Goal: Task Accomplishment & Management: Manage account settings

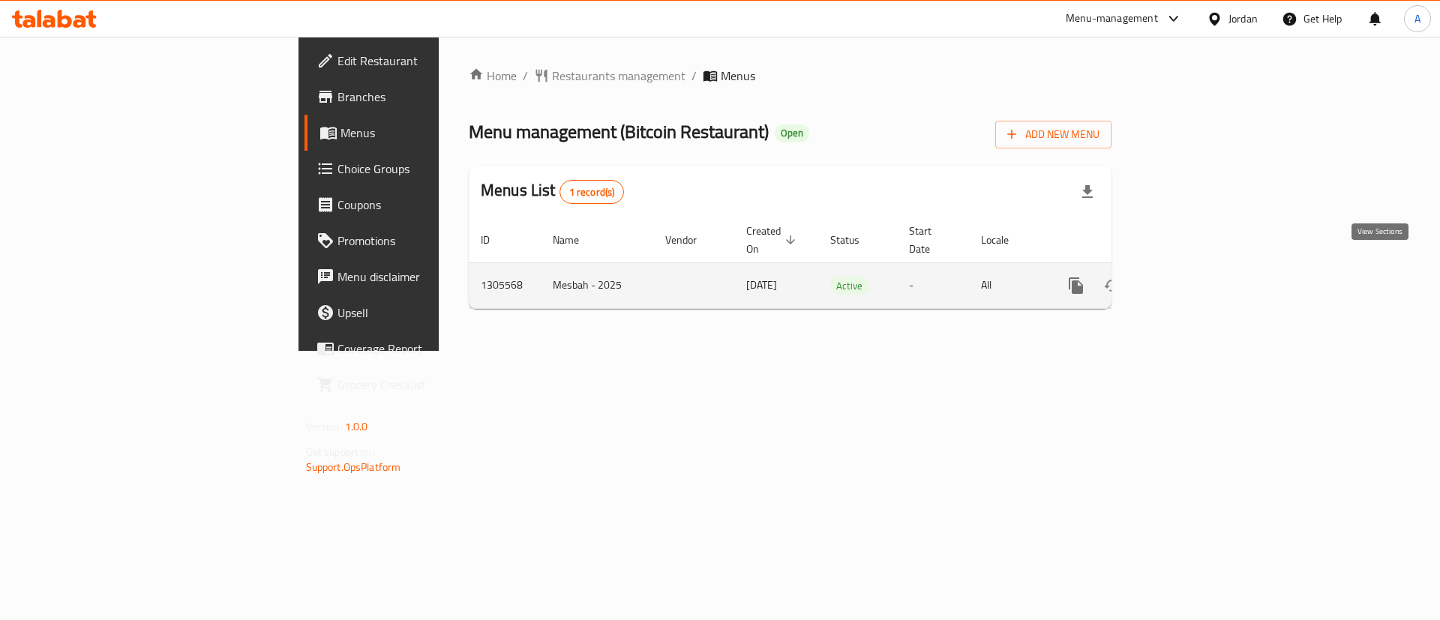
click at [1202, 268] on link "enhanced table" at bounding box center [1184, 286] width 36 height 36
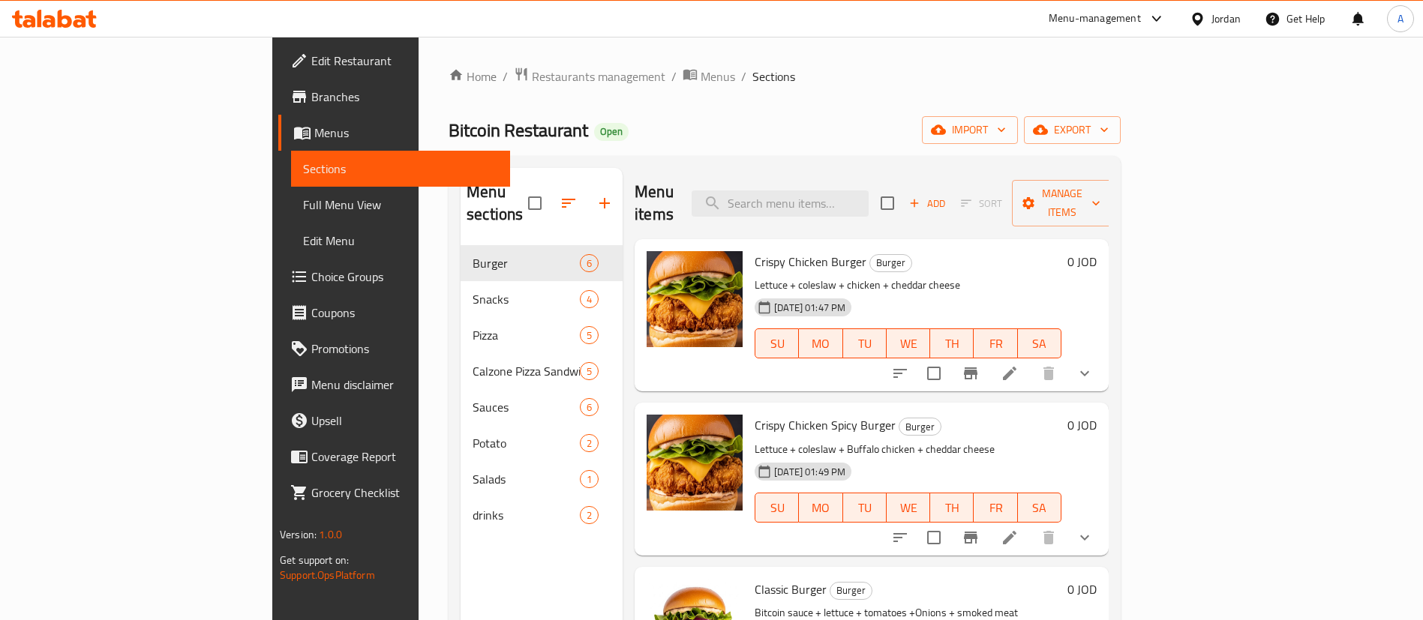
drag, startPoint x: 1170, startPoint y: 79, endPoint x: 1157, endPoint y: 83, distance: 13.5
click at [1121, 80] on ol "Home / Restaurants management / Menus / Sections" at bounding box center [785, 77] width 672 height 20
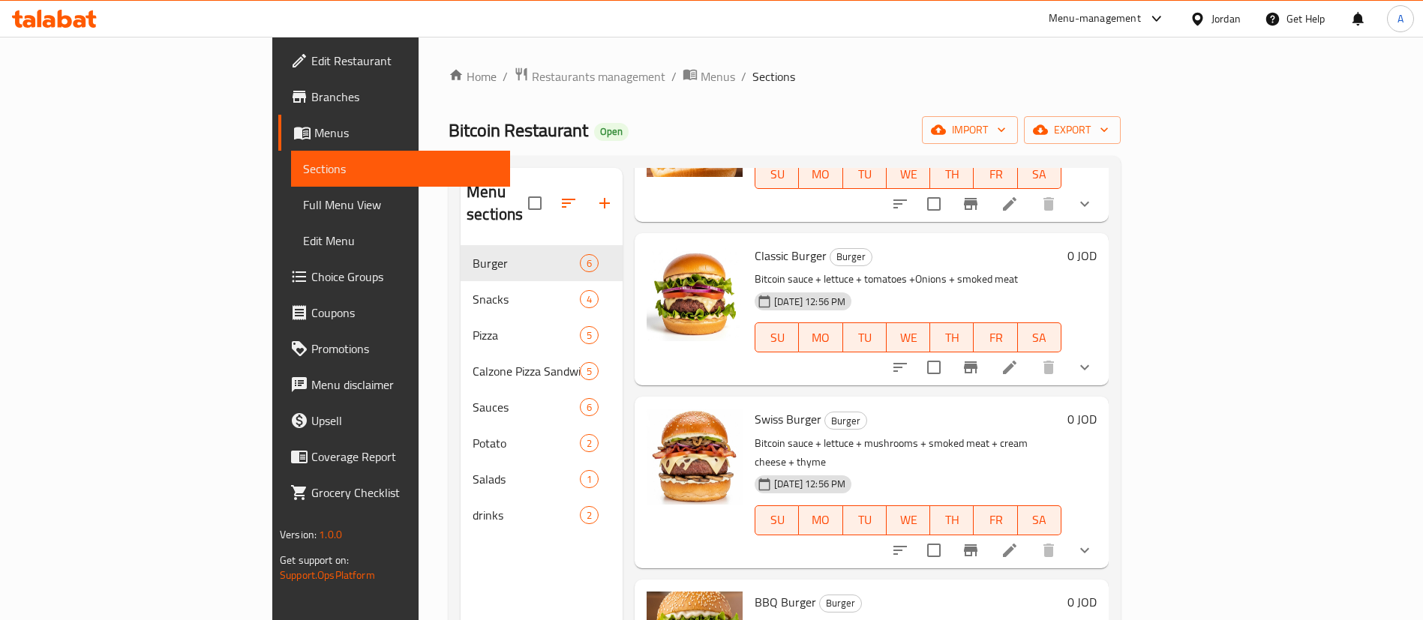
scroll to position [288, 0]
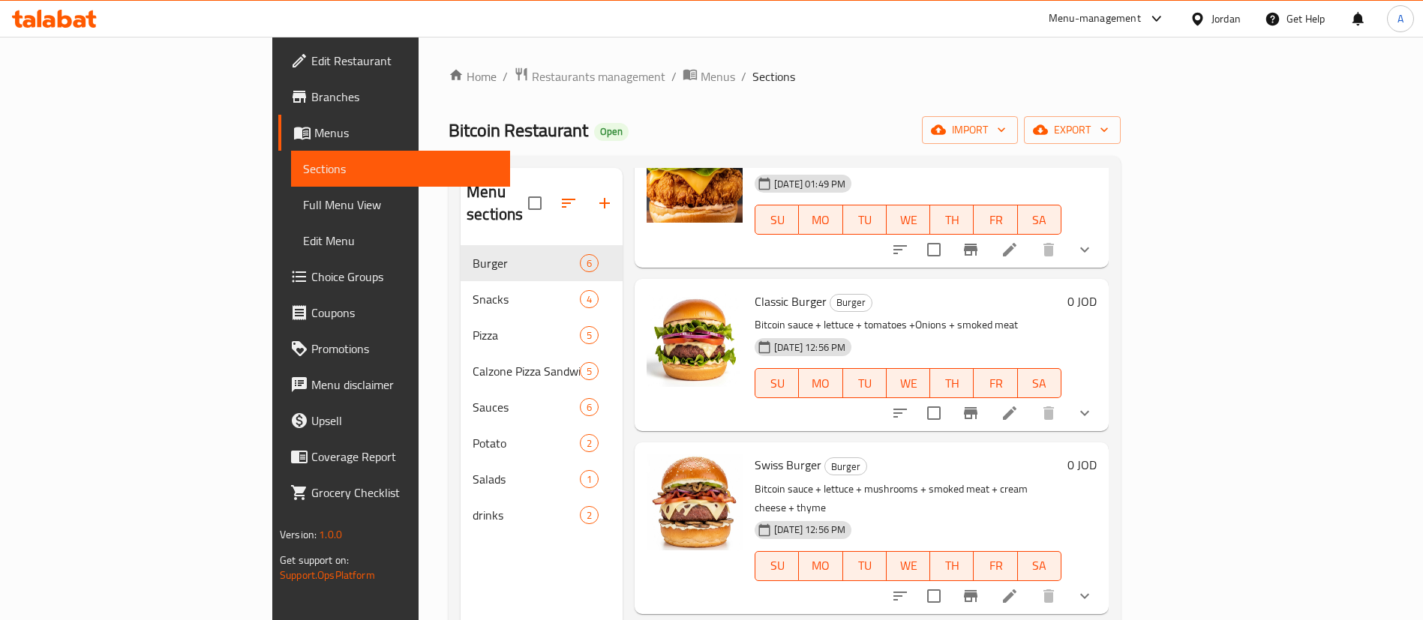
click at [1031, 400] on li at bounding box center [1010, 413] width 42 height 27
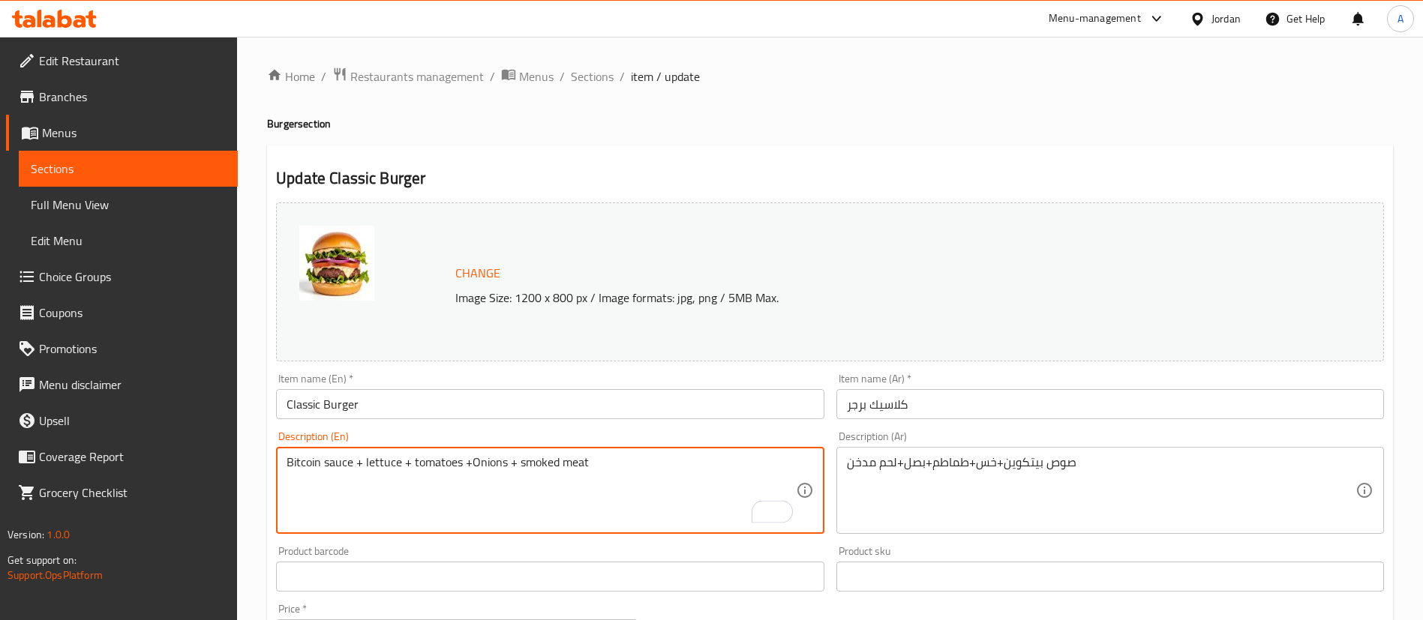
click at [286, 402] on input "Classic Burger" at bounding box center [550, 404] width 548 height 30
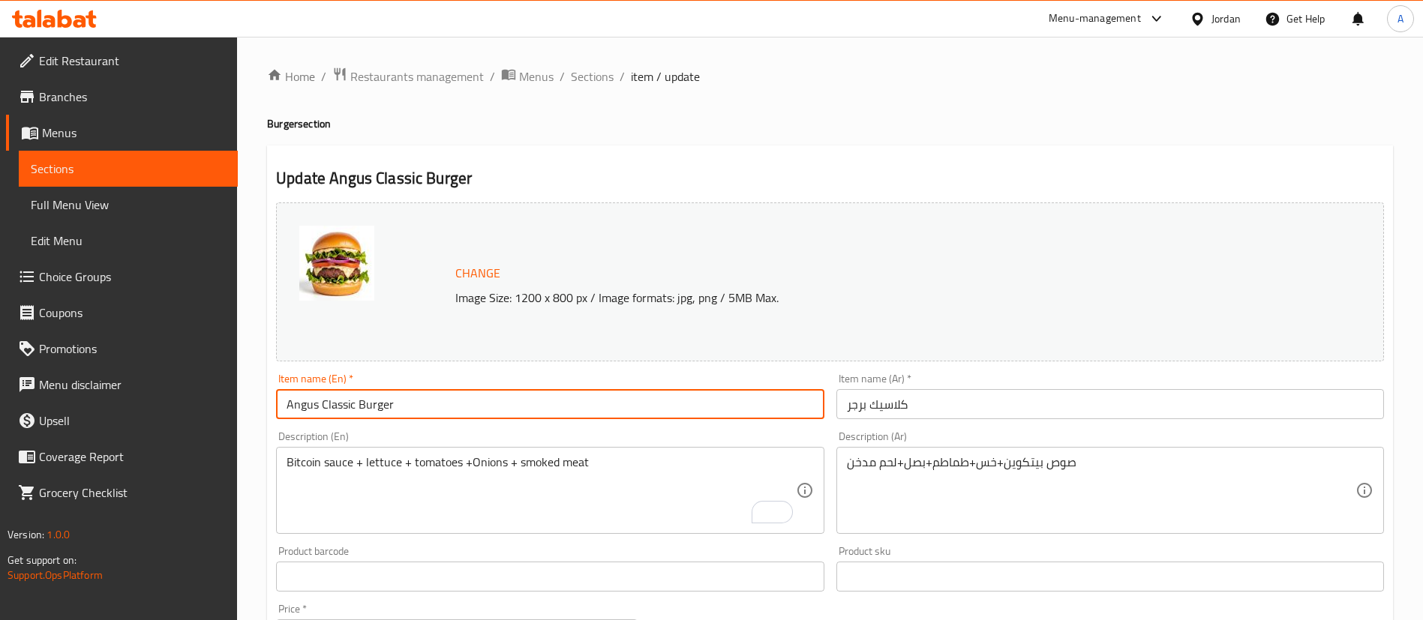
click at [602, 401] on input "Angus Classic Burger" at bounding box center [550, 404] width 548 height 30
type input "Angus Classic Burger"
click at [957, 388] on div "Item name (Ar)   * كلاسيك برجر Item name (Ar) *" at bounding box center [1110, 397] width 548 height 46
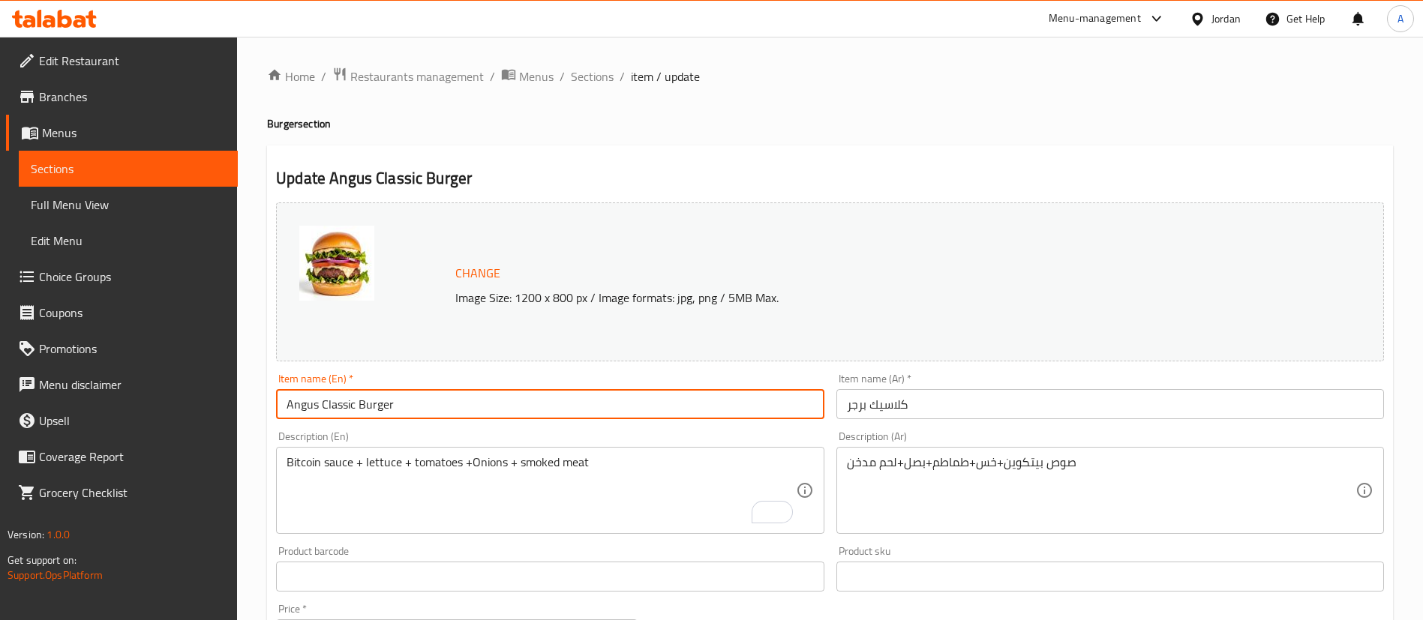
click at [953, 389] on input "كلاسيك برجر" at bounding box center [1110, 404] width 548 height 30
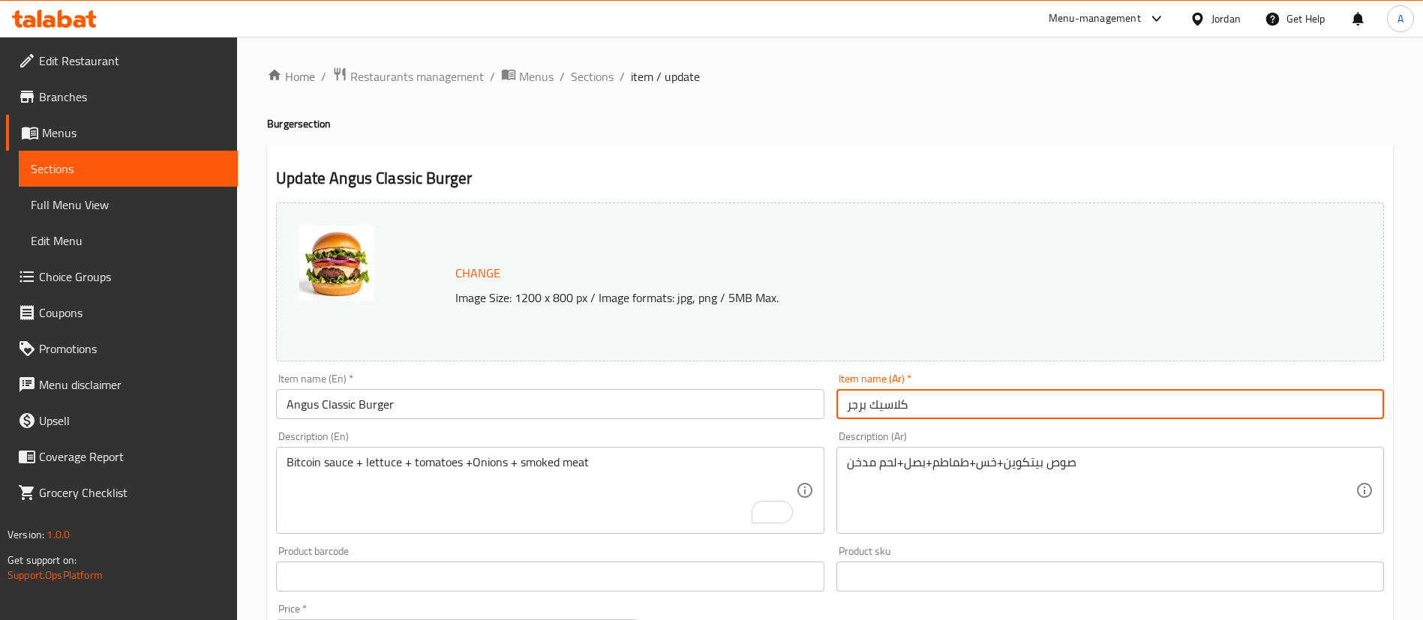
click at [947, 402] on input "كلاسيك برجر" at bounding box center [1110, 404] width 548 height 30
click at [948, 400] on input "كلاسيك برجر" at bounding box center [1110, 404] width 548 height 30
click at [949, 399] on input "كلاسيك برجر" at bounding box center [1110, 404] width 548 height 30
click at [950, 399] on input "كلاسيك برجر" at bounding box center [1110, 404] width 548 height 30
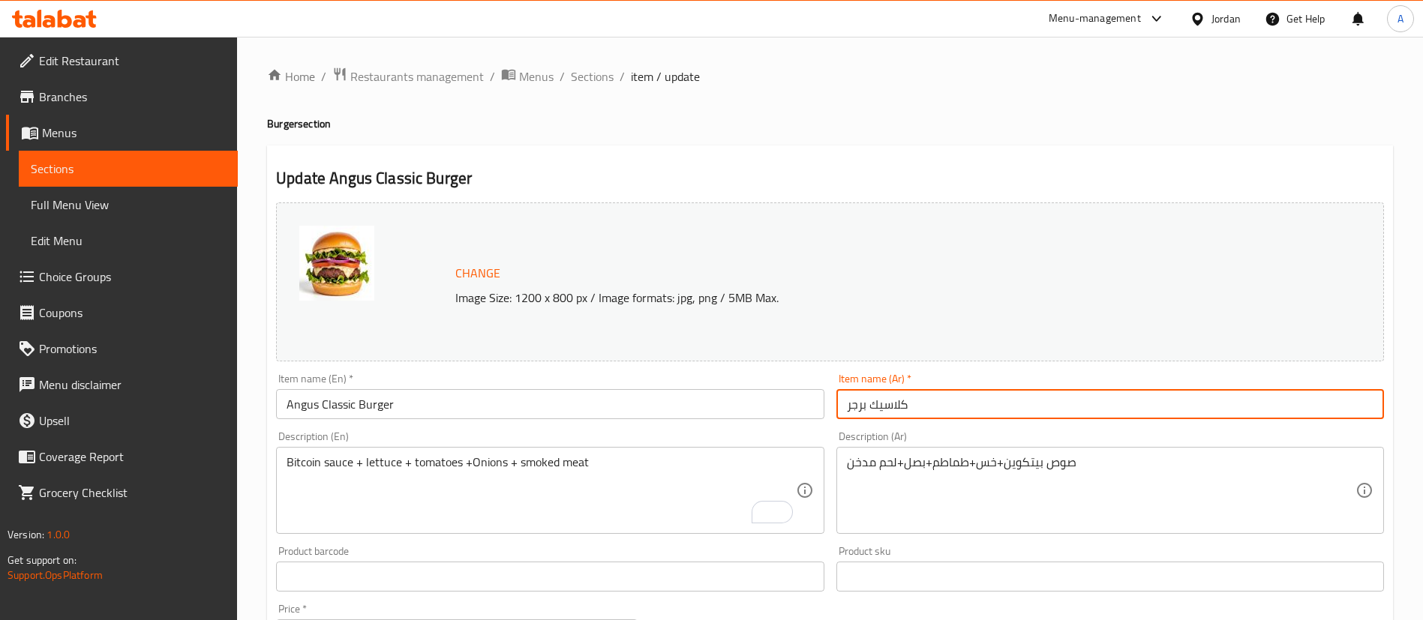
click at [950, 398] on input "كلاسيك برجر" at bounding box center [1110, 404] width 548 height 30
paste input "أنجوس"
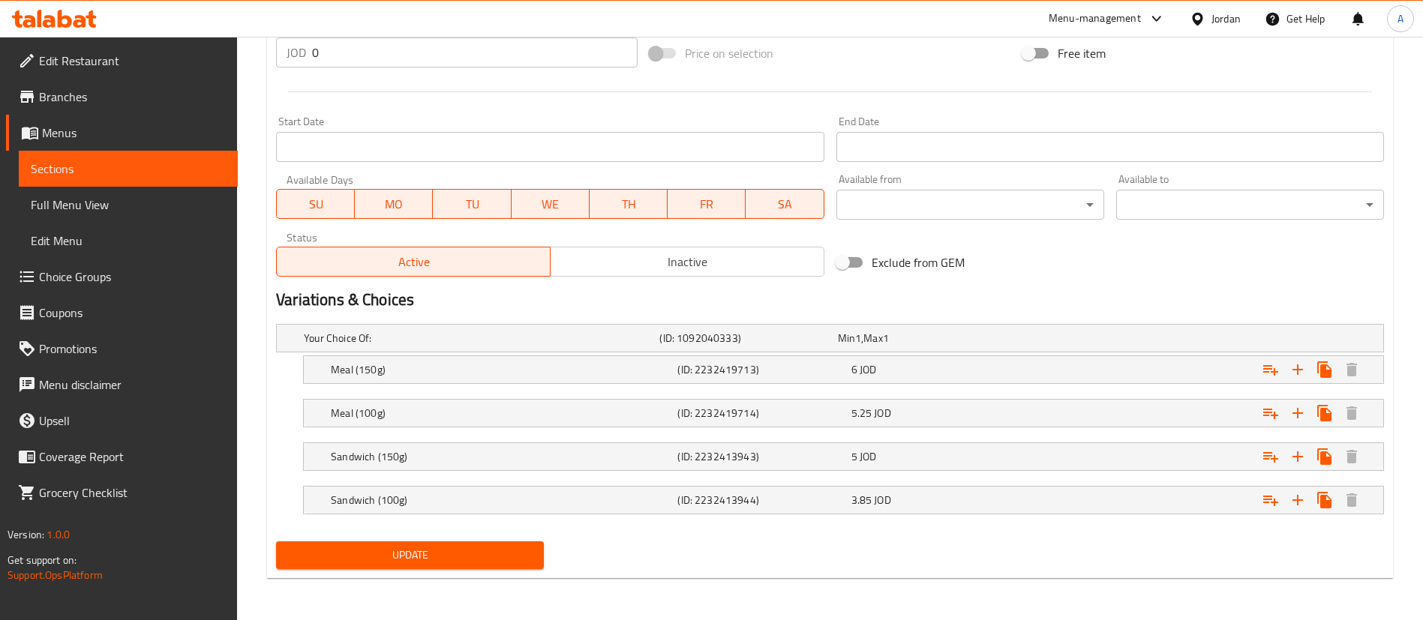
type input "[PERSON_NAME] برجر"
drag, startPoint x: 413, startPoint y: 551, endPoint x: 420, endPoint y: 548, distance: 8.1
click at [415, 551] on span "Update" at bounding box center [410, 555] width 244 height 19
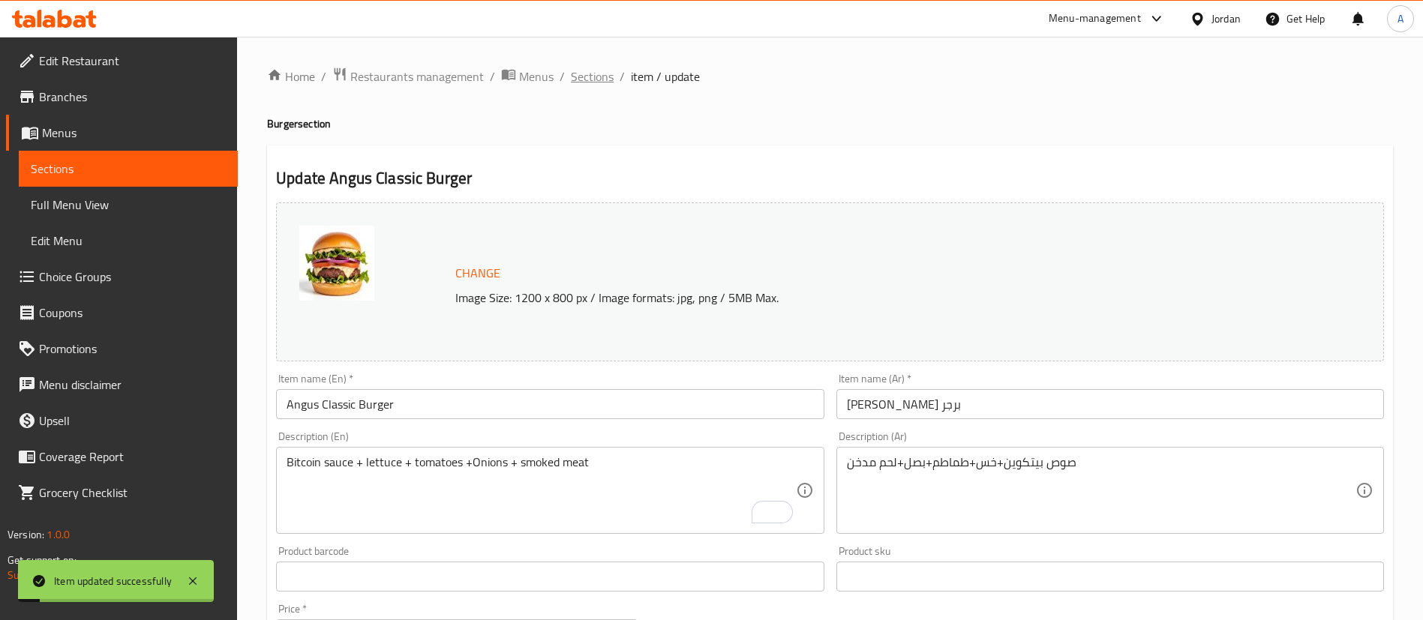
click at [596, 71] on span "Sections" at bounding box center [592, 77] width 43 height 18
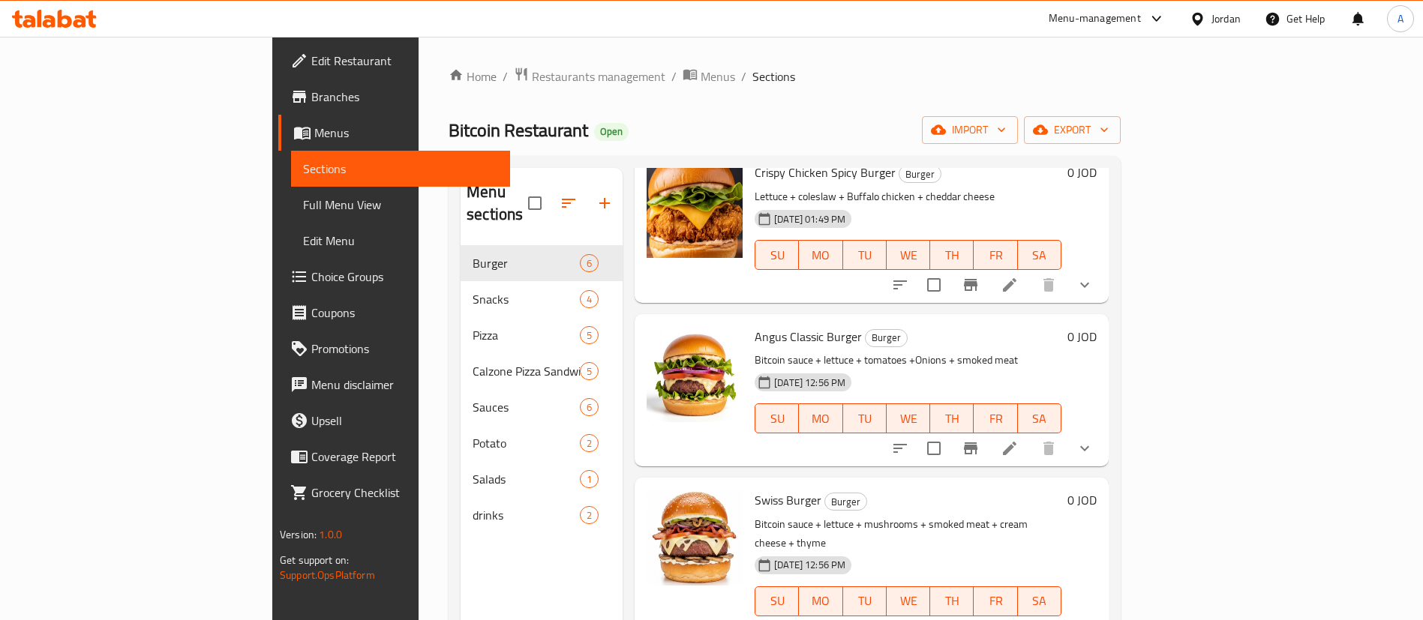
scroll to position [288, 0]
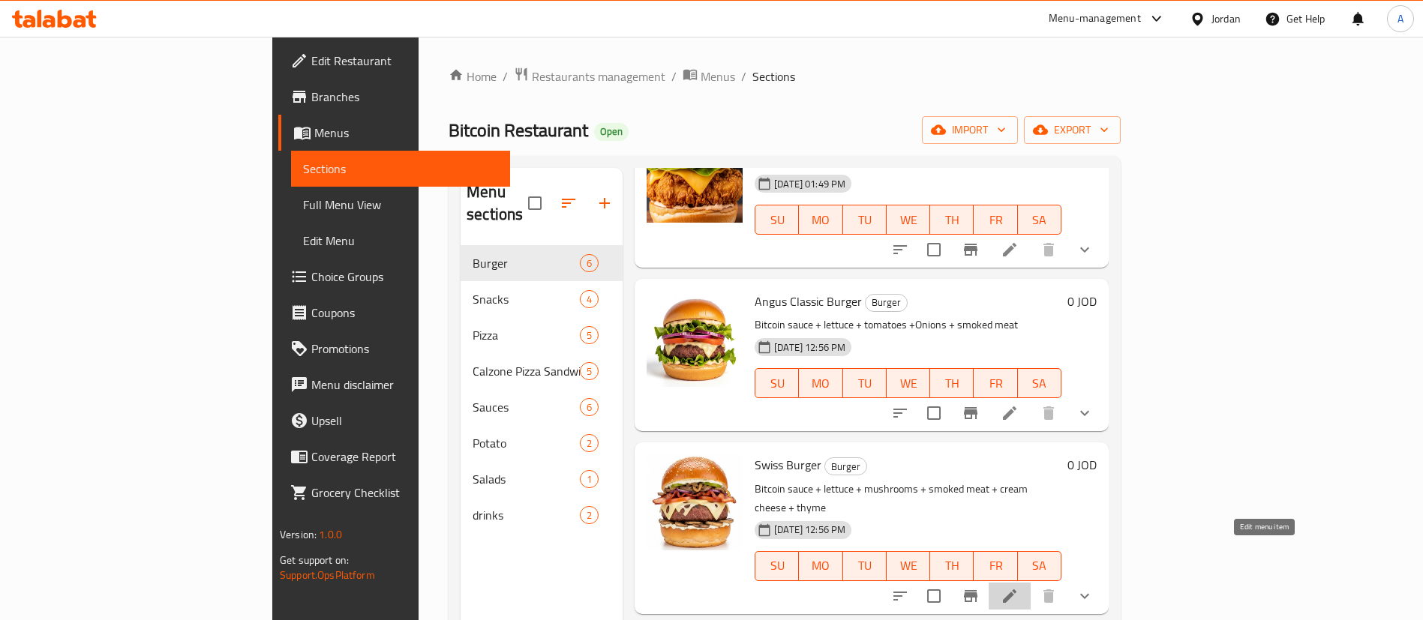
click at [1019, 587] on icon at bounding box center [1010, 596] width 18 height 18
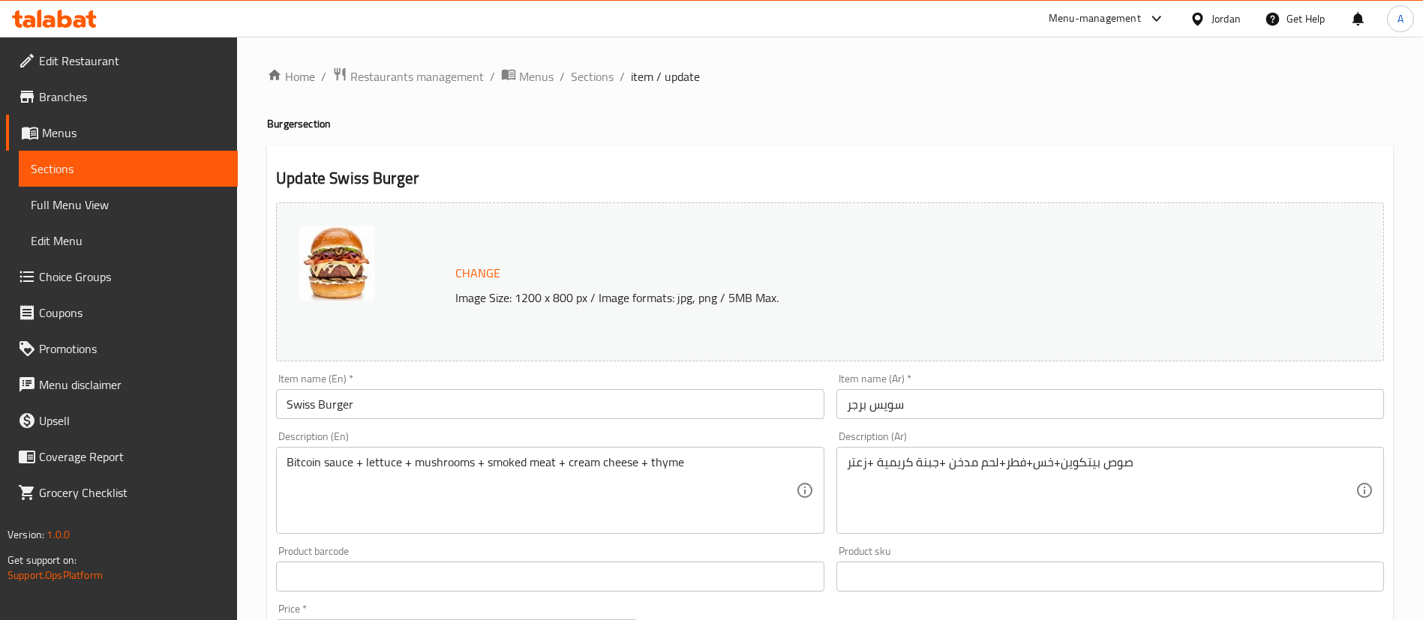
click at [284, 404] on input "Swiss Burger" at bounding box center [550, 404] width 548 height 30
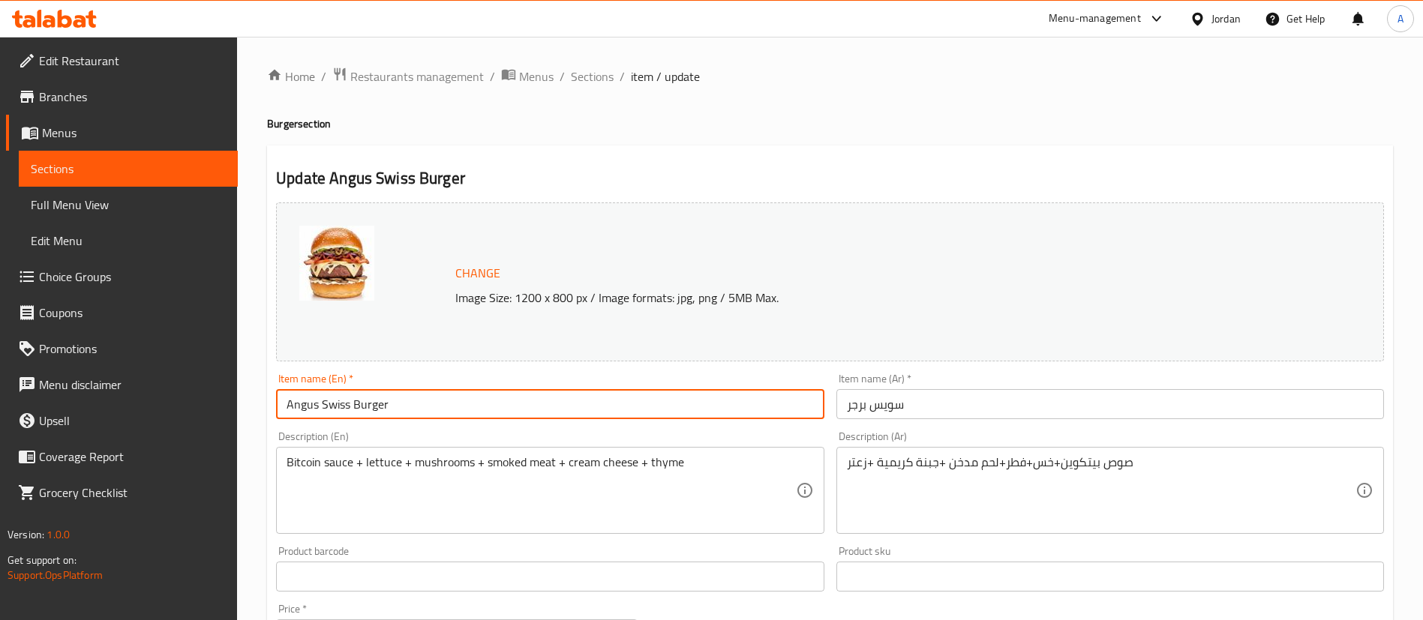
click at [359, 402] on input "Angus Swiss Burger" at bounding box center [550, 404] width 548 height 30
type input "Angus Swiss Burger"
click at [1005, 392] on input "سويس برجر" at bounding box center [1110, 404] width 548 height 30
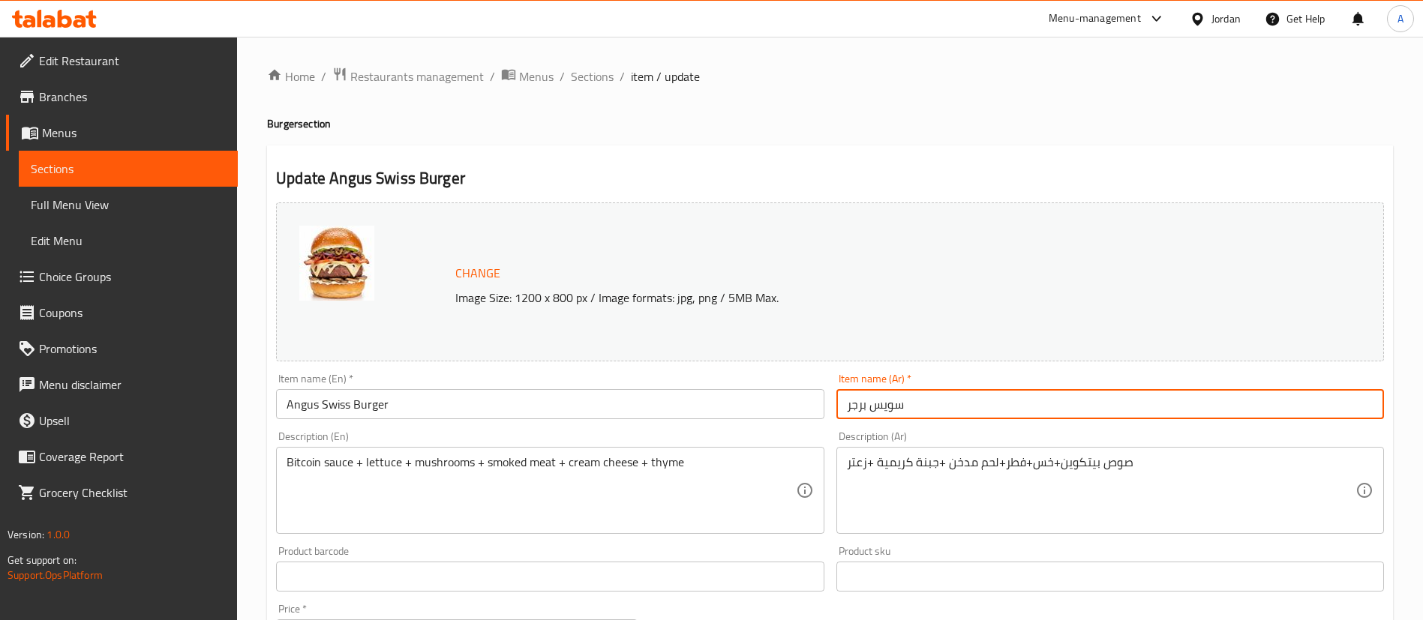
click at [1005, 392] on input "سويس برجر" at bounding box center [1110, 404] width 548 height 30
click at [1004, 392] on input "سويس برجر" at bounding box center [1110, 404] width 548 height 30
paste input "أنجوس"
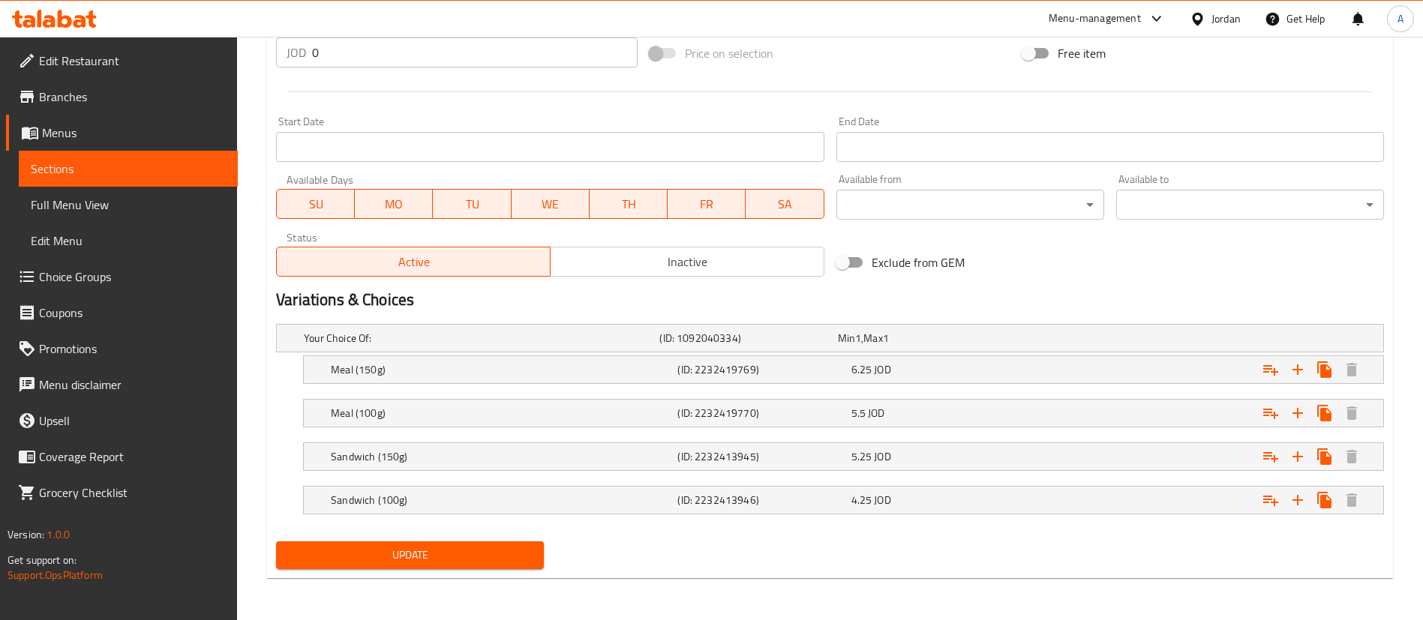
type input "أنجوس سويس برجر"
drag, startPoint x: 353, startPoint y: 549, endPoint x: 375, endPoint y: 527, distance: 31.8
click at [354, 549] on span "Update" at bounding box center [410, 555] width 244 height 19
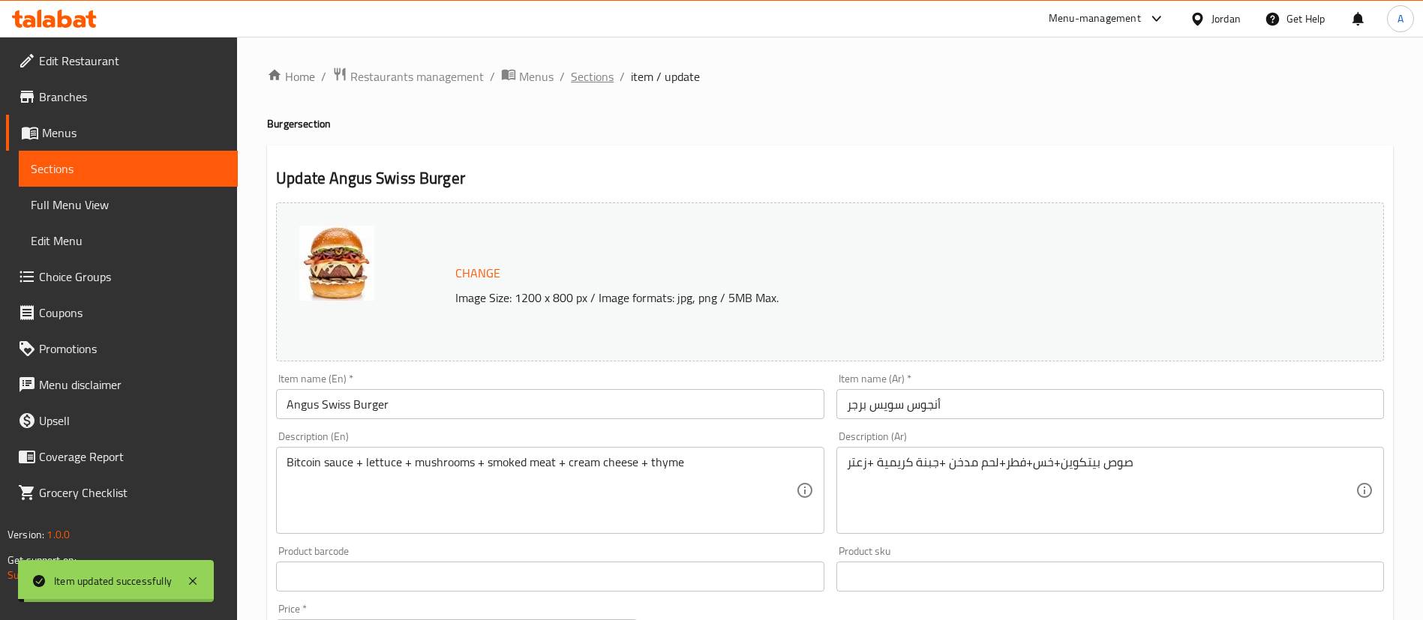
click at [597, 74] on span "Sections" at bounding box center [592, 77] width 43 height 18
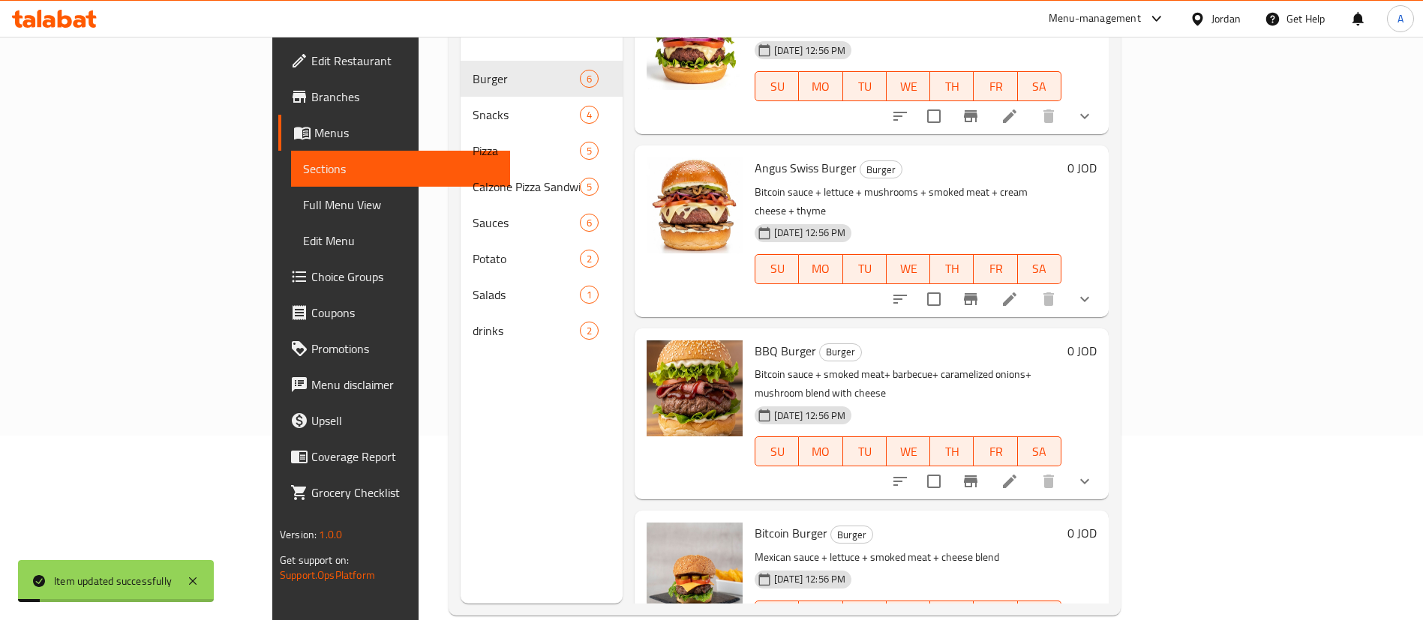
scroll to position [210, 0]
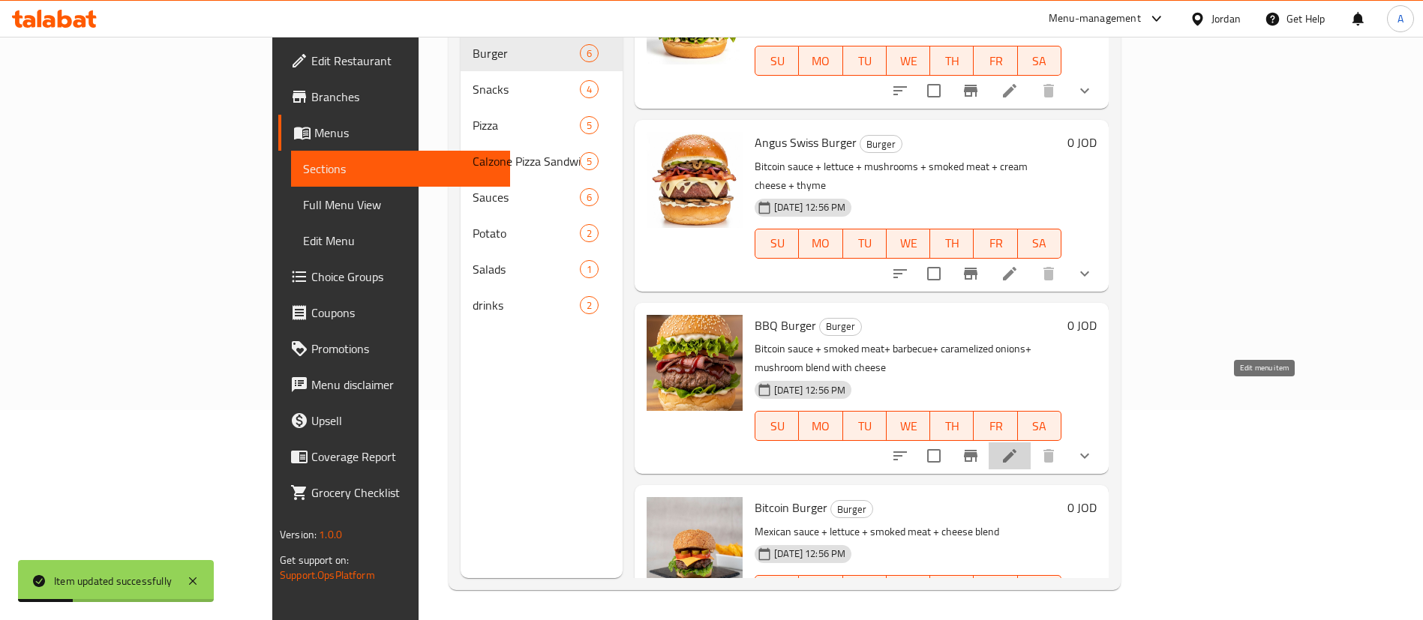
click at [1016, 449] on icon at bounding box center [1010, 456] width 14 height 14
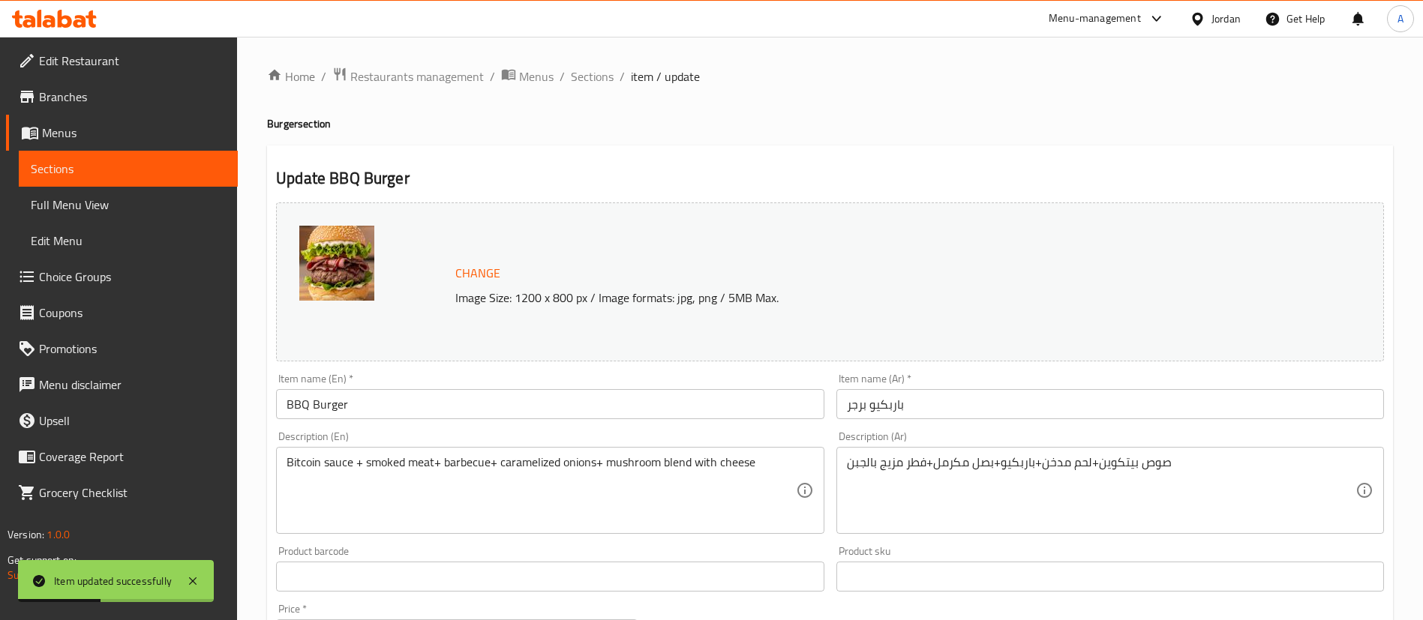
click at [284, 410] on input "BBQ Burger" at bounding box center [550, 404] width 548 height 30
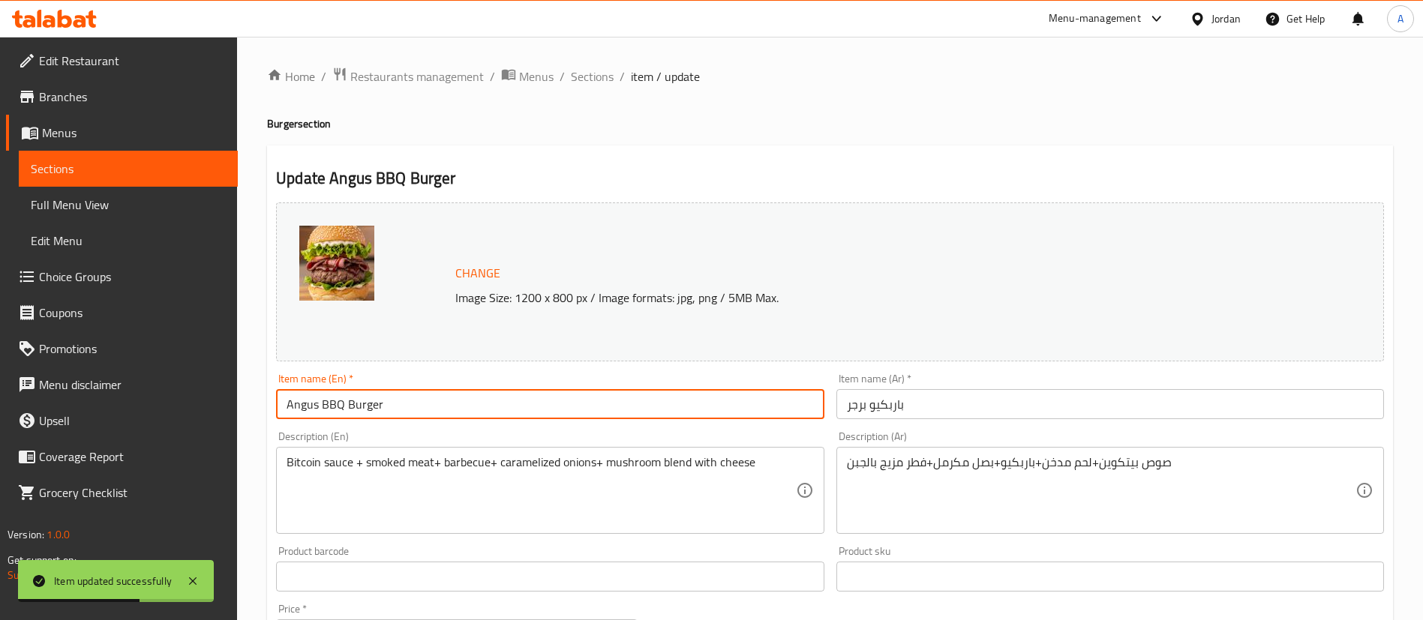
click at [306, 404] on input "Angus BBQ Burger" at bounding box center [550, 404] width 548 height 30
type input "Angus BBQ Burger"
drag, startPoint x: 925, startPoint y: 419, endPoint x: 923, endPoint y: 394, distance: 25.6
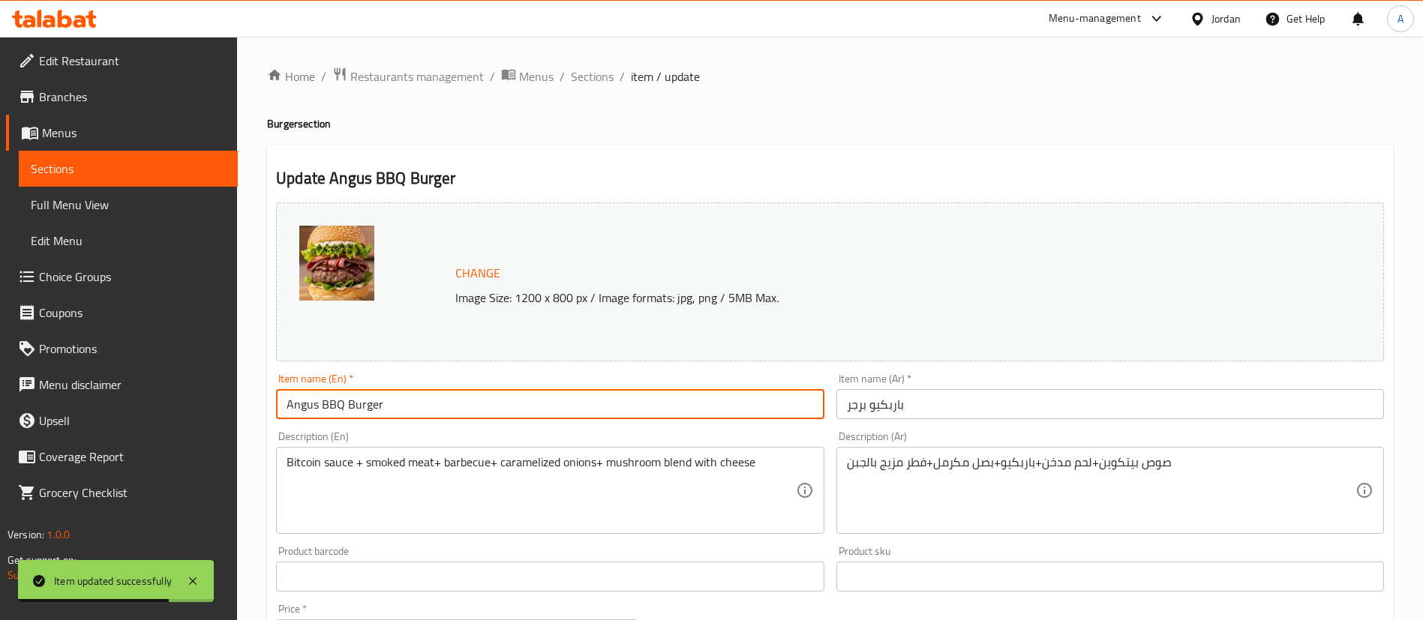
click at [925, 419] on div "Item name (Ar)   * باربكيو برجر Item name (Ar) *" at bounding box center [1110, 397] width 560 height 58
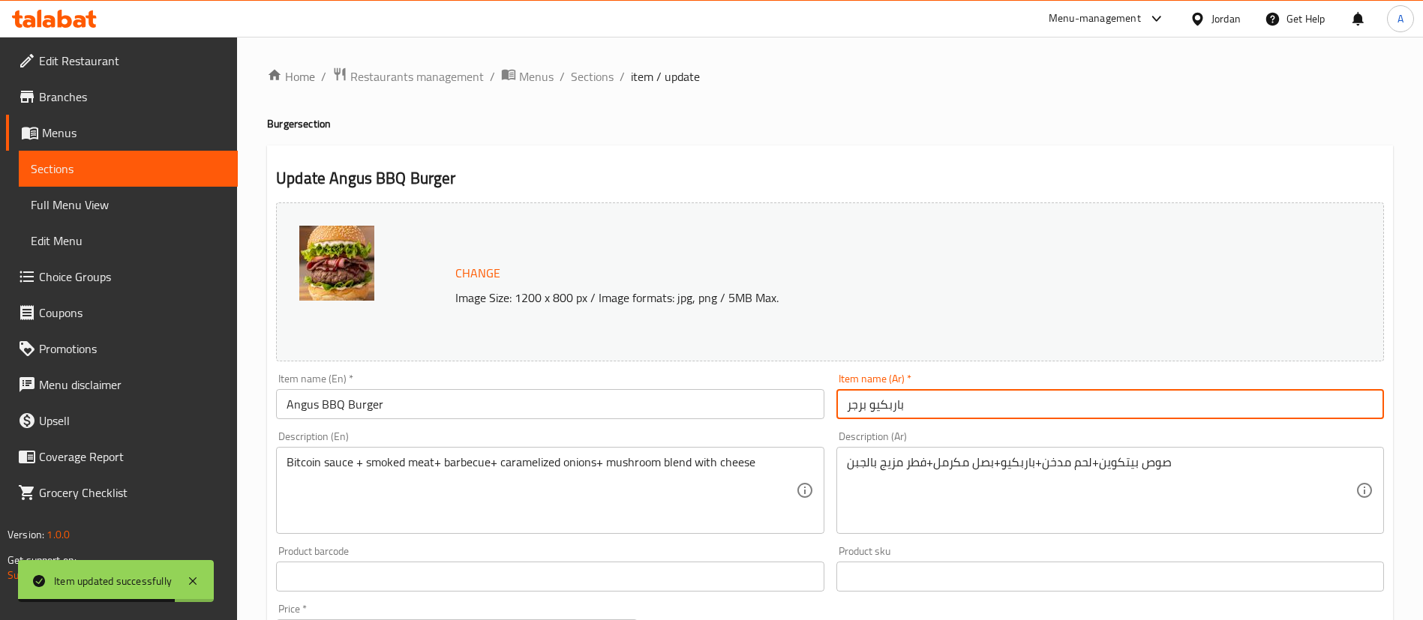
click at [923, 395] on input "باربكيو برجر" at bounding box center [1110, 404] width 548 height 30
paste input "نجوس باربي"
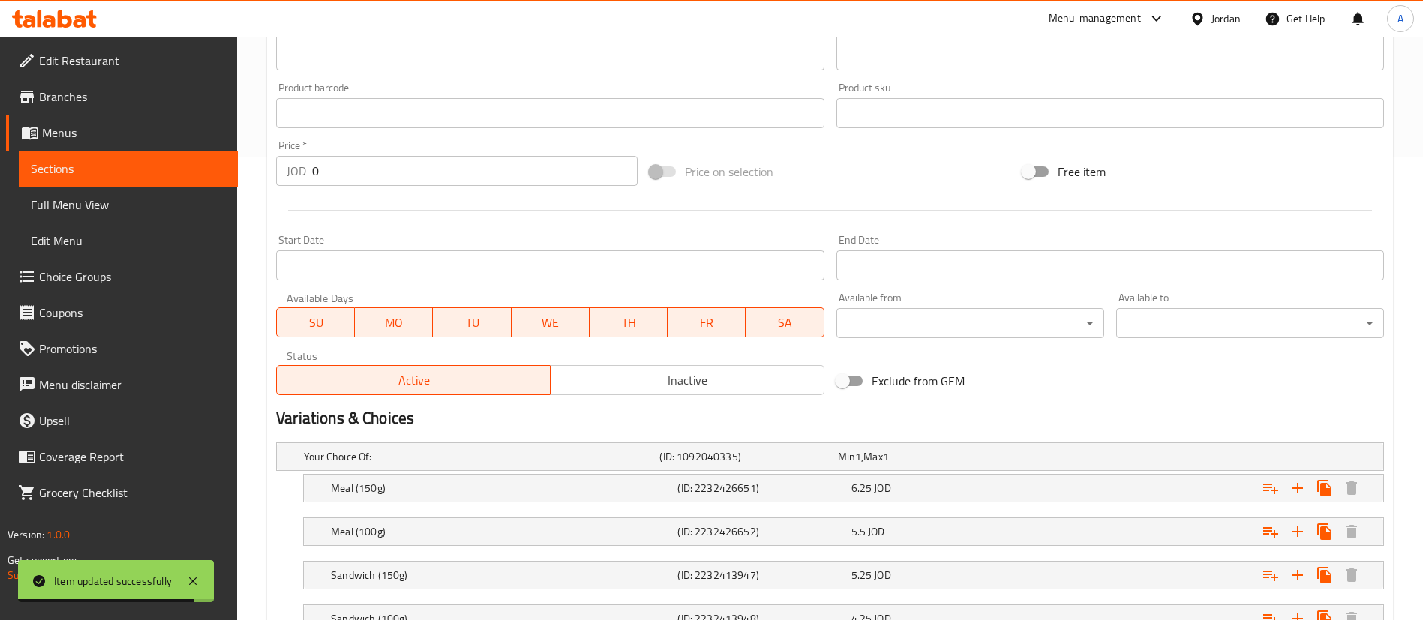
scroll to position [582, 0]
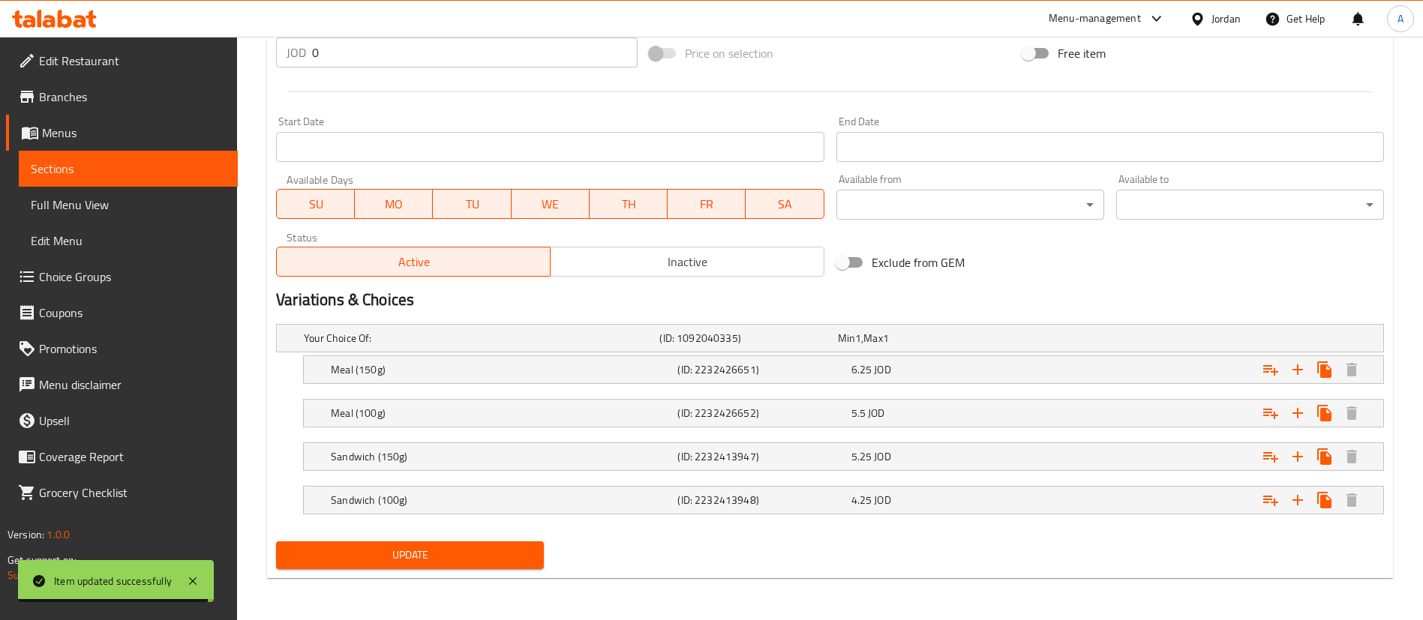
type input "أنجوس باربيكيو برجر"
click at [412, 552] on span "Update" at bounding box center [410, 555] width 244 height 19
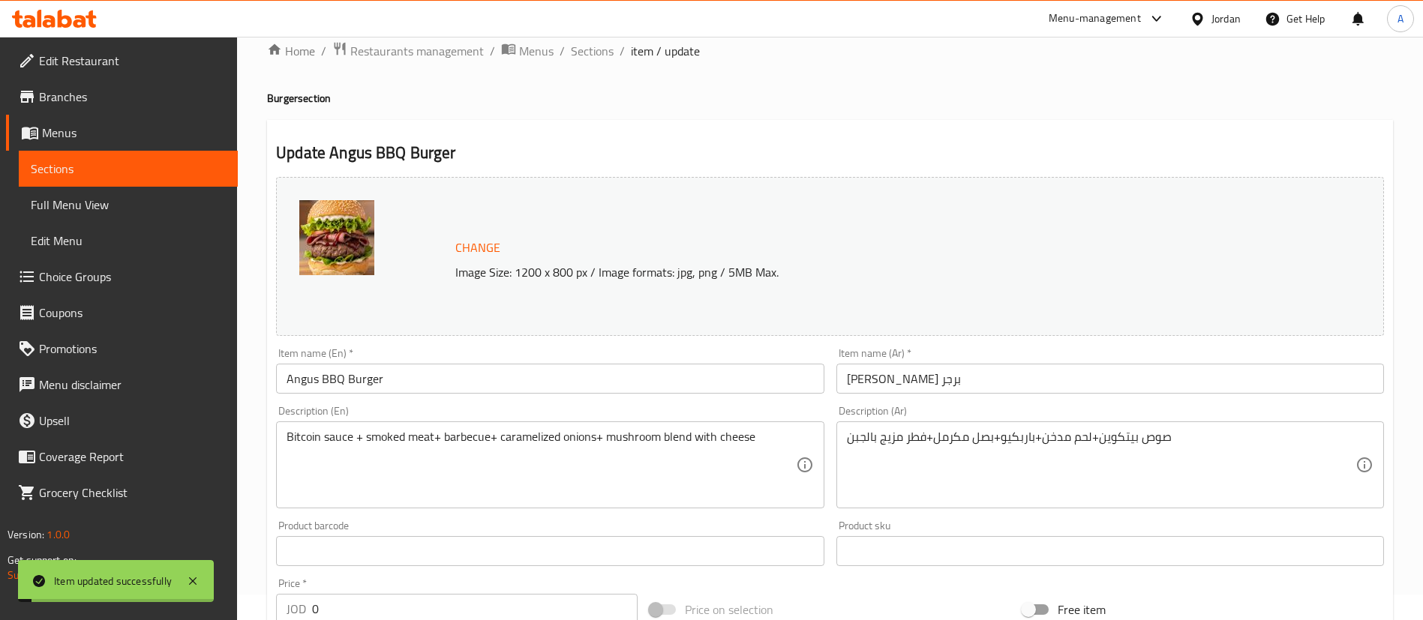
scroll to position [0, 0]
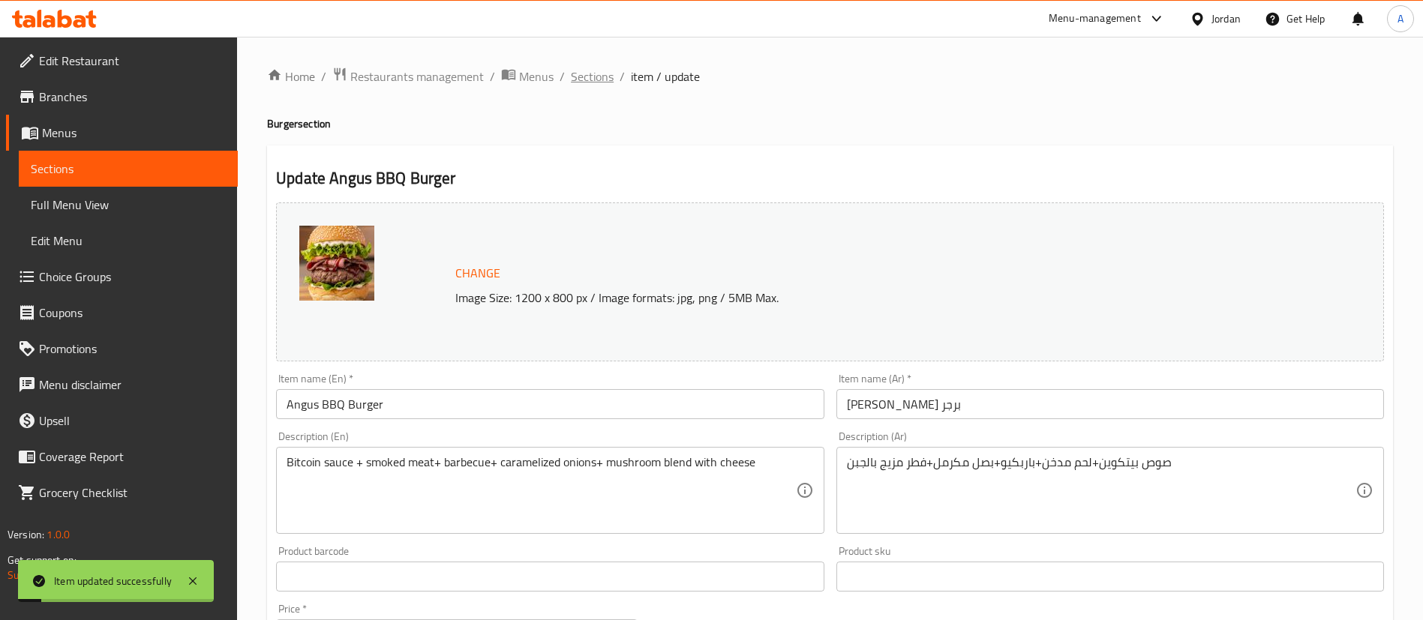
click at [586, 76] on span "Sections" at bounding box center [592, 77] width 43 height 18
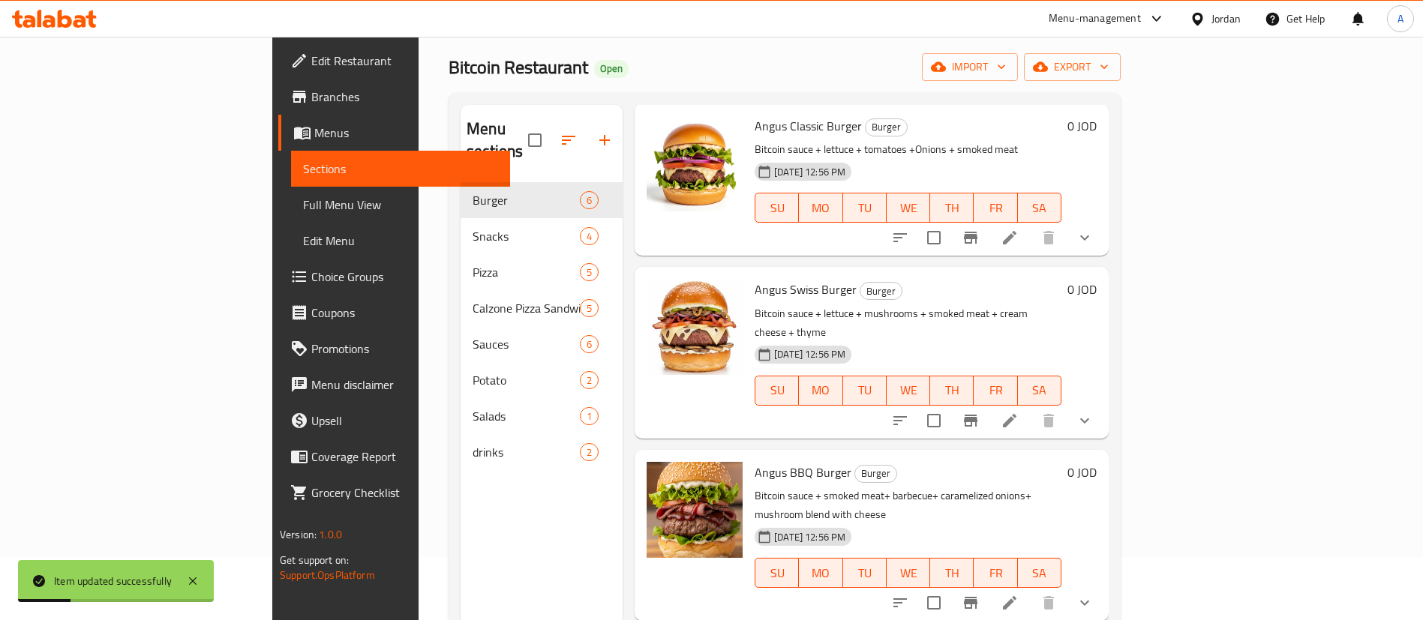
scroll to position [210, 0]
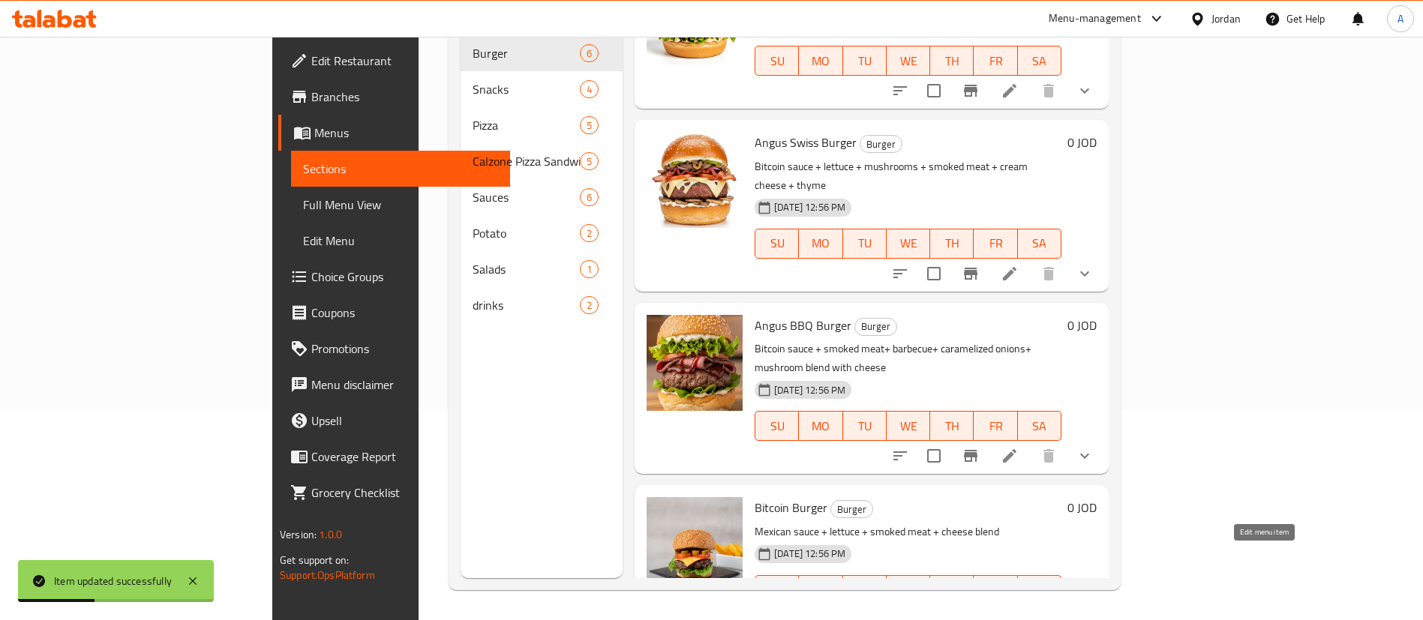
click at [1019, 611] on icon at bounding box center [1010, 620] width 18 height 18
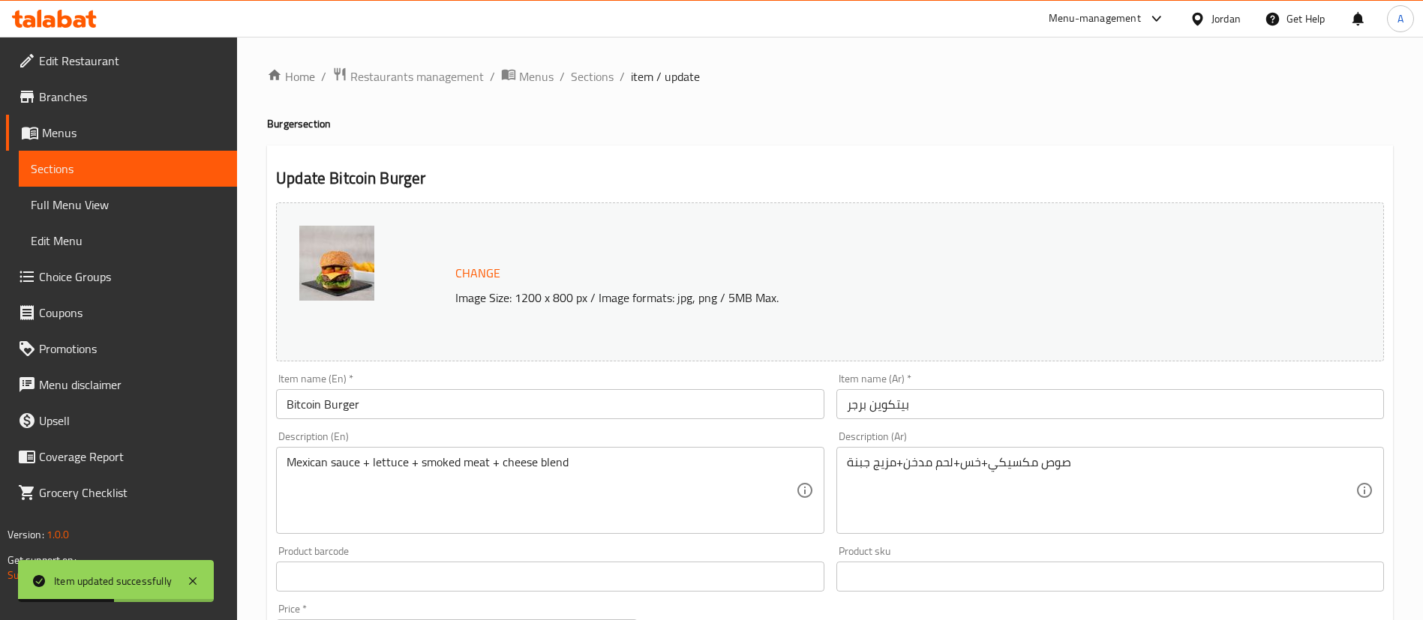
click at [279, 404] on input "Bitcoin Burger" at bounding box center [550, 404] width 548 height 30
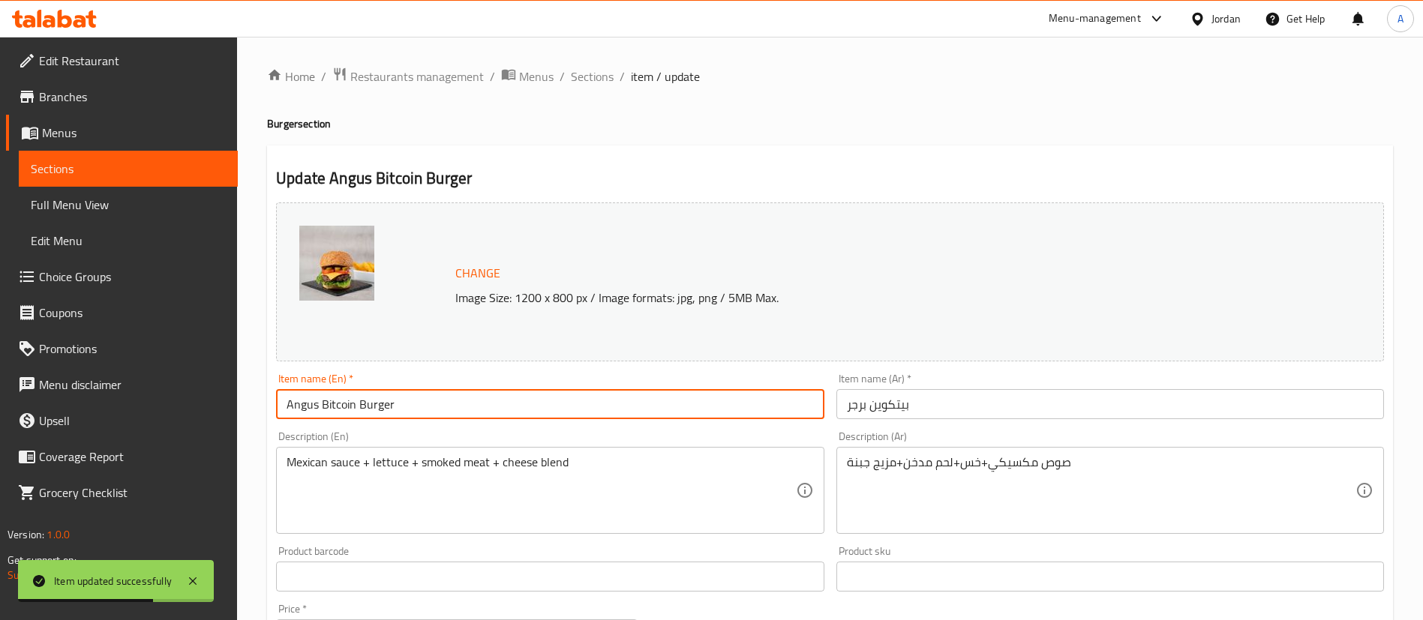
click at [334, 408] on input "Angus Bitcoin Burger" at bounding box center [550, 404] width 548 height 30
type input "Angus Bitcoin Burger"
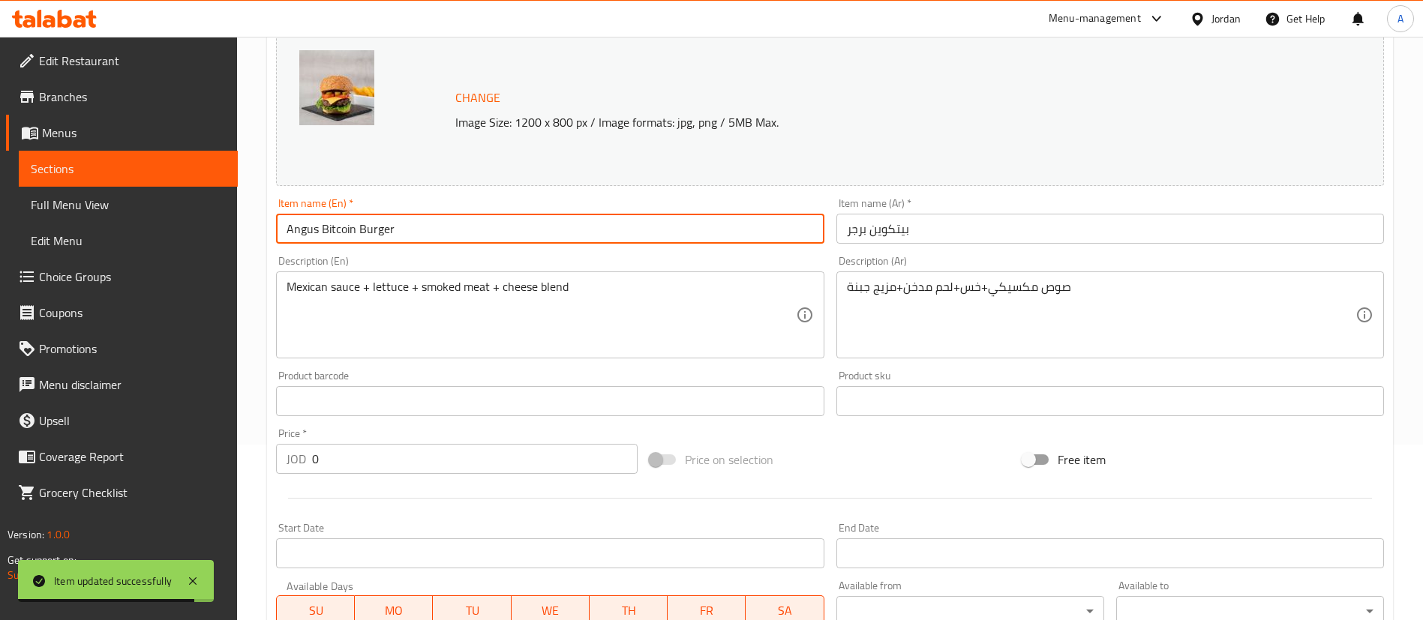
scroll to position [20, 0]
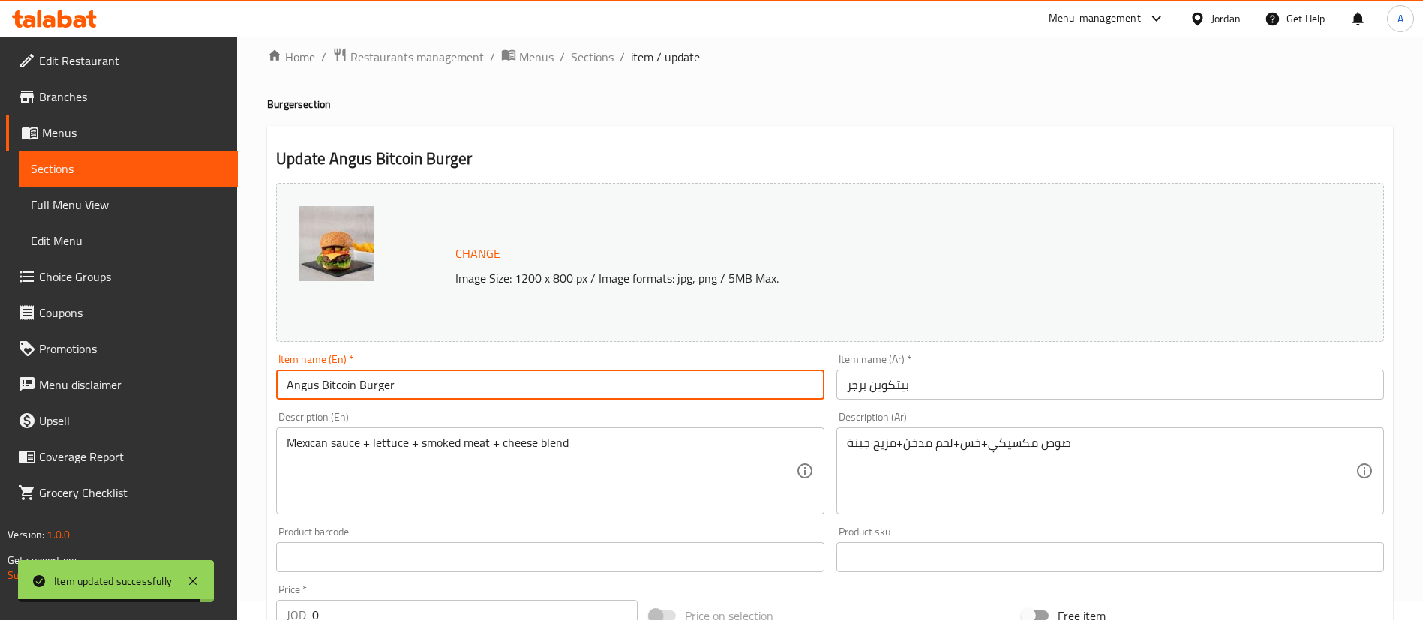
click at [880, 370] on input "بيتكوين برجر" at bounding box center [1110, 385] width 548 height 30
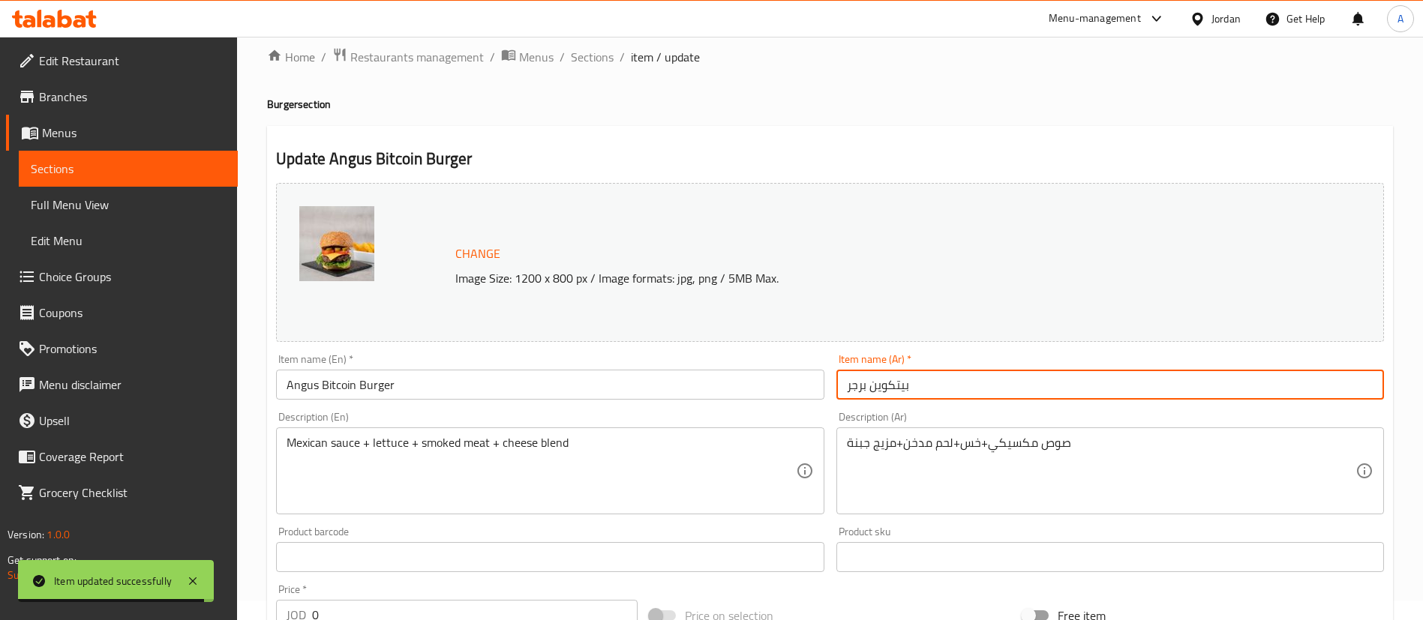
click at [880, 371] on input "بيتكوين برجر" at bounding box center [1110, 385] width 548 height 30
paste input "أنجوس"
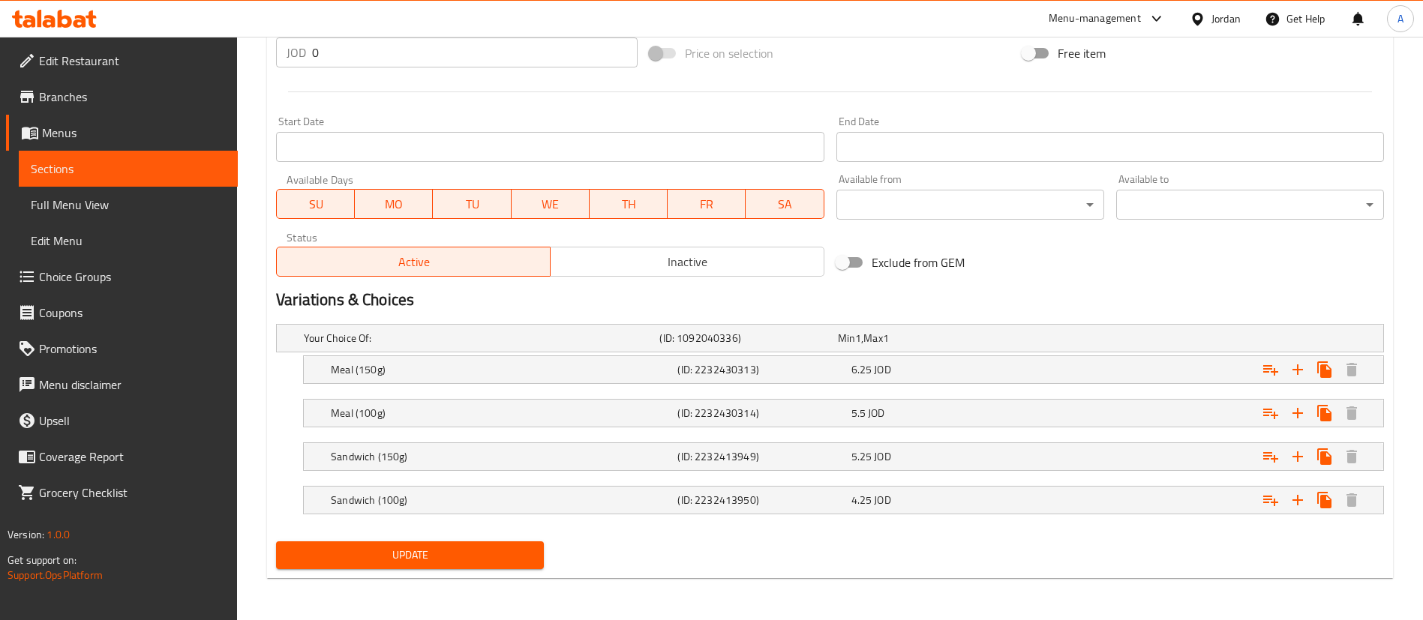
type input "أنجوس بيتكوين برجر"
click at [400, 551] on span "Update" at bounding box center [410, 555] width 244 height 19
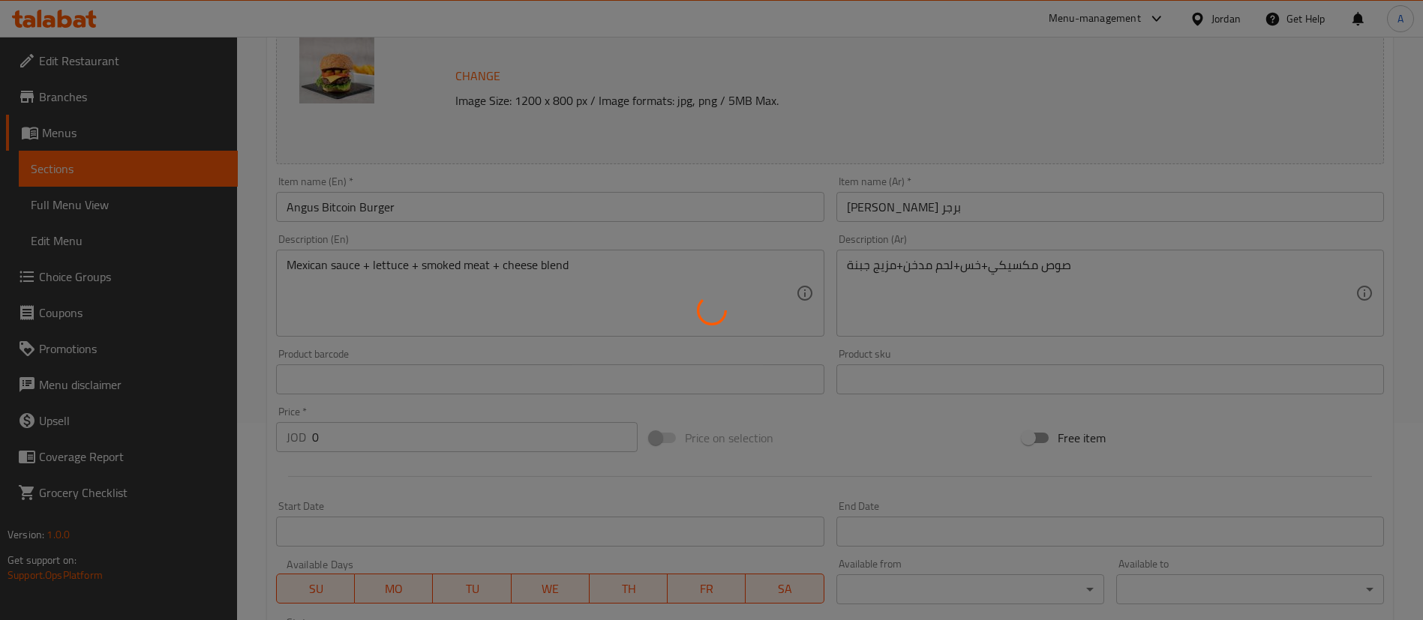
scroll to position [0, 0]
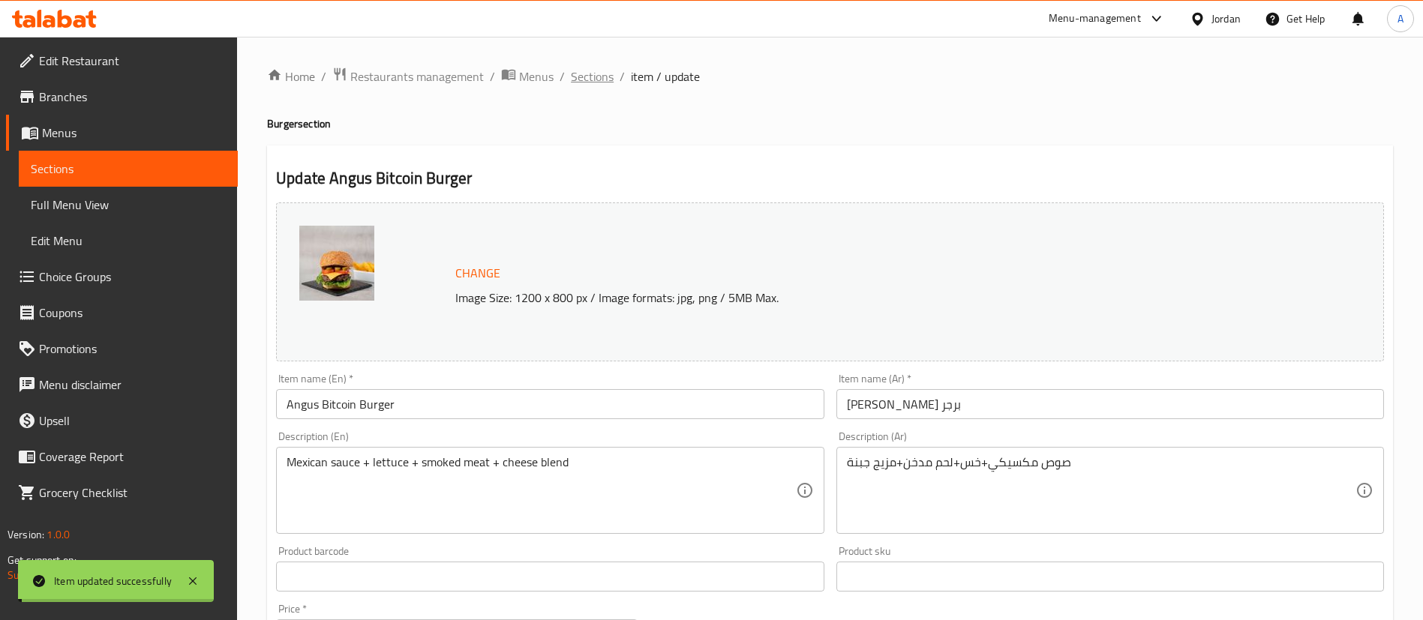
click at [587, 76] on span "Sections" at bounding box center [592, 77] width 43 height 18
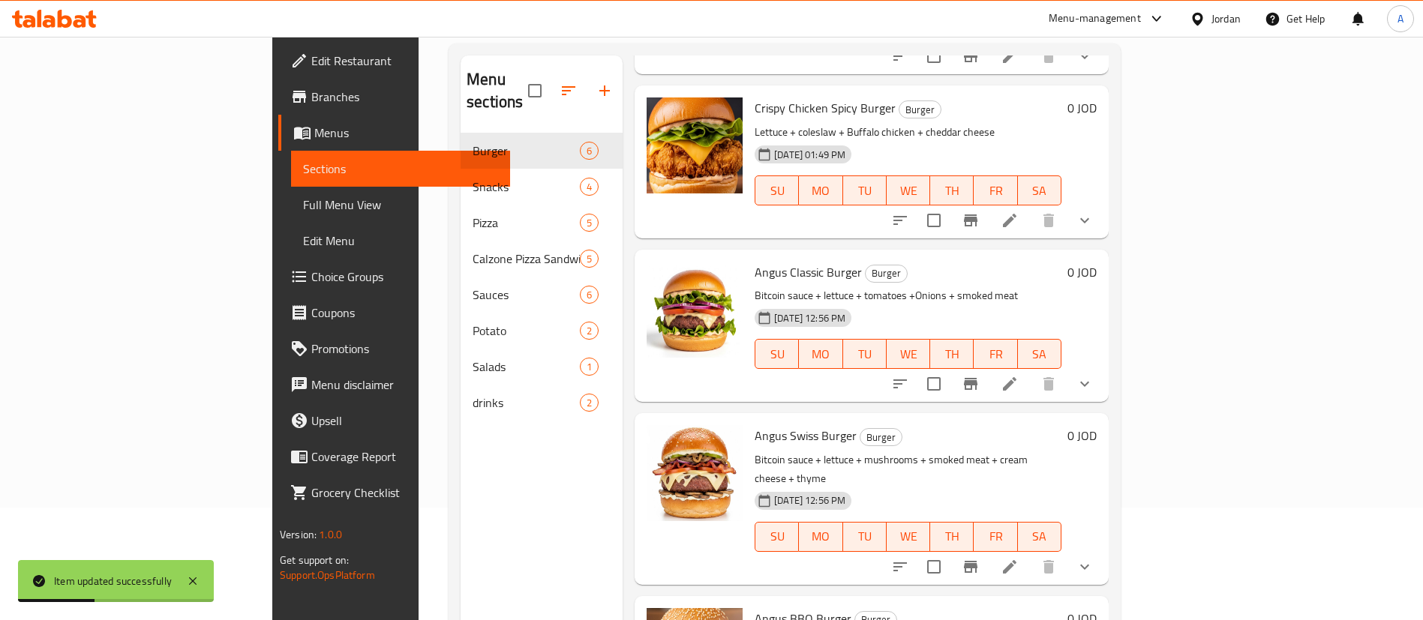
scroll to position [176, 0]
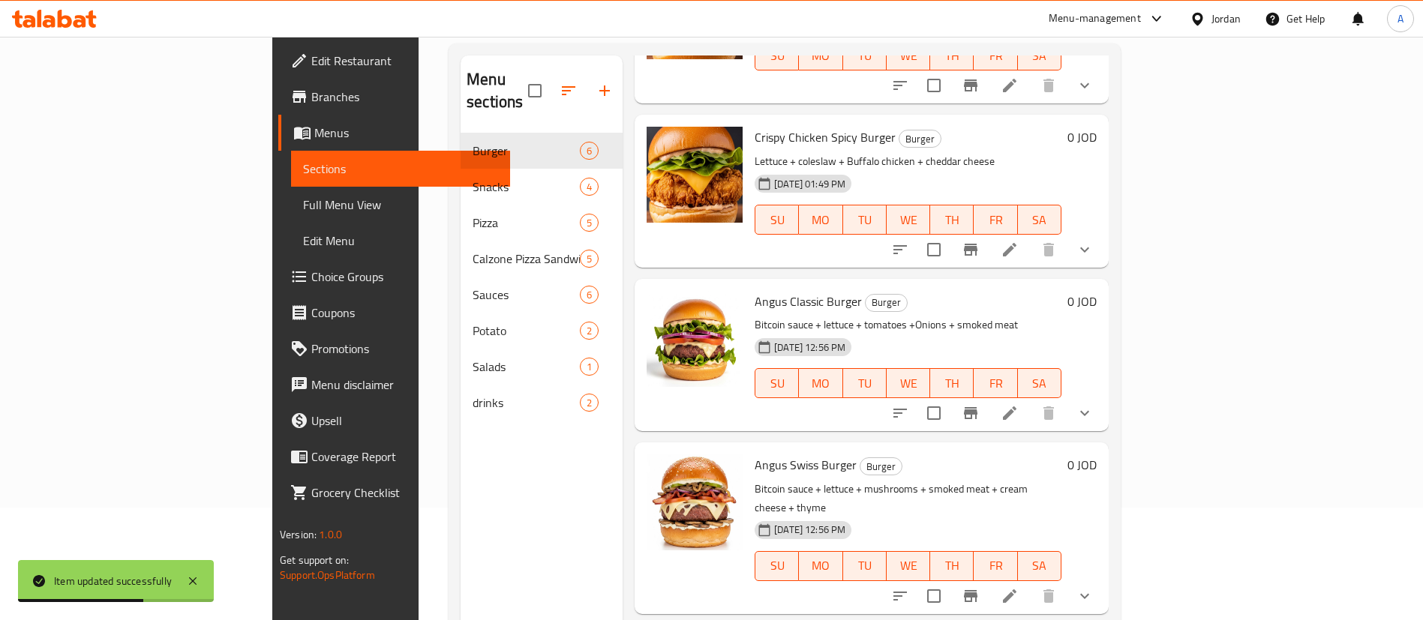
click at [1031, 400] on li at bounding box center [1010, 413] width 42 height 27
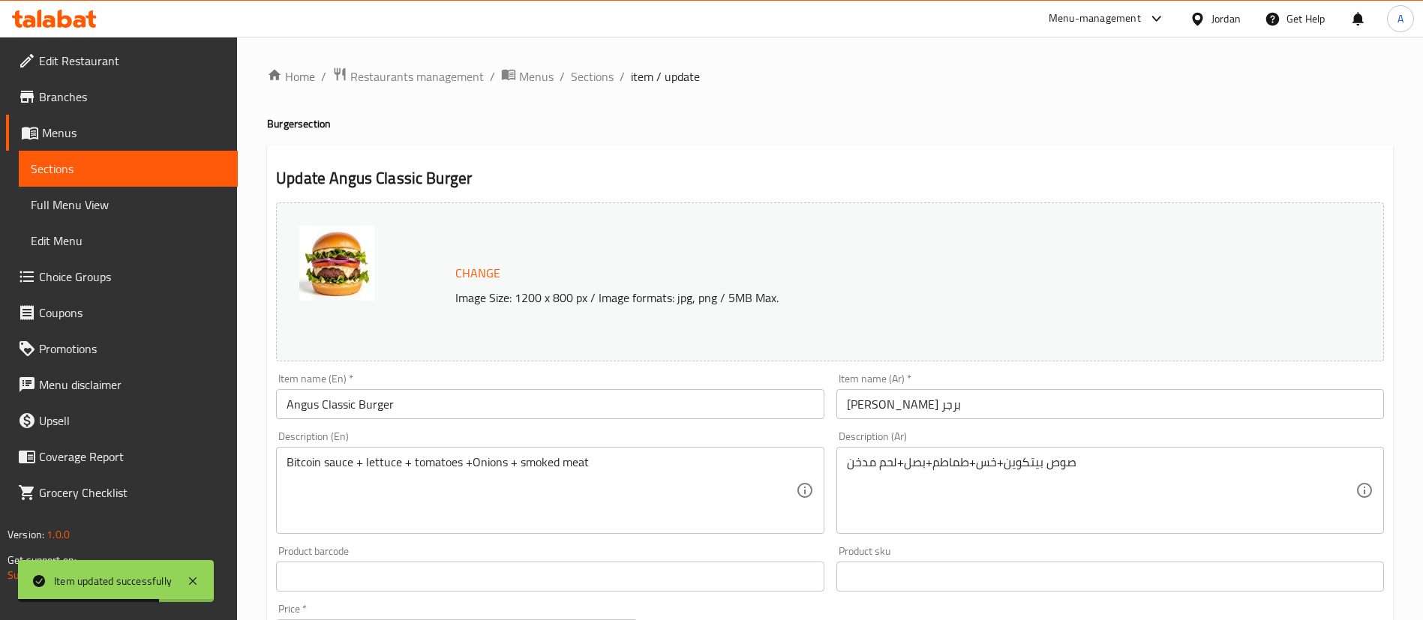
scroll to position [582, 0]
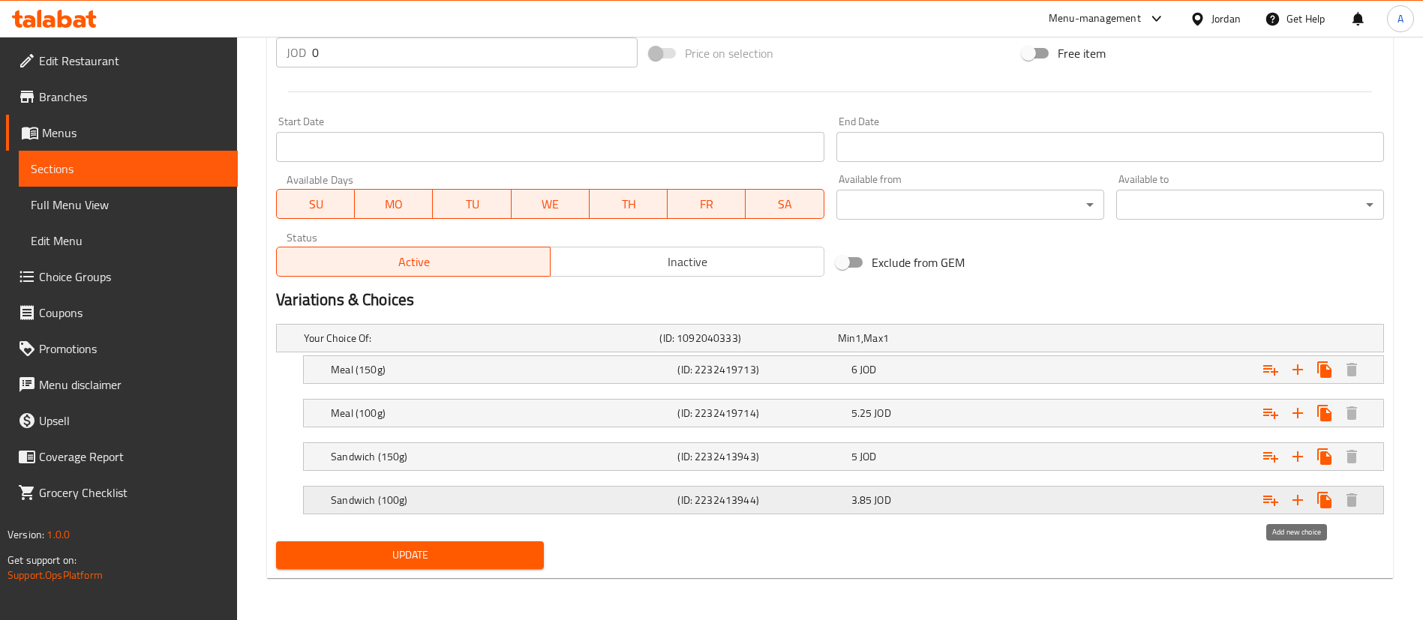
click at [1300, 505] on icon "Expand" at bounding box center [1298, 500] width 18 height 18
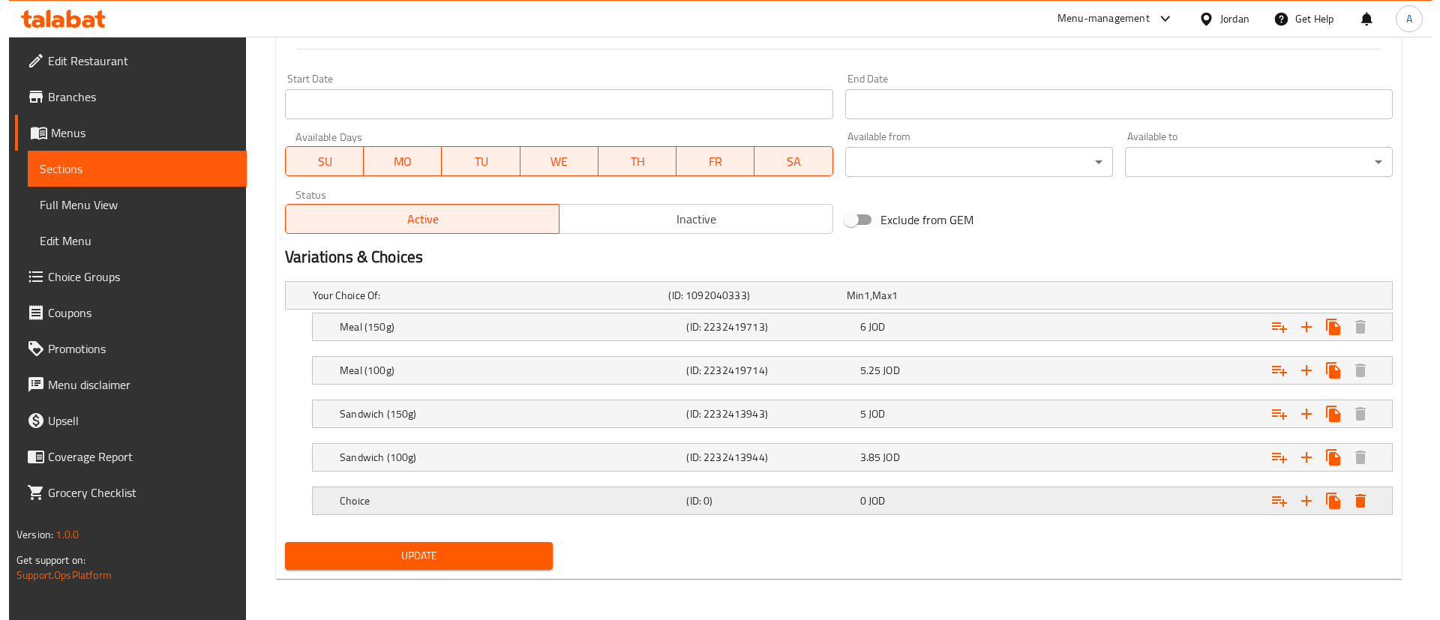
scroll to position [626, 0]
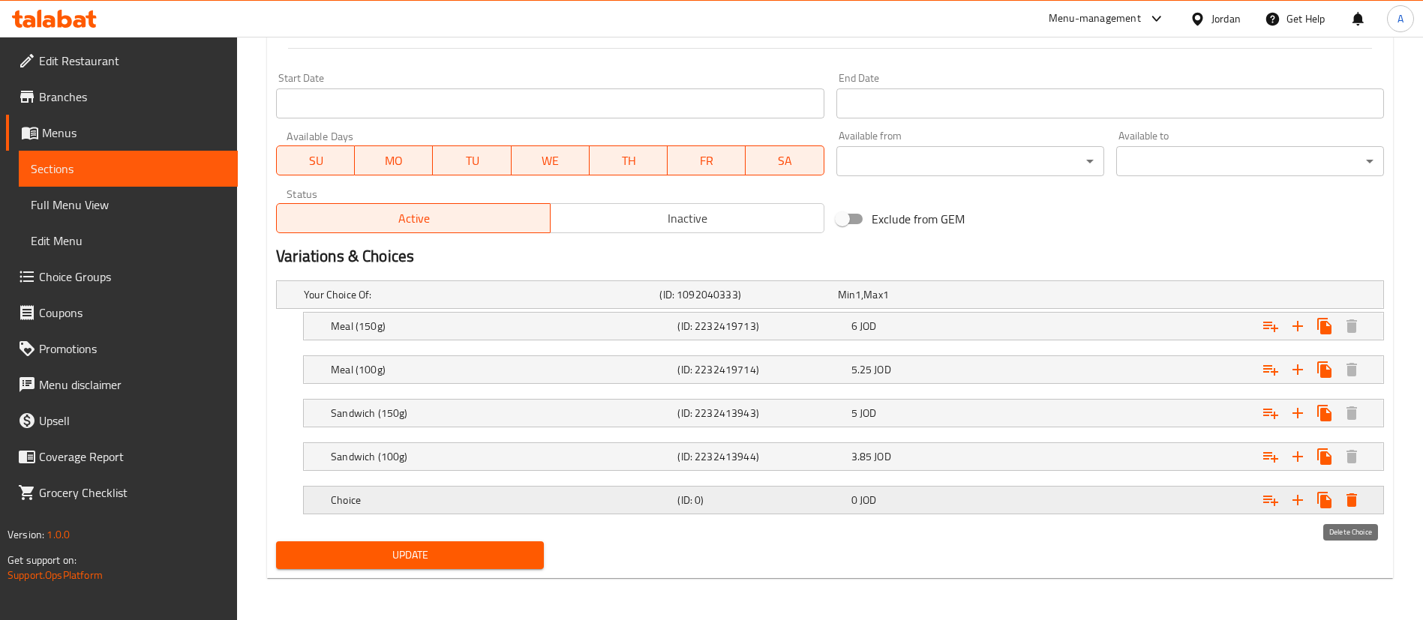
click at [1356, 499] on icon "Expand" at bounding box center [1352, 500] width 18 height 18
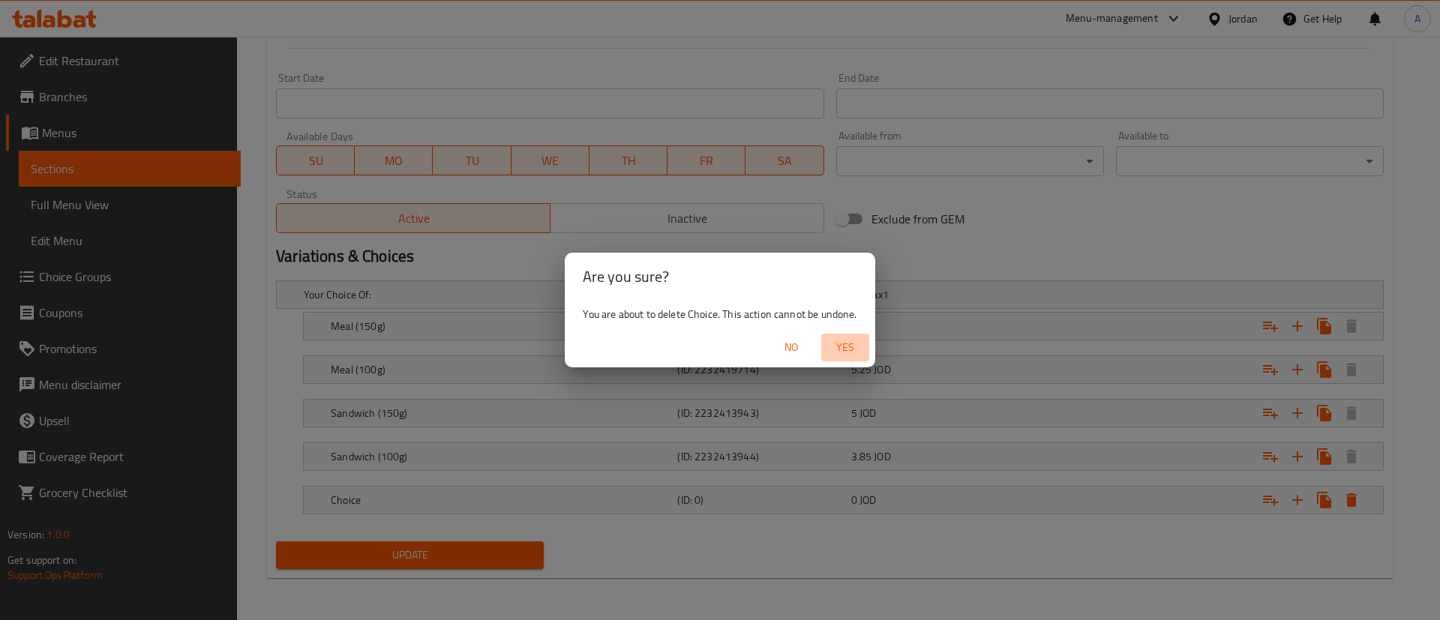
click at [845, 358] on button "Yes" at bounding box center [845, 348] width 48 height 28
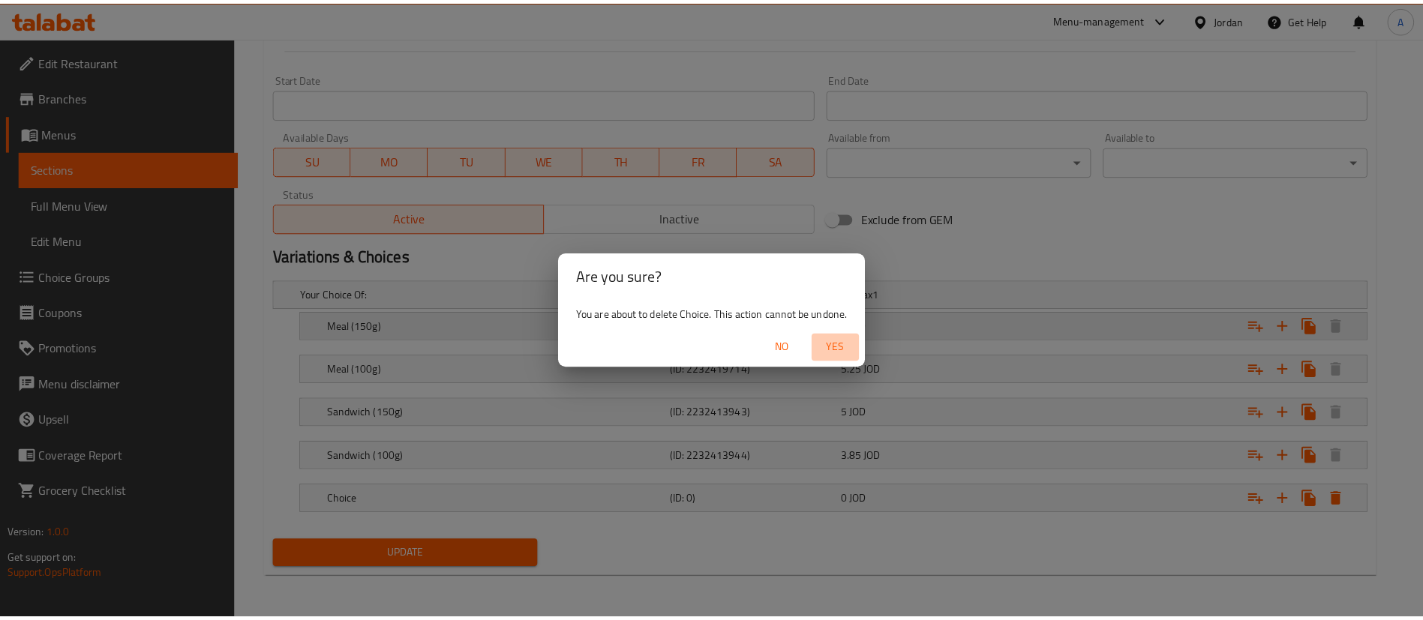
scroll to position [582, 0]
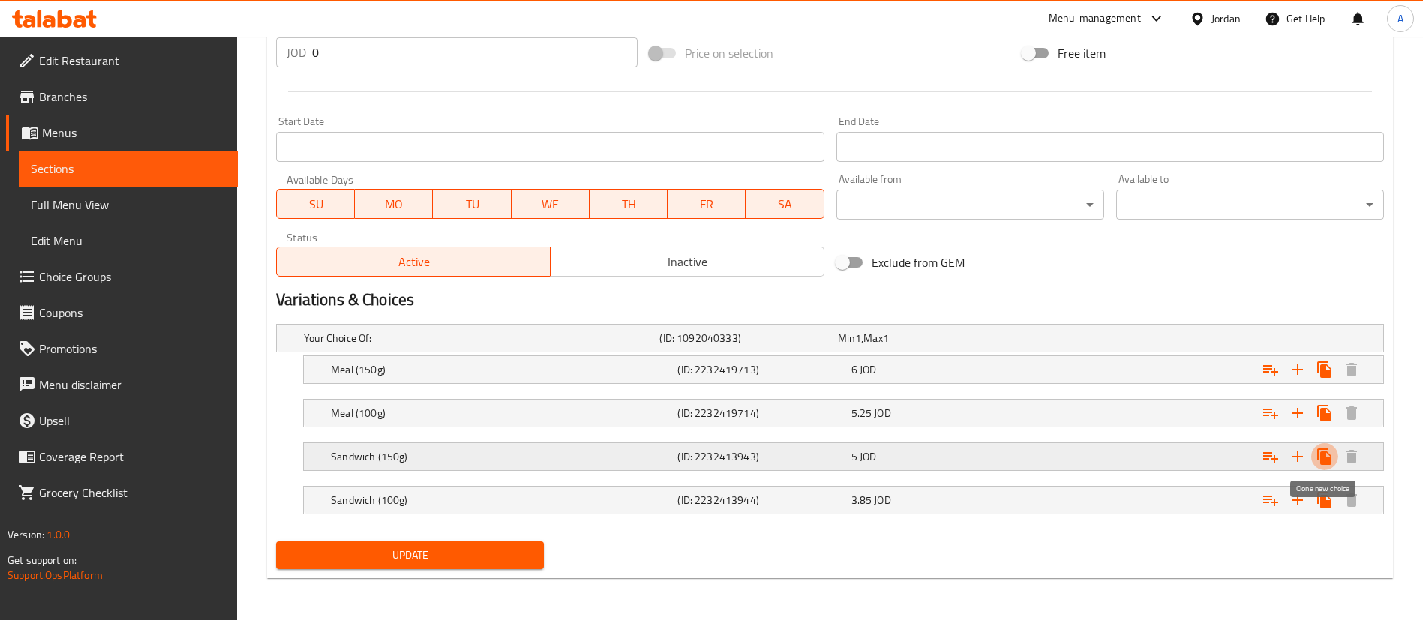
click at [1323, 455] on icon "Expand" at bounding box center [1324, 457] width 14 height 17
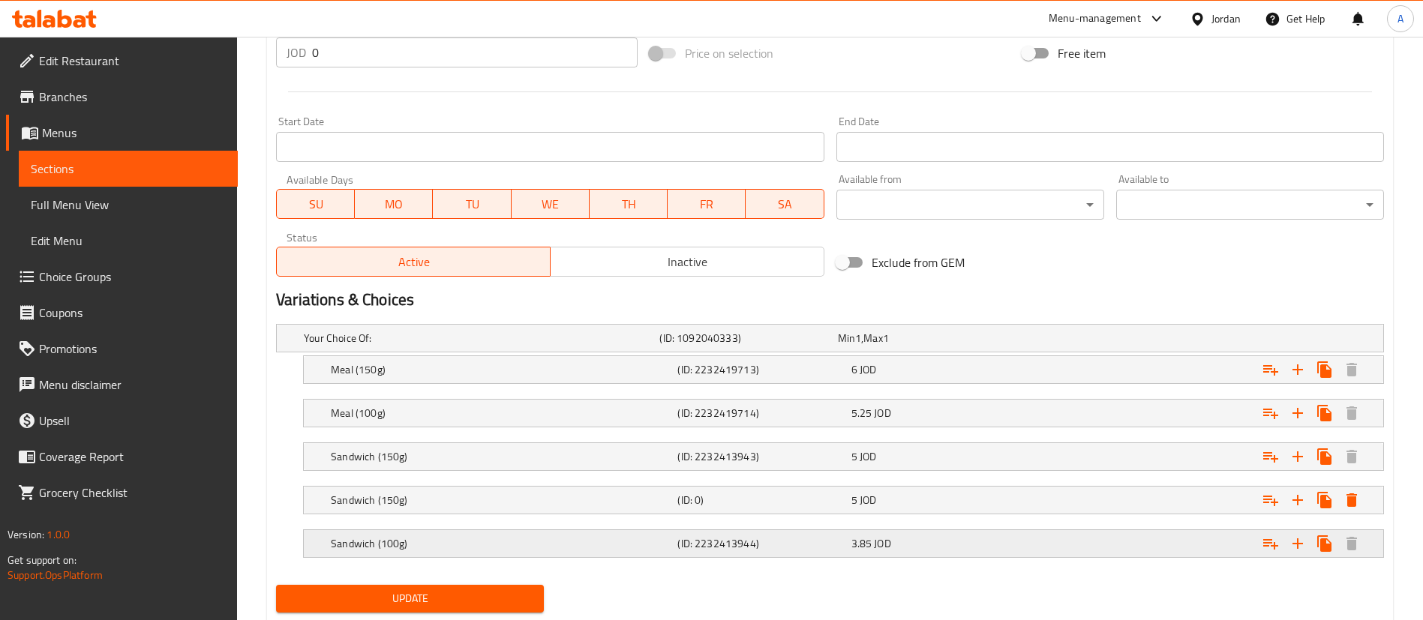
click at [506, 346] on h5 "Sandwich (100g)" at bounding box center [479, 338] width 350 height 15
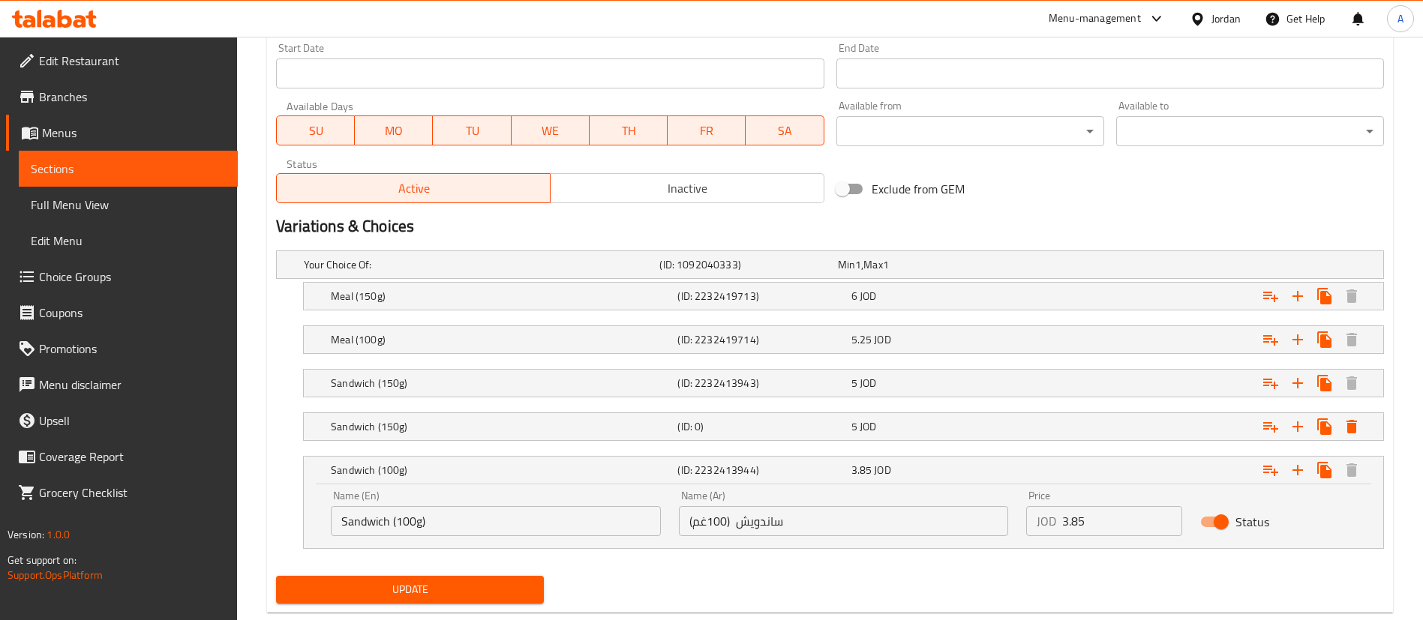
scroll to position [690, 0]
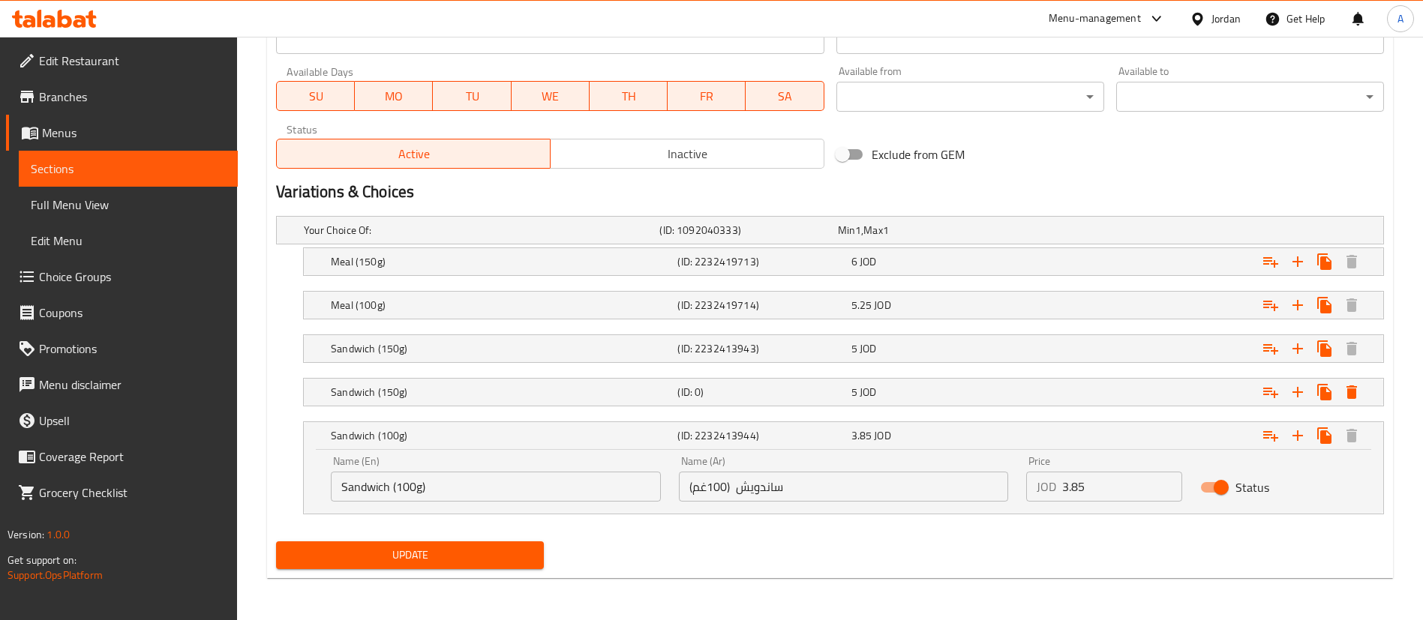
click at [413, 491] on input "Sandwich (100g)" at bounding box center [496, 487] width 330 height 30
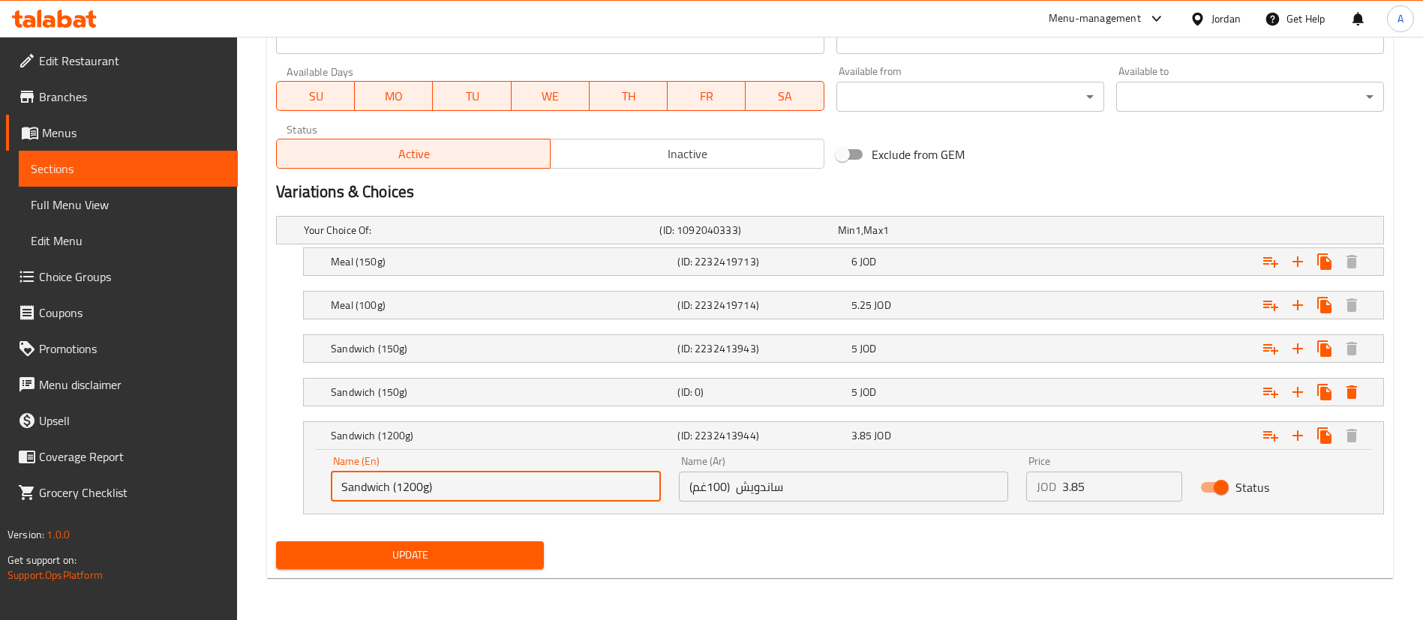
type input "Sandwich (1200g)"
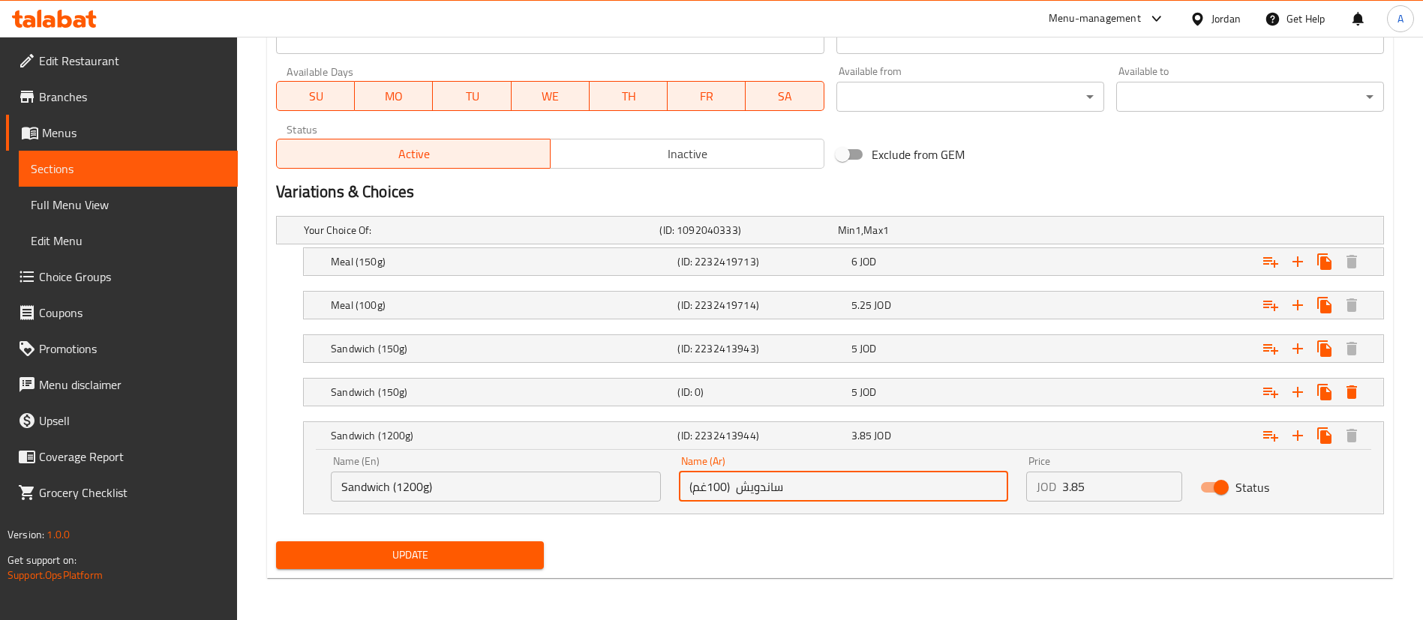
drag, startPoint x: 707, startPoint y: 488, endPoint x: 724, endPoint y: 486, distance: 16.6
click at [724, 486] on input "ساندويش (100غم)" at bounding box center [844, 487] width 330 height 30
type input "ساندويش (200غم)"
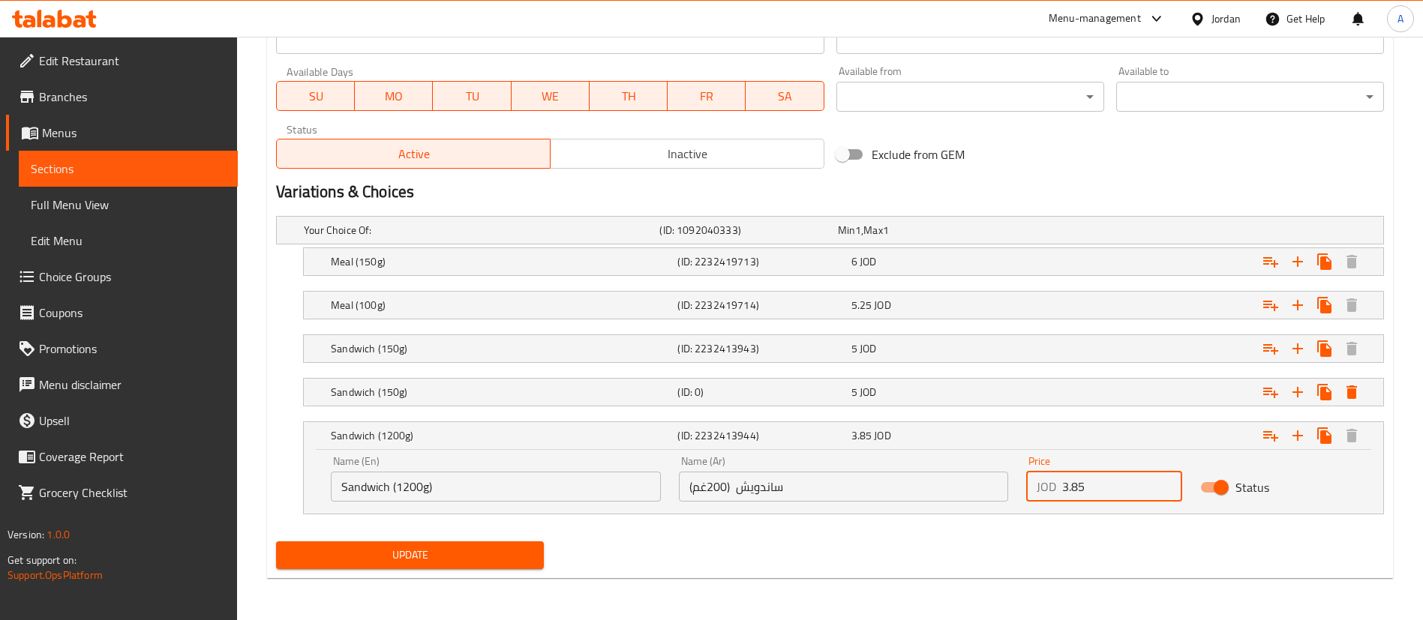
drag, startPoint x: 1026, startPoint y: 484, endPoint x: 1013, endPoint y: 481, distance: 13.8
click at [1013, 481] on div "Name (En) Sandwich (1200g) Name (En) Name (Ar) ساندويش (200غم) Name (Ar) Price …" at bounding box center [843, 479] width 1043 height 64
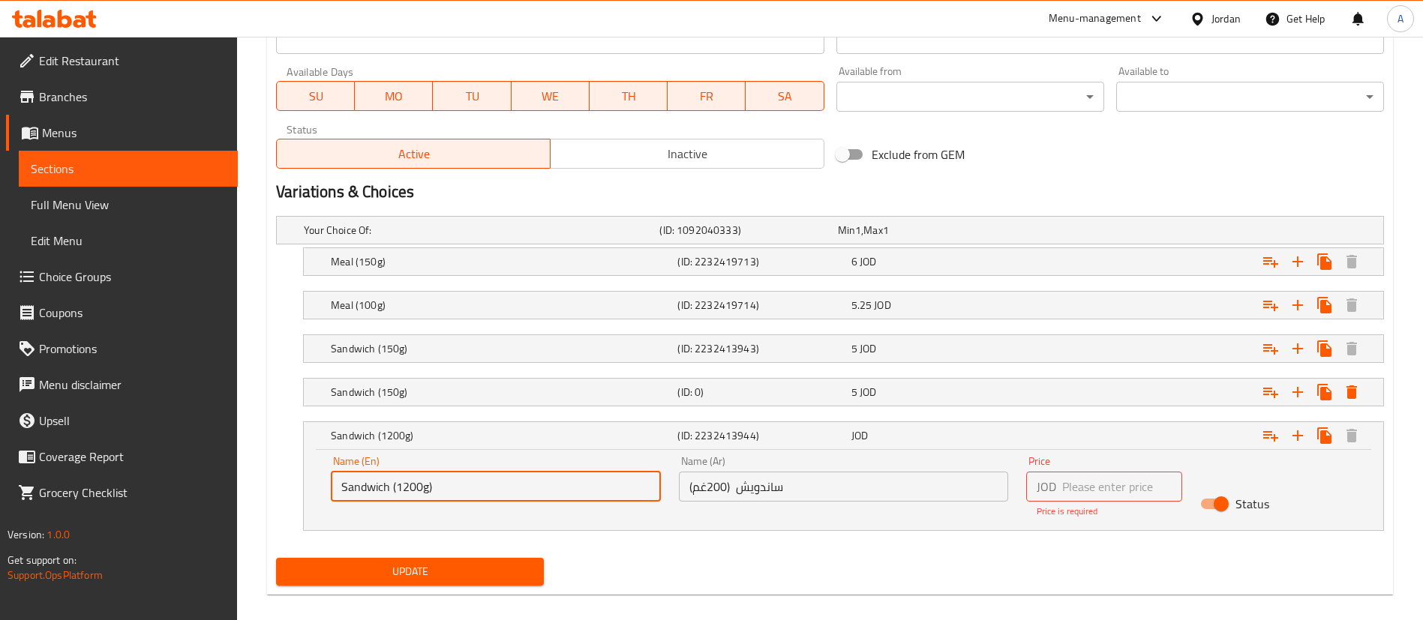
click at [400, 484] on input "Sandwich (1200g)" at bounding box center [496, 487] width 330 height 30
type input "Sandwich (200g)"
click at [1154, 498] on input "number" at bounding box center [1122, 487] width 120 height 30
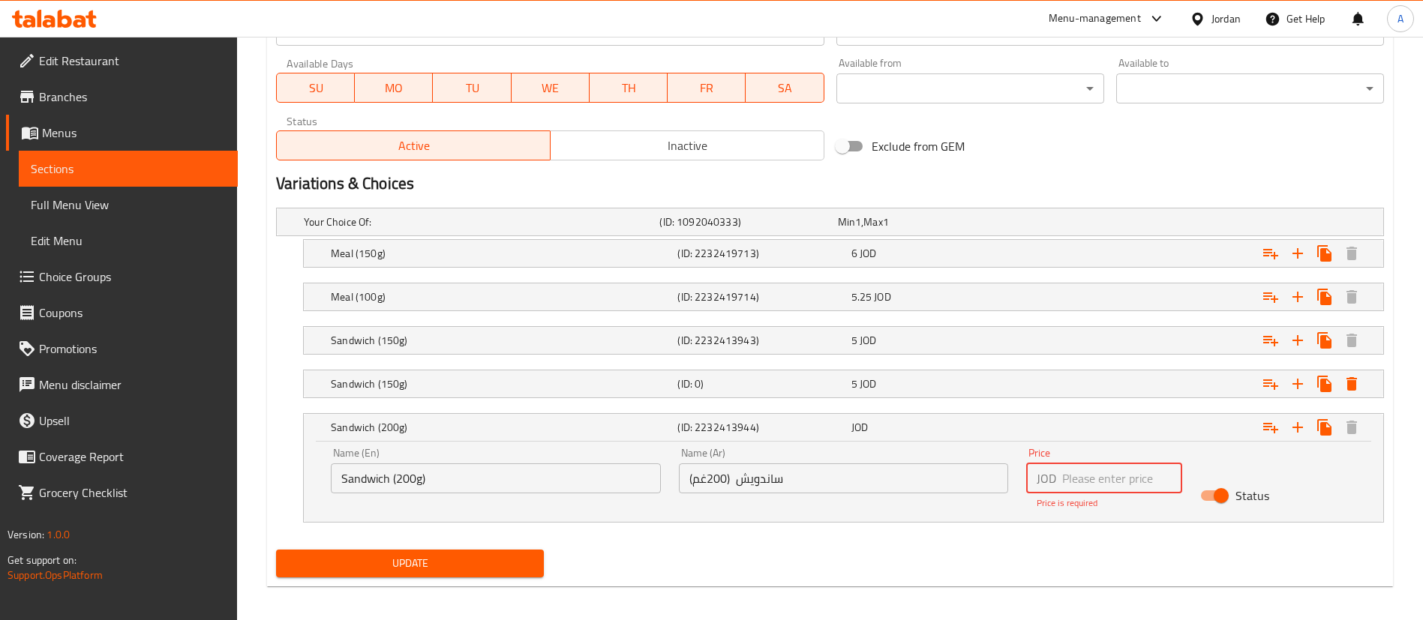
scroll to position [707, 0]
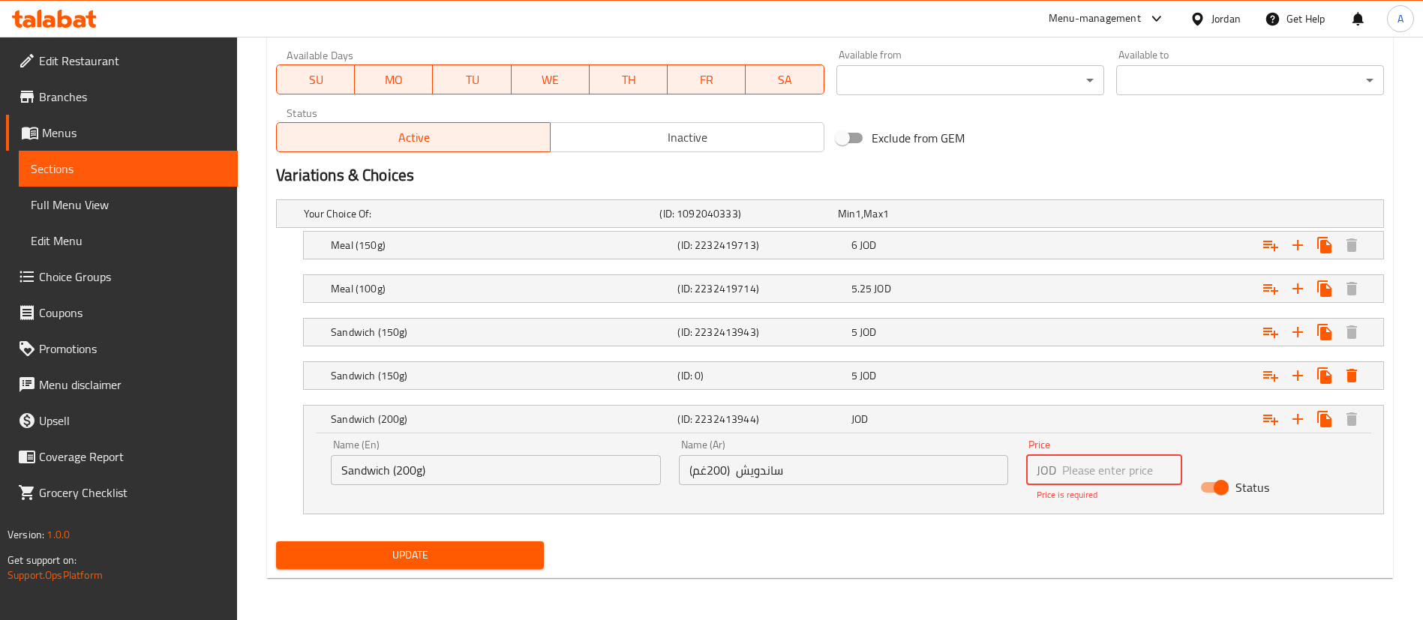
click at [1112, 474] on input "number" at bounding box center [1122, 470] width 120 height 30
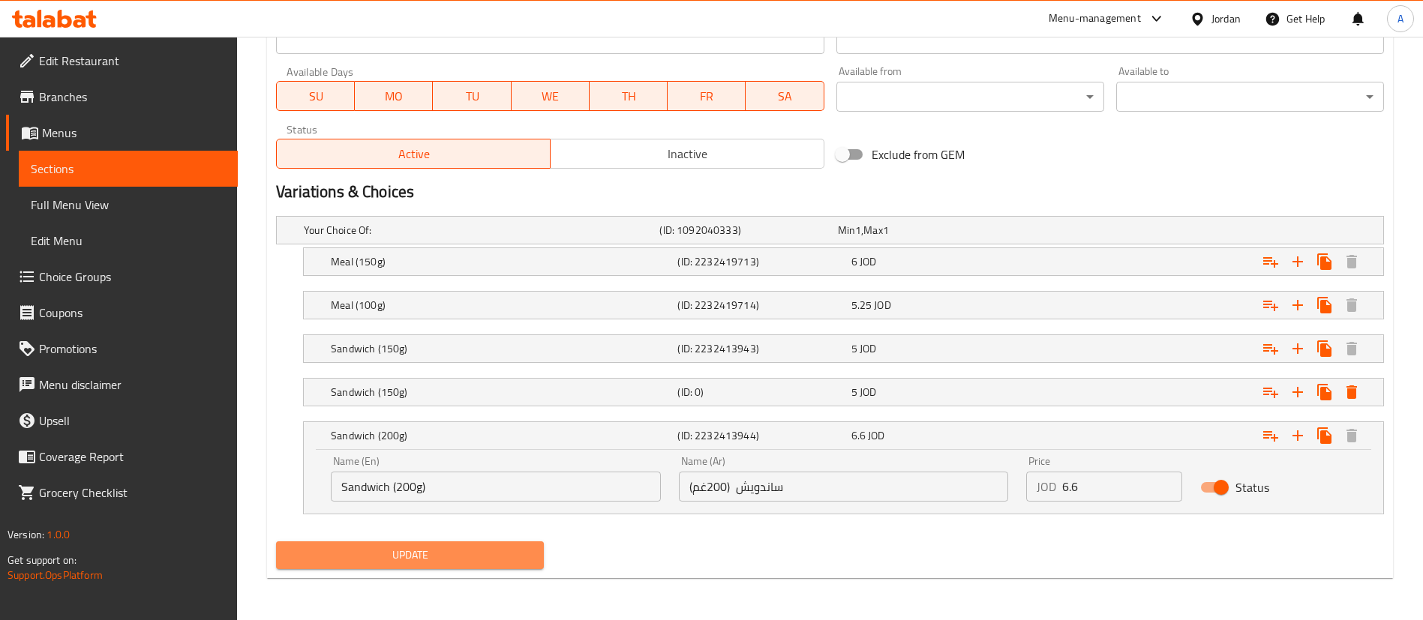
click at [494, 551] on span "Update" at bounding box center [410, 555] width 244 height 19
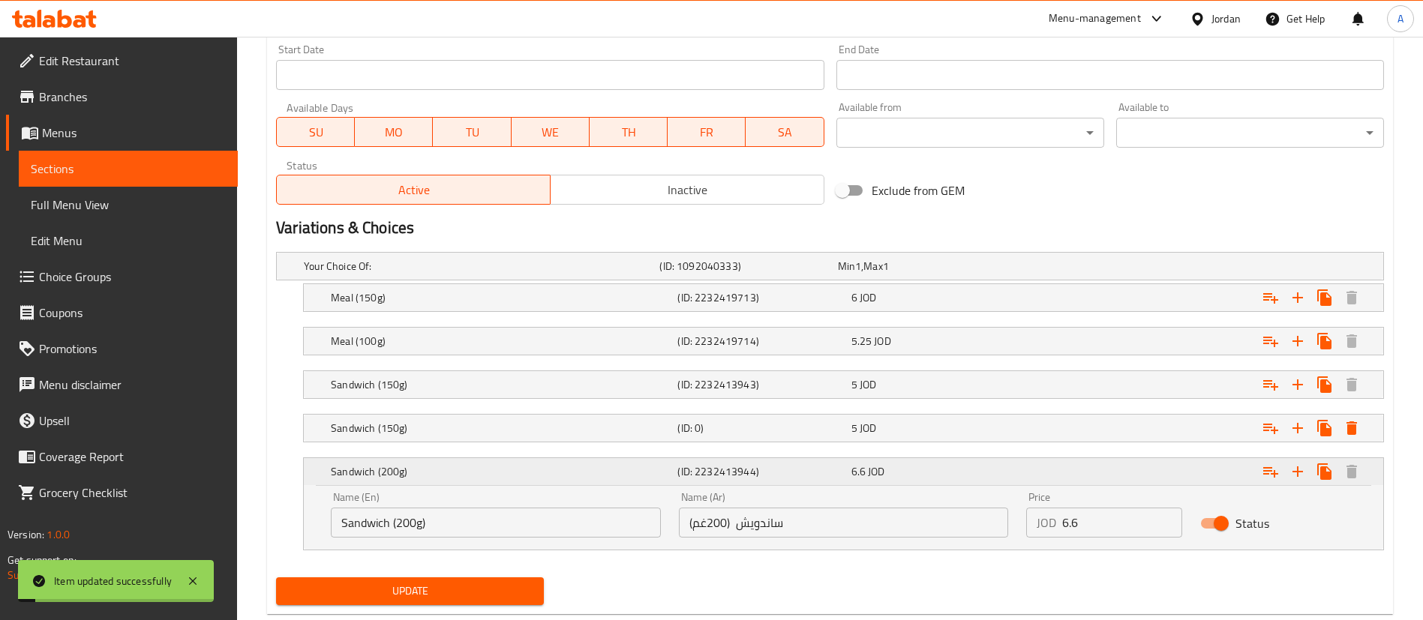
scroll to position [690, 0]
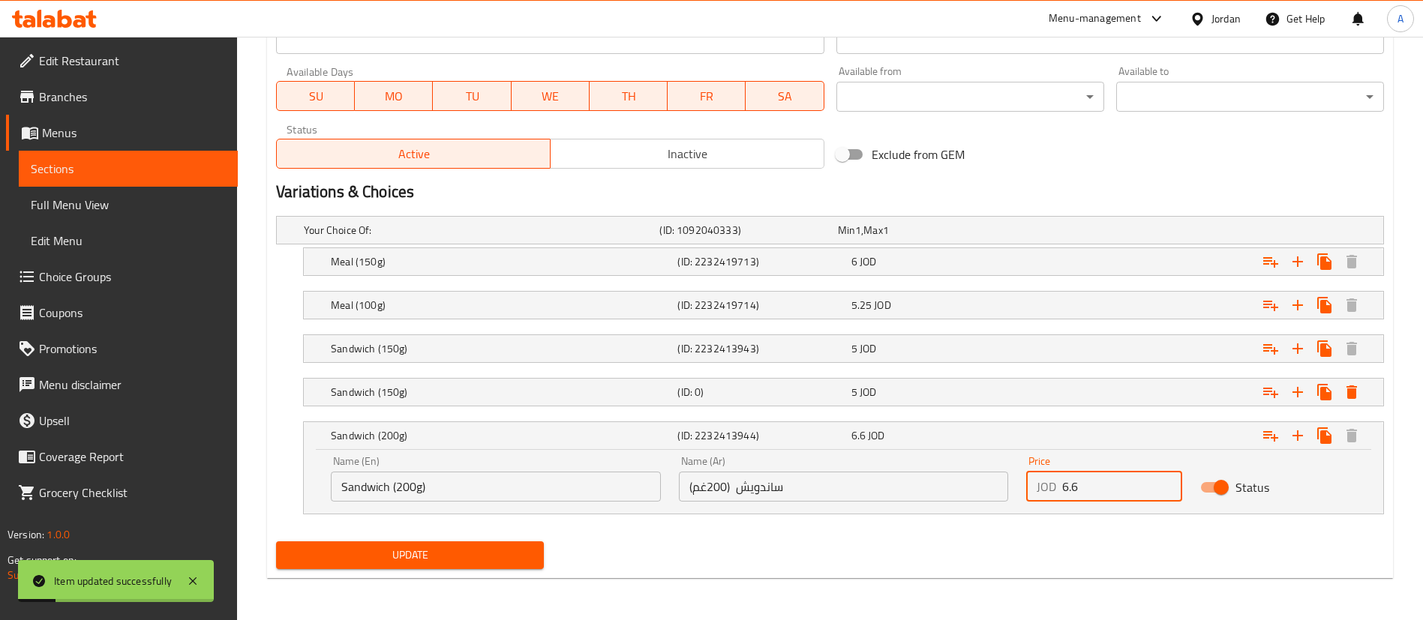
click at [1108, 472] on input "6.6" at bounding box center [1122, 487] width 120 height 30
type input "6.65"
click at [1009, 446] on div "Sandwich (200g) (ID: 2232413944) 6.65 JOD" at bounding box center [848, 435] width 1040 height 33
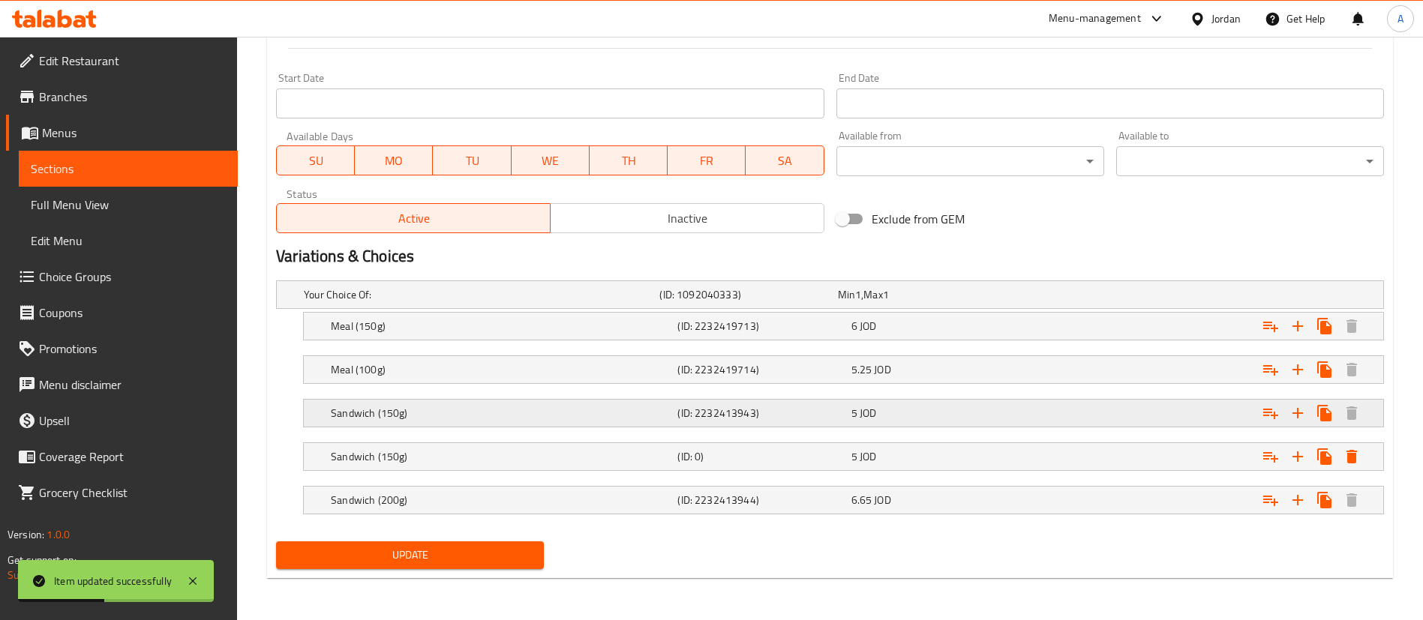
scroll to position [626, 0]
click at [1325, 327] on icon "Expand" at bounding box center [1324, 326] width 14 height 17
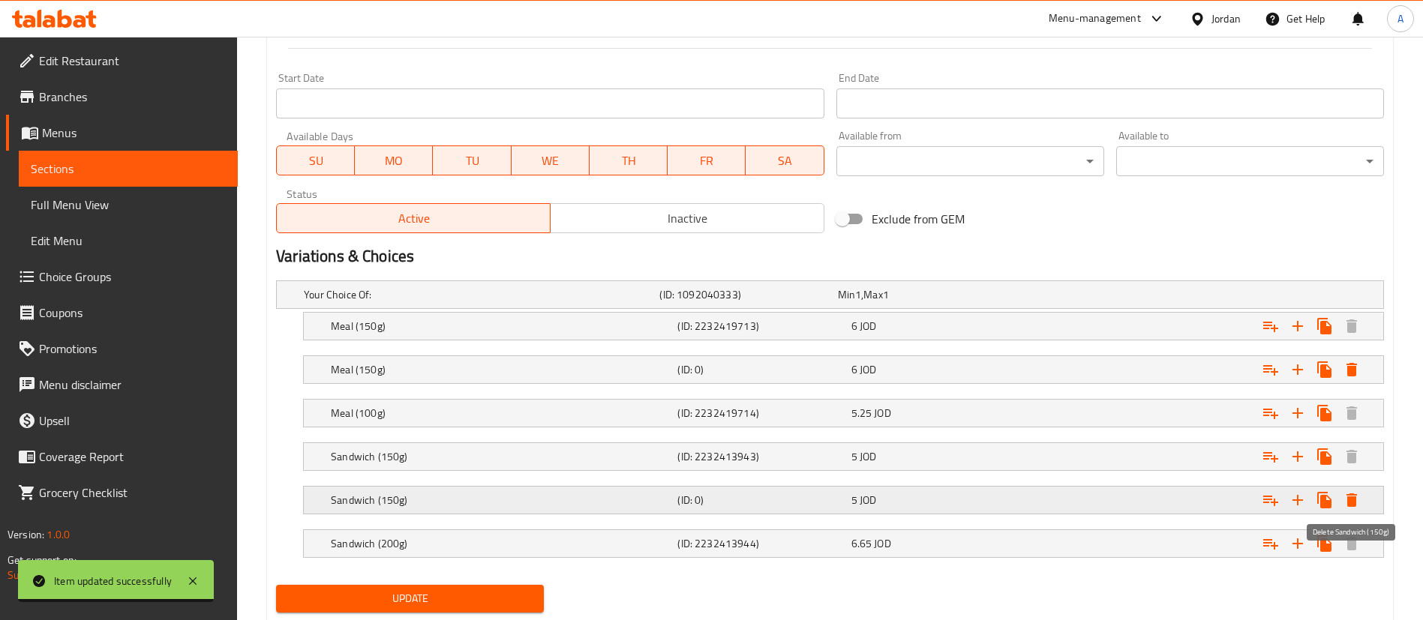
click at [1355, 500] on icon "Expand" at bounding box center [1351, 501] width 11 height 14
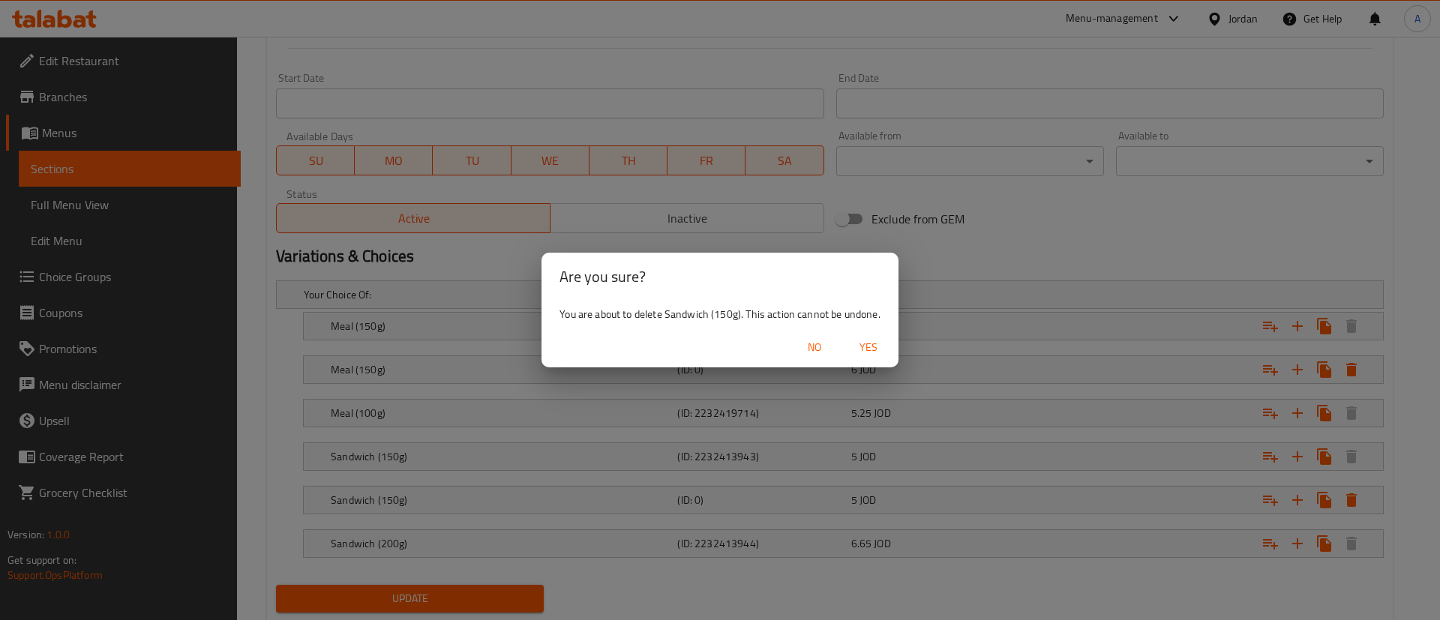
click at [884, 353] on span "Yes" at bounding box center [869, 347] width 36 height 19
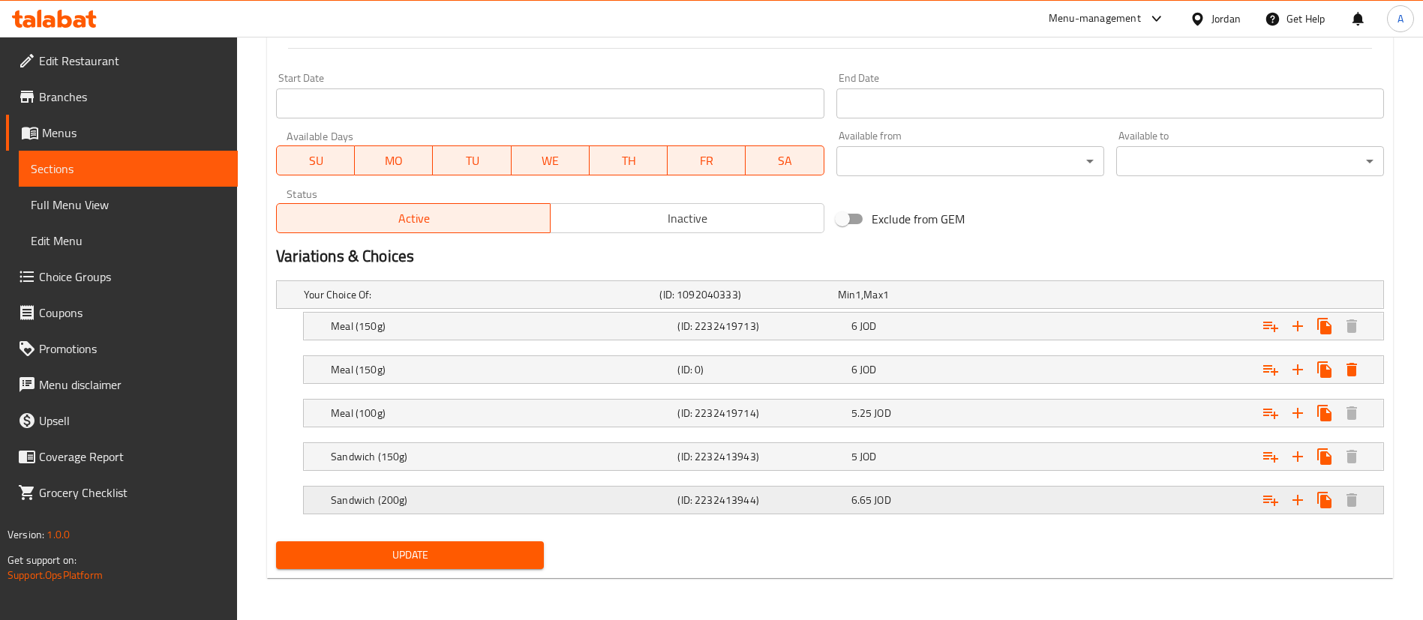
click at [410, 311] on div "Sandwich (200g) (ID: 2232413944) 6.65 JOD" at bounding box center [834, 294] width 1067 height 33
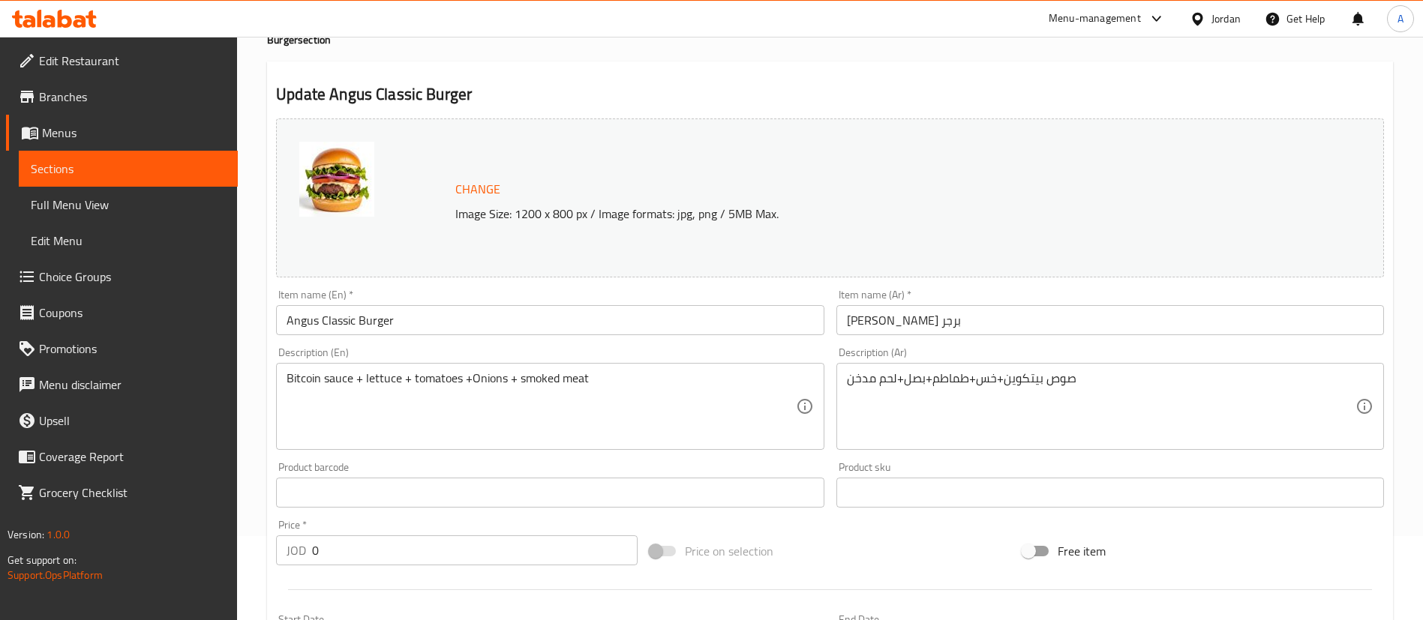
scroll to position [0, 0]
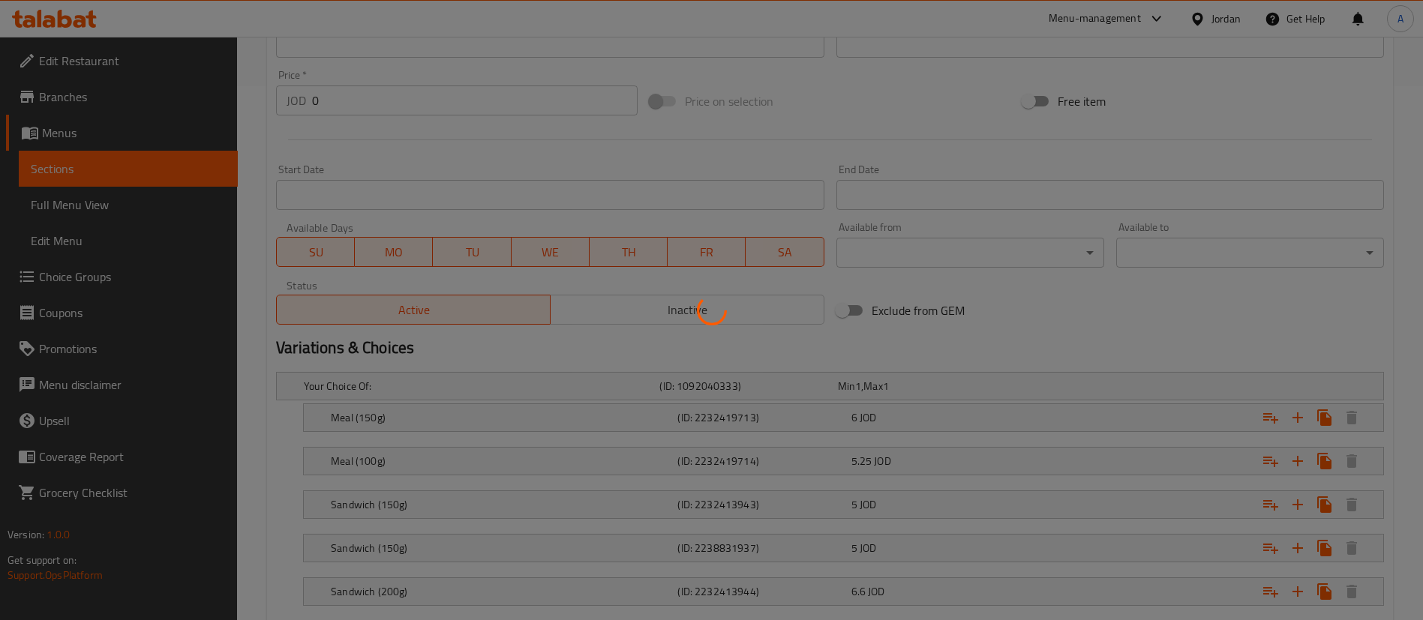
scroll to position [626, 0]
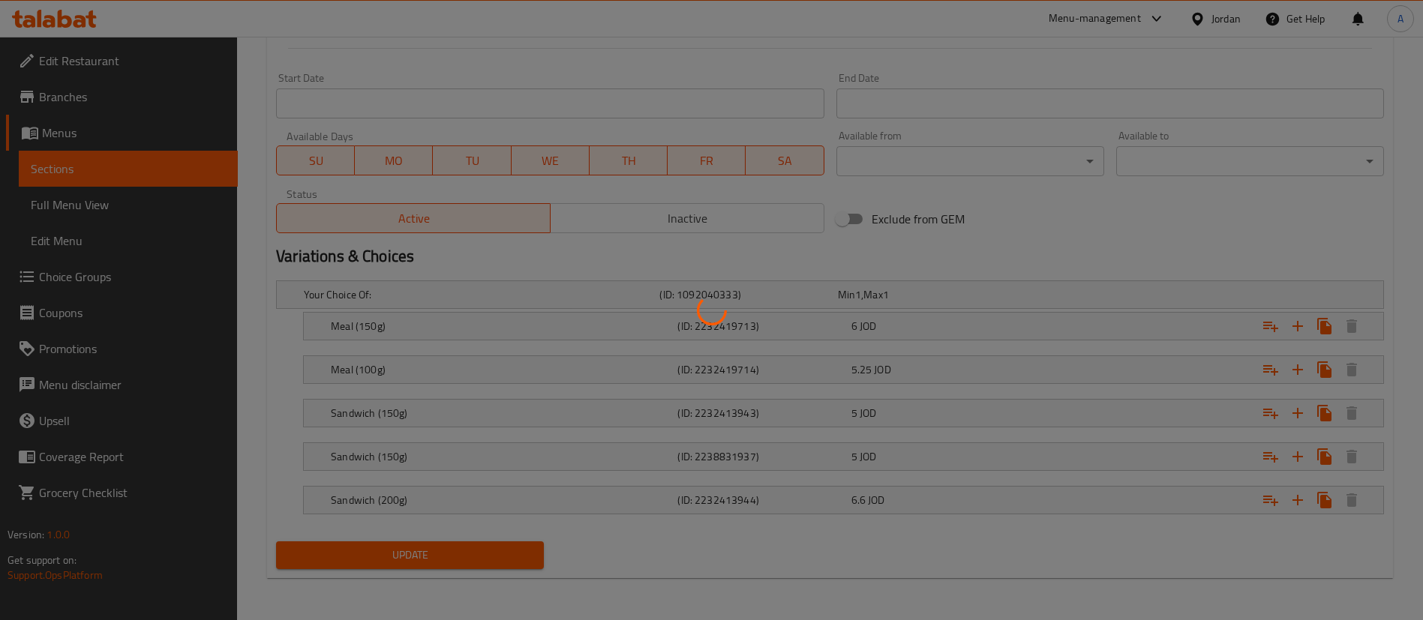
click at [417, 414] on div at bounding box center [711, 310] width 1423 height 620
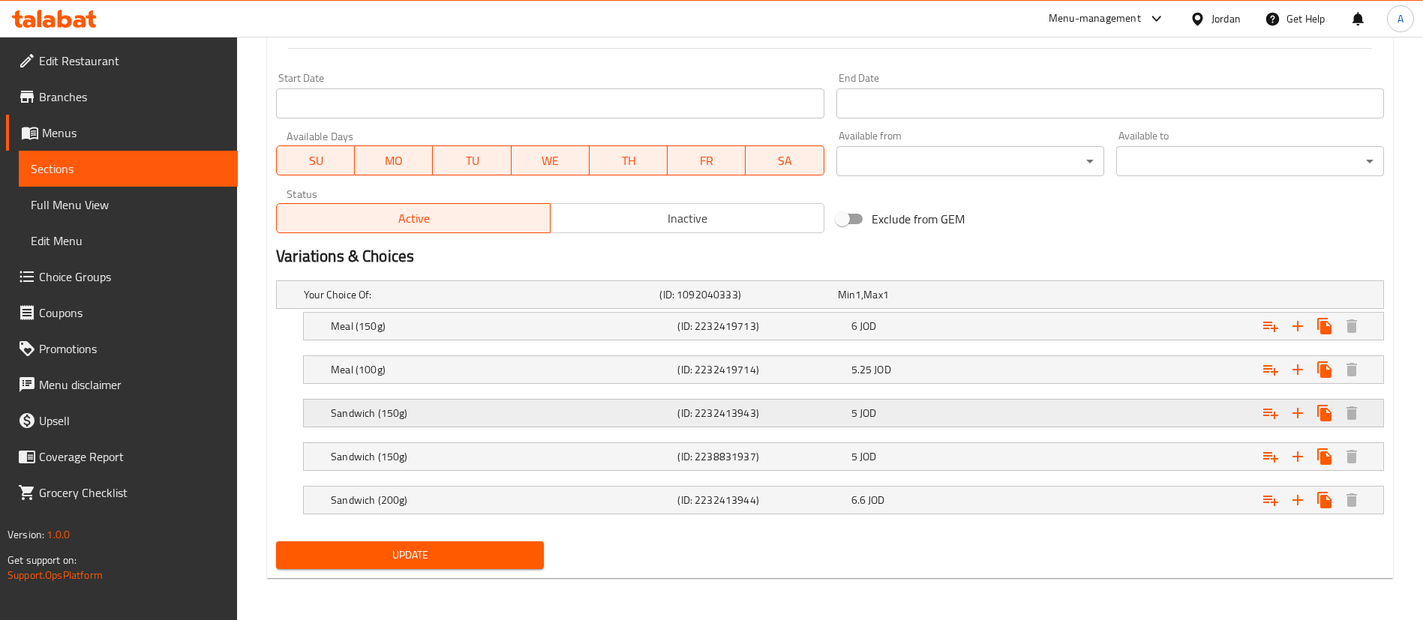
click at [369, 302] on h5 "Sandwich (150g)" at bounding box center [479, 294] width 350 height 15
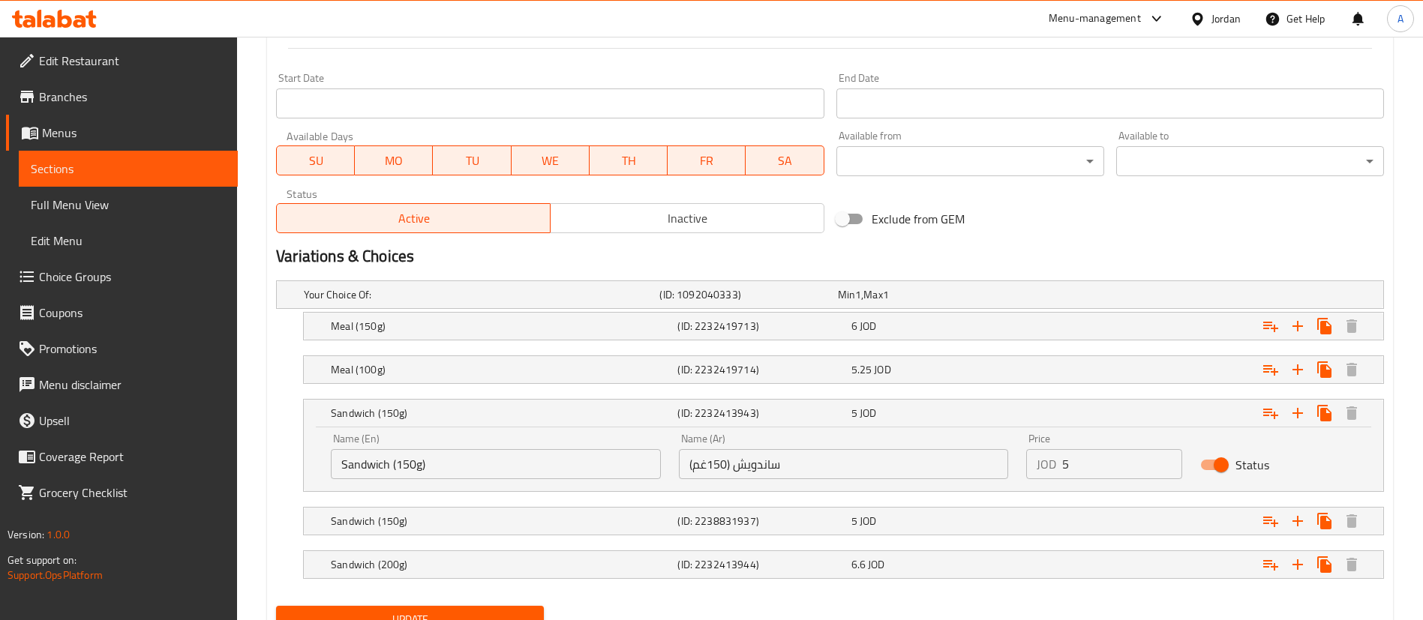
click at [413, 464] on input "Sandwich (150g)" at bounding box center [496, 464] width 330 height 30
click at [411, 467] on input "Sandwich (150g)" at bounding box center [496, 464] width 330 height 30
type input "Sandwich (100g)"
drag, startPoint x: 1172, startPoint y: 475, endPoint x: 1132, endPoint y: 465, distance: 41.7
click at [1152, 468] on input "5" at bounding box center [1122, 464] width 120 height 30
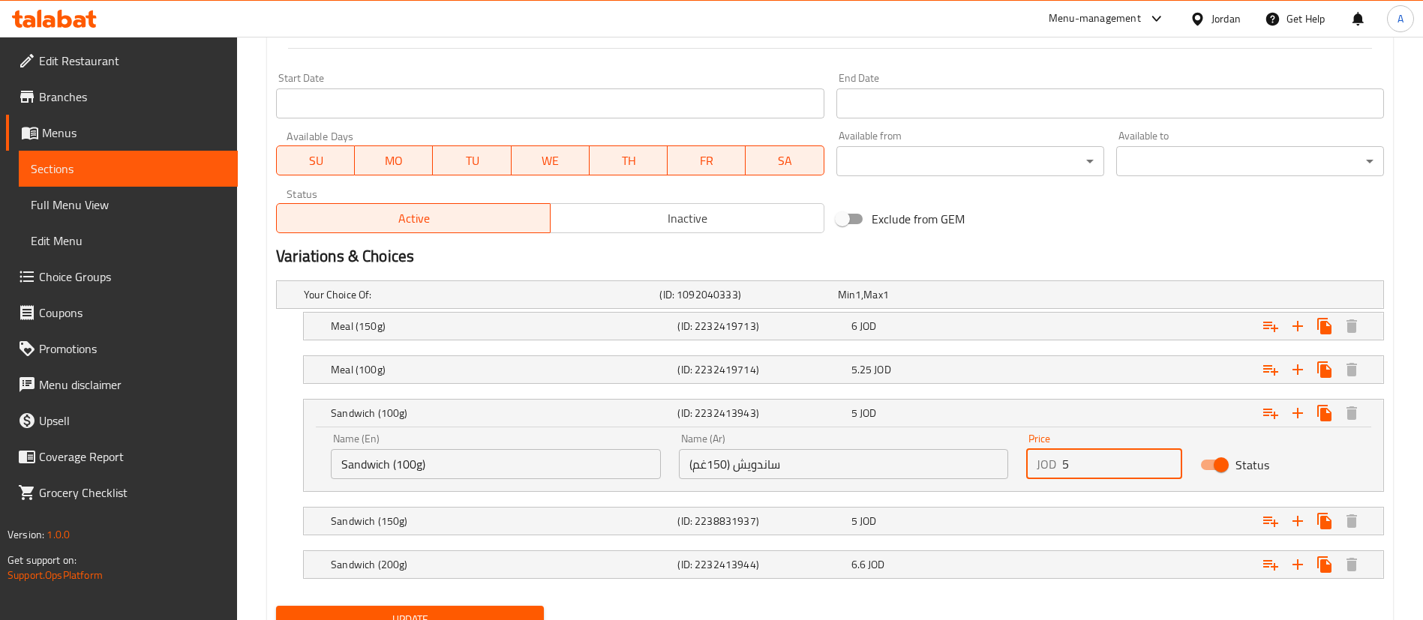
drag, startPoint x: 1010, startPoint y: 470, endPoint x: 800, endPoint y: 440, distance: 211.5
click at [846, 455] on div "Name (En) Sandwich (100g) Name (En) Name (Ar) ساندويش (150غم) Name (Ar) Price J…" at bounding box center [843, 457] width 1043 height 64
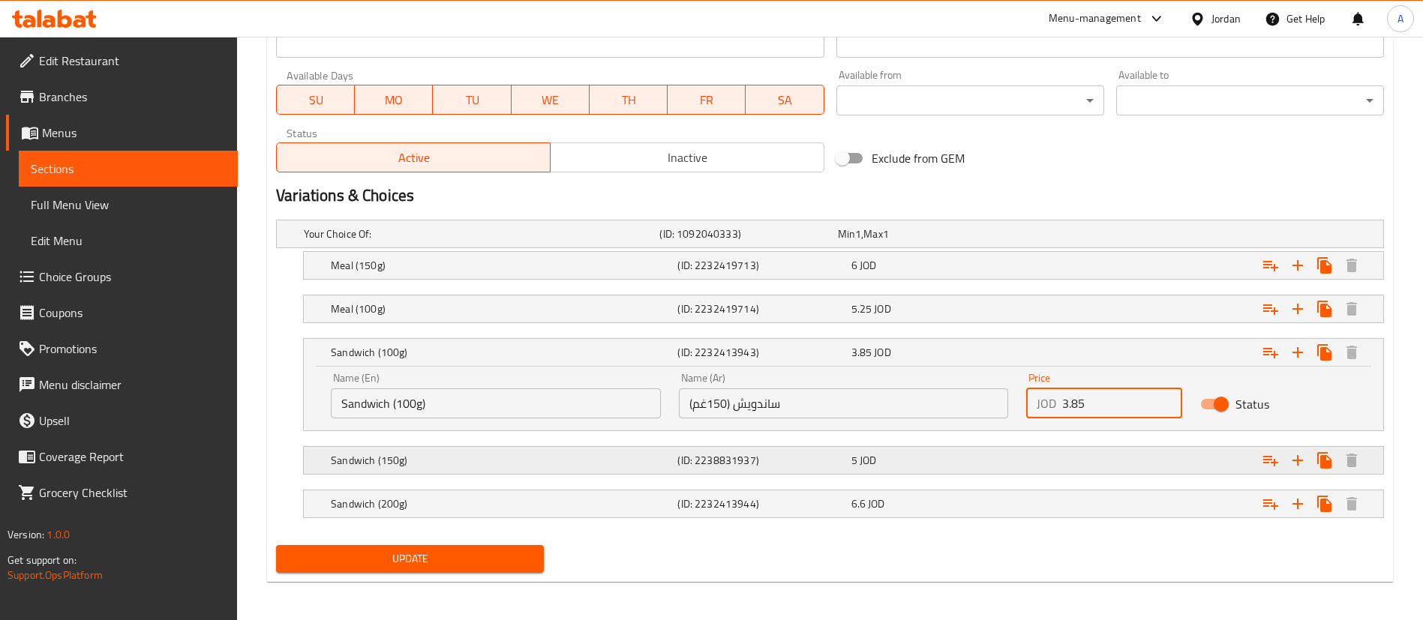
scroll to position [690, 0]
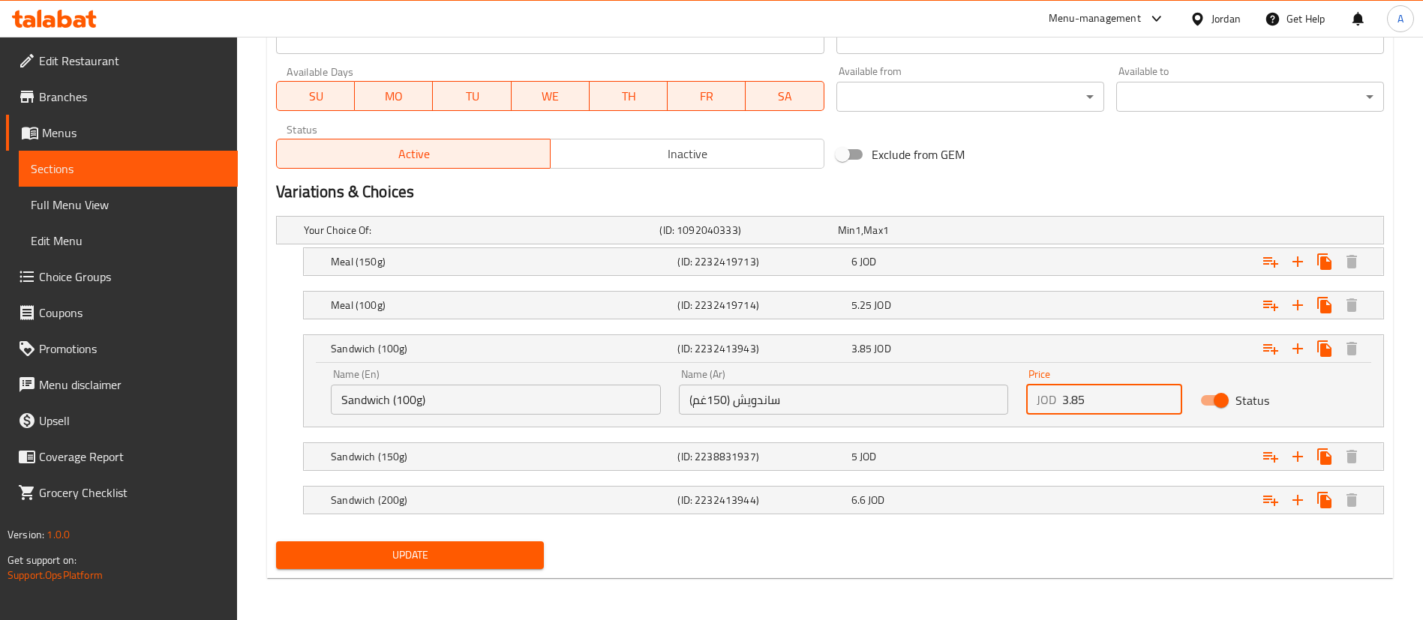
type input "3.85"
click at [471, 556] on span "Update" at bounding box center [410, 555] width 244 height 19
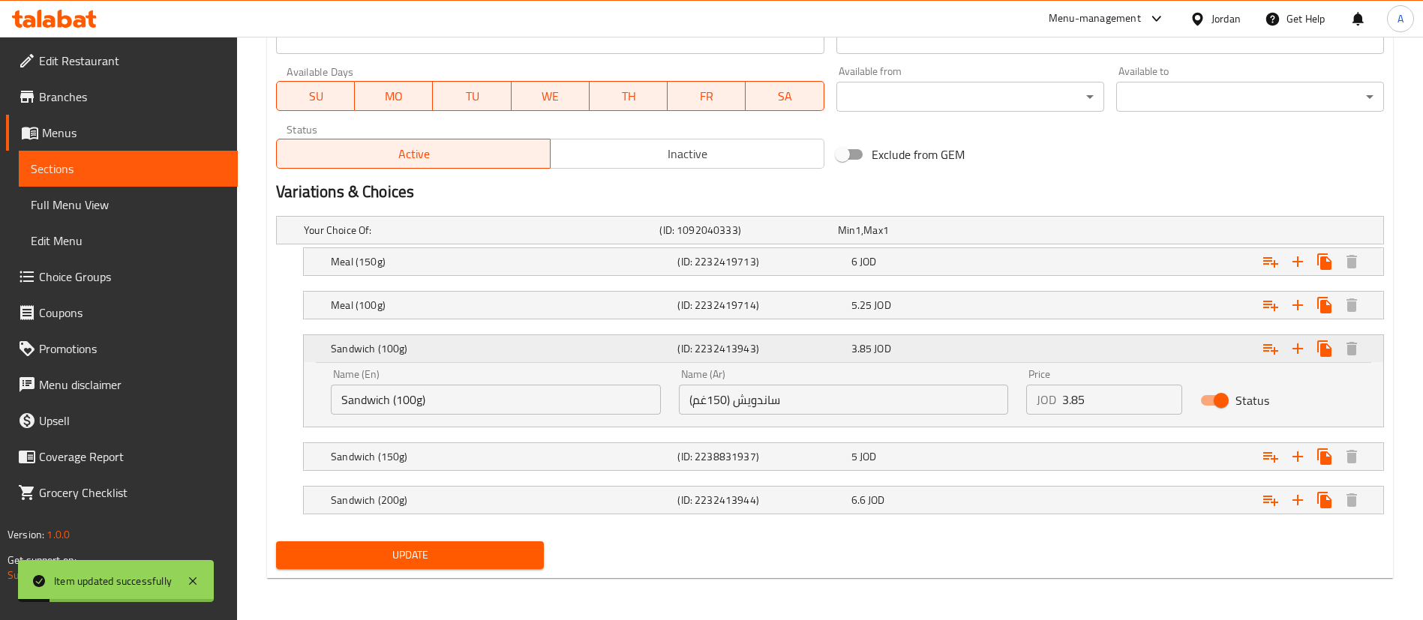
click at [998, 354] on div "3.85 JOD" at bounding box center [934, 348] width 167 height 15
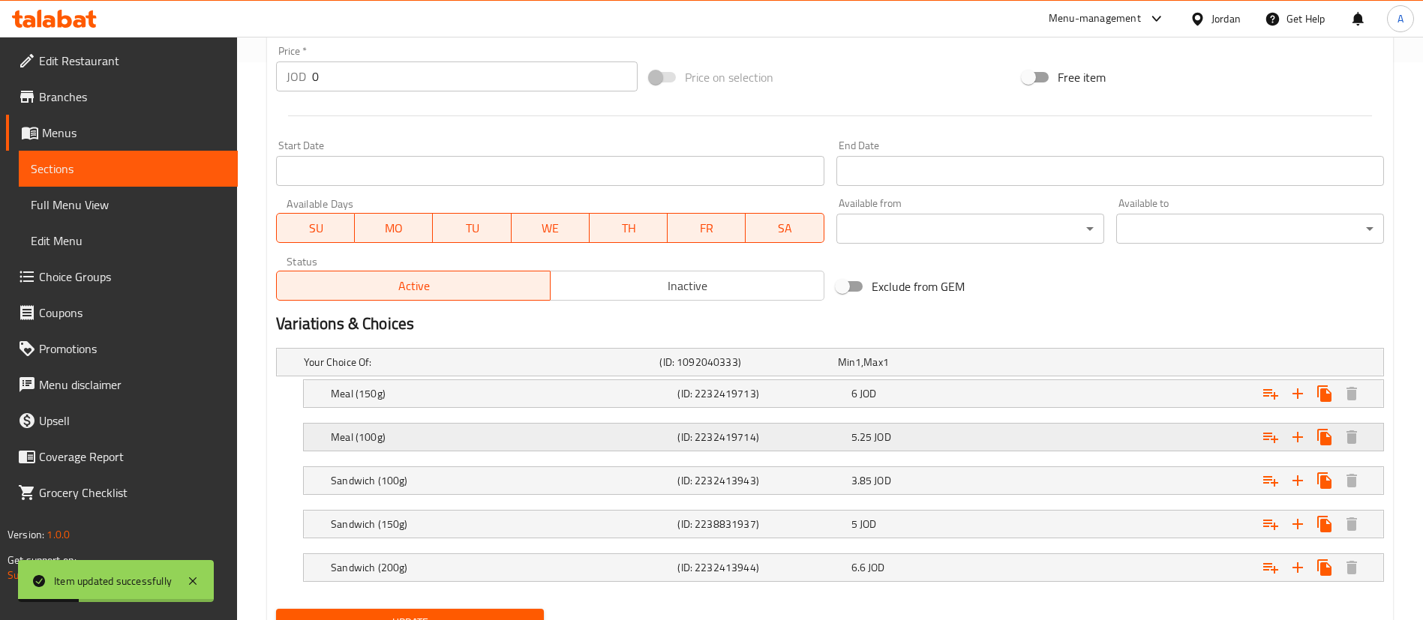
scroll to position [626, 0]
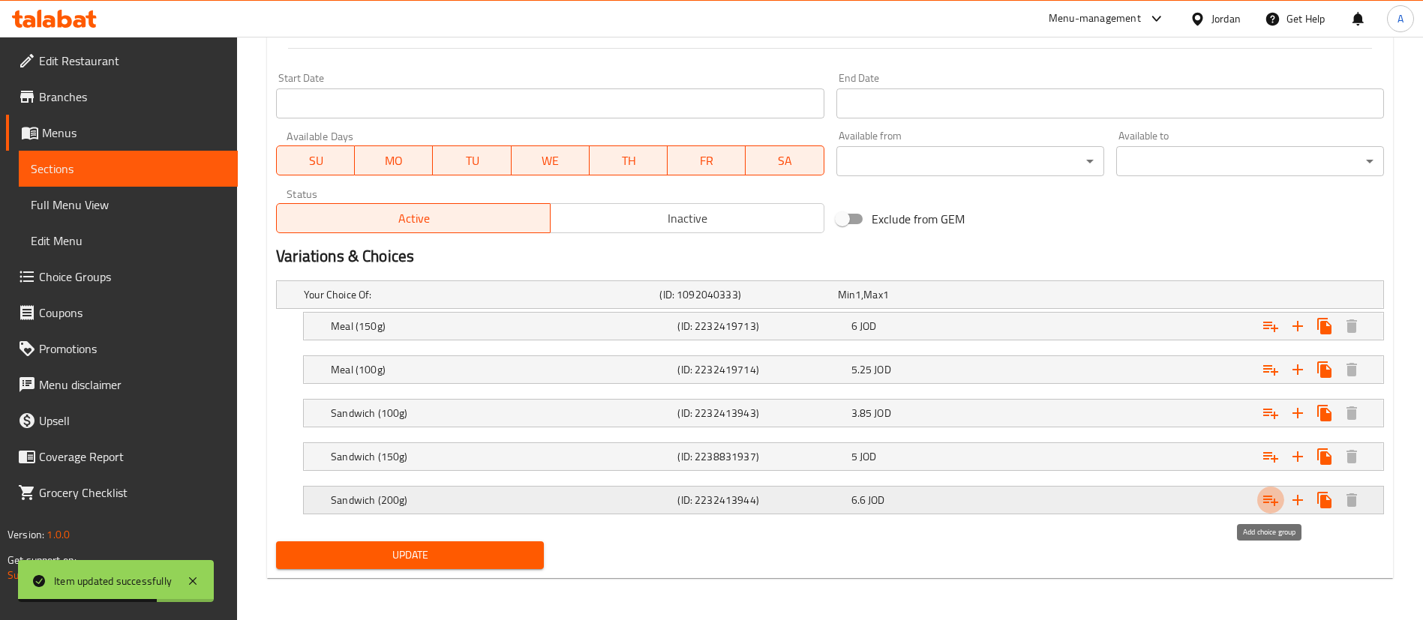
click at [1274, 500] on icon "Expand" at bounding box center [1270, 501] width 15 height 11
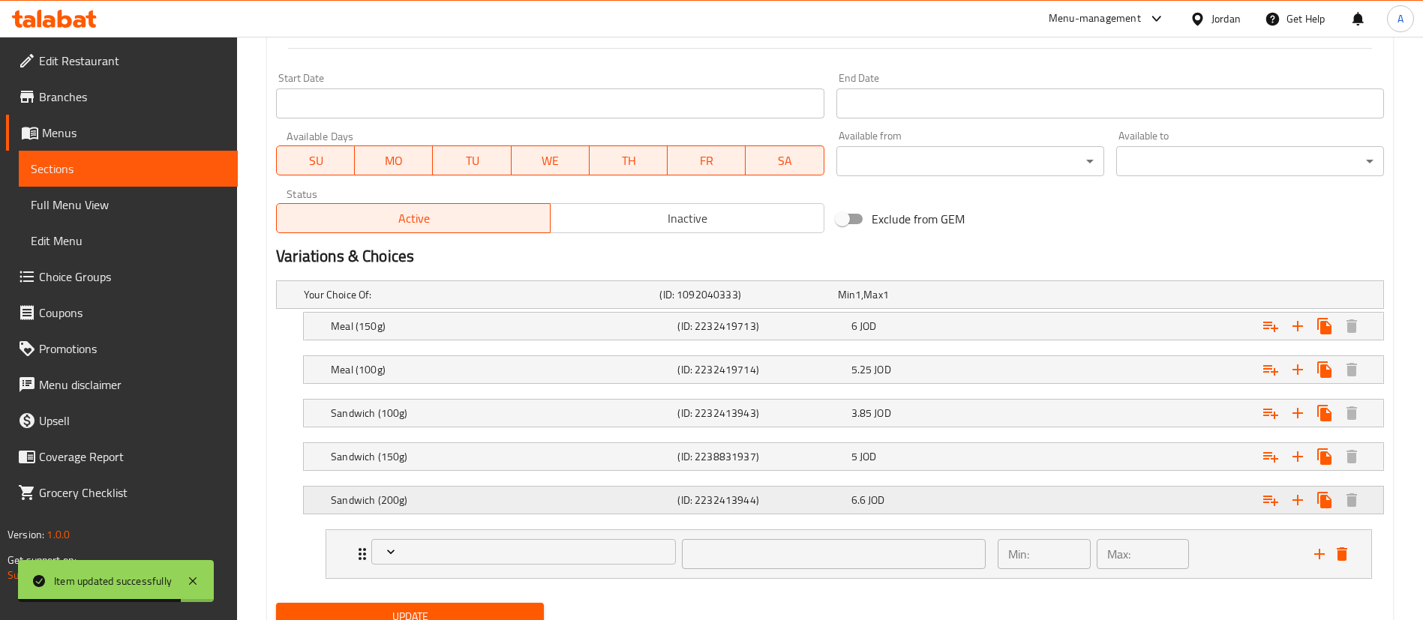
drag, startPoint x: 506, startPoint y: 544, endPoint x: 1277, endPoint y: 508, distance: 771.9
click at [1277, 508] on div "Your Choice Of: (ID: 1092040333) Min 1 , Max 1 Name (En) Your Choice Of: Name (…" at bounding box center [830, 436] width 1120 height 323
click at [1341, 550] on icon "delete" at bounding box center [1342, 554] width 18 height 18
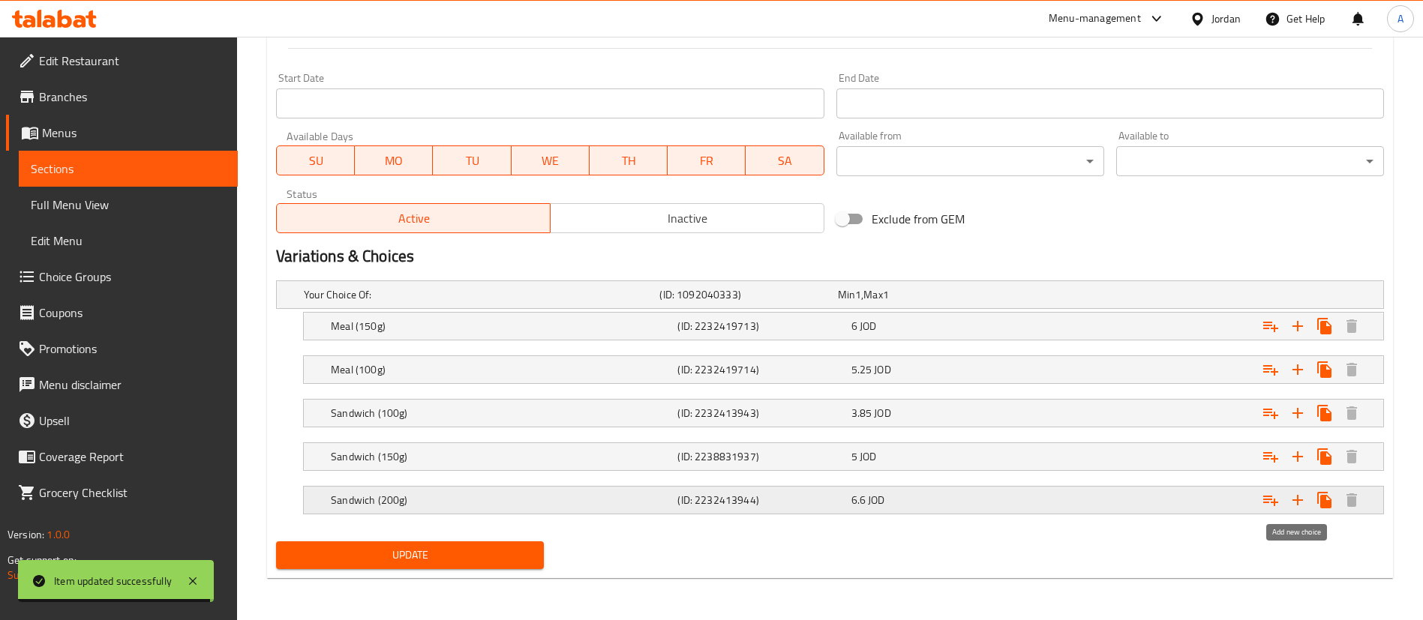
click at [1303, 502] on icon "Expand" at bounding box center [1298, 500] width 18 height 18
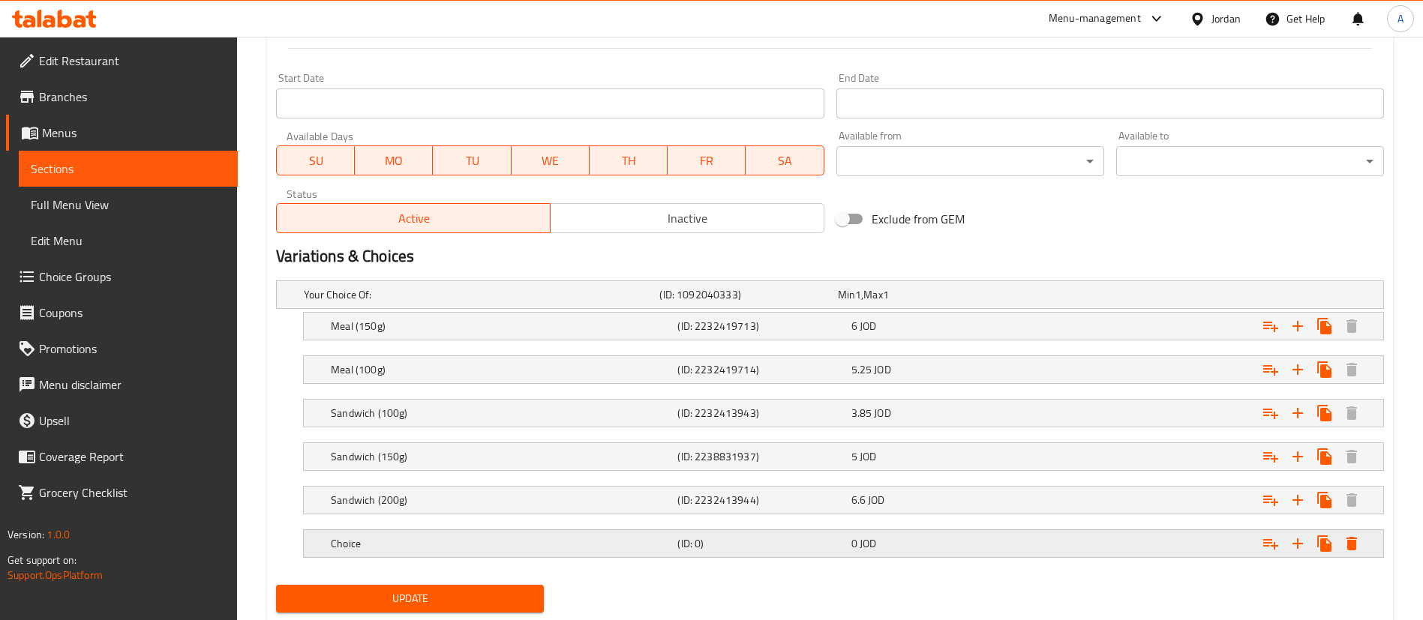
click at [441, 311] on div "Choice (ID: 0) 0 JOD" at bounding box center [834, 294] width 1067 height 33
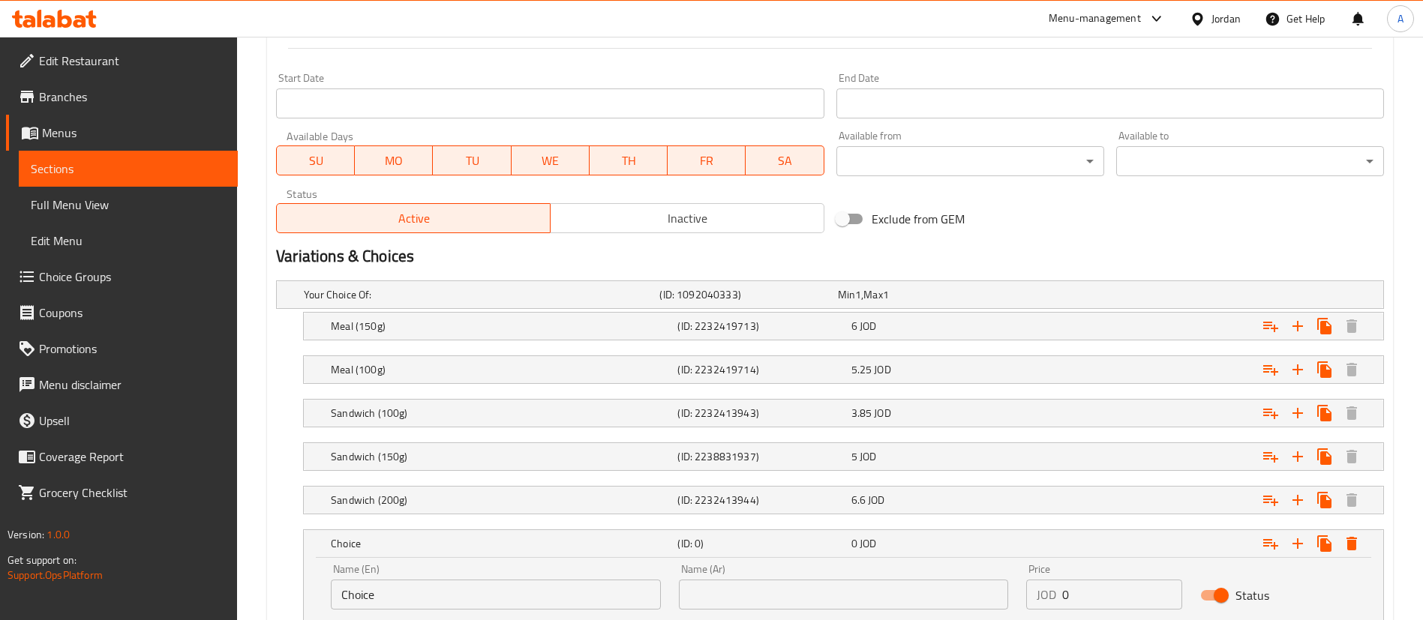
drag, startPoint x: 444, startPoint y: 581, endPoint x: 219, endPoint y: 590, distance: 225.2
click at [219, 590] on div "Edit Restaurant Branches Menus Sections Full Menu View Edit Menu Choice Groups …" at bounding box center [711, 69] width 1423 height 1317
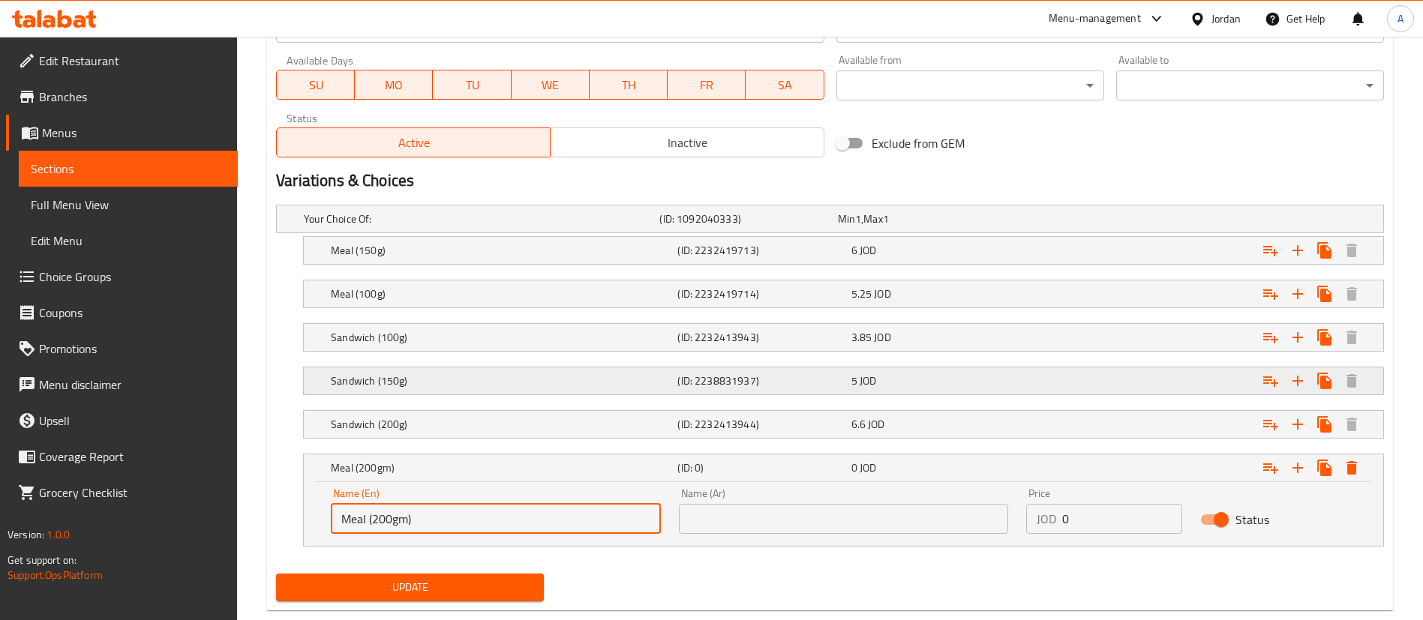
scroll to position [734, 0]
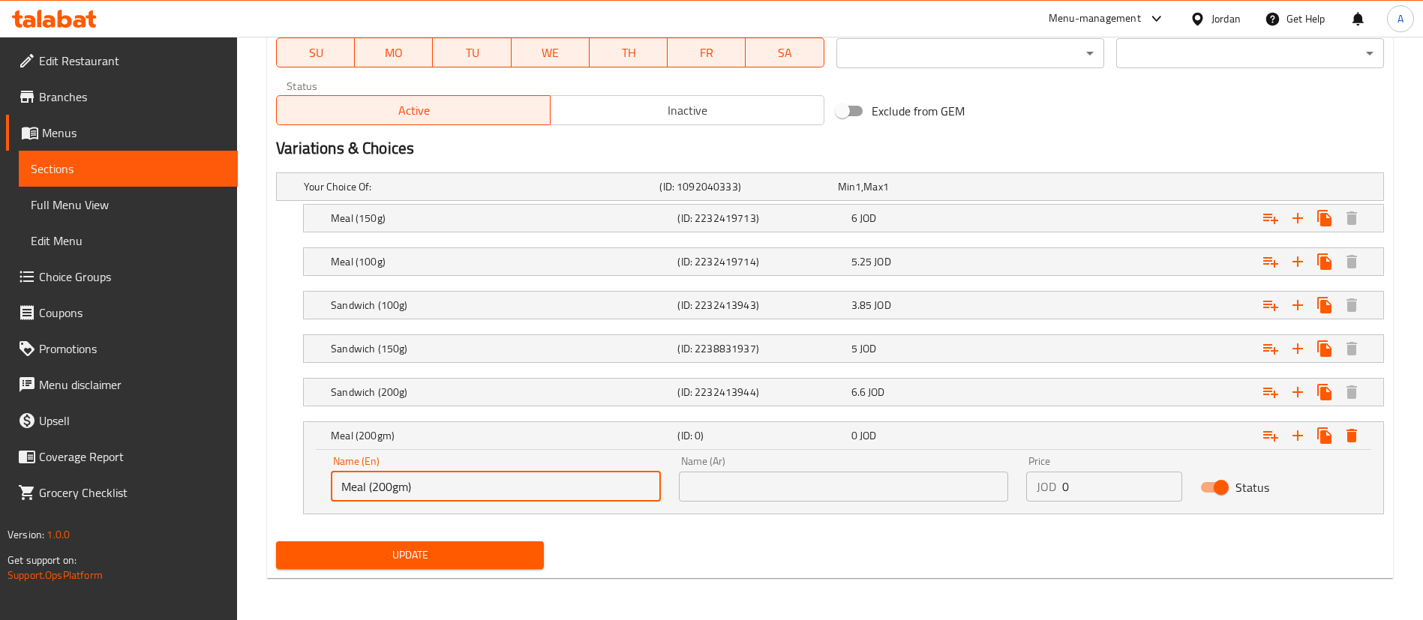
click at [365, 488] on input "Meal (200gm)" at bounding box center [496, 487] width 330 height 30
drag, startPoint x: 431, startPoint y: 490, endPoint x: 575, endPoint y: 497, distance: 143.4
click at [433, 489] on input "Meal (200gm)" at bounding box center [496, 487] width 330 height 30
type input "Meal (200gm)"
drag, startPoint x: 743, startPoint y: 498, endPoint x: 722, endPoint y: 502, distance: 21.3
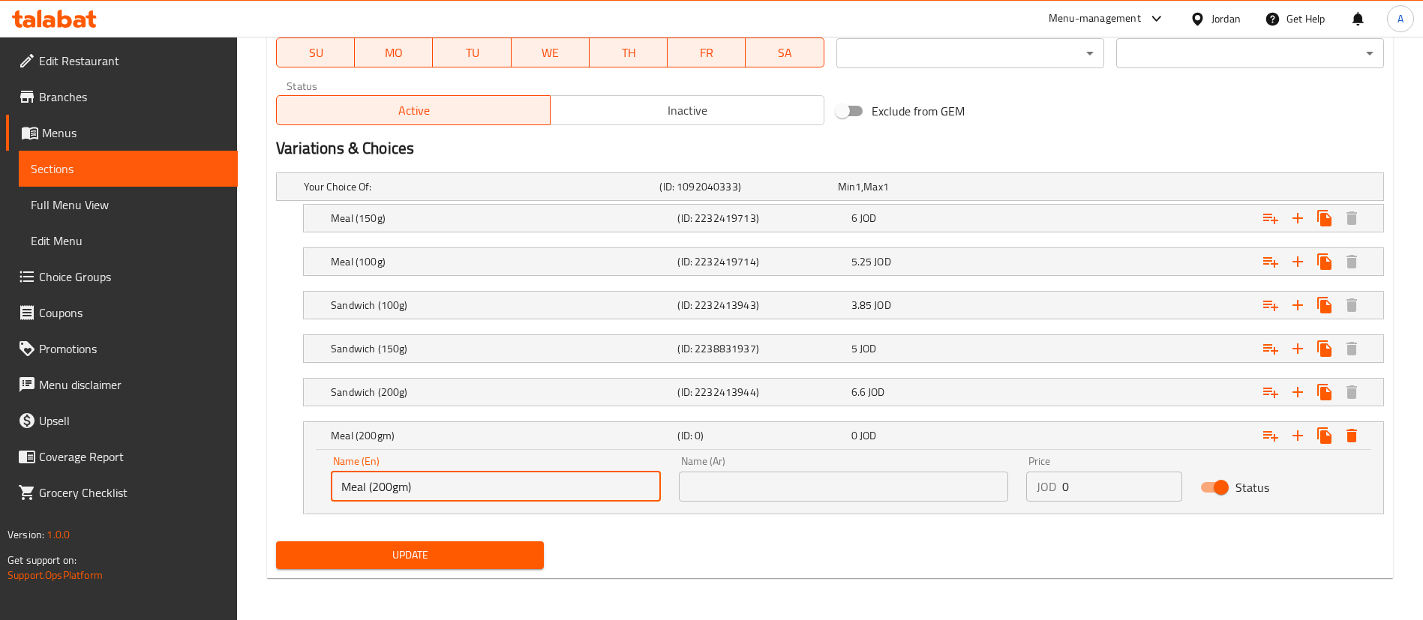
click at [743, 498] on input "text" at bounding box center [844, 487] width 330 height 30
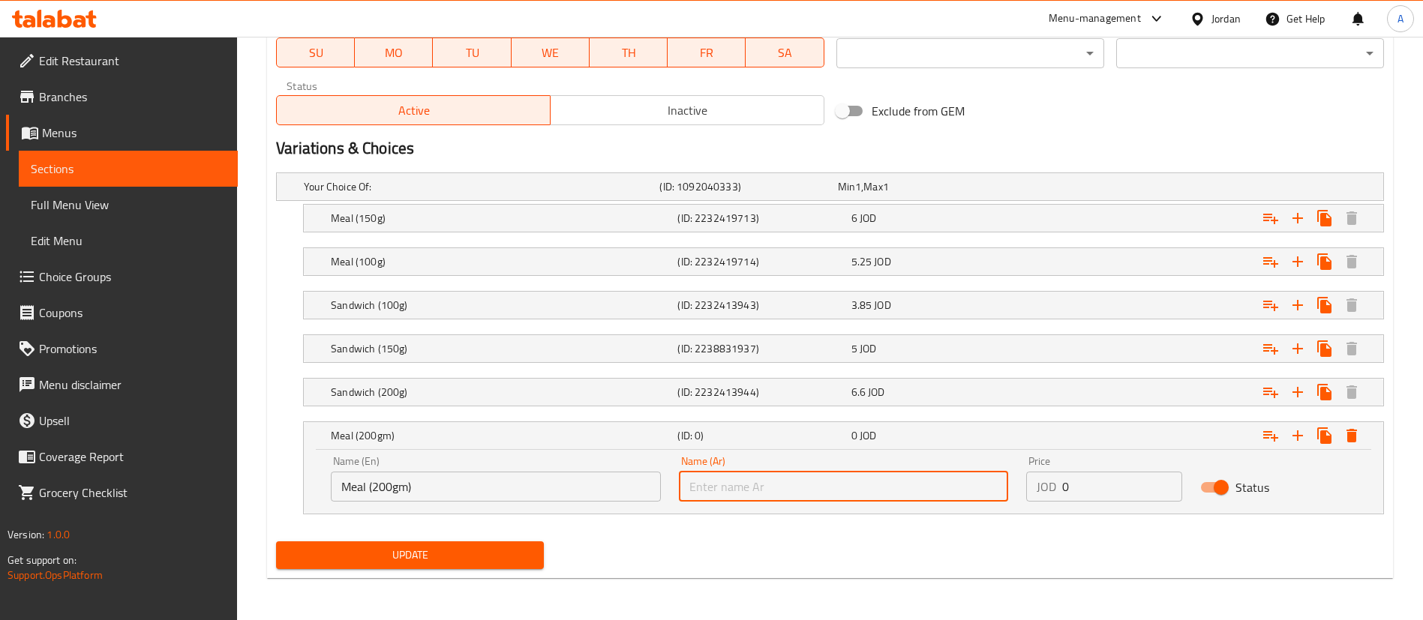
click at [555, 505] on div "Name (En) Meal (200gm) Name (En)" at bounding box center [496, 479] width 348 height 64
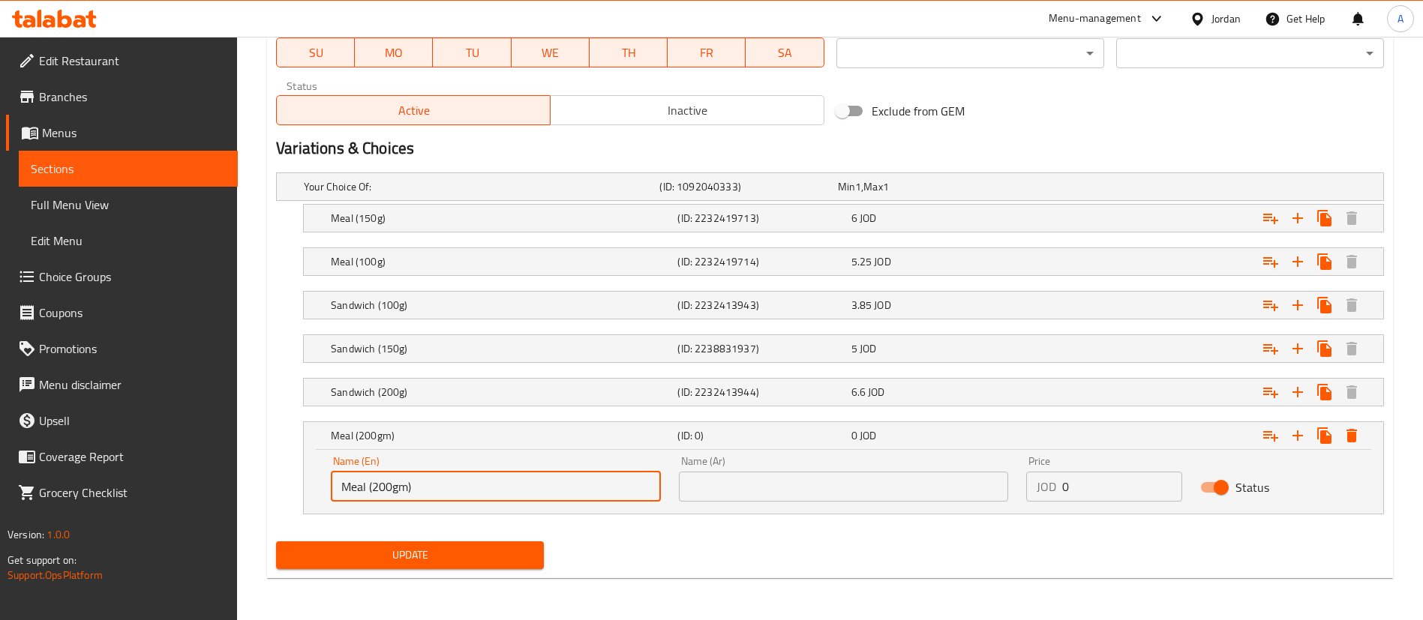
click at [560, 496] on input "Meal (200gm)" at bounding box center [496, 487] width 330 height 30
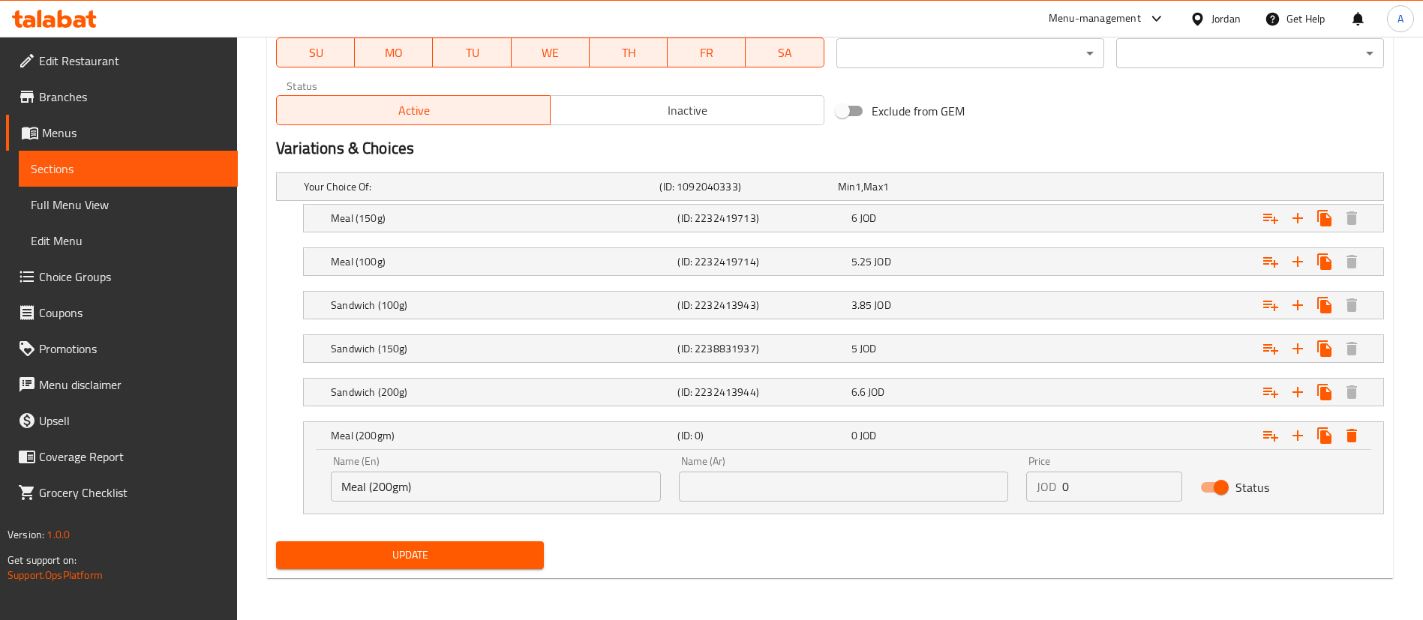
click at [878, 468] on div "Name (Ar) Name (Ar)" at bounding box center [844, 479] width 330 height 46
click at [925, 484] on input "text" at bounding box center [844, 487] width 330 height 30
paste input "وجبة (200 جرام)"
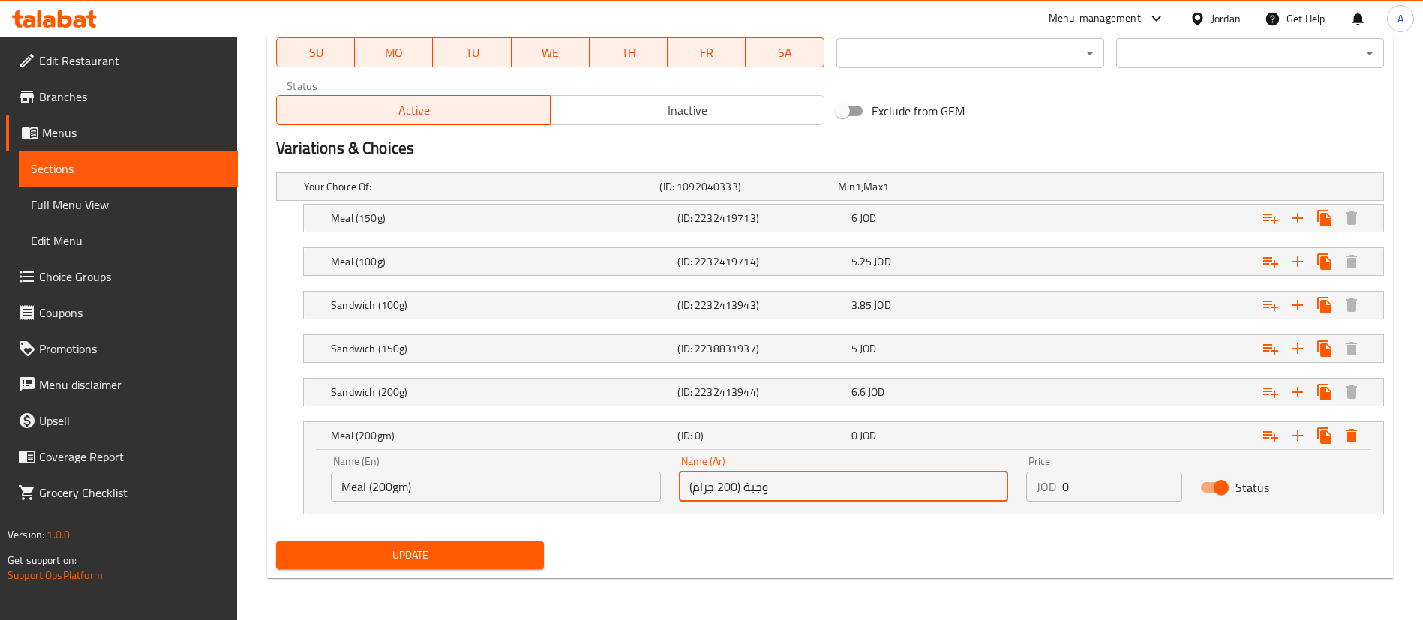
type input "وجبة (200 جرام)"
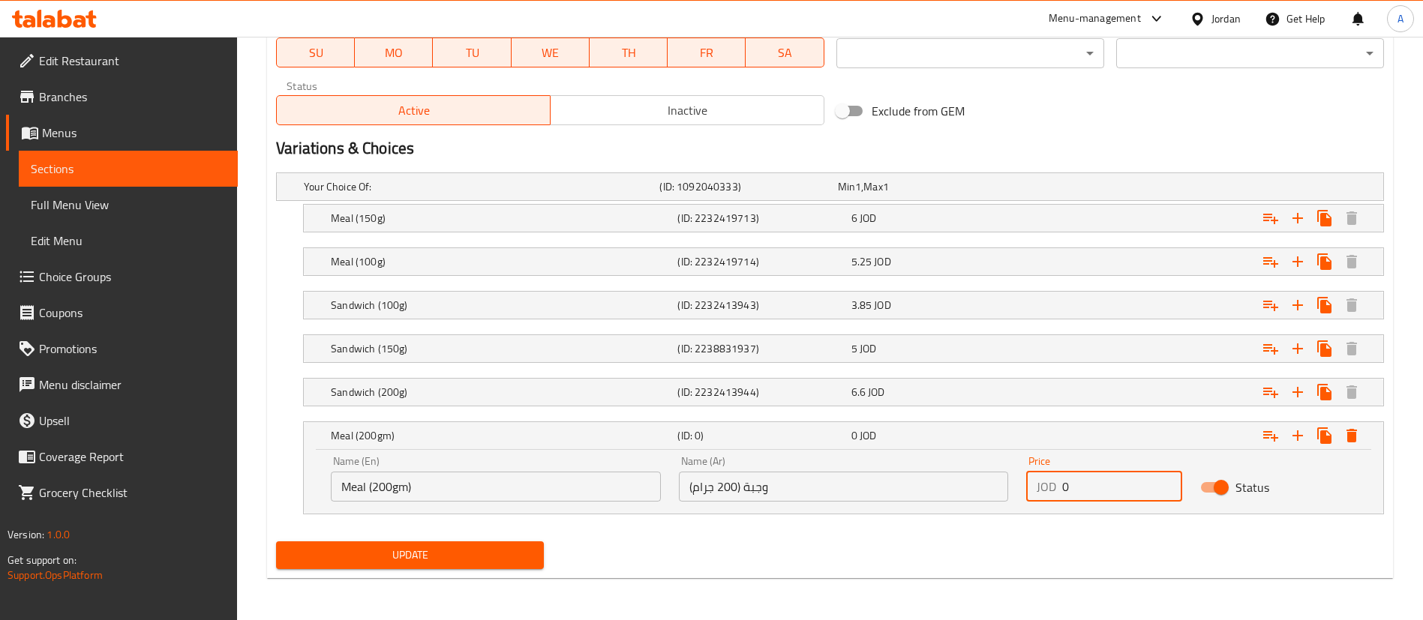
click at [1131, 492] on input "0" at bounding box center [1122, 487] width 120 height 30
drag, startPoint x: 1130, startPoint y: 492, endPoint x: 1023, endPoint y: 485, distance: 106.7
click at [1046, 490] on div "JOD 0 Price" at bounding box center [1104, 487] width 156 height 30
type input "7"
type input "7.65"
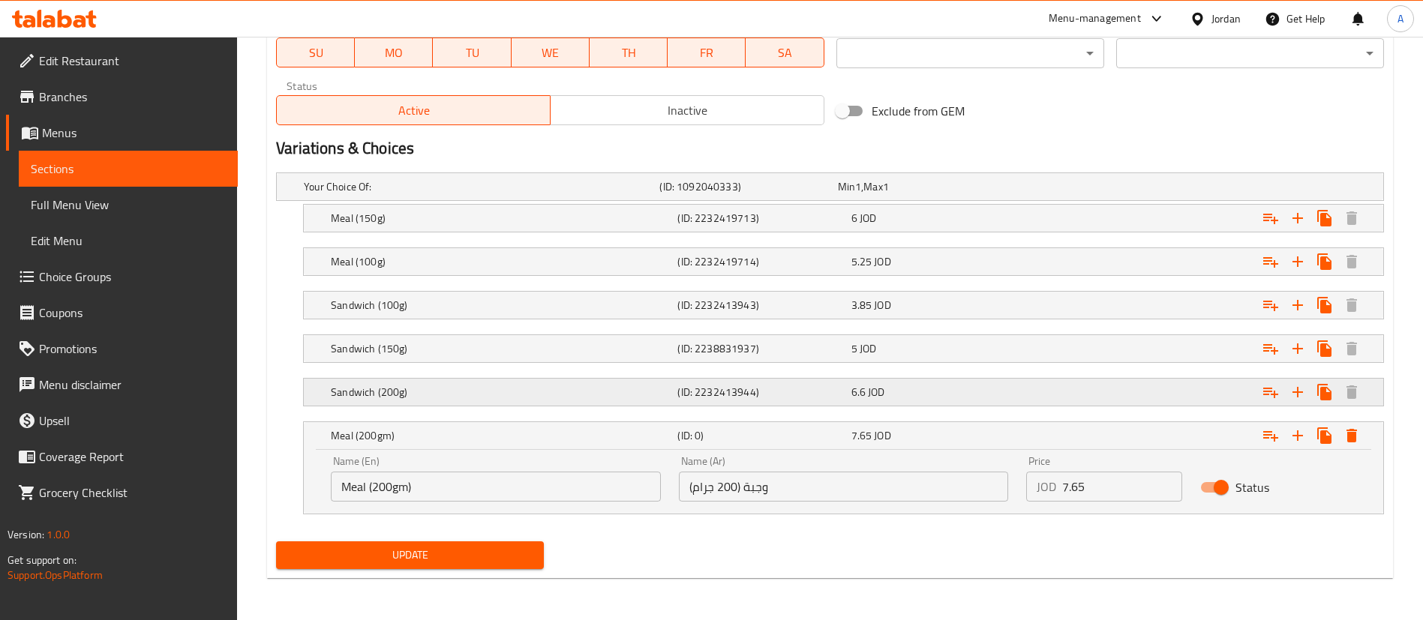
click at [772, 203] on div "Sandwich (200g) (ID: 2232413944) 6.6 JOD" at bounding box center [834, 186] width 1067 height 33
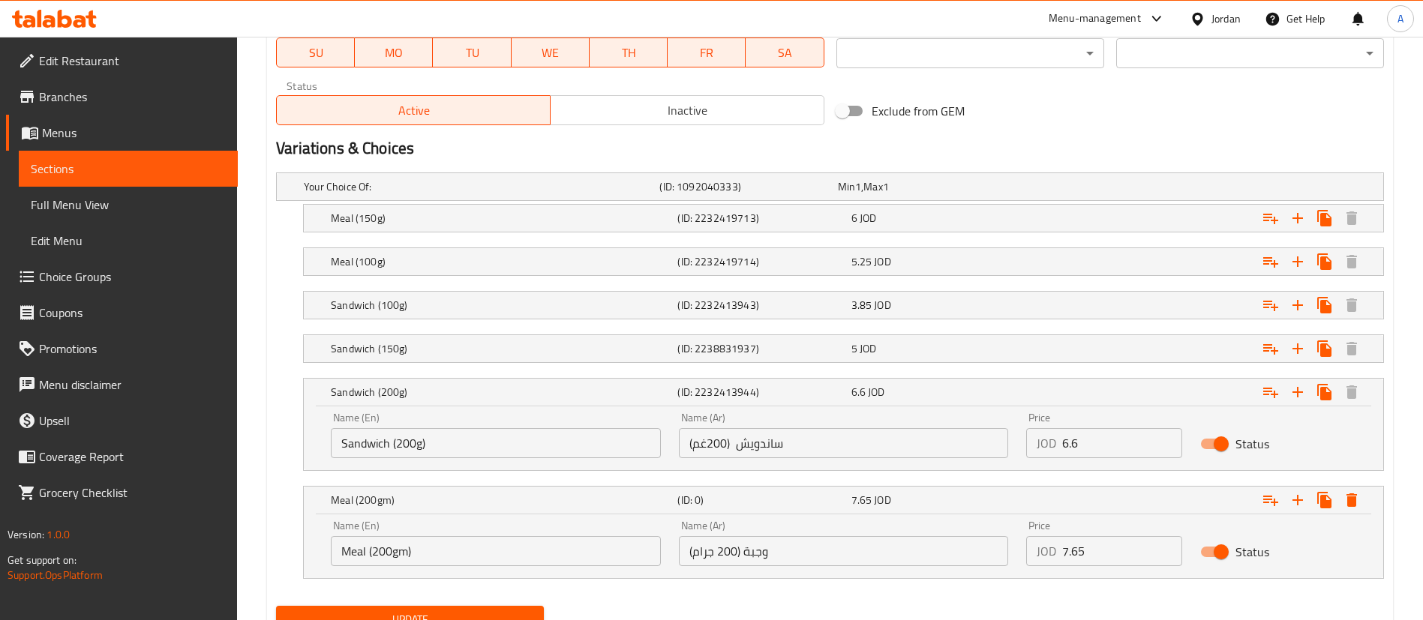
click at [1076, 434] on input "6.6" at bounding box center [1122, 443] width 120 height 30
click at [1104, 439] on input "6.6" at bounding box center [1122, 443] width 120 height 30
type input "6.65"
click at [510, 611] on span "Update" at bounding box center [410, 620] width 244 height 19
click at [539, 402] on div "Sandwich (200g)" at bounding box center [501, 392] width 347 height 21
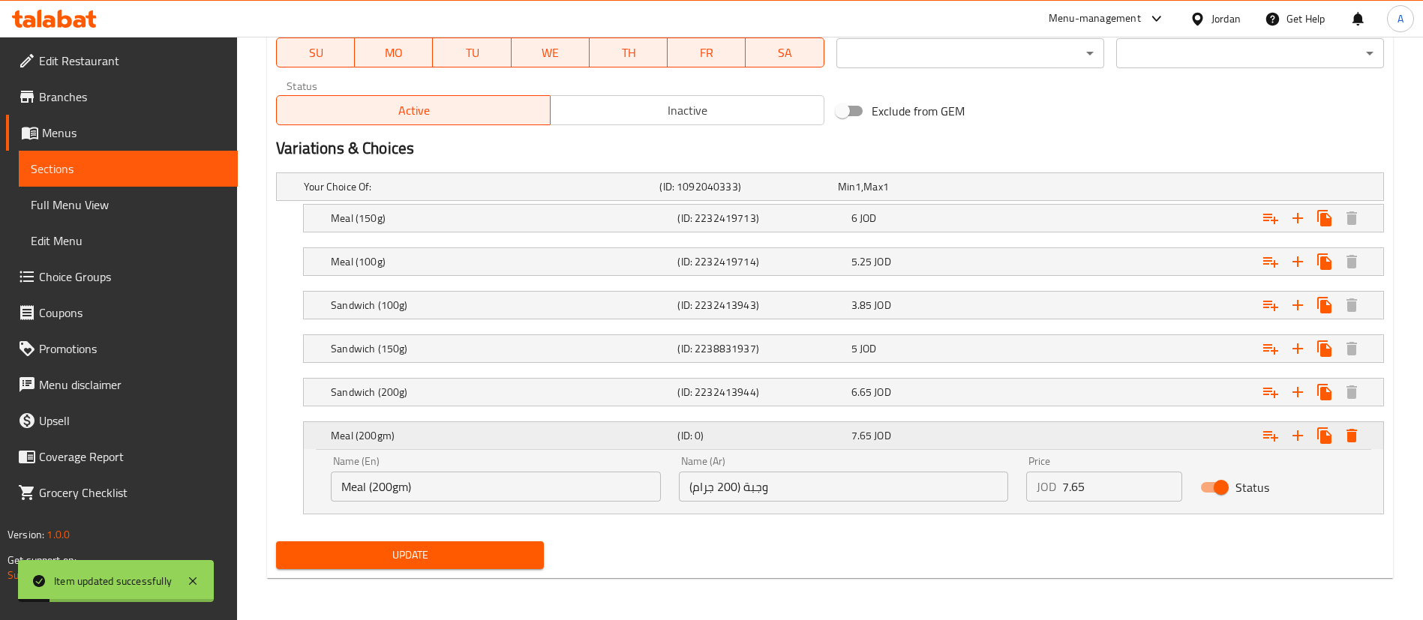
click at [509, 435] on h5 "Meal (200gm)" at bounding box center [501, 435] width 341 height 15
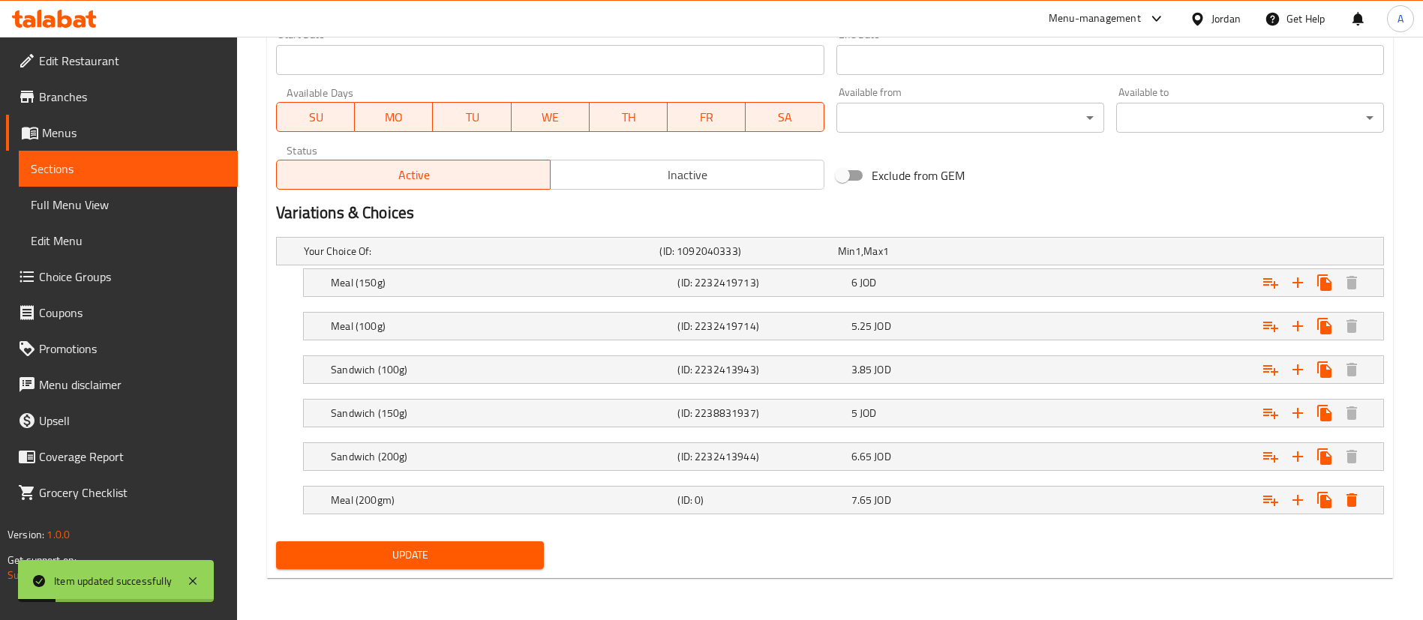
scroll to position [669, 0]
click at [1273, 505] on icon "Expand" at bounding box center [1271, 500] width 18 height 18
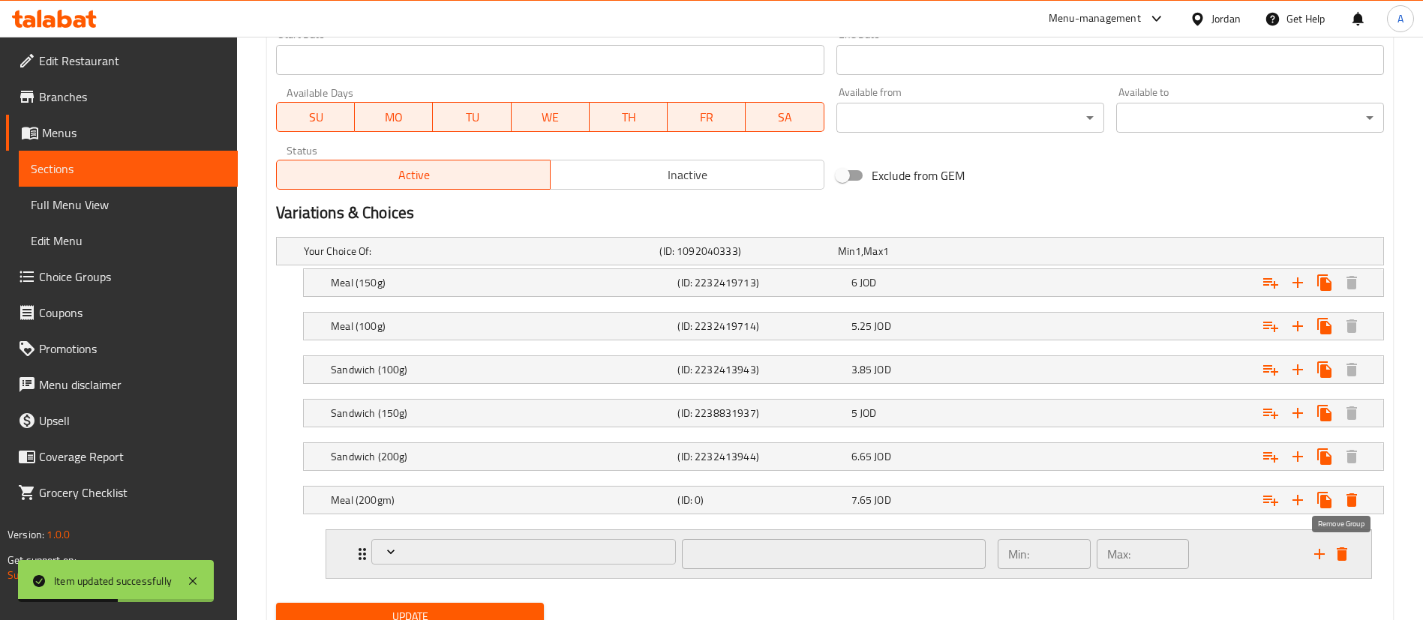
click at [1344, 546] on icon "delete" at bounding box center [1342, 554] width 18 height 18
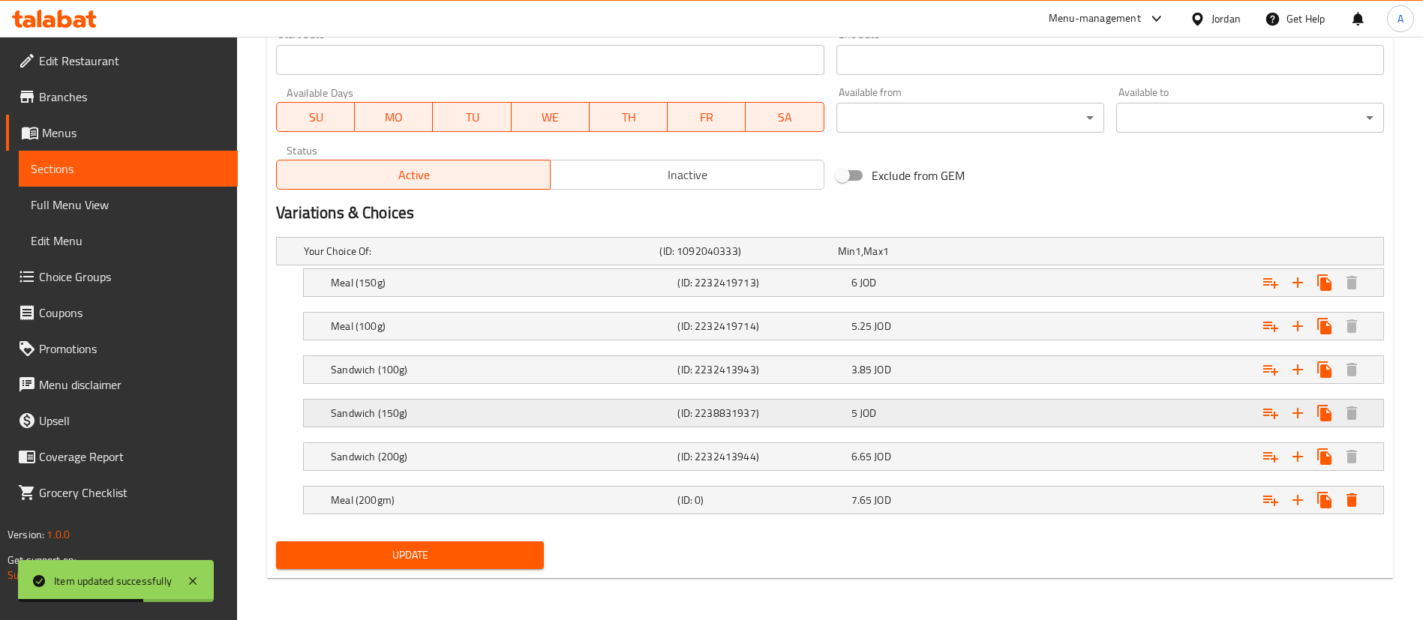
drag, startPoint x: 483, startPoint y: 493, endPoint x: 485, endPoint y: 402, distance: 90.8
click at [485, 402] on div "Your Choice Of: (ID: 1092040333) Min 1 , Max 1 Name (En) Your Choice Of: Name (…" at bounding box center [830, 383] width 1120 height 305
drag, startPoint x: 463, startPoint y: 426, endPoint x: 464, endPoint y: 392, distance: 34.5
click at [464, 392] on div "Your Choice Of: (ID: 1092040333) Min 1 , Max 1 Name (En) Your Choice Of: Name (…" at bounding box center [830, 383] width 1120 height 305
click at [1301, 502] on icon "Expand" at bounding box center [1298, 500] width 18 height 18
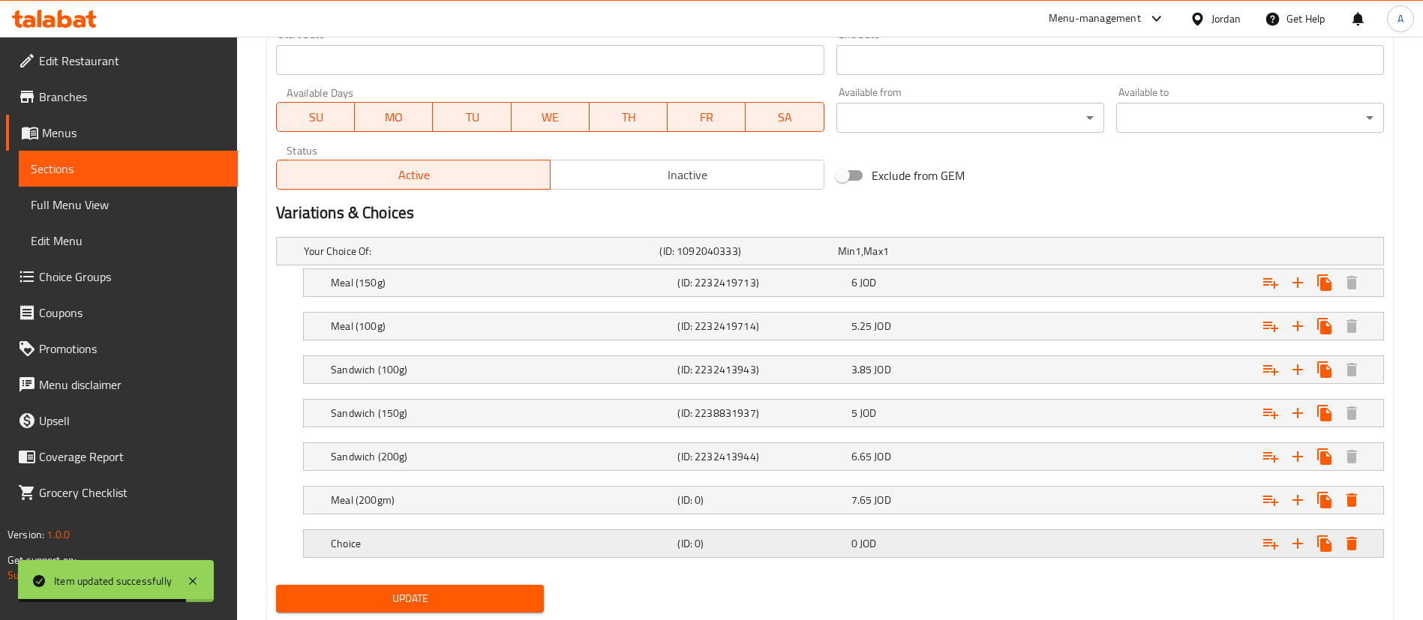
click at [429, 259] on h5 "Choice" at bounding box center [479, 251] width 350 height 15
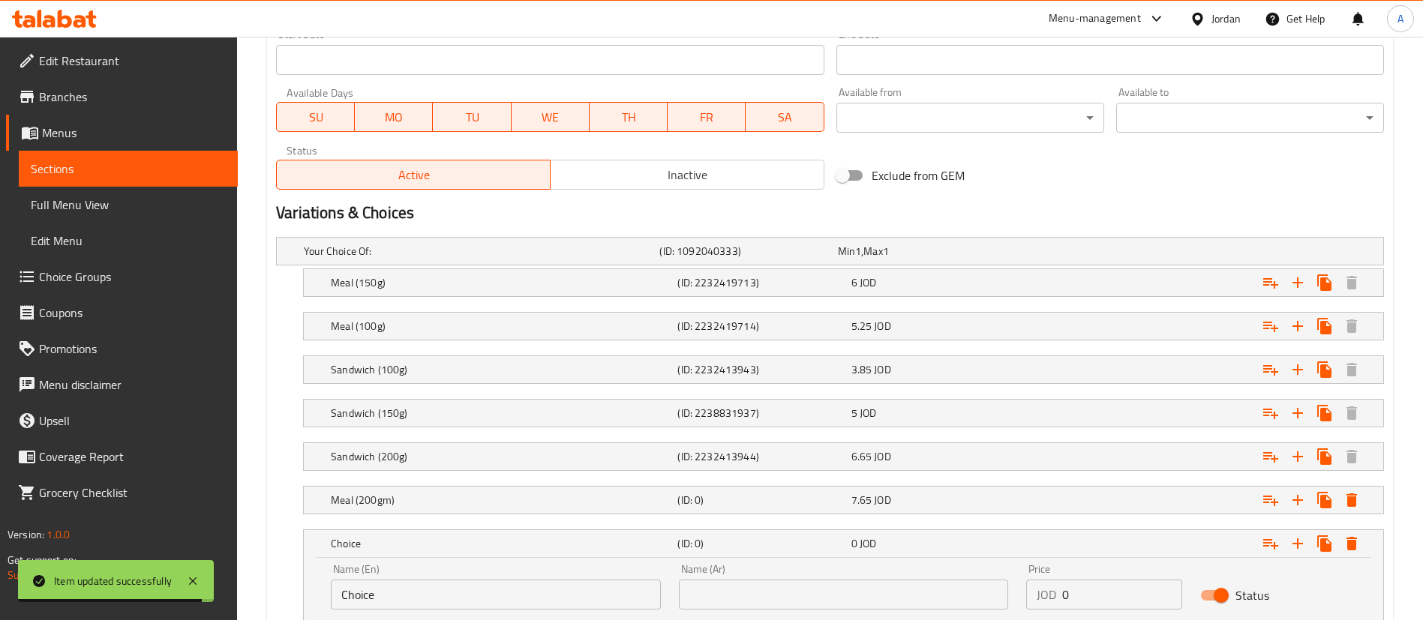
drag, startPoint x: 409, startPoint y: 591, endPoint x: 175, endPoint y: 587, distance: 234.0
click at [236, 582] on div "Edit Restaurant Branches Menus Sections Full Menu View Edit Menu Choice Groups …" at bounding box center [711, 48] width 1423 height 1361
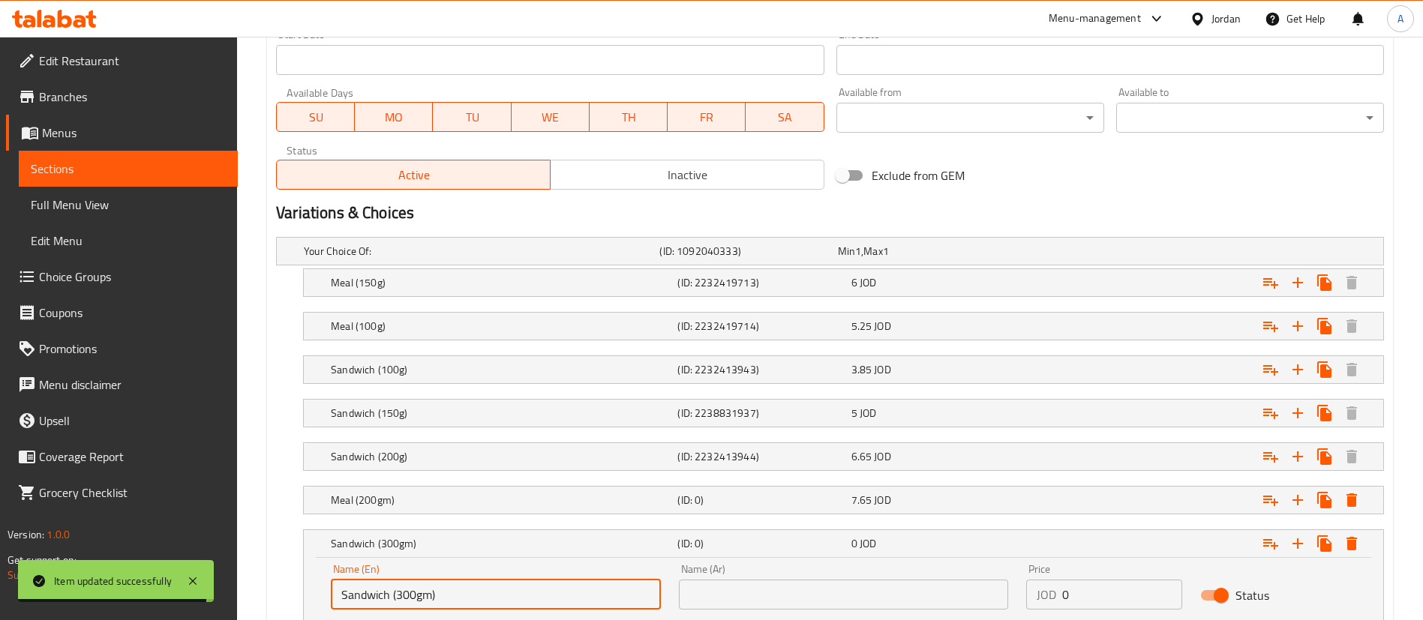
type input "Sandwich (300gm)"
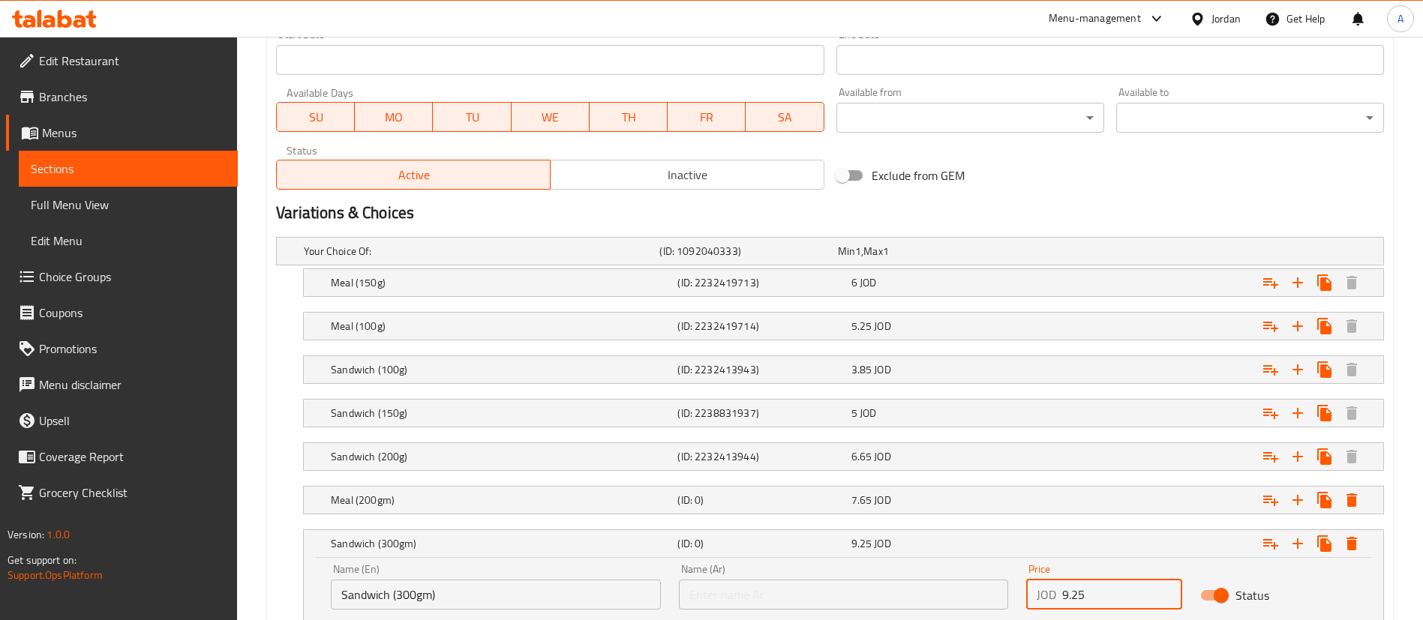
type input "9.25"
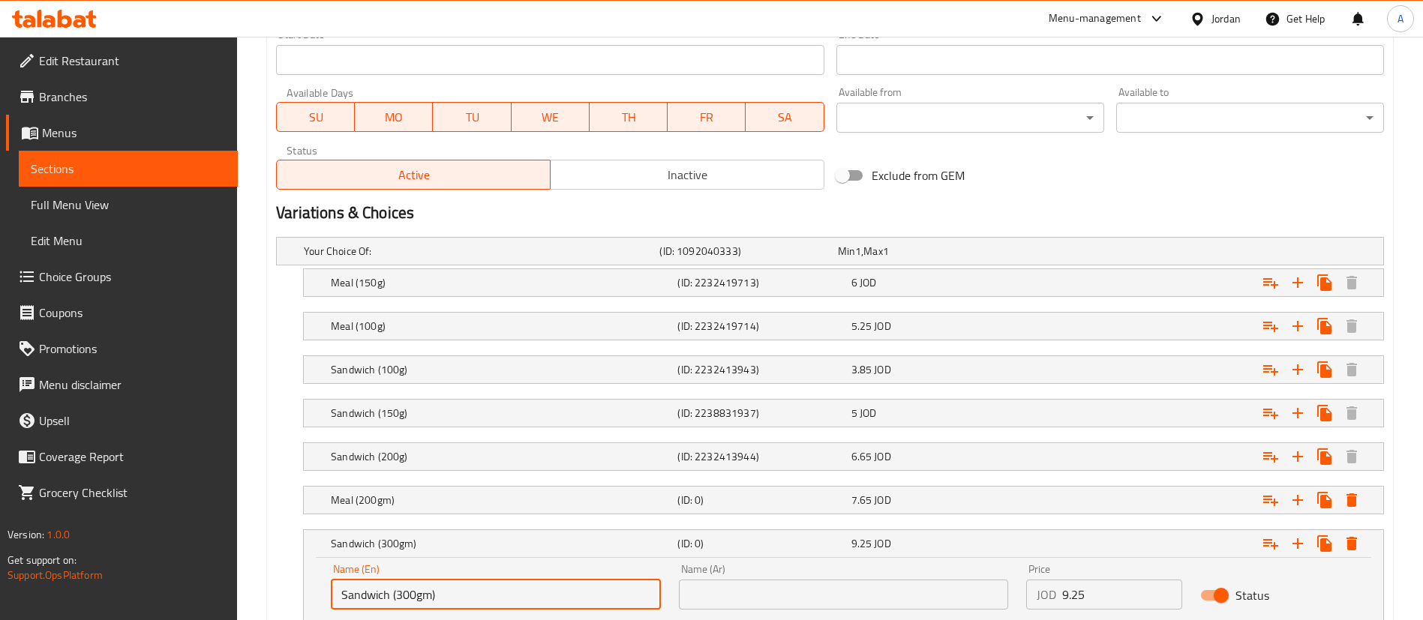
click at [502, 602] on input "Sandwich (300gm)" at bounding box center [496, 595] width 330 height 30
click at [751, 580] on div "Name (Ar) Name (Ar)" at bounding box center [844, 587] width 330 height 46
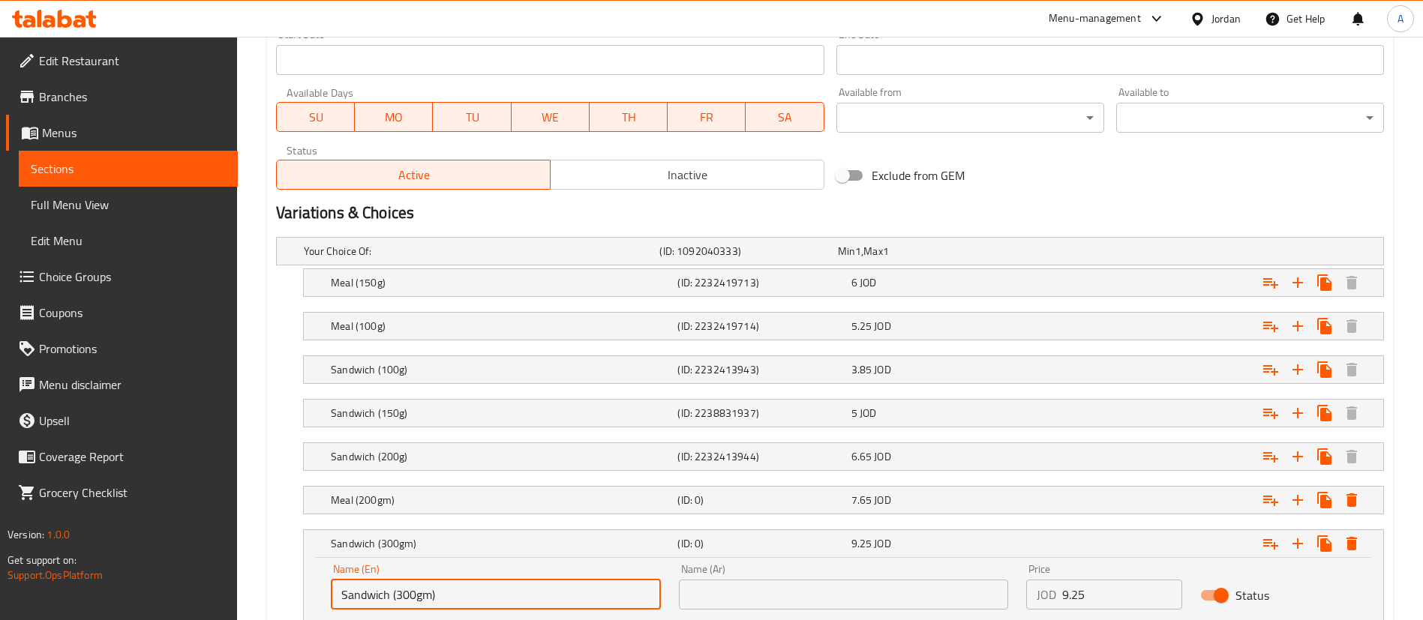
click at [751, 584] on input "text" at bounding box center [844, 595] width 330 height 30
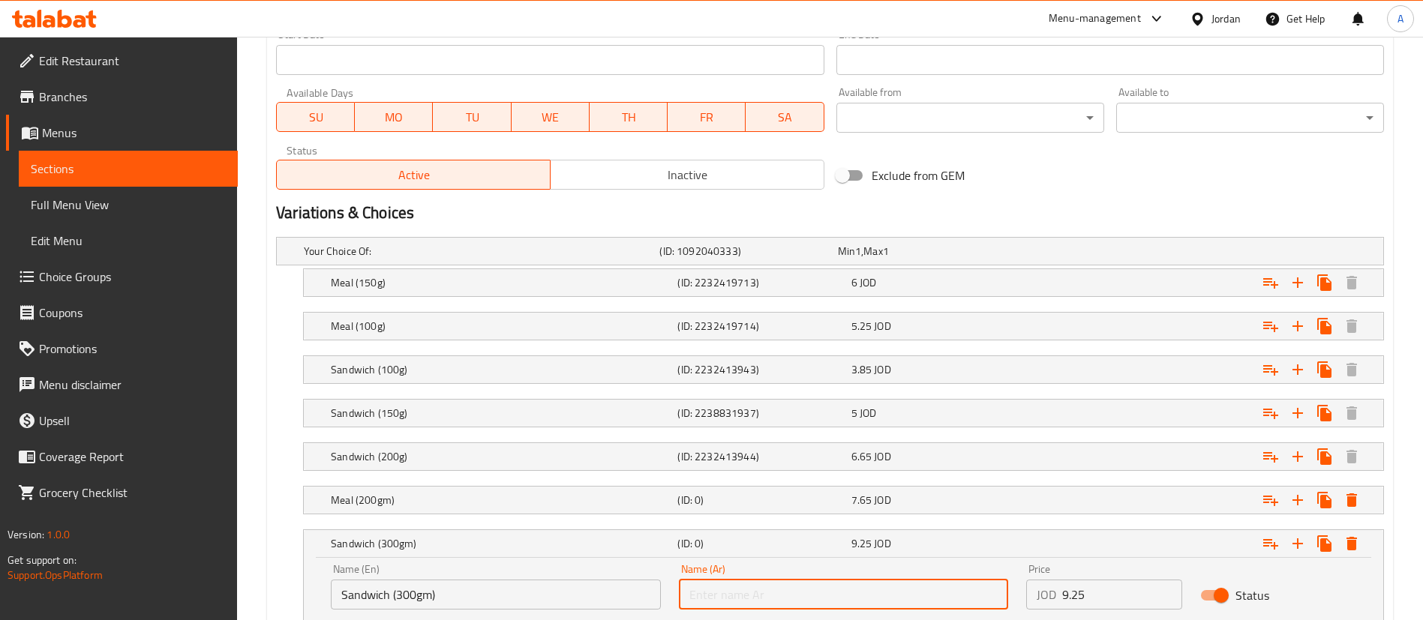
paste input "ساندويتش (300 جرام)"
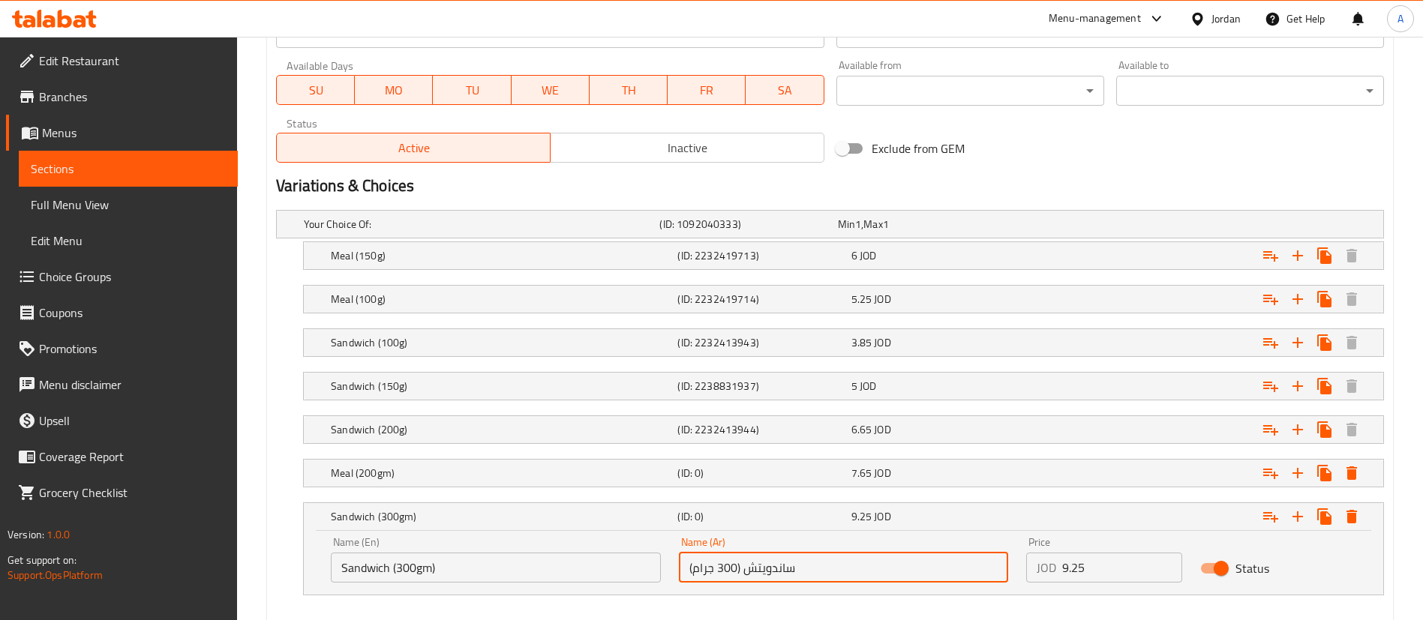
scroll to position [777, 0]
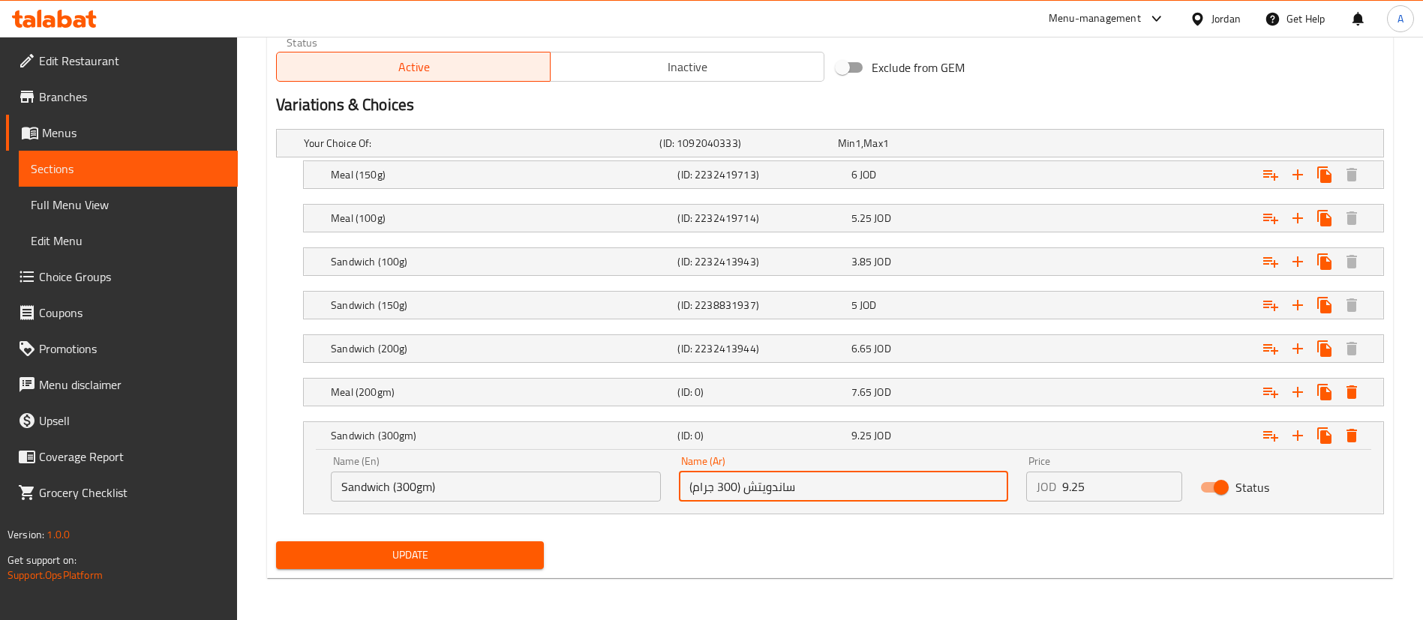
type input "ساندويتش (300 جرام)"
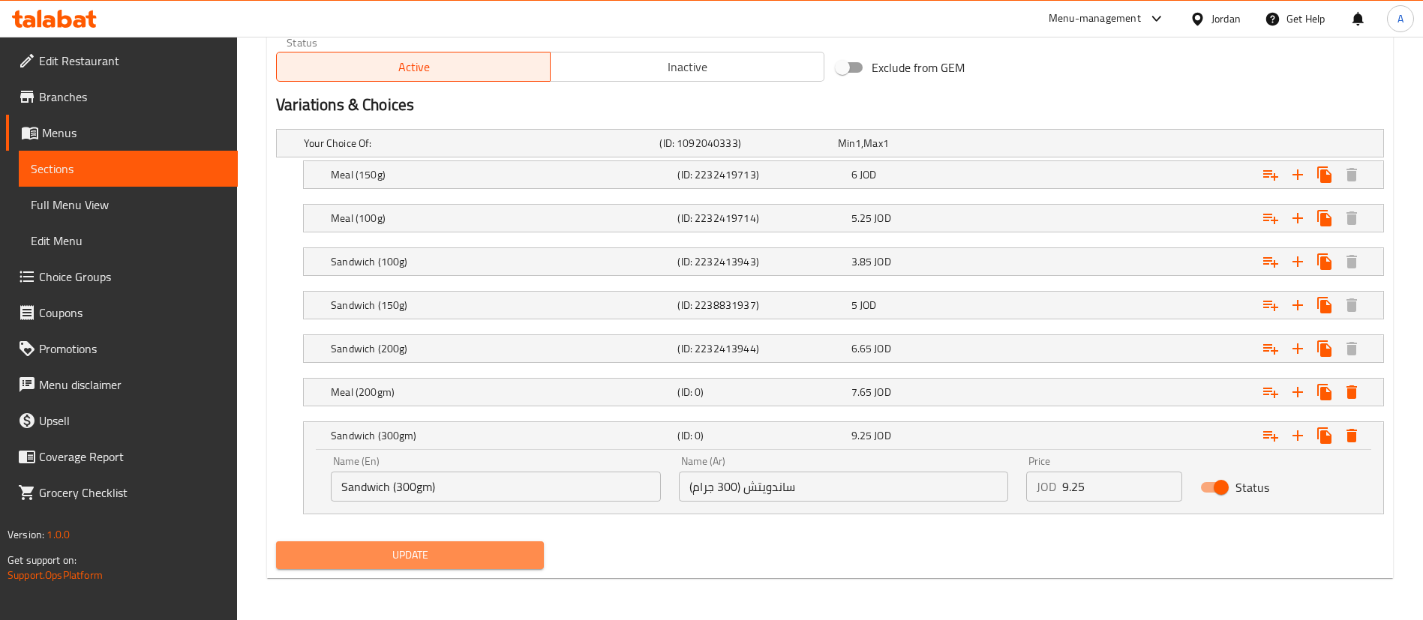
drag, startPoint x: 496, startPoint y: 565, endPoint x: 906, endPoint y: 523, distance: 412.4
click at [906, 539] on div "Update" at bounding box center [830, 556] width 1120 height 40
click at [922, 452] on div "Name (Ar) ساندويتش (300 جرام) Name (Ar)" at bounding box center [844, 479] width 348 height 64
click at [932, 442] on div "9.25 JOD" at bounding box center [934, 435] width 167 height 15
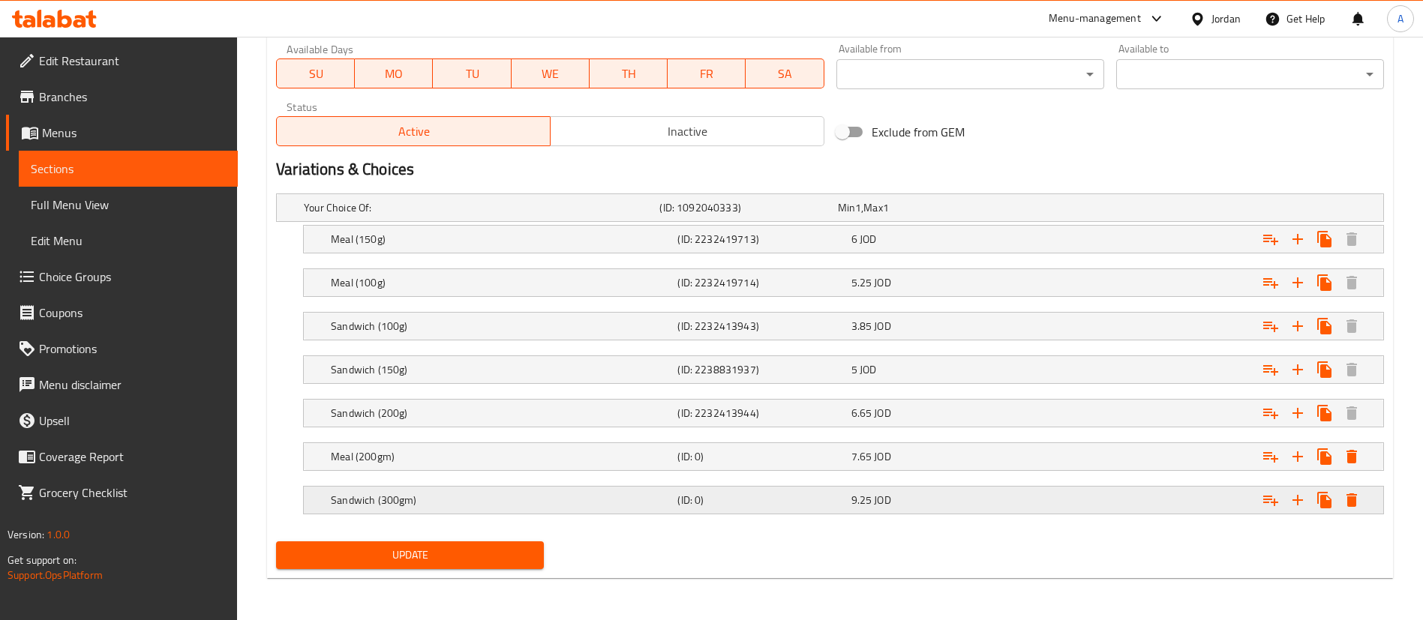
scroll to position [713, 0]
click at [1300, 501] on icon "Expand" at bounding box center [1298, 500] width 18 height 18
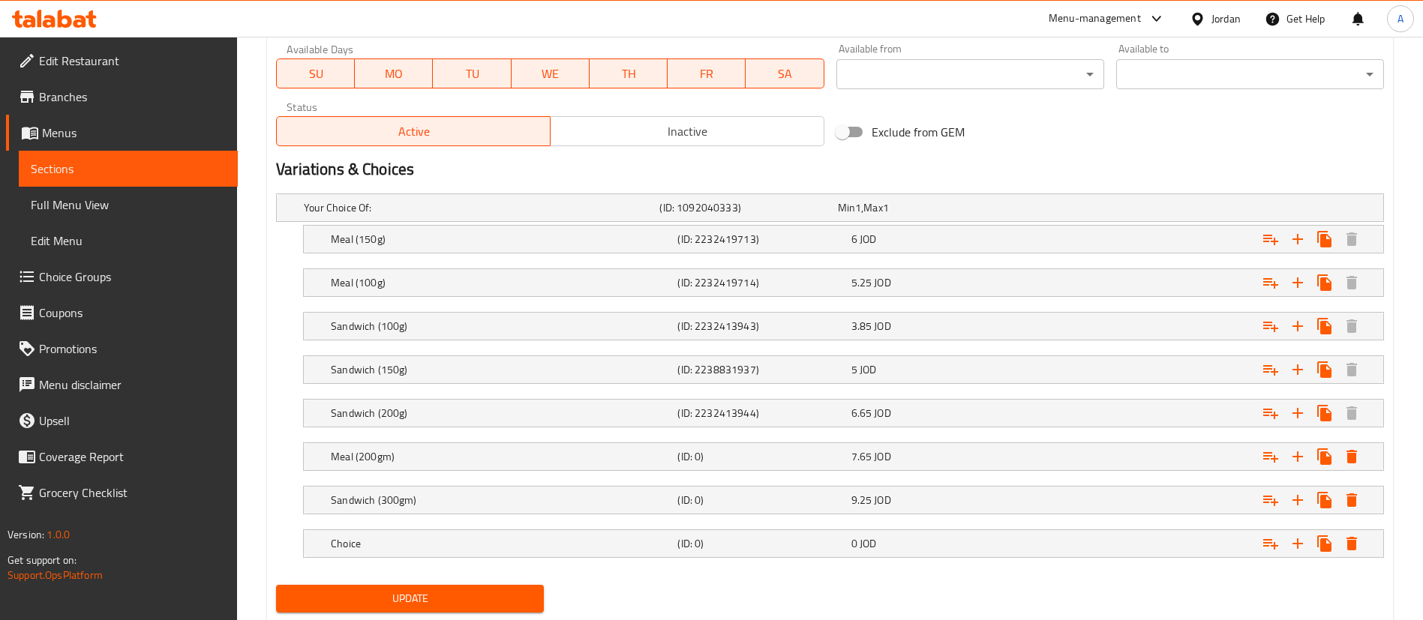
click at [572, 525] on nav at bounding box center [830, 524] width 1108 height 12
click at [533, 215] on h5 "Choice" at bounding box center [479, 207] width 350 height 15
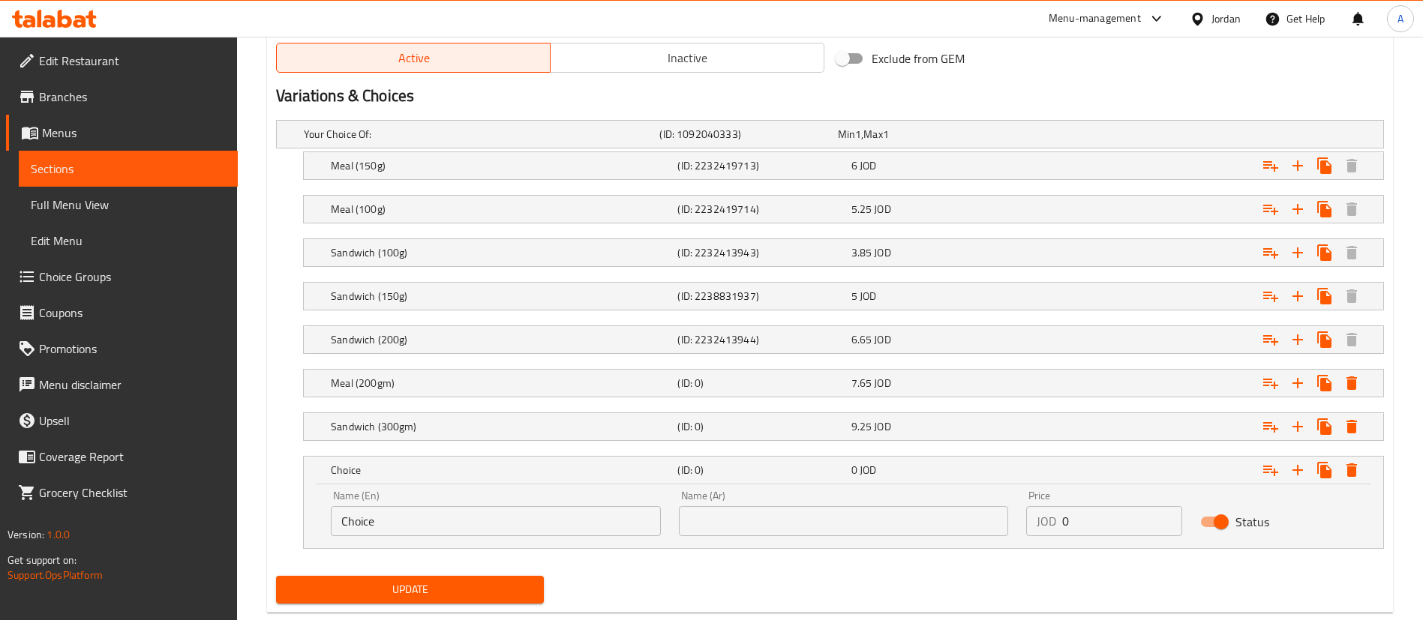
scroll to position [821, 0]
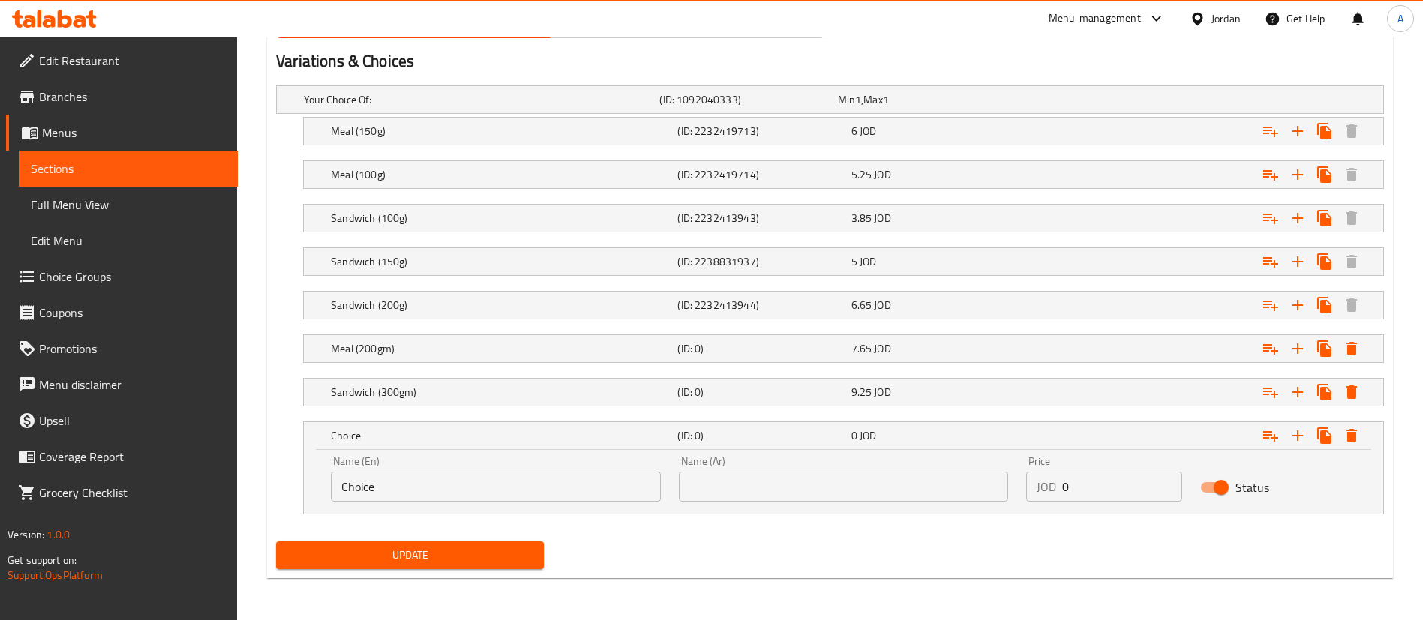
drag, startPoint x: 191, startPoint y: 497, endPoint x: 107, endPoint y: 428, distance: 108.7
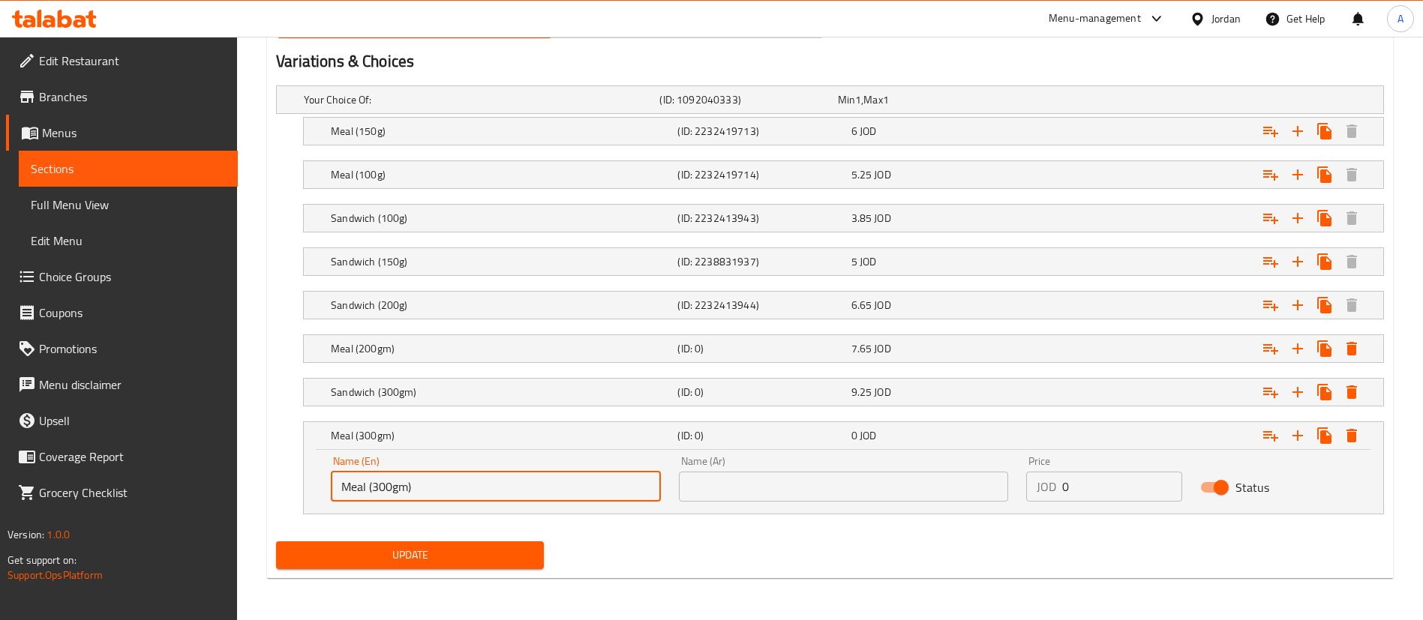
click at [398, 494] on input "Meal (300gm)" at bounding box center [496, 487] width 330 height 30
type input "Meal (300gm)"
drag, startPoint x: 868, startPoint y: 488, endPoint x: 918, endPoint y: 485, distance: 50.3
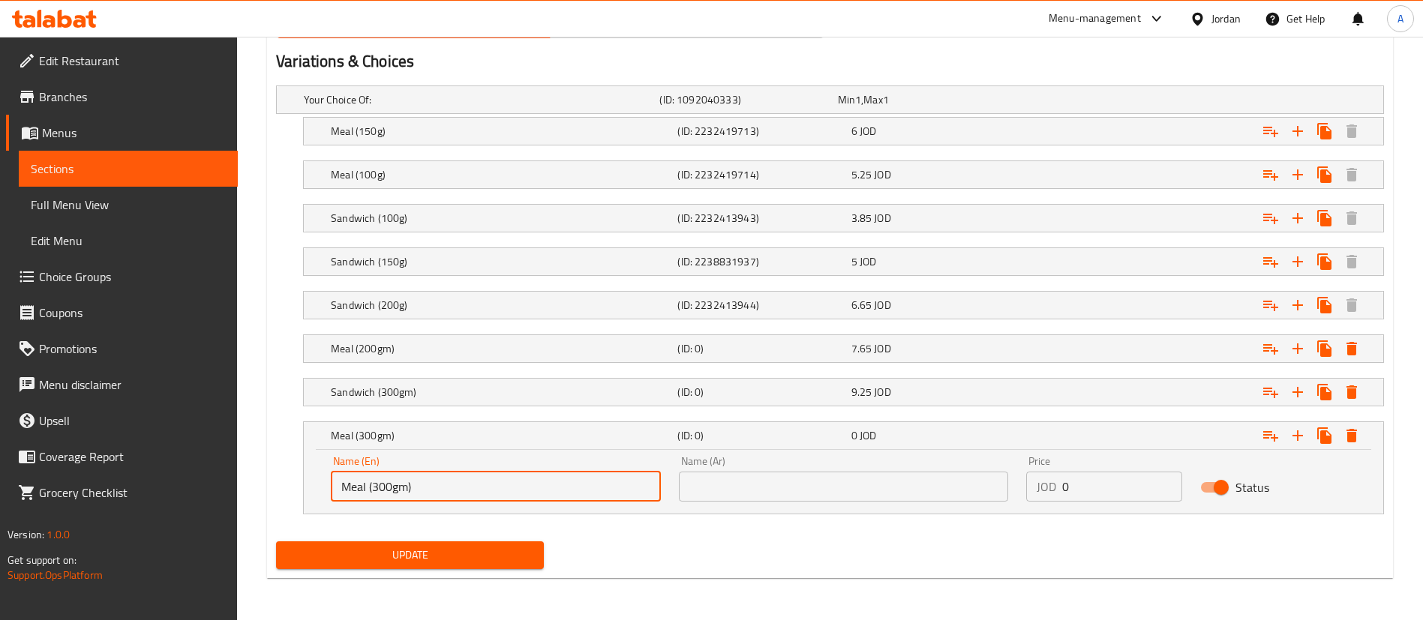
click at [868, 487] on input "text" at bounding box center [844, 487] width 330 height 30
paste input "وجبة (300 جرام)"
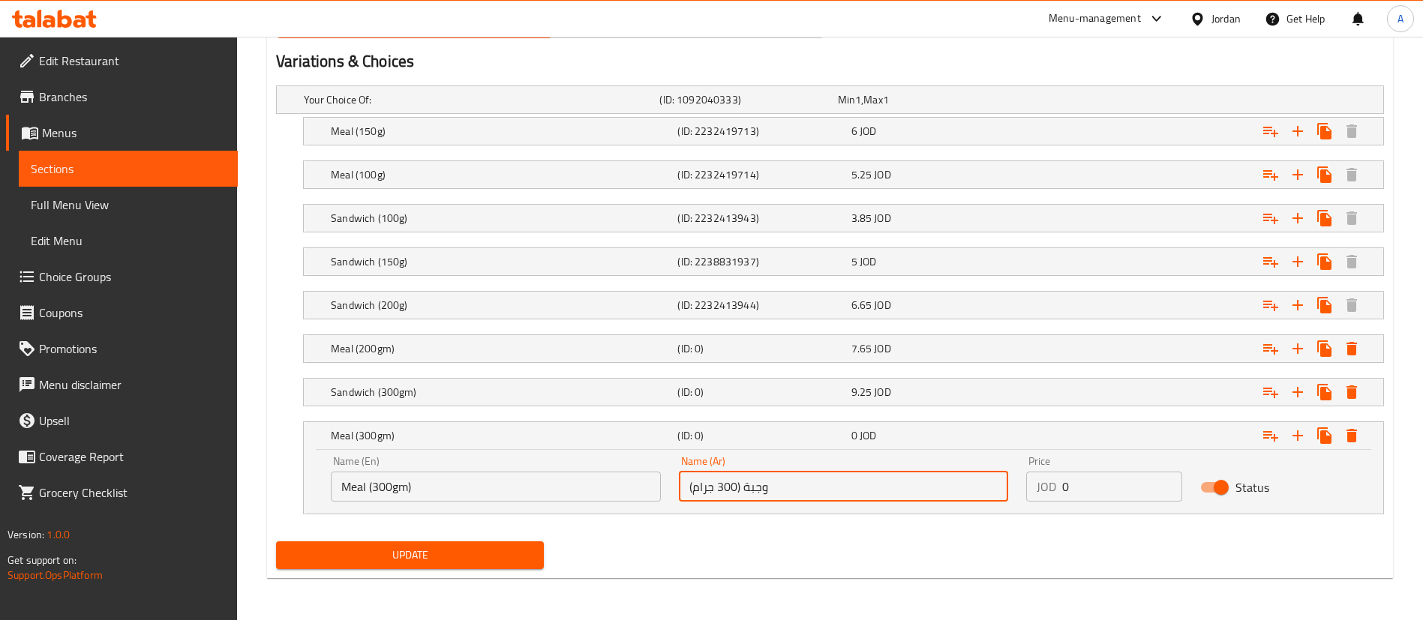
type input "وجبة (300 جرام)"
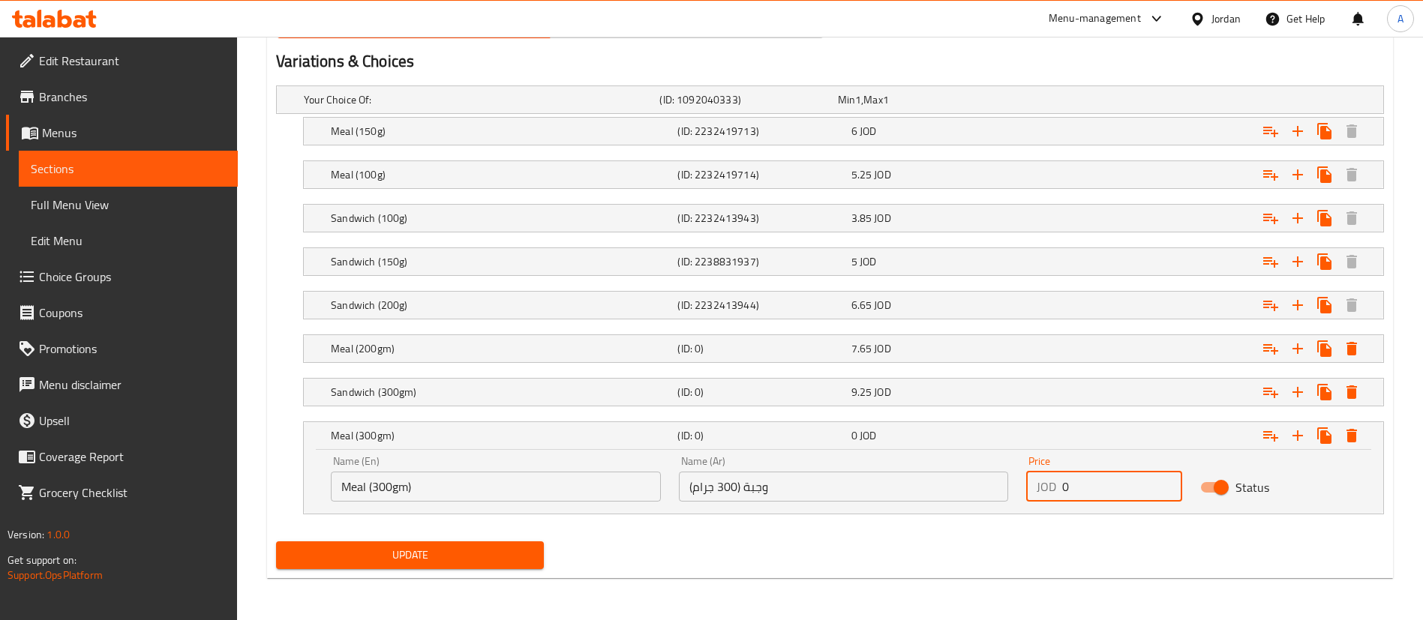
drag, startPoint x: 1156, startPoint y: 492, endPoint x: 962, endPoint y: 490, distance: 194.3
click at [968, 494] on div "Name (En) Meal (300gm) Name (En) Name (Ar) وجبة (300 جرام) Name (Ar) Price JOD …" at bounding box center [843, 479] width 1043 height 64
type input "1"
type input "10.25"
click at [438, 548] on span "Update" at bounding box center [410, 555] width 244 height 19
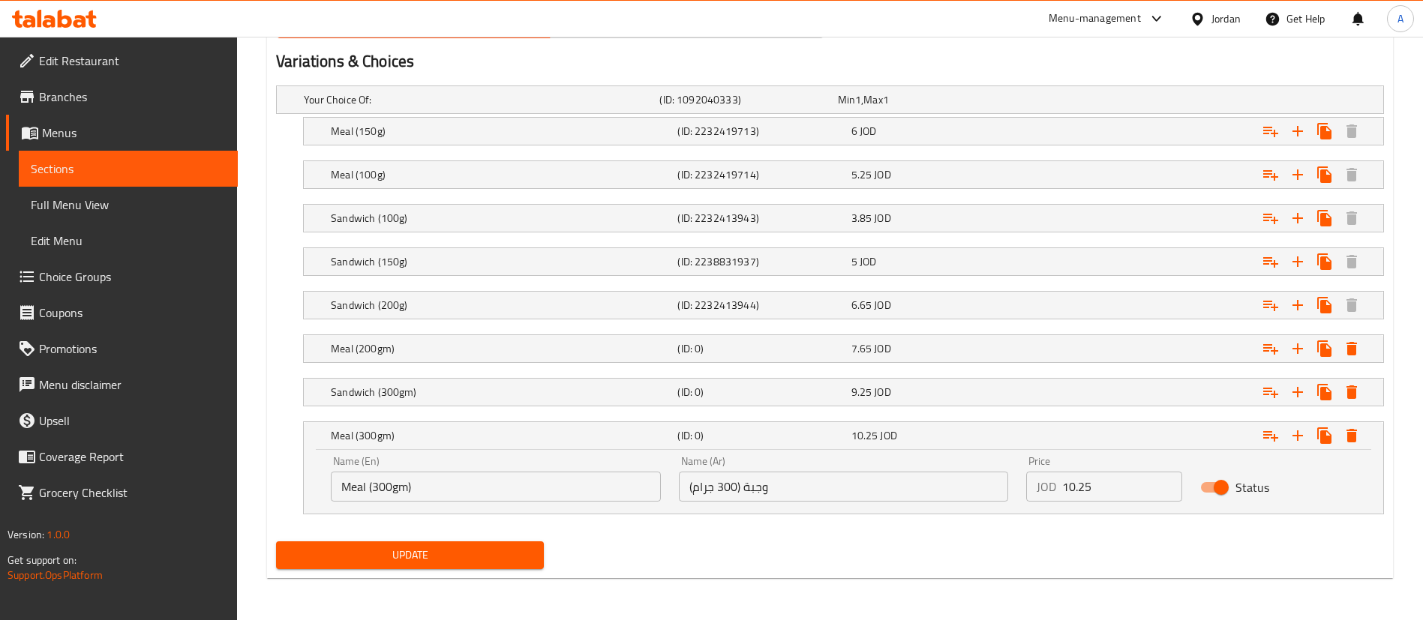
click at [452, 573] on div "Update" at bounding box center [410, 556] width 280 height 40
click at [454, 555] on span "Update" at bounding box center [410, 555] width 244 height 19
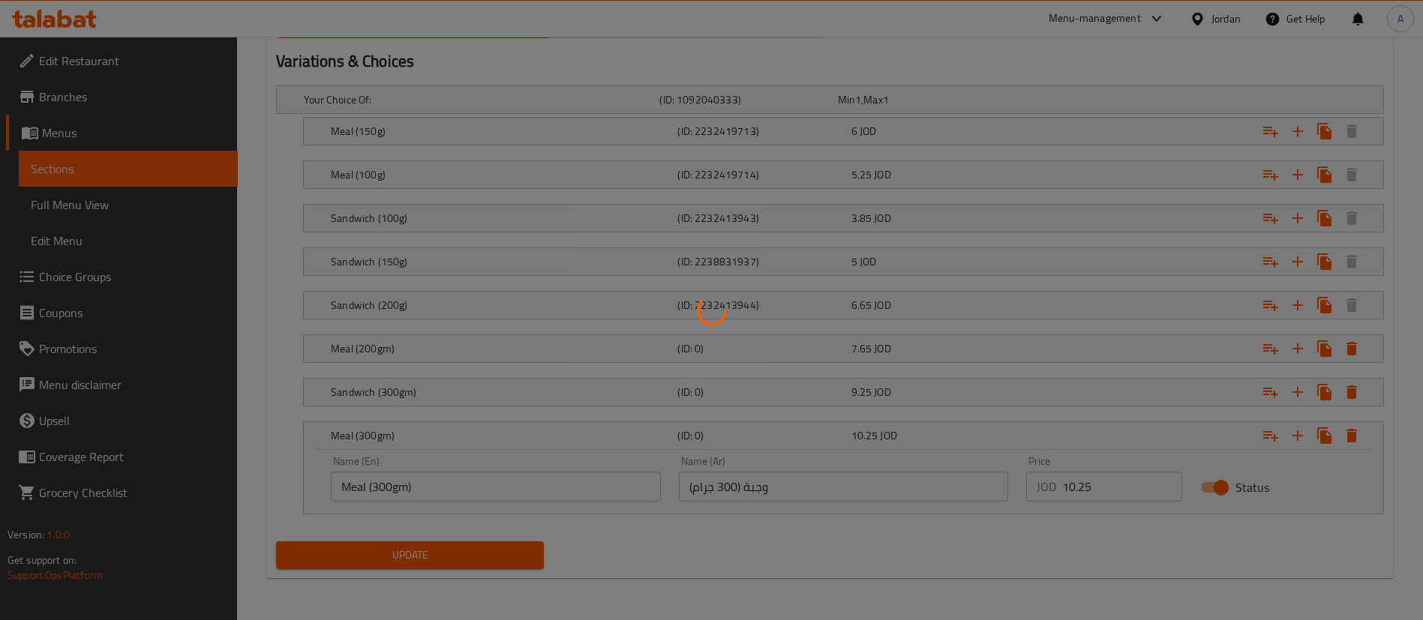
scroll to position [33, 0]
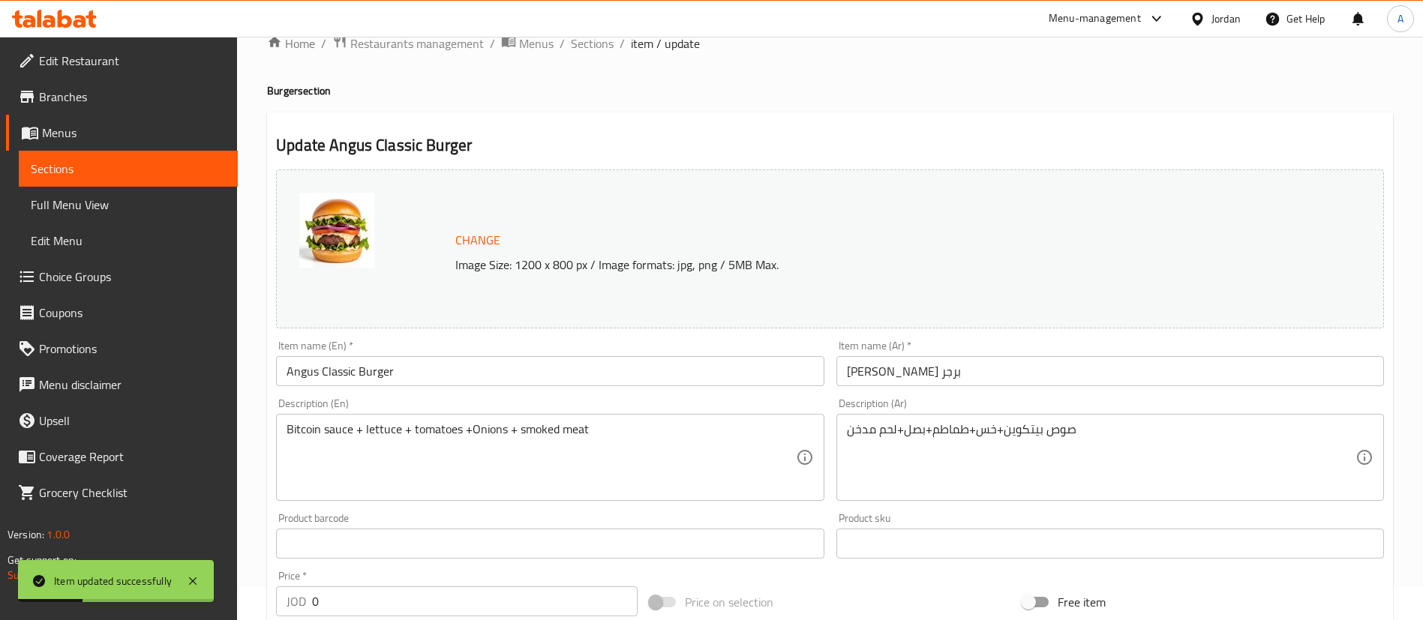
click at [574, 47] on span "Sections" at bounding box center [592, 44] width 43 height 18
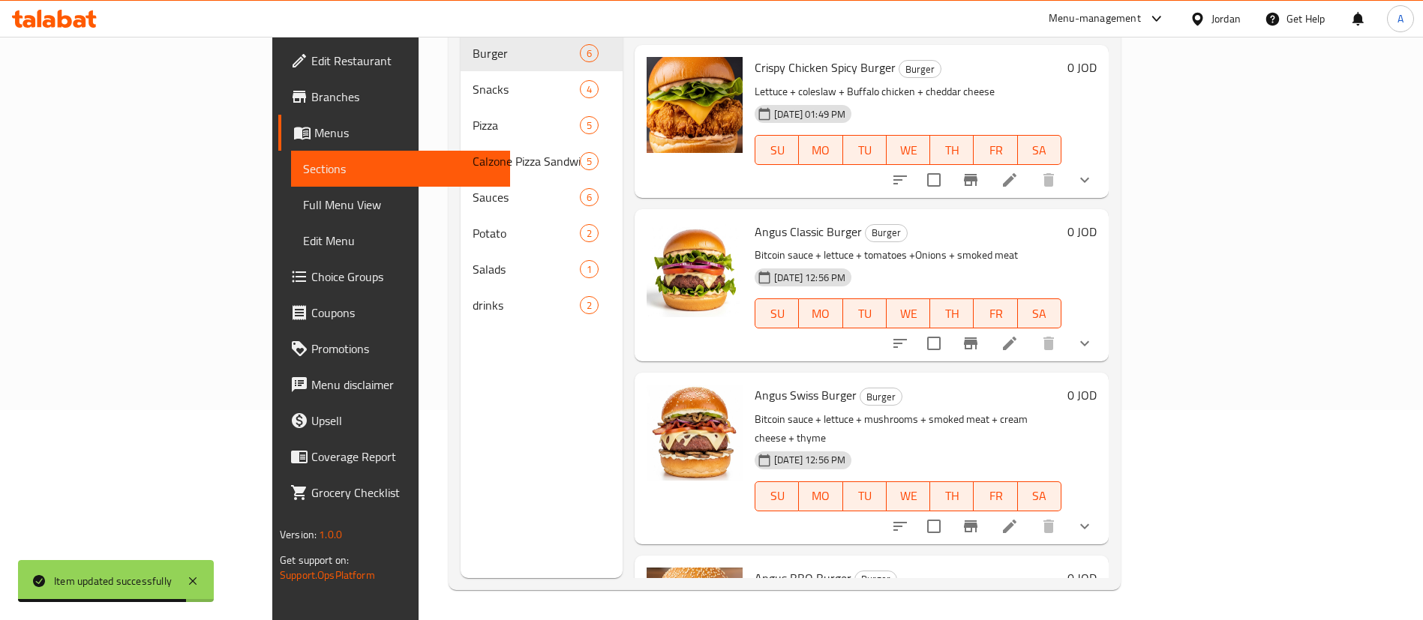
scroll to position [225, 0]
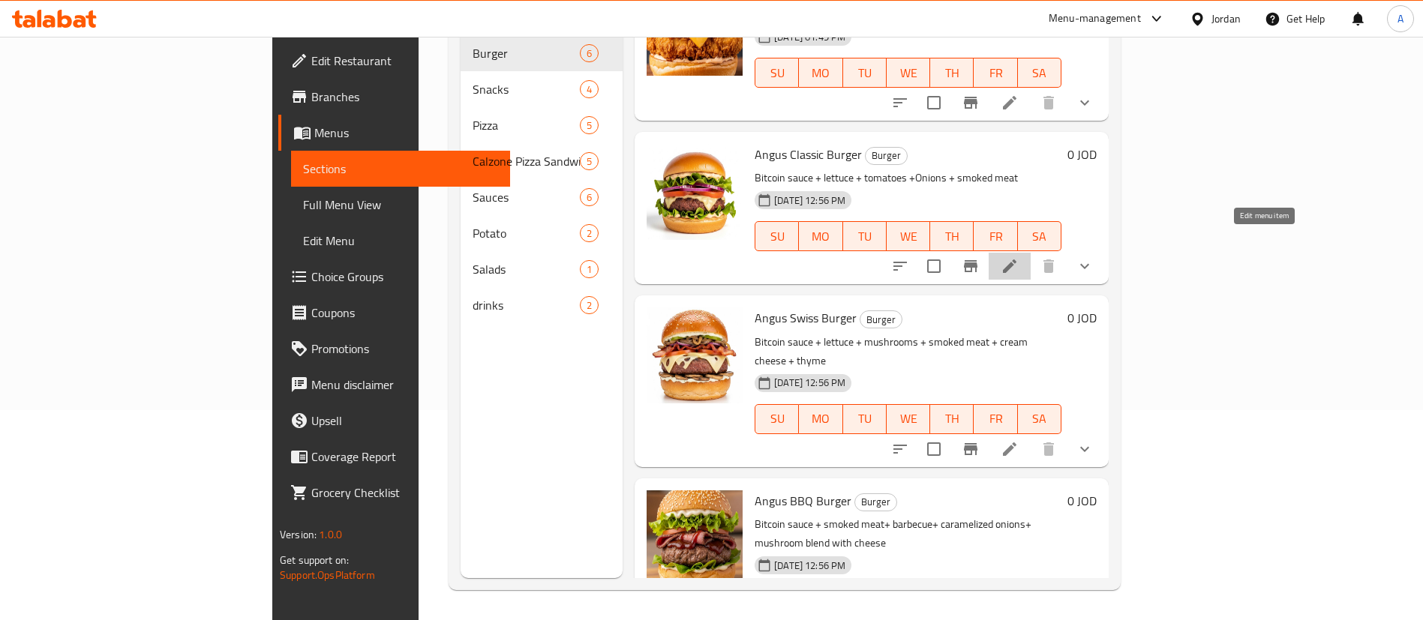
click at [1019, 257] on icon at bounding box center [1010, 266] width 18 height 18
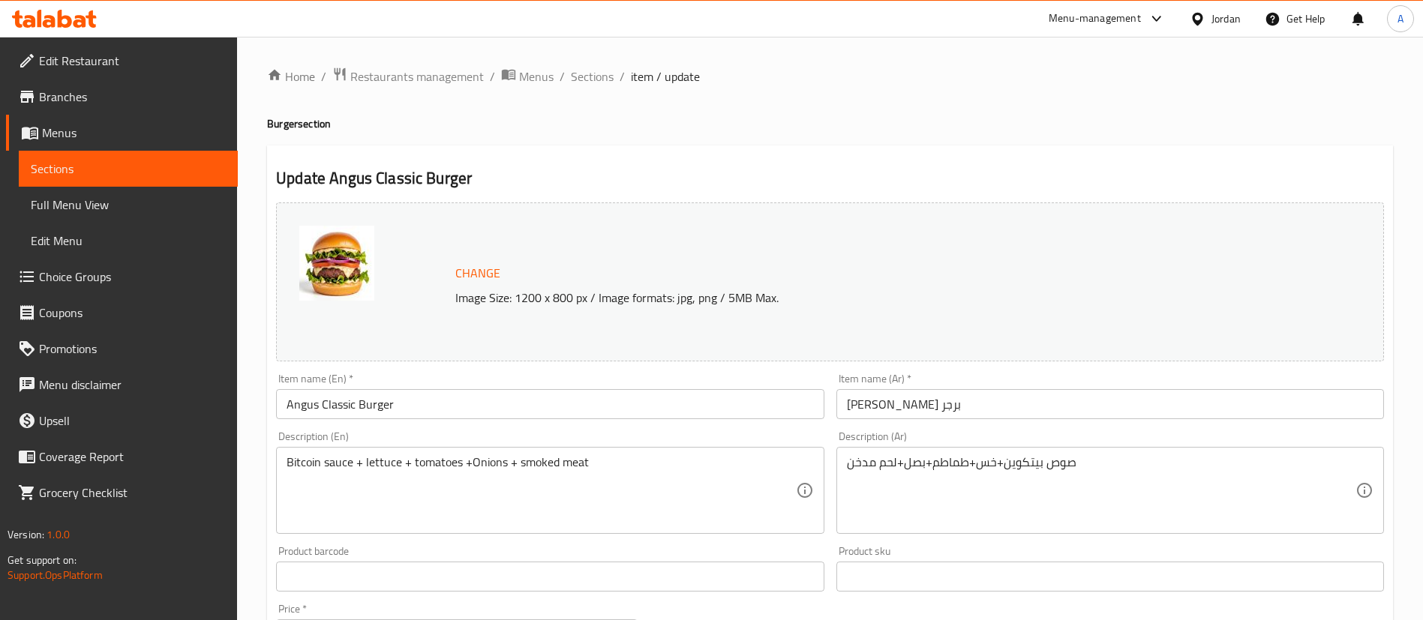
scroll to position [756, 0]
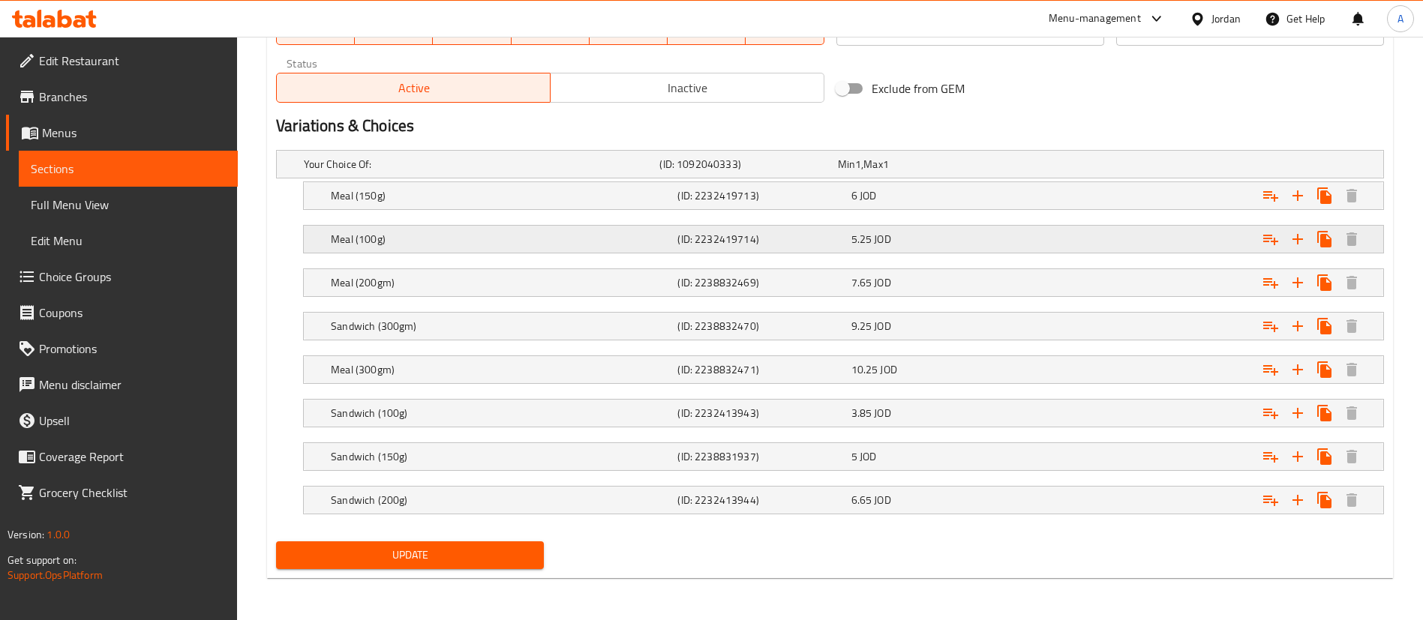
click at [743, 236] on div "Your Choice Of: (ID: 1092040333) Min 1 , Max 1 Name (En) Your Choice Of: Name (…" at bounding box center [830, 340] width 1120 height 392
click at [755, 181] on div "Meal (150g) (ID: 2232419713) 6 JOD" at bounding box center [834, 164] width 1067 height 33
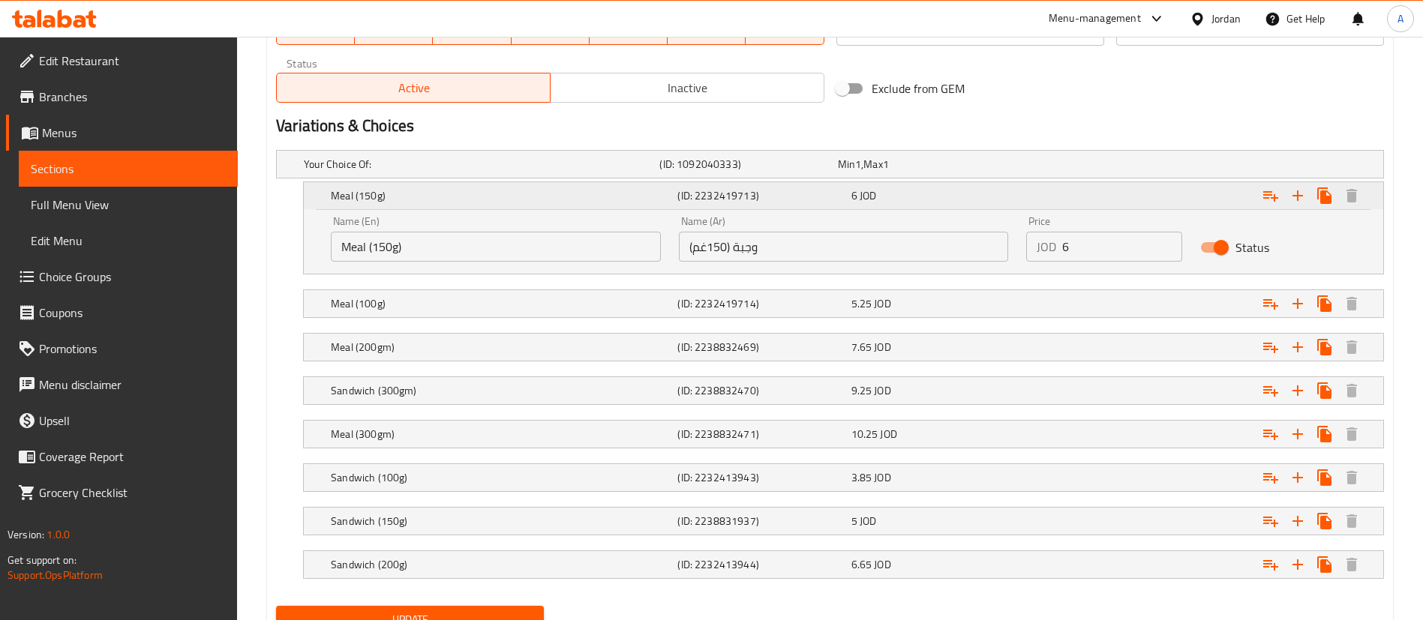
click at [754, 200] on h5 "(ID: 2232419713)" at bounding box center [760, 195] width 167 height 15
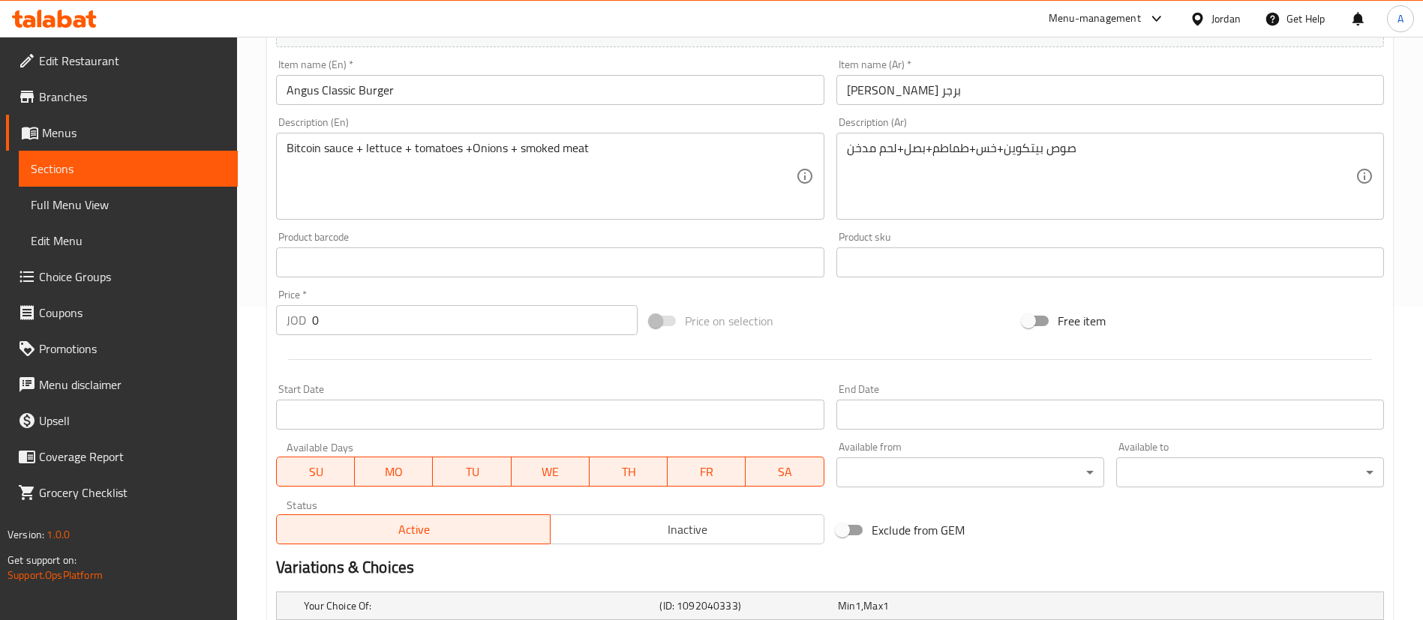
scroll to position [0, 0]
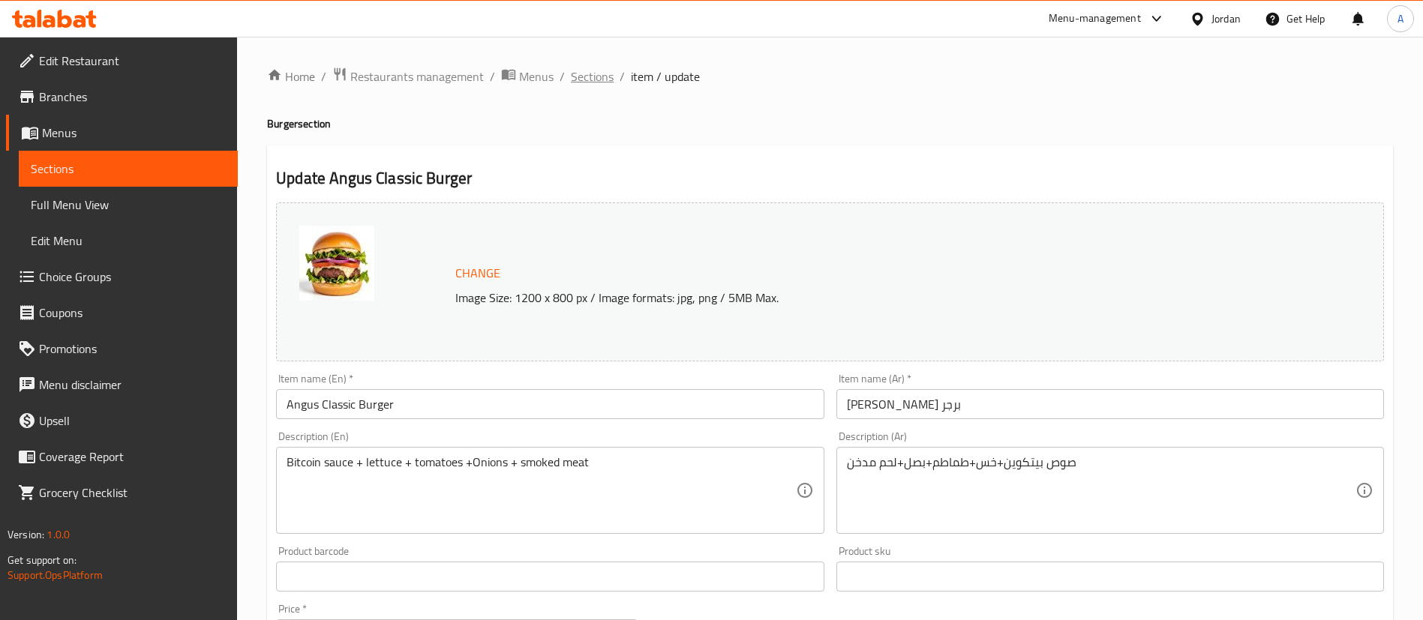
click at [595, 77] on span "Sections" at bounding box center [592, 77] width 43 height 18
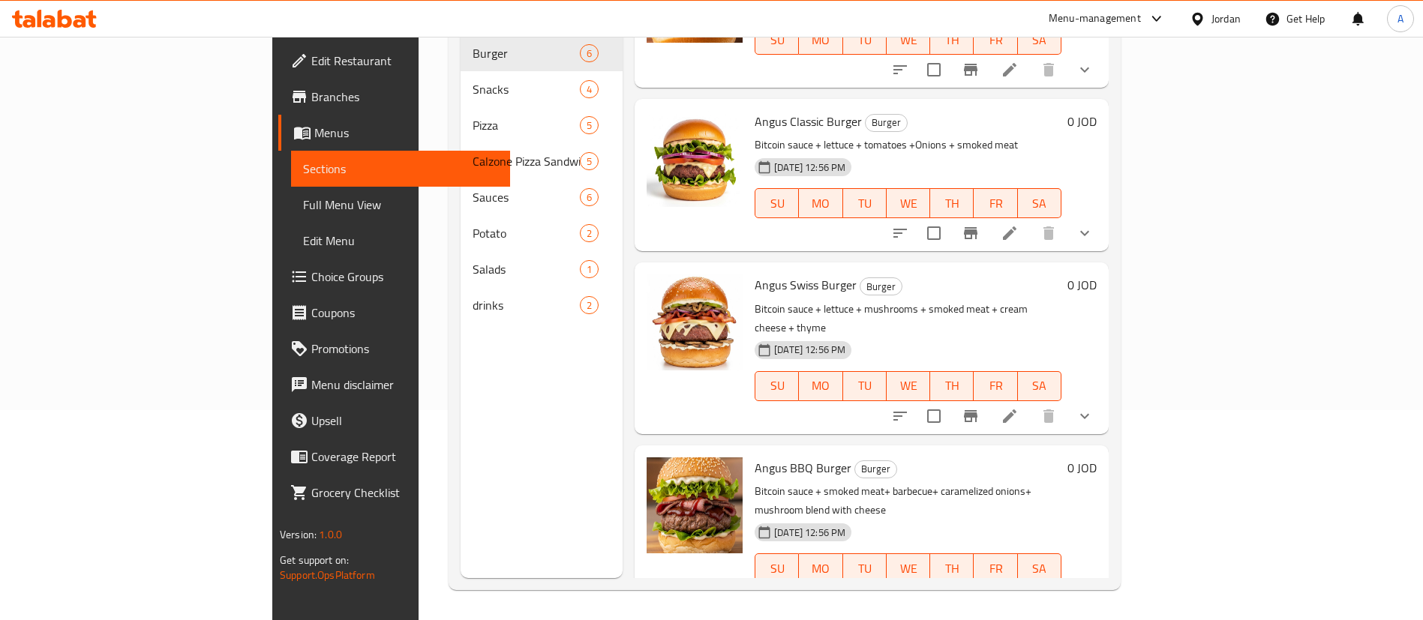
scroll to position [176, 0]
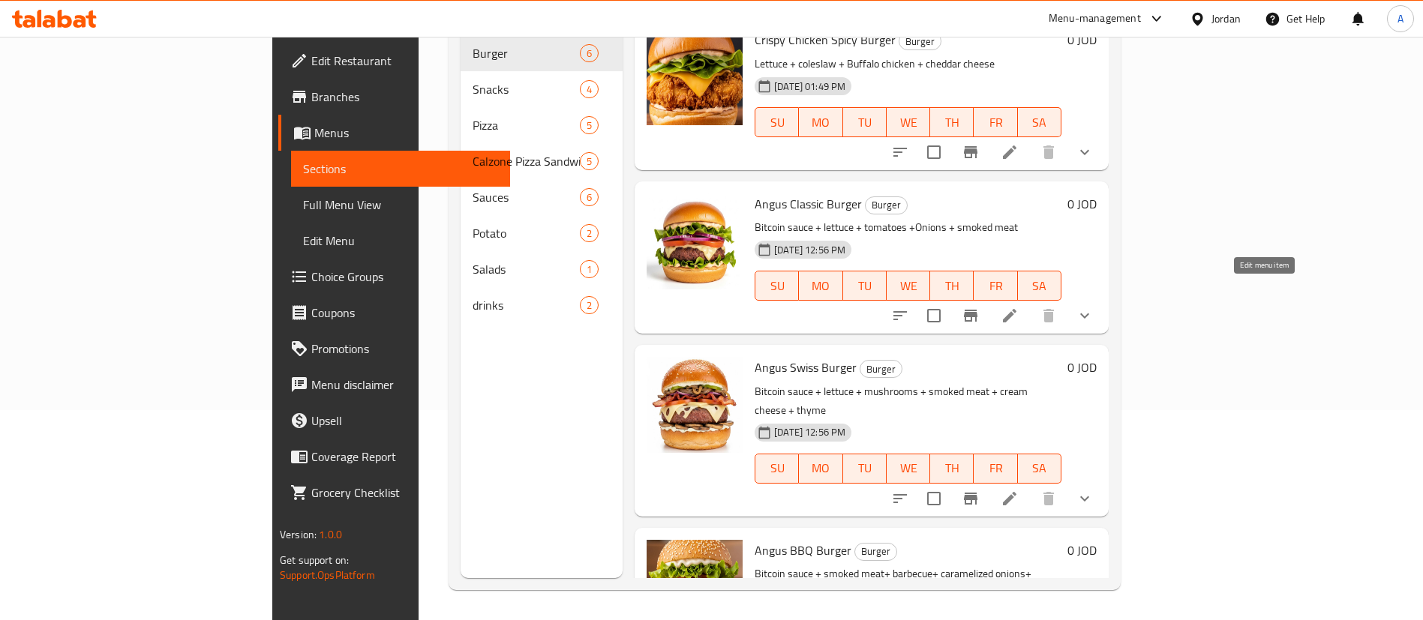
click at [1019, 307] on icon at bounding box center [1010, 316] width 18 height 18
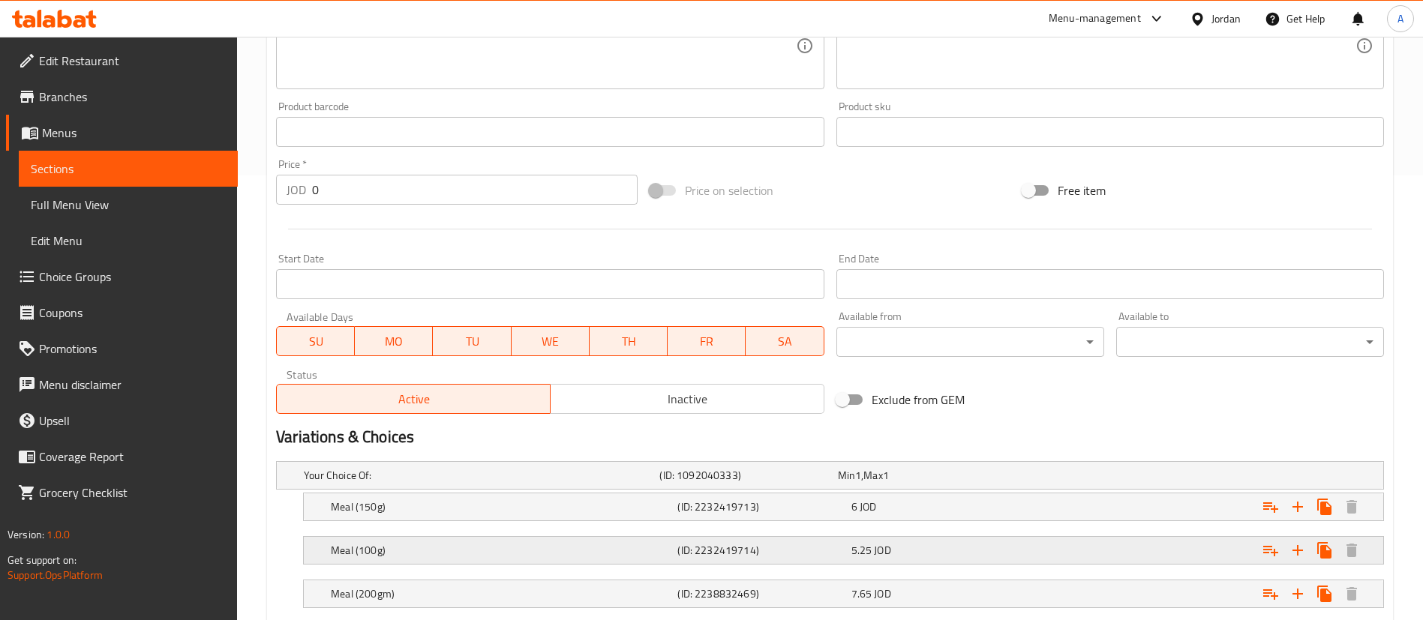
scroll to position [756, 0]
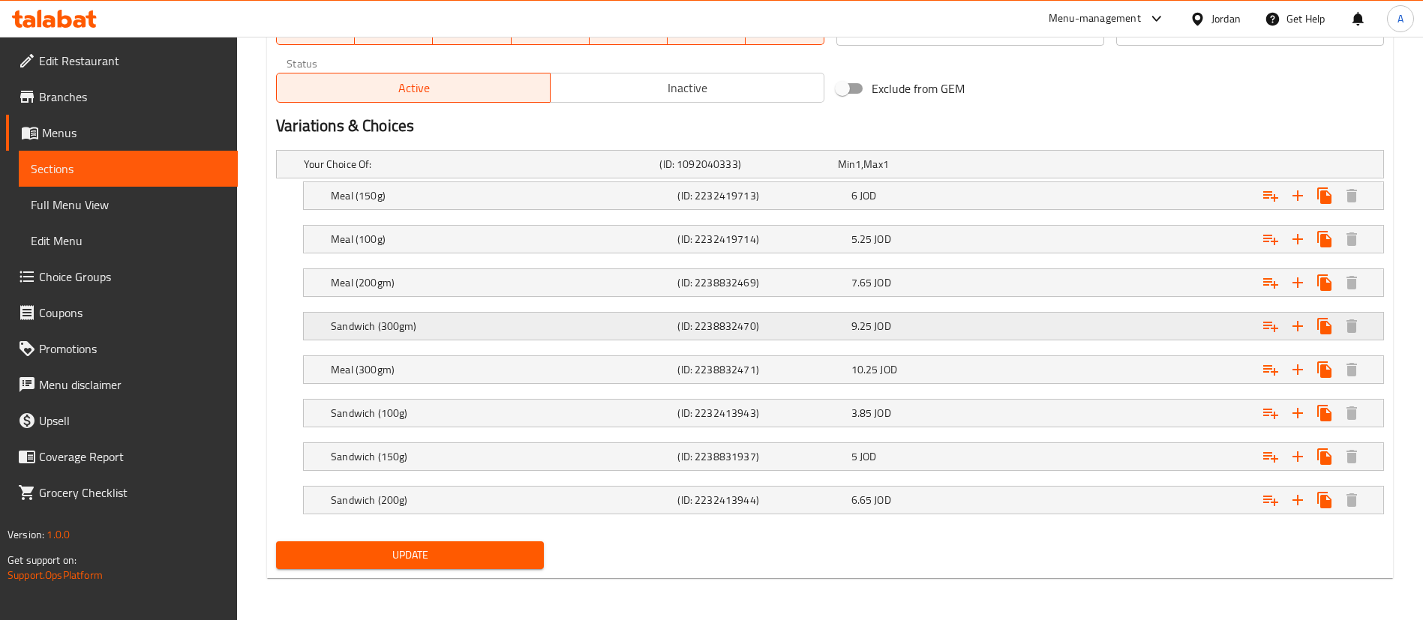
click at [420, 172] on h5 "Sandwich (300gm)" at bounding box center [479, 164] width 350 height 15
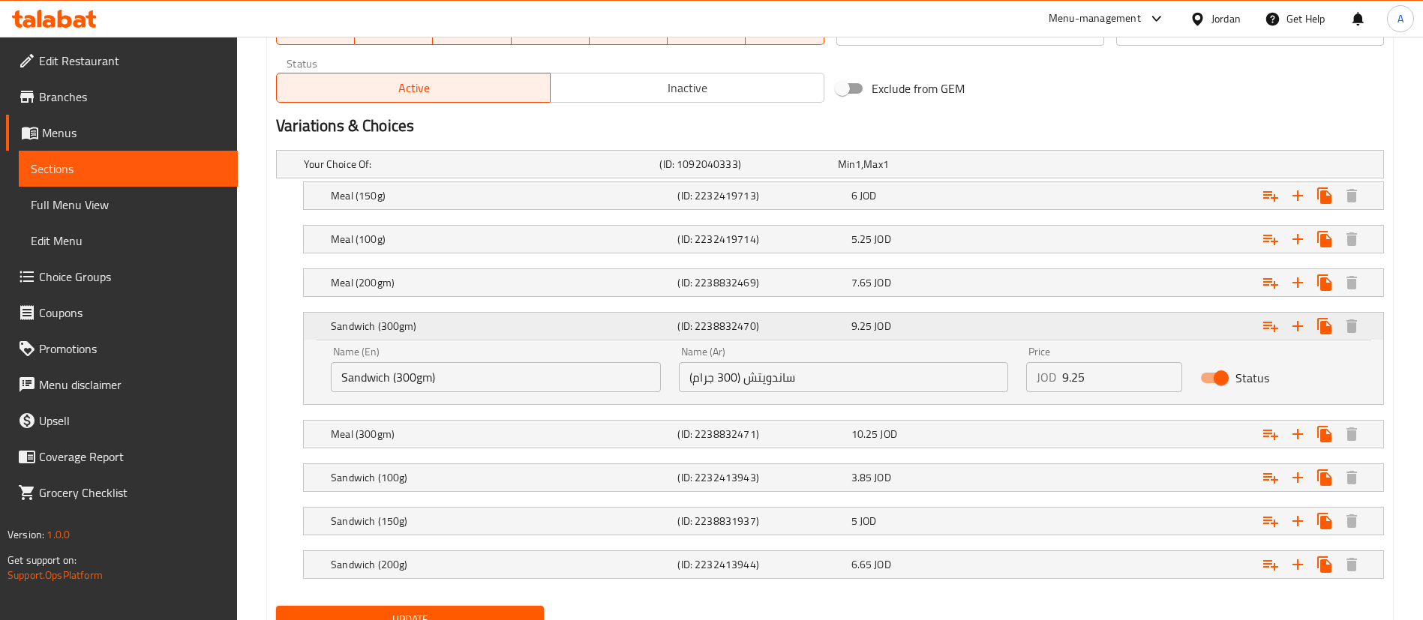
click at [420, 322] on h5 "Sandwich (300gm)" at bounding box center [501, 326] width 341 height 15
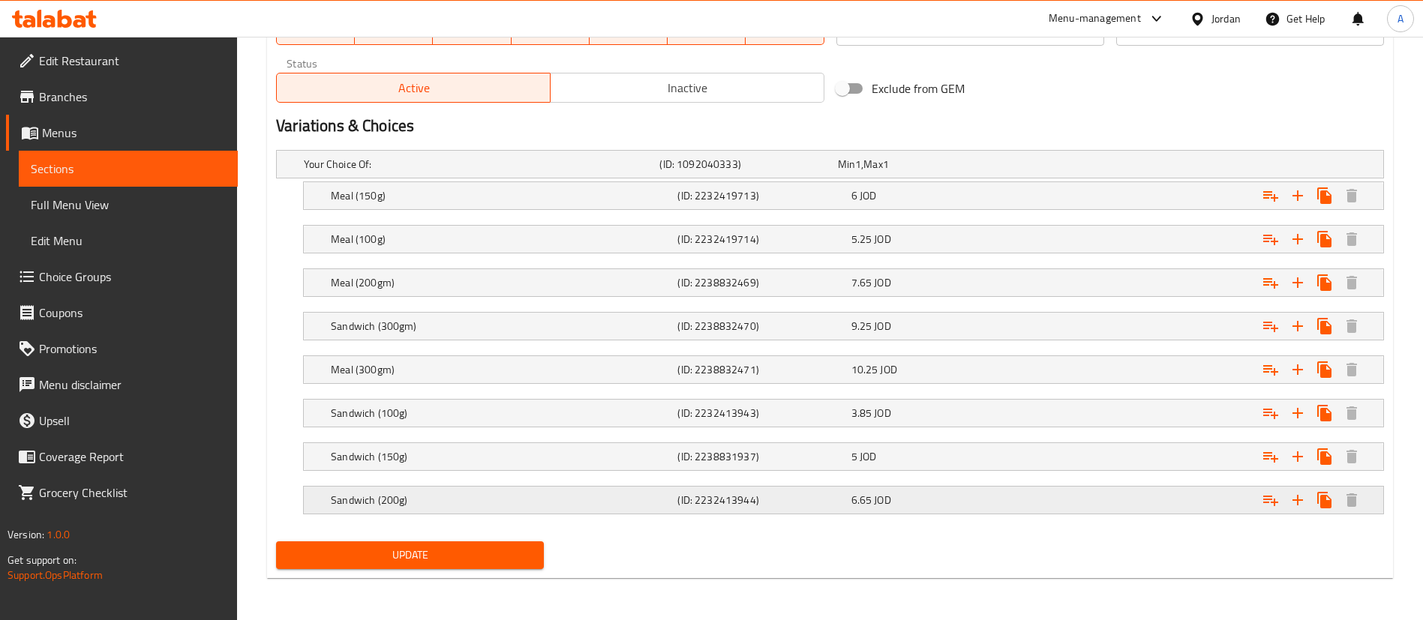
click at [487, 172] on h5 "Sandwich (200g)" at bounding box center [479, 164] width 350 height 15
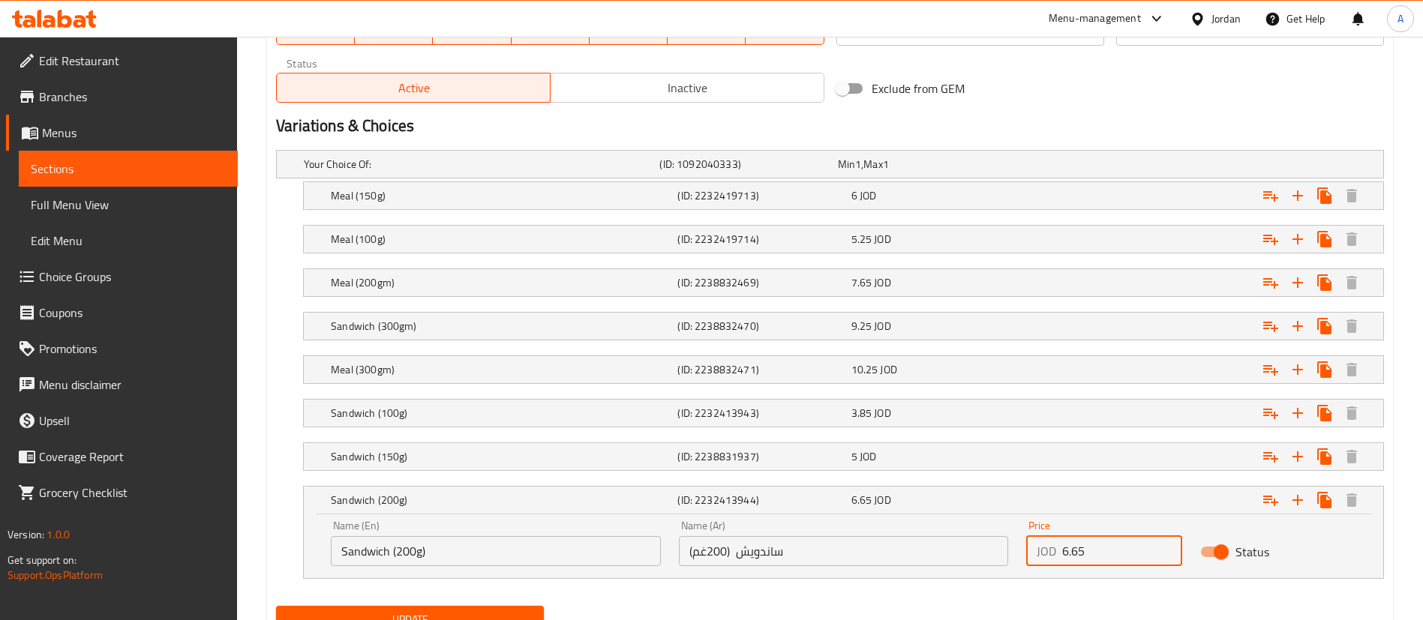
drag, startPoint x: 1154, startPoint y: 551, endPoint x: 1019, endPoint y: 542, distance: 134.6
click at [1017, 549] on div "Price JOD 6.65 Price" at bounding box center [1104, 544] width 174 height 64
click at [861, 174] on span "JOD" at bounding box center [858, 165] width 6 height 20
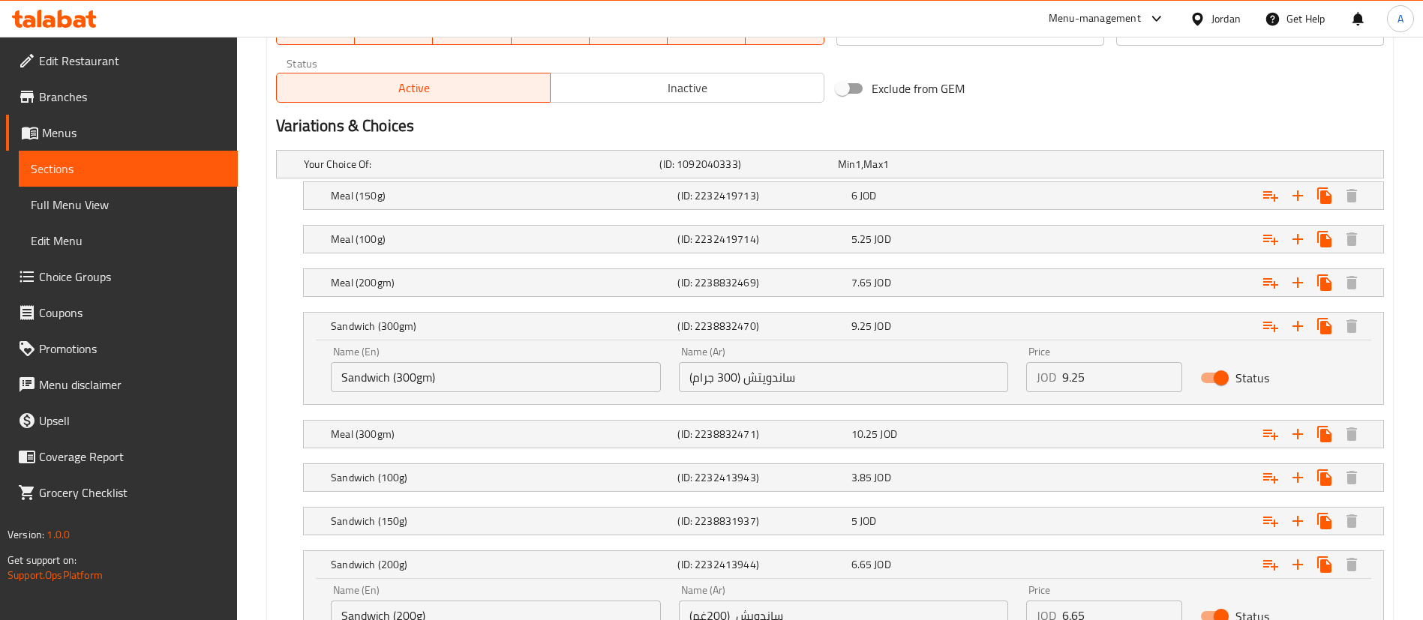
drag, startPoint x: 1096, startPoint y: 371, endPoint x: 977, endPoint y: 354, distance: 120.5
click at [980, 356] on div "Name (En) Sandwich (300gm) Name (En) Name (Ar) ساندويتش (300 جرام) Name (Ar) Pr…" at bounding box center [843, 370] width 1043 height 64
click at [467, 172] on h5 "Meal (200gm)" at bounding box center [479, 164] width 350 height 15
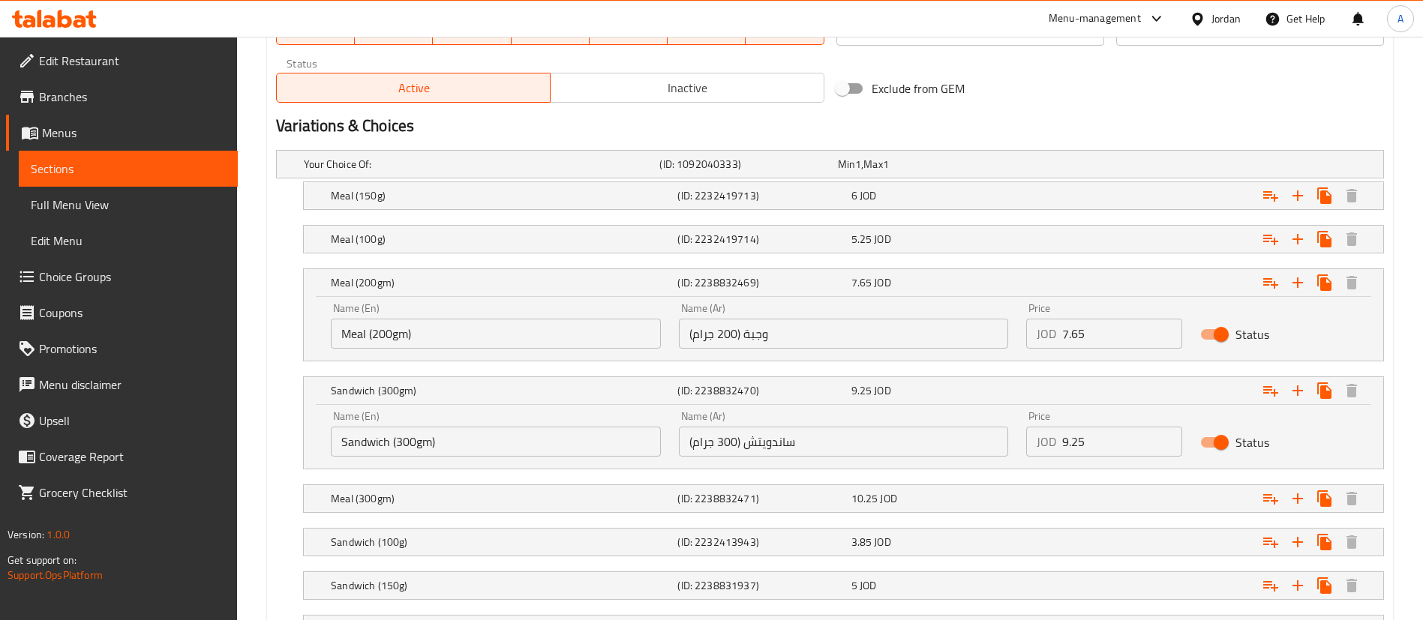
drag, startPoint x: 1121, startPoint y: 339, endPoint x: 940, endPoint y: 338, distance: 181.5
click at [947, 338] on div "Name (En) Meal (200gm) Name (En) Name (Ar) وجبة (200 جرام) Name (Ar) Price JOD …" at bounding box center [843, 326] width 1043 height 64
click at [745, 299] on div "Sandwich (300gm) (ID: 2238832470) 9.25 JOD" at bounding box center [848, 282] width 1040 height 33
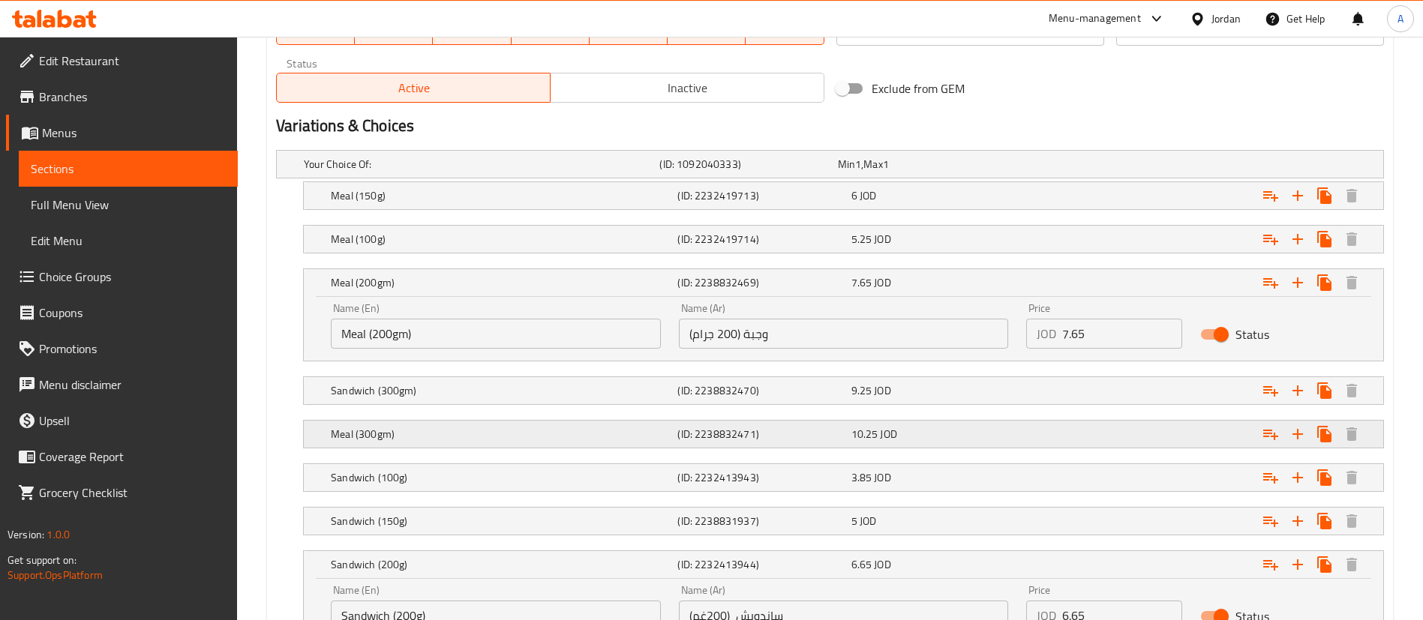
drag, startPoint x: 437, startPoint y: 439, endPoint x: 612, endPoint y: 442, distance: 174.8
click at [437, 172] on h5 "Meal (300gm)" at bounding box center [479, 164] width 350 height 15
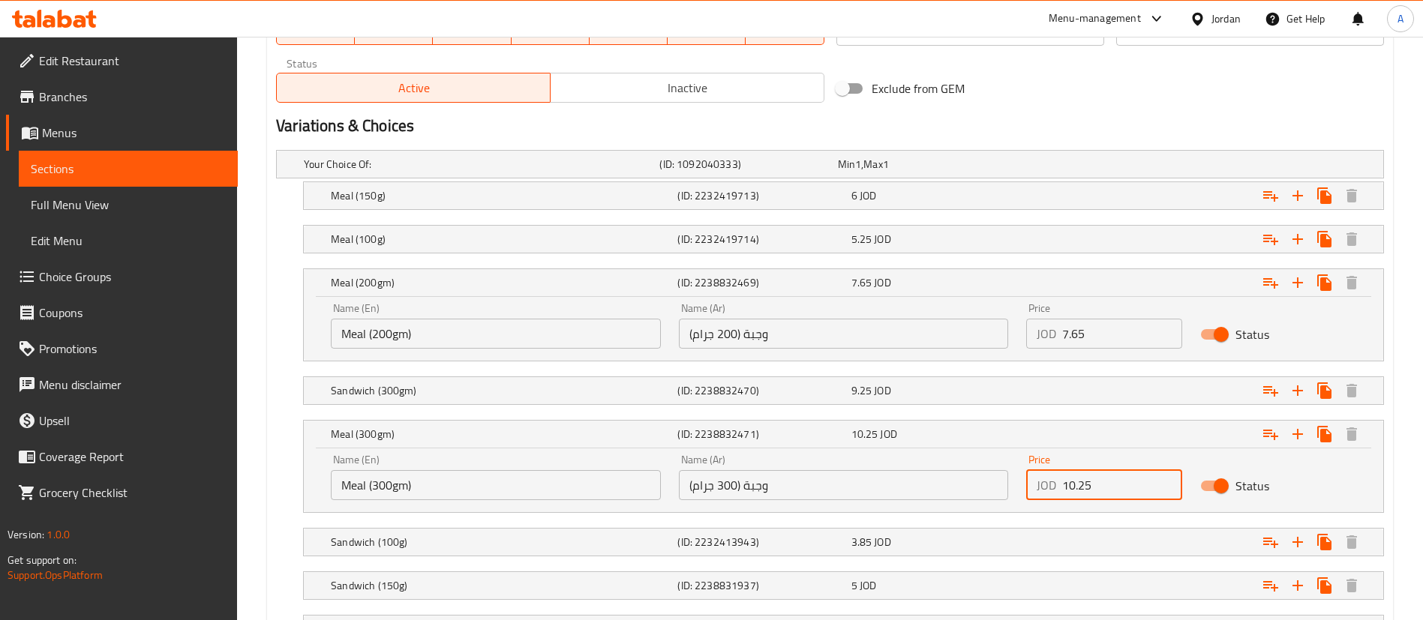
drag, startPoint x: 1112, startPoint y: 485, endPoint x: 904, endPoint y: 458, distance: 210.4
click at [920, 462] on div "Name (En) Meal (300gm) Name (En) Name (Ar) وجبة (300 جرام) Name (Ar) Price JOD …" at bounding box center [843, 478] width 1043 height 64
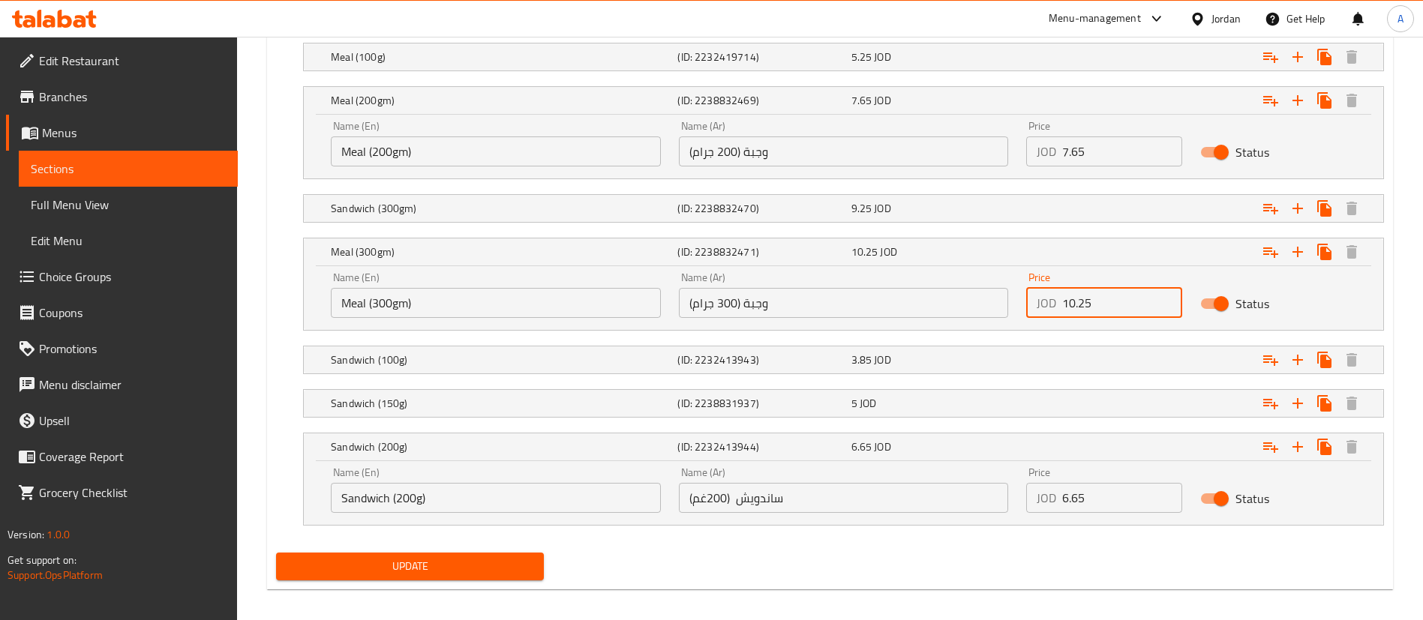
scroll to position [950, 0]
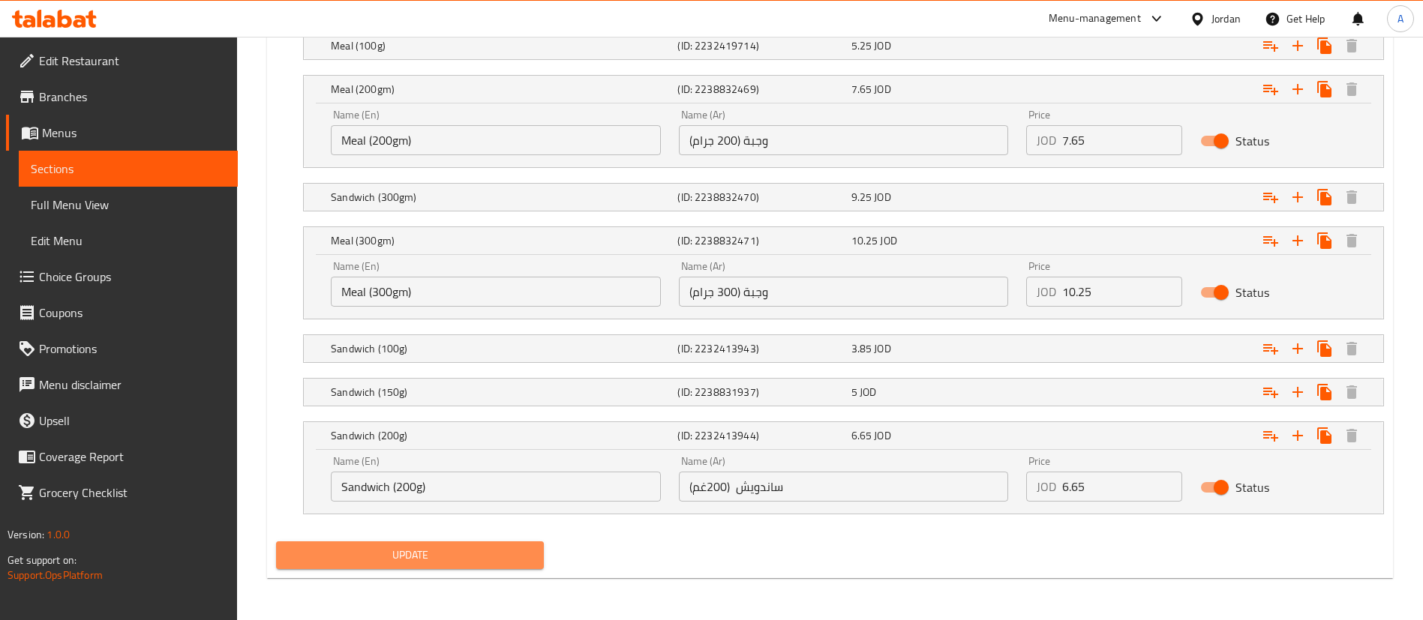
click at [374, 548] on span "Update" at bounding box center [410, 555] width 244 height 19
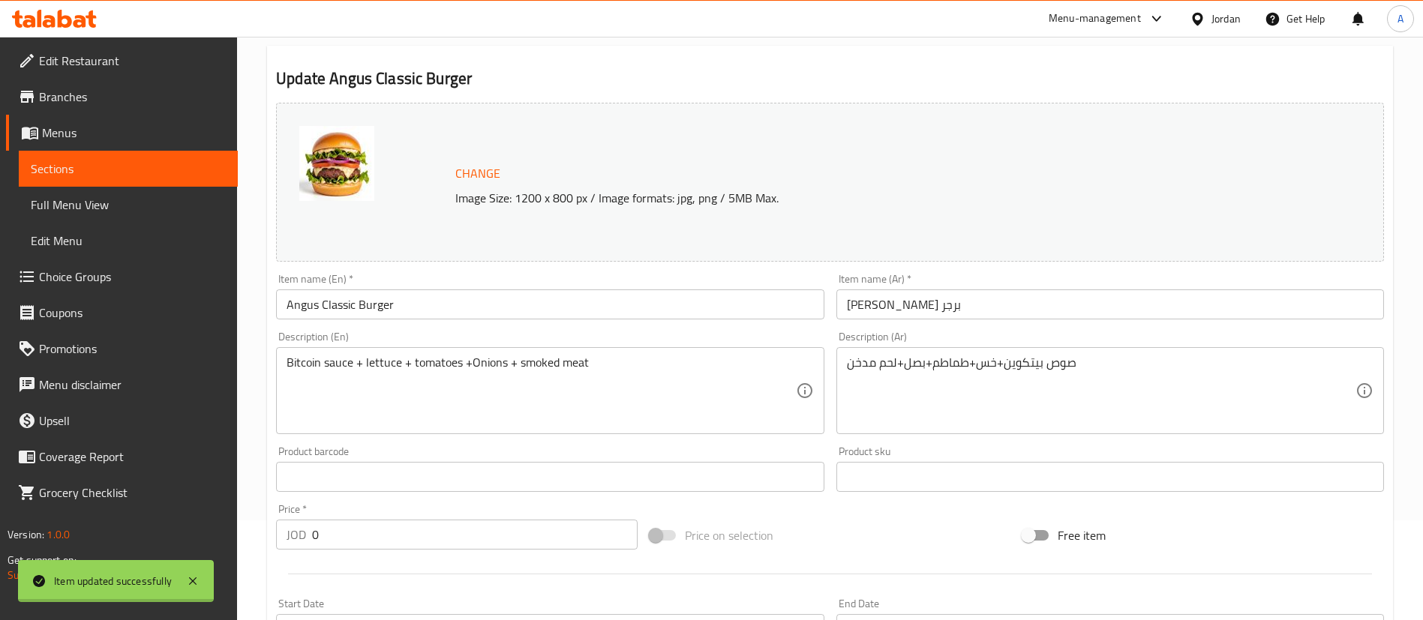
scroll to position [0, 0]
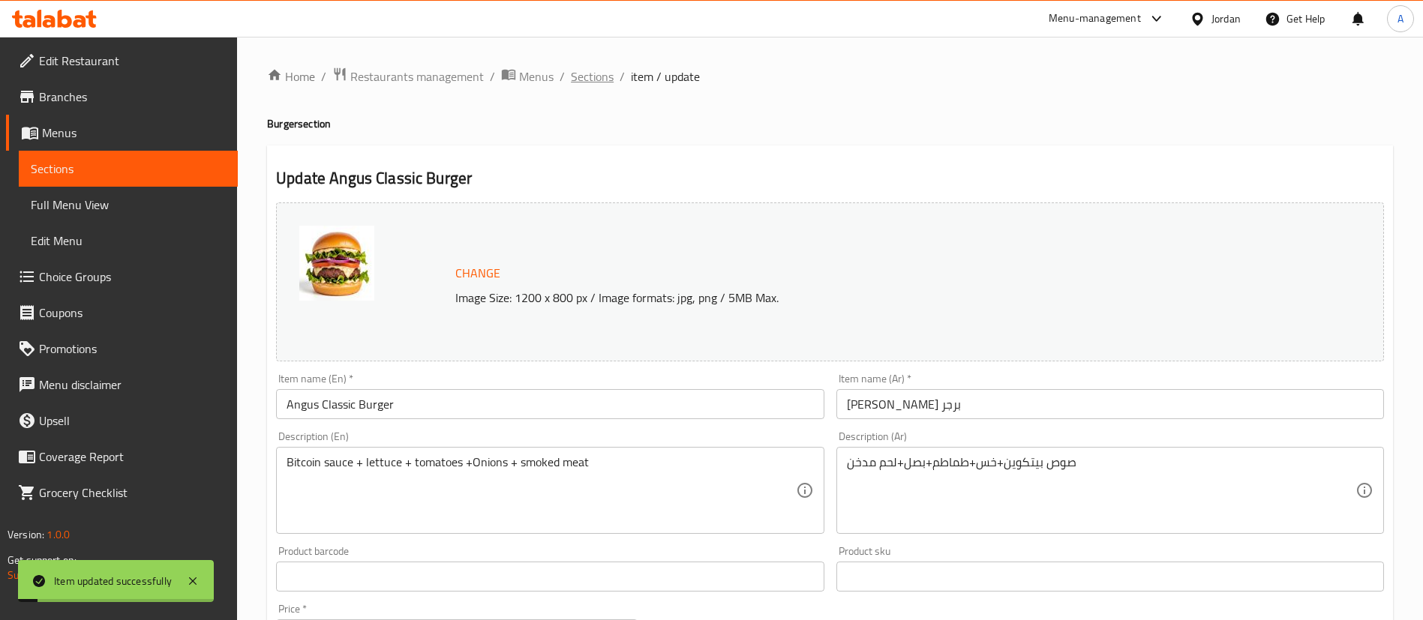
click at [600, 80] on span "Sections" at bounding box center [592, 77] width 43 height 18
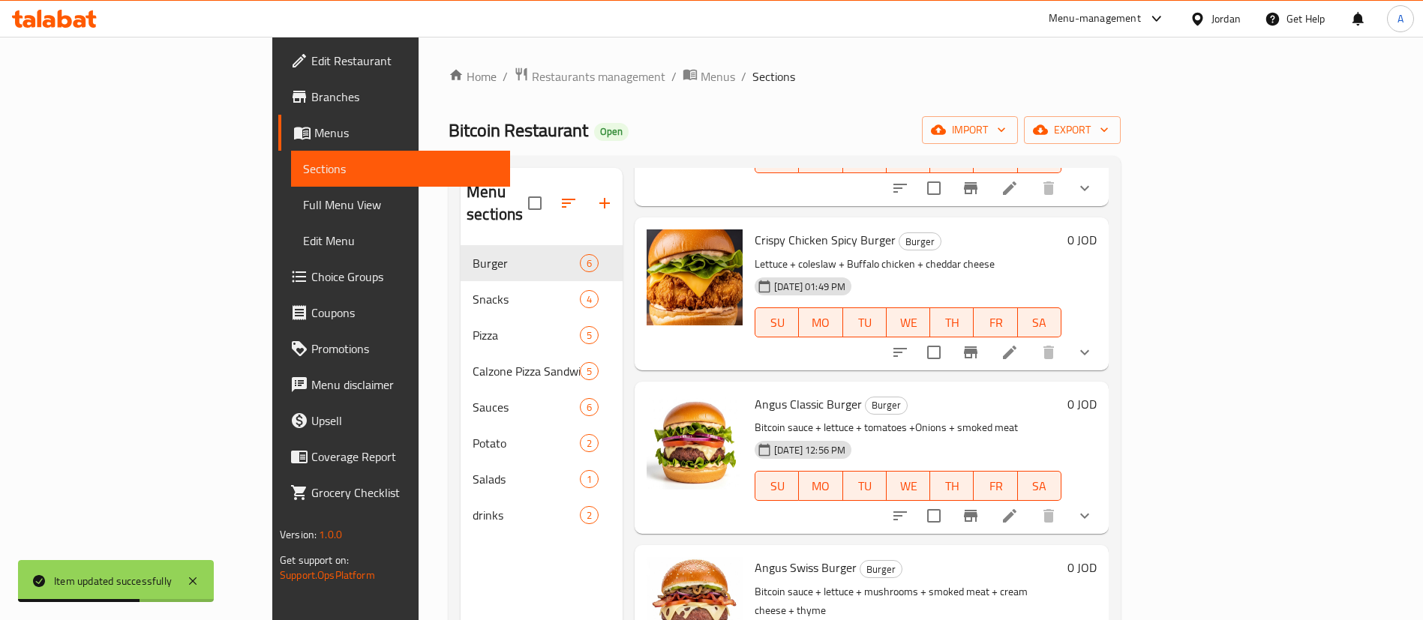
scroll to position [225, 0]
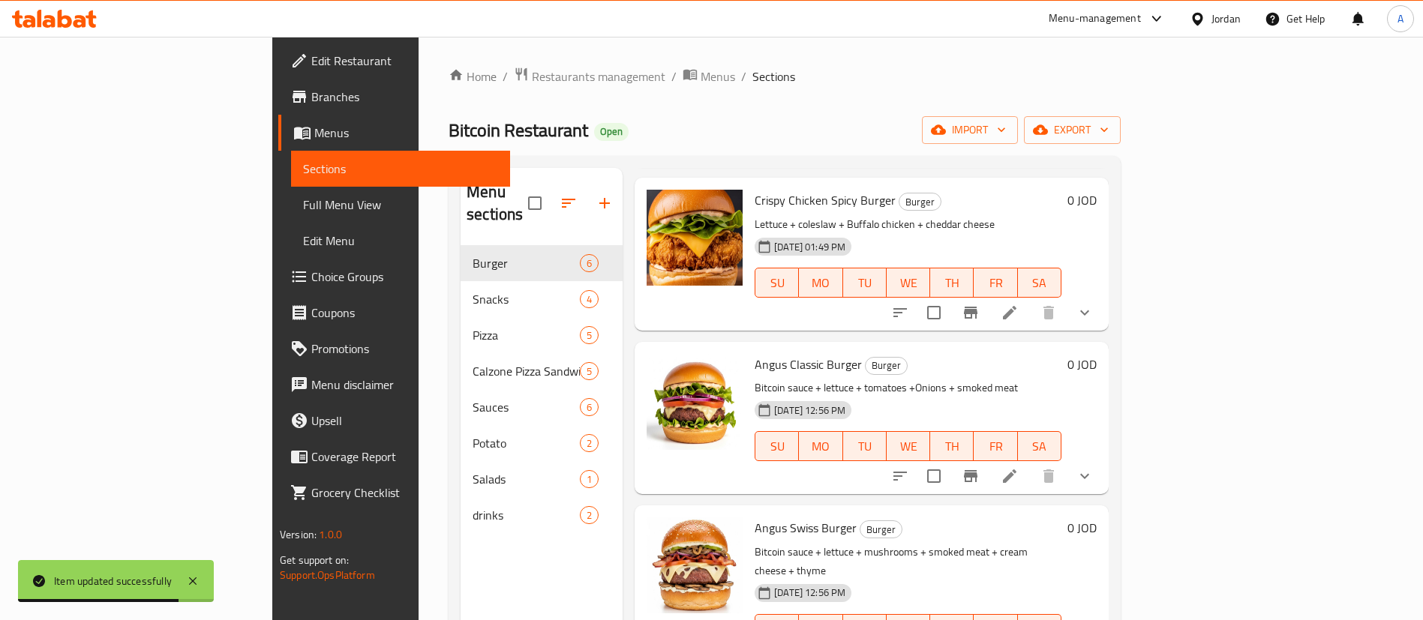
click at [1019, 467] on icon at bounding box center [1010, 476] width 18 height 18
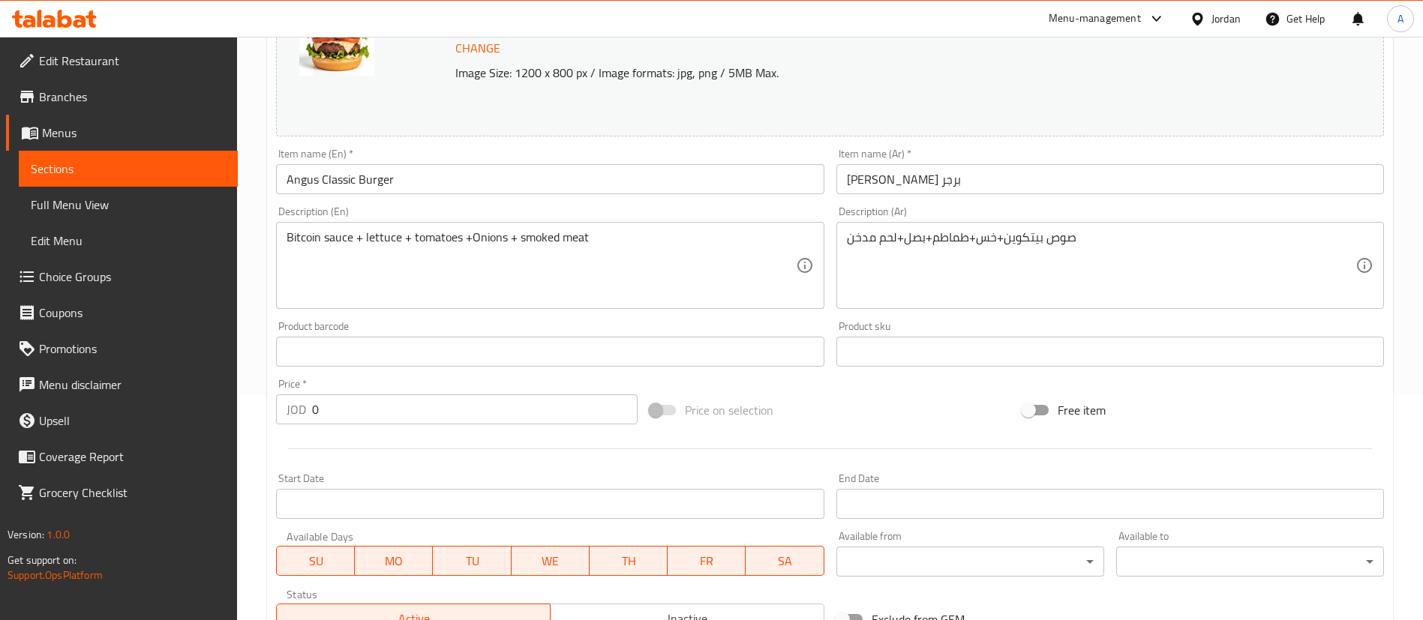
scroll to position [675, 0]
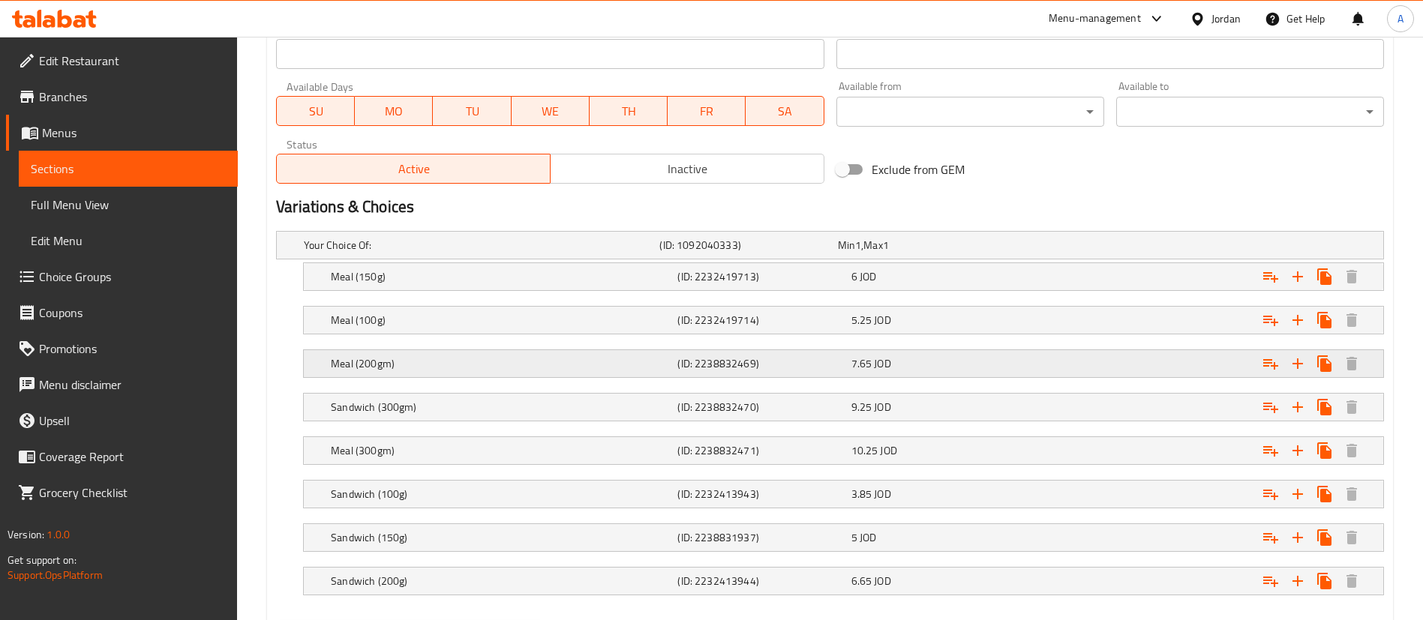
click at [490, 253] on h5 "Meal (200gm)" at bounding box center [479, 245] width 350 height 15
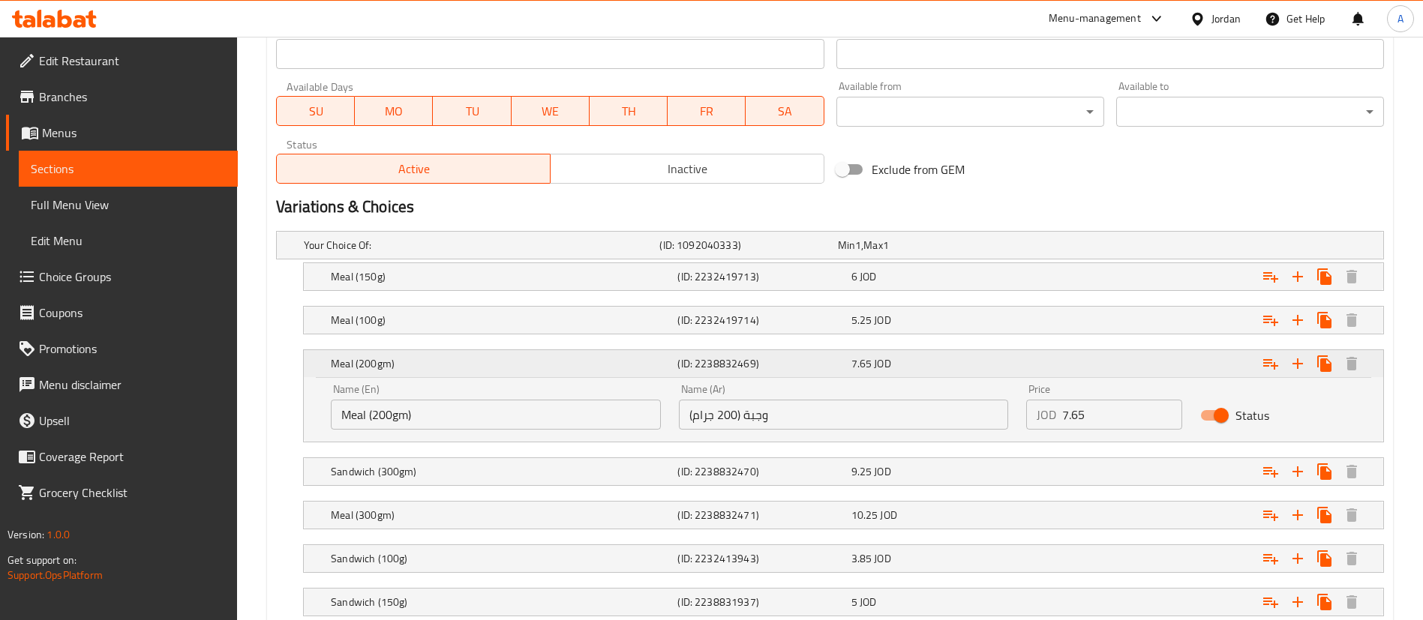
click at [521, 378] on div "Meal (200gm) (ID: 2238832469) 7.65 JOD" at bounding box center [848, 363] width 1040 height 33
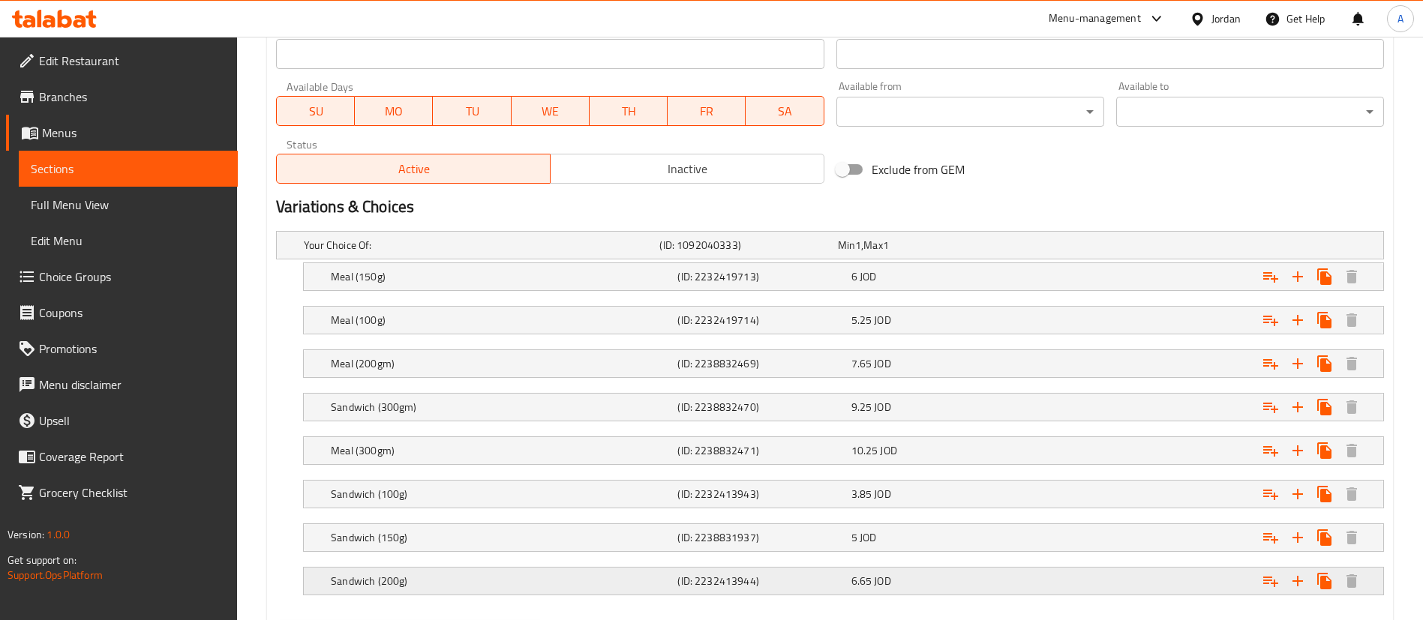
click at [548, 256] on div "Sandwich (200g)" at bounding box center [479, 245] width 356 height 21
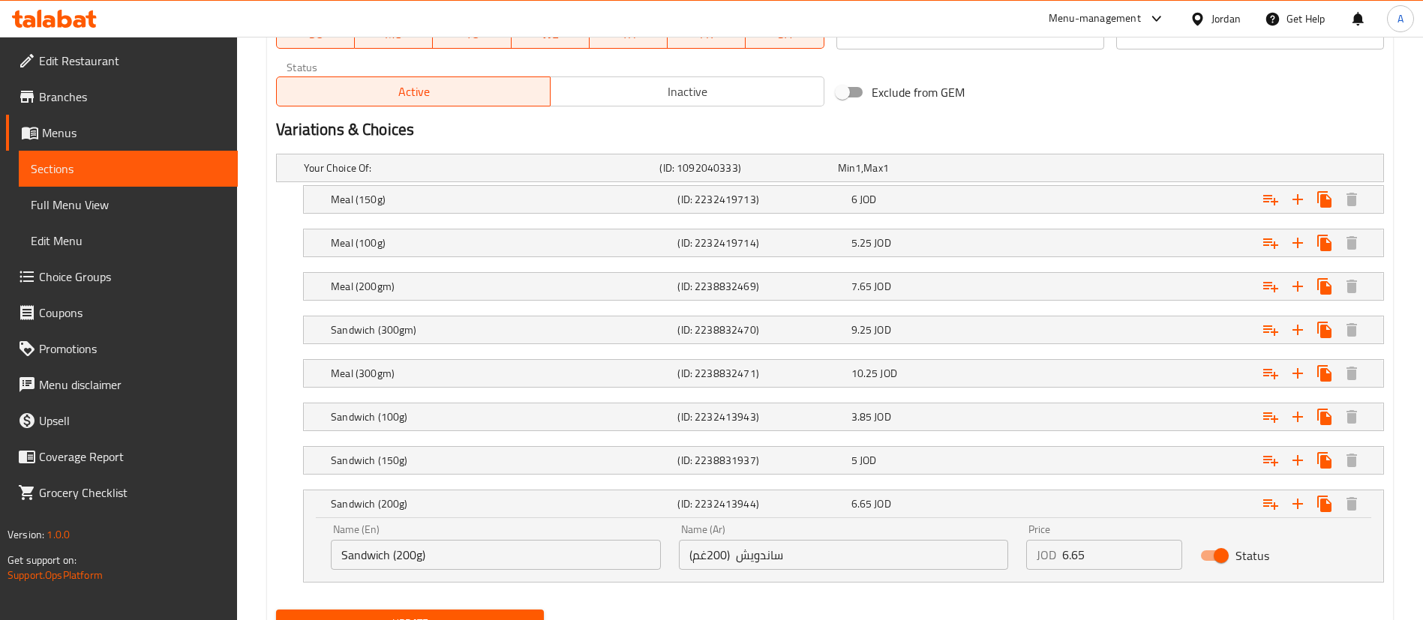
scroll to position [788, 0]
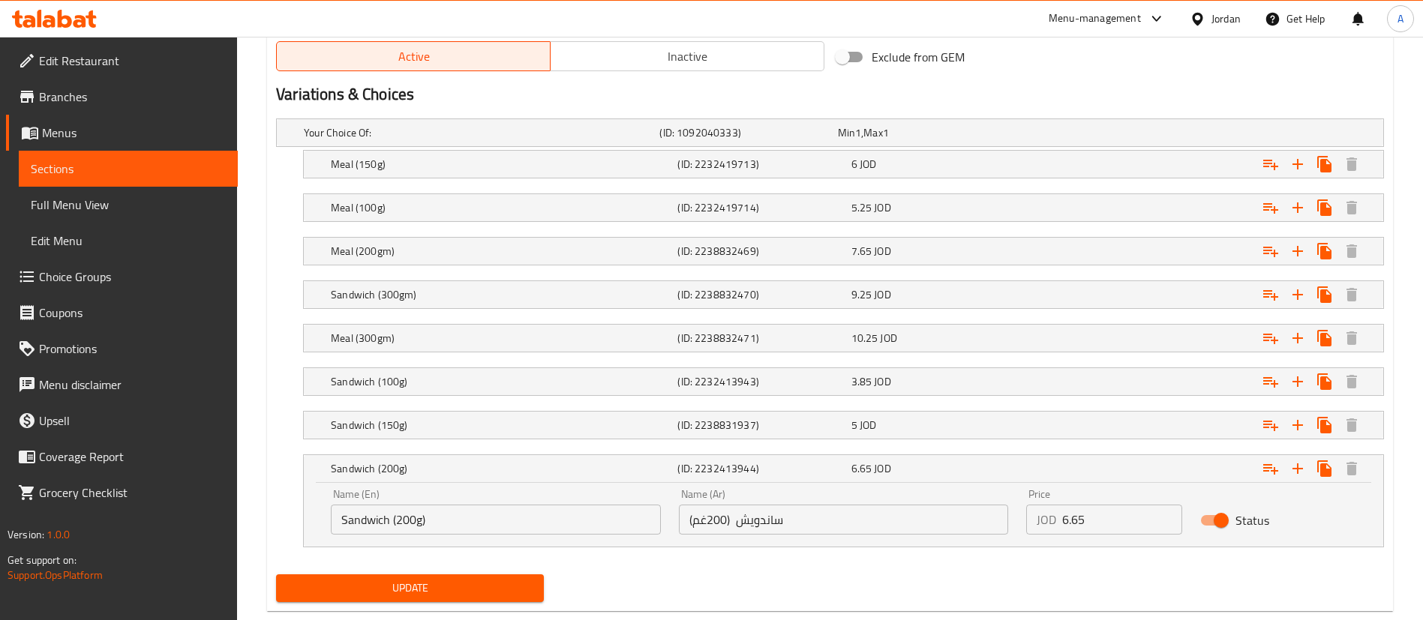
drag, startPoint x: 1100, startPoint y: 523, endPoint x: 964, endPoint y: 519, distance: 136.6
click at [967, 519] on div "Name (En) Sandwich (200g) Name (En) Name (Ar) ساندويش (200غم) Name (Ar) Price J…" at bounding box center [843, 512] width 1043 height 64
click at [469, 470] on h5 "Sandwich (200g)" at bounding box center [501, 468] width 341 height 15
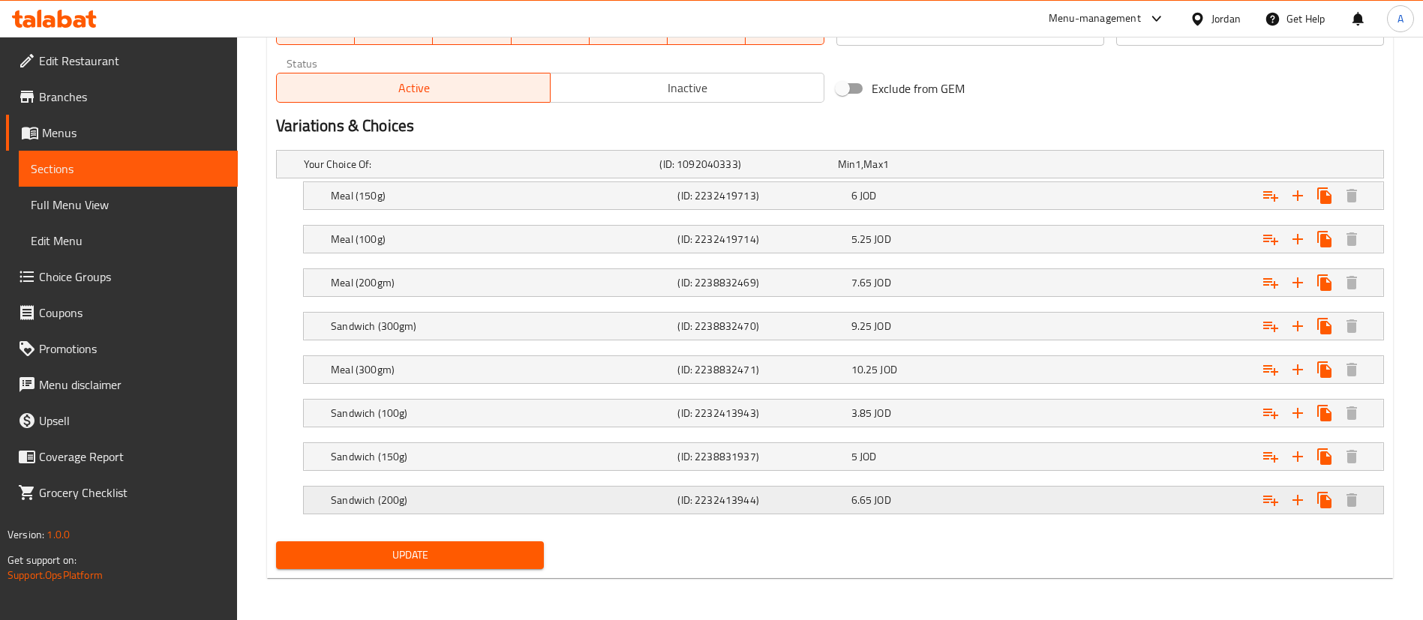
scroll to position [756, 0]
click at [1082, 348] on nav at bounding box center [830, 350] width 1108 height 12
click at [1085, 167] on div "Expand" at bounding box center [1191, 164] width 356 height 6
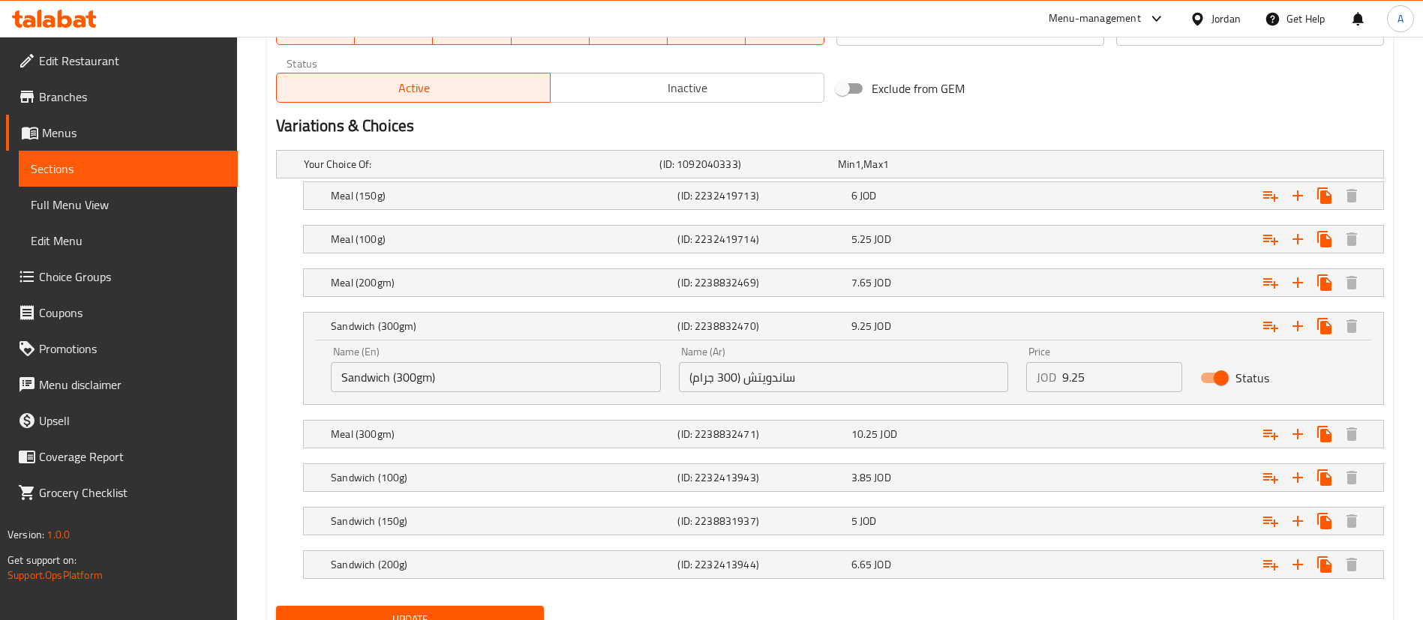
drag, startPoint x: 1129, startPoint y: 380, endPoint x: 916, endPoint y: 363, distance: 213.7
click at [916, 364] on div "Name (En) Sandwich (300gm) Name (En) Name (Ar) ساندويتش (300 جرام) Name (Ar) Pr…" at bounding box center [843, 370] width 1043 height 64
click at [541, 172] on h5 "Meal (200gm)" at bounding box center [479, 164] width 350 height 15
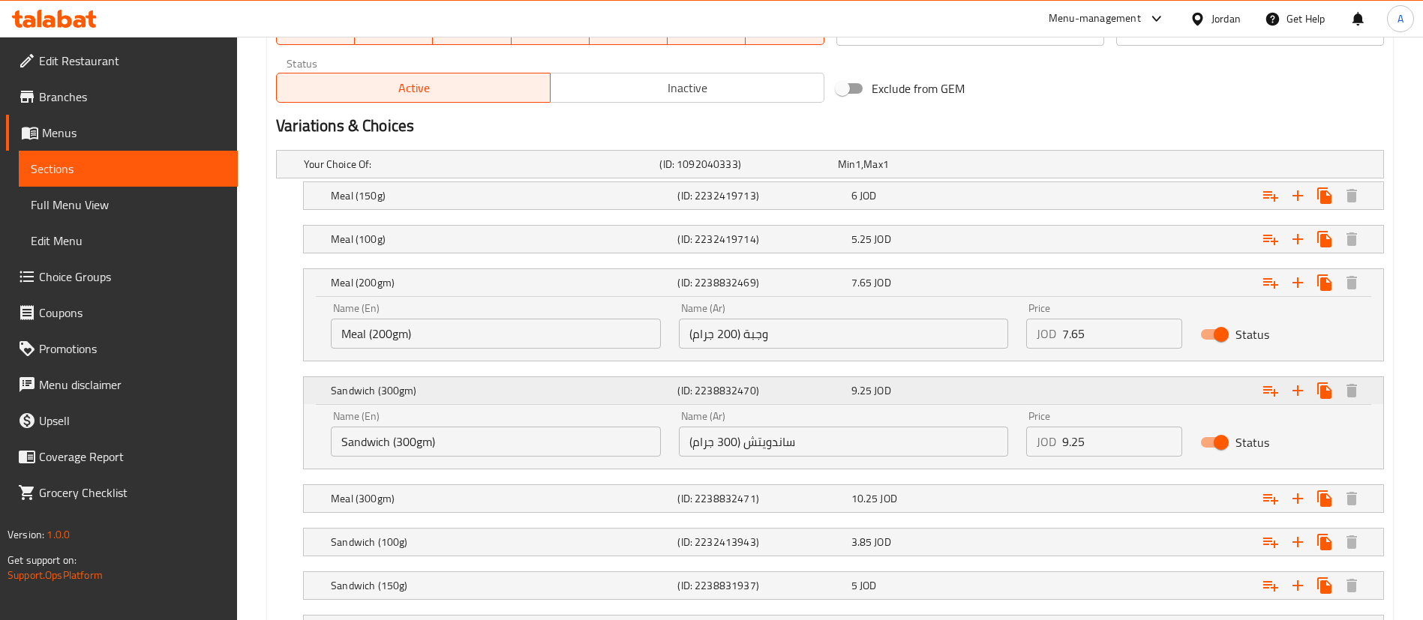
click at [477, 299] on div "Sandwich (300gm) (ID: 2238832470) 9.25 JOD" at bounding box center [848, 282] width 1040 height 33
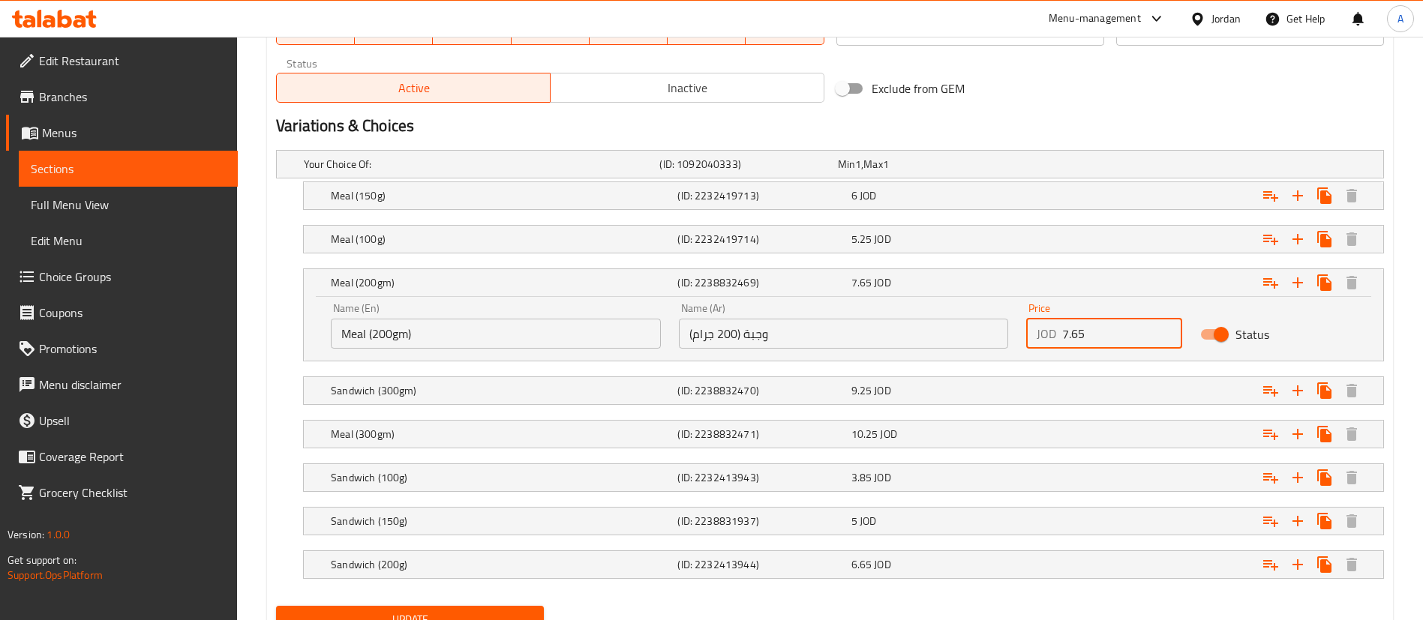
drag, startPoint x: 1085, startPoint y: 334, endPoint x: 938, endPoint y: 323, distance: 147.4
click at [938, 323] on div "Name (En) Meal (200gm) Name (En) Name (Ar) وجبة (200 جرام) Name (Ar) Price JOD …" at bounding box center [843, 326] width 1043 height 64
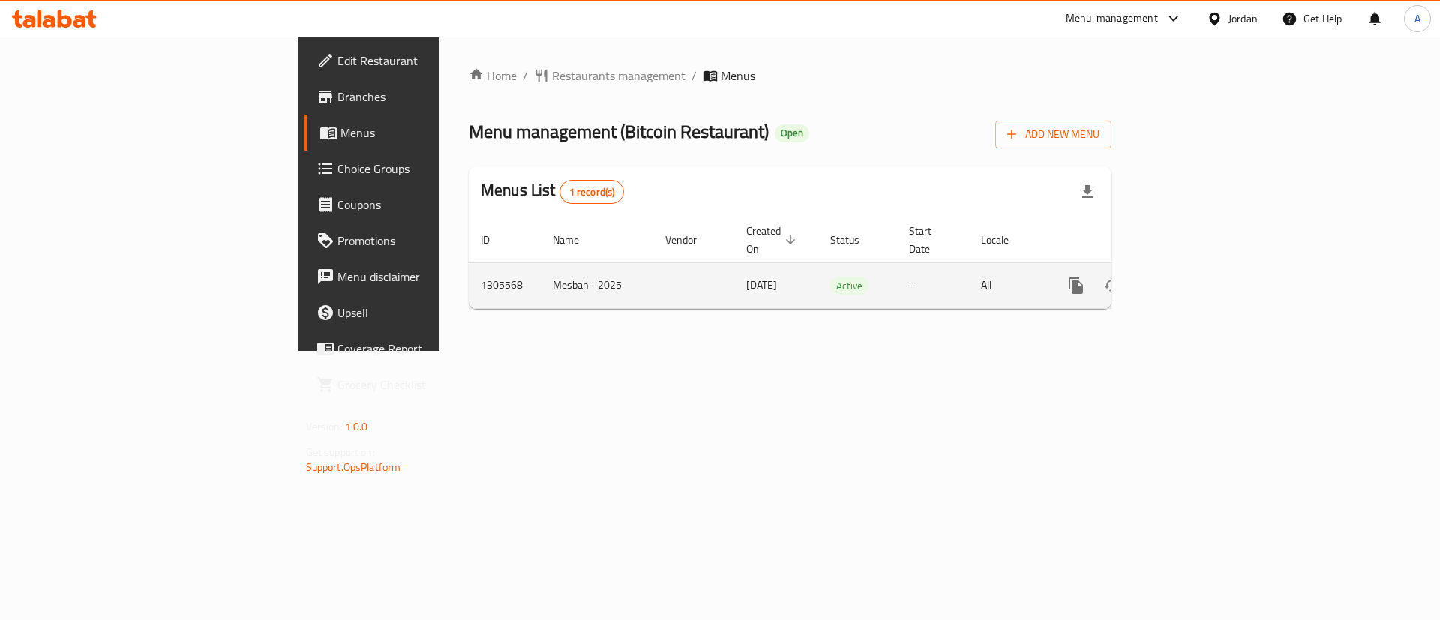
click at [1202, 273] on div "enhanced table" at bounding box center [1130, 286] width 144 height 36
click at [1202, 273] on link "enhanced table" at bounding box center [1184, 286] width 36 height 36
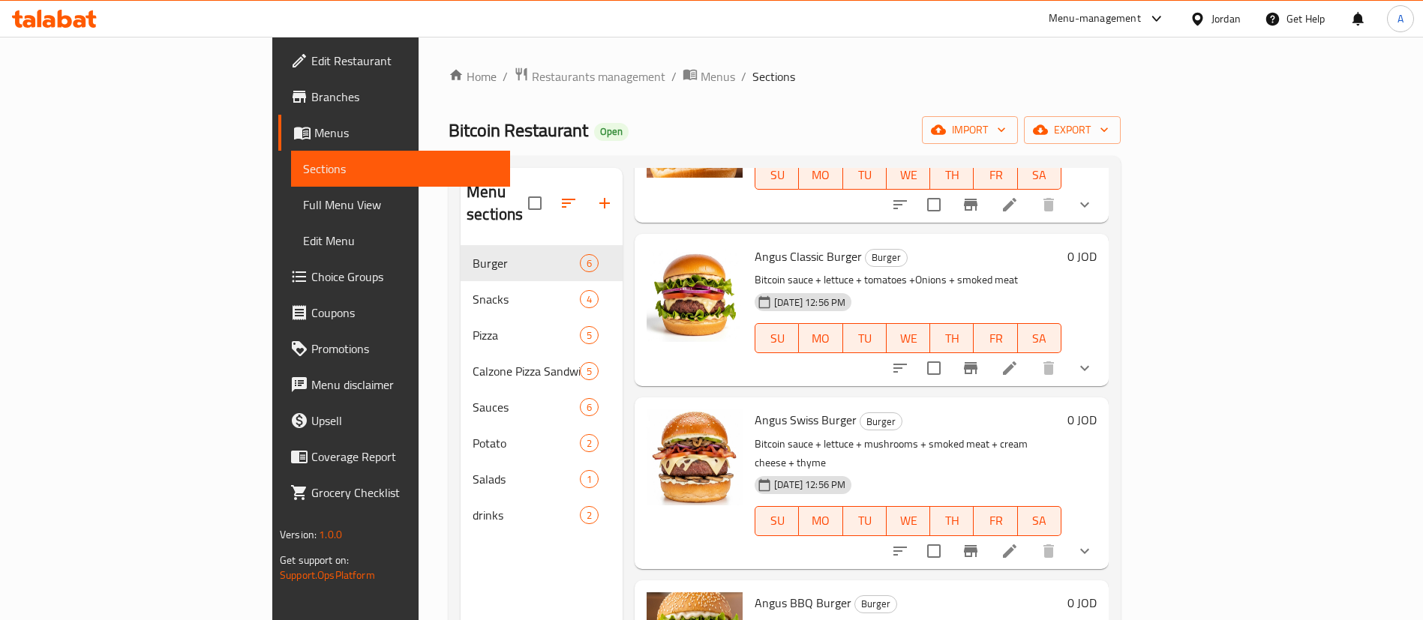
scroll to position [288, 0]
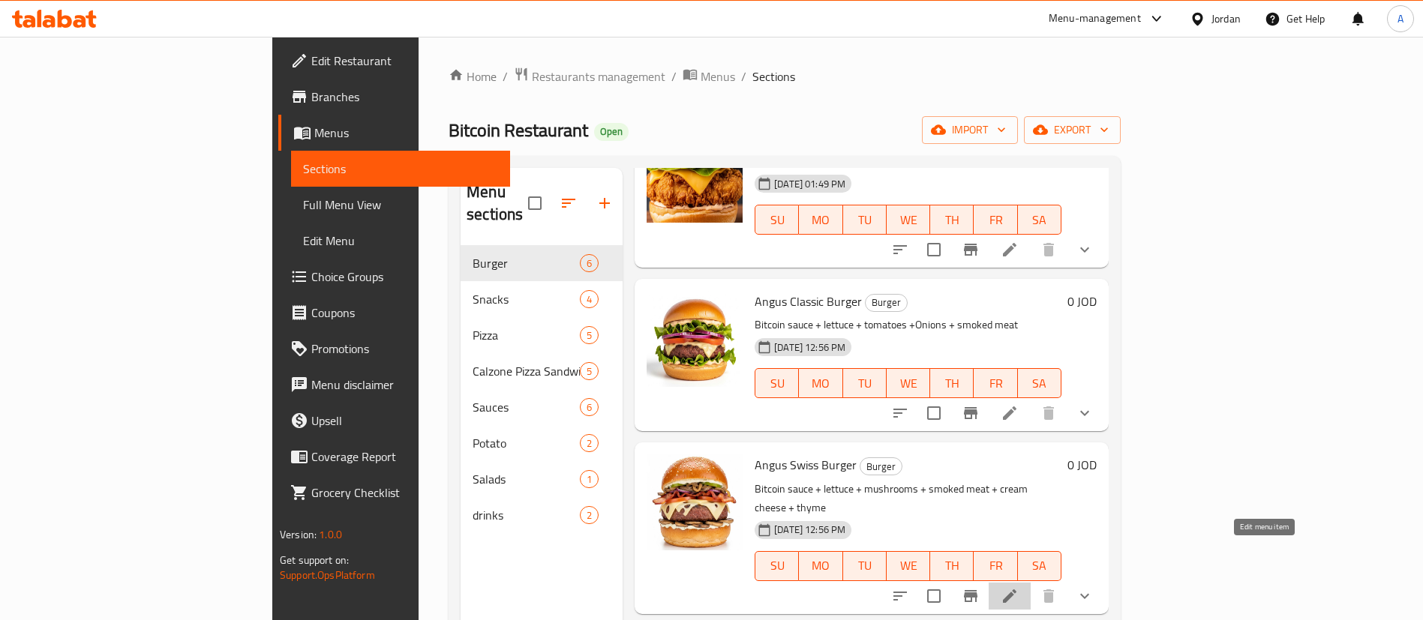
click at [1019, 587] on icon at bounding box center [1010, 596] width 18 height 18
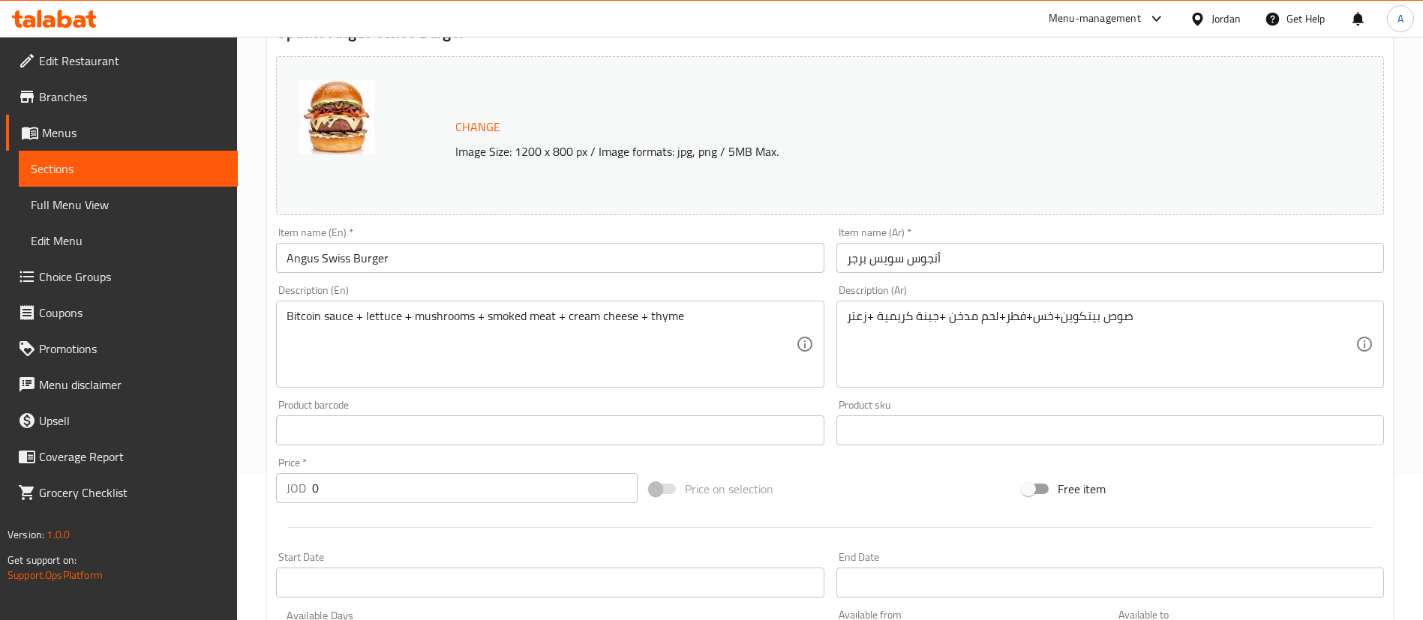
scroll to position [582, 0]
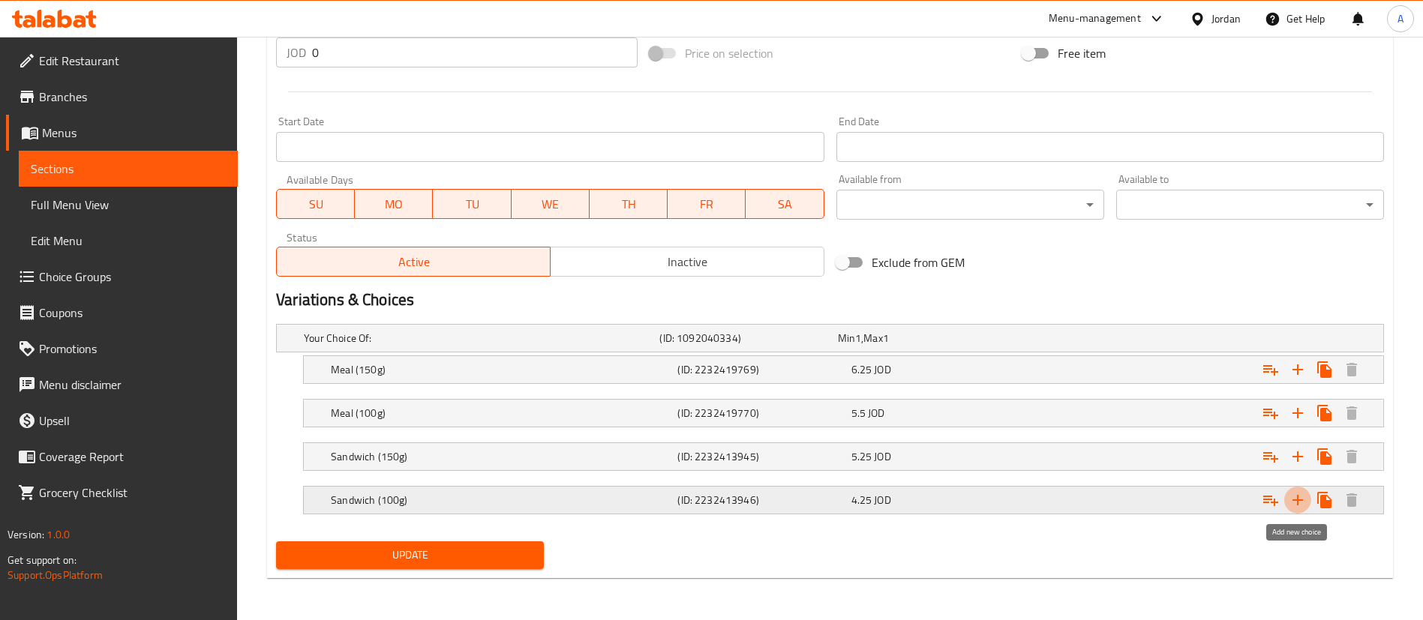
click at [1297, 501] on icon "Expand" at bounding box center [1297, 500] width 11 height 11
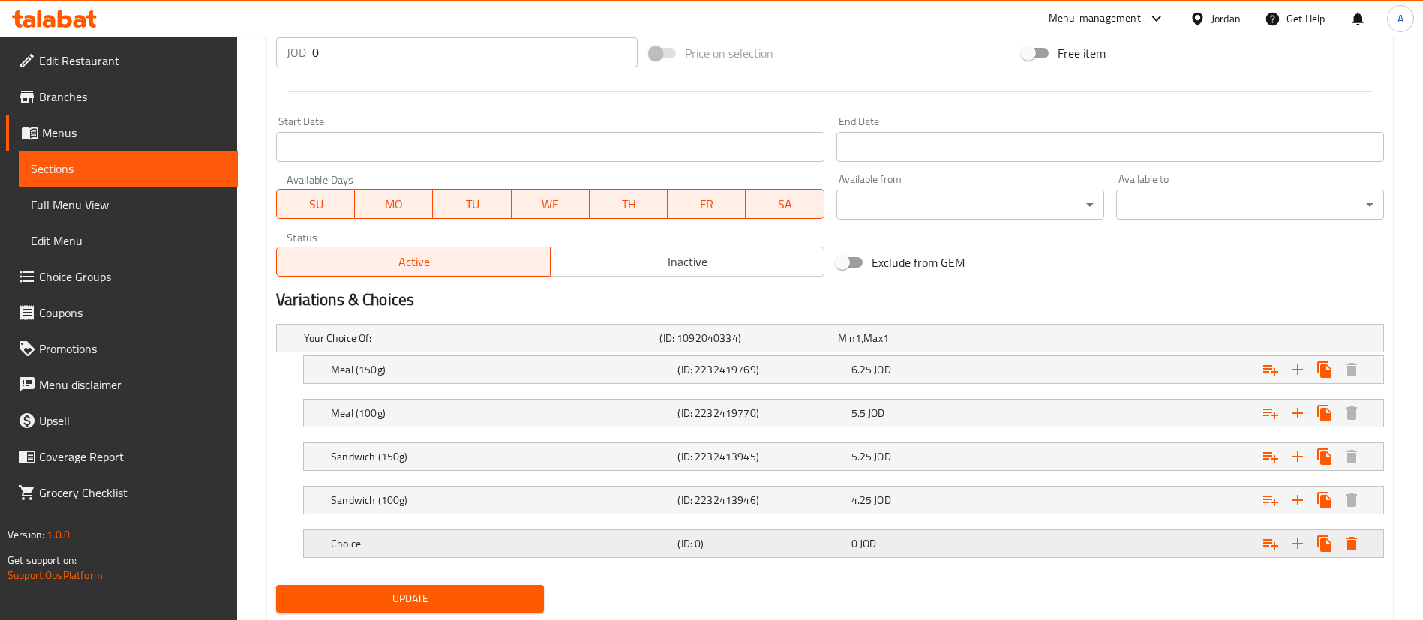
drag, startPoint x: 317, startPoint y: 549, endPoint x: 357, endPoint y: 545, distance: 40.0
click at [318, 352] on div "Choice (ID: 0) 0 JOD" at bounding box center [830, 338] width 1106 height 27
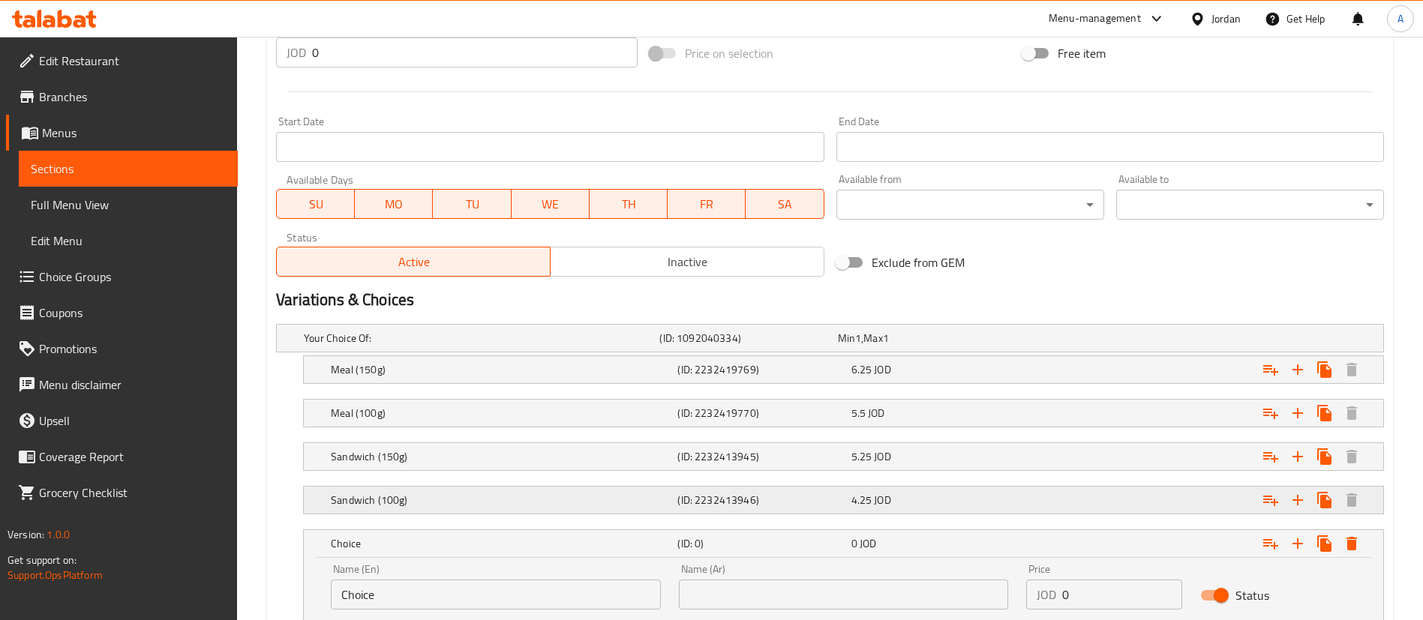
click at [455, 346] on h5 "Sandwich (100g)" at bounding box center [479, 338] width 350 height 15
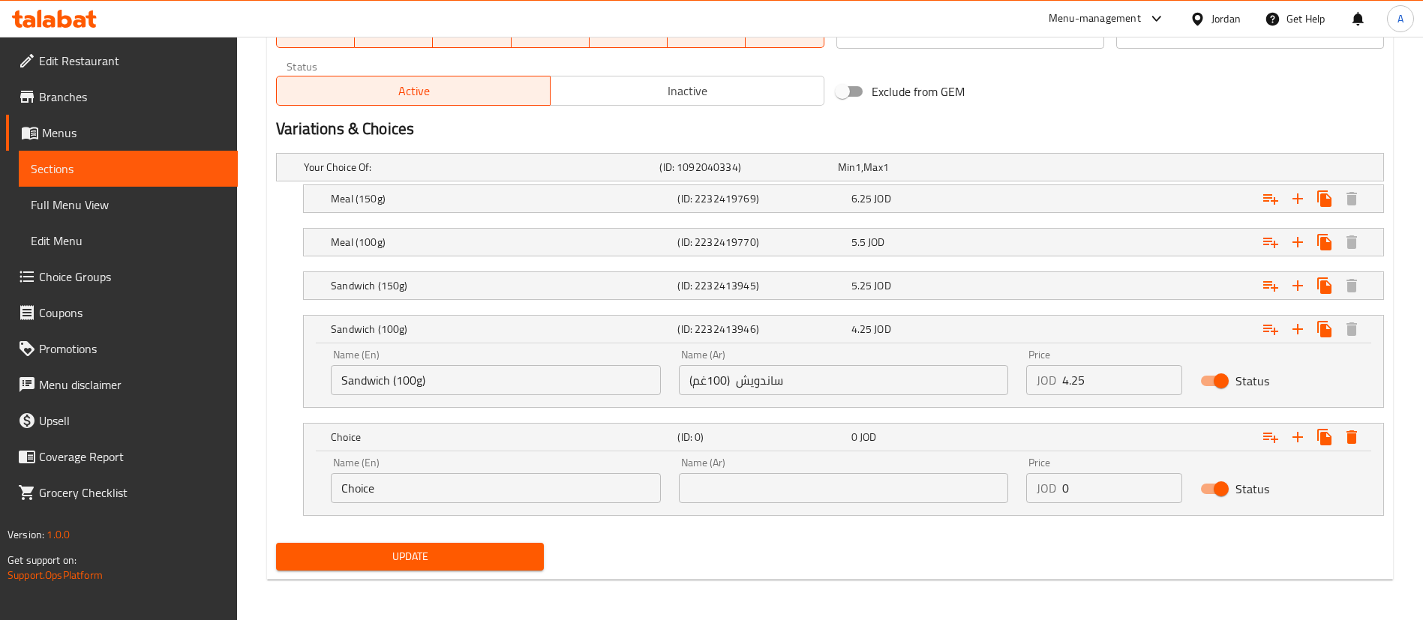
scroll to position [754, 0]
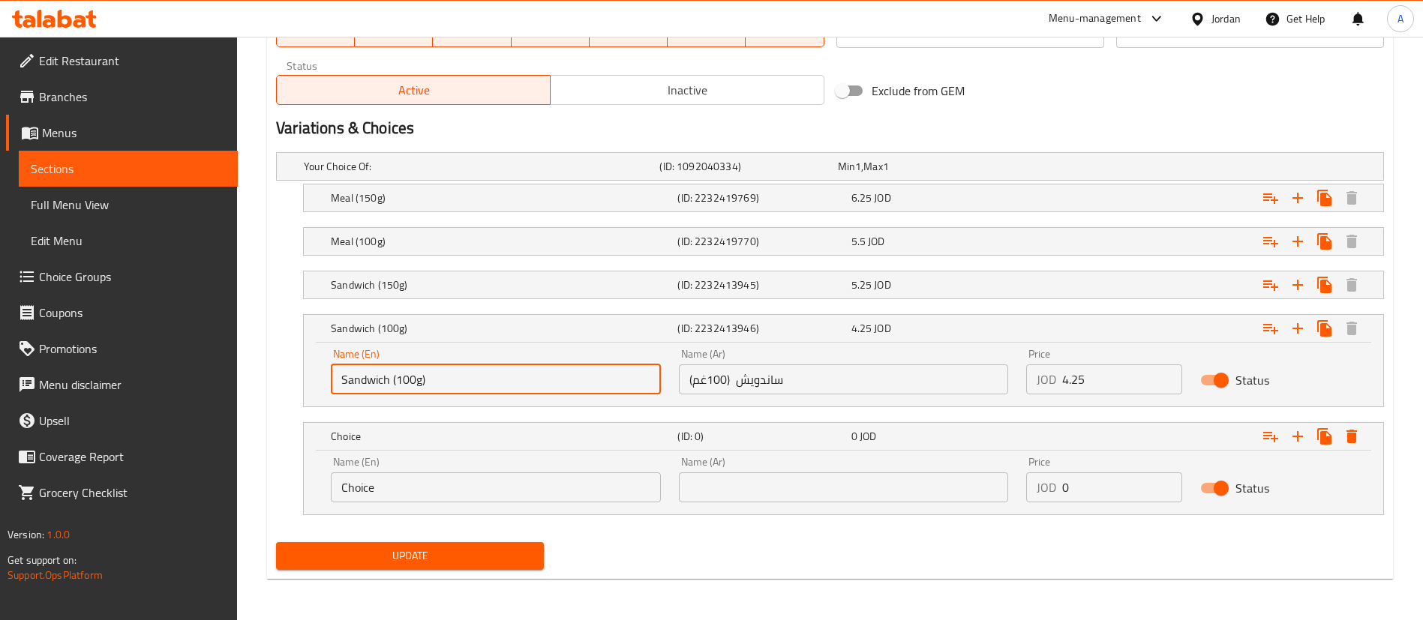
click at [409, 374] on input "Sandwich (100g)" at bounding box center [496, 380] width 330 height 30
click at [409, 373] on input "Sandwich (100g)" at bounding box center [496, 380] width 330 height 30
click at [410, 371] on input "Sandwich (100g)" at bounding box center [496, 380] width 330 height 30
click at [443, 375] on input "Sandwich (100g)" at bounding box center [496, 380] width 330 height 30
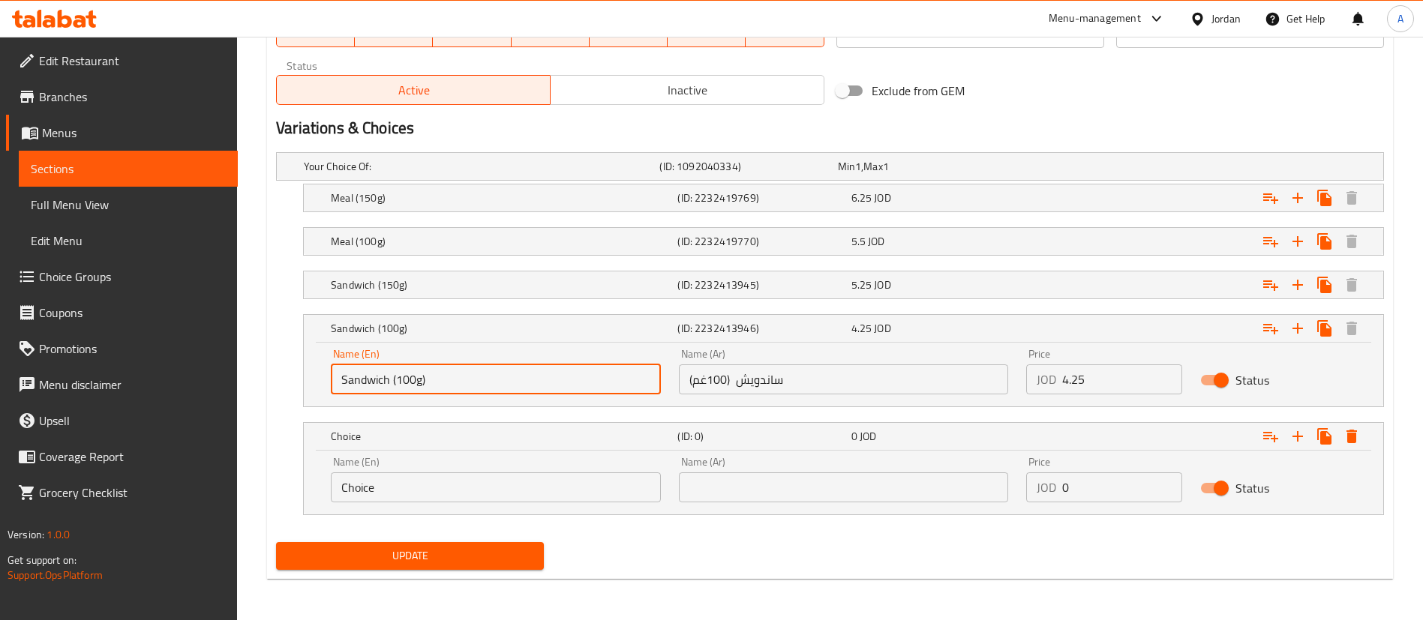
click at [443, 375] on input "Sandwich (100g)" at bounding box center [496, 380] width 330 height 30
click at [443, 374] on input "Sandwich (100g)" at bounding box center [496, 380] width 330 height 30
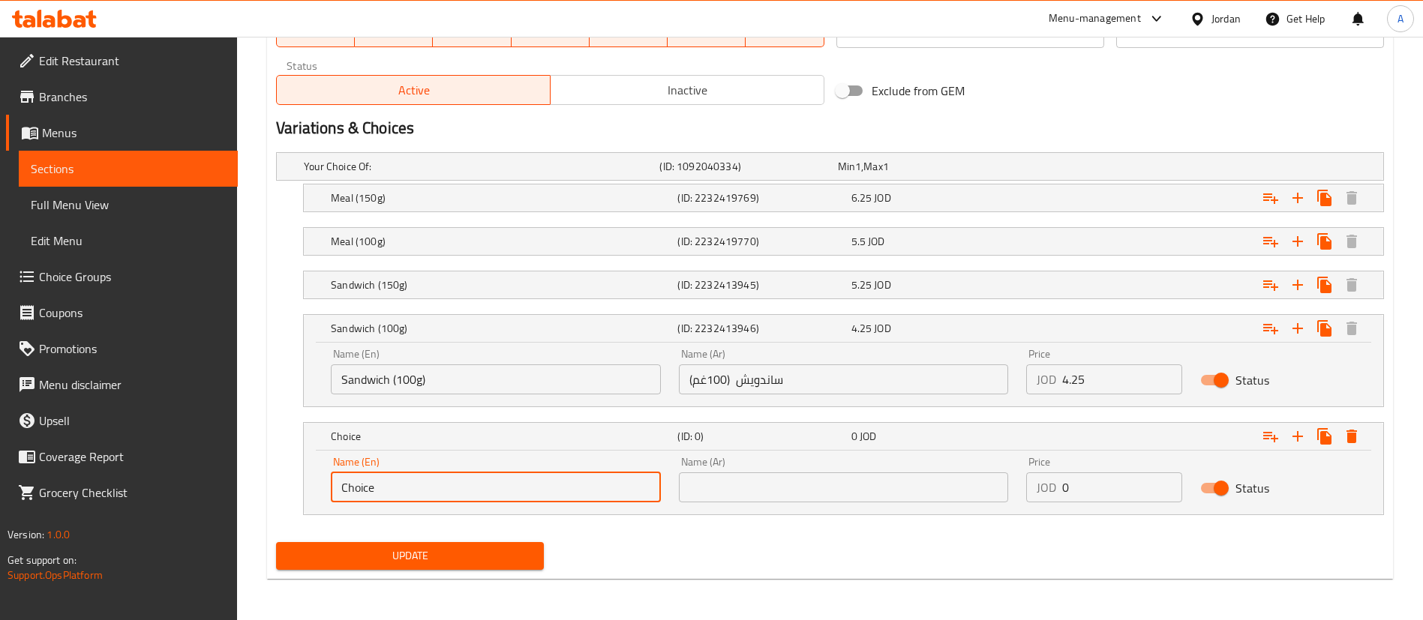
drag, startPoint x: 374, startPoint y: 496, endPoint x: 190, endPoint y: 486, distance: 184.8
paste input "Sandwich (100g)"
type input "Sandwich (100g)"
click at [745, 377] on input "ساندويش (100غم)" at bounding box center [844, 380] width 330 height 30
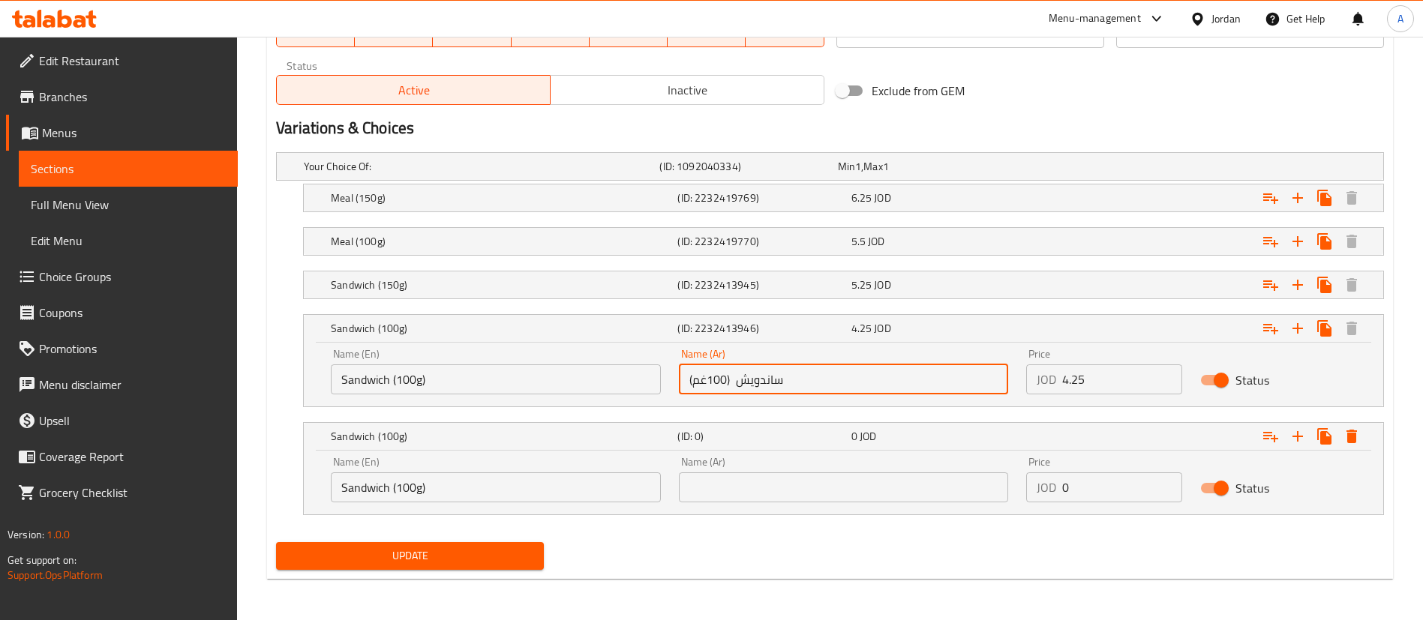
click at [744, 377] on input "ساندويش (100غم)" at bounding box center [844, 380] width 330 height 30
click at [740, 379] on input "ساندويش (100غم)" at bounding box center [844, 380] width 330 height 30
click at [725, 381] on input "ساندويش (100غم)" at bounding box center [844, 380] width 330 height 30
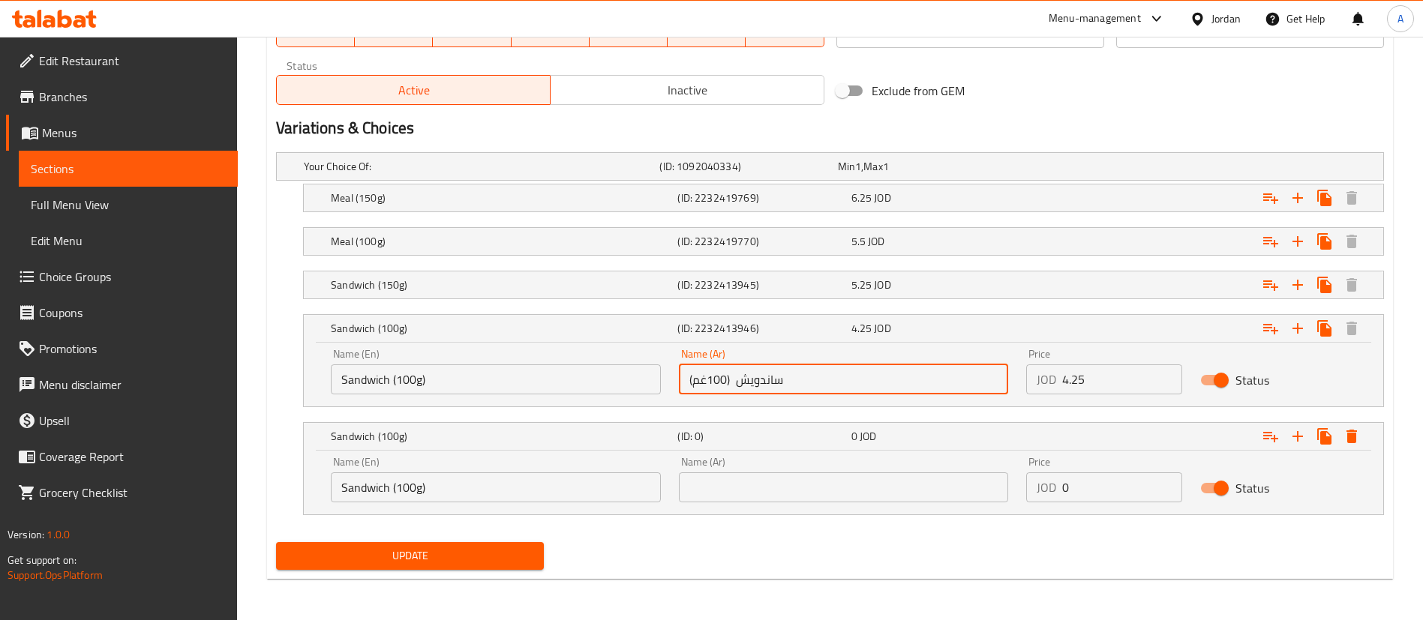
click at [725, 381] on input "ساندويش (100غم)" at bounding box center [844, 380] width 330 height 30
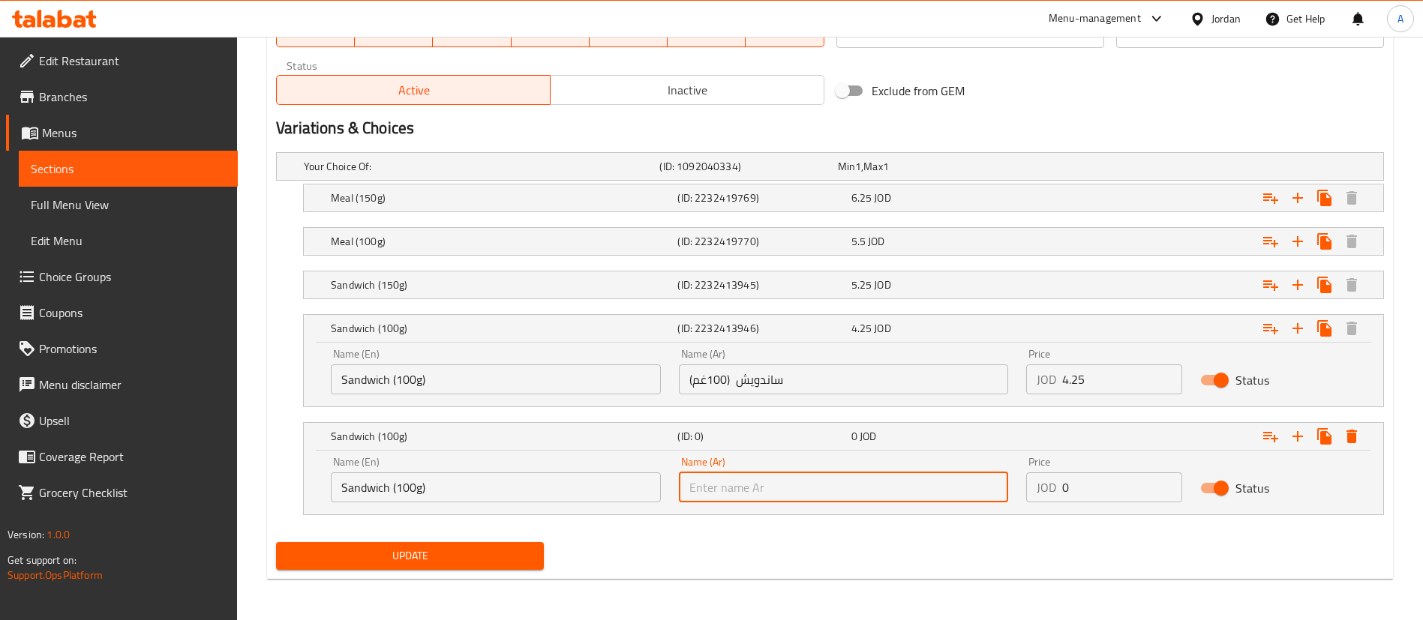
click at [733, 492] on input "text" at bounding box center [844, 488] width 330 height 30
paste input "ساندويش (100غم)"
type input "ساندويش (100غم)"
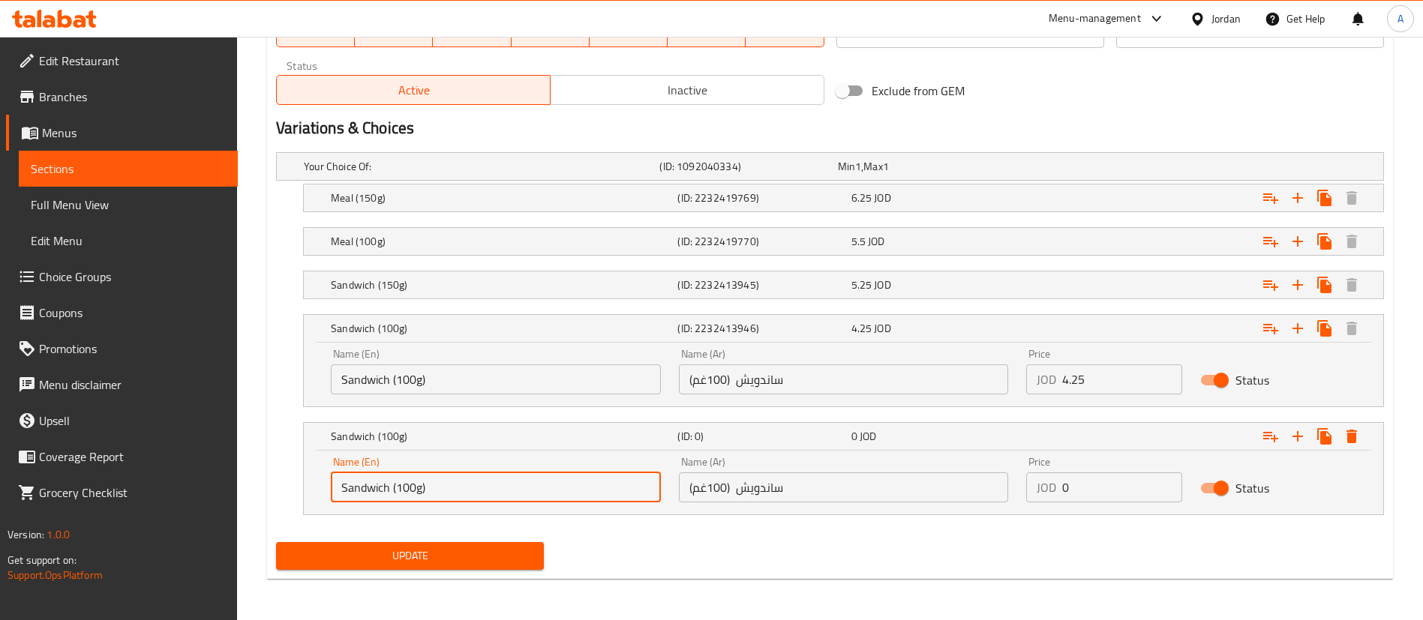
click at [398, 488] on input "Sandwich (100g)" at bounding box center [496, 488] width 330 height 30
click at [403, 493] on input "Sandwich (100g)" at bounding box center [496, 488] width 330 height 30
type input "Sandwich (200g)"
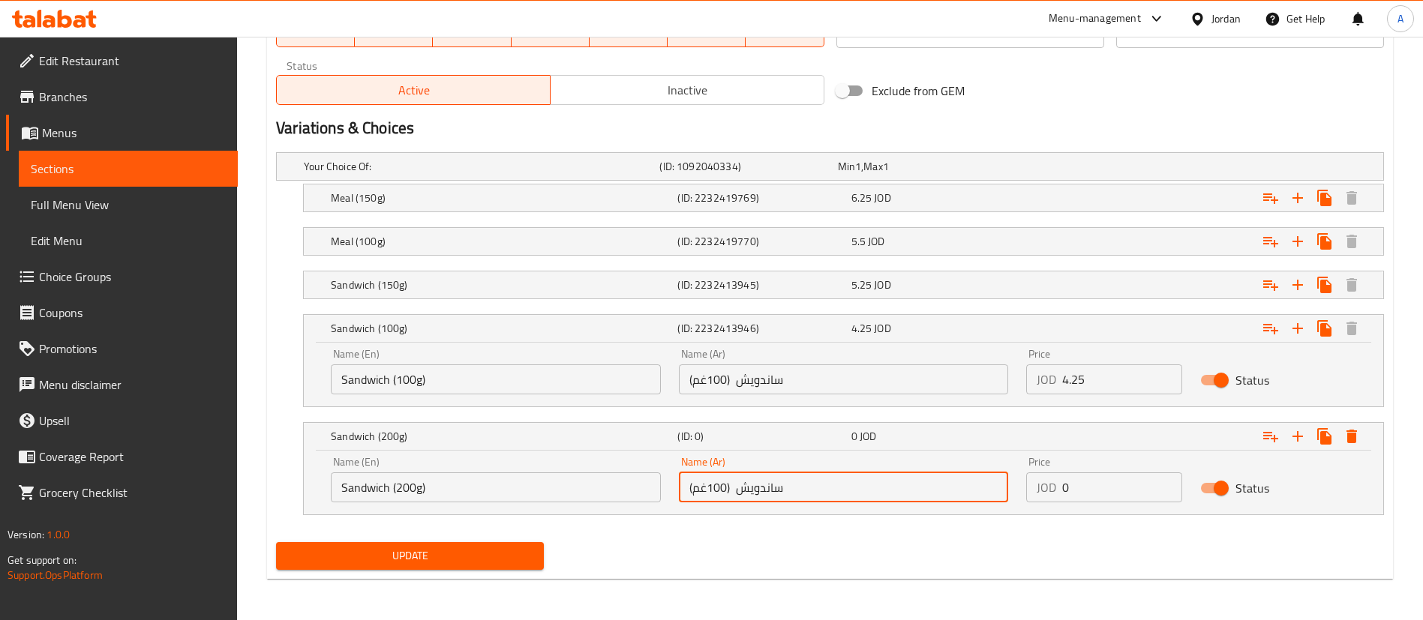
click at [710, 486] on input "ساندويش (100غم)" at bounding box center [844, 488] width 330 height 30
type input "ساندويش (200غم)"
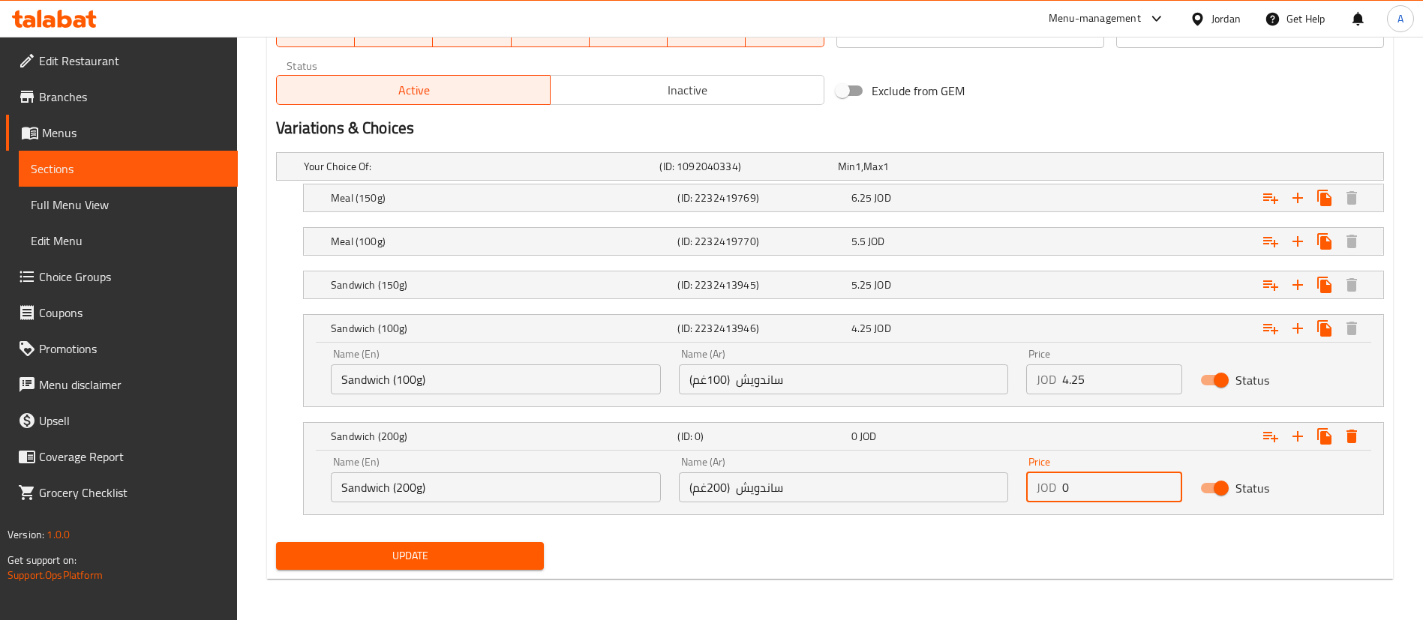
drag, startPoint x: 1073, startPoint y: 495, endPoint x: 947, endPoint y: 494, distance: 125.3
click at [991, 495] on div "Name (En) Sandwich (200g) Name (En) Name (Ar) ساندويش (200غم) Name (Ar) Price J…" at bounding box center [843, 480] width 1043 height 64
paste input "6.65"
type input "6.65"
click at [515, 570] on div "Update" at bounding box center [410, 556] width 280 height 40
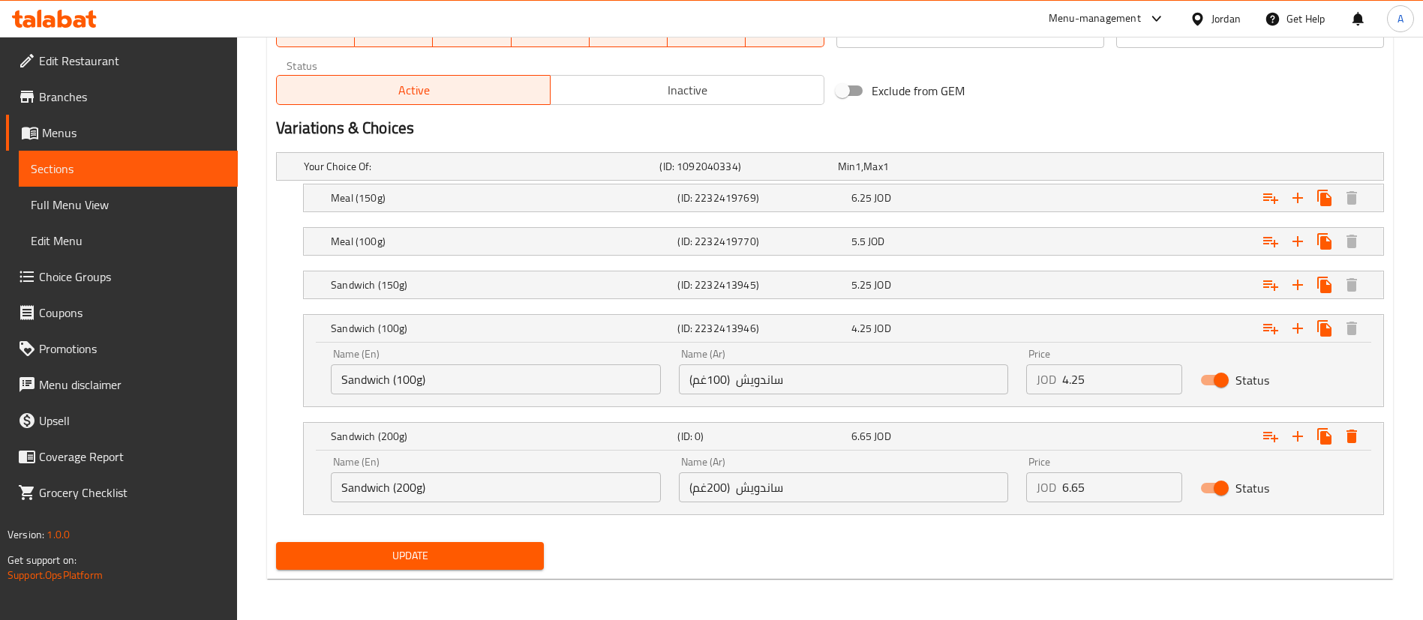
click at [515, 570] on div "Update" at bounding box center [410, 556] width 280 height 40
click at [516, 550] on span "Update" at bounding box center [410, 556] width 244 height 19
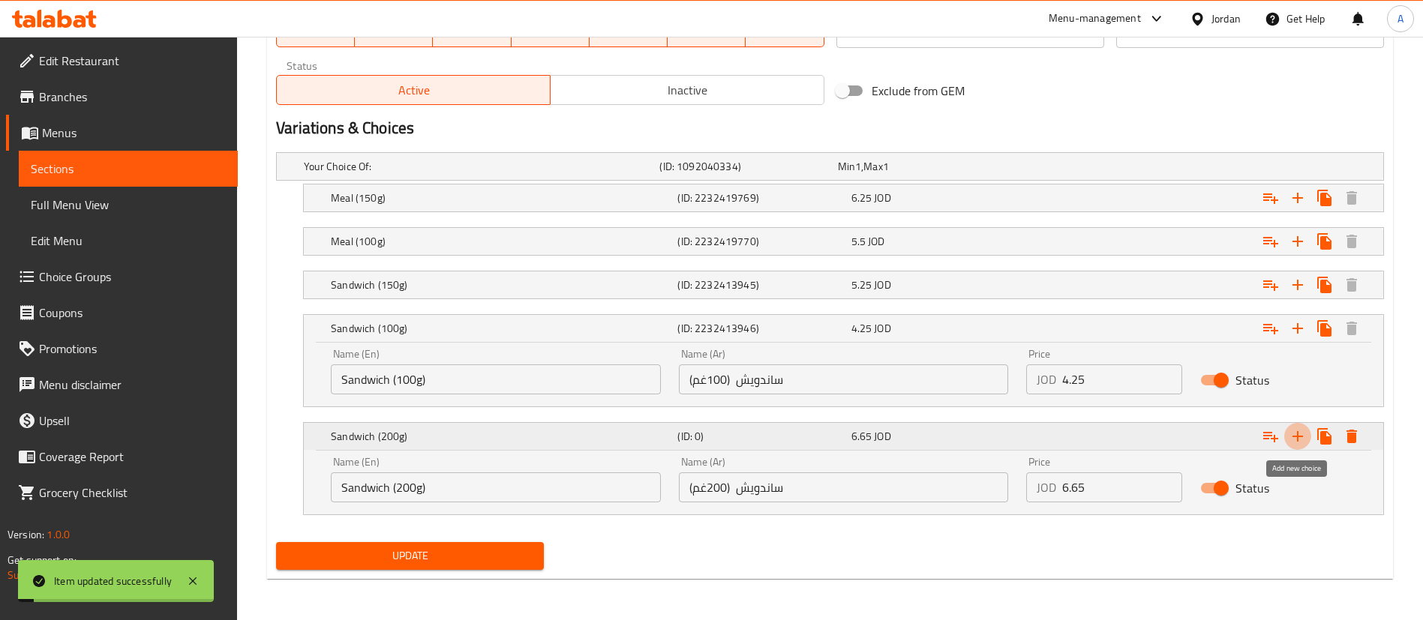
click at [1298, 439] on icon "Expand" at bounding box center [1297, 436] width 11 height 11
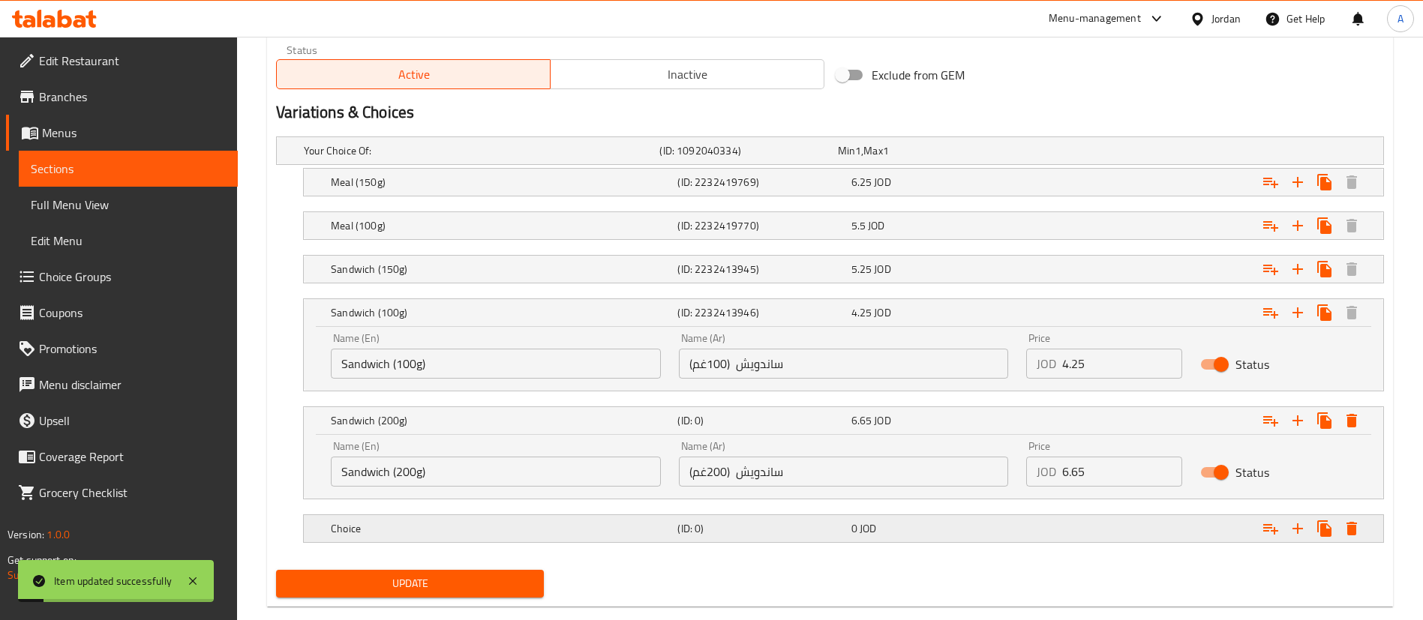
scroll to position [798, 0]
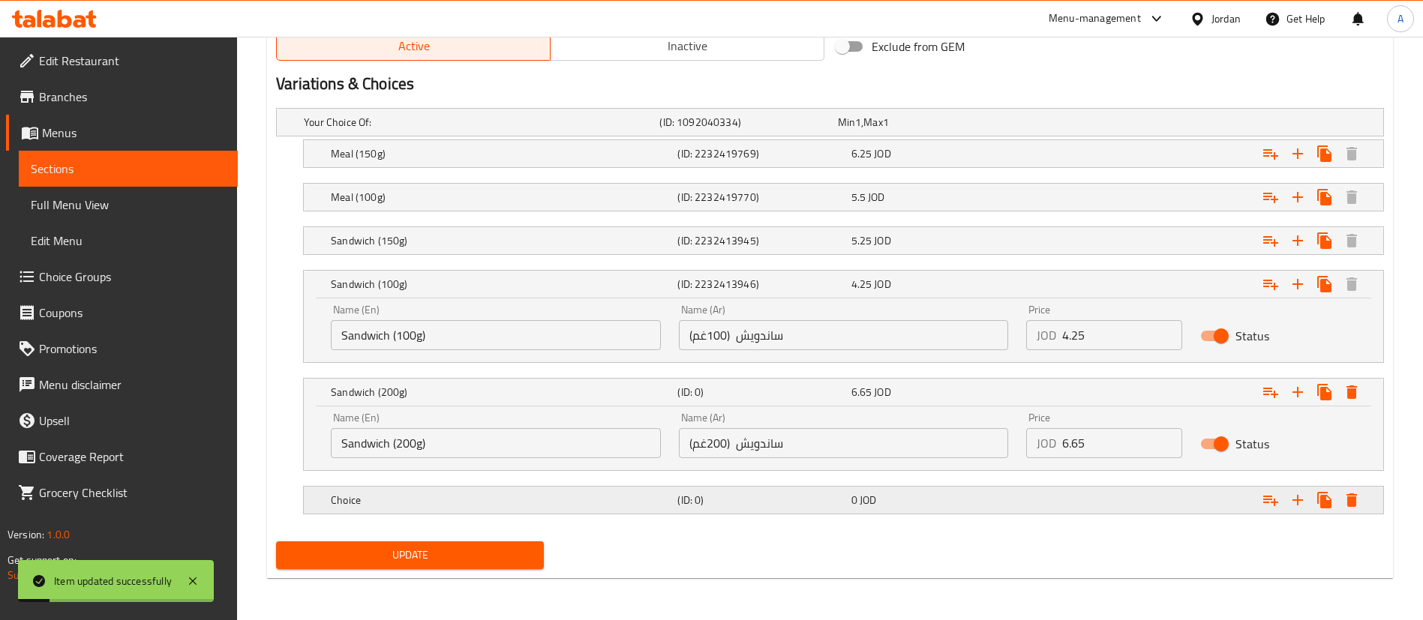
click at [407, 139] on div "Choice (ID: 0) 0 JOD" at bounding box center [834, 122] width 1067 height 33
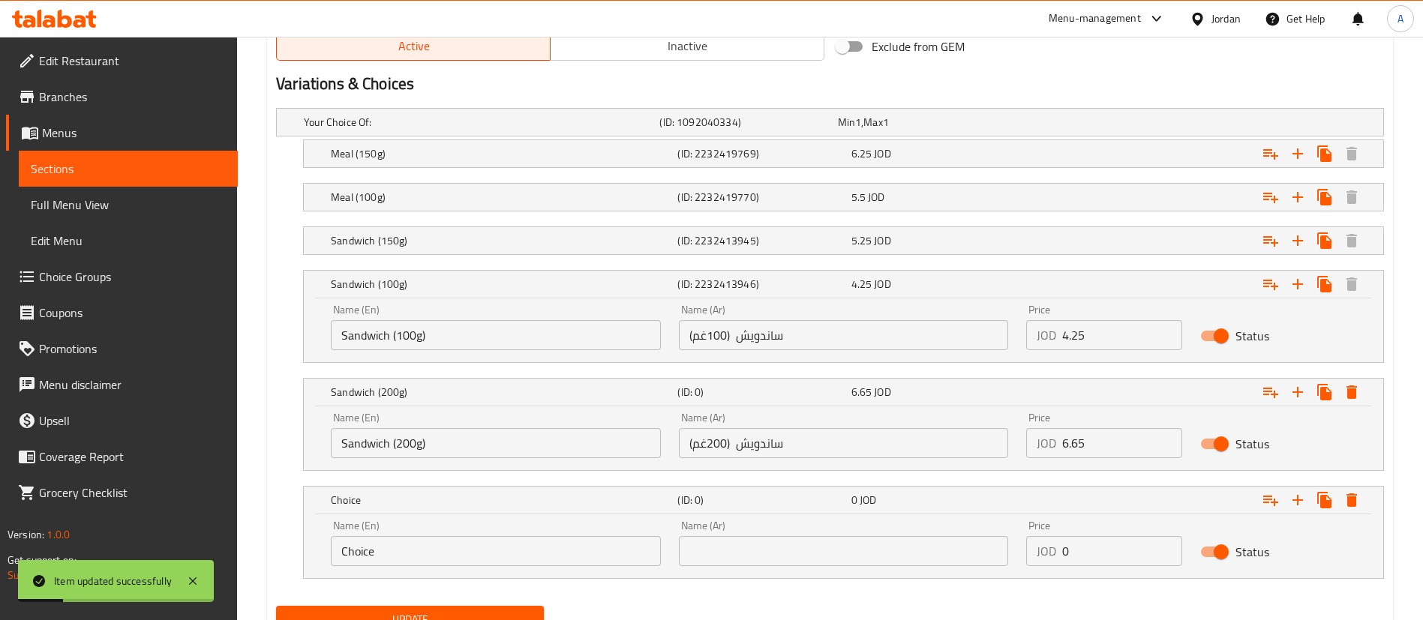
drag, startPoint x: 410, startPoint y: 560, endPoint x: 204, endPoint y: 557, distance: 206.3
click at [411, 557] on input "Choice" at bounding box center [496, 551] width 330 height 30
drag, startPoint x: 204, startPoint y: 557, endPoint x: 0, endPoint y: 481, distance: 217.9
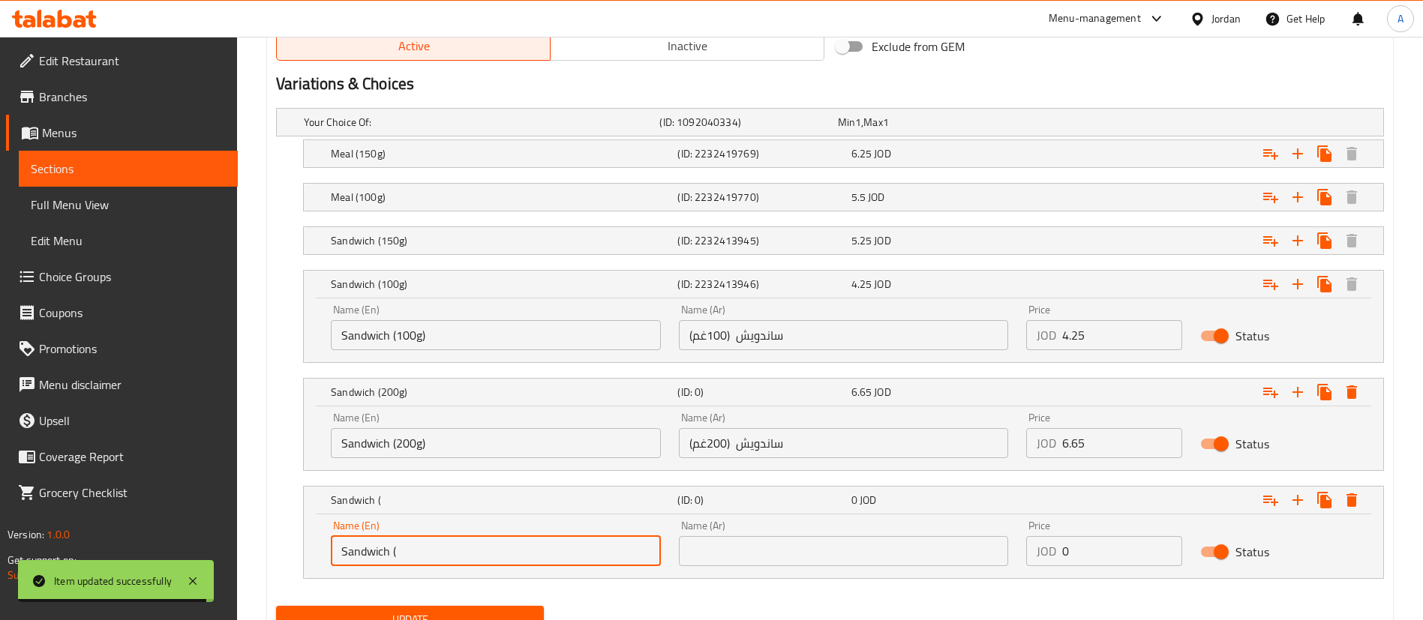
drag, startPoint x: 452, startPoint y: 446, endPoint x: 245, endPoint y: 449, distance: 206.3
drag, startPoint x: 463, startPoint y: 551, endPoint x: 224, endPoint y: 550, distance: 239.3
paste input "200g)"
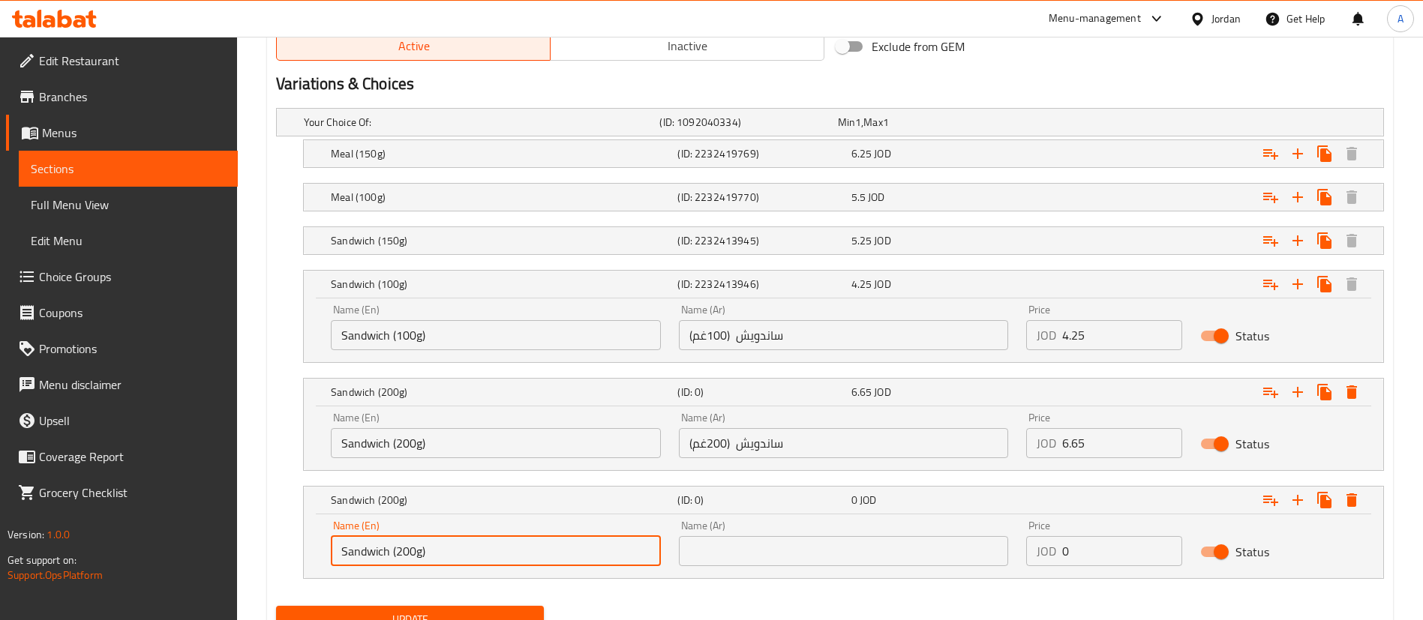
click at [398, 551] on input "Sandwich (200g)" at bounding box center [496, 551] width 330 height 30
type input "Sandwich (300g)"
click at [850, 445] on input "ساندويش (200غم)" at bounding box center [844, 443] width 330 height 30
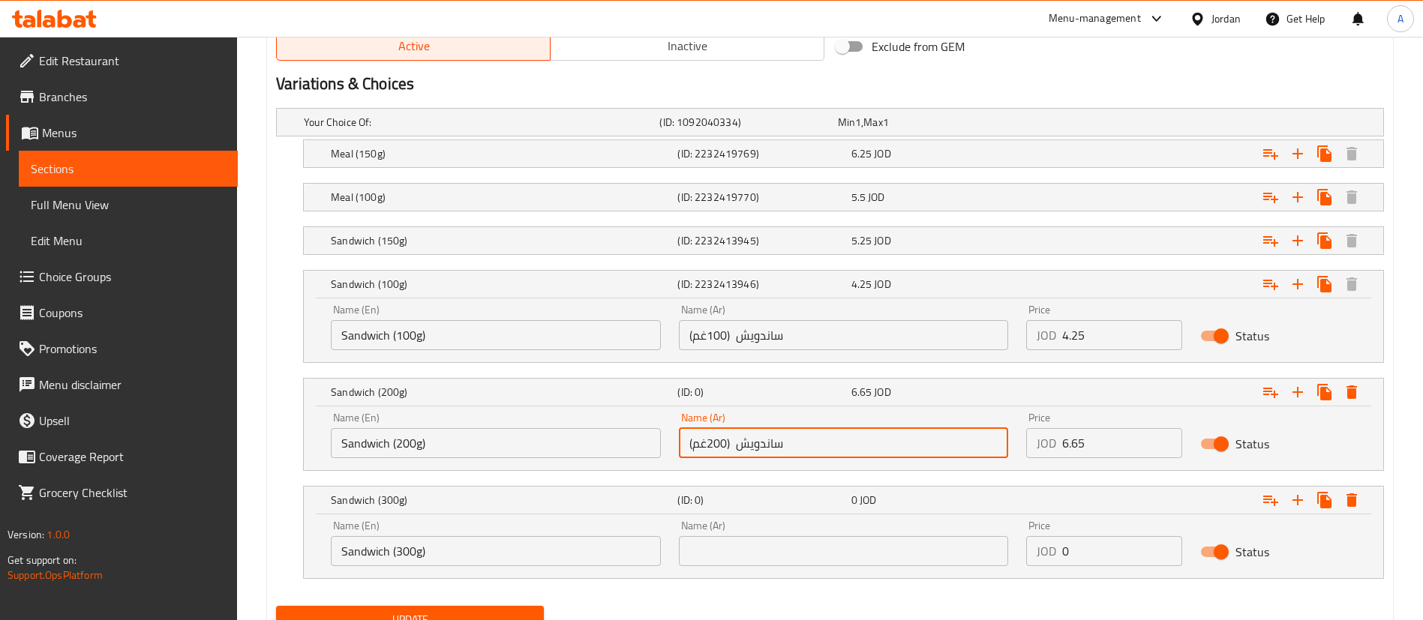
click at [850, 445] on input "ساندويش (200غم)" at bounding box center [844, 443] width 330 height 30
click at [791, 557] on input "text" at bounding box center [844, 551] width 330 height 30
paste input "ساندويش (200غم)"
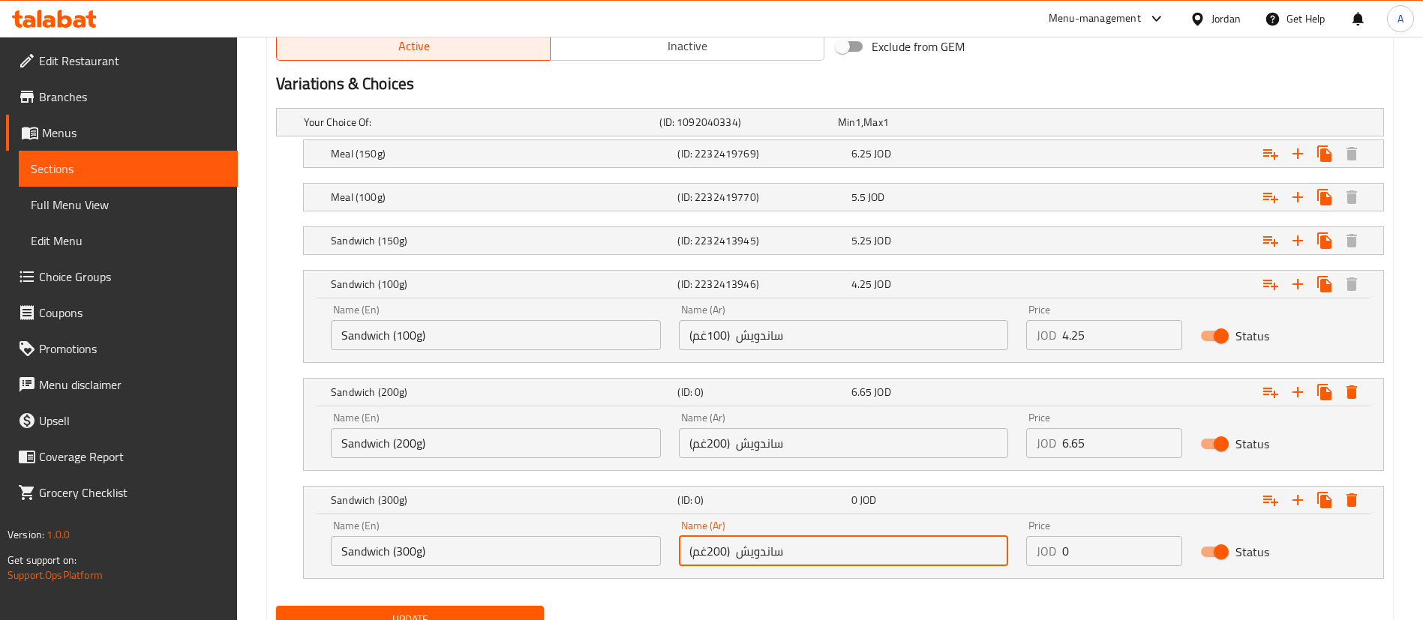
click at [710, 546] on input "ساندويش (200غم)" at bounding box center [844, 551] width 330 height 30
type input "ساندويش (300غم)"
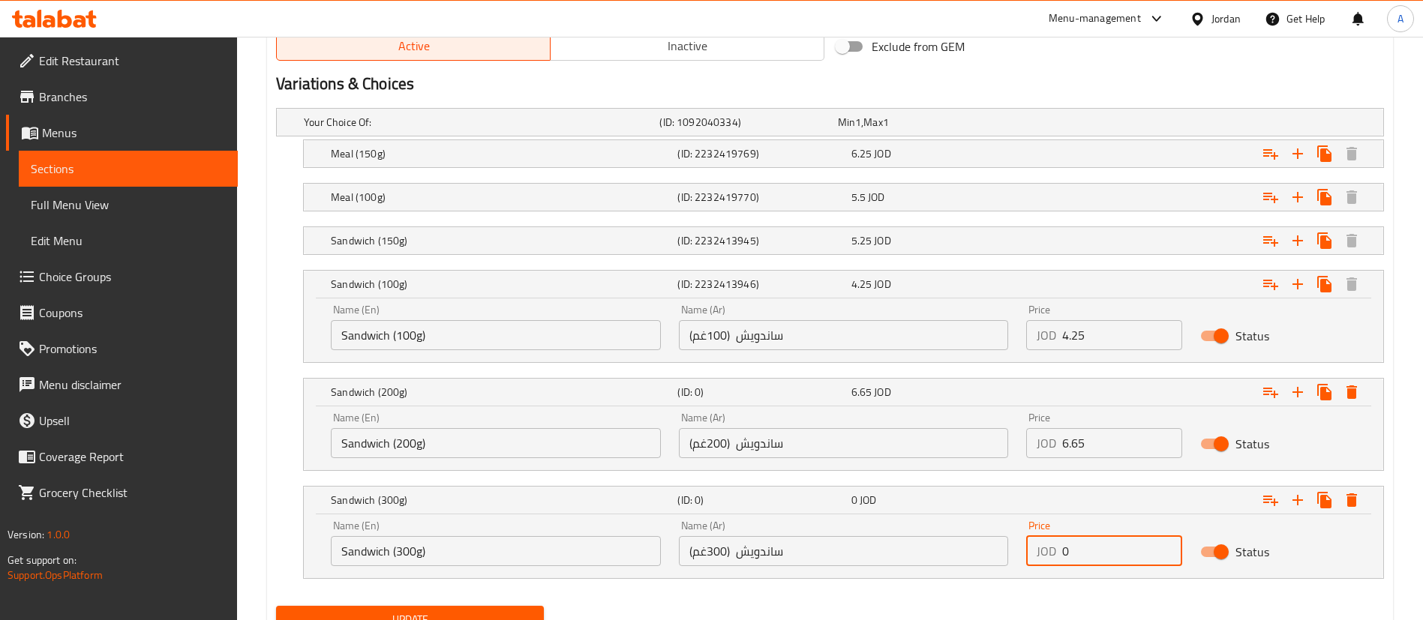
click at [1095, 557] on input "0" at bounding box center [1122, 551] width 120 height 30
drag, startPoint x: 1097, startPoint y: 553, endPoint x: 793, endPoint y: 592, distance: 307.0
click at [959, 553] on div "Name (En) Sandwich (300g) Name (En) Name (Ar) ساندويش (300غم) Name (Ar) Price J…" at bounding box center [843, 544] width 1043 height 64
paste input "9.25"
type input "9.25"
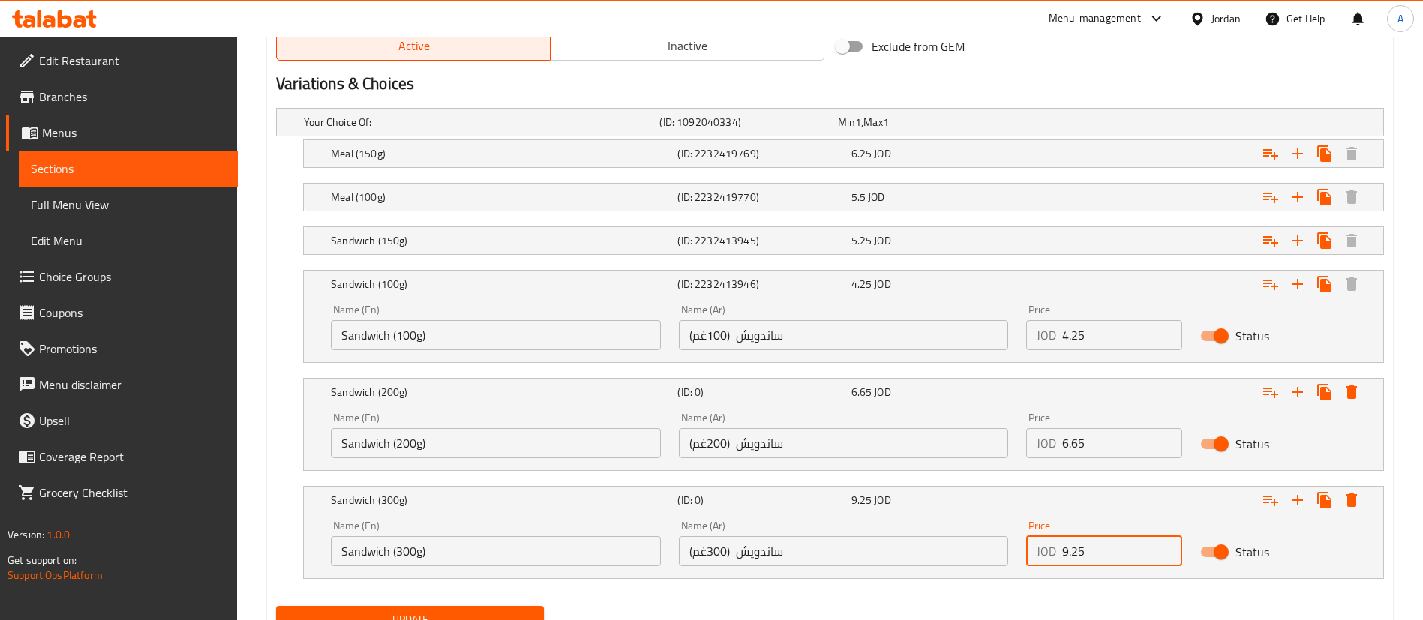
click at [490, 615] on span "Update" at bounding box center [410, 620] width 244 height 19
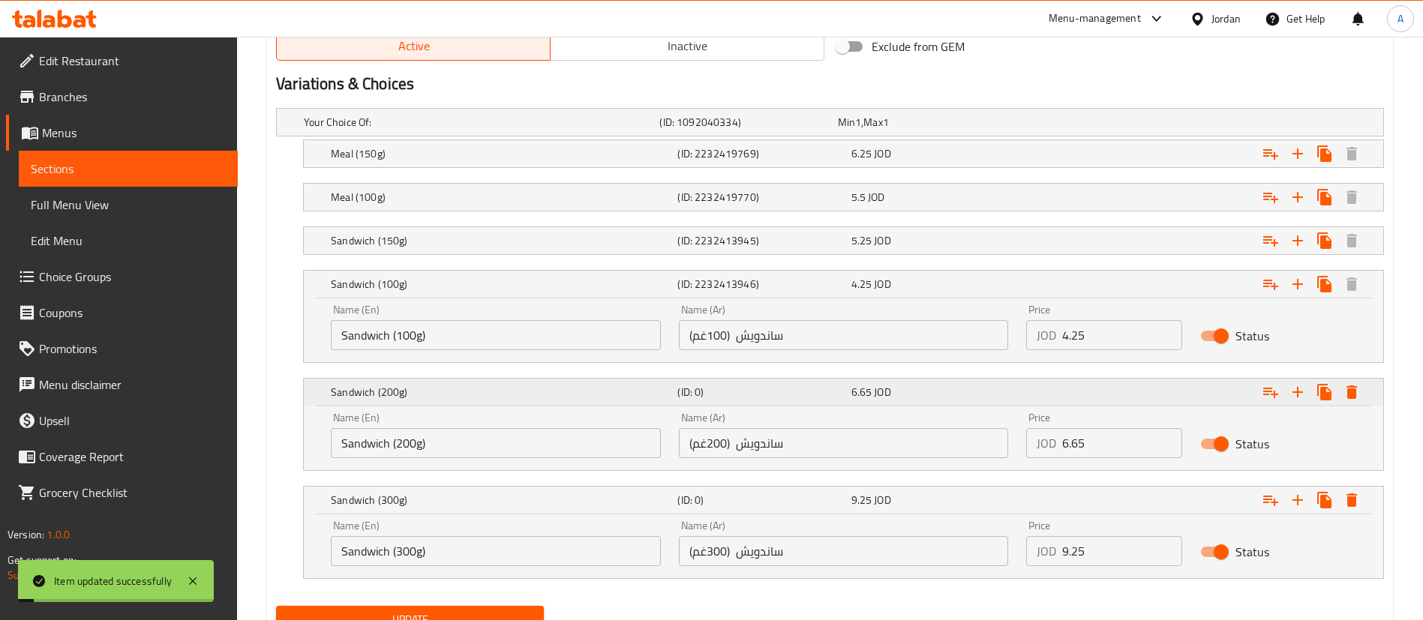
click at [461, 301] on div "Sandwich (200g) (ID: 0) 6.65 JOD" at bounding box center [848, 284] width 1040 height 33
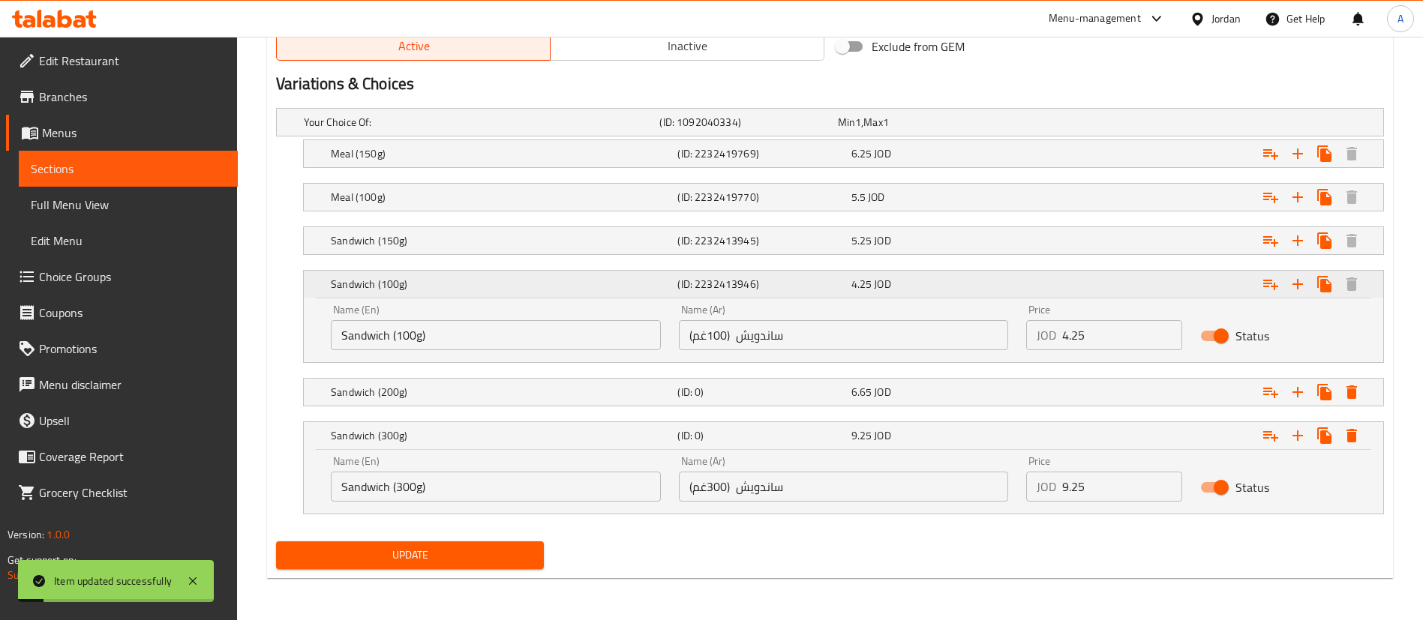
click at [465, 296] on div "Sandwich (100g) (ID: 2232413946) 4.25 JOD" at bounding box center [848, 284] width 1040 height 33
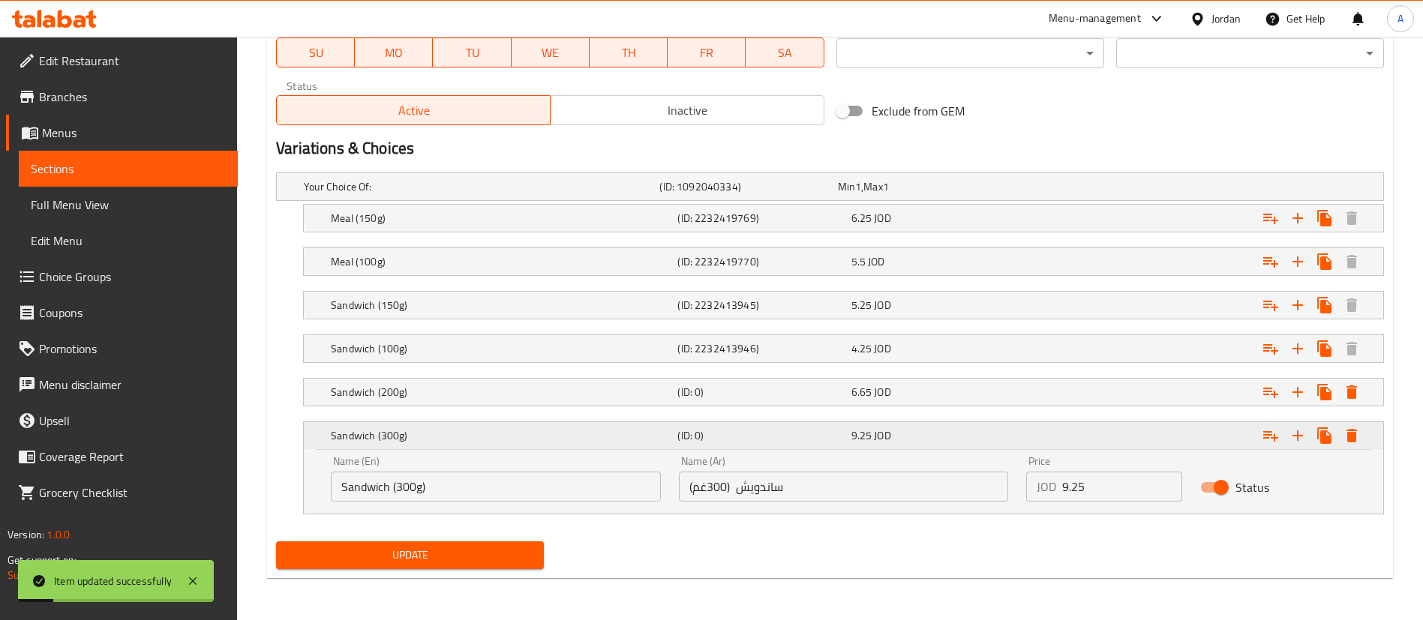
click at [430, 434] on h5 "Sandwich (300g)" at bounding box center [501, 435] width 341 height 15
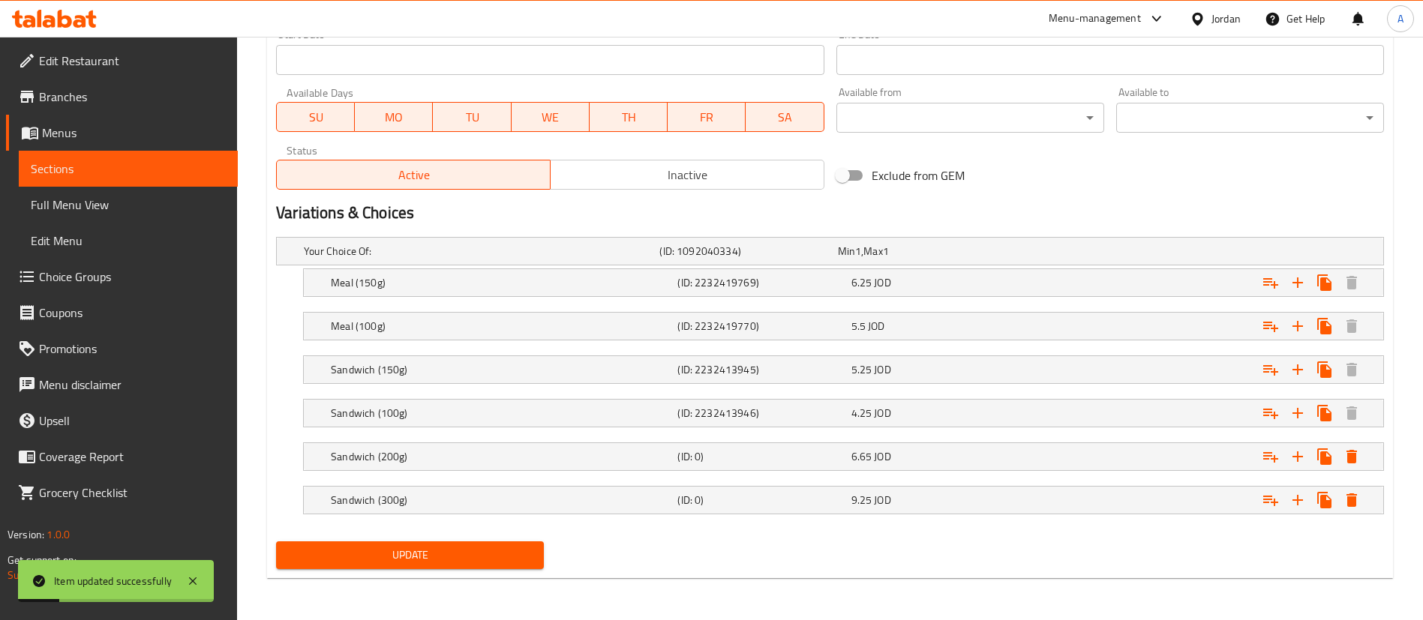
scroll to position [669, 0]
click at [1303, 503] on icon "Expand" at bounding box center [1298, 500] width 18 height 18
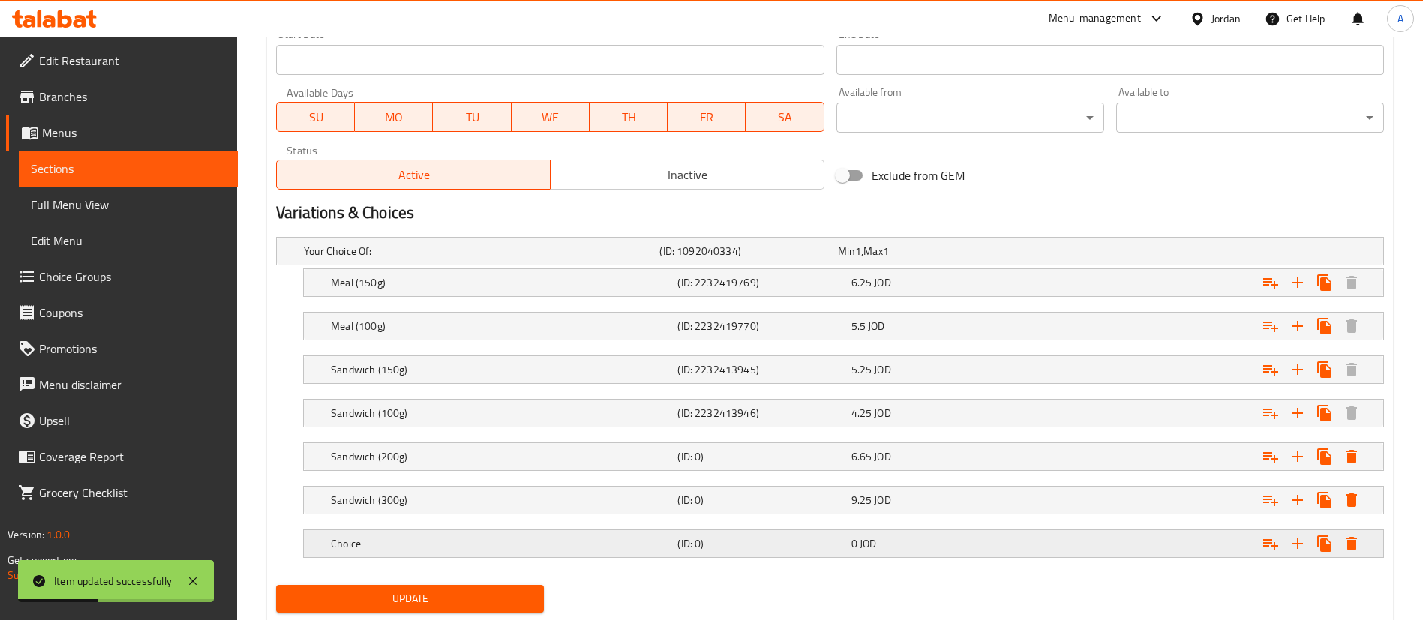
click at [482, 259] on h5 "Choice" at bounding box center [479, 251] width 350 height 15
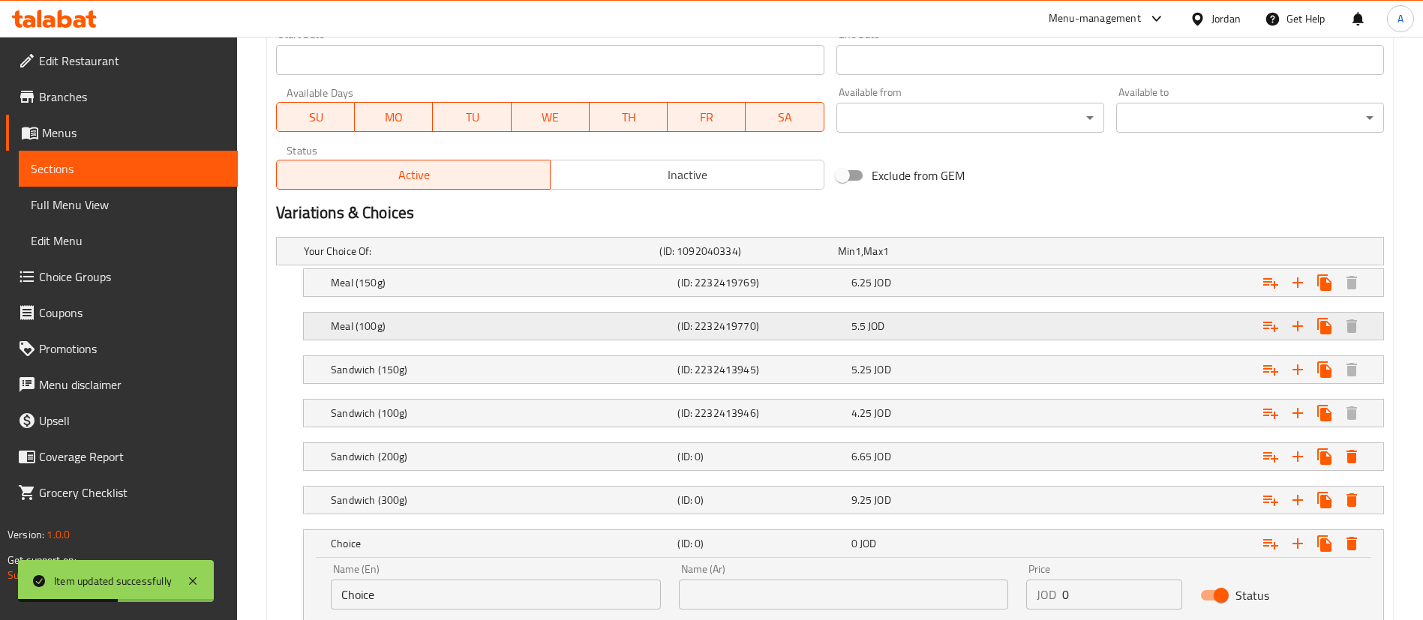
click at [451, 262] on div "Meal (100g)" at bounding box center [479, 251] width 356 height 21
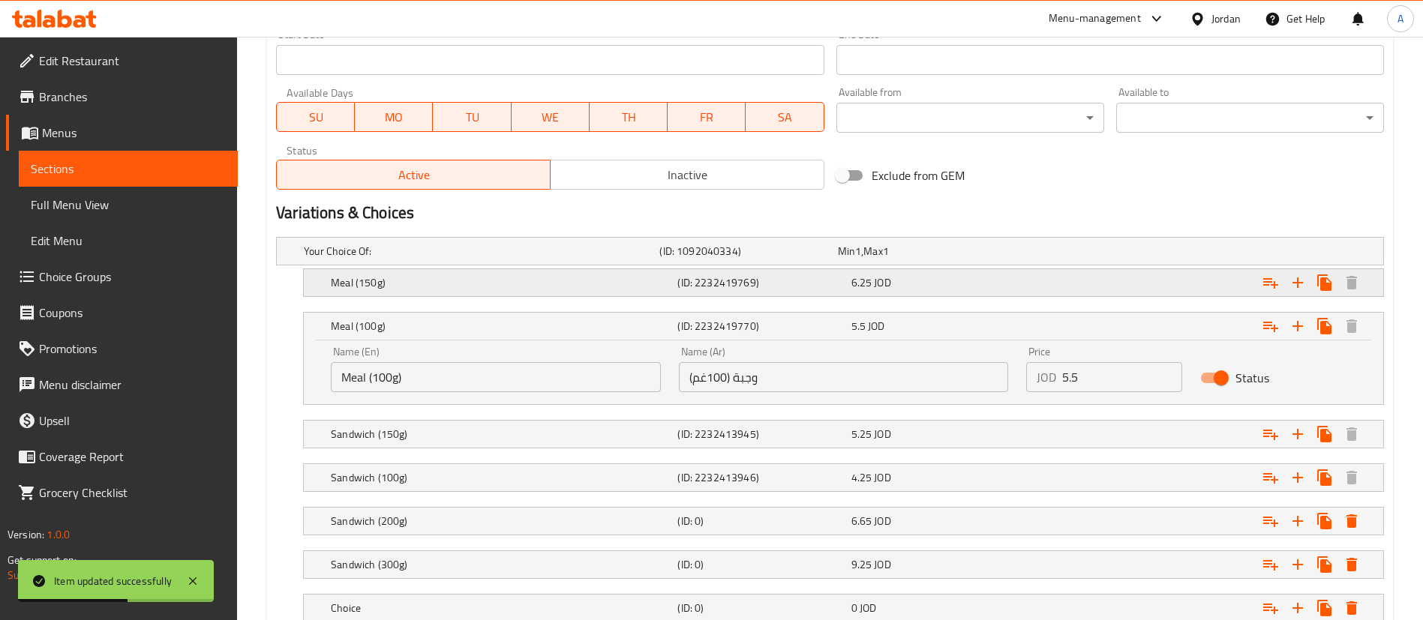
click at [449, 259] on h5 "Meal (150g)" at bounding box center [479, 251] width 350 height 15
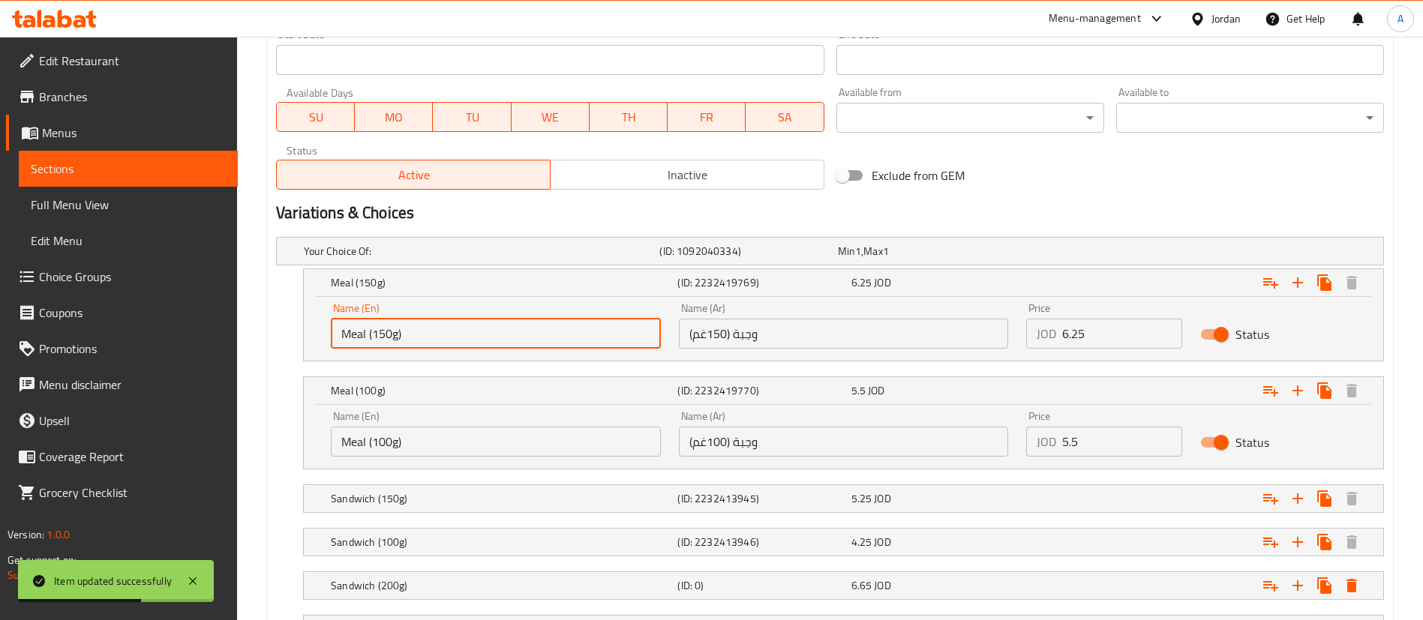
drag, startPoint x: 454, startPoint y: 340, endPoint x: 263, endPoint y: 356, distance: 191.2
click at [261, 356] on div "Home / Restaurants management / Menus / Sections / item / update Burger section…" at bounding box center [830, 113] width 1186 height 1490
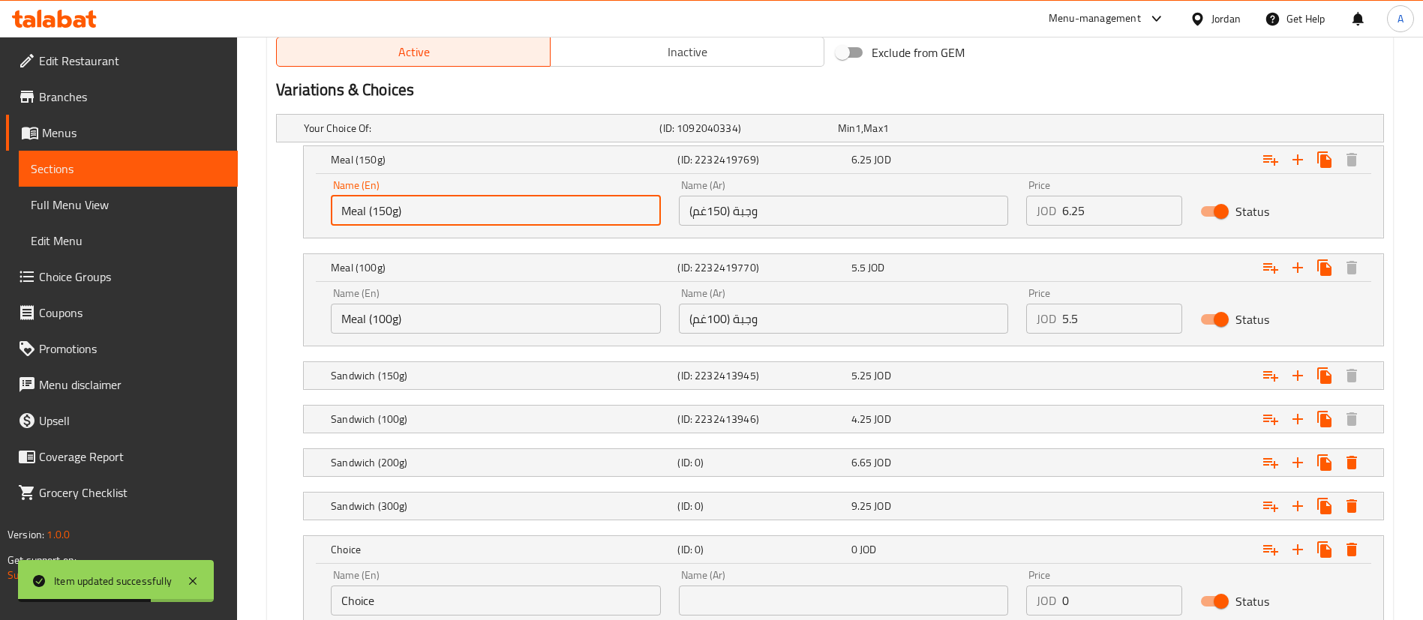
scroll to position [906, 0]
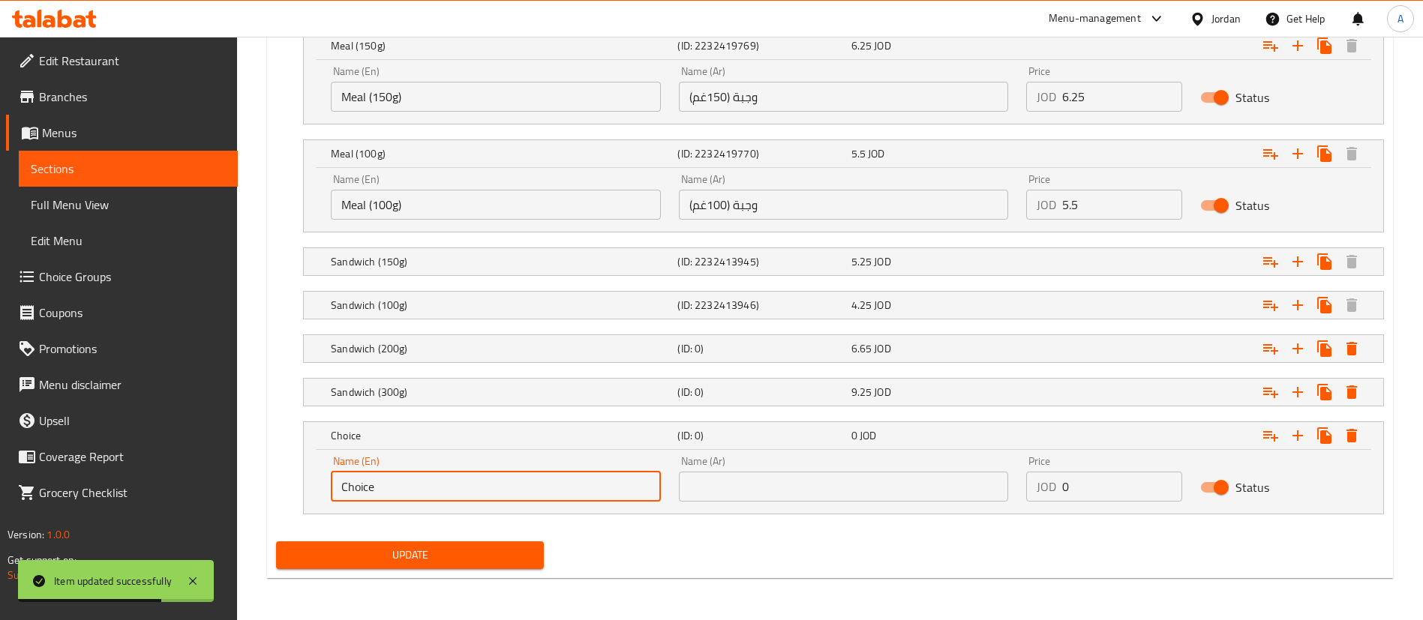
drag, startPoint x: 398, startPoint y: 488, endPoint x: 266, endPoint y: 475, distance: 132.0
paste input "Meal (150g)"
drag, startPoint x: 384, startPoint y: 485, endPoint x: 375, endPoint y: 485, distance: 9.0
click at [375, 485] on input "Meal (150g)" at bounding box center [496, 487] width 330 height 30
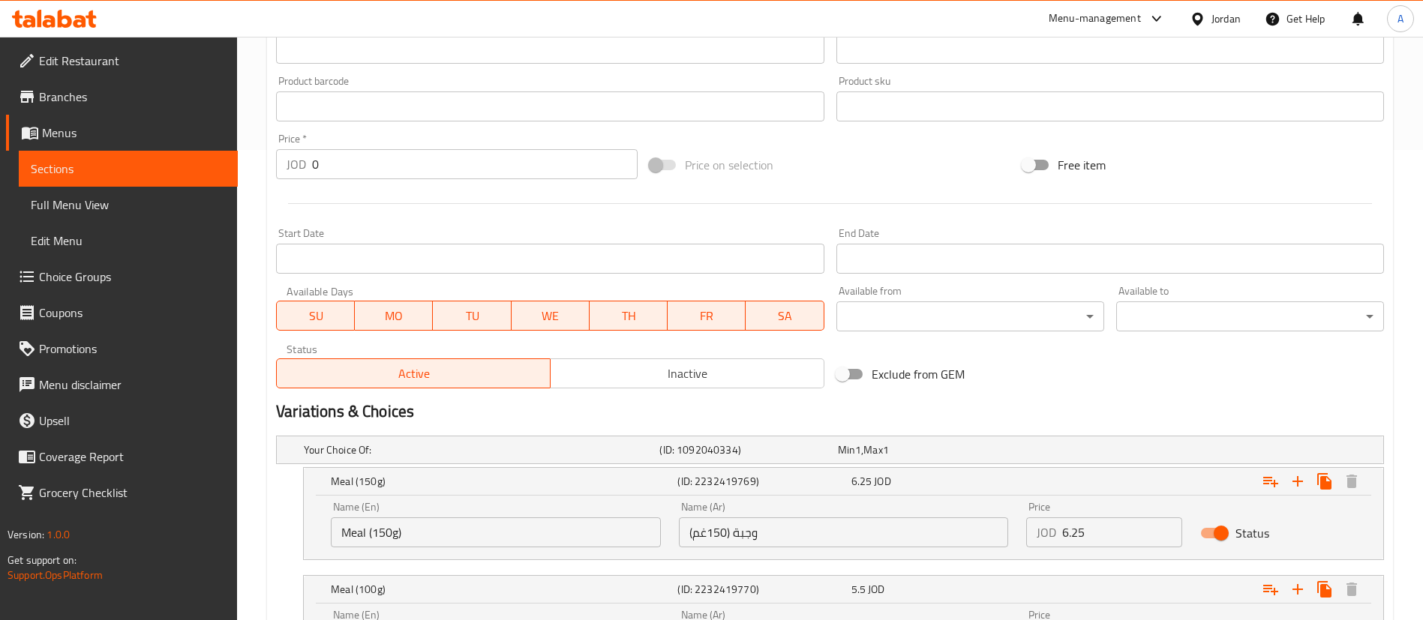
scroll to position [456, 0]
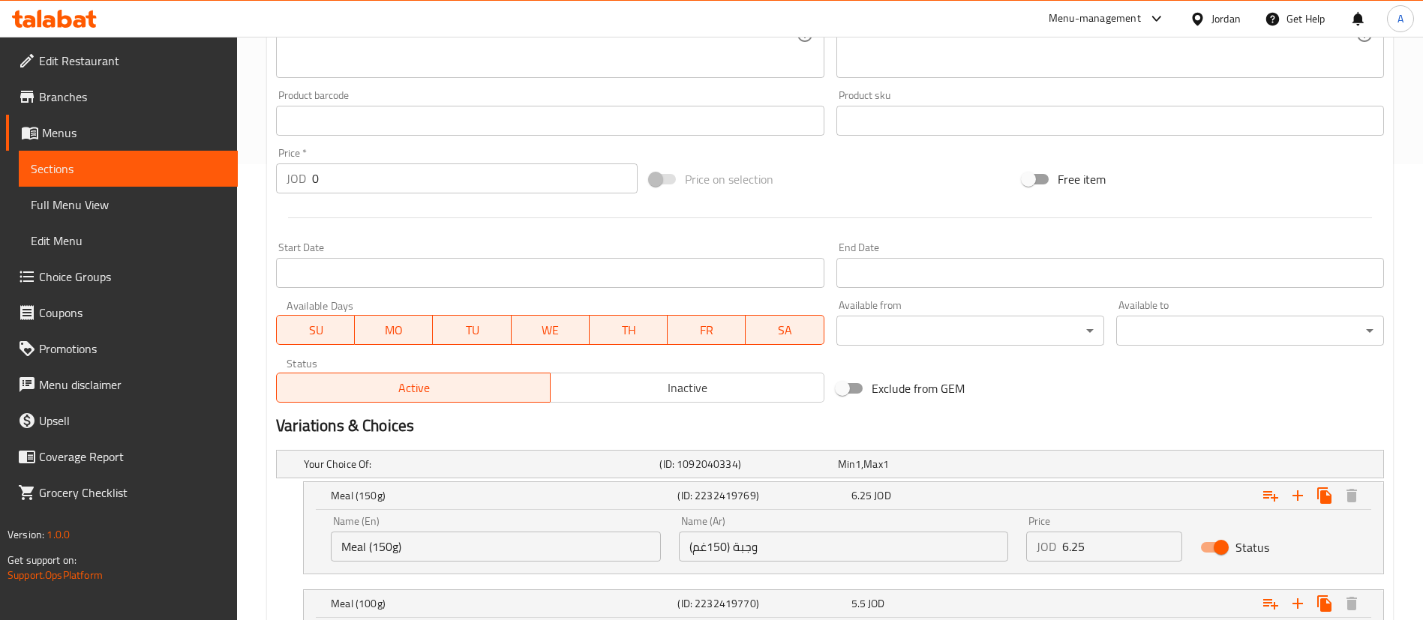
type input "Meal (200g)"
drag, startPoint x: 807, startPoint y: 548, endPoint x: 494, endPoint y: 535, distance: 313.1
click at [594, 537] on div "Name (En) Meal (150g) Name (En) Name (Ar) وجبة (150غم) Name (Ar) Price JOD 6.25…" at bounding box center [843, 539] width 1043 height 64
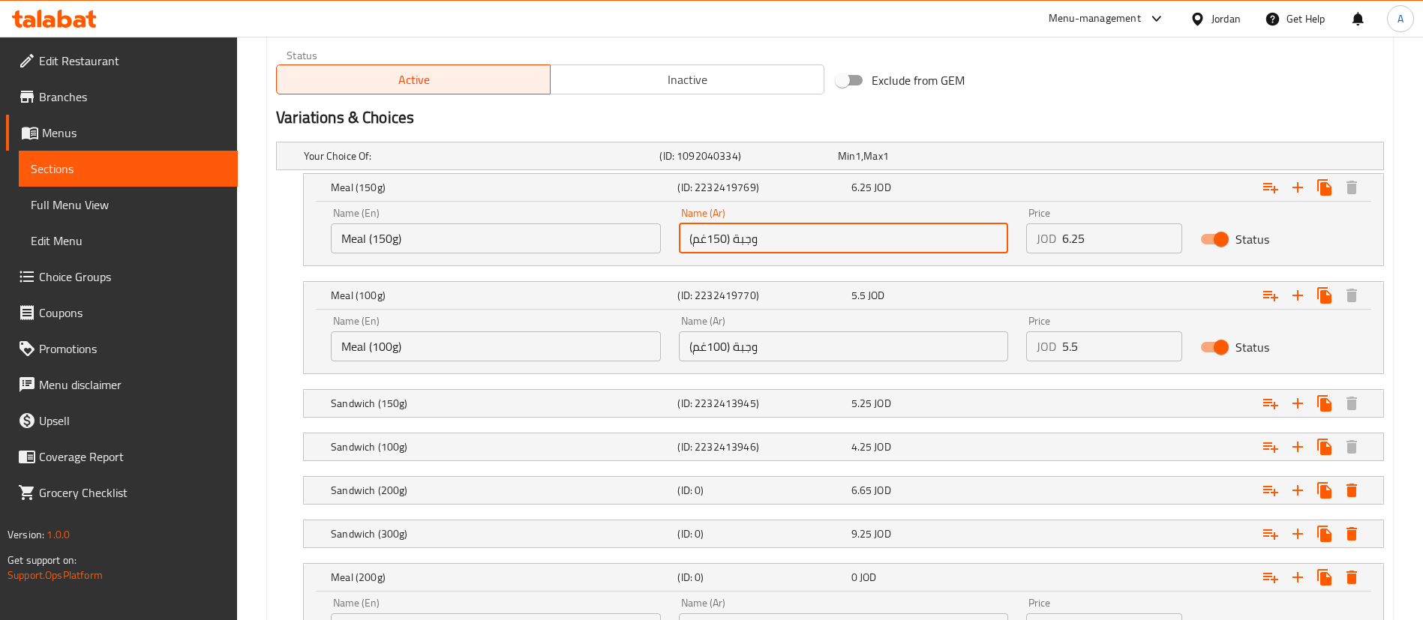
scroll to position [906, 0]
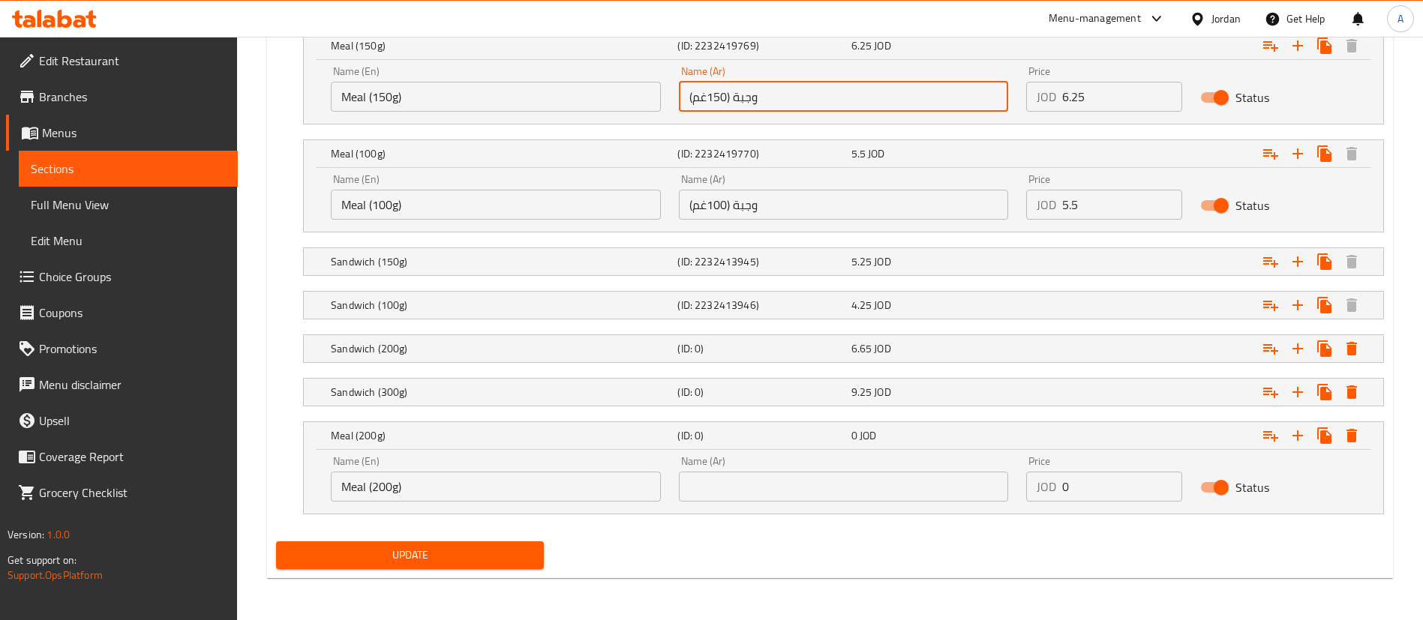
click at [745, 496] on input "text" at bounding box center [844, 487] width 330 height 30
paste input "وجبة (150غم)"
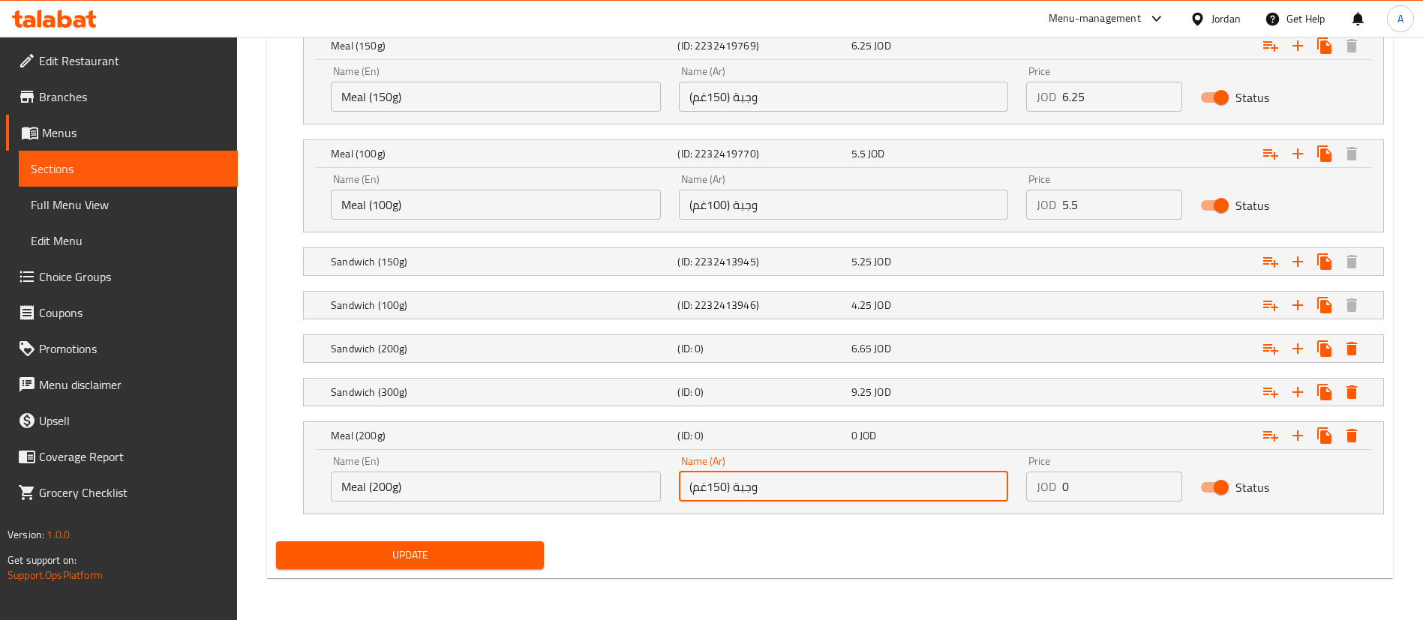
drag, startPoint x: 710, startPoint y: 488, endPoint x: 724, endPoint y: 488, distance: 14.3
click at [724, 488] on input "وجبة (150غم)" at bounding box center [844, 487] width 330 height 30
type input "وجبة (200غم)"
click at [907, 475] on div "Name (En) Meal (200g) Name (En) Name (Ar) وجبة (200غم) Name (Ar) Price JOD 0 Pr…" at bounding box center [843, 479] width 1043 height 64
paste input "7.65"
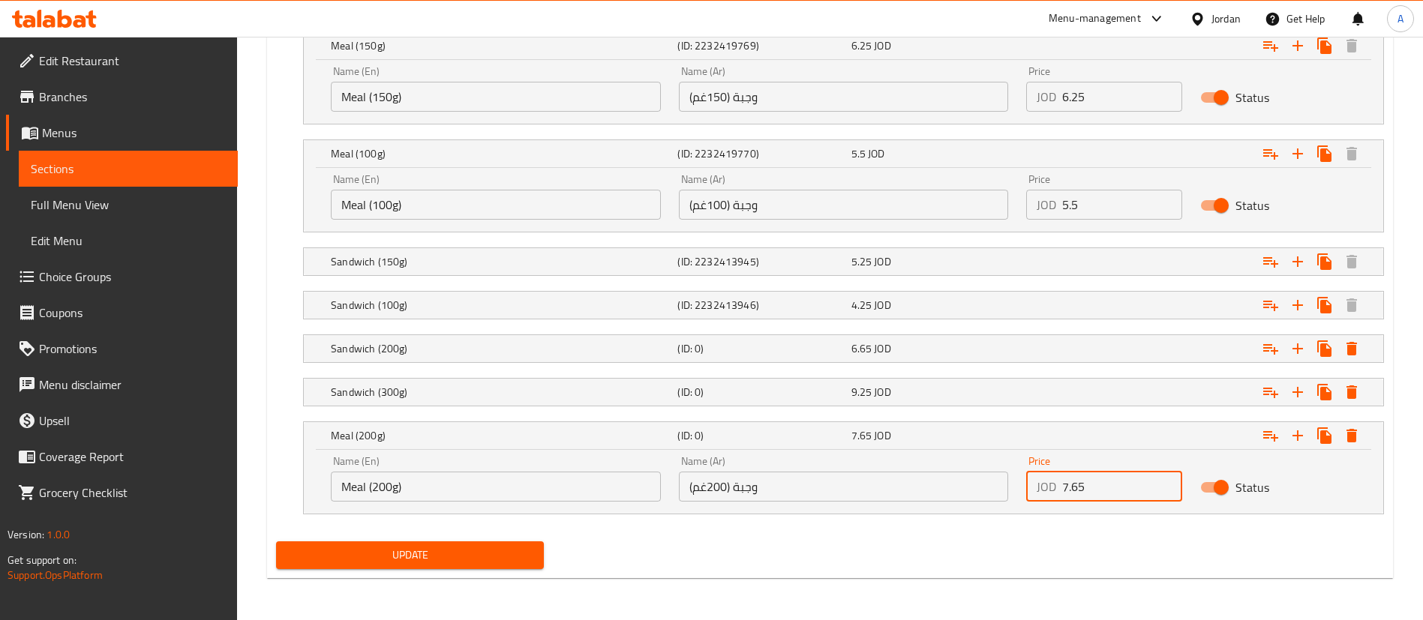
type input "7.65"
click at [557, 539] on div "Update" at bounding box center [830, 556] width 1120 height 40
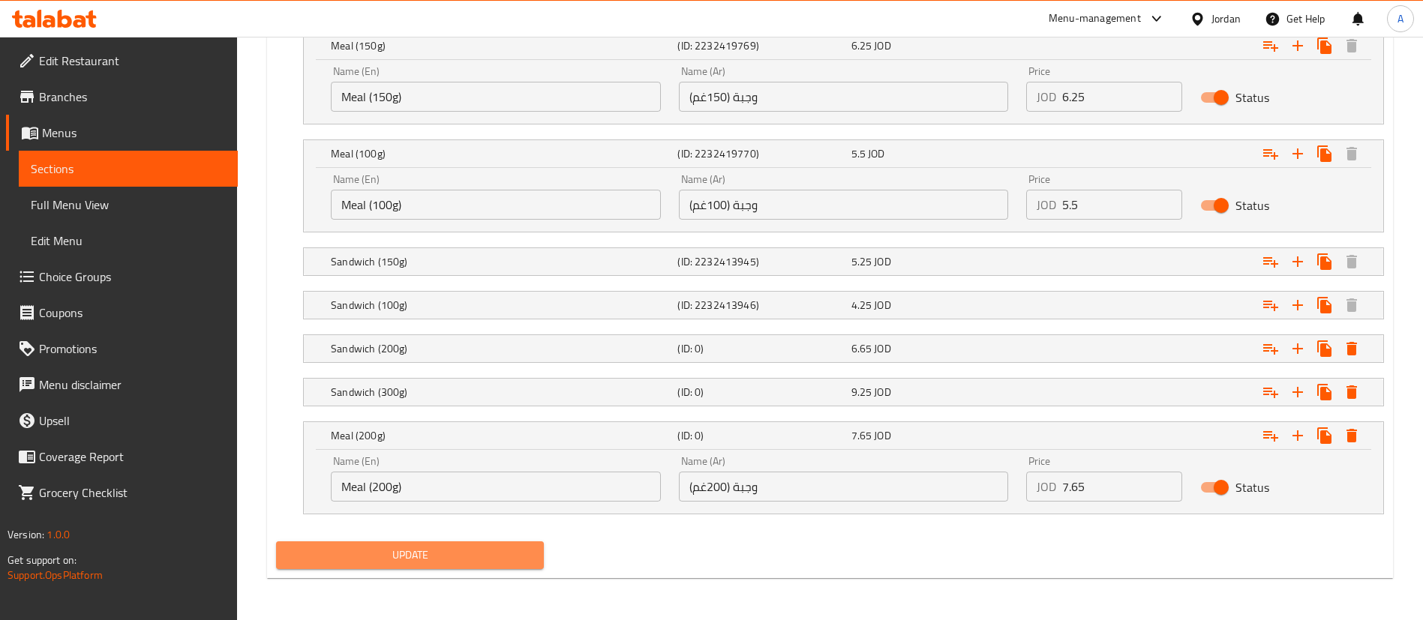
click at [535, 551] on button "Update" at bounding box center [410, 556] width 268 height 28
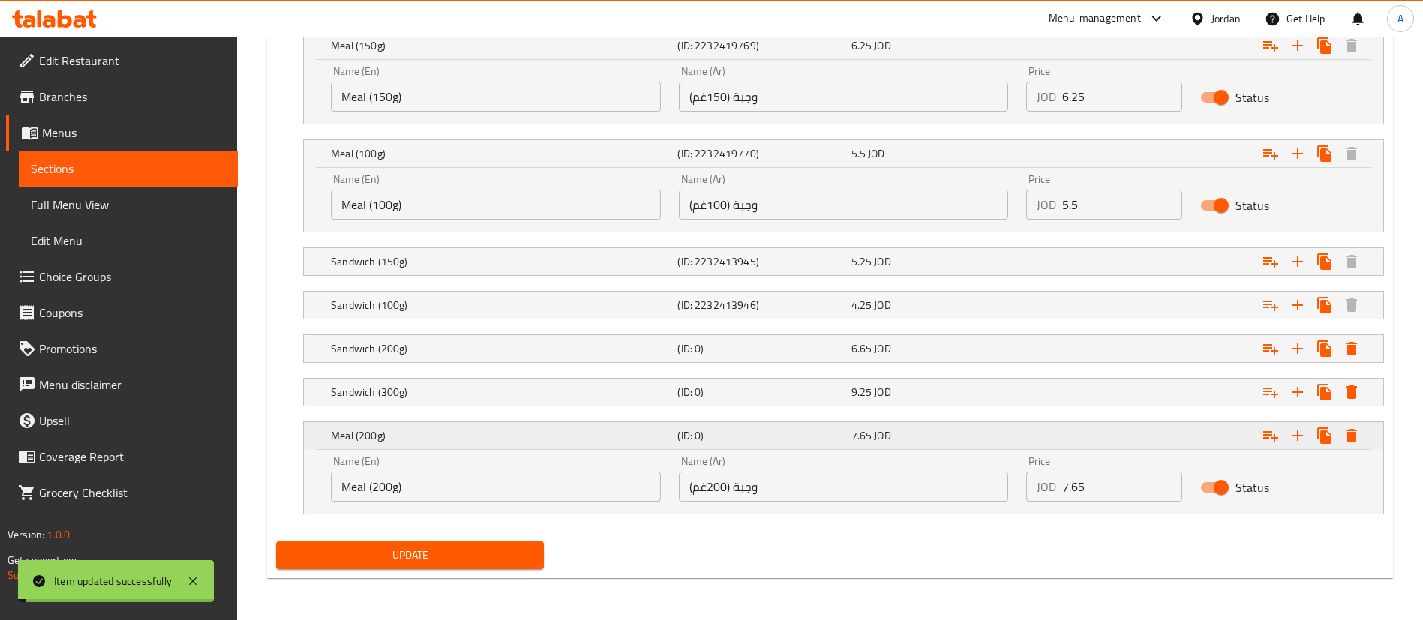
drag, startPoint x: 1211, startPoint y: 446, endPoint x: 1247, endPoint y: 456, distance: 36.8
click at [1212, 62] on div "Expand" at bounding box center [1195, 45] width 347 height 33
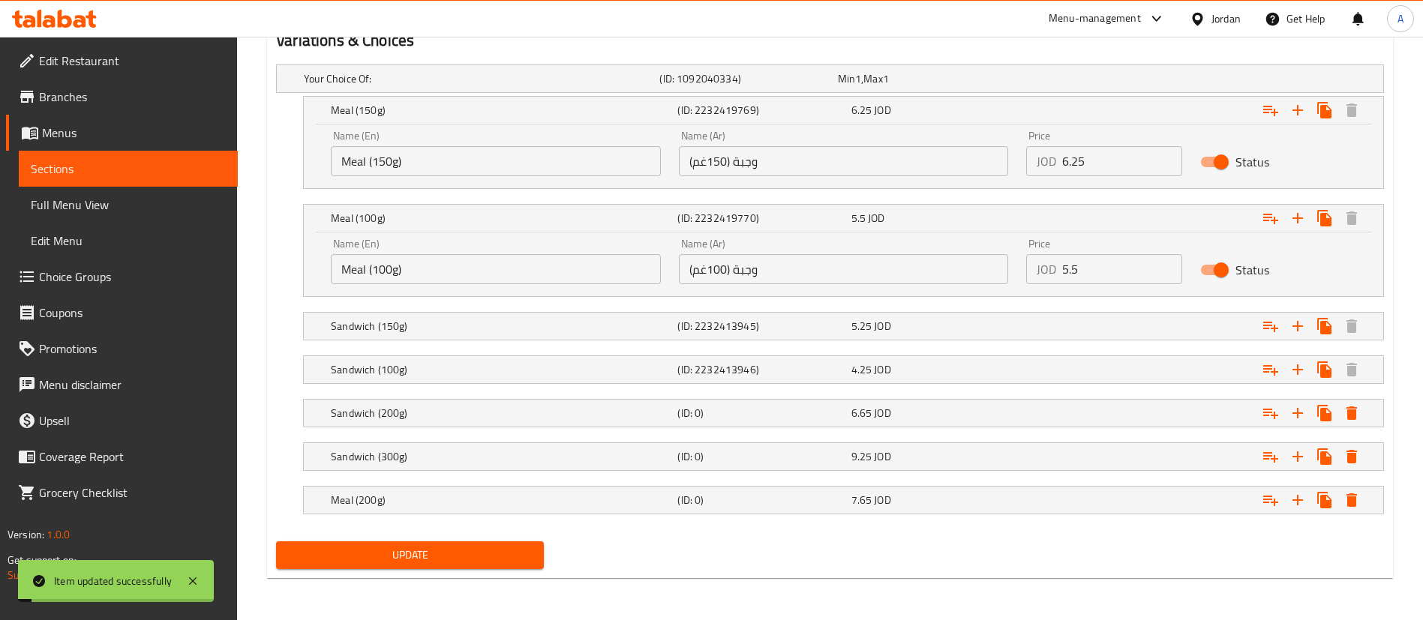
scroll to position [842, 0]
click at [1300, 500] on icon "Expand" at bounding box center [1297, 500] width 11 height 11
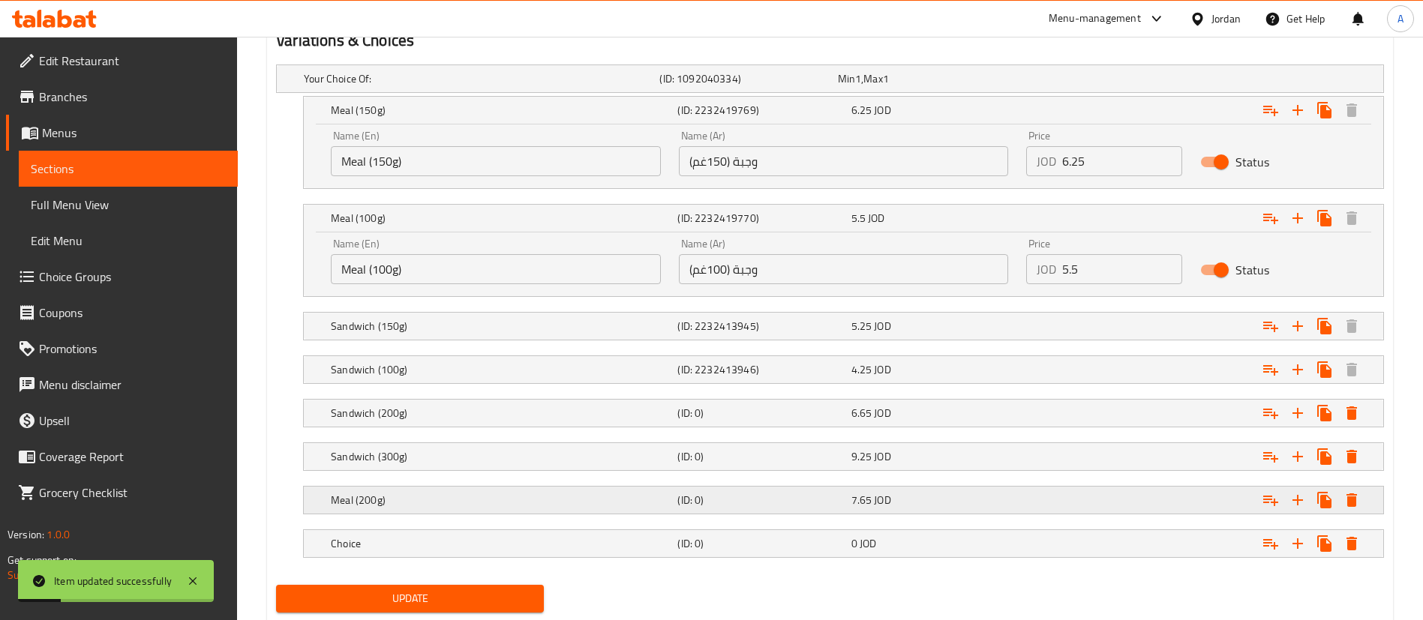
click at [508, 95] on div "Meal (200g) (ID: 0) 7.65 JOD" at bounding box center [834, 78] width 1067 height 33
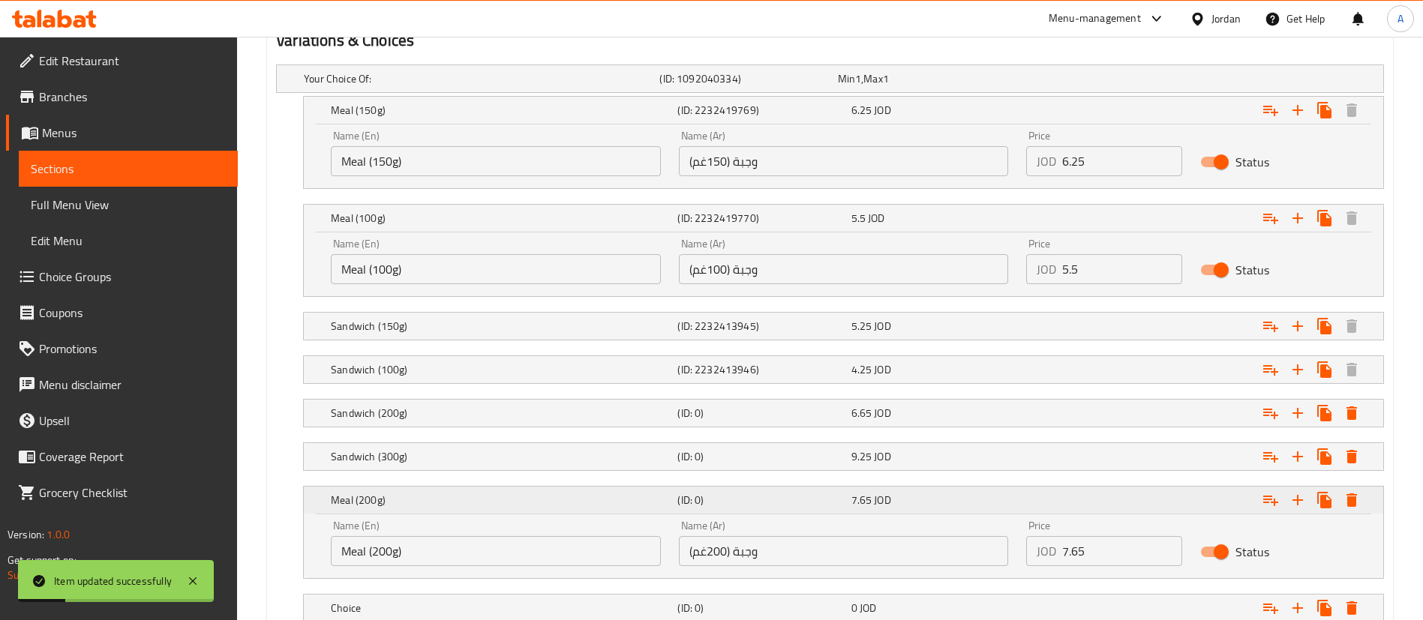
click at [510, 118] on h5 "Meal (200g)" at bounding box center [501, 110] width 341 height 15
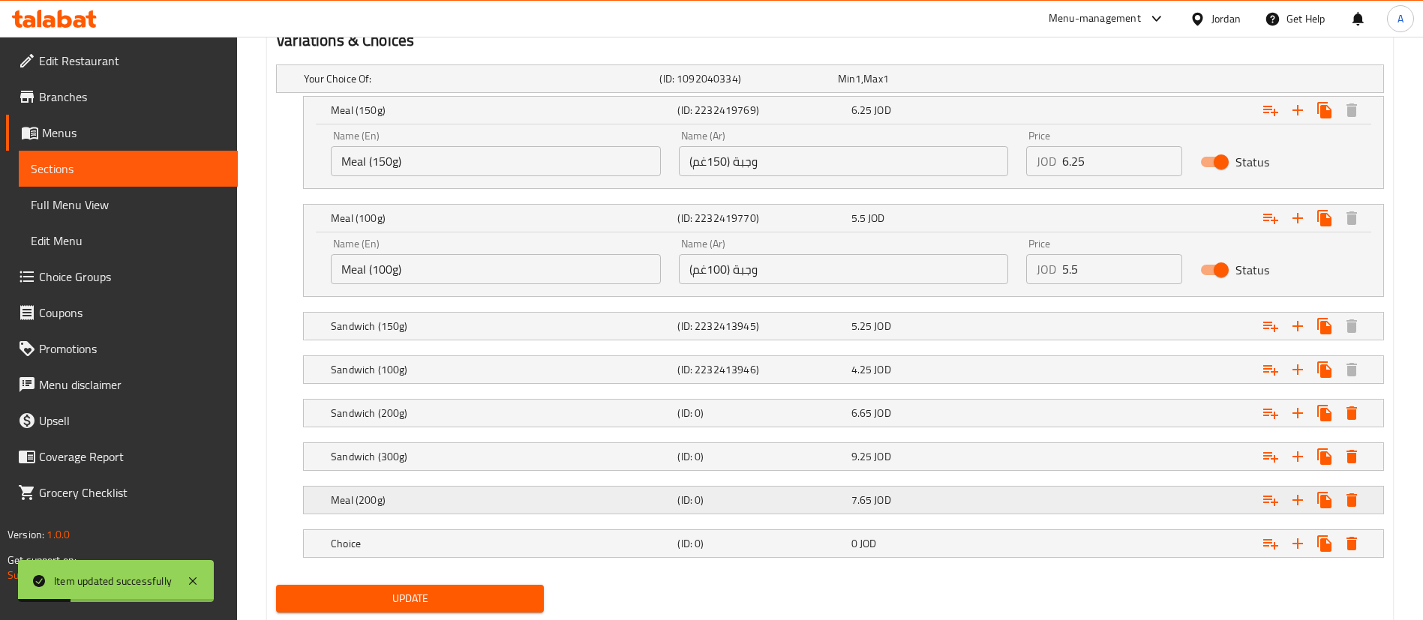
click at [506, 86] on h5 "Meal (200g)" at bounding box center [479, 78] width 350 height 15
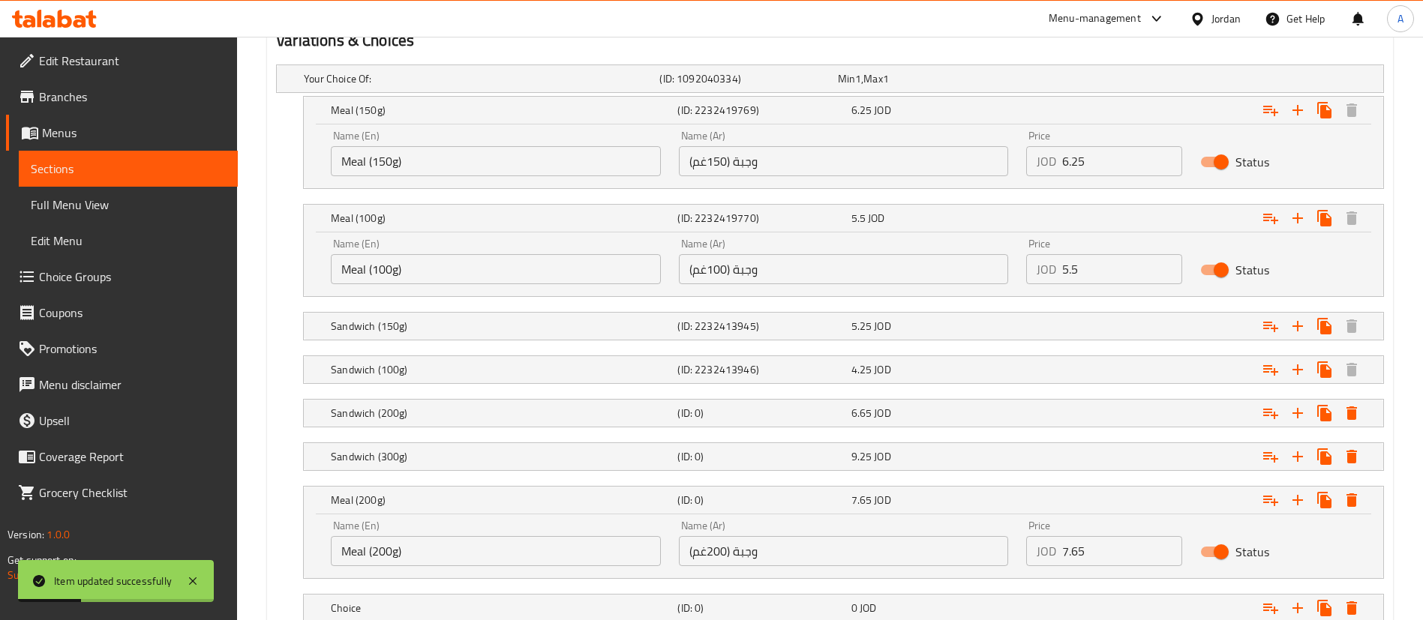
drag, startPoint x: 367, startPoint y: 557, endPoint x: 273, endPoint y: 558, distance: 93.8
click at [273, 558] on div "Your Choice Of: (ID: 1092040334) Min 1 , Max 1 Name (En) Your Choice Of: Name (…" at bounding box center [830, 351] width 1120 height 585
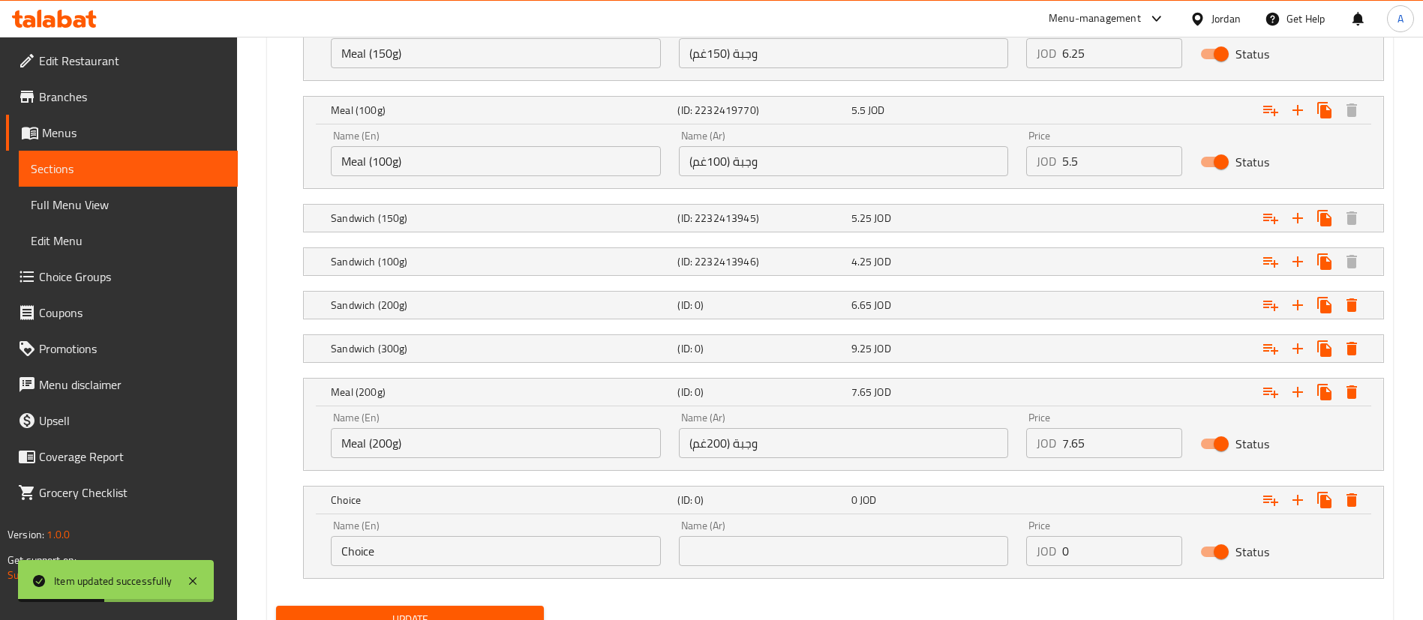
drag, startPoint x: 364, startPoint y: 552, endPoint x: 308, endPoint y: 526, distance: 62.1
click at [275, 549] on div "Your Choice Of: (ID: 1092040334) Min 1 , Max 1 Name (En) Your Choice Of: Name (…" at bounding box center [830, 275] width 1120 height 650
paste input "Meal (200g)"
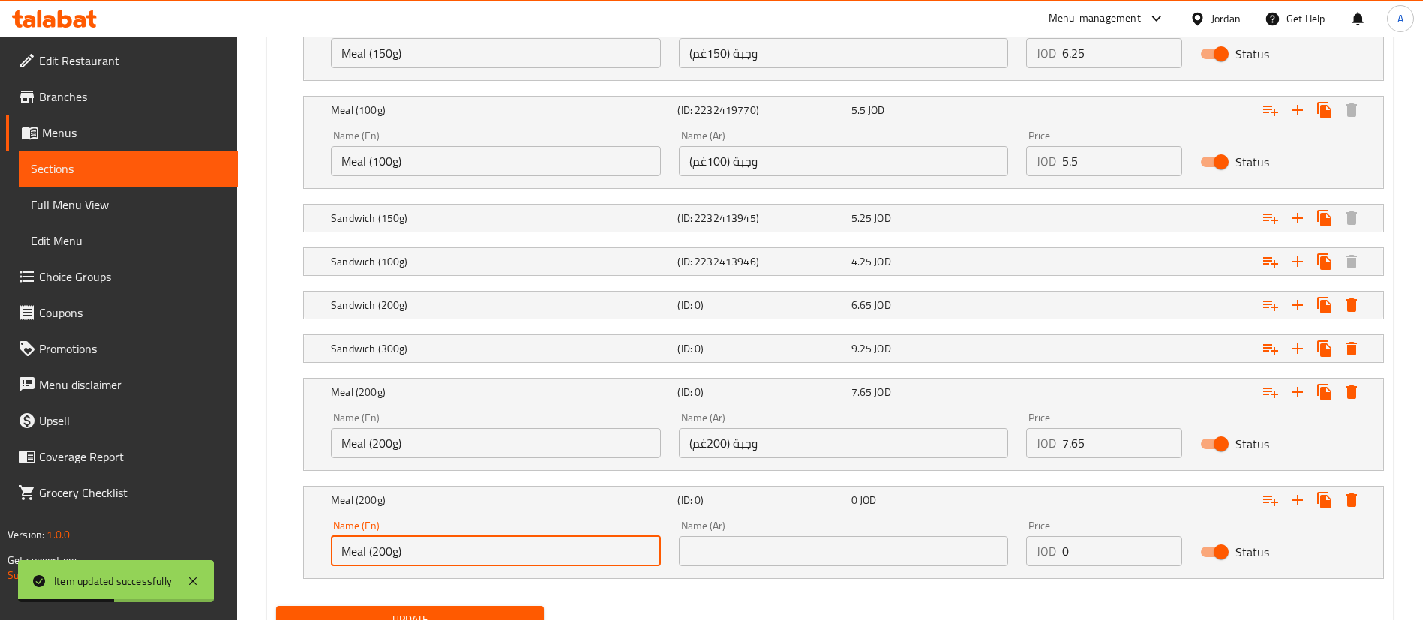
type input "Meal (200g)"
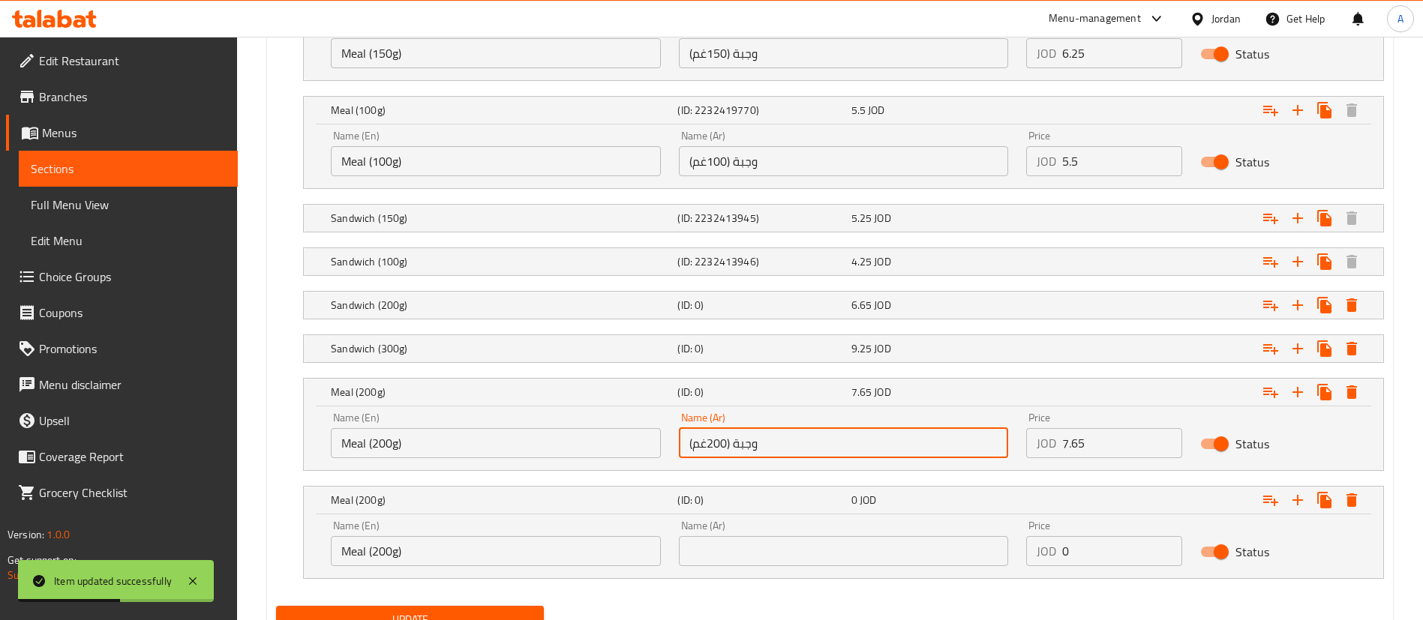
click at [817, 449] on input "وجبة (200غم)" at bounding box center [844, 443] width 330 height 30
click at [781, 517] on div "Name (Ar) Name (Ar)" at bounding box center [844, 544] width 348 height 64
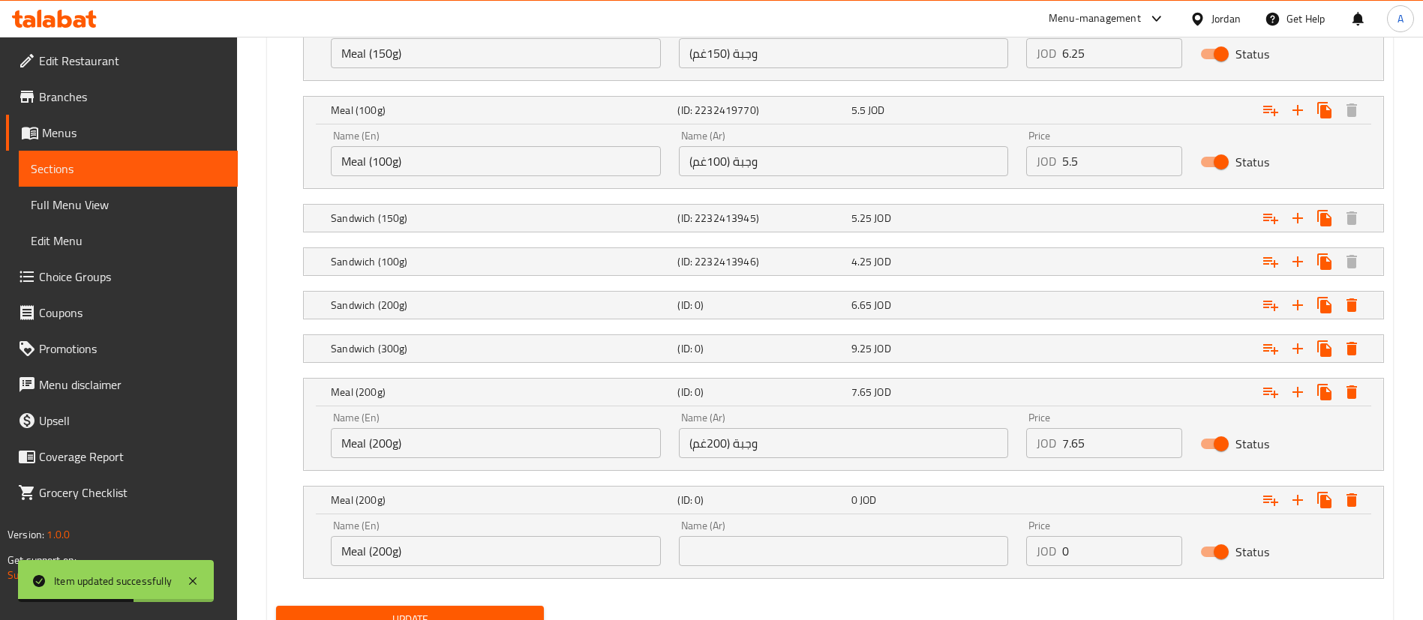
click at [780, 535] on div "Name (Ar) Name (Ar)" at bounding box center [844, 544] width 330 height 46
click at [754, 548] on input "text" at bounding box center [844, 551] width 330 height 30
paste input "وجبة (200غم)"
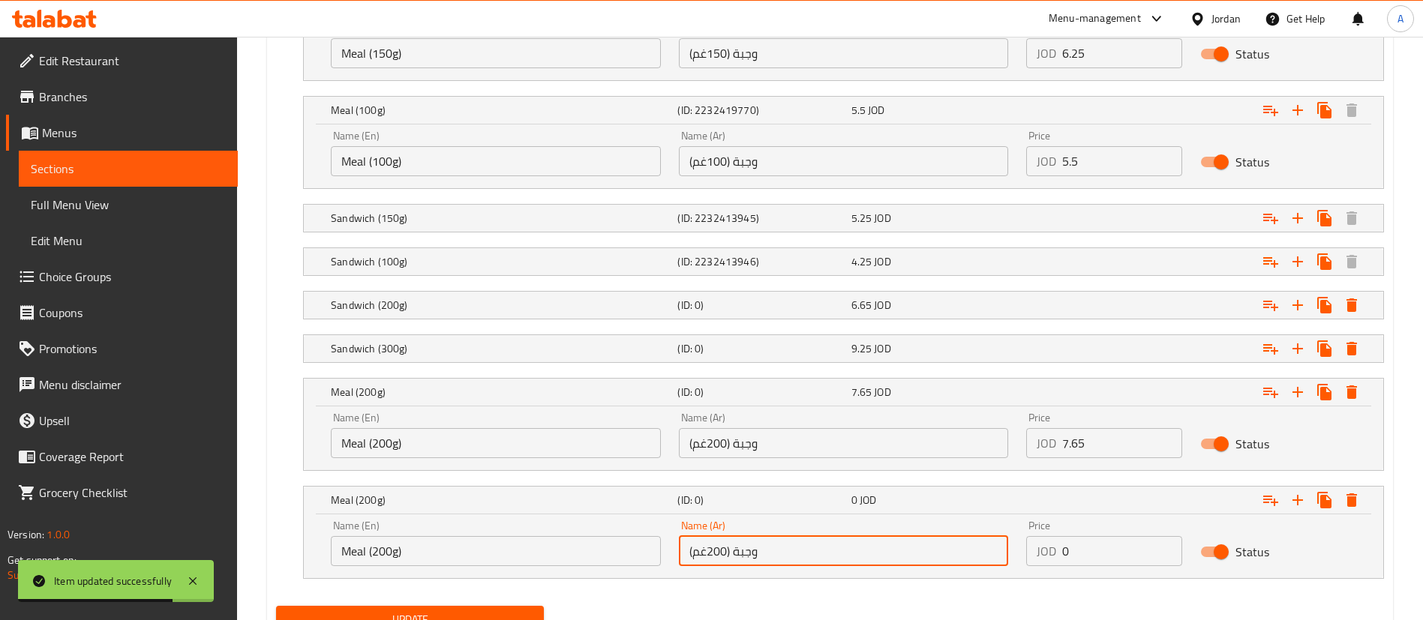
click at [712, 549] on input "وجبة (200غم)" at bounding box center [844, 551] width 330 height 30
type input "وجبة (300غم)"
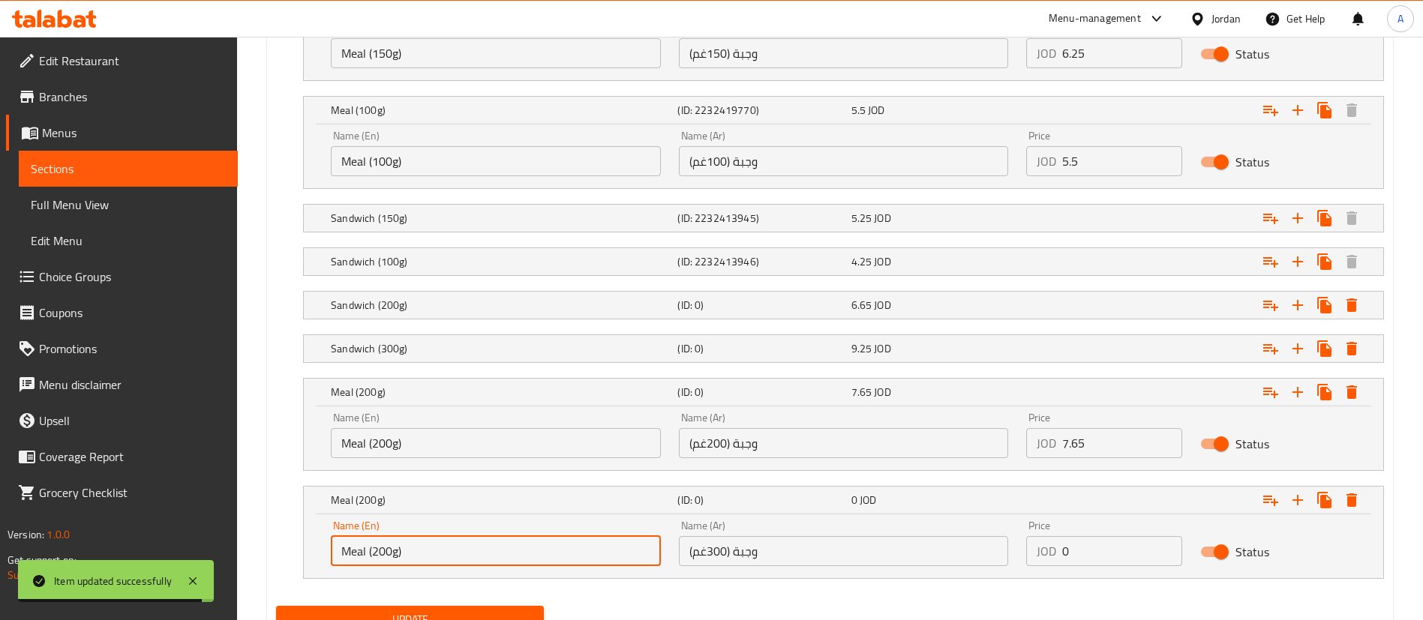
click at [377, 553] on input "Meal (200g)" at bounding box center [496, 551] width 330 height 30
type input "Meal (300g)"
drag, startPoint x: 1118, startPoint y: 554, endPoint x: 863, endPoint y: 560, distance: 255.1
click at [906, 560] on div "Name (En) Meal (300g) Name (En) Name (Ar) وجبة (300غم) Name (Ar) Price JOD 0 Pr…" at bounding box center [843, 544] width 1043 height 64
paste input "10.25"
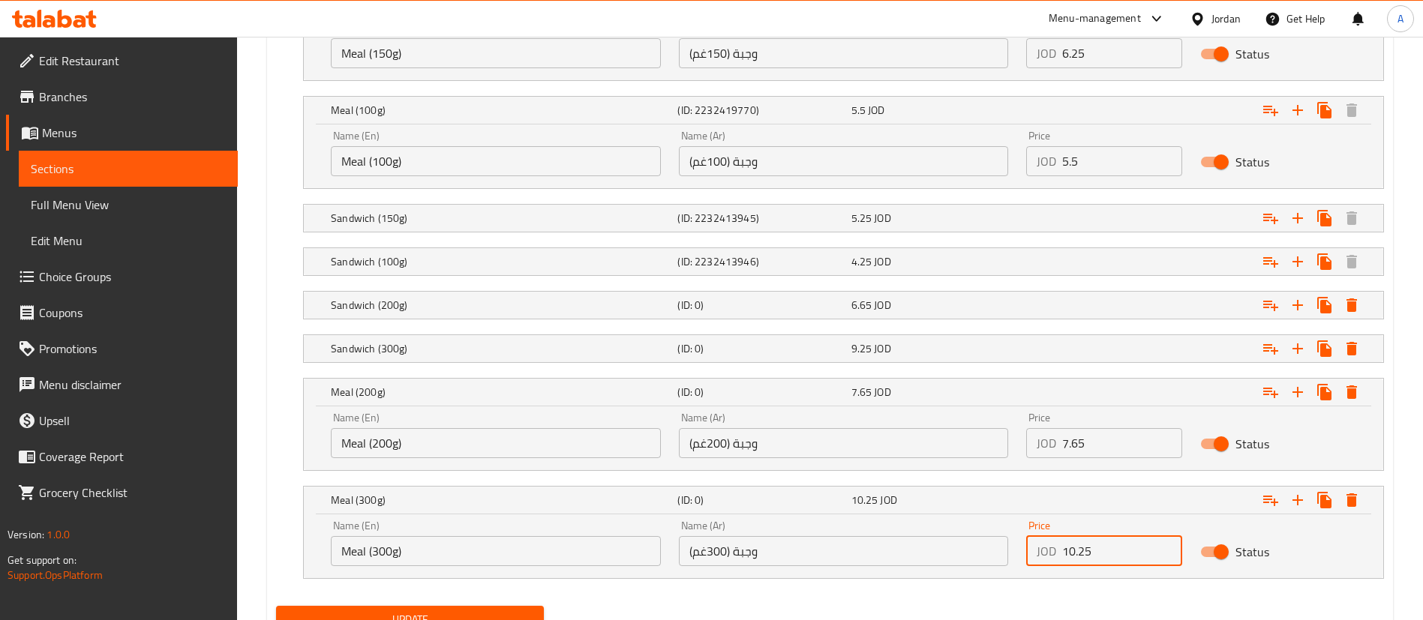
type input "10.25"
click at [503, 602] on div "Update" at bounding box center [410, 620] width 280 height 40
click at [502, 605] on div "Update" at bounding box center [410, 620] width 280 height 40
click at [503, 608] on button "Update" at bounding box center [410, 620] width 268 height 28
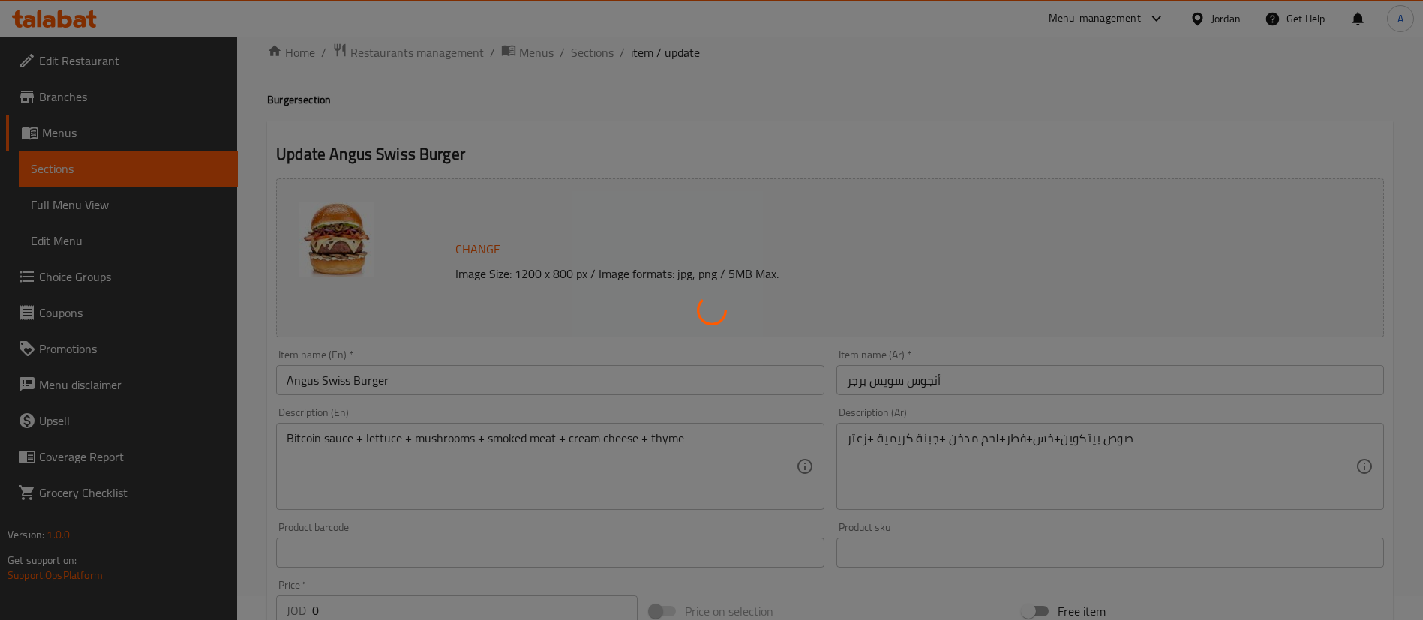
scroll to position [0, 0]
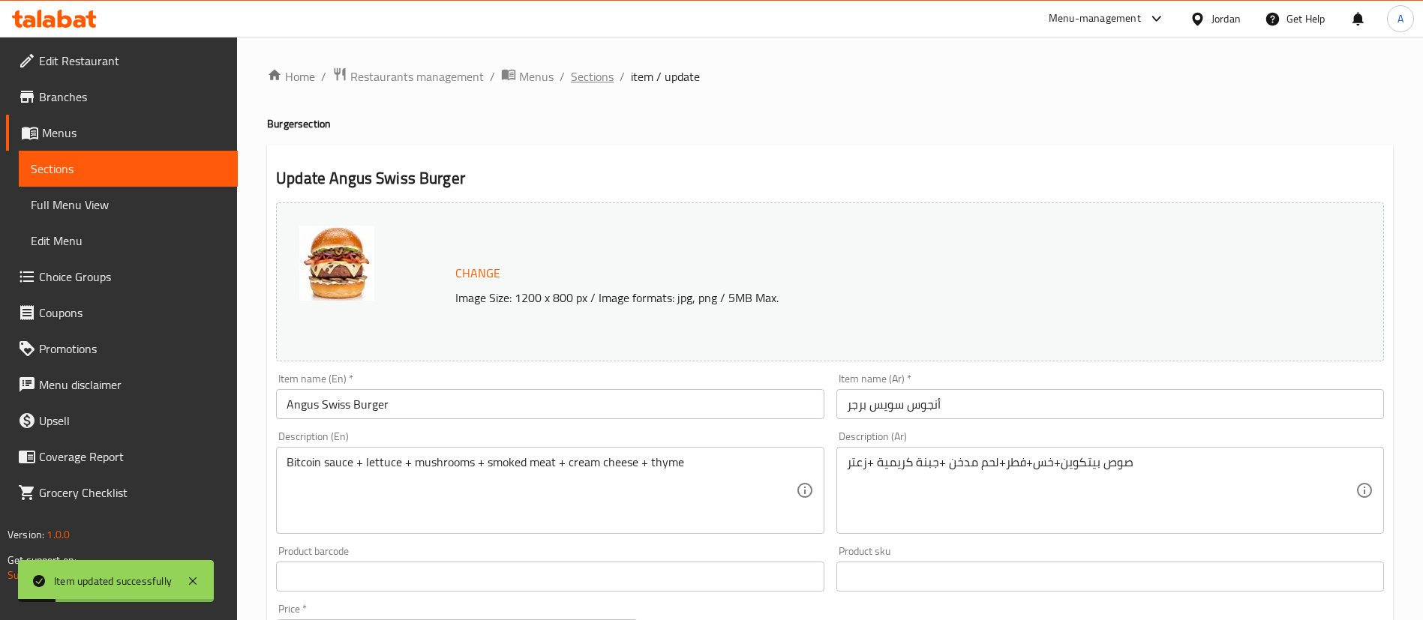
click at [579, 83] on span "Sections" at bounding box center [592, 77] width 43 height 18
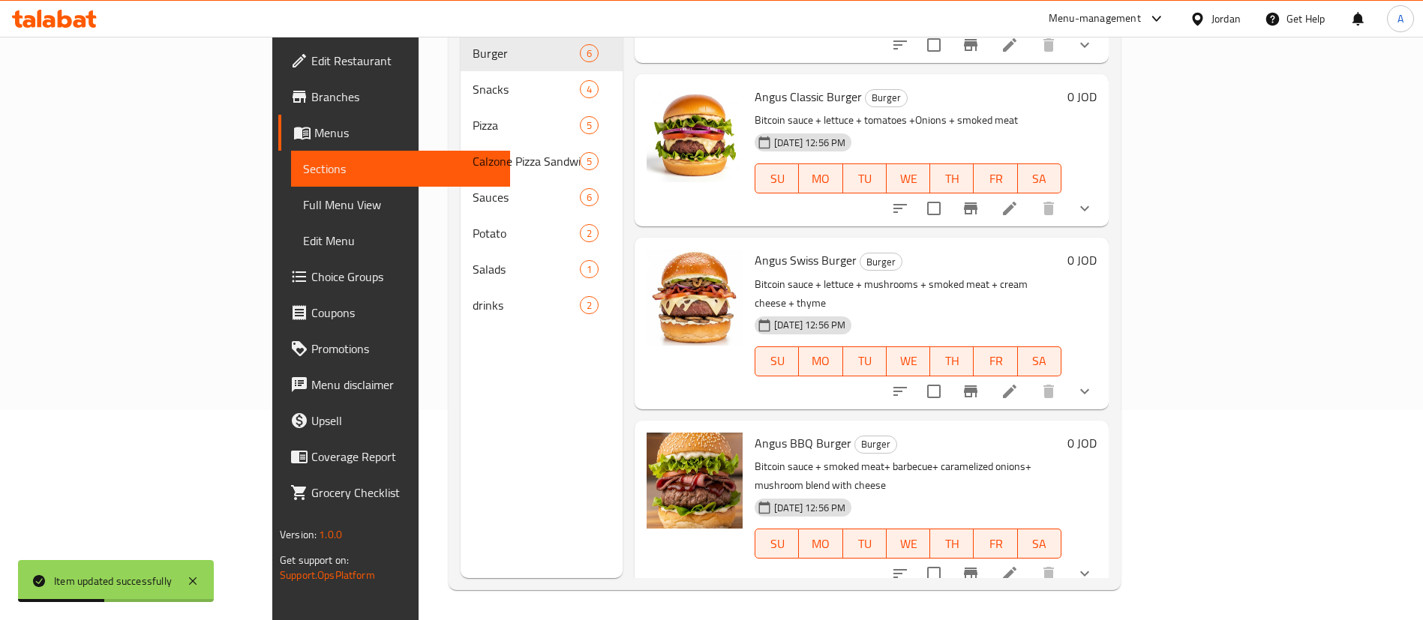
scroll to position [176, 0]
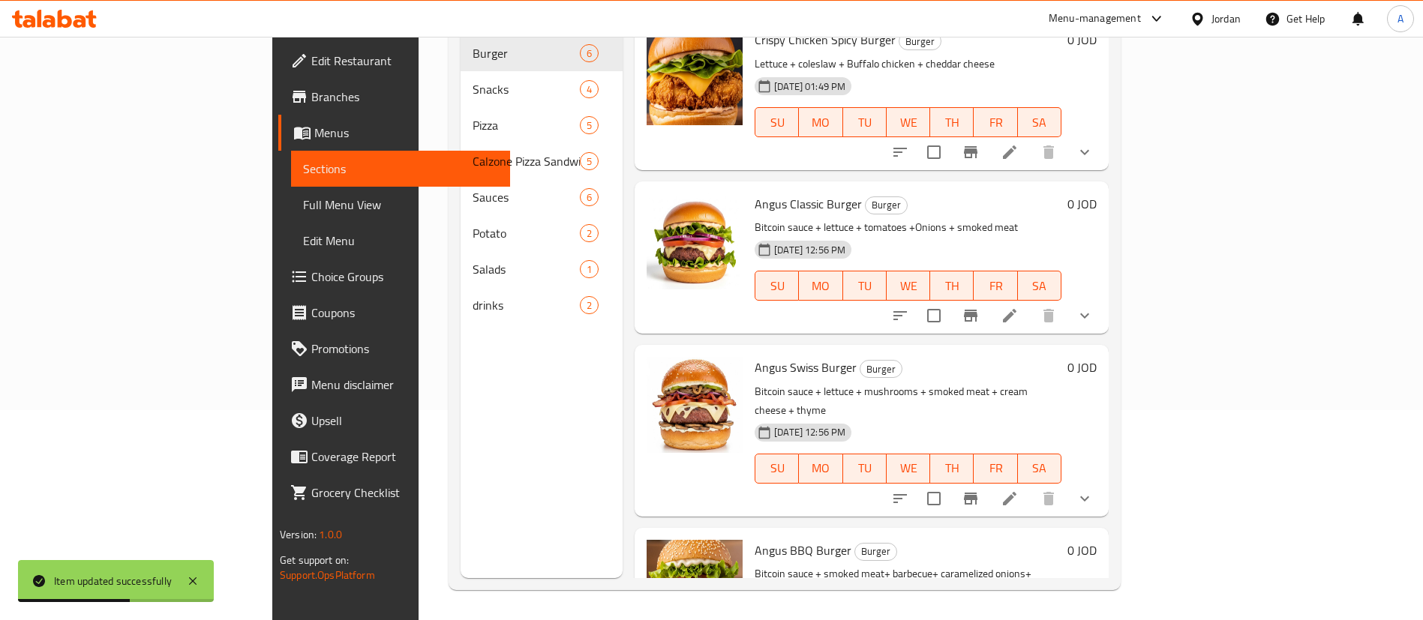
click at [1016, 309] on icon at bounding box center [1010, 316] width 14 height 14
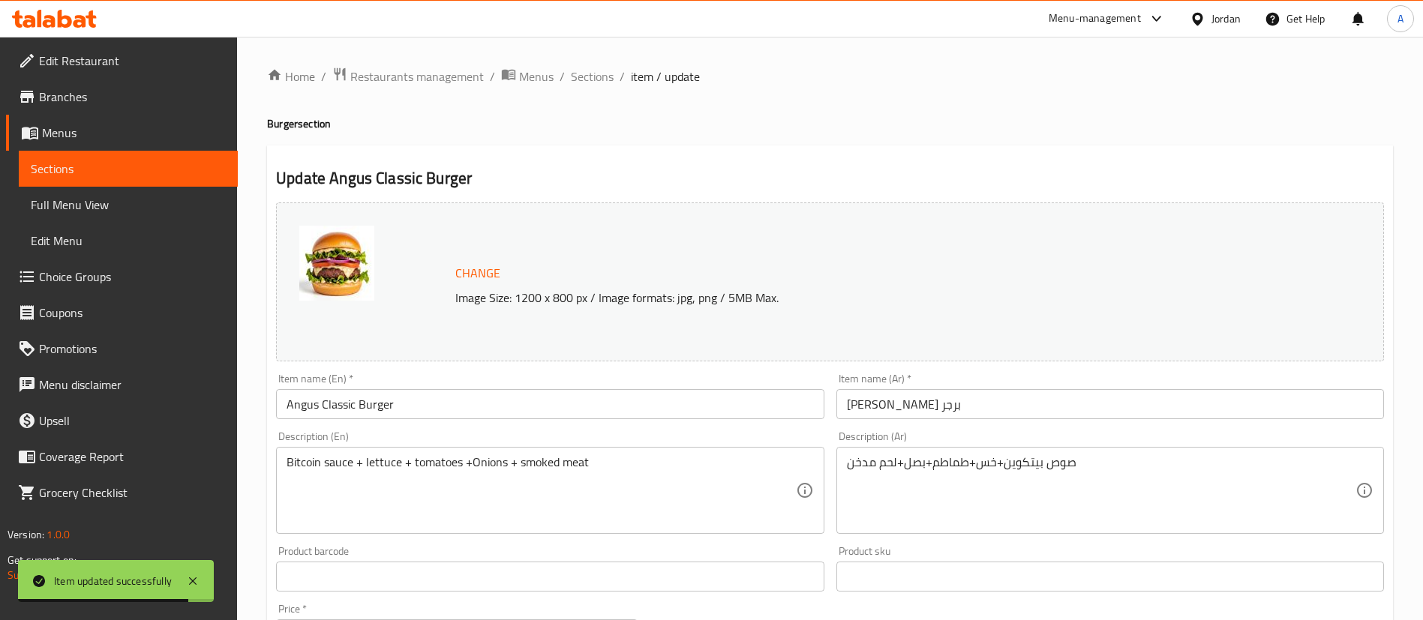
drag, startPoint x: 582, startPoint y: 53, endPoint x: 587, endPoint y: 77, distance: 24.4
click at [587, 77] on span "Sections" at bounding box center [592, 77] width 43 height 18
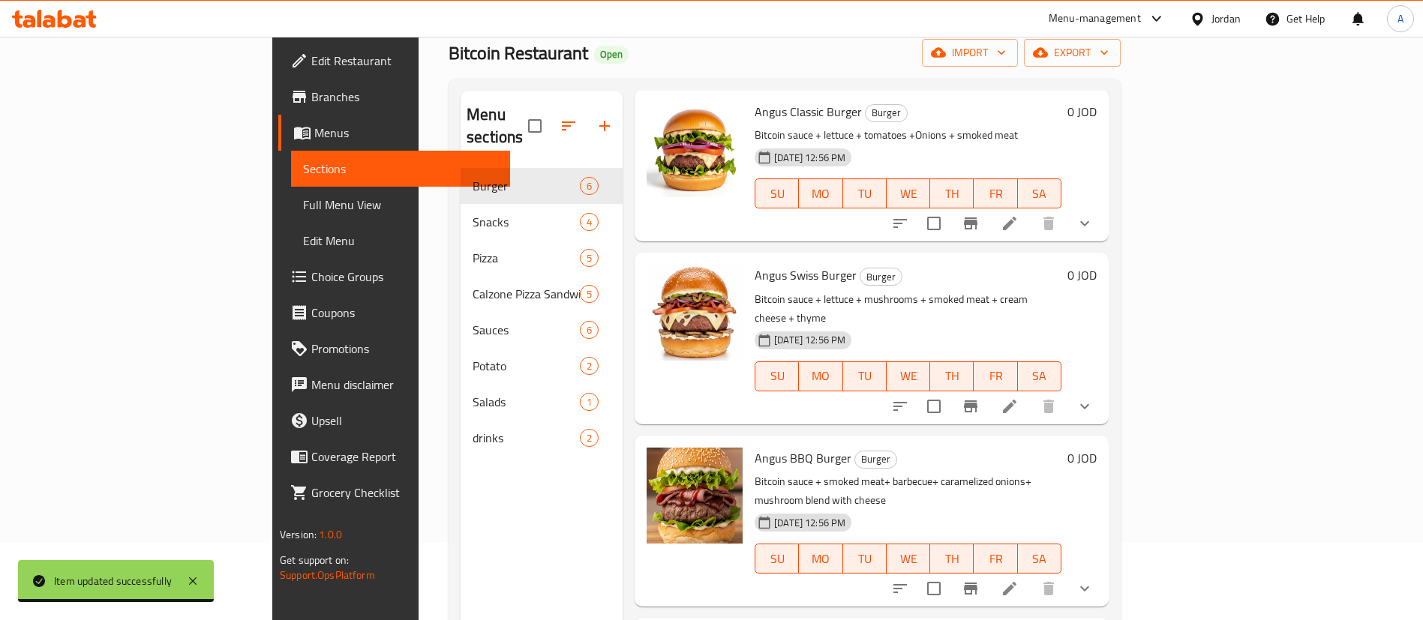
scroll to position [113, 0]
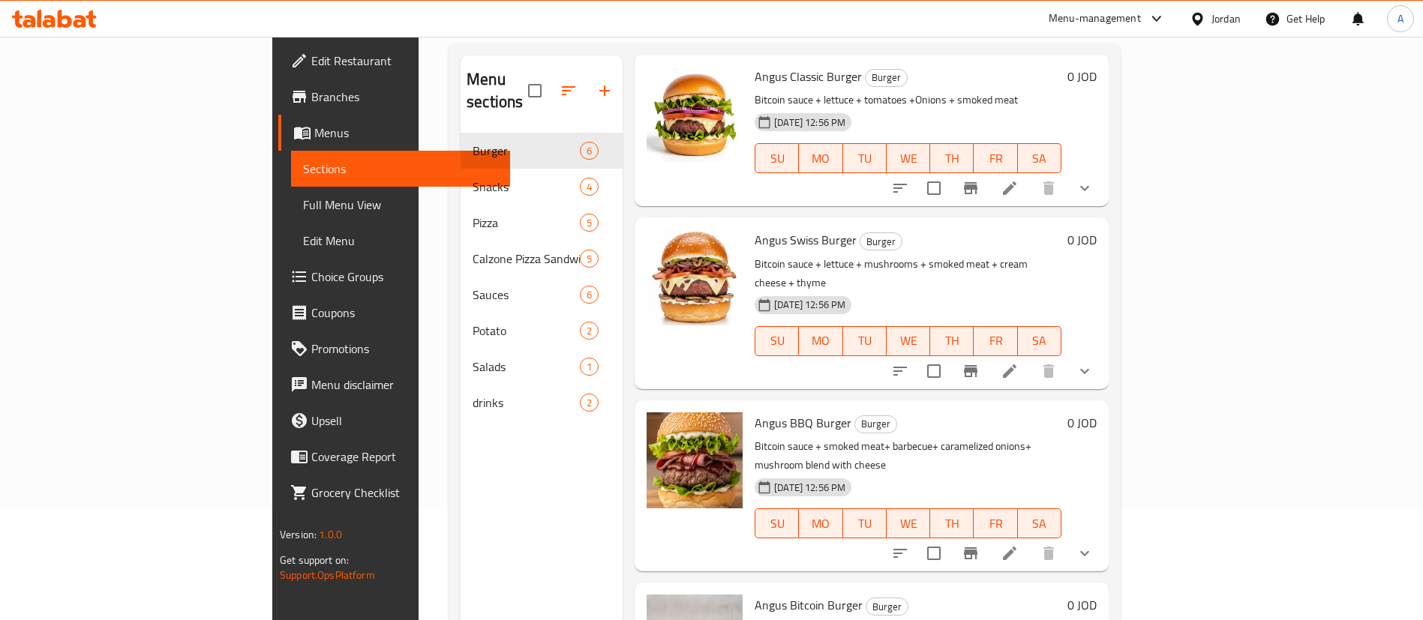
click at [1109, 338] on div "Angus Swiss Burger Burger Bitcoin sauce + lettuce + mushrooms + smoked meat + c…" at bounding box center [872, 303] width 474 height 171
click at [1103, 353] on button "show more" at bounding box center [1085, 371] width 36 height 36
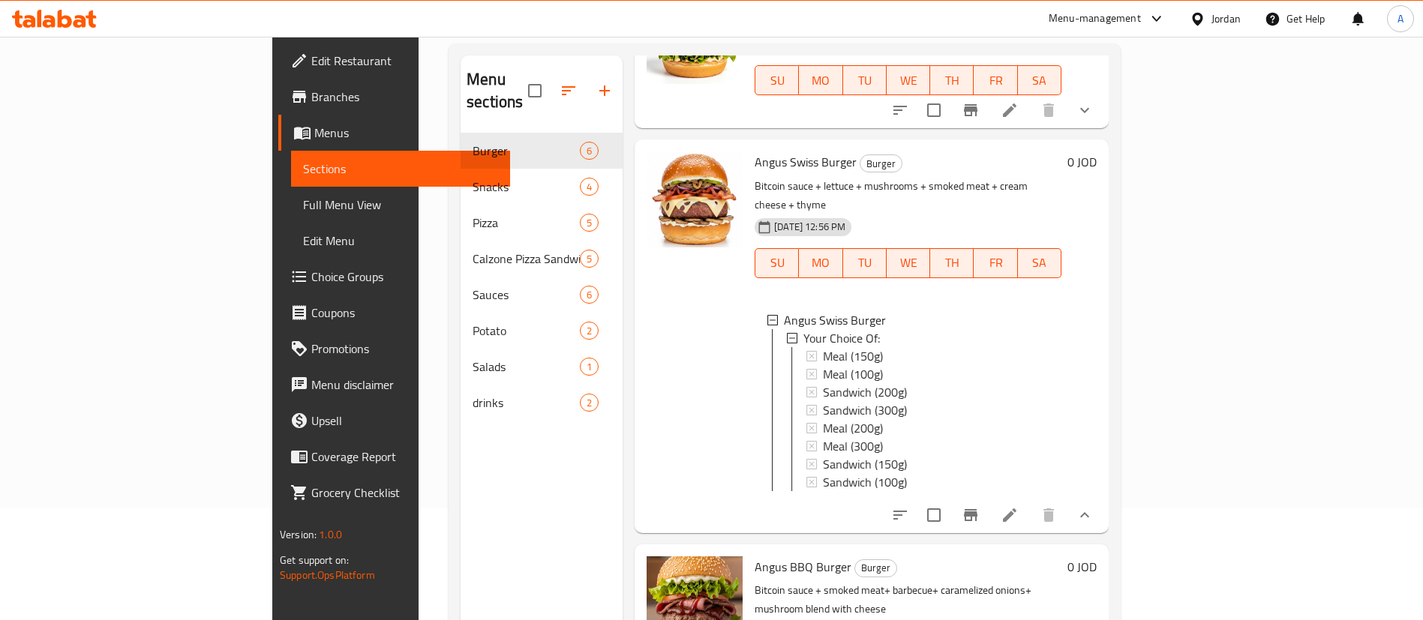
scroll to position [513, 0]
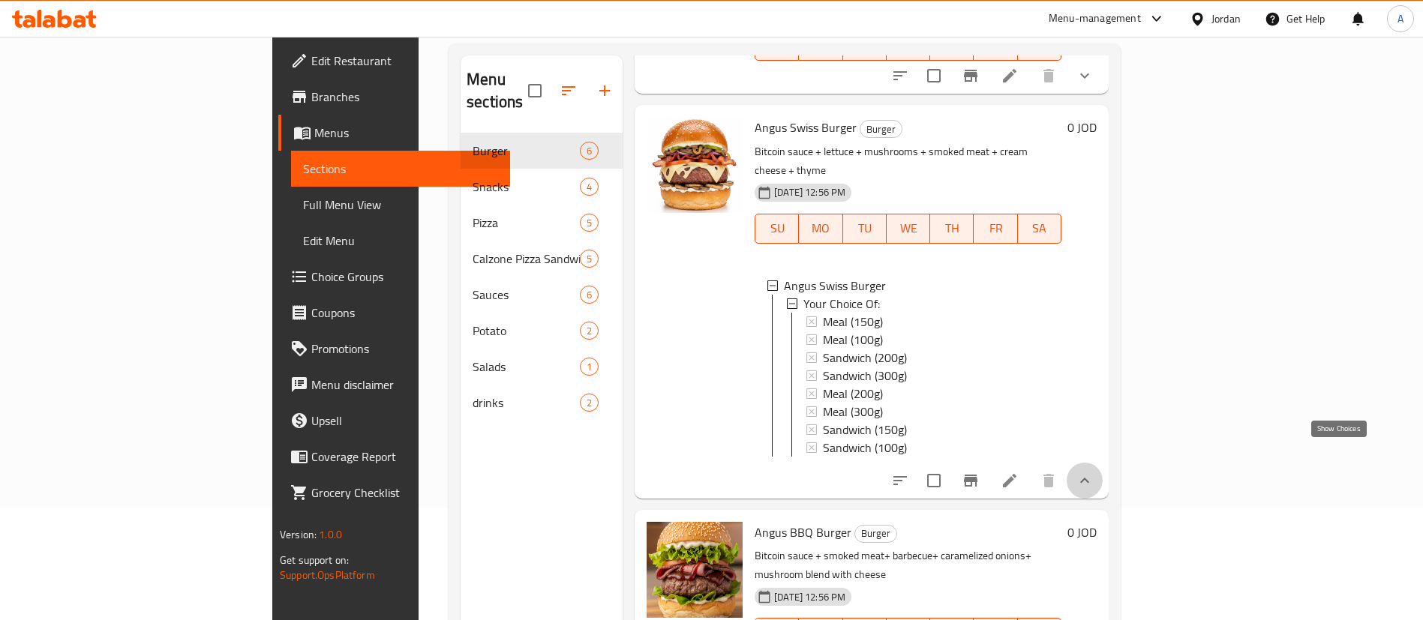
click at [1094, 472] on icon "show more" at bounding box center [1085, 481] width 18 height 18
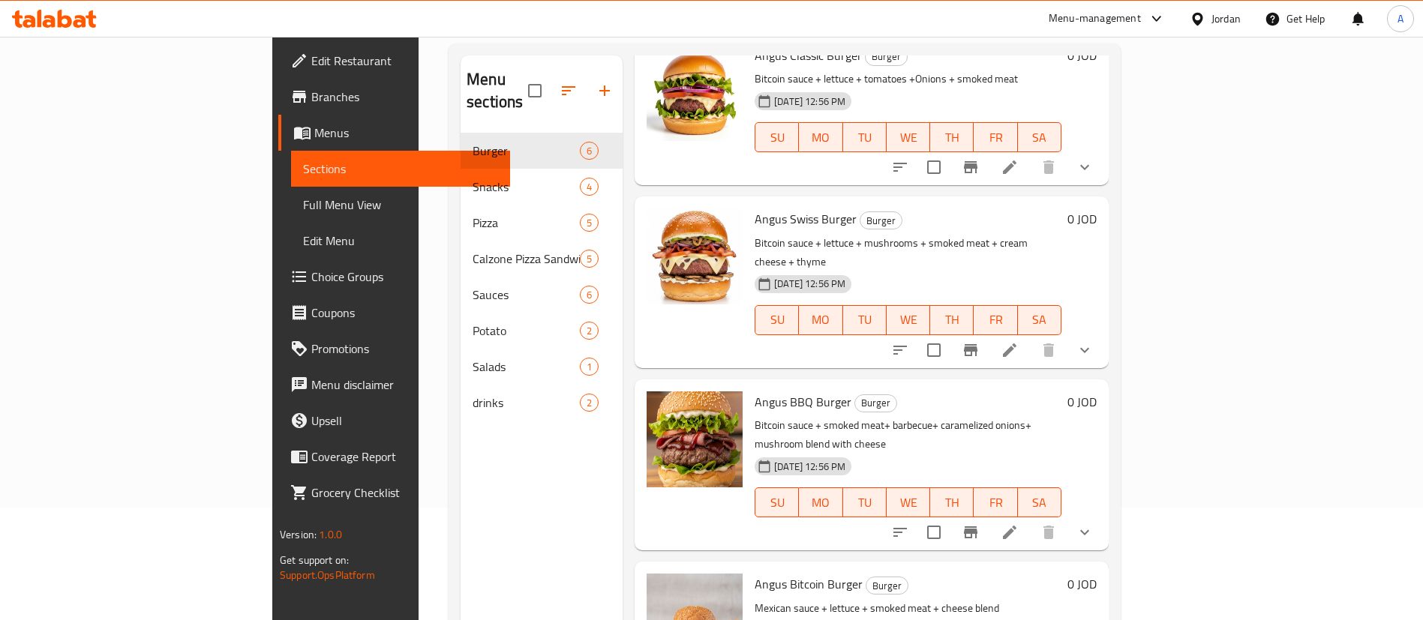
scroll to position [401, 0]
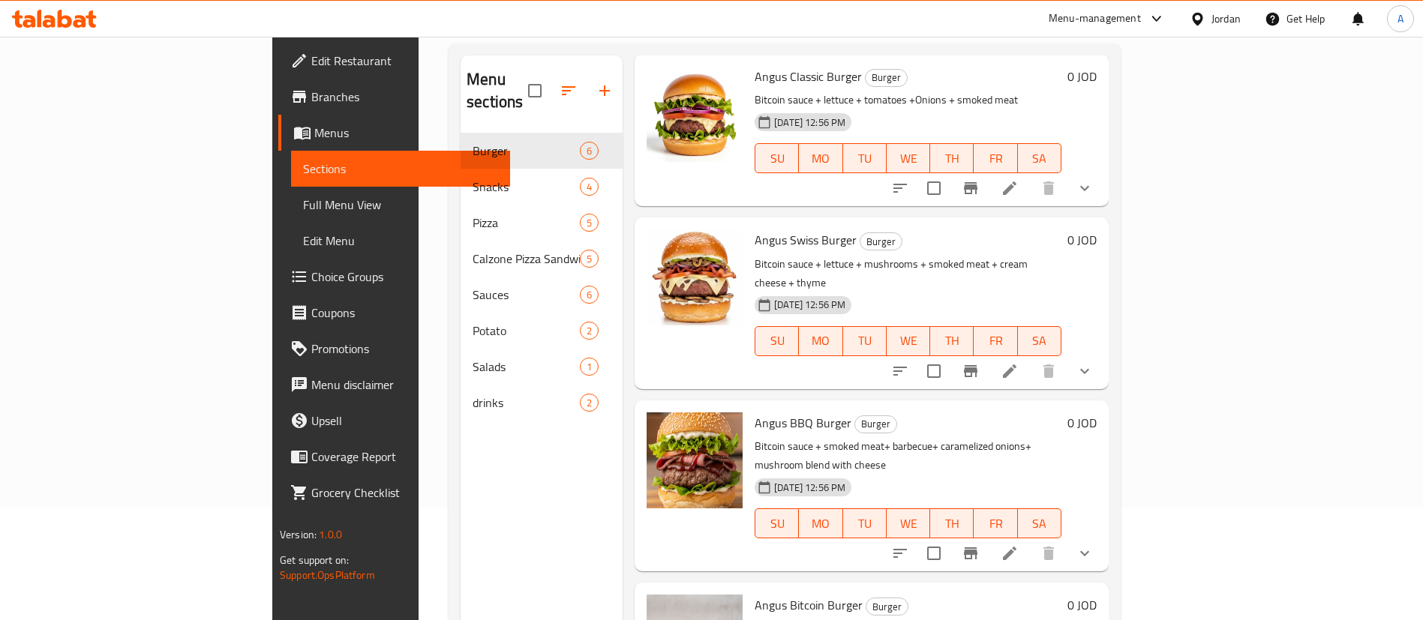
click at [1019, 545] on icon at bounding box center [1010, 554] width 18 height 18
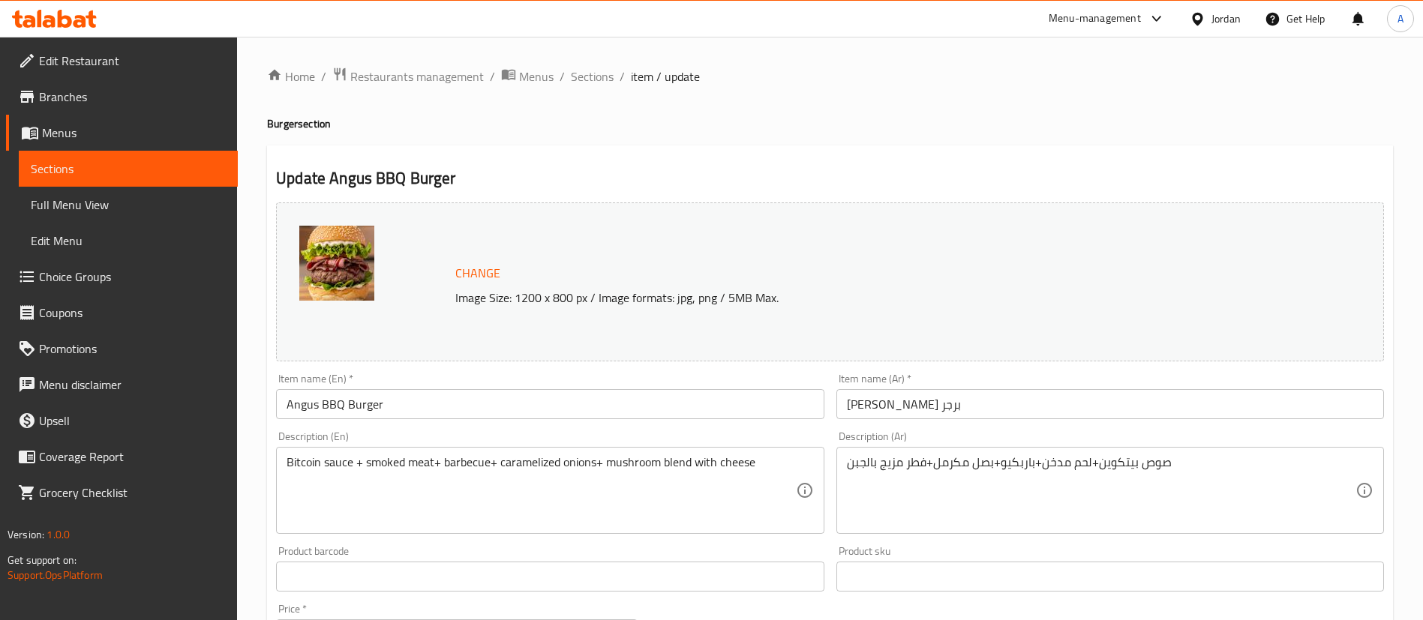
scroll to position [582, 0]
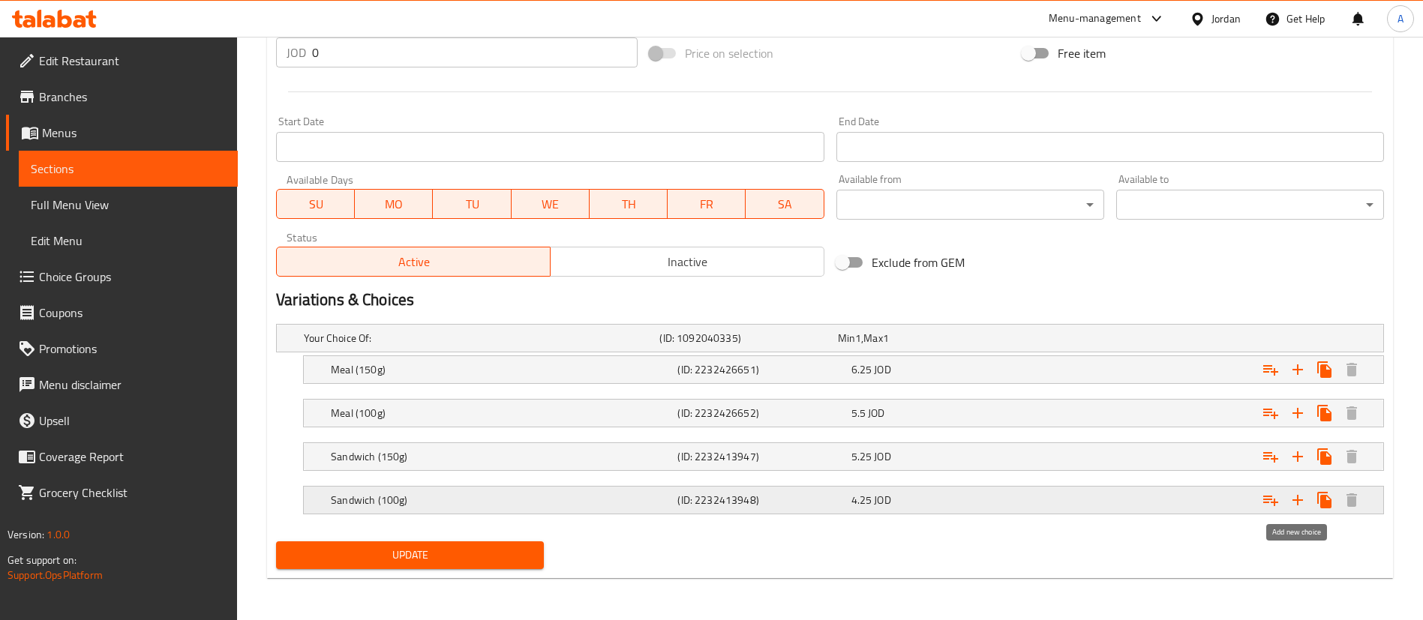
click at [1306, 503] on icon "Expand" at bounding box center [1298, 500] width 18 height 18
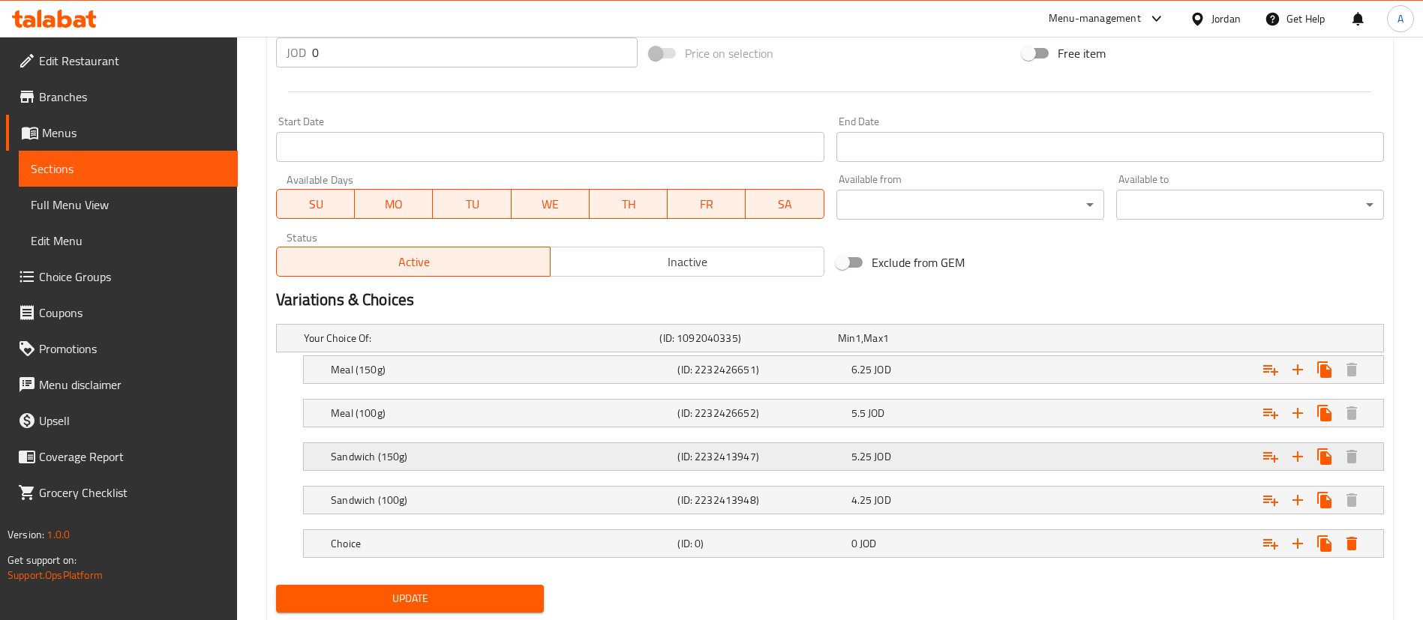
click at [593, 346] on h5 "Sandwich (150g)" at bounding box center [479, 338] width 350 height 15
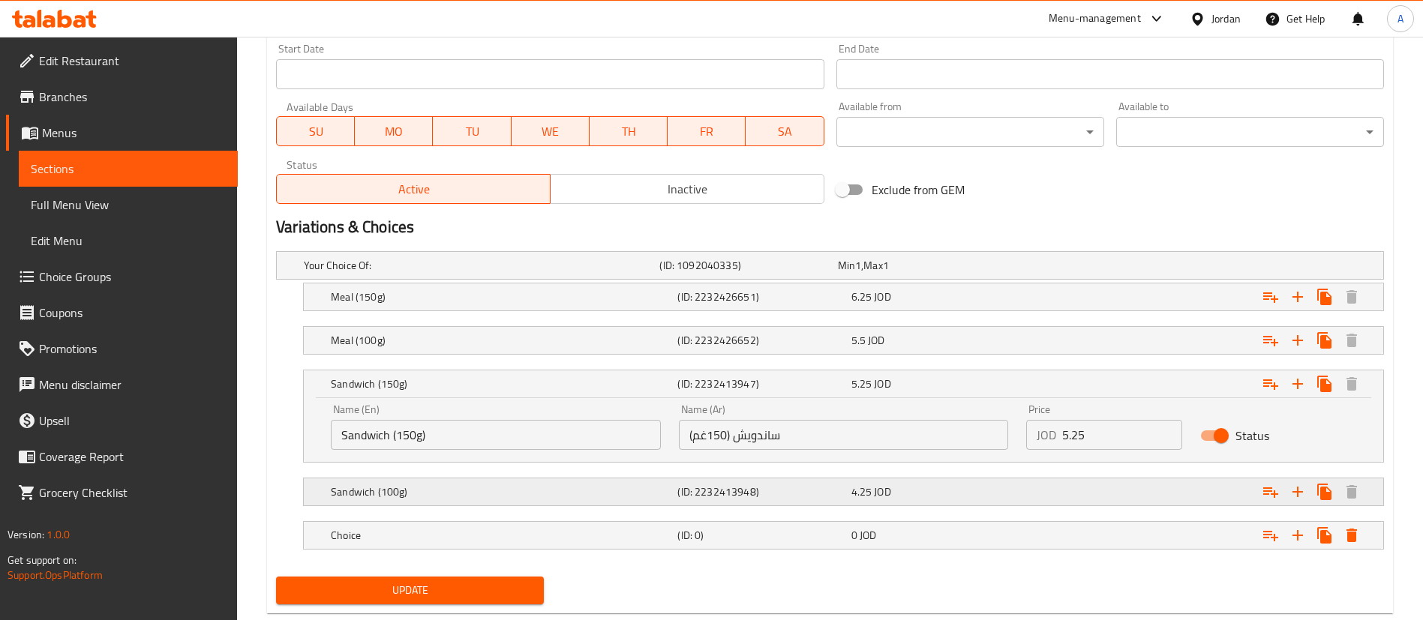
scroll to position [689, 0]
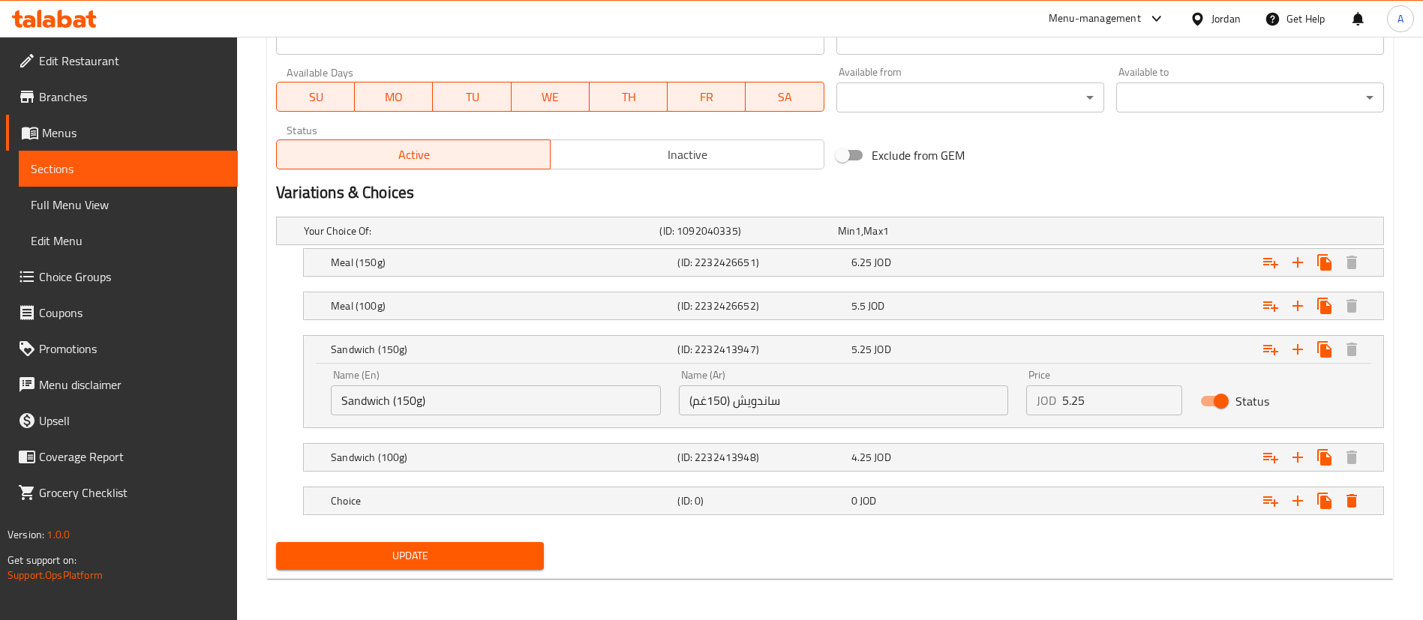
click at [430, 480] on nav at bounding box center [830, 481] width 1108 height 12
click at [429, 239] on h5 "Choice" at bounding box center [479, 231] width 350 height 15
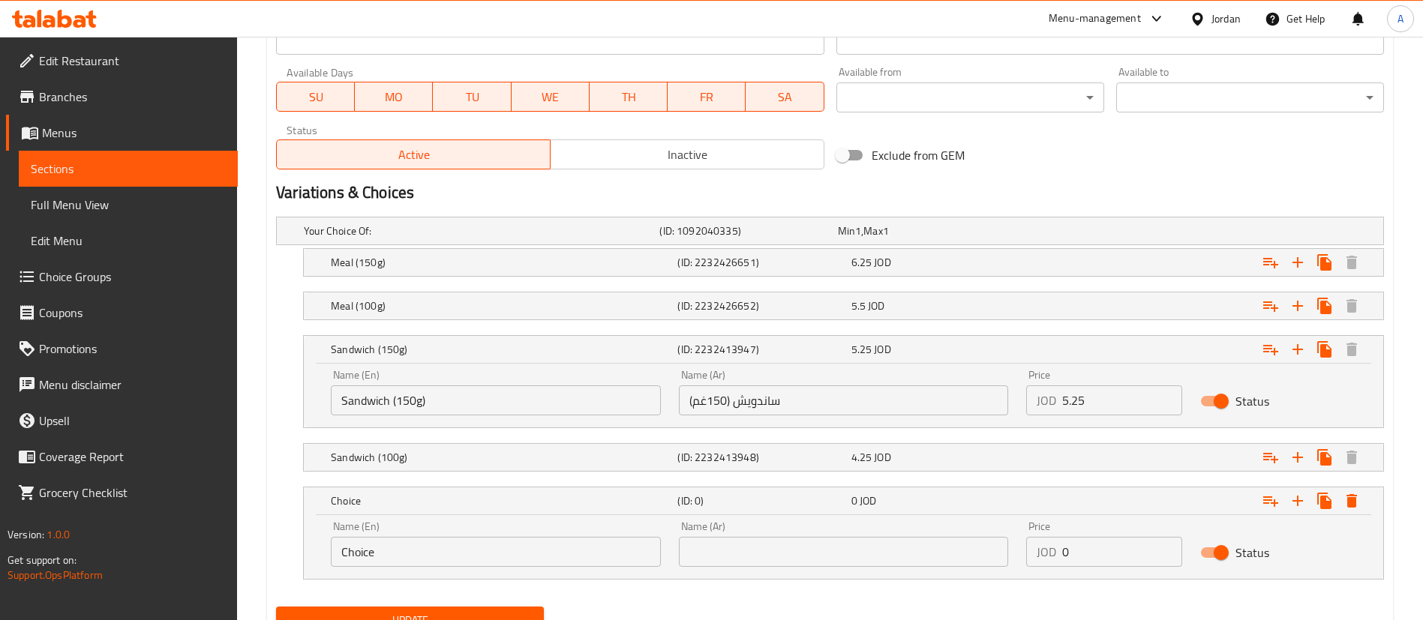
click at [461, 404] on input "Sandwich (150g)" at bounding box center [496, 401] width 330 height 30
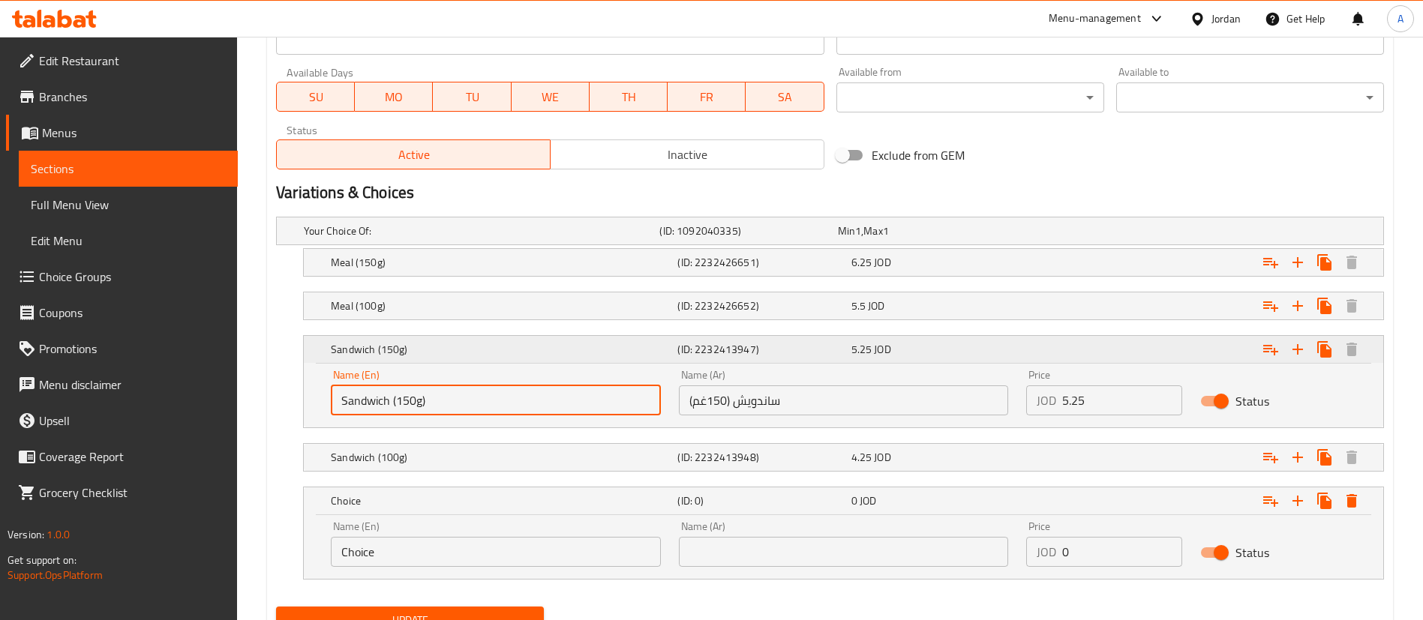
click at [467, 352] on h5 "Sandwich (150g)" at bounding box center [501, 349] width 341 height 15
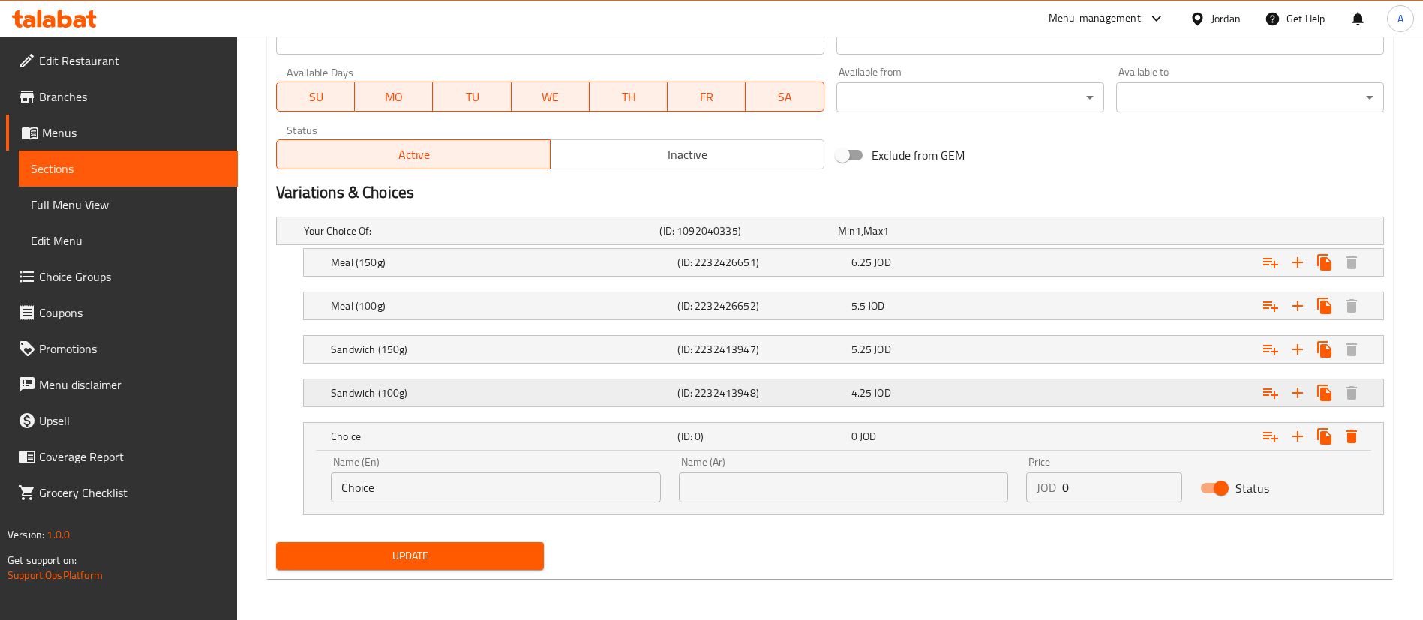
click at [437, 239] on h5 "Sandwich (100g)" at bounding box center [479, 231] width 350 height 15
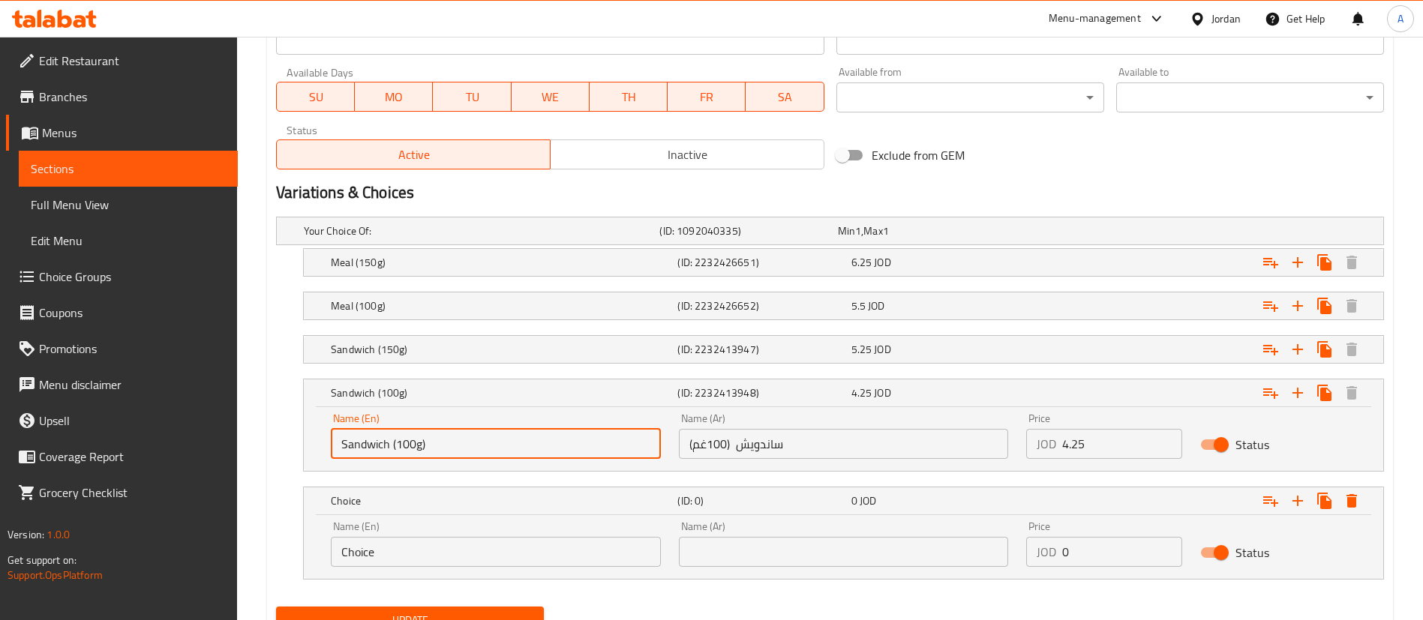
drag, startPoint x: 465, startPoint y: 452, endPoint x: 291, endPoint y: 450, distance: 174.0
click at [291, 450] on div "Sandwich (100g) (ID: 2232413948) 4.25 JOD Name (En) Sandwich (100g) Name (En) N…" at bounding box center [830, 425] width 1108 height 93
drag, startPoint x: 411, startPoint y: 555, endPoint x: 251, endPoint y: 539, distance: 161.3
click at [260, 541] on div "Home / Restaurants management / Menus / Sections / item / update Burger section…" at bounding box center [830, 16] width 1186 height 1338
paste input "Sandwich (100g)"
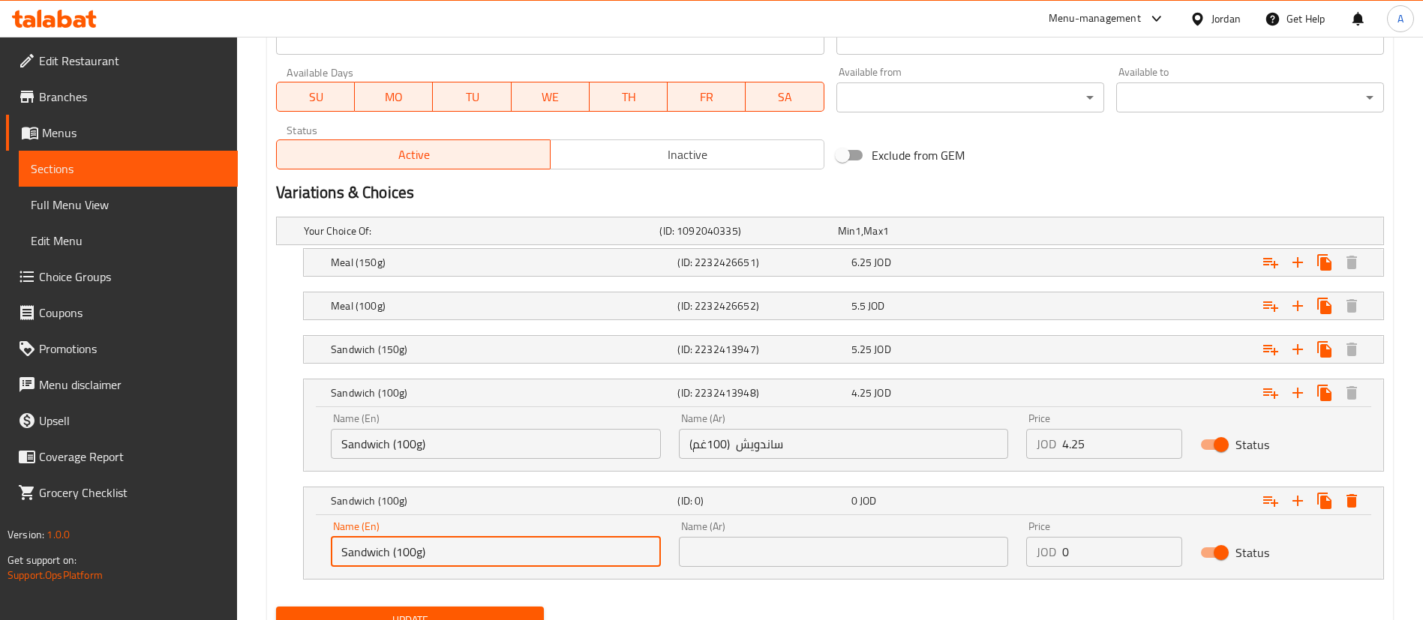
click at [401, 556] on input "Sandwich (100g)" at bounding box center [496, 552] width 330 height 30
type input "Sandwich (200g)"
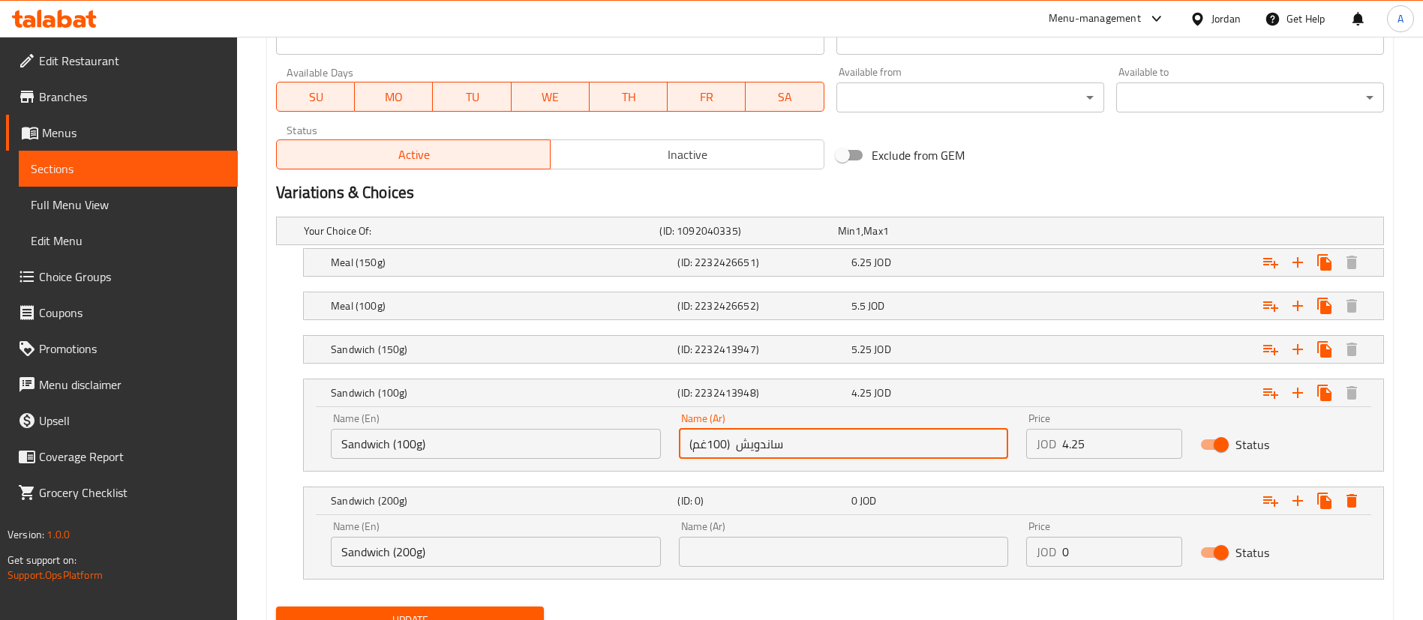
click at [758, 446] on input "ساندويش (100غم)" at bounding box center [844, 444] width 330 height 30
click at [729, 559] on input "text" at bounding box center [844, 552] width 330 height 30
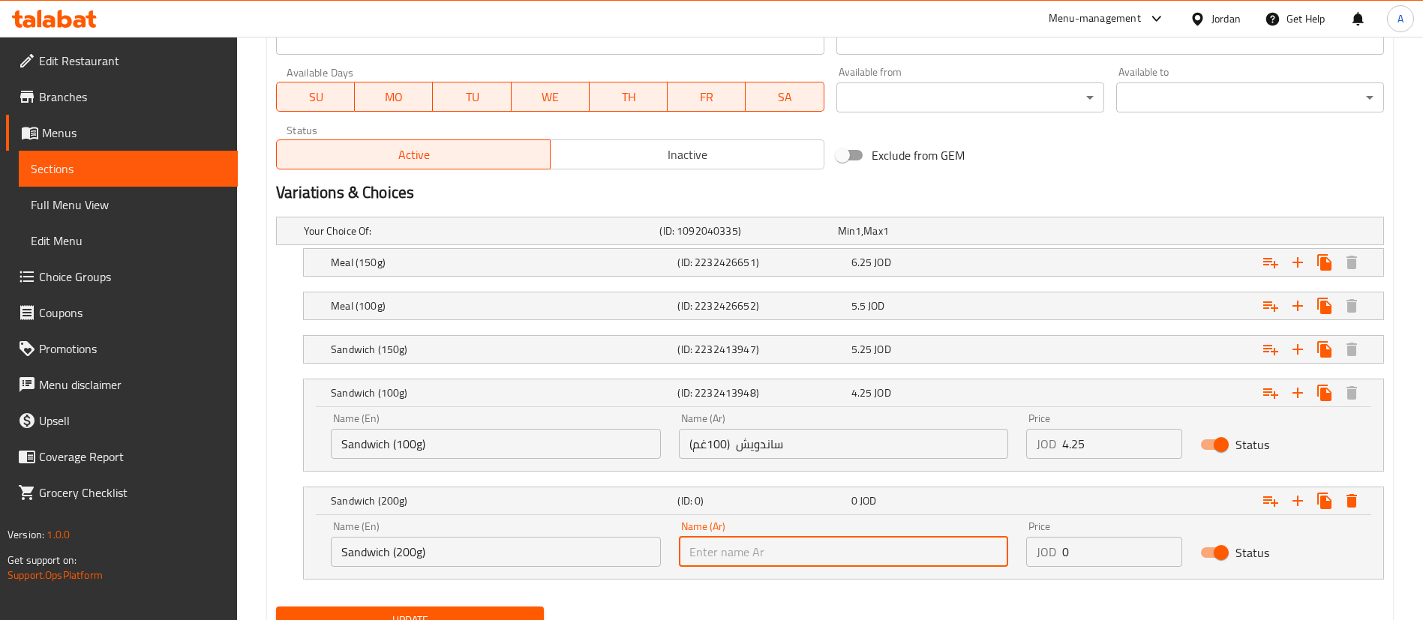
paste input "ساندويش (100غم)"
click at [712, 551] on input "ساندويش (100غم)" at bounding box center [844, 552] width 330 height 30
type input "ساندويش (200غم)"
drag, startPoint x: 1144, startPoint y: 549, endPoint x: 872, endPoint y: 536, distance: 272.6
click at [896, 539] on div "Name (En) Sandwich (200g) Name (En) Name (Ar) ساندويش (200غم) Name (Ar) Price J…" at bounding box center [843, 544] width 1043 height 64
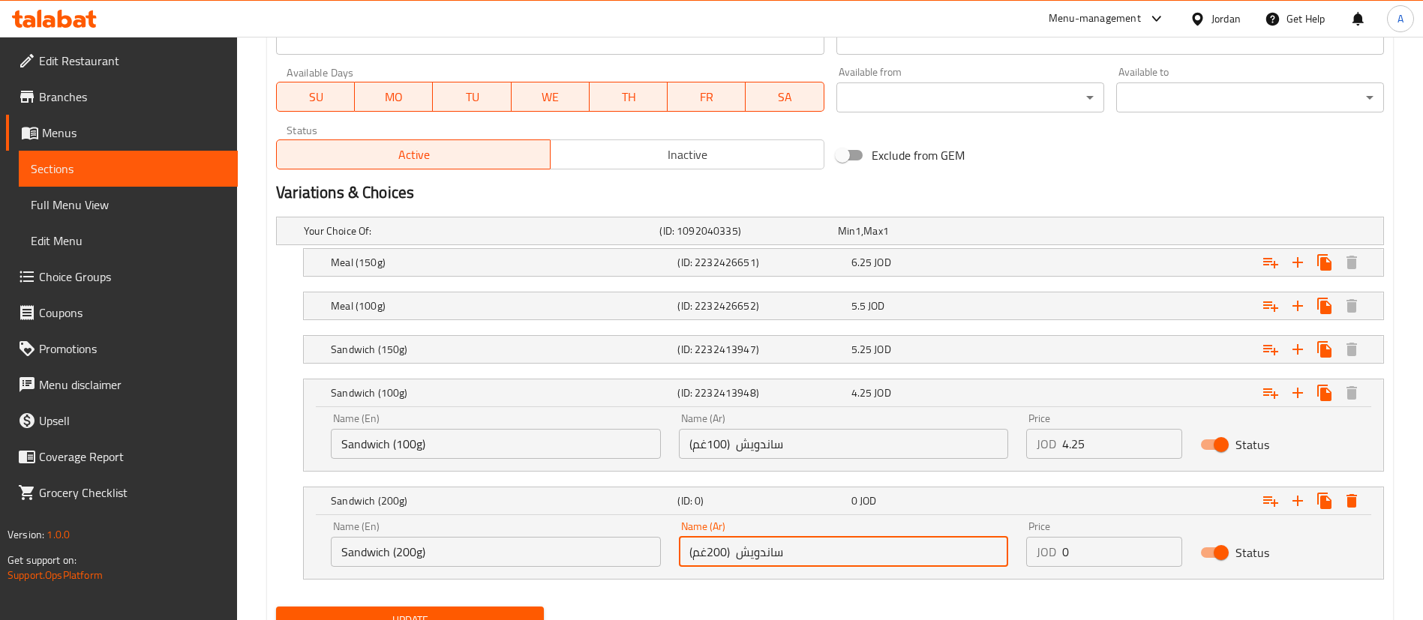
paste input "6.65"
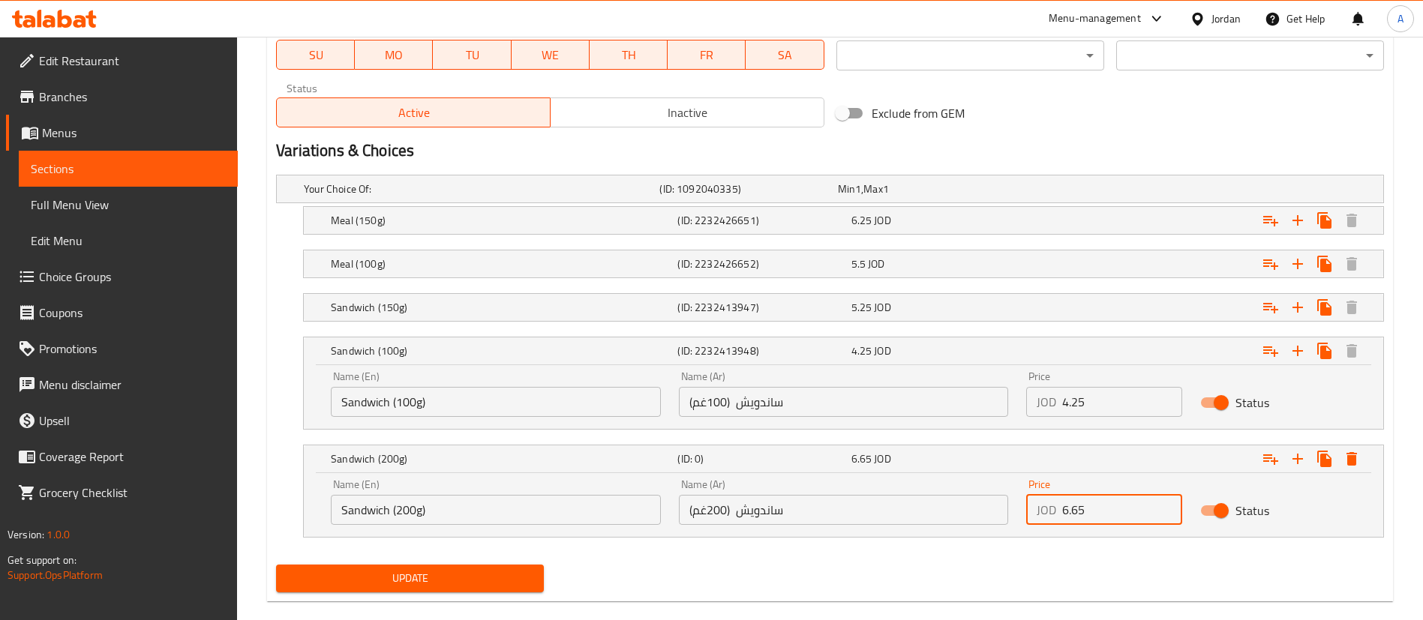
scroll to position [755, 0]
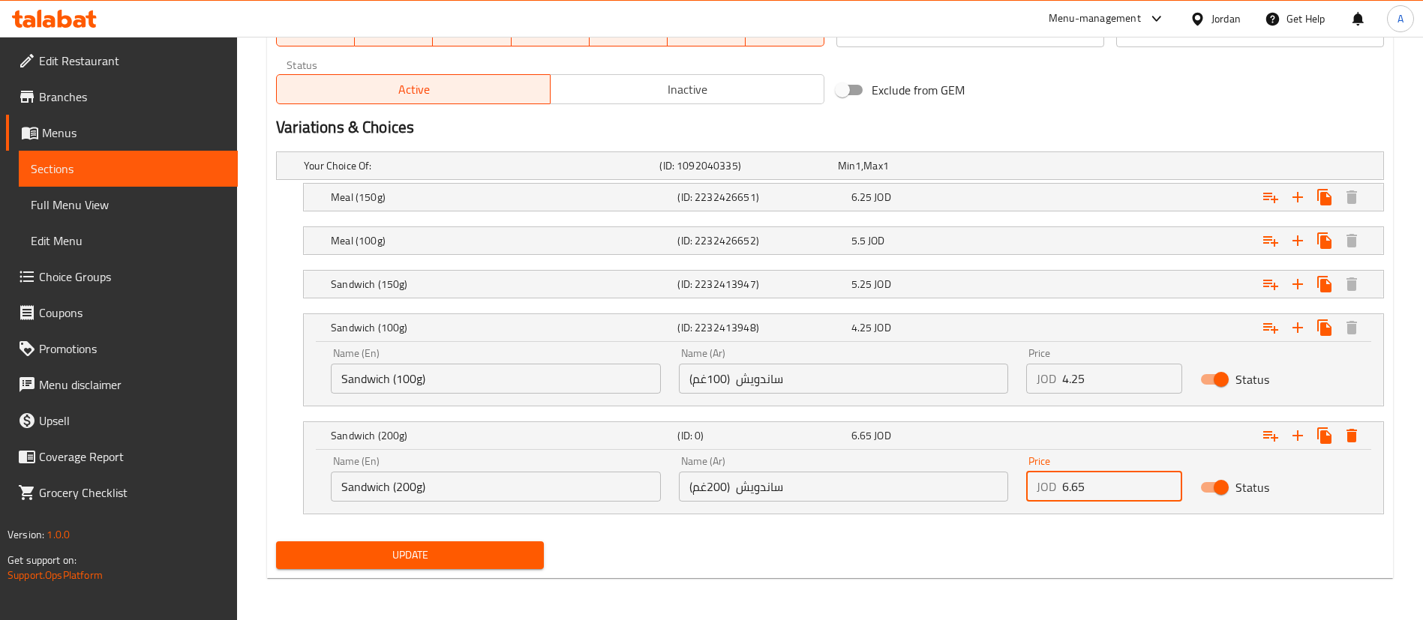
type input "6.65"
click at [506, 550] on span "Update" at bounding box center [410, 555] width 244 height 19
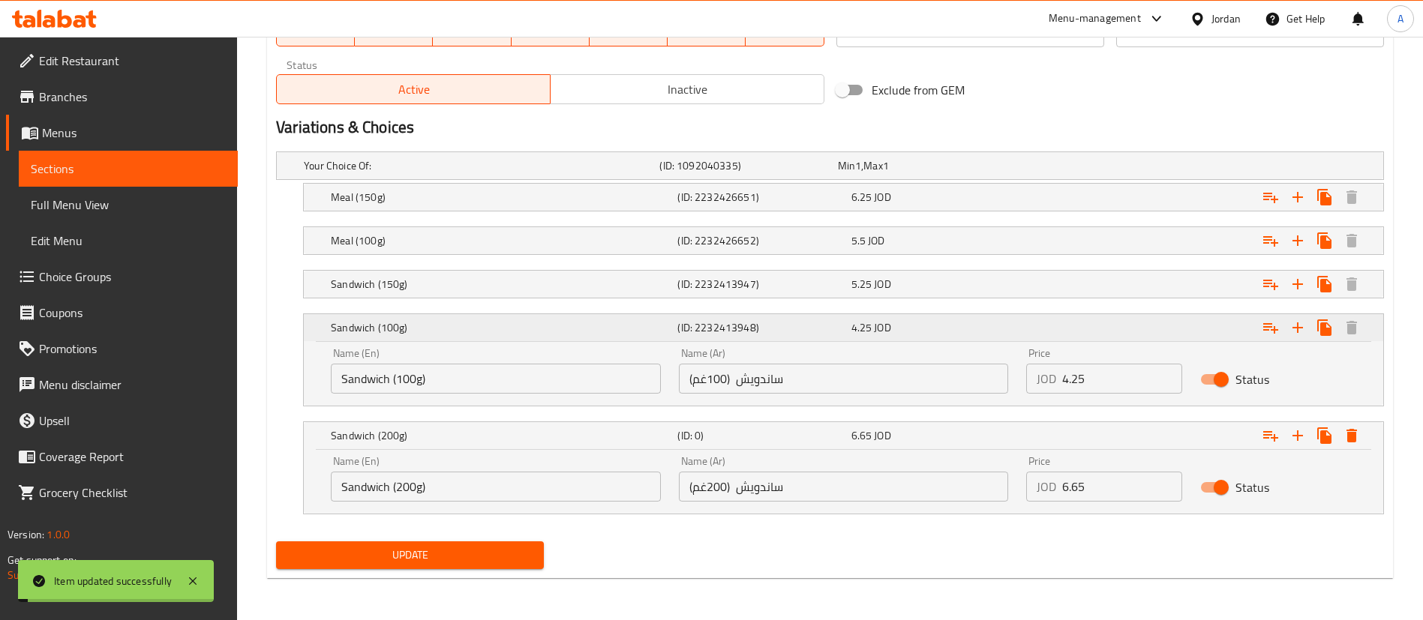
click at [481, 329] on h5 "Sandwich (100g)" at bounding box center [501, 327] width 341 height 15
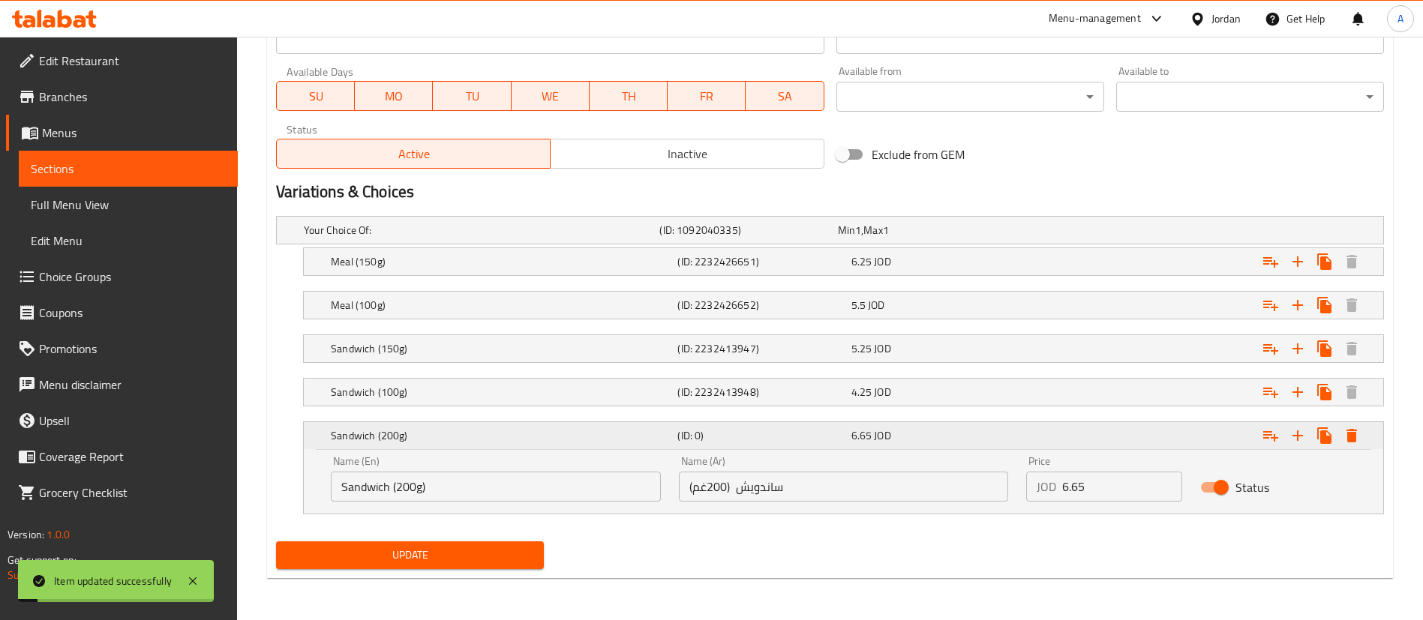
click at [425, 442] on h5 "Sandwich (200g)" at bounding box center [501, 435] width 341 height 15
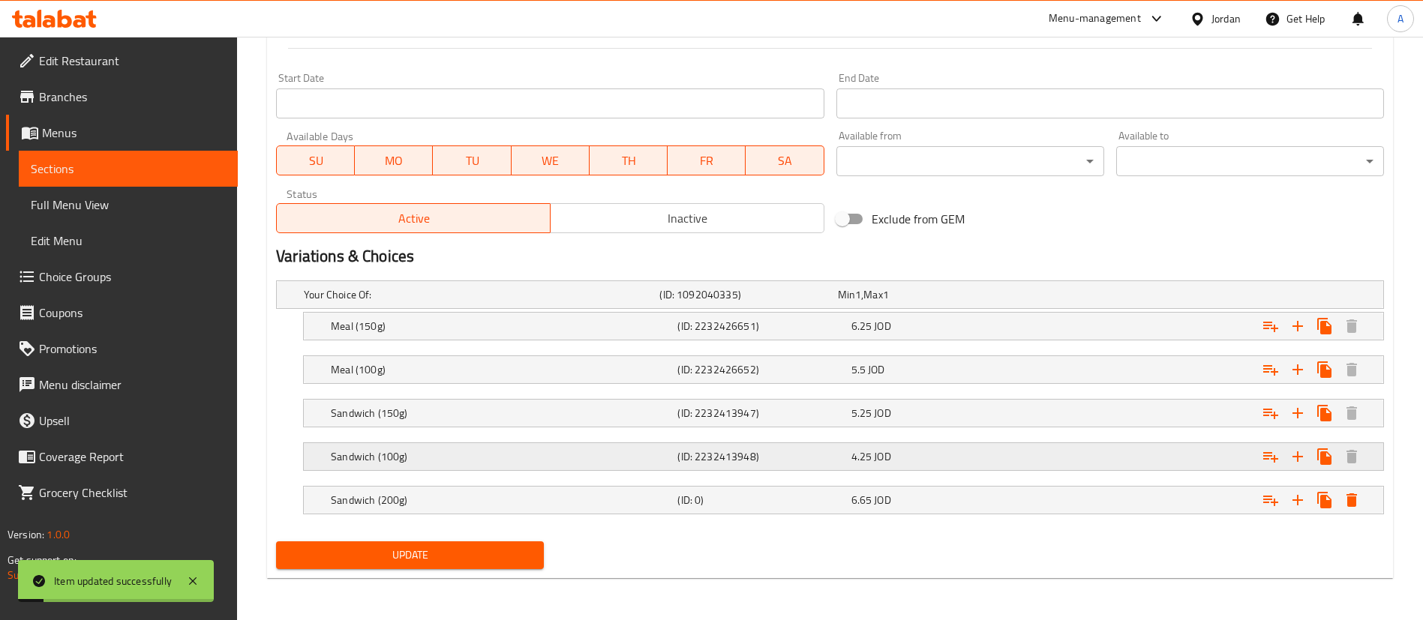
scroll to position [626, 0]
click at [1300, 509] on icon "Expand" at bounding box center [1298, 500] width 18 height 18
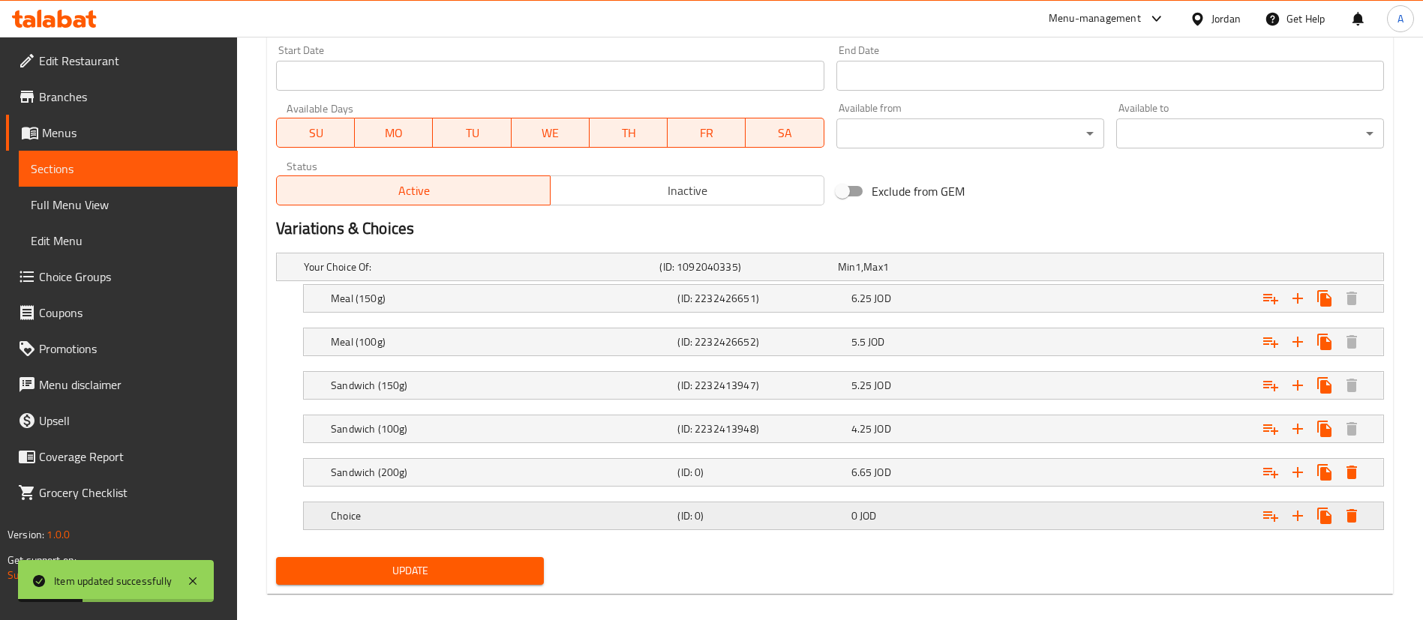
scroll to position [669, 0]
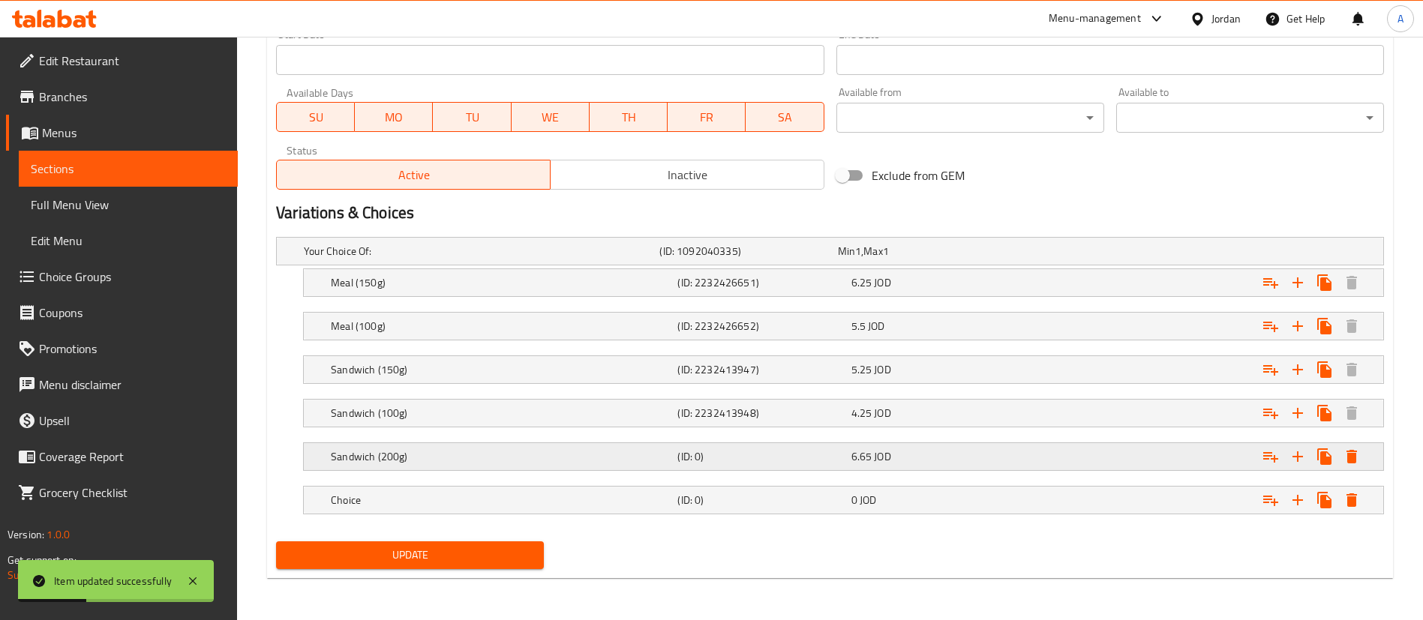
click at [394, 259] on h5 "Sandwich (200g)" at bounding box center [479, 251] width 350 height 15
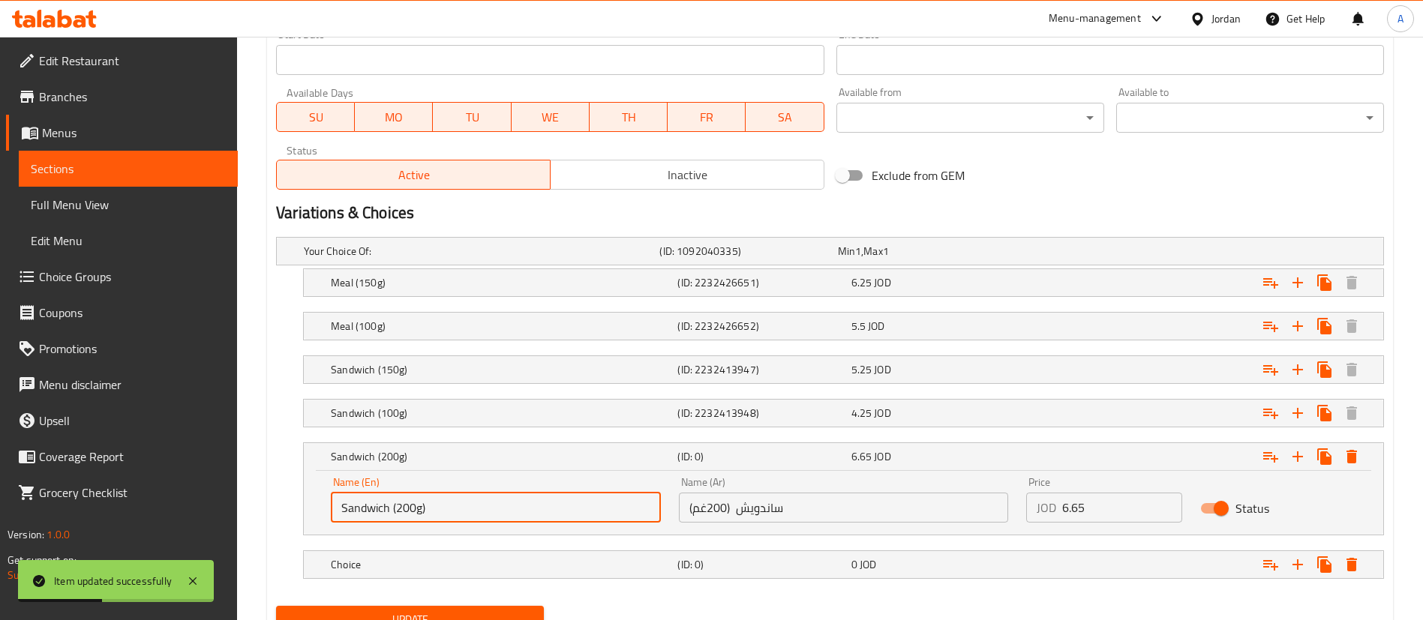
drag, startPoint x: 464, startPoint y: 521, endPoint x: 257, endPoint y: 507, distance: 207.5
click at [257, 508] on div "Home / Restaurants management / Menus / Sections / item / update Burger section…" at bounding box center [830, 26] width 1186 height 1317
click at [335, 259] on h5 "Choice" at bounding box center [479, 251] width 350 height 15
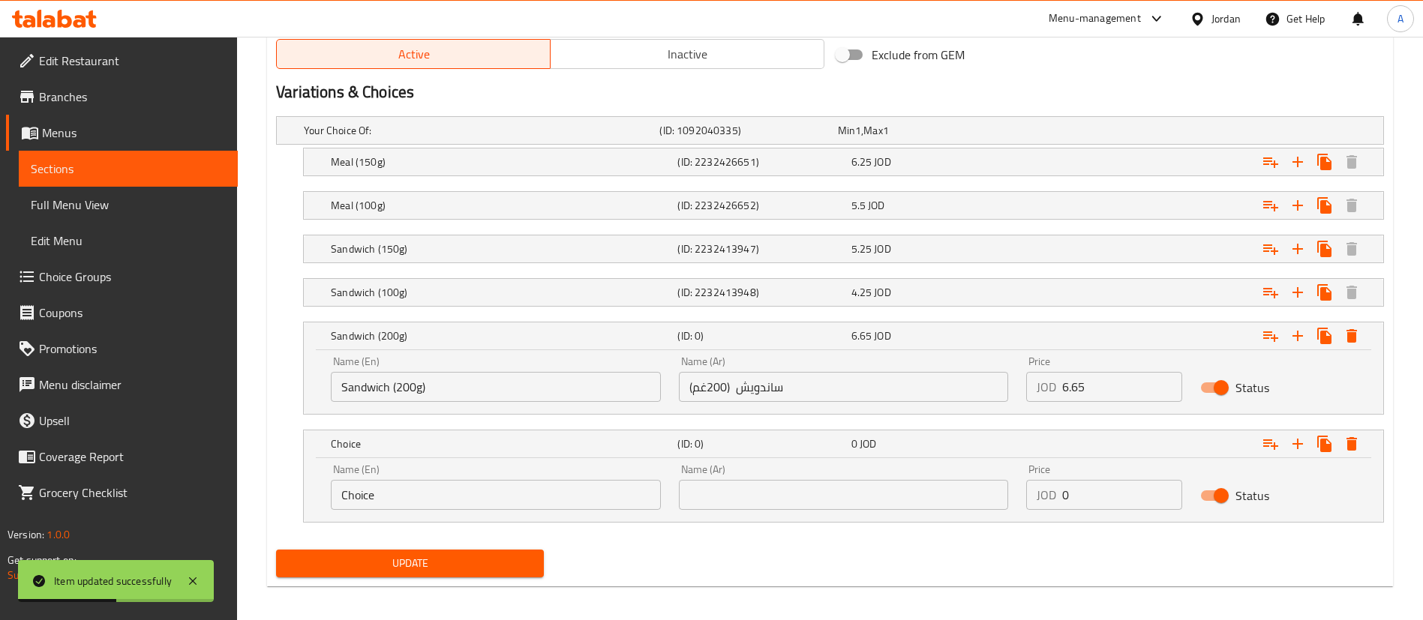
scroll to position [796, 0]
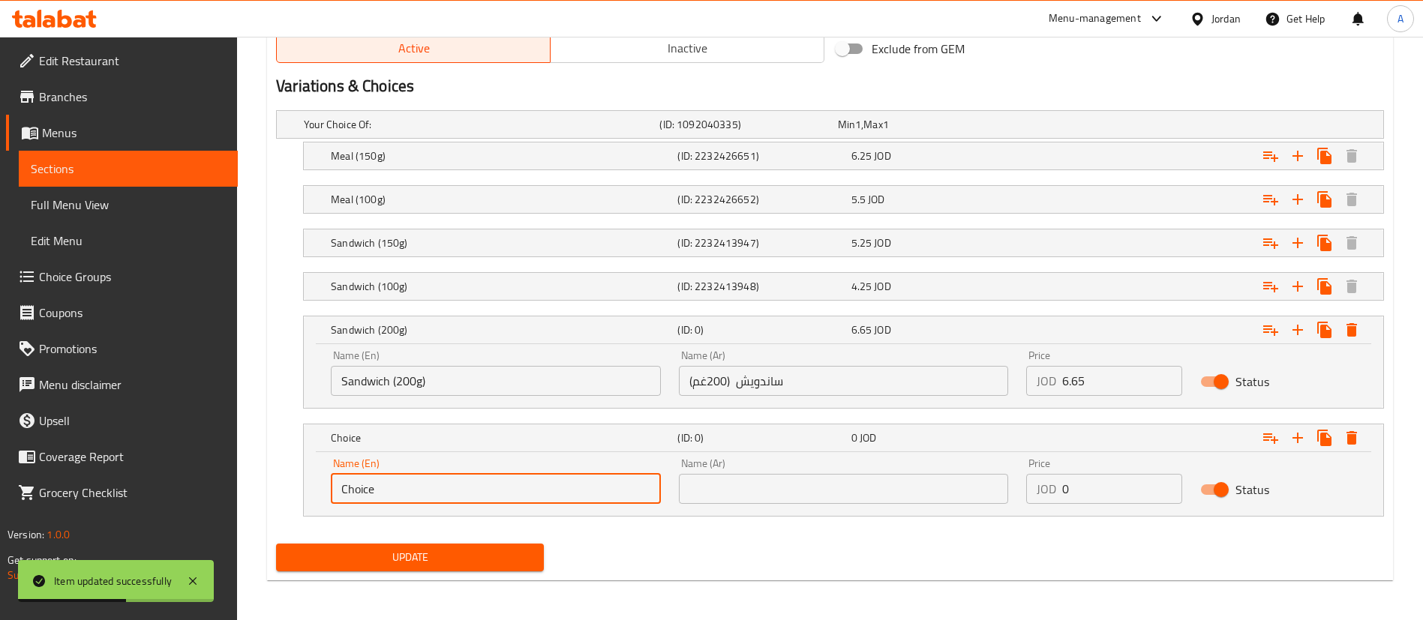
drag, startPoint x: 426, startPoint y: 496, endPoint x: 250, endPoint y: 491, distance: 176.3
click at [272, 494] on div "Your Choice Of: (ID: 1092040335) Min 1 , Max 1 Name (En) Your Choice Of: Name (…" at bounding box center [830, 321] width 1120 height 434
paste input "Sandwich (200g)"
click at [400, 490] on input "Sandwich (200g)" at bounding box center [496, 489] width 330 height 30
type input "Sandwich (300g)"
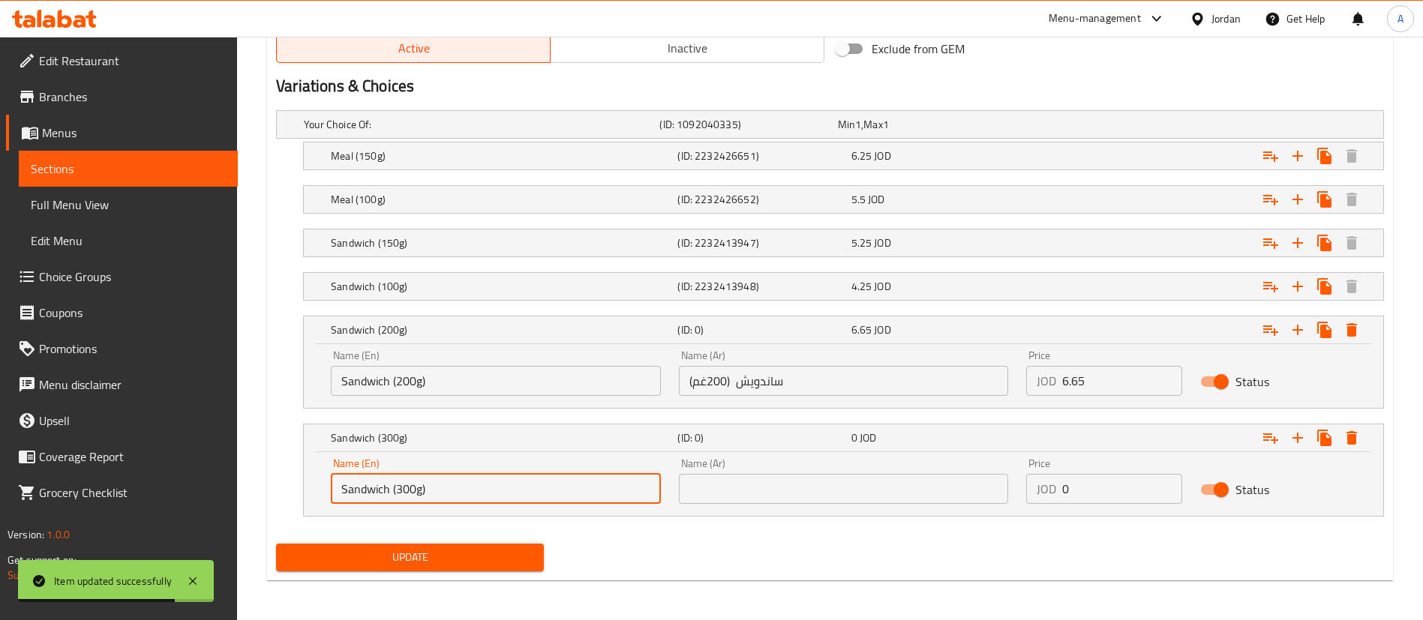
click at [713, 374] on input "ساندويش (200غم)" at bounding box center [844, 381] width 330 height 30
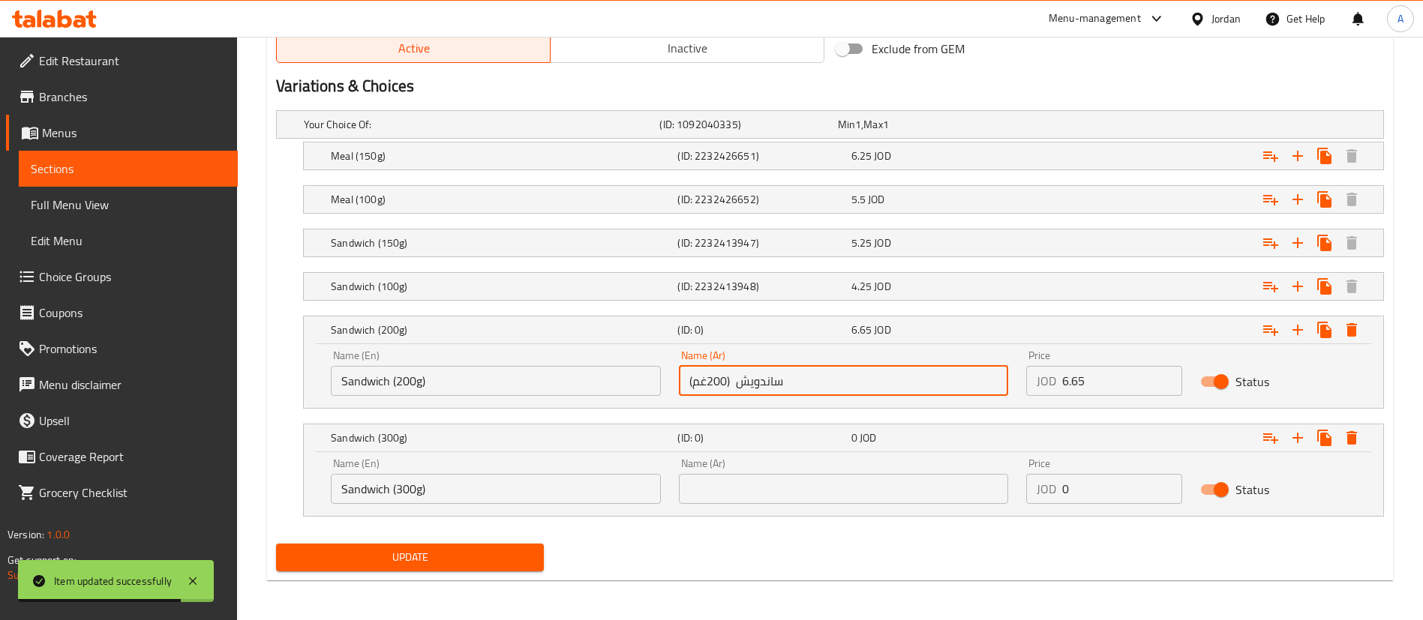
click at [713, 374] on input "ساندويش (200غم)" at bounding box center [844, 381] width 330 height 30
click at [732, 489] on input "text" at bounding box center [844, 489] width 330 height 30
paste input "ساندويش (200غم)"
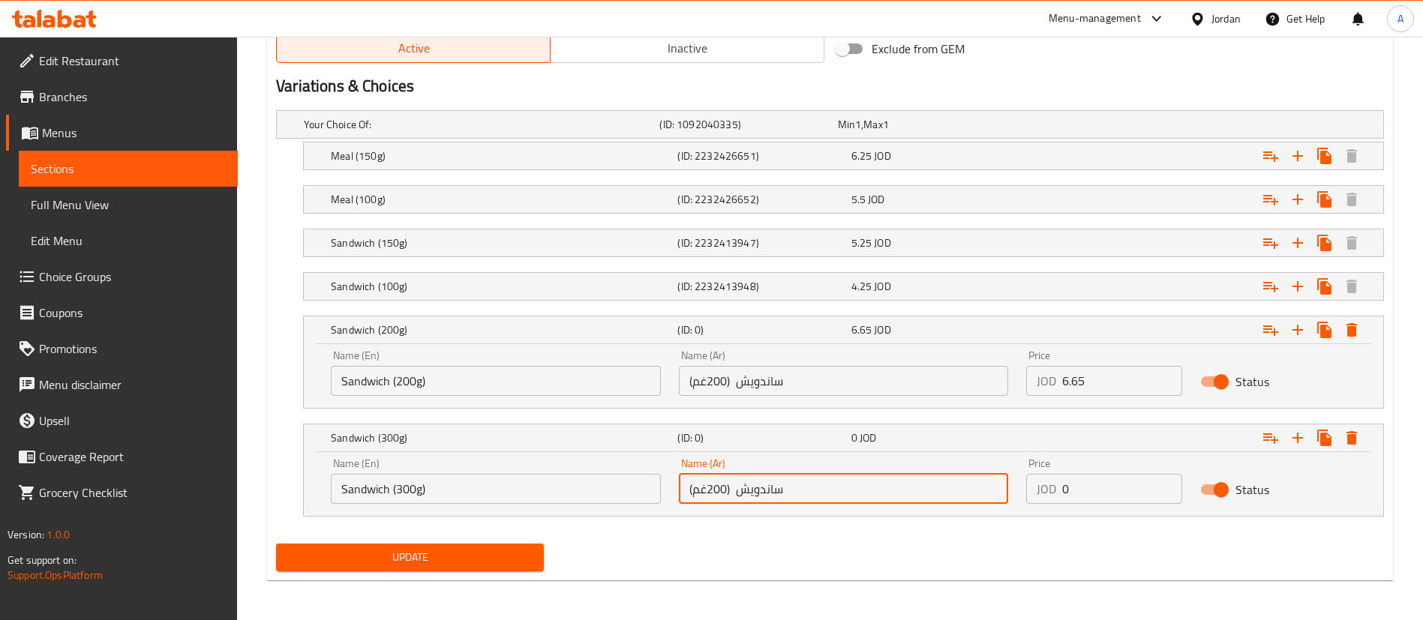
drag, startPoint x: 708, startPoint y: 487, endPoint x: 703, endPoint y: 498, distance: 12.4
click at [713, 488] on input "ساندويش (200غم)" at bounding box center [844, 489] width 330 height 30
click at [707, 488] on input "ساندويش (200غم)" at bounding box center [844, 489] width 330 height 30
type input "ساندويش (300غم)"
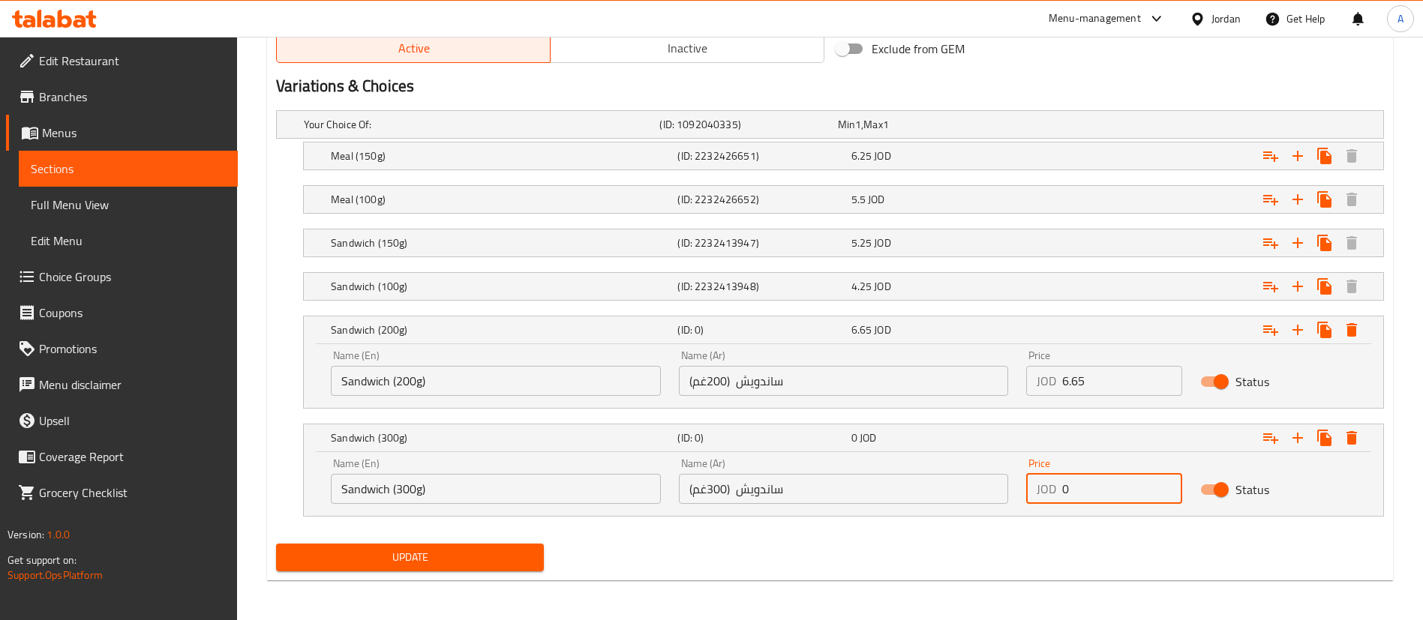
drag, startPoint x: 1064, startPoint y: 490, endPoint x: 816, endPoint y: 518, distance: 249.2
click at [929, 489] on div "Name (En) Sandwich (300g) Name (En) Name (Ar) ساندويش (300غم) Name (Ar) Price J…" at bounding box center [843, 481] width 1043 height 64
paste input "9.25"
type input "9.25"
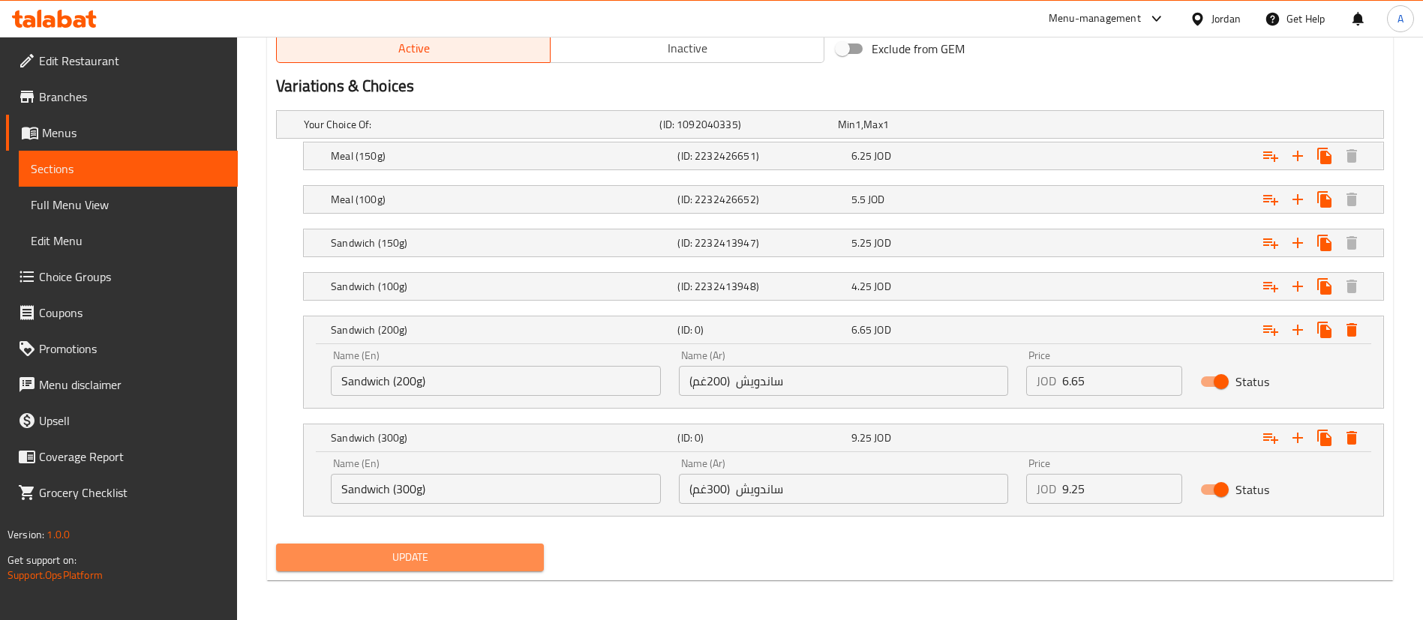
drag, startPoint x: 544, startPoint y: 562, endPoint x: 520, endPoint y: 557, distance: 24.4
click at [542, 559] on button "Update" at bounding box center [410, 558] width 268 height 28
click at [509, 557] on div at bounding box center [711, 310] width 1423 height 620
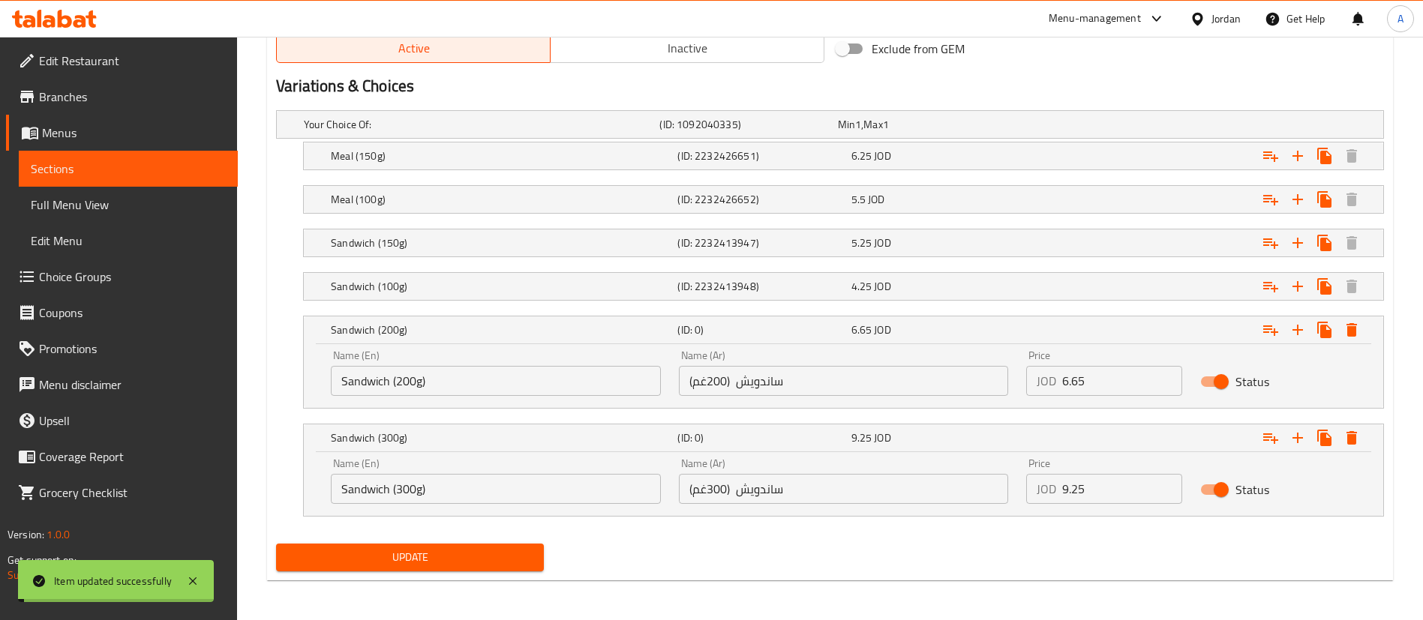
click at [456, 348] on div "Name (En) Sandwich (200g) Name (En)" at bounding box center [496, 373] width 348 height 64
click at [459, 332] on h5 "Sandwich (200g)" at bounding box center [501, 330] width 341 height 15
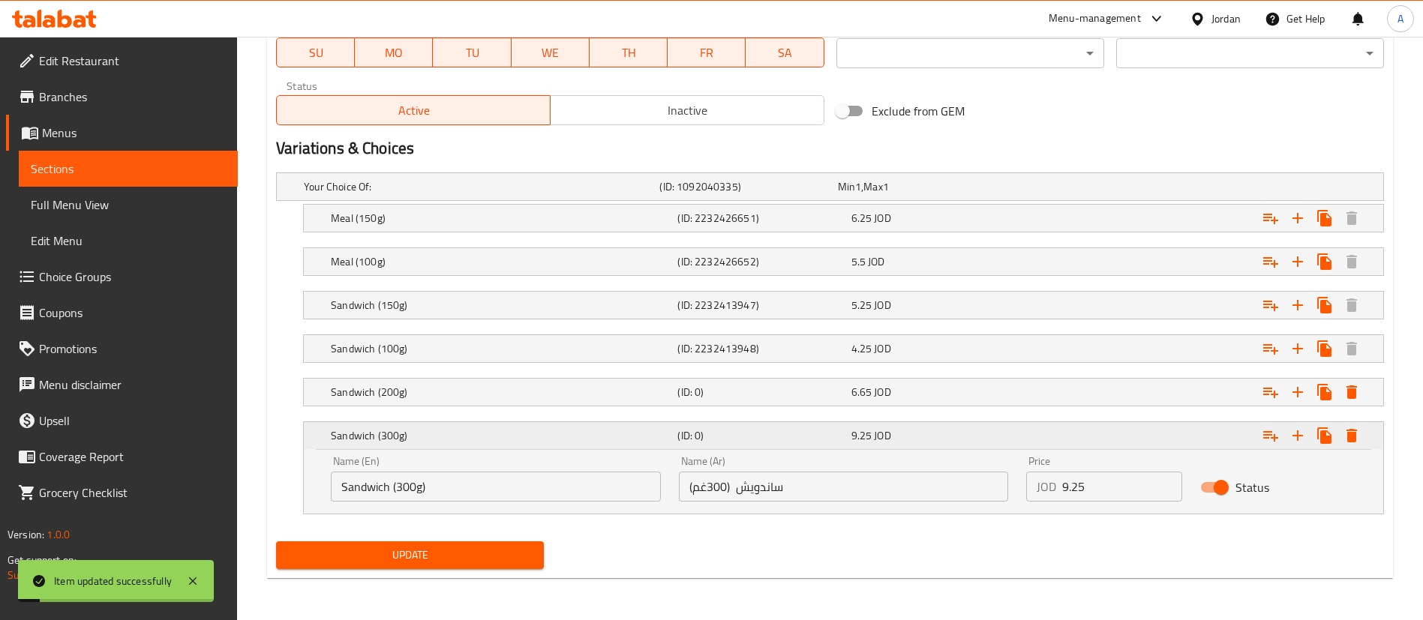
click at [449, 431] on h5 "Sandwich (300g)" at bounding box center [501, 435] width 341 height 15
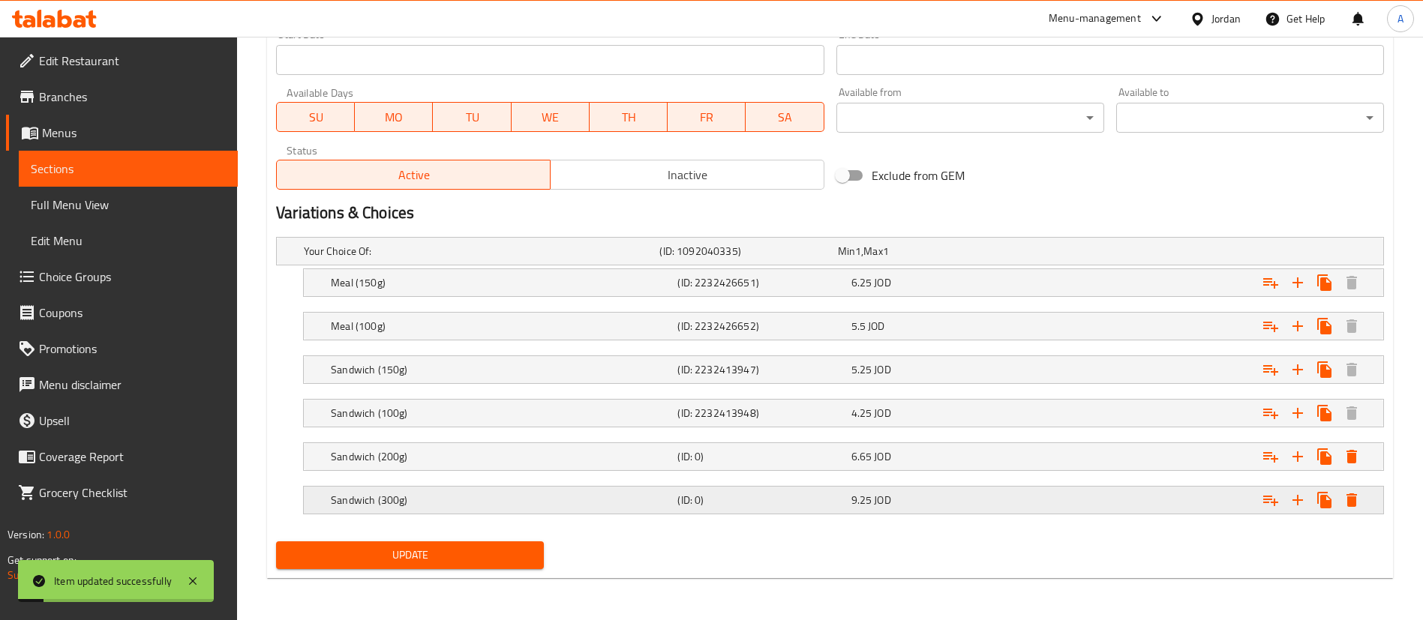
scroll to position [669, 0]
click at [1296, 497] on icon "Expand" at bounding box center [1298, 500] width 18 height 18
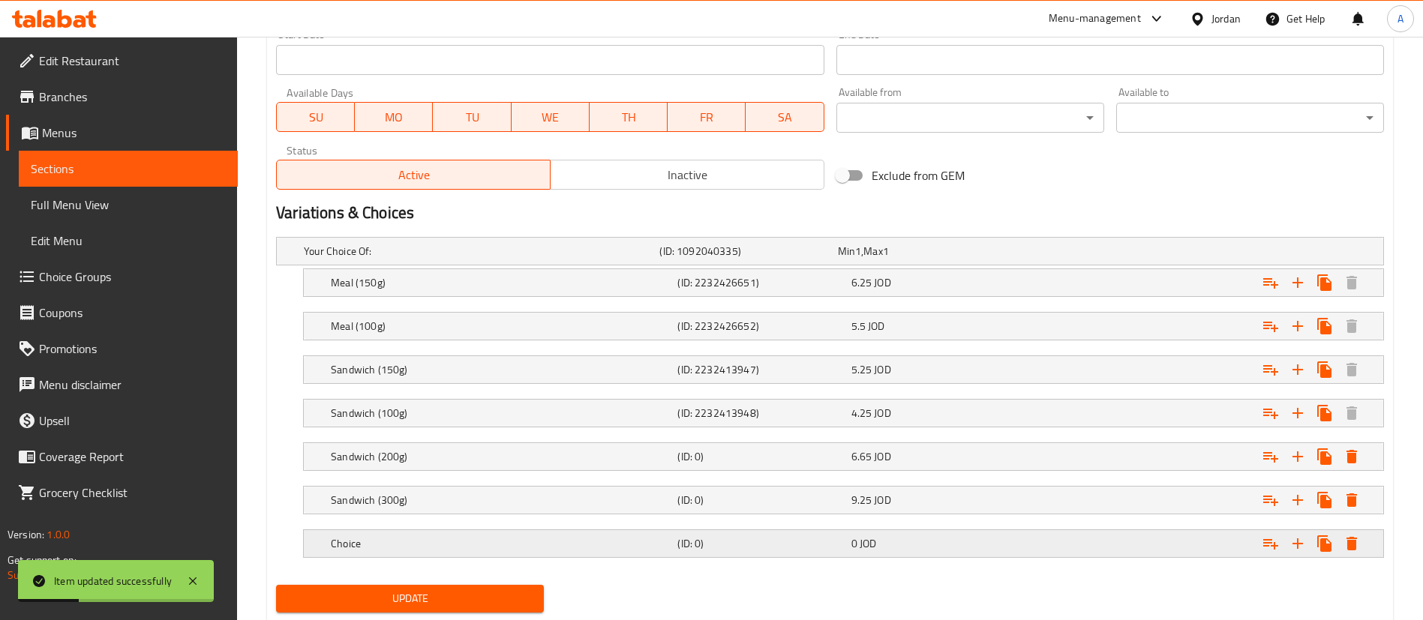
click at [555, 259] on h5 "Choice" at bounding box center [479, 251] width 350 height 15
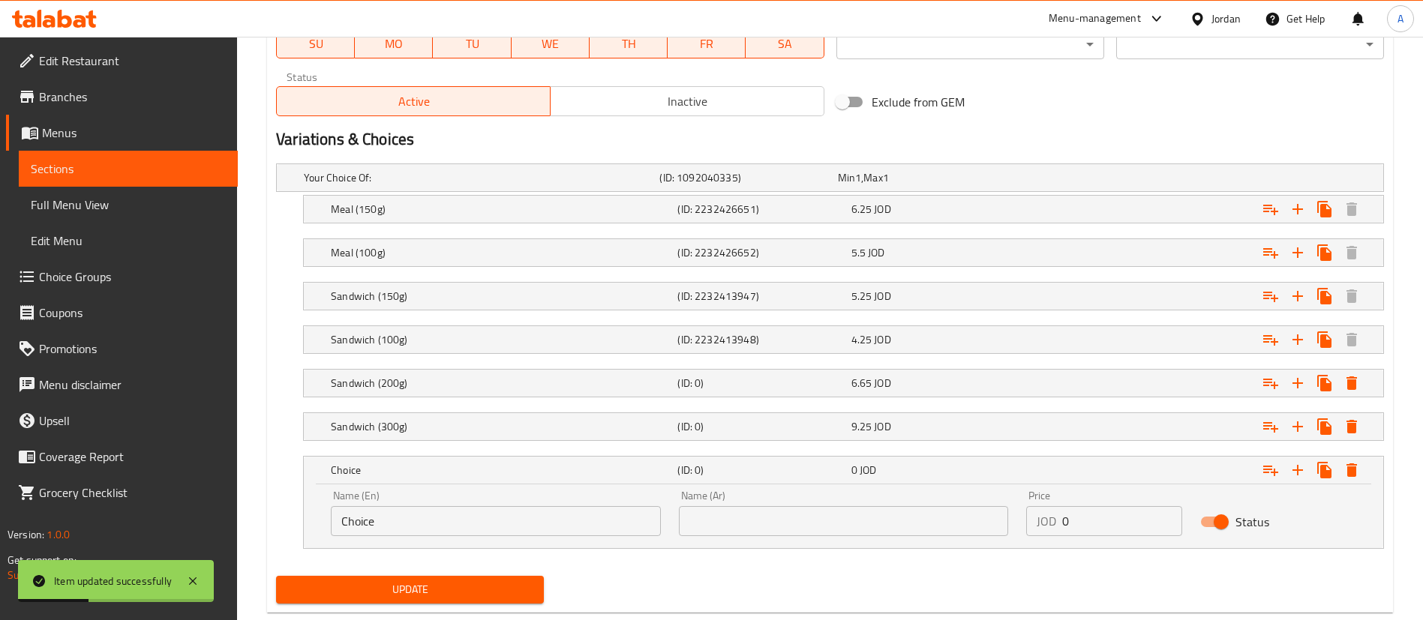
scroll to position [777, 0]
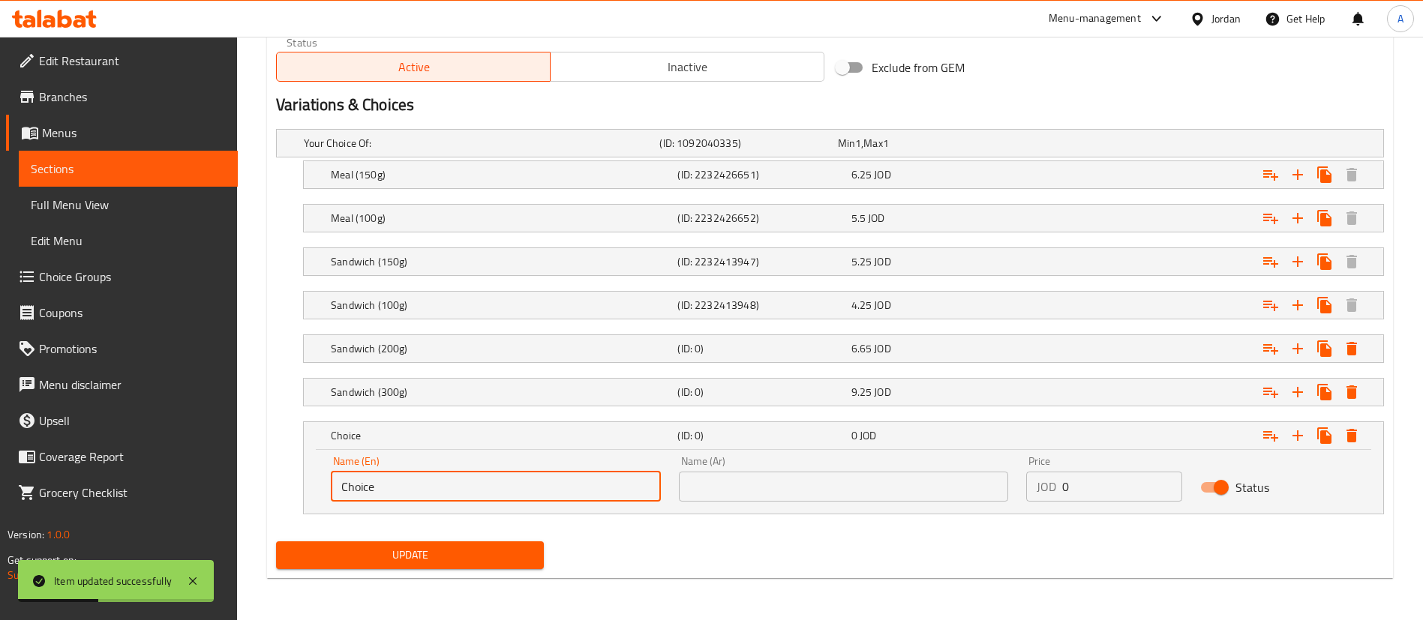
drag, startPoint x: 433, startPoint y: 497, endPoint x: 236, endPoint y: 495, distance: 197.3
type input "ة"
click at [456, 151] on h5 "Meal (100g)" at bounding box center [479, 143] width 350 height 15
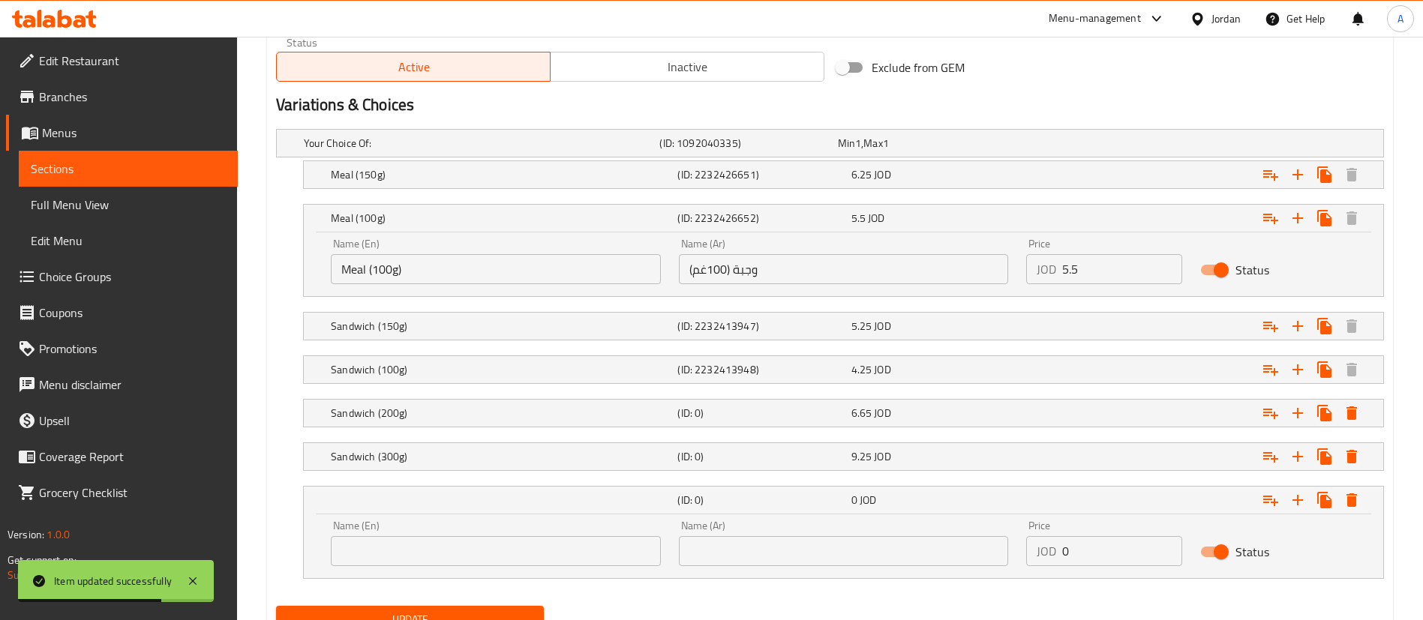
drag, startPoint x: 473, startPoint y: 272, endPoint x: 273, endPoint y: 275, distance: 199.5
click at [284, 275] on div "Meal (100g) (ID: 2232426652) 5.5 JOD Name (En) Meal (100g) Name (En) Name (Ar) …" at bounding box center [830, 250] width 1108 height 93
drag, startPoint x: 413, startPoint y: 557, endPoint x: 434, endPoint y: 524, distance: 39.5
click at [413, 555] on input "text" at bounding box center [496, 551] width 330 height 30
paste input "Meal (100g)"
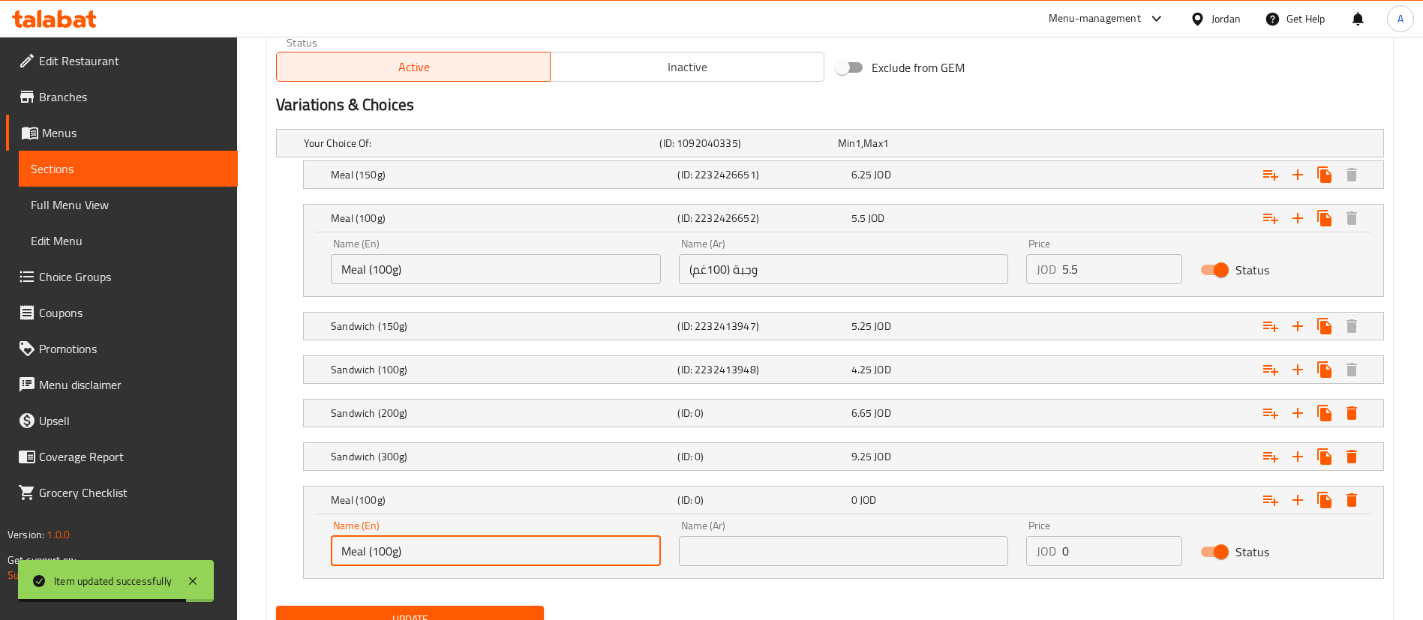
type input "Meal (100g)"
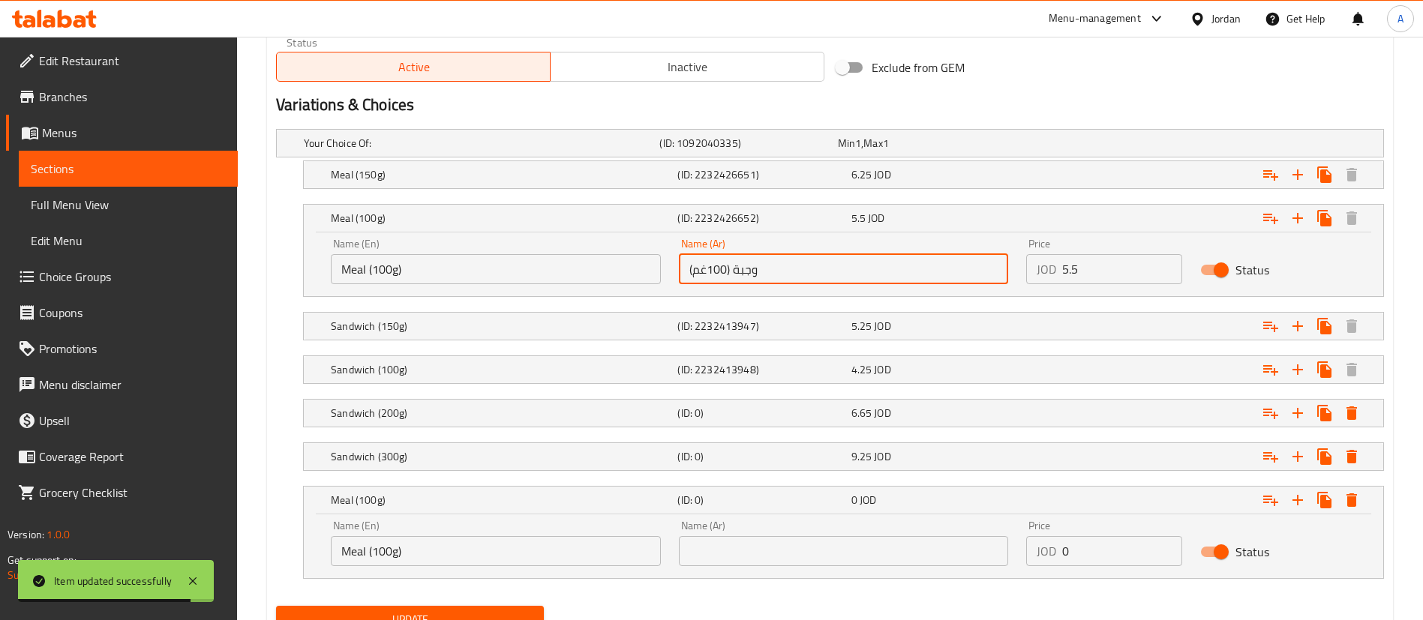
drag, startPoint x: 762, startPoint y: 269, endPoint x: 571, endPoint y: 269, distance: 191.3
click at [571, 269] on div "Name (En) Meal (100g) Name (En) Name (Ar) وجبة (100غم) Name (Ar) Price JOD 5.5 …" at bounding box center [843, 262] width 1043 height 64
drag, startPoint x: 725, startPoint y: 548, endPoint x: 714, endPoint y: 535, distance: 16.5
click at [725, 546] on input "text" at bounding box center [844, 551] width 330 height 30
paste input "وجبة (100غم)"
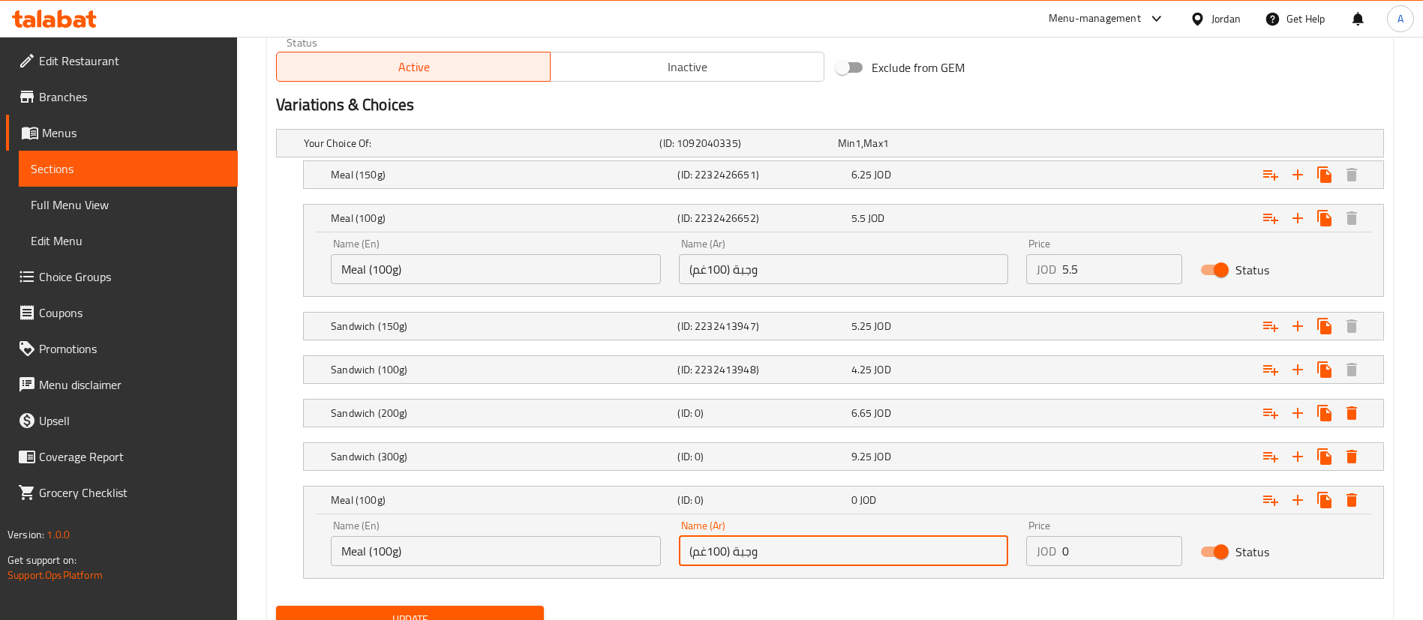
type input "وجبة (100غم)"
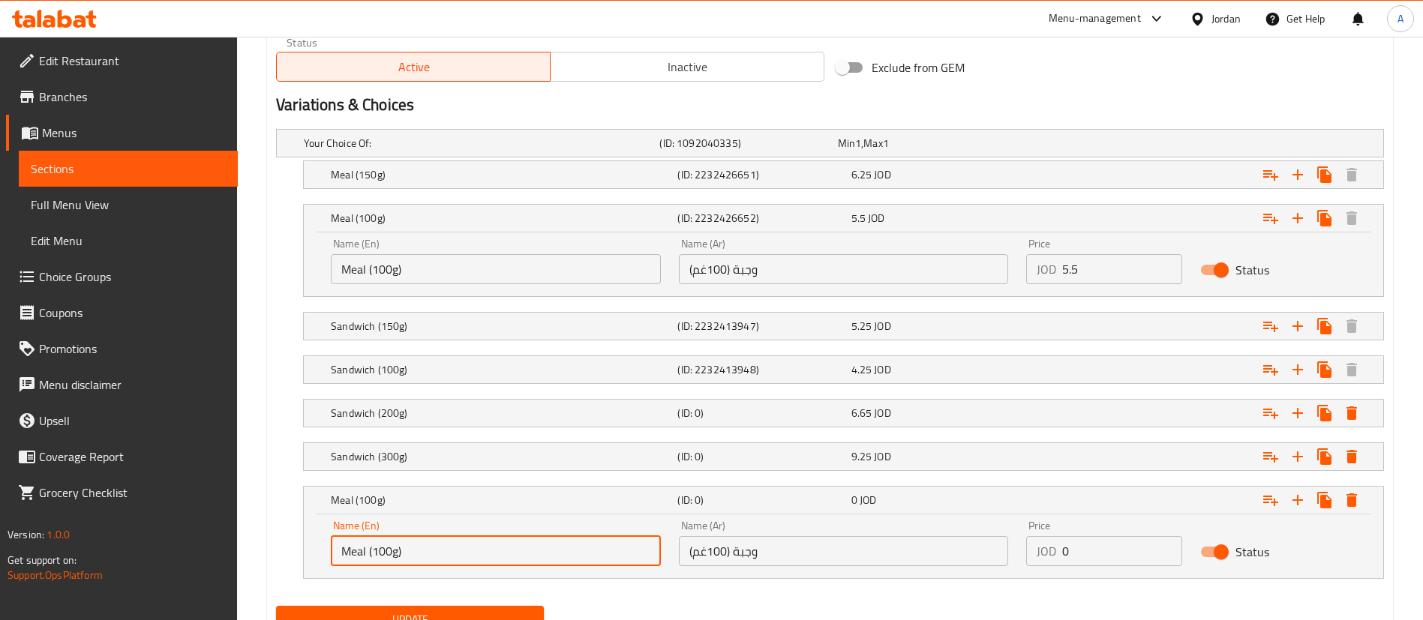
click at [378, 554] on input "Meal (100g)" at bounding box center [496, 551] width 330 height 30
type input "Meal (200g)"
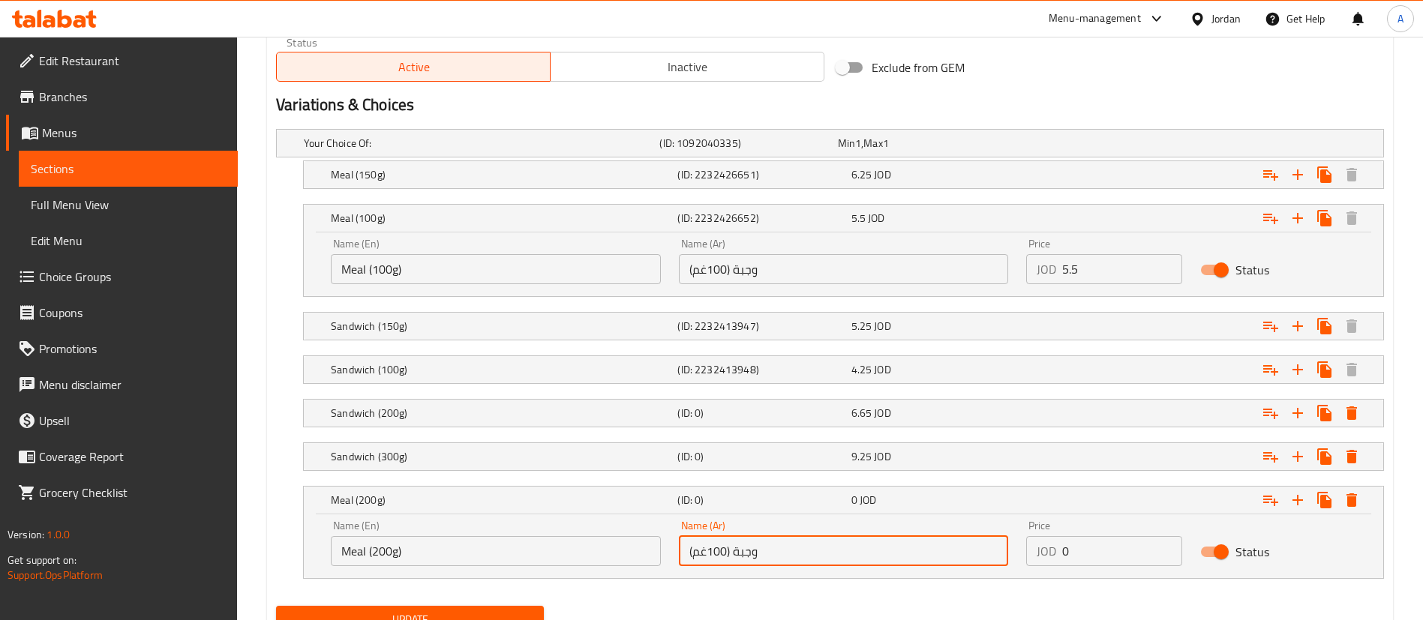
click at [712, 552] on input "وجبة (100غم)" at bounding box center [844, 551] width 330 height 30
type input "وجبة (200غم)"
drag, startPoint x: 1095, startPoint y: 549, endPoint x: 767, endPoint y: 563, distance: 328.8
click at [865, 548] on div "Name (En) Meal (200g) Name (En) Name (Ar) وجبة (200غم) Name (Ar) Price JOD 0 Pr…" at bounding box center [843, 544] width 1043 height 64
paste input "7.65"
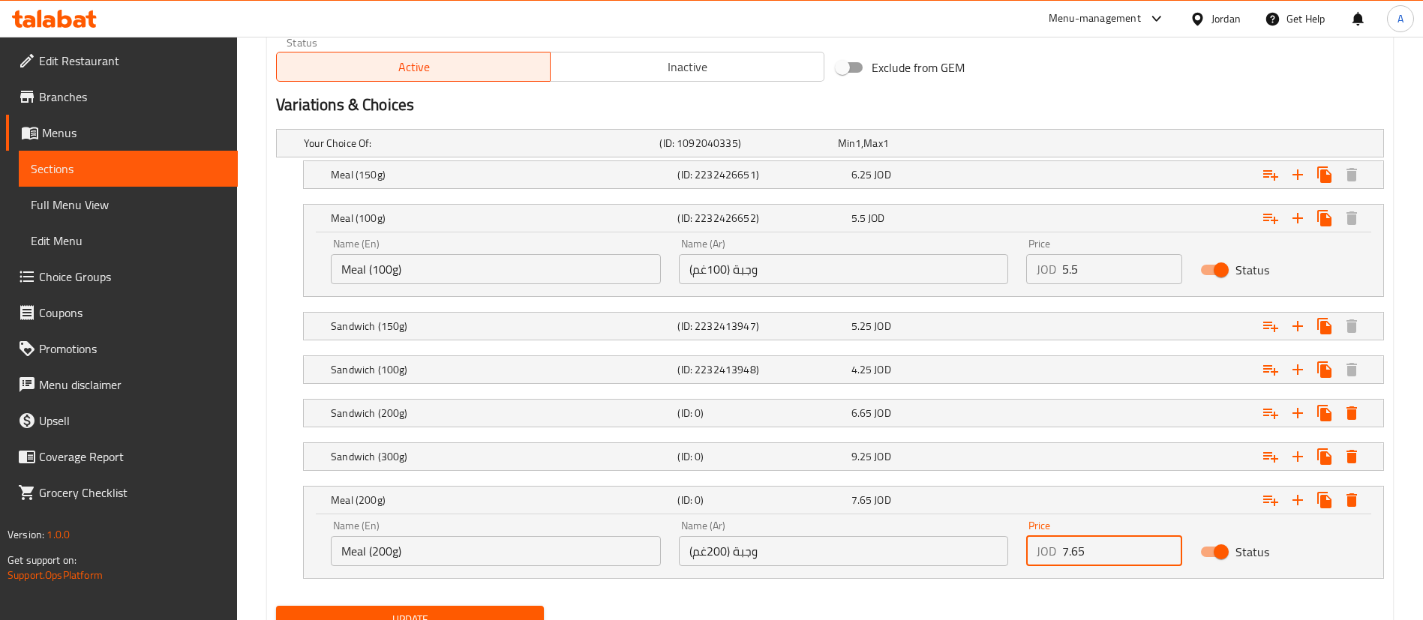
type input "7.65"
click at [454, 607] on button "Update" at bounding box center [410, 620] width 268 height 28
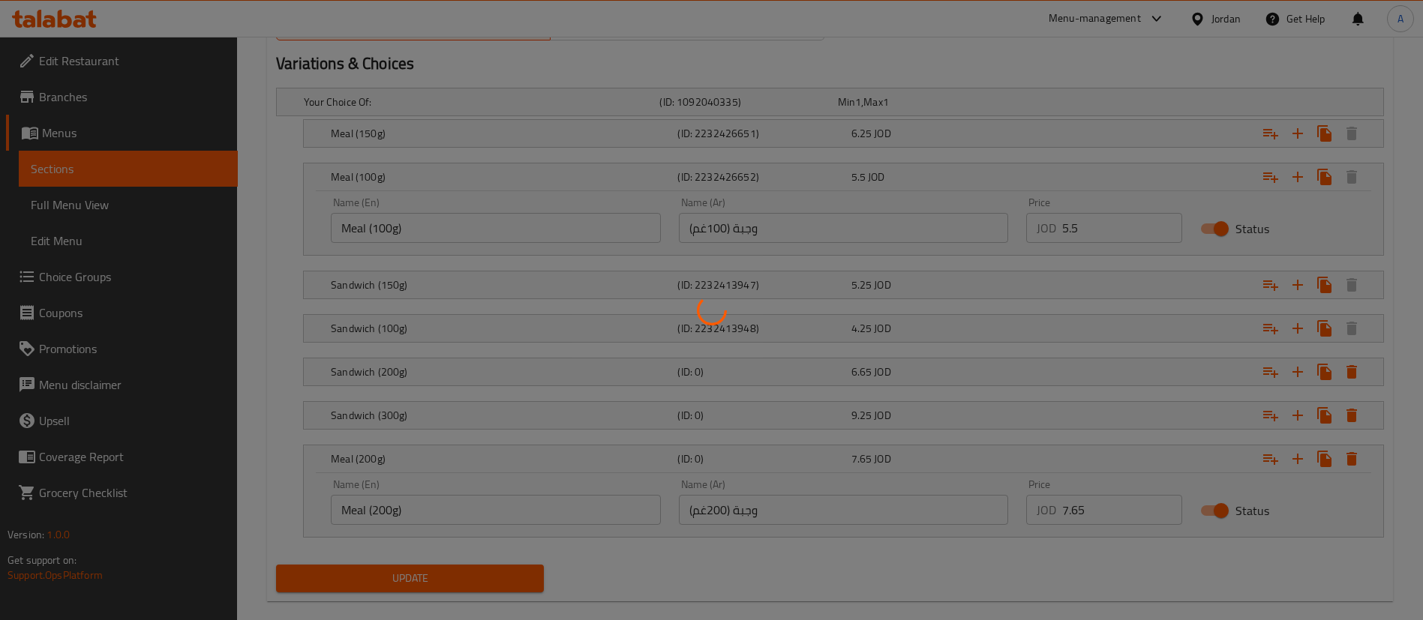
scroll to position [842, 0]
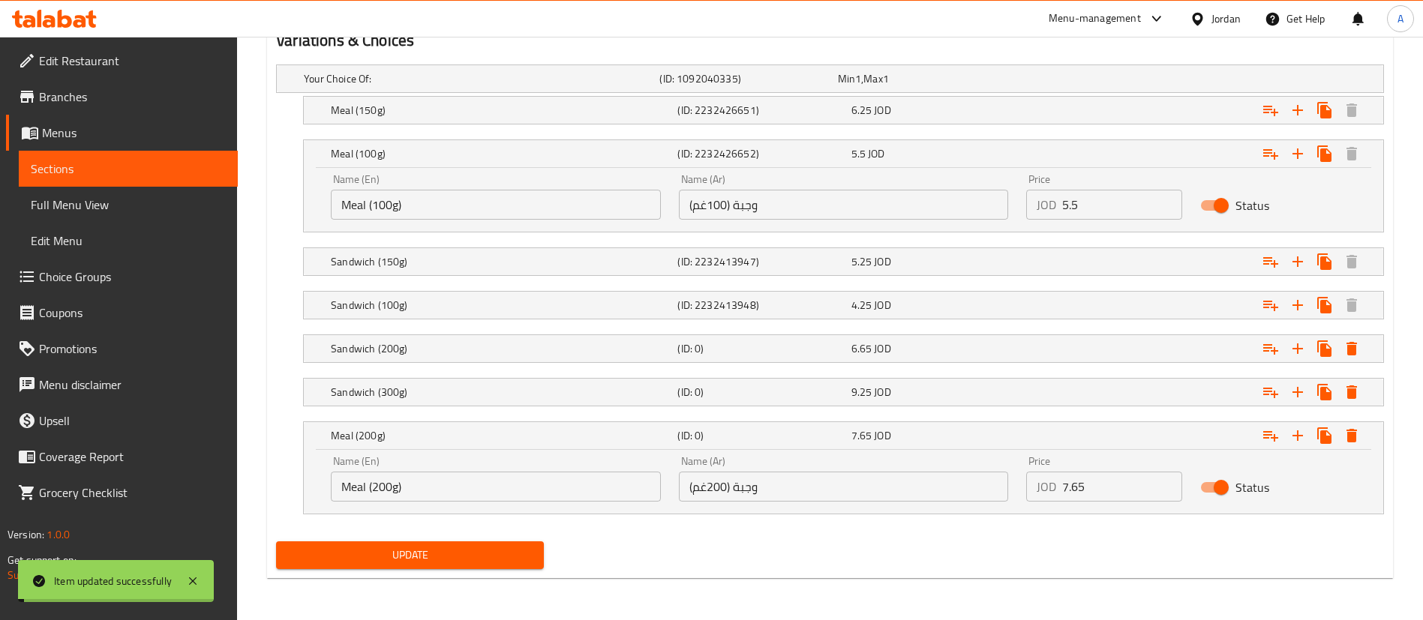
click at [590, 158] on h5 "Meal (100g)" at bounding box center [501, 153] width 341 height 15
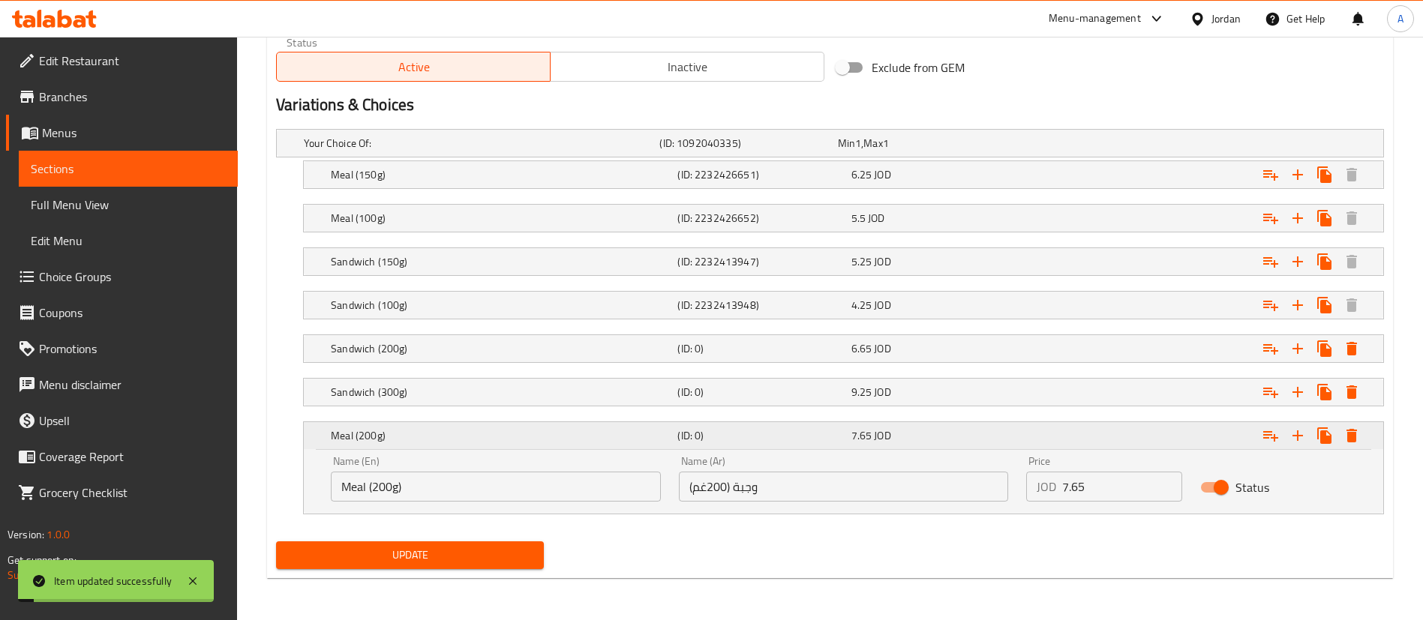
click at [475, 446] on div "Meal (200g)" at bounding box center [501, 435] width 347 height 21
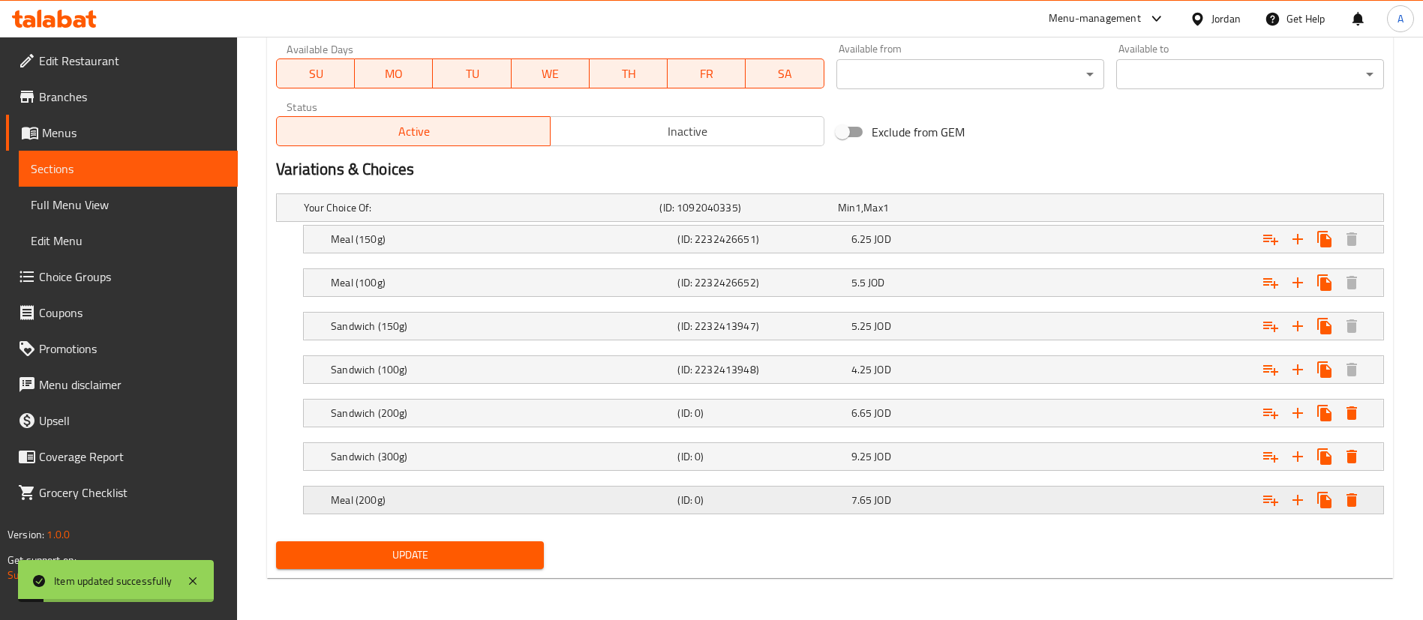
scroll to position [713, 0]
click at [1293, 245] on icon "Expand" at bounding box center [1297, 239] width 11 height 11
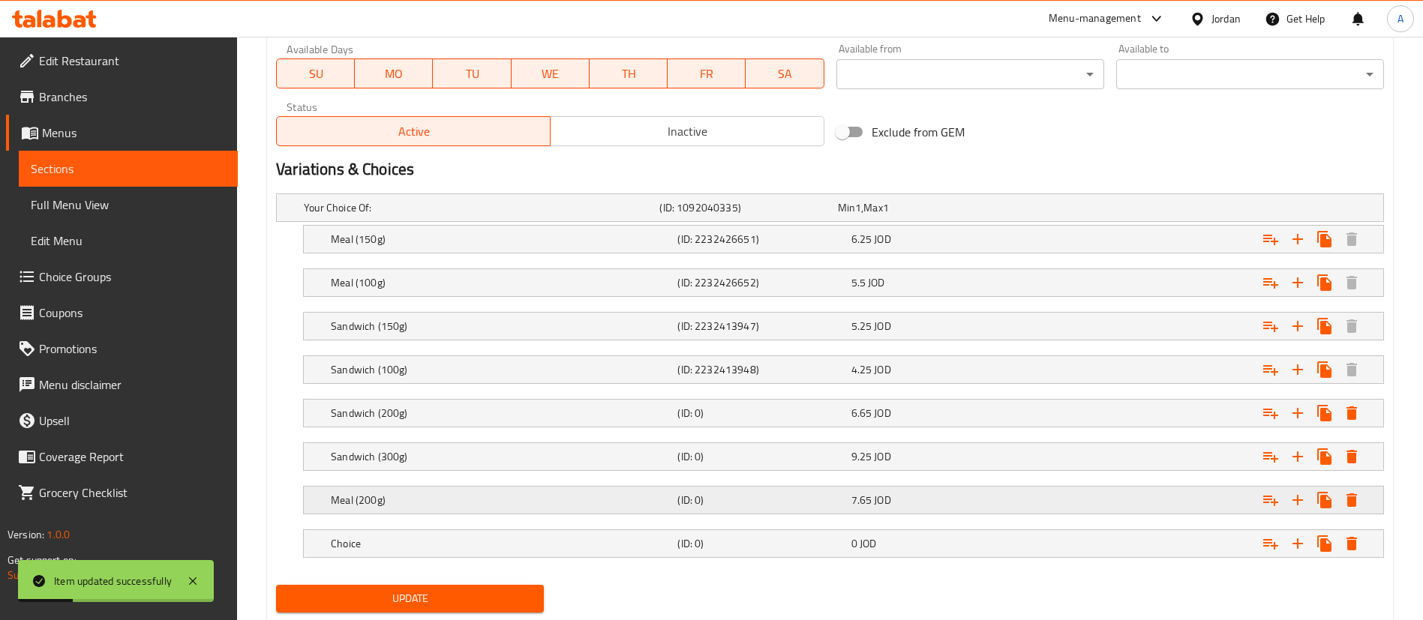
click at [510, 224] on div "Meal (200g) (ID: 0) 7.65 JOD" at bounding box center [834, 207] width 1067 height 33
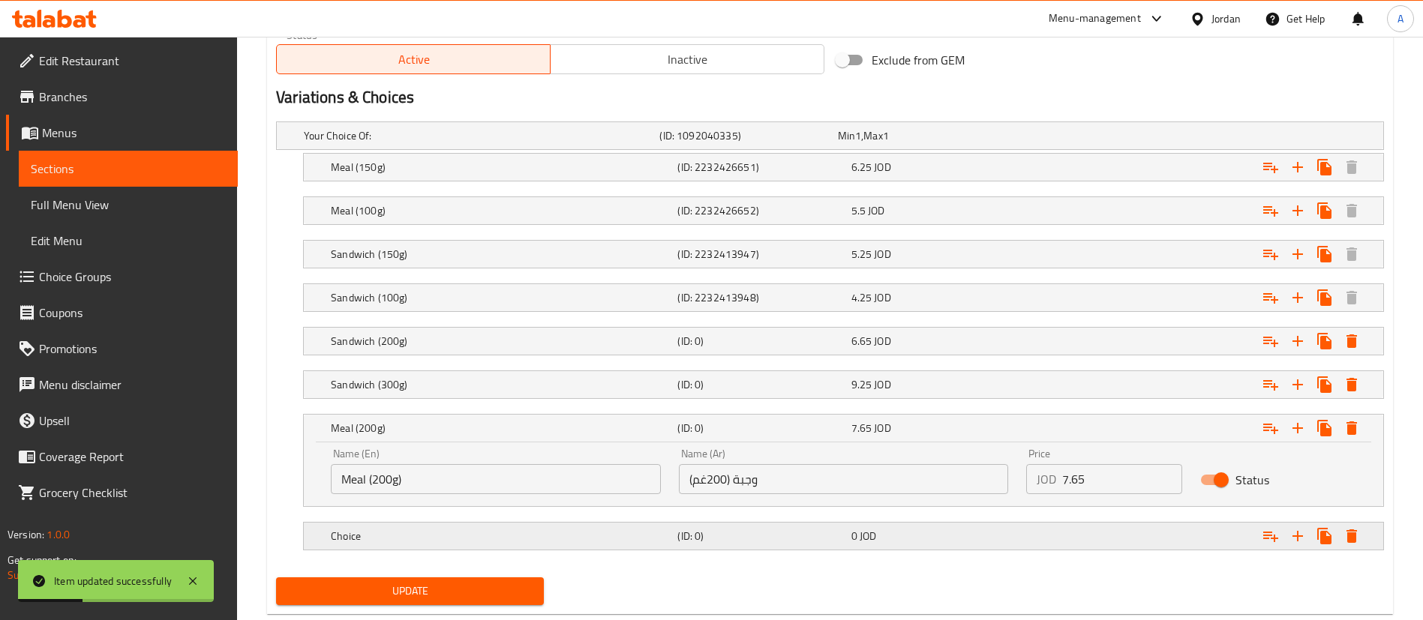
scroll to position [820, 0]
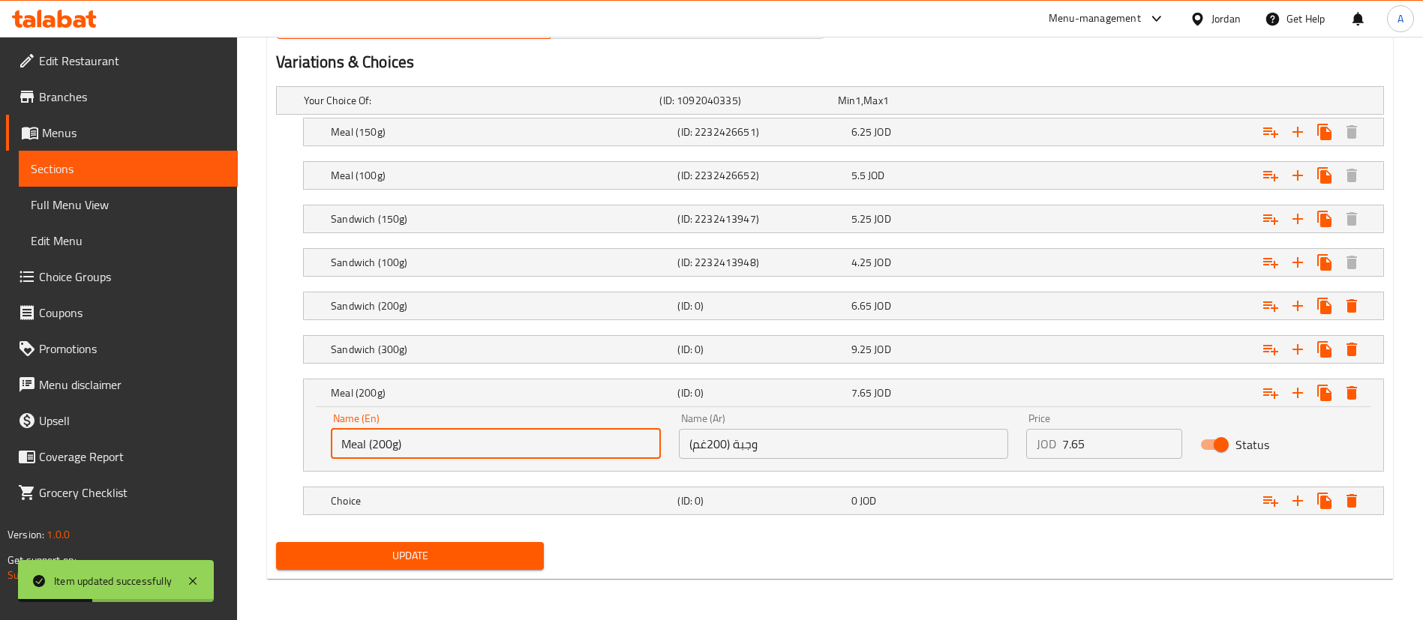
click at [398, 455] on input "Meal (200g)" at bounding box center [496, 444] width 330 height 30
drag, startPoint x: 413, startPoint y: 507, endPoint x: 432, endPoint y: 470, distance: 41.9
click at [413, 108] on h5 "Choice" at bounding box center [479, 100] width 350 height 15
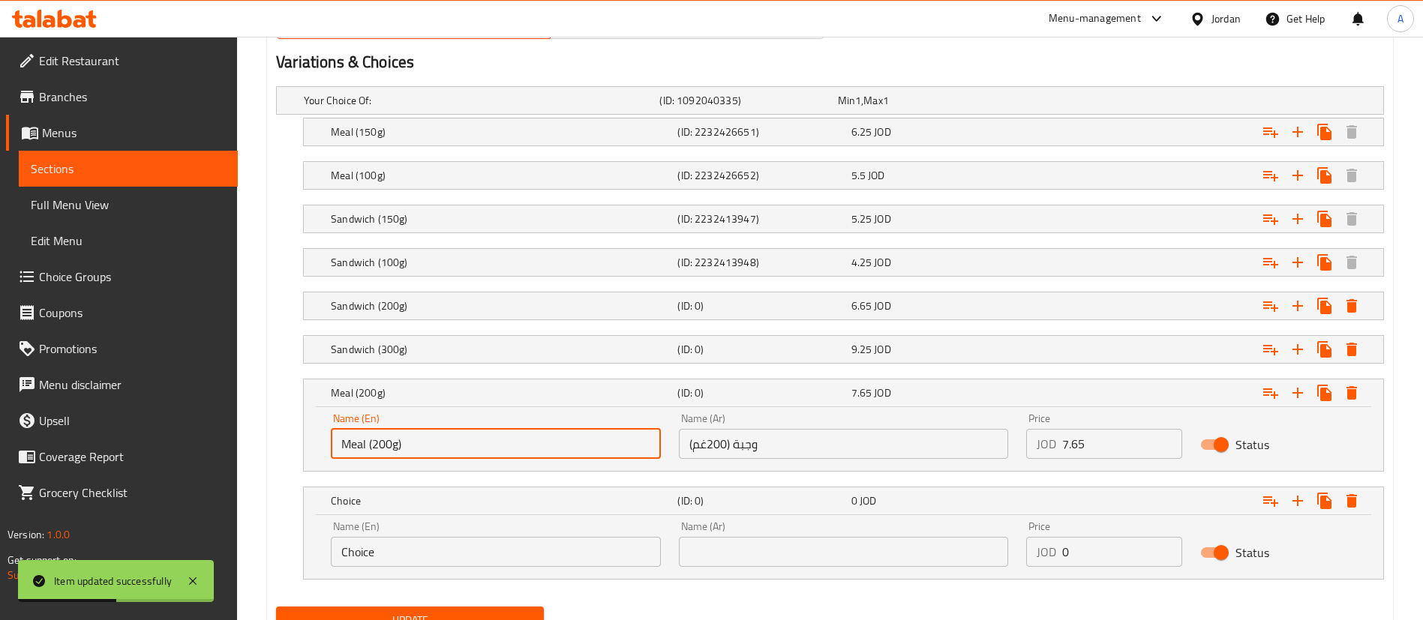
click at [399, 448] on input "Meal (200g)" at bounding box center [496, 444] width 330 height 30
click at [396, 443] on input "Meal (200g)" at bounding box center [496, 444] width 330 height 30
click at [416, 454] on input "Meal (200gة)" at bounding box center [496, 444] width 330 height 30
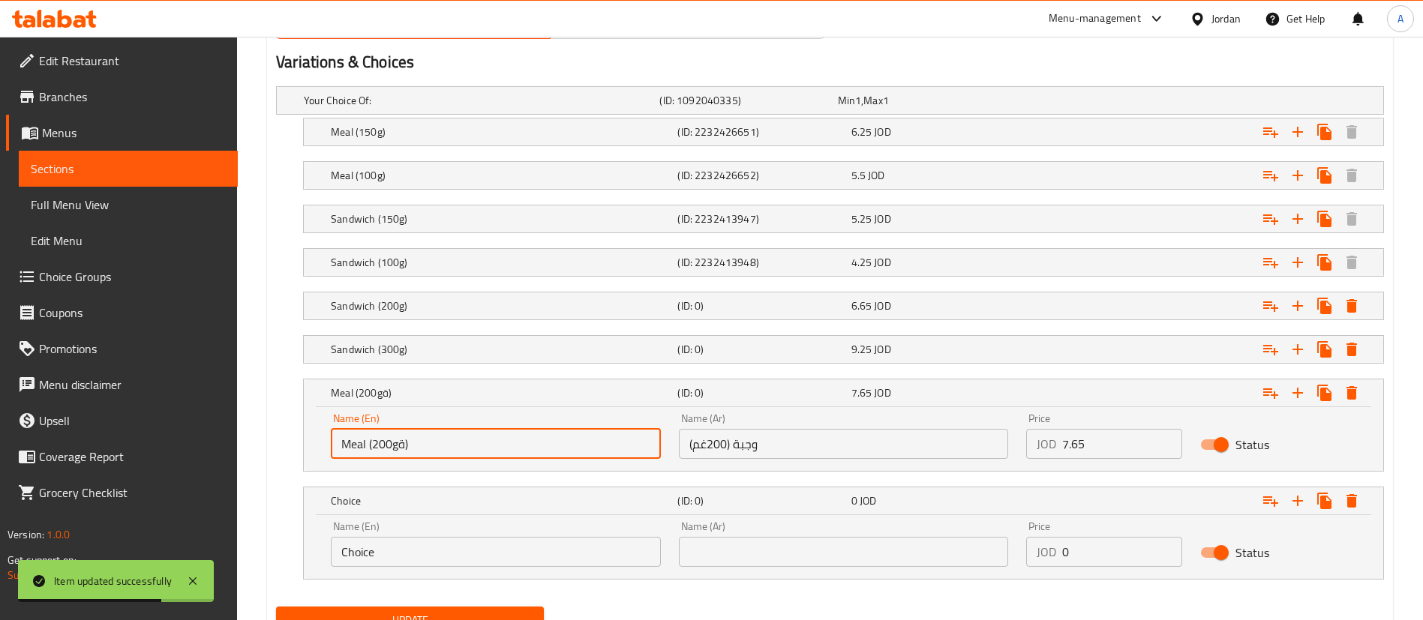
click at [416, 454] on input "Meal (200gة)" at bounding box center [496, 444] width 330 height 30
click at [401, 447] on input "Meal (200gة)" at bounding box center [496, 444] width 330 height 30
click at [404, 445] on input "Meal (200gة)" at bounding box center [496, 444] width 330 height 30
click at [400, 445] on input "Meal (200gة)" at bounding box center [496, 444] width 330 height 30
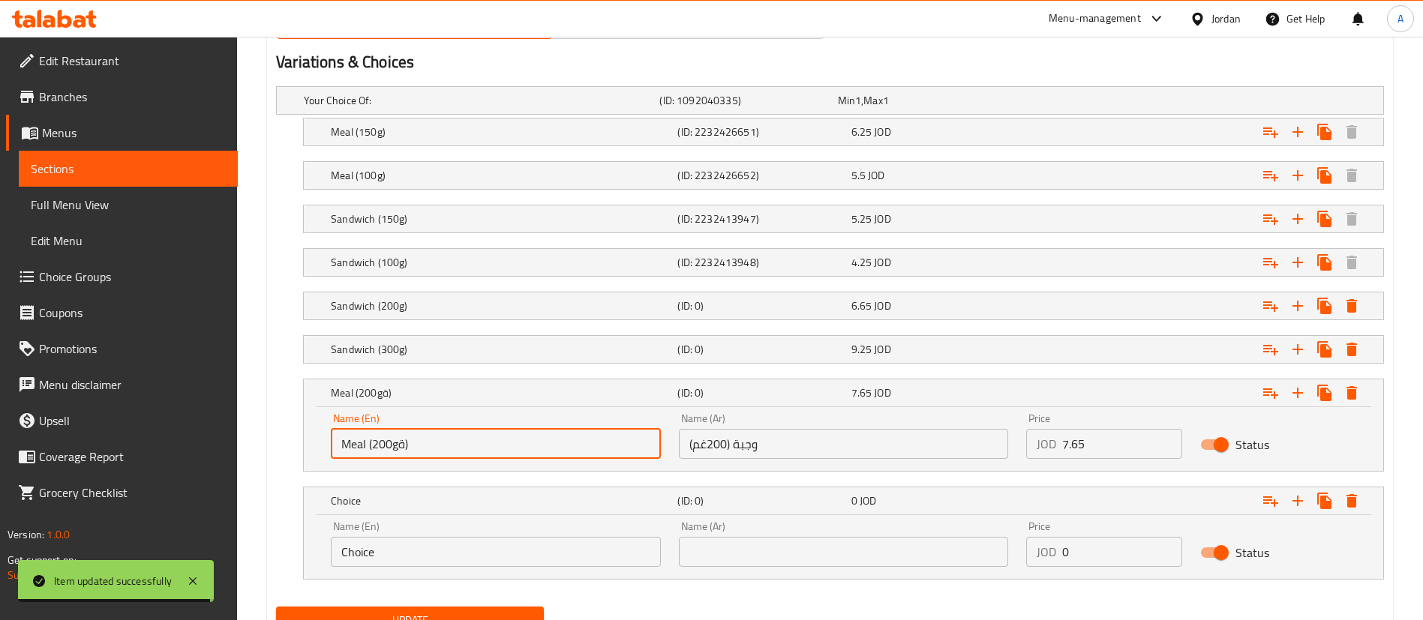
click at [400, 445] on input "Meal (200gة)" at bounding box center [496, 444] width 330 height 30
click at [402, 444] on input "Meal (200gة)" at bounding box center [496, 444] width 330 height 30
click at [458, 443] on input "Meal (200gm)" at bounding box center [496, 444] width 330 height 30
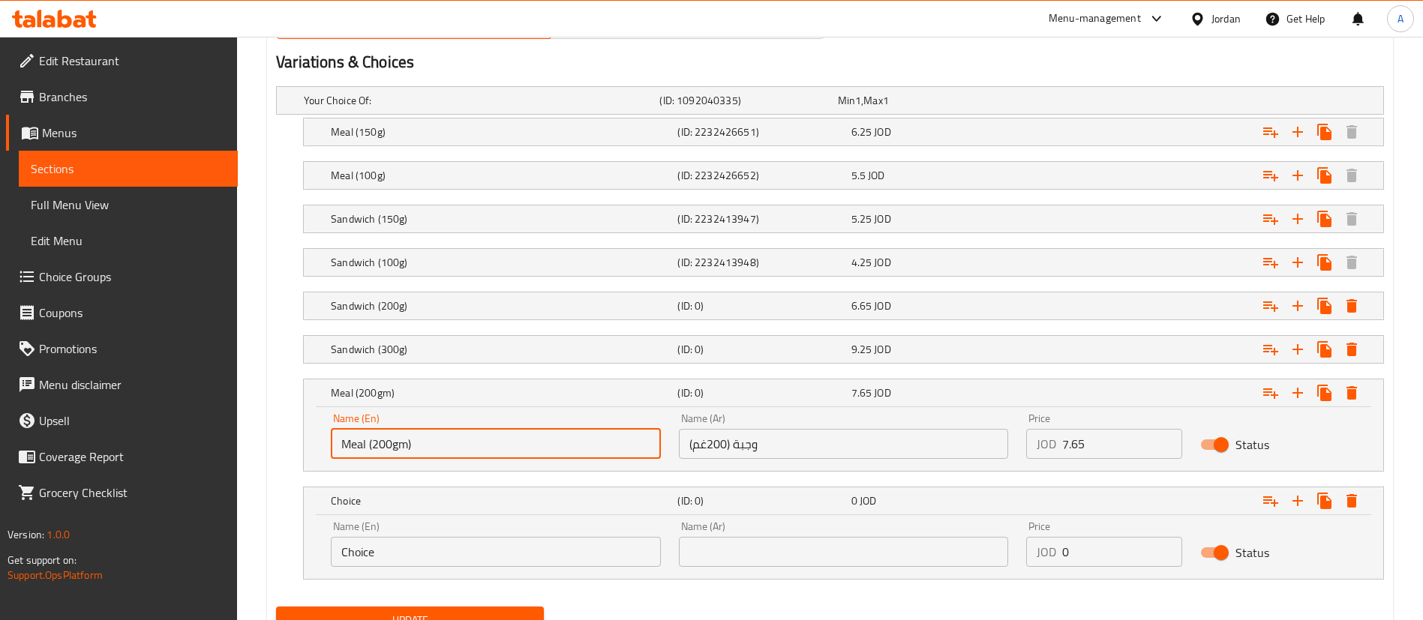
type input "Meal (200gm)"
click at [412, 533] on div "Name (En) Choice Name (En)" at bounding box center [496, 544] width 330 height 46
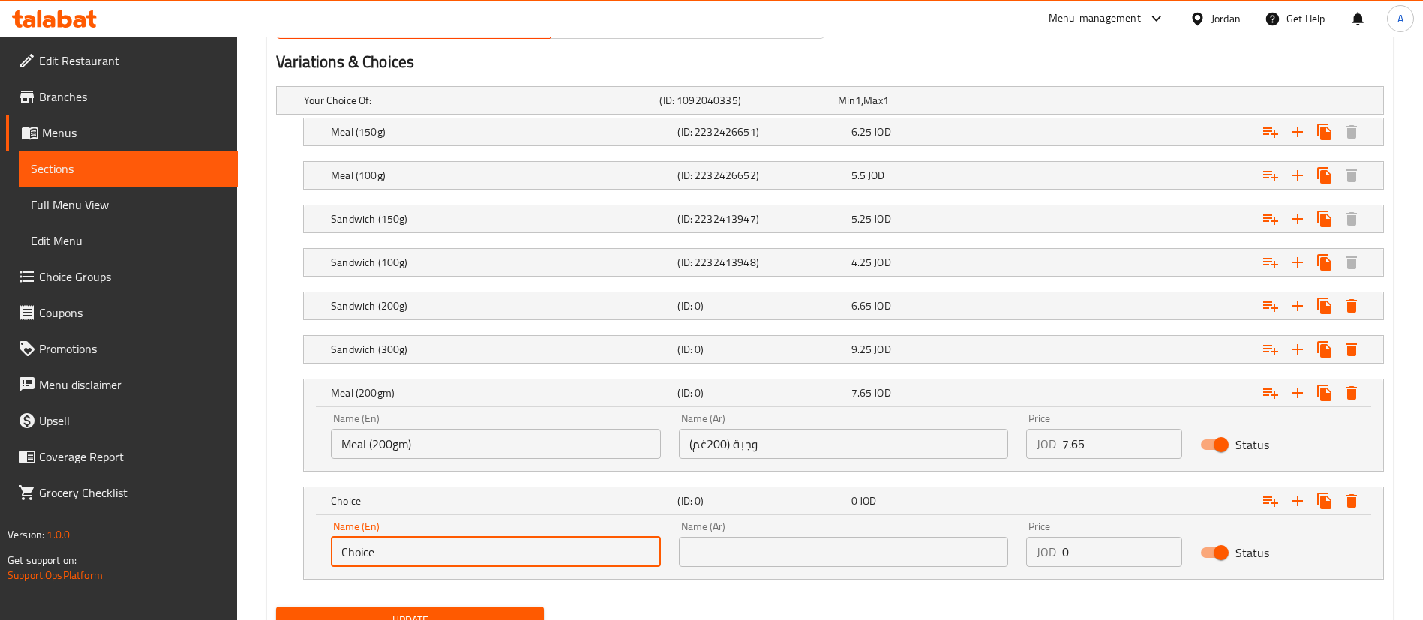
click at [411, 548] on input "Choice" at bounding box center [496, 552] width 330 height 30
drag, startPoint x: 404, startPoint y: 548, endPoint x: 218, endPoint y: 555, distance: 186.1
paste input "Meal (200gm)"
type input "Meal (200gm)"
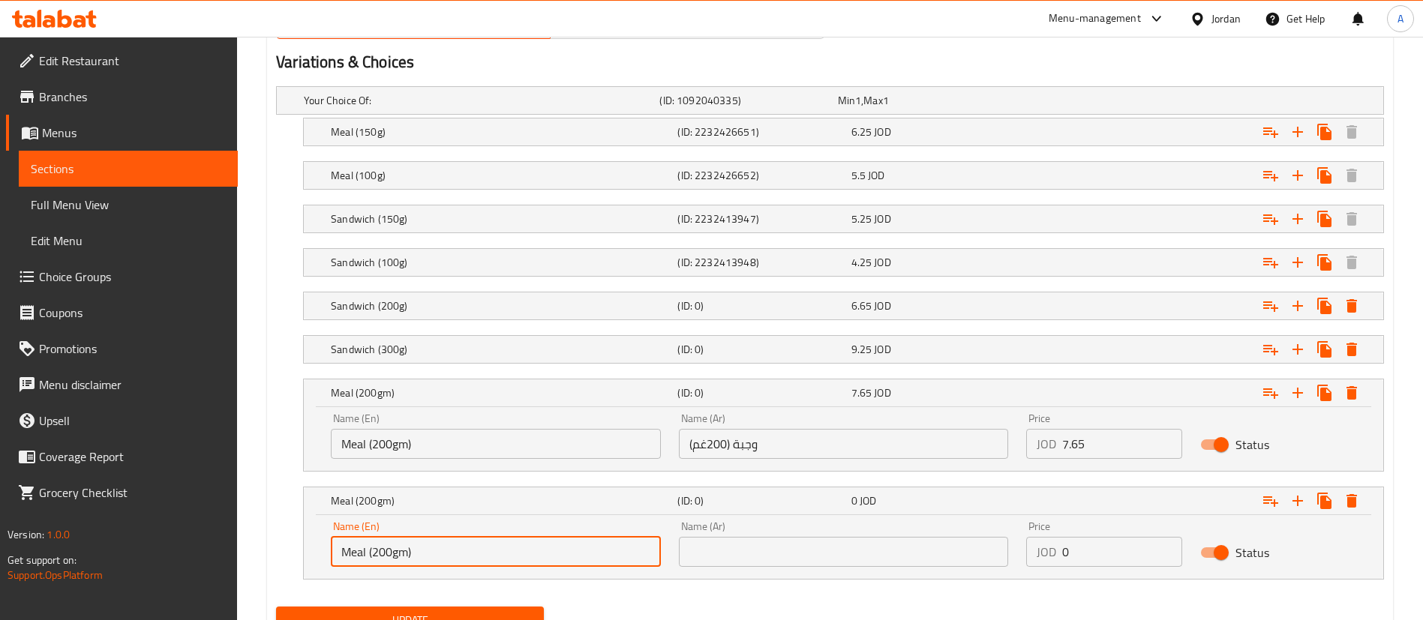
click at [749, 440] on input "وجبة (200غم)" at bounding box center [844, 444] width 330 height 30
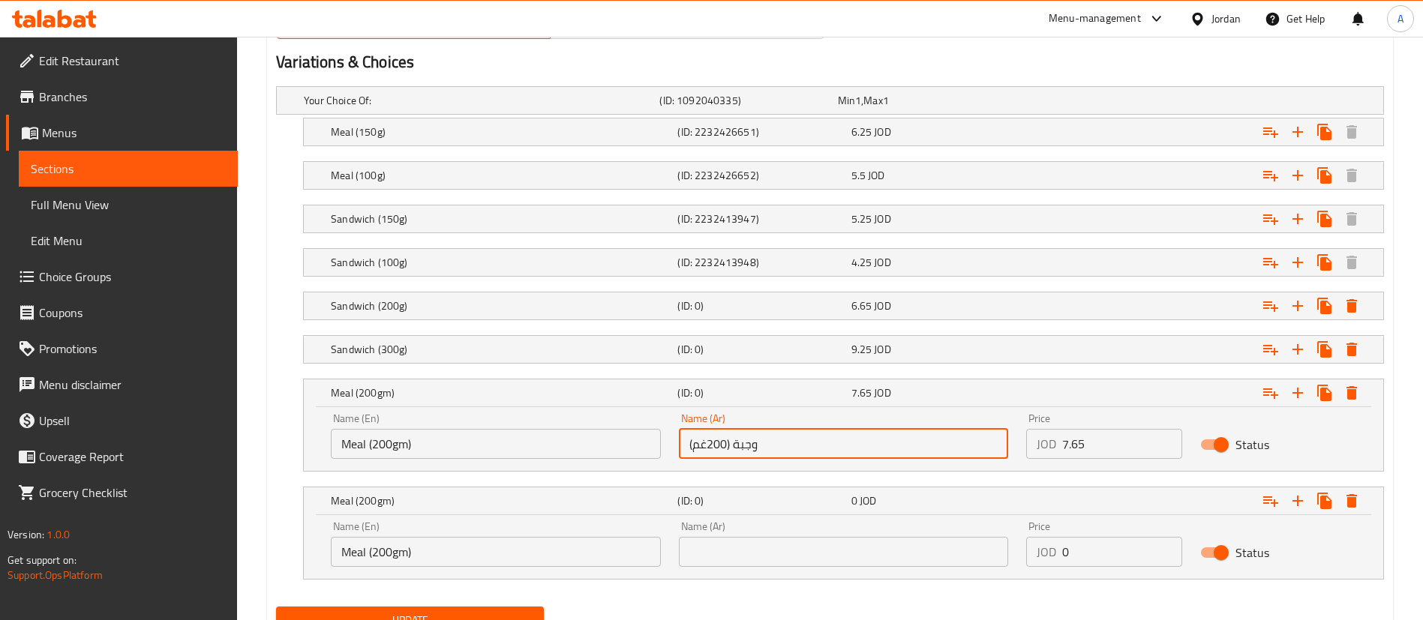
drag, startPoint x: 749, startPoint y: 440, endPoint x: 749, endPoint y: 462, distance: 22.5
click at [749, 441] on input "وجبة (200غم)" at bounding box center [844, 444] width 330 height 30
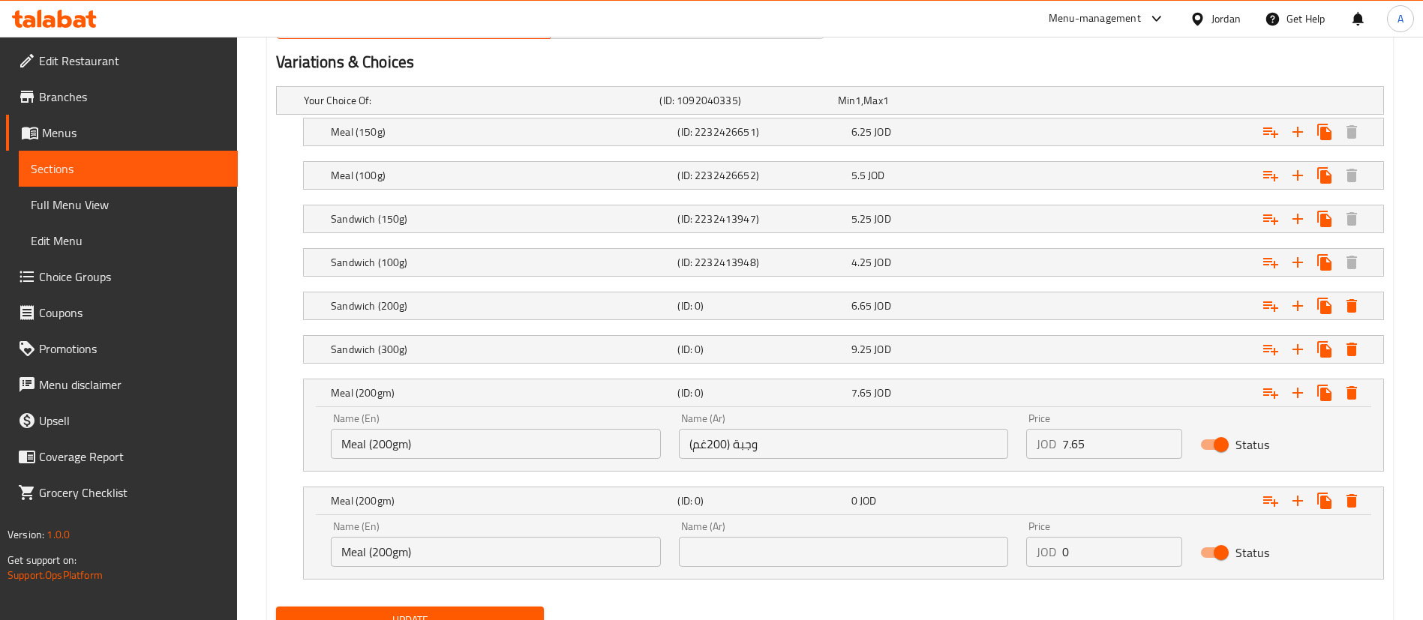
drag, startPoint x: 769, startPoint y: 573, endPoint x: 772, endPoint y: 545, distance: 28.7
click at [769, 572] on div "Name (Ar) Name (Ar)" at bounding box center [844, 544] width 348 height 64
click at [775, 537] on input "text" at bounding box center [844, 552] width 330 height 30
paste input "وجبة (200غم)"
type input "وجبة (200غم)"
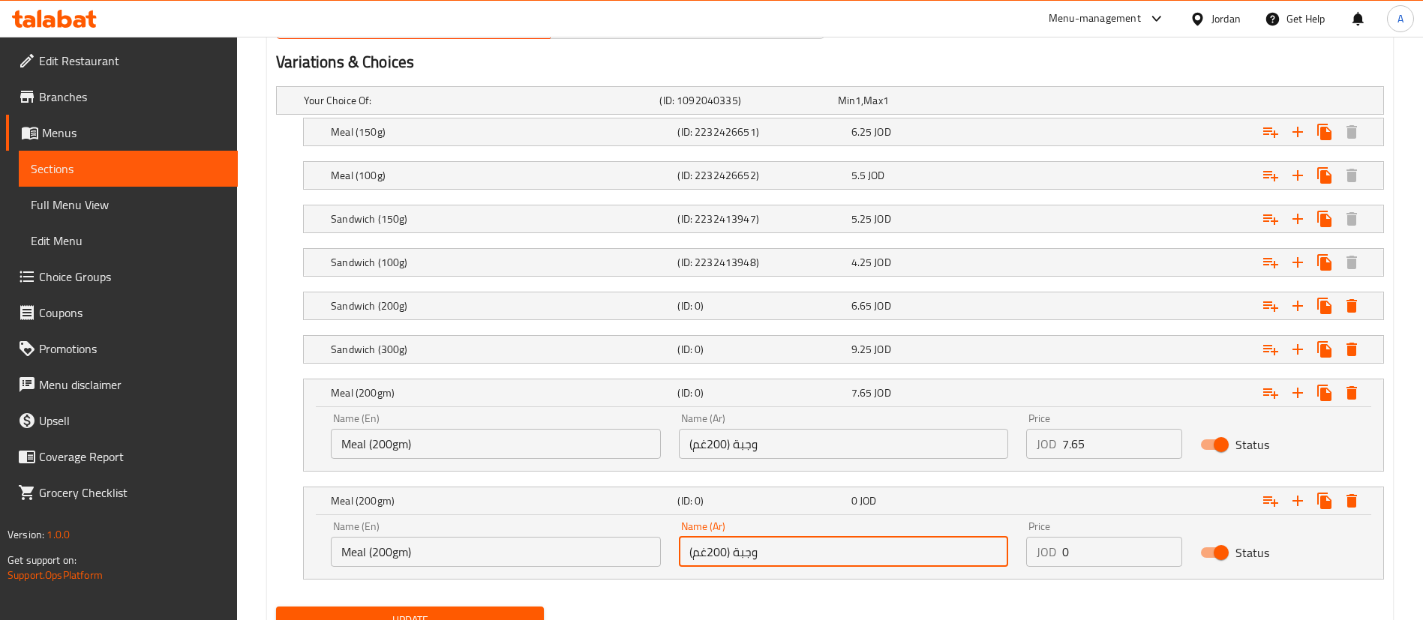
drag, startPoint x: 1096, startPoint y: 555, endPoint x: 927, endPoint y: 551, distance: 168.8
click at [967, 554] on div "Name (En) Meal (200gm) Name (En) Name (Ar) وجبة (200غم) Name (Ar) Price JOD 0 P…" at bounding box center [843, 544] width 1043 height 64
paste input "7.65"
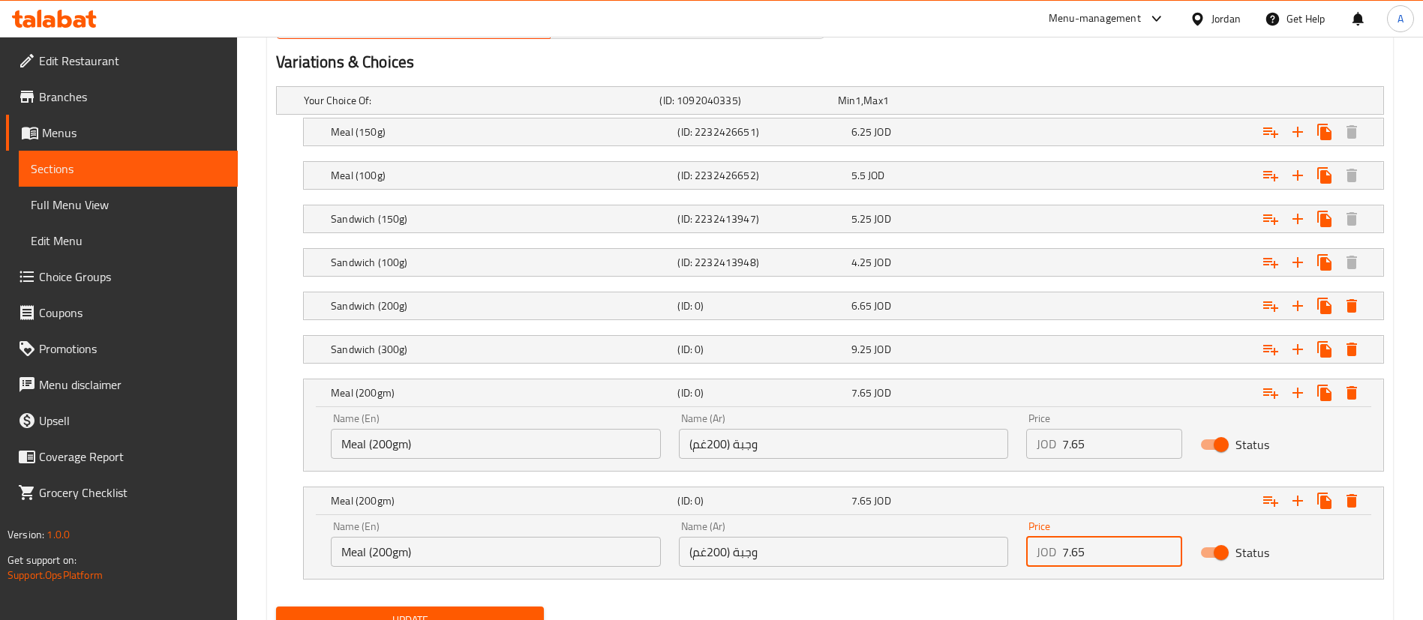
type input "7.65"
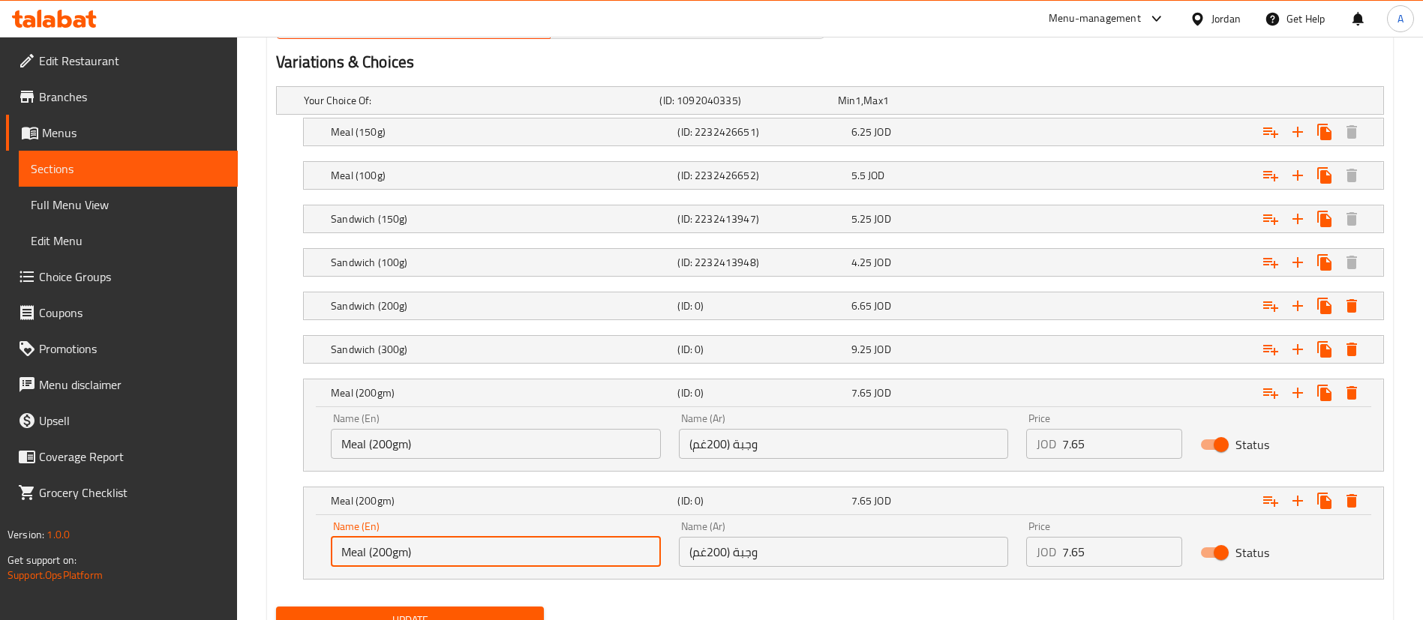
drag, startPoint x: 380, startPoint y: 551, endPoint x: 372, endPoint y: 548, distance: 8.1
click at [372, 548] on input "Meal (200gm)" at bounding box center [496, 552] width 330 height 30
type input "Meal (300gm)"
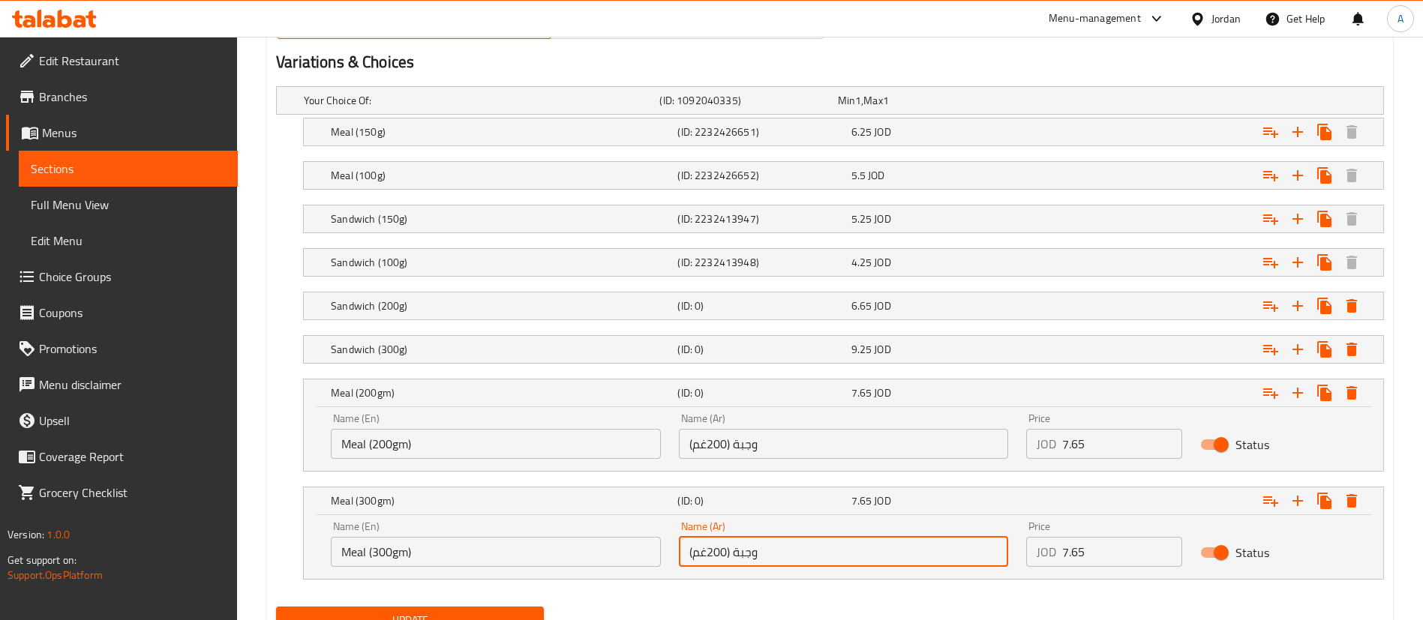
click at [713, 553] on input "وجبة (200غم)" at bounding box center [844, 552] width 330 height 30
type input "وجبة (300غم)"
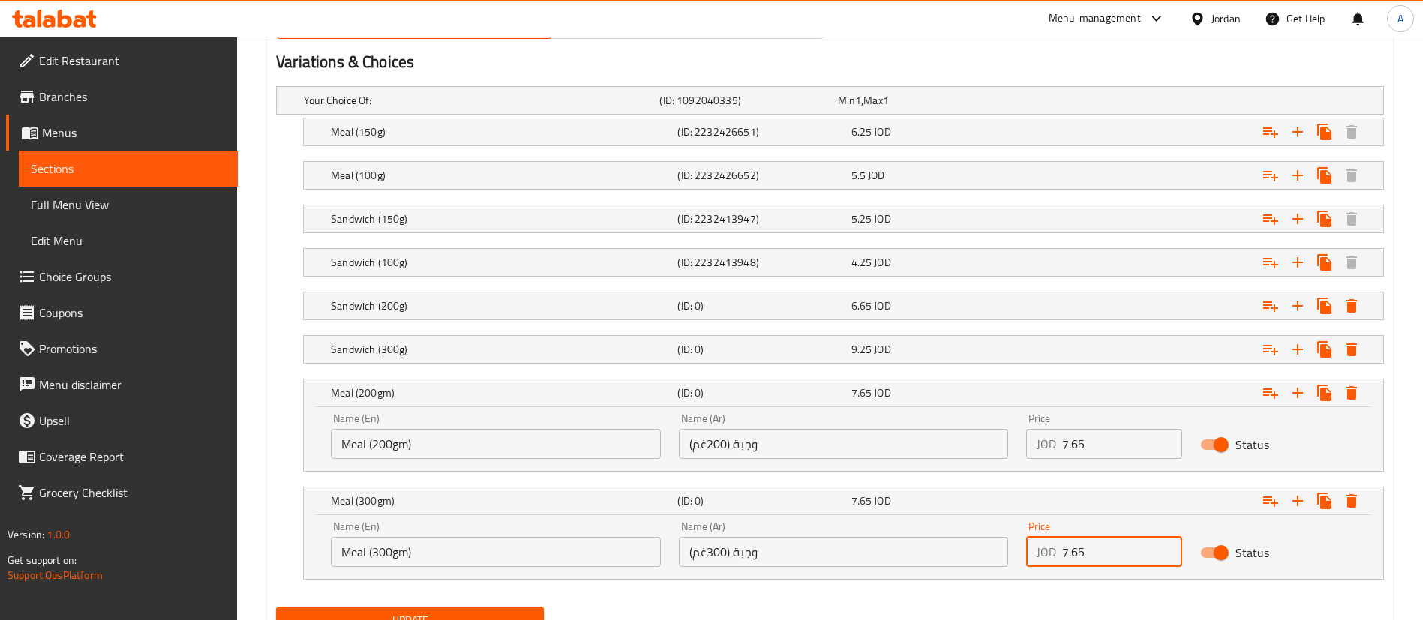
drag, startPoint x: 1004, startPoint y: 554, endPoint x: 888, endPoint y: 546, distance: 115.8
click at [885, 549] on div "Name (En) Meal (300gm) Name (En) Name (Ar) وجبة (300غم) Name (Ar) Price JOD 7.6…" at bounding box center [843, 544] width 1043 height 64
paste input "10.2"
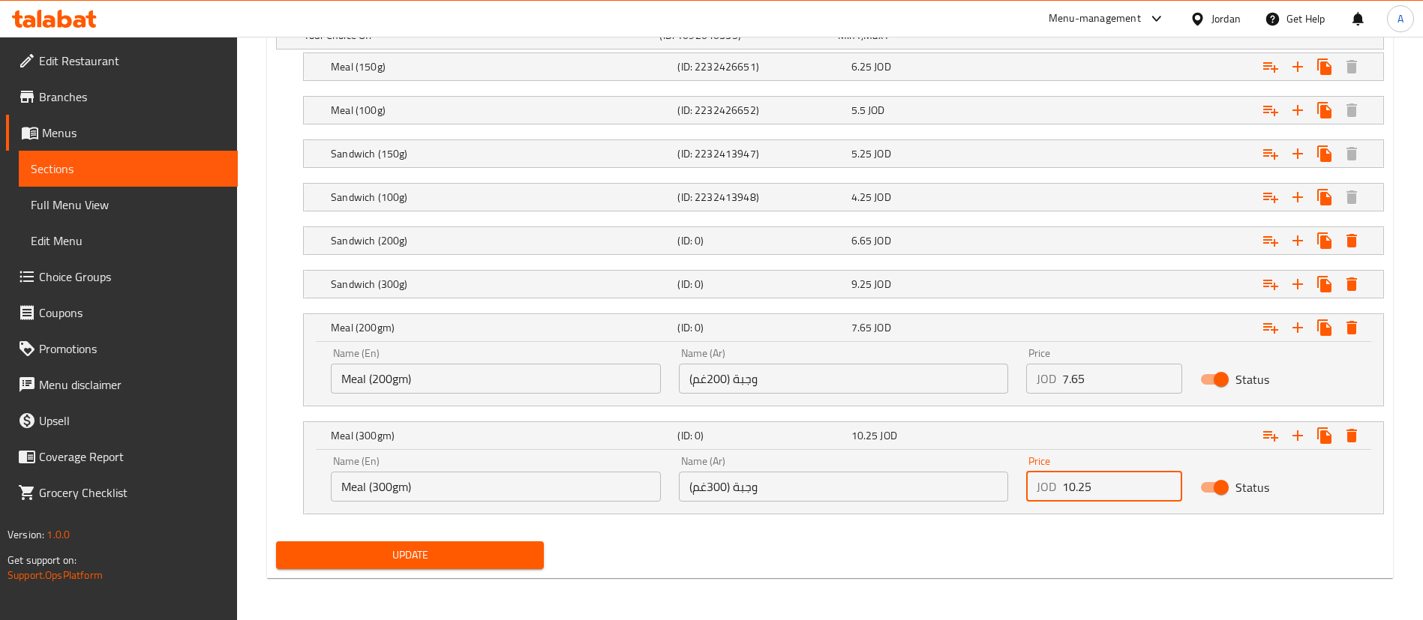
type input "10.25"
click at [461, 550] on span "Update" at bounding box center [410, 555] width 244 height 19
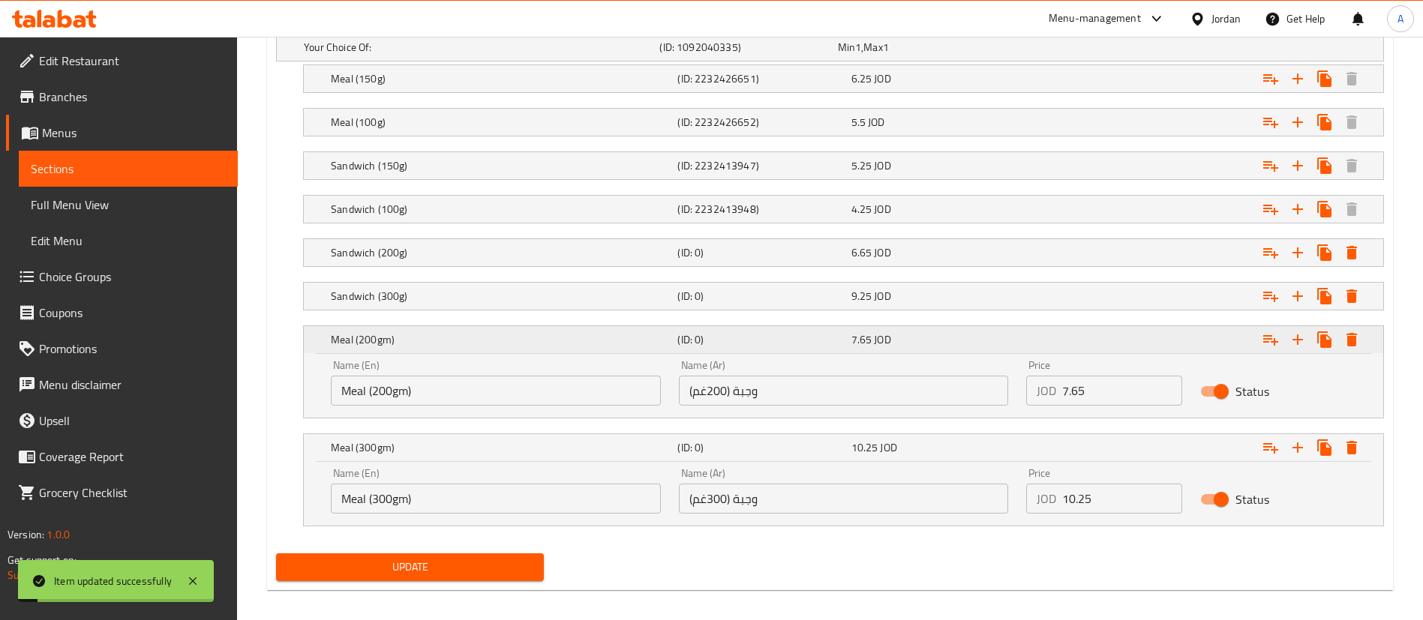
scroll to position [885, 0]
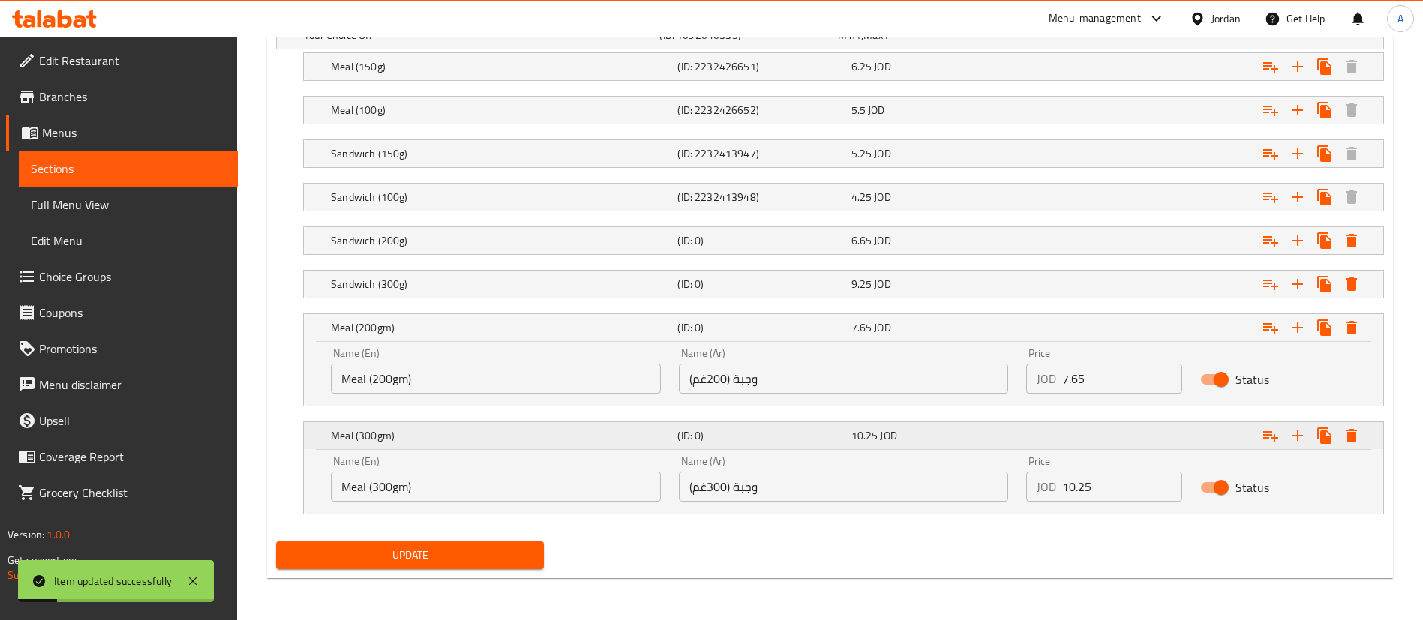
click at [681, 335] on h5 "(ID: 0)" at bounding box center [760, 327] width 167 height 15
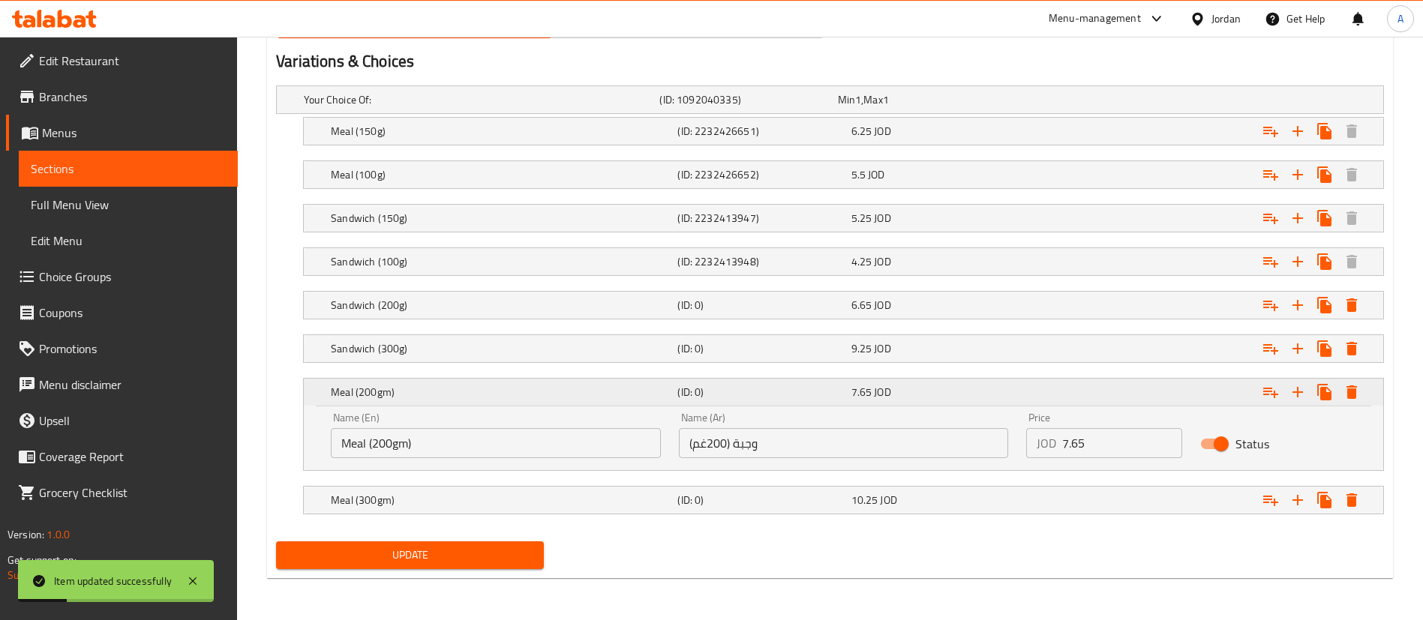
click at [638, 383] on div "Meal (200gm)" at bounding box center [501, 392] width 347 height 21
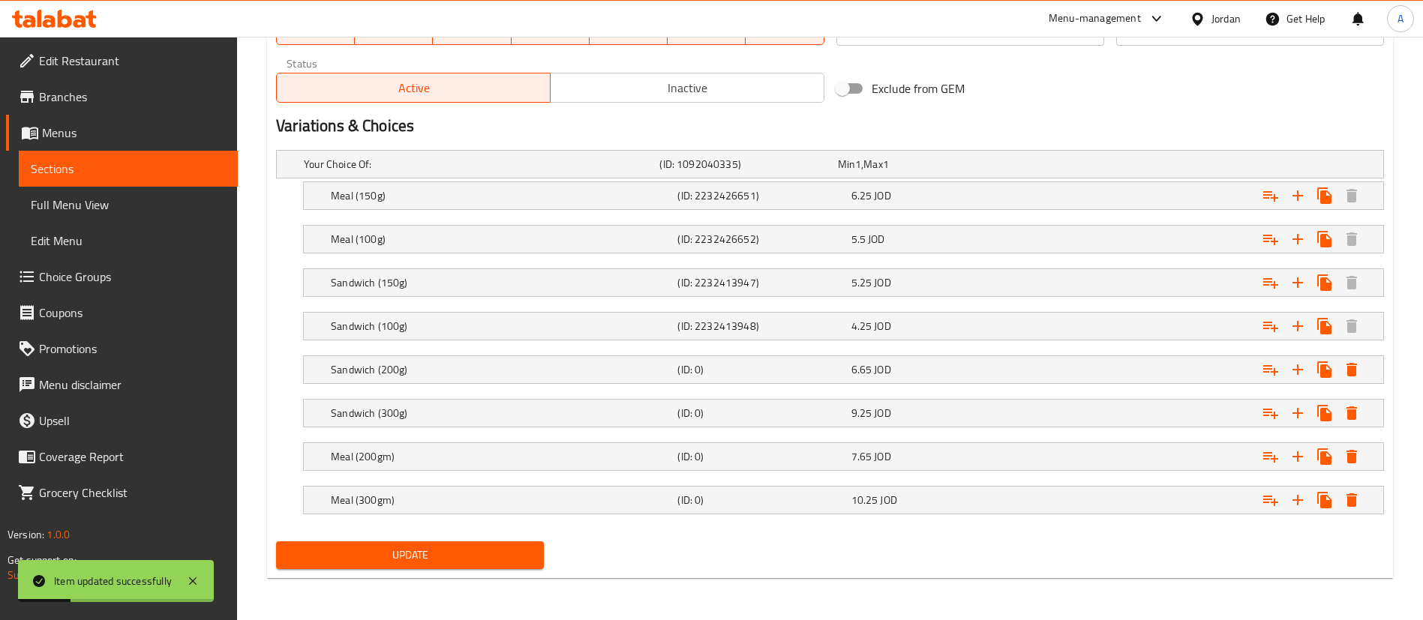
scroll to position [756, 0]
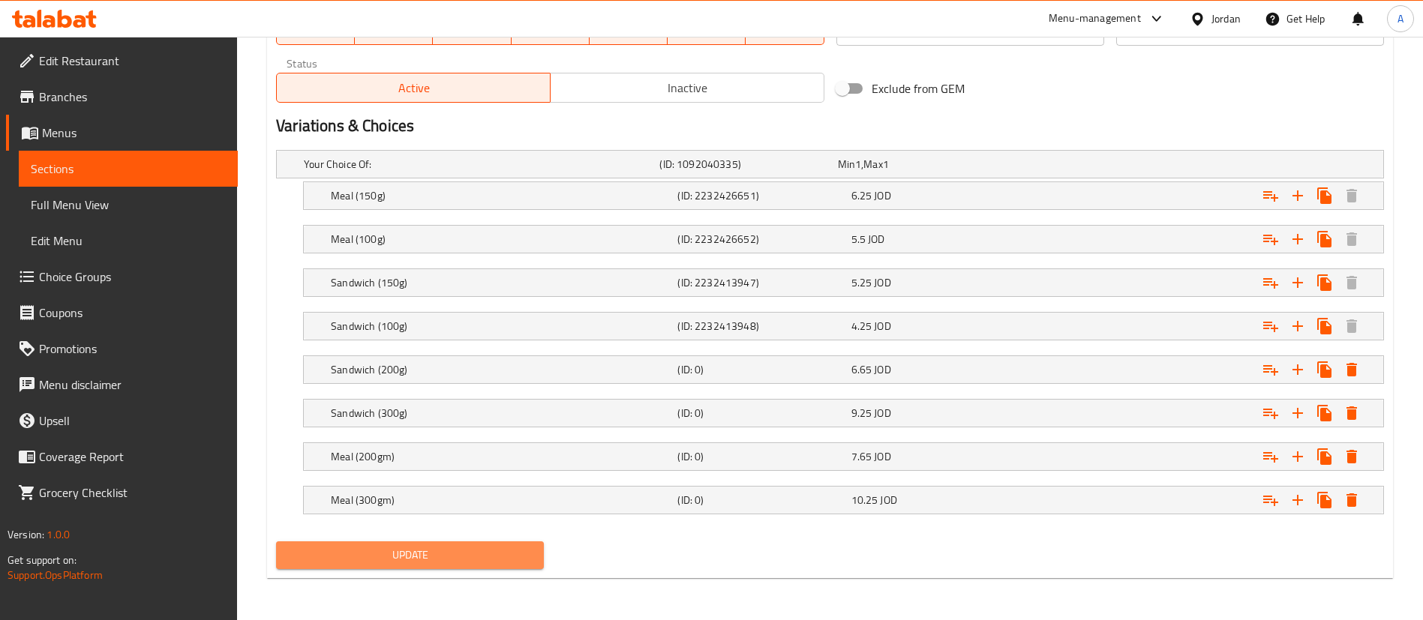
click at [390, 542] on button "Update" at bounding box center [410, 556] width 268 height 28
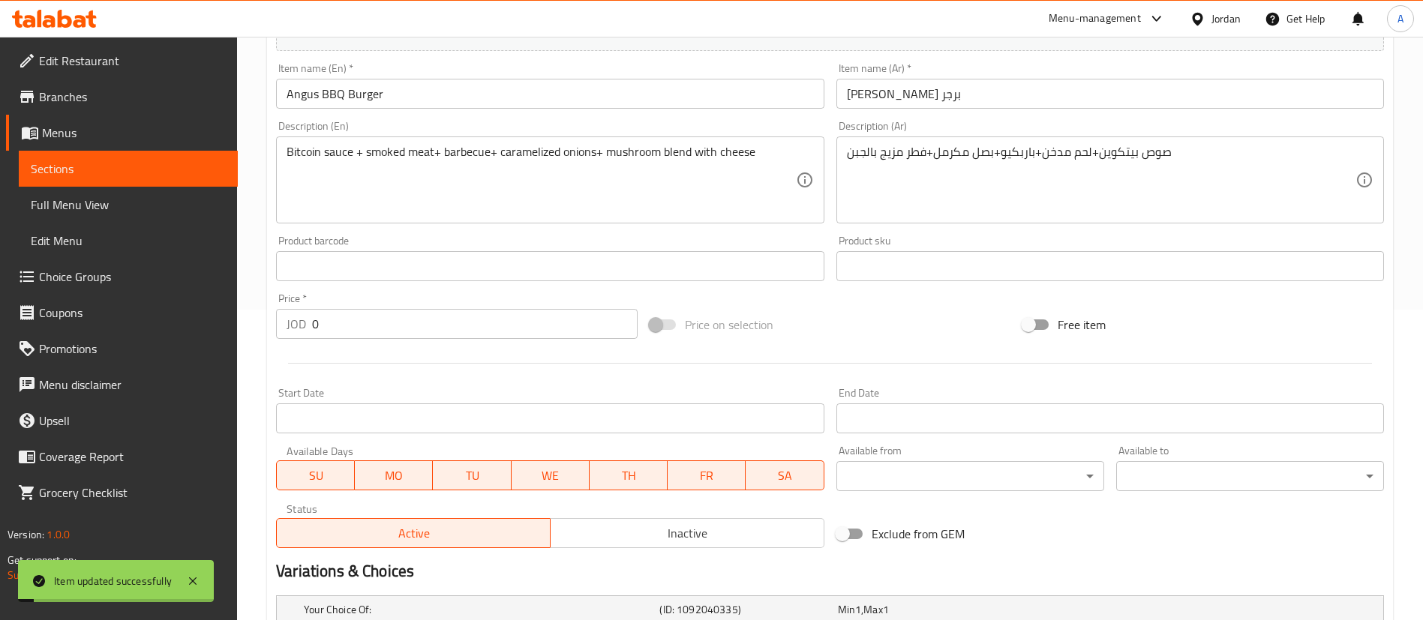
scroll to position [0, 0]
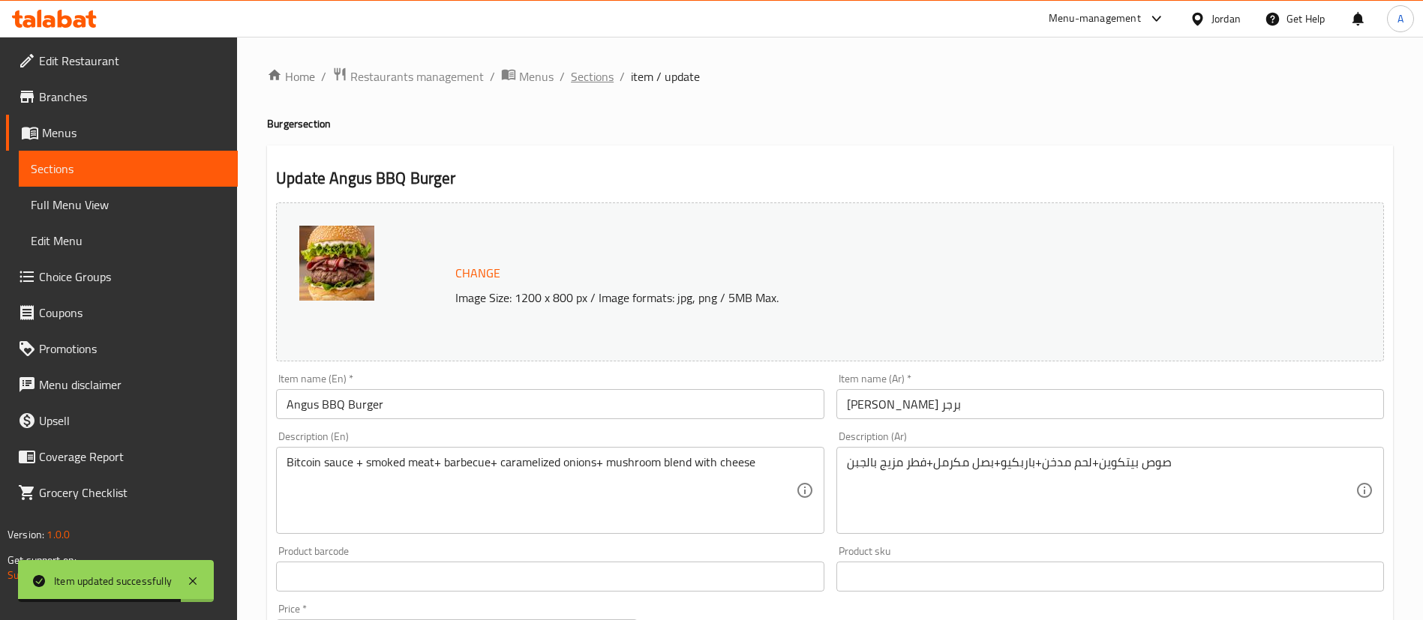
click at [595, 76] on span "Sections" at bounding box center [592, 77] width 43 height 18
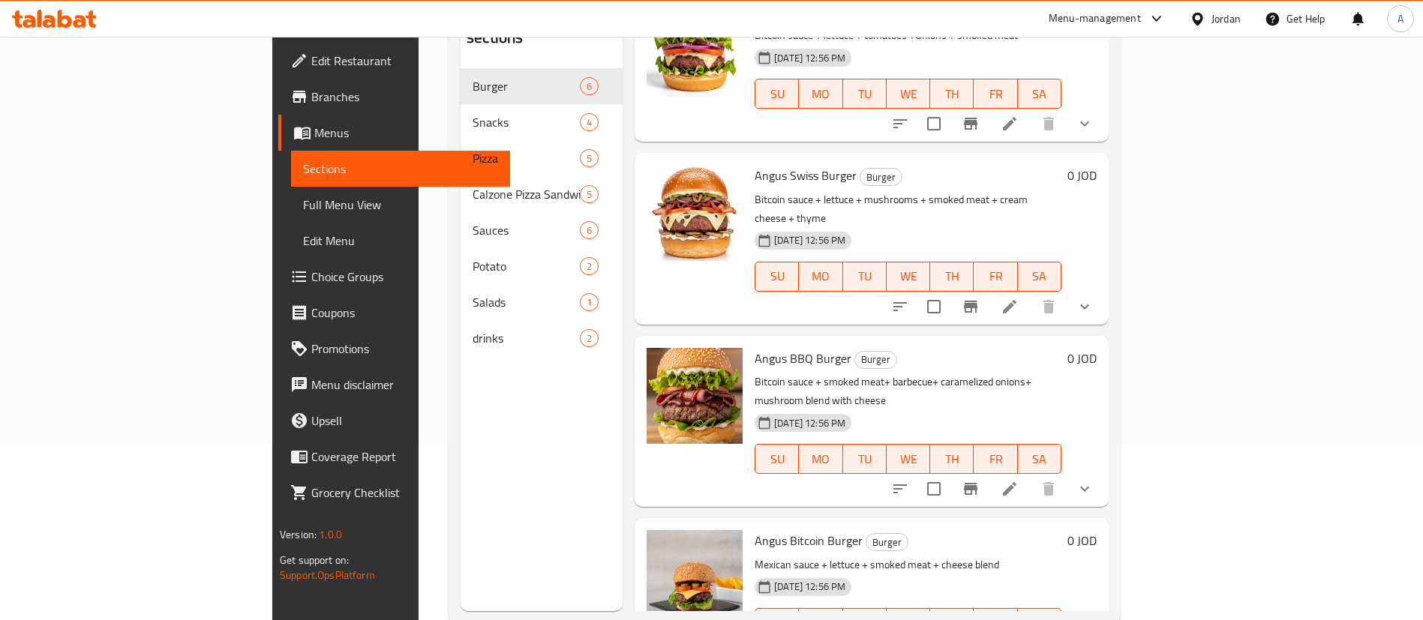
scroll to position [210, 0]
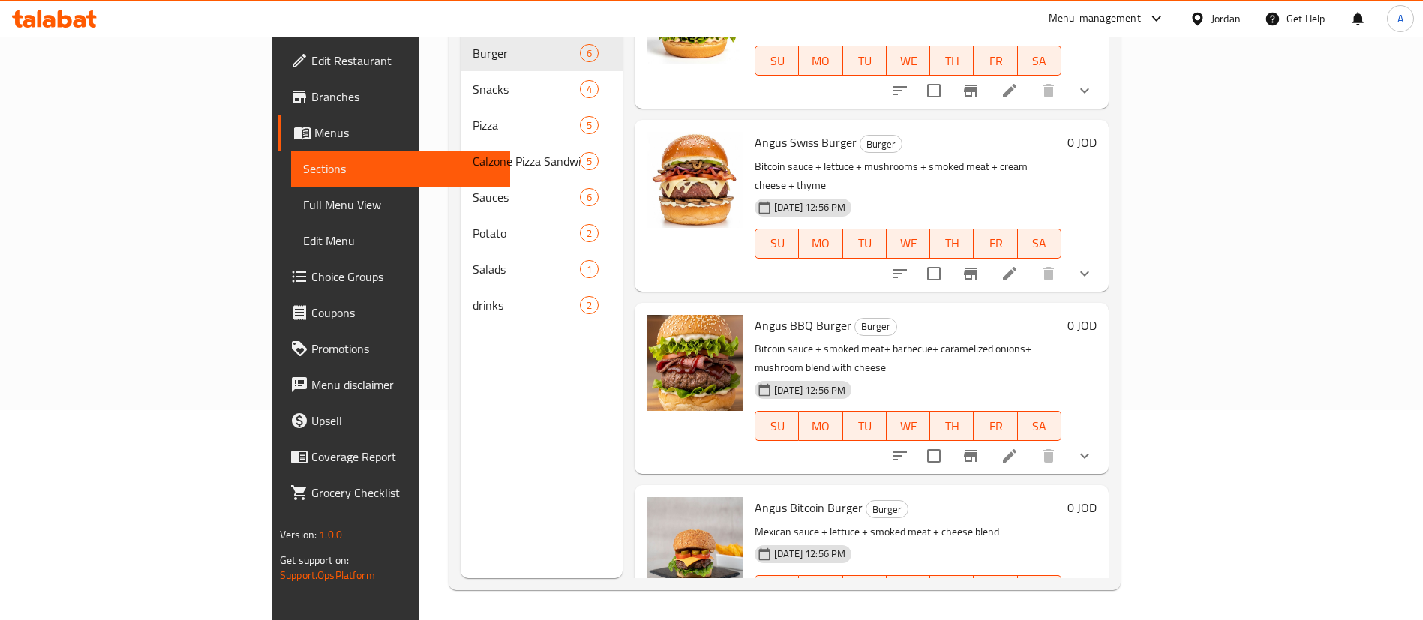
drag, startPoint x: 1346, startPoint y: 399, endPoint x: 1328, endPoint y: 400, distance: 18.8
click at [1094, 447] on icon "show more" at bounding box center [1085, 456] width 18 height 18
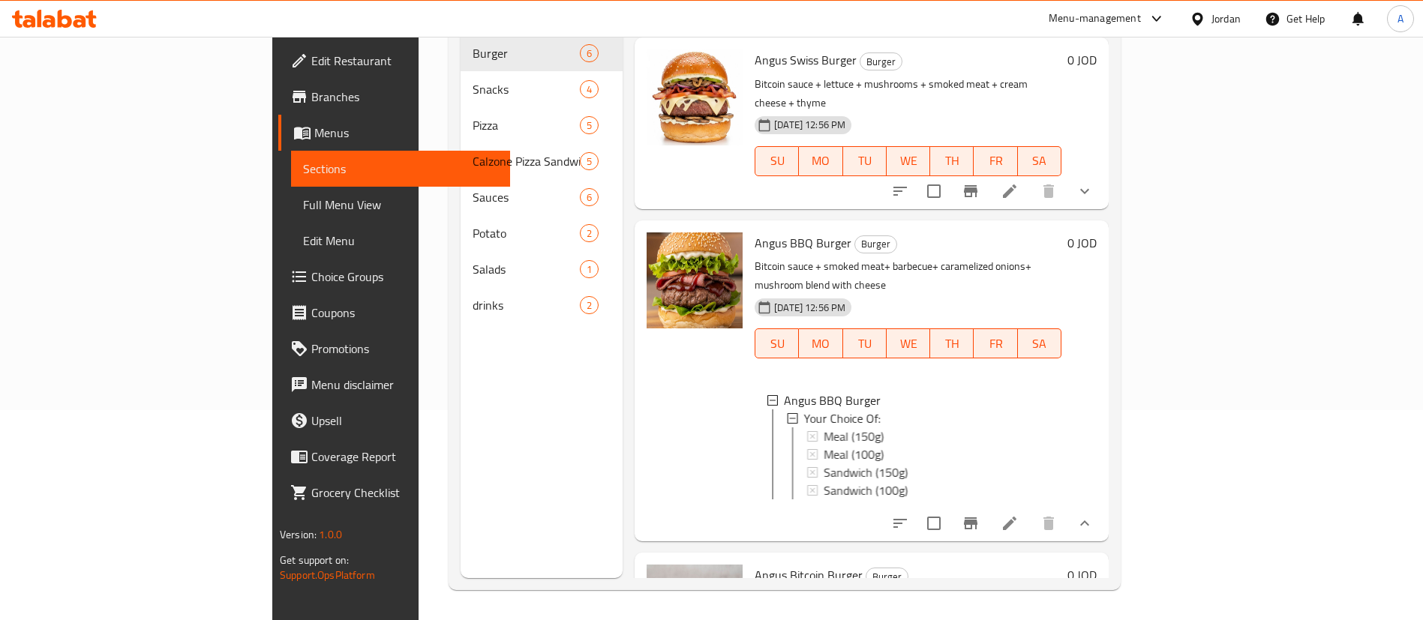
scroll to position [568, 0]
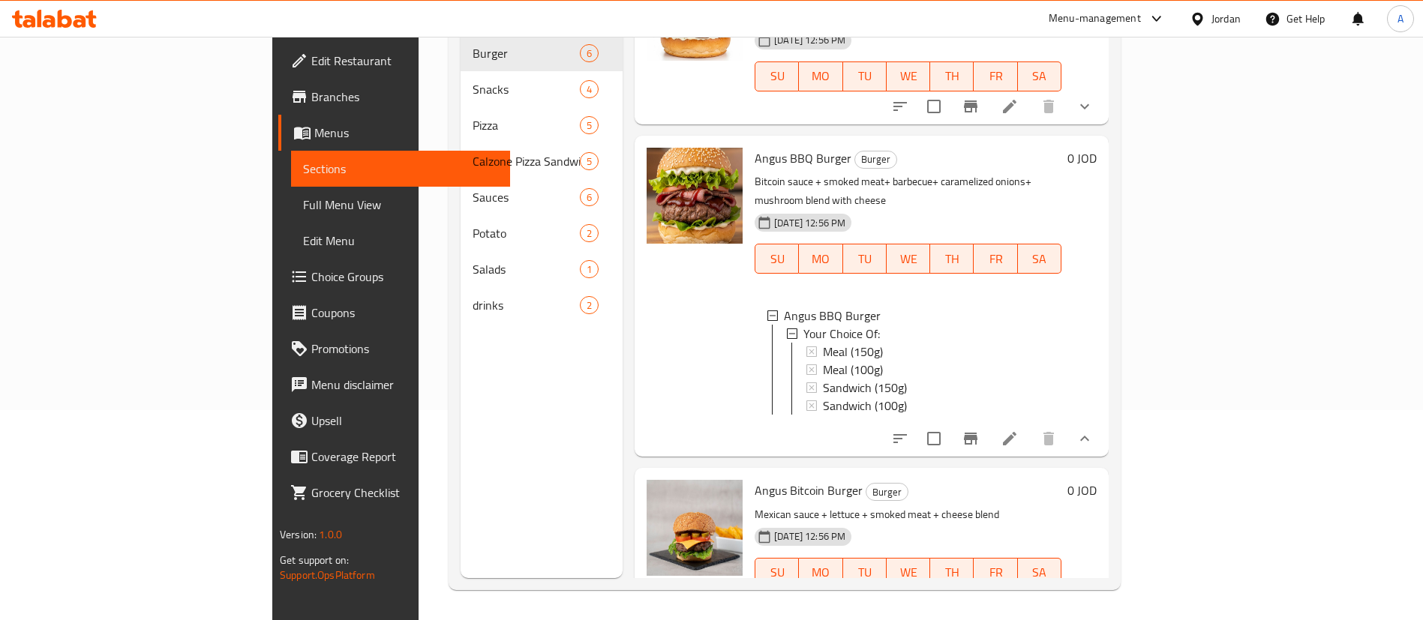
click at [1019, 430] on icon at bounding box center [1010, 439] width 18 height 18
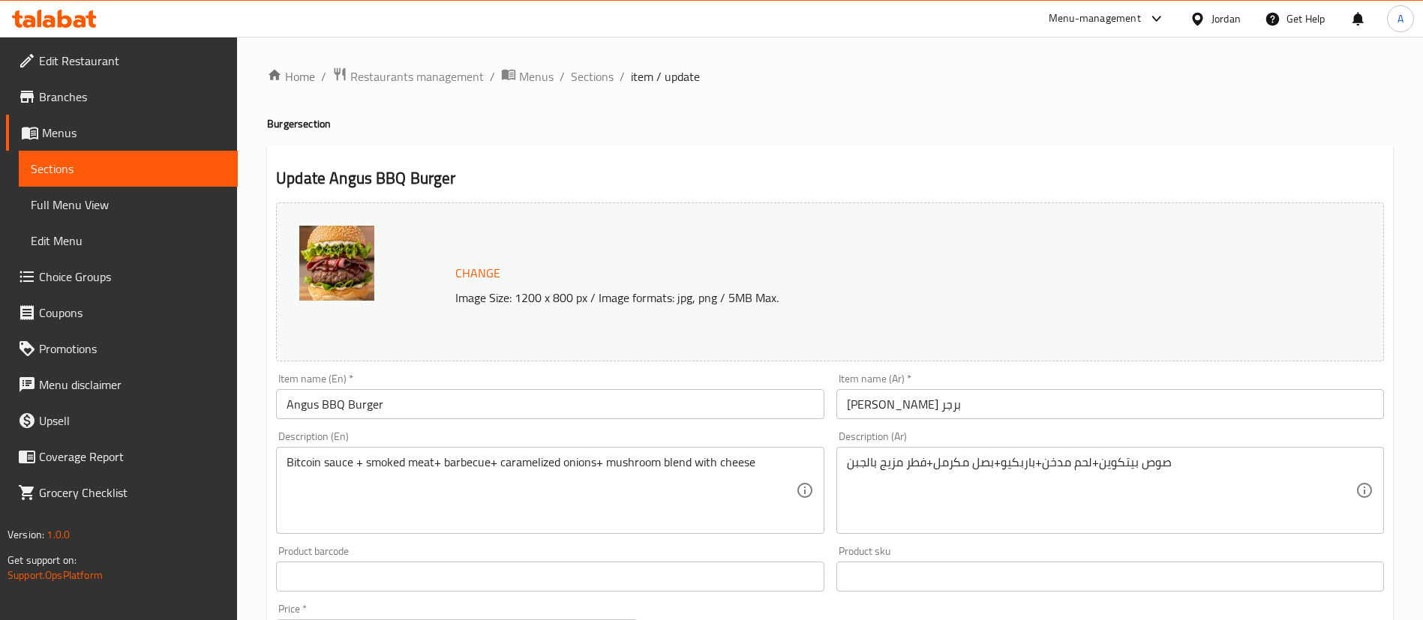
click at [596, 83] on span "Sections" at bounding box center [592, 77] width 43 height 18
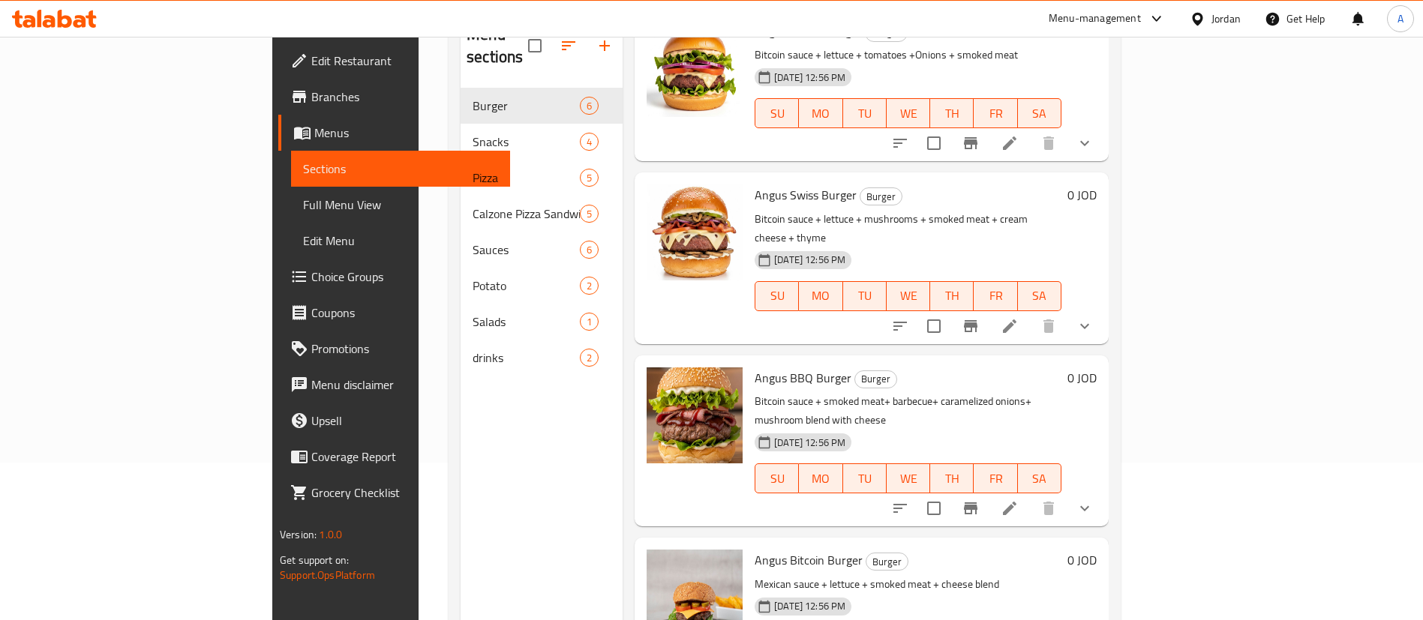
scroll to position [210, 0]
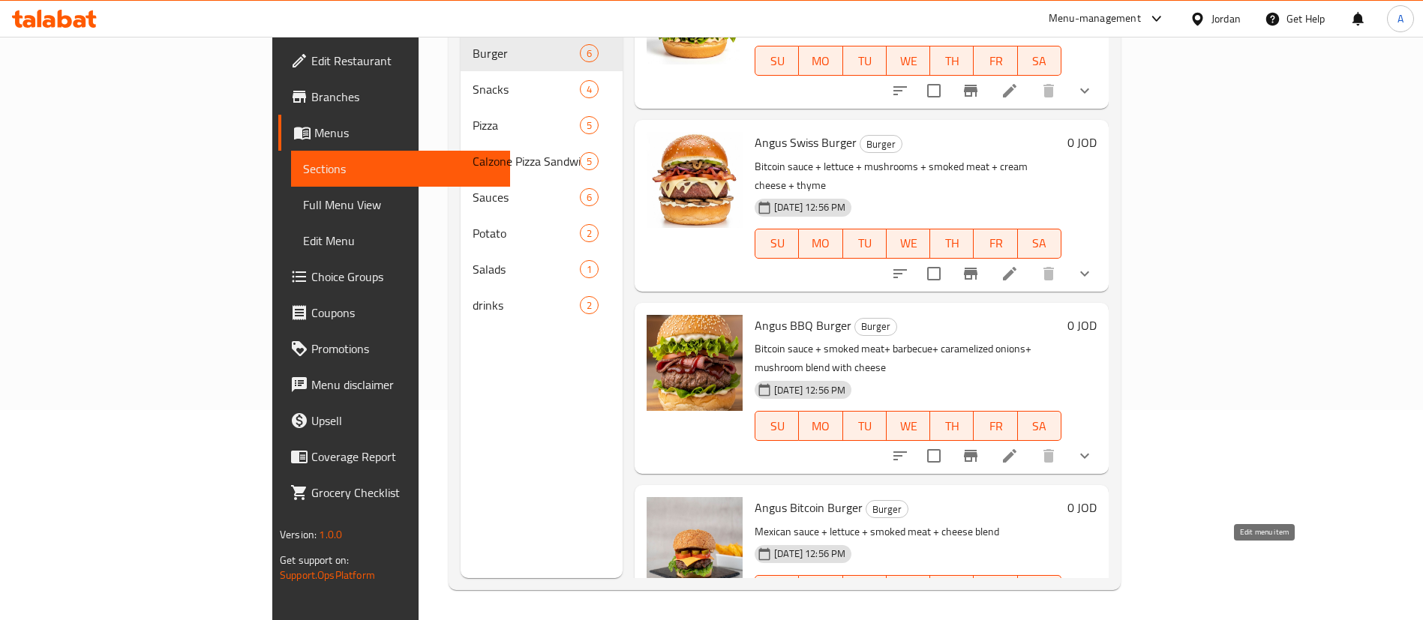
click at [1019, 611] on icon at bounding box center [1010, 620] width 18 height 18
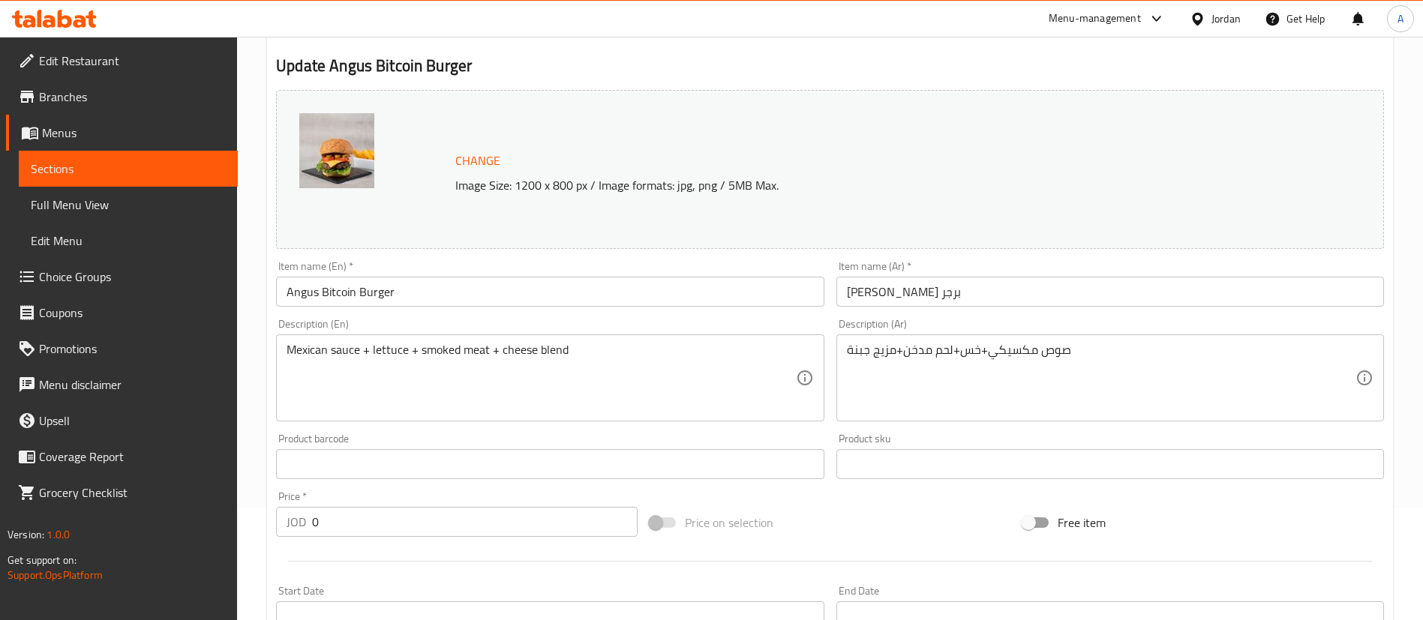
scroll to position [582, 0]
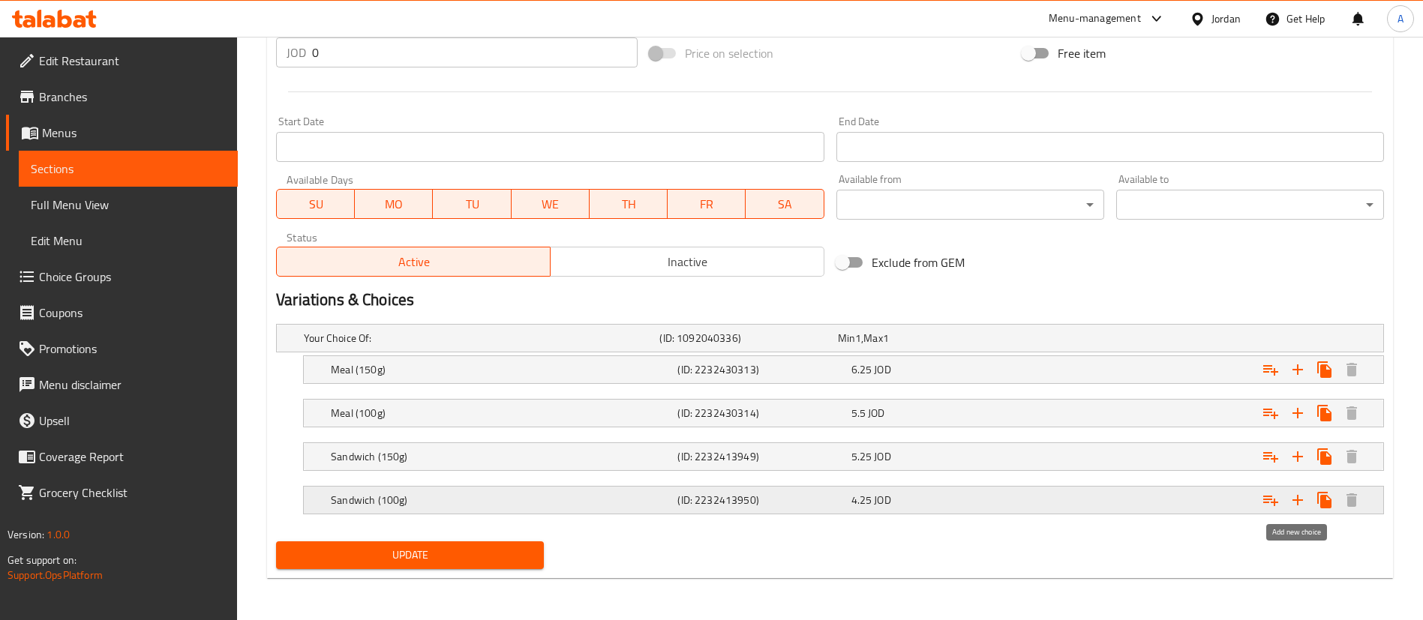
click at [1301, 493] on icon "Expand" at bounding box center [1298, 500] width 18 height 18
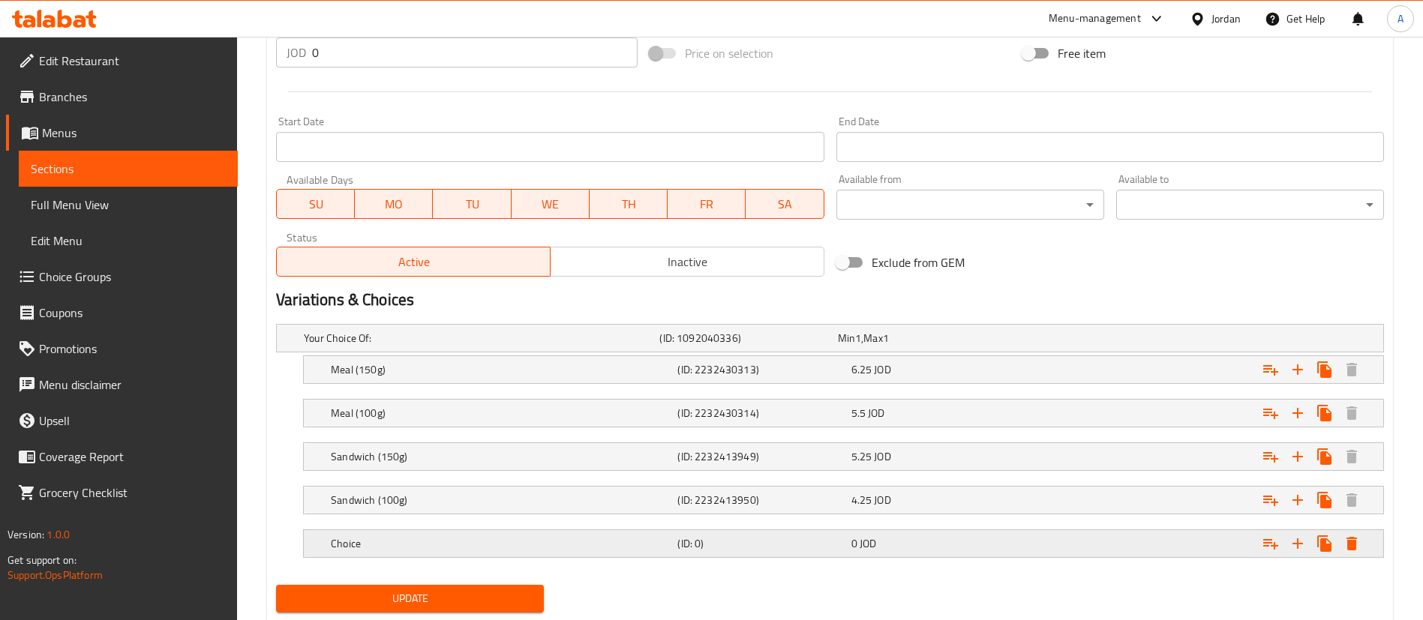
drag, startPoint x: 370, startPoint y: 536, endPoint x: 380, endPoint y: 533, distance: 10.0
click at [371, 349] on div "Choice" at bounding box center [479, 338] width 356 height 21
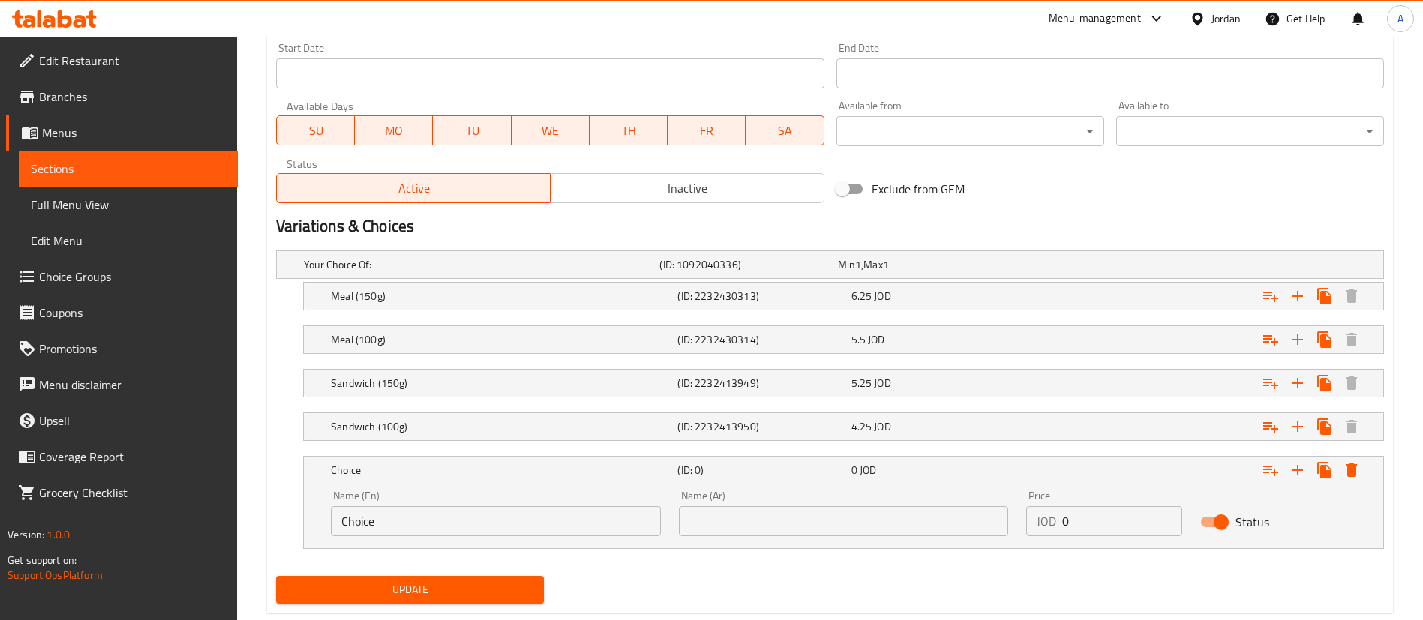
scroll to position [690, 0]
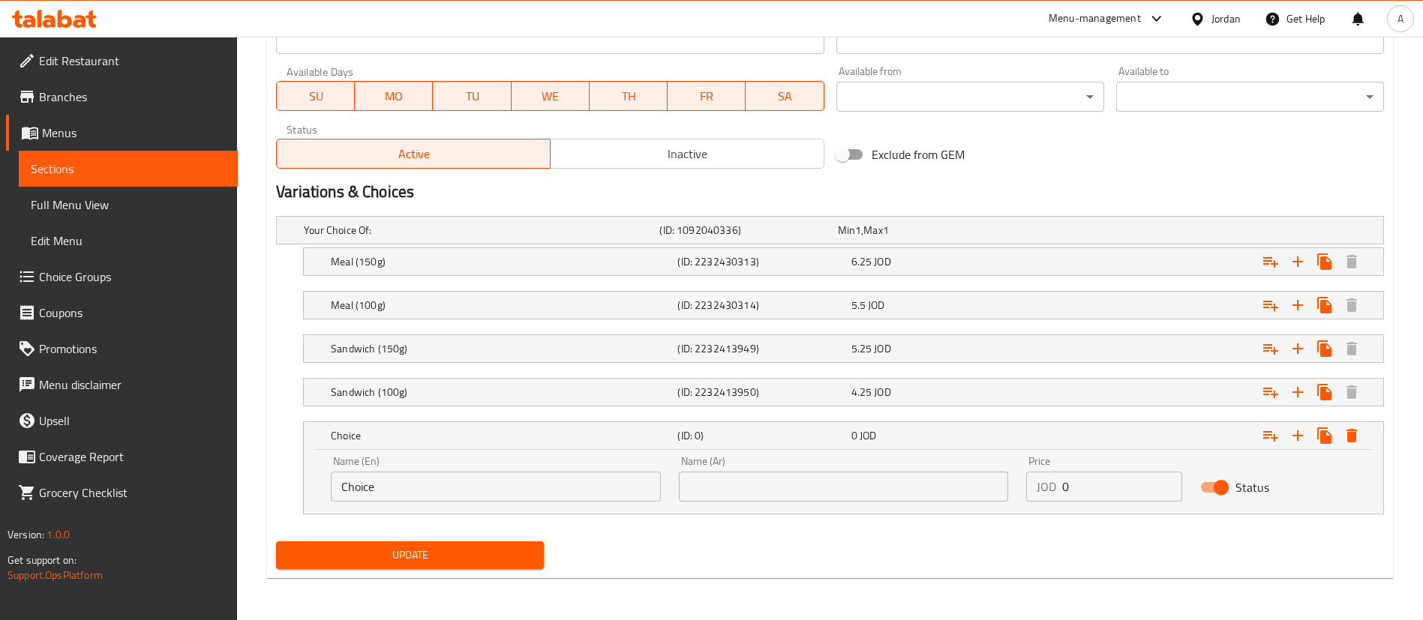
drag, startPoint x: 401, startPoint y: 483, endPoint x: 338, endPoint y: 469, distance: 64.6
click at [360, 483] on input "Choice" at bounding box center [496, 487] width 330 height 30
click at [423, 238] on h5 "Sandwich (100g)" at bounding box center [479, 230] width 350 height 15
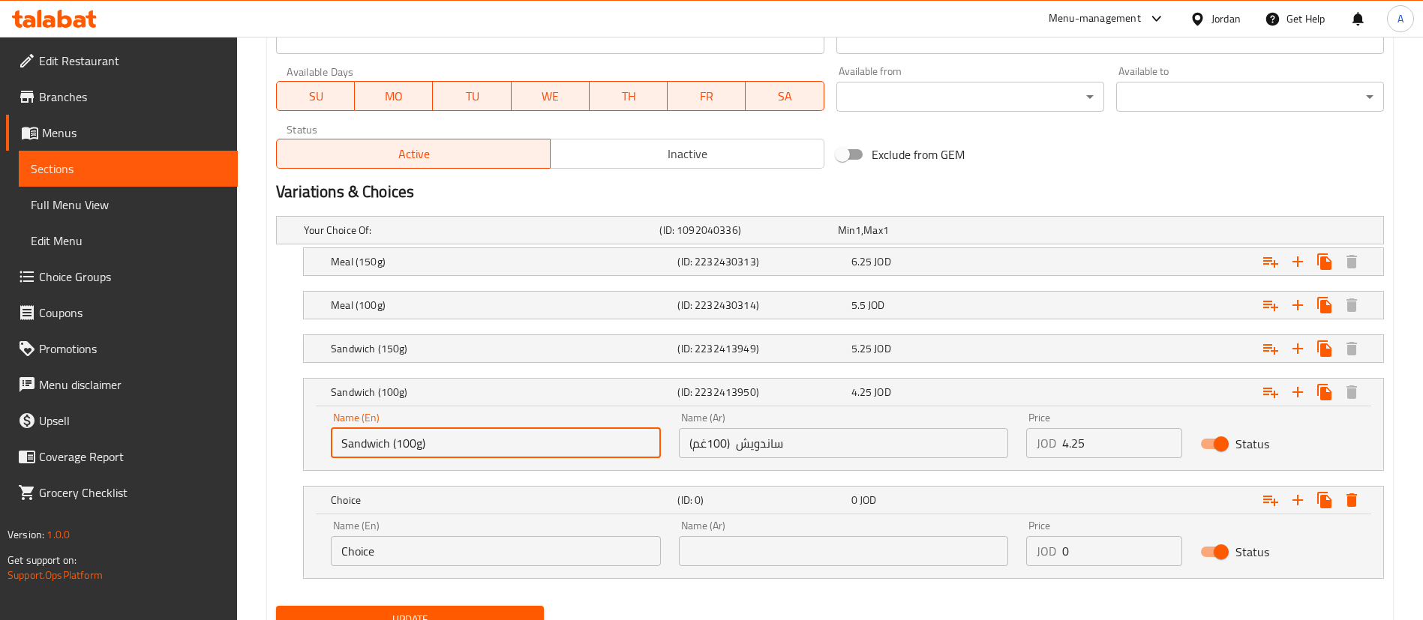
drag, startPoint x: 426, startPoint y: 441, endPoint x: 233, endPoint y: 448, distance: 192.9
click at [233, 446] on div "Edit Restaurant Branches Menus Sections Full Menu View Edit Menu Choice Groups …" at bounding box center [711, 16] width 1423 height 1338
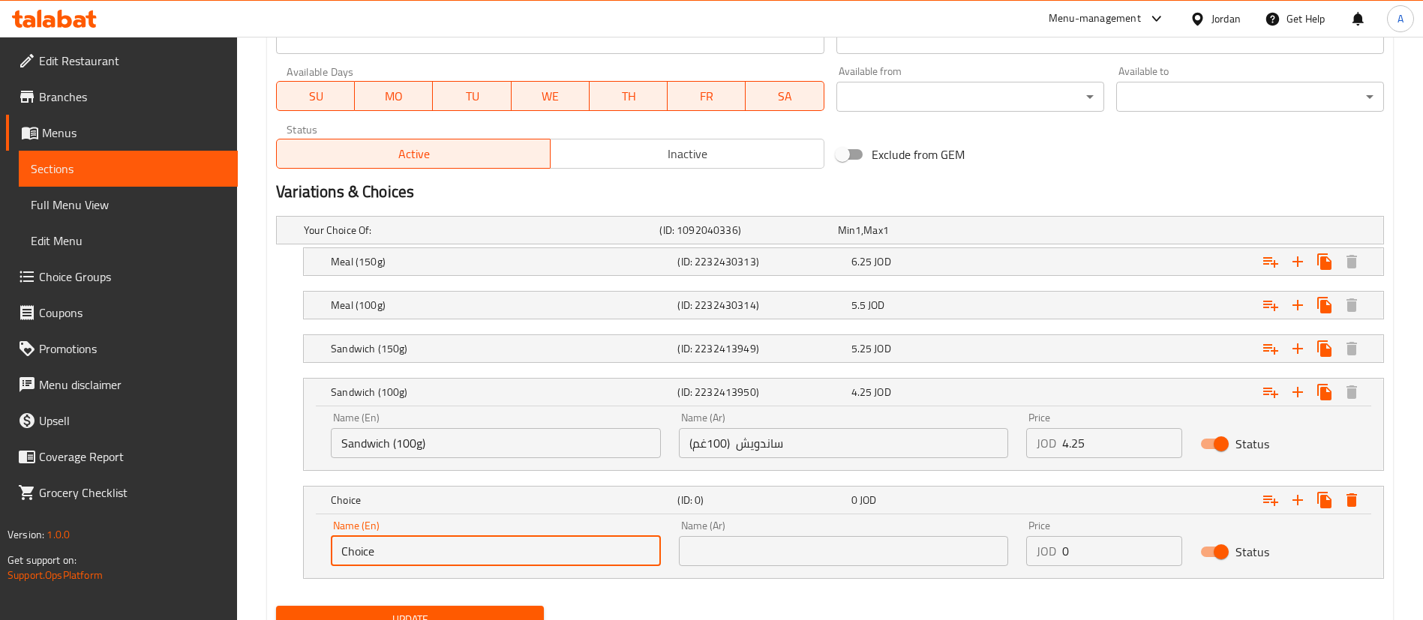
drag, startPoint x: 253, startPoint y: 553, endPoint x: 224, endPoint y: 551, distance: 28.6
click at [224, 551] on div "Edit Restaurant Branches Menus Sections Full Menu View Edit Menu Choice Groups …" at bounding box center [711, 16] width 1423 height 1338
paste input "Sandwich (100g)"
type input "Sandwich (100g)"
click at [848, 447] on input "ساندويش (100غم)" at bounding box center [844, 443] width 330 height 30
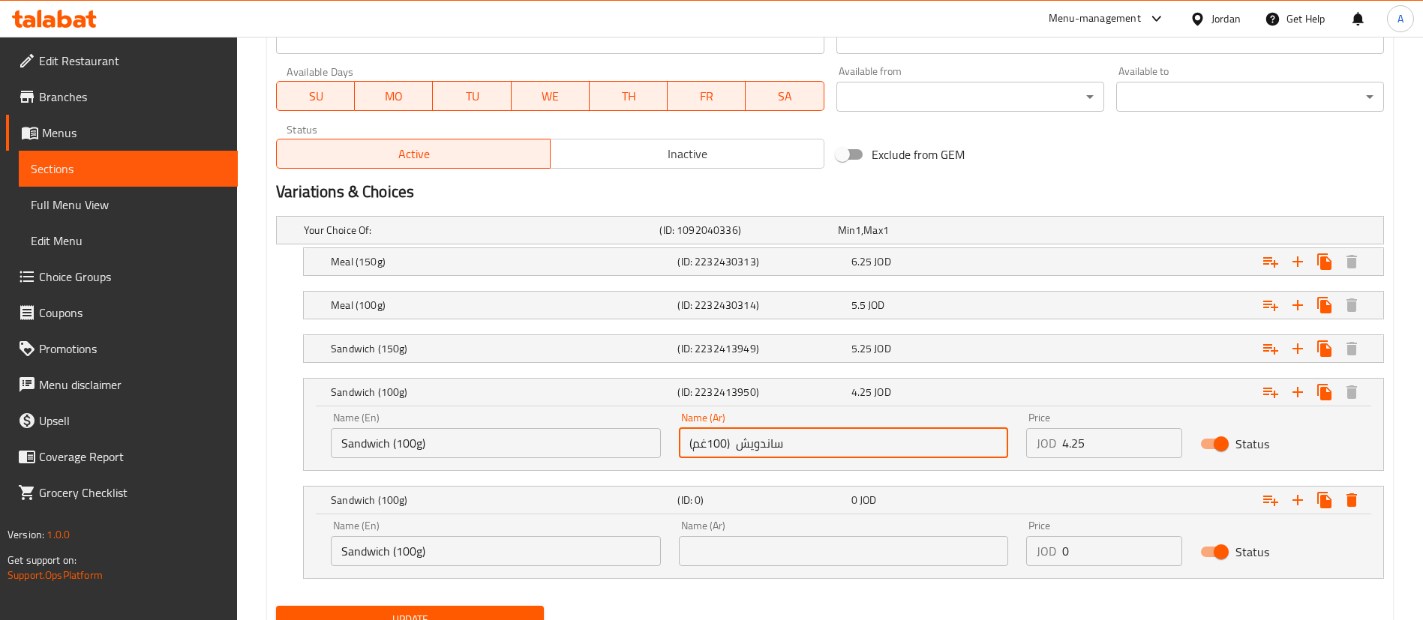
click at [848, 447] on input "ساندويش (100غم)" at bounding box center [844, 443] width 330 height 30
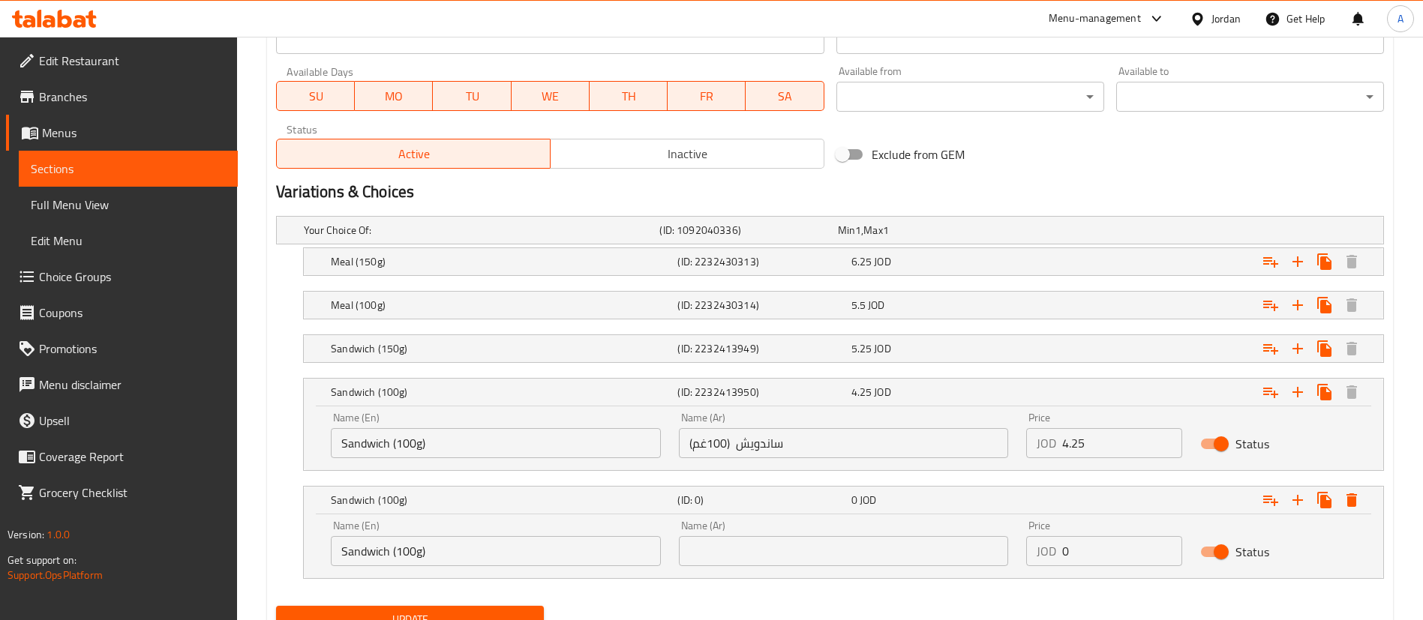
click at [776, 532] on div "Name (Ar) Name (Ar)" at bounding box center [844, 544] width 330 height 46
click at [773, 542] on input "text" at bounding box center [844, 551] width 330 height 30
paste input "ساندويش (100غم)"
type input "ساندويش (100غم)"
drag, startPoint x: 1076, startPoint y: 555, endPoint x: 971, endPoint y: 557, distance: 105.0
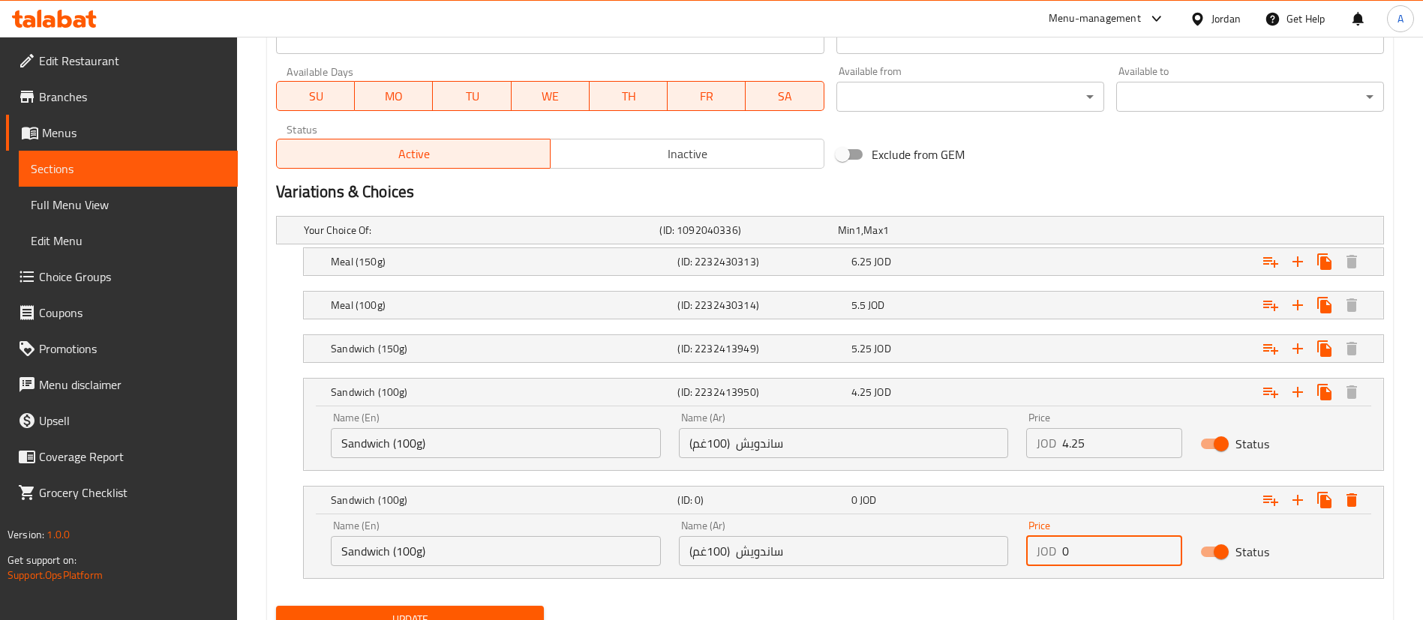
click at [971, 557] on div "Name (En) Sandwich (100g) Name (En) Name (Ar) ساندويش (100غم) Name (Ar) Price J…" at bounding box center [843, 544] width 1043 height 64
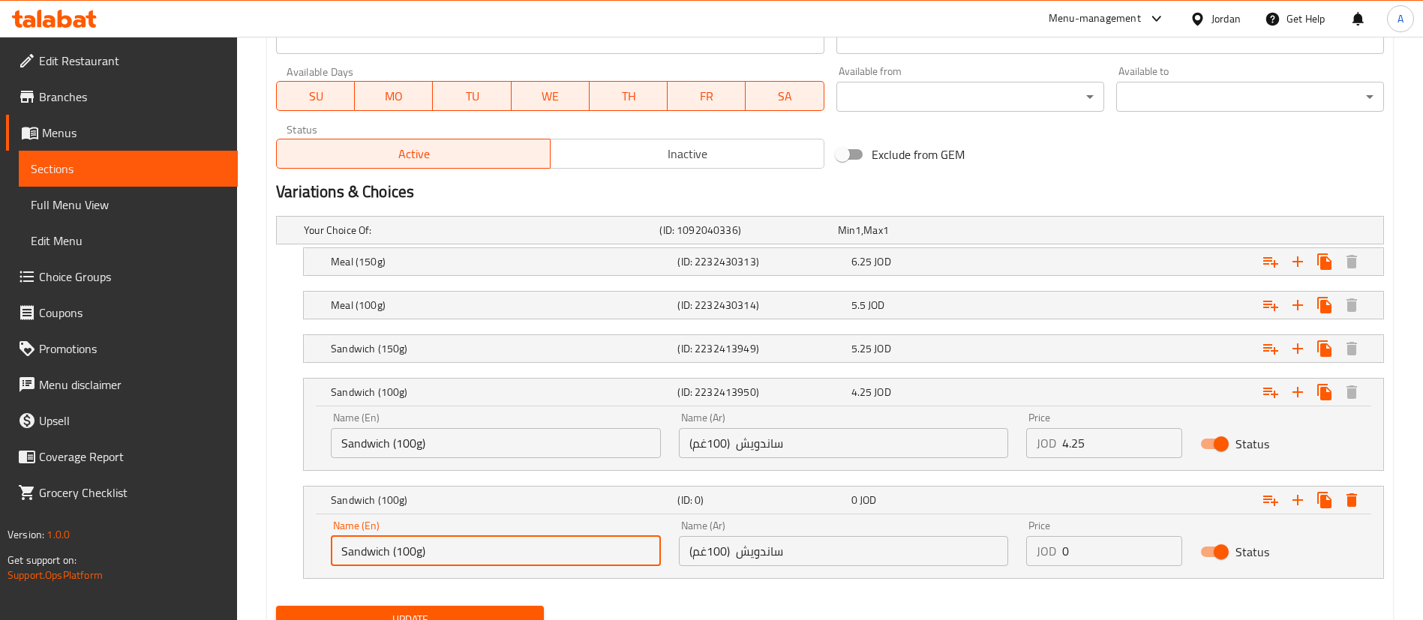
click at [401, 553] on input "Sandwich (100g)" at bounding box center [496, 551] width 330 height 30
type input "Sandwich (200g)"
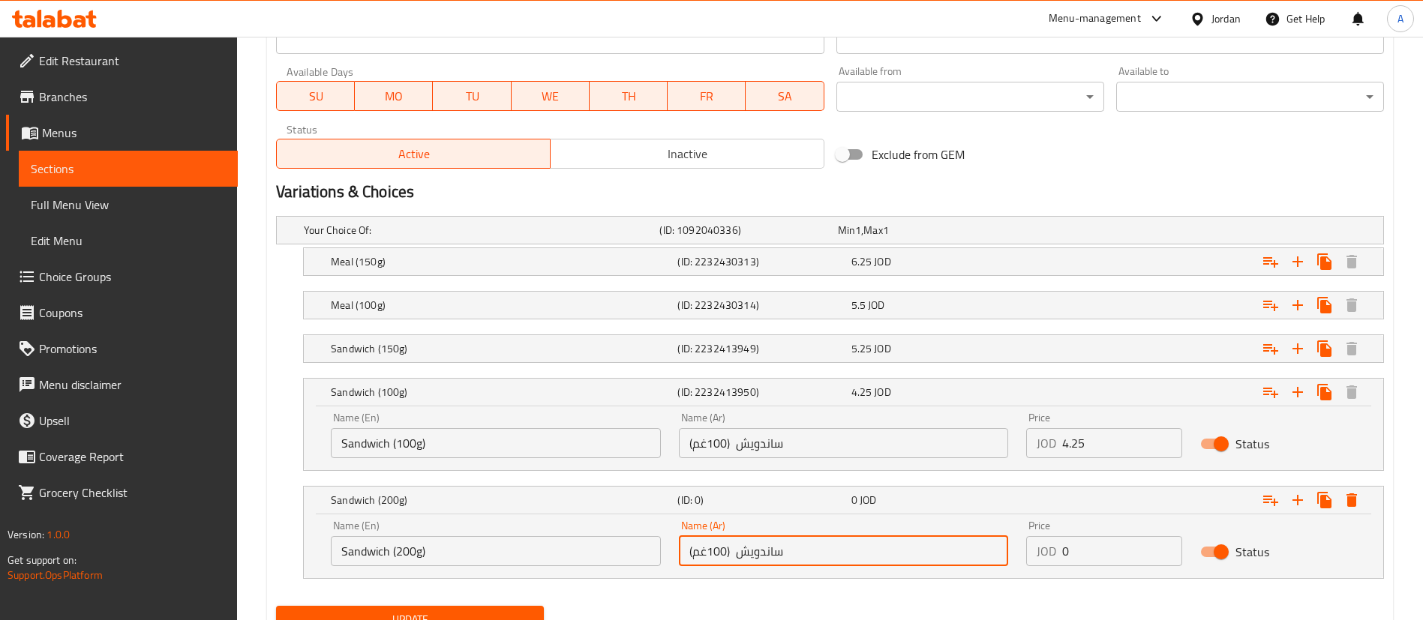
click at [712, 555] on input "ساندويش (100غم)" at bounding box center [844, 551] width 330 height 30
type input "ساندويش (200غم)"
drag, startPoint x: 1094, startPoint y: 557, endPoint x: 1005, endPoint y: 517, distance: 97.0
click at [1016, 554] on div "Name (En) Sandwich (200g) Name (En) Name (Ar) ساندويش (200غم) Name (Ar) Price J…" at bounding box center [843, 544] width 1043 height 64
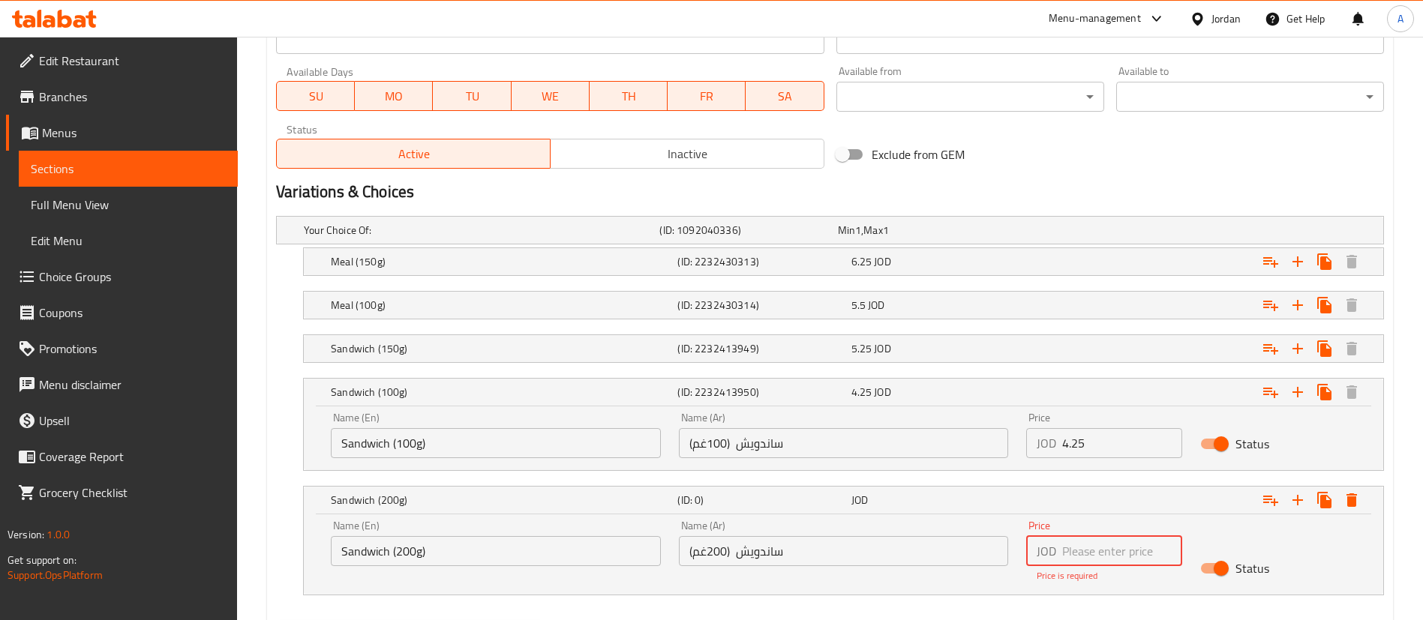
paste input "6.65"
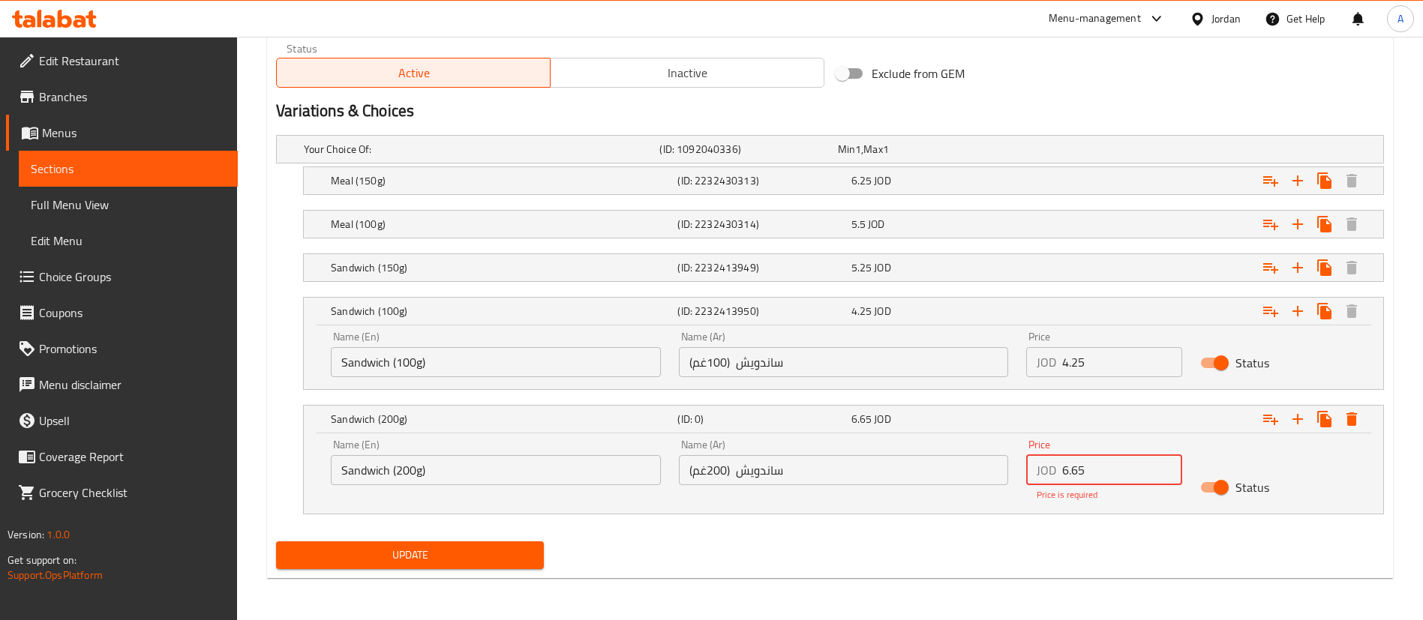
type input "6.65"
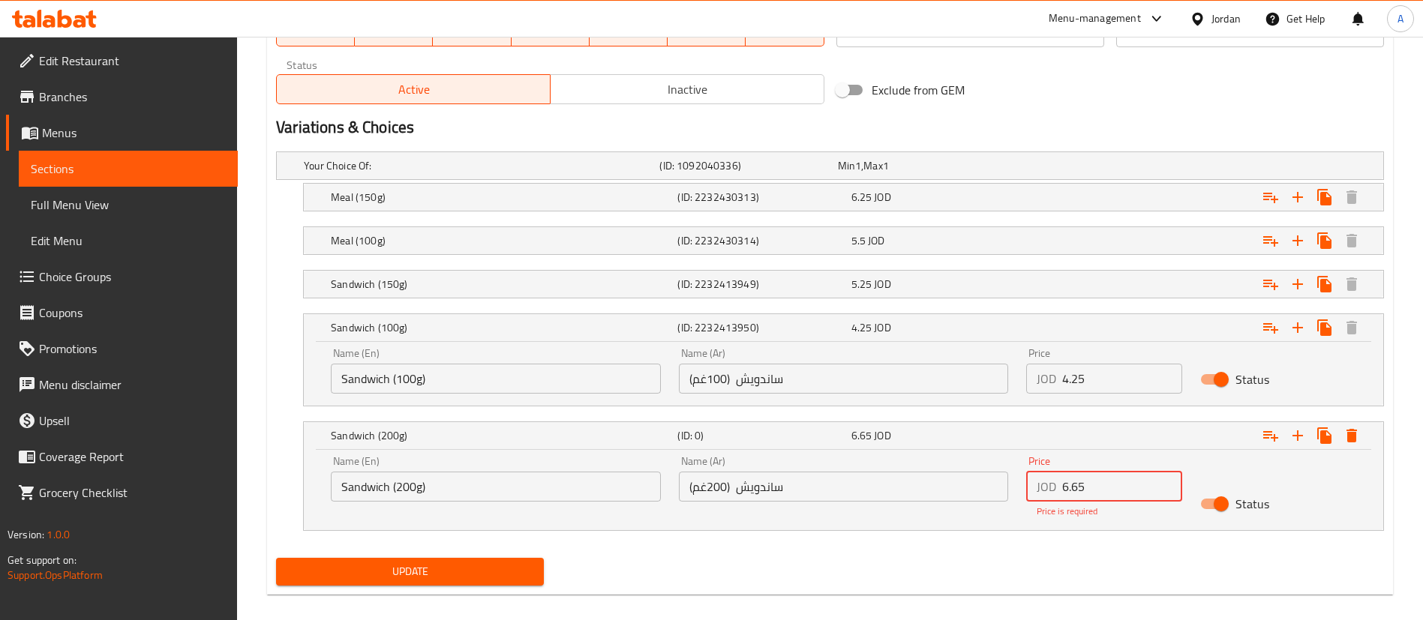
click at [474, 563] on span "Update" at bounding box center [410, 572] width 244 height 19
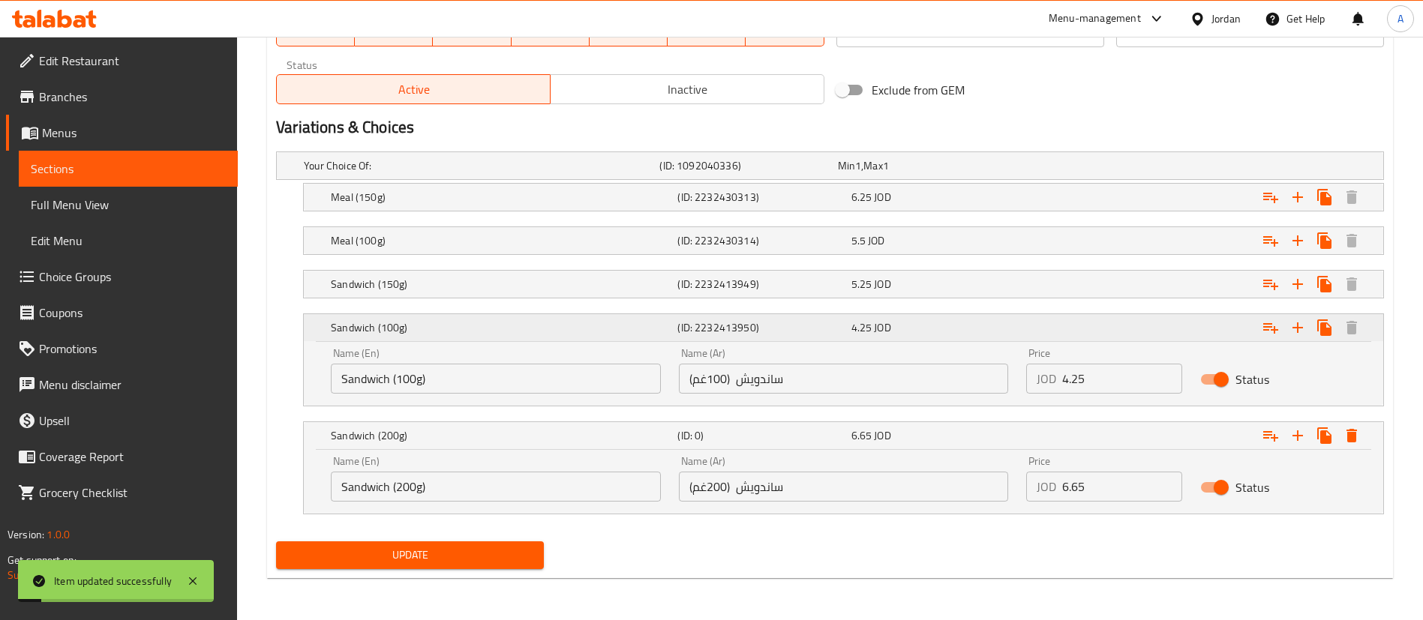
click at [1184, 335] on div "Expand" at bounding box center [1195, 327] width 347 height 33
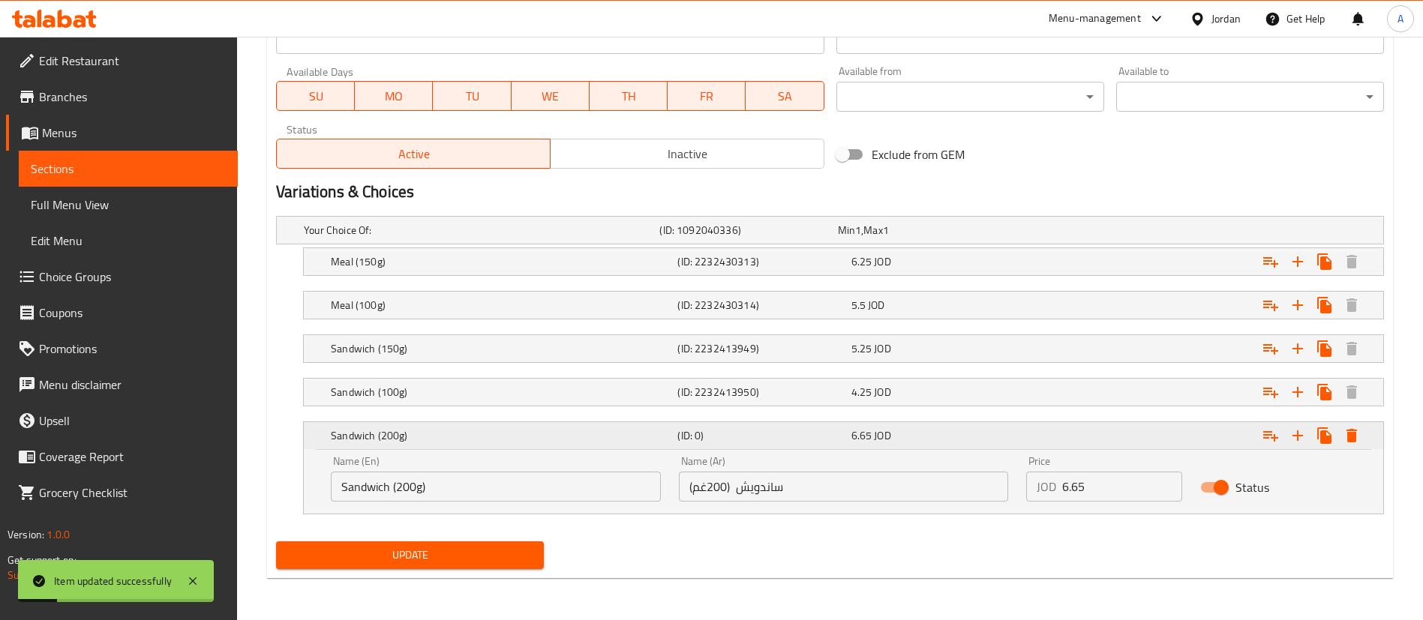
click at [1166, 433] on div "Expand" at bounding box center [1195, 435] width 347 height 33
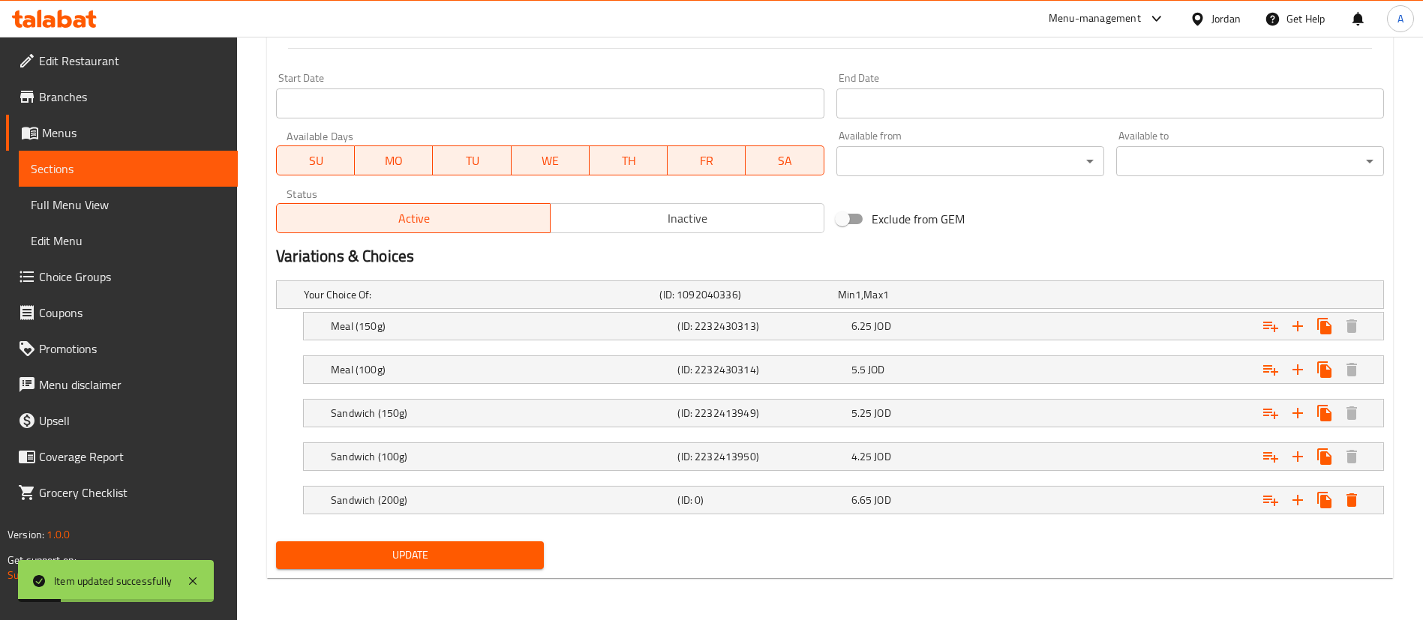
scroll to position [626, 0]
click at [1298, 332] on icon "Expand" at bounding box center [1297, 326] width 11 height 11
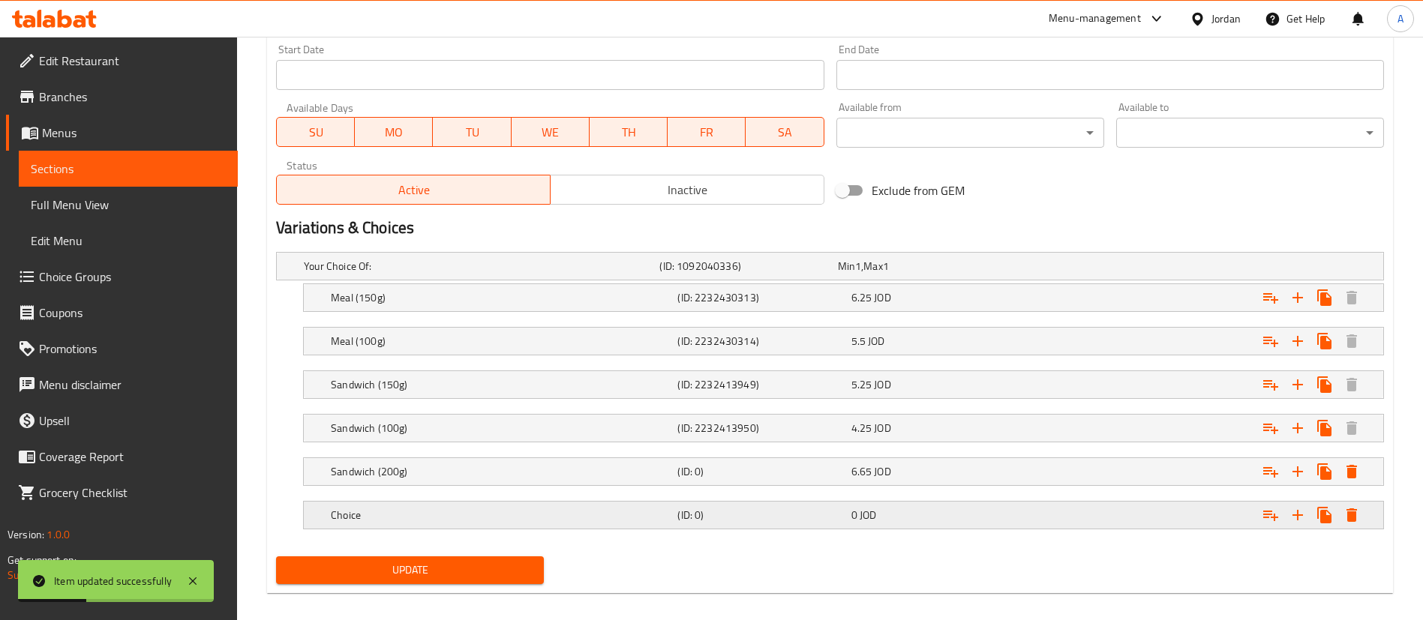
scroll to position [669, 0]
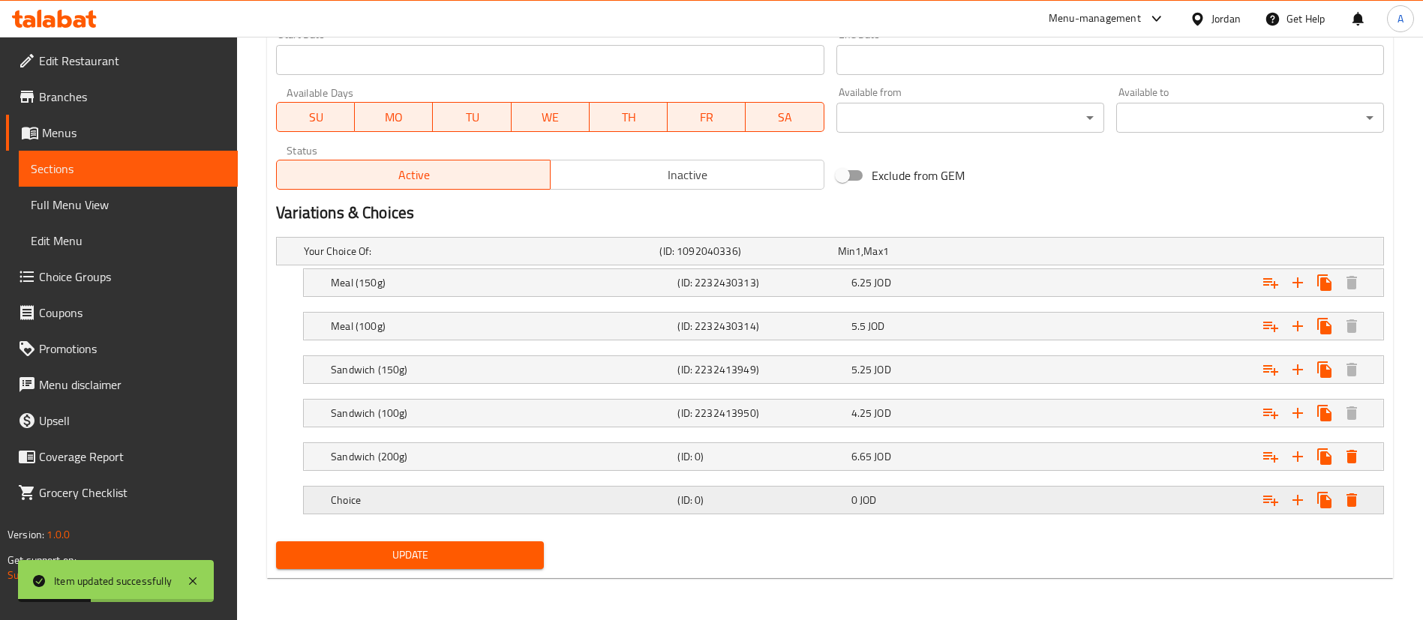
click at [422, 259] on h5 "Choice" at bounding box center [479, 251] width 350 height 15
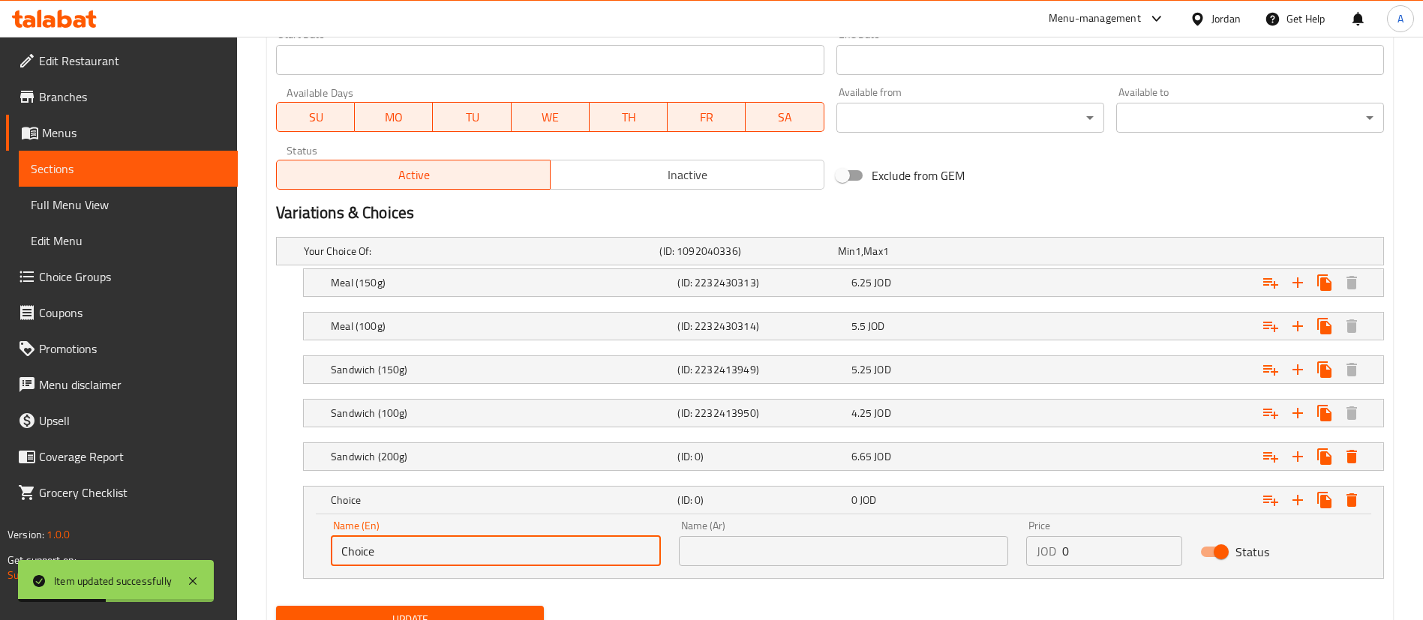
drag, startPoint x: 407, startPoint y: 544, endPoint x: 245, endPoint y: 548, distance: 161.3
click at [308, 551] on div "Name (En) Choice Name (En) Name (Ar) Name (Ar) Price JOD 0 Price Status" at bounding box center [843, 547] width 1079 height 64
paste input "Sandwich (300gm)"
type input "Sandwich (300gm)"
click at [914, 557] on input "text" at bounding box center [844, 551] width 330 height 30
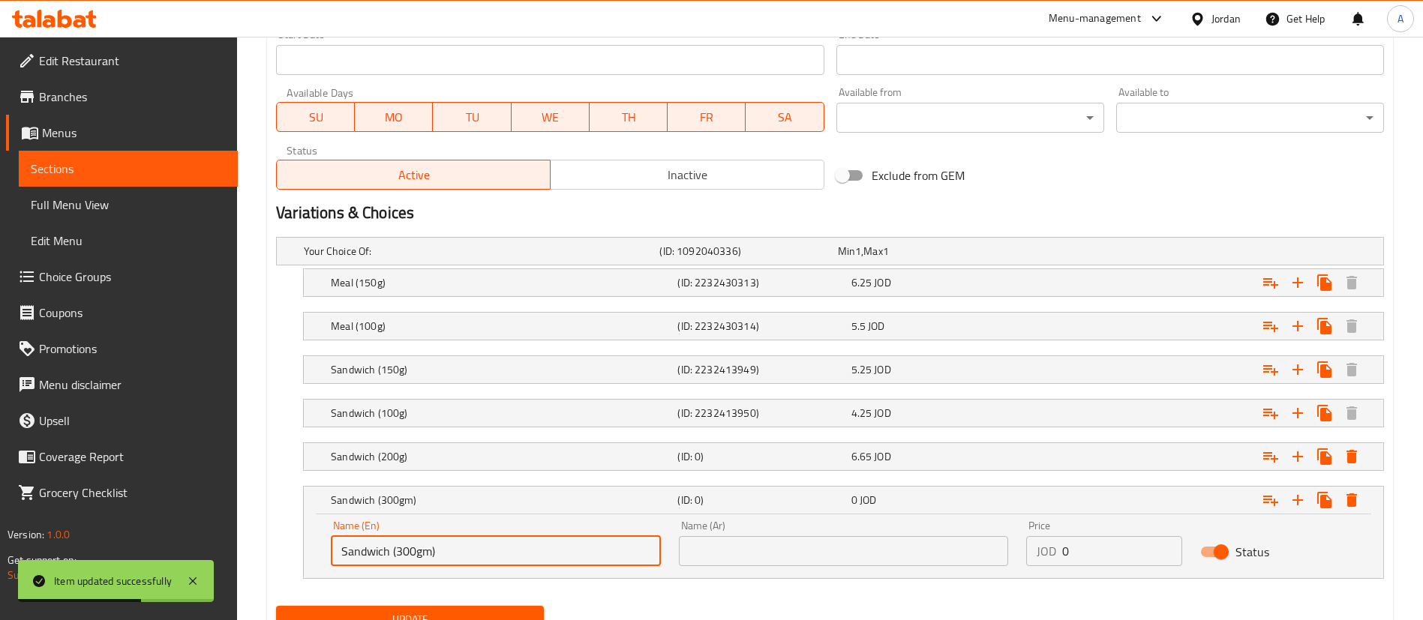
paste input "ساندويتش (300 جرام)"
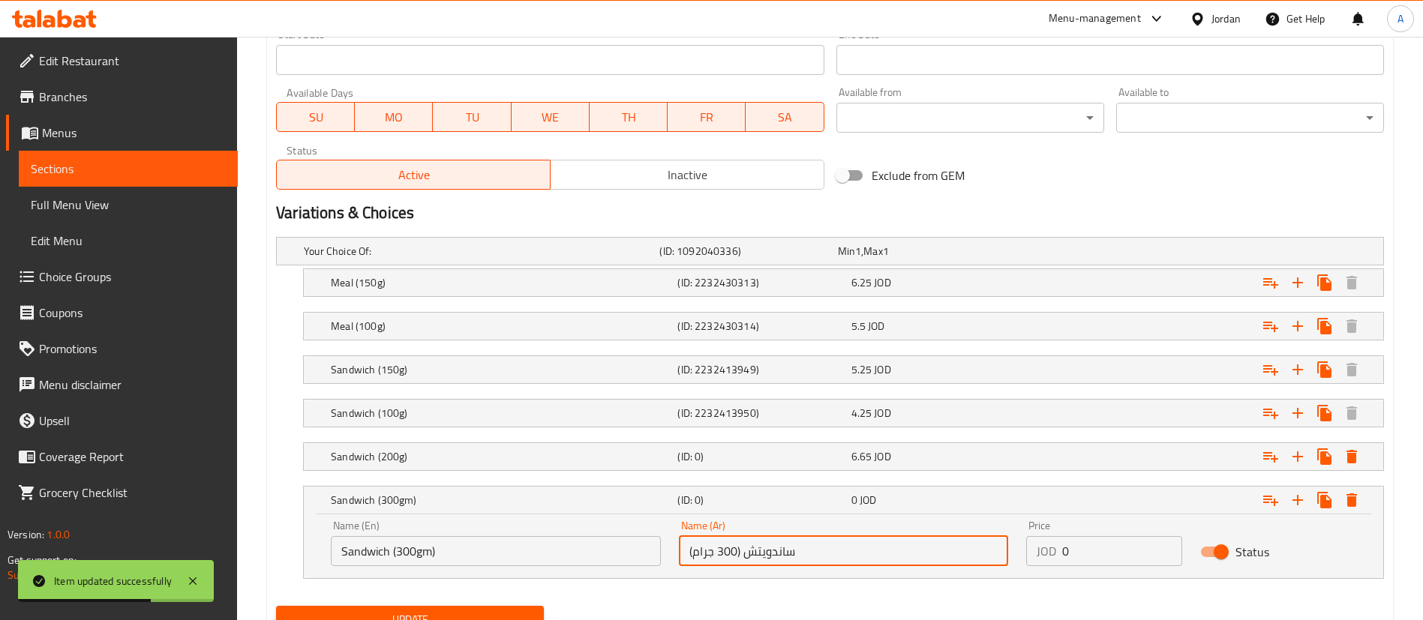
type input "ساندويتش (300 جرام)"
drag, startPoint x: 1028, startPoint y: 553, endPoint x: 963, endPoint y: 558, distance: 65.5
click at [994, 553] on div "Name (En) Sandwich (300gm) Name (En) Name (Ar) ساندويتش (300 جرام) Name (Ar) Pr…" at bounding box center [843, 544] width 1043 height 64
paste input "9.25"
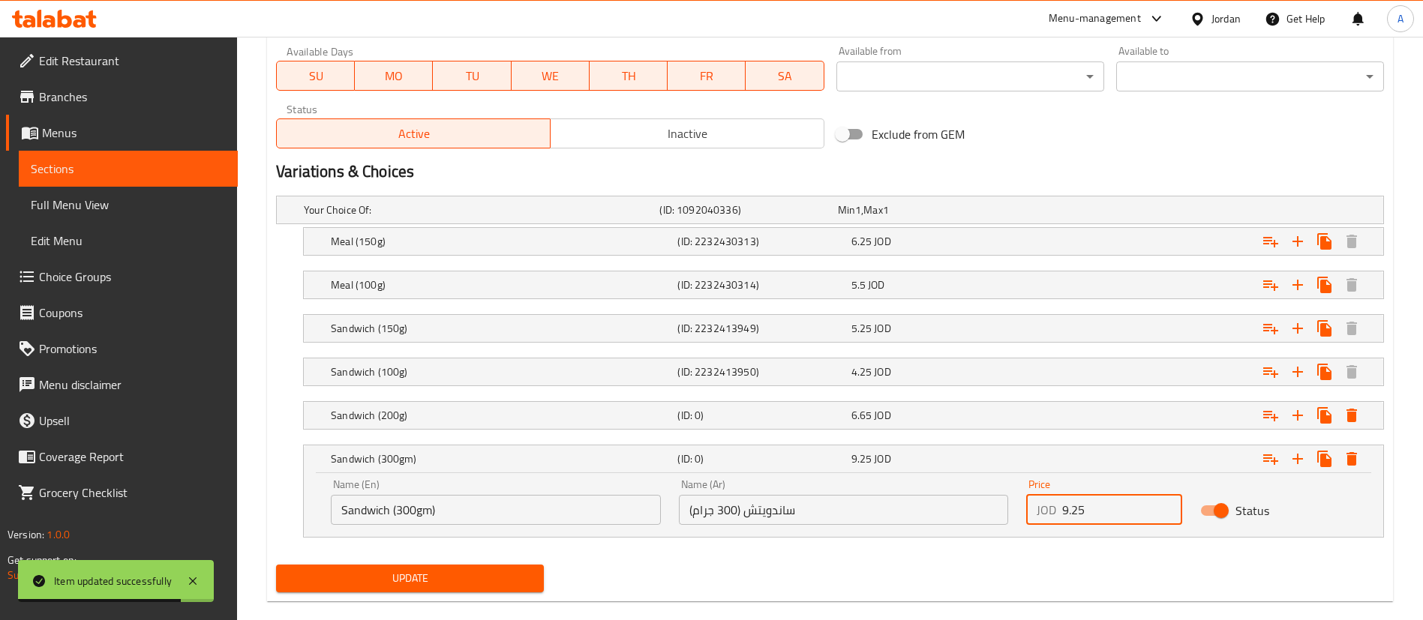
scroll to position [734, 0]
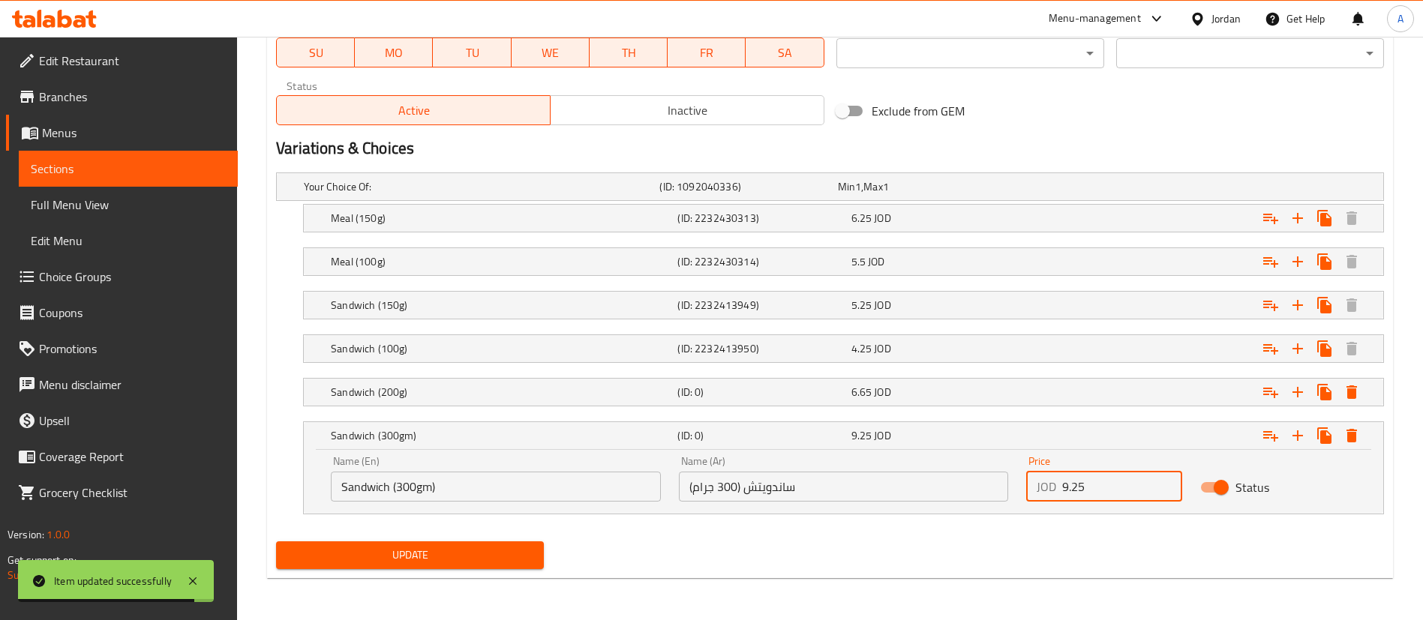
type input "9.25"
click at [493, 533] on div "Your Choice Of: (ID: 1092040336) Min 1 , Max 1 Name (En) Your Choice Of: Name (…" at bounding box center [830, 351] width 1120 height 369
click at [562, 443] on h5 "Sandwich (300gm)" at bounding box center [501, 435] width 341 height 15
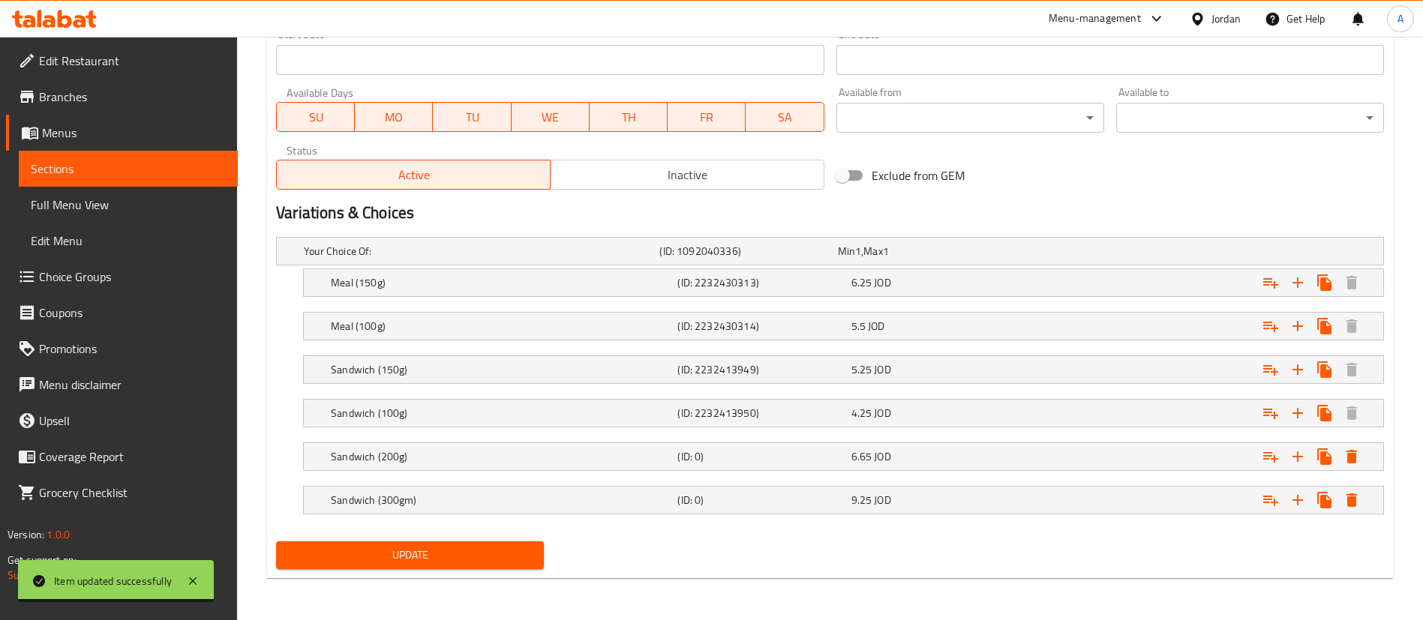
scroll to position [669, 0]
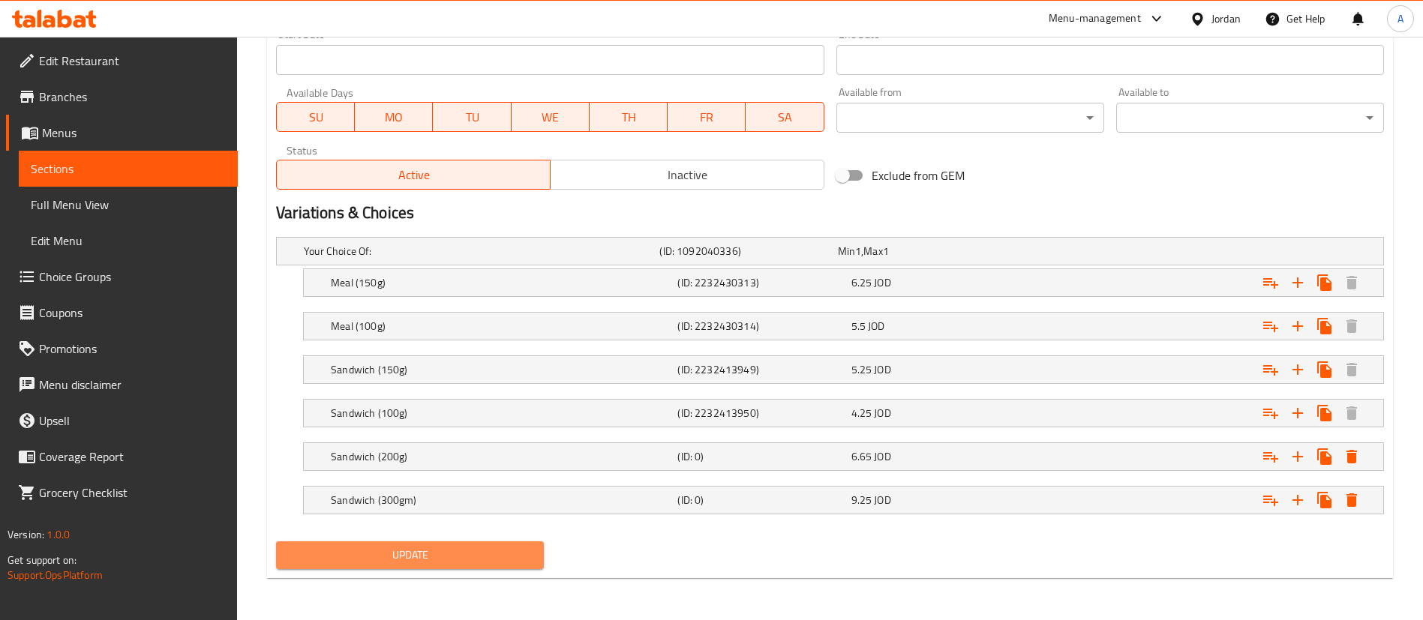
click at [464, 564] on button "Update" at bounding box center [410, 556] width 268 height 28
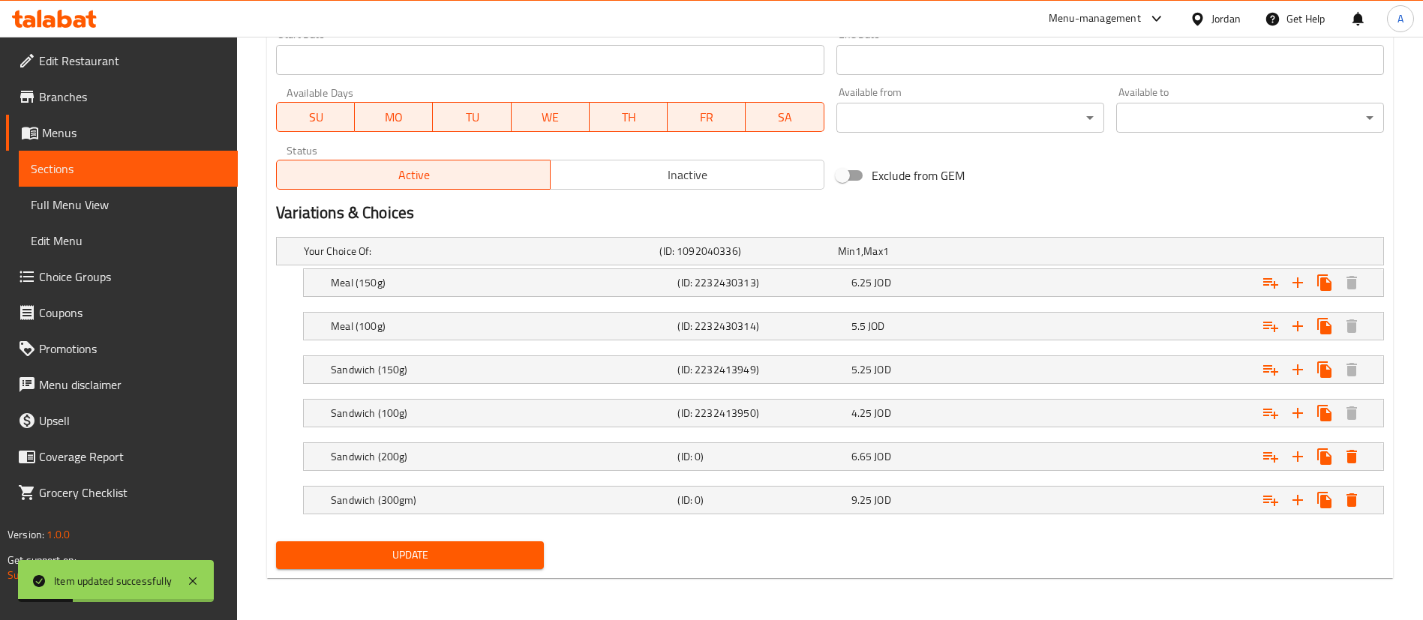
click at [396, 561] on span "Update" at bounding box center [410, 555] width 244 height 19
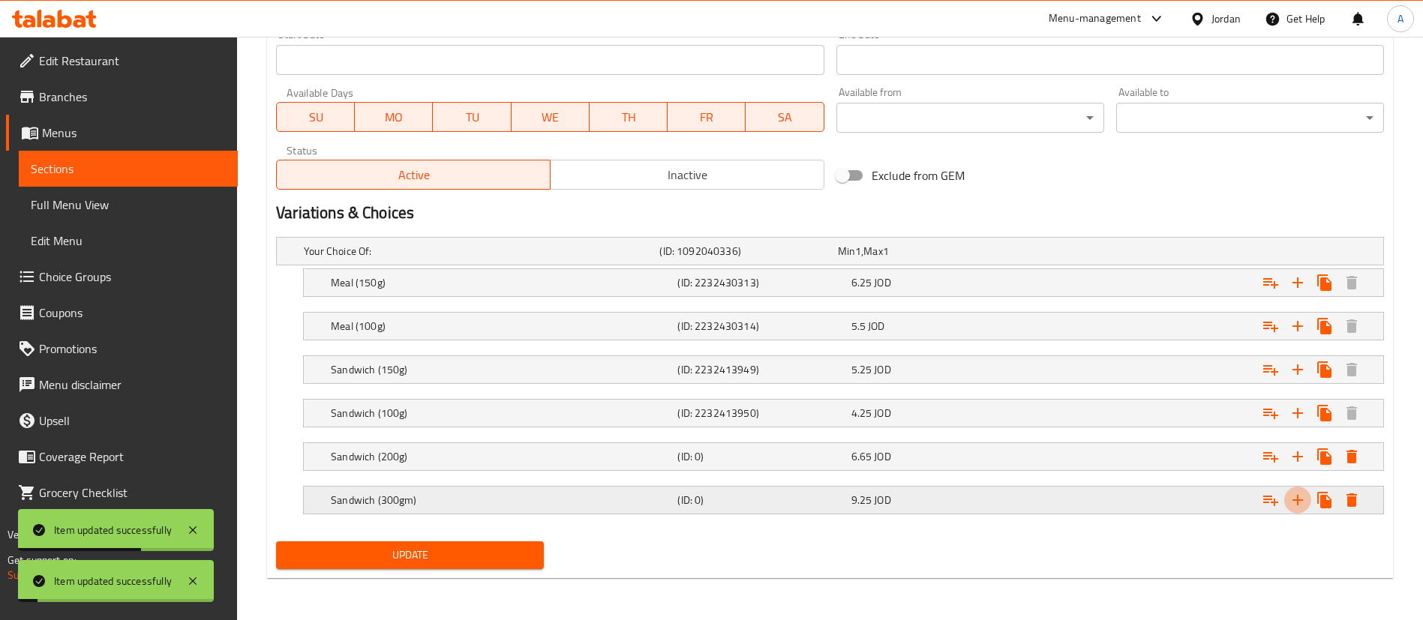
click at [1297, 288] on icon "Expand" at bounding box center [1297, 283] width 11 height 11
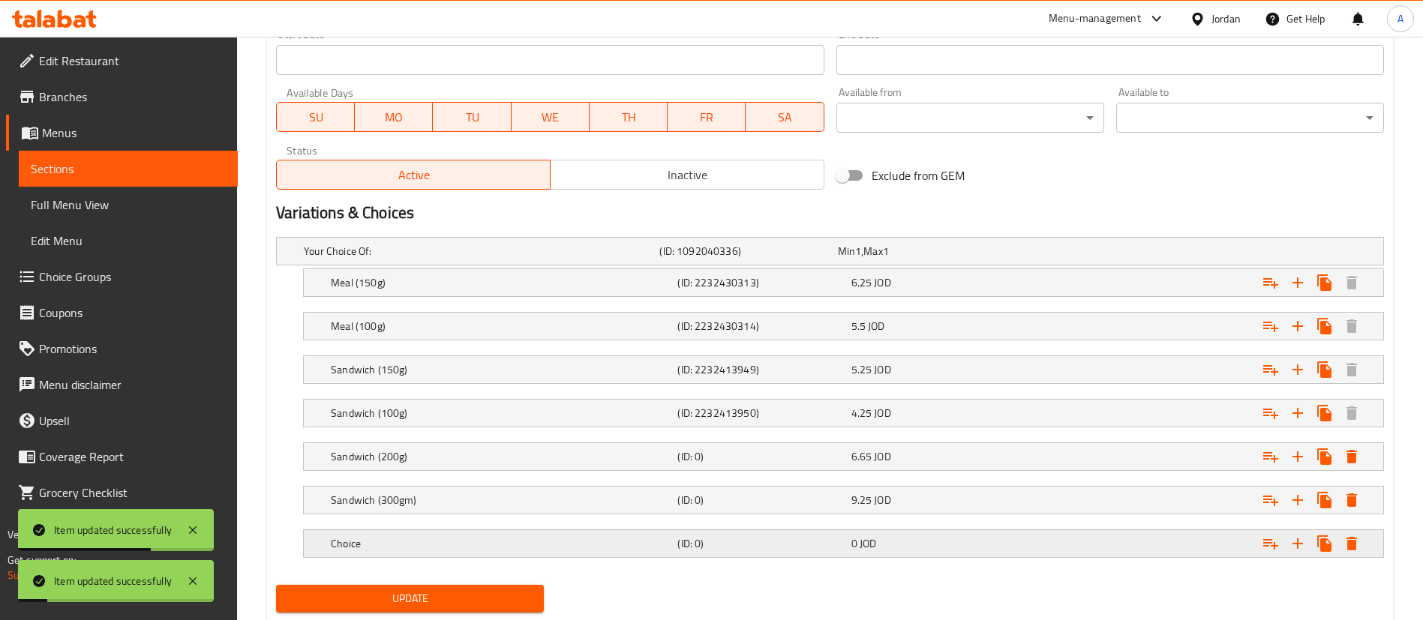
click at [464, 268] on div "Choice (ID: 0) 0 JOD" at bounding box center [834, 251] width 1067 height 33
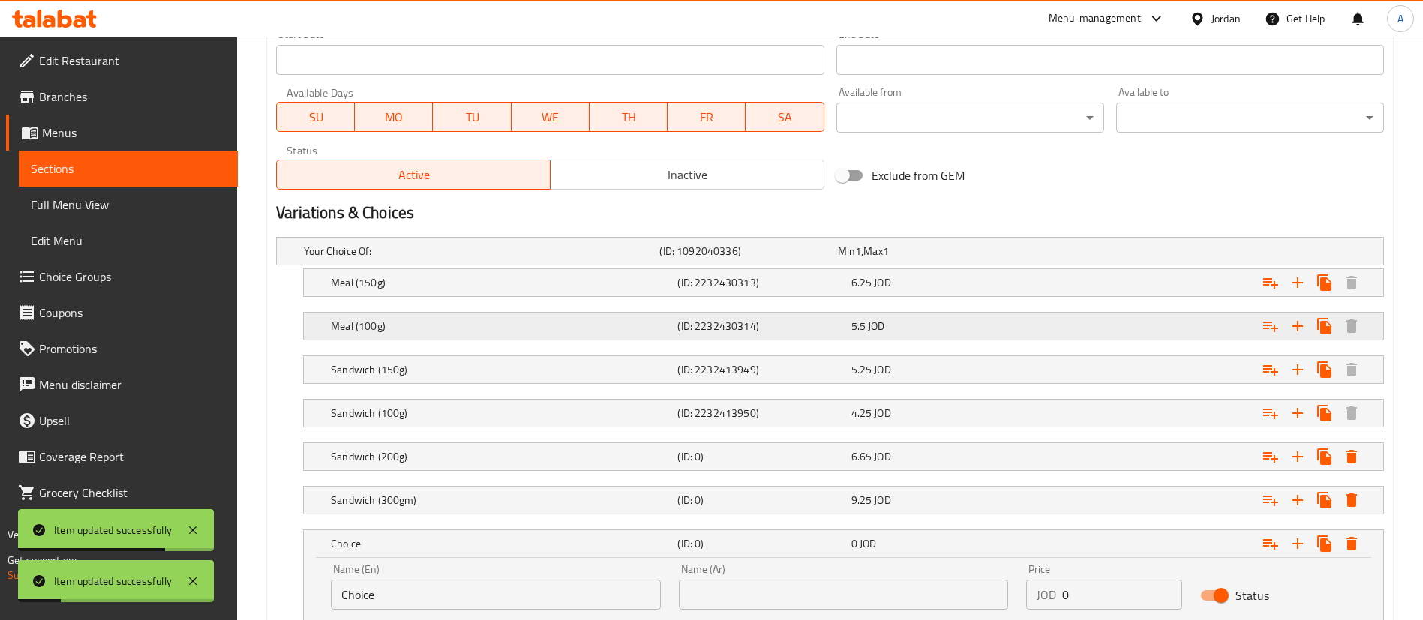
click at [440, 268] on div "Meal (100g) (ID: 2232430314) 5.5 JOD" at bounding box center [834, 251] width 1067 height 33
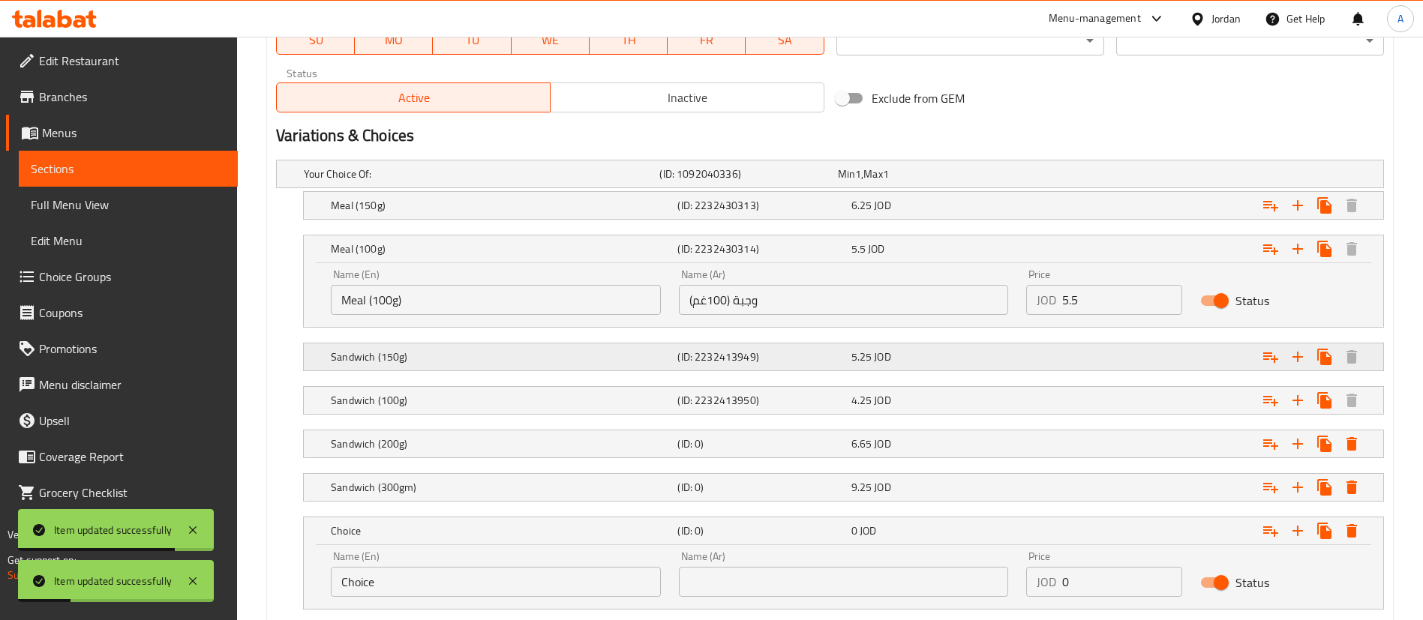
scroll to position [782, 0]
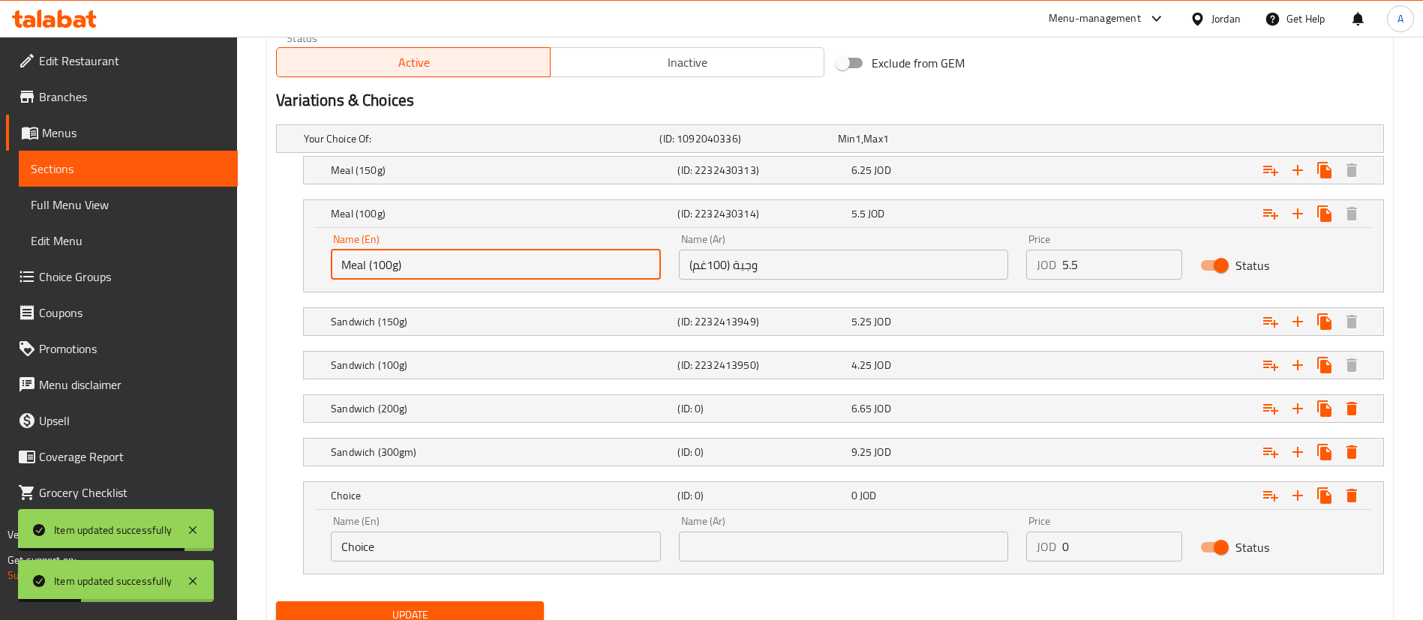
drag, startPoint x: 443, startPoint y: 260, endPoint x: 218, endPoint y: 271, distance: 225.3
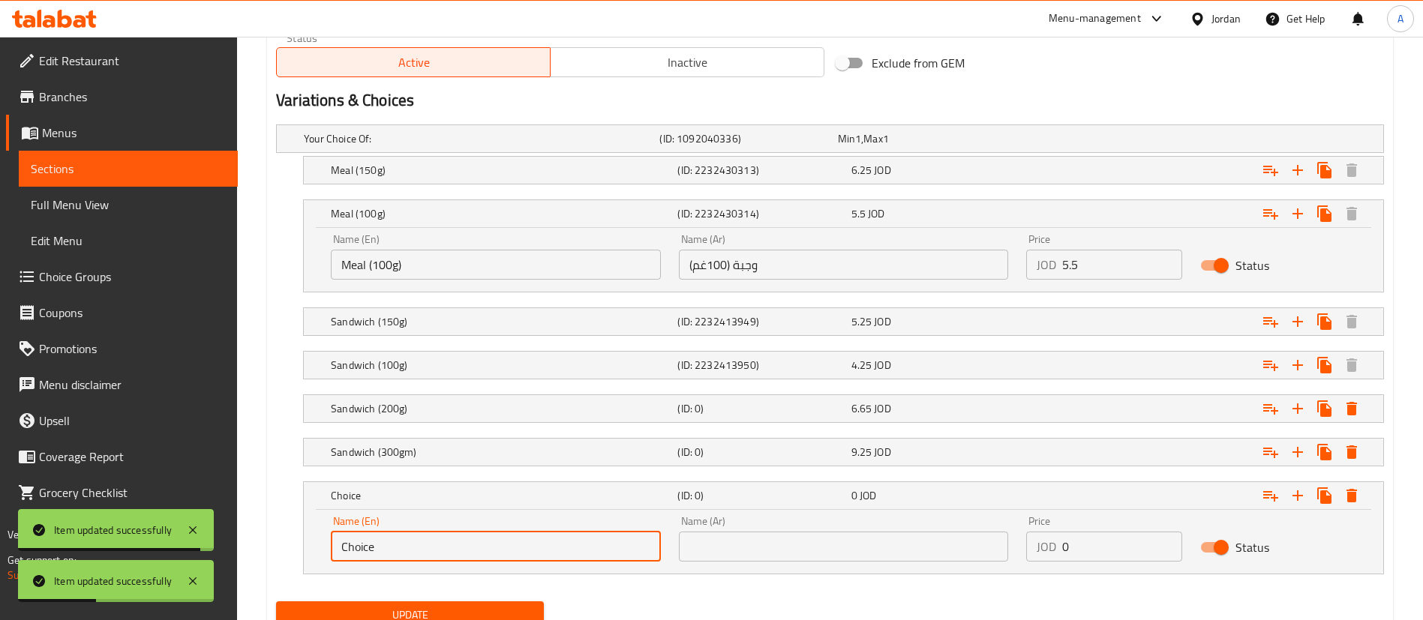
paste input "Meal (100g)"
type input "Meal (100g)"
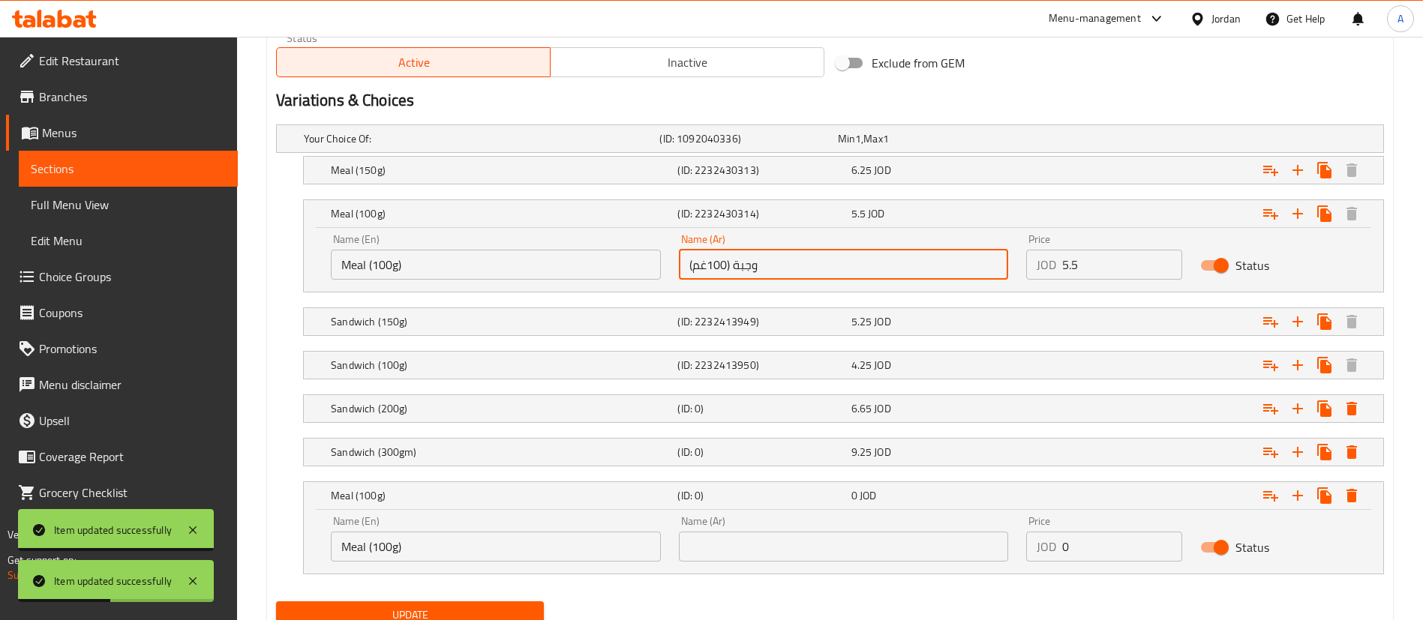
drag, startPoint x: 788, startPoint y: 267, endPoint x: 608, endPoint y: 266, distance: 179.3
click at [608, 266] on div "Name (En) Meal (100g) Name (En) Name (Ar) وجبة (100غم) Name (Ar) Price JOD 5.5 …" at bounding box center [843, 257] width 1043 height 64
drag, startPoint x: 793, startPoint y: 550, endPoint x: 817, endPoint y: 550, distance: 24.0
click at [793, 551] on input "text" at bounding box center [844, 547] width 330 height 30
paste input "وجبة (100غم)"
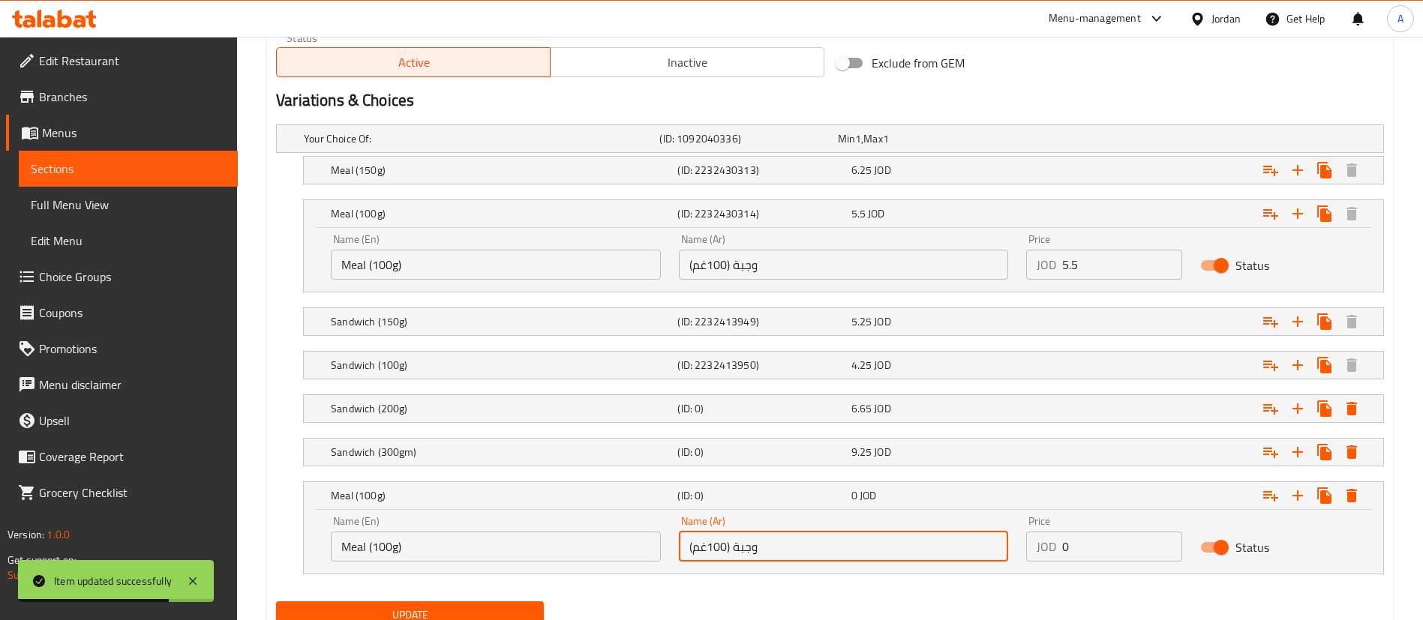
type input "وجبة (100غم)"
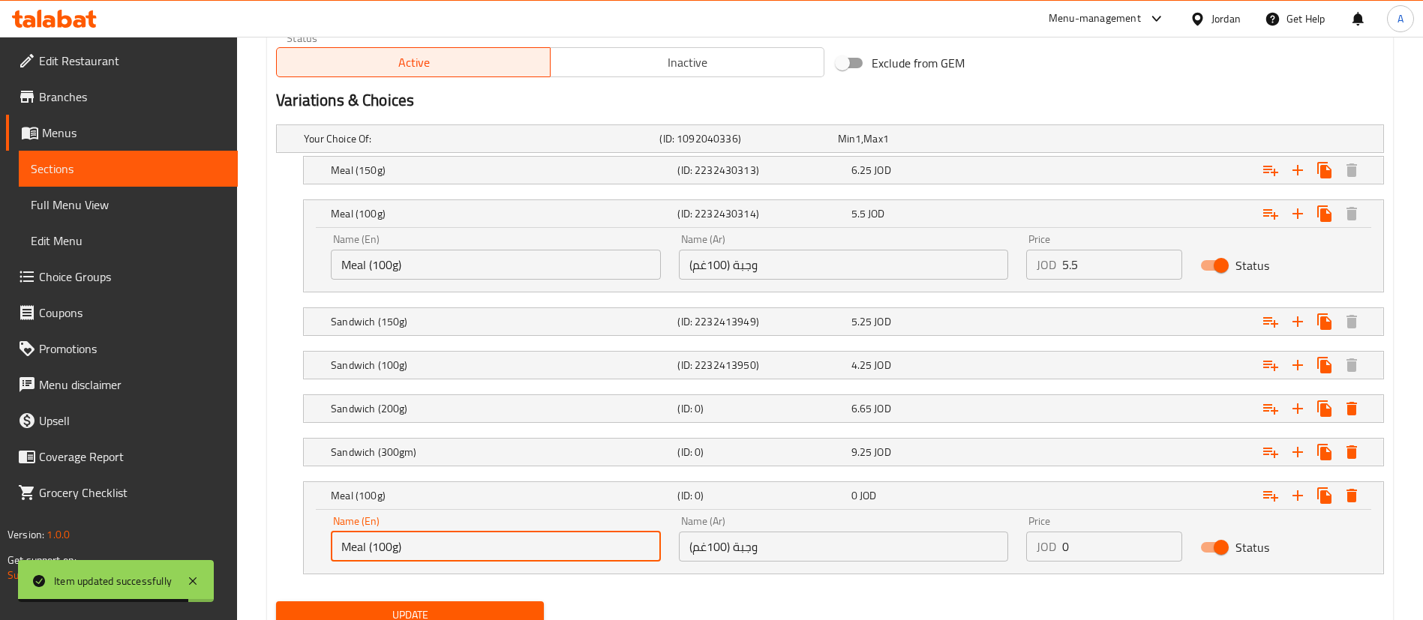
drag, startPoint x: 382, startPoint y: 540, endPoint x: 395, endPoint y: 539, distance: 12.8
click at [375, 541] on input "Meal (100g)" at bounding box center [496, 547] width 330 height 30
type input "Meal (200g)"
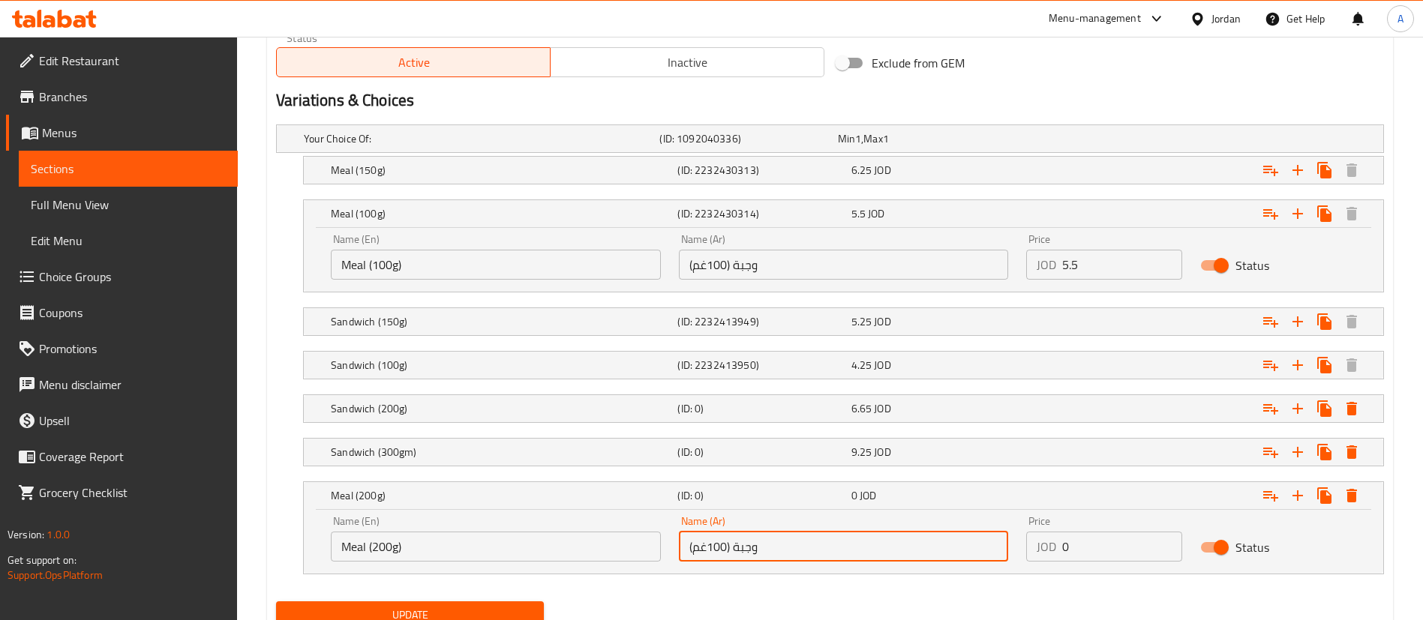
click at [712, 548] on input "وجبة (100غم)" at bounding box center [844, 547] width 330 height 30
type input "وجبة (200غم)"
drag, startPoint x: 1002, startPoint y: 542, endPoint x: 799, endPoint y: 567, distance: 204.9
click at [935, 545] on div "Name (En) Meal (200g) Name (En) Name (Ar) وجبة (200غم) Name (Ar) Price JOD 0 Pr…" at bounding box center [843, 539] width 1043 height 64
paste input "7.65"
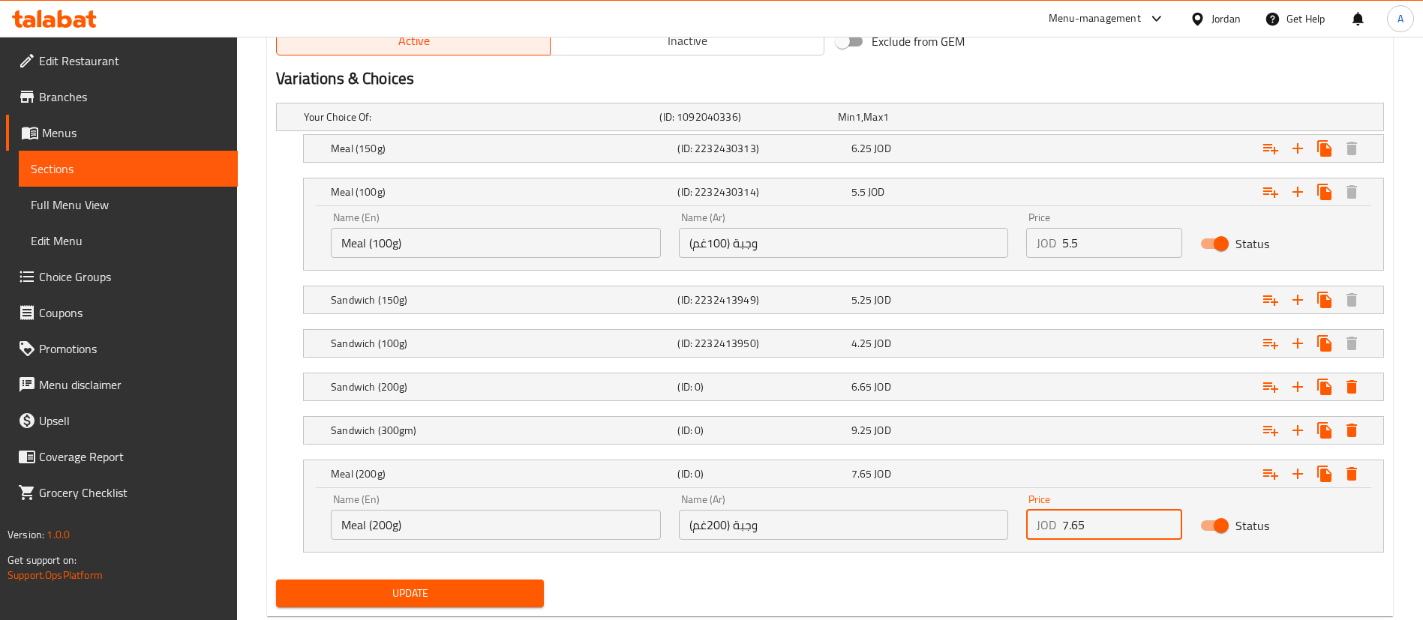
scroll to position [842, 0]
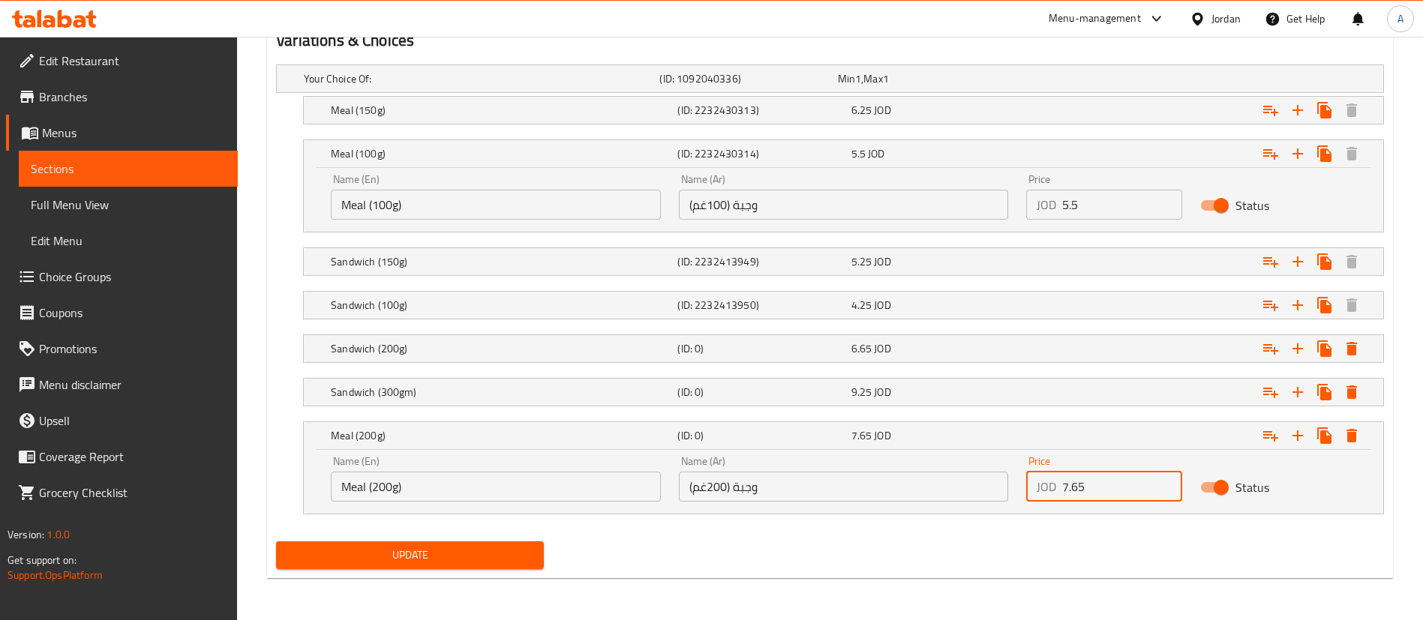
type input "7.65"
click at [503, 555] on span "Update" at bounding box center [410, 555] width 244 height 19
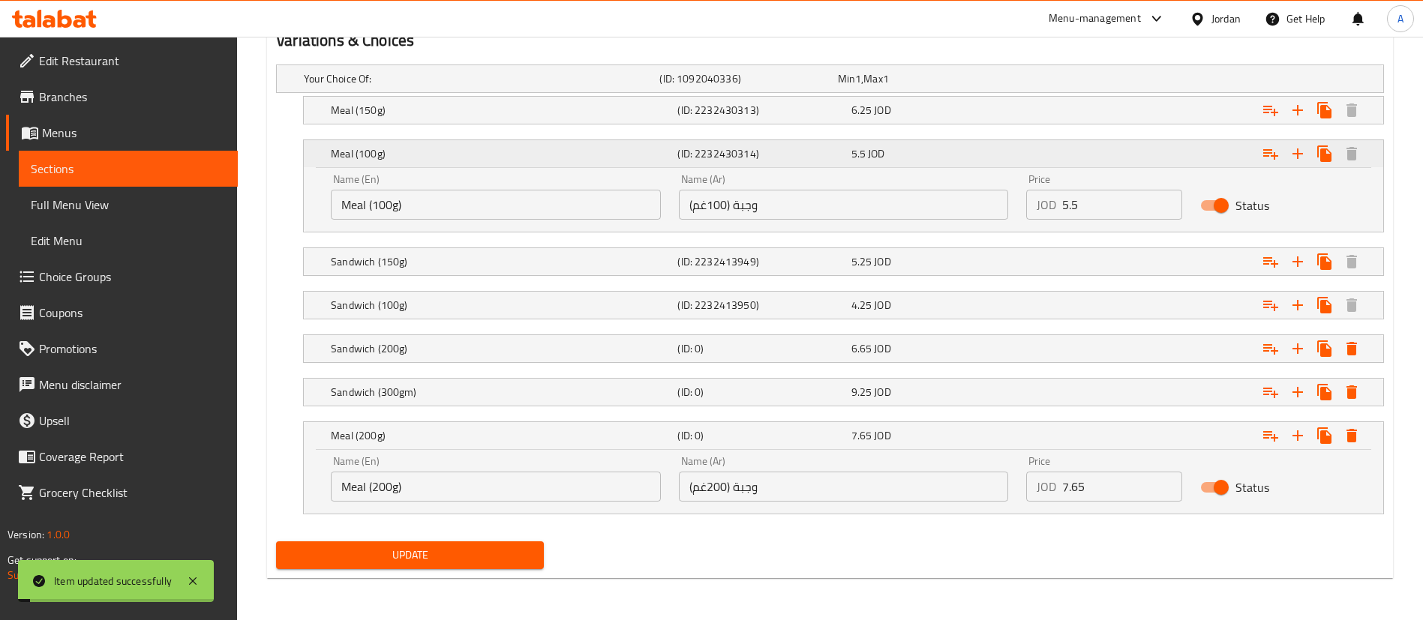
click at [470, 144] on div "Meal (100g)" at bounding box center [501, 153] width 347 height 21
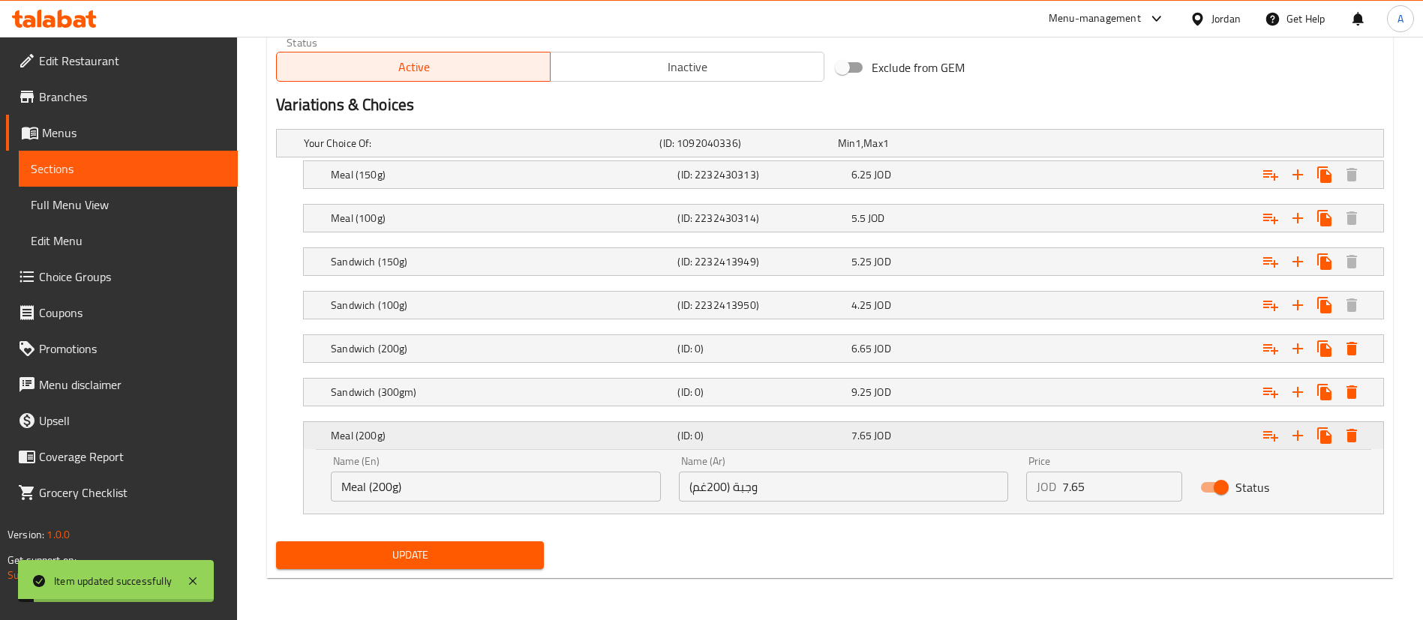
scroll to position [777, 0]
drag, startPoint x: 1302, startPoint y: 425, endPoint x: 1266, endPoint y: 436, distance: 37.5
click at [1298, 424] on button "Expand" at bounding box center [1297, 435] width 27 height 27
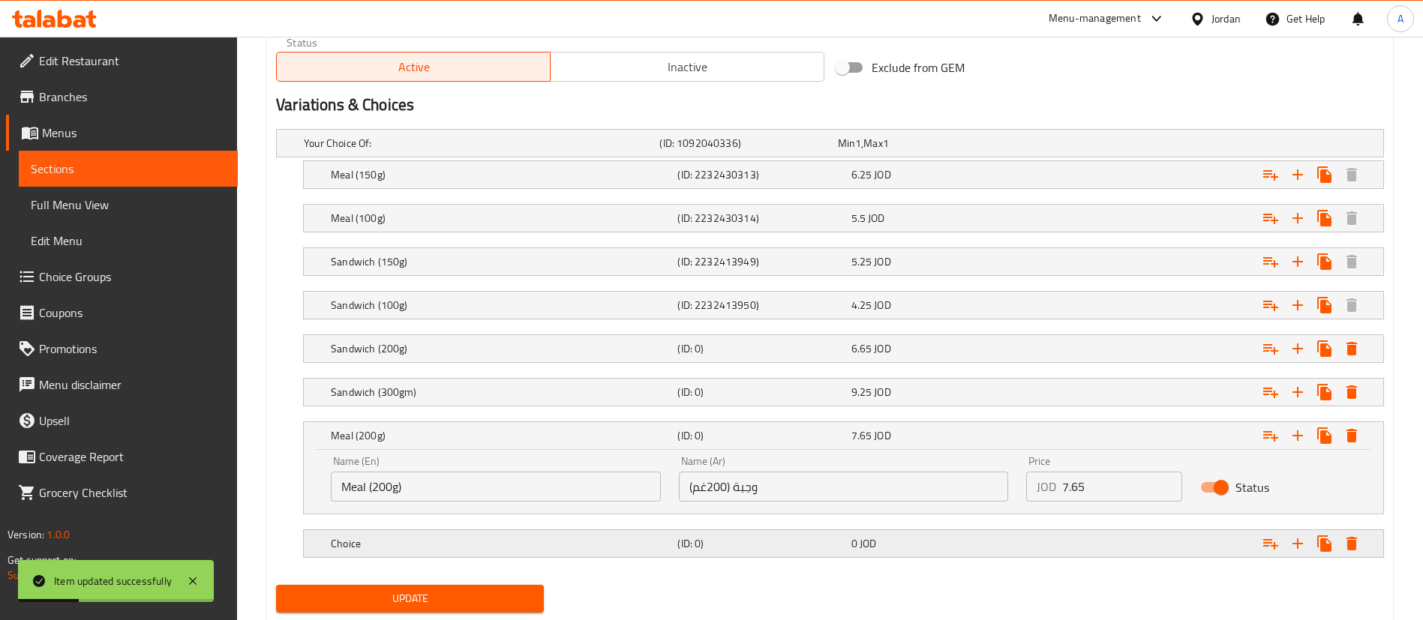
click at [416, 151] on h5 "Choice" at bounding box center [479, 143] width 350 height 15
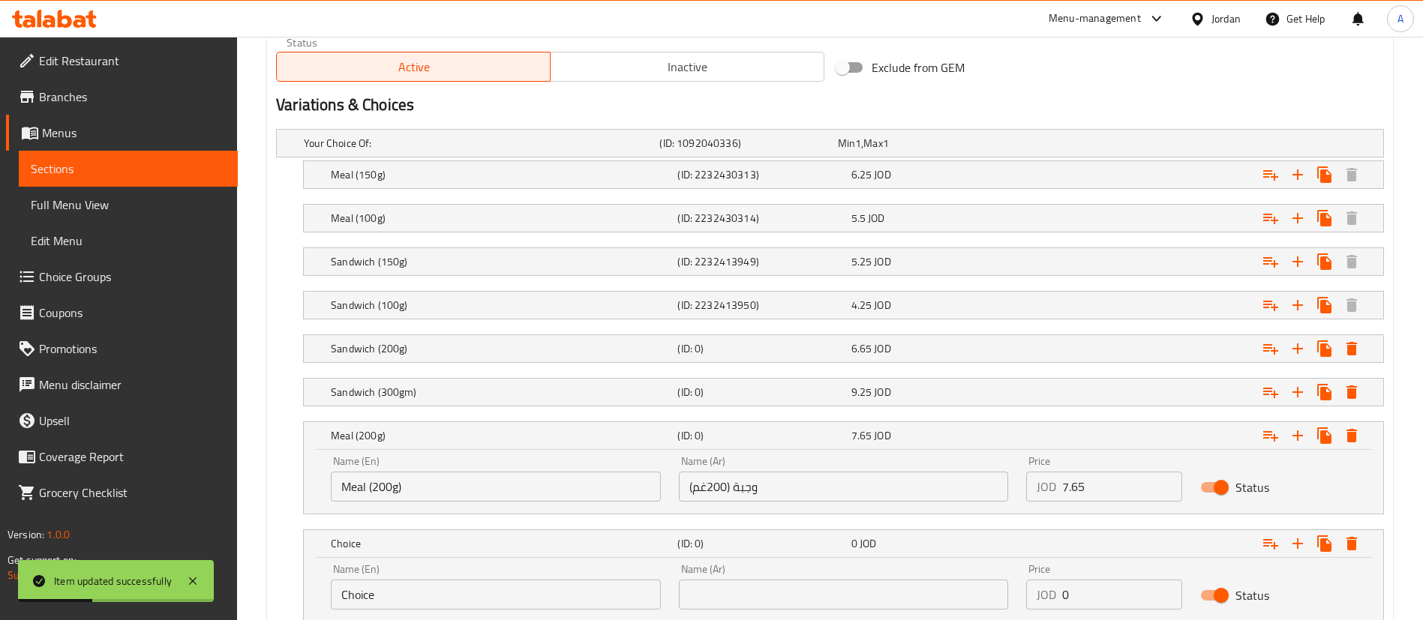
drag, startPoint x: 421, startPoint y: 484, endPoint x: 232, endPoint y: 475, distance: 189.2
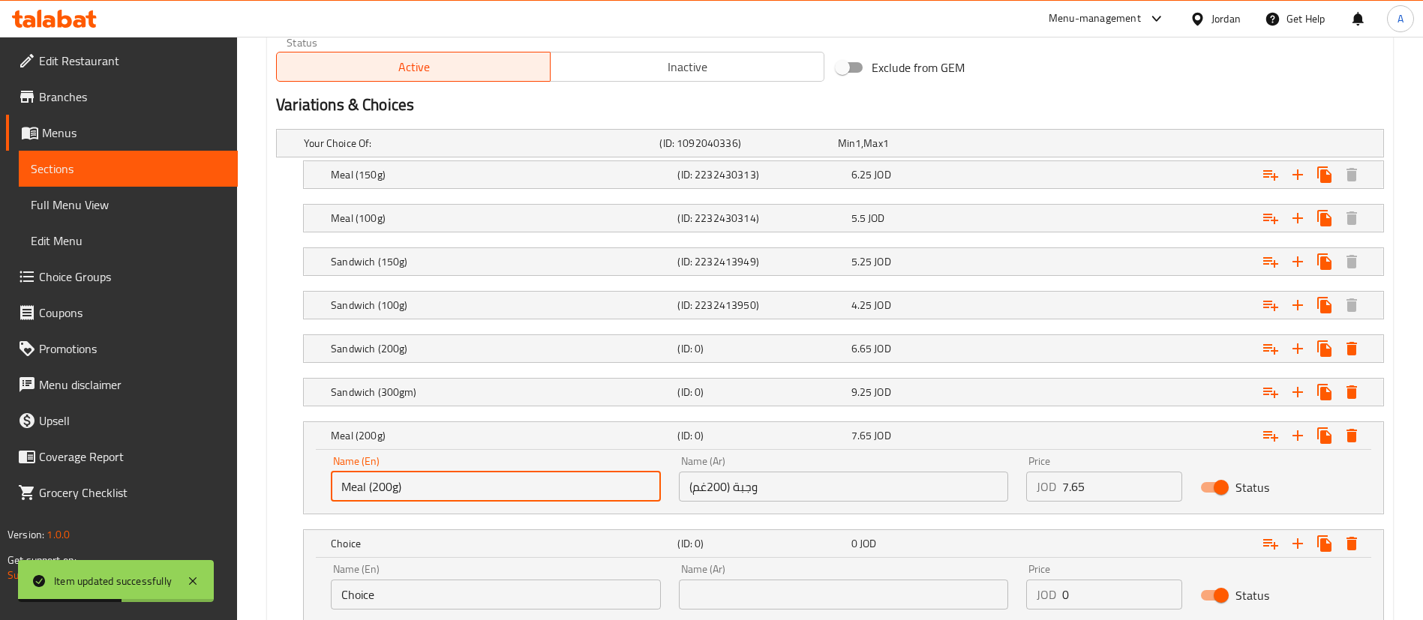
click at [400, 494] on input "Meal (200g)" at bounding box center [496, 487] width 330 height 30
click at [399, 488] on input "Meal (200g)" at bounding box center [496, 487] width 330 height 30
click at [437, 488] on input "Meal (200gm)" at bounding box center [496, 487] width 330 height 30
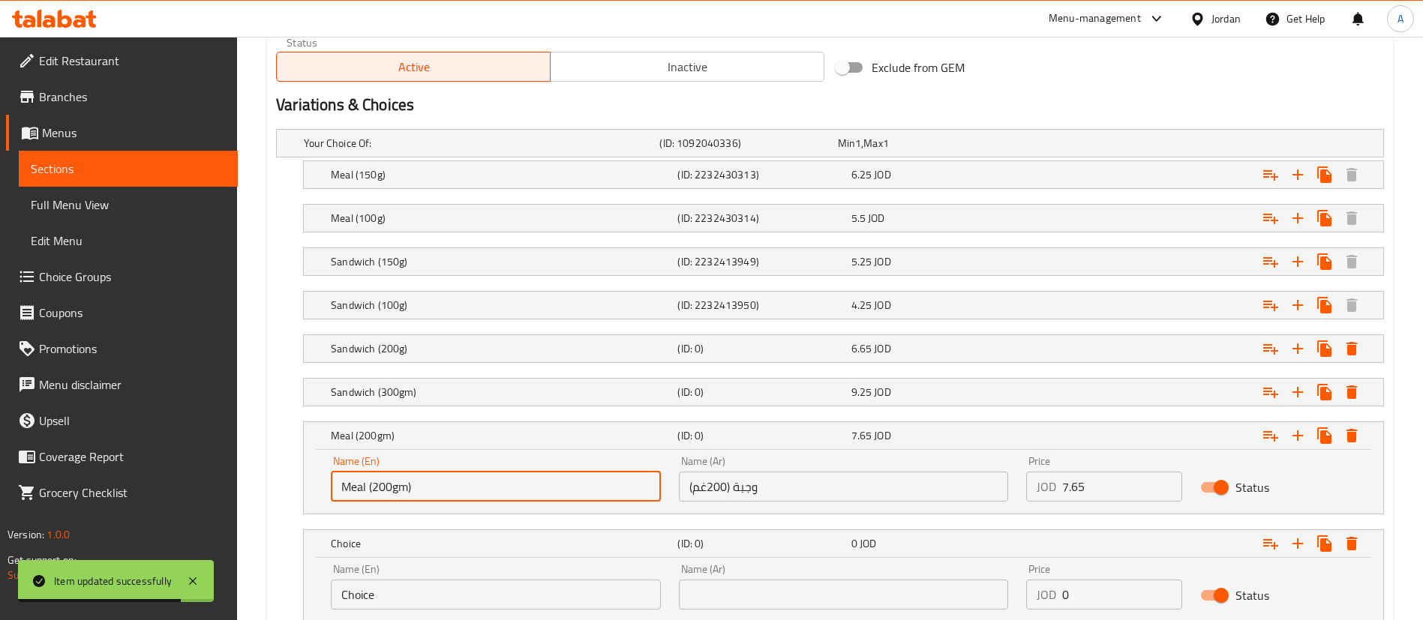
type input "Meal (200gm)"
click at [380, 590] on input "Choice" at bounding box center [496, 595] width 330 height 30
paste input "Meal (200gm)"
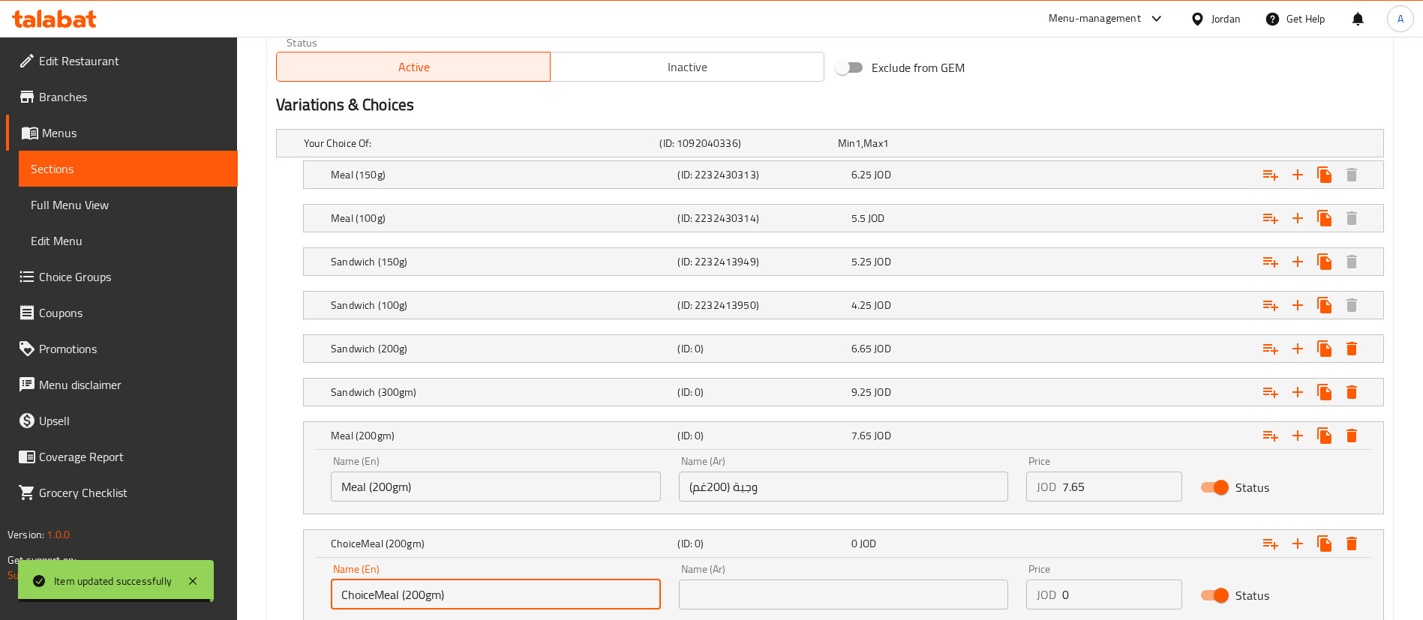
click at [409, 593] on input "ChoiceMeal (200gm)" at bounding box center [496, 595] width 330 height 30
type input "ChoiceMeal (300gm)"
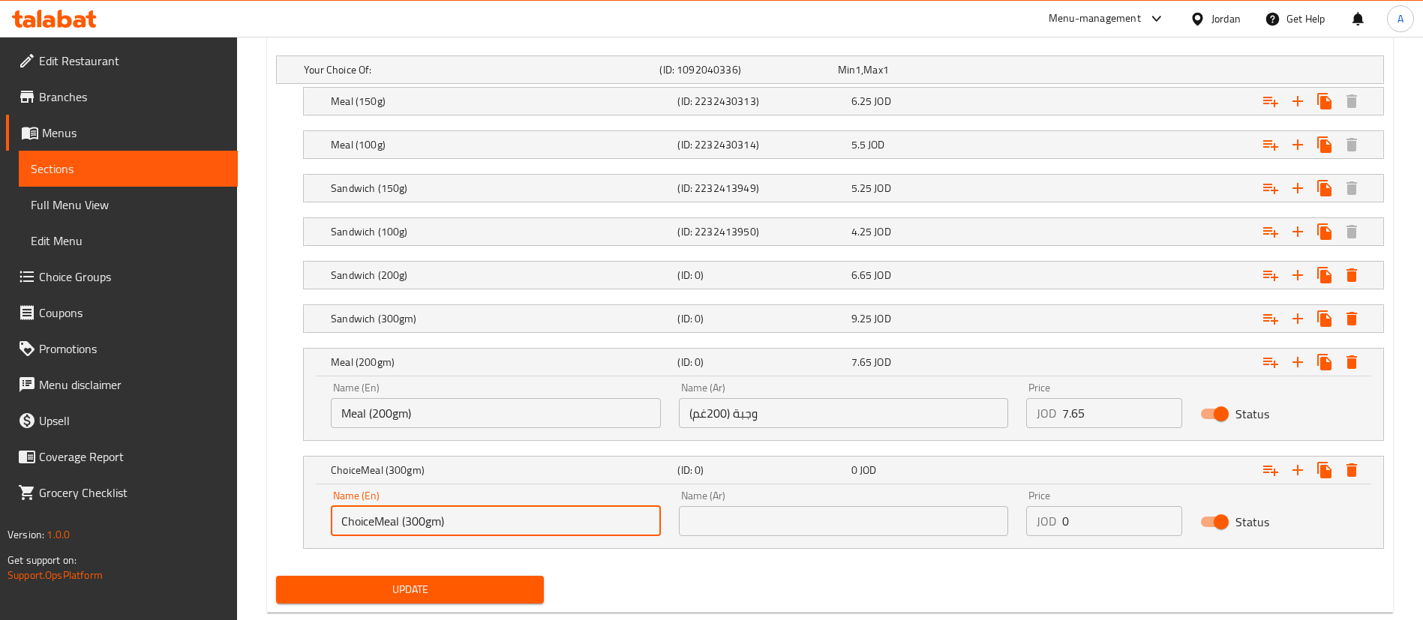
scroll to position [885, 0]
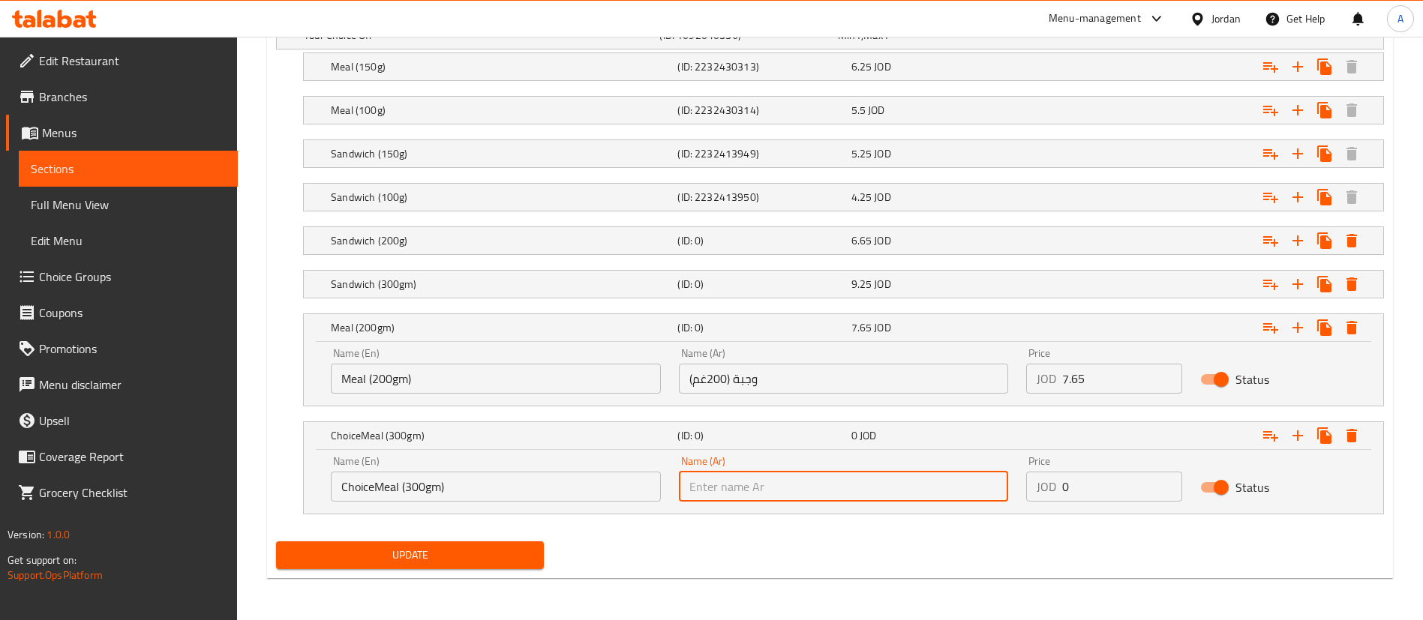
click at [894, 500] on input "text" at bounding box center [844, 487] width 330 height 30
paste input "وجبة (300 جرام)"
type input "وجبة (300 جرام)"
drag, startPoint x: 1100, startPoint y: 500, endPoint x: 943, endPoint y: 483, distance: 158.5
click at [943, 488] on div "Name (En) ChoiceMeal (300gm) Name (En) Name (Ar) وجبة (300 جرام) Name (Ar) Pric…" at bounding box center [843, 479] width 1043 height 64
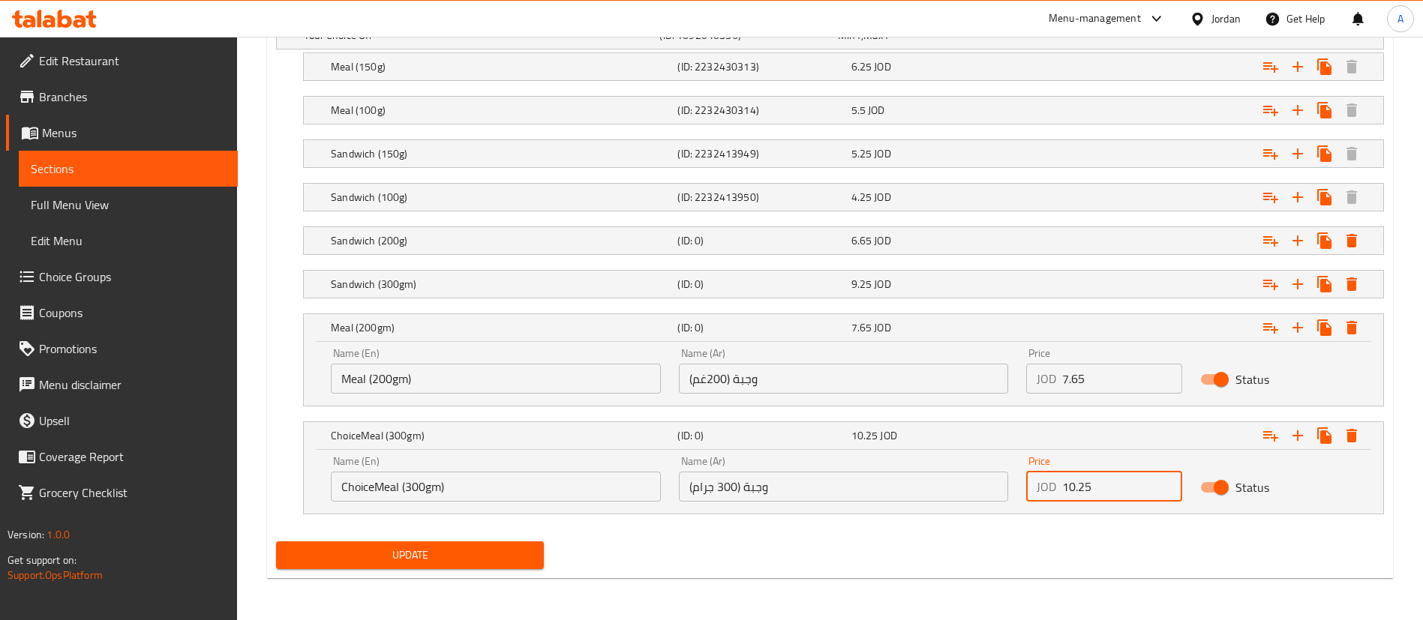
type input "10.25"
click at [449, 551] on span "Update" at bounding box center [410, 555] width 244 height 19
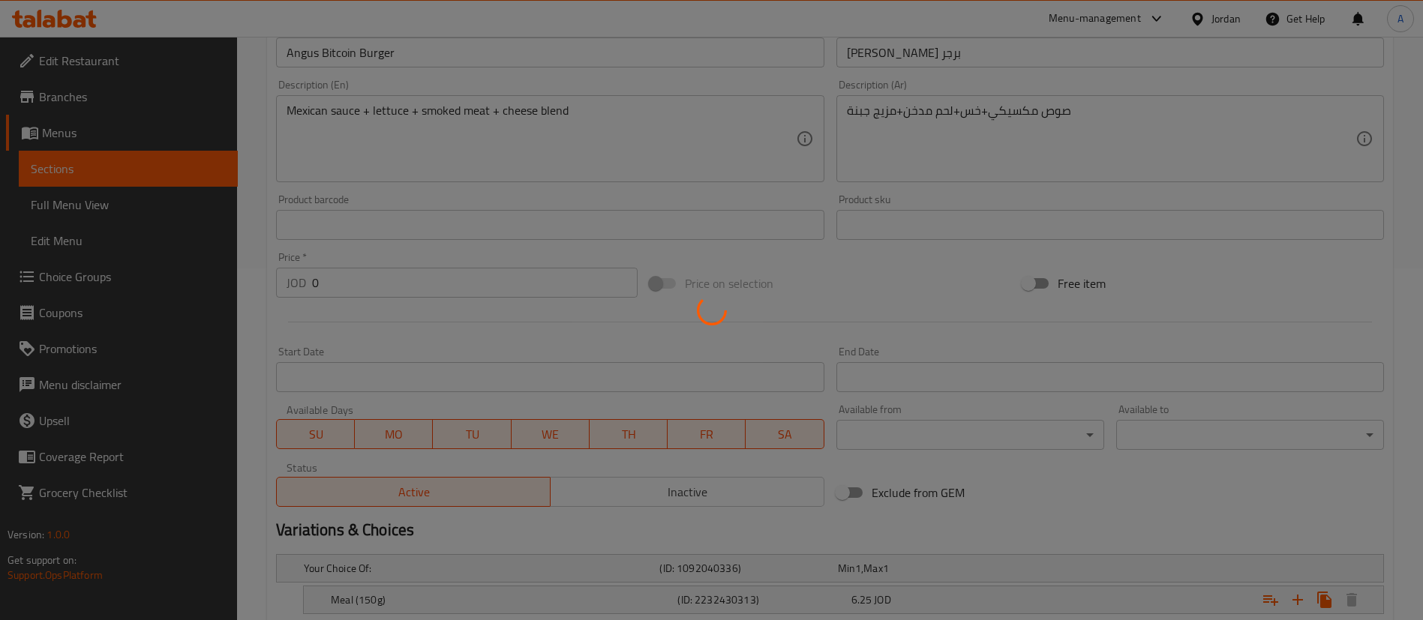
scroll to position [0, 0]
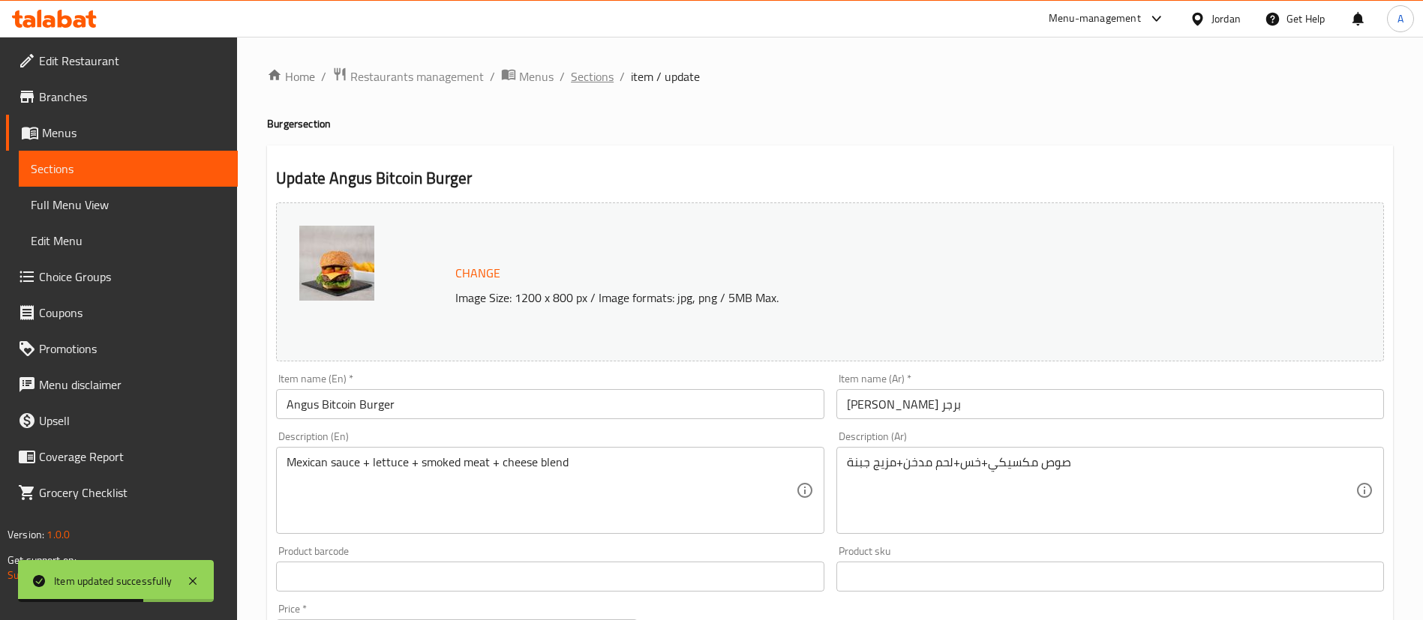
click at [603, 73] on span "Sections" at bounding box center [592, 77] width 43 height 18
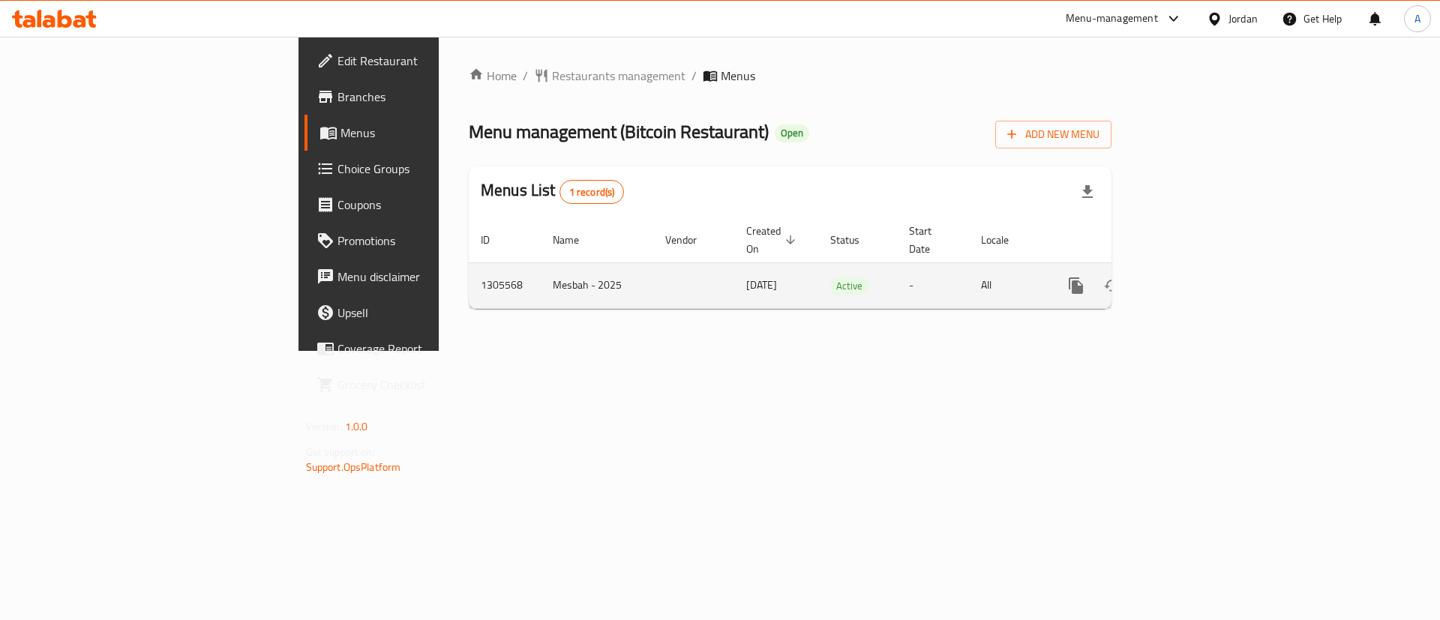
click at [1193, 277] on icon "enhanced table" at bounding box center [1184, 286] width 18 height 18
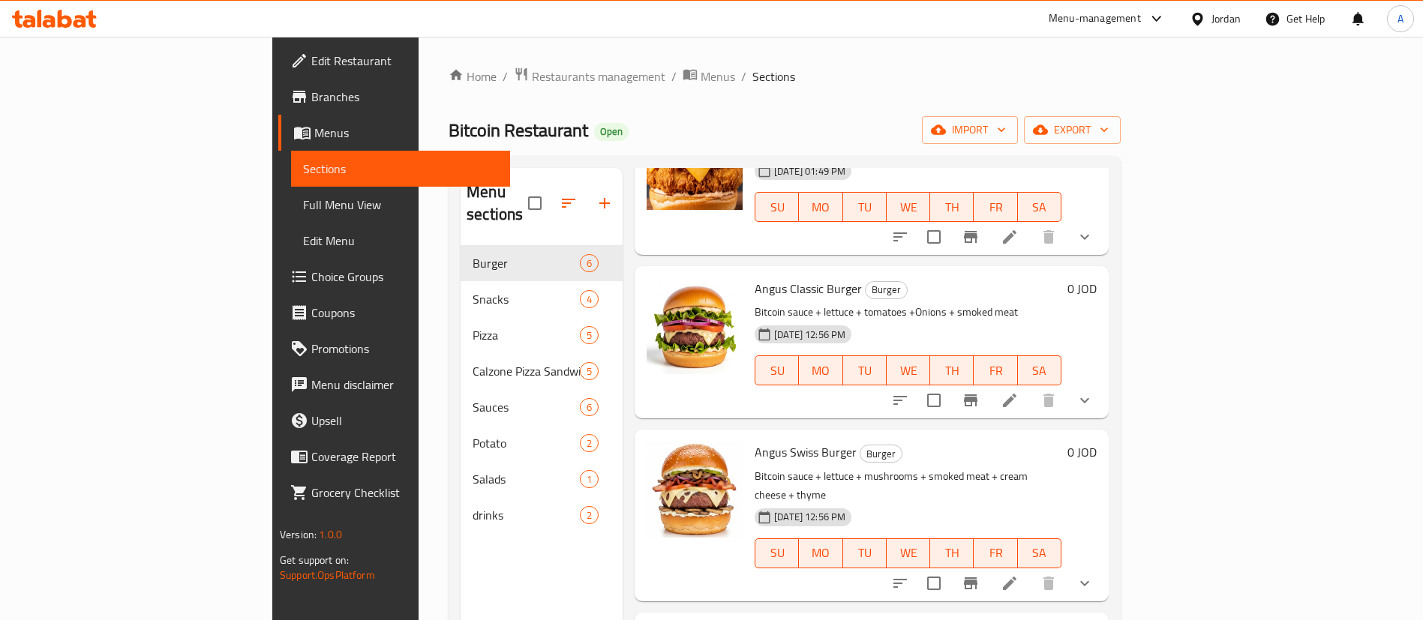
scroll to position [338, 0]
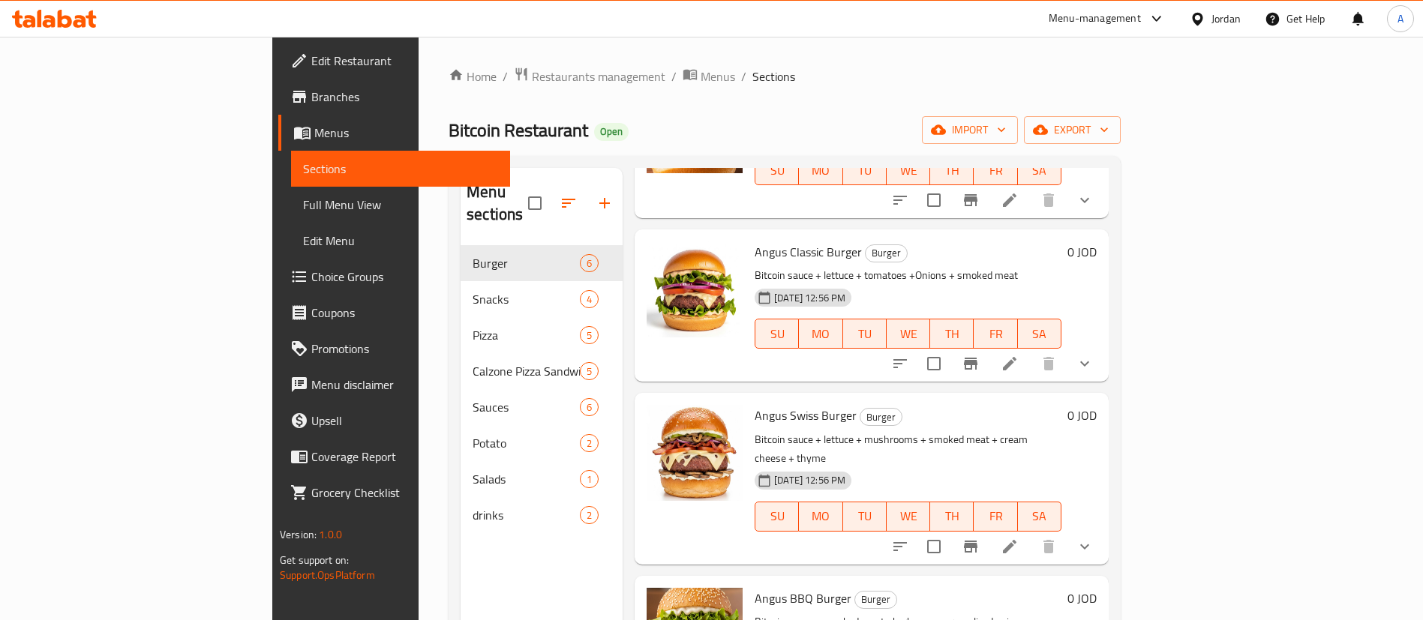
click at [1031, 350] on li at bounding box center [1010, 363] width 42 height 27
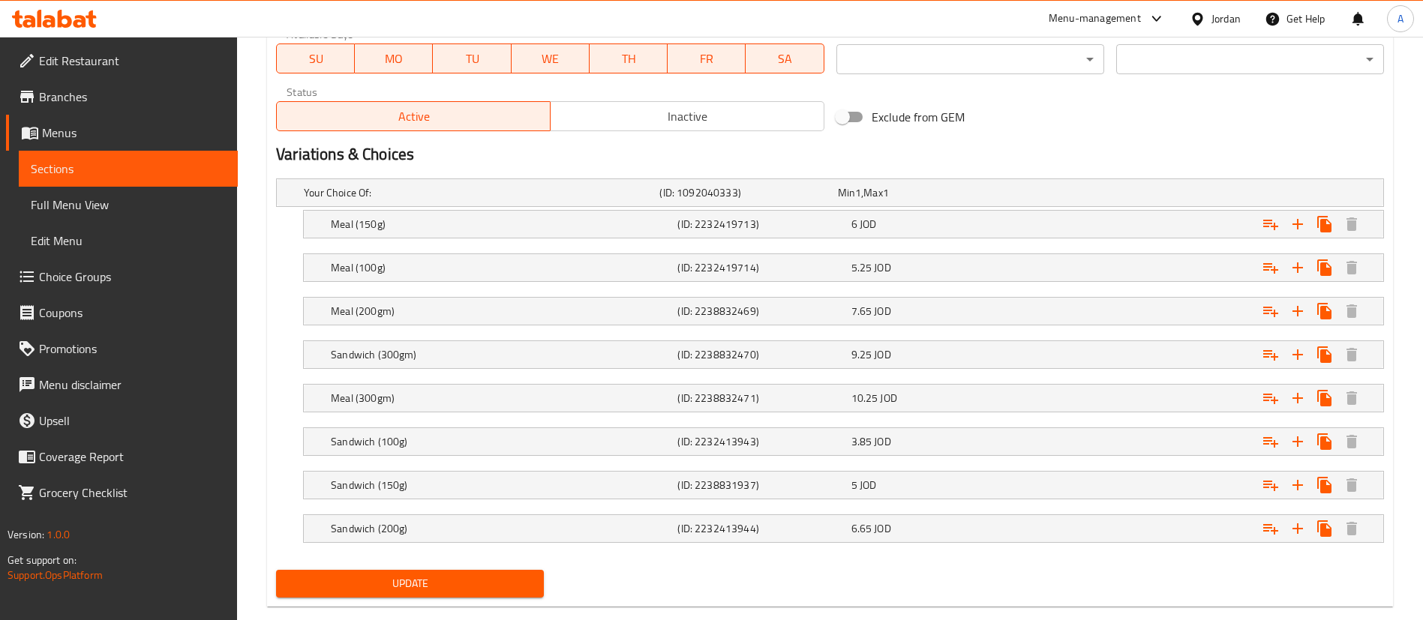
scroll to position [756, 0]
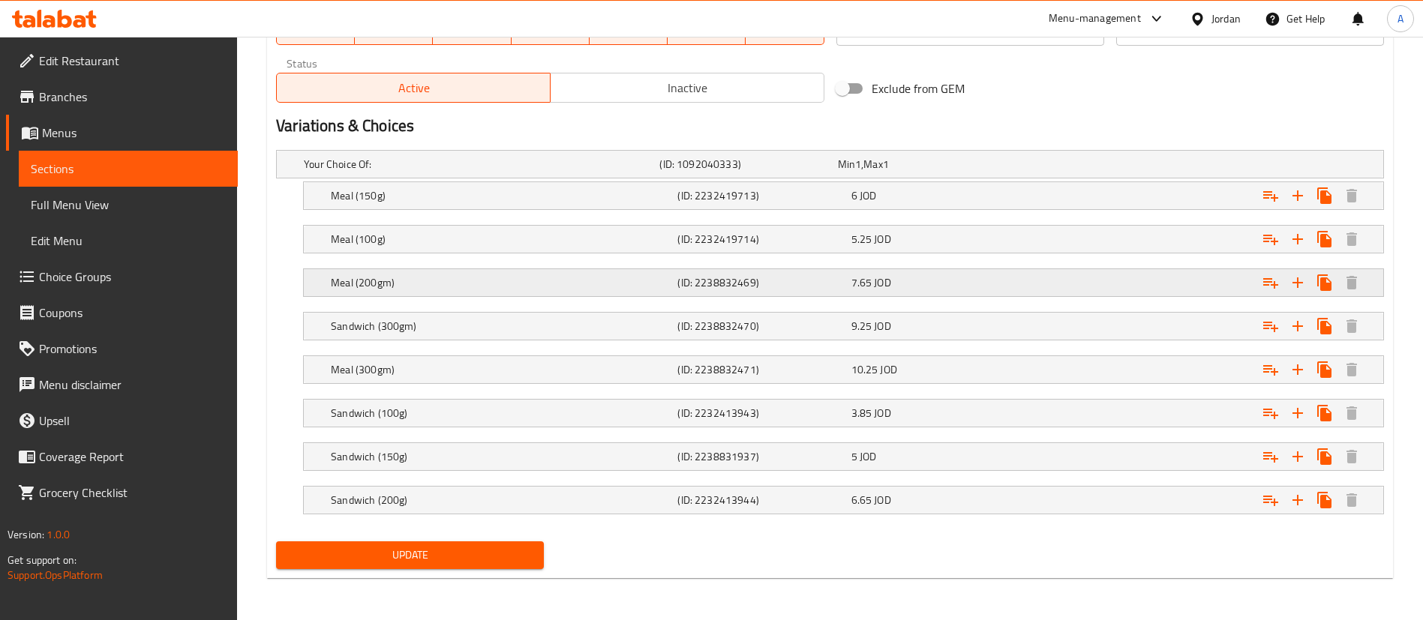
click at [572, 172] on h5 "Meal (200gm)" at bounding box center [479, 164] width 350 height 15
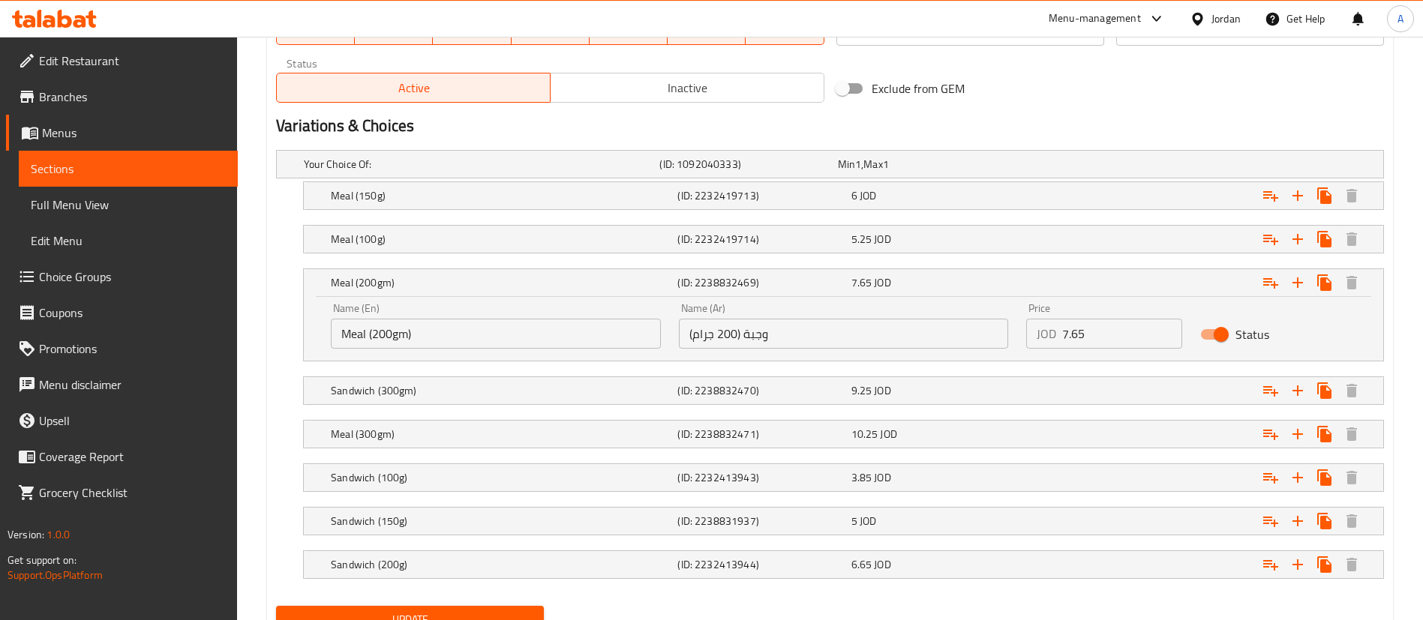
click at [1101, 319] on input "7.65" at bounding box center [1122, 334] width 120 height 30
drag, startPoint x: 1028, startPoint y: 314, endPoint x: 939, endPoint y: 295, distance: 91.2
click at [951, 299] on div "Name (En) Meal (200gm) Name (En) Name (Ar) وجبة (200 جرام) Name (Ar) Price JOD …" at bounding box center [843, 326] width 1043 height 64
click at [490, 287] on h5 "Meal (200gm)" at bounding box center [501, 282] width 341 height 15
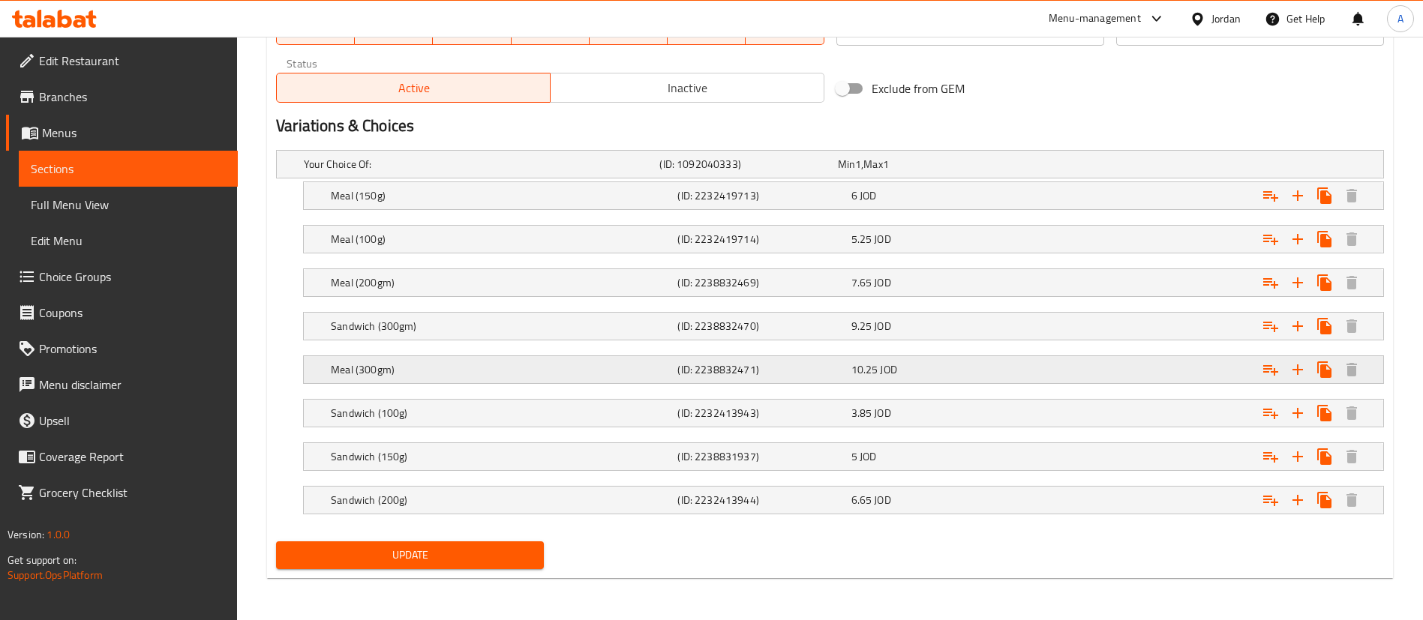
drag, startPoint x: 481, startPoint y: 325, endPoint x: 476, endPoint y: 358, distance: 33.4
click at [476, 358] on div "Your Choice Of: (ID: 1092040333) Min 1 , Max 1 Name (En) Your Choice Of: Name (…" at bounding box center [830, 340] width 1120 height 392
click at [471, 172] on h5 "Meal (300gm)" at bounding box center [479, 164] width 350 height 15
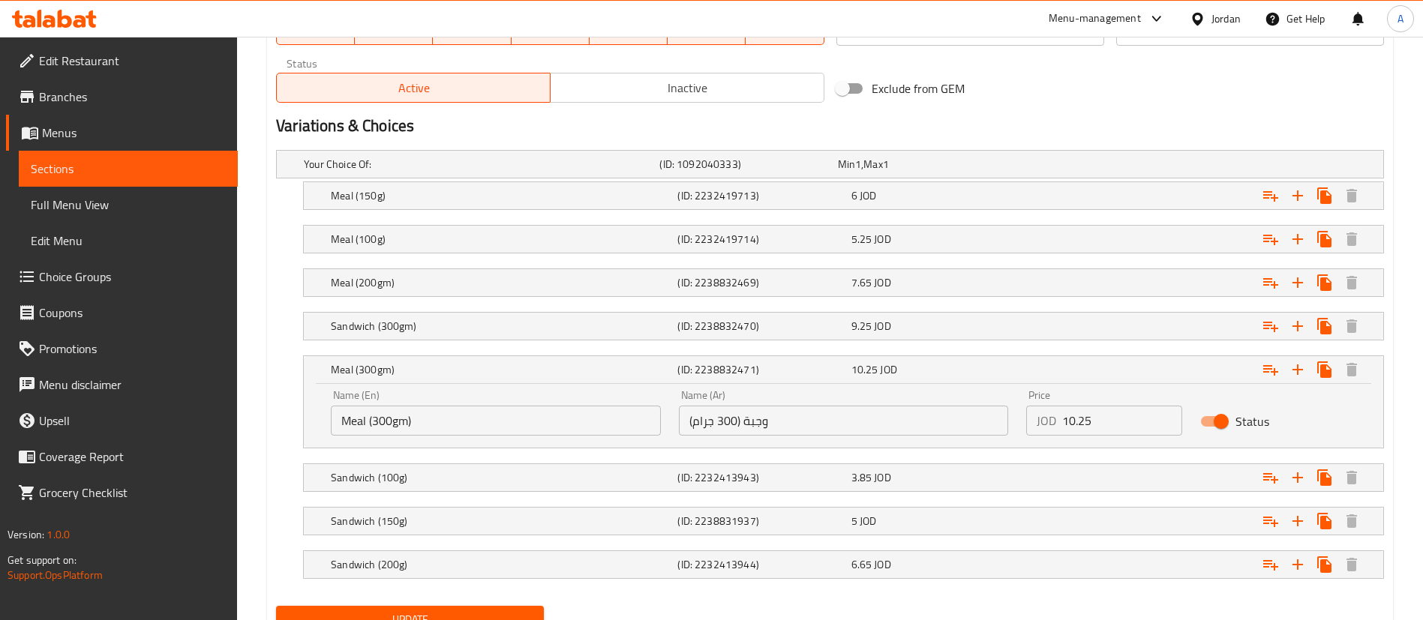
drag, startPoint x: 1113, startPoint y: 424, endPoint x: 934, endPoint y: 408, distance: 180.0
click at [945, 410] on div "Name (En) Meal (300gm) Name (En) Name (Ar) وجبة (300 جرام) Name (Ar) Price JOD …" at bounding box center [843, 413] width 1043 height 64
click at [448, 378] on div "Meal (300gm)" at bounding box center [501, 369] width 347 height 21
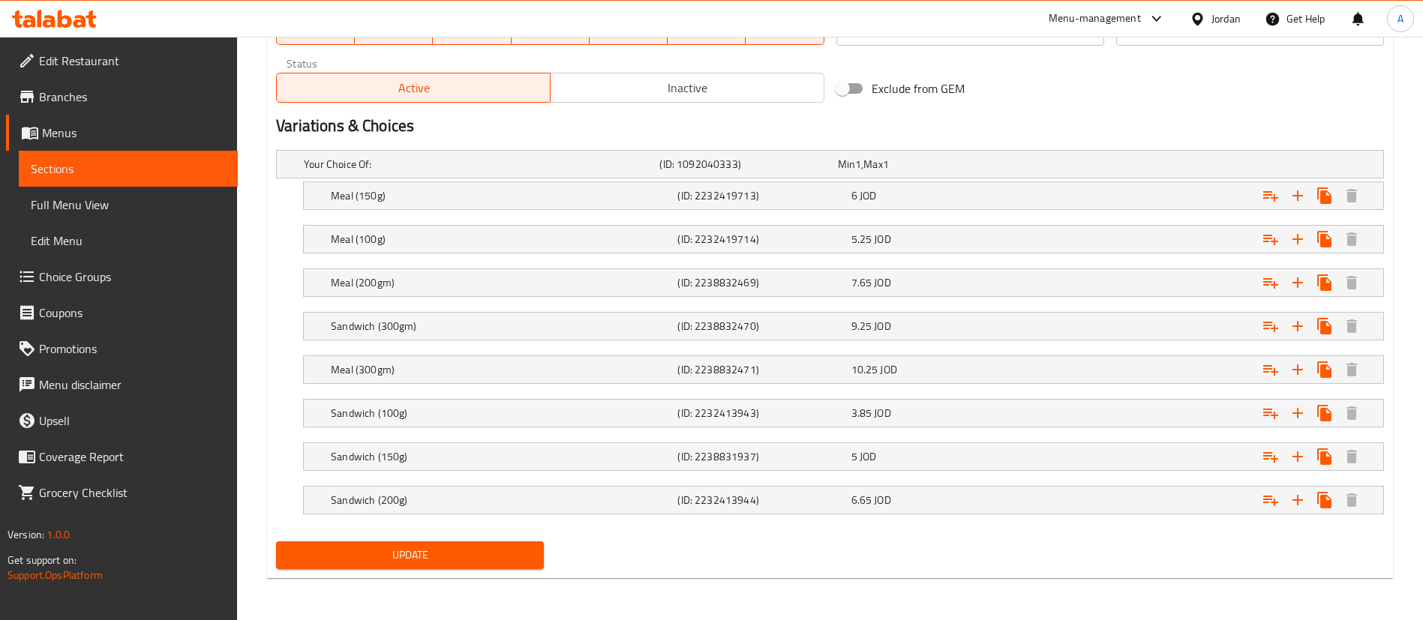
drag, startPoint x: 416, startPoint y: 504, endPoint x: 627, endPoint y: 535, distance: 213.7
click at [416, 172] on h5 "Sandwich (200g)" at bounding box center [479, 164] width 350 height 15
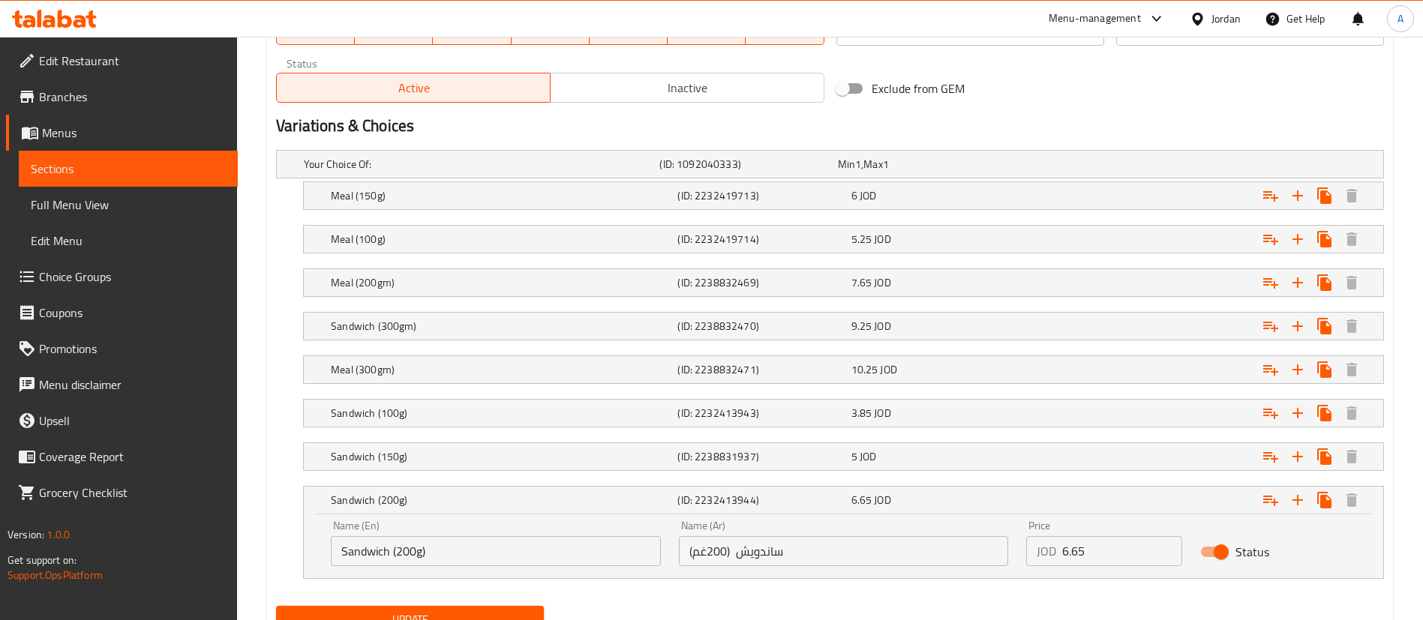
drag, startPoint x: 1091, startPoint y: 557, endPoint x: 1040, endPoint y: 551, distance: 52.2
click at [1041, 554] on div "JOD 6.65 Price" at bounding box center [1104, 551] width 156 height 30
click at [486, 172] on h5 "Sandwich (300gm)" at bounding box center [479, 164] width 350 height 15
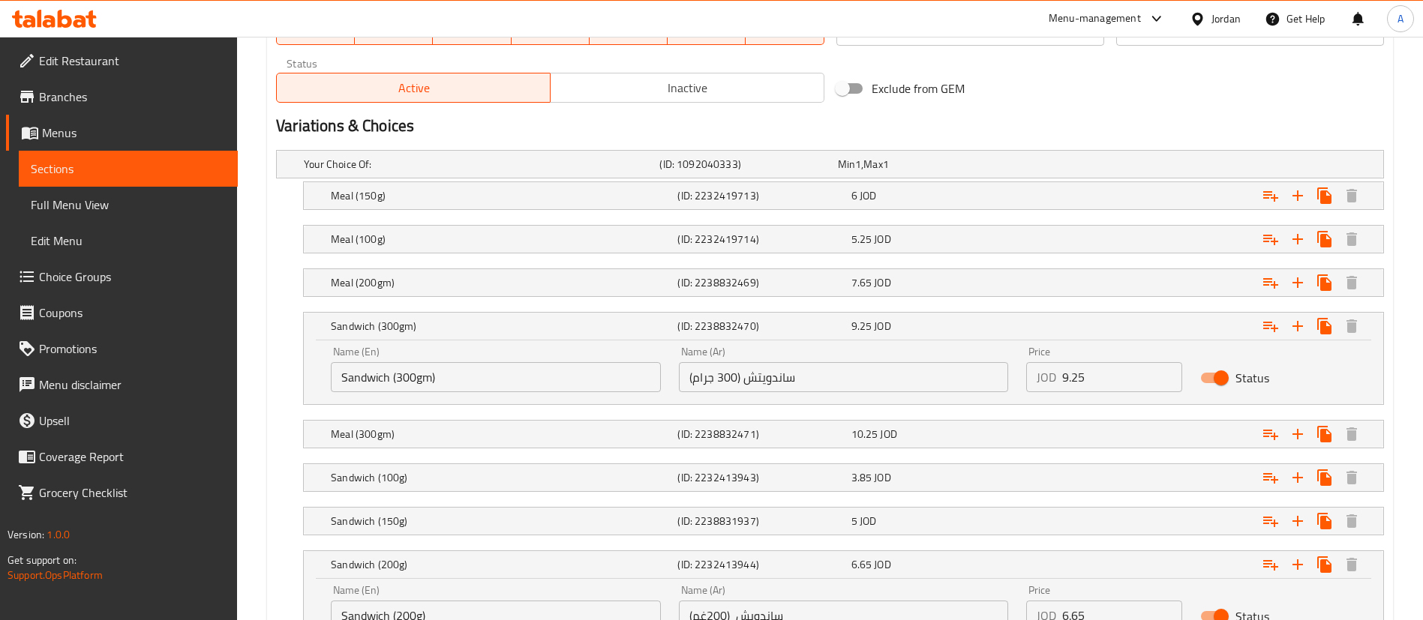
drag, startPoint x: 512, startPoint y: 387, endPoint x: 235, endPoint y: 376, distance: 277.0
click at [235, 376] on div "Edit Restaurant Branches Menus Sections Full Menu View Edit Menu Choice Groups …" at bounding box center [711, 15] width 1423 height 1469
click at [812, 369] on input "ساندويتش (300 جرام)" at bounding box center [844, 377] width 330 height 30
click at [812, 368] on input "ساندويتش (300 جرام)" at bounding box center [844, 377] width 330 height 30
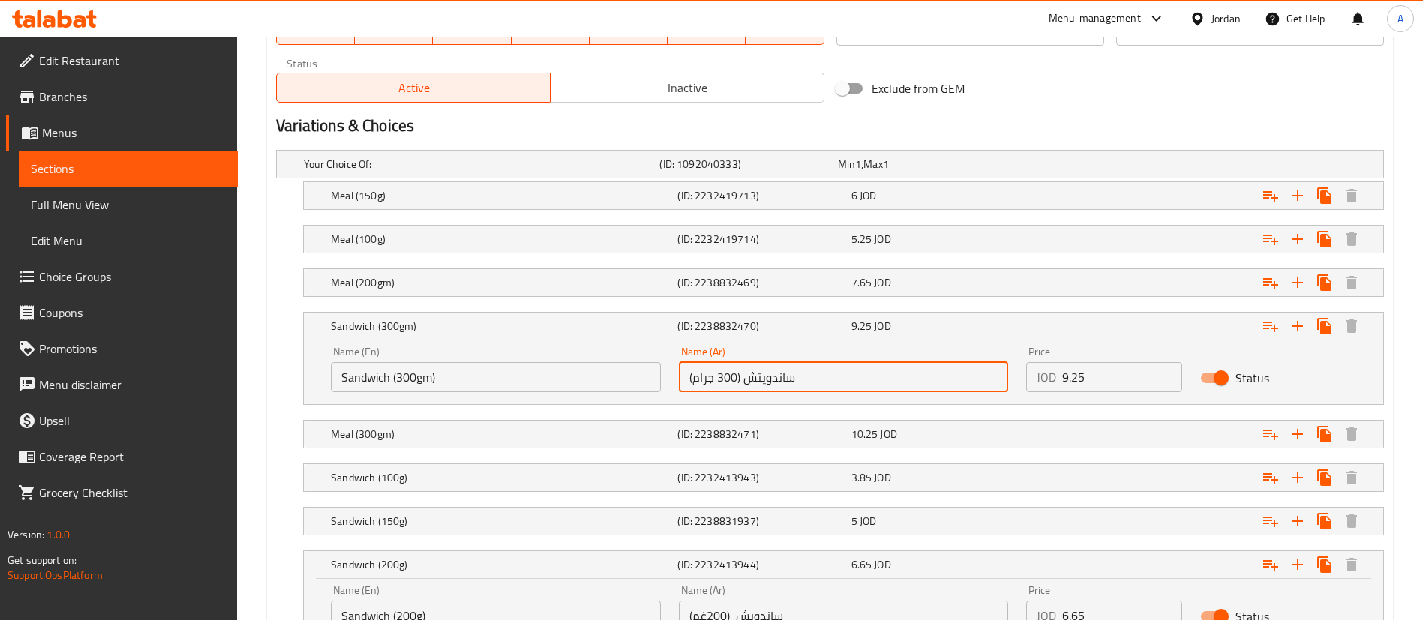
click at [812, 368] on input "ساندويتش (300 جرام)" at bounding box center [844, 377] width 330 height 30
click at [1106, 379] on input "9.25" at bounding box center [1122, 377] width 120 height 30
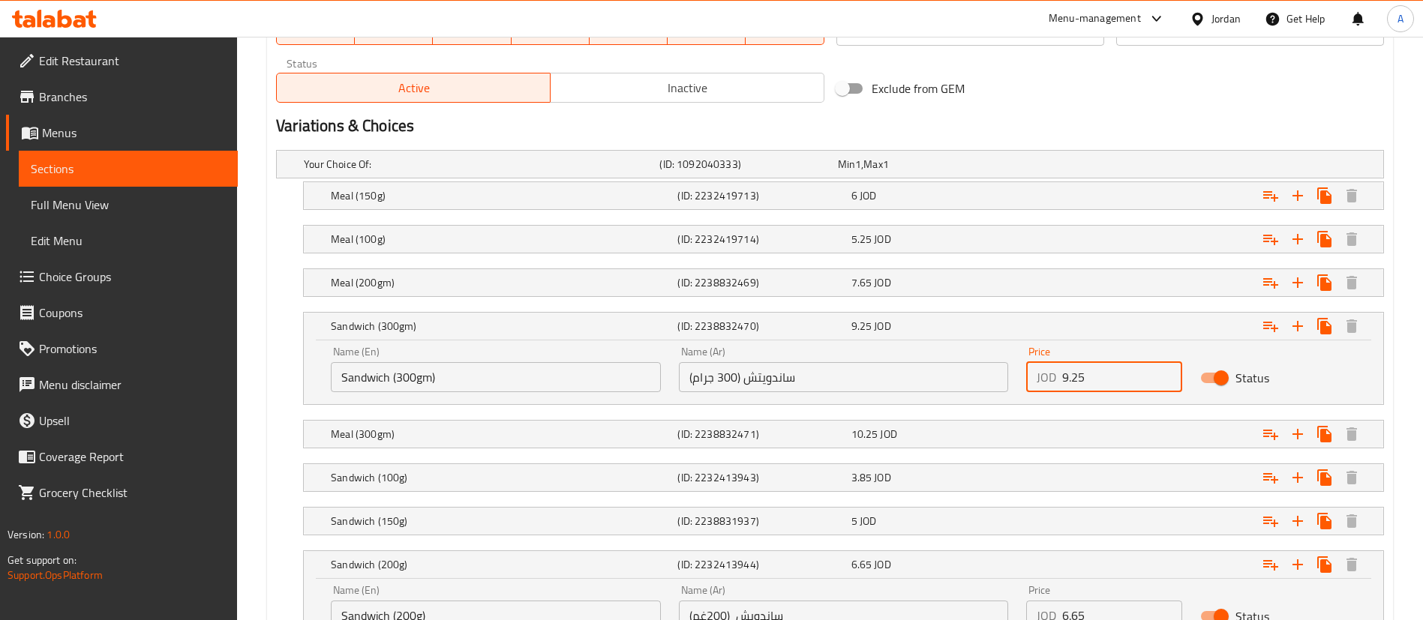
click at [1106, 379] on input "9.25" at bounding box center [1122, 377] width 120 height 30
click at [399, 172] on h5 "Meal (200gm)" at bounding box center [479, 164] width 350 height 15
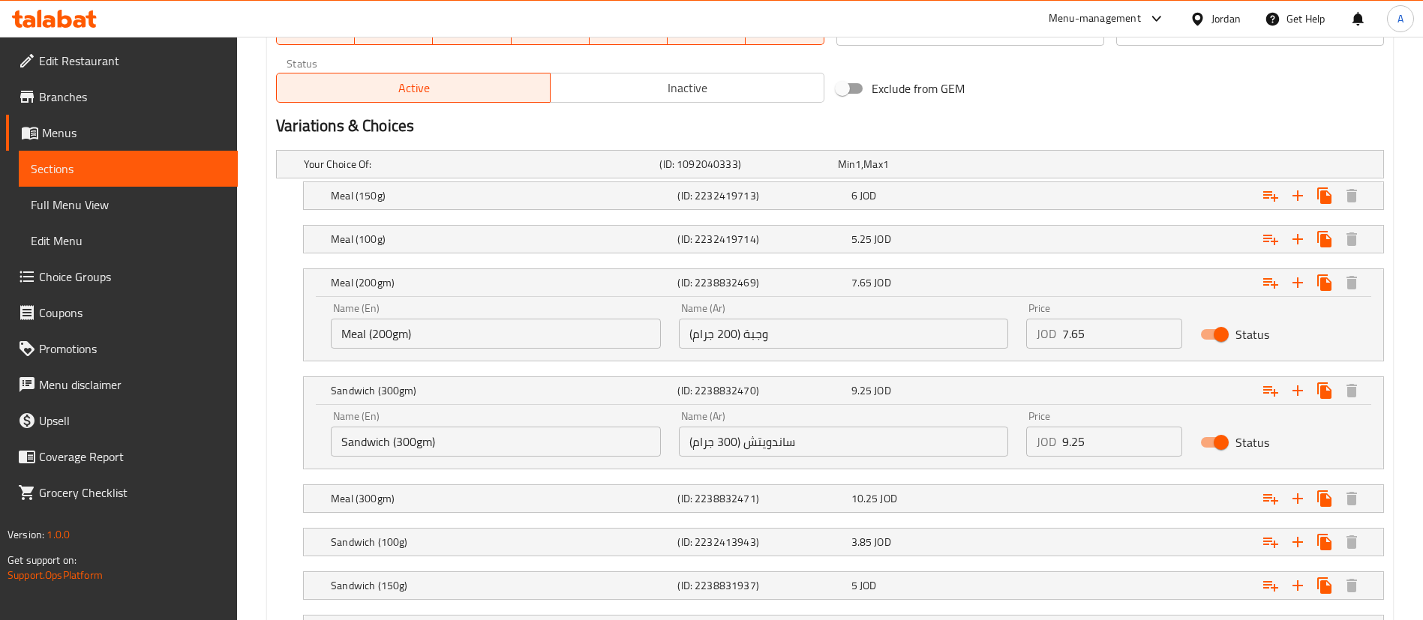
drag, startPoint x: 1132, startPoint y: 341, endPoint x: 956, endPoint y: 338, distance: 175.5
click at [974, 336] on div "Name (En) Meal (200gm) Name (En) Name (Ar) وجبة (200 جرام) Name (Ar) Price JOD …" at bounding box center [843, 326] width 1043 height 64
click at [410, 172] on h5 "Meal (300gm)" at bounding box center [479, 164] width 350 height 15
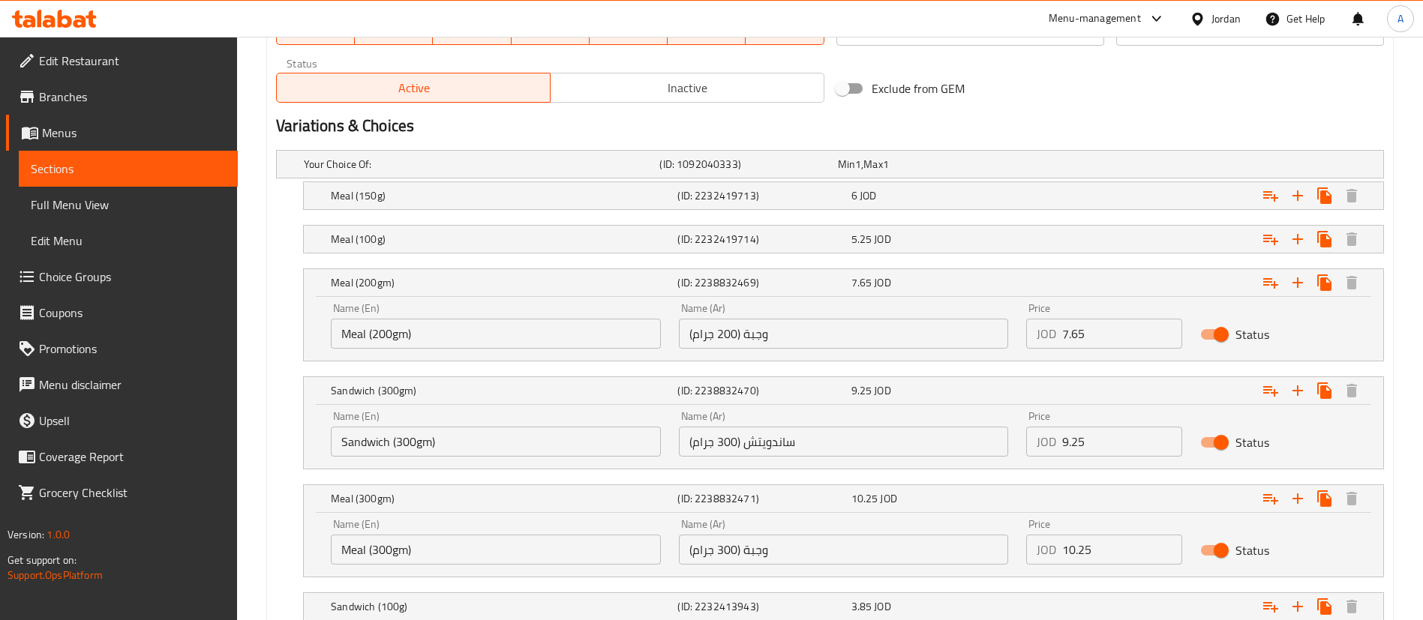
drag, startPoint x: 610, startPoint y: 539, endPoint x: 581, endPoint y: 536, distance: 28.7
click at [590, 537] on div "Name (En) Meal (300gm) Name (En) Name (Ar) وجبة (300 جرام) Name (Ar) Price JOD …" at bounding box center [843, 542] width 1043 height 64
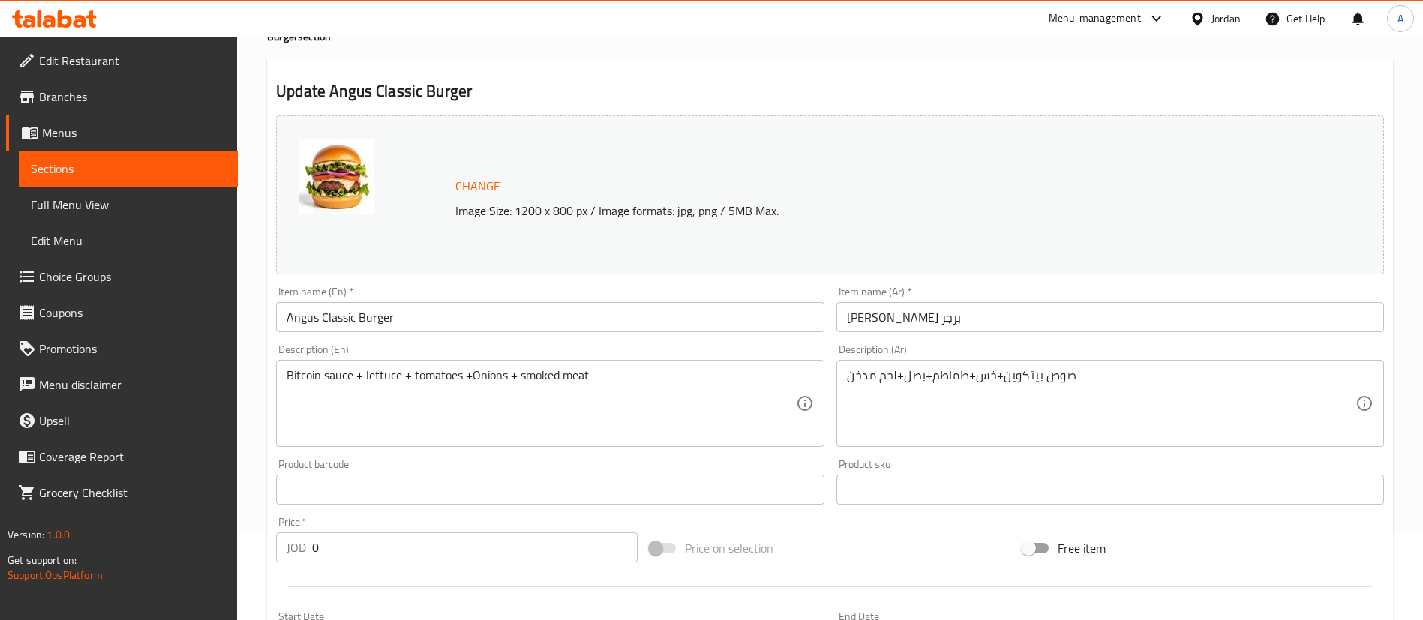
scroll to position [1014, 0]
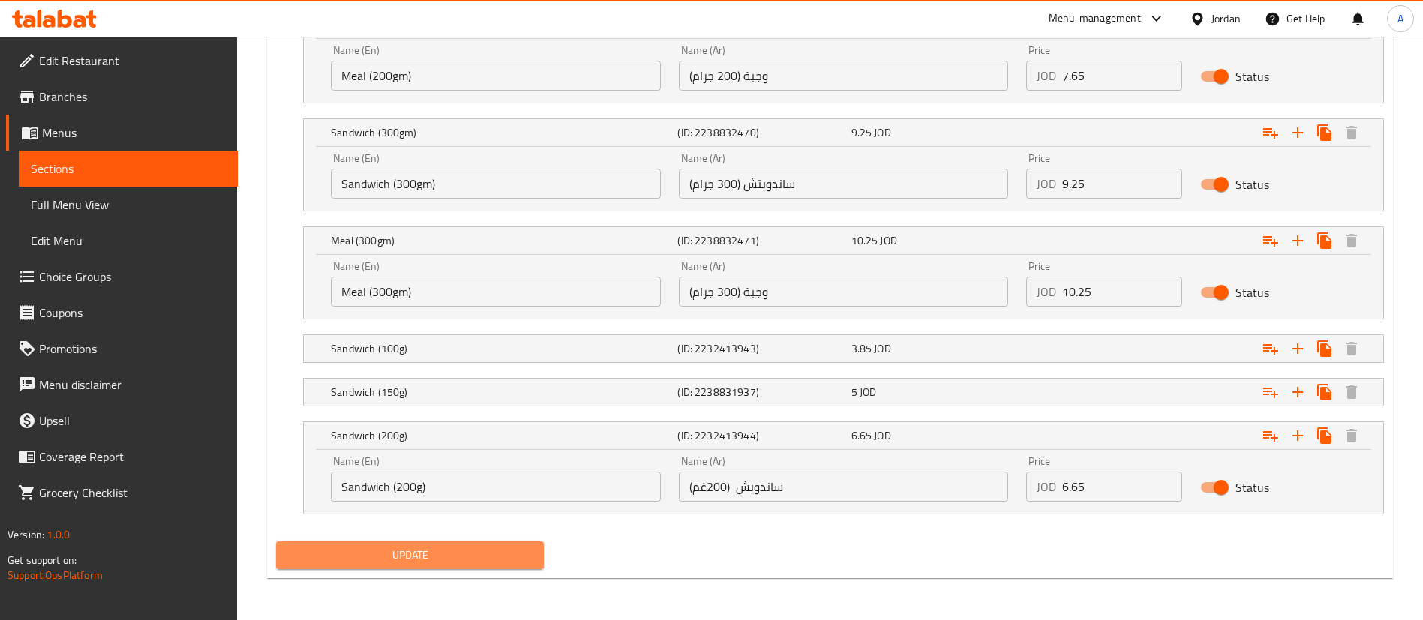
click at [361, 563] on span "Update" at bounding box center [410, 555] width 244 height 19
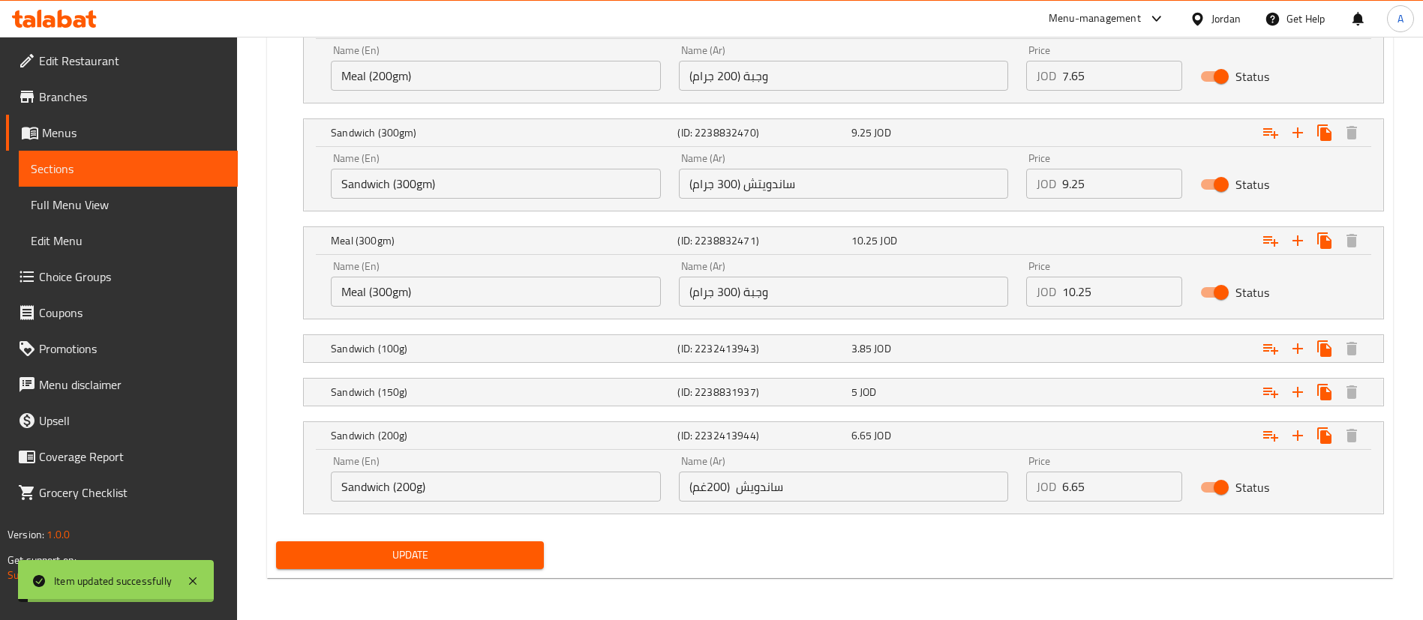
click at [422, 485] on input "Sandwich (200g)" at bounding box center [496, 487] width 330 height 30
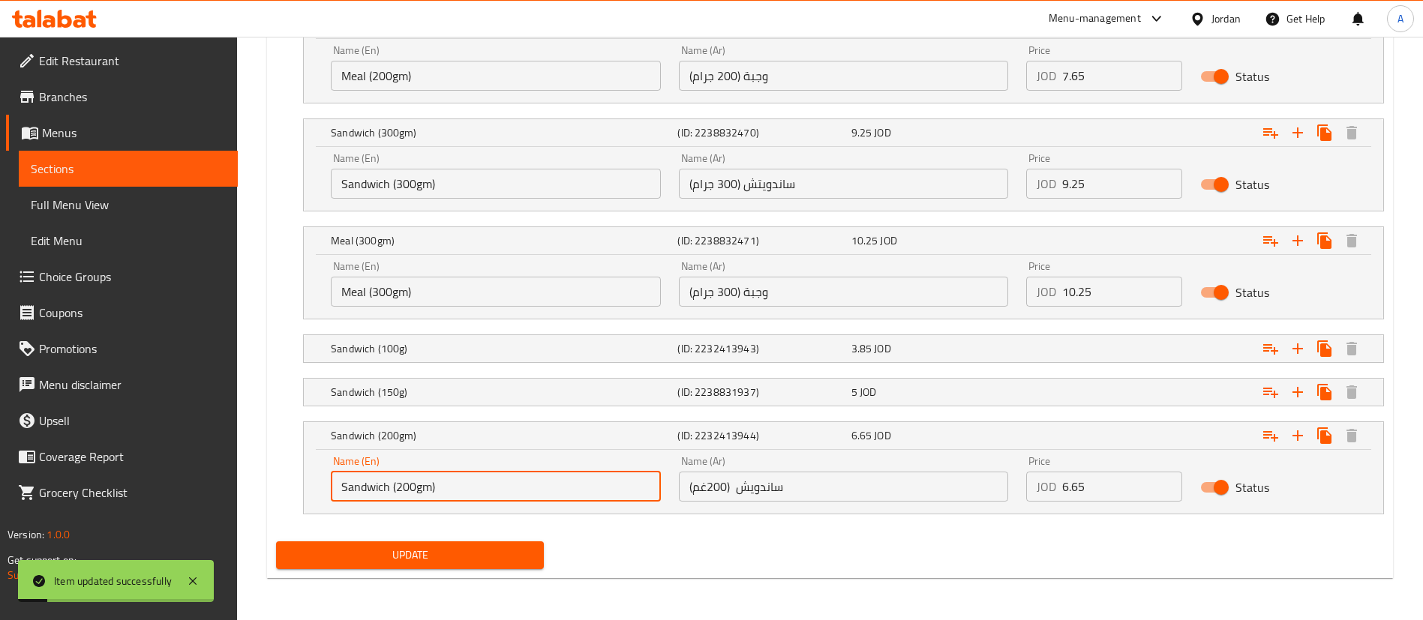
type input "Sandwich (200gm)"
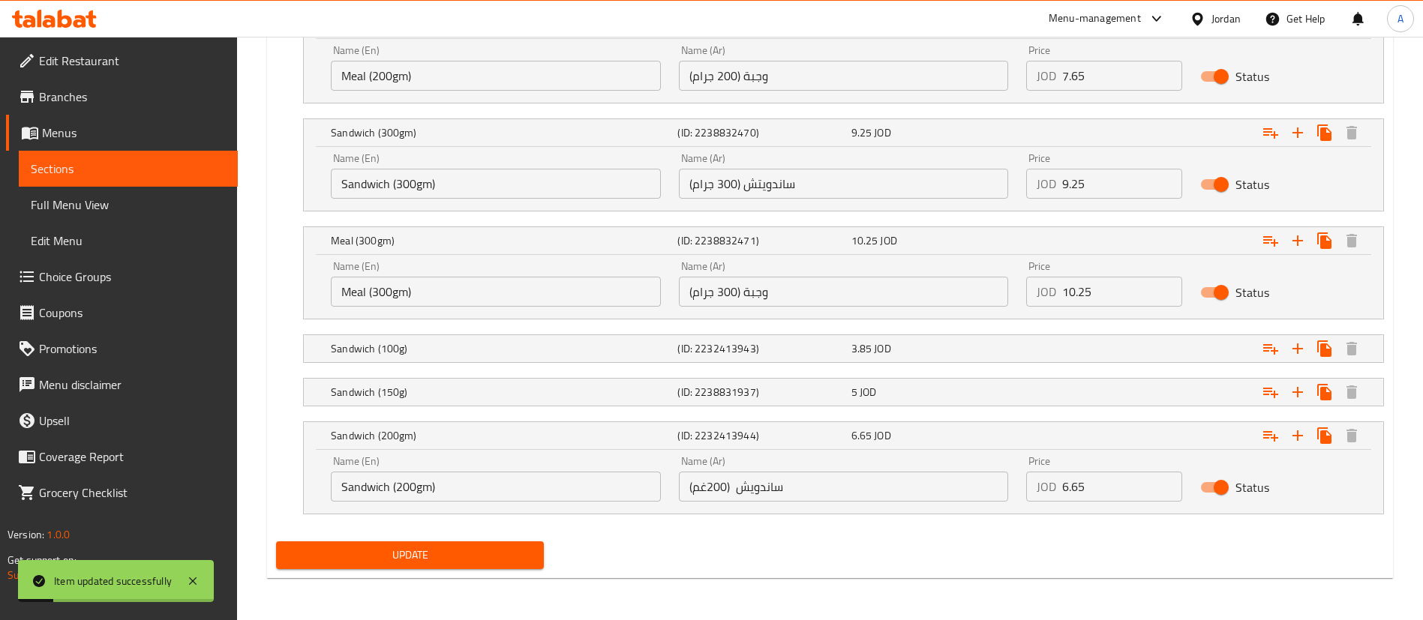
click at [406, 548] on span "Update" at bounding box center [410, 555] width 244 height 19
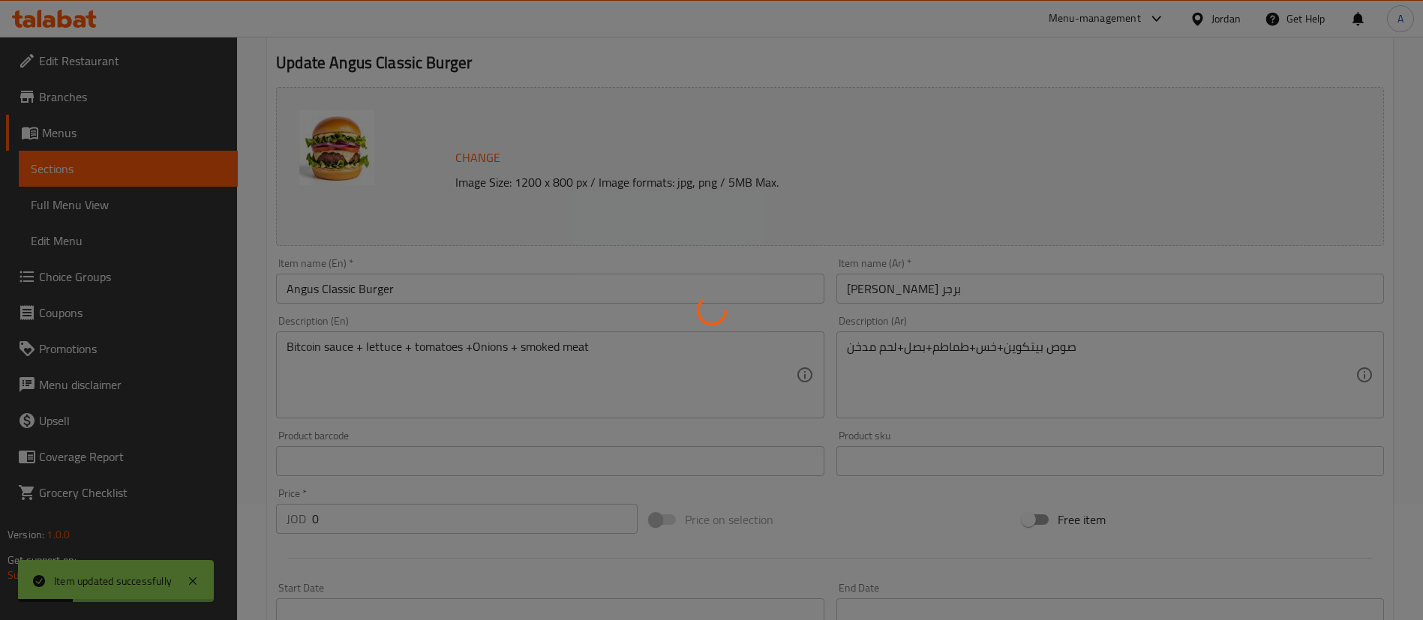
scroll to position [0, 0]
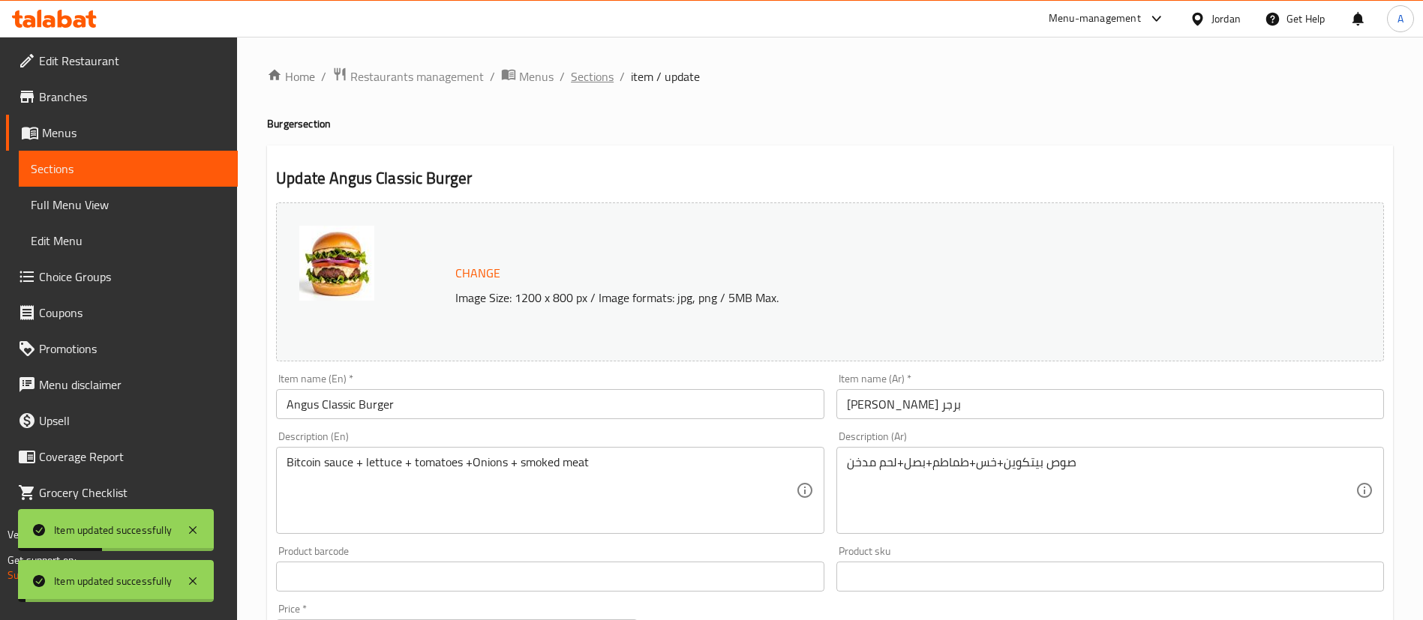
click at [590, 82] on span "Sections" at bounding box center [592, 77] width 43 height 18
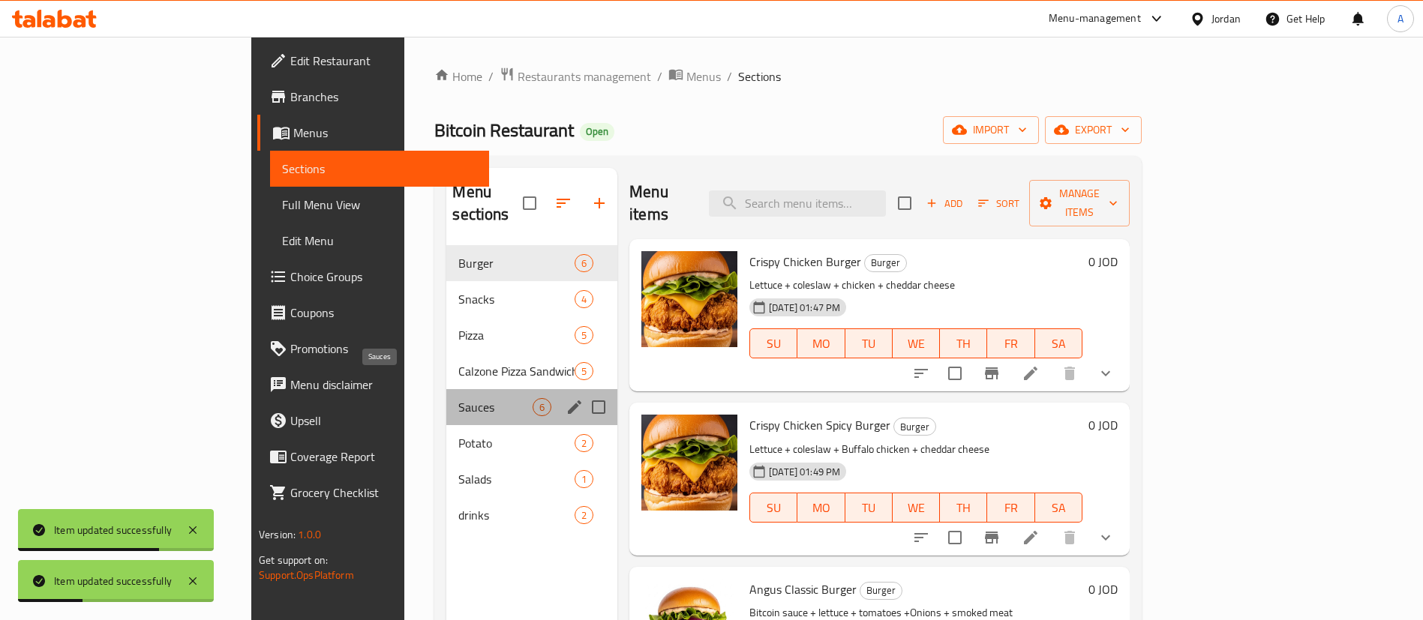
click at [458, 398] on span "Sauces" at bounding box center [495, 407] width 74 height 18
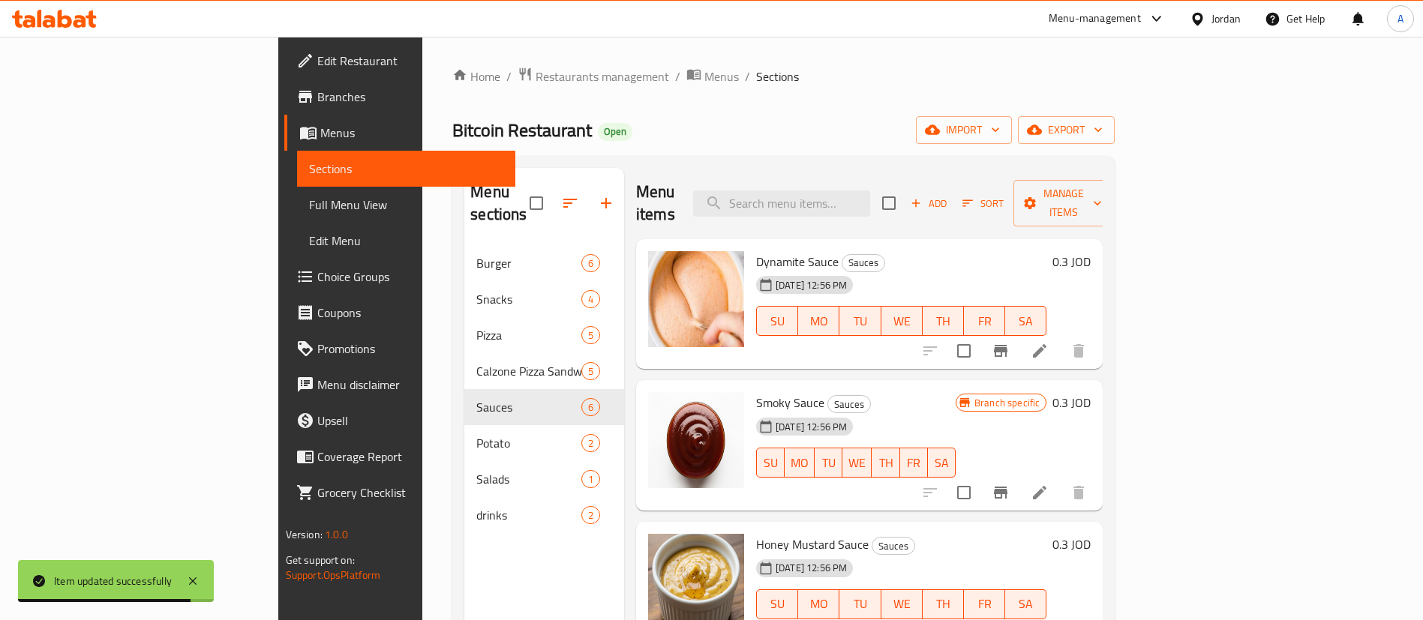
click at [1091, 256] on div "0.3 JOD" at bounding box center [1068, 304] width 44 height 107
click at [1091, 251] on h6 "0.3 JOD" at bounding box center [1071, 261] width 38 height 21
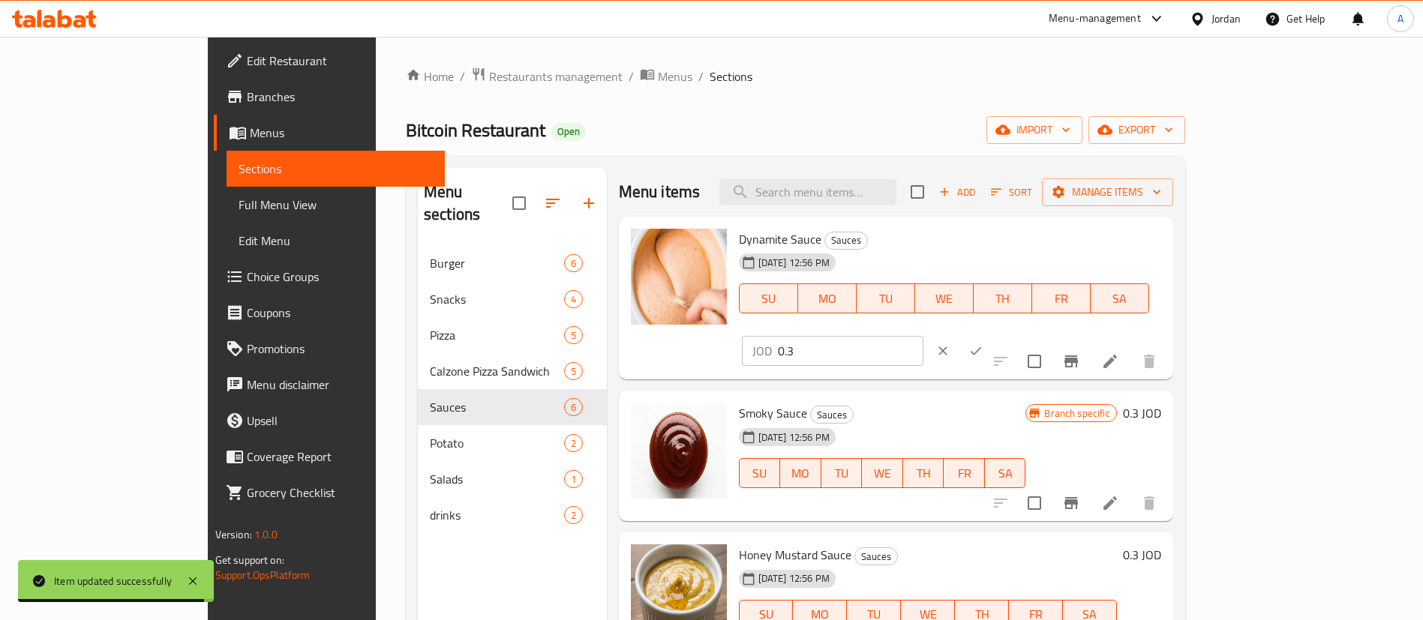
click at [923, 336] on input "0.3" at bounding box center [851, 351] width 146 height 30
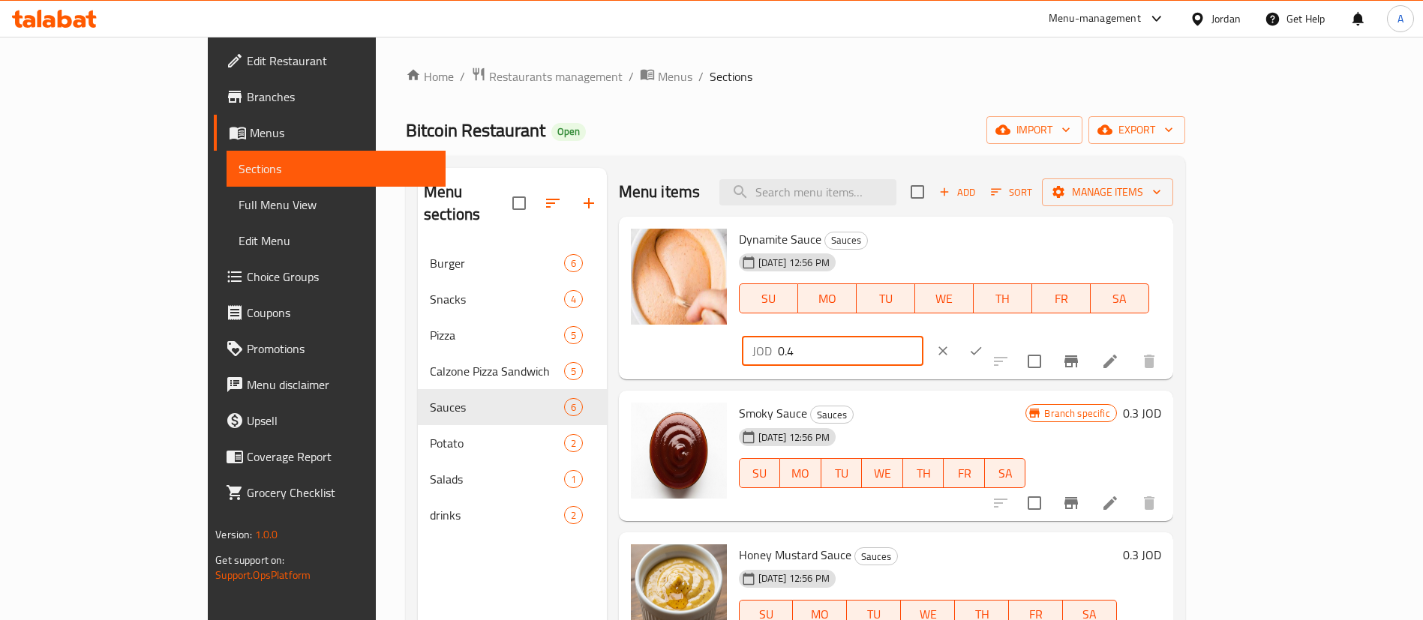
click at [1094, 253] on div "Dynamite Sauce Sauces 13-08-2025 12:56 PM SU MO TU WE TH FR SA JOD 0.4 ​" at bounding box center [950, 299] width 434 height 152
type input "0.4"
click at [983, 344] on icon "ok" at bounding box center [975, 351] width 15 height 15
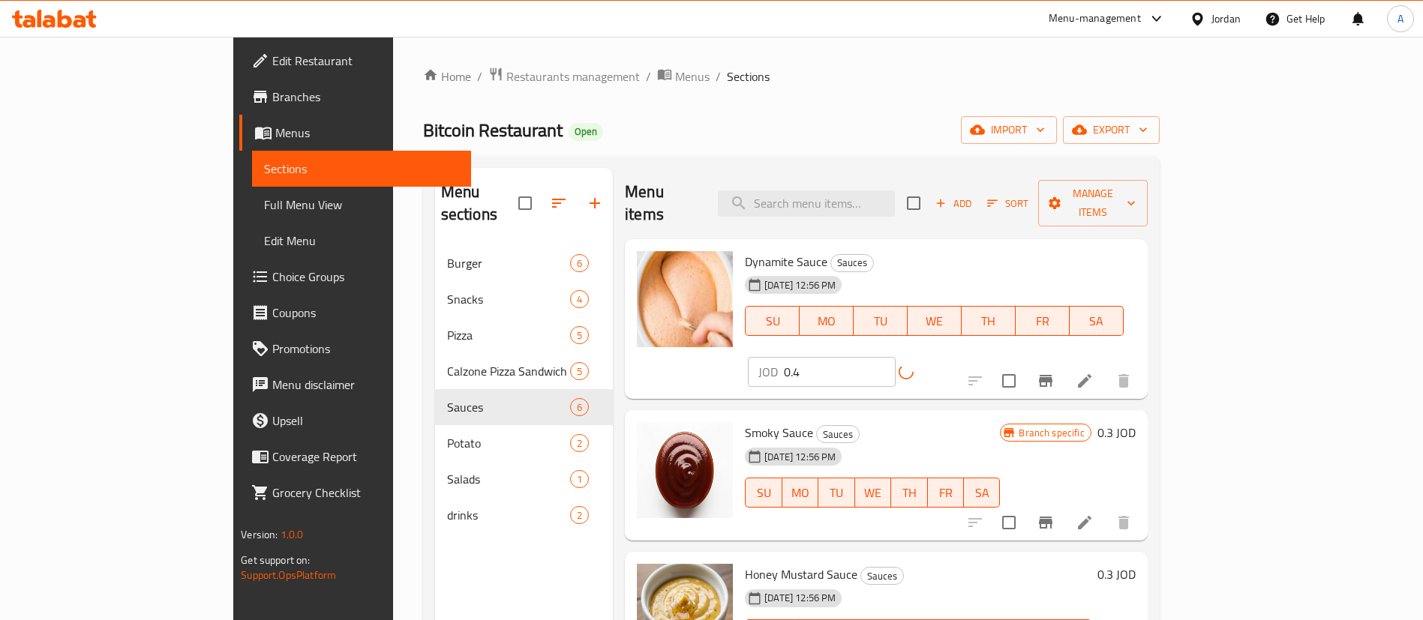
click at [1136, 422] on h6 "0.3 JOD" at bounding box center [1116, 432] width 38 height 21
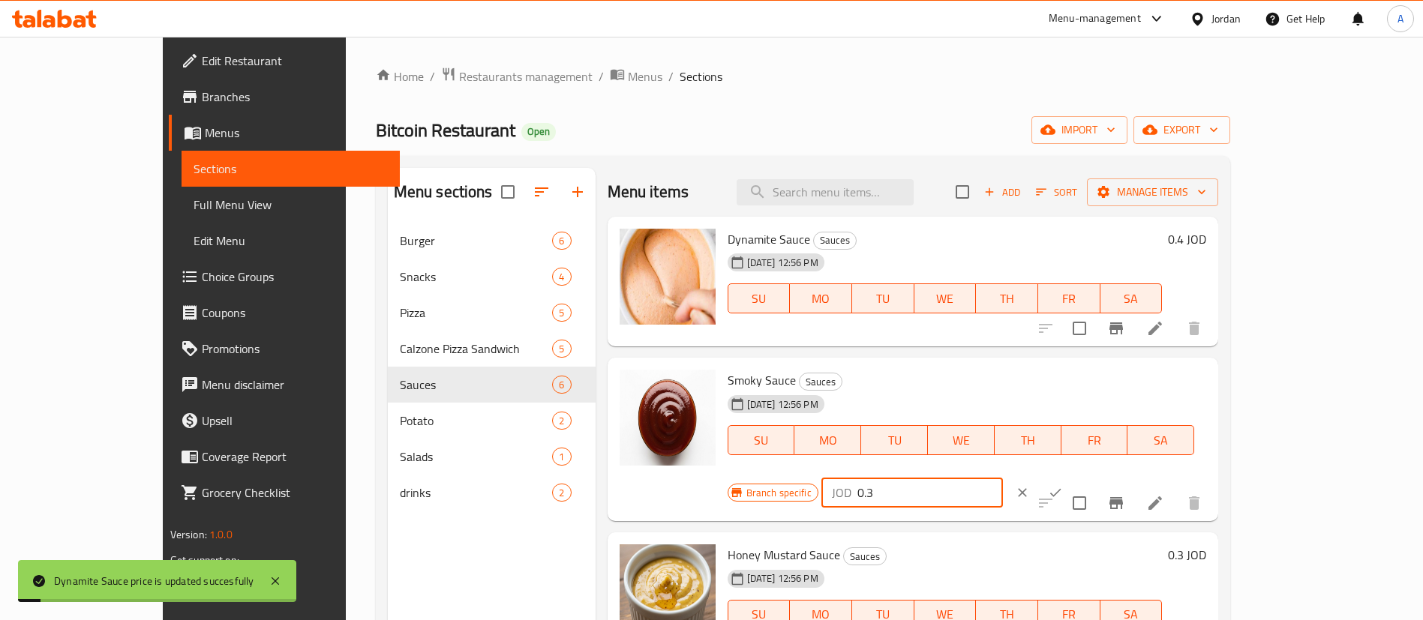
drag, startPoint x: 1192, startPoint y: 389, endPoint x: 1157, endPoint y: 398, distance: 36.4
click at [1094, 476] on div "Branch specific JOD 0.3 ​" at bounding box center [911, 492] width 366 height 33
paste input "4"
type input "0.4"
click at [1063, 485] on icon "ok" at bounding box center [1055, 492] width 15 height 15
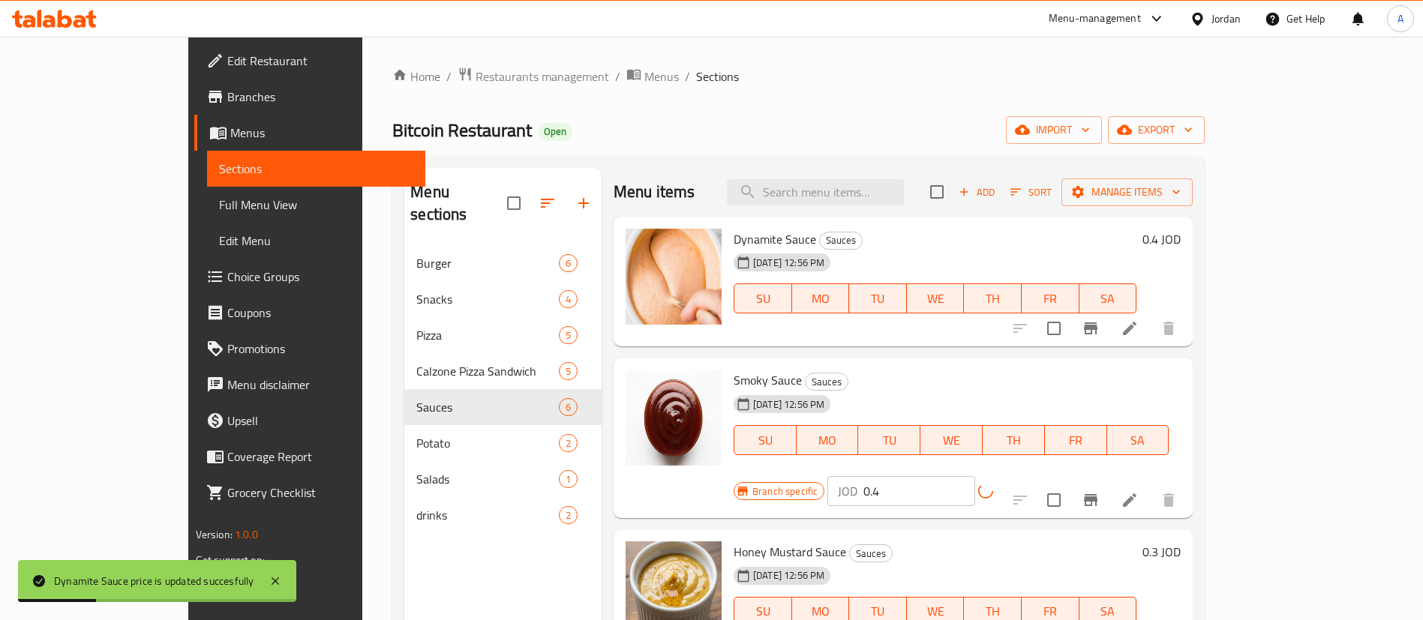
scroll to position [113, 0]
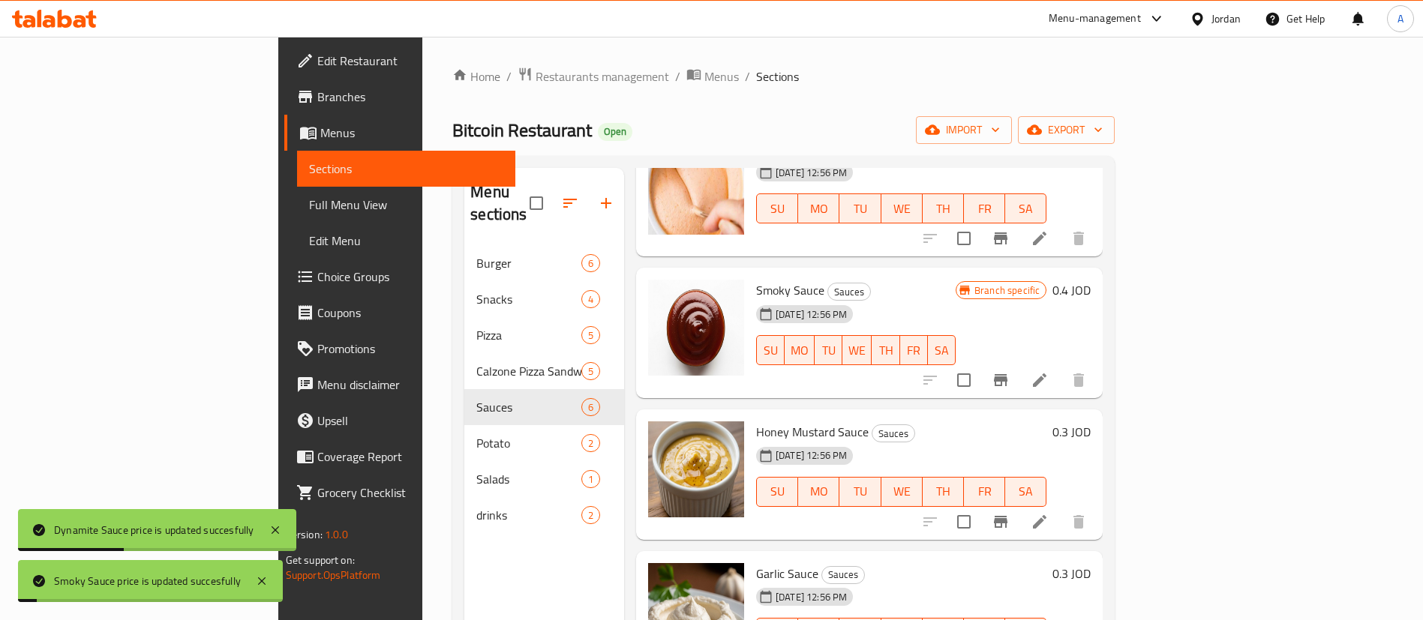
click at [1091, 422] on h6 "0.3 JOD" at bounding box center [1071, 432] width 38 height 21
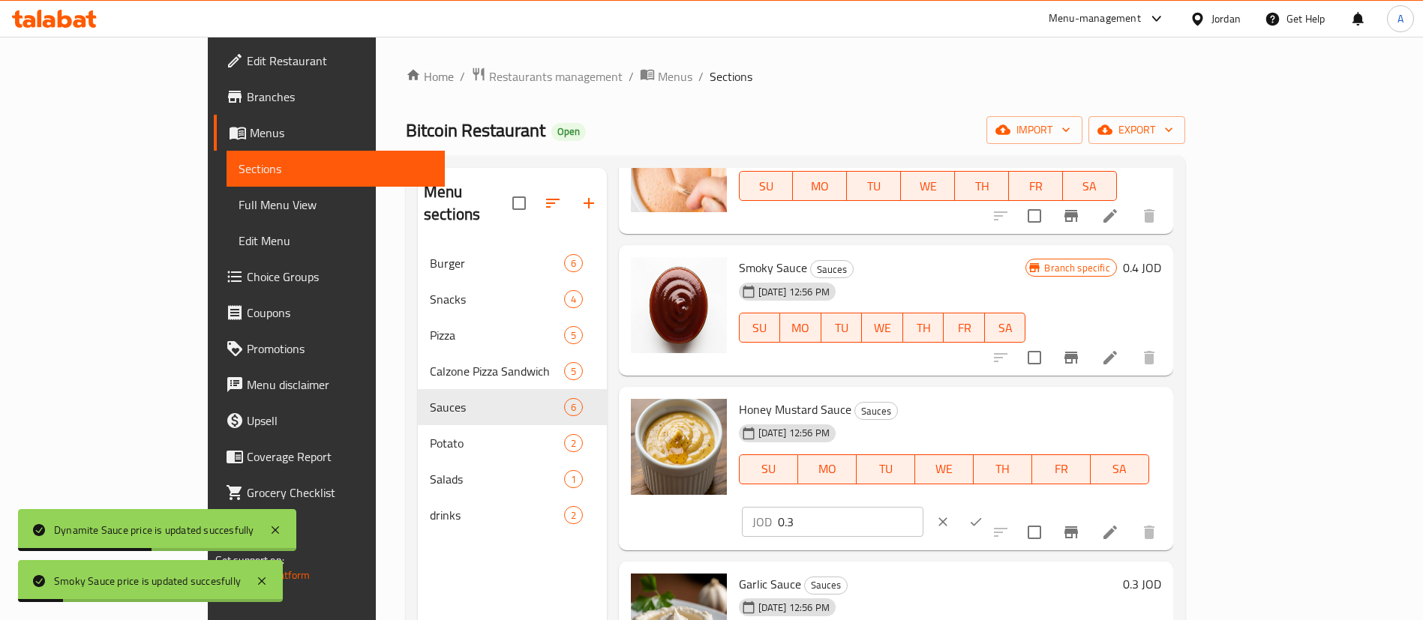
click at [923, 507] on div "JOD 0.3 ​" at bounding box center [833, 522] width 182 height 30
paste input "4"
type input "0.4"
click at [992, 506] on button "ok" at bounding box center [975, 522] width 33 height 33
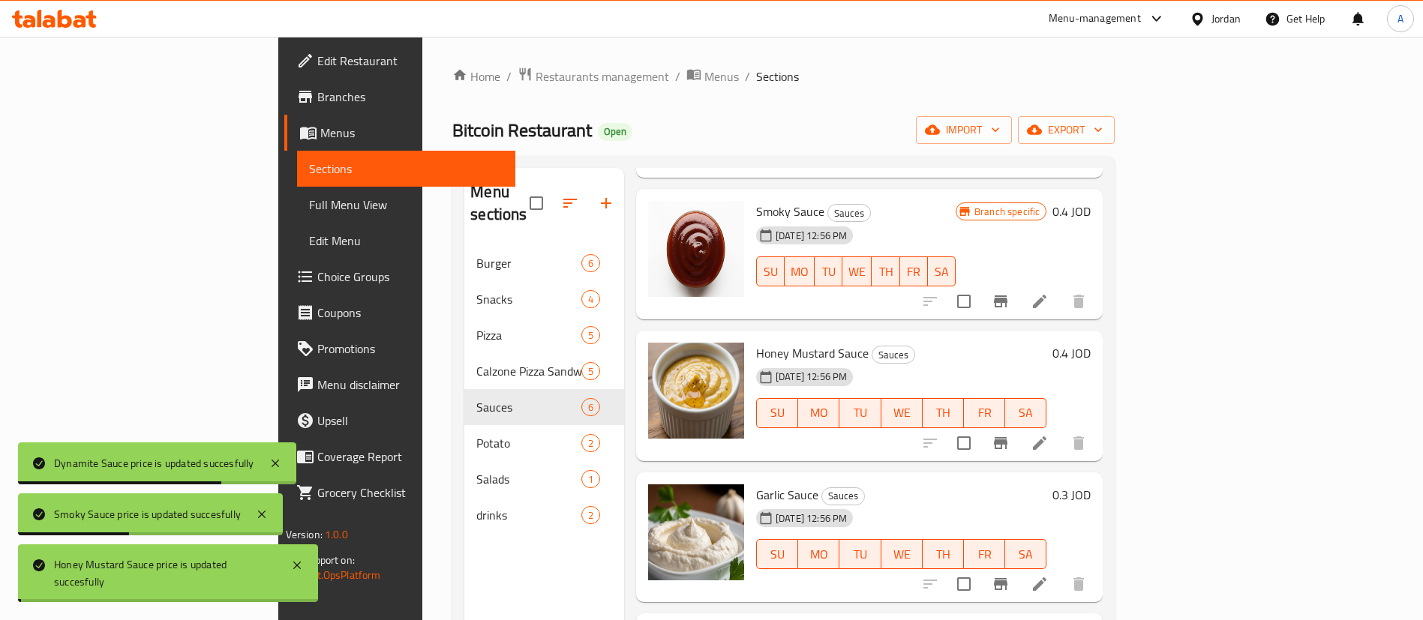
scroll to position [266, 0]
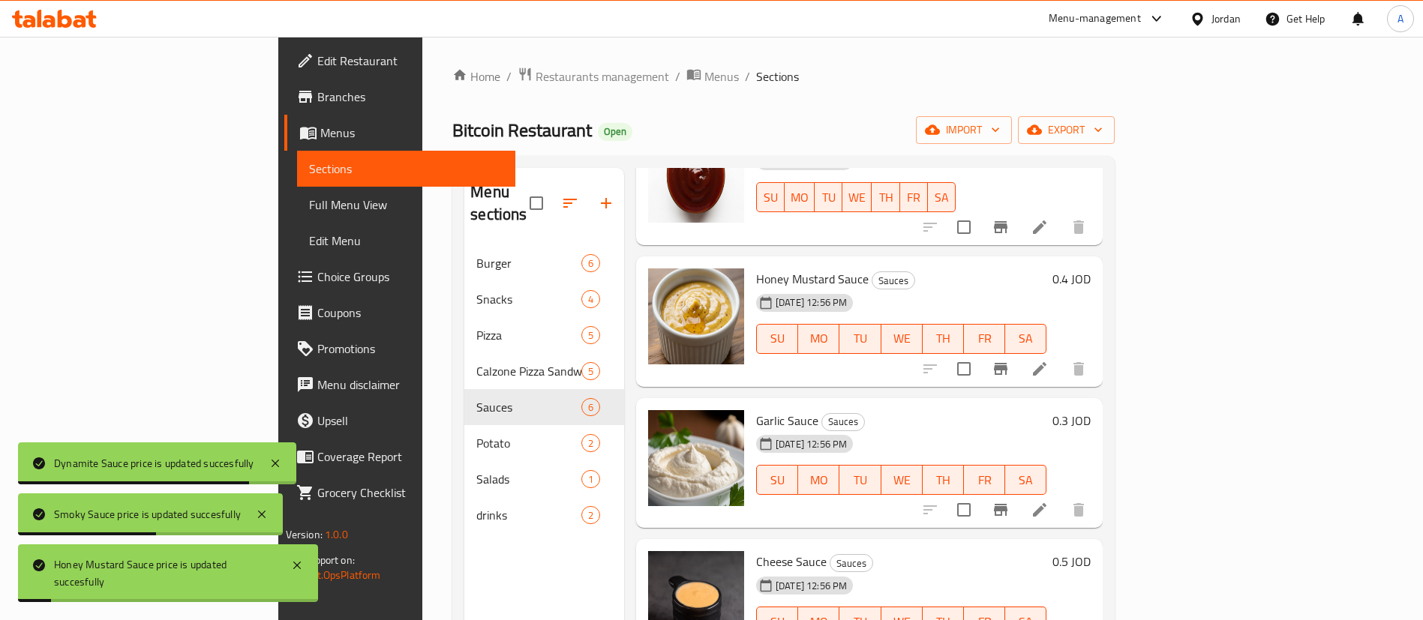
click at [1091, 410] on div "0.3 JOD" at bounding box center [1068, 420] width 44 height 21
click at [1091, 410] on h6 "0.3 JOD" at bounding box center [1071, 420] width 38 height 21
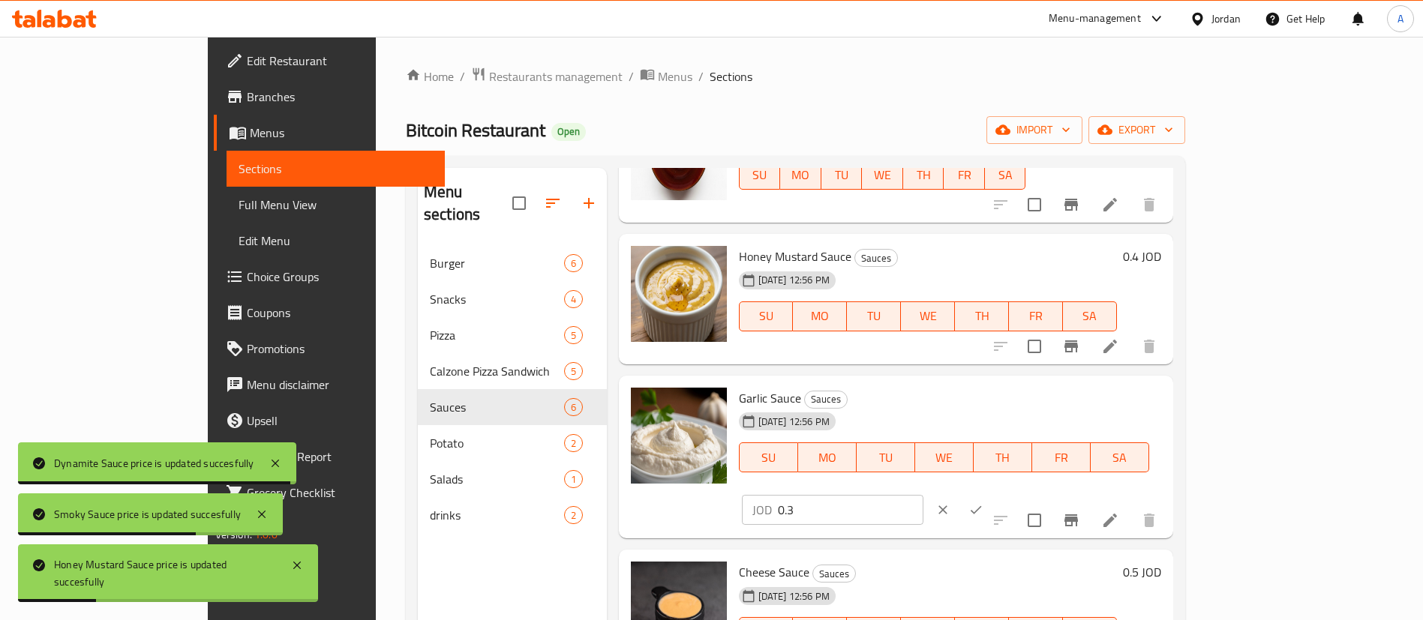
drag, startPoint x: 1164, startPoint y: 403, endPoint x: 1142, endPoint y: 405, distance: 22.6
click at [1087, 404] on div "Garlic Sauce Sauces 13-08-2025 12:56 PM SU MO TU WE TH FR SA JOD 0.3 ​" at bounding box center [950, 458] width 434 height 152
paste input "4"
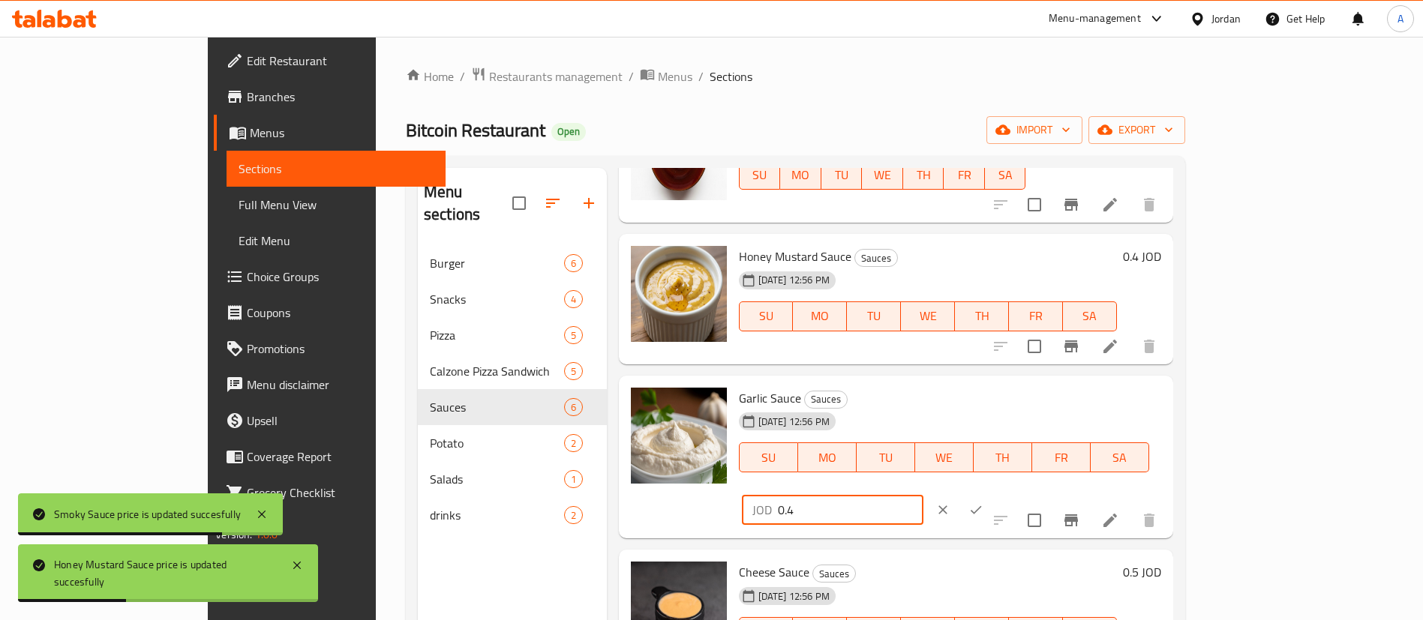
type input "0.4"
click at [992, 494] on button "ok" at bounding box center [975, 510] width 33 height 33
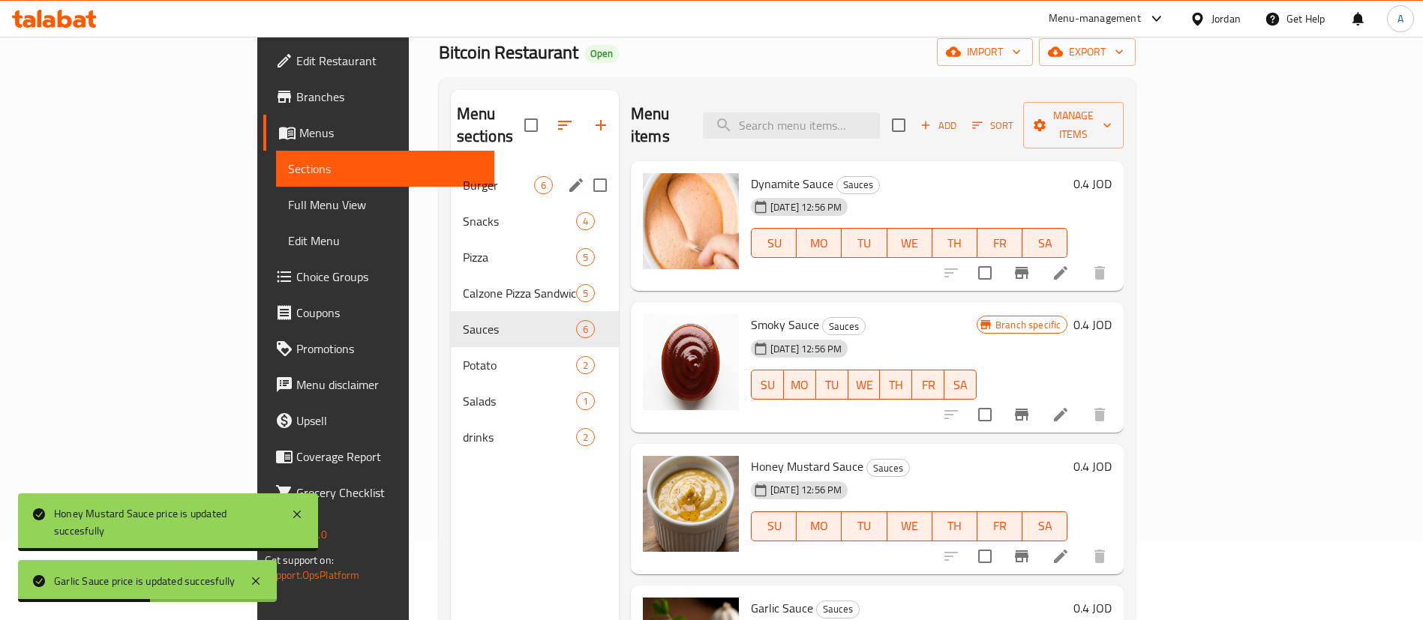
scroll to position [0, 0]
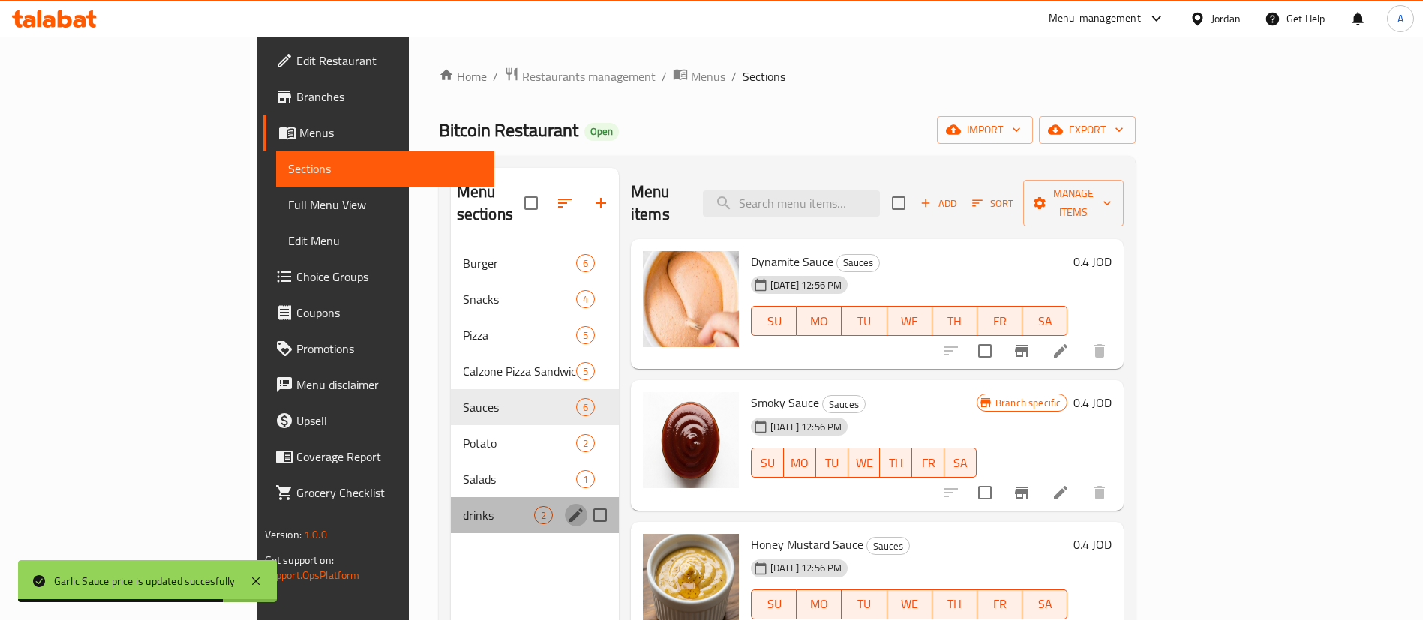
click at [567, 506] on icon "edit" at bounding box center [576, 515] width 18 height 18
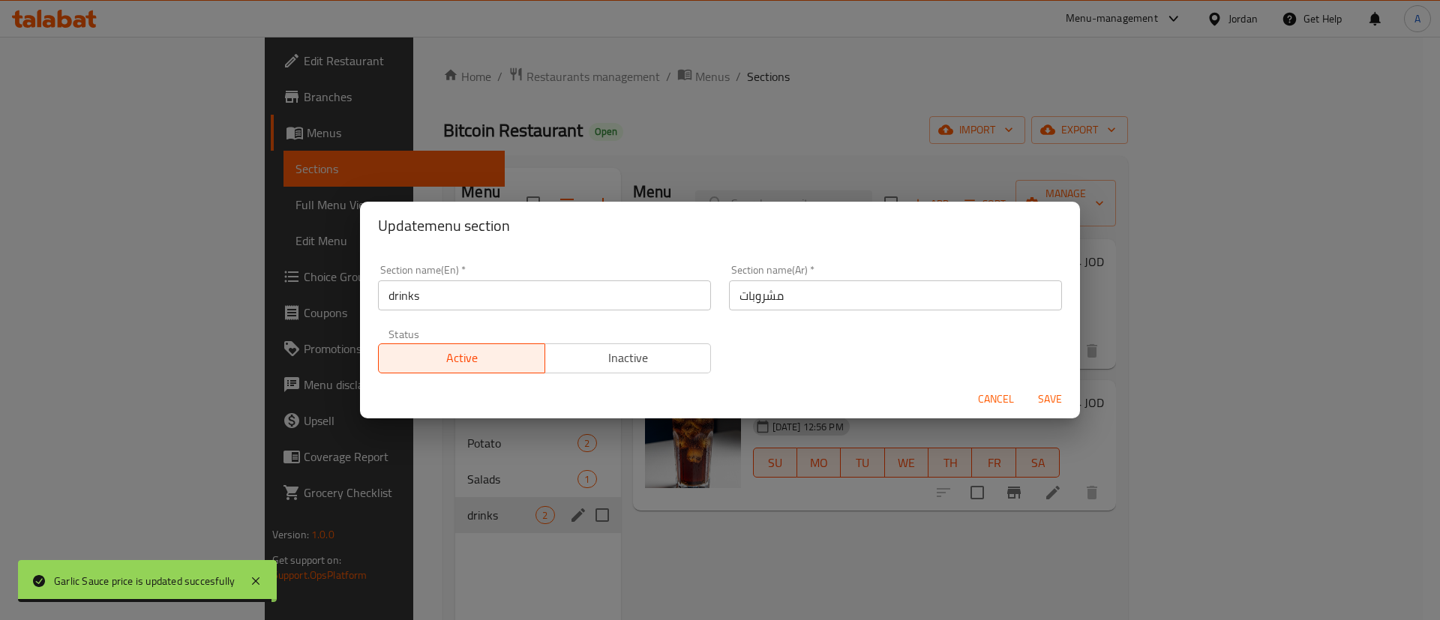
drag, startPoint x: 395, startPoint y: 299, endPoint x: 370, endPoint y: 303, distance: 25.8
click at [371, 303] on div "Section name(En)   * drinks Section name(En) *" at bounding box center [544, 288] width 351 height 64
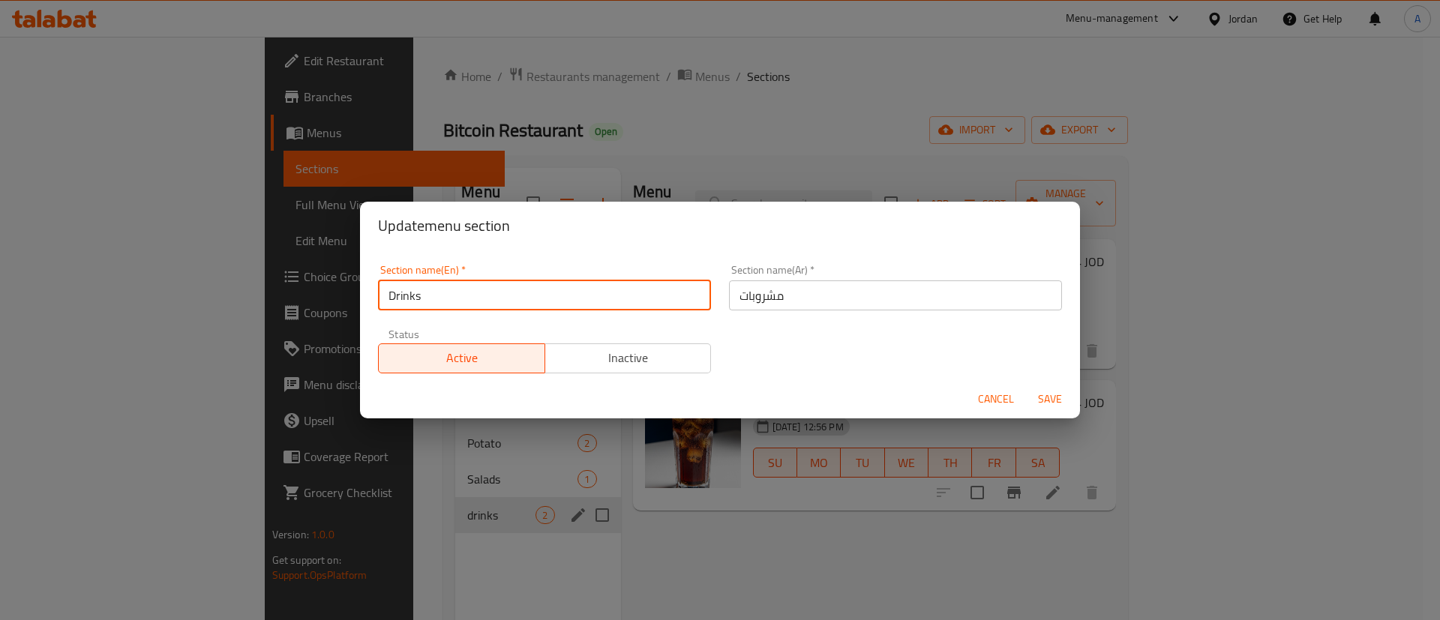
type input "Drinks"
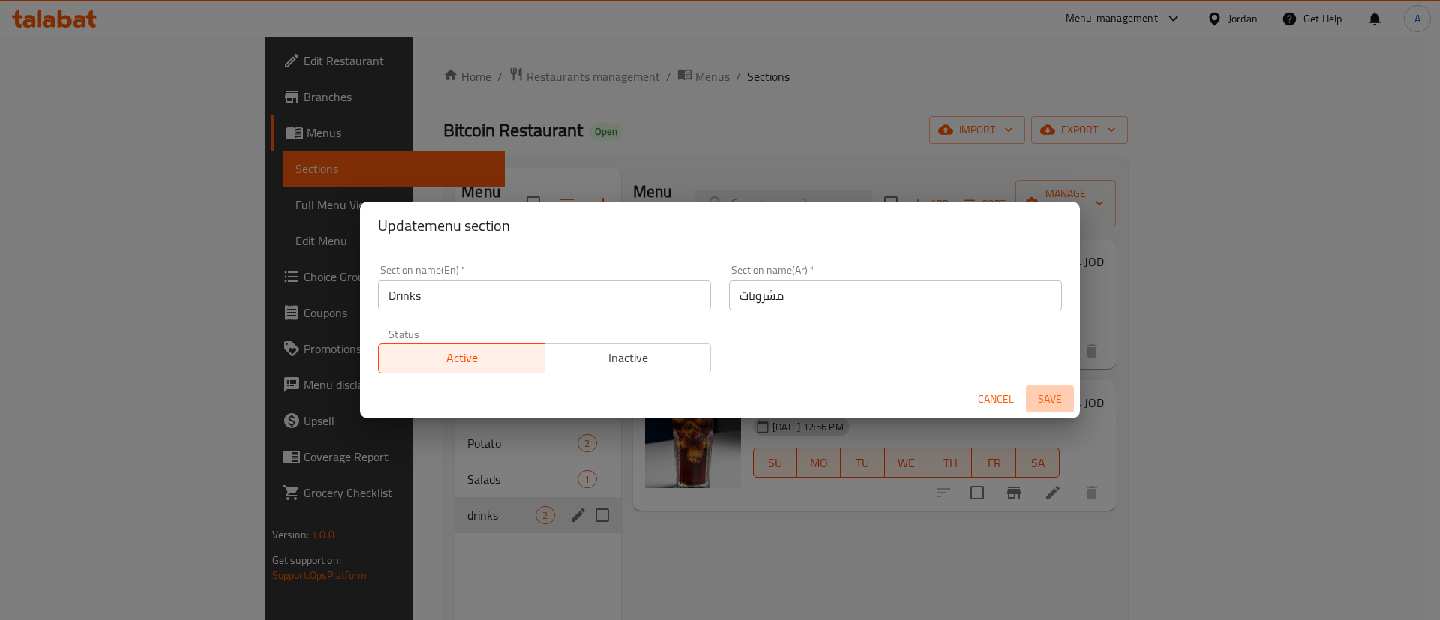
drag, startPoint x: 1057, startPoint y: 395, endPoint x: 1050, endPoint y: 399, distance: 8.1
click at [1057, 394] on span "Save" at bounding box center [1050, 399] width 36 height 19
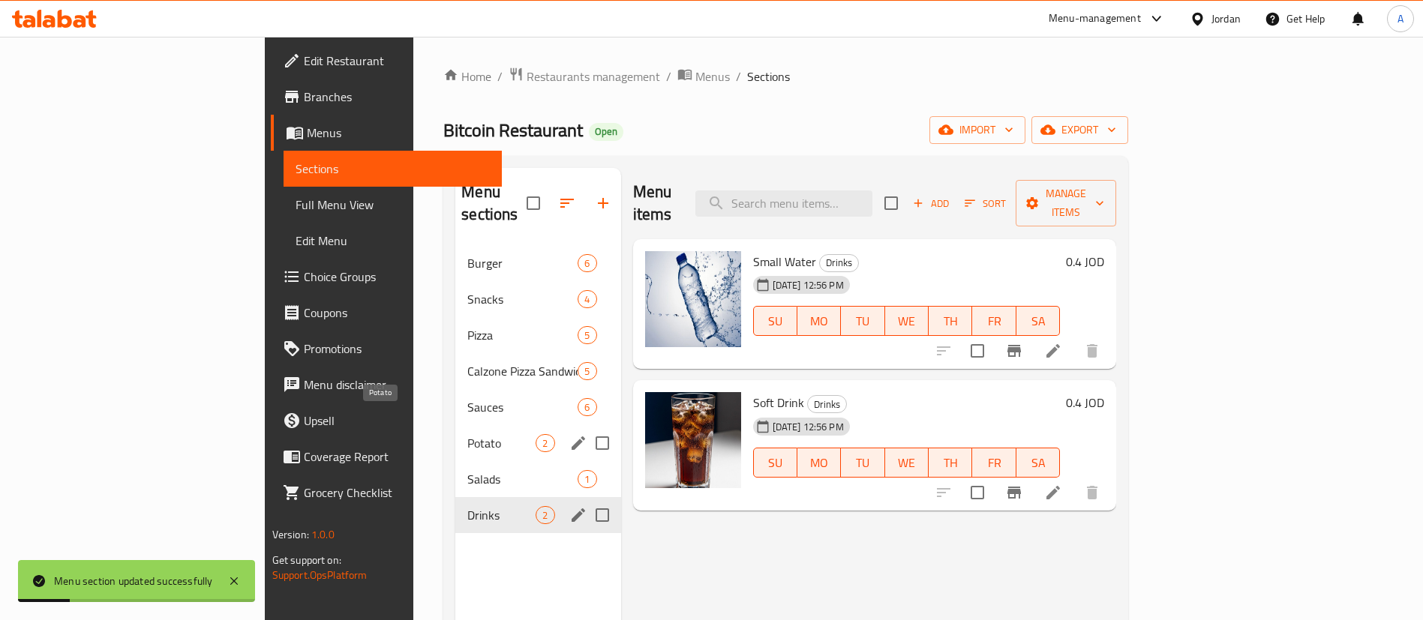
click at [467, 434] on span "Potato" at bounding box center [501, 443] width 68 height 18
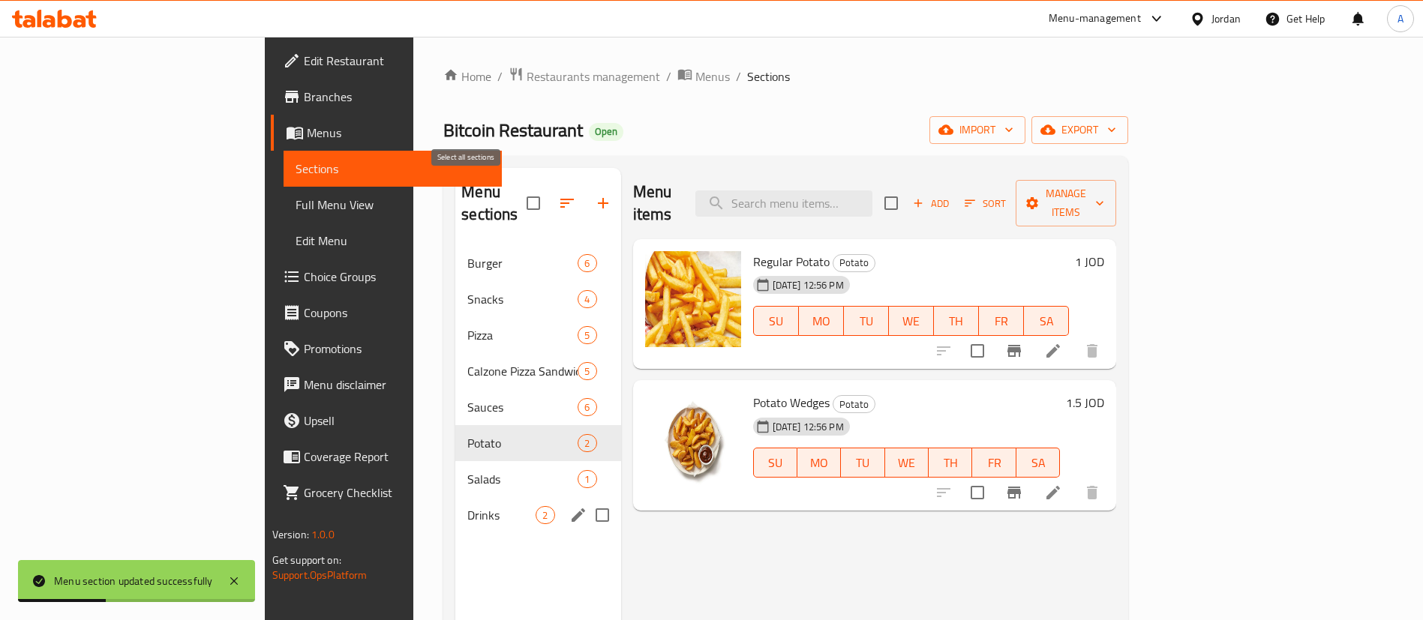
click at [518, 188] on input "checkbox" at bounding box center [534, 204] width 32 height 32
checkbox input "true"
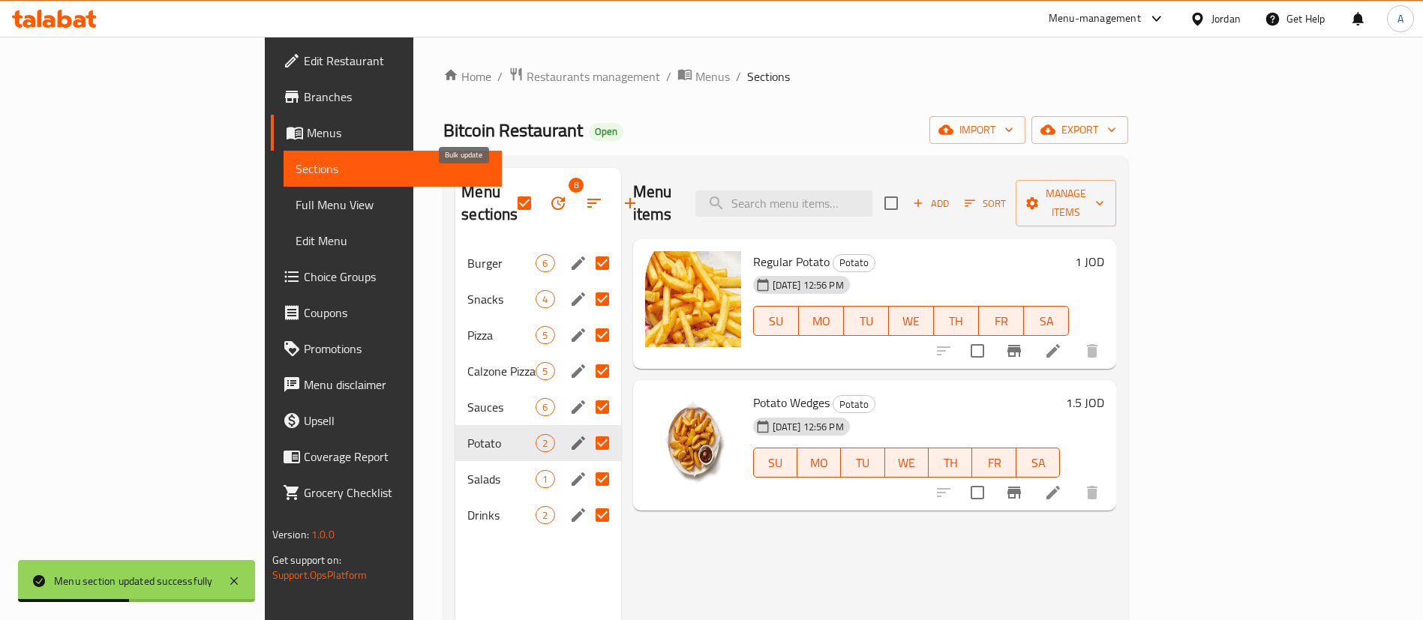
click at [509, 200] on input "checkbox" at bounding box center [525, 204] width 32 height 32
checkbox input "false"
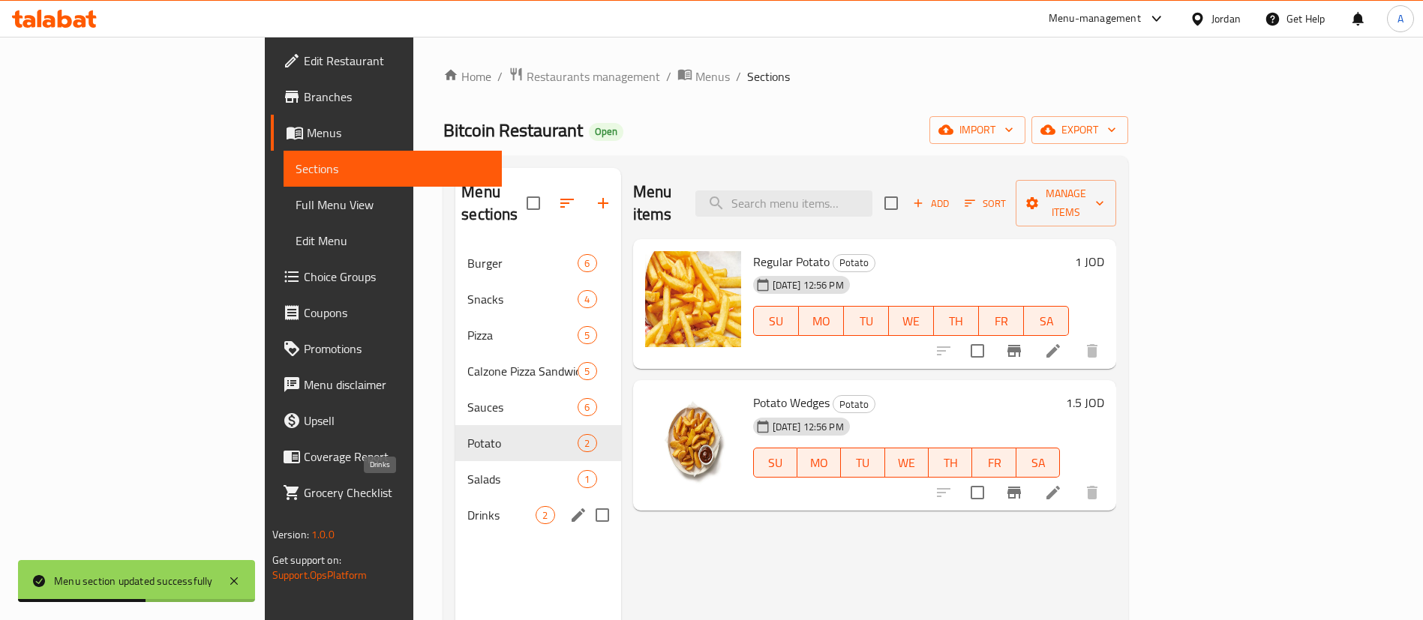
click at [467, 506] on span "Drinks" at bounding box center [501, 515] width 68 height 18
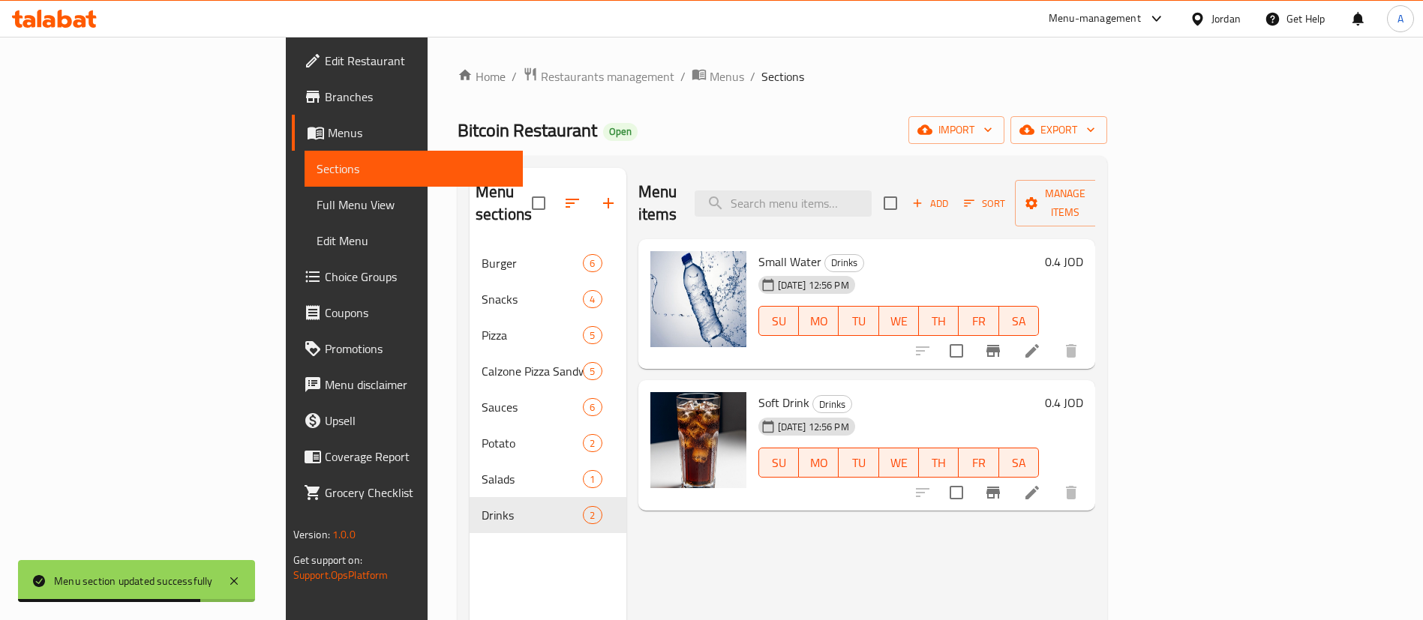
click at [1083, 392] on h6 "0.4 JOD" at bounding box center [1064, 402] width 38 height 21
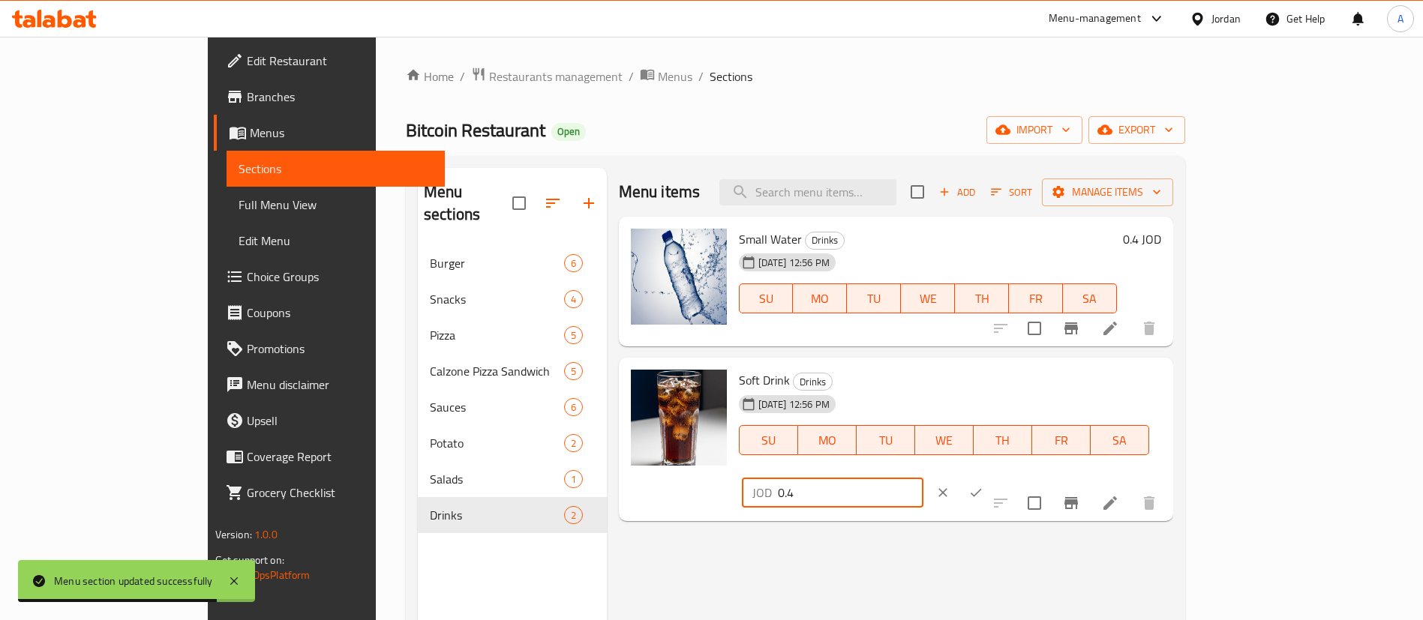
click at [923, 478] on input "0.4" at bounding box center [851, 493] width 146 height 30
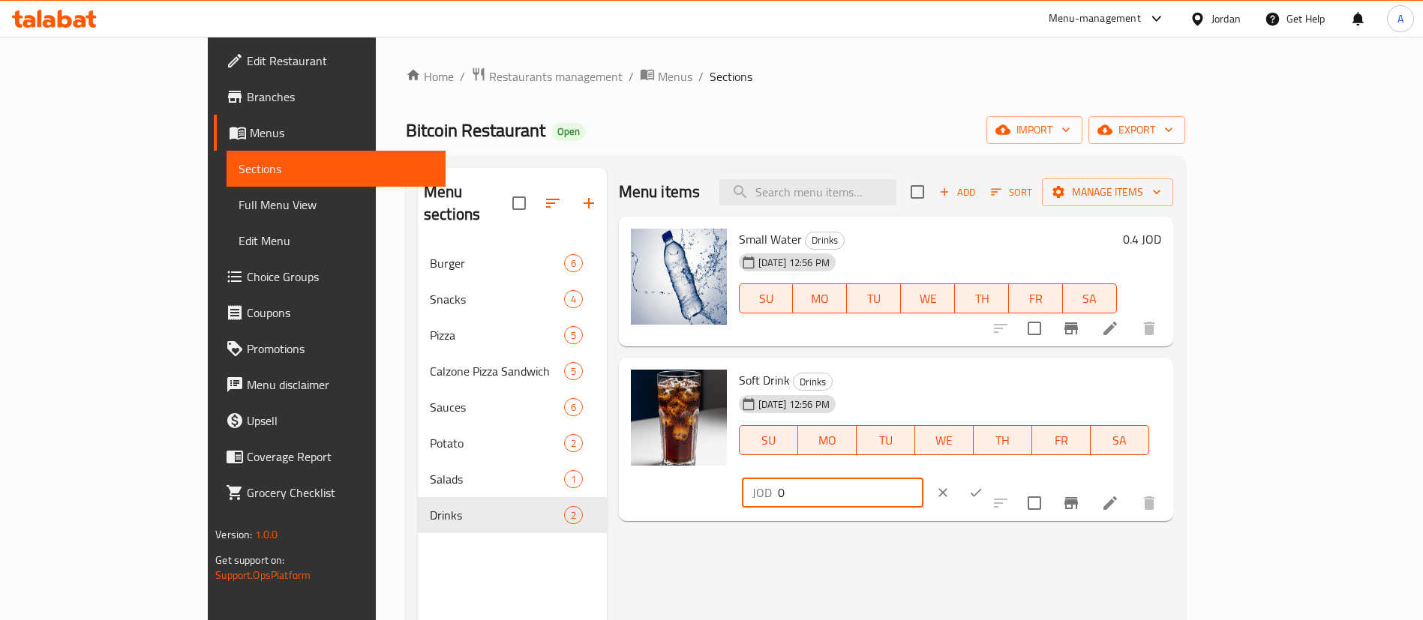
type input "0.4"
click at [992, 476] on button "ok" at bounding box center [975, 492] width 33 height 33
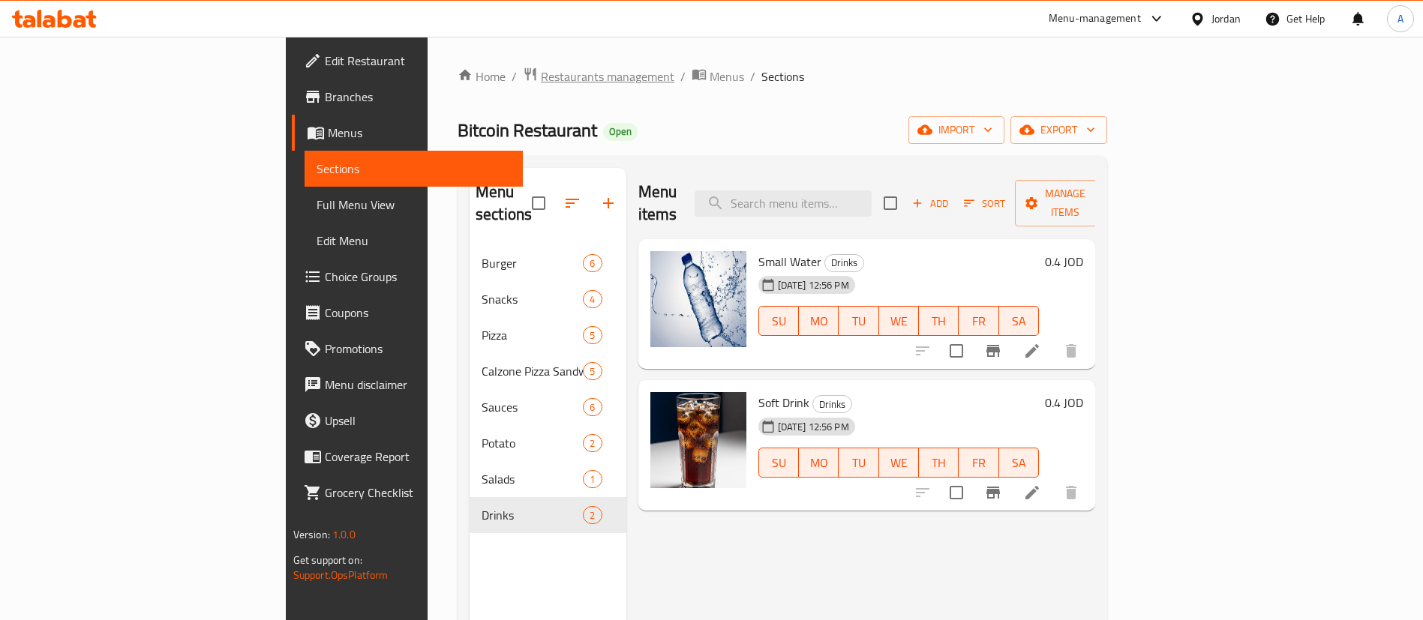
click at [541, 69] on span "Restaurants management" at bounding box center [608, 77] width 134 height 18
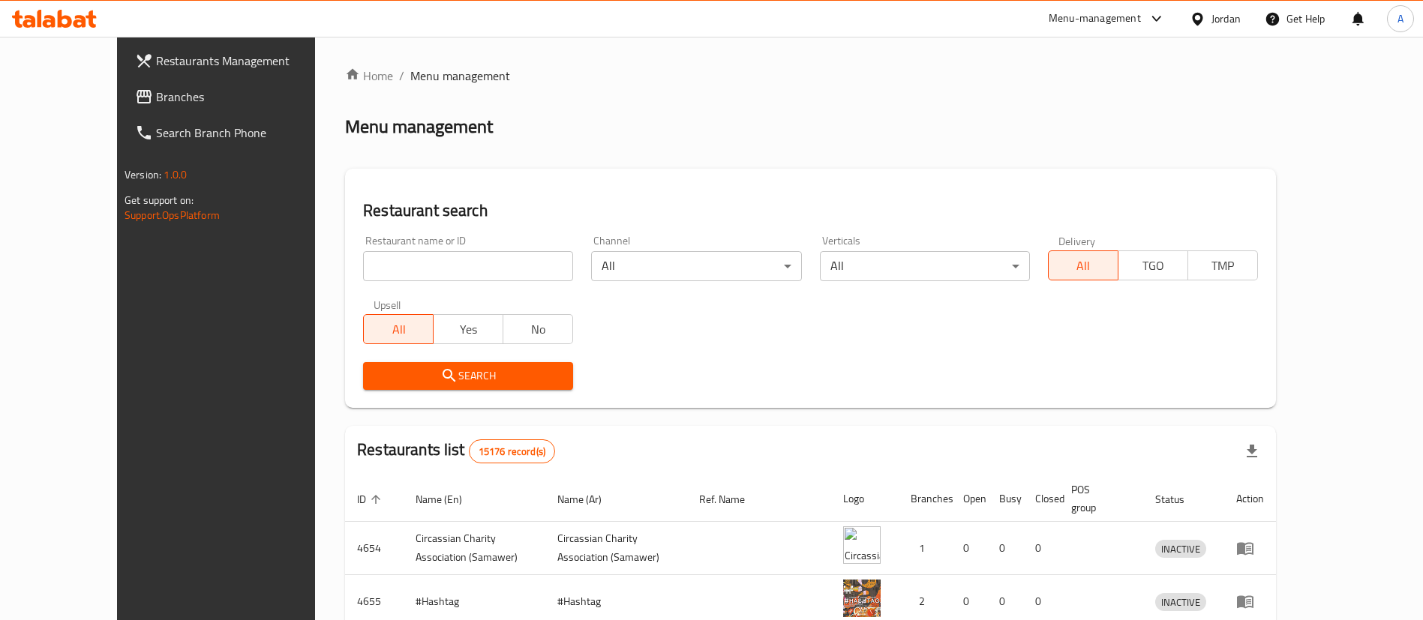
click at [431, 269] on div "Home / Menu management Menu management Restaurant search Restaurant name or ID …" at bounding box center [810, 537] width 931 height 941
click at [431, 272] on input "search" at bounding box center [468, 266] width 210 height 30
type input "شاورما برايز"
drag, startPoint x: 421, startPoint y: 424, endPoint x: 410, endPoint y: 383, distance: 42.8
click at [420, 424] on div "Home / Menu management Menu management Restaurant search Restaurant name or ID …" at bounding box center [810, 537] width 931 height 941
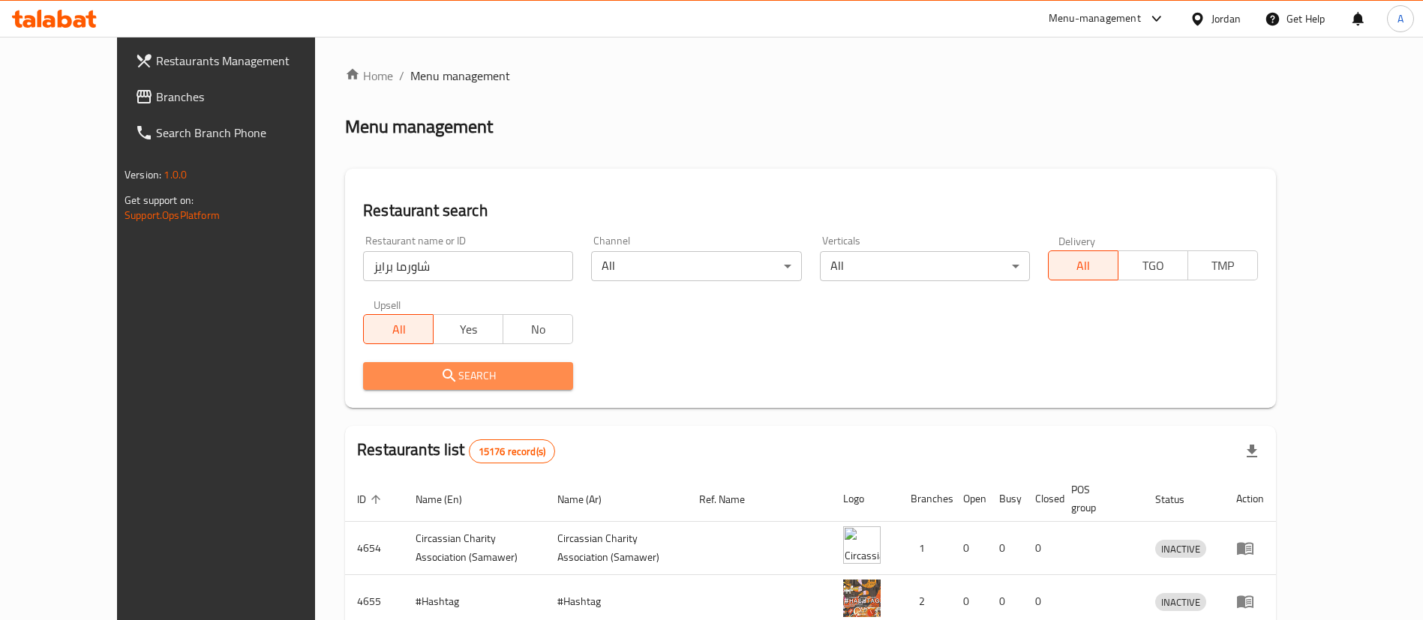
click at [410, 383] on span "Search" at bounding box center [468, 376] width 186 height 19
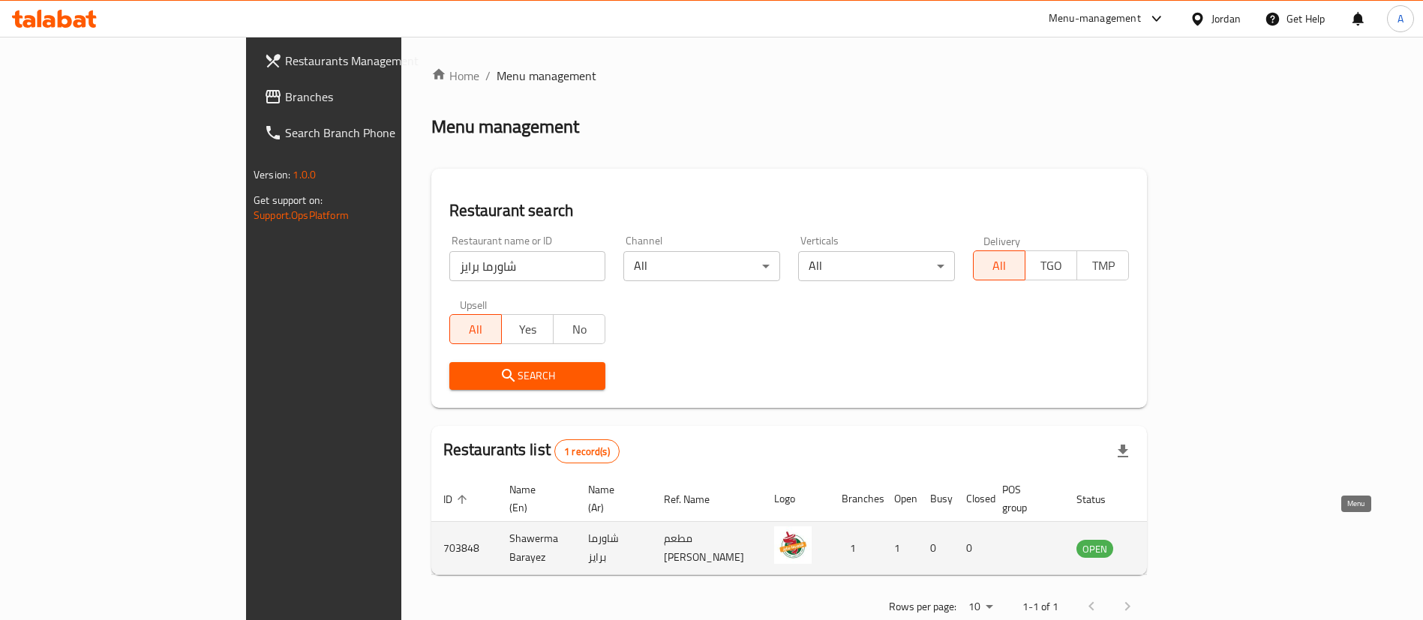
click at [1183, 539] on link "enhanced table" at bounding box center [1169, 548] width 28 height 18
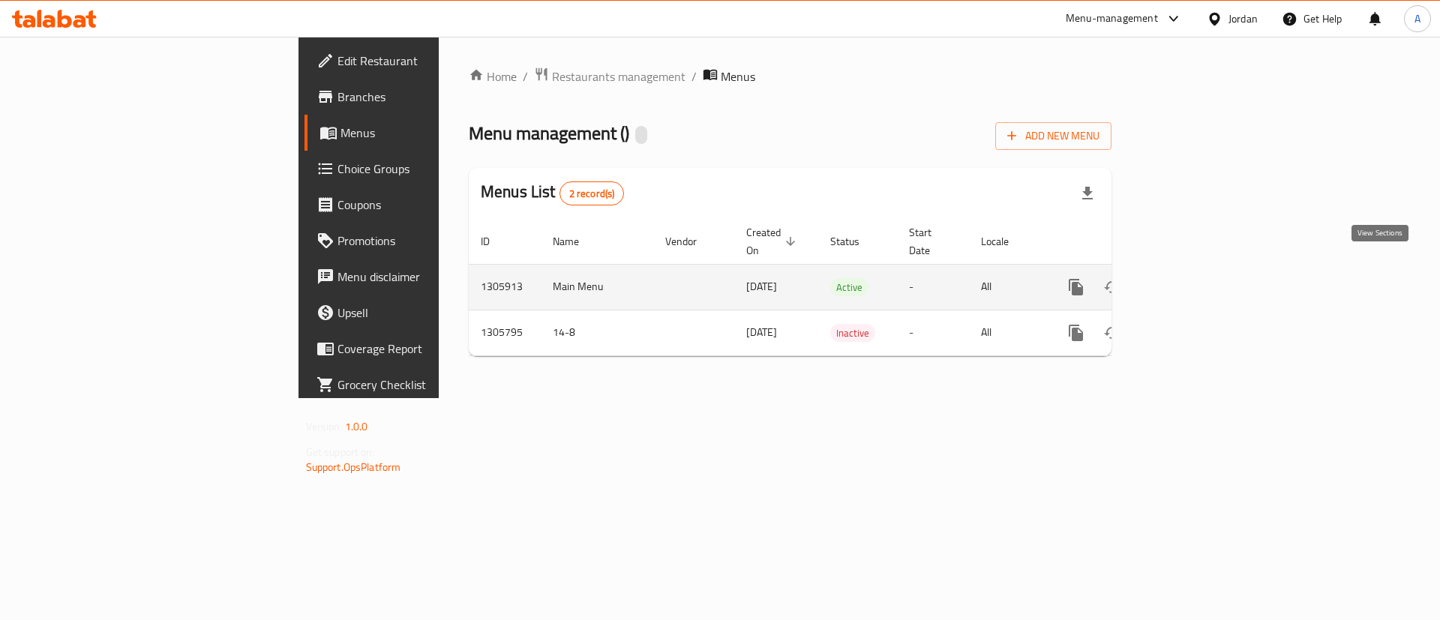
click at [1202, 274] on link "enhanced table" at bounding box center [1184, 287] width 36 height 36
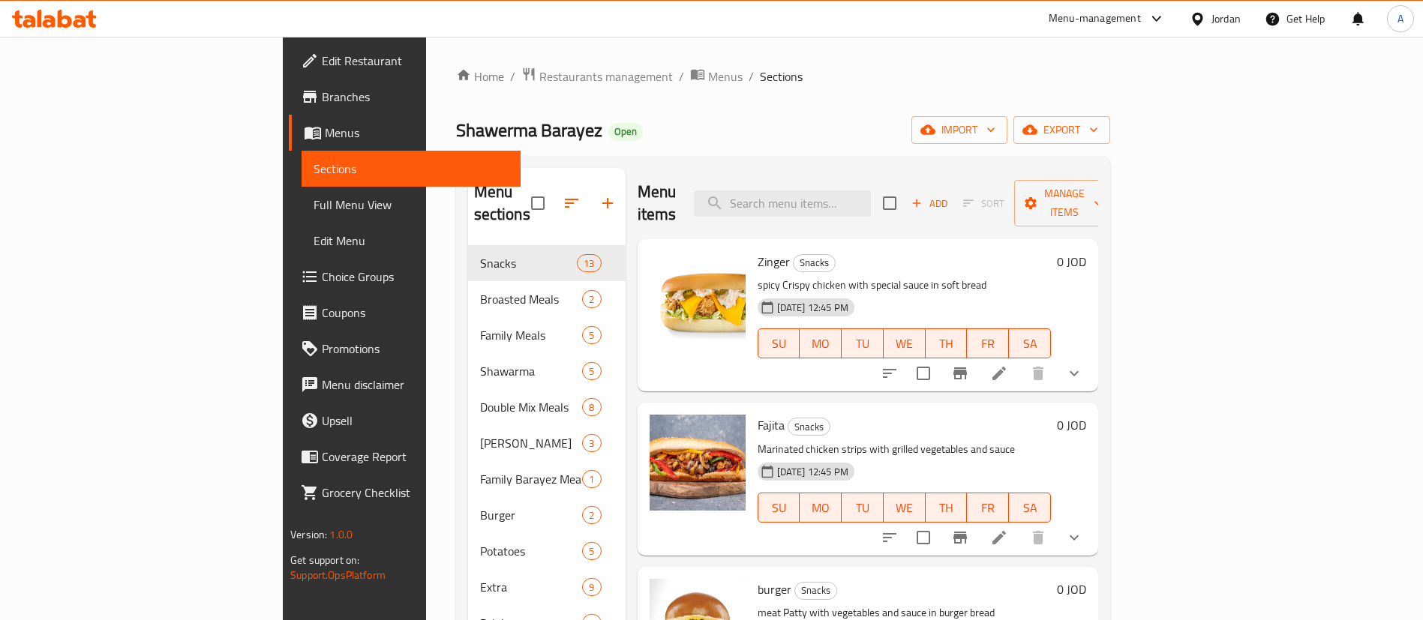
click at [456, 137] on span "Shawerma Barayez" at bounding box center [529, 130] width 146 height 34
drag, startPoint x: 384, startPoint y: 141, endPoint x: 243, endPoint y: 141, distance: 141.0
click at [426, 141] on div "Home / Restaurants management / Menus / Sections Shawerma Barayez Open import e…" at bounding box center [783, 434] width 714 height 794
click at [426, 138] on div "Home / Restaurants management / Menus / Sections Shawerma Barayez Open import e…" at bounding box center [783, 434] width 714 height 794
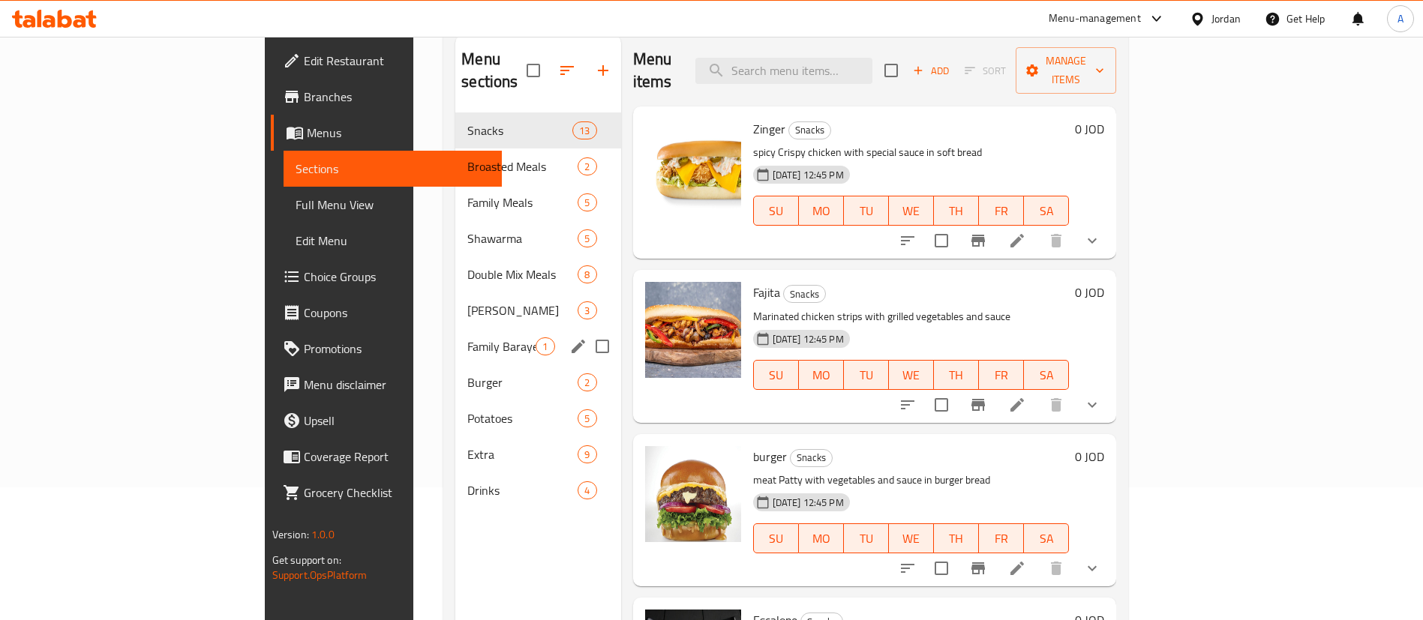
scroll to position [98, 0]
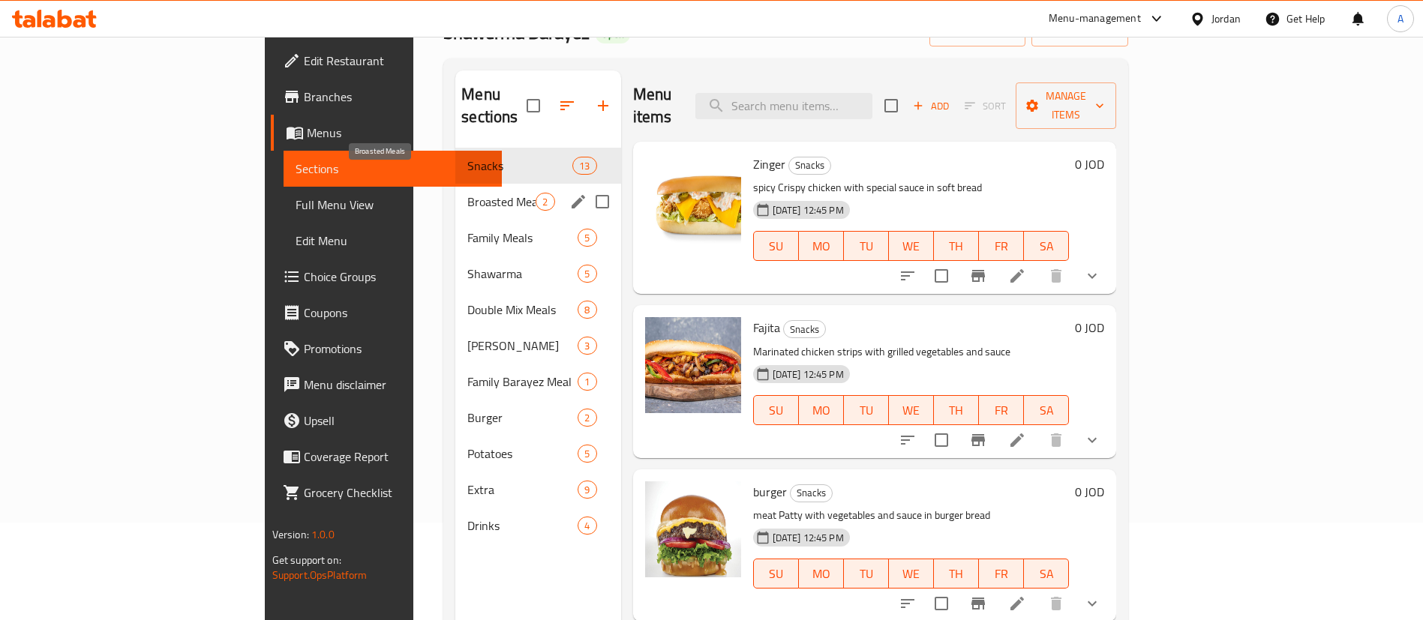
click at [467, 193] on span "Broasted Meals" at bounding box center [501, 202] width 68 height 18
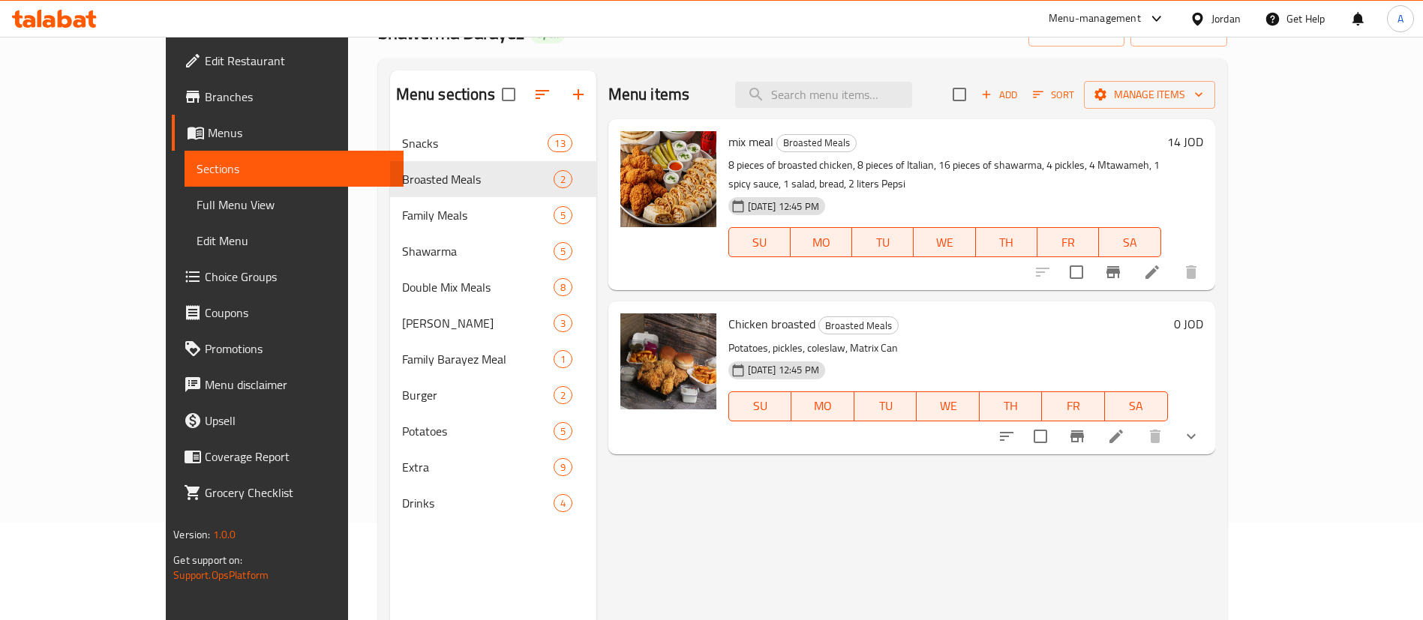
click at [1196, 434] on icon "show more" at bounding box center [1191, 436] width 9 height 5
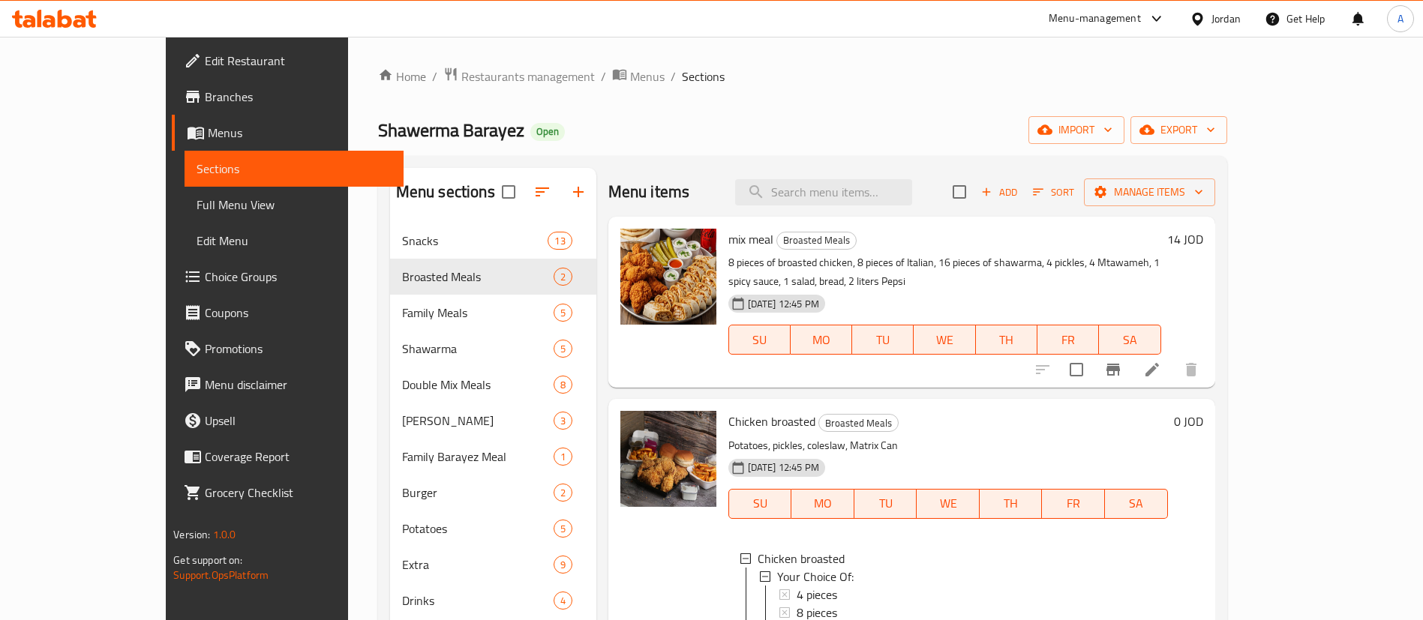
click at [1173, 356] on li at bounding box center [1152, 369] width 42 height 27
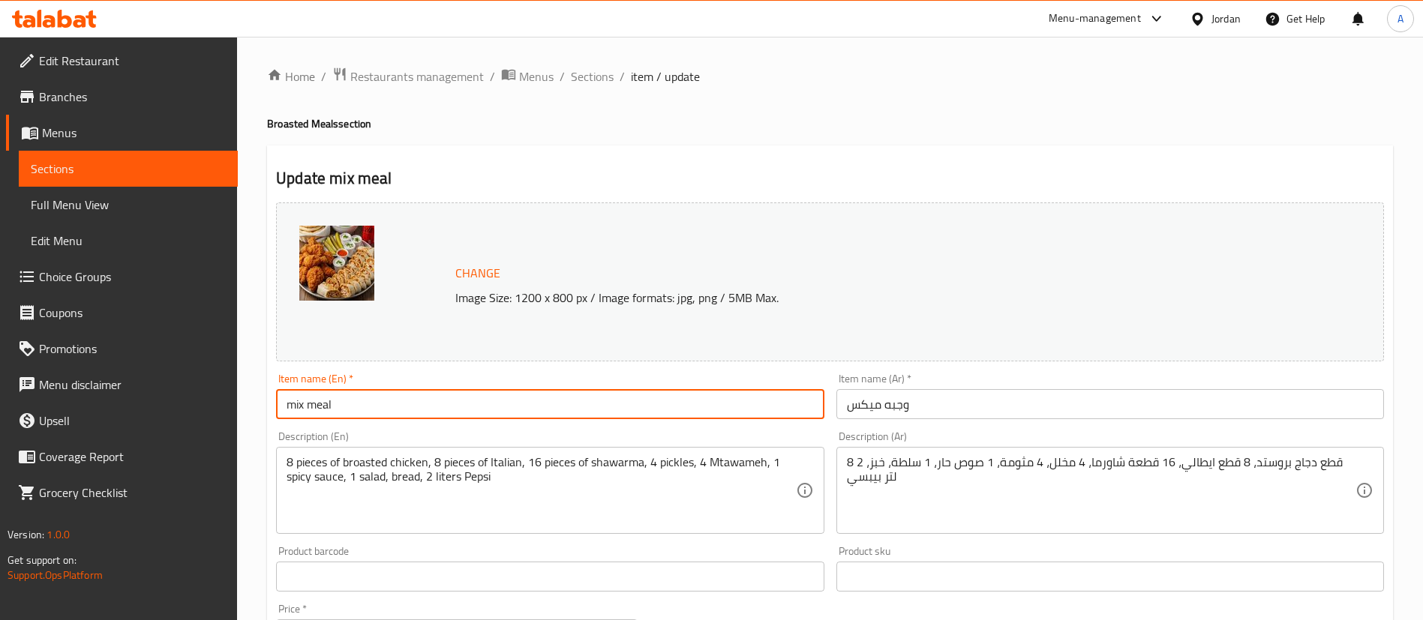
drag, startPoint x: 293, startPoint y: 404, endPoint x: 280, endPoint y: 407, distance: 13.1
click at [280, 407] on input "mix meal" at bounding box center [550, 404] width 548 height 30
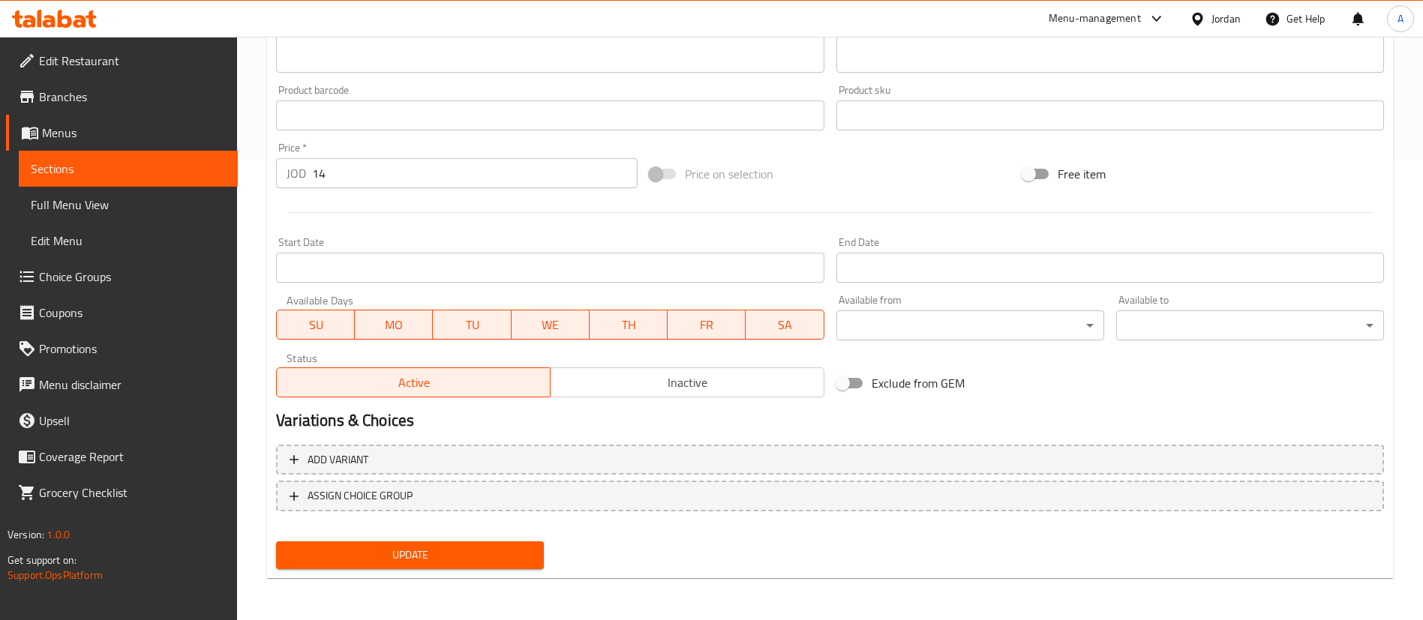
type input "Mix meal"
drag, startPoint x: 337, startPoint y: 557, endPoint x: 360, endPoint y: 538, distance: 30.3
click at [339, 558] on span "Update" at bounding box center [410, 555] width 244 height 19
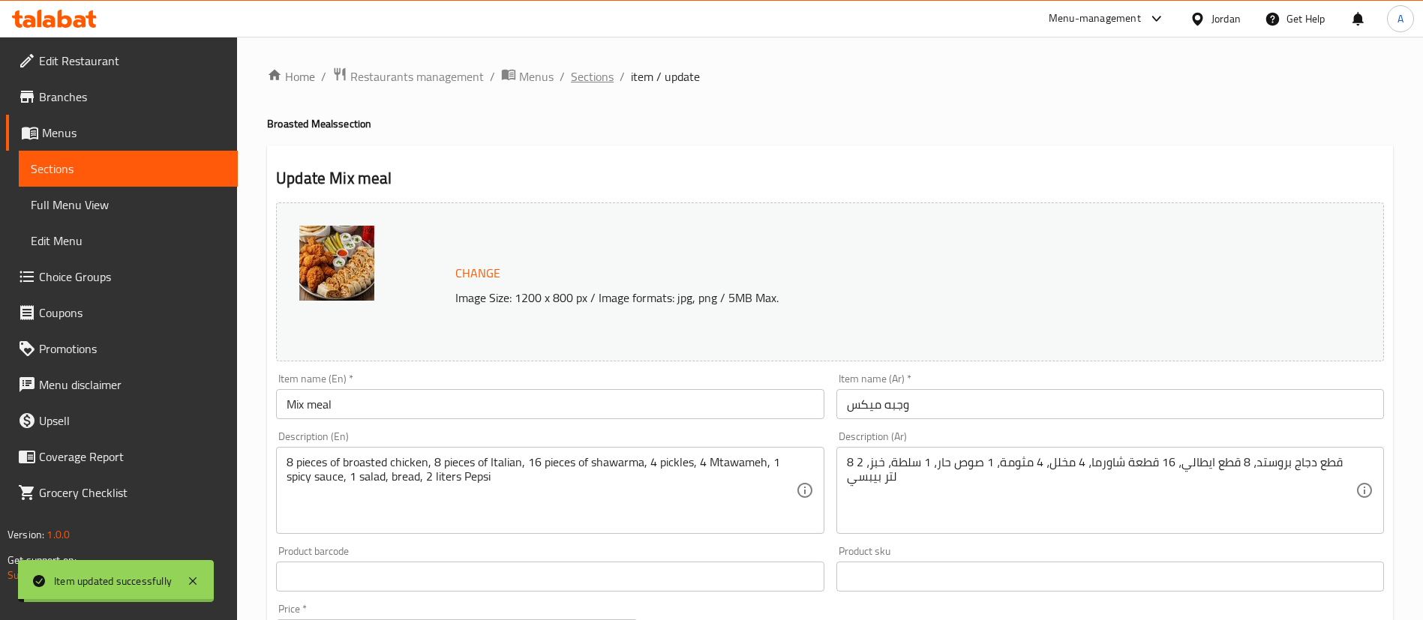
click at [589, 73] on span "Sections" at bounding box center [592, 77] width 43 height 18
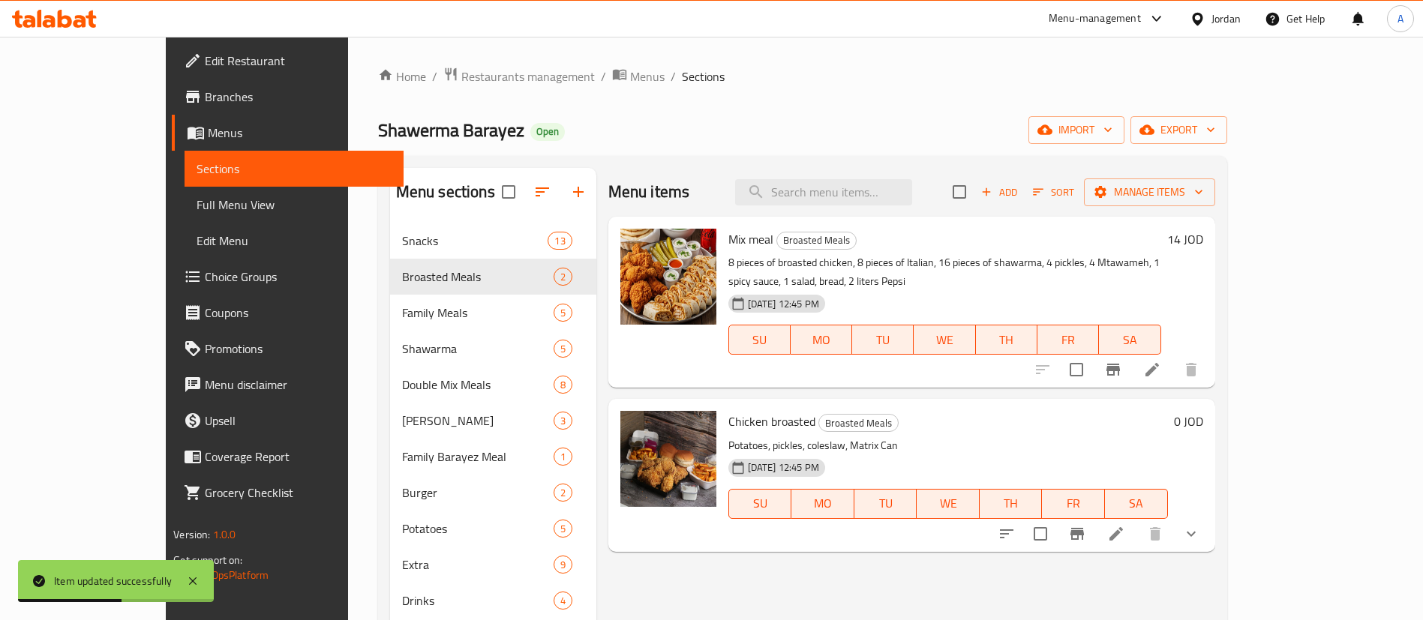
drag, startPoint x: 1262, startPoint y: 514, endPoint x: 1268, endPoint y: 531, distance: 18.0
click at [1209, 531] on div at bounding box center [1099, 534] width 221 height 36
click at [1125, 525] on icon at bounding box center [1116, 534] width 18 height 18
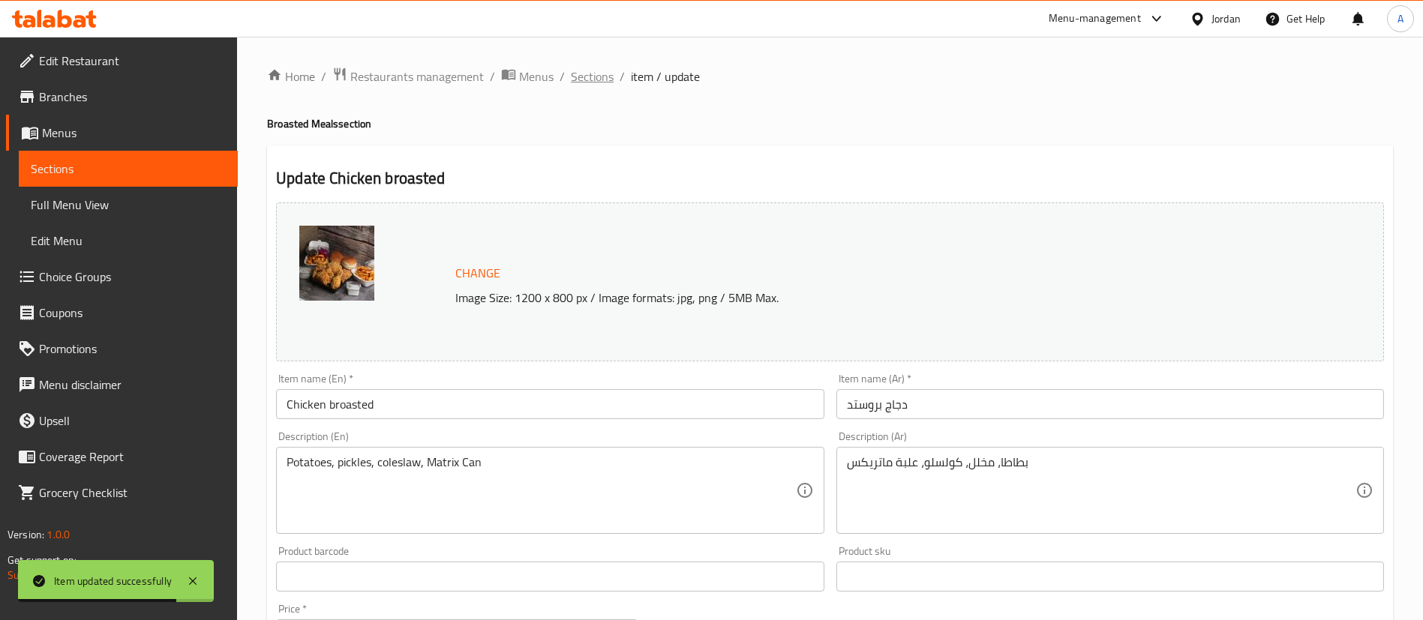
click at [593, 83] on span "Sections" at bounding box center [592, 77] width 43 height 18
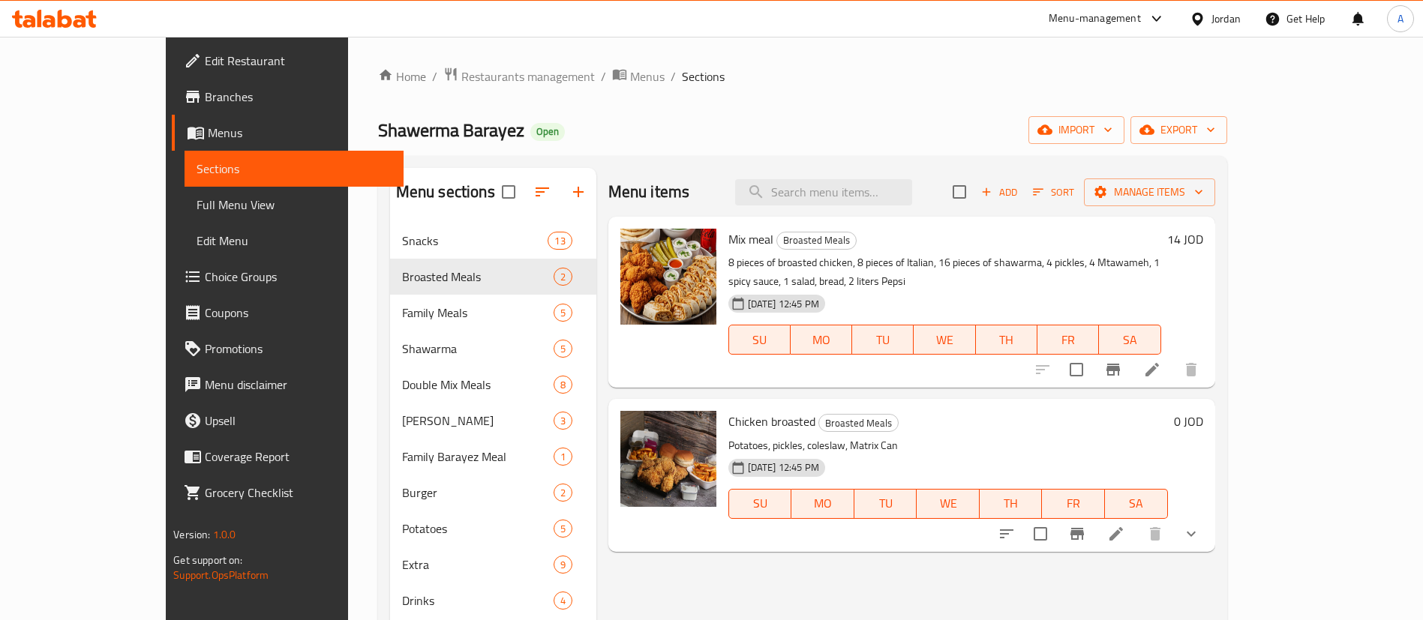
click at [524, 176] on button "button" at bounding box center [542, 192] width 36 height 36
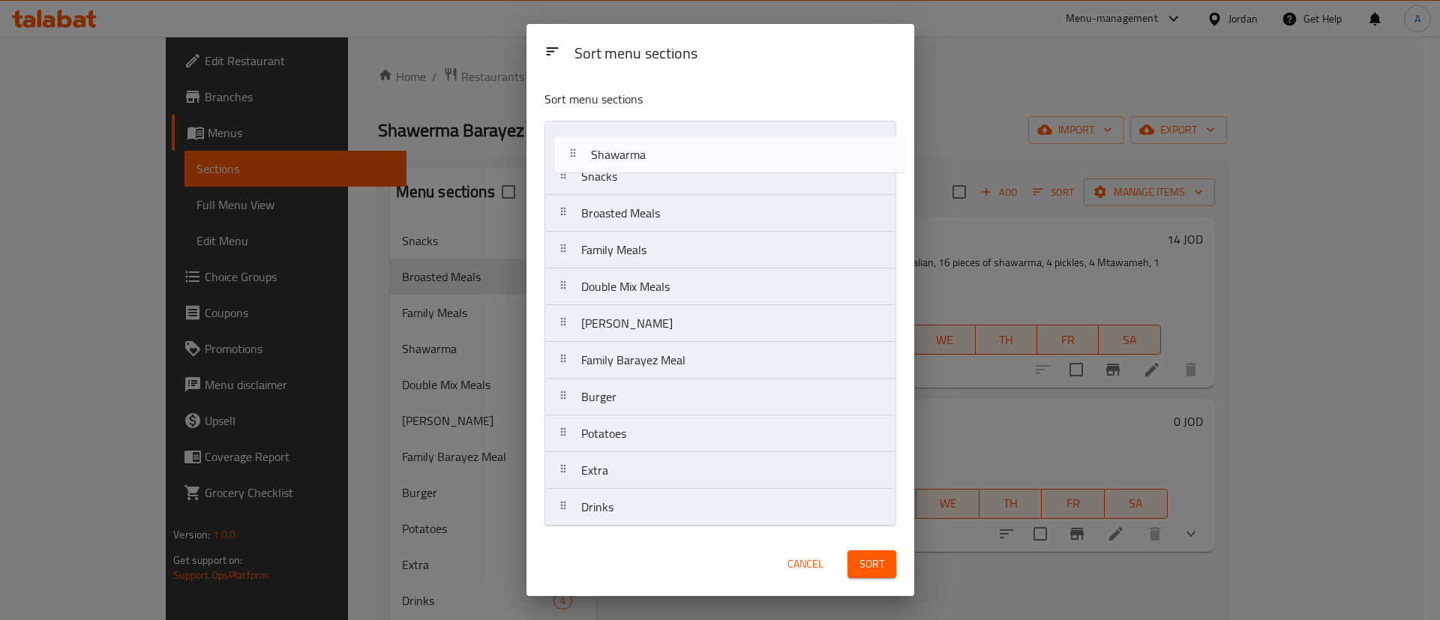
drag, startPoint x: 647, startPoint y: 255, endPoint x: 650, endPoint y: 233, distance: 22.8
click at [659, 149] on nav "Snacks Broasted Meals Family Meals Shawarma Double Mix Meals Barayez Shawerma F…" at bounding box center [721, 324] width 352 height 406
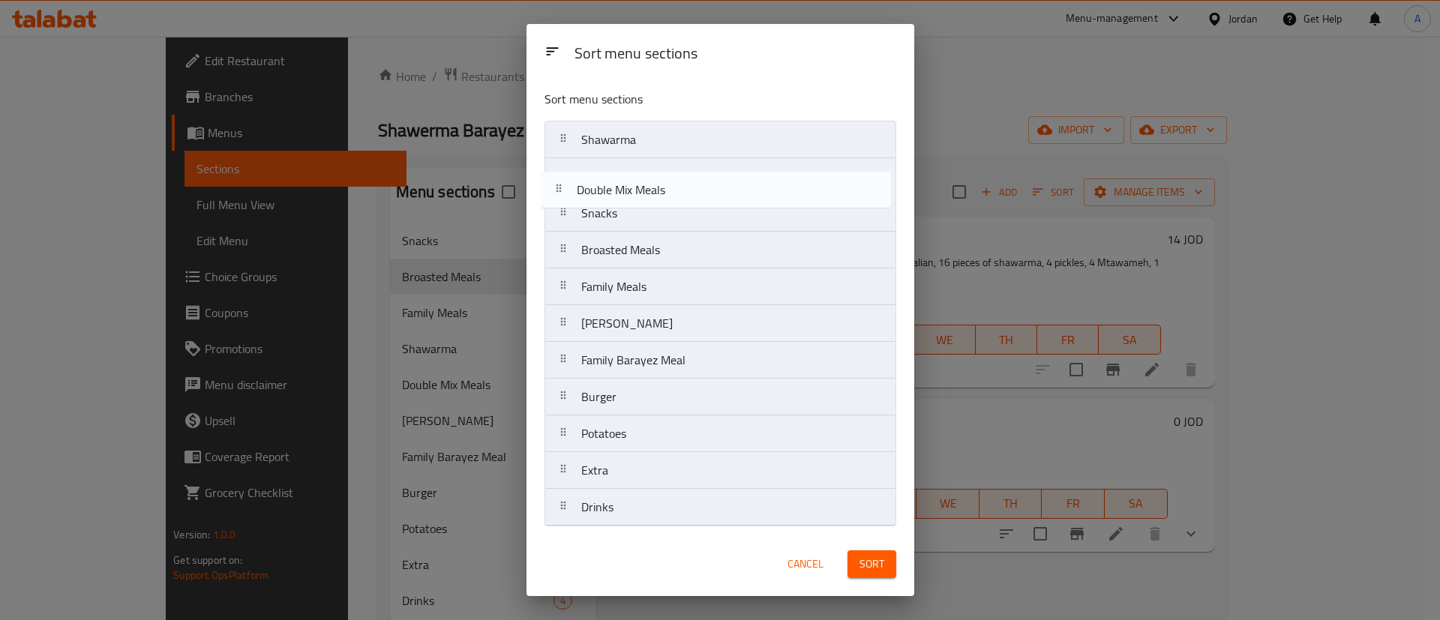
drag, startPoint x: 634, startPoint y: 229, endPoint x: 647, endPoint y: 185, distance: 46.1
click at [647, 185] on nav "Shawarma Snacks Broasted Meals Family Meals Double Mix Meals Barayez Shawerma F…" at bounding box center [721, 324] width 352 height 406
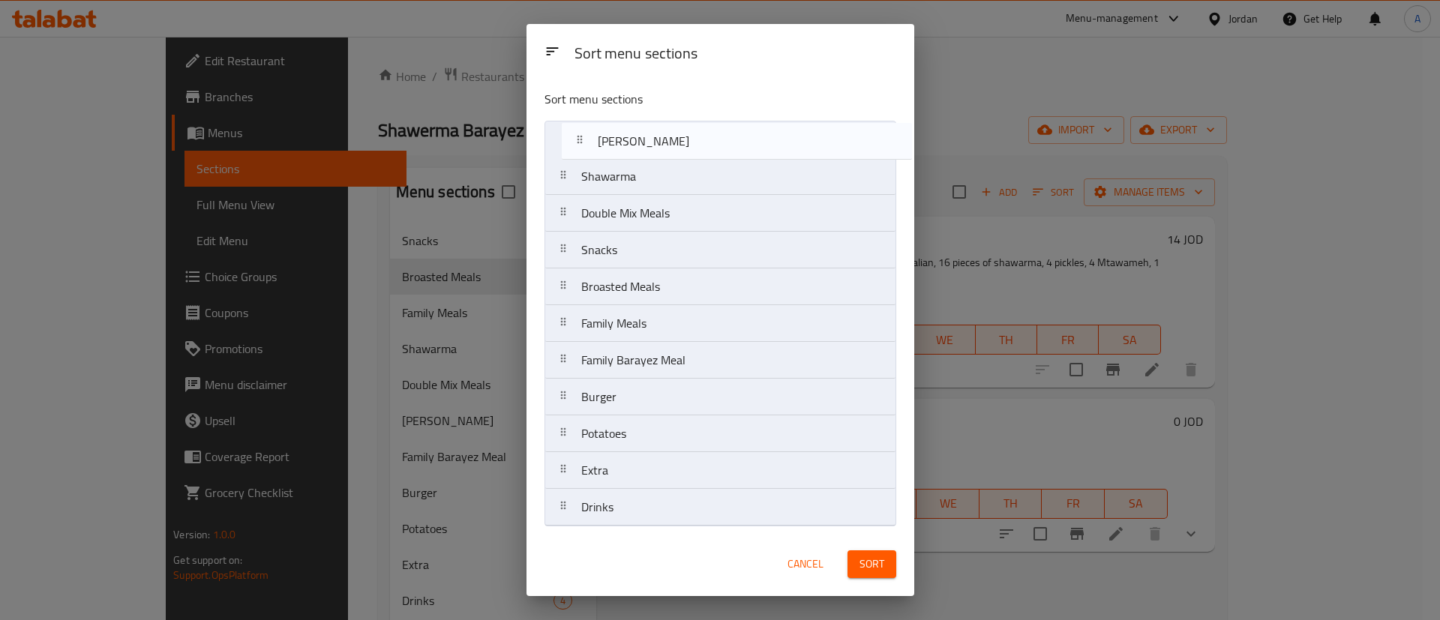
drag, startPoint x: 667, startPoint y: 320, endPoint x: 683, endPoint y: 132, distance: 188.9
click at [683, 132] on nav "Shawarma Double Mix Meals Snacks Broasted Meals Family Meals Barayez Shawerma F…" at bounding box center [721, 324] width 352 height 406
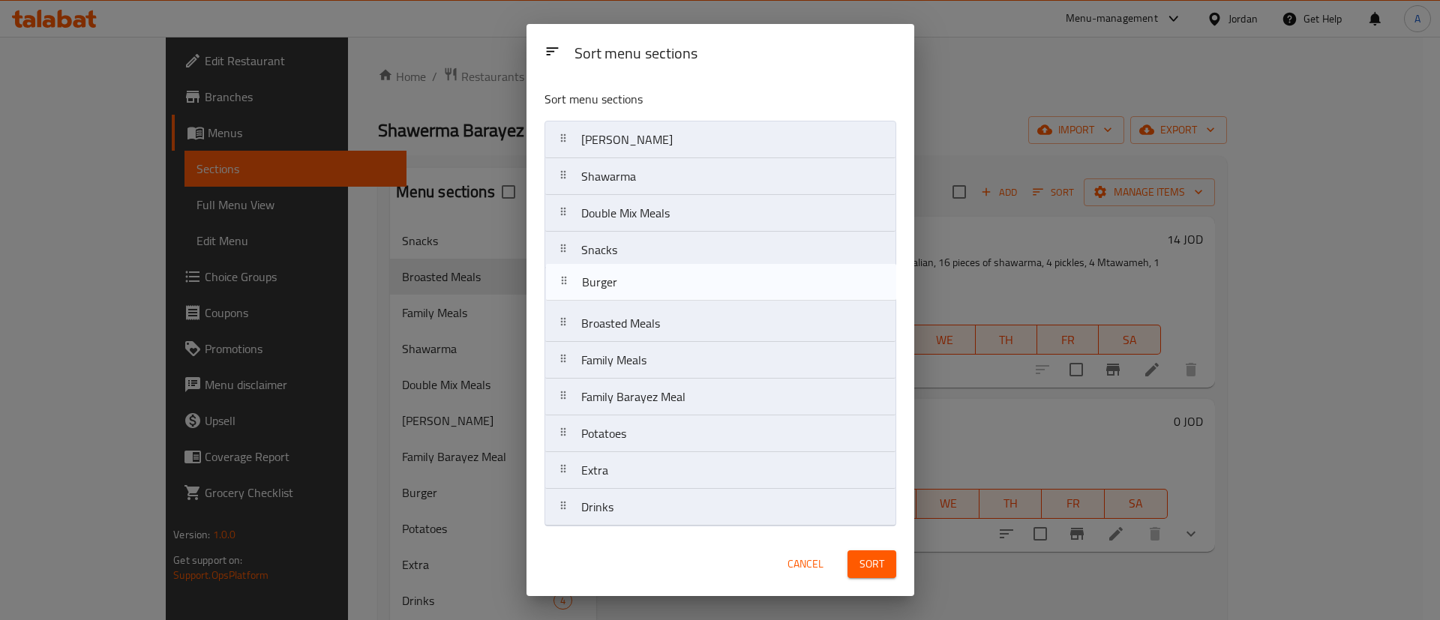
drag, startPoint x: 765, startPoint y: 403, endPoint x: 773, endPoint y: 288, distance: 115.0
click at [767, 283] on nav "Barayez Shawerma Shawarma Double Mix Meals Snacks Broasted Meals Family Meals F…" at bounding box center [721, 324] width 352 height 406
click at [884, 559] on button "Sort" at bounding box center [872, 565] width 49 height 28
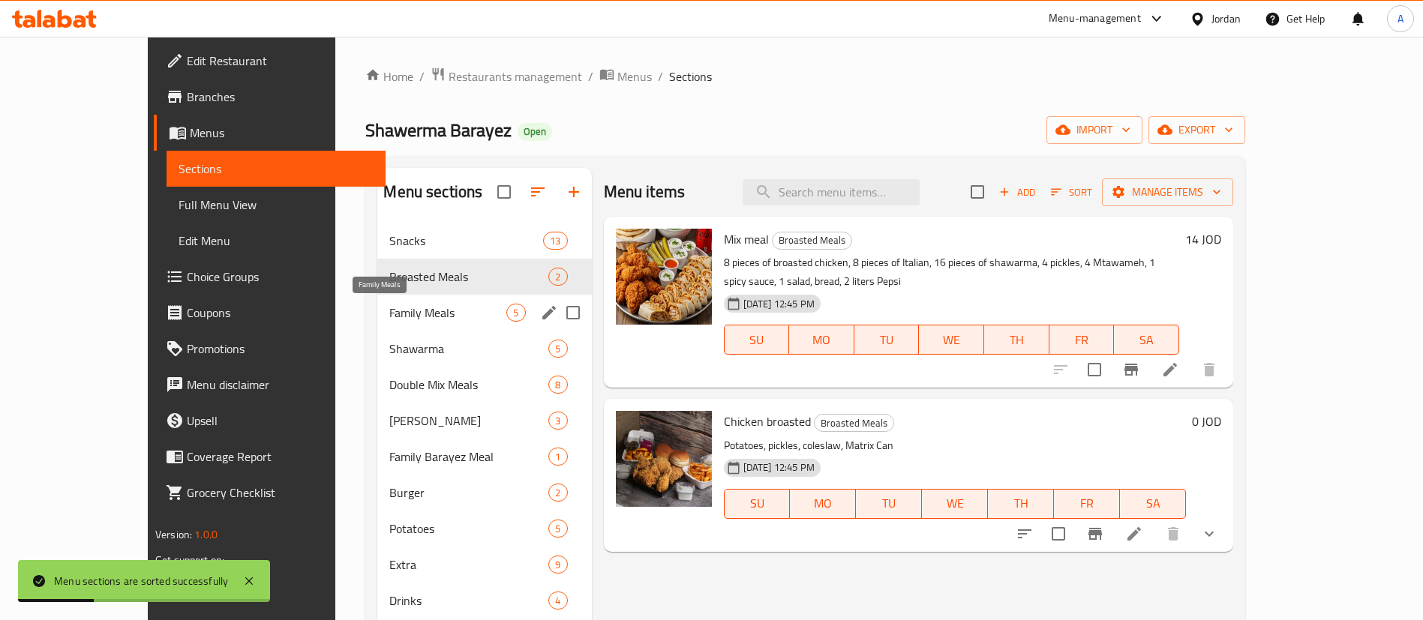
click at [389, 309] on span "Family Meals" at bounding box center [447, 313] width 117 height 18
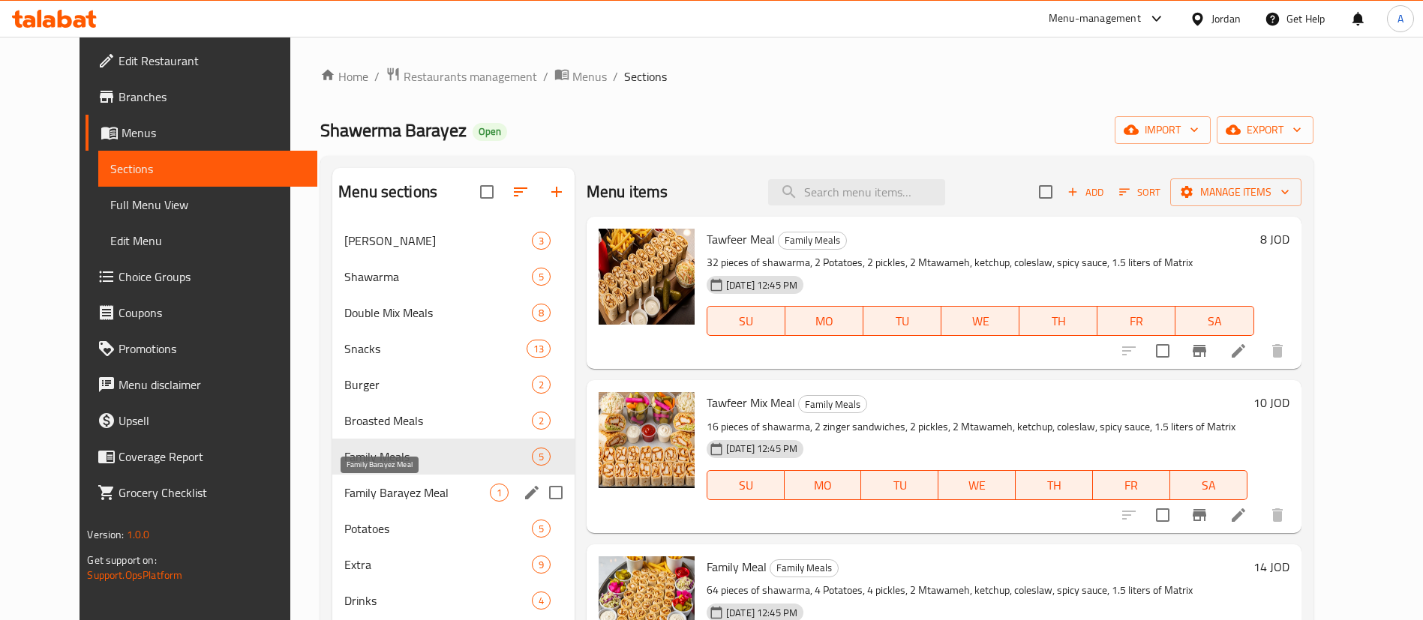
click at [373, 484] on span "Family Barayez Meal" at bounding box center [417, 493] width 146 height 18
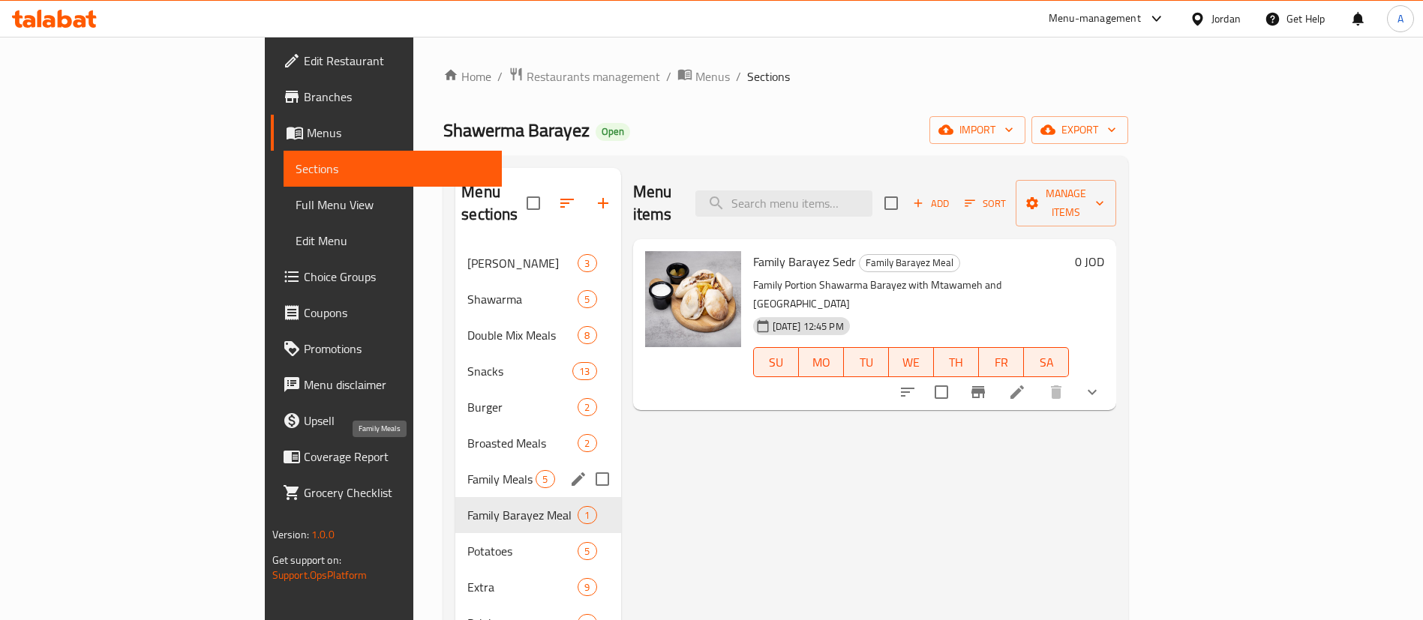
click at [467, 470] on span "Family Meals" at bounding box center [501, 479] width 68 height 18
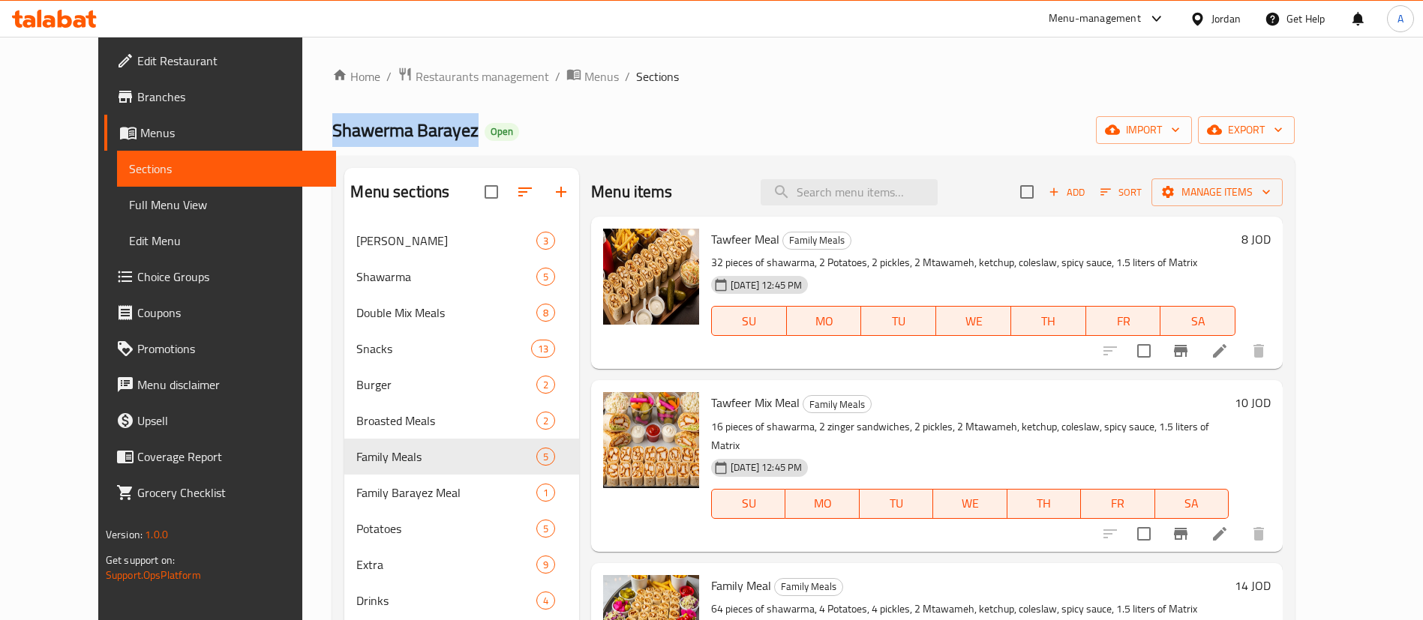
drag, startPoint x: 266, startPoint y: 131, endPoint x: 447, endPoint y: 119, distance: 181.9
click at [419, 130] on div "Home / Restaurants management / Menus / Sections Shawerma Barayez Open import e…" at bounding box center [813, 434] width 1022 height 794
click at [534, 114] on div "Home / Restaurants management / Menus / Sections Shawerma Barayez Open import e…" at bounding box center [813, 434] width 962 height 734
drag, startPoint x: 257, startPoint y: 124, endPoint x: 425, endPoint y: 126, distance: 168.8
click at [425, 126] on div "Home / Restaurants management / Menus / Sections Shawerma Barayez Open import e…" at bounding box center [813, 434] width 1022 height 794
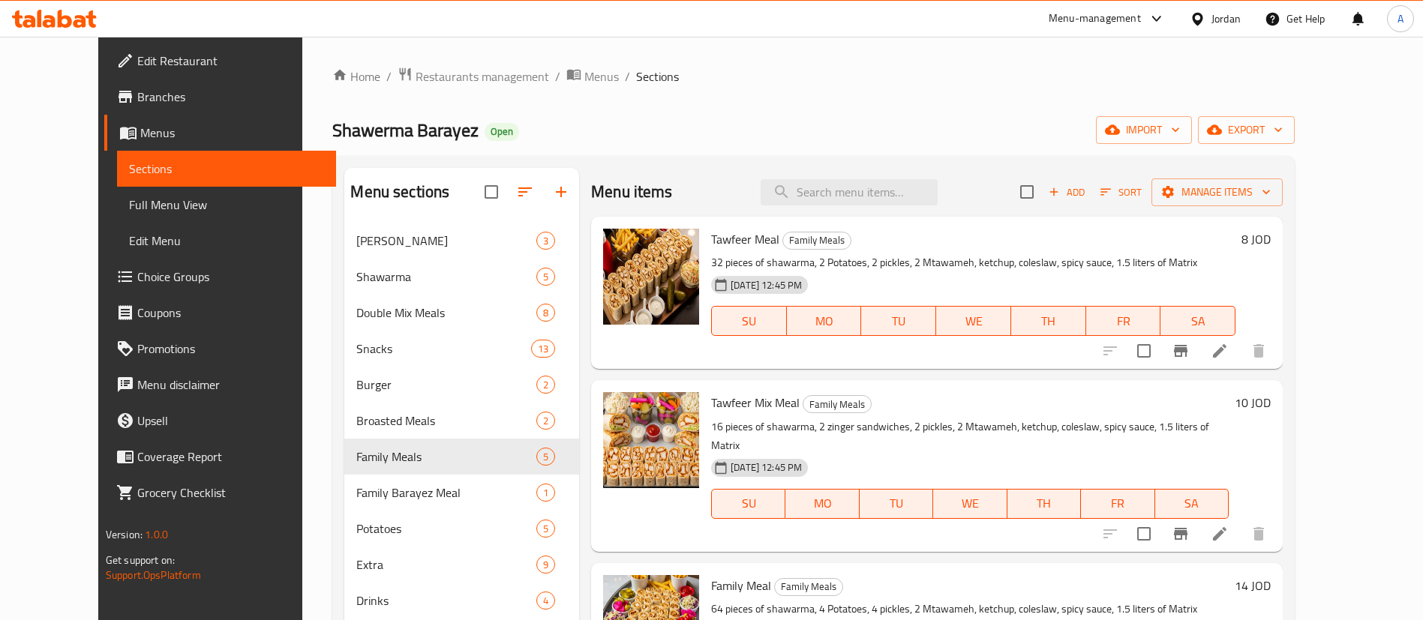
drag, startPoint x: 493, startPoint y: 107, endPoint x: 480, endPoint y: 110, distance: 12.9
click at [493, 110] on div "Home / Restaurants management / Menus / Sections Shawerma Barayez Open import e…" at bounding box center [813, 434] width 962 height 734
drag, startPoint x: 274, startPoint y: 134, endPoint x: 409, endPoint y: 136, distance: 135.0
click at [409, 136] on span "Shawerma Barayez" at bounding box center [405, 130] width 146 height 34
click at [530, 116] on div "Shawerma Barayez Open import export" at bounding box center [813, 130] width 962 height 28
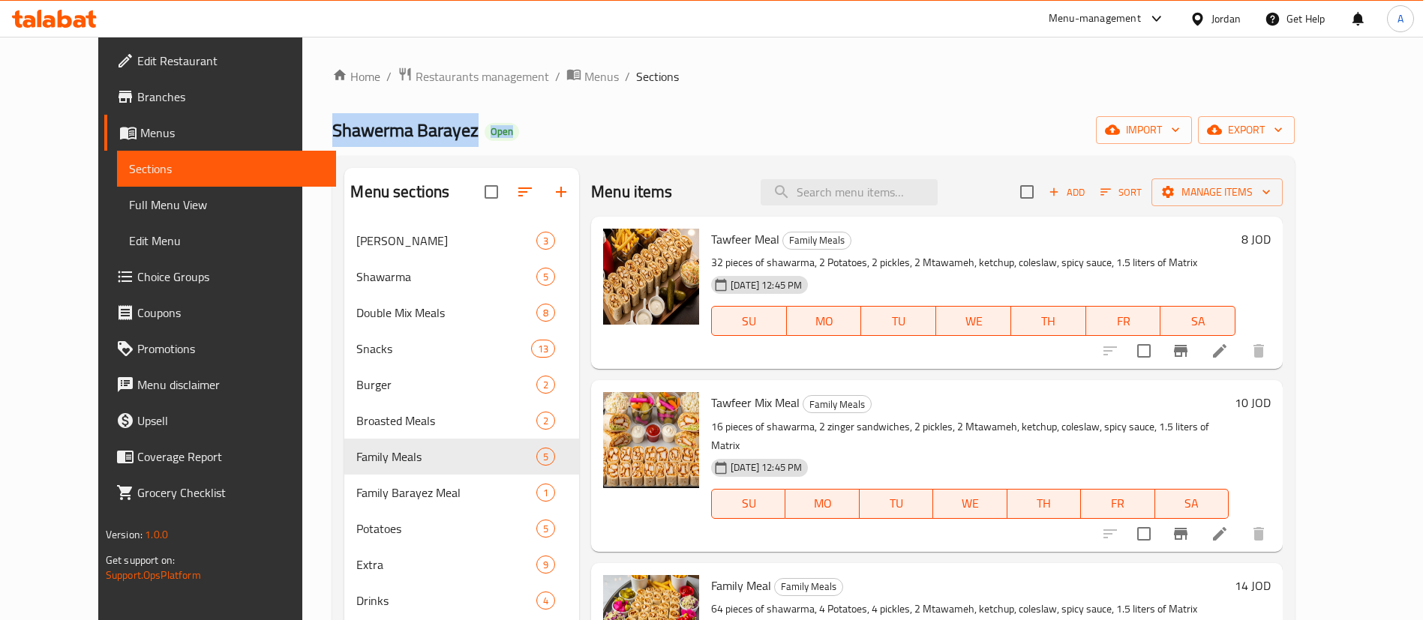
drag, startPoint x: 498, startPoint y: 142, endPoint x: 262, endPoint y: 138, distance: 236.3
click at [302, 138] on div "Home / Restaurants management / Menus / Sections Shawerma Barayez Open import e…" at bounding box center [813, 434] width 1022 height 794
click at [302, 128] on div "Home / Restaurants management / Menus / Sections Shawerma Barayez Open import e…" at bounding box center [813, 434] width 1022 height 794
drag, startPoint x: 253, startPoint y: 118, endPoint x: 416, endPoint y: 108, distance: 163.8
click at [416, 108] on div "Home / Restaurants management / Menus / Sections Shawerma Barayez Open import e…" at bounding box center [813, 434] width 1022 height 794
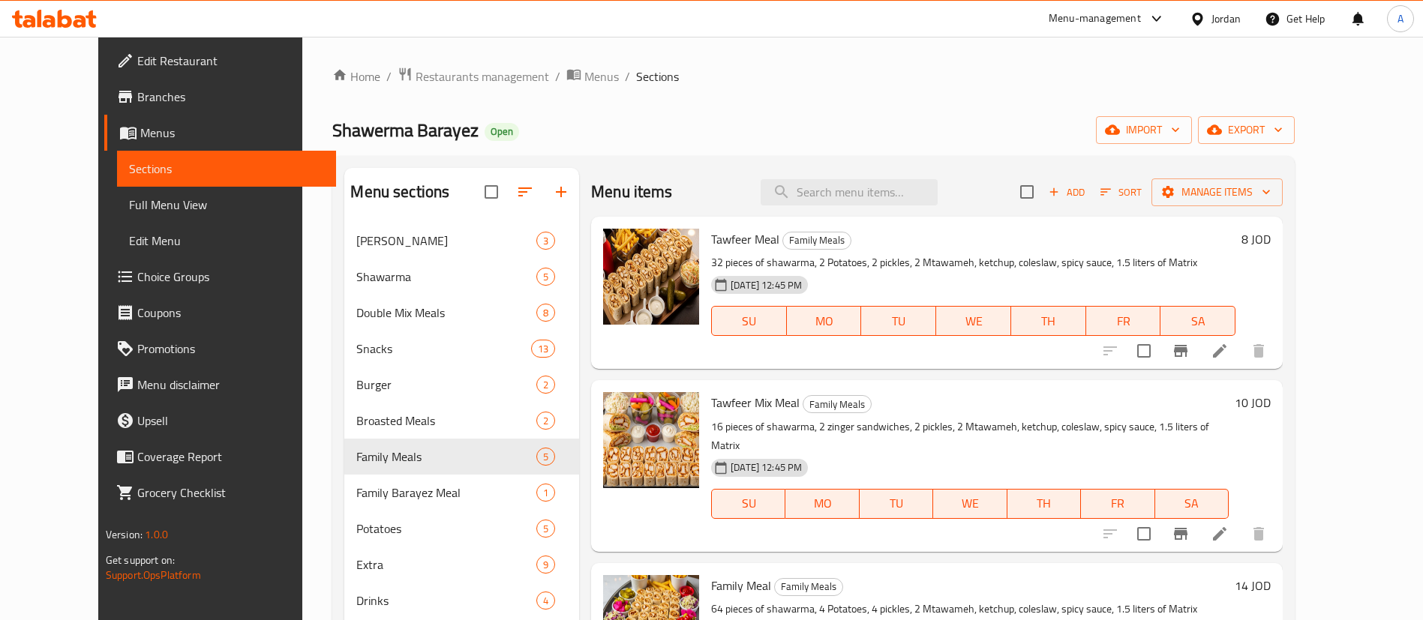
click at [732, 125] on div "Shawerma Barayez Open import export" at bounding box center [813, 130] width 962 height 28
drag, startPoint x: 266, startPoint y: 132, endPoint x: 427, endPoint y: 126, distance: 161.4
click at [427, 126] on div "Home / Restaurants management / Menus / Sections Shawerma Barayez Open import e…" at bounding box center [813, 434] width 1022 height 794
click at [653, 125] on div "Shawerma Barayez Open import export" at bounding box center [813, 130] width 962 height 28
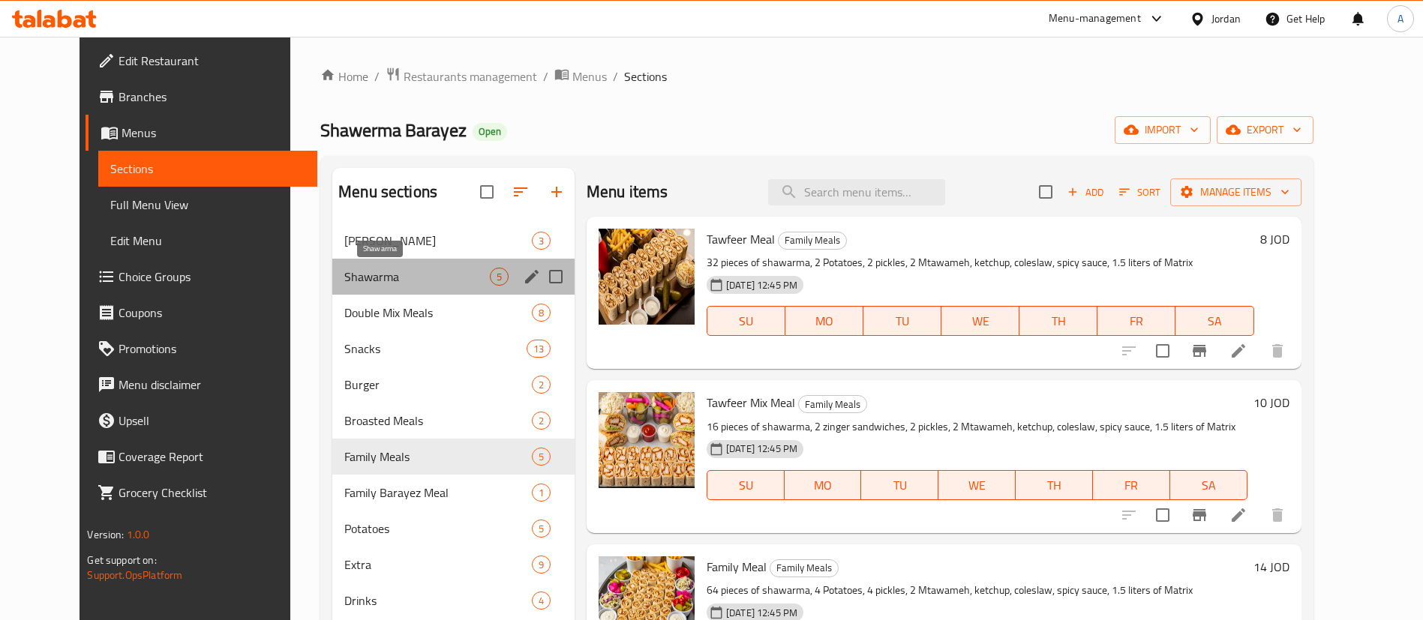
click at [361, 274] on span "Shawarma" at bounding box center [417, 277] width 146 height 18
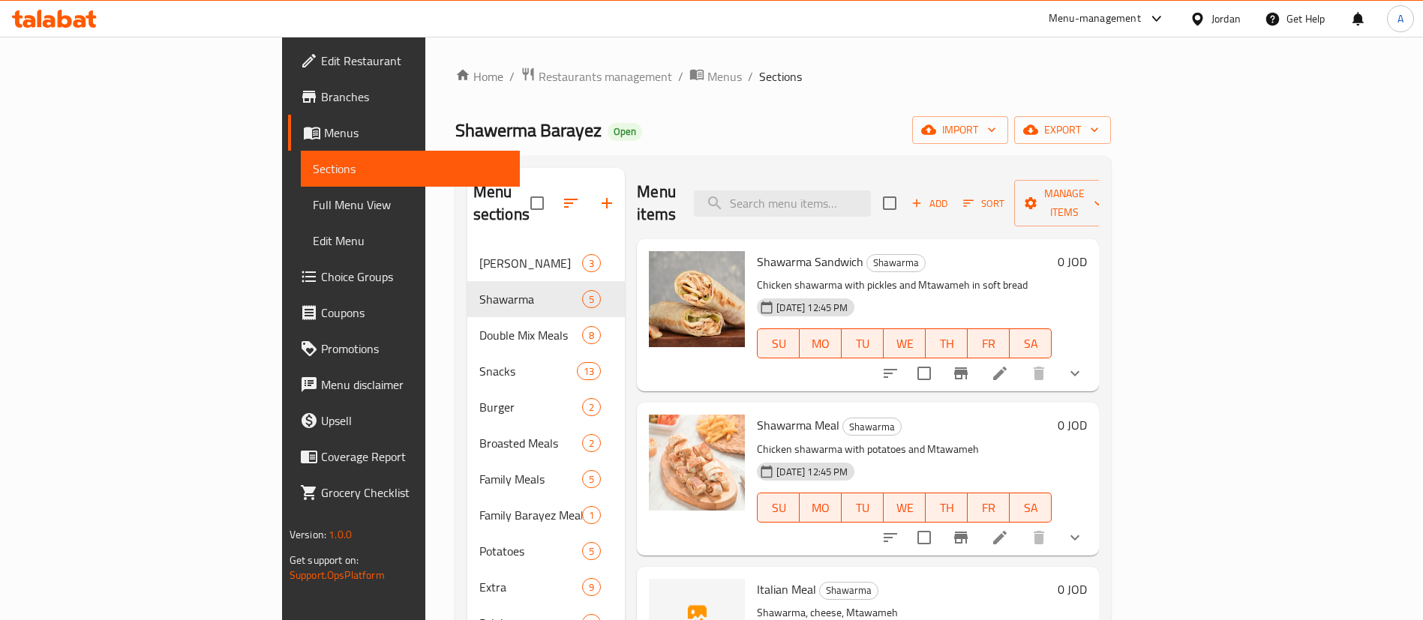
click at [1093, 356] on button "show more" at bounding box center [1075, 374] width 36 height 36
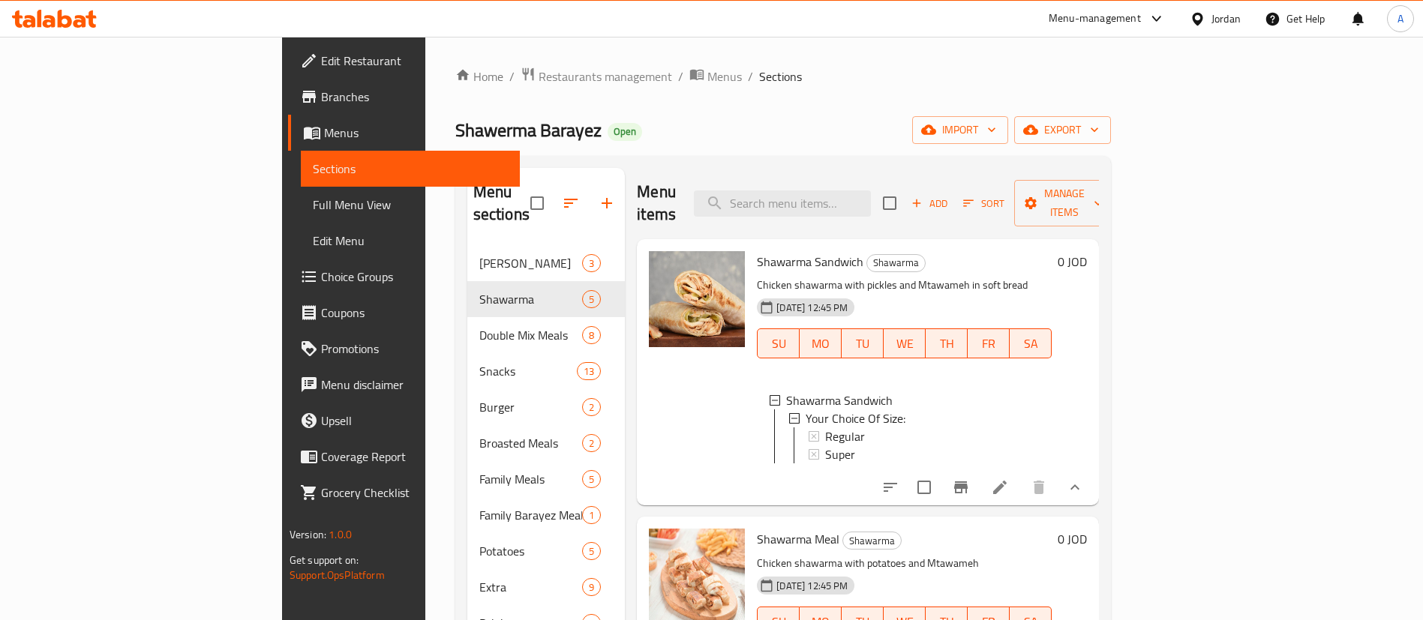
click at [1009, 479] on icon at bounding box center [1000, 488] width 18 height 18
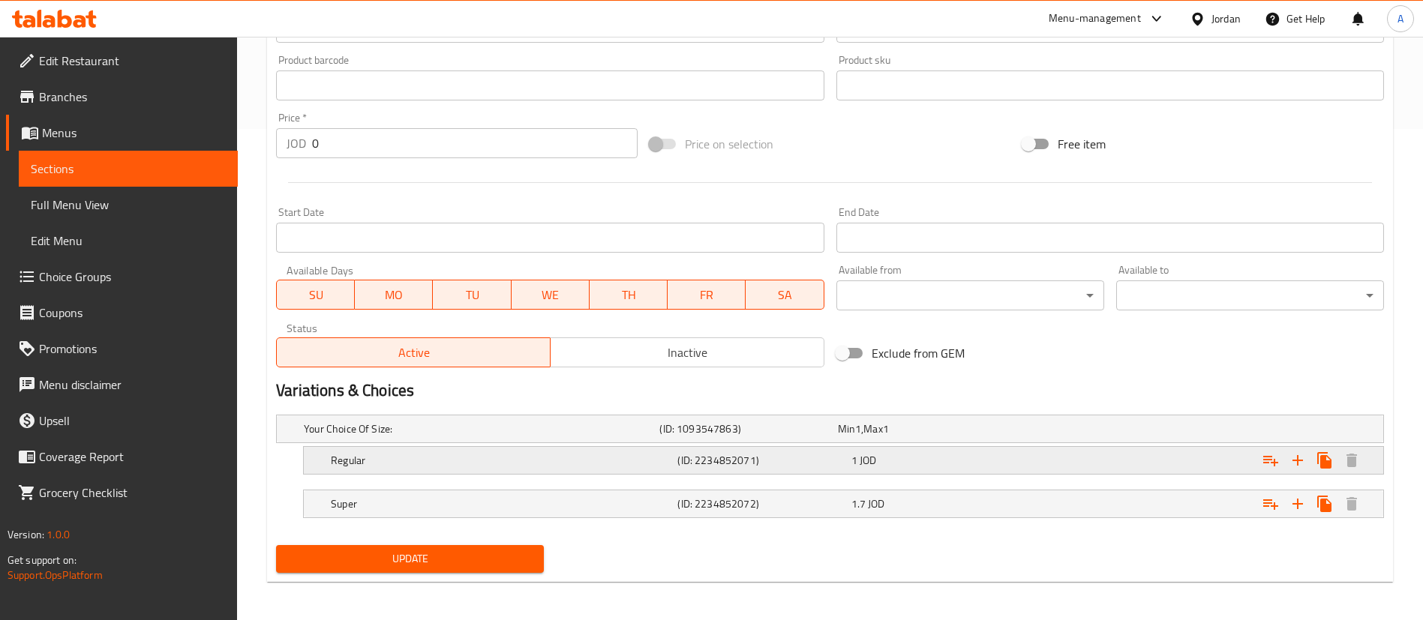
scroll to position [495, 0]
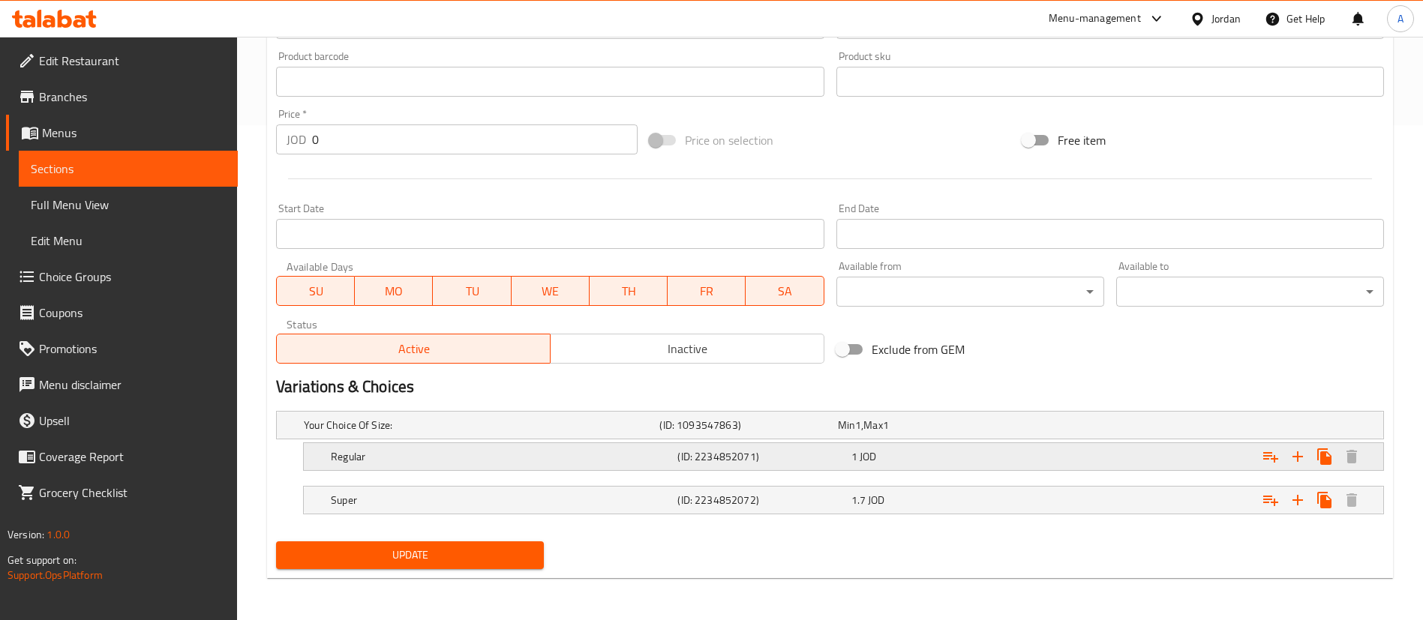
click at [906, 433] on div "1 JOD" at bounding box center [924, 425] width 172 height 15
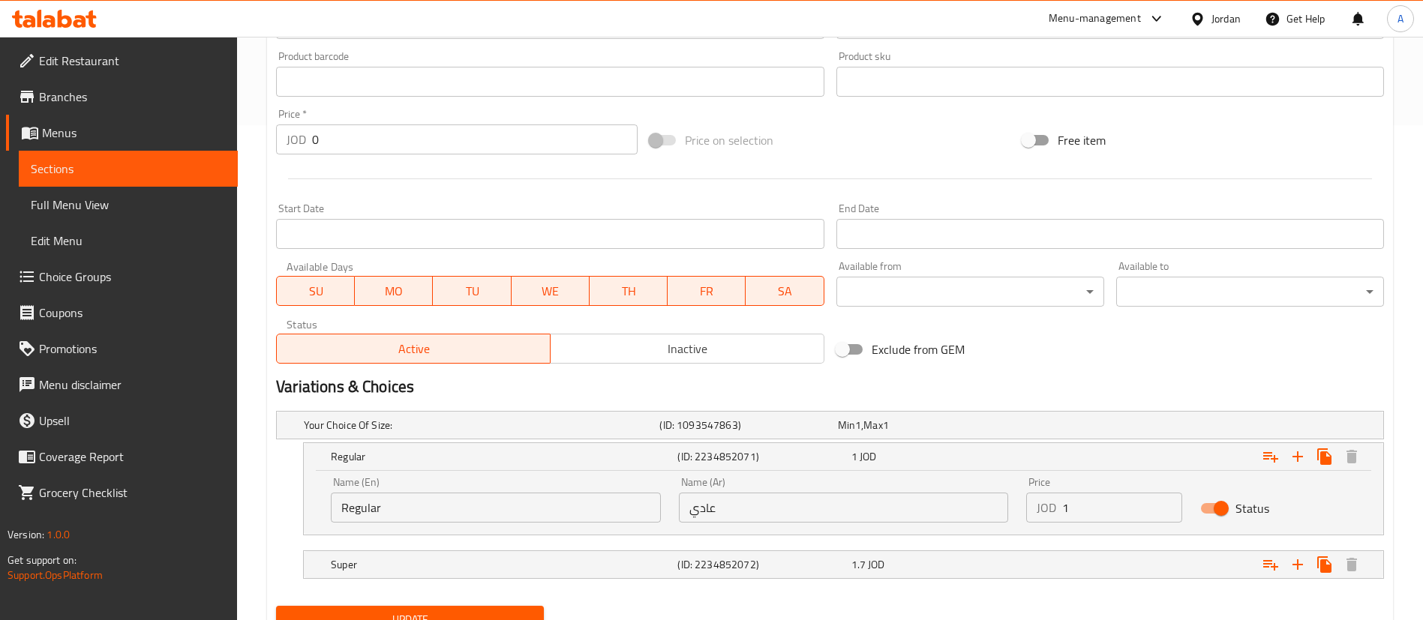
drag, startPoint x: 1087, startPoint y: 502, endPoint x: 1010, endPoint y: 502, distance: 76.5
click at [1016, 503] on div "Name (En) Regular Name (En) Name (Ar) عادي Name (Ar) Price JOD 1 Price Status" at bounding box center [843, 500] width 1043 height 64
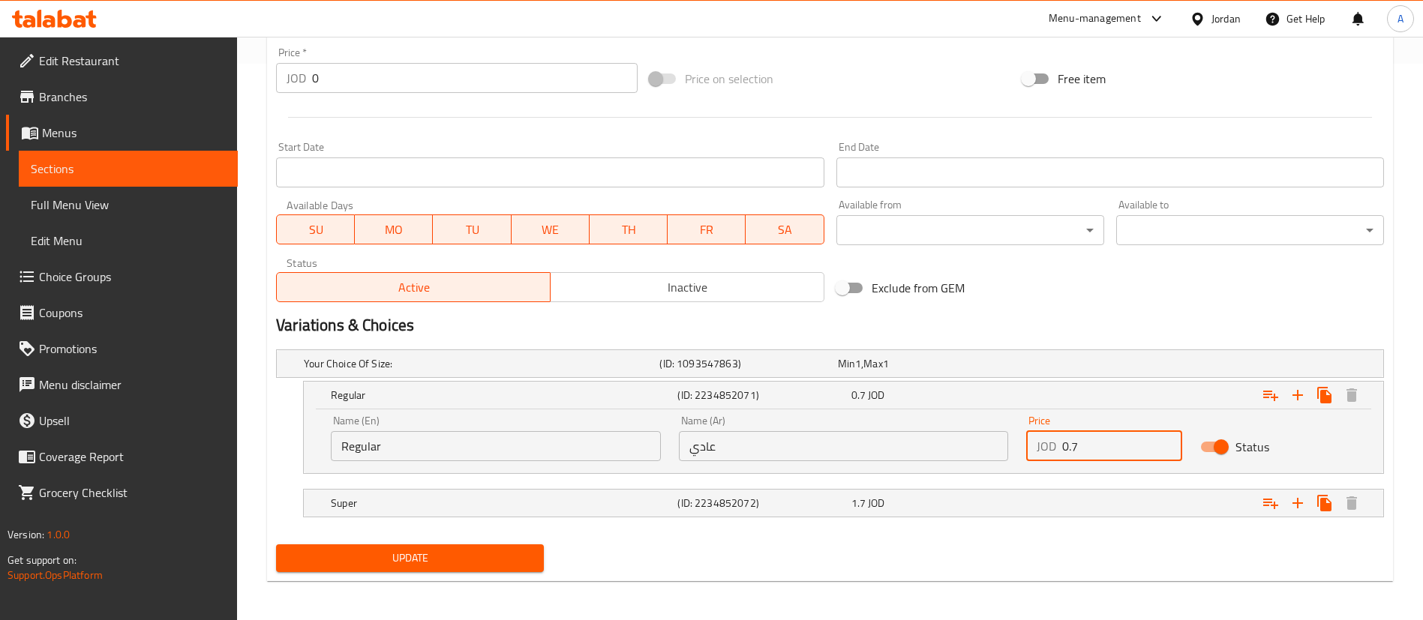
scroll to position [560, 0]
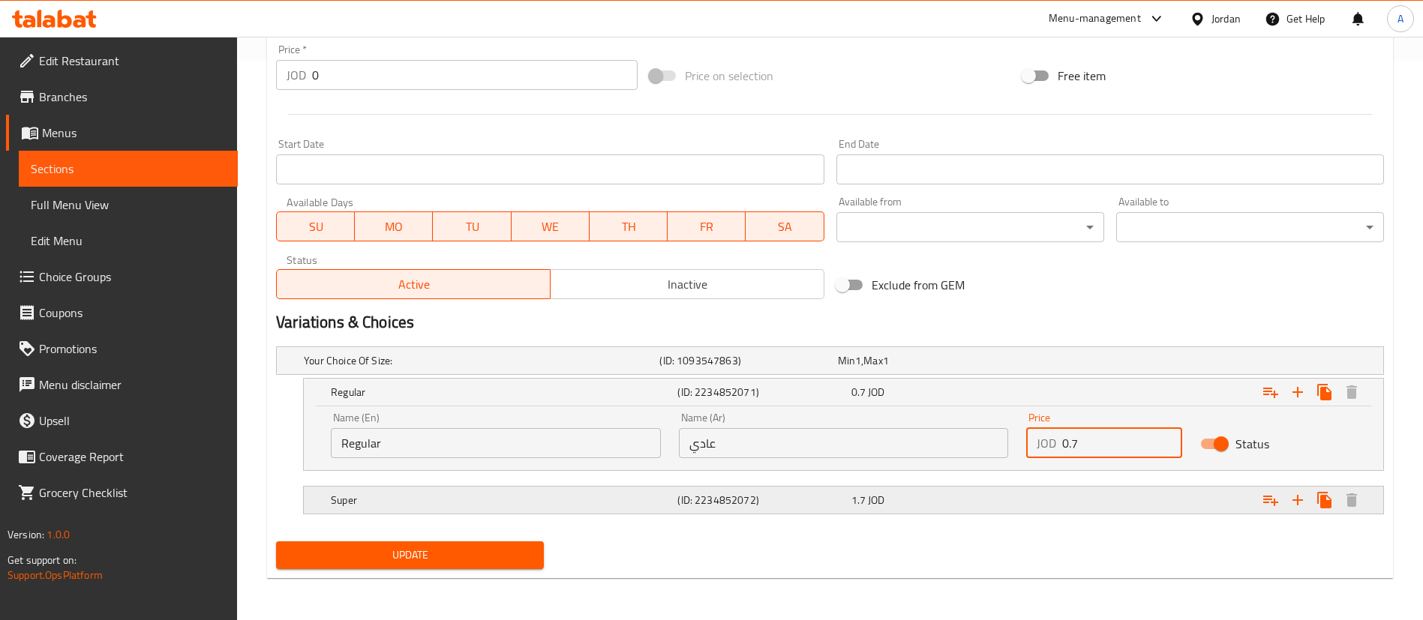
type input "0.7"
click at [975, 368] on div "1.7 JOD" at bounding box center [924, 360] width 172 height 15
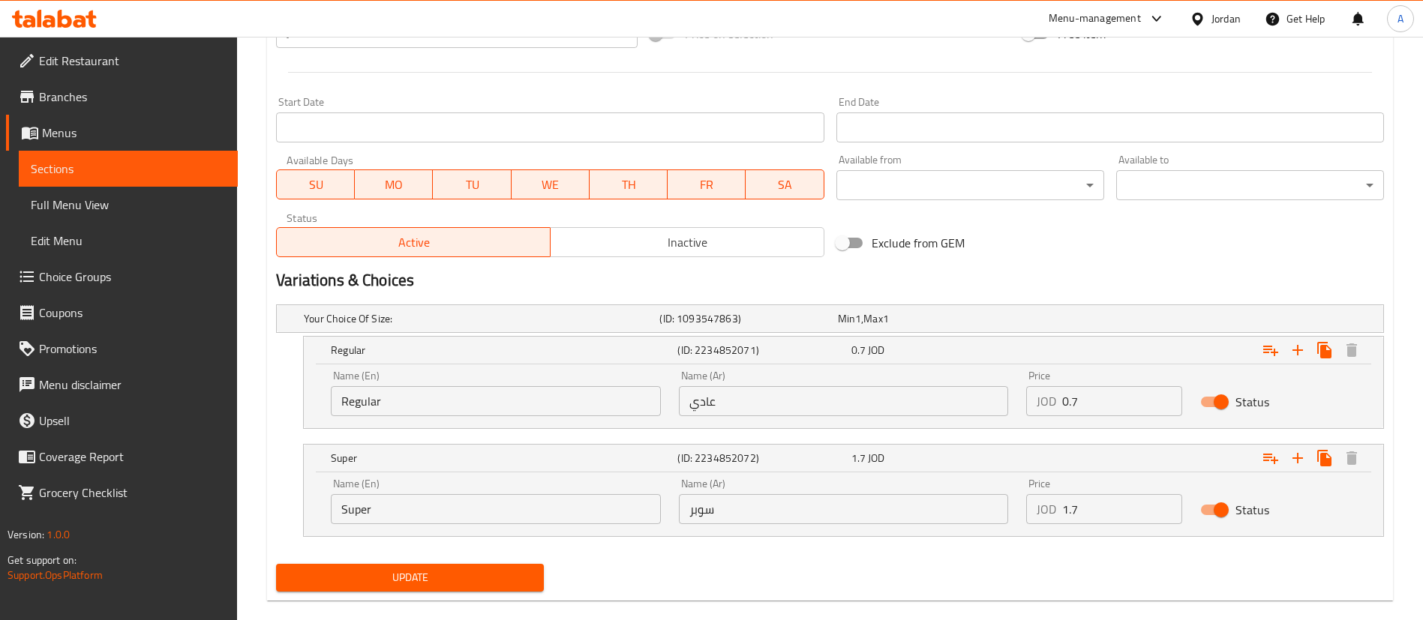
scroll to position [624, 0]
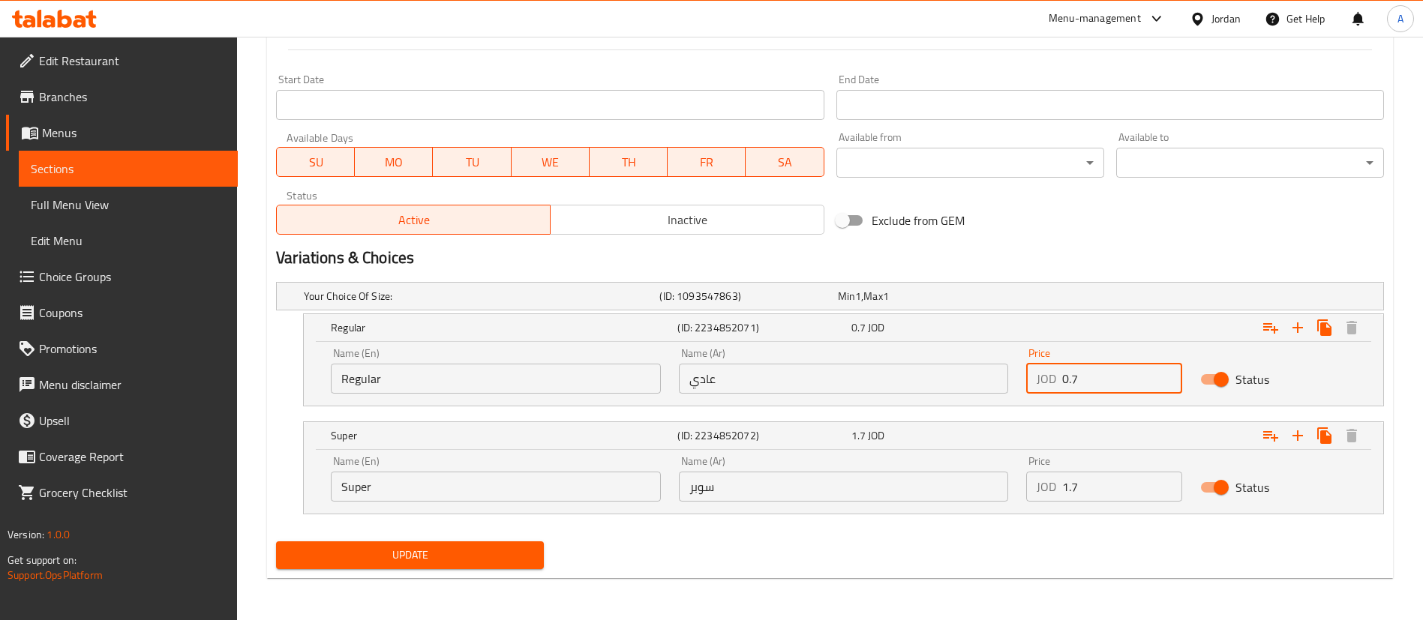
drag, startPoint x: 1117, startPoint y: 371, endPoint x: 1081, endPoint y: 372, distance: 36.0
click at [1081, 372] on input "0.7" at bounding box center [1122, 379] width 120 height 30
click at [1091, 374] on input "0.7" at bounding box center [1122, 379] width 120 height 30
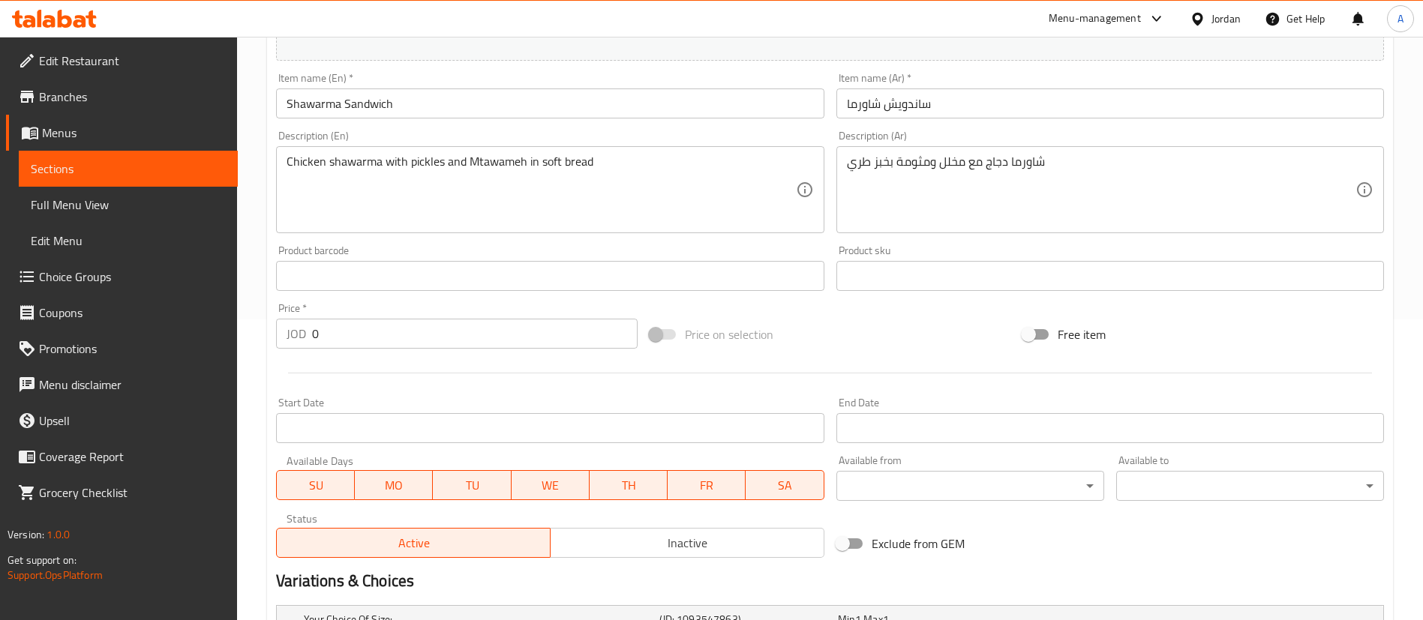
scroll to position [0, 0]
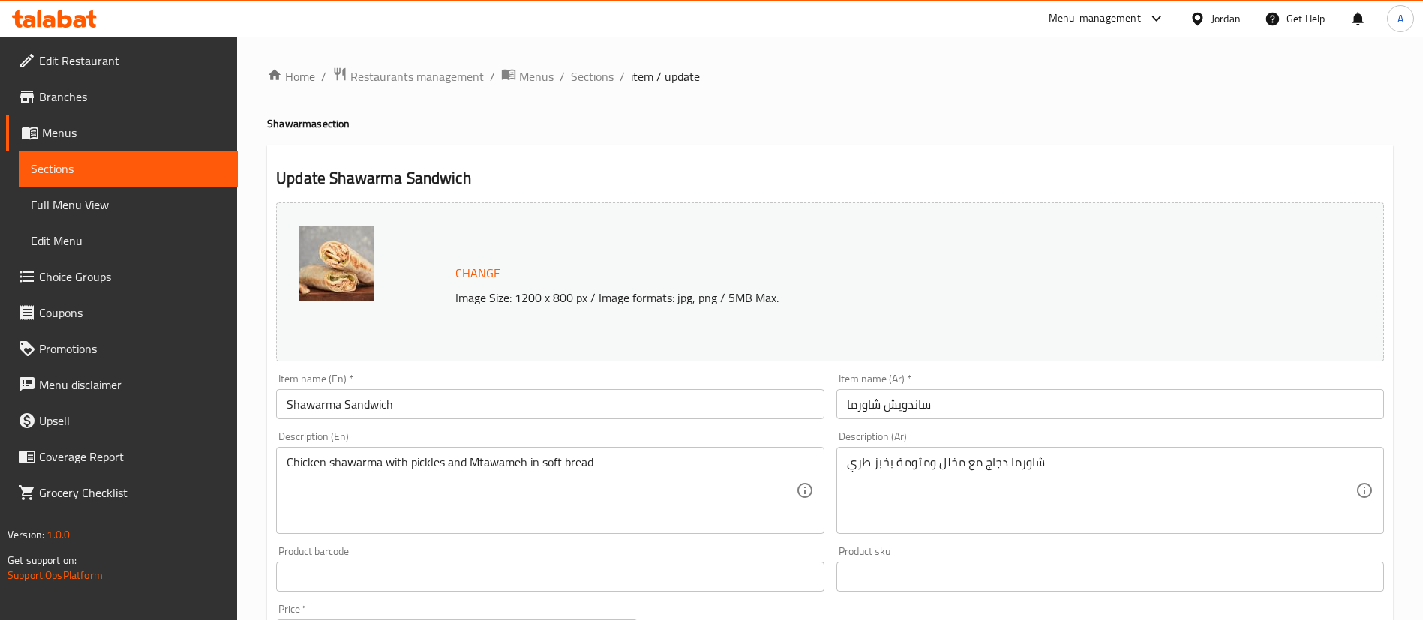
click at [589, 82] on span "Sections" at bounding box center [592, 77] width 43 height 18
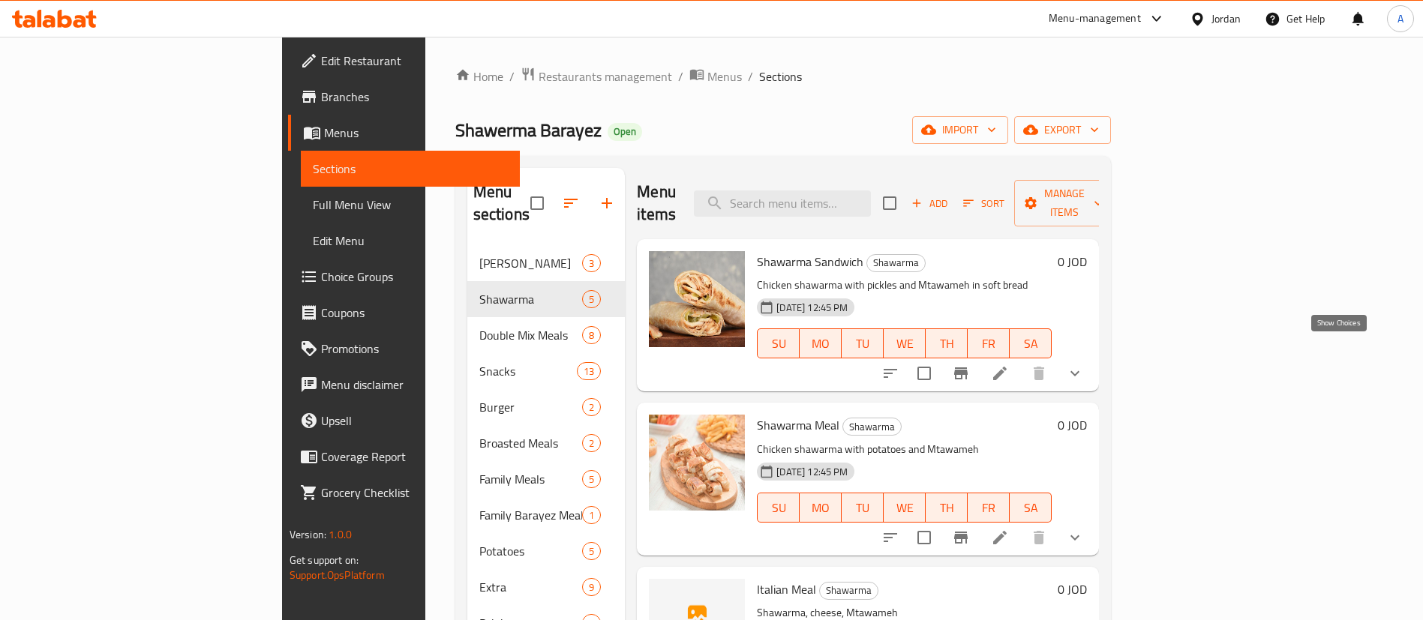
drag, startPoint x: 1339, startPoint y: 352, endPoint x: 1323, endPoint y: 354, distance: 15.9
click at [1079, 371] on icon "show more" at bounding box center [1074, 373] width 9 height 5
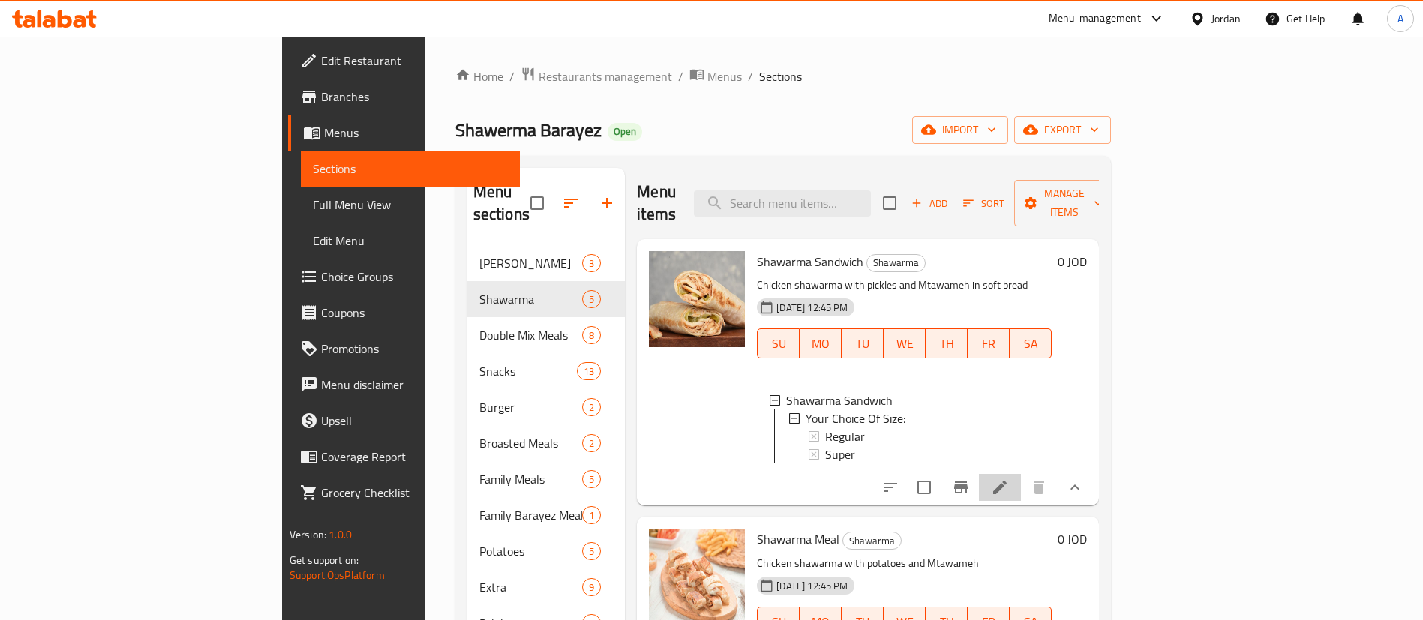
click at [1021, 482] on li at bounding box center [1000, 487] width 42 height 27
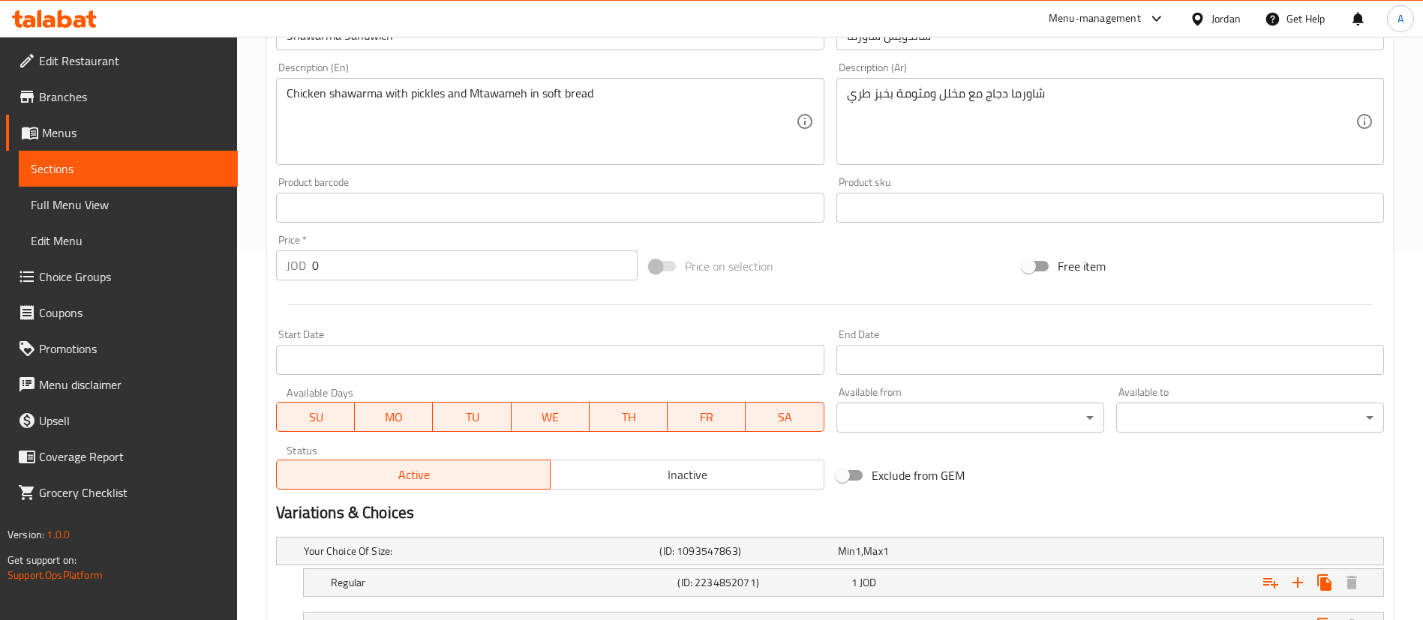
scroll to position [495, 0]
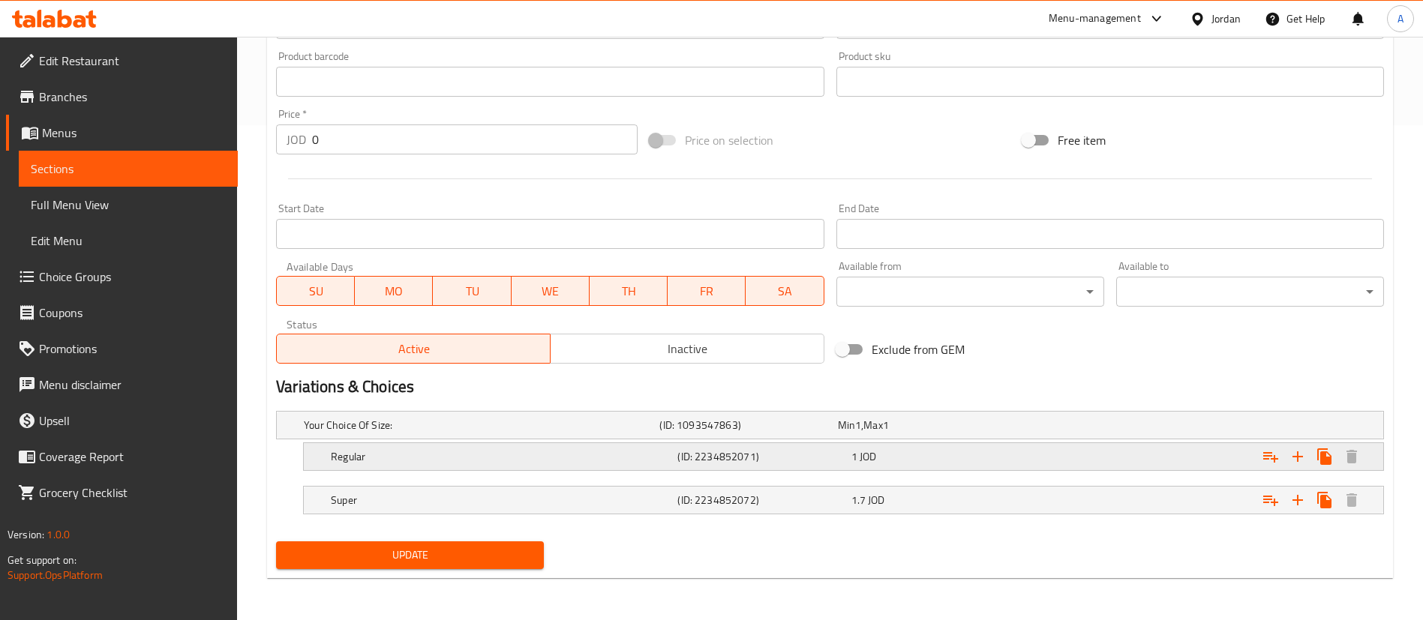
drag, startPoint x: 923, startPoint y: 462, endPoint x: 932, endPoint y: 467, distance: 9.8
click at [932, 442] on div "Regular (ID: 2234852071) 1 JOD" at bounding box center [834, 425] width 1067 height 33
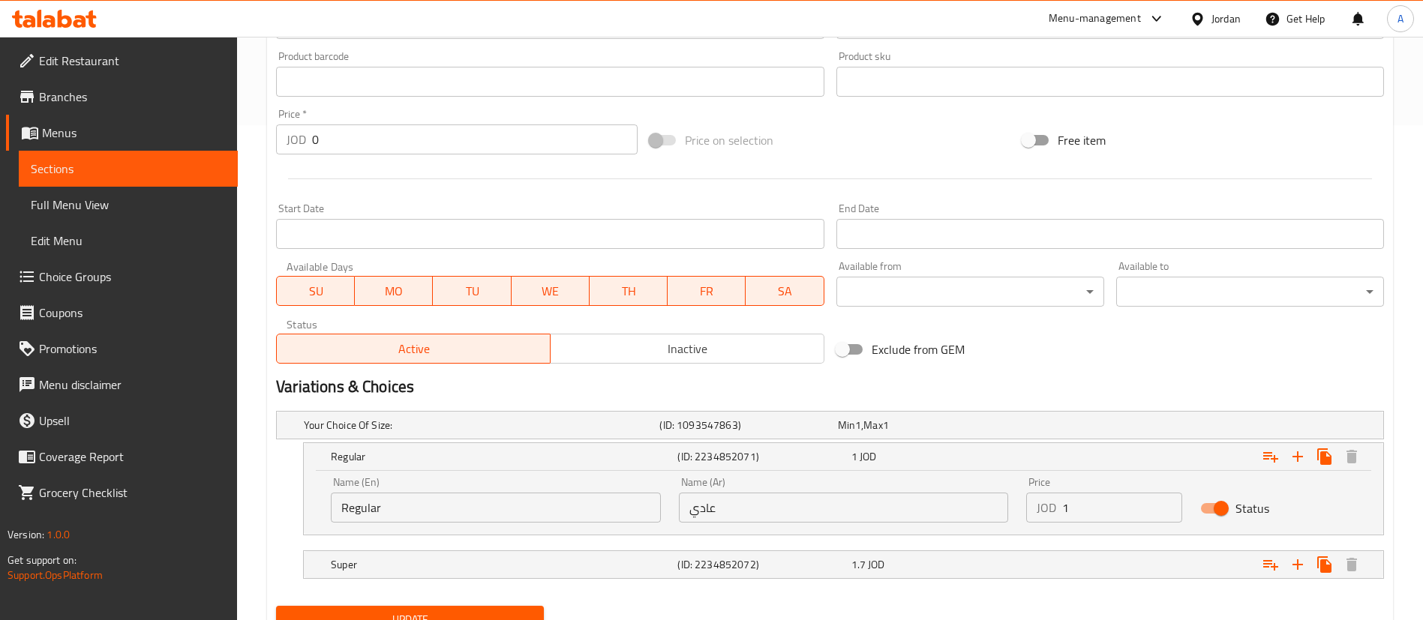
drag, startPoint x: 1093, startPoint y: 528, endPoint x: 945, endPoint y: 478, distance: 156.1
click at [958, 505] on div "Name (En) Regular Name (En) Name (Ar) عادي Name (Ar) Price JOD 1 Price Status" at bounding box center [843, 500] width 1043 height 64
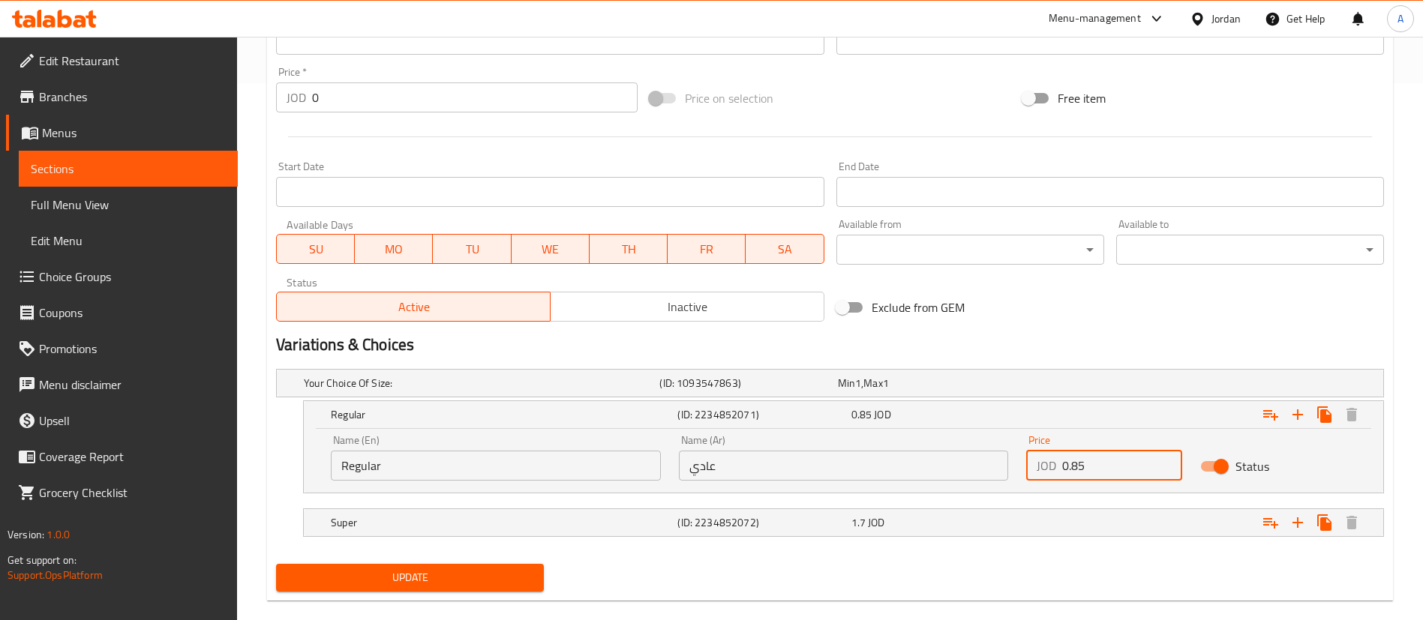
scroll to position [560, 0]
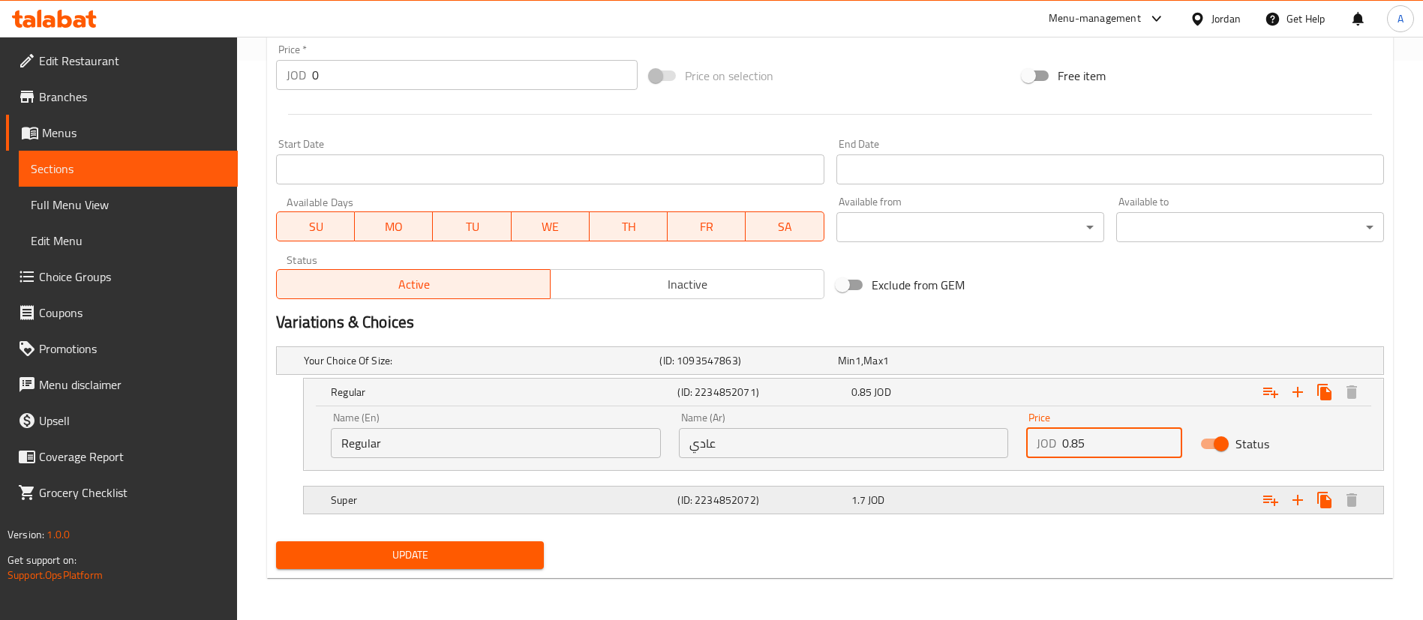
type input "0.85"
drag, startPoint x: 665, startPoint y: 483, endPoint x: 658, endPoint y: 489, distance: 9.6
click at [662, 485] on div "Your Choice Of Size: (ID: 1093547863) Min 1 , Max 1 Name (En) Your Choice Of Si…" at bounding box center [830, 438] width 1120 height 195
click at [774, 368] on h5 "(ID: 2234852072)" at bounding box center [745, 360] width 172 height 15
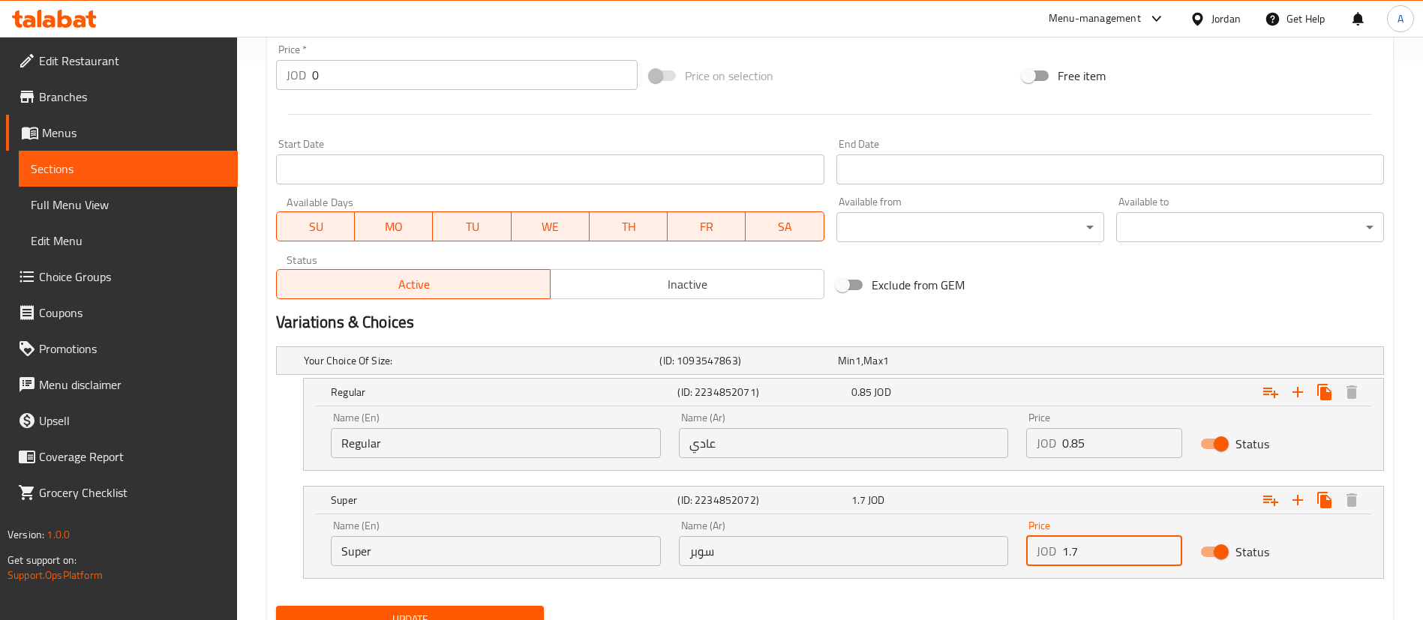
click at [1103, 552] on input "1.7" at bounding box center [1122, 551] width 120 height 30
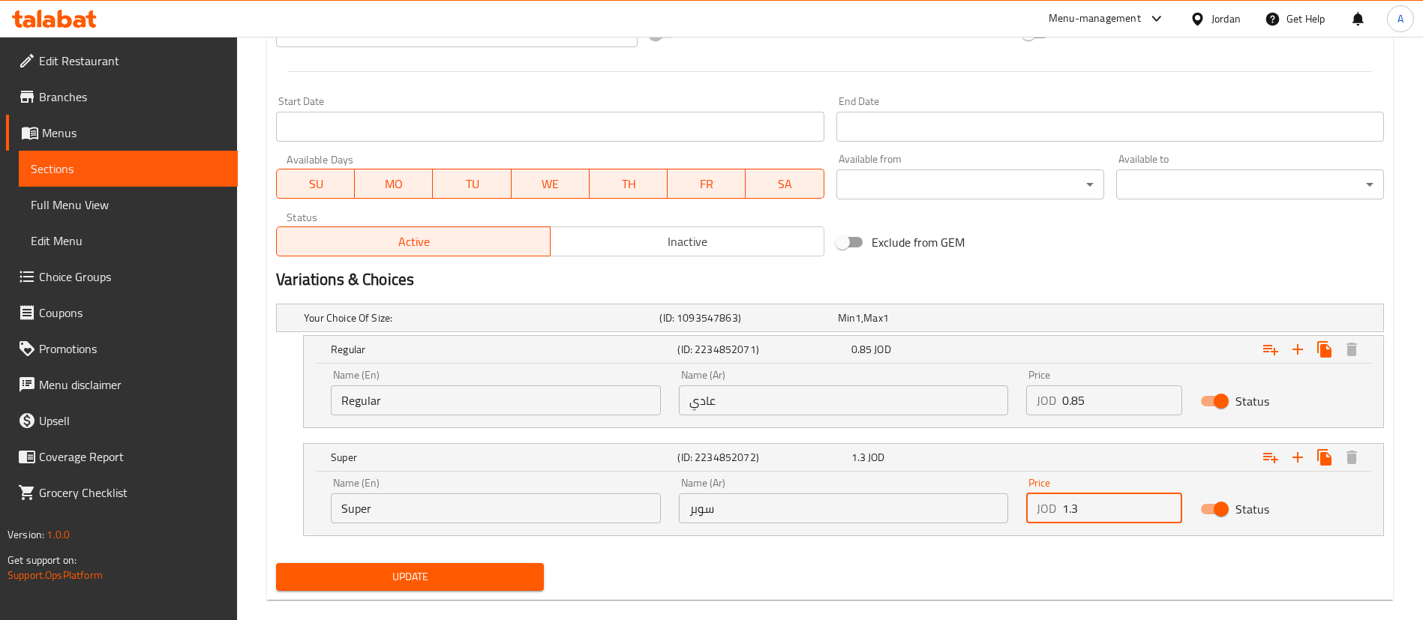
scroll to position [624, 0]
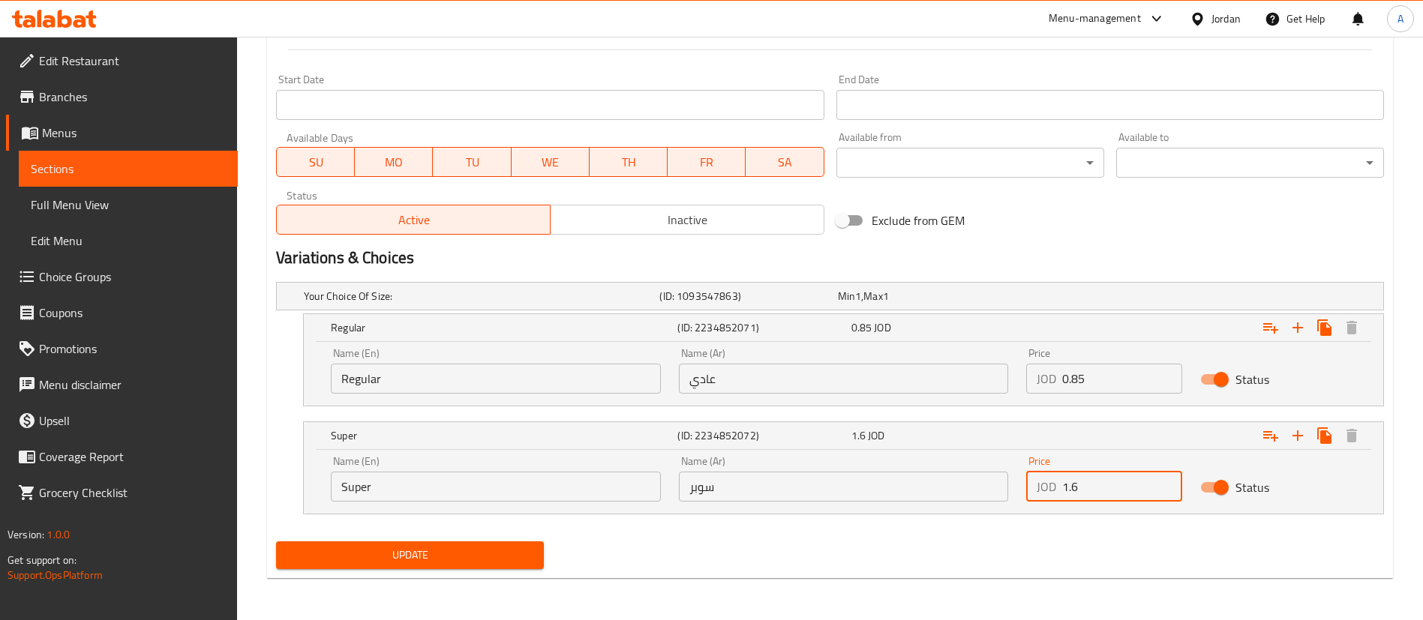
drag, startPoint x: 383, startPoint y: 554, endPoint x: 458, endPoint y: 530, distance: 79.5
click at [382, 554] on span "Update" at bounding box center [410, 555] width 244 height 19
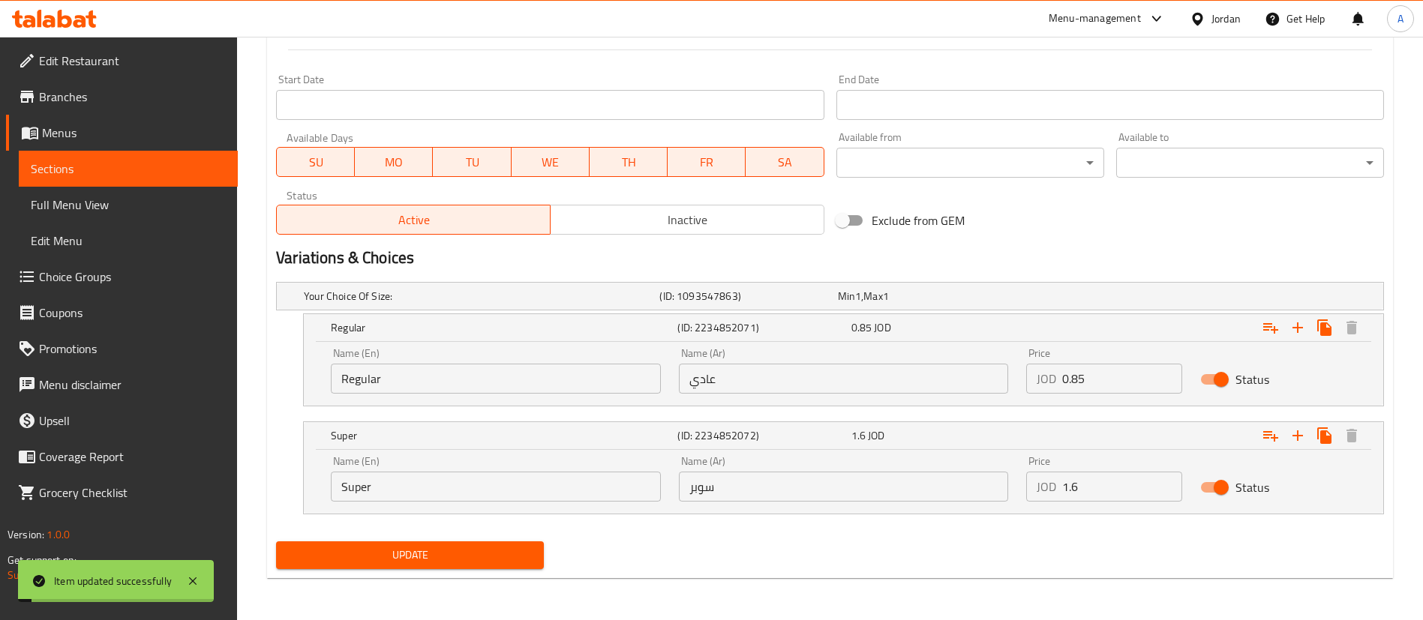
drag, startPoint x: 1120, startPoint y: 490, endPoint x: 1120, endPoint y: 479, distance: 10.5
click at [1120, 489] on input "1.6" at bounding box center [1122, 487] width 120 height 30
type input "1.5"
click at [521, 326] on h5 "Regular" at bounding box center [501, 327] width 341 height 15
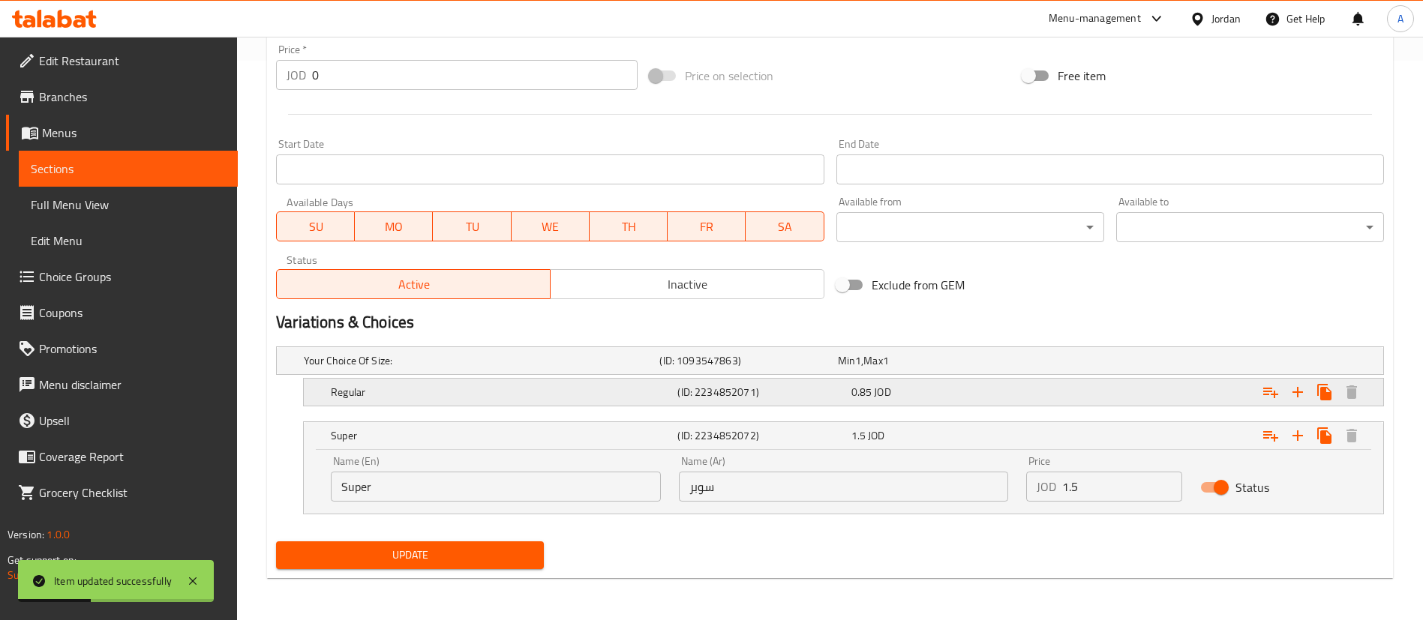
scroll to position [560, 0]
drag, startPoint x: 422, startPoint y: 542, endPoint x: 422, endPoint y: 554, distance: 12.0
click at [423, 543] on button "Update" at bounding box center [410, 556] width 268 height 28
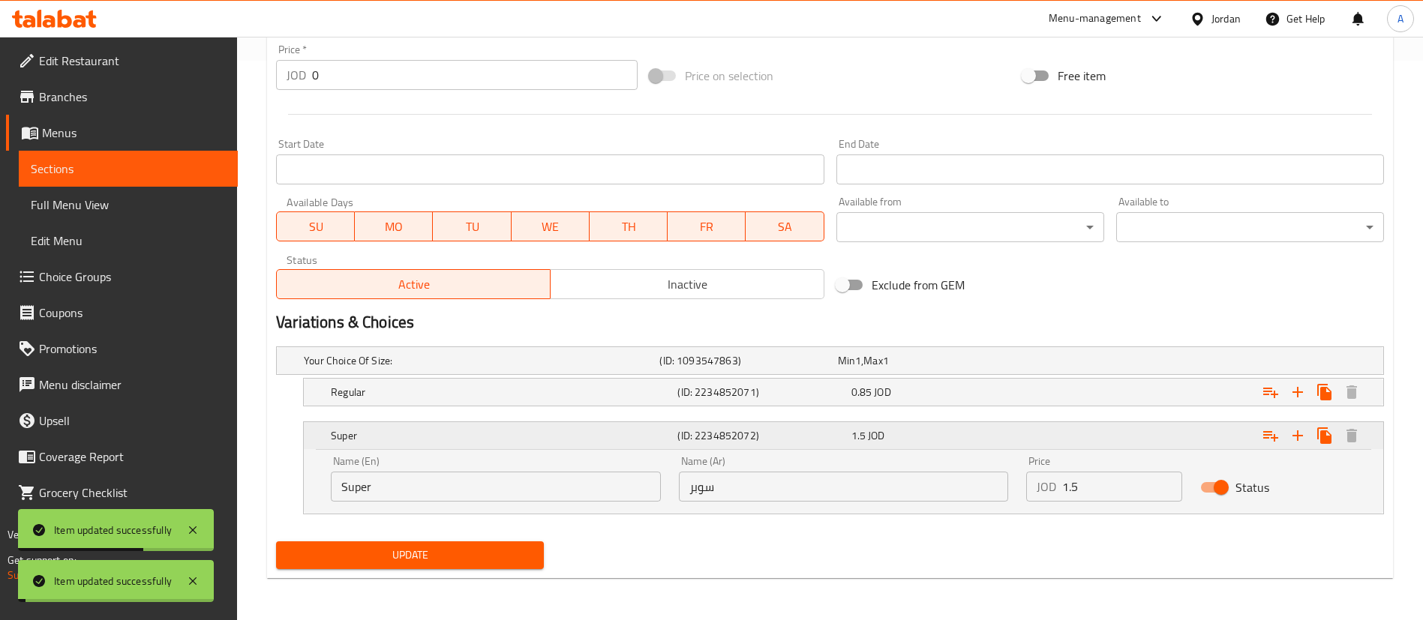
click at [543, 428] on div "Super" at bounding box center [501, 435] width 347 height 21
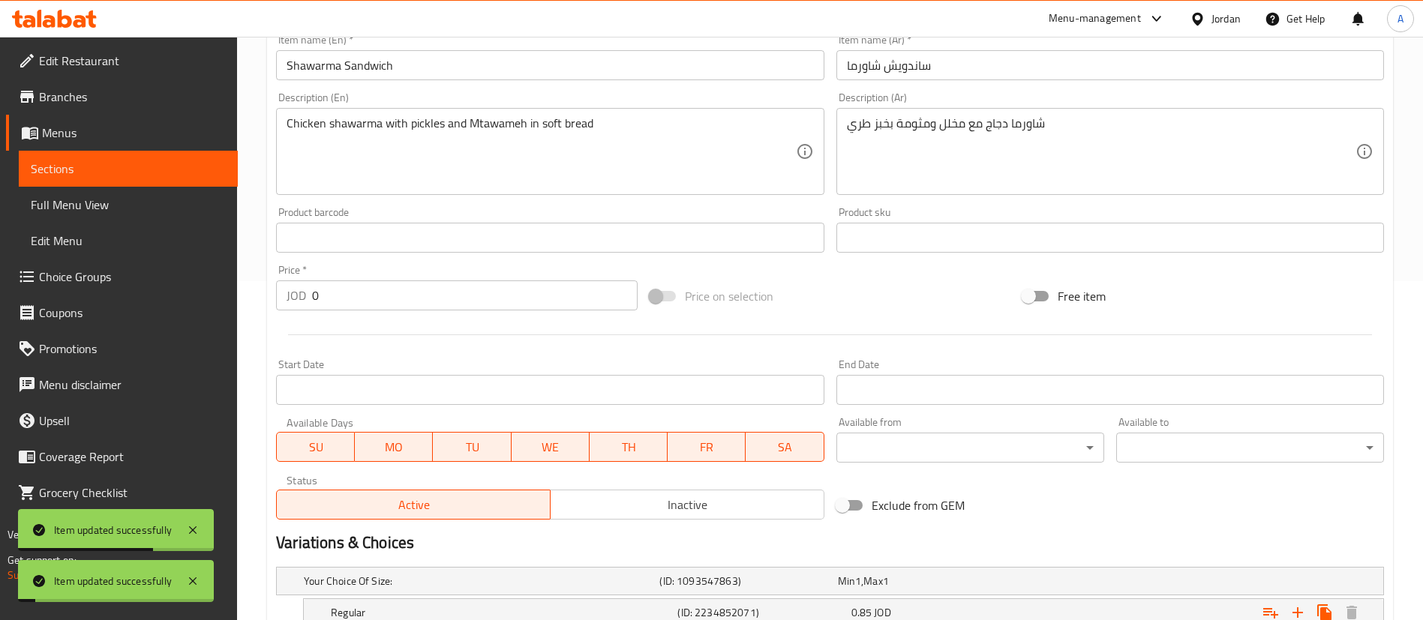
scroll to position [0, 0]
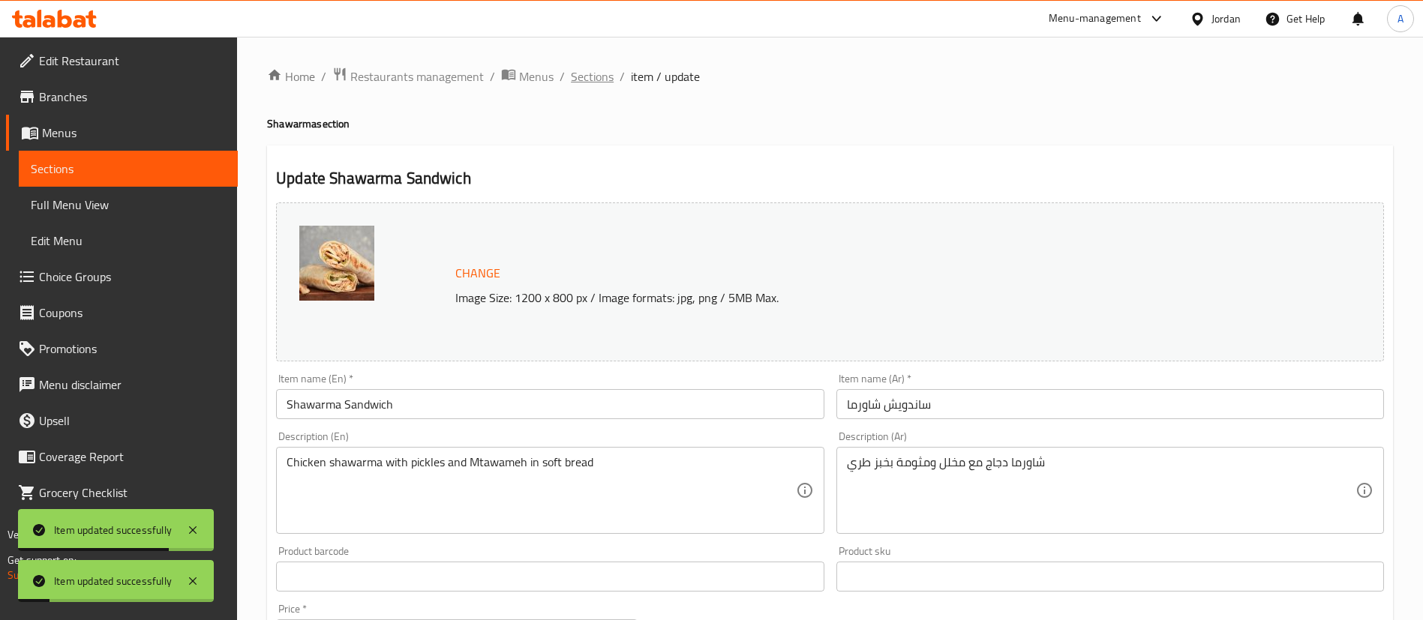
click at [584, 78] on span "Sections" at bounding box center [592, 77] width 43 height 18
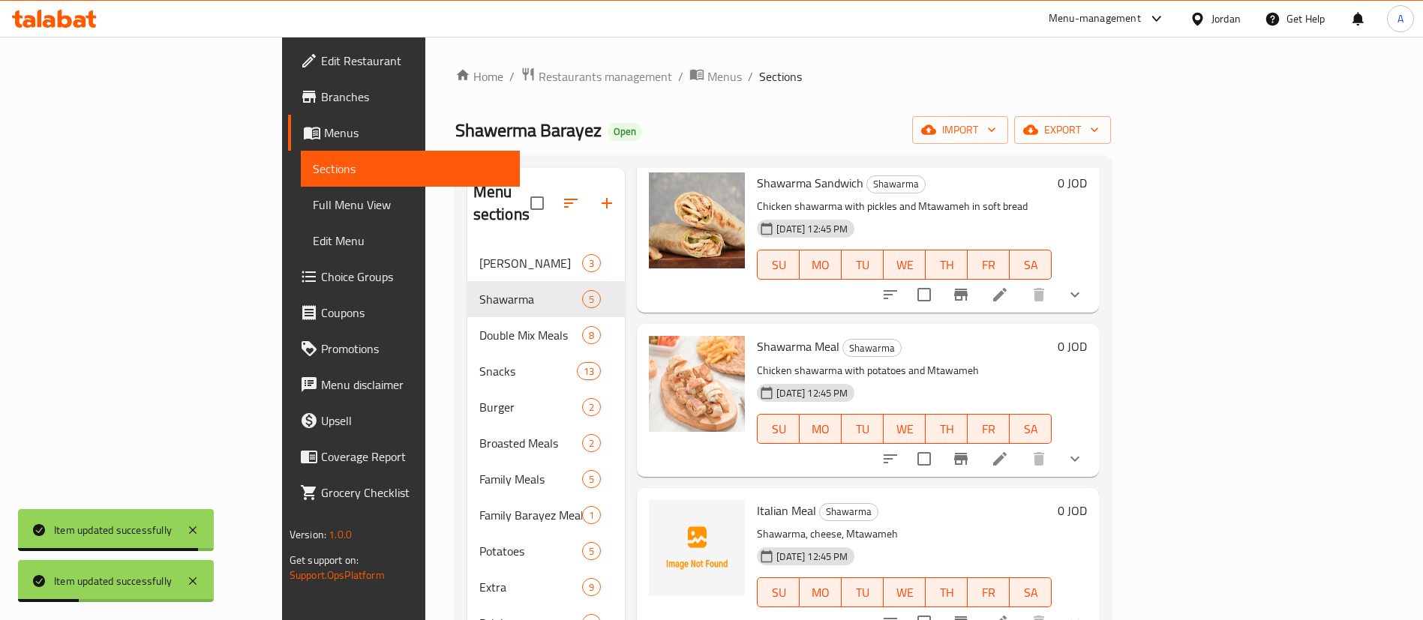
scroll to position [113, 0]
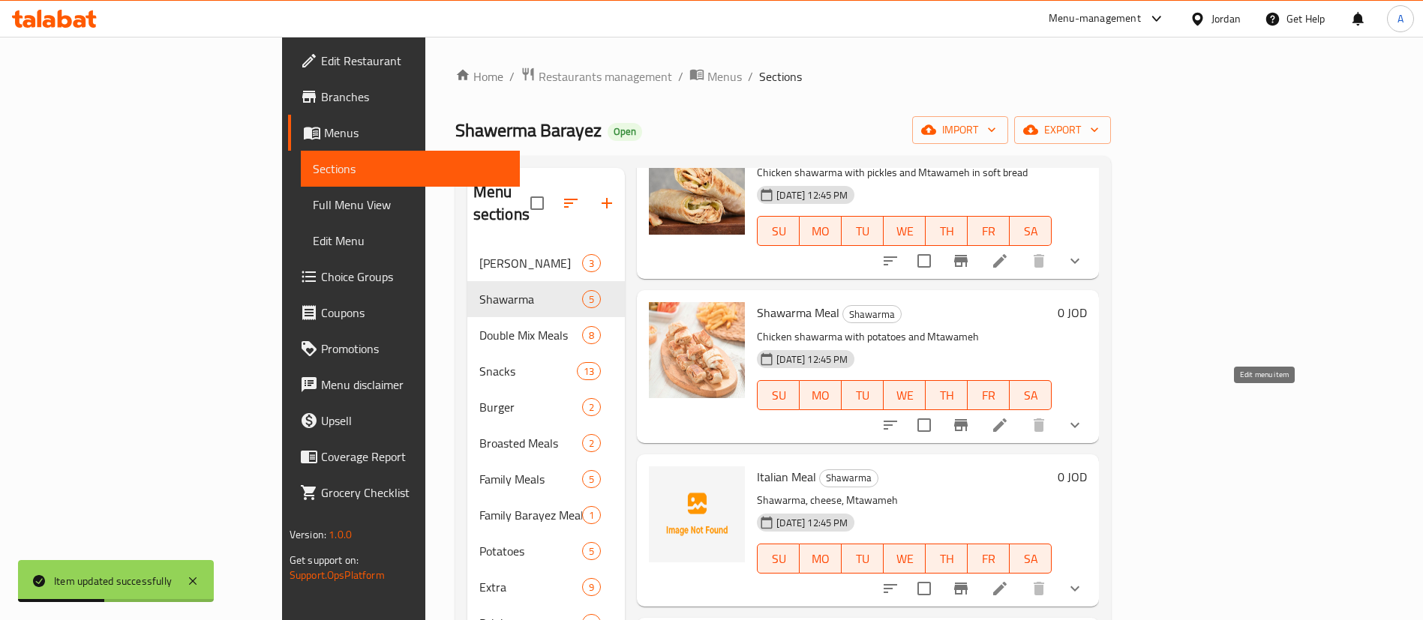
click at [1007, 419] on icon at bounding box center [1000, 426] width 14 height 14
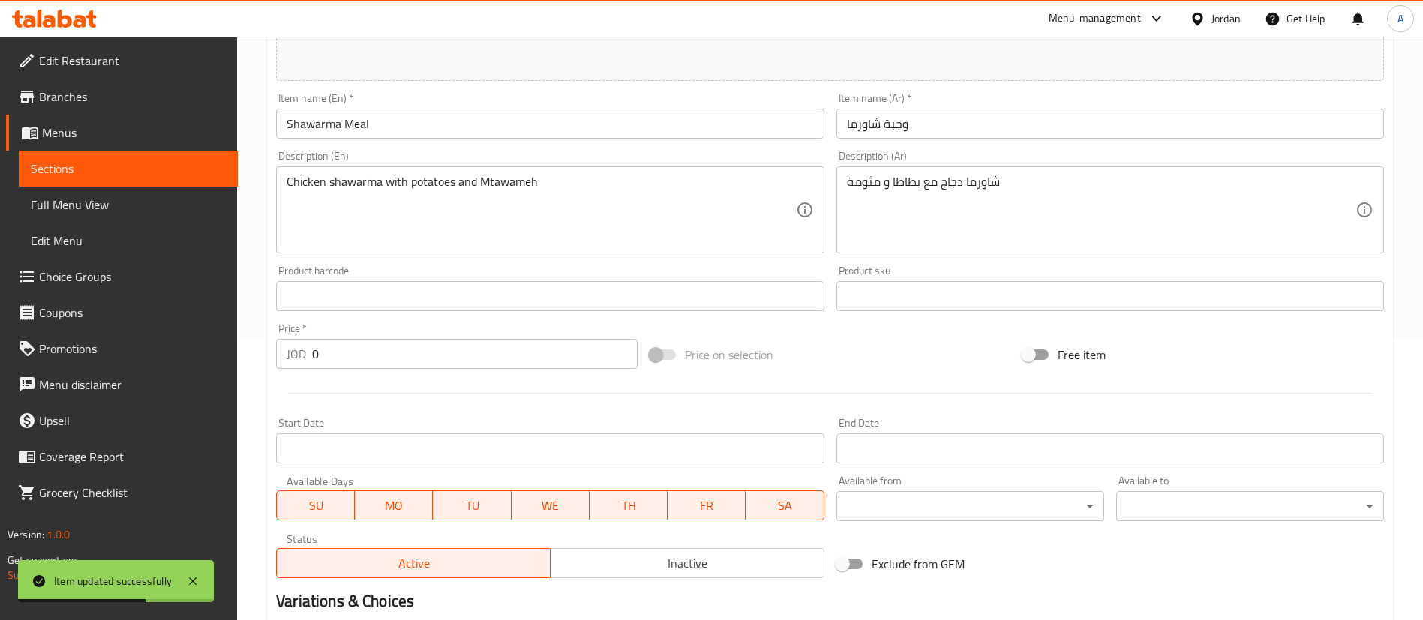
scroll to position [582, 0]
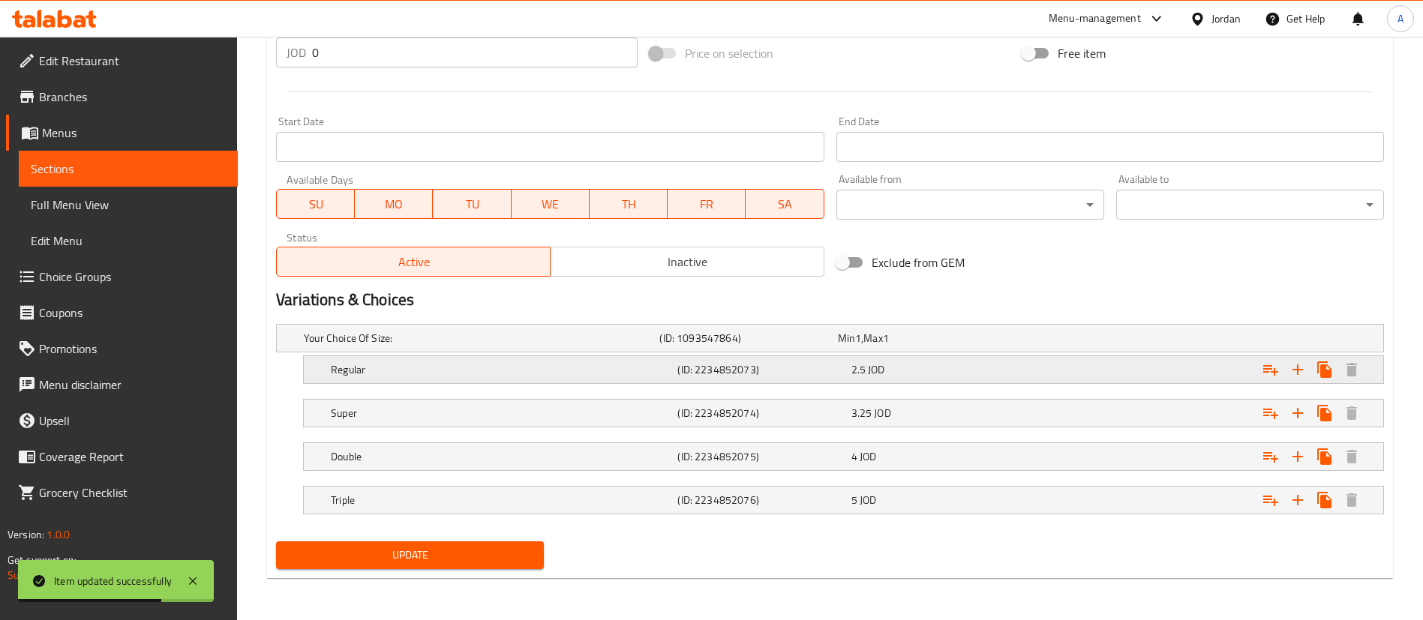
click at [917, 346] on div "2.5 JOD" at bounding box center [924, 338] width 172 height 15
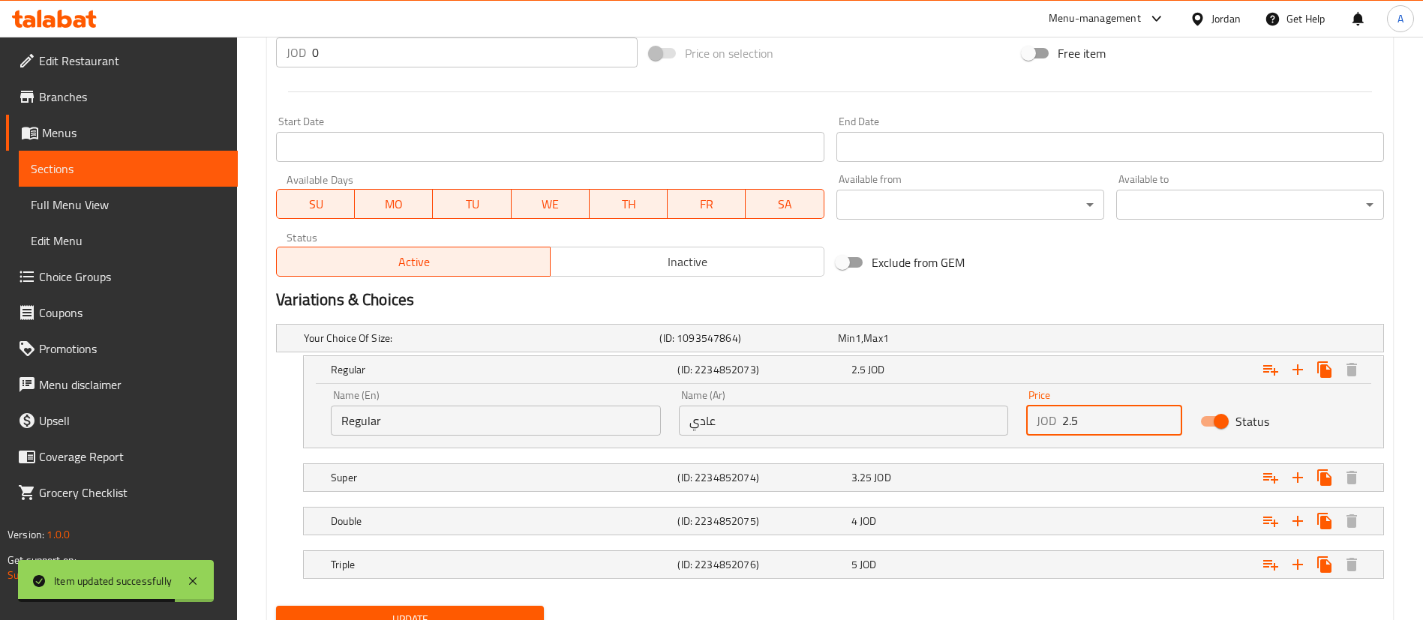
click at [1087, 419] on input "2.5" at bounding box center [1122, 421] width 120 height 30
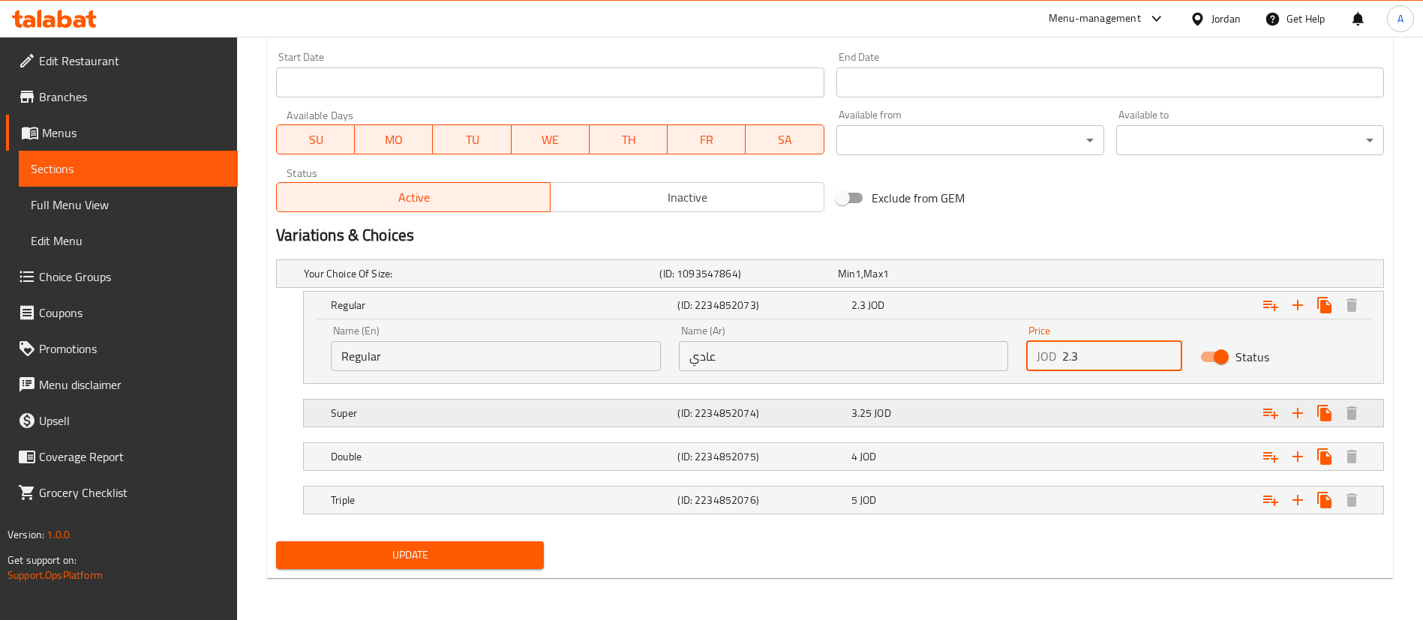
type input "2.3"
click at [645, 290] on div "Super (ID: 2234852074) 3.25 JOD" at bounding box center [834, 273] width 1067 height 33
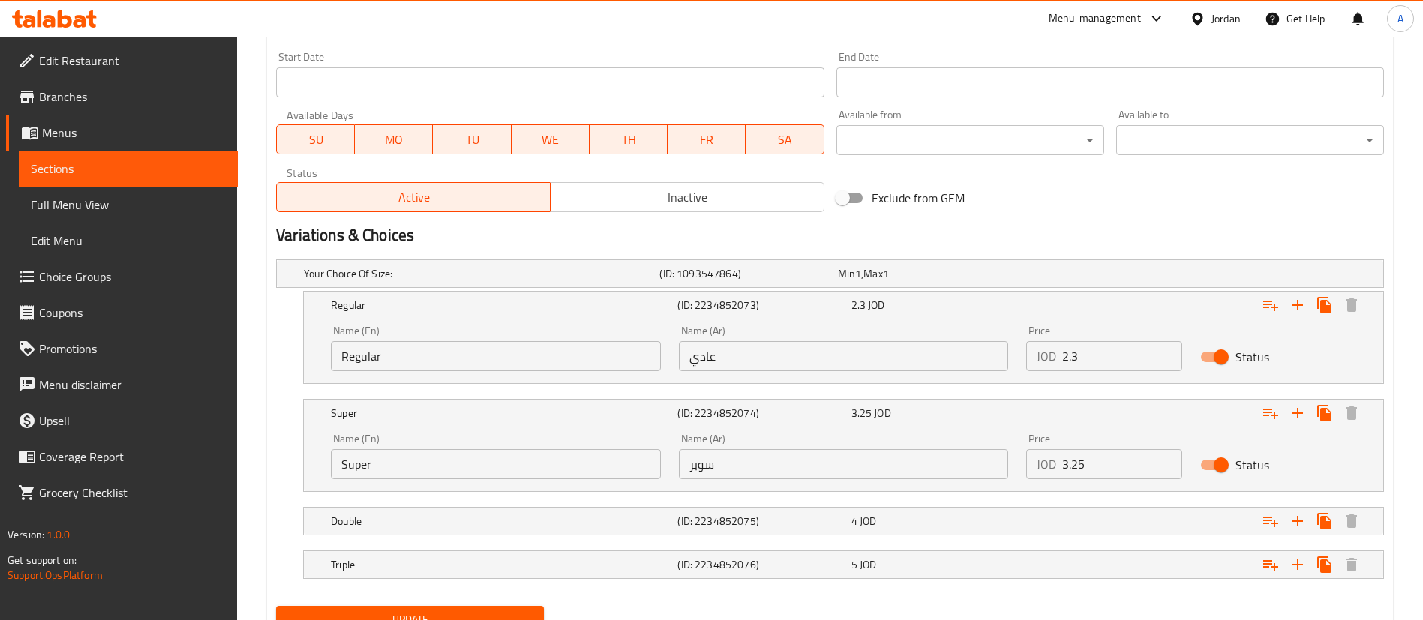
click at [1109, 444] on div "Price JOD 3.25 Price" at bounding box center [1104, 457] width 156 height 46
click at [1105, 455] on input "3.25" at bounding box center [1122, 464] width 120 height 30
type input "3"
click at [1024, 277] on div "Expand" at bounding box center [1191, 274] width 356 height 6
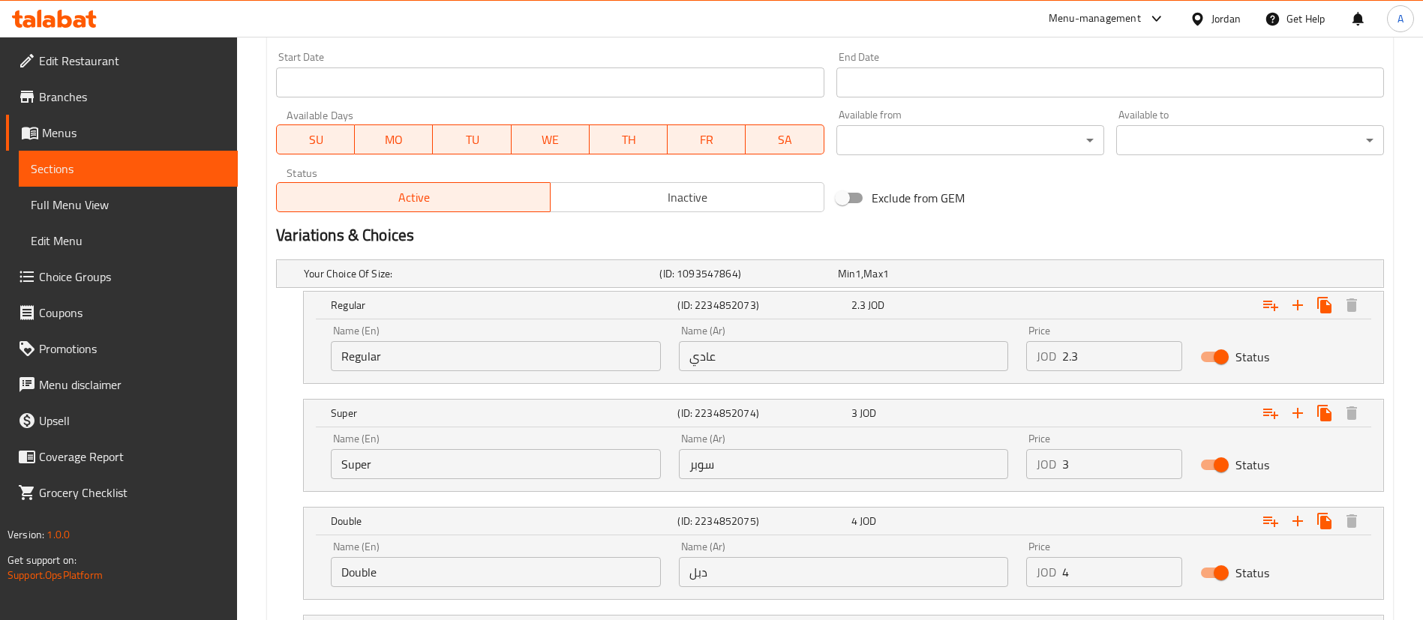
click at [1123, 565] on input "4" at bounding box center [1122, 572] width 120 height 30
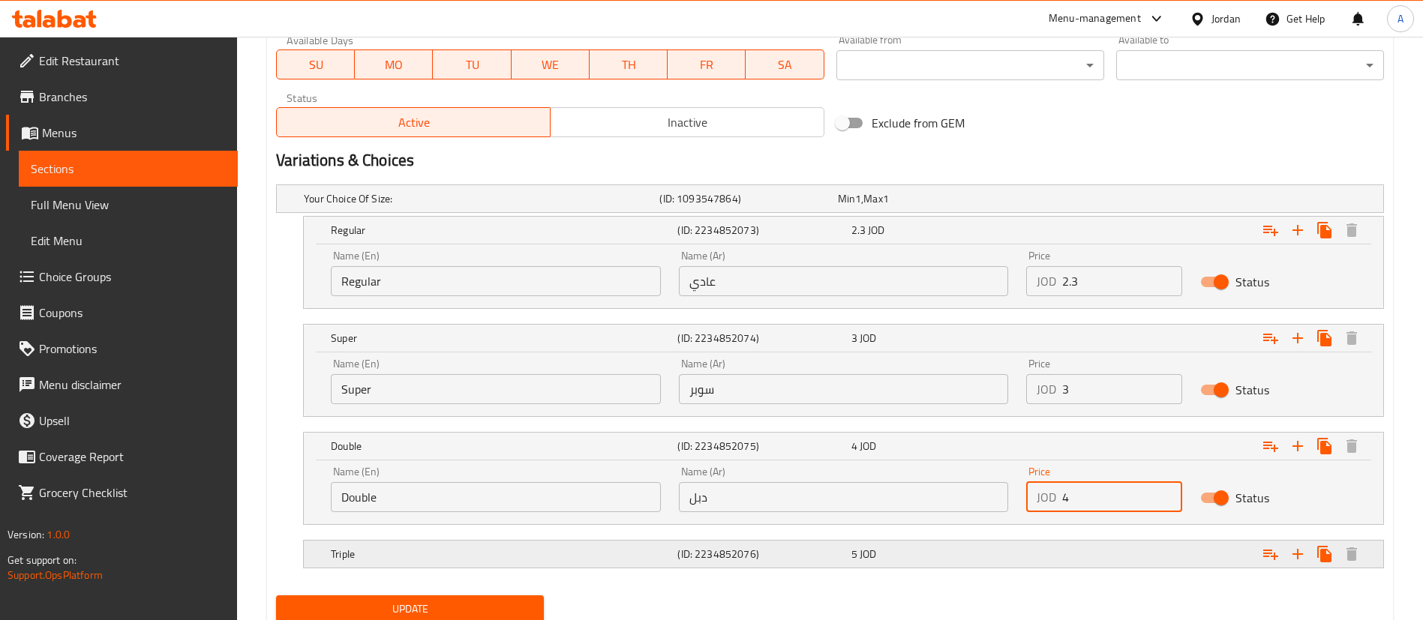
scroll to position [776, 0]
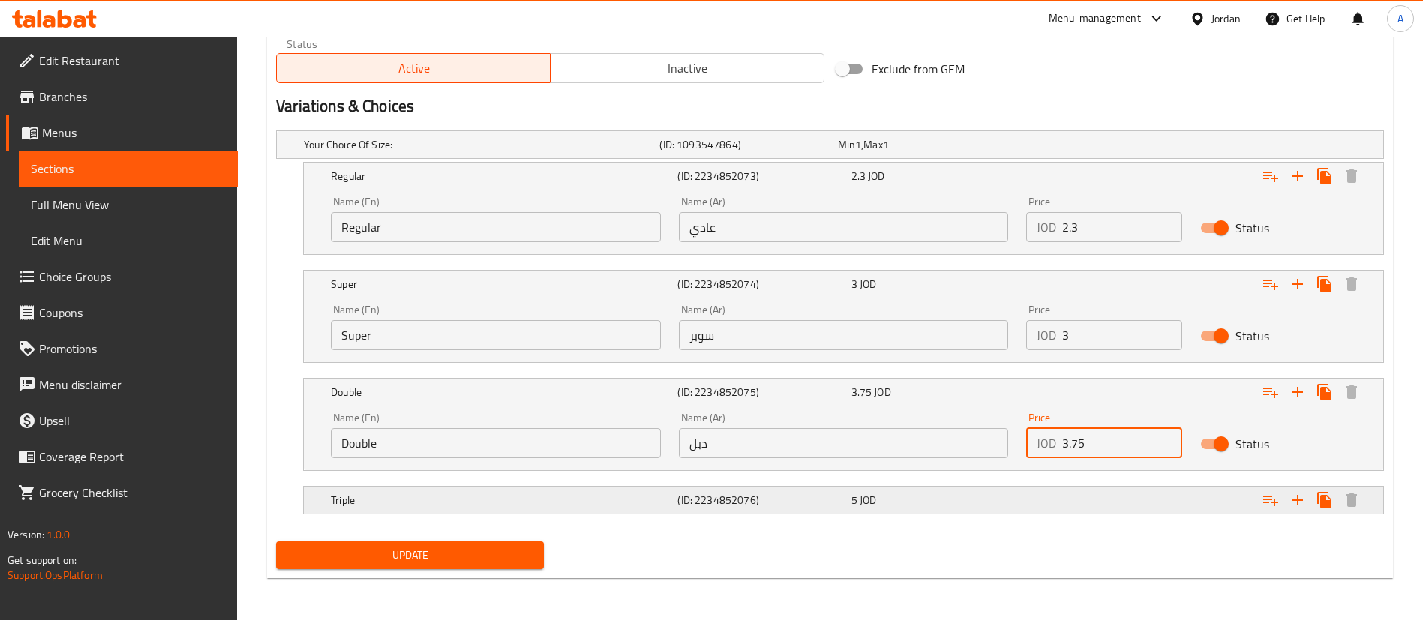
type input "3.75"
click at [1034, 148] on div "Expand" at bounding box center [1191, 145] width 356 height 6
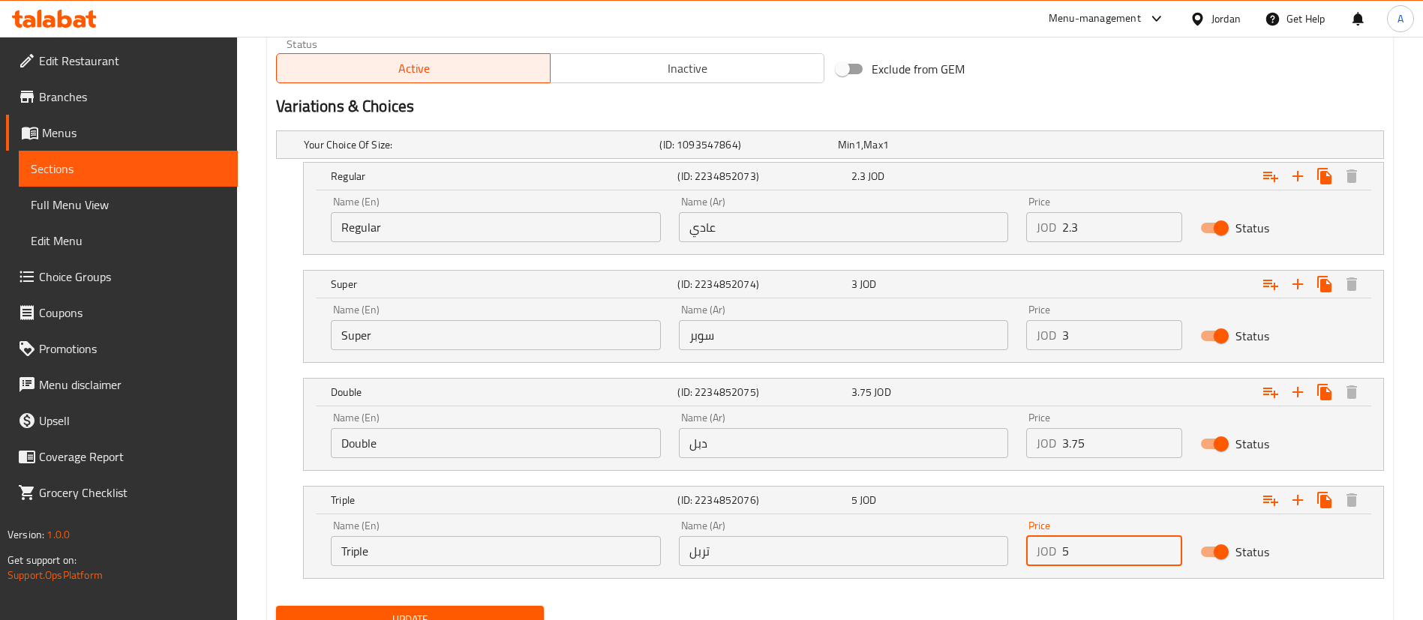
click at [1116, 545] on input "5" at bounding box center [1122, 551] width 120 height 30
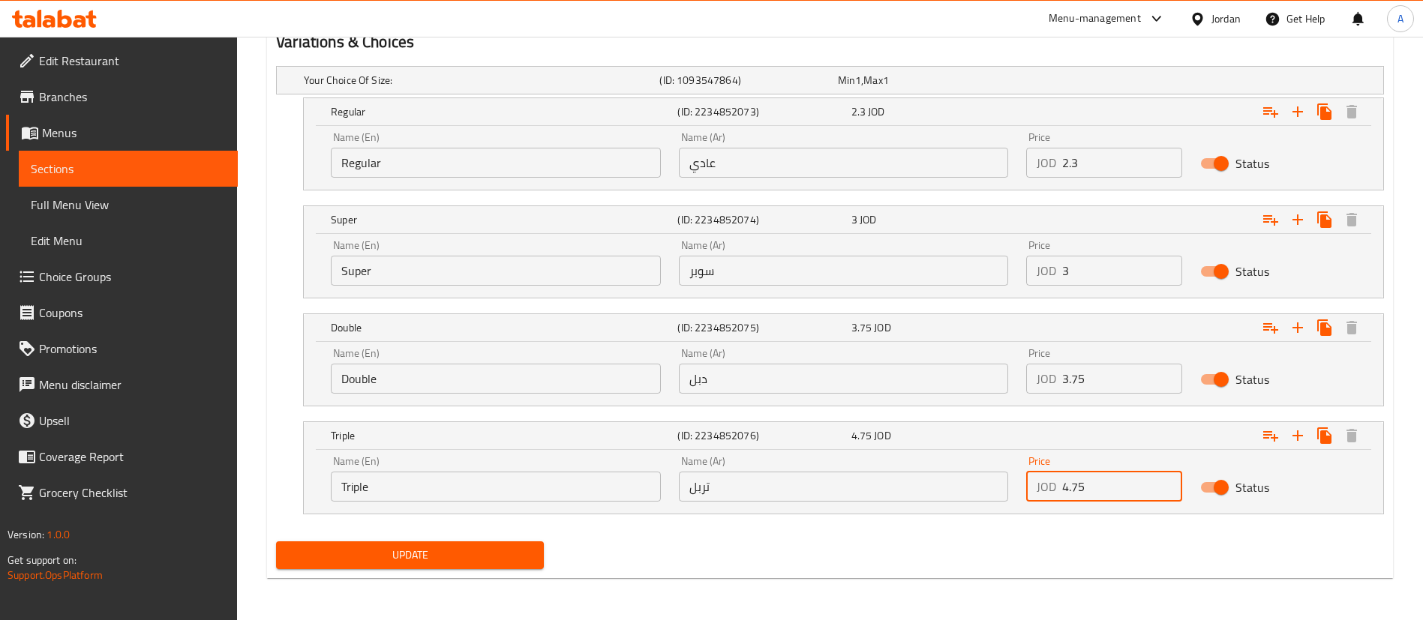
type input "4.75"
click at [427, 557] on span "Update" at bounding box center [410, 555] width 244 height 19
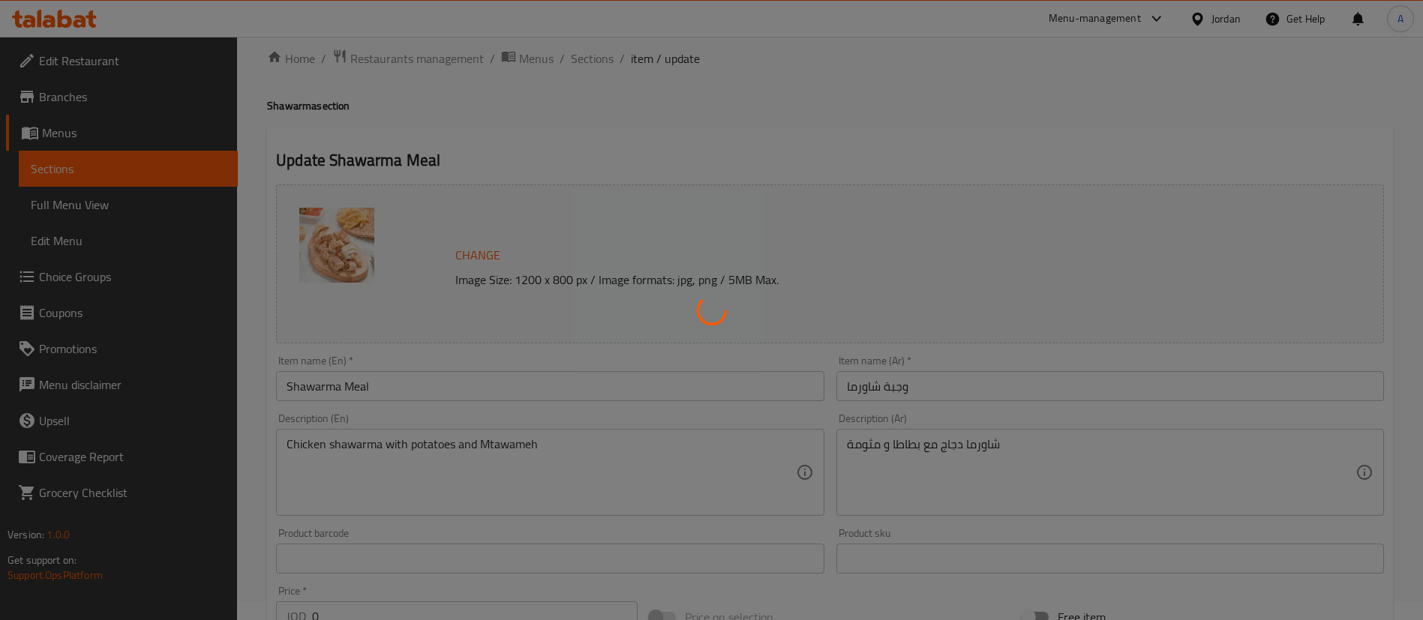
scroll to position [0, 0]
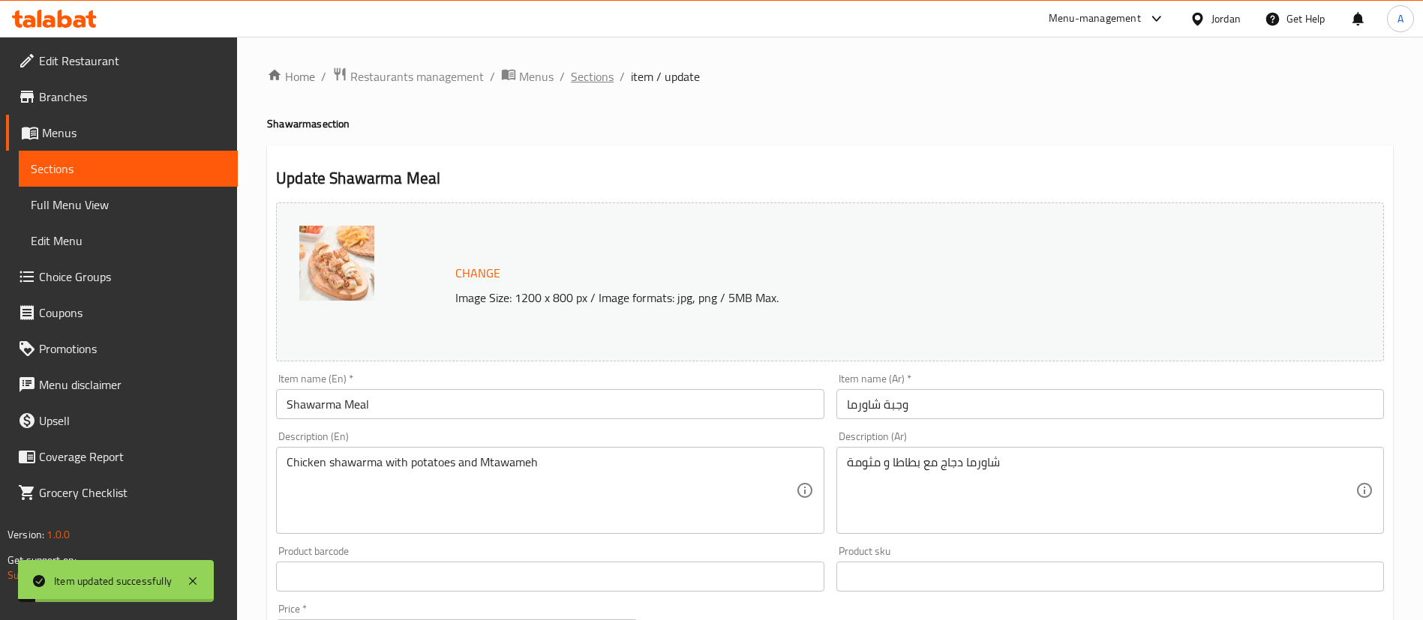
click at [594, 77] on span "Sections" at bounding box center [592, 77] width 43 height 18
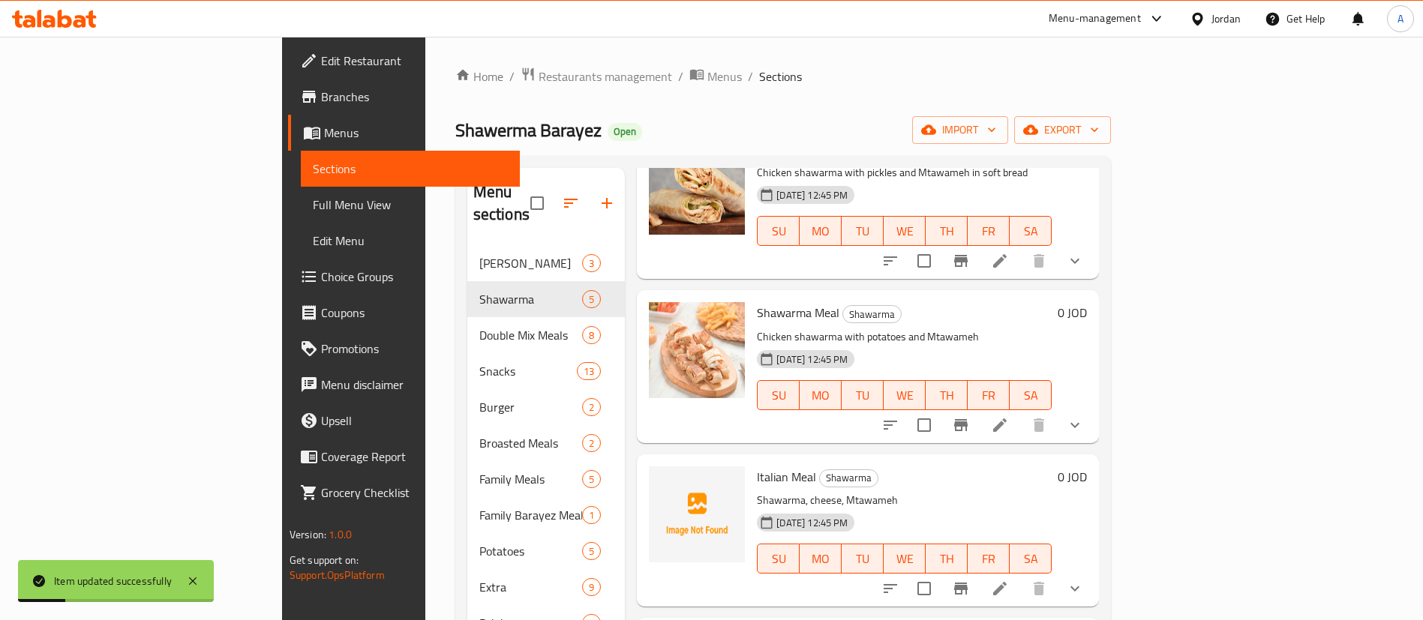
scroll to position [236, 0]
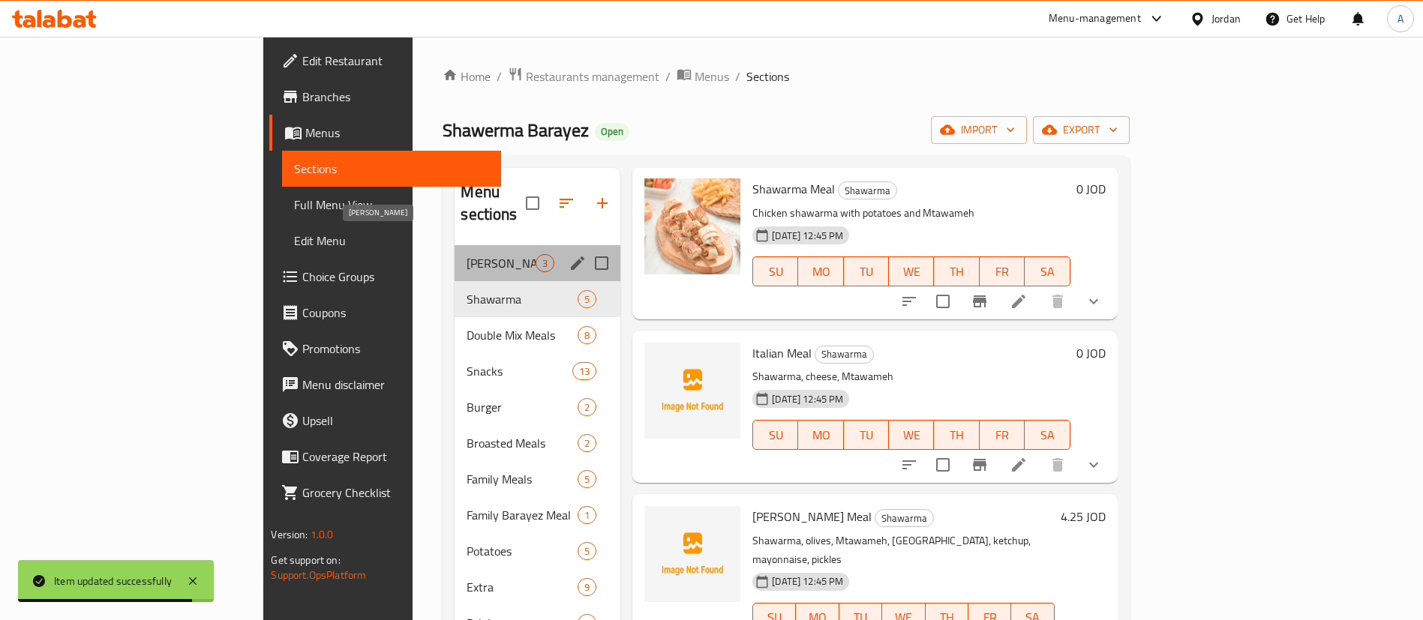
click at [467, 254] on span "Barayez Shawerma" at bounding box center [501, 263] width 69 height 18
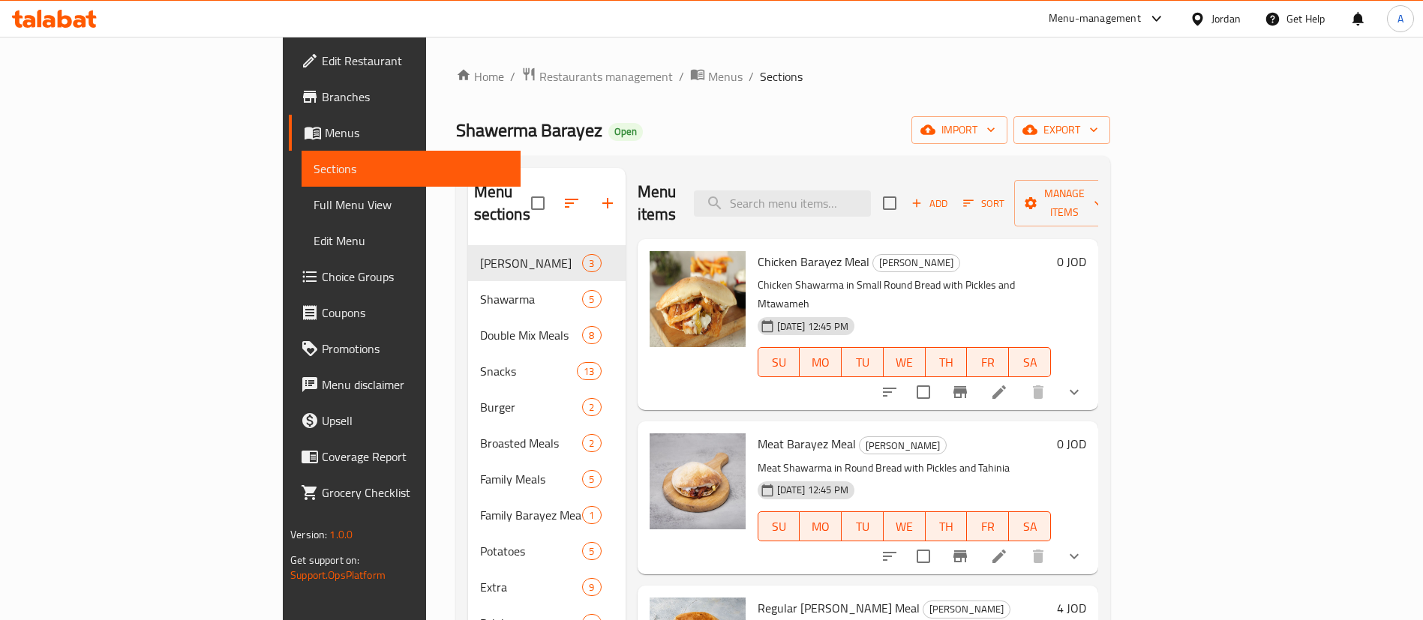
click at [1020, 379] on li at bounding box center [999, 392] width 42 height 27
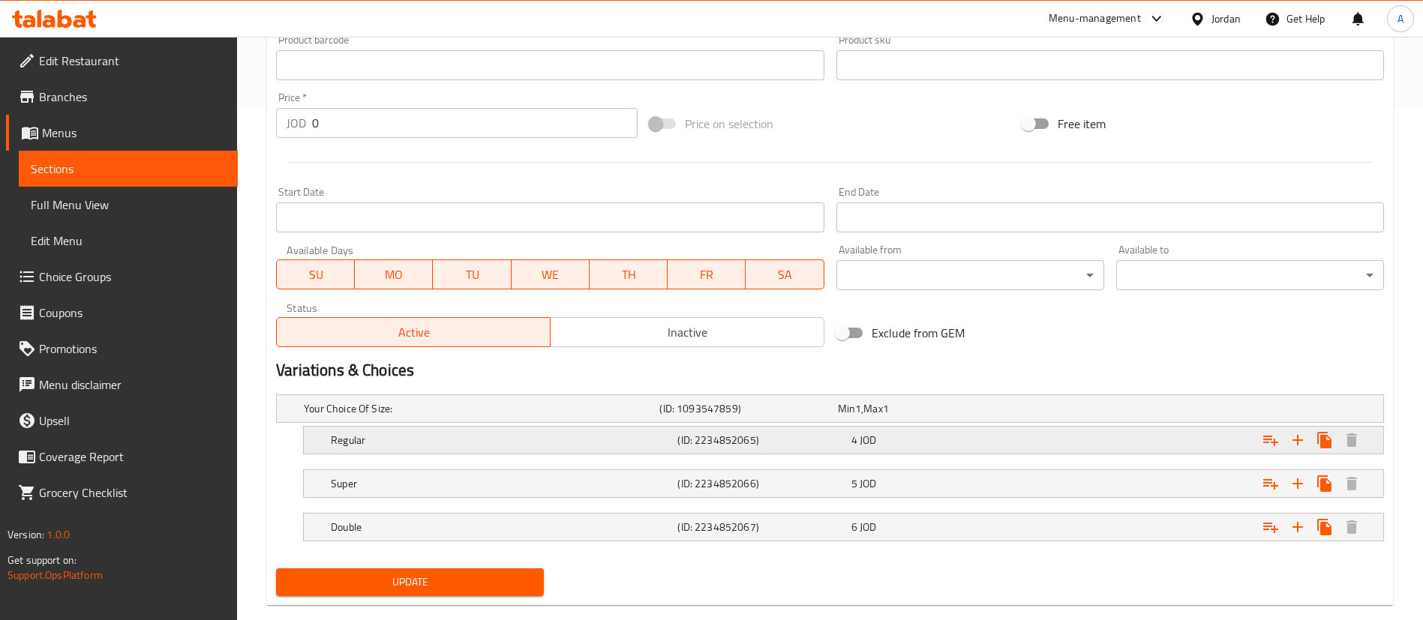
scroll to position [539, 0]
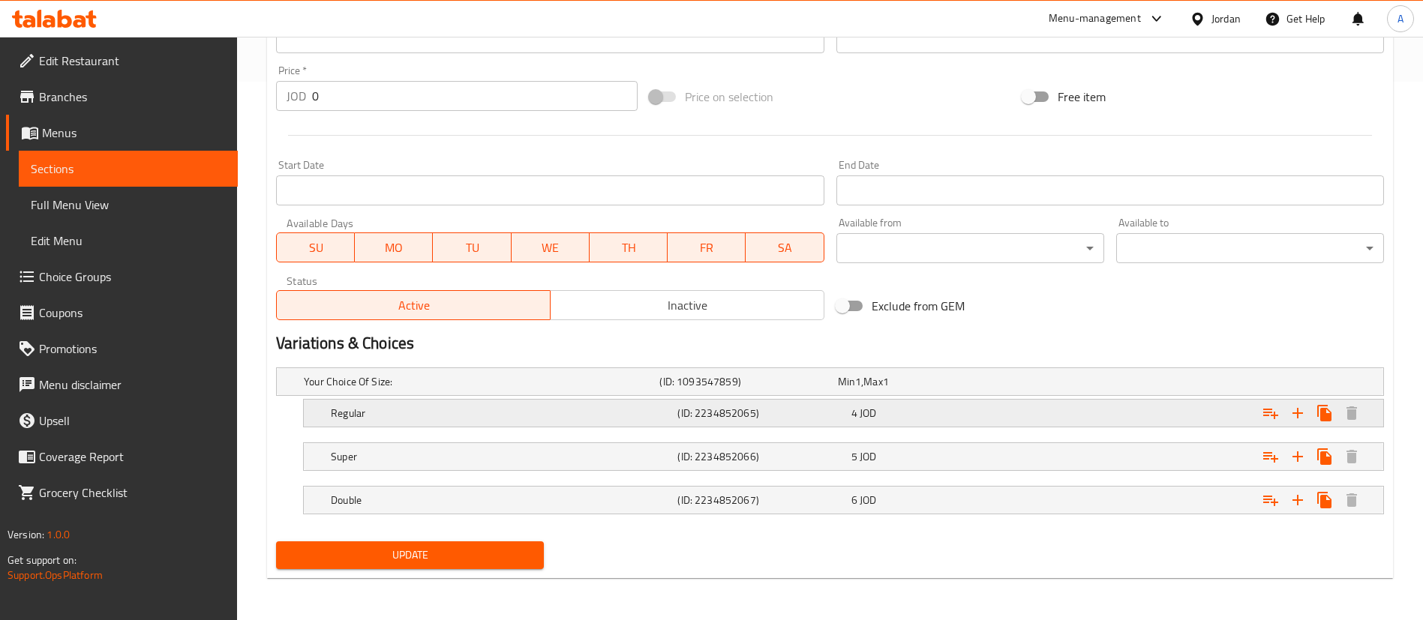
click at [952, 389] on div "4 JOD" at bounding box center [924, 381] width 172 height 15
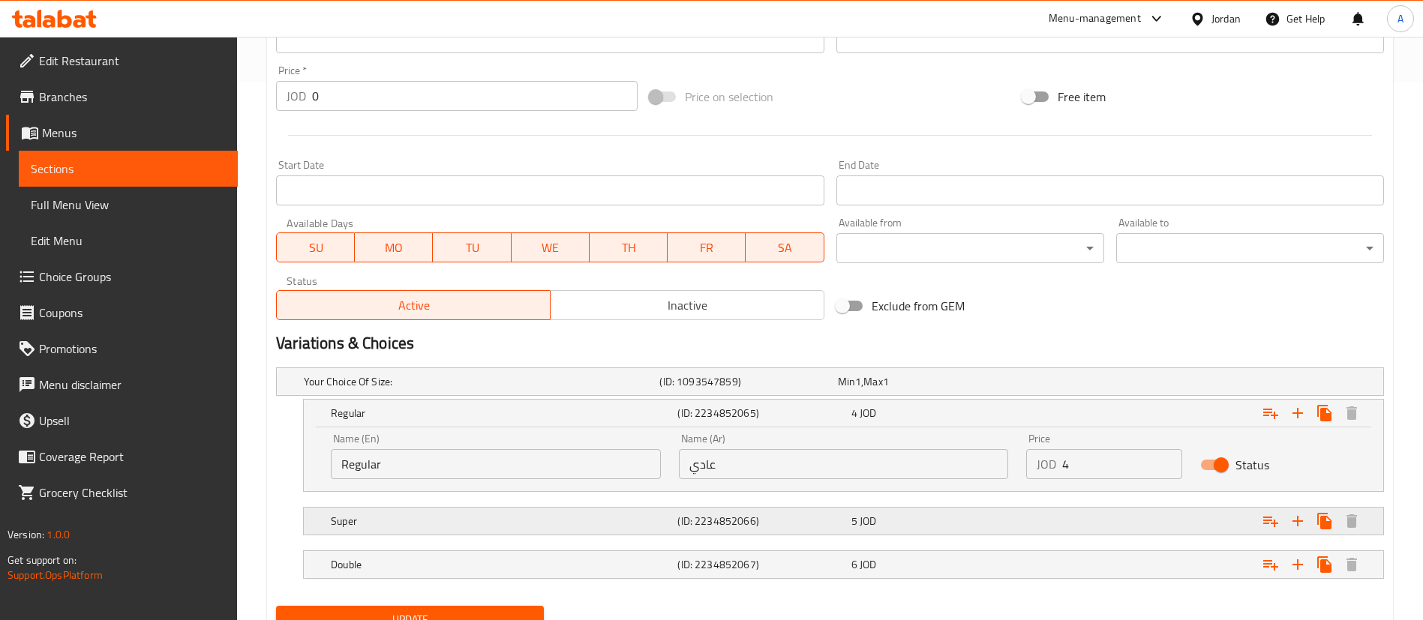
click at [1074, 385] on div "Expand" at bounding box center [1191, 382] width 356 height 6
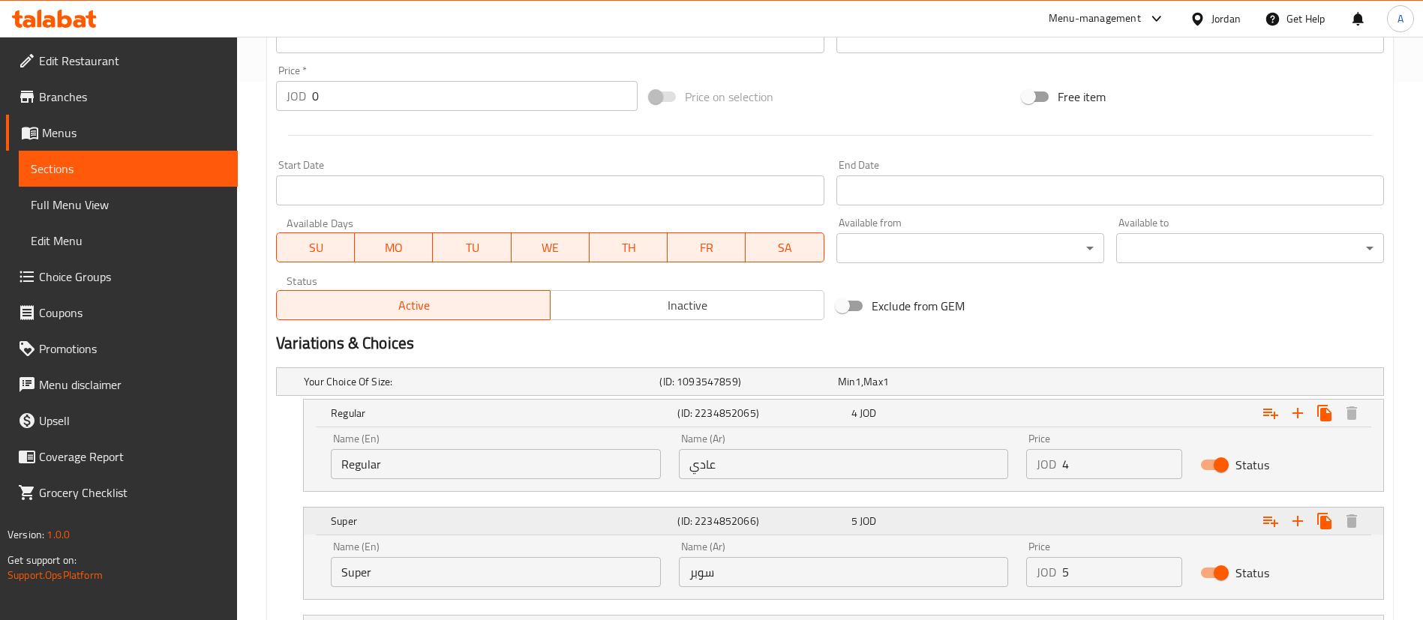
click at [1078, 430] on div "Expand" at bounding box center [1195, 413] width 347 height 33
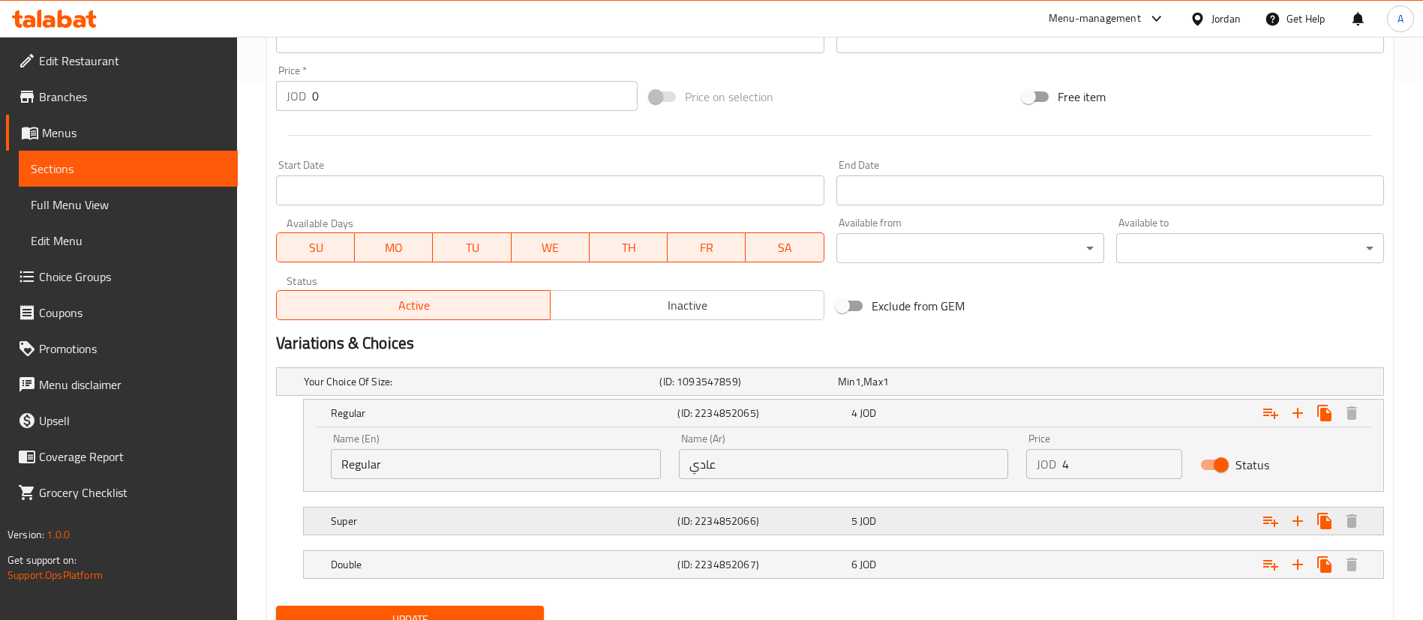
click at [1076, 385] on div "Expand" at bounding box center [1191, 382] width 356 height 6
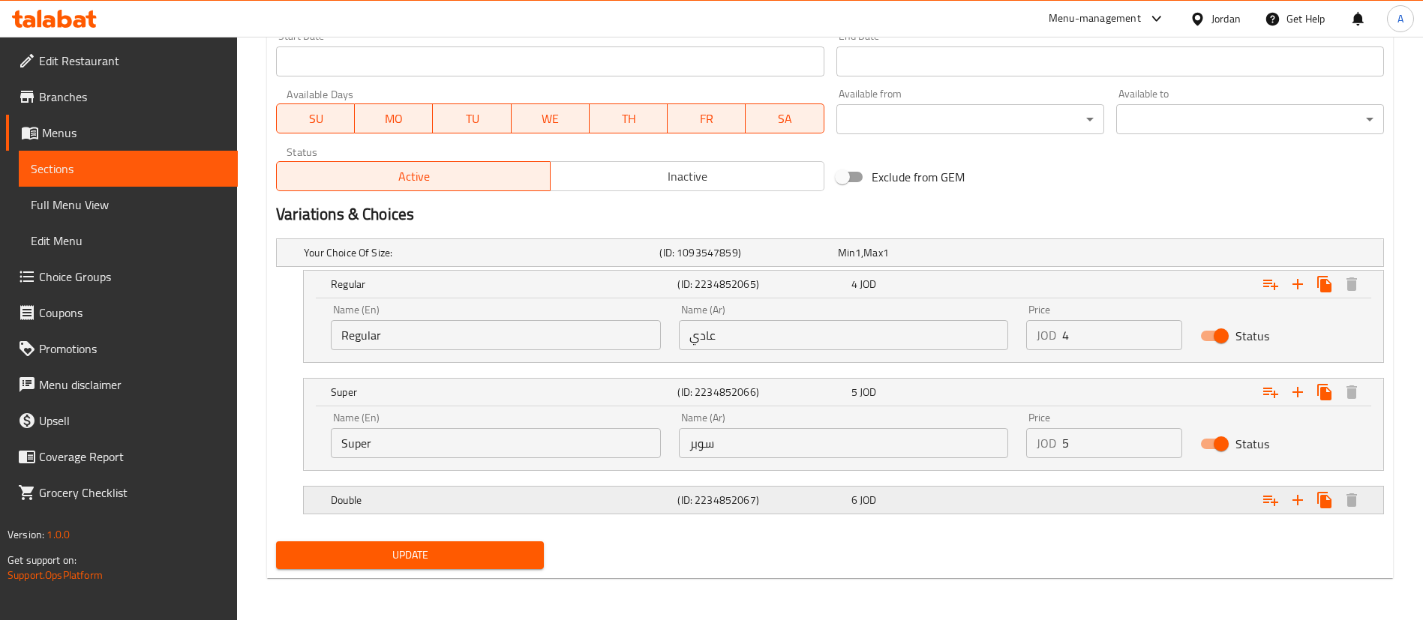
click at [1040, 256] on div "Expand" at bounding box center [1191, 253] width 356 height 6
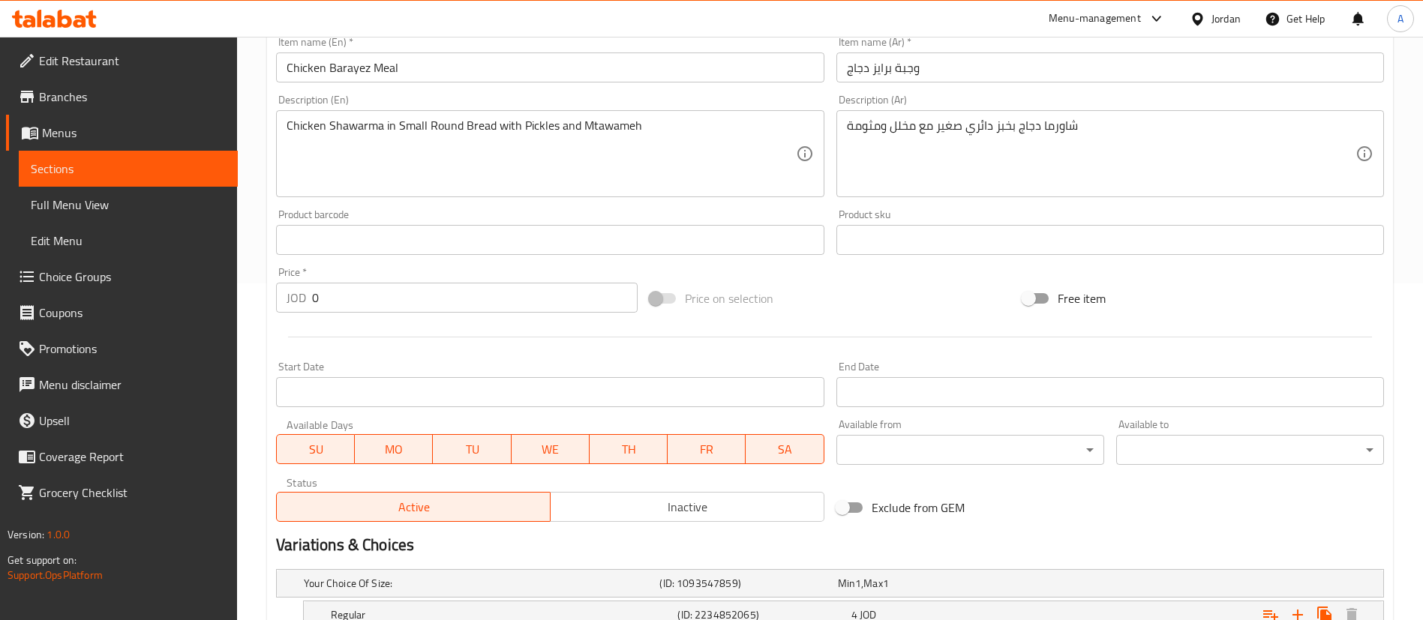
scroll to position [732, 0]
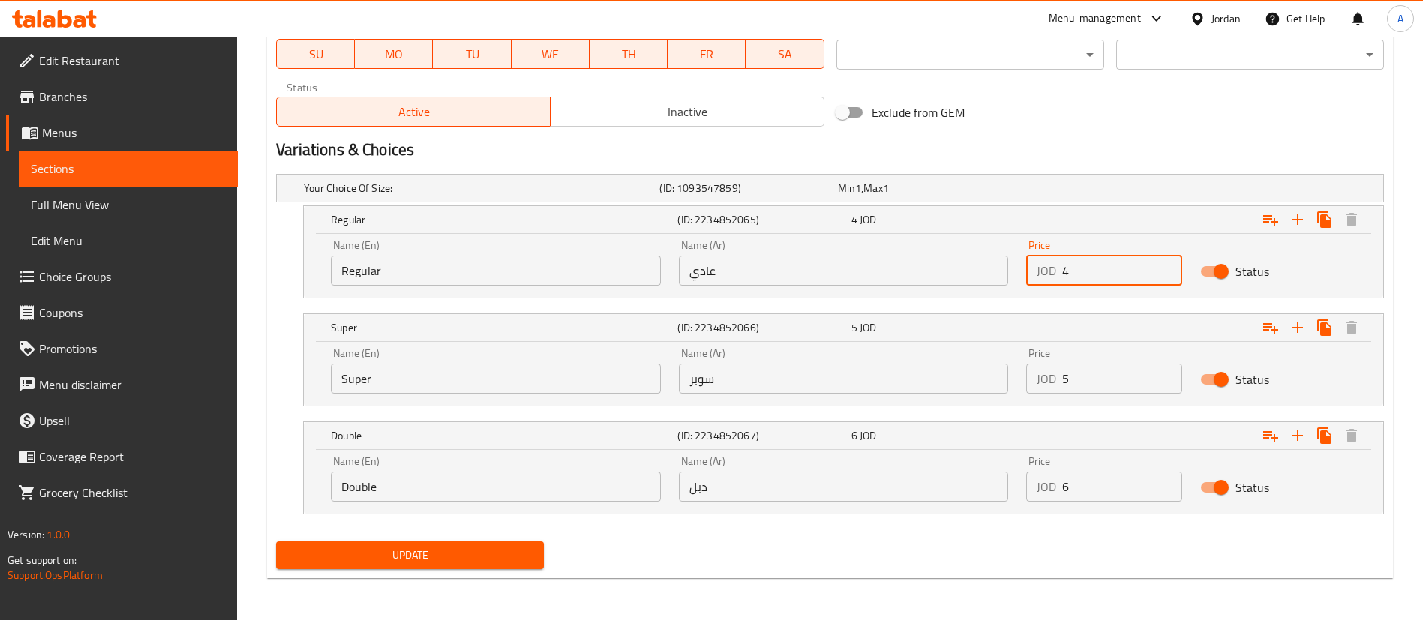
drag, startPoint x: 1102, startPoint y: 270, endPoint x: 869, endPoint y: 290, distance: 233.4
click at [870, 291] on div "Name (En) Regular Name (En) Name (Ar) عادي Name (Ar) Price JOD 4 Price Status" at bounding box center [843, 263] width 1043 height 64
type input "3.5"
click at [1097, 386] on input "5" at bounding box center [1122, 379] width 120 height 30
drag, startPoint x: 1093, startPoint y: 382, endPoint x: 997, endPoint y: 392, distance: 96.6
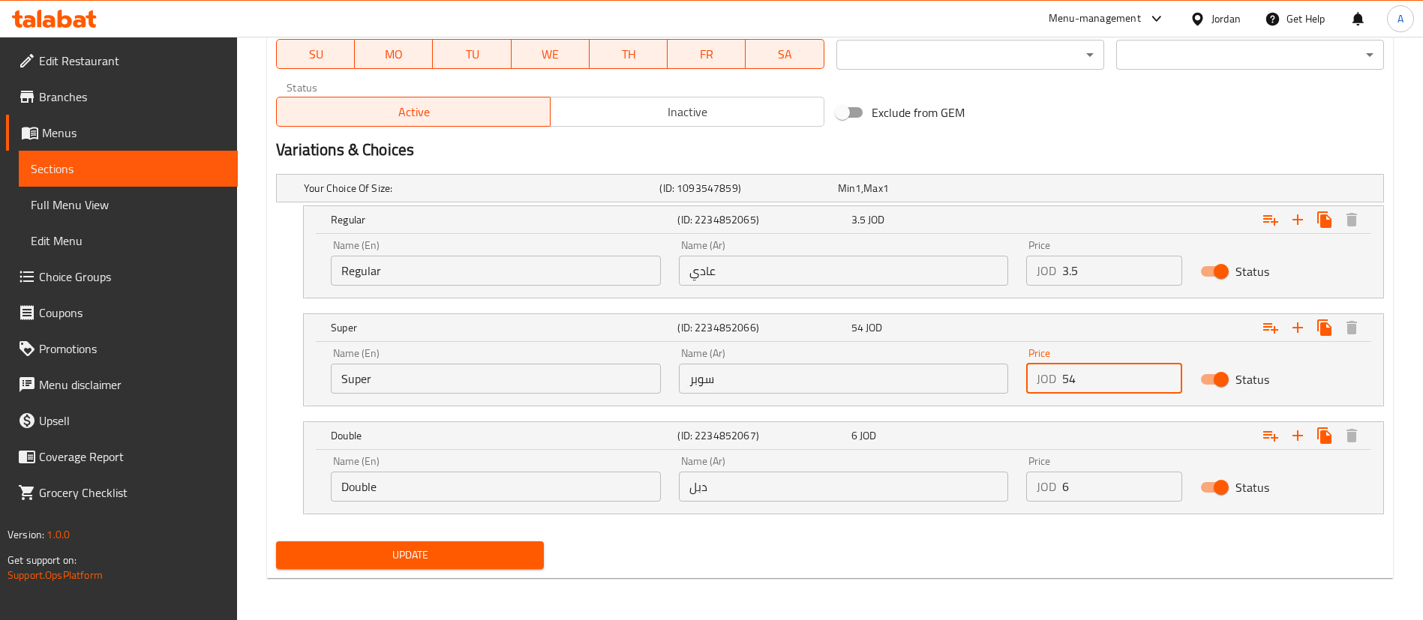
click at [998, 393] on div "Name (En) Super Name (En) Name (Ar) سوبر Name (Ar) Price JOD 54 Price Status" at bounding box center [843, 371] width 1043 height 64
type input "4.5"
click at [1118, 494] on input "6" at bounding box center [1122, 487] width 120 height 30
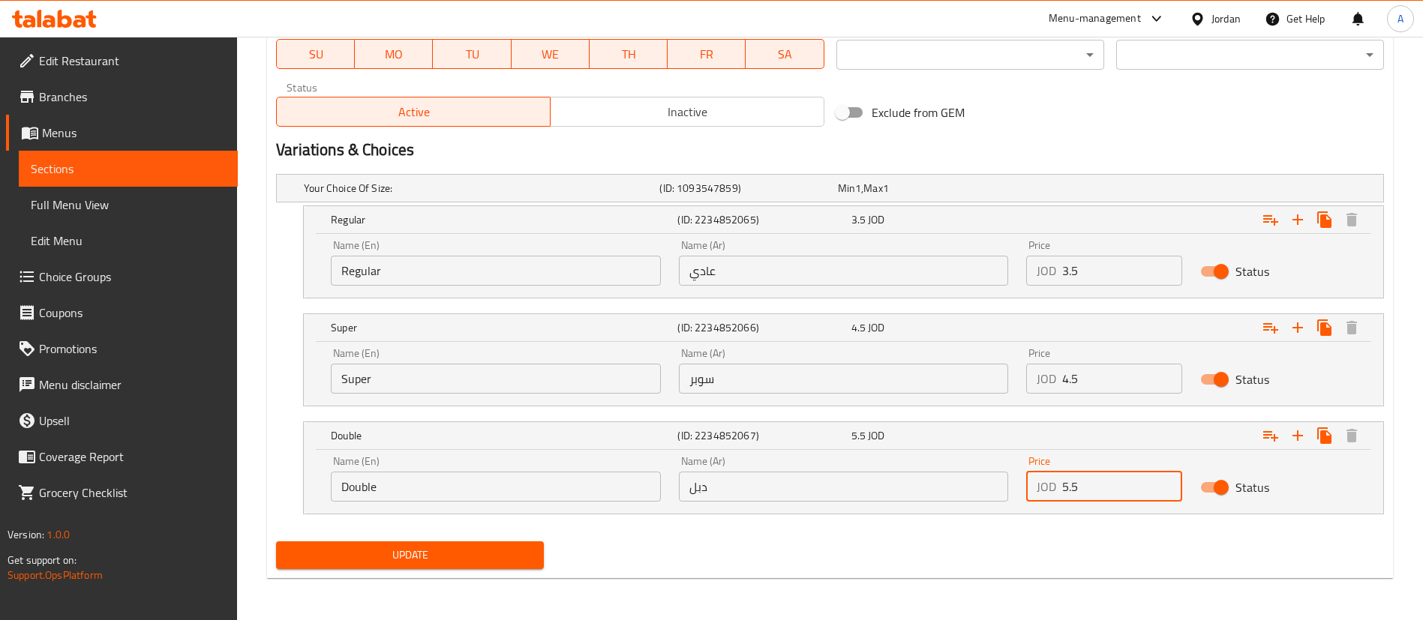
type input "5.5"
click at [523, 542] on button "Update" at bounding box center [410, 556] width 268 height 28
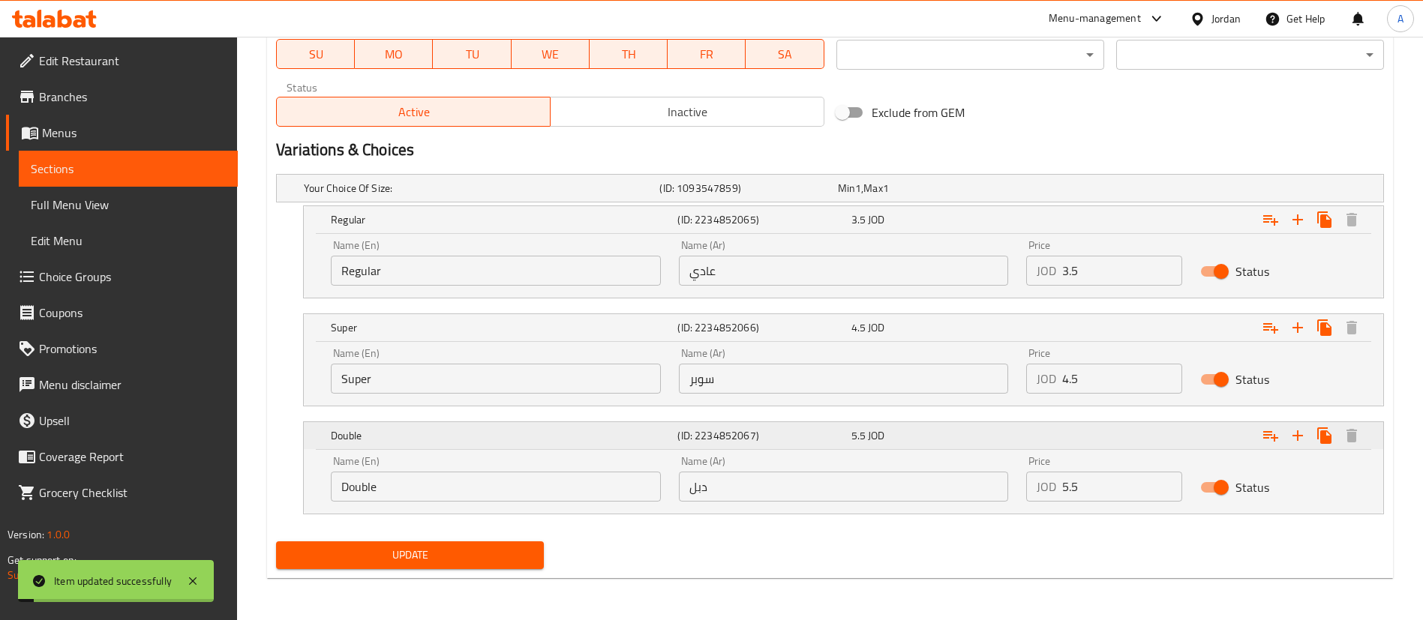
click at [1188, 236] on div "Expand" at bounding box center [1195, 219] width 347 height 33
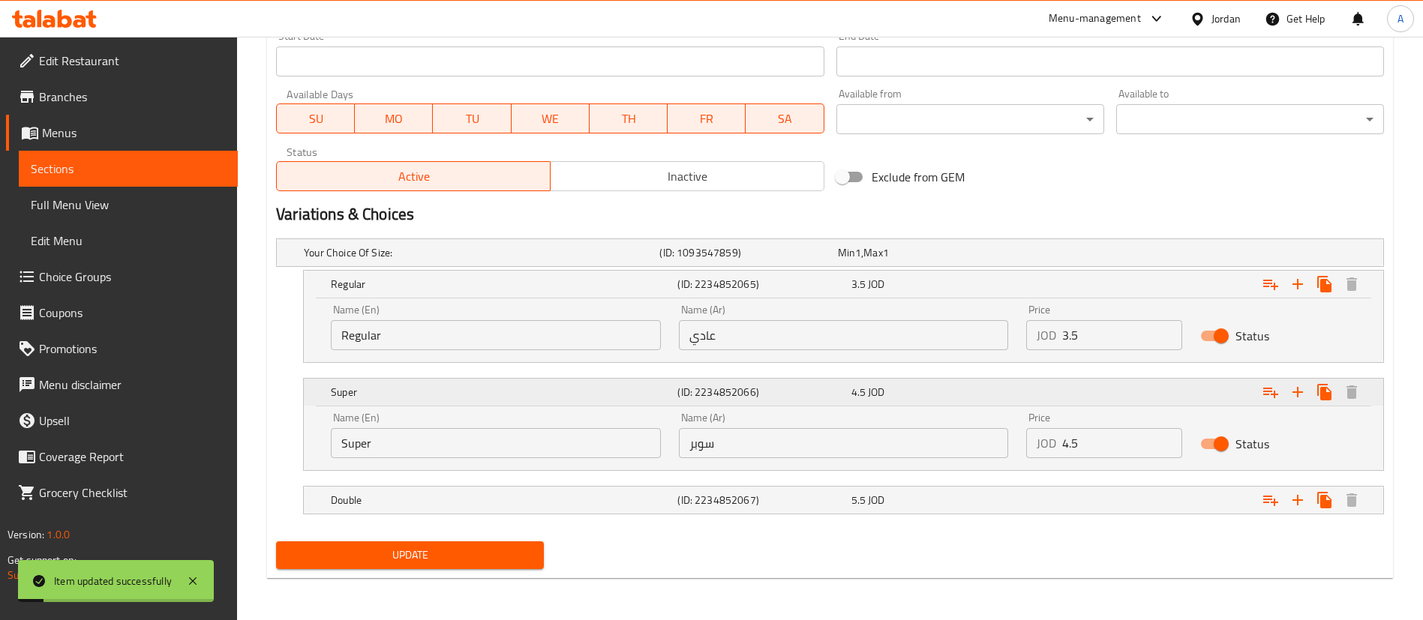
click at [1133, 301] on div "Expand" at bounding box center [1195, 284] width 347 height 33
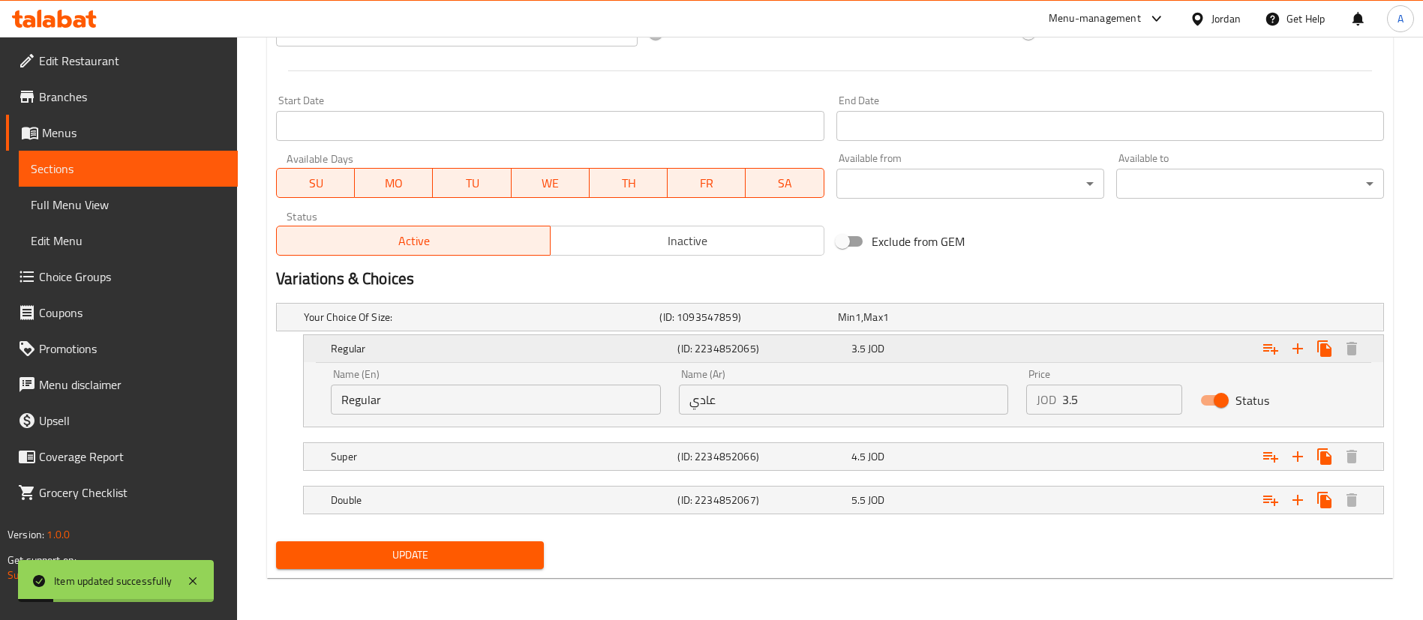
click at [1118, 356] on div "Expand" at bounding box center [1195, 348] width 347 height 33
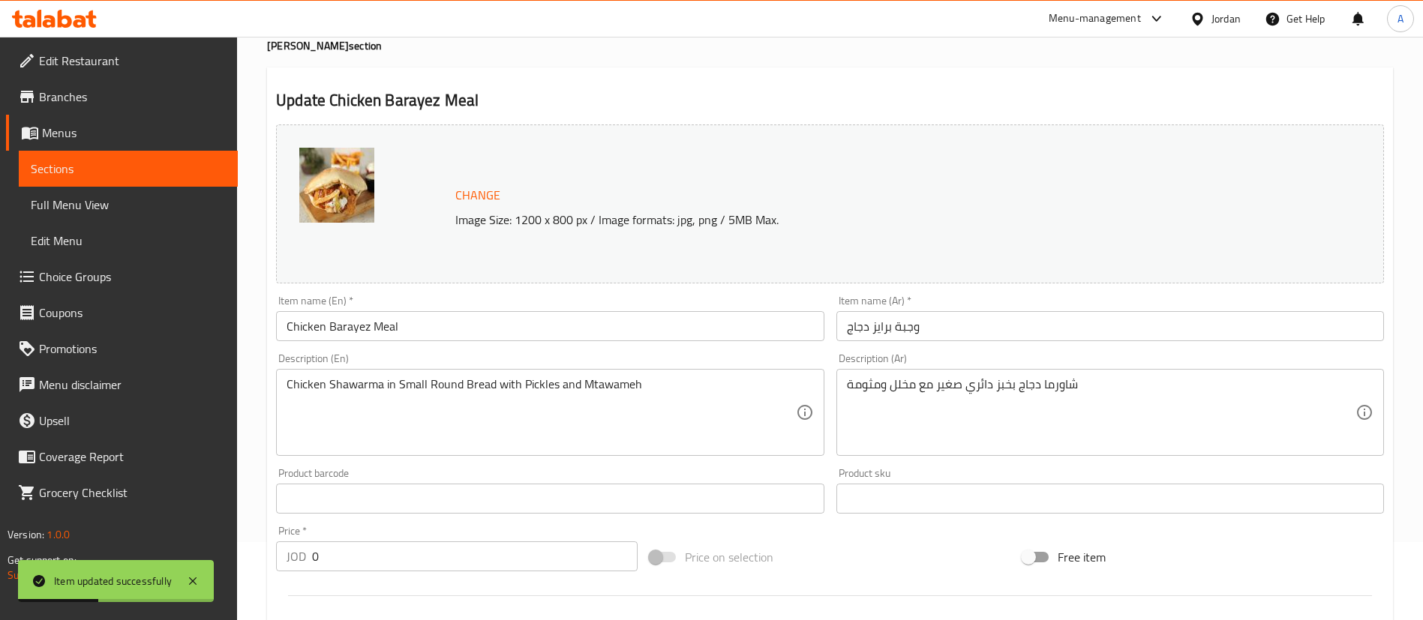
scroll to position [0, 0]
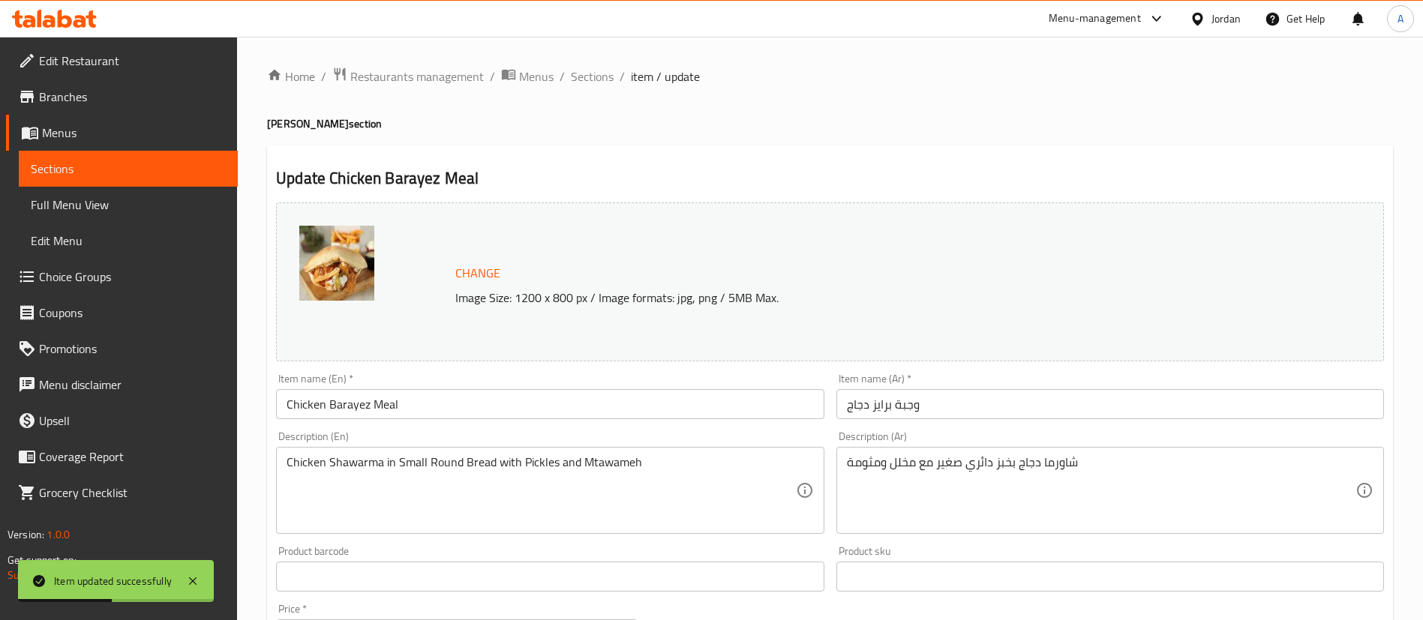
click at [616, 83] on ol "Home / Restaurants management / Menus / Sections / item / update" at bounding box center [830, 77] width 1126 height 20
click at [608, 77] on span "Sections" at bounding box center [592, 77] width 43 height 18
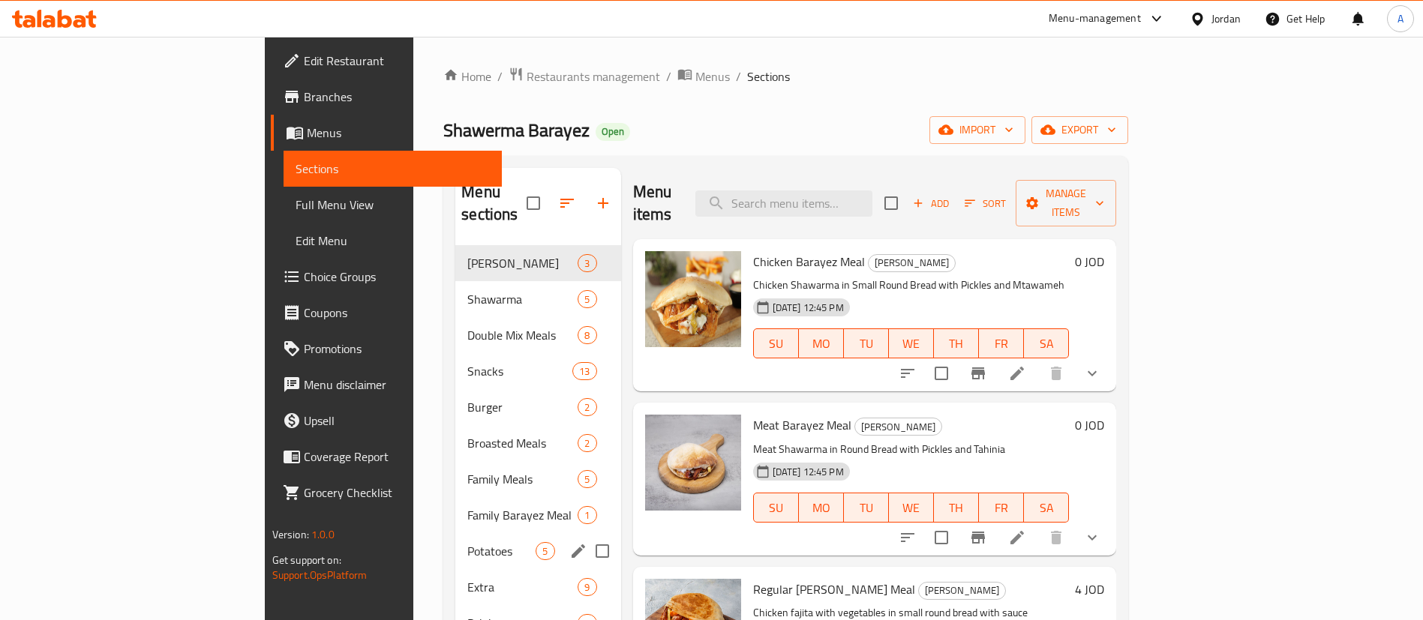
click at [455, 533] on div "Potatoes 5" at bounding box center [537, 551] width 165 height 36
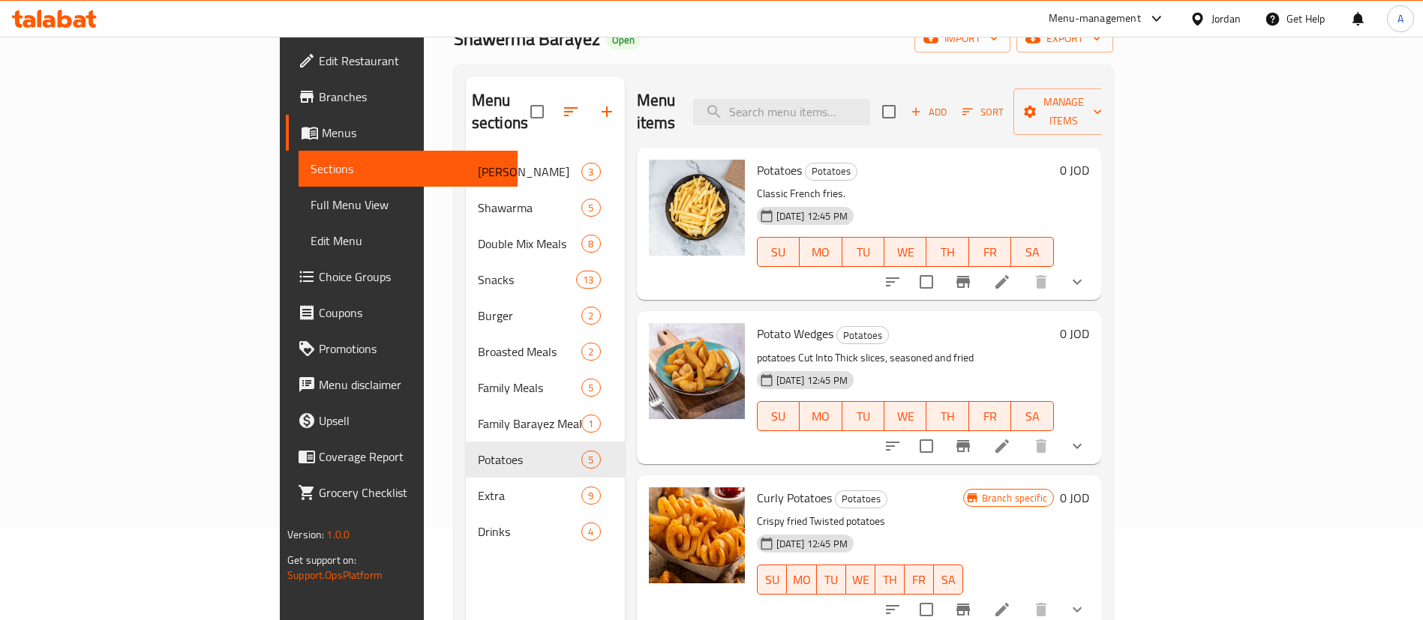
scroll to position [113, 0]
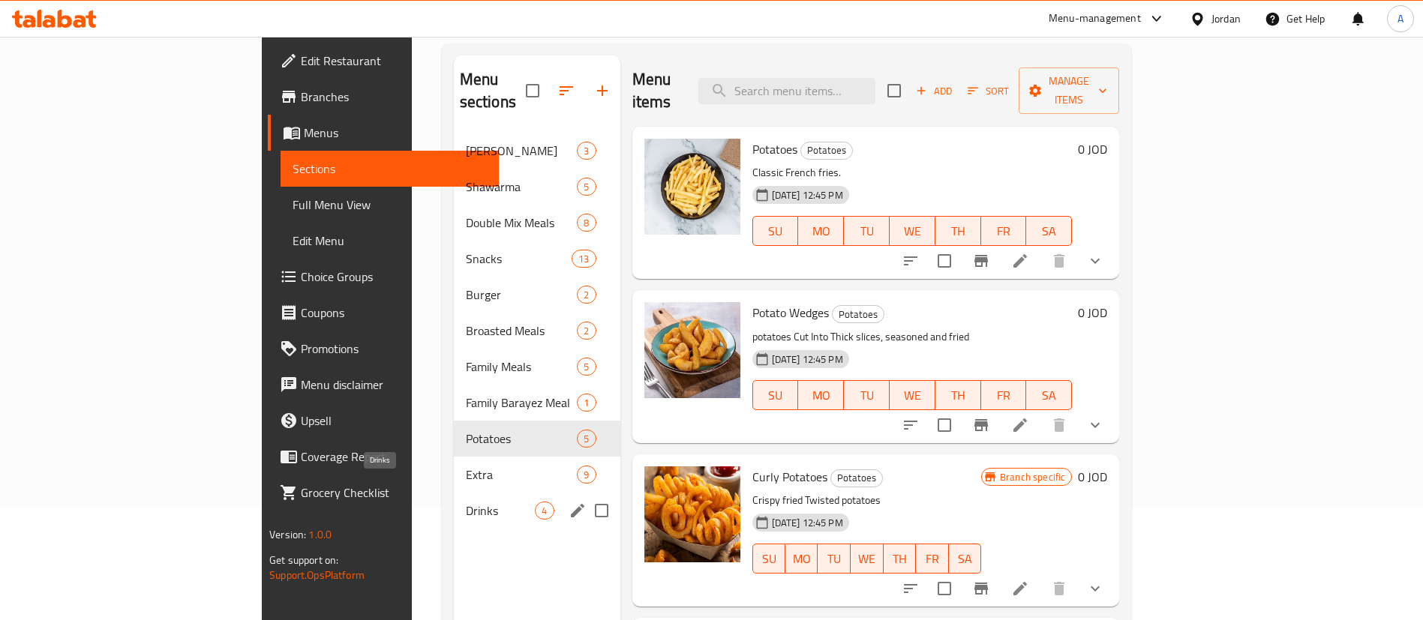
click at [466, 502] on span "Drinks" at bounding box center [501, 511] width 70 height 18
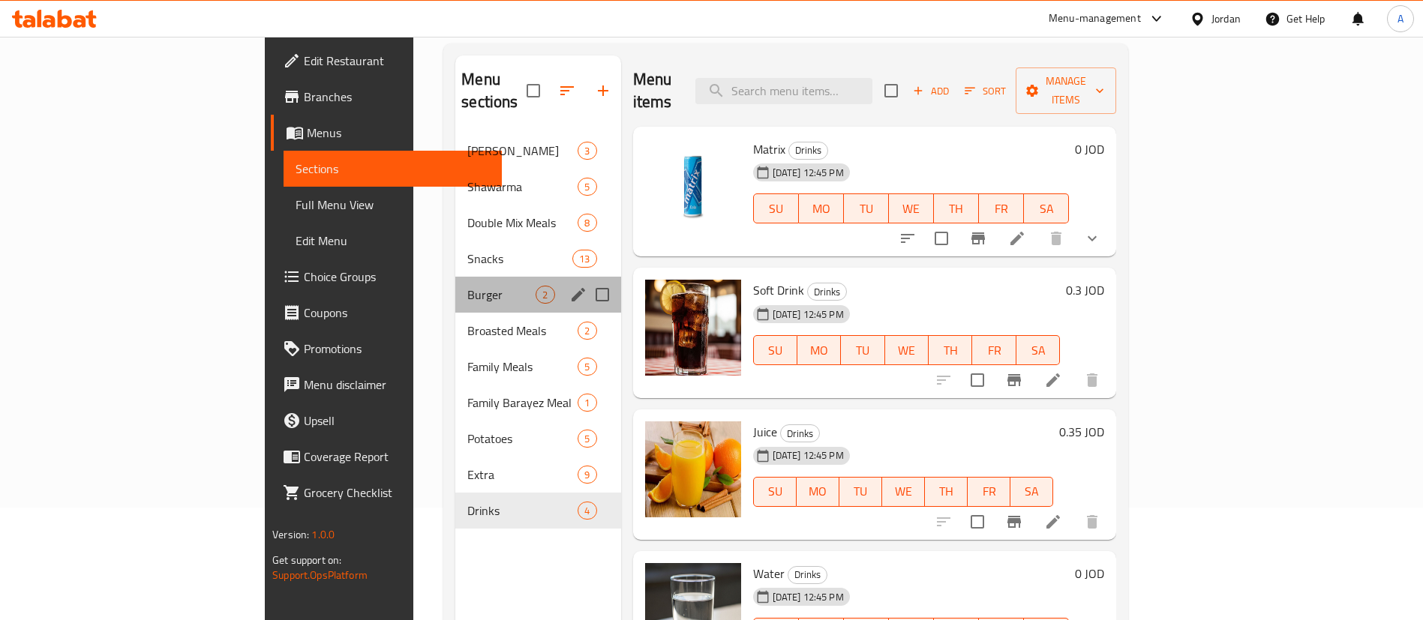
click at [455, 277] on div "Burger 2" at bounding box center [537, 295] width 165 height 36
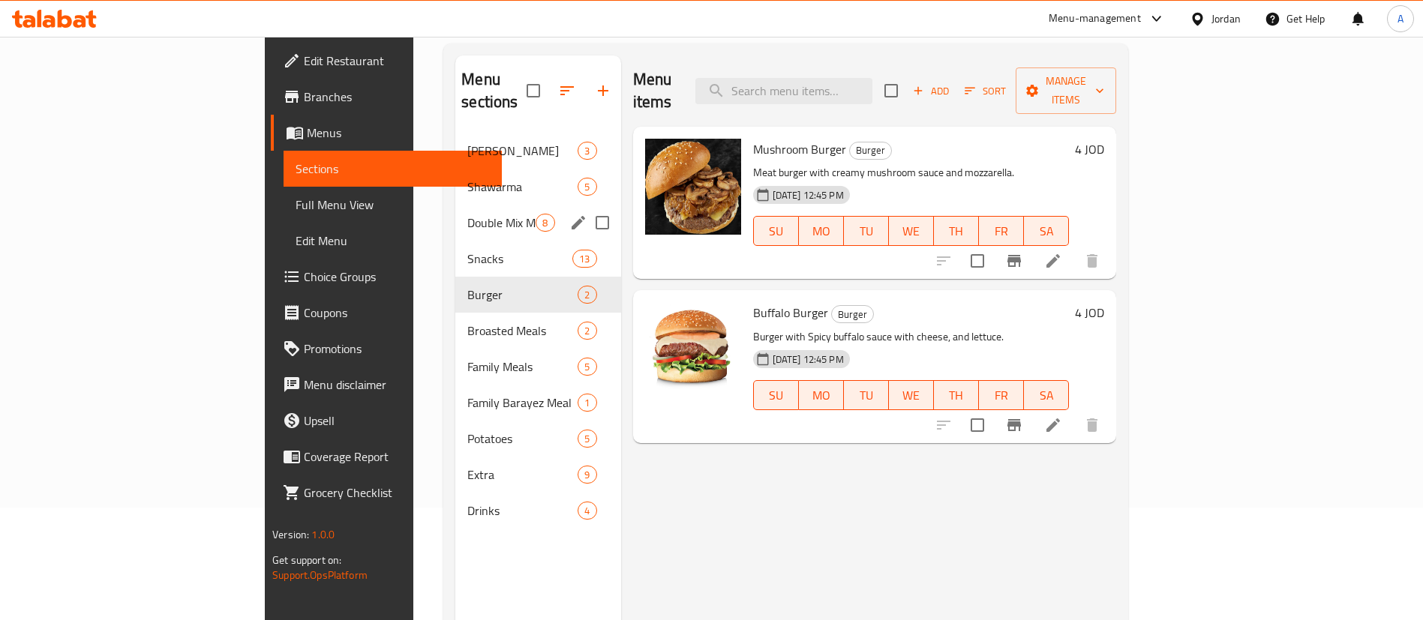
click at [455, 205] on div "Double Mix Meals 8" at bounding box center [537, 223] width 165 height 36
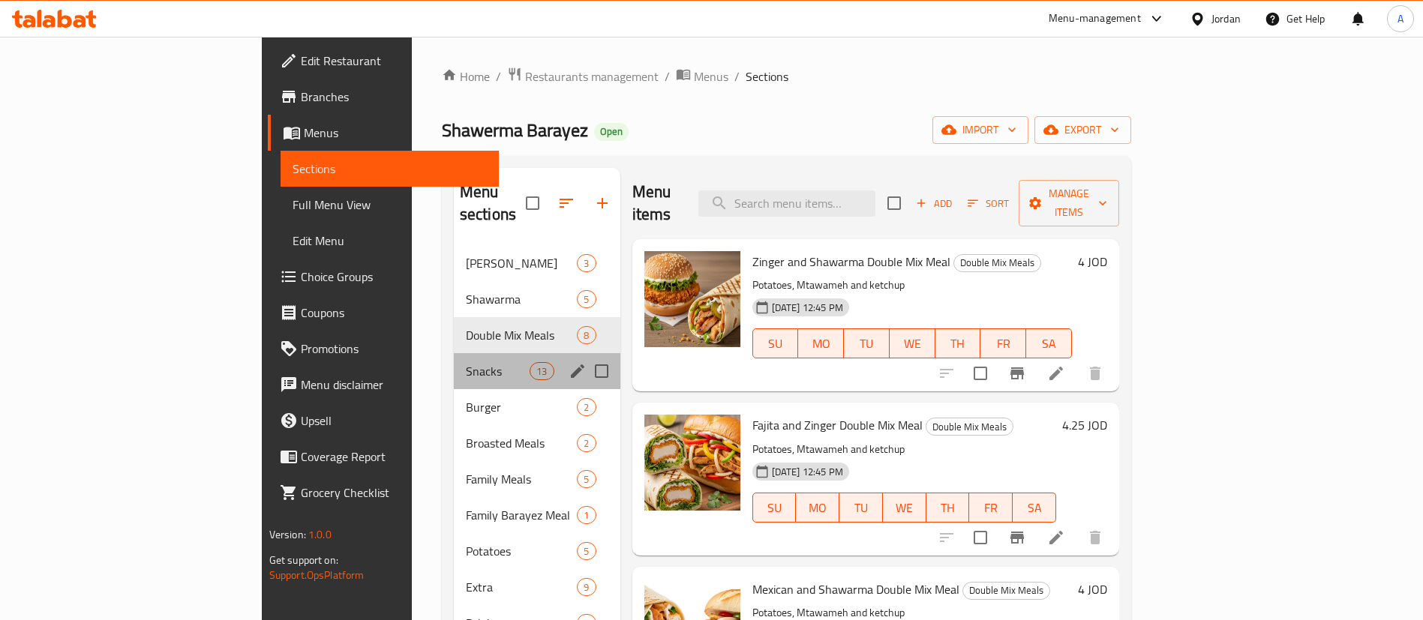
click at [454, 364] on div "Snacks 13" at bounding box center [537, 371] width 167 height 36
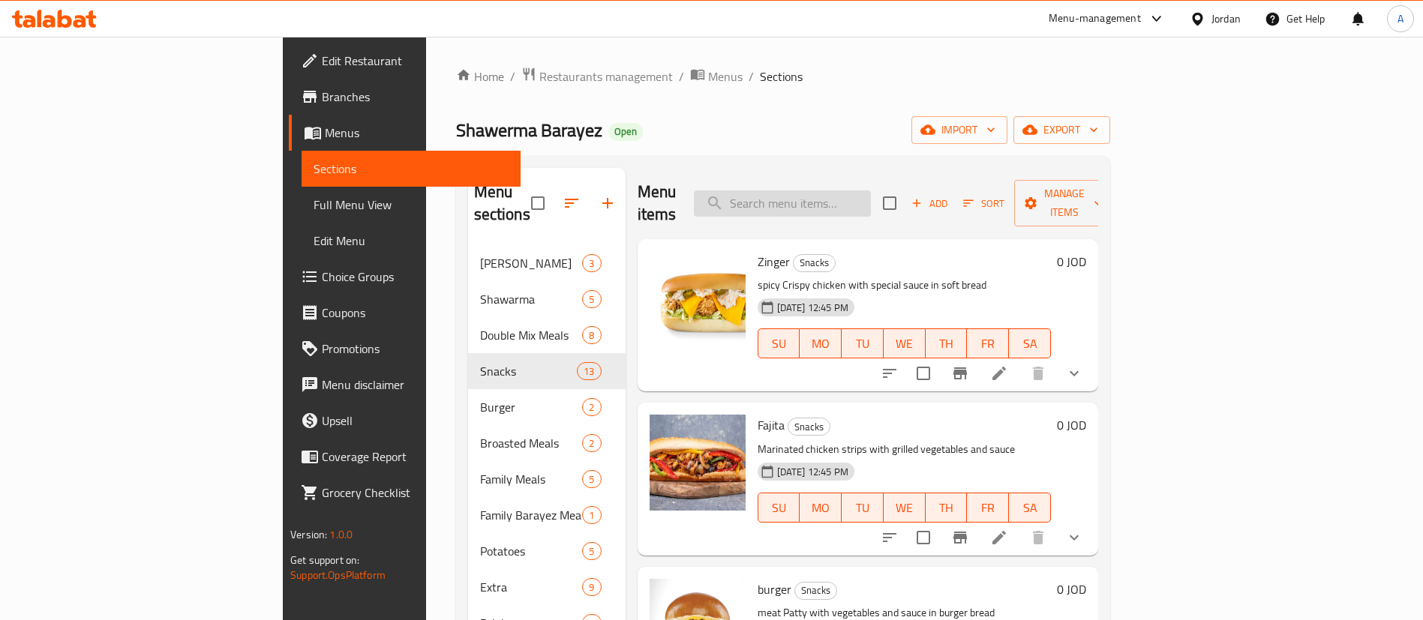
click at [845, 196] on input "search" at bounding box center [782, 204] width 177 height 26
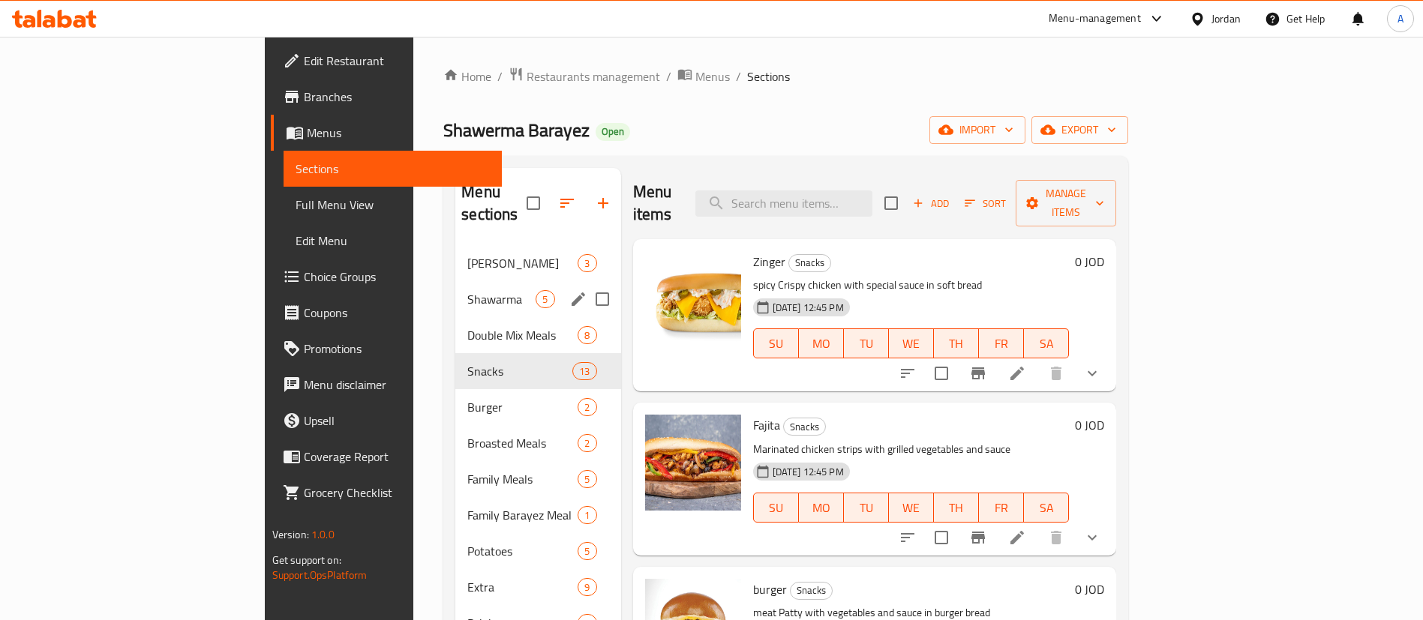
click at [467, 290] on span "Shawarma" at bounding box center [501, 299] width 68 height 18
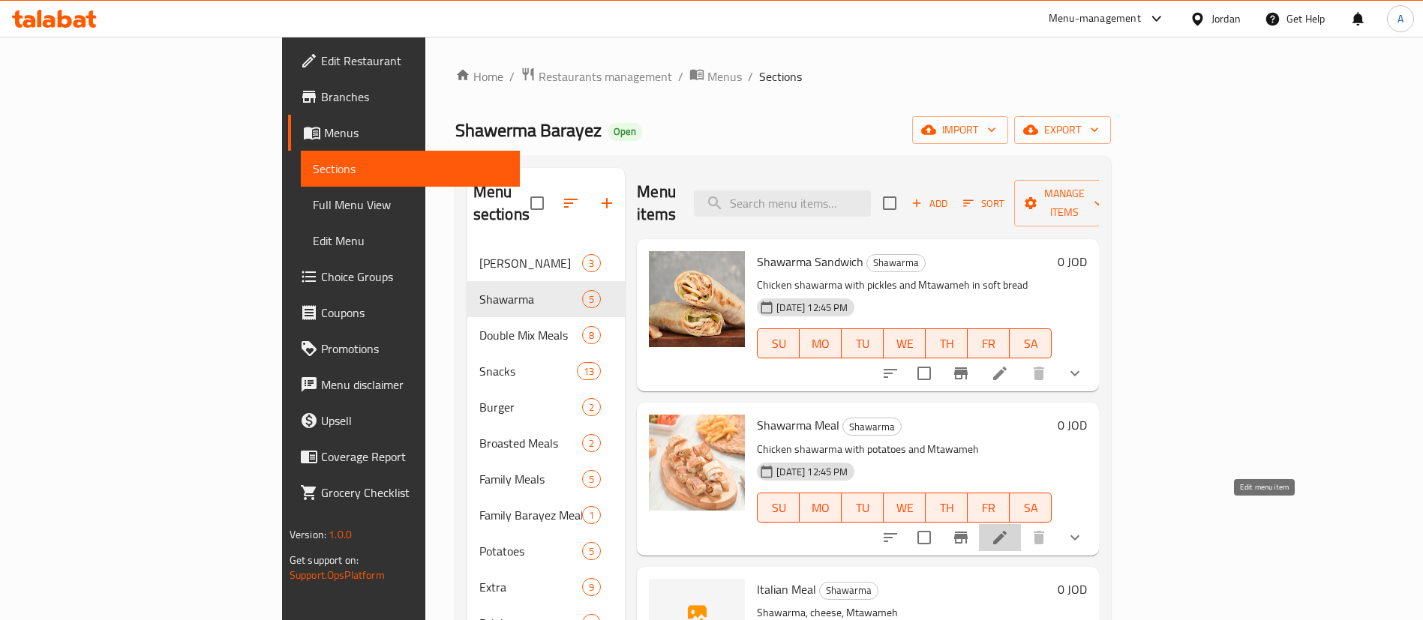
click at [1009, 529] on icon at bounding box center [1000, 538] width 18 height 18
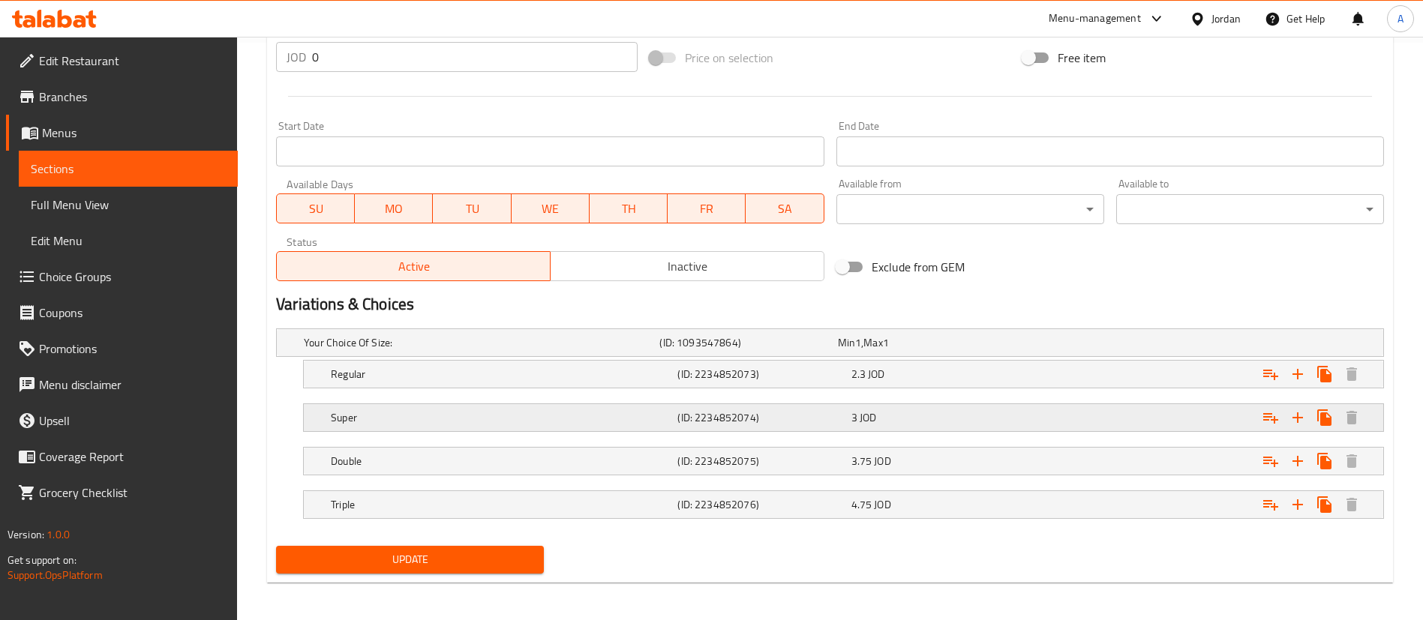
scroll to position [582, 0]
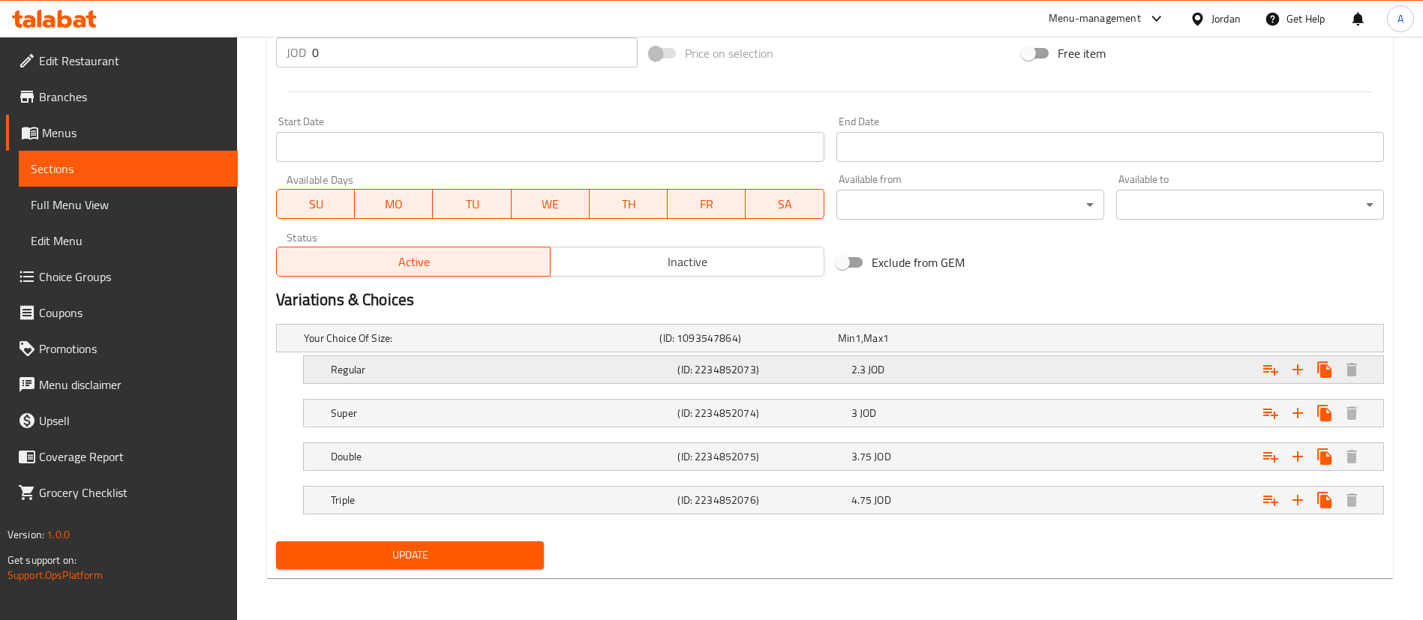
click at [1043, 341] on div "Expand" at bounding box center [1191, 338] width 356 height 6
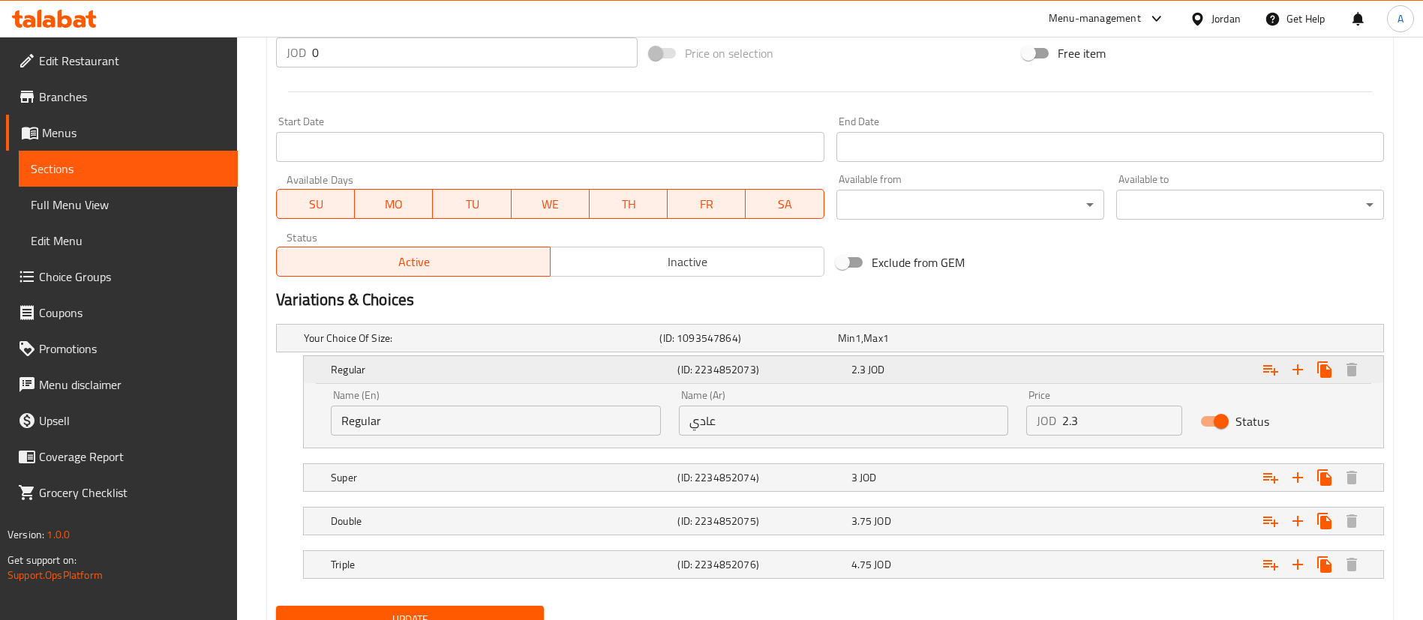
click at [1034, 376] on div "Expand" at bounding box center [1195, 369] width 347 height 33
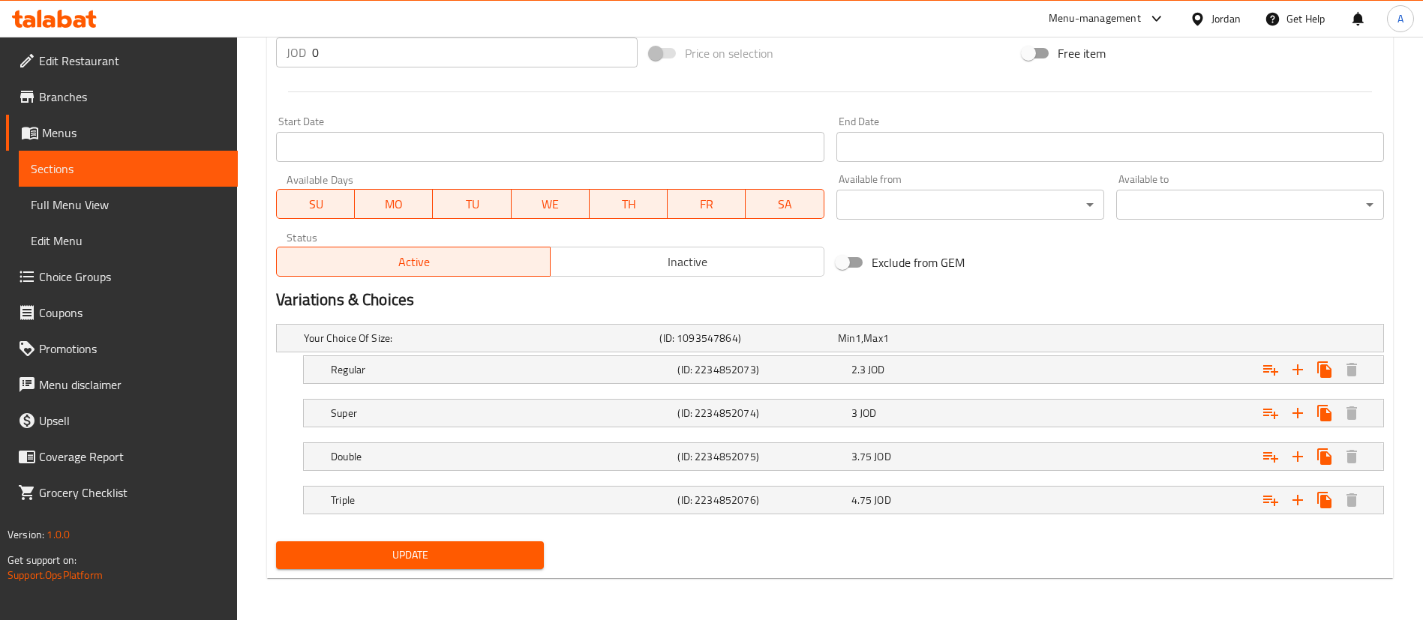
drag, startPoint x: 467, startPoint y: 556, endPoint x: 468, endPoint y: 546, distance: 9.9
click at [467, 555] on span "Update" at bounding box center [410, 555] width 244 height 19
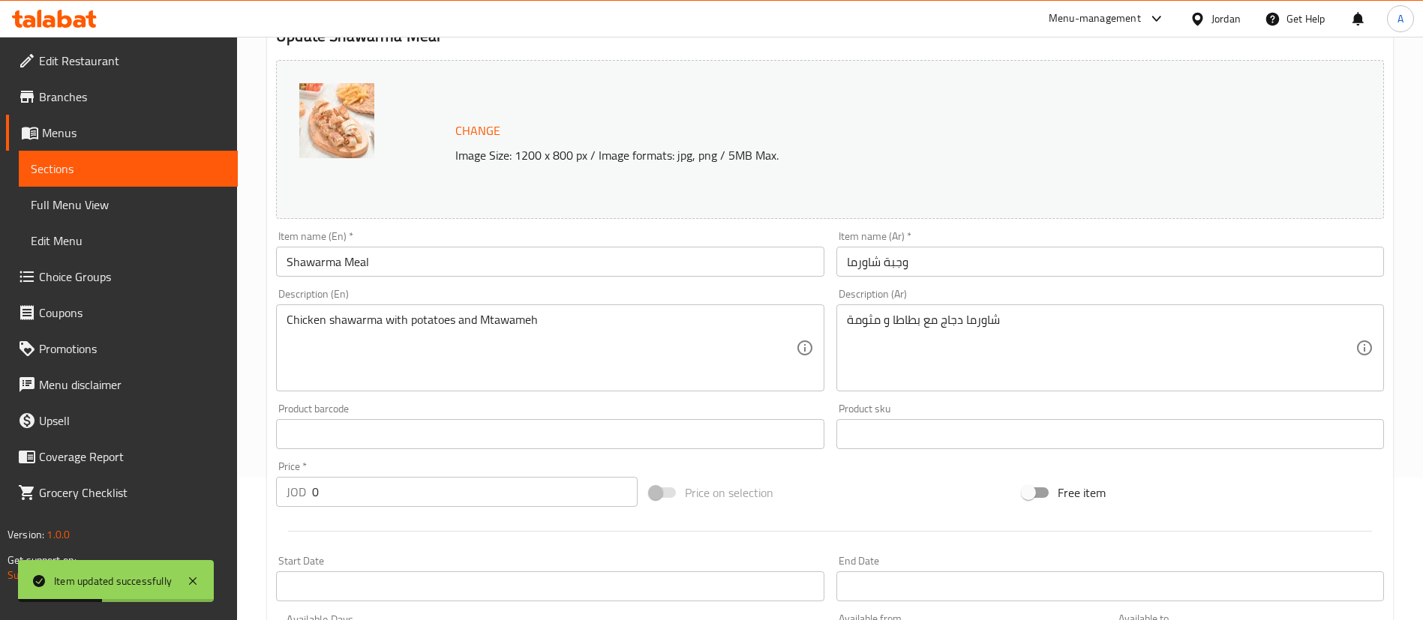
scroll to position [0, 0]
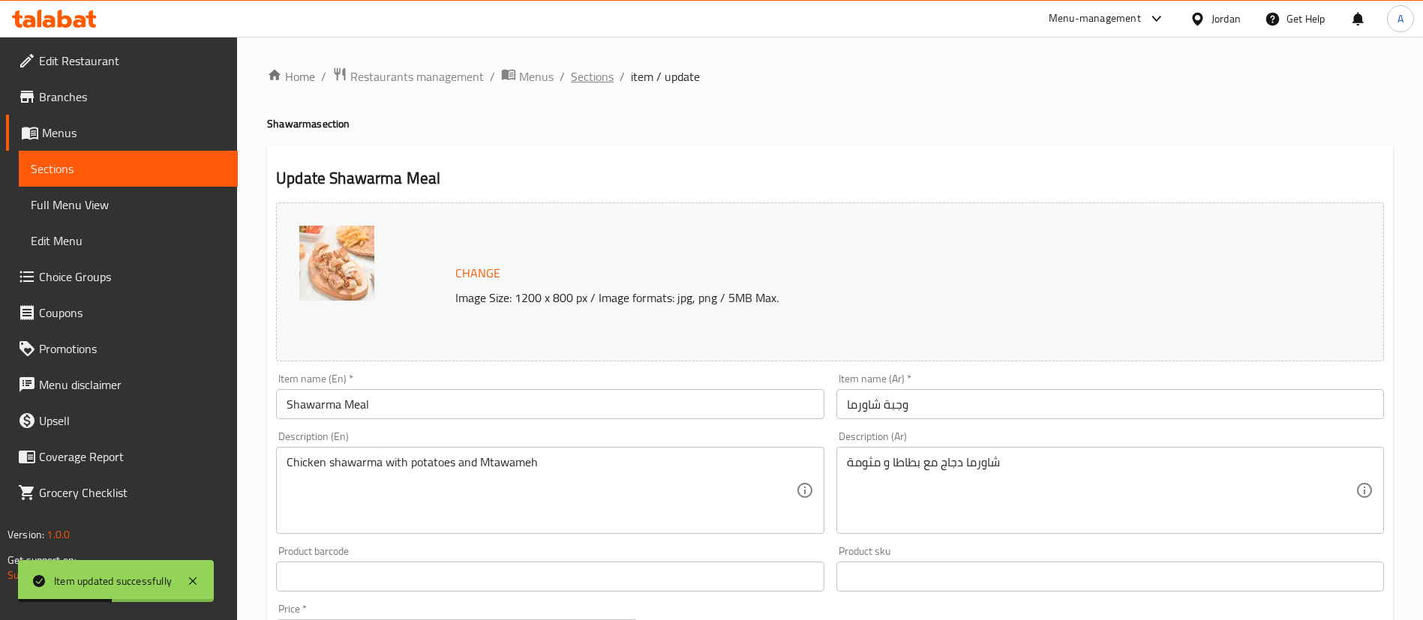
click at [588, 79] on span "Sections" at bounding box center [592, 77] width 43 height 18
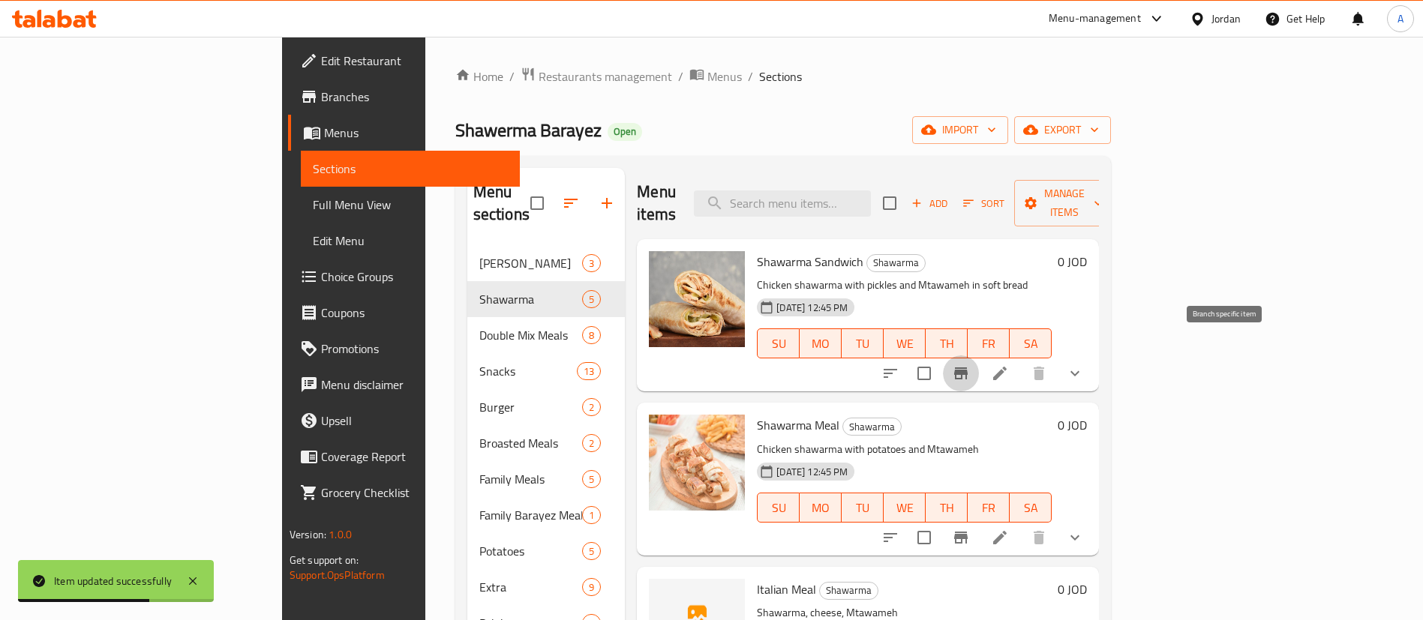
click at [968, 368] on icon "Branch-specific-item" at bounding box center [961, 374] width 14 height 12
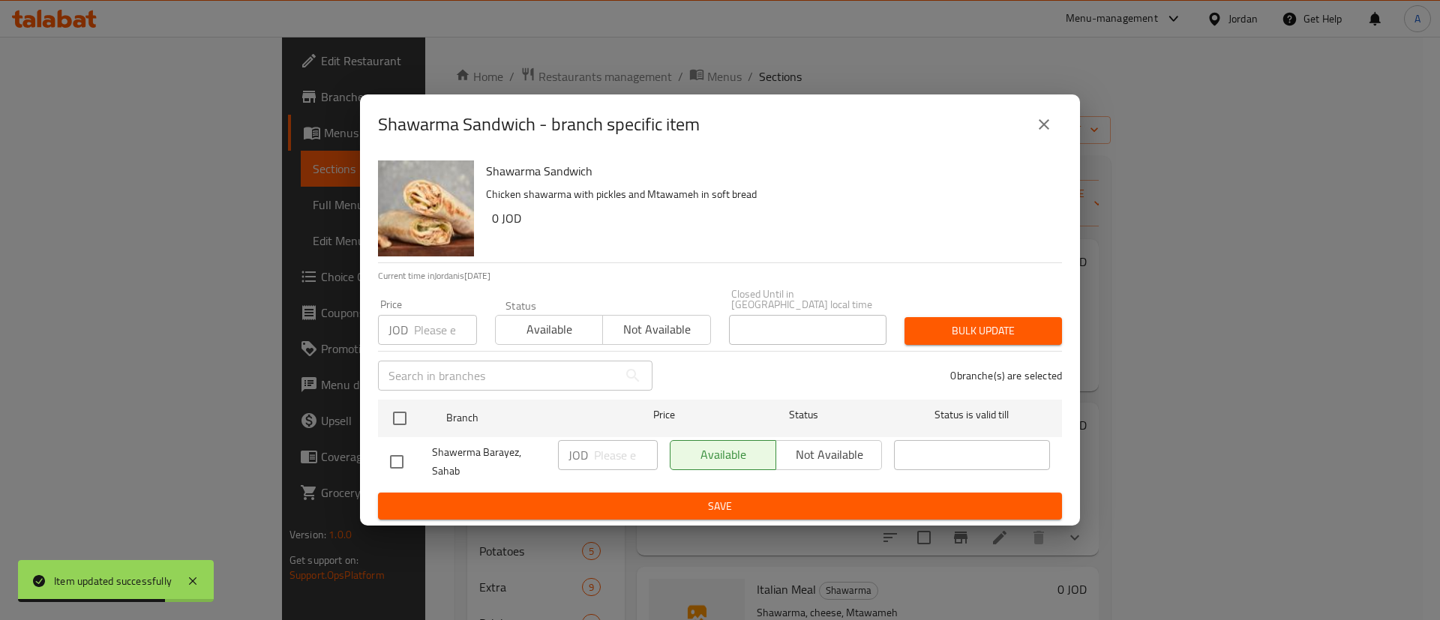
click at [1055, 143] on div "Shawarma Sandwich - branch specific item" at bounding box center [720, 125] width 684 height 36
click at [1050, 134] on icon "close" at bounding box center [1044, 125] width 18 height 18
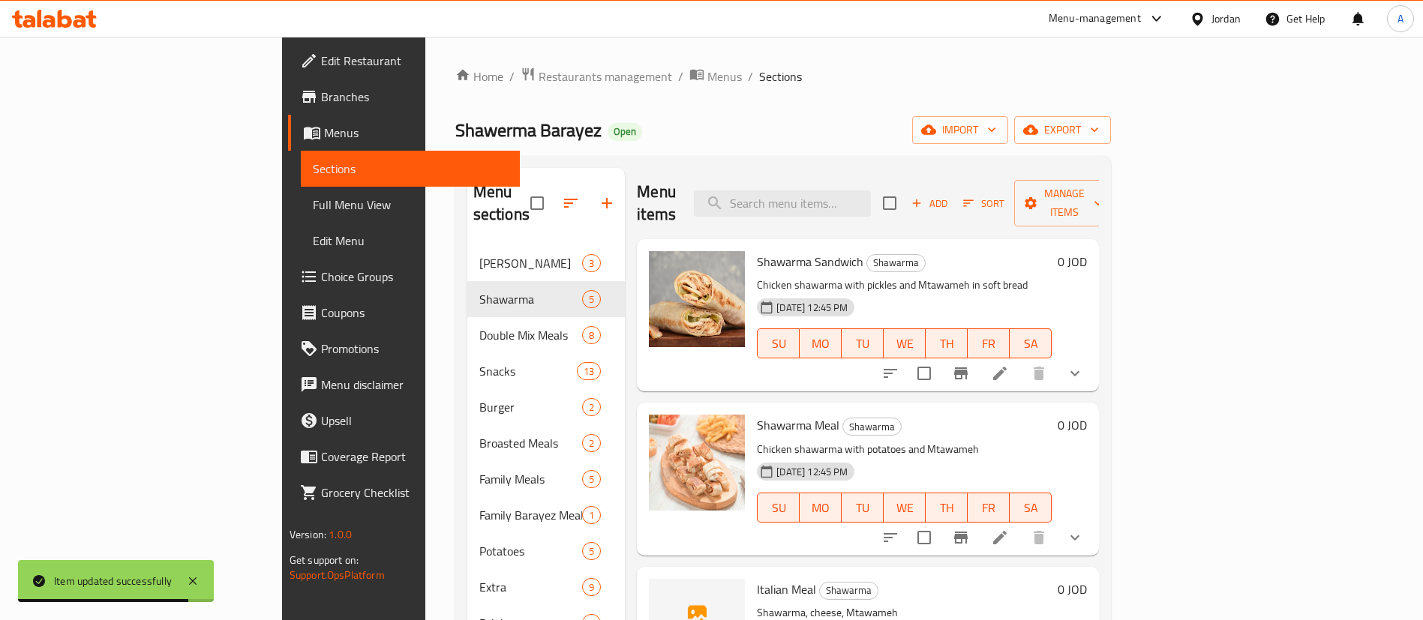
click at [1084, 365] on icon "show more" at bounding box center [1075, 374] width 18 height 18
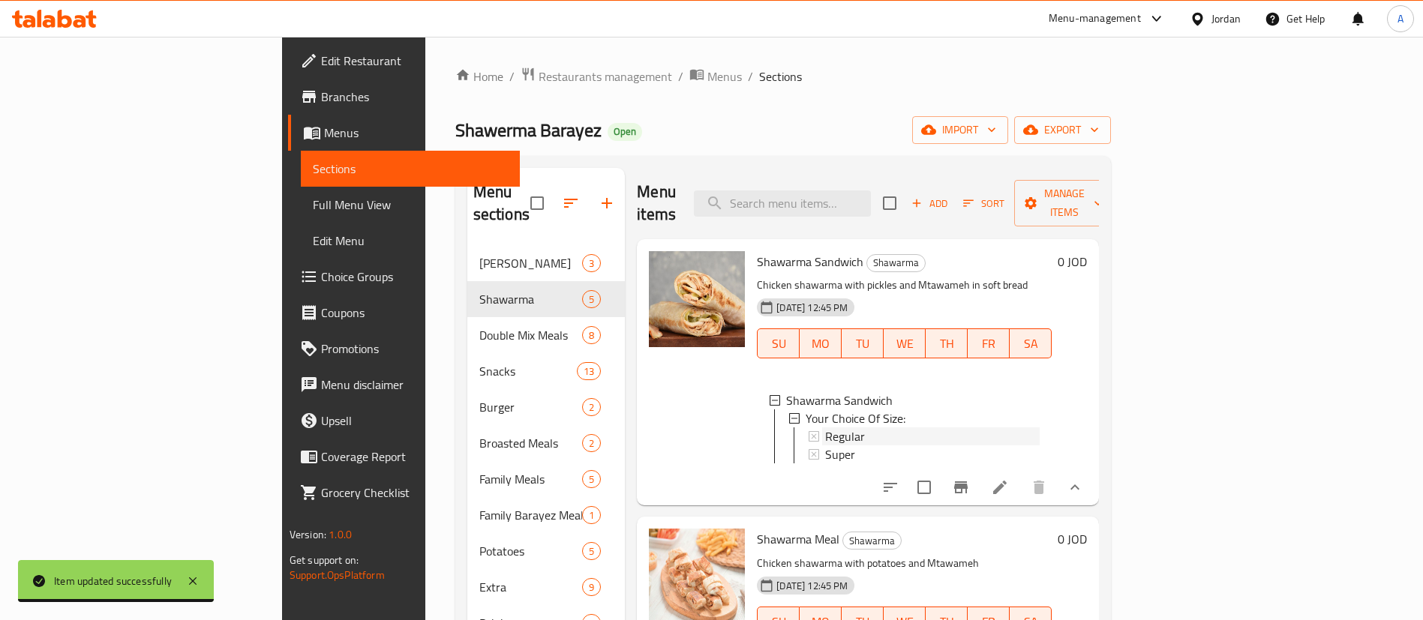
click at [840, 428] on div "Regular" at bounding box center [932, 437] width 215 height 18
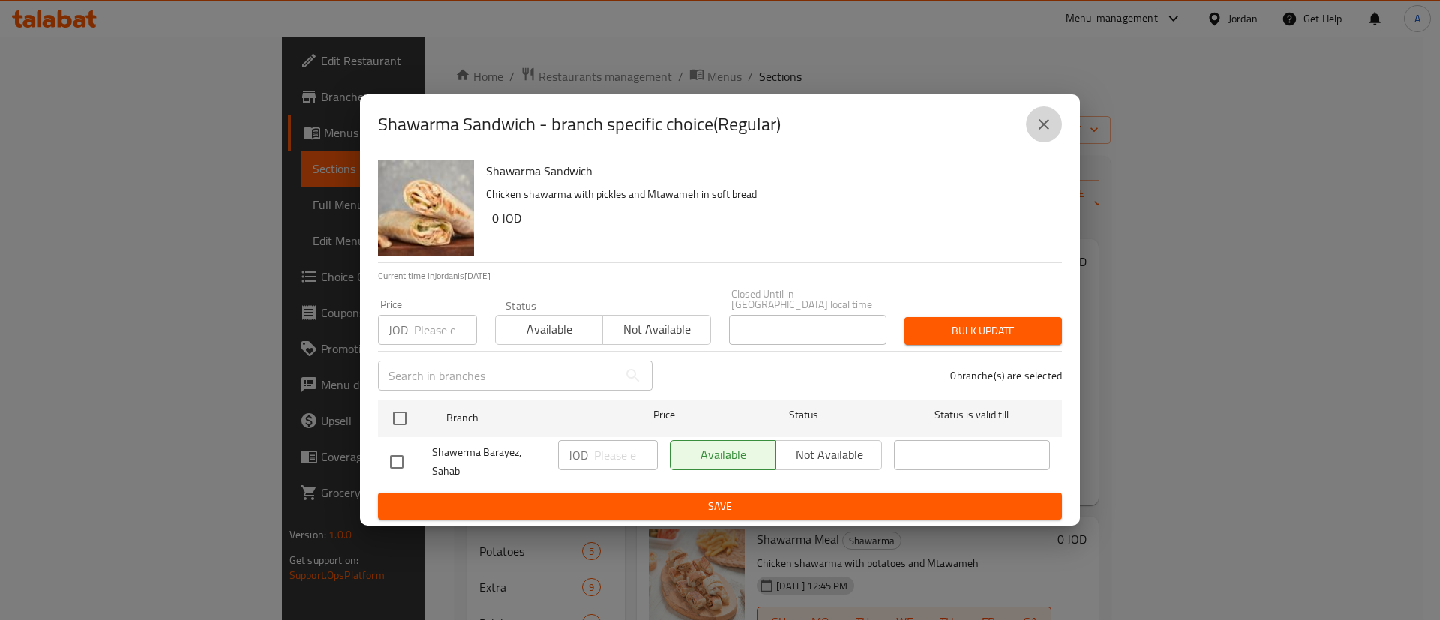
click at [1039, 142] on button "close" at bounding box center [1044, 125] width 36 height 36
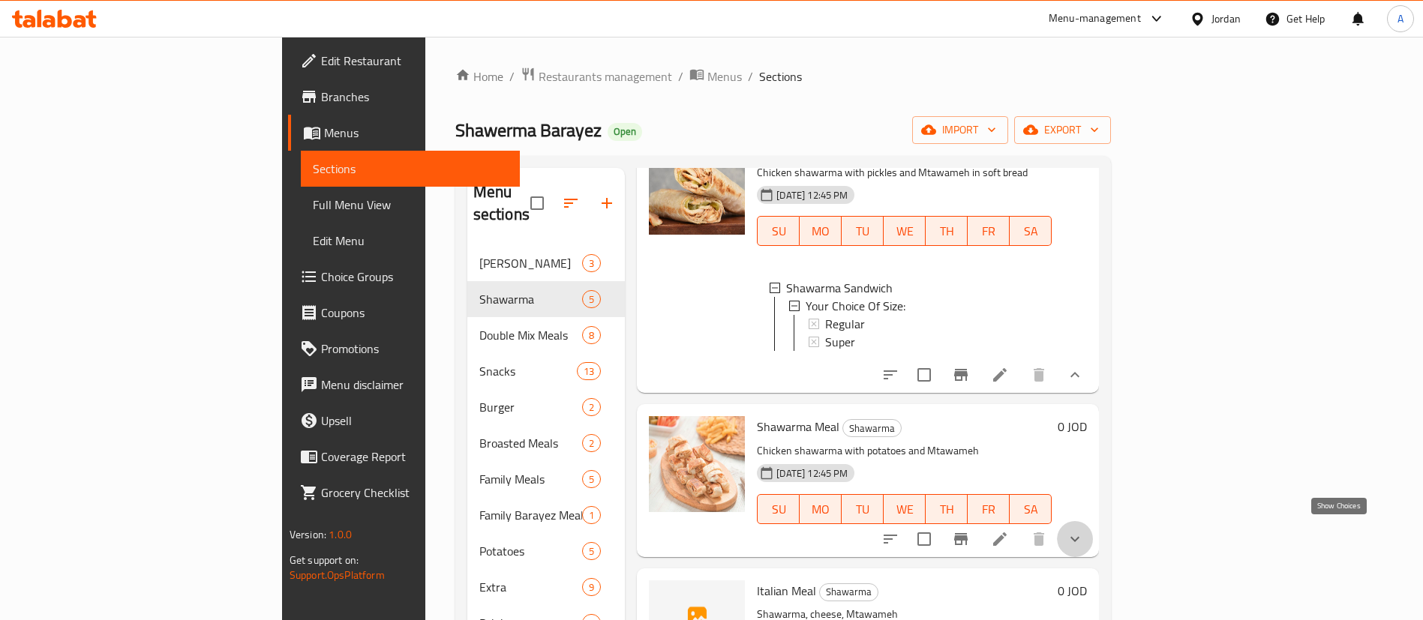
drag, startPoint x: 1343, startPoint y: 540, endPoint x: 1250, endPoint y: 524, distance: 94.3
click at [1084, 539] on icon "show more" at bounding box center [1075, 539] width 18 height 18
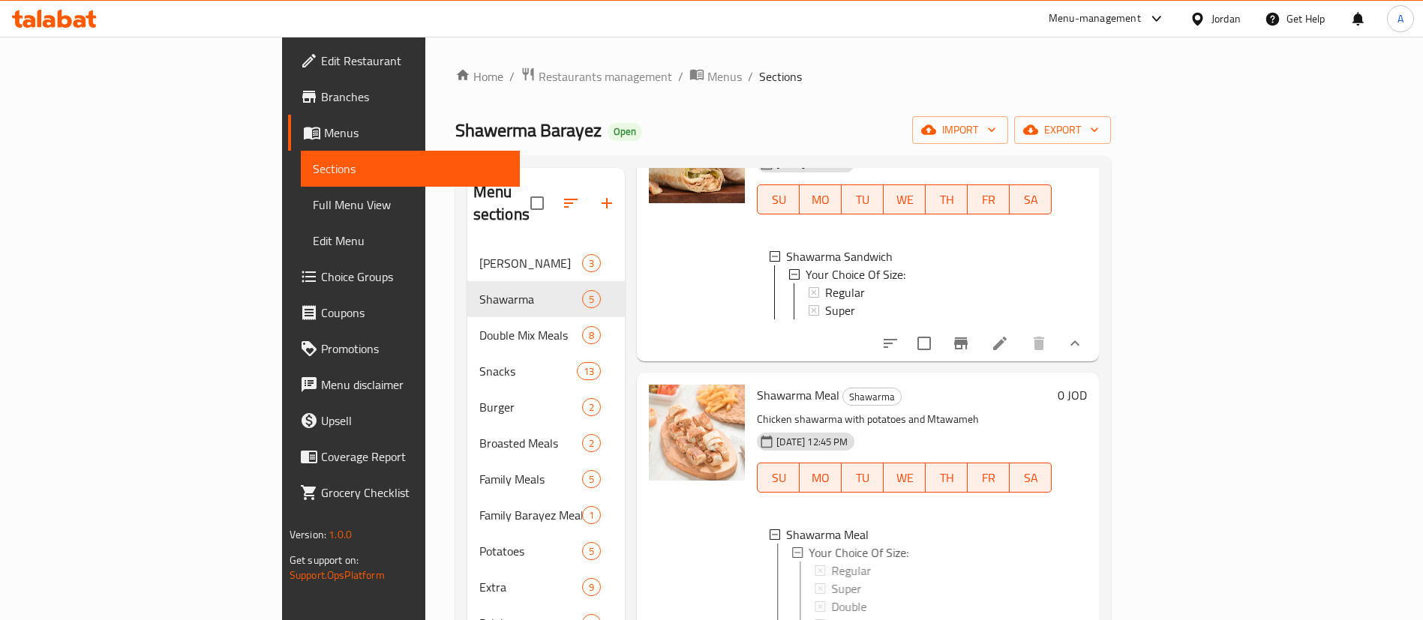
scroll to position [225, 0]
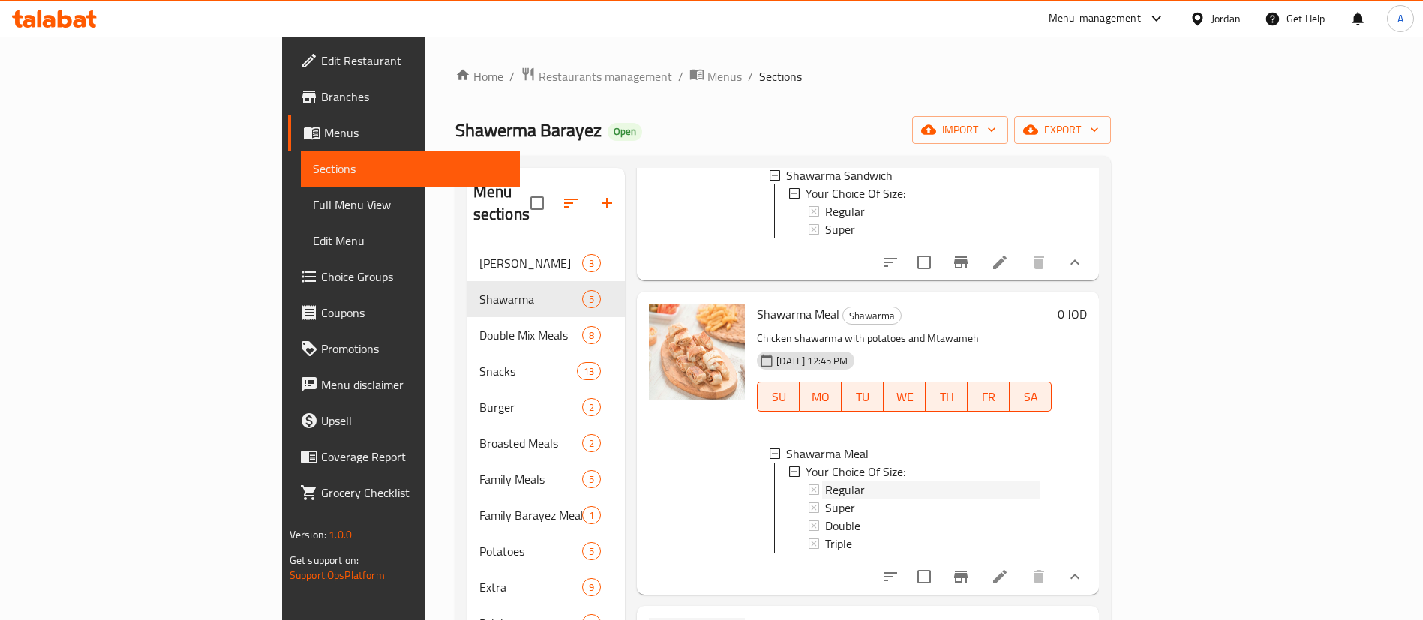
click at [860, 484] on div "Regular" at bounding box center [932, 490] width 215 height 18
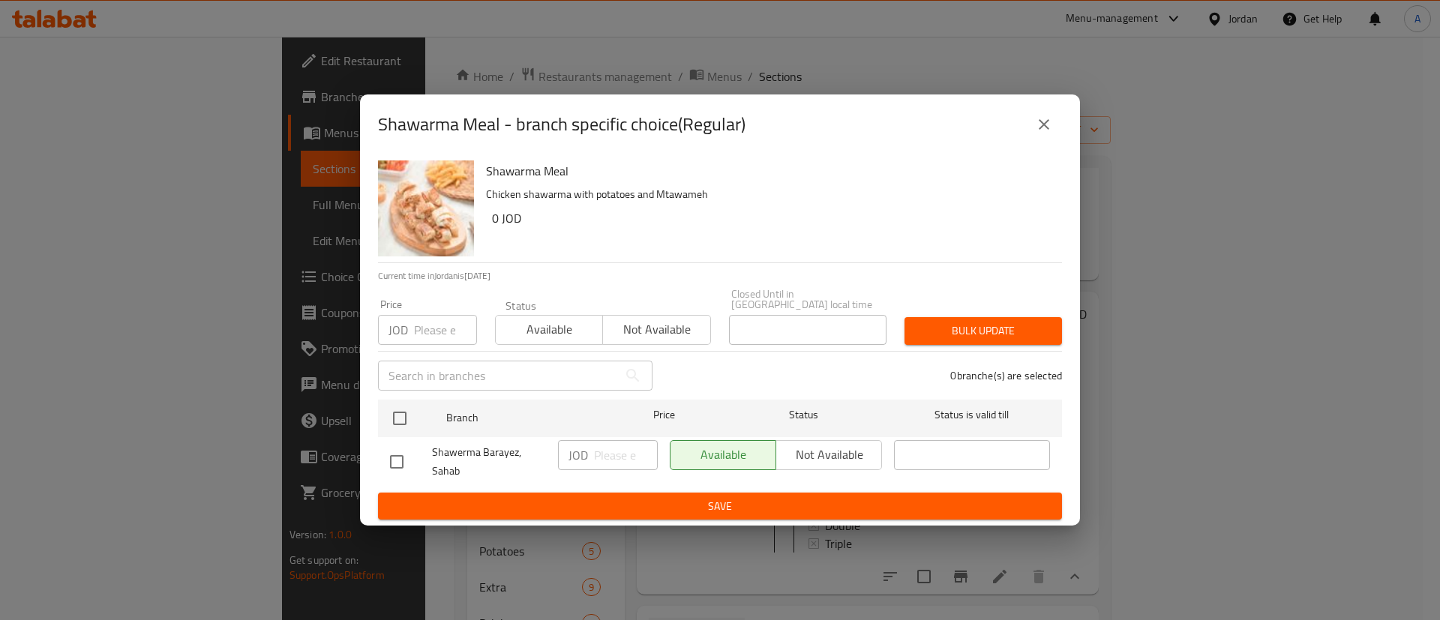
click at [1035, 129] on icon "close" at bounding box center [1044, 125] width 18 height 18
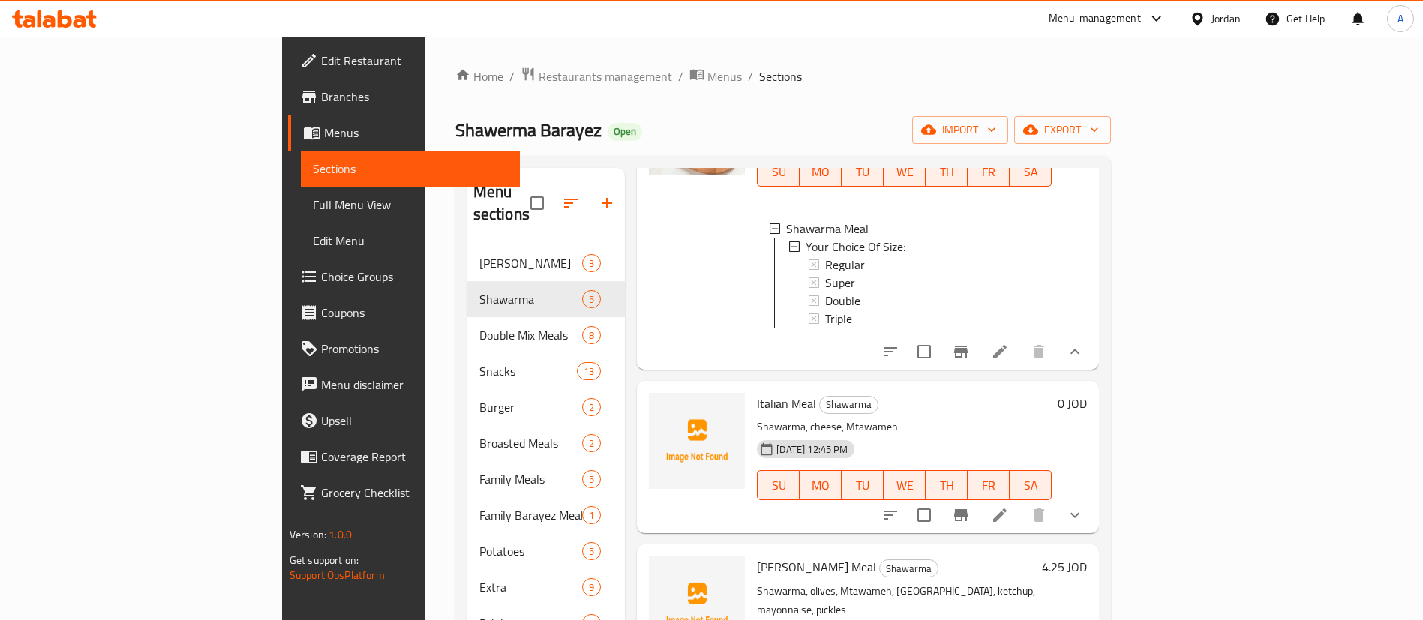
click at [1093, 370] on button "show more" at bounding box center [1075, 352] width 36 height 36
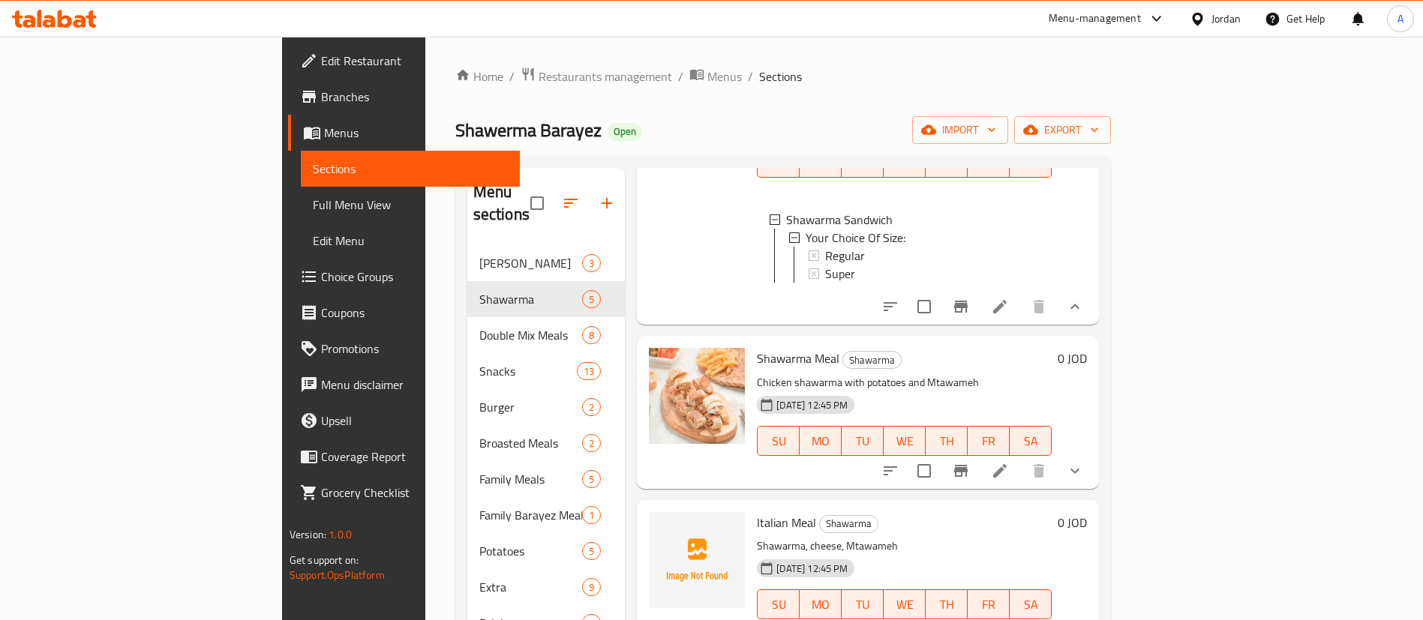
scroll to position [45, 0]
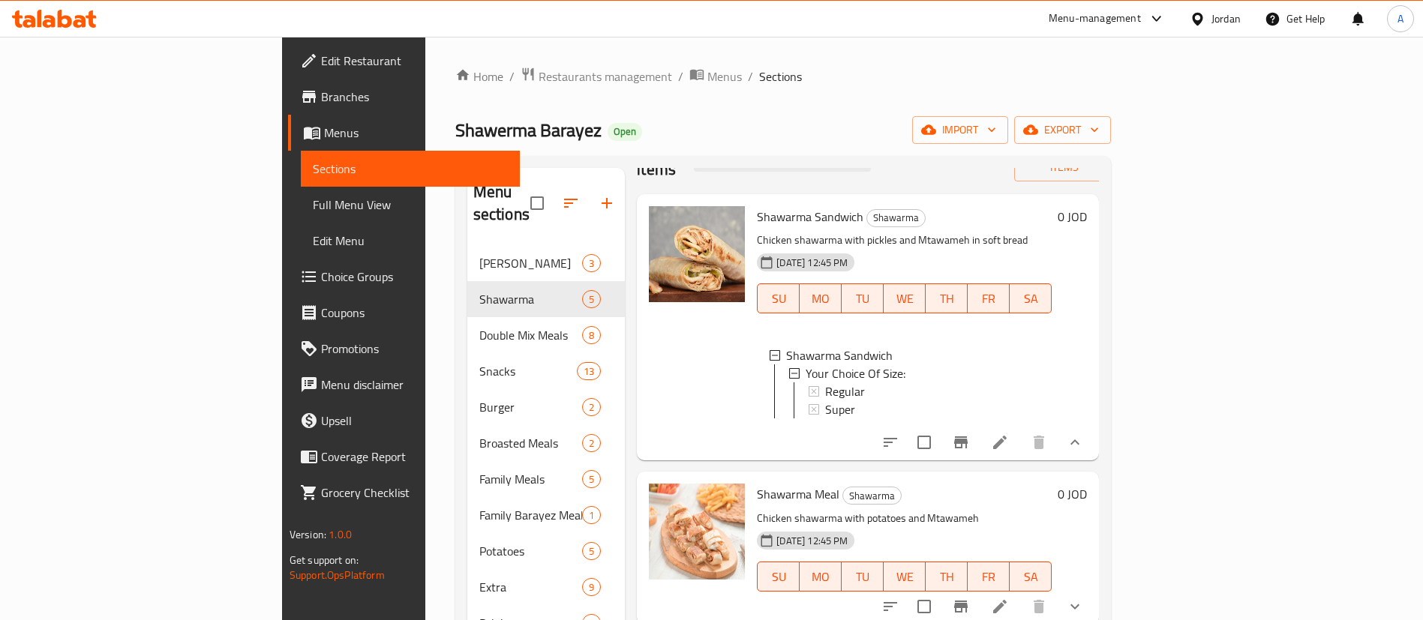
click at [1084, 434] on icon "show more" at bounding box center [1075, 443] width 18 height 18
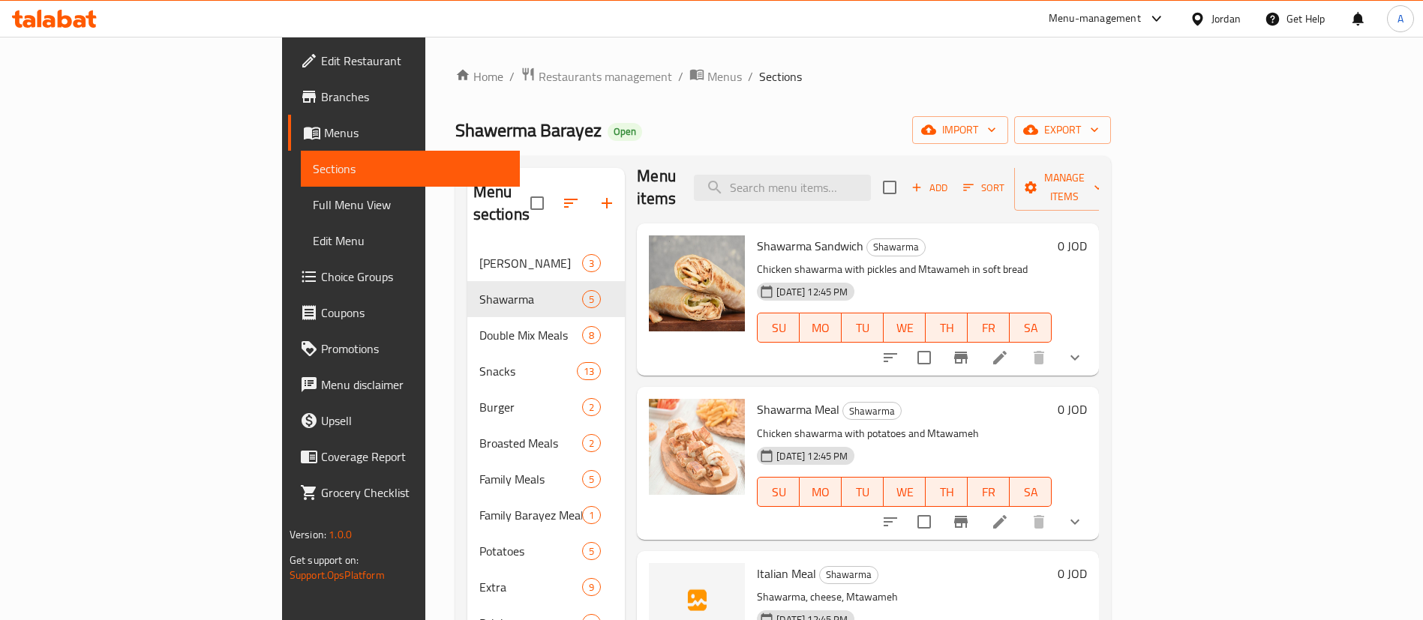
scroll to position [0, 0]
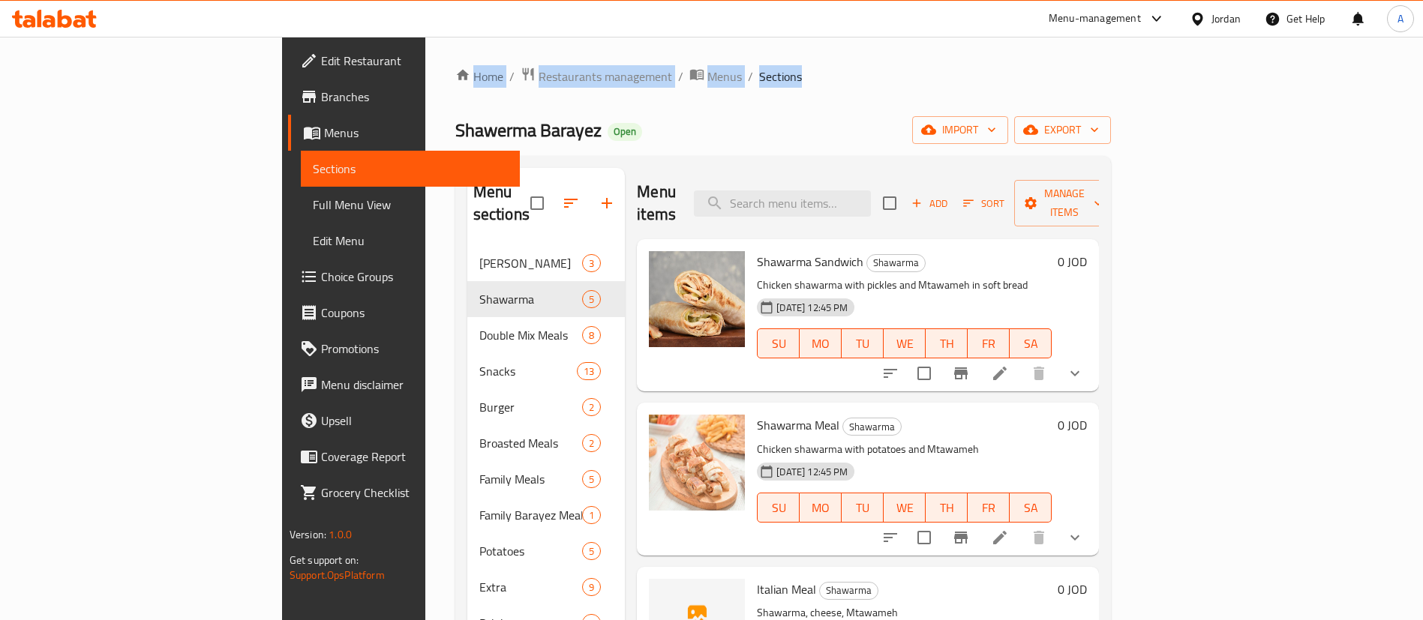
drag, startPoint x: 611, startPoint y: 79, endPoint x: 266, endPoint y: 80, distance: 345.0
click at [455, 81] on ol "Home / Restaurants management / Menus / Sections" at bounding box center [783, 77] width 656 height 20
click at [425, 77] on div "Home / Restaurants management / Menus / Sections Shawerma Barayez Open import e…" at bounding box center [783, 434] width 716 height 794
drag, startPoint x: 490, startPoint y: 79, endPoint x: 258, endPoint y: 68, distance: 232.0
click at [425, 68] on div "Home / Restaurants management / Menus / Sections Shawerma Barayez Open import e…" at bounding box center [783, 434] width 716 height 794
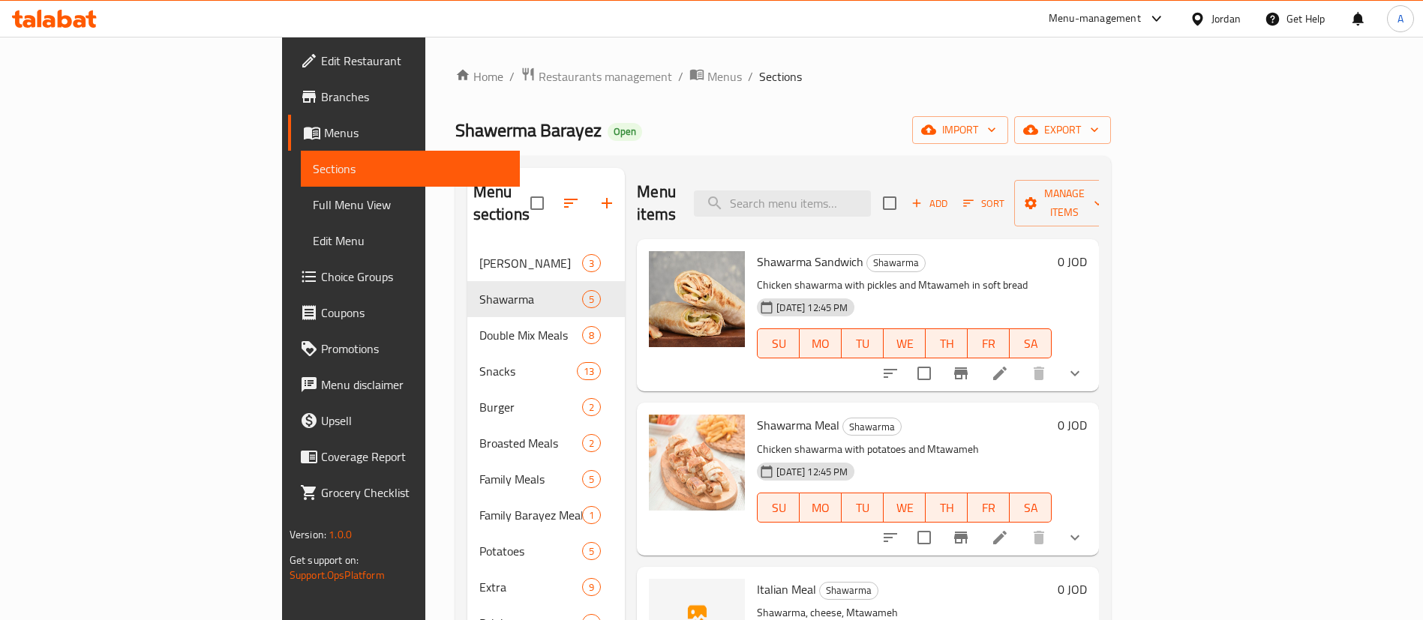
click at [425, 62] on div "Home / Restaurants management / Menus / Sections Shawerma Barayez Open import e…" at bounding box center [783, 434] width 716 height 794
click at [638, 51] on div "Home / Restaurants management / Menus / Sections Shawerma Barayez Open import e…" at bounding box center [783, 434] width 716 height 794
drag, startPoint x: 538, startPoint y: 77, endPoint x: 247, endPoint y: 77, distance: 291.0
click at [425, 78] on div "Home / Restaurants management / Menus / Sections Shawerma Barayez Open import e…" at bounding box center [783, 434] width 716 height 794
click at [425, 74] on div "Home / Restaurants management / Menus / Sections Shawerma Barayez Open import e…" at bounding box center [783, 434] width 716 height 794
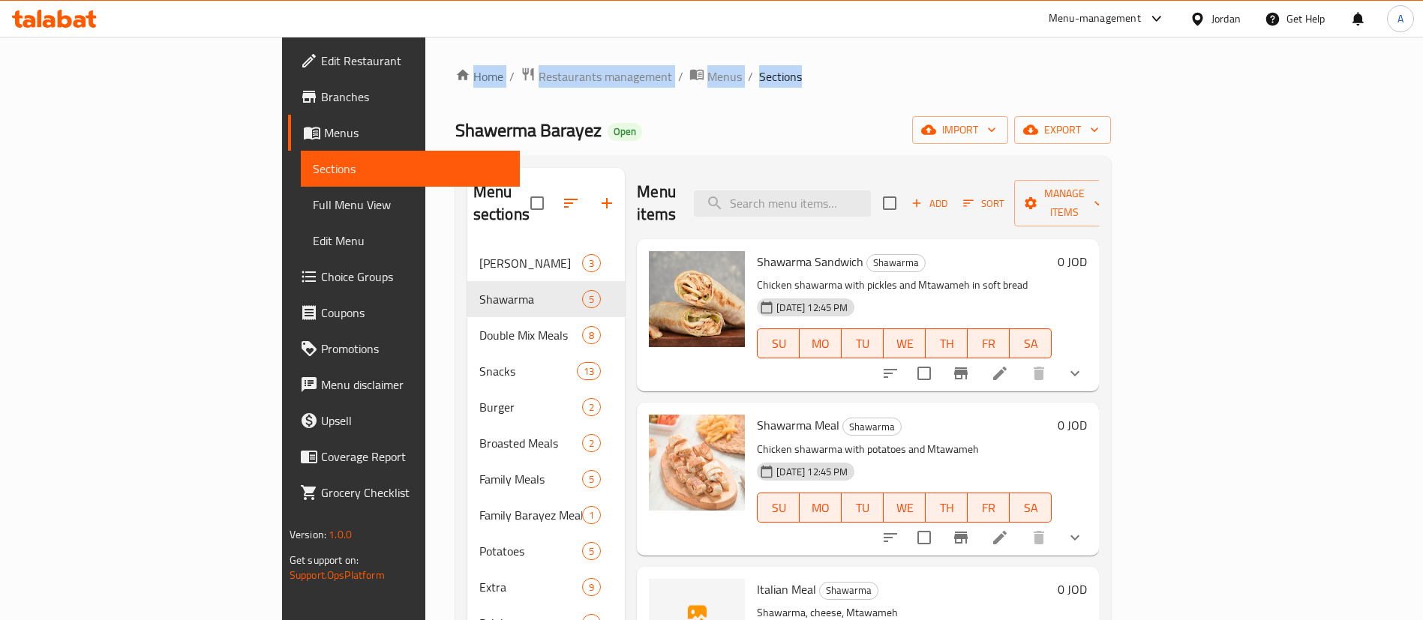
drag, startPoint x: 587, startPoint y: 86, endPoint x: 267, endPoint y: 63, distance: 321.1
click at [425, 63] on div "Home / Restaurants management / Menus / Sections Shawerma Barayez Open import e…" at bounding box center [783, 434] width 716 height 794
click at [425, 62] on div "Home / Restaurants management / Menus / Sections Shawerma Barayez Open import e…" at bounding box center [783, 434] width 716 height 794
drag, startPoint x: 658, startPoint y: 80, endPoint x: 271, endPoint y: 59, distance: 387.6
click at [425, 59] on div "Home / Restaurants management / Menus / Sections Shawerma Barayez Open import e…" at bounding box center [783, 434] width 716 height 794
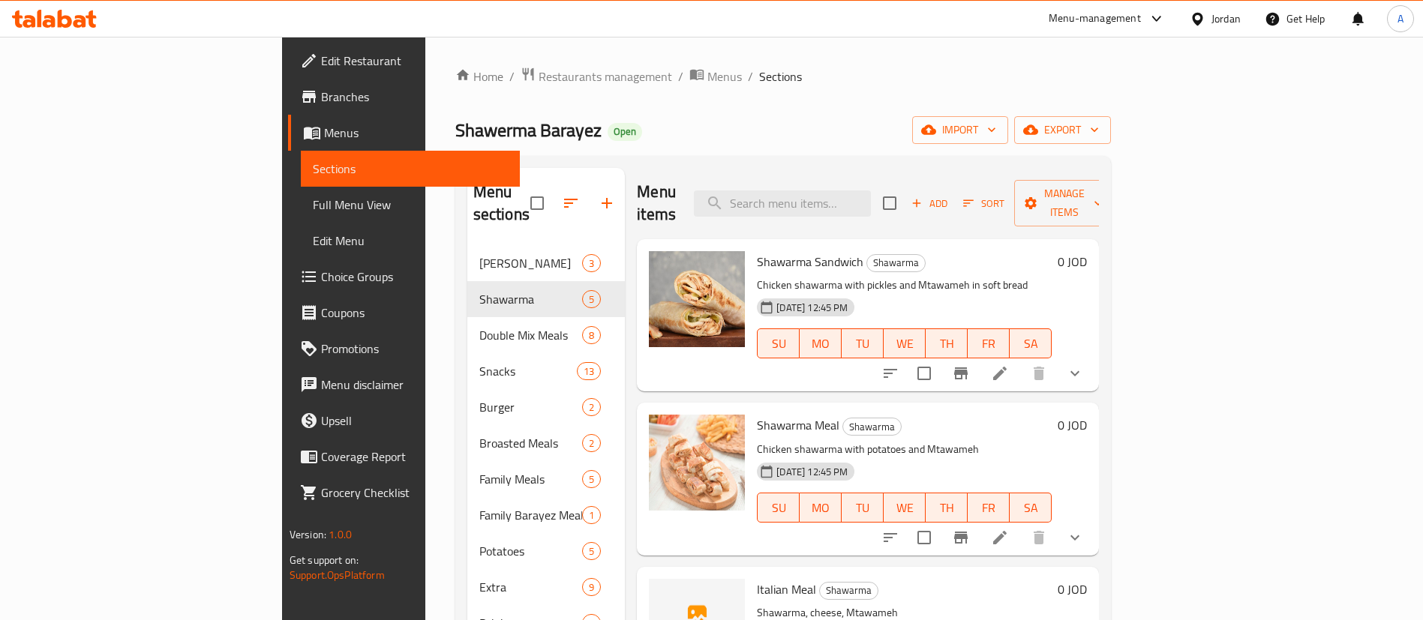
click at [653, 111] on div "Home / Restaurants management / Menus / Sections Shawerma Barayez Open import e…" at bounding box center [783, 434] width 656 height 734
drag, startPoint x: 653, startPoint y: 85, endPoint x: 254, endPoint y: 65, distance: 399.5
click at [425, 65] on div "Home / Restaurants management / Menus / Sections Shawerma Barayez Open import e…" at bounding box center [783, 434] width 716 height 794
click at [425, 62] on div "Home / Restaurants management / Menus / Sections Shawerma Barayez Open import e…" at bounding box center [783, 434] width 716 height 794
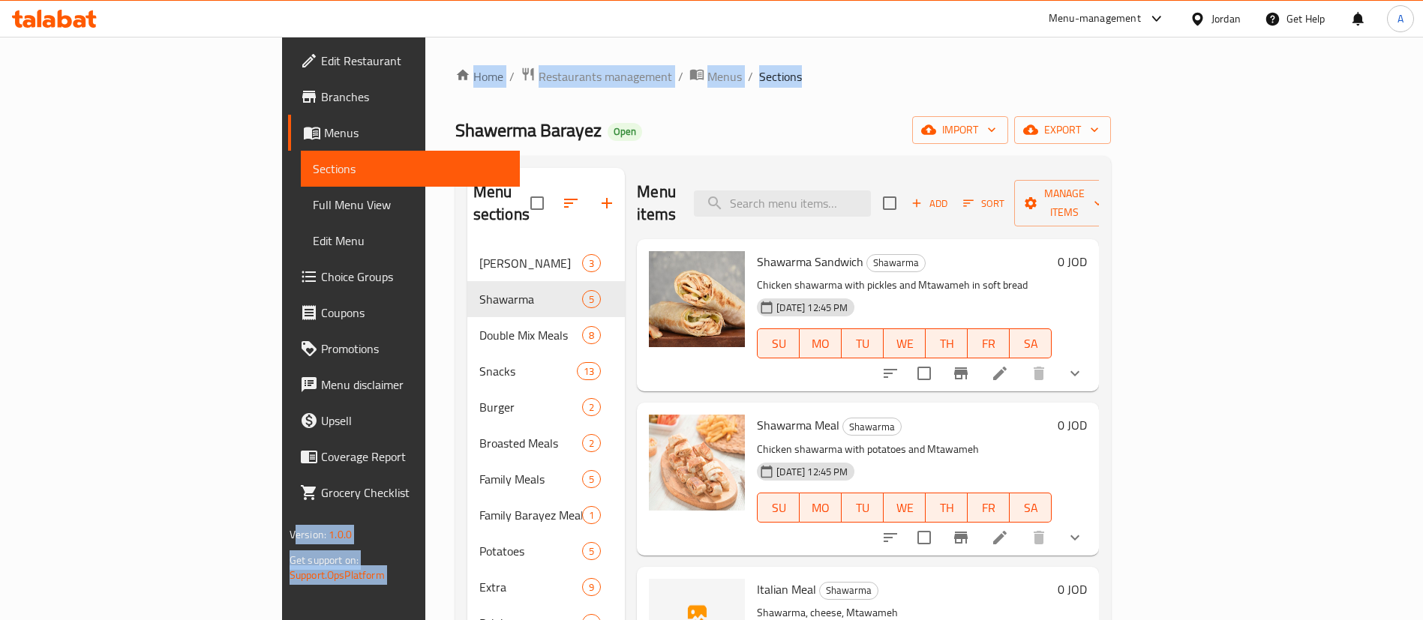
drag, startPoint x: 657, startPoint y: 79, endPoint x: 228, endPoint y: 65, distance: 429.3
click at [282, 65] on div "Edit Restaurant Branches Menus Sections Full Menu View Edit Menu Choice Groups …" at bounding box center [711, 434] width 859 height 794
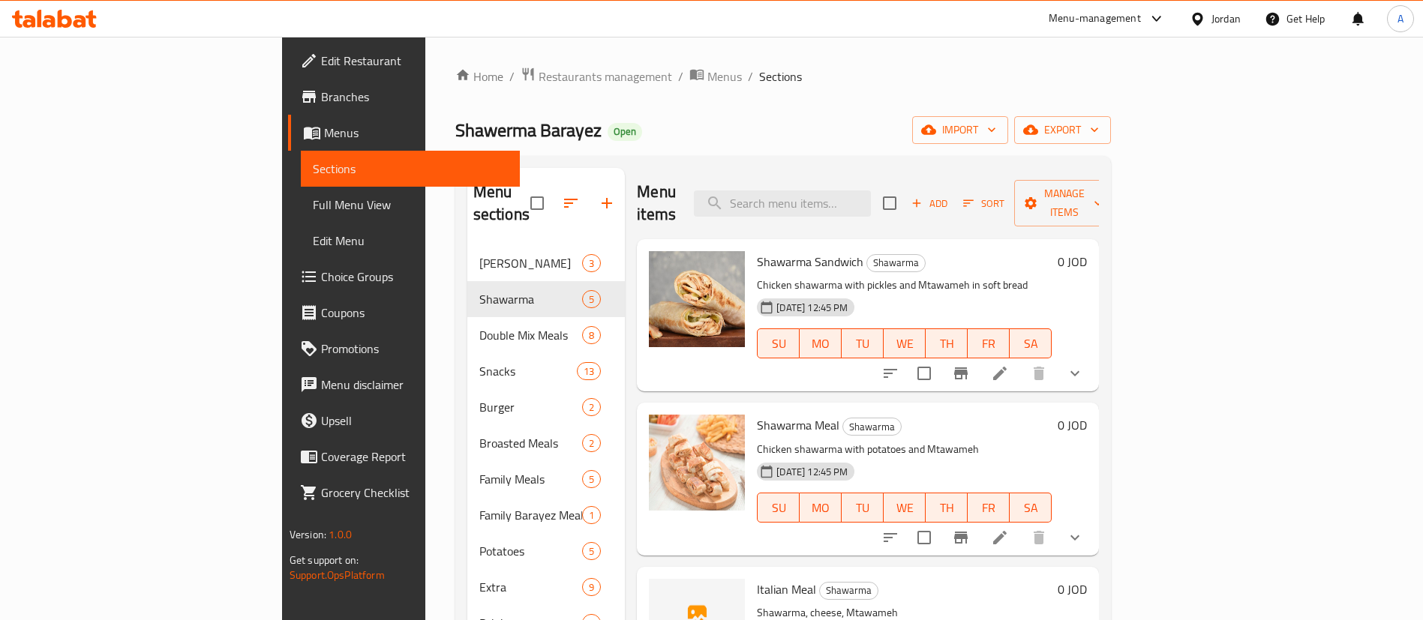
click at [714, 102] on div "Home / Restaurants management / Menus / Sections Shawerma Barayez Open import e…" at bounding box center [783, 434] width 656 height 734
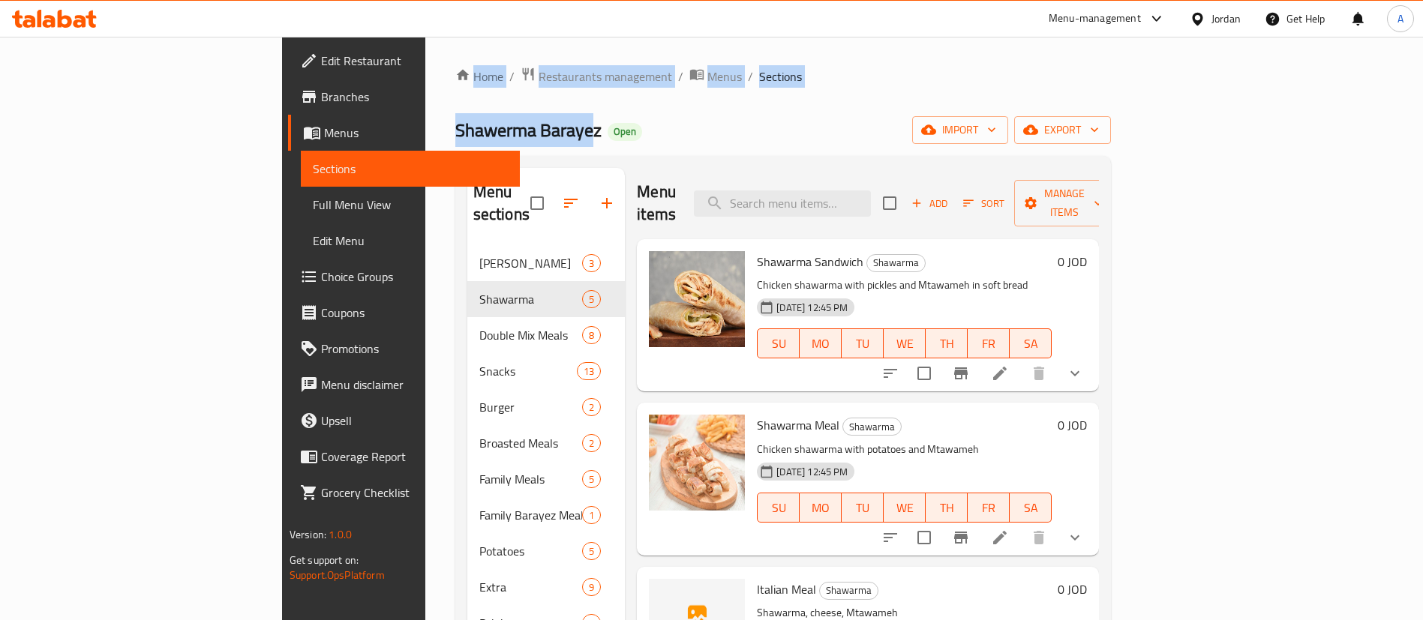
drag, startPoint x: 409, startPoint y: 139, endPoint x: 256, endPoint y: 80, distance: 163.8
click at [425, 80] on div "Home / Restaurants management / Menus / Sections Shawerma Barayez Open import e…" at bounding box center [783, 434] width 716 height 794
click at [425, 81] on div "Home / Restaurants management / Menus / Sections Shawerma Barayez Open import e…" at bounding box center [783, 434] width 716 height 794
drag, startPoint x: 744, startPoint y: 77, endPoint x: 280, endPoint y: 39, distance: 465.8
click at [425, 41] on div "Home / Restaurants management / Menus / Sections Shawerma Barayez Open import e…" at bounding box center [783, 434] width 716 height 794
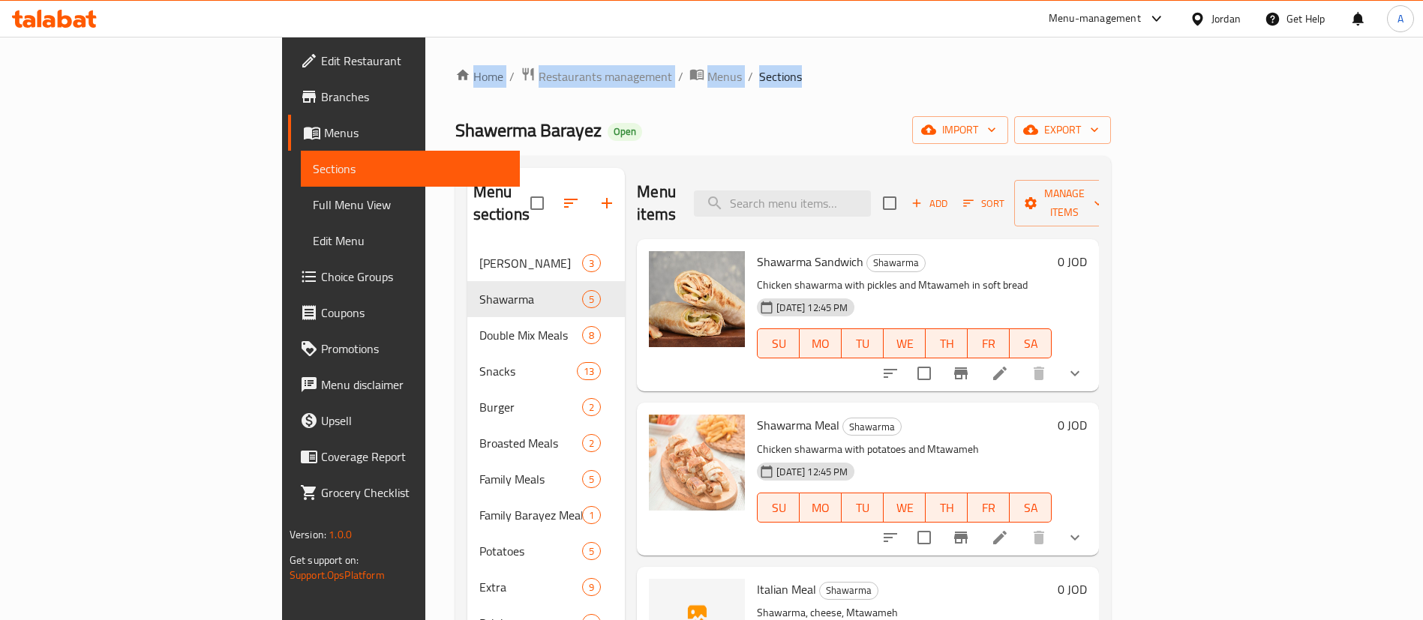
click at [746, 50] on div "Home / Restaurants management / Menus / Sections Shawerma Barayez Open import e…" at bounding box center [783, 434] width 716 height 794
click at [572, 125] on div "Shawerma Barayez Open import export" at bounding box center [783, 130] width 656 height 28
drag, startPoint x: 405, startPoint y: 131, endPoint x: 257, endPoint y: 53, distance: 168.1
click at [425, 53] on div "Home / Restaurants management / Menus / Sections Shawerma Barayez Open import e…" at bounding box center [783, 434] width 716 height 794
click at [425, 74] on div "Home / Restaurants management / Menus / Sections Shawerma Barayez Open import e…" at bounding box center [783, 434] width 716 height 794
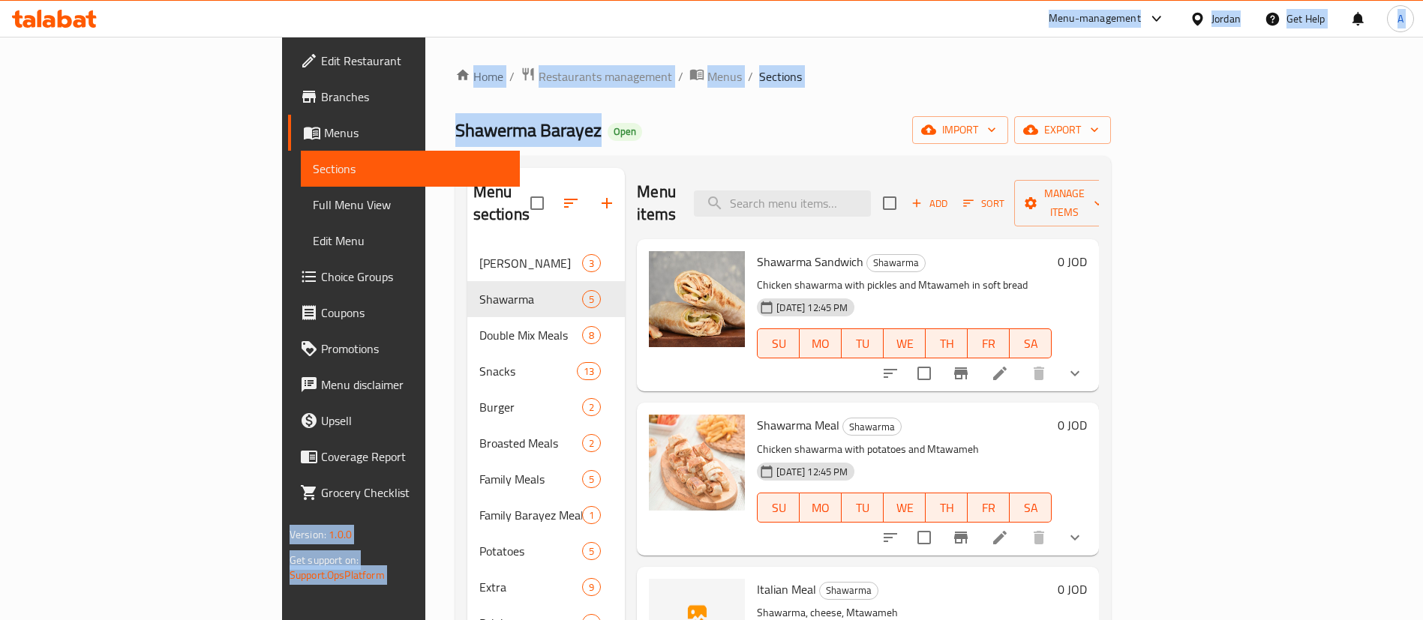
drag, startPoint x: 407, startPoint y: 137, endPoint x: 236, endPoint y: 32, distance: 200.4
click at [236, 37] on div "​ Menu-management Jordan Get Help A Edit Restaurant Branches Menus Sections Ful…" at bounding box center [711, 329] width 1423 height 584
click at [425, 65] on div "Home / Restaurants management / Menus / Sections Shawerma Barayez Open import e…" at bounding box center [783, 434] width 716 height 794
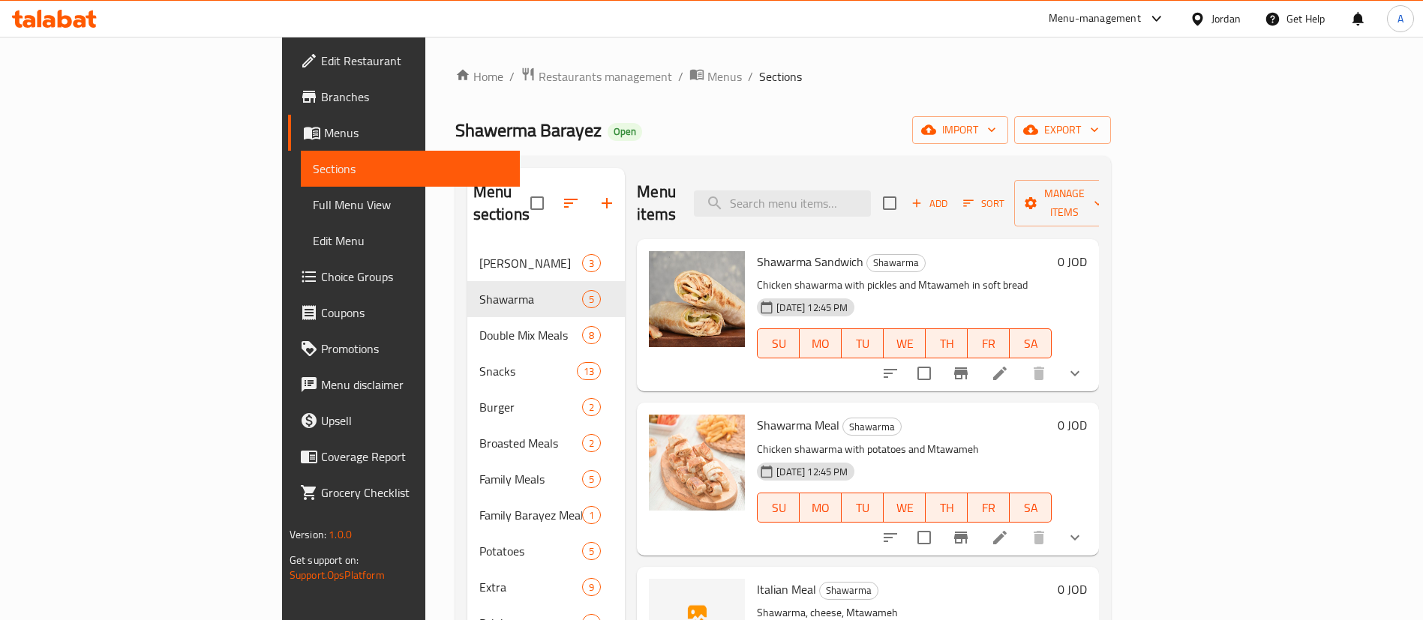
click at [580, 98] on div "Home / Restaurants management / Menus / Sections Shawerma Barayez Open import e…" at bounding box center [783, 434] width 656 height 734
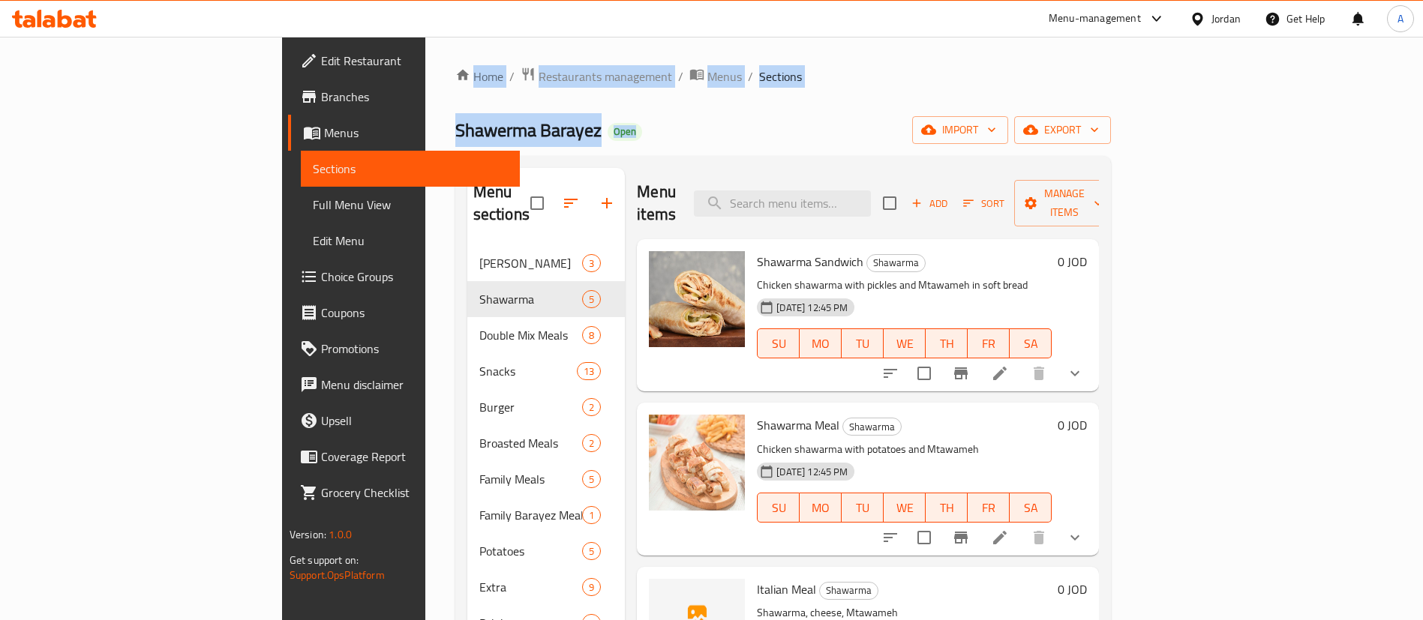
drag, startPoint x: 335, startPoint y: 131, endPoint x: 263, endPoint y: 58, distance: 102.4
click at [425, 63] on div "Home / Restaurants management / Menus / Sections Shawerma Barayez Open import e…" at bounding box center [783, 434] width 716 height 794
click at [671, 74] on ol "Home / Restaurants management / Menus / Sections" at bounding box center [783, 77] width 656 height 20
drag, startPoint x: 468, startPoint y: 137, endPoint x: 269, endPoint y: 61, distance: 213.4
click at [425, 61] on div "Home / Restaurants management / Menus / Sections Shawerma Barayez Open import e…" at bounding box center [783, 434] width 716 height 794
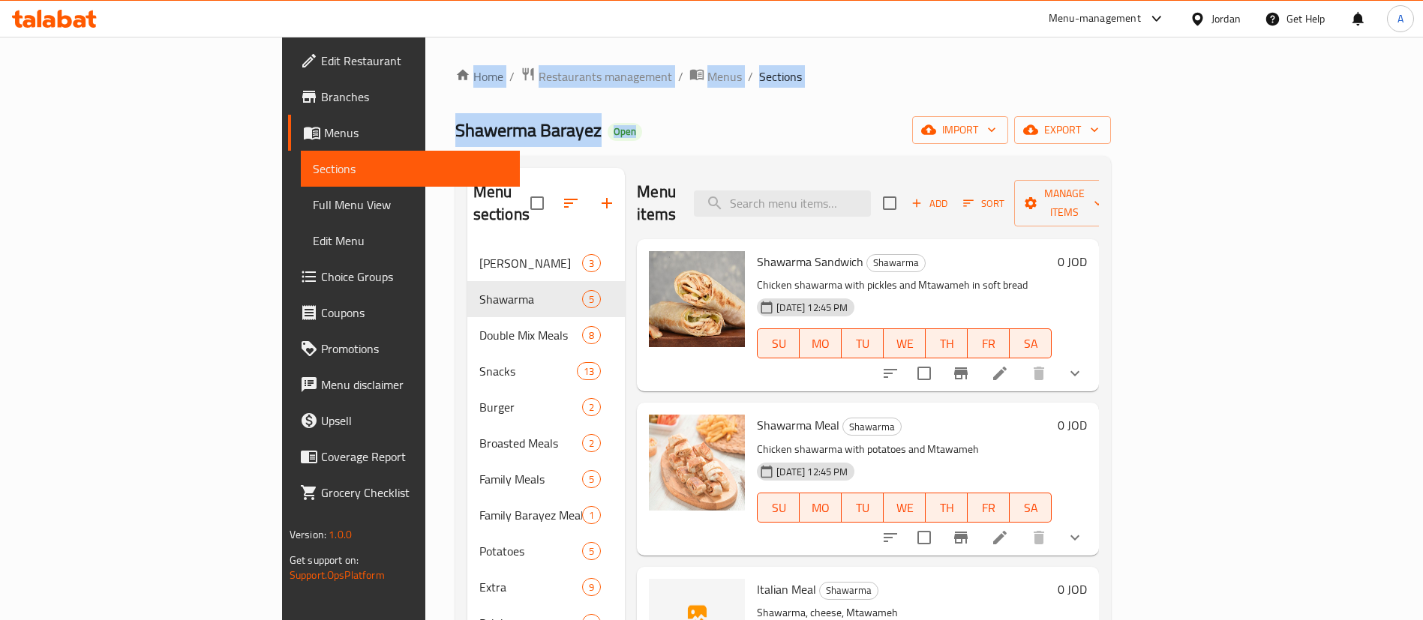
click at [690, 65] on div "Home / Restaurants management / Menus / Sections Shawerma Barayez Open import e…" at bounding box center [783, 434] width 716 height 794
drag, startPoint x: 440, startPoint y: 144, endPoint x: 254, endPoint y: 77, distance: 197.9
click at [425, 77] on div "Home / Restaurants management / Menus / Sections Shawerma Barayez Open import e…" at bounding box center [783, 434] width 716 height 794
click at [665, 94] on div "Home / Restaurants management / Menus / Sections Shawerma Barayez Open import e…" at bounding box center [783, 434] width 656 height 734
click at [682, 88] on div "Home / Restaurants management / Menus / Sections Shawerma Barayez Open import e…" at bounding box center [783, 434] width 656 height 734
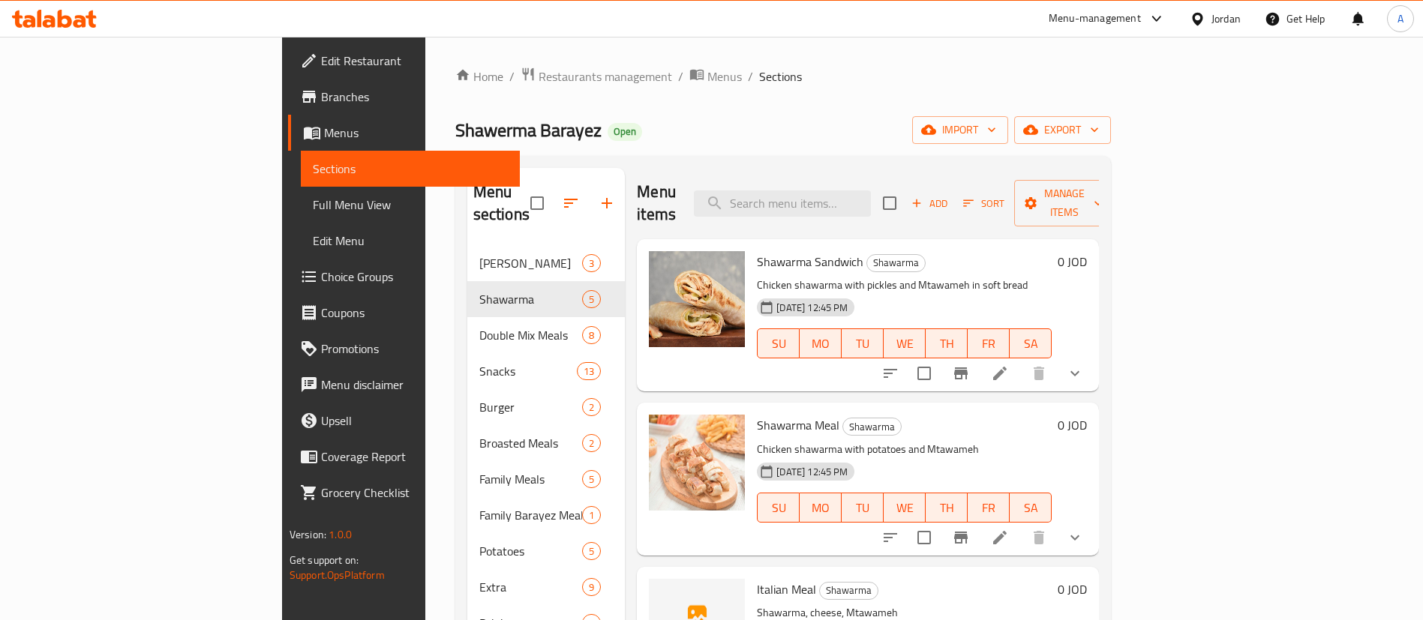
click at [481, 117] on div "Shawerma Barayez Open import export" at bounding box center [783, 130] width 656 height 28
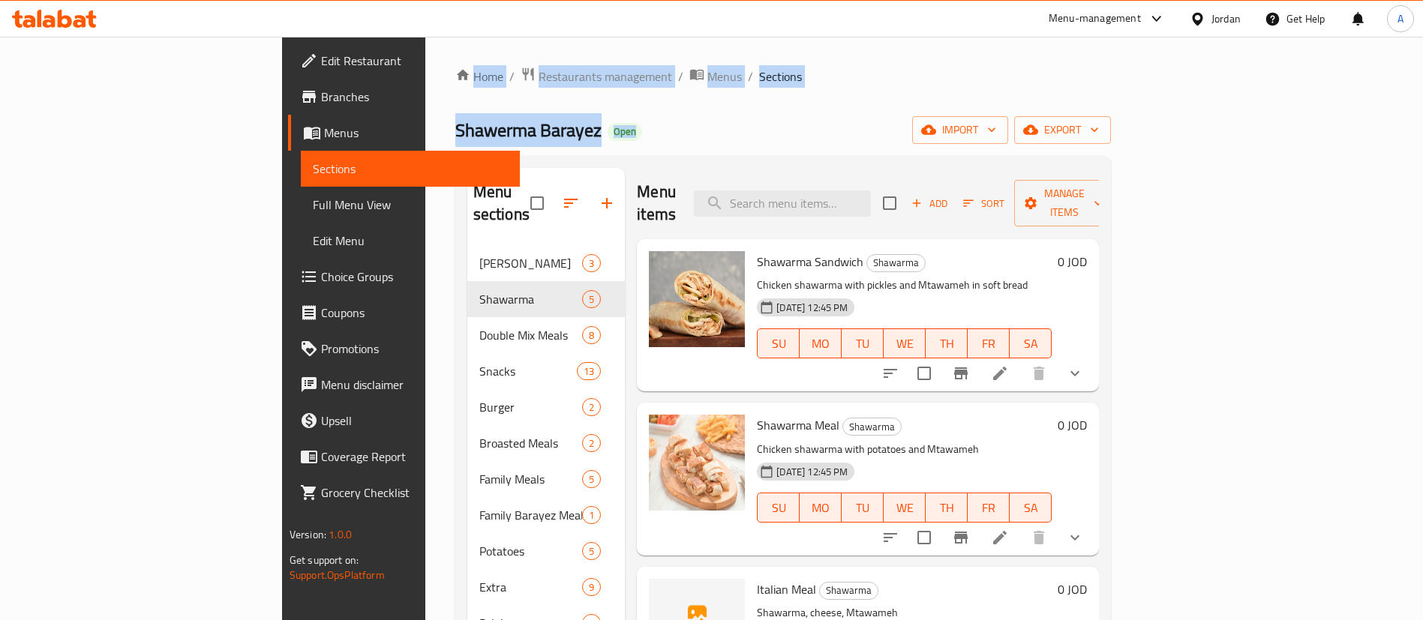
drag, startPoint x: 452, startPoint y: 132, endPoint x: 268, endPoint y: 62, distance: 197.5
click at [425, 62] on div "Home / Restaurants management / Menus / Sections Shawerma Barayez Open import e…" at bounding box center [783, 434] width 716 height 794
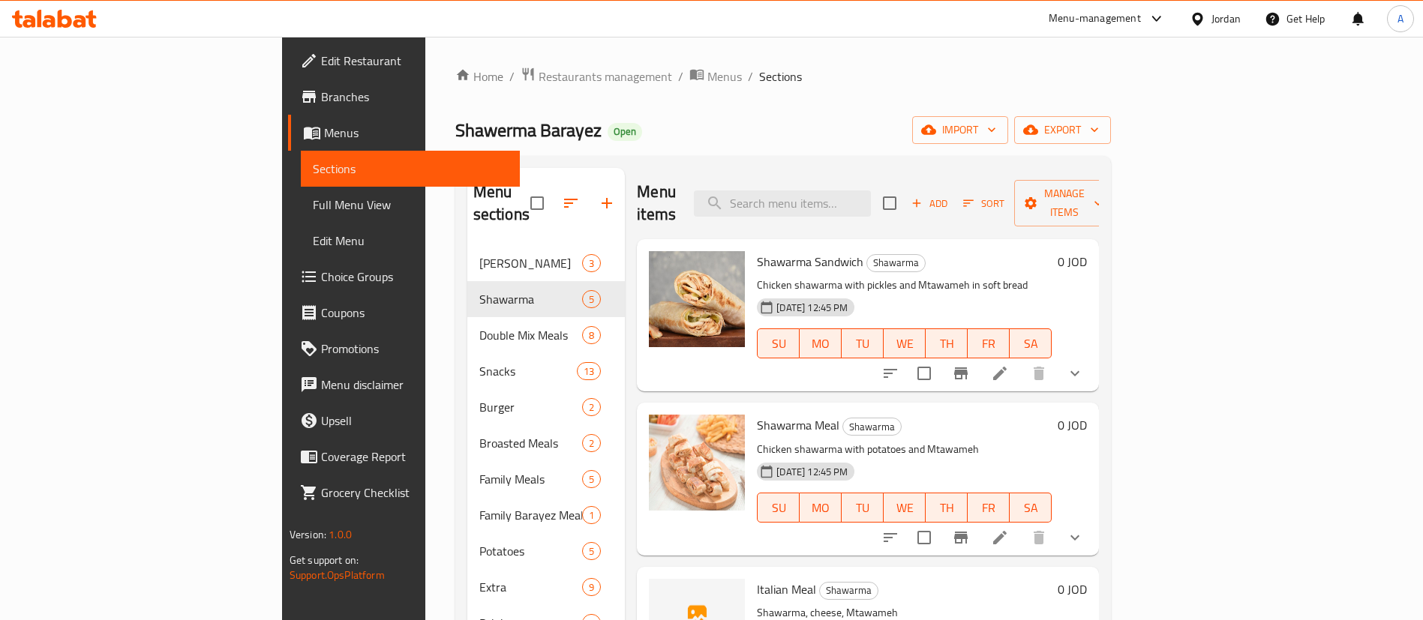
click at [642, 101] on div "Home / Restaurants management / Menus / Sections Shawerma Barayez Open import e…" at bounding box center [783, 434] width 656 height 734
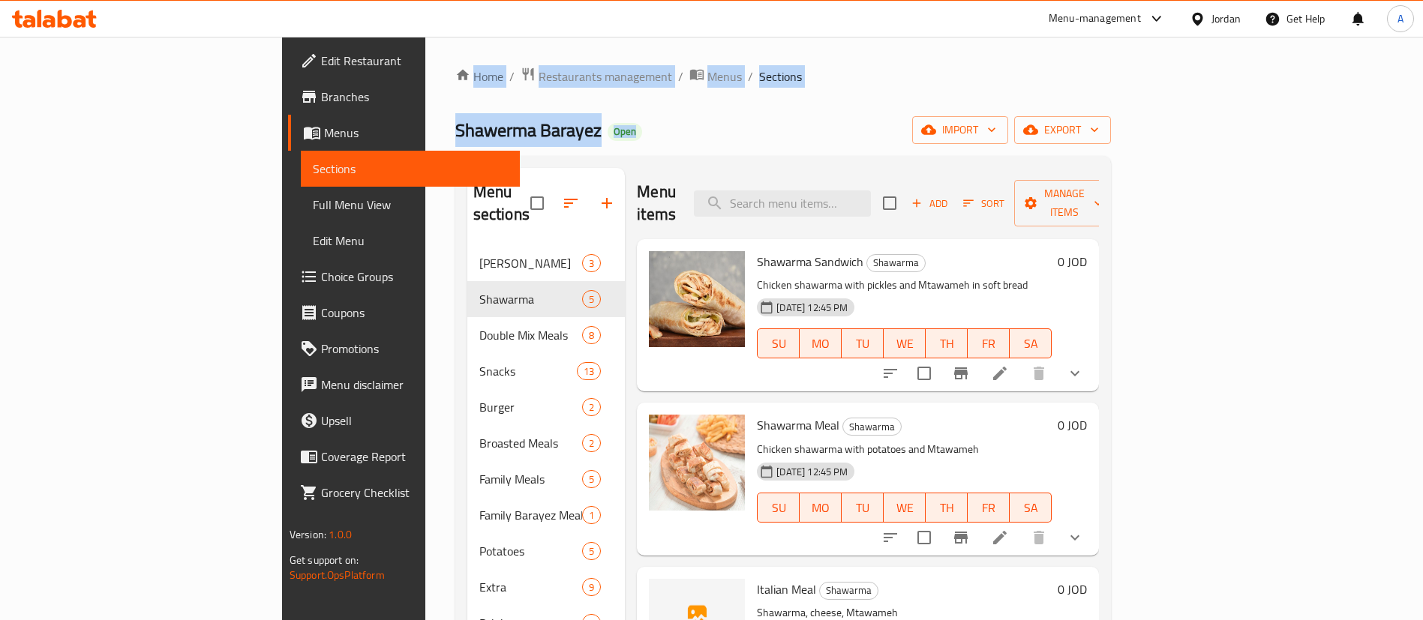
drag, startPoint x: 596, startPoint y: 130, endPoint x: 263, endPoint y: 73, distance: 337.1
click at [425, 73] on div "Home / Restaurants management / Menus / Sections Shawerma Barayez Open import e…" at bounding box center [783, 434] width 716 height 794
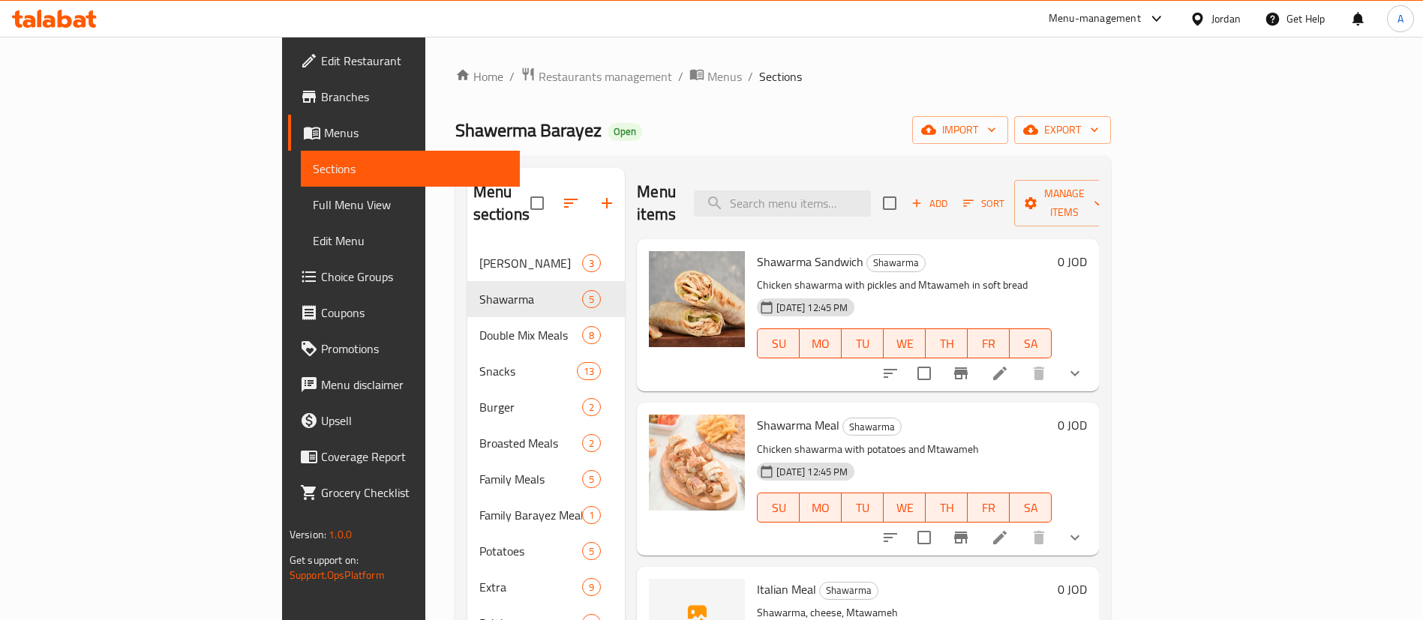
click at [691, 113] on div "Home / Restaurants management / Menus / Sections Shawerma Barayez Open import e…" at bounding box center [783, 434] width 656 height 734
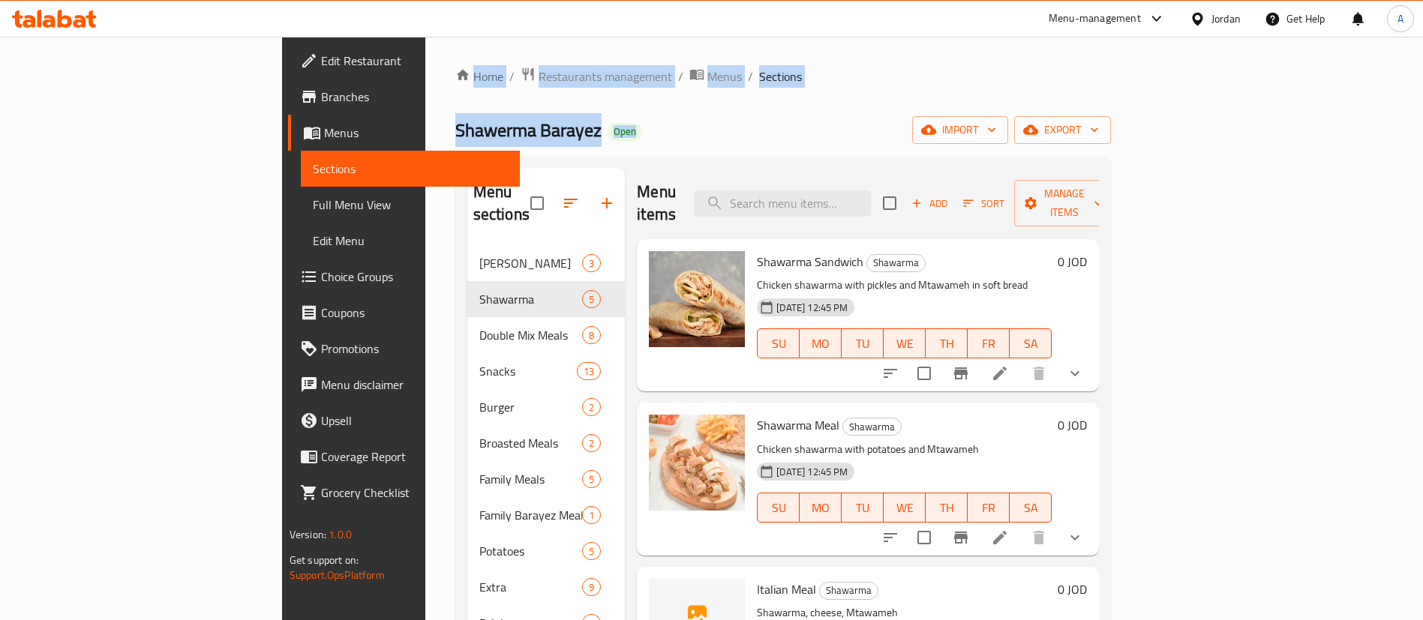
drag, startPoint x: 509, startPoint y: 170, endPoint x: 265, endPoint y: 58, distance: 269.2
click at [425, 58] on div "Home / Restaurants management / Menus / Sections Shawerma Barayez Open import e…" at bounding box center [783, 434] width 716 height 794
click at [647, 123] on div "Shawerma Barayez Open import export" at bounding box center [783, 130] width 656 height 28
click at [691, 113] on div "Home / Restaurants management / Menus / Sections Shawerma Barayez Open import e…" at bounding box center [783, 434] width 656 height 734
click at [691, 109] on div "Home / Restaurants management / Menus / Sections Shawerma Barayez Open import e…" at bounding box center [783, 434] width 656 height 734
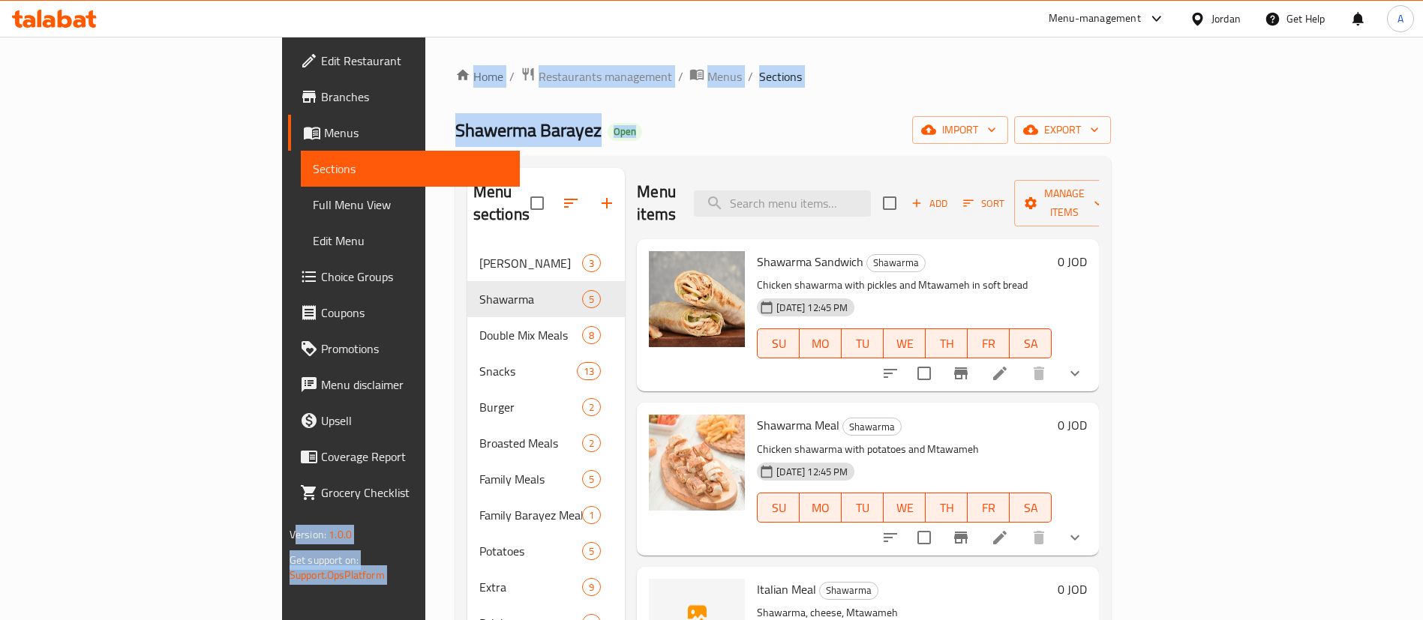
drag, startPoint x: 525, startPoint y: 116, endPoint x: 233, endPoint y: 53, distance: 299.2
click at [282, 53] on div "Edit Restaurant Branches Menus Sections Full Menu View Edit Menu Choice Groups …" at bounding box center [711, 434] width 859 height 794
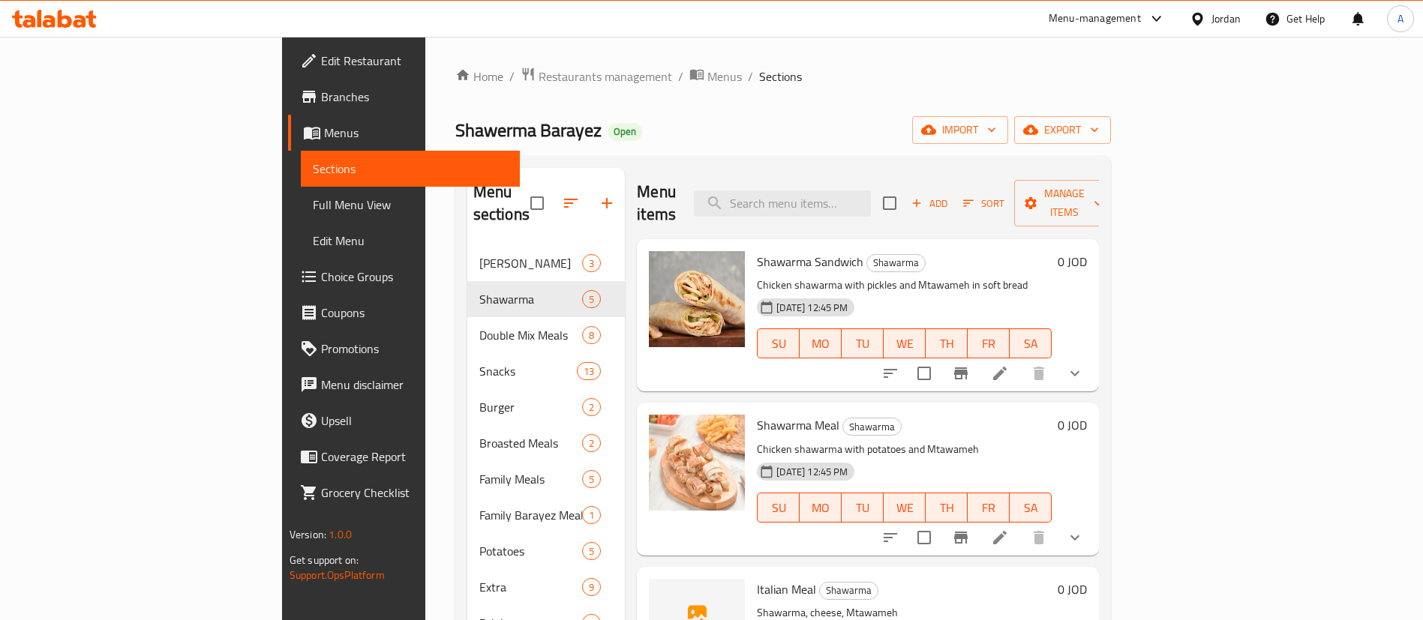
click at [764, 92] on div "Home / Restaurants management / Menus / Sections Shawerma Barayez Open import e…" at bounding box center [783, 434] width 656 height 734
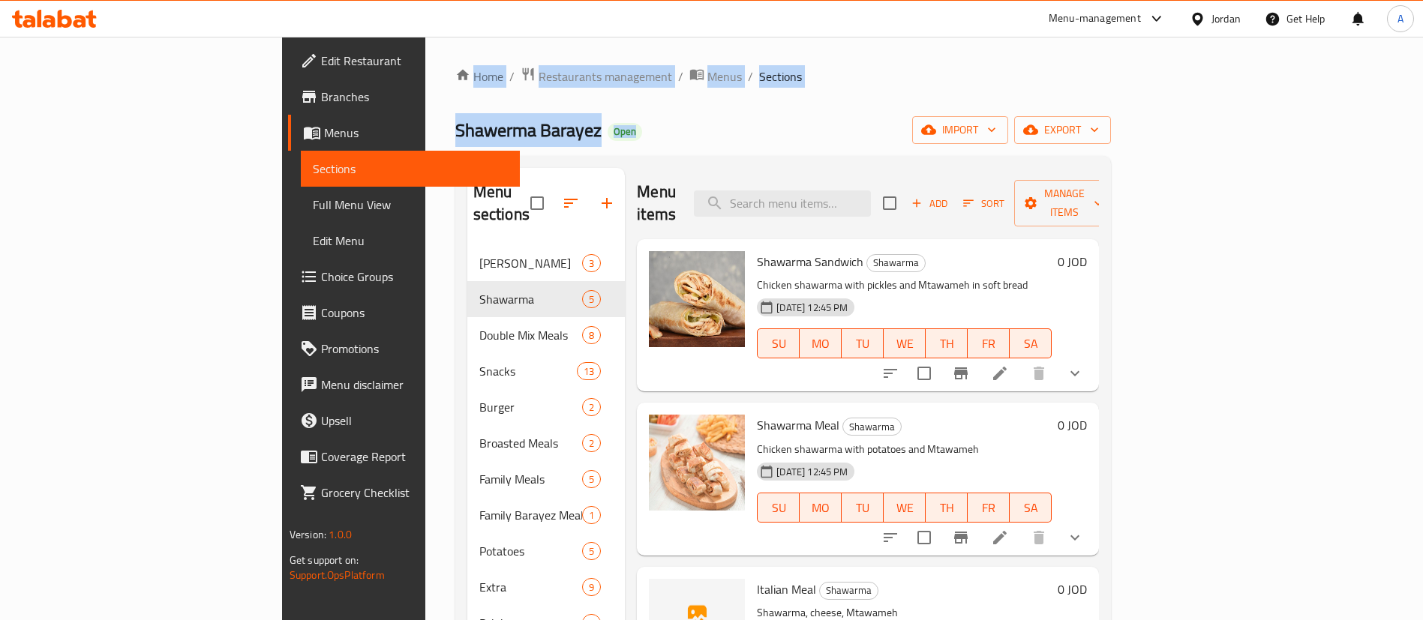
drag, startPoint x: 403, startPoint y: 110, endPoint x: 275, endPoint y: 39, distance: 146.4
click at [425, 39] on div "Home / Restaurants management / Menus / Sections Shawerma Barayez Open import e…" at bounding box center [783, 434] width 716 height 794
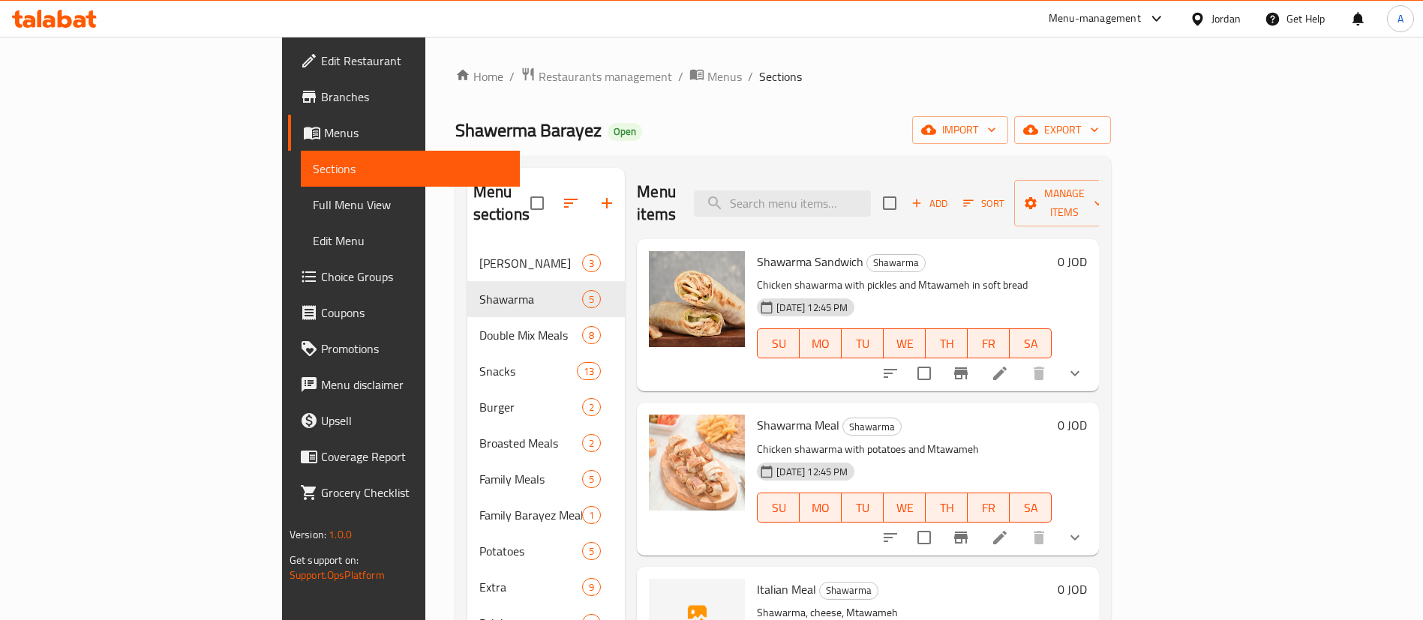
click at [622, 123] on div "Shawerma Barayez Open import export" at bounding box center [783, 130] width 656 height 28
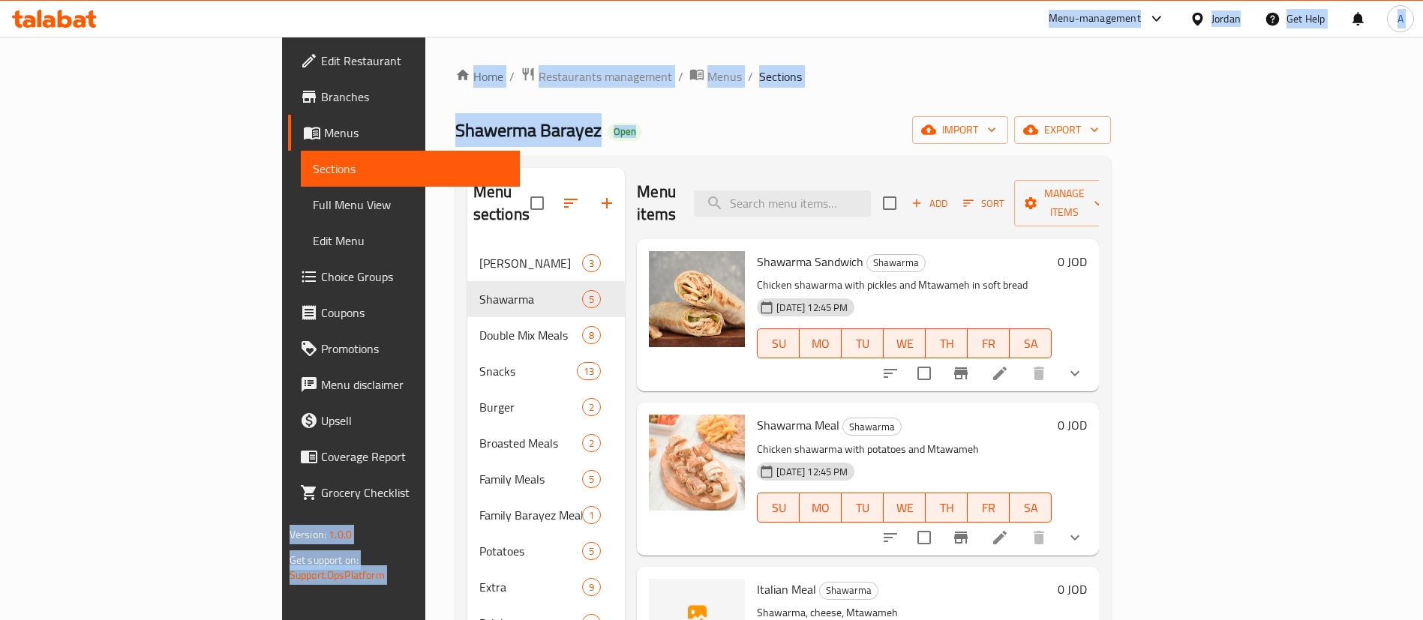
drag, startPoint x: 553, startPoint y: 125, endPoint x: 263, endPoint y: 30, distance: 304.8
click at [263, 37] on div "​ Menu-management Jordan Get Help A Edit Restaurant Branches Menus Sections Ful…" at bounding box center [711, 329] width 1423 height 584
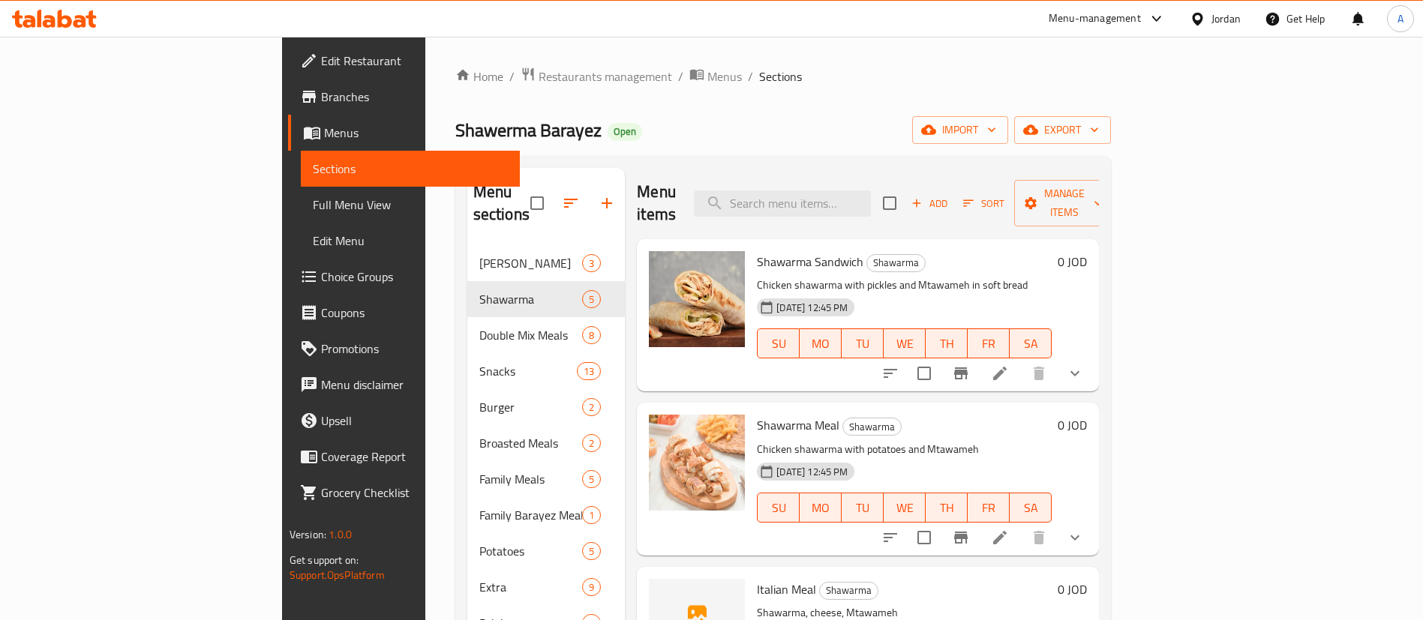
click at [667, 122] on div "Shawerma Barayez Open import export" at bounding box center [783, 130] width 656 height 28
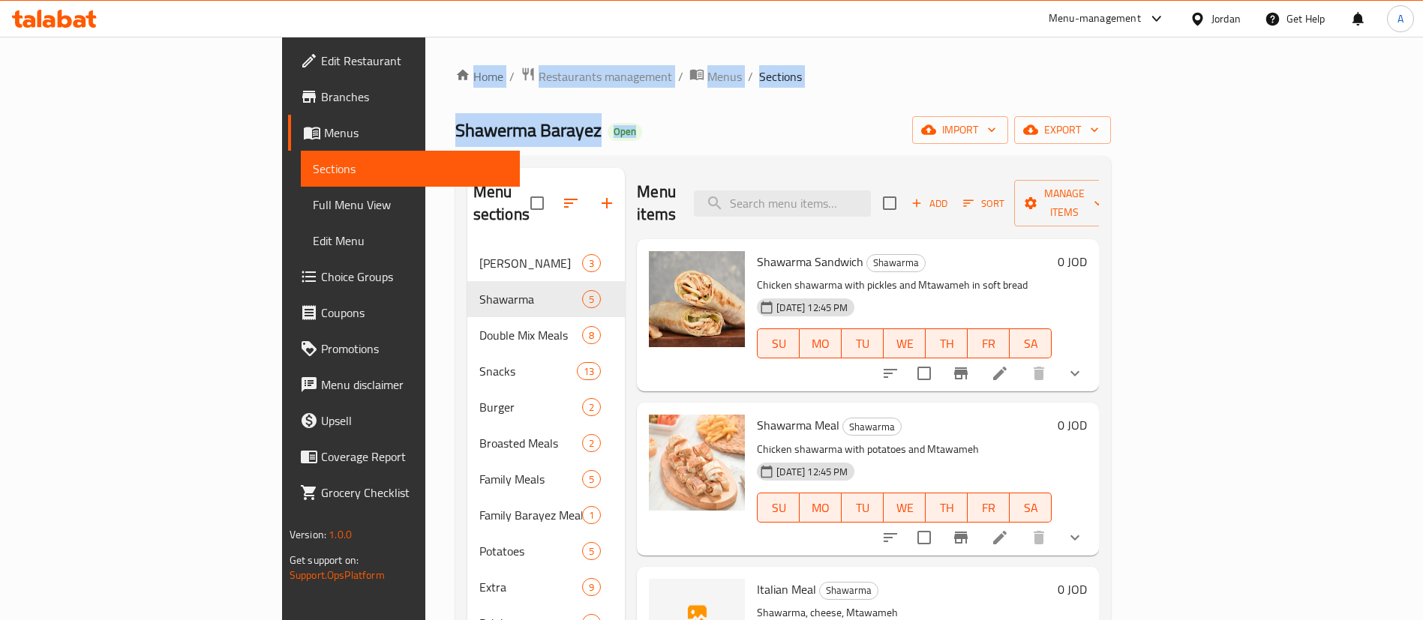
drag, startPoint x: 642, startPoint y: 140, endPoint x: 283, endPoint y: 50, distance: 370.4
click at [425, 50] on div "Home / Restaurants management / Menus / Sections Shawerma Barayez Open import e…" at bounding box center [783, 434] width 716 height 794
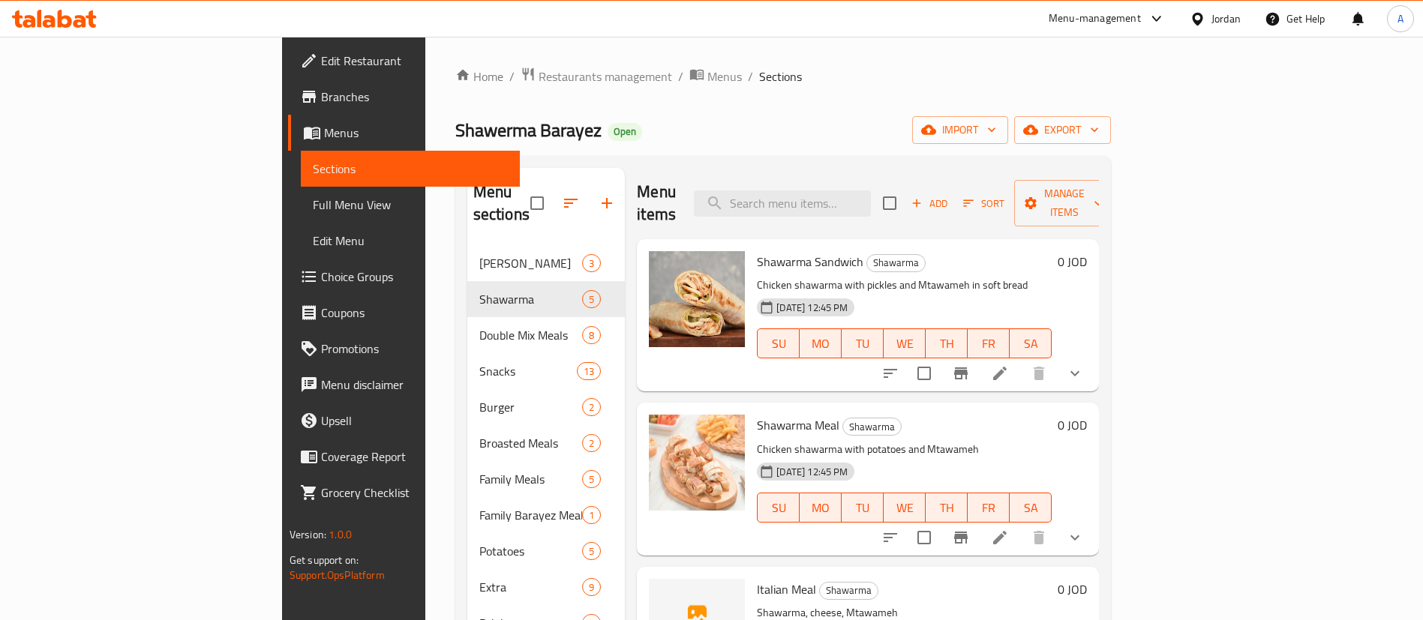
drag, startPoint x: 791, startPoint y: 86, endPoint x: 852, endPoint y: 129, distance: 74.9
click at [792, 86] on div "Home / Restaurants management / Menus / Sections Shawerma Barayez Open import e…" at bounding box center [783, 434] width 656 height 734
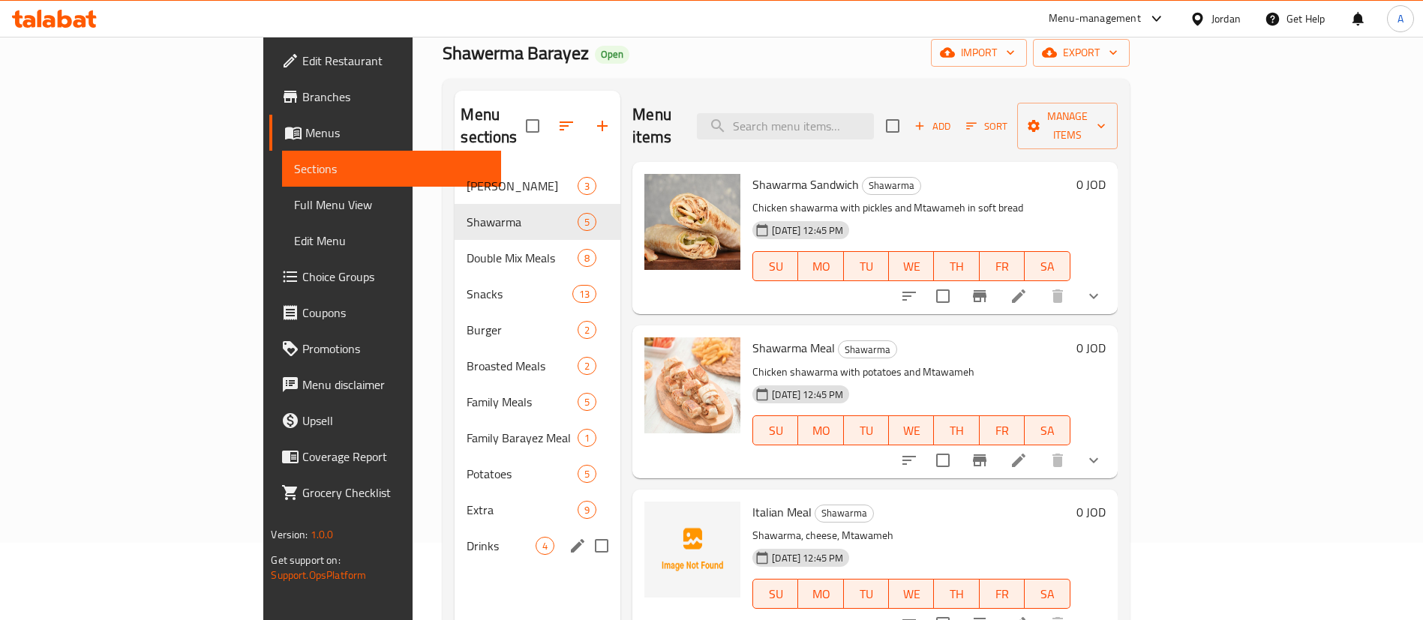
scroll to position [113, 0]
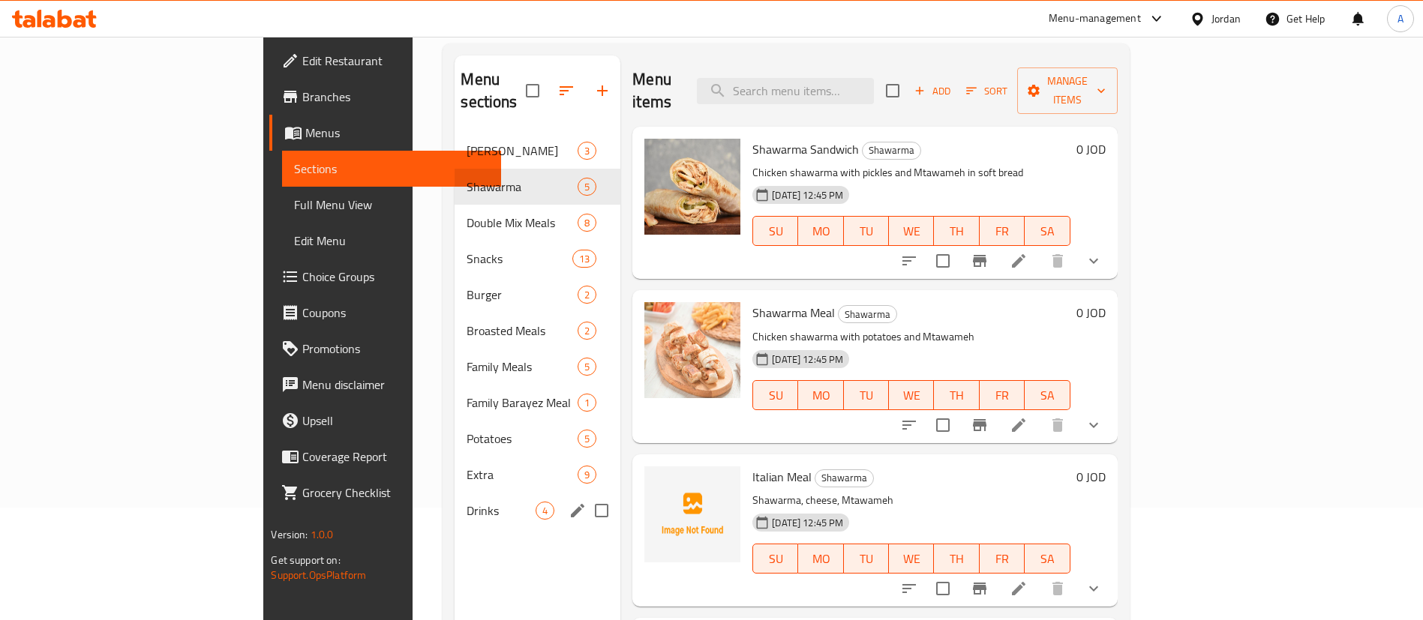
click at [455, 488] on nav "Barayez Shawerma 3 Shawarma 5 Double Mix Meals 8 Snacks 13 Burger 2 Broasted Me…" at bounding box center [538, 331] width 166 height 408
click at [467, 502] on span "Drinks" at bounding box center [501, 511] width 69 height 18
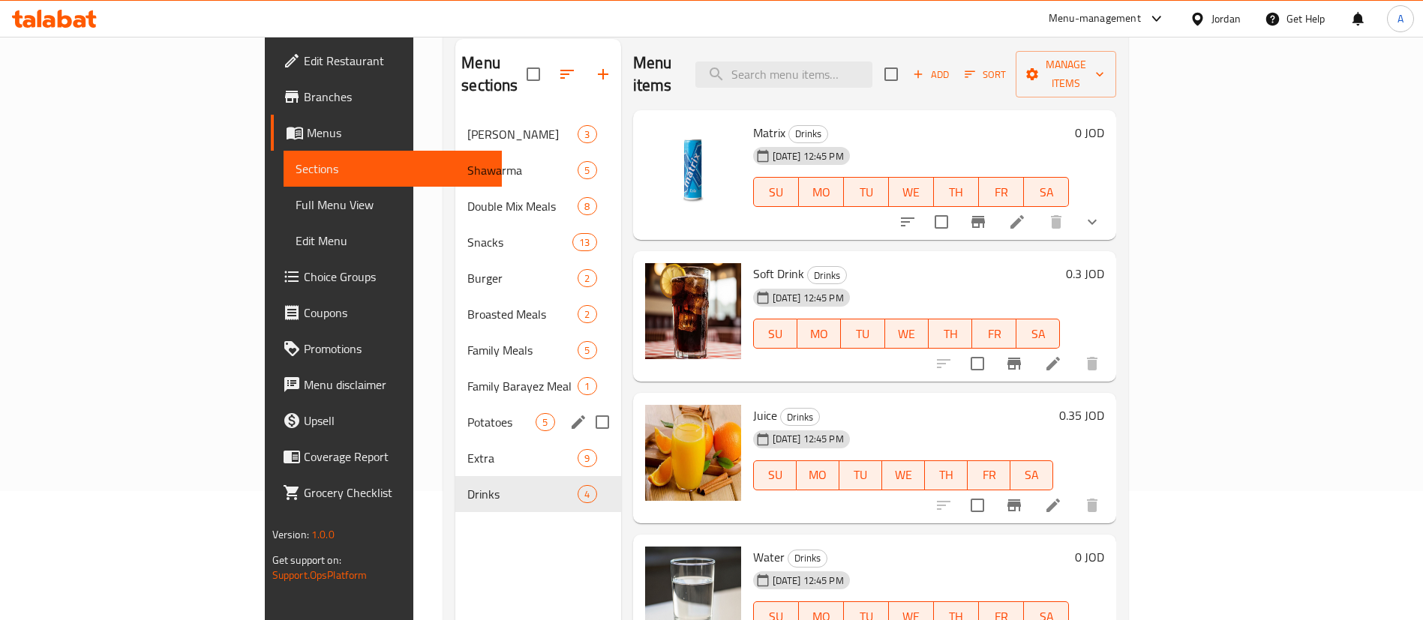
scroll to position [98, 0]
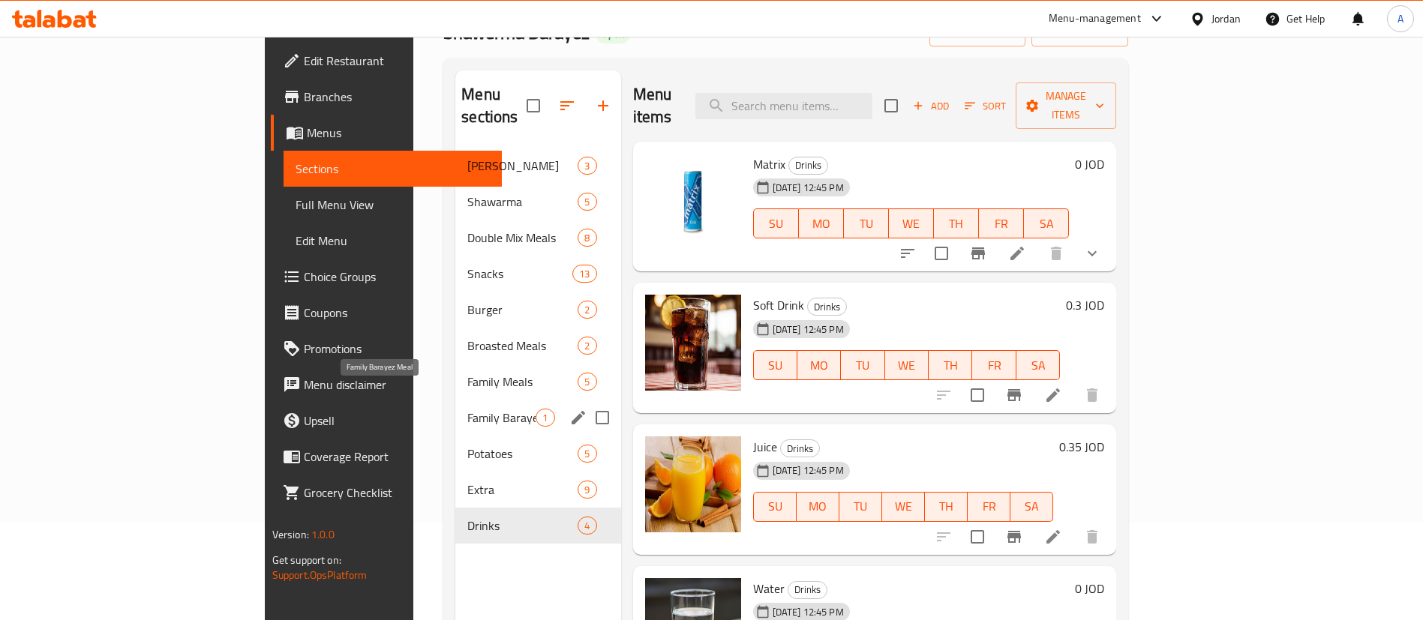
click at [467, 409] on span "Family Barayez Meal" at bounding box center [501, 418] width 68 height 18
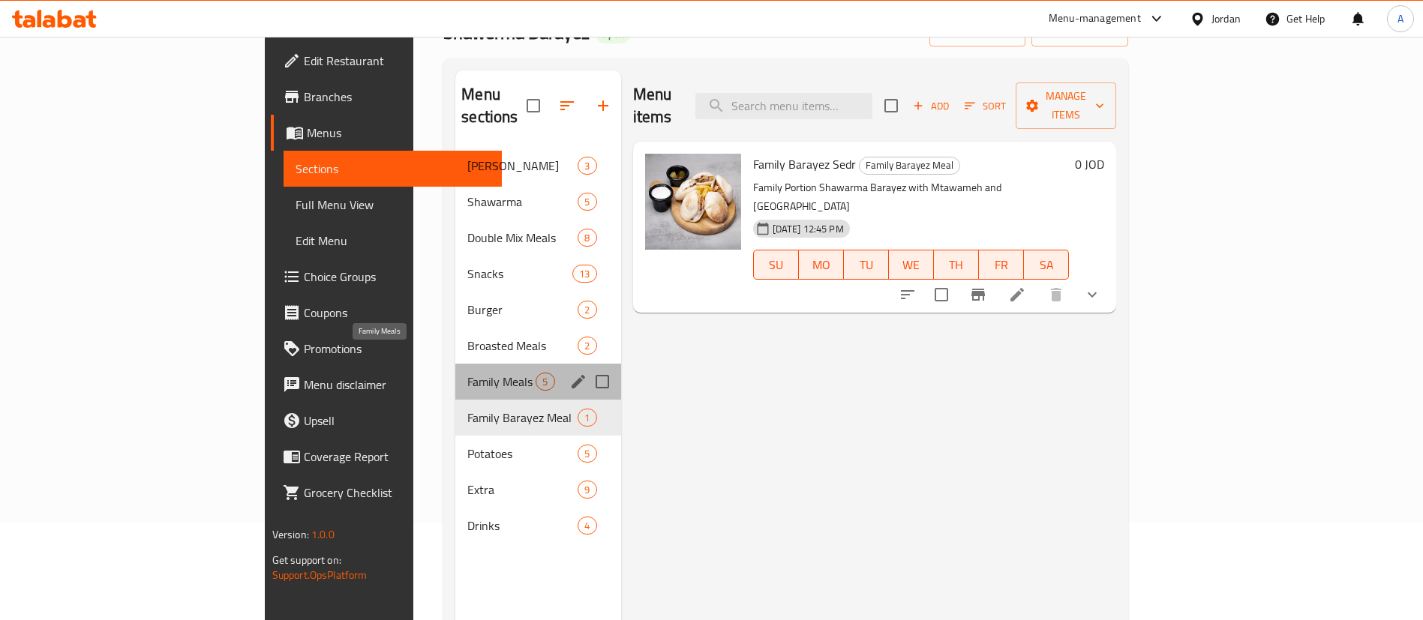
click at [467, 373] on span "Family Meals" at bounding box center [501, 382] width 68 height 18
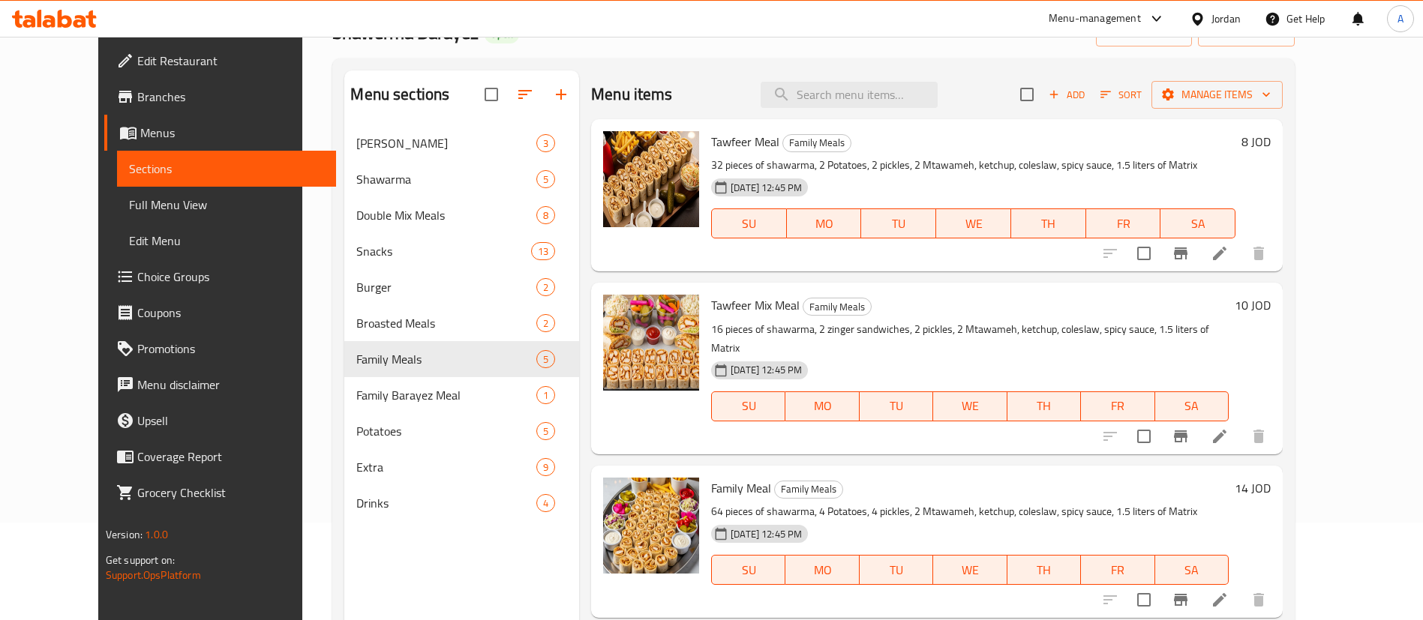
click at [1271, 137] on h6 "8 JOD" at bounding box center [1255, 141] width 29 height 21
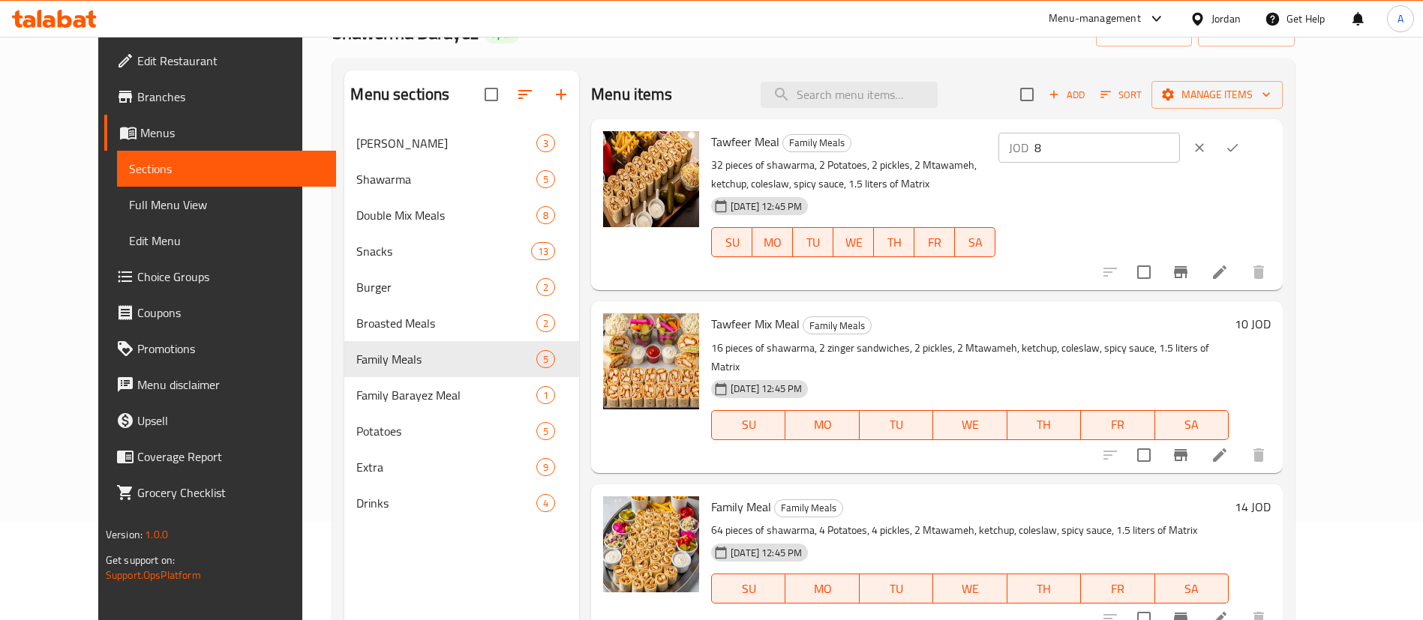
click at [1325, 155] on div "Home / Restaurants management / Menus / Sections Shawerma Barayez Open import e…" at bounding box center [813, 336] width 1022 height 794
click at [1207, 141] on icon "clear" at bounding box center [1199, 147] width 15 height 15
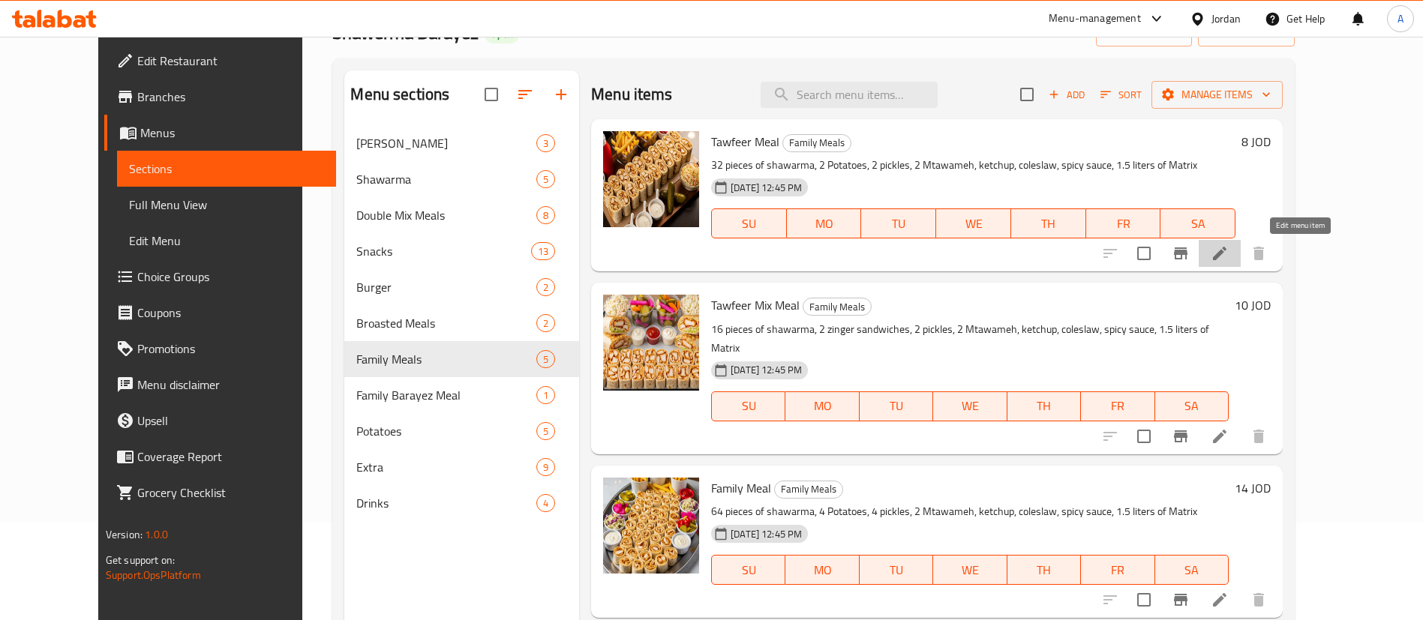
click at [1229, 254] on icon at bounding box center [1220, 254] width 18 height 18
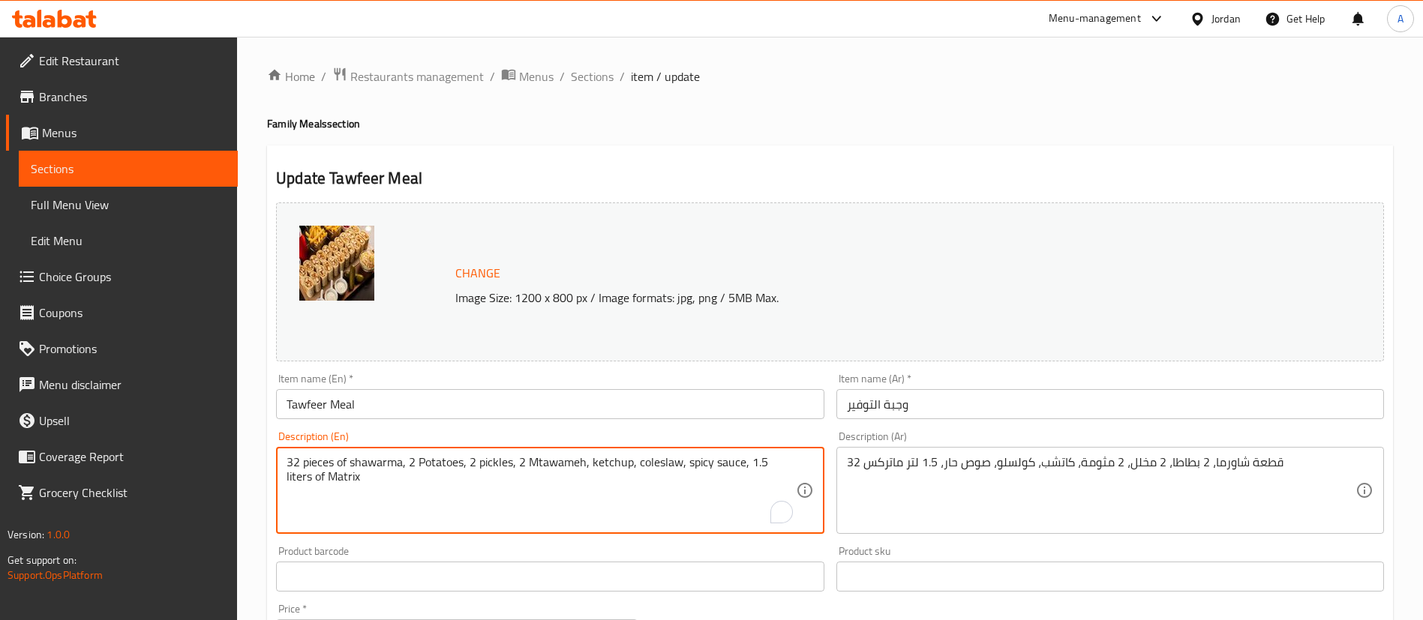
click at [756, 466] on textarea "32 pieces of shawarma, 2 Potatoes, 2 pickles, 2 Mtawameh, ketchup, coleslaw, sp…" at bounding box center [541, 490] width 509 height 71
click at [758, 466] on textarea "32 pieces of shawarma, 2 Potatoes, 2 pickles, 2 Mtawameh, ketchup, coleslaw, sp…" at bounding box center [541, 490] width 509 height 71
click at [761, 464] on textarea "32 pieces of shawarma, 2 Potatoes, 2 pickles, 2 Mtawameh, ketchup, coleslaw, sp…" at bounding box center [541, 490] width 509 height 71
click at [764, 465] on textarea "32 pieces of shawarma, 2 Potatoes, 2 pickles, 2 Mtawameh, ketchup, coleslaw, sp…" at bounding box center [541, 490] width 509 height 71
click at [767, 464] on textarea "32 pieces of shawarma, 2 Potatoes, 2 pickles, 2 Mtawameh, ketchup, coleslaw, sp…" at bounding box center [541, 490] width 509 height 71
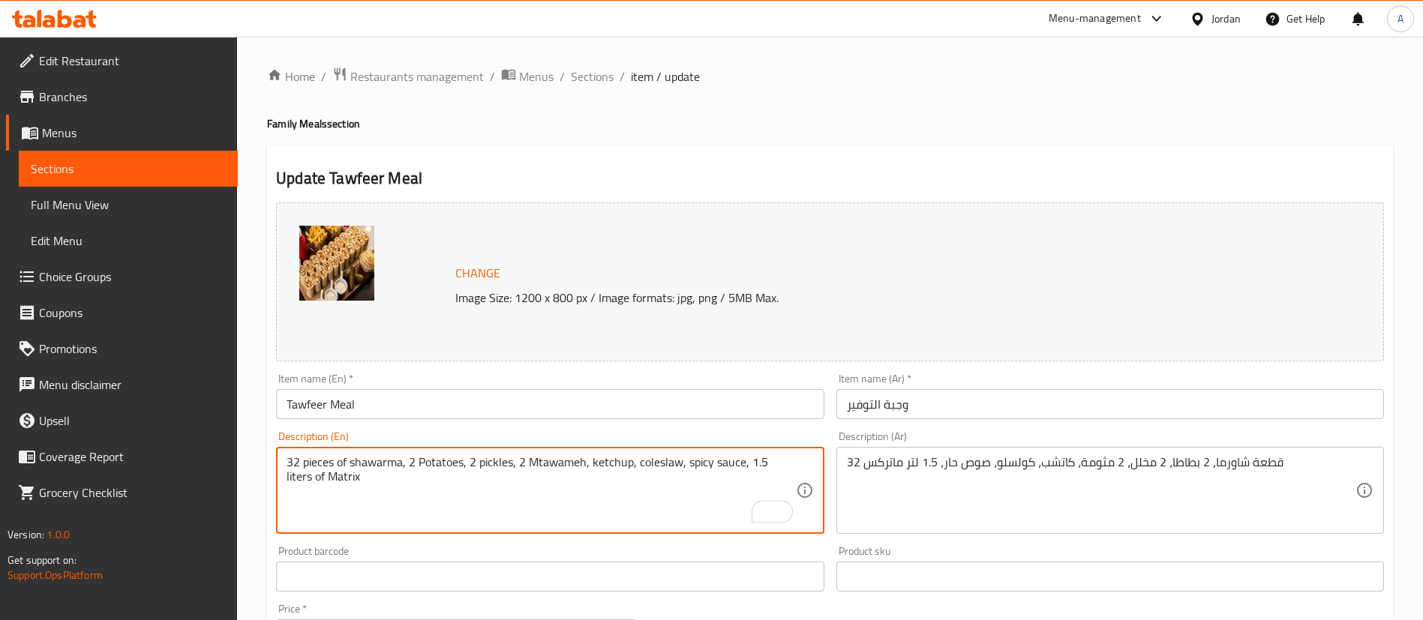
click at [760, 464] on textarea "32 pieces of shawarma, 2 Potatoes, 2 pickles, 2 Mtawameh, ketchup, coleslaw, sp…" at bounding box center [541, 490] width 509 height 71
drag, startPoint x: 764, startPoint y: 463, endPoint x: 755, endPoint y: 464, distance: 9.1
click at [755, 464] on textarea "32 pieces of shawarma, 2 Potatoes, 2 pickles, 2 Mtawameh, ketchup, coleslaw, sp…" at bounding box center [541, 490] width 509 height 71
type textarea "32 pieces of shawarma, 2 Potatoes, 2 pickles, 2 Mtawameh, ketchup, coleslaw, sp…"
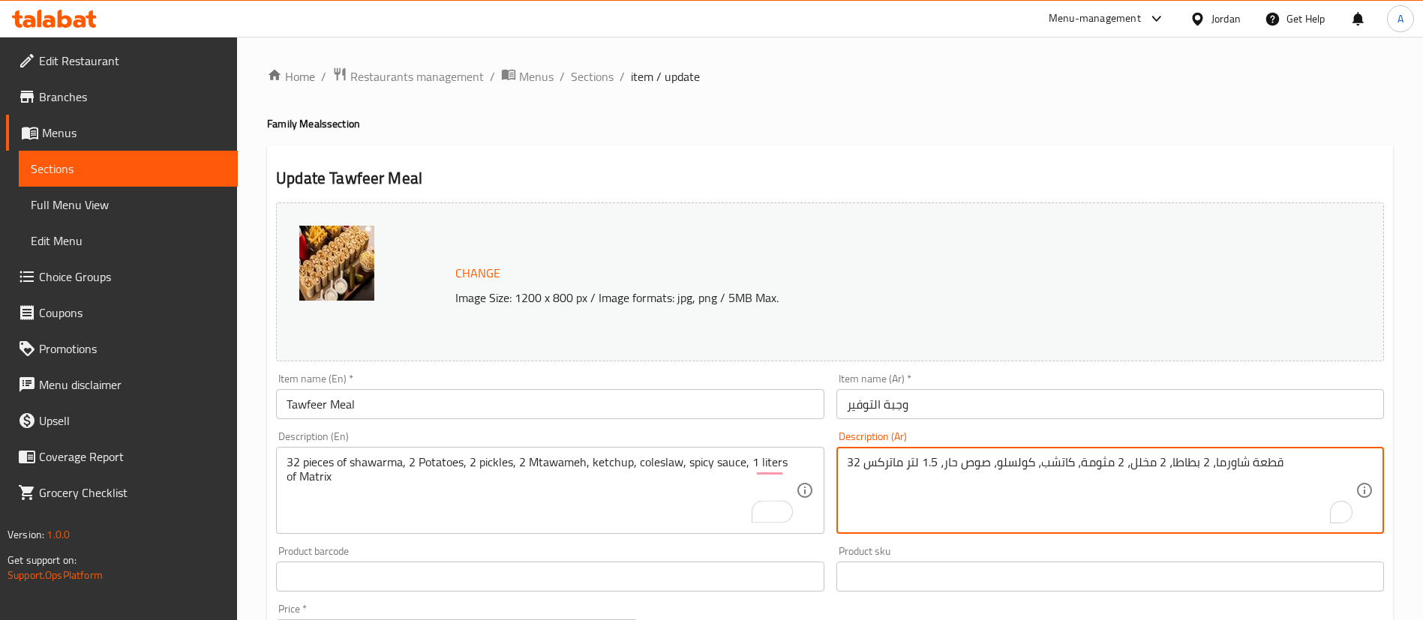
click at [936, 464] on textarea "32 قطعة شاورما، 2 بطاطا، 2 مخلل، 2 مثومة، كاتشب، كولسلو، صوص حار، 1.5 لتر ماتركس" at bounding box center [1101, 490] width 509 height 71
click at [932, 464] on textarea "32 قطعة شاورما، 2 بطاطا، 2 مخلل، 2 مثومة، كاتشب، كولسلو، صوص حار، 1.5 لتر ماتركس" at bounding box center [1101, 490] width 509 height 71
click at [931, 467] on textarea "32 قطعة شاورما، 2 بطاطا، 2 مخلل، 2 مثومة، كاتشب، كولسلو، صوص حار، 1.5 لتر ماتركس" at bounding box center [1101, 490] width 509 height 71
click at [932, 467] on textarea "32 قطعة شاورما، 2 بطاطا، 2 مخلل، 2 مثومة، كاتشب، كولسلو، صوص حار، 1.5 لتر ماتركس" at bounding box center [1101, 490] width 509 height 71
click at [927, 463] on textarea "32 قطعة شاورما، 2 بطاطا، 2 مخلل، 2 مثومة، كاتشب، كولسلو، صوص حار، 1.5 لتر ماتركس" at bounding box center [1101, 490] width 509 height 71
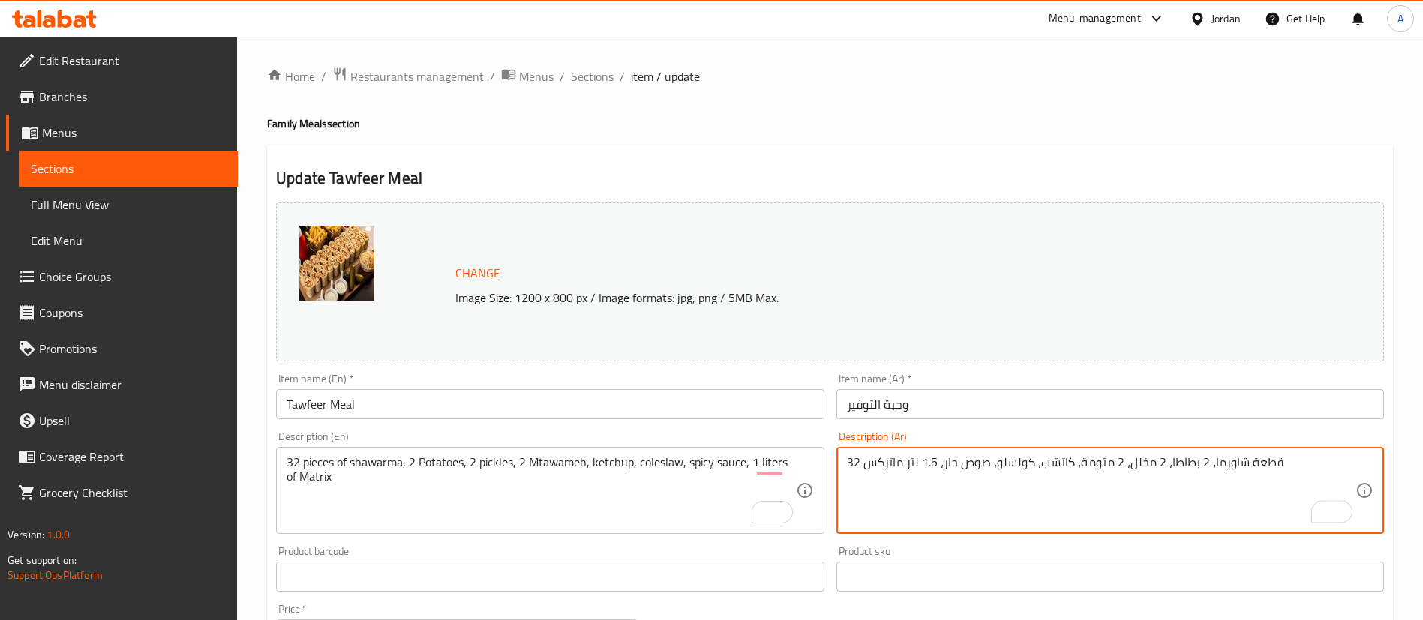
click at [933, 464] on textarea "32 قطعة شاورما، 2 بطاطا، 2 مخلل، 2 مثومة، كاتشب، كولسلو، صوص حار، 1.5 لتر ماتركس" at bounding box center [1101, 490] width 509 height 71
click at [942, 463] on textarea "32 قطعة شاورما، 2 بطاطا، 2 مخلل، 2 مثومة، كاتشب، كولسلو، صوص حار، 1.5 لتر ماتركس" at bounding box center [1101, 490] width 509 height 71
click at [935, 464] on textarea "32 قطعة شاورما، 2 بطاطا، 2 مخلل، 2 مثومة، كاتشب، كولسلو، صوص حار، 1.5 لتر ماتركس" at bounding box center [1101, 490] width 509 height 71
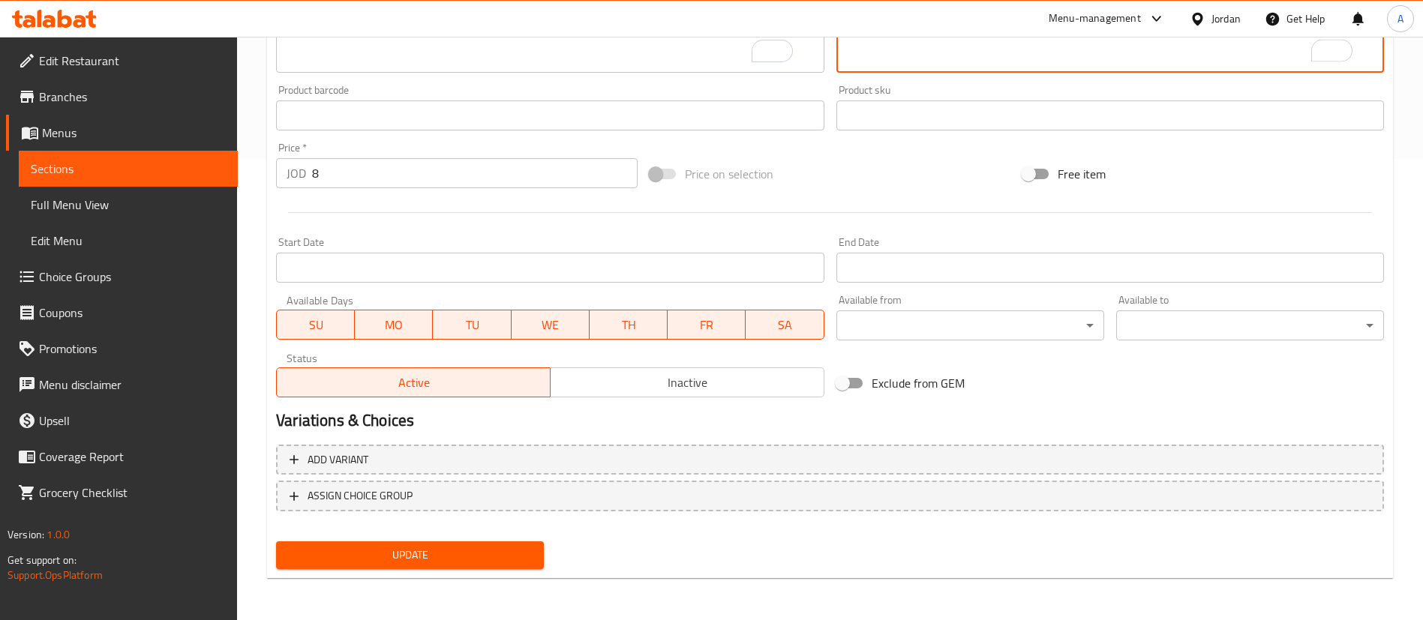
type textarea "32 قطعة شاورما، 2 بطاطا، 2 مخلل، 2 مثومة، كاتشب، كولسلو، صوص حار، 1 لتر ماتركس"
click at [464, 542] on button "Update" at bounding box center [410, 556] width 268 height 28
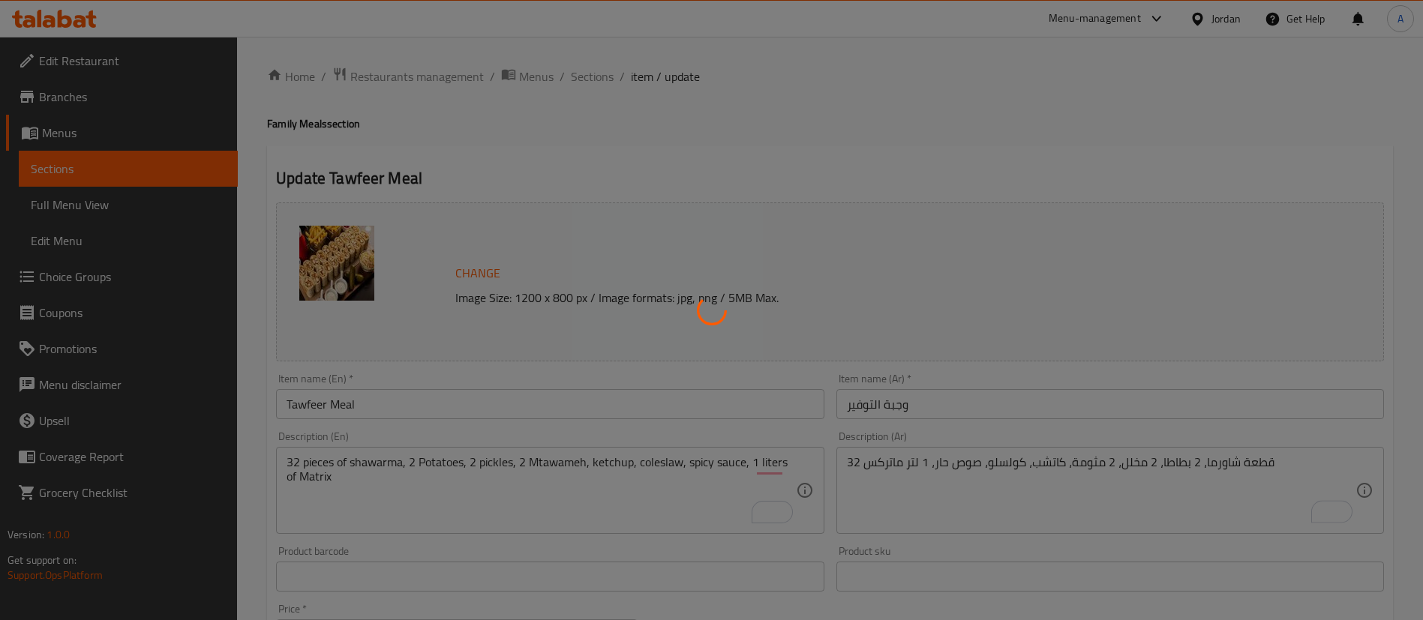
click at [598, 77] on div at bounding box center [711, 310] width 1423 height 620
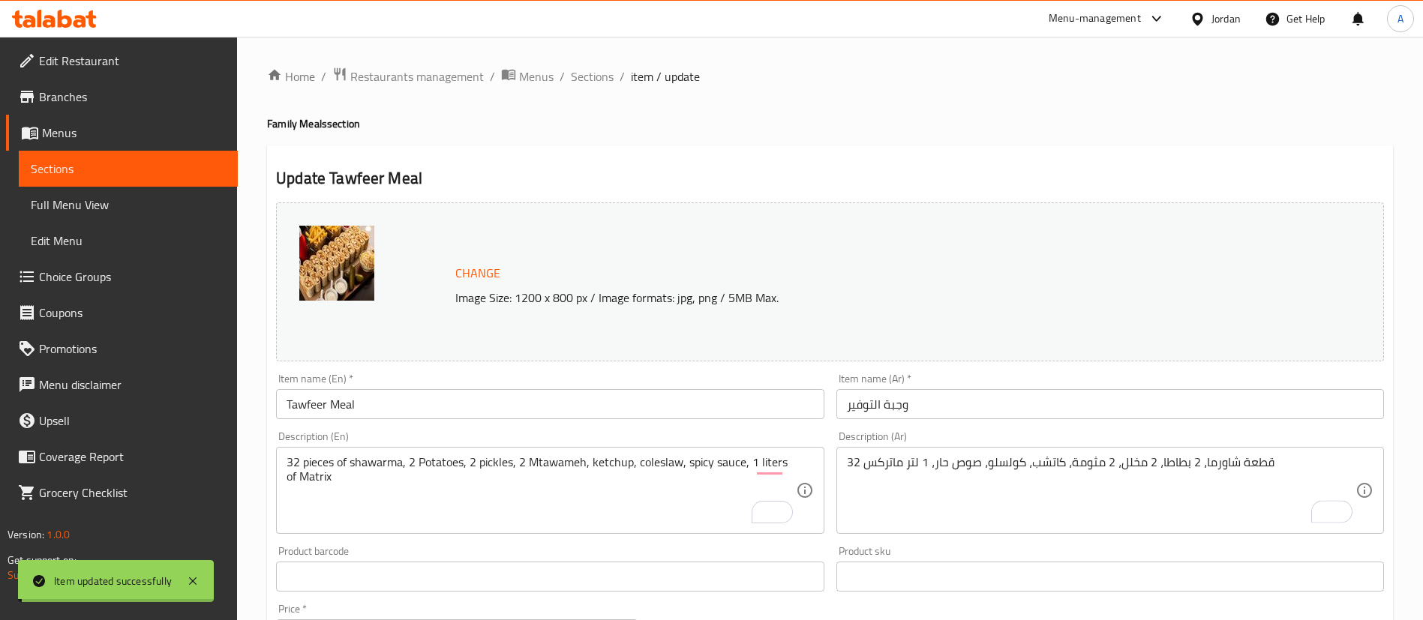
drag, startPoint x: 599, startPoint y: 77, endPoint x: 748, endPoint y: 154, distance: 167.7
click at [599, 77] on span "Sections" at bounding box center [592, 77] width 43 height 18
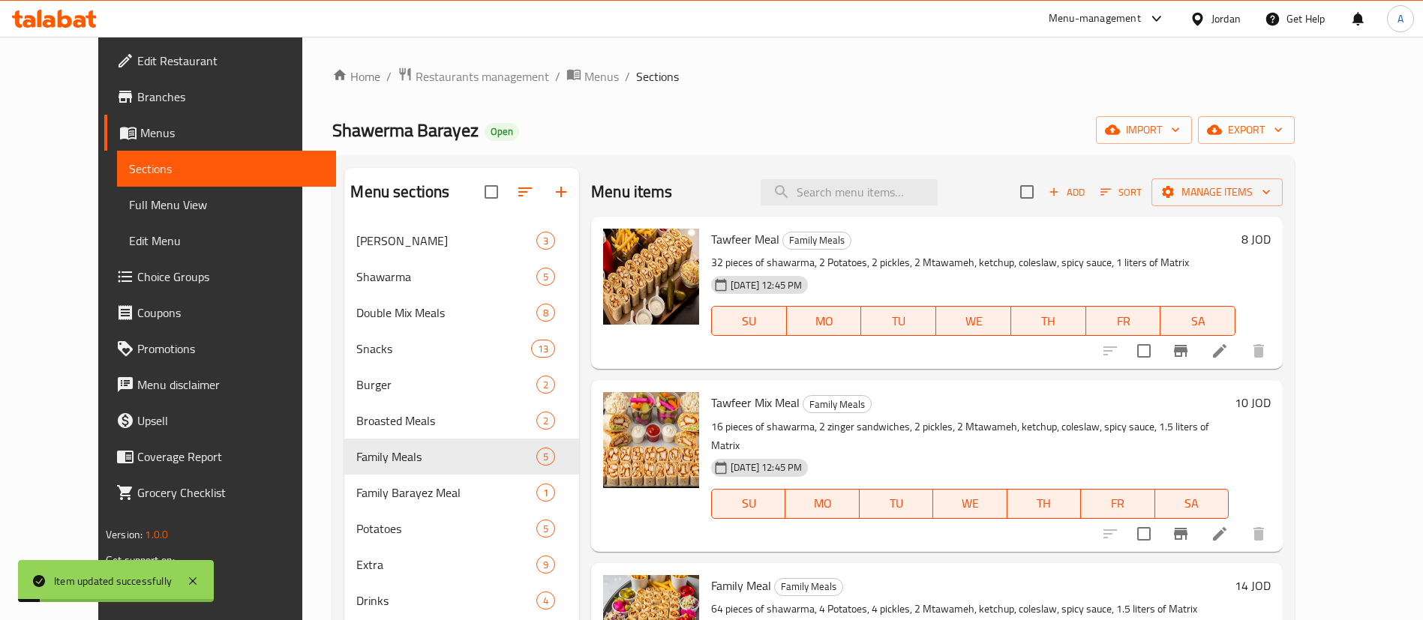
click at [1241, 521] on li at bounding box center [1220, 534] width 42 height 27
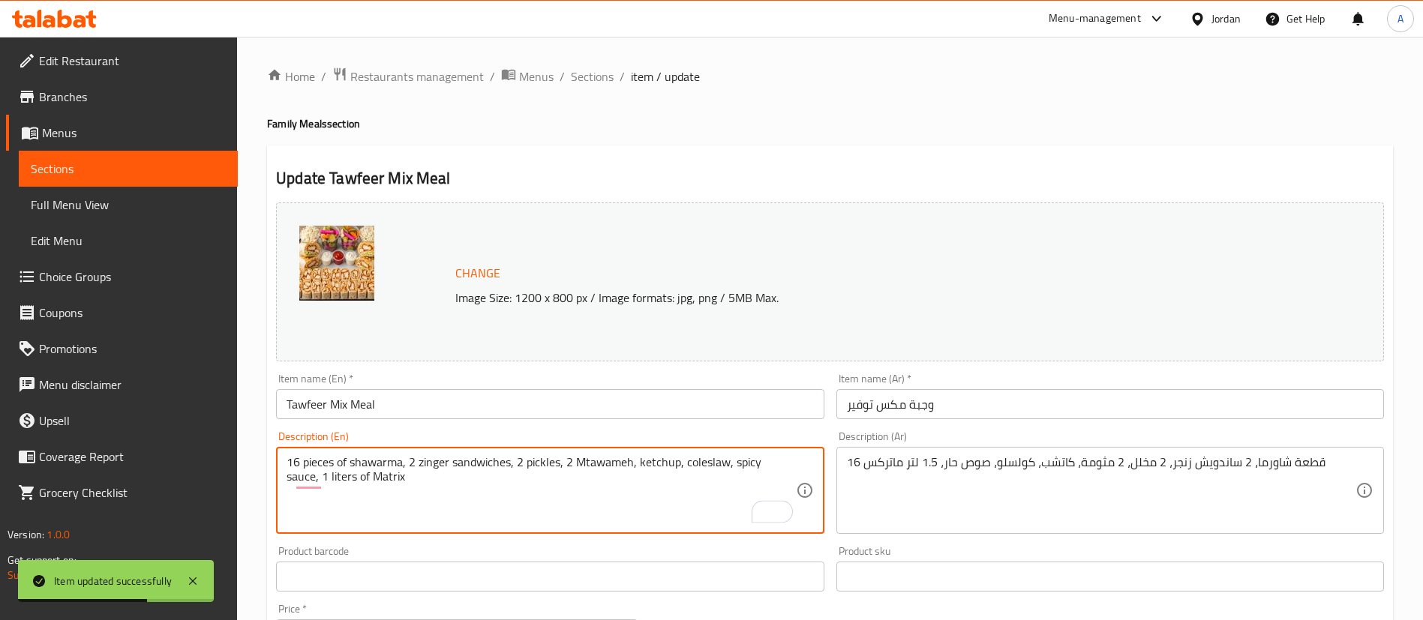
type textarea "16 pieces of shawarma, 2 zinger sandwiches, 2 pickles, 2 Mtawameh, ketchup, col…"
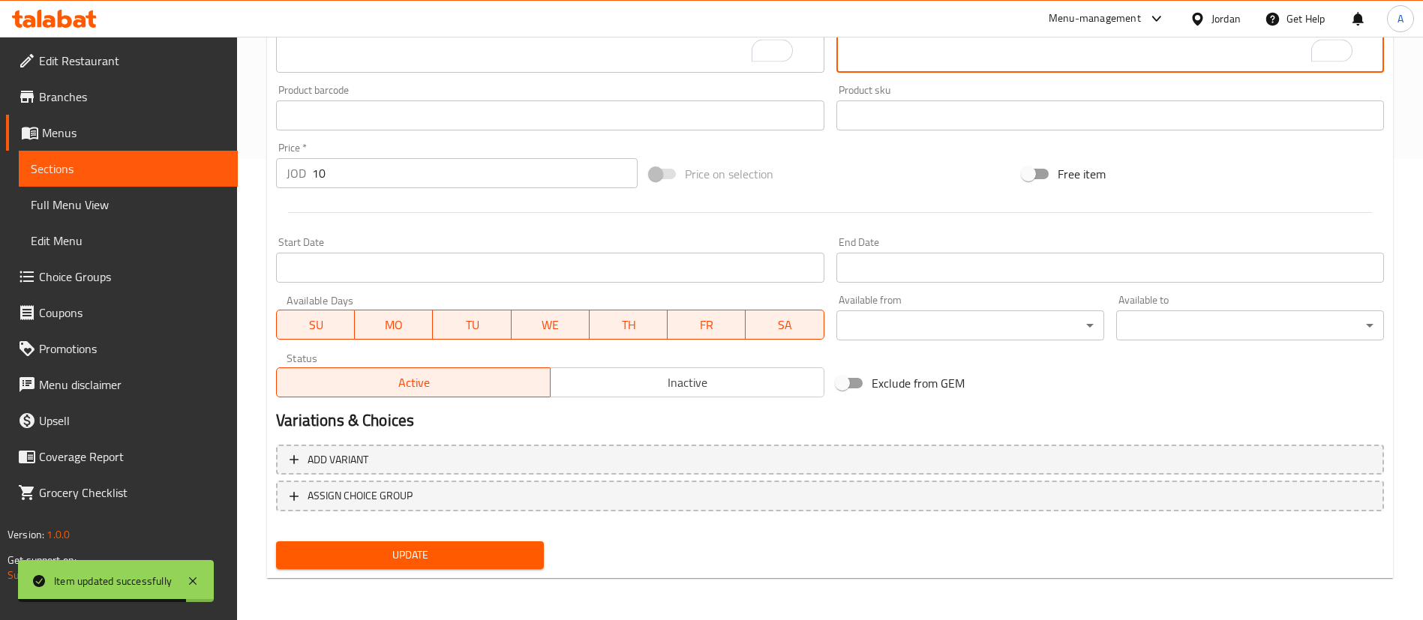
type textarea "16 قطعة شاورما، 2 ساندويش زنجر، 2 مخلل، 2 مثومة، كاتشب، كولسلو، صوص حار، 1 لتر …"
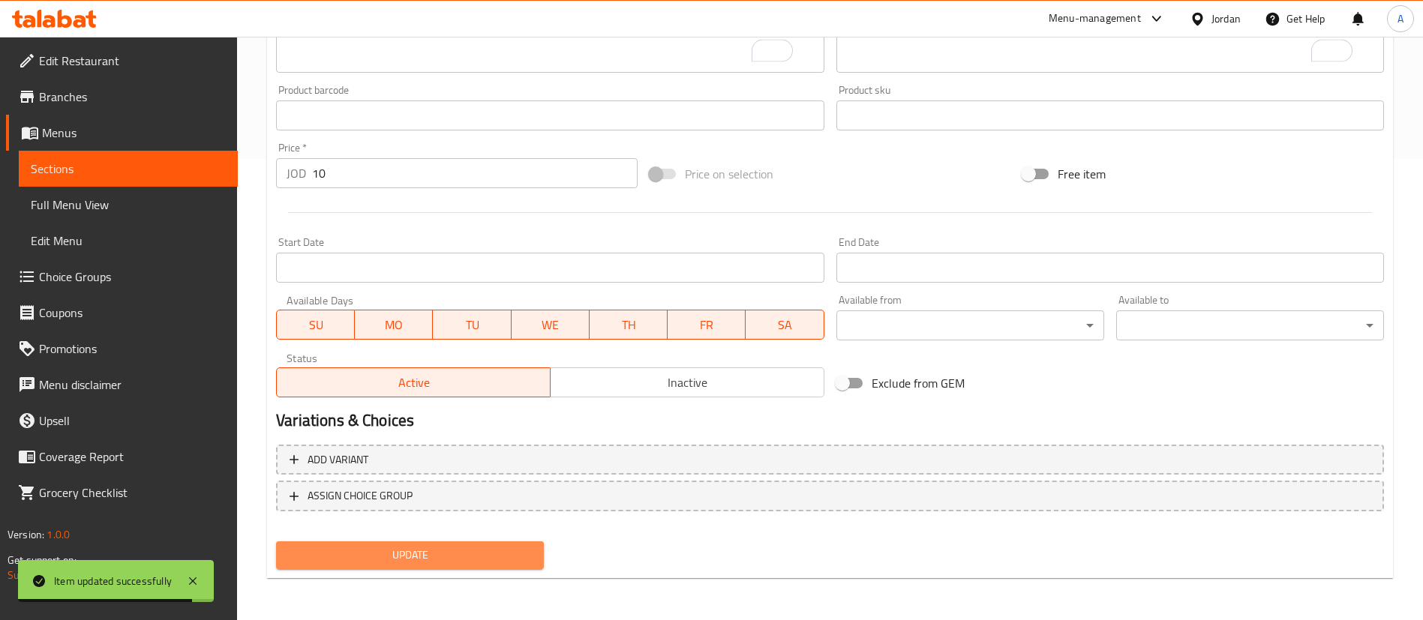
click at [418, 554] on span "Update" at bounding box center [410, 555] width 244 height 19
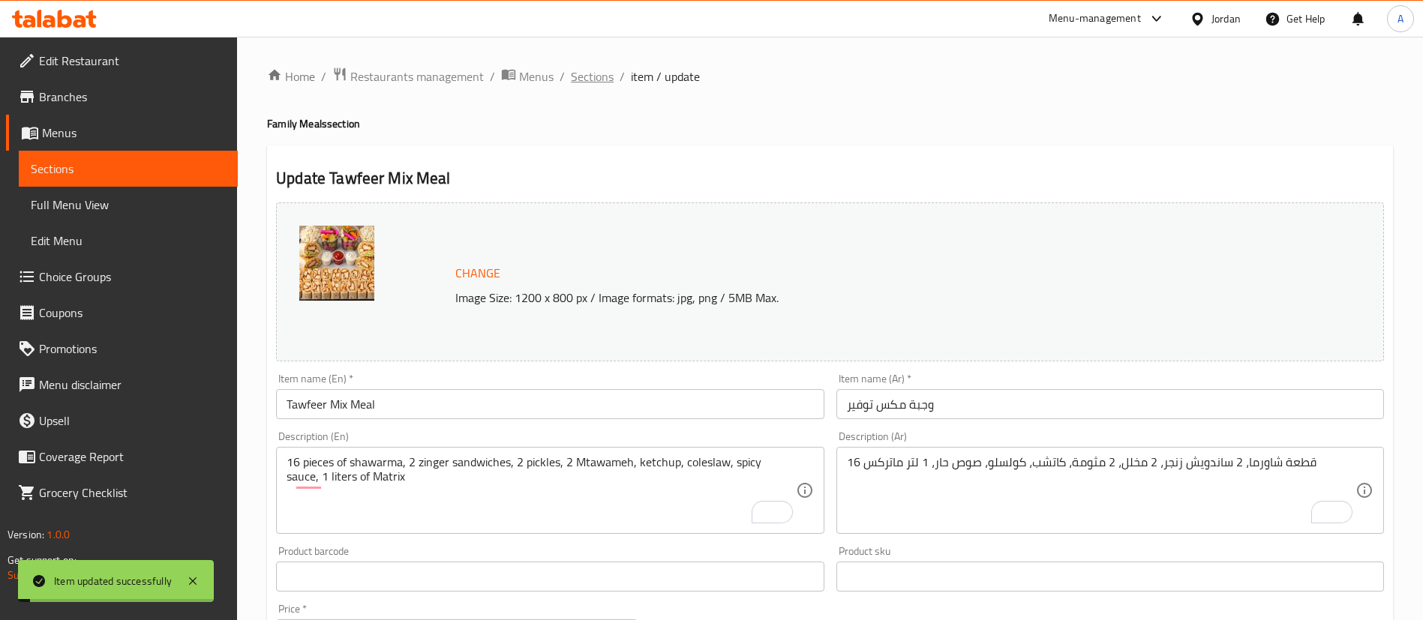
click at [598, 74] on span "Sections" at bounding box center [592, 77] width 43 height 18
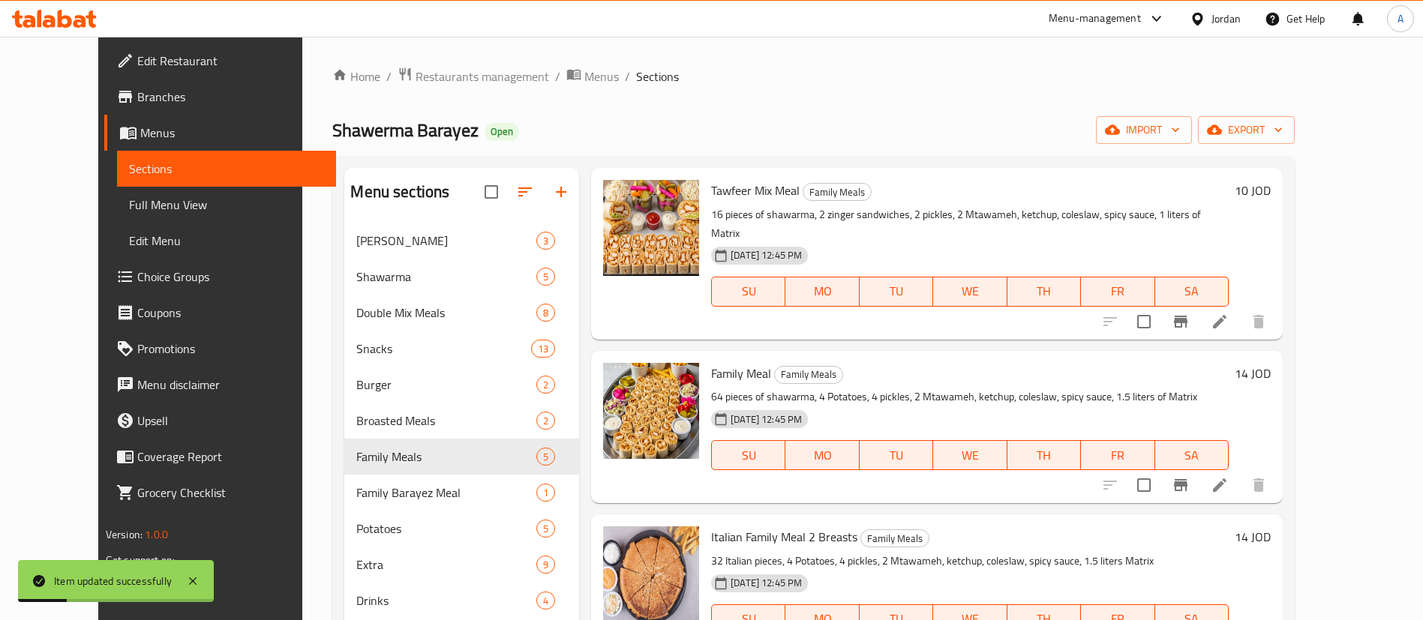
scroll to position [225, 0]
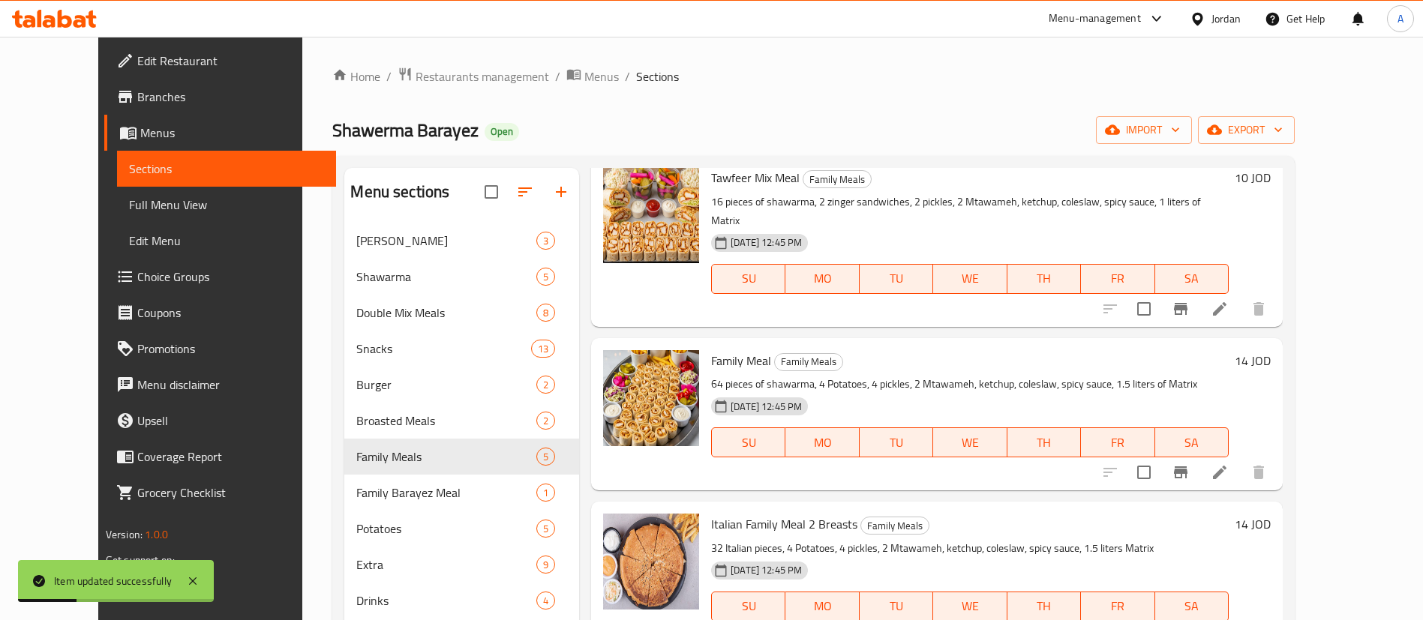
click at [1241, 459] on li at bounding box center [1220, 472] width 42 height 27
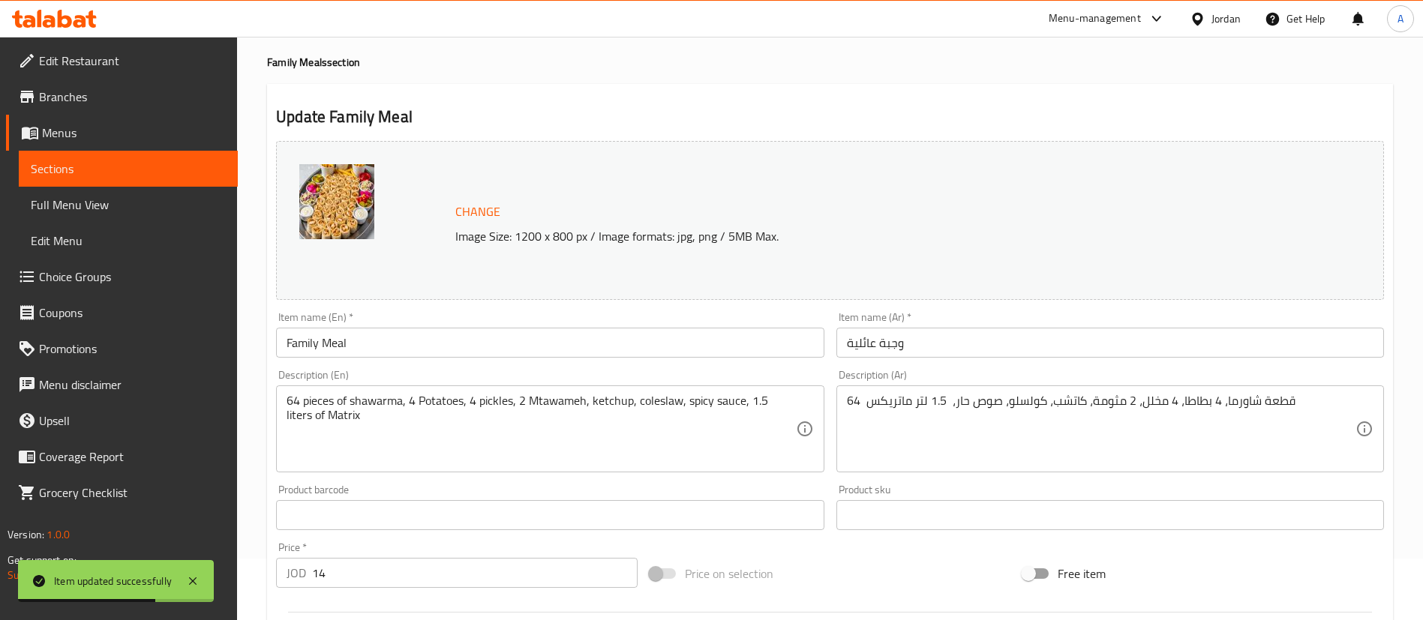
scroll to position [113, 0]
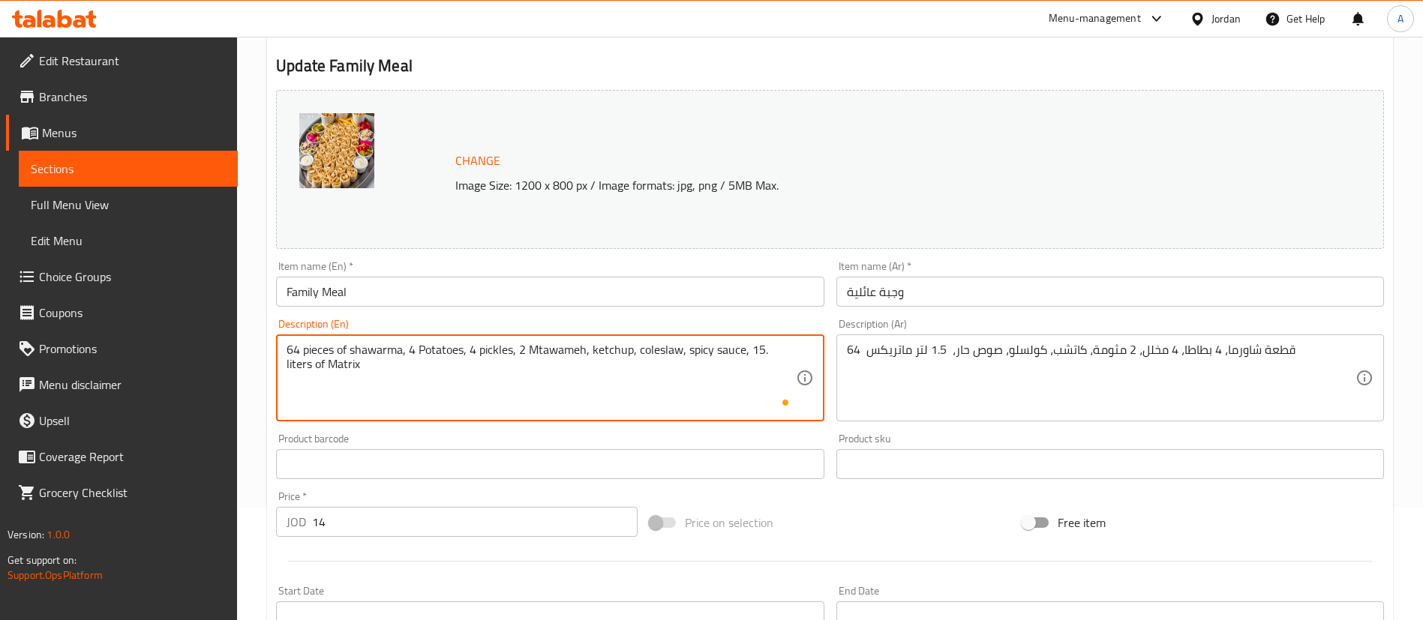
click at [766, 359] on textarea "64 pieces of shawarma, 4 Potatoes, 4 pickles, 2 Mtawameh, ketchup, coleslaw, sp…" at bounding box center [541, 378] width 509 height 71
click at [755, 349] on textarea "64 pieces of shawarma, 4 Potatoes, 4 pickles, 2 Mtawameh, ketchup, coleslaw, sp…" at bounding box center [541, 378] width 509 height 71
click at [757, 350] on textarea "64 pieces of shawarma, 4 Potatoes, 4 pickles, 2 Mtawameh, ketchup, coleslaw, sp…" at bounding box center [541, 378] width 509 height 71
type textarea "64 pieces of shawarma, 4 Potatoes, 4 pickles, 2 Mtawameh, ketchup, coleslaw, sp…"
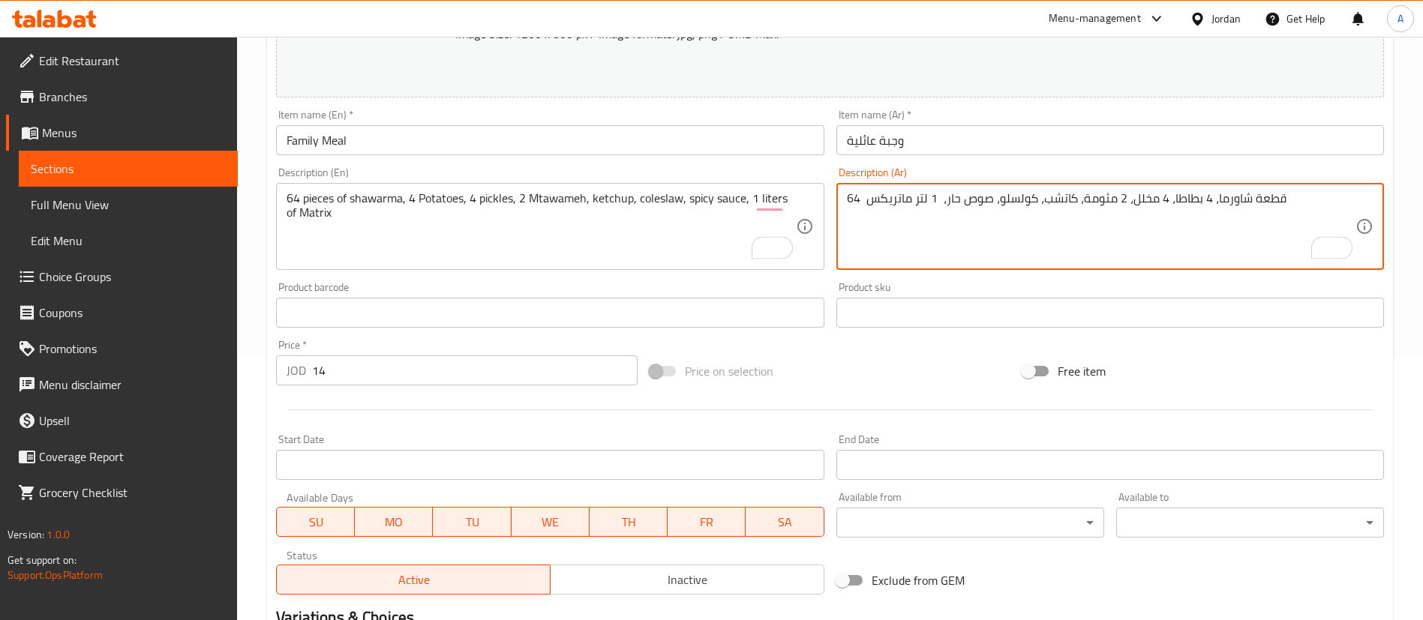
scroll to position [461, 0]
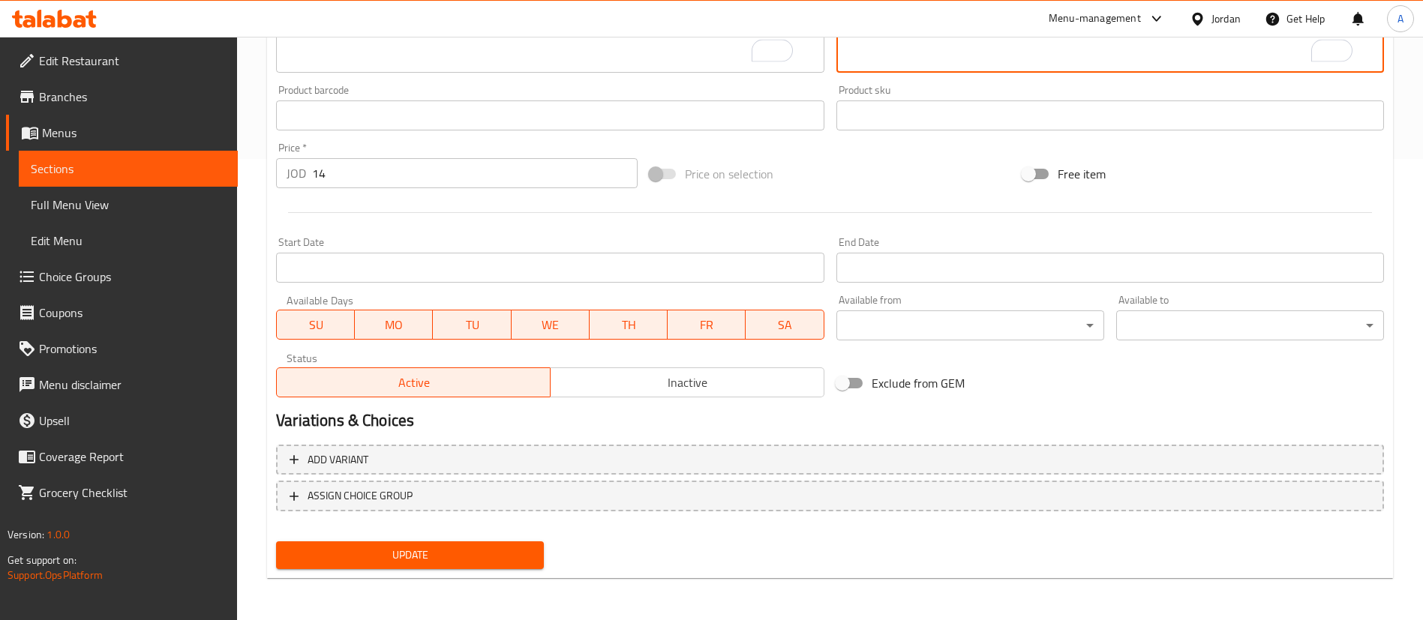
type textarea "64 قطعة شاورما، 4 بطاطا، 4 مخلل، 2 مثومة، كاتشب، كولسلو، صوص حار، 1 لتر ماتريكس"
click at [311, 544] on div "Update" at bounding box center [410, 556] width 280 height 40
click at [333, 543] on button "Update" at bounding box center [410, 556] width 268 height 28
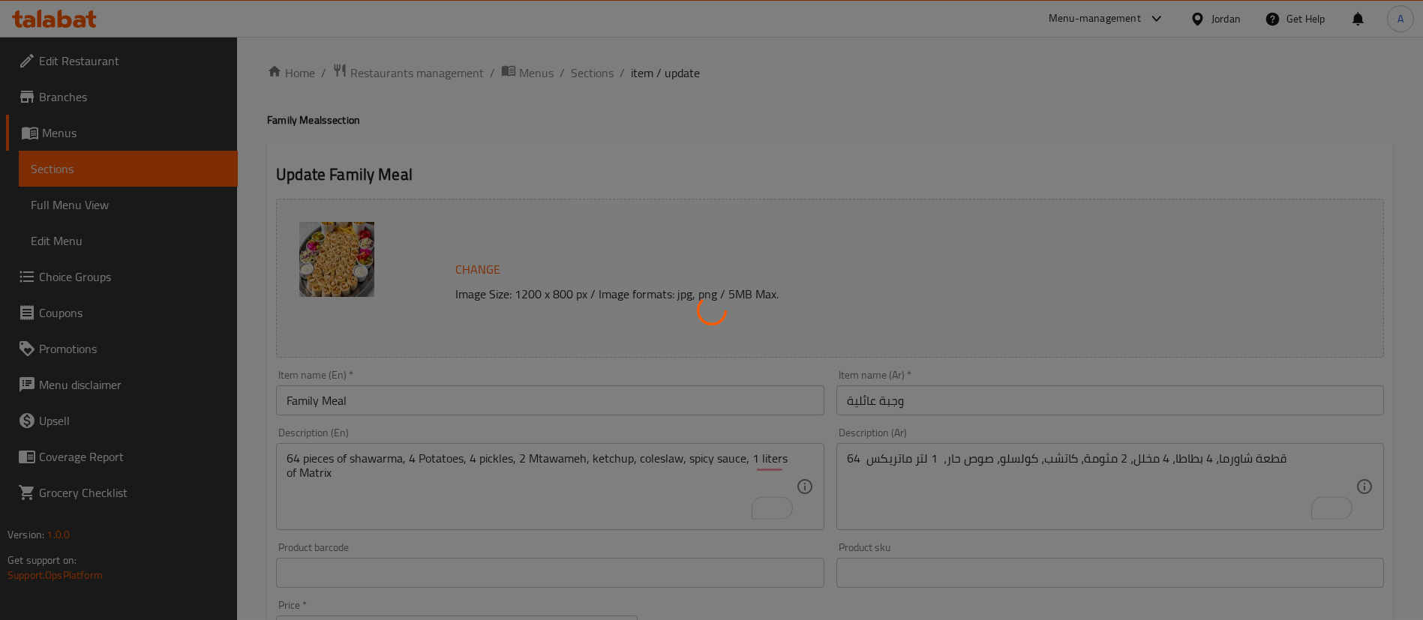
scroll to position [0, 0]
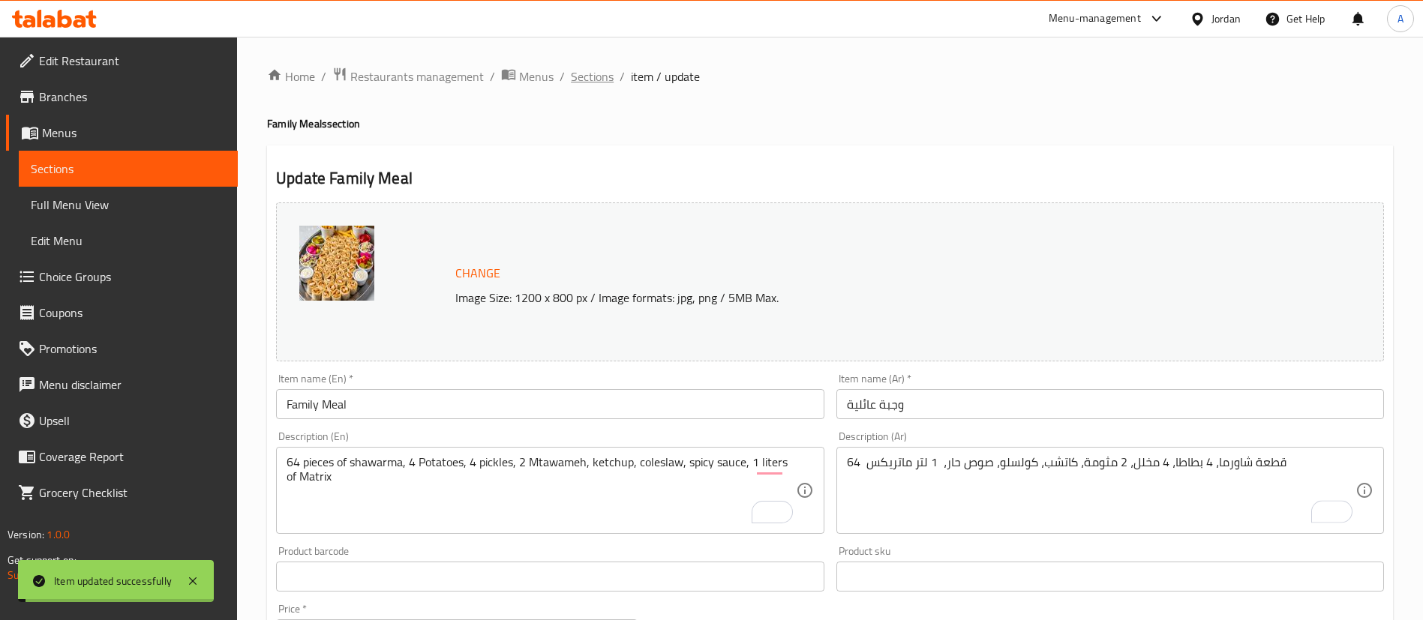
drag, startPoint x: 598, startPoint y: 88, endPoint x: 596, endPoint y: 77, distance: 11.4
click at [598, 87] on div "Home / Restaurants management / Menus / Sections / item / update Family Meals s…" at bounding box center [830, 559] width 1126 height 985
click at [596, 77] on span "Sections" at bounding box center [592, 77] width 43 height 18
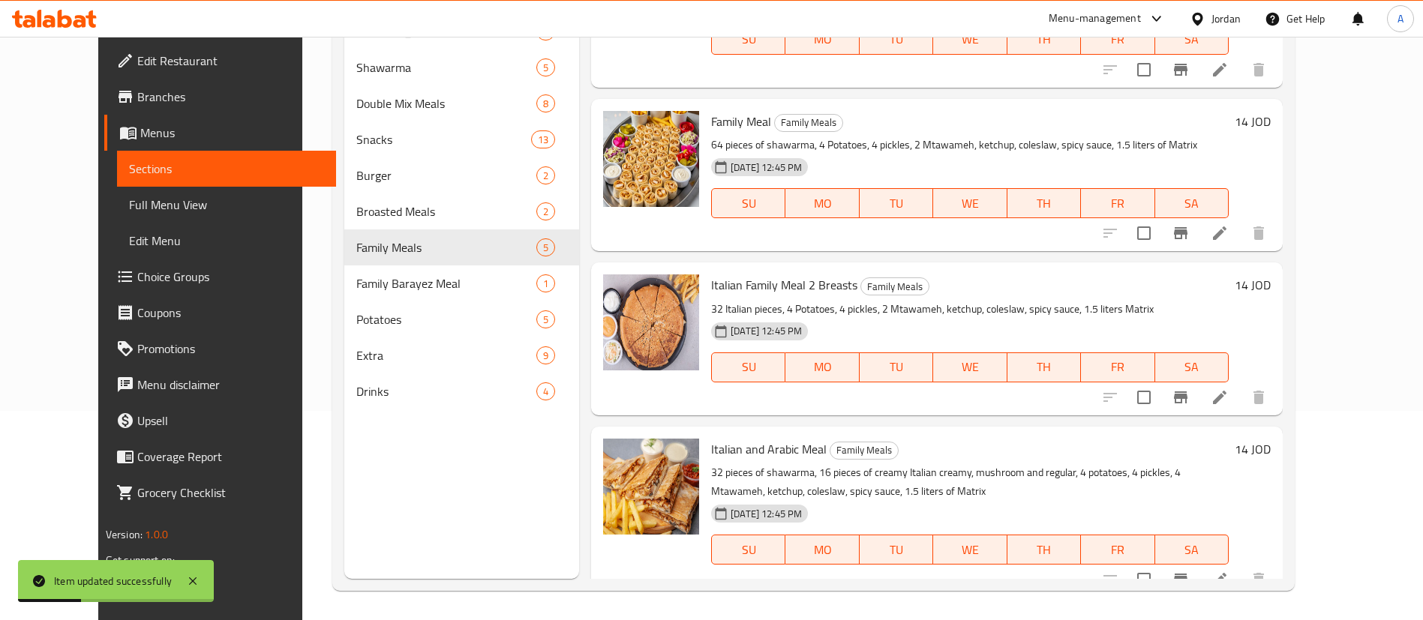
scroll to position [210, 0]
click at [1229, 388] on icon at bounding box center [1220, 397] width 18 height 18
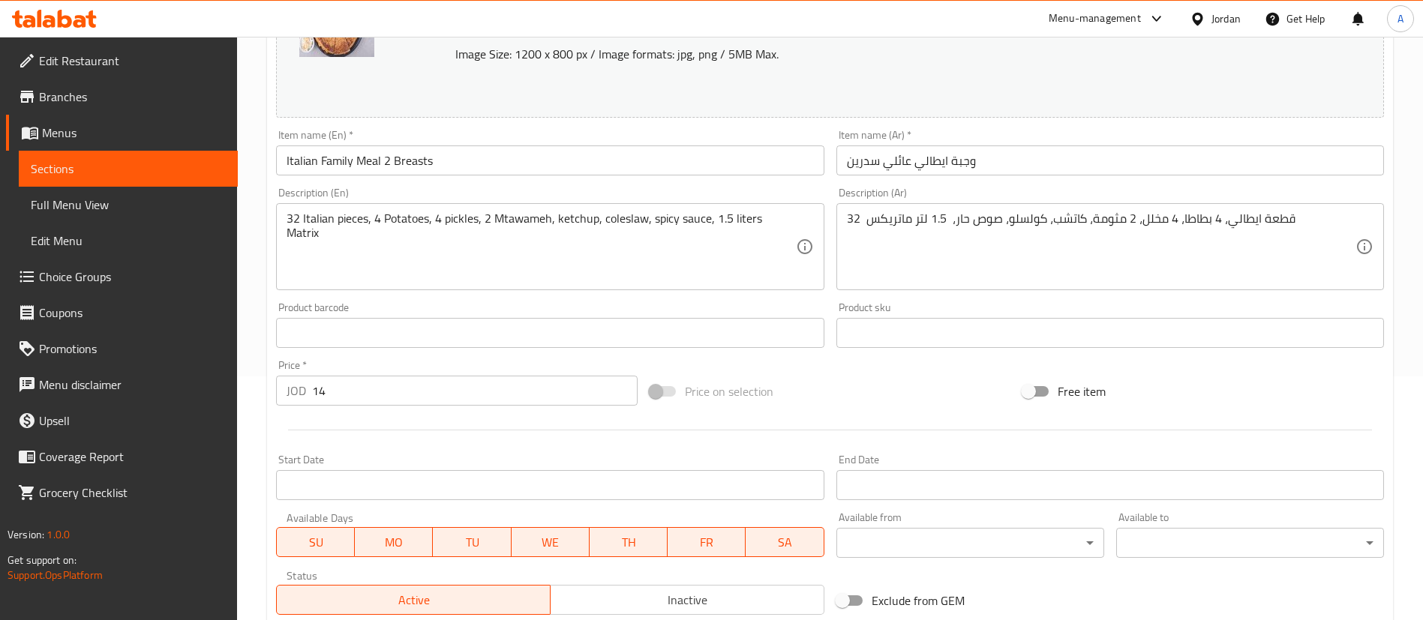
scroll to position [124, 0]
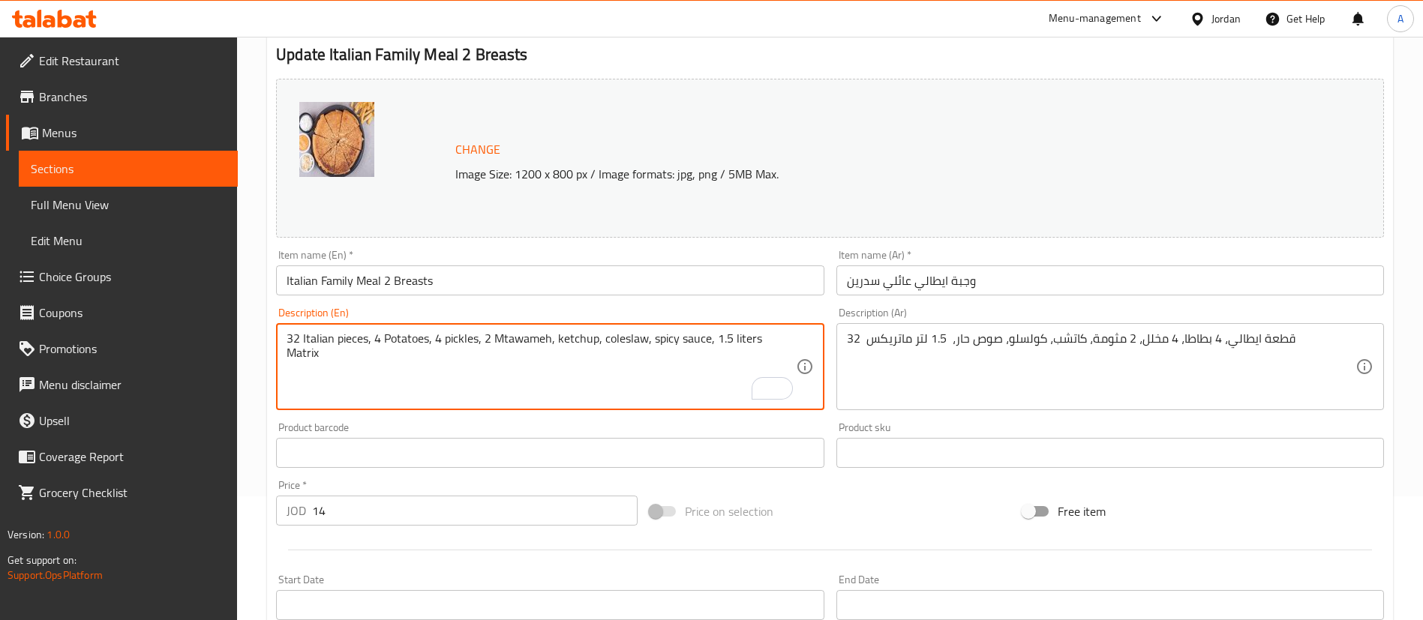
drag, startPoint x: 731, startPoint y: 341, endPoint x: 717, endPoint y: 338, distance: 13.7
type textarea "32 Italian pieces, 4 Potatoes, 4 pickles, 2 Mtawameh, ketchup, coleslaw, spicy …"
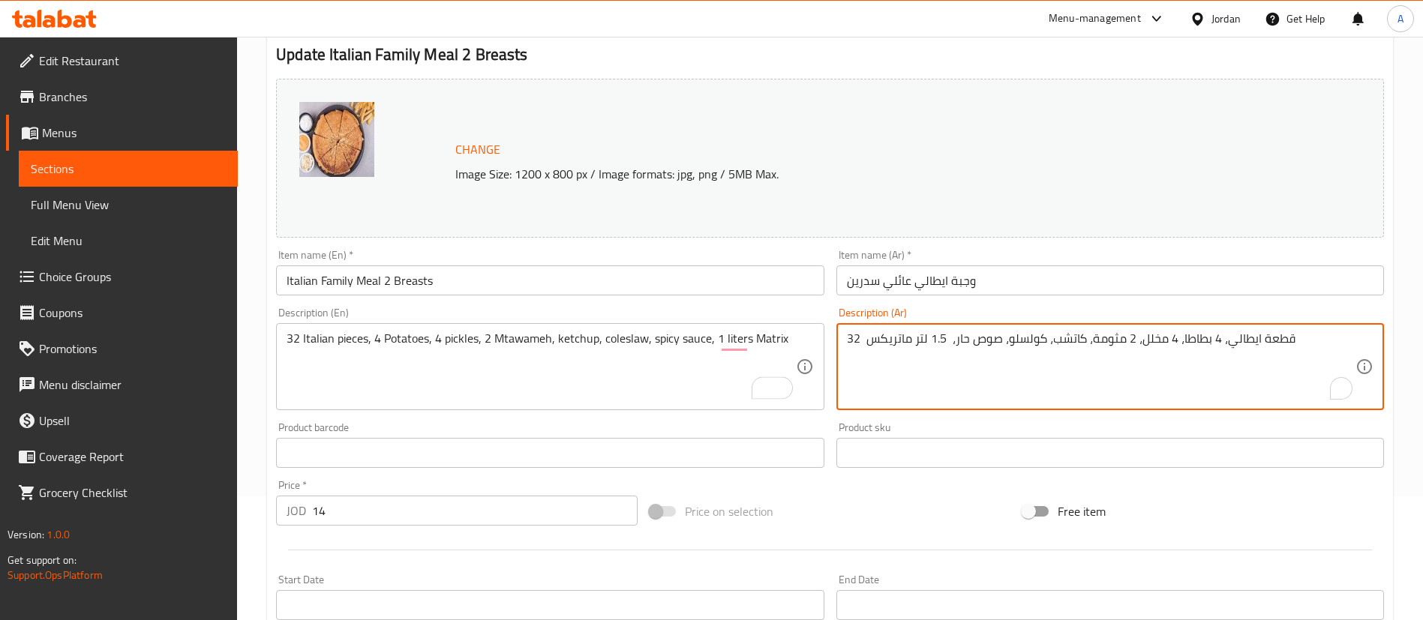
drag, startPoint x: 934, startPoint y: 338, endPoint x: 943, endPoint y: 339, distance: 9.0
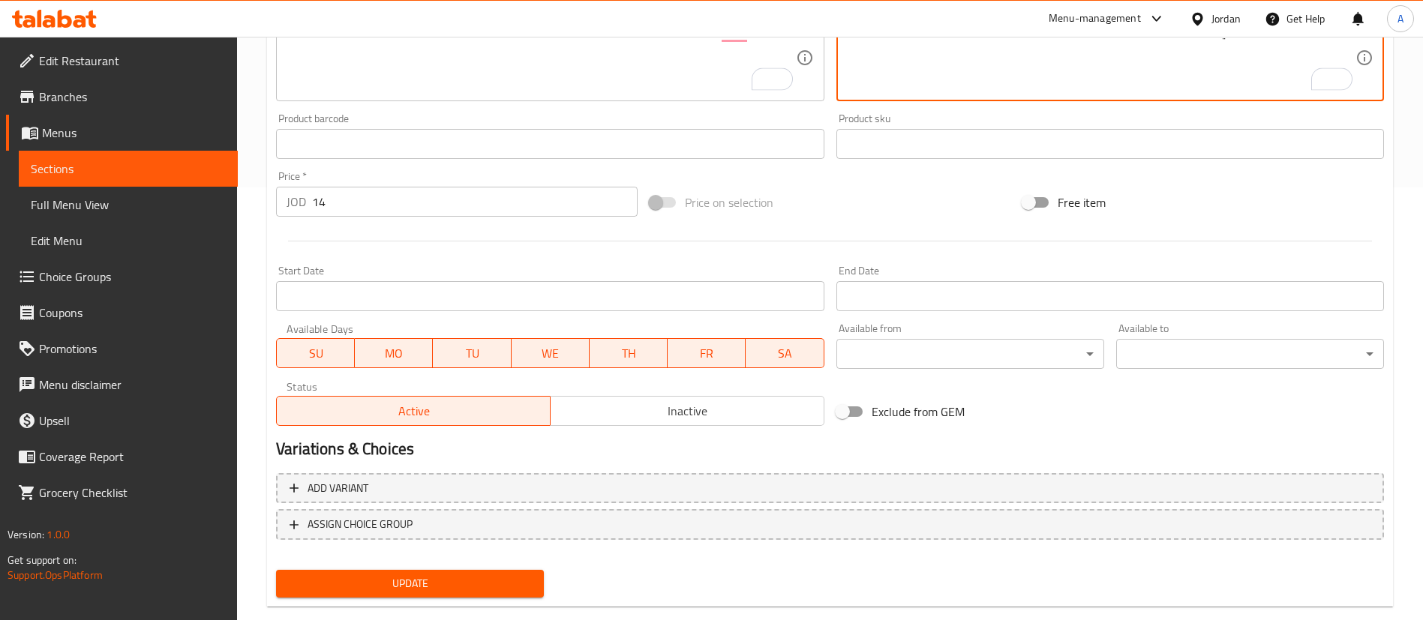
scroll to position [461, 0]
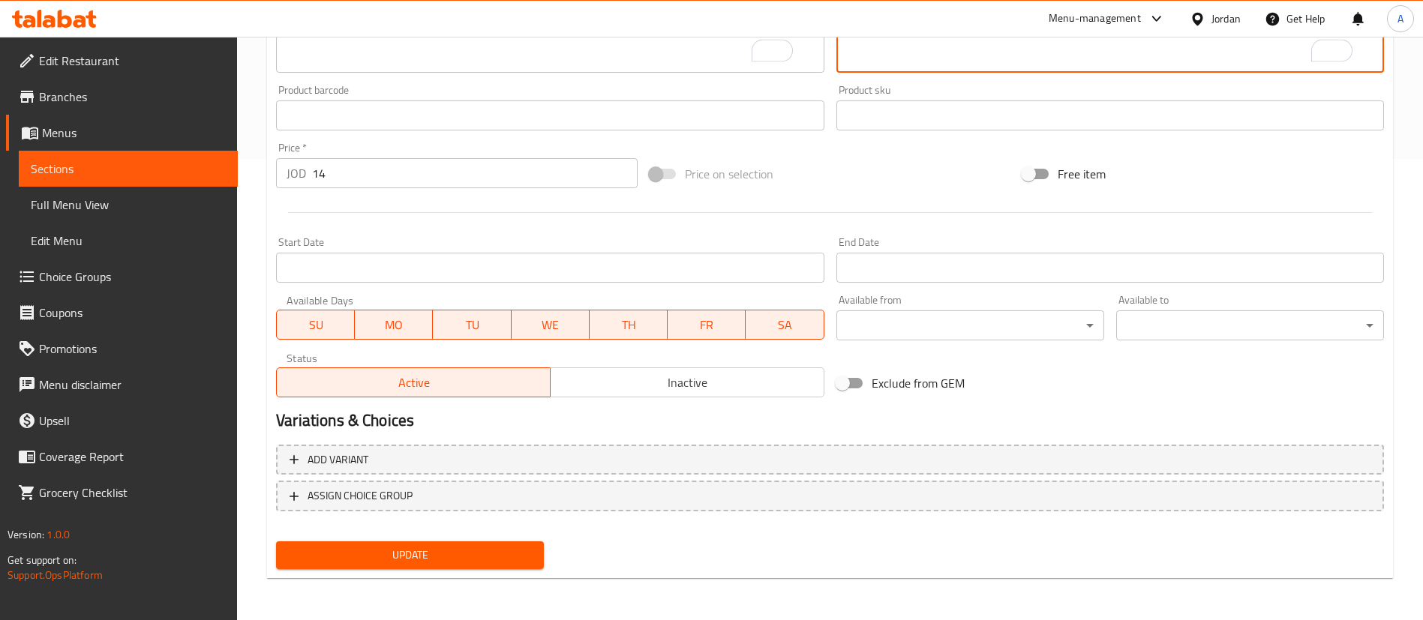
type textarea "32 قطعة ايطالي، 4 بطاطا، 4 مخلل، 2 مثومة، كاتشب، كولسلو، صوص حار، 1 لتر ماتريكس"
click at [386, 563] on span "Update" at bounding box center [410, 555] width 244 height 19
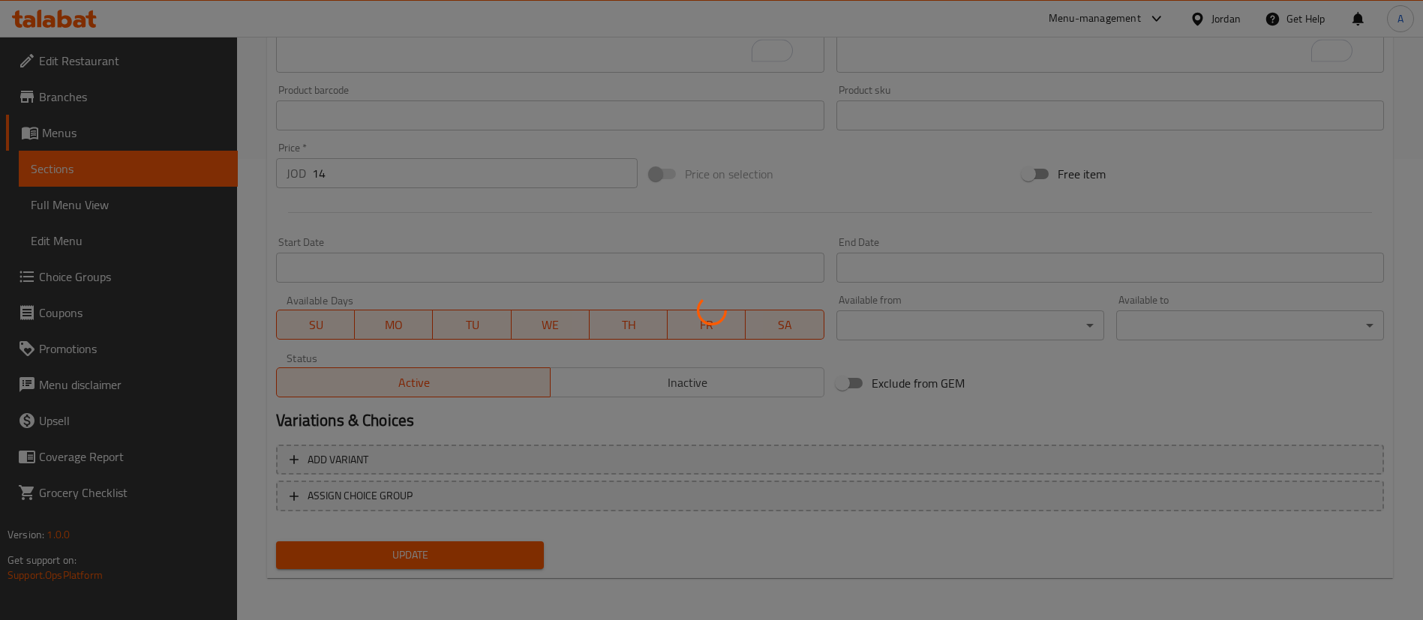
scroll to position [0, 0]
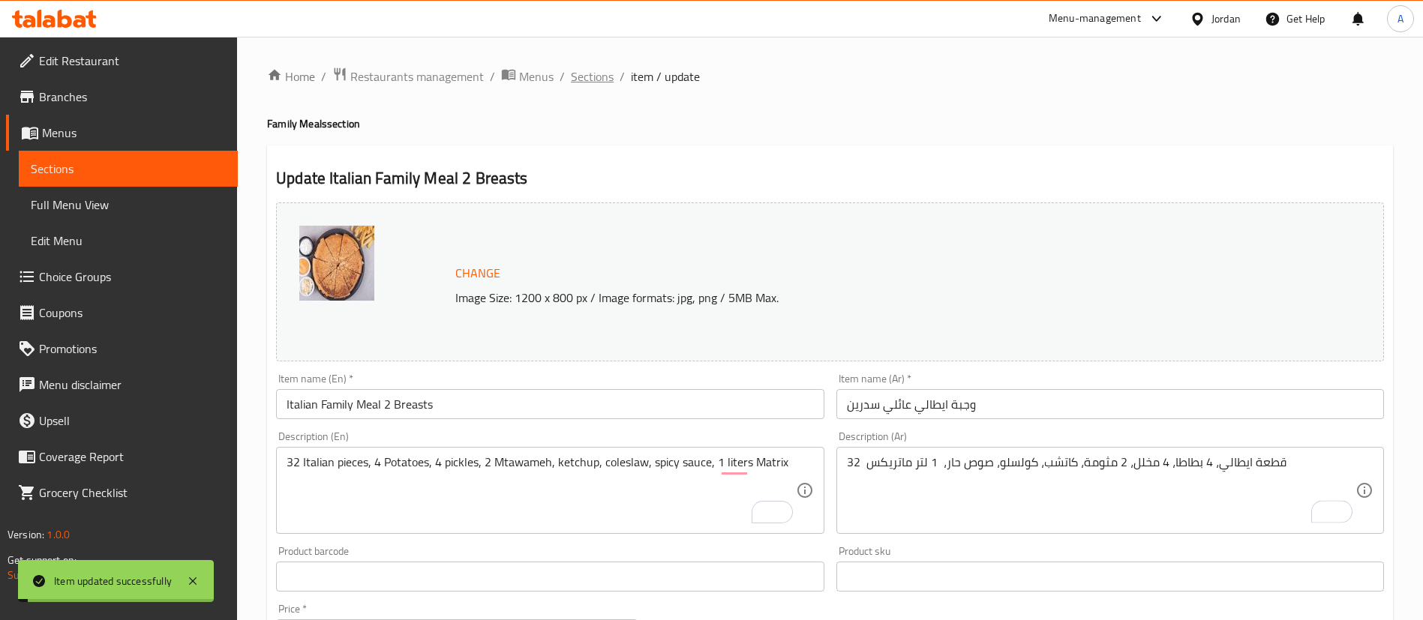
click at [595, 78] on span "Sections" at bounding box center [592, 77] width 43 height 18
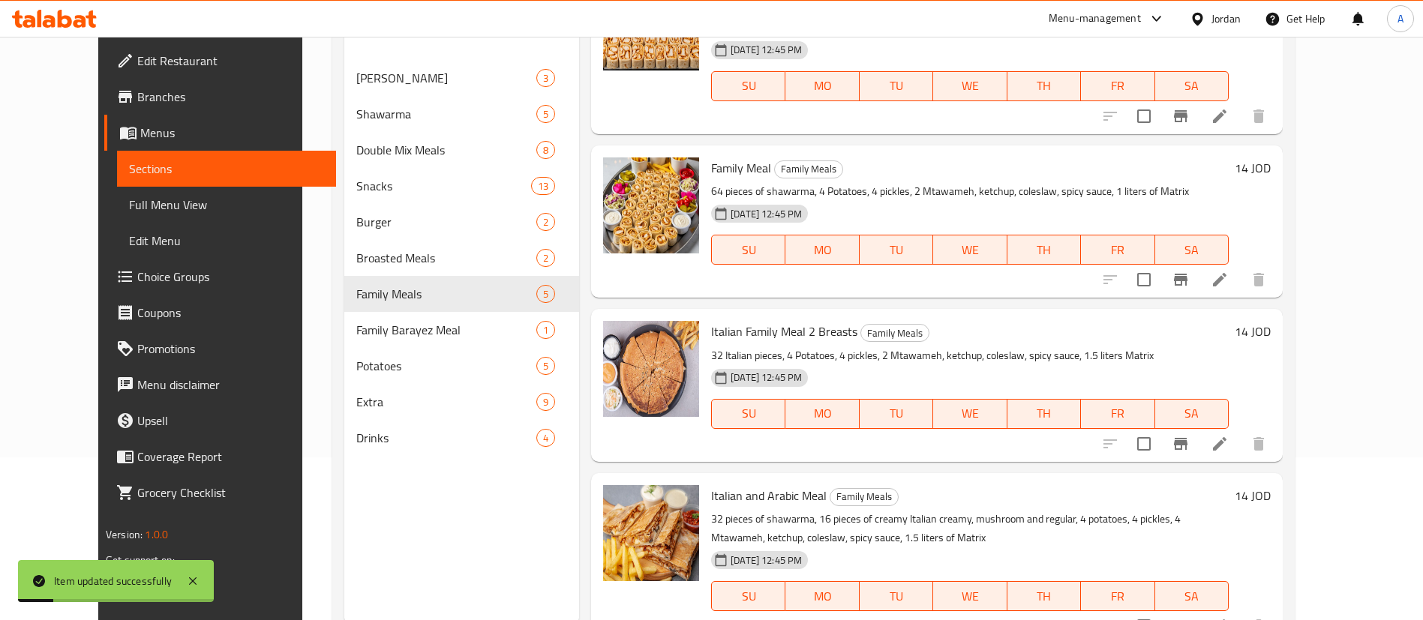
scroll to position [210, 0]
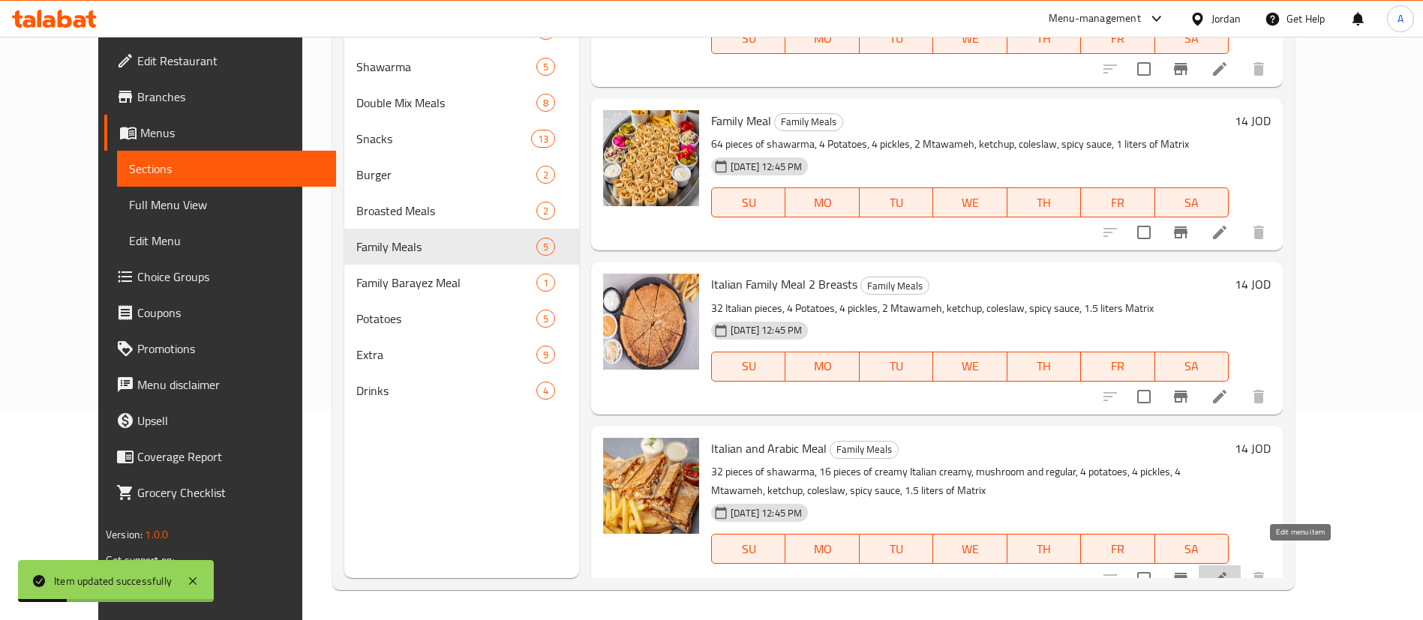
click at [1229, 570] on icon at bounding box center [1220, 579] width 18 height 18
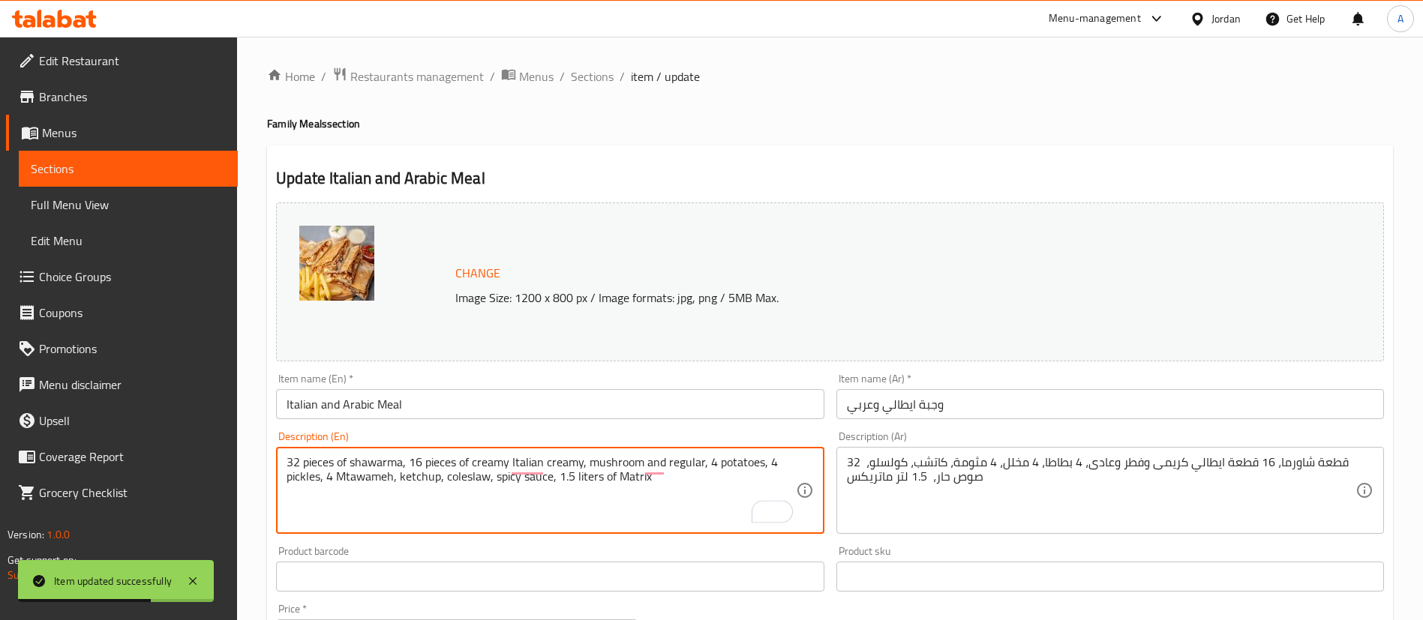
drag, startPoint x: 572, startPoint y: 476, endPoint x: 563, endPoint y: 474, distance: 8.6
type textarea "32 pieces of shawarma, 16 pieces of creamy Italian creamy, mushroom and regular…"
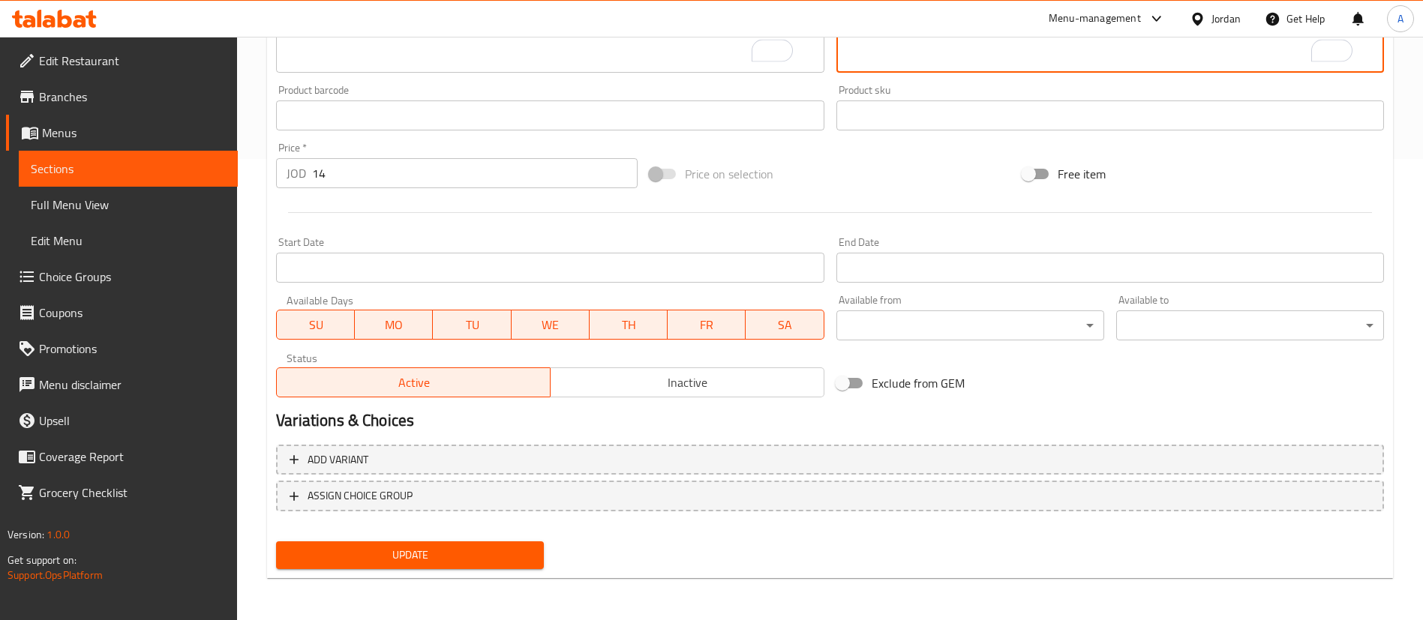
type textarea "32 قطعة شاورما، 16 قطعة ايطالي كريمى وفطر وعادى، 4 بطاطا، 4 مخلل، 4 مثومة، كاتش…"
drag, startPoint x: 383, startPoint y: 578, endPoint x: 380, endPoint y: 563, distance: 15.3
click at [383, 575] on div "Home / Restaurants management / Menus / Sections / item / update Family Meals s…" at bounding box center [830, 97] width 1126 height 985
click at [383, 560] on span "Update" at bounding box center [410, 555] width 244 height 19
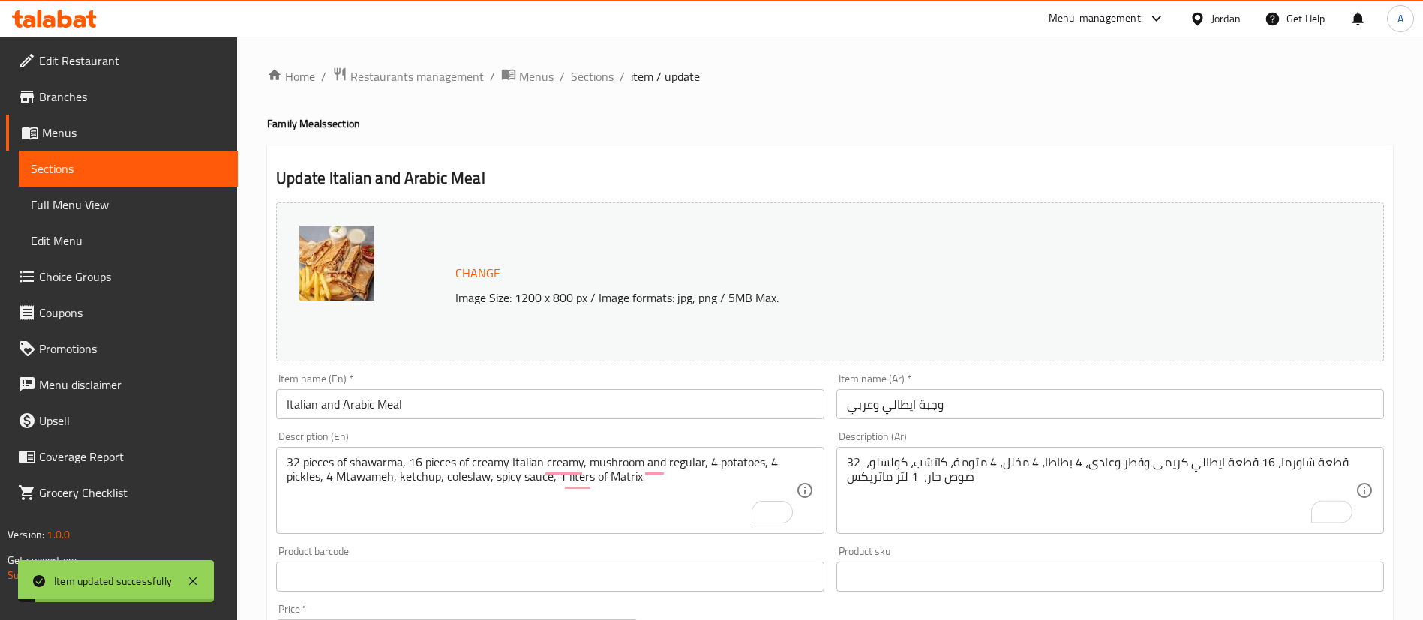
click at [599, 76] on span "Sections" at bounding box center [592, 77] width 43 height 18
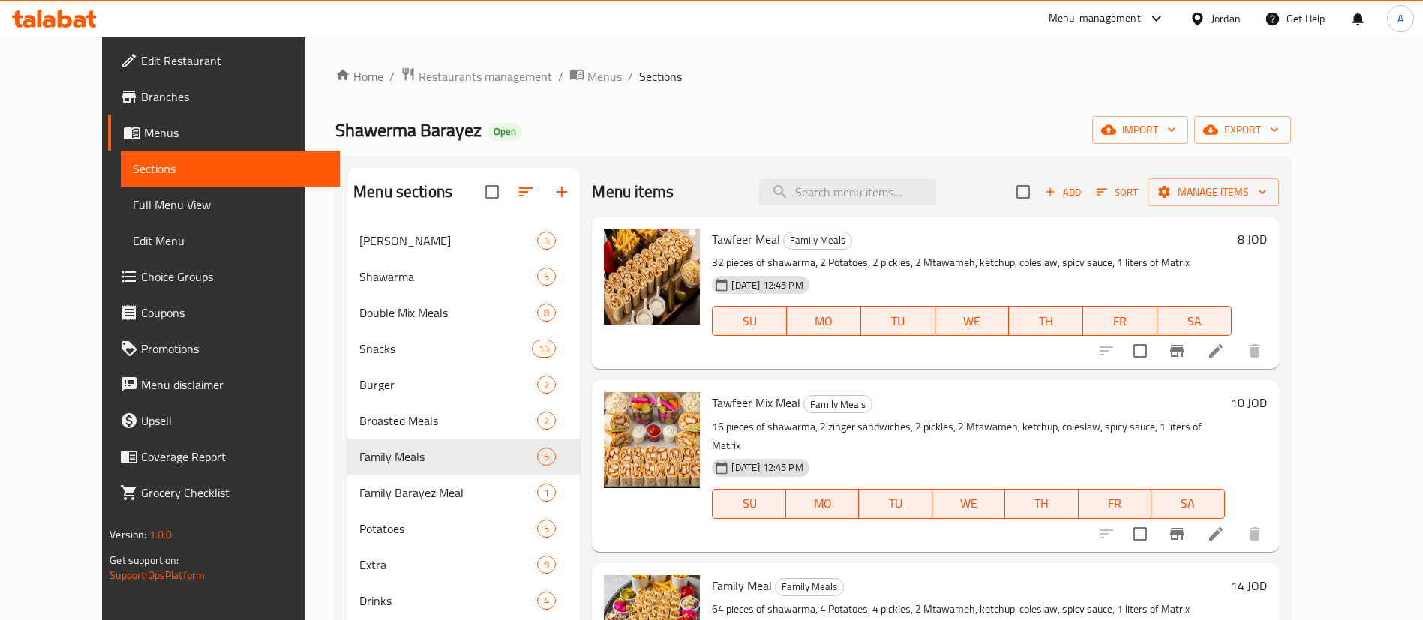
click at [372, 92] on div "Home / Restaurants management / Menus / Sections Shawerma Barayez Open import e…" at bounding box center [813, 434] width 956 height 734
click at [1225, 347] on icon at bounding box center [1216, 351] width 18 height 18
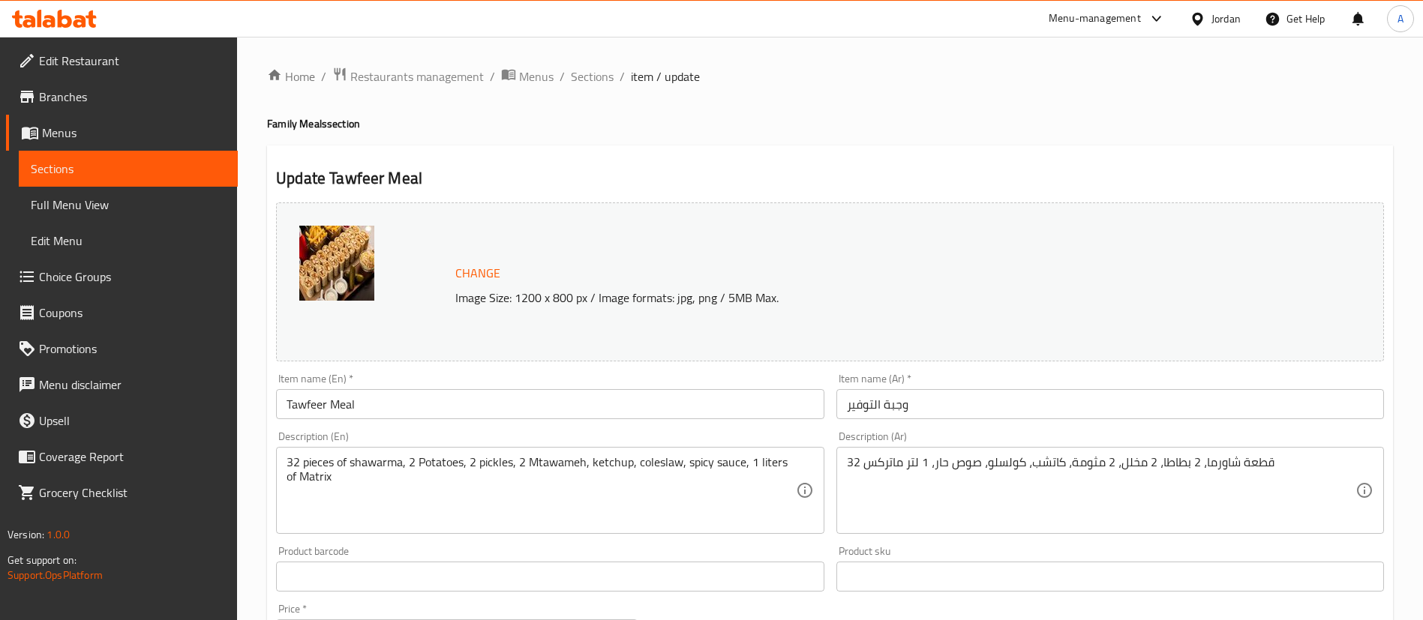
click at [476, 272] on span "Change" at bounding box center [477, 274] width 45 height 22
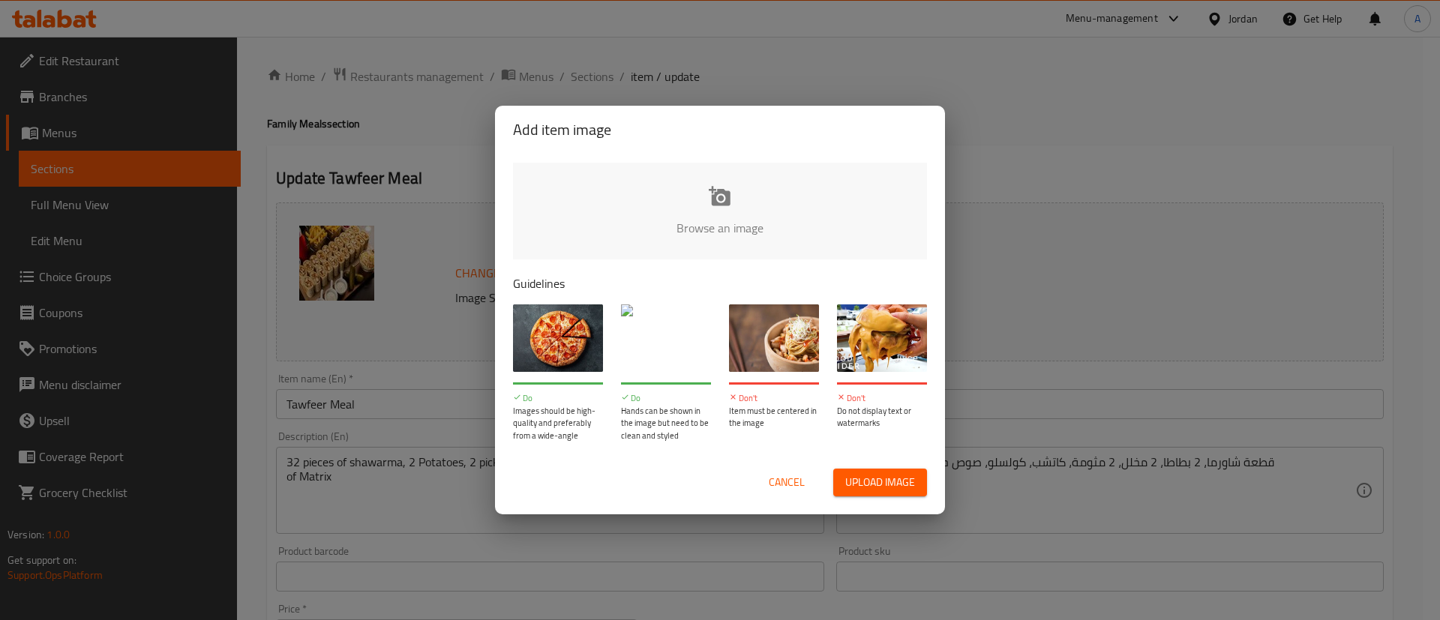
drag, startPoint x: 474, startPoint y: 314, endPoint x: 486, endPoint y: 313, distance: 12.0
click at [476, 314] on div "Add item image Browse an image Guidelines Do Images should be high-quality and …" at bounding box center [720, 310] width 1440 height 620
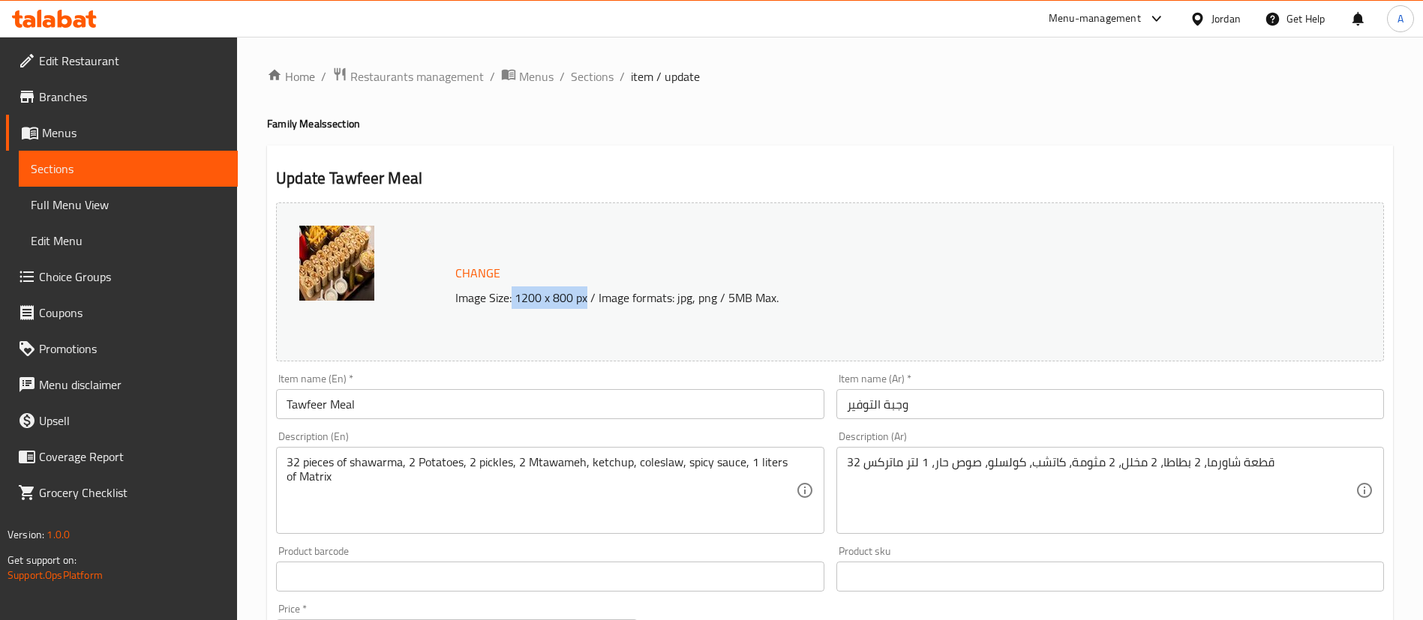
drag, startPoint x: 514, startPoint y: 296, endPoint x: 587, endPoint y: 301, distance: 73.7
click at [587, 301] on p "Image Size: 1200 x 800 px / Image formats: jpg, png / 5MB Max." at bounding box center [847, 298] width 796 height 18
copy p "1200 x 800 px"
click at [650, 257] on div "Change Image Size: 1200 x 800 px / Image formats: jpg, png / 5MB Max." at bounding box center [830, 282] width 1108 height 159
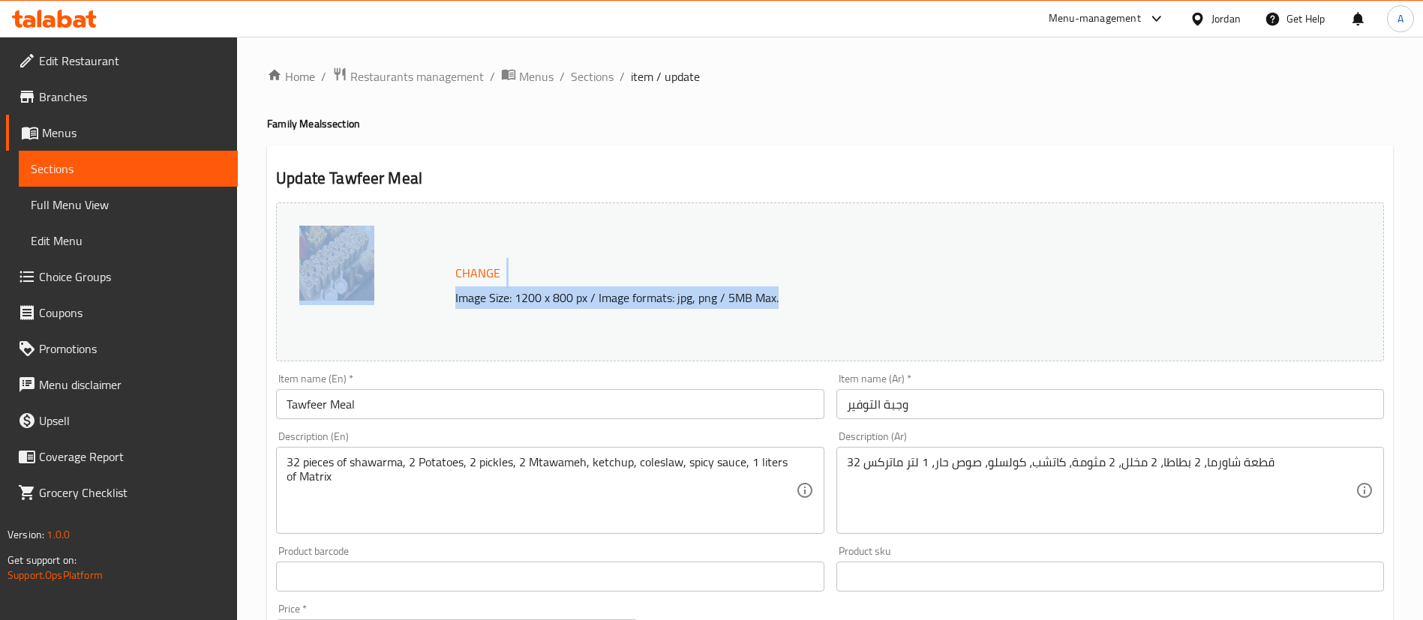
drag, startPoint x: 439, startPoint y: 299, endPoint x: 806, endPoint y: 311, distance: 367.0
click at [805, 311] on div "Change Image Size: 1200 x 800 px / Image formats: jpg, png / 5MB Max." at bounding box center [830, 282] width 1108 height 159
click at [808, 303] on p "Image Size: 1200 x 800 px / Image formats: jpg, png / 5MB Max." at bounding box center [847, 298] width 796 height 18
click at [791, 301] on p "Image Size: 1200 x 800 px / Image formats: jpg, png / 5MB Max." at bounding box center [847, 298] width 796 height 18
click at [737, 299] on p "Image Size: 1200 x 800 px / Image formats: jpg, png / 5MB Max." at bounding box center [847, 298] width 796 height 18
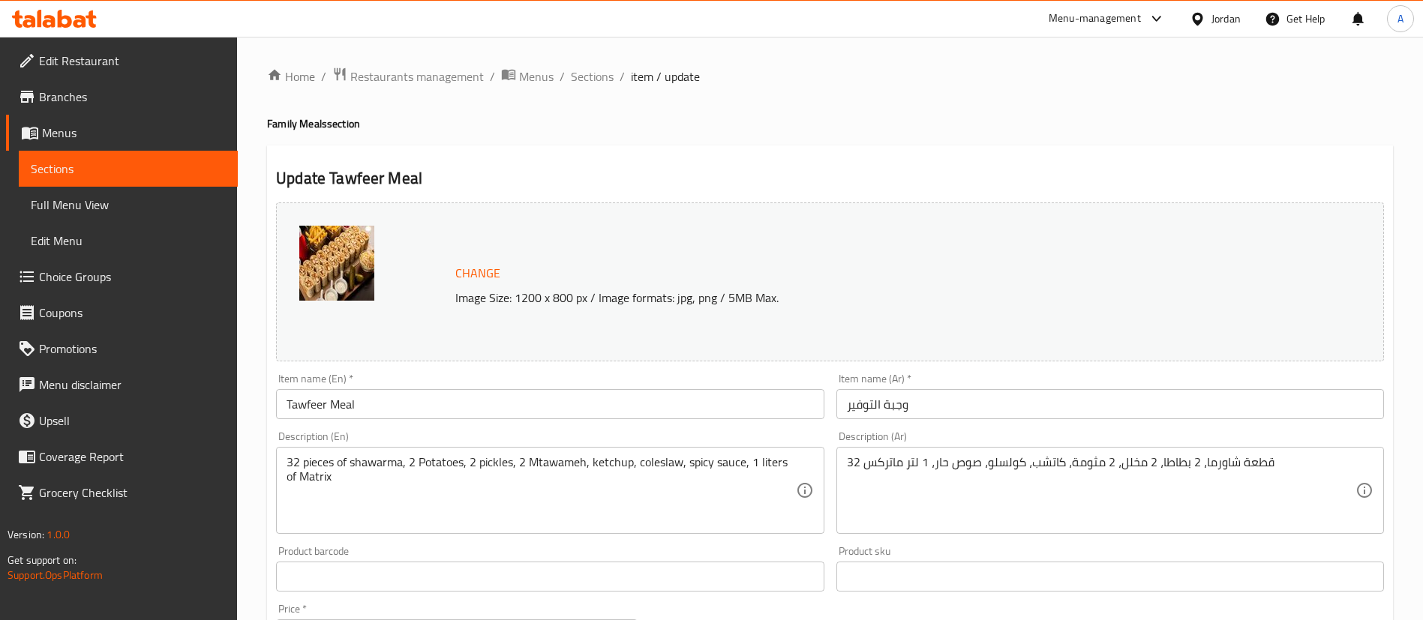
click at [737, 299] on p "Image Size: 1200 x 800 px / Image formats: jpg, png / 5MB Max." at bounding box center [847, 298] width 796 height 18
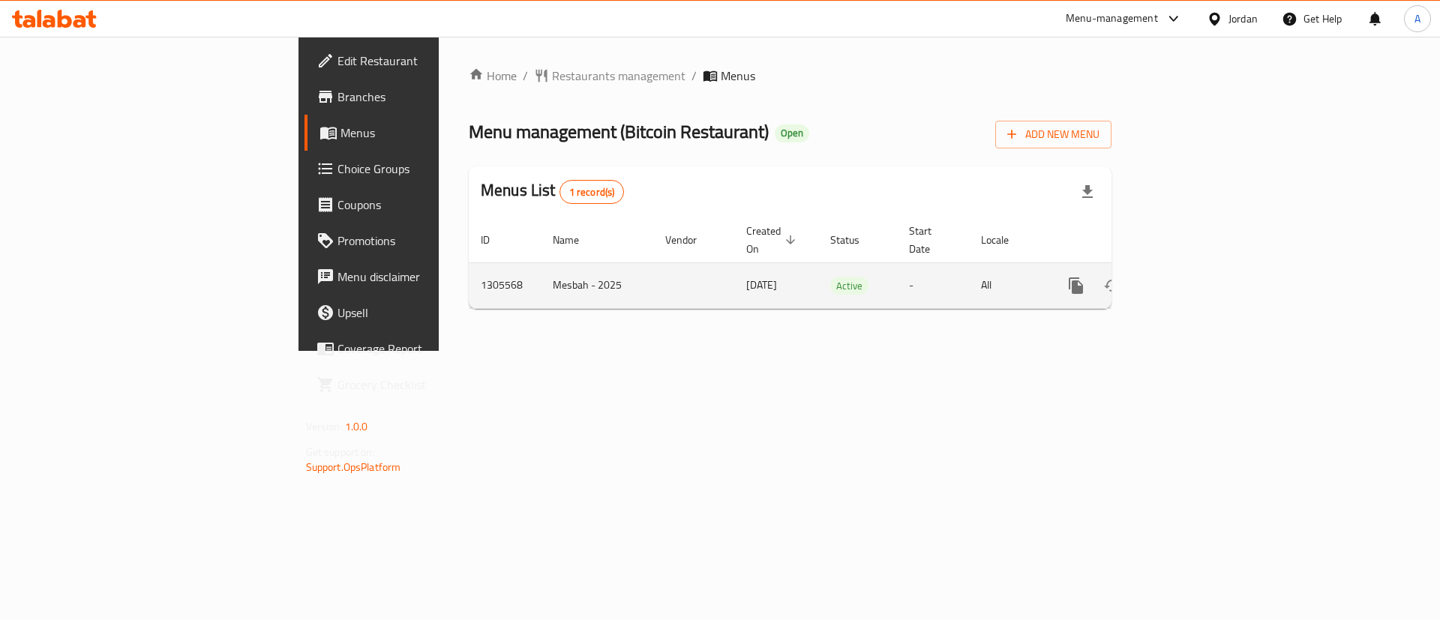
click at [1193, 277] on icon "enhanced table" at bounding box center [1184, 286] width 18 height 18
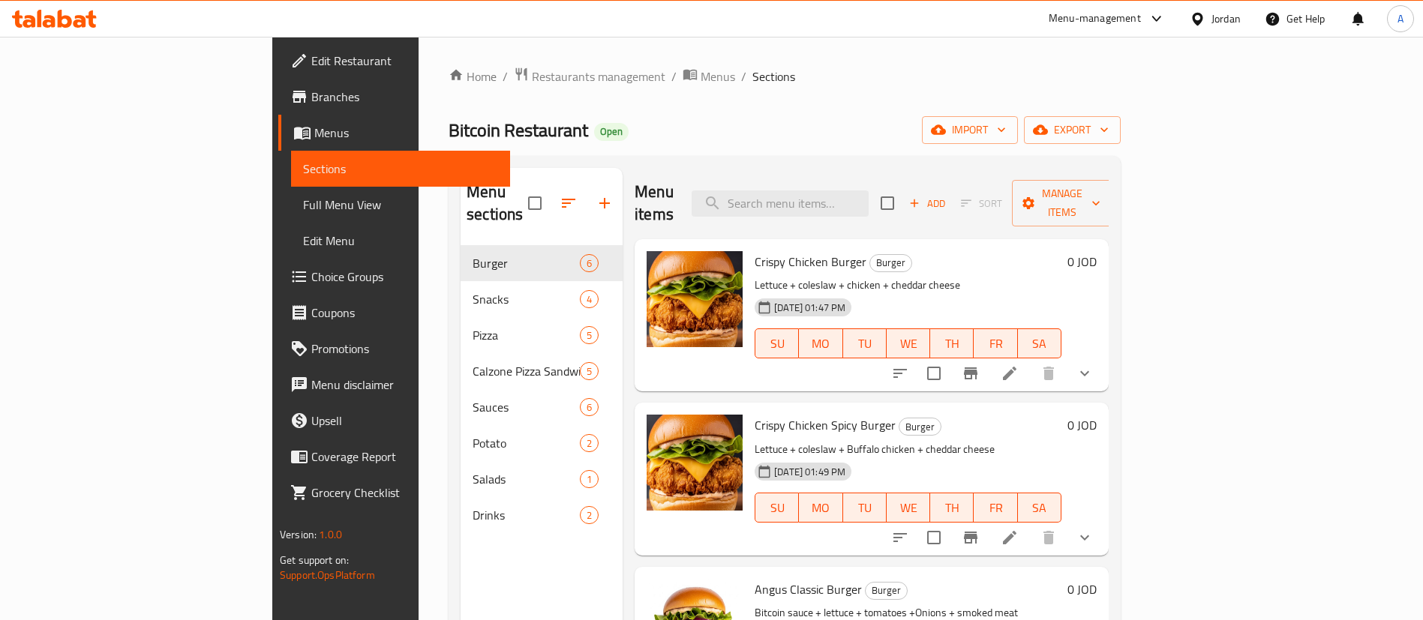
click at [1012, 192] on span "Sort" at bounding box center [981, 203] width 61 height 23
click at [1027, 131] on div "Bitcoin Restaurant Open import export" at bounding box center [785, 130] width 672 height 28
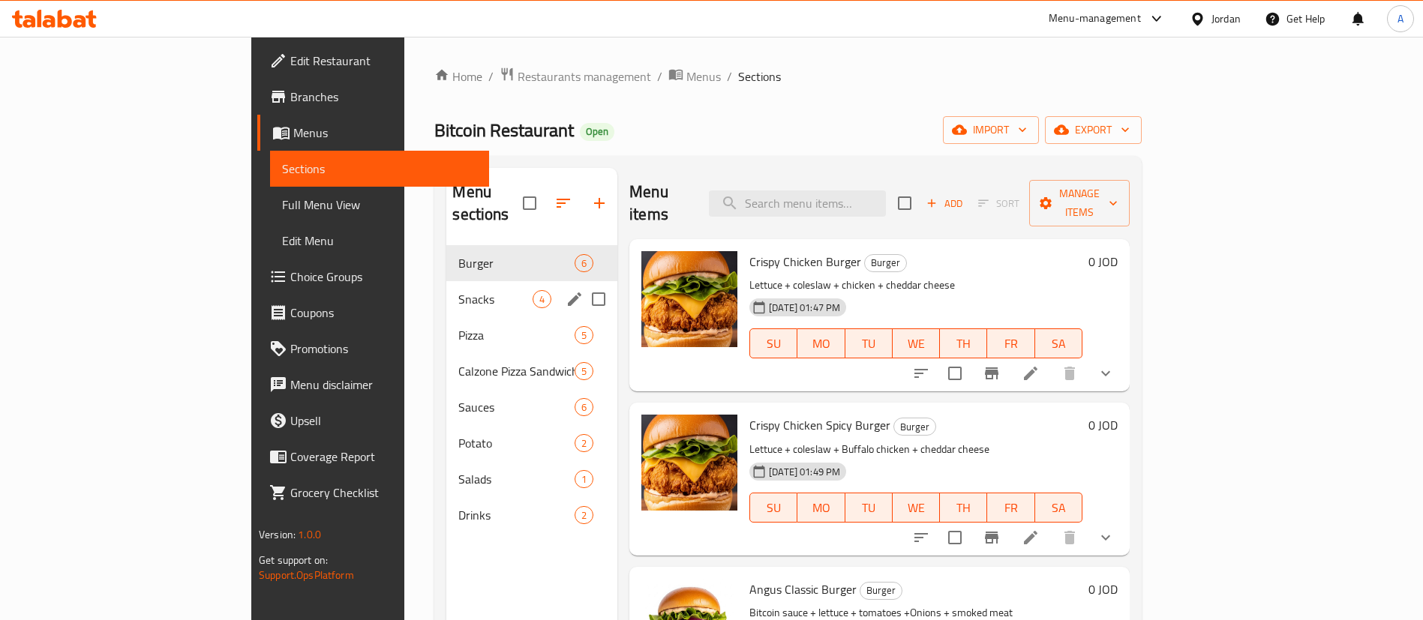
click at [458, 290] on span "Snacks" at bounding box center [495, 299] width 74 height 18
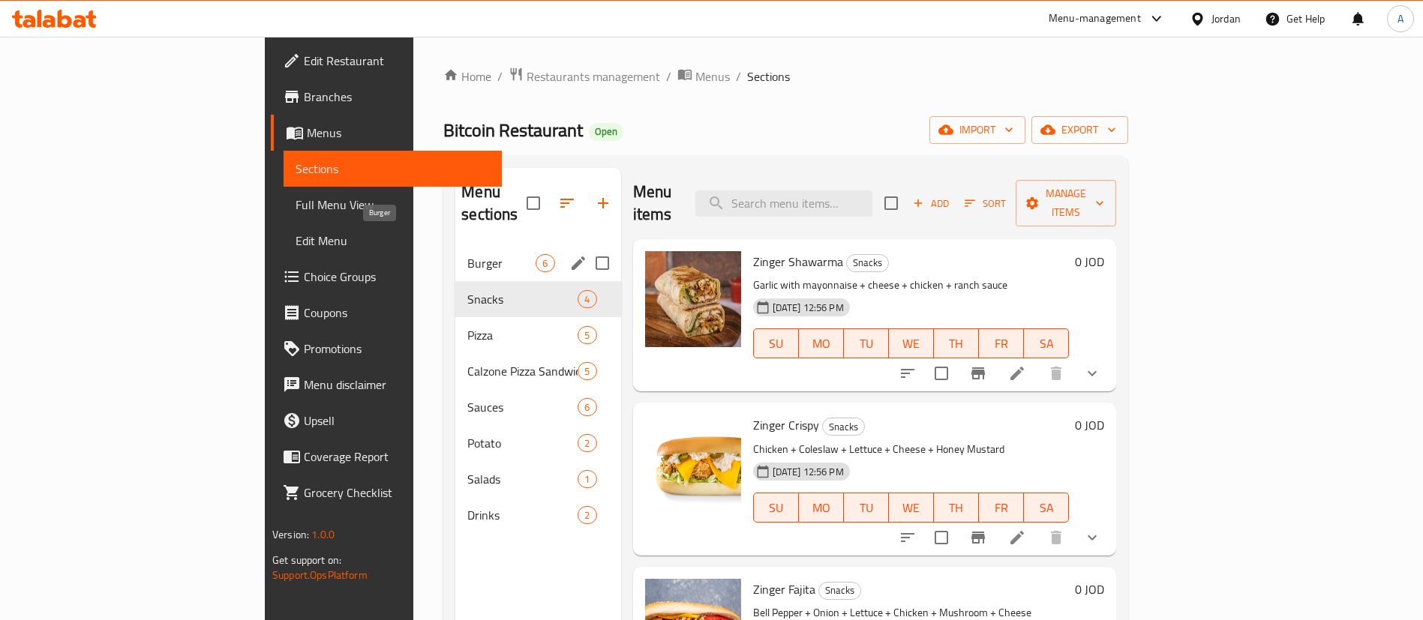
click at [467, 254] on span "Burger" at bounding box center [501, 263] width 68 height 18
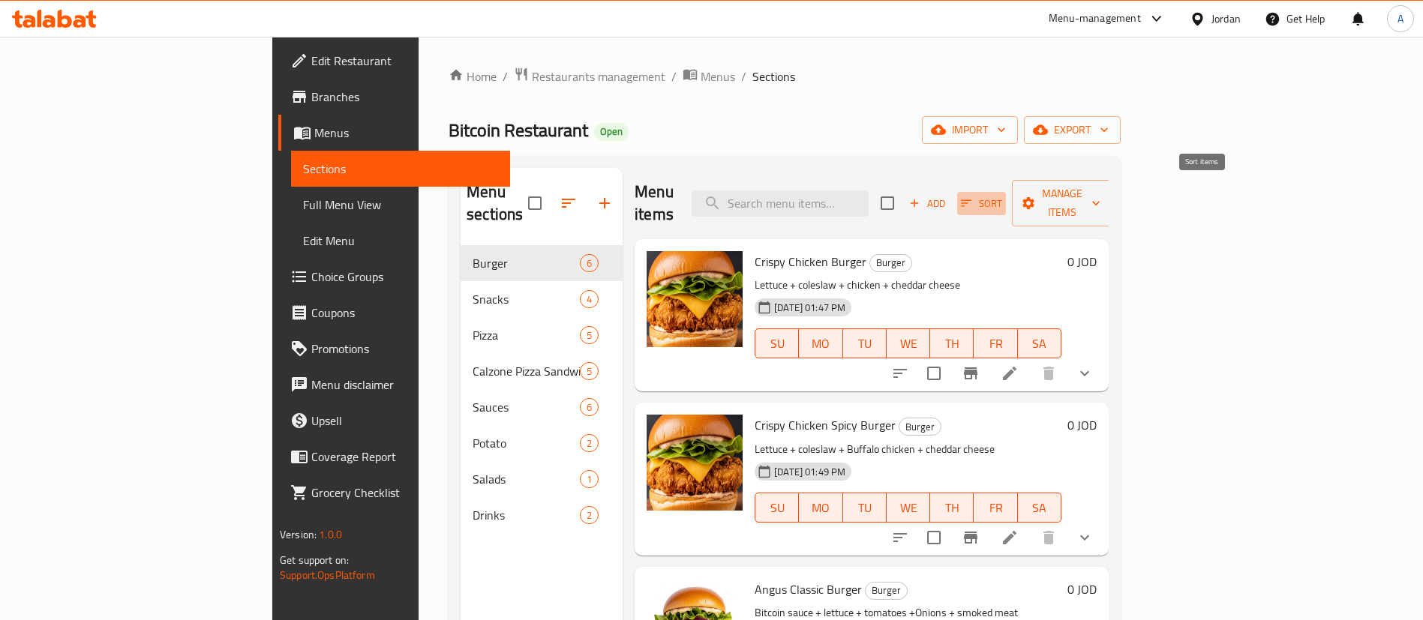
click at [1006, 201] on button "Sort" at bounding box center [981, 203] width 49 height 23
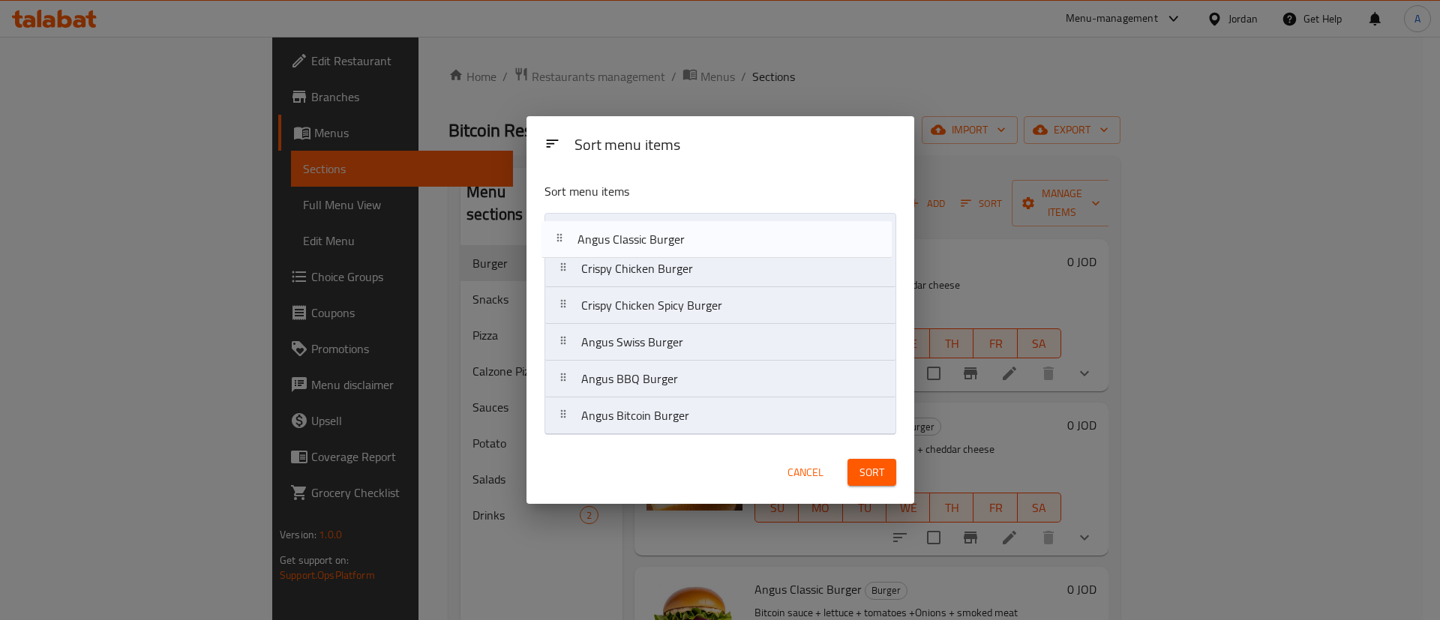
drag, startPoint x: 727, startPoint y: 312, endPoint x: 724, endPoint y: 242, distance: 70.6
click at [724, 242] on nav "Crispy Chicken Burger Crispy Chicken Spicy [PERSON_NAME] Classic [PERSON_NAME] …" at bounding box center [721, 324] width 352 height 222
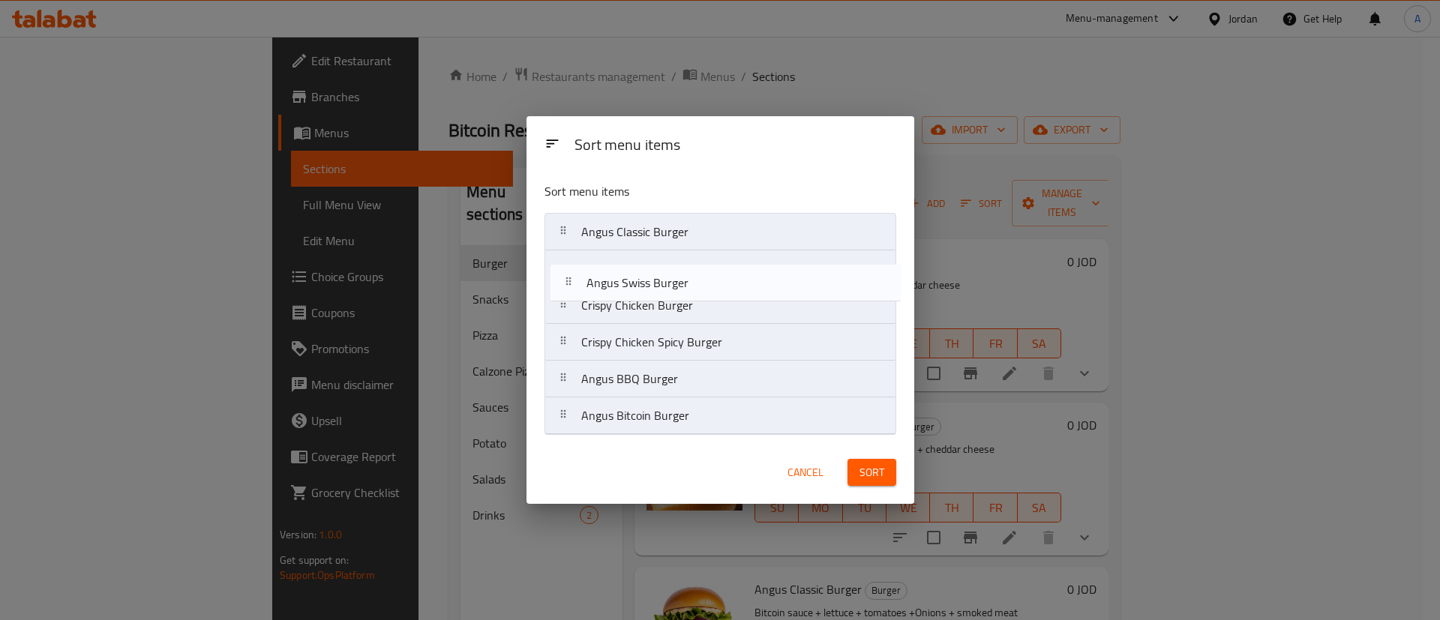
click at [708, 278] on nav "Angus Classic Burger Crispy Chicken Burger Crispy Chicken Spicy [PERSON_NAME] S…" at bounding box center [721, 324] width 352 height 222
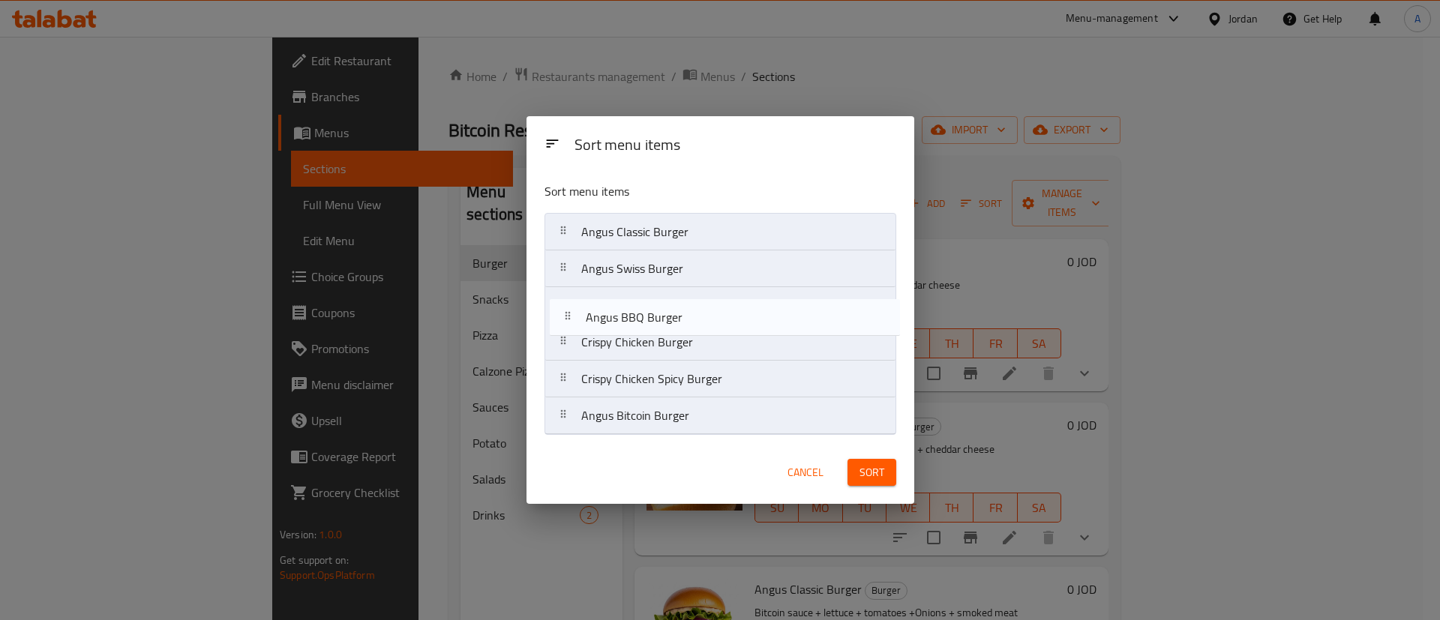
drag, startPoint x: 691, startPoint y: 361, endPoint x: 695, endPoint y: 299, distance: 61.7
click at [695, 299] on nav "Angus Classic [PERSON_NAME] Swiss Burger Crispy Chicken Burger Crispy Chicken S…" at bounding box center [721, 324] width 352 height 222
click at [681, 338] on nav "Angus Classic [PERSON_NAME] Swiss [PERSON_NAME] BBQ Burger Crispy Chicken Burge…" at bounding box center [721, 324] width 352 height 222
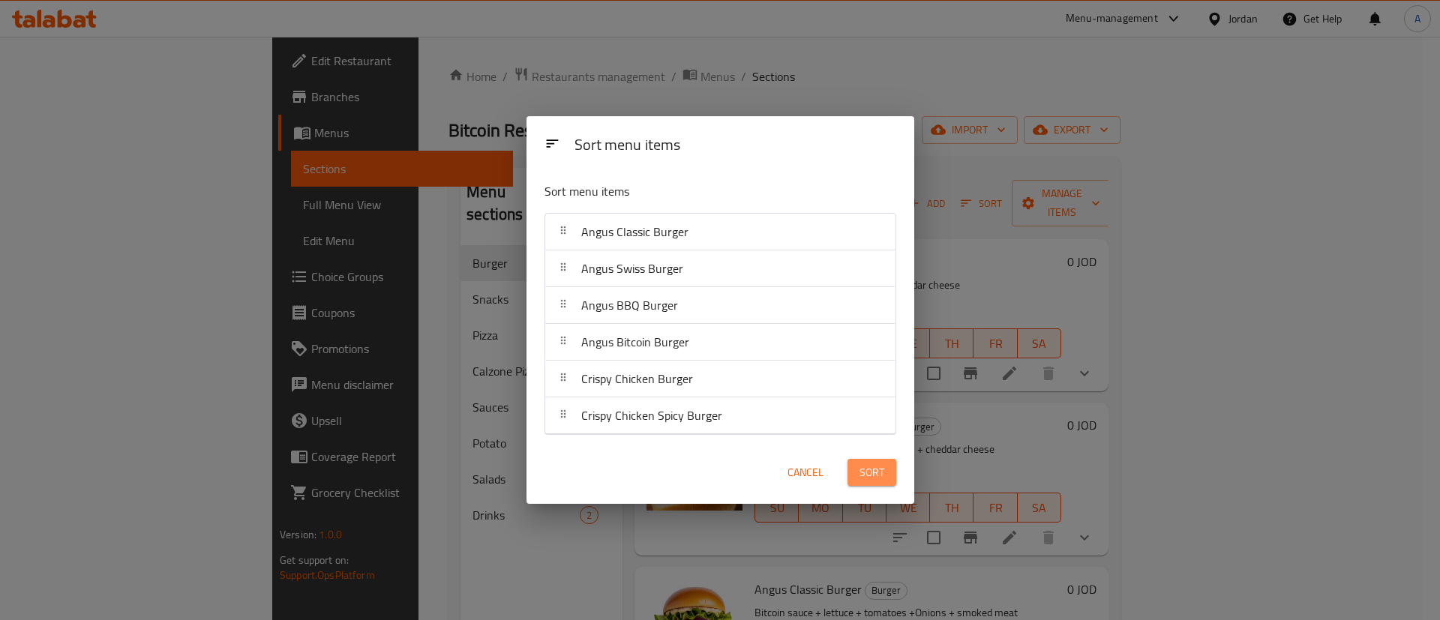
click at [851, 467] on button "Sort" at bounding box center [872, 473] width 49 height 28
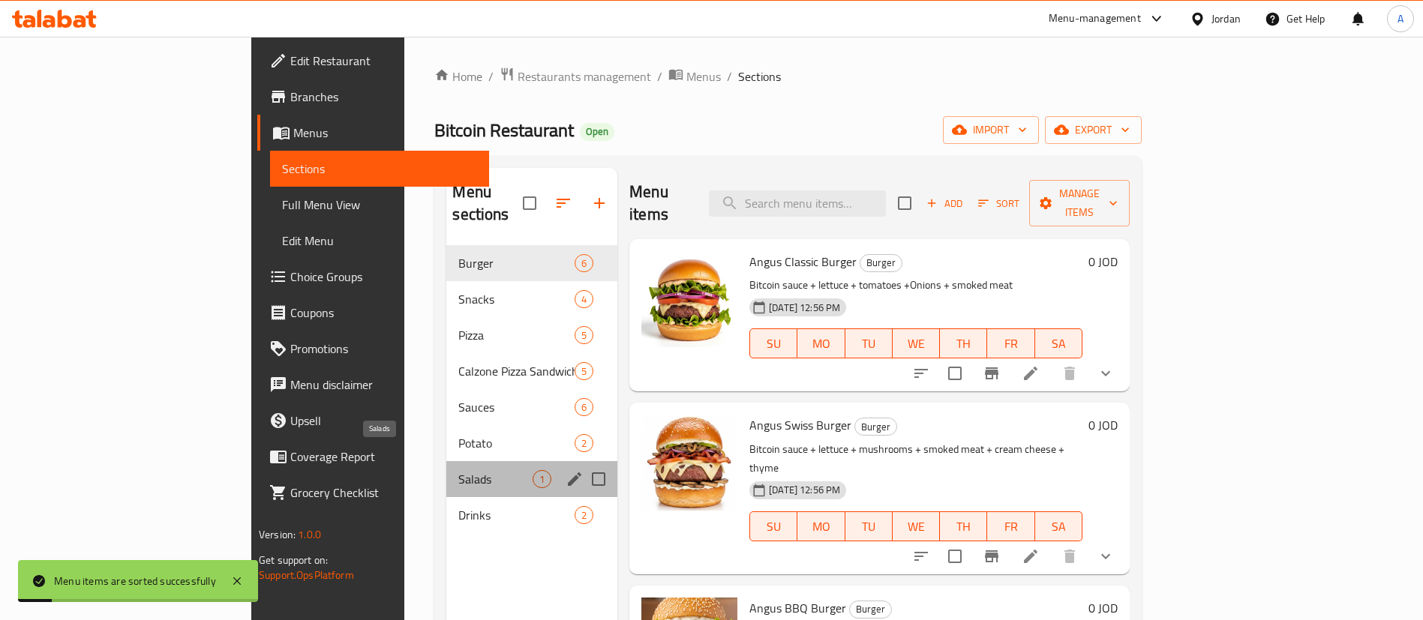
drag, startPoint x: 333, startPoint y: 448, endPoint x: 374, endPoint y: 482, distance: 53.2
click at [458, 470] on span "Salads" at bounding box center [495, 479] width 74 height 18
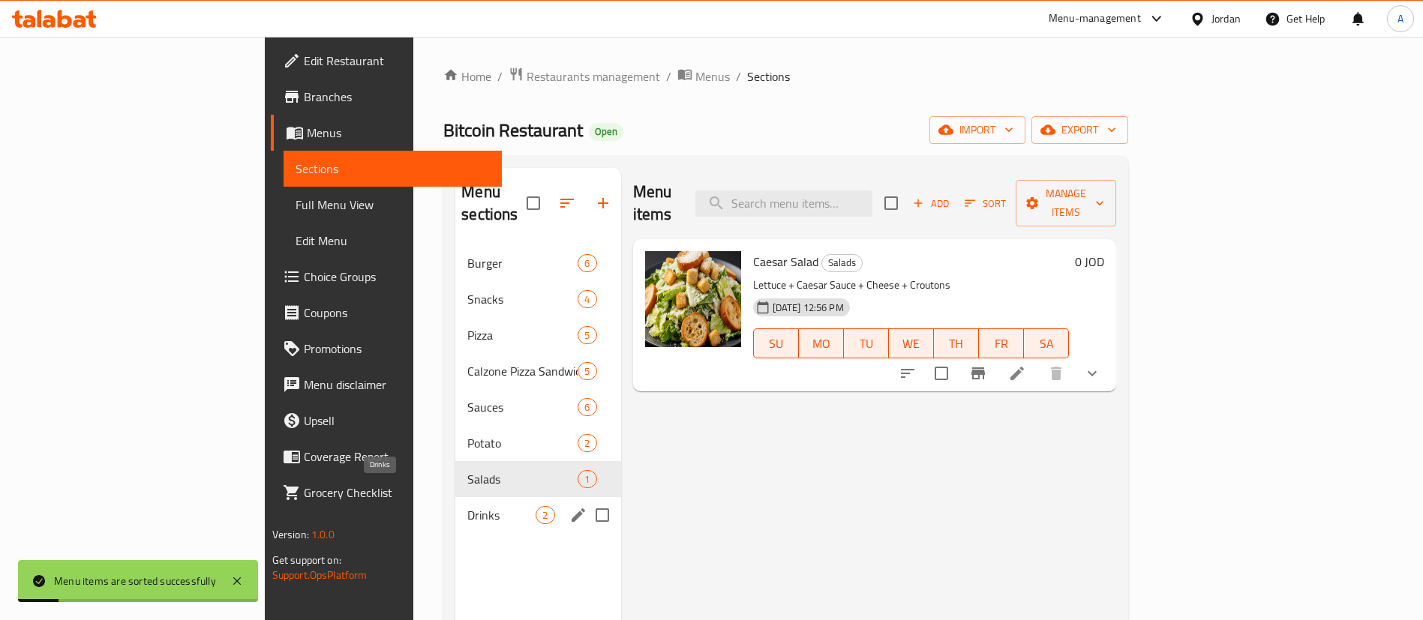
click at [467, 506] on span "Drinks" at bounding box center [501, 515] width 68 height 18
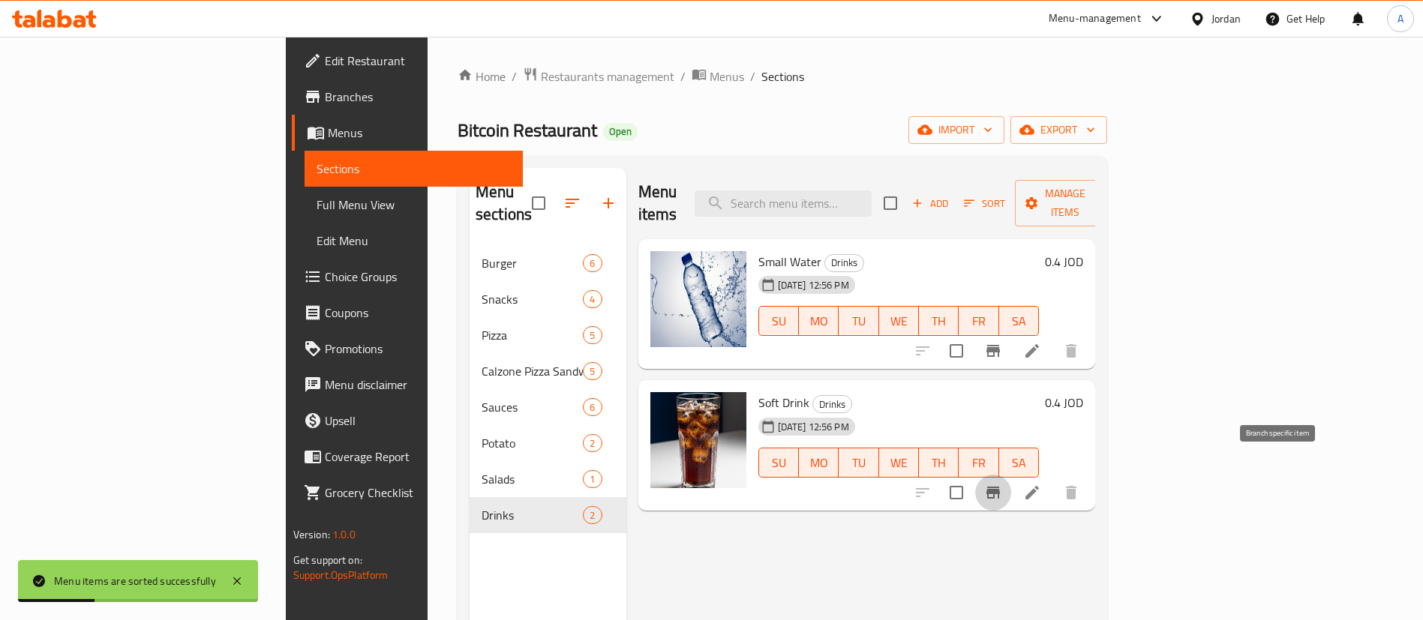
click at [1000, 487] on icon "Branch-specific-item" at bounding box center [993, 493] width 14 height 12
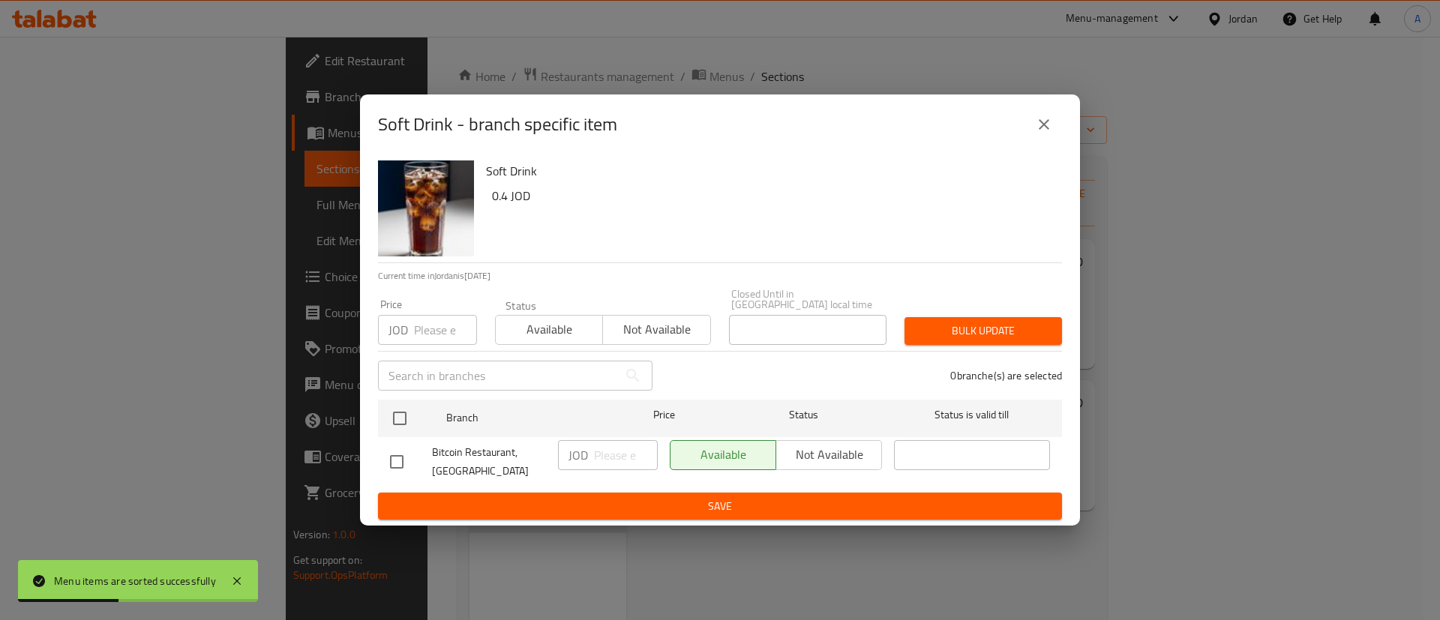
click at [1040, 116] on button "close" at bounding box center [1044, 125] width 36 height 36
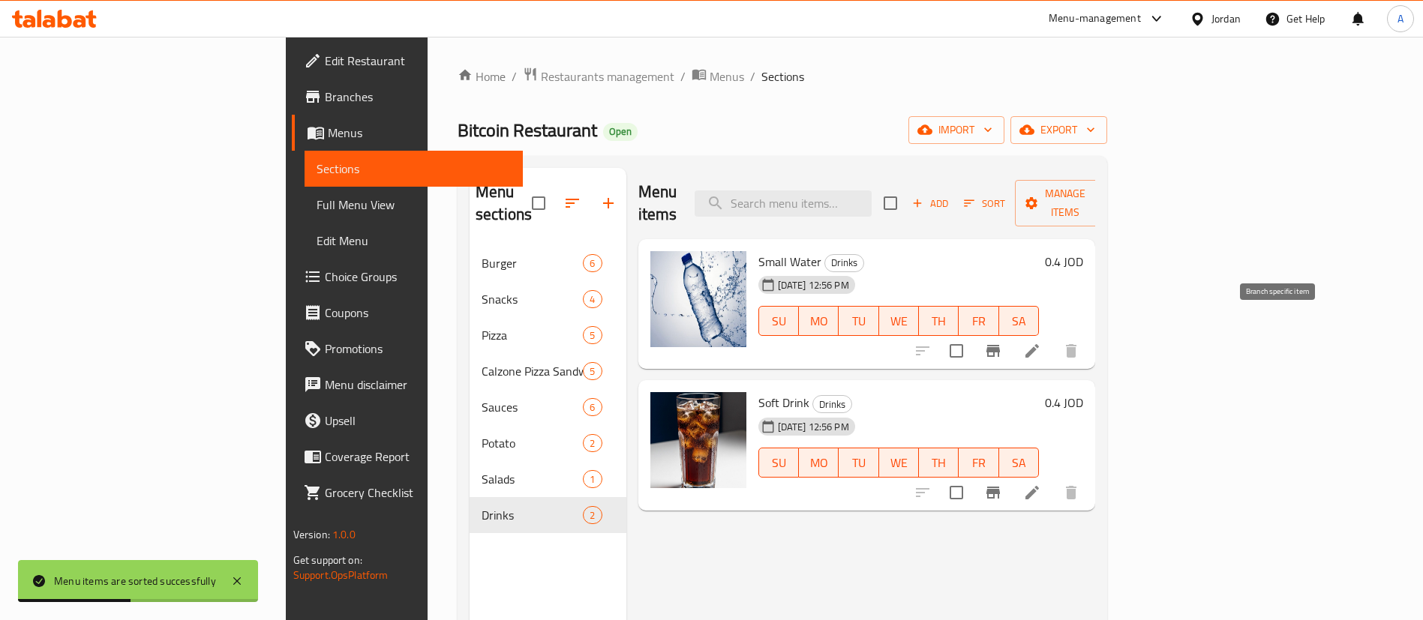
click at [1002, 342] on icon "Branch-specific-item" at bounding box center [993, 351] width 18 height 18
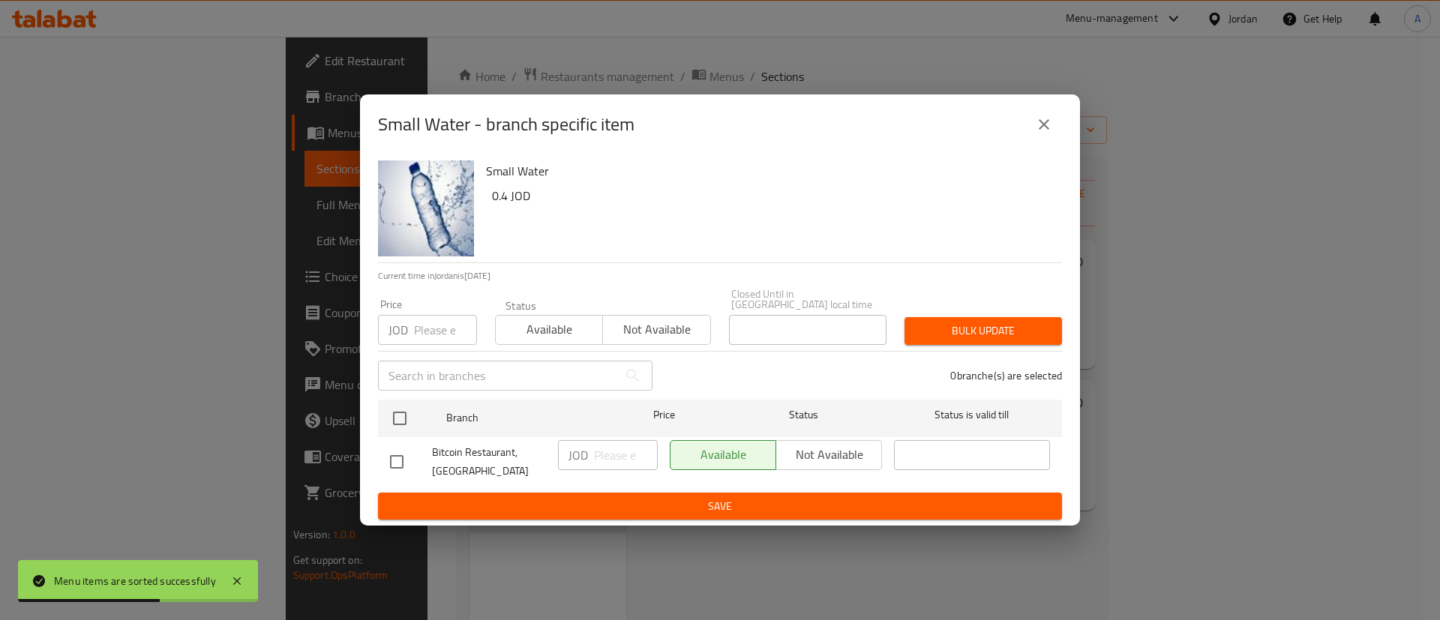
click at [1048, 130] on icon "close" at bounding box center [1044, 125] width 18 height 18
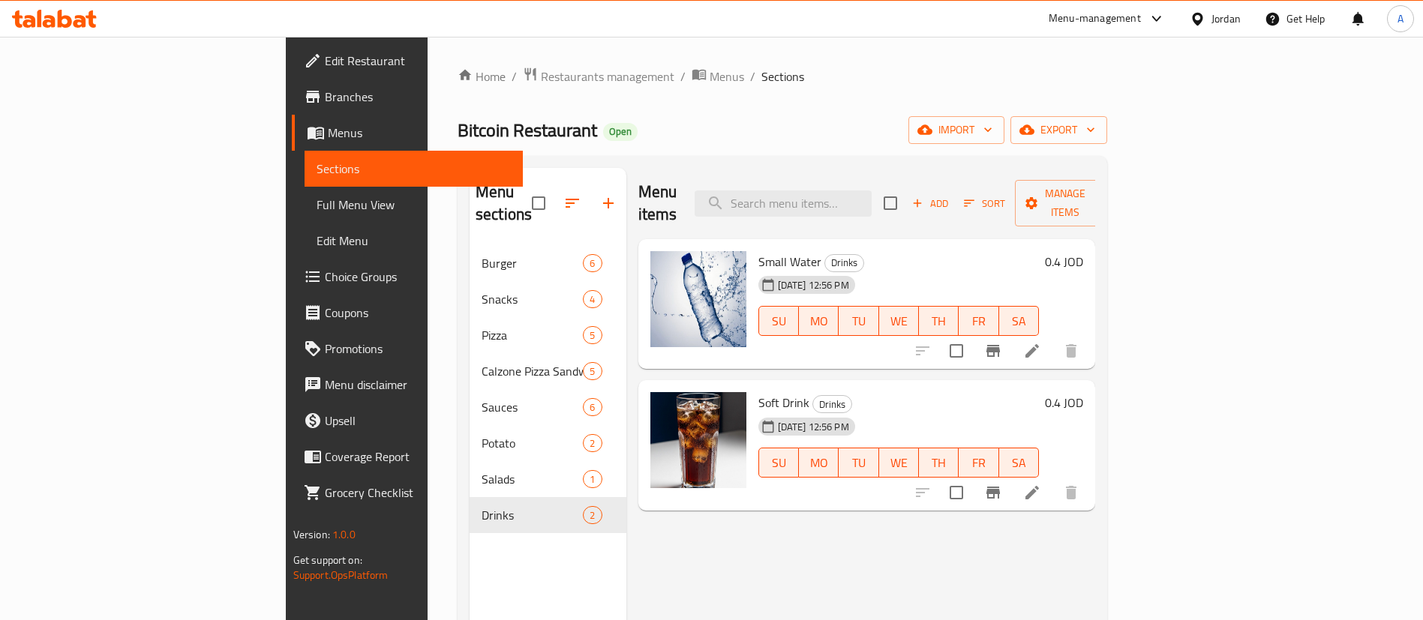
click at [1039, 486] on icon at bounding box center [1032, 493] width 14 height 14
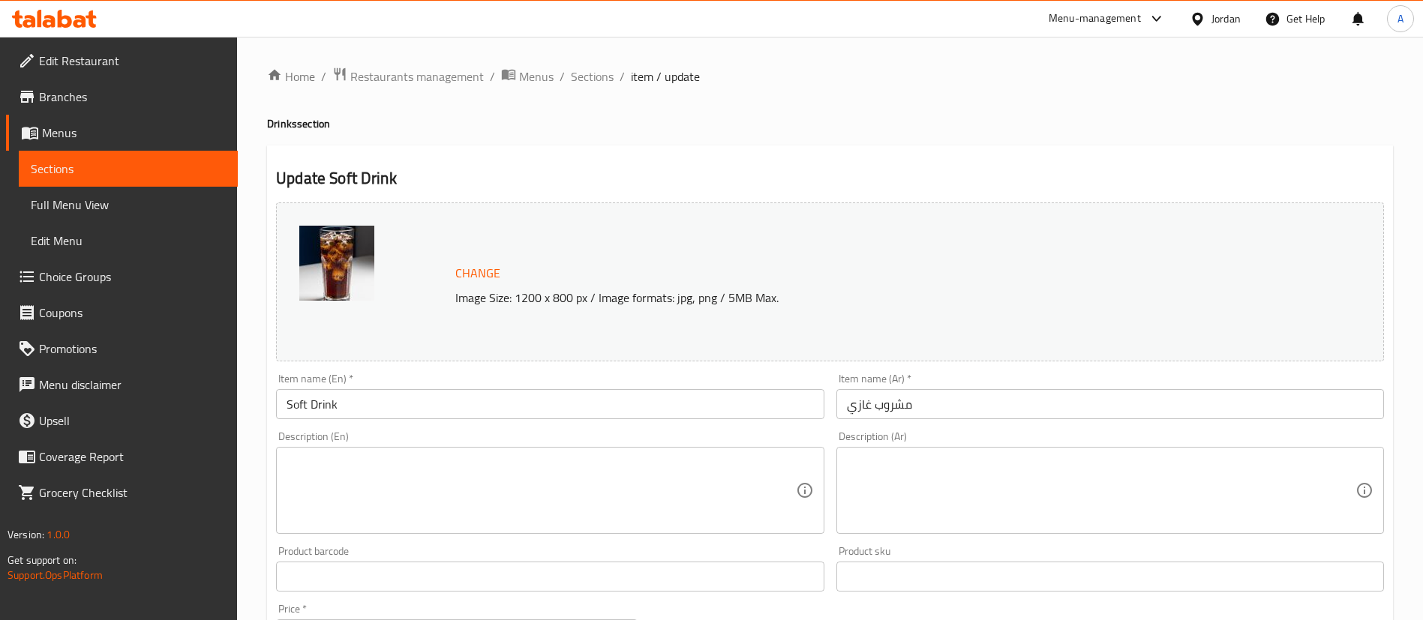
drag, startPoint x: 290, startPoint y: 403, endPoint x: 304, endPoint y: 405, distance: 14.4
click at [290, 403] on input "Soft Drink" at bounding box center [550, 404] width 548 height 30
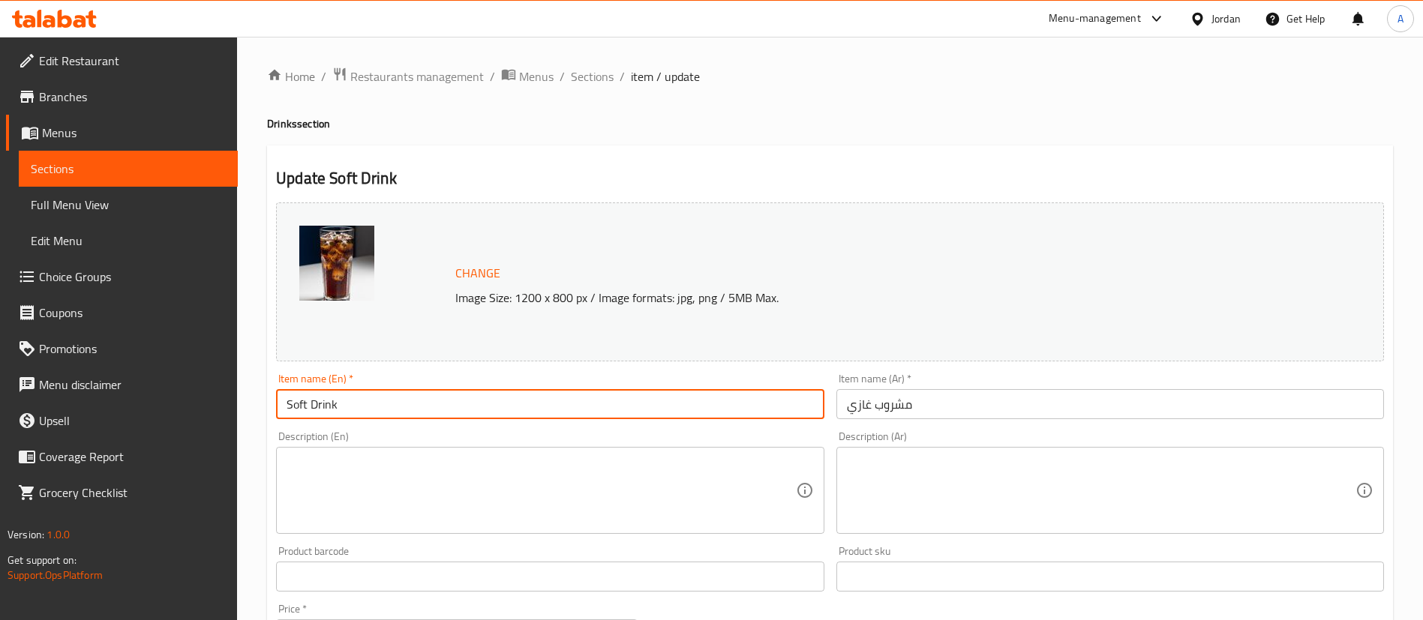
drag, startPoint x: 307, startPoint y: 405, endPoint x: 229, endPoint y: 406, distance: 78.0
click at [229, 407] on div "Edit Restaurant Branches Menus Sections Full Menu View Edit Menu Choice Groups …" at bounding box center [711, 559] width 1423 height 1045
click at [409, 413] on input "Matrix Drink" at bounding box center [550, 404] width 548 height 30
type input "Matrix Cola"
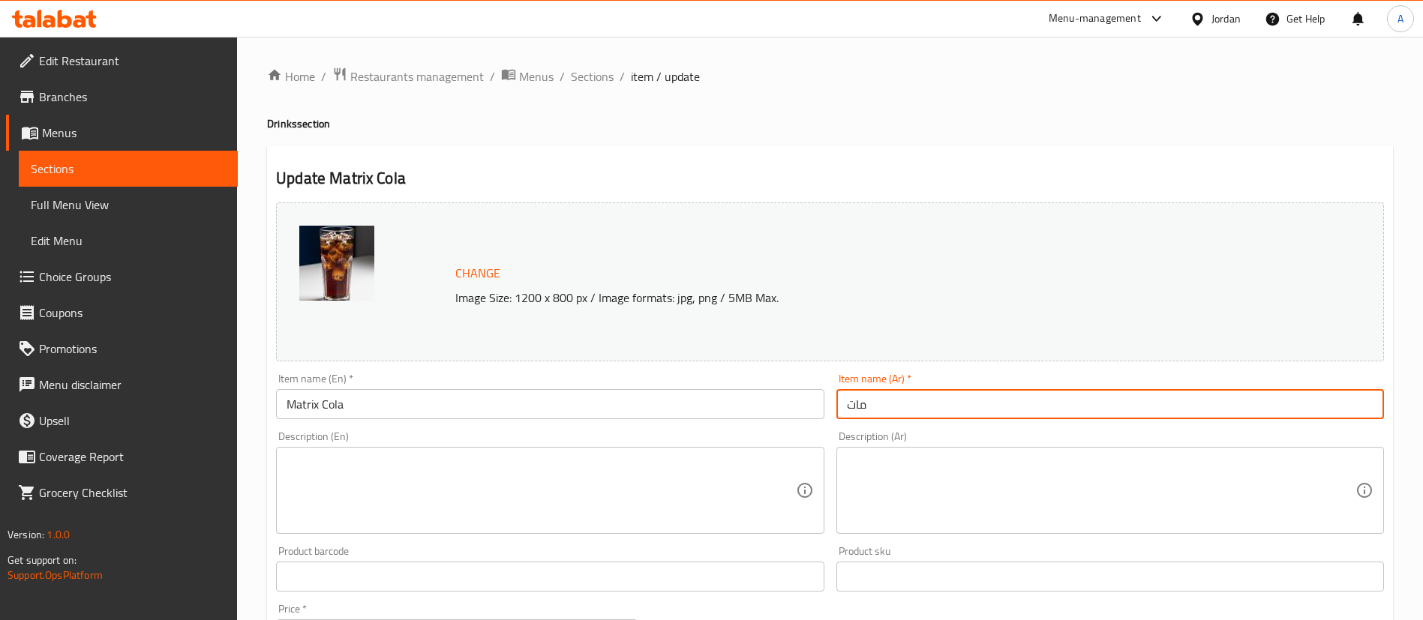
type input "[PERSON_NAME]"
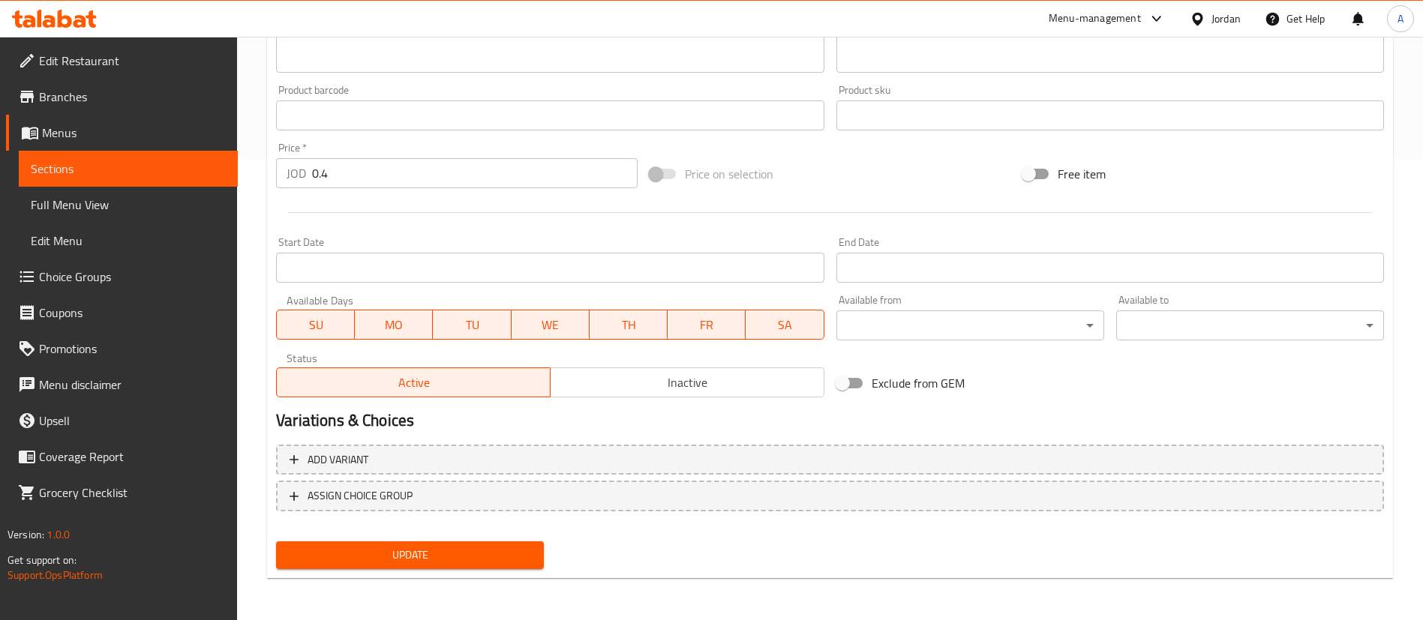
click at [349, 548] on button "Update" at bounding box center [410, 556] width 268 height 28
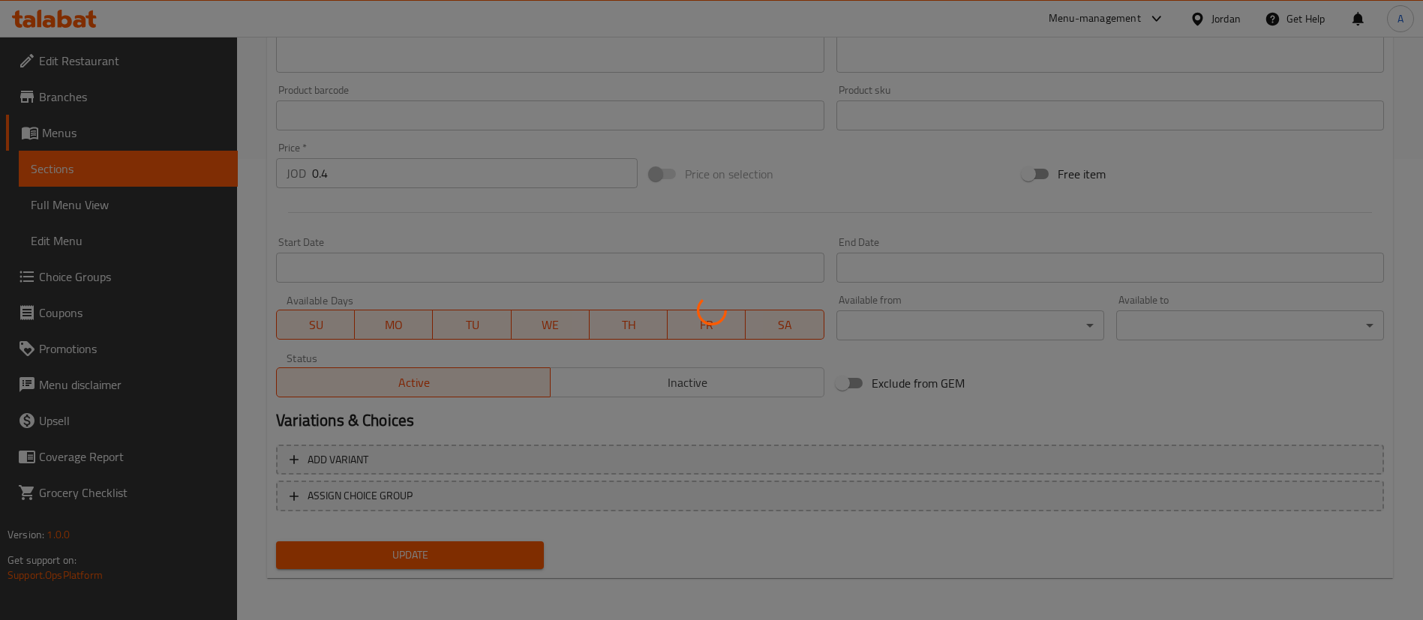
scroll to position [0, 0]
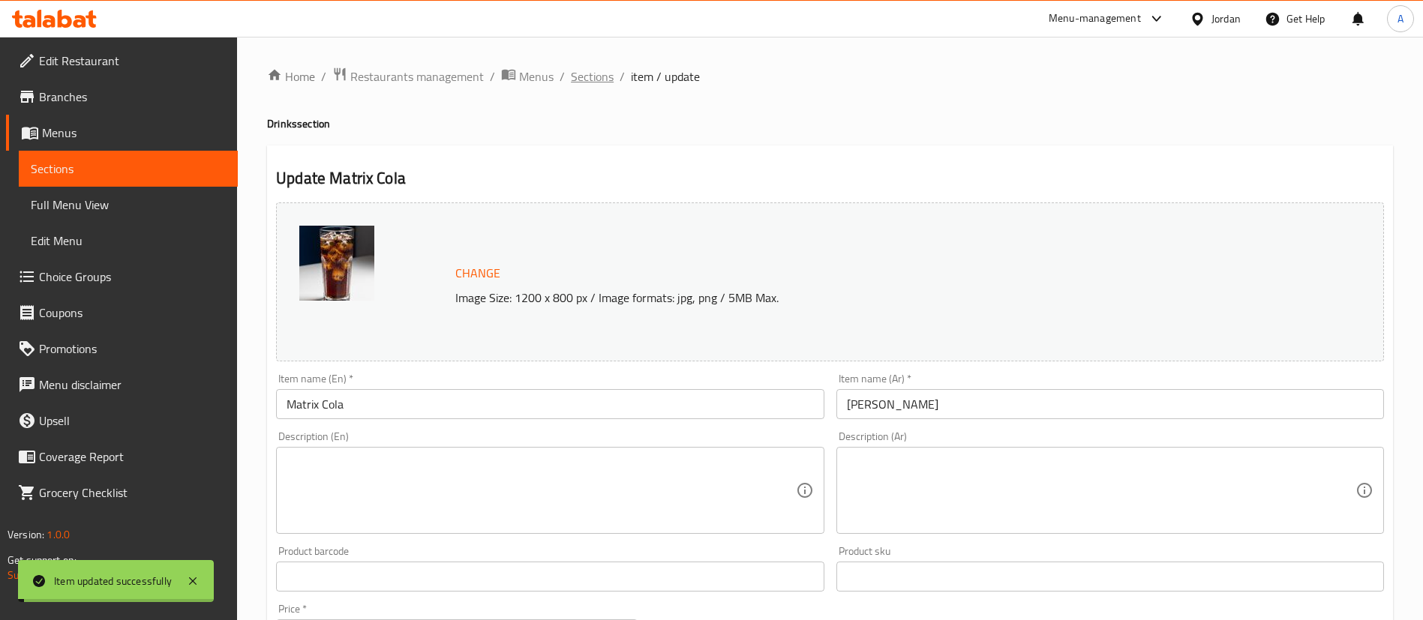
click at [593, 74] on span "Sections" at bounding box center [592, 77] width 43 height 18
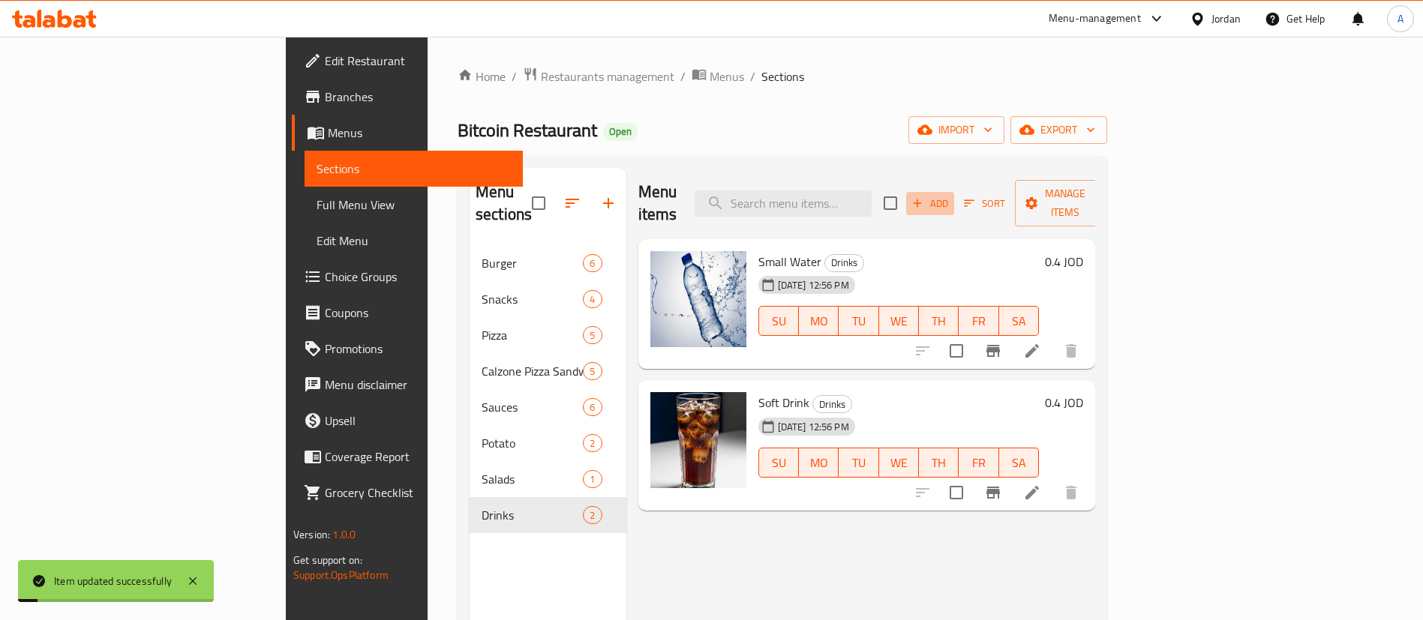
click at [950, 196] on span "Add" at bounding box center [930, 203] width 41 height 17
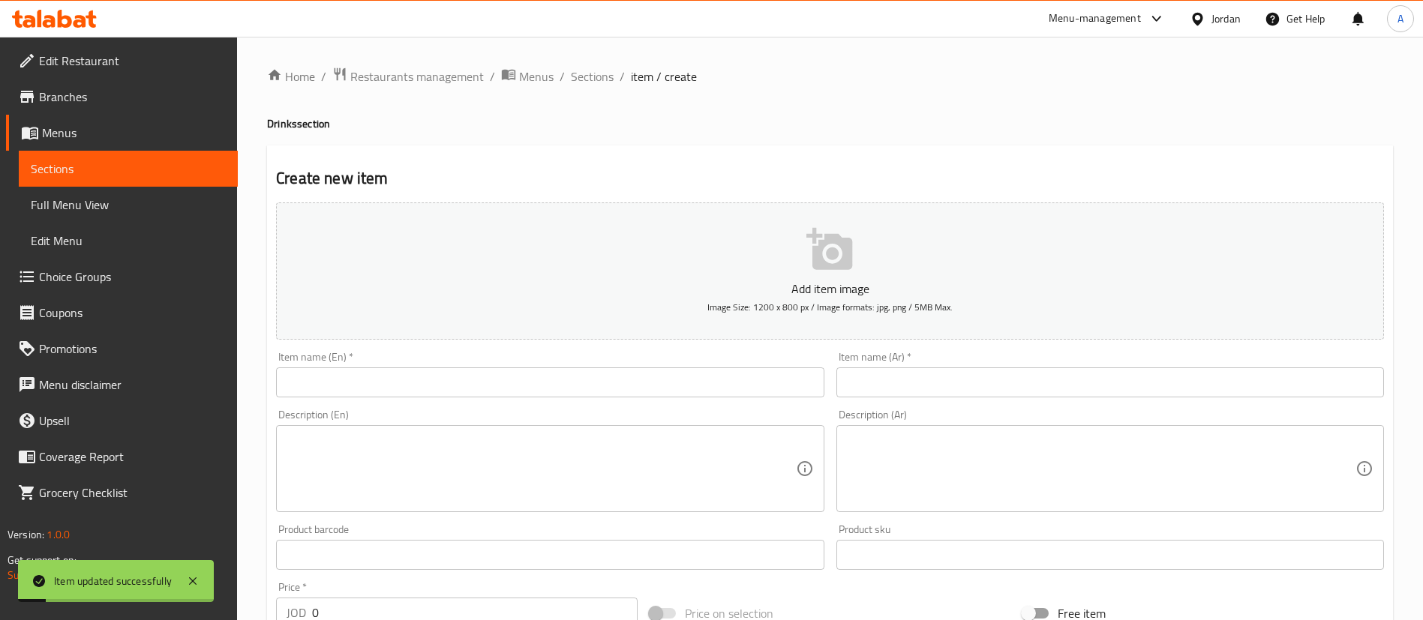
click at [686, 371] on input "text" at bounding box center [550, 383] width 548 height 30
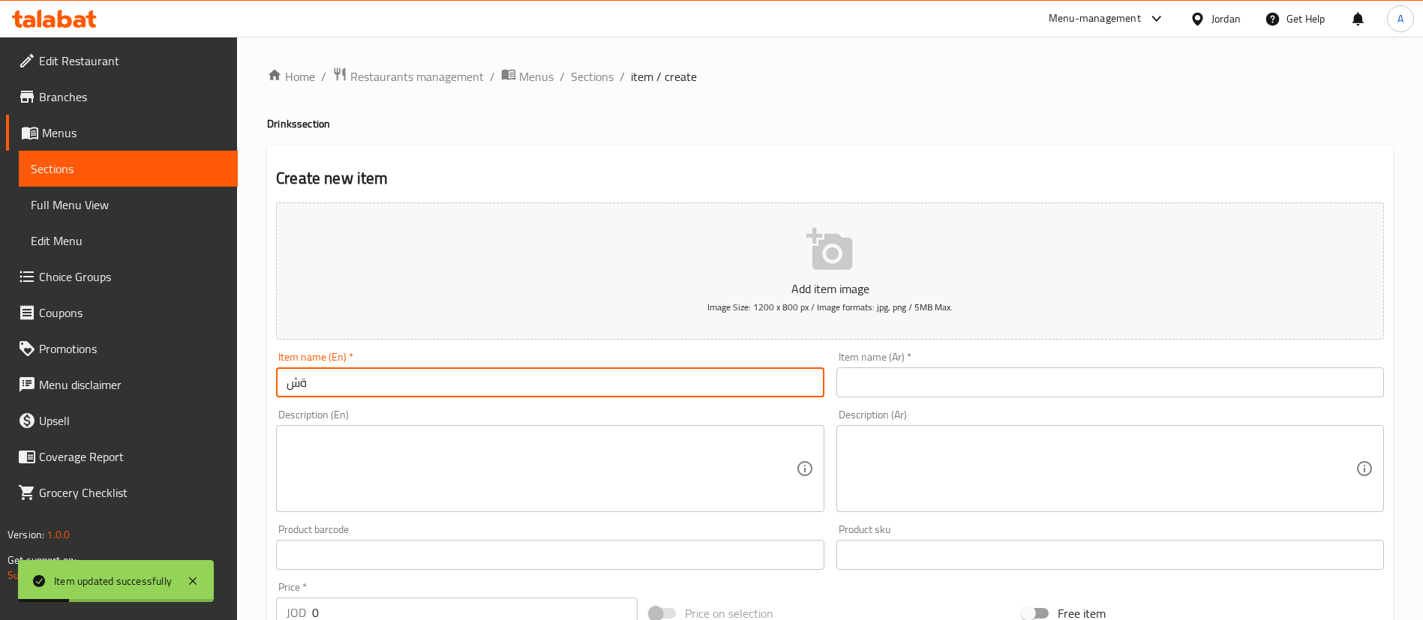
type input "ة"
type input "ى"
type input "Matrix Up"
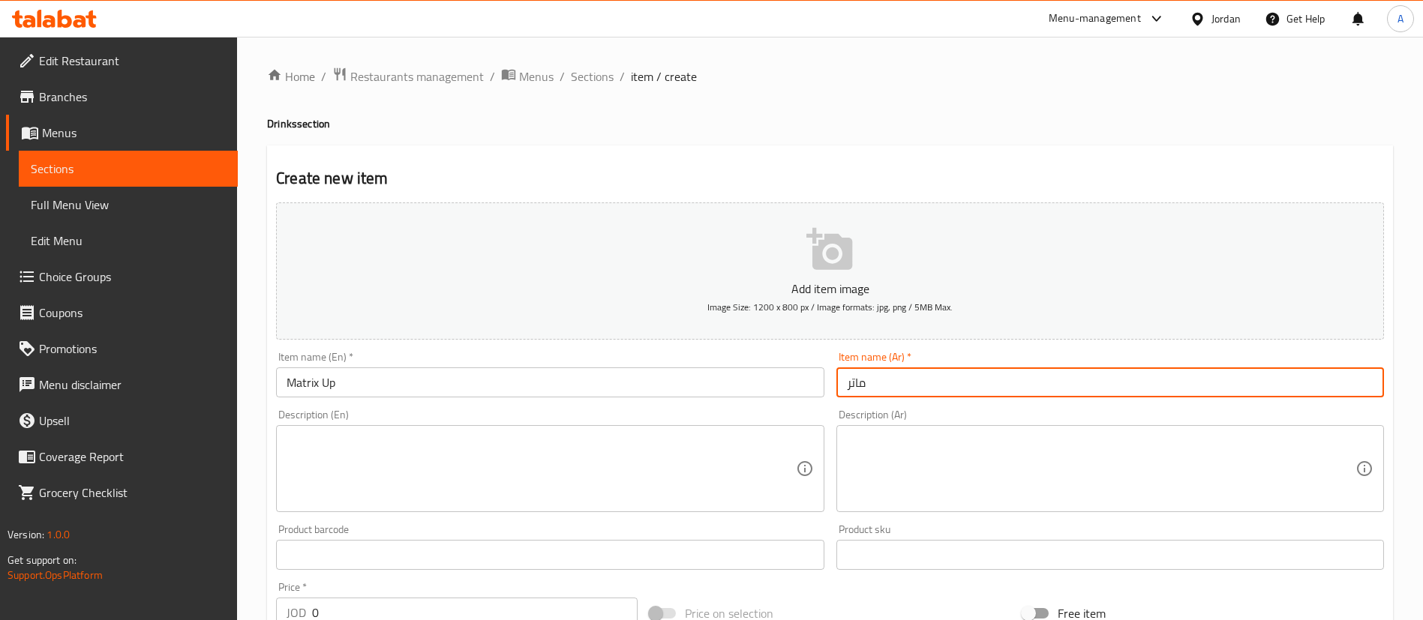
type input "ماتركس اب"
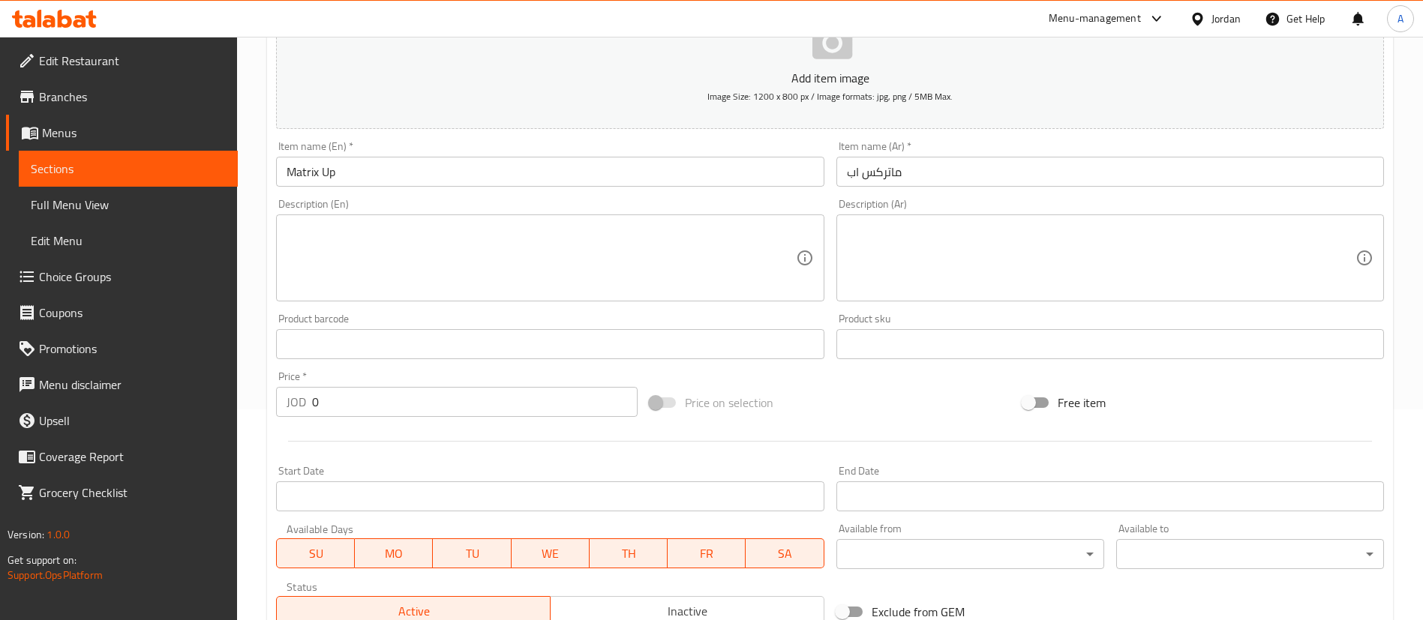
scroll to position [225, 0]
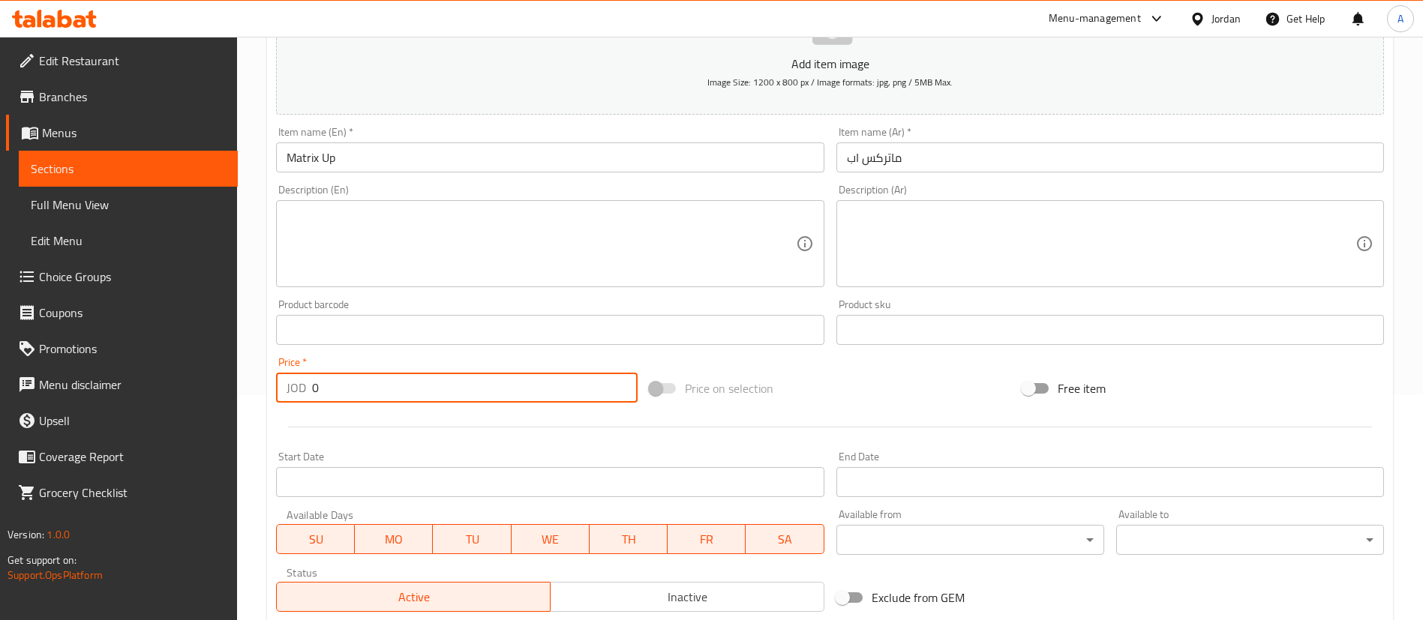
click at [392, 392] on input "0" at bounding box center [475, 388] width 326 height 30
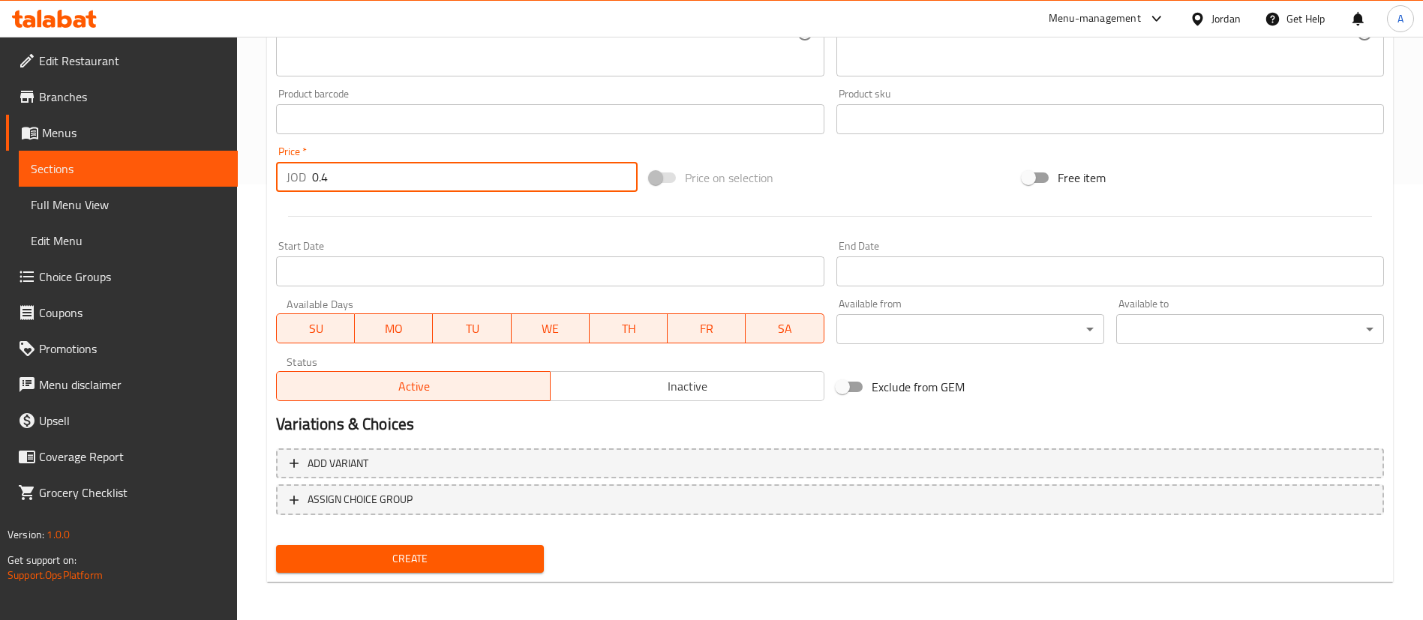
scroll to position [440, 0]
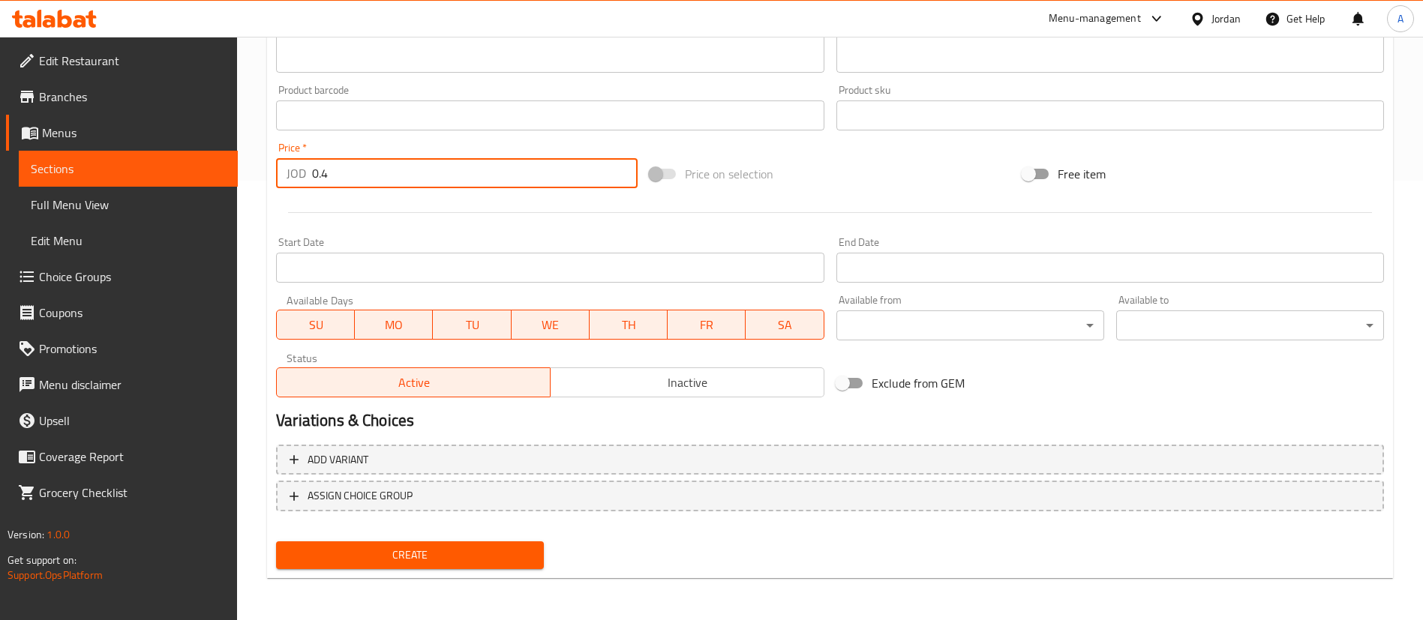
type input "0.4"
click at [453, 555] on span "Create" at bounding box center [410, 555] width 244 height 19
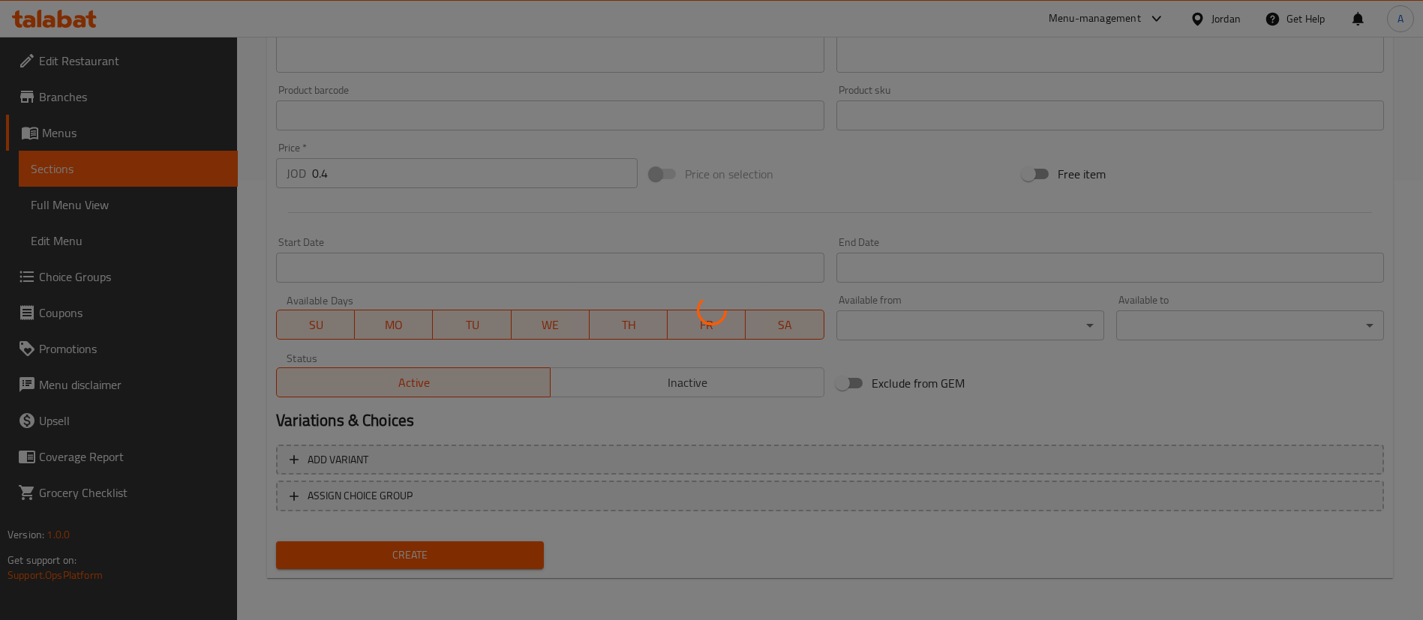
type input "0"
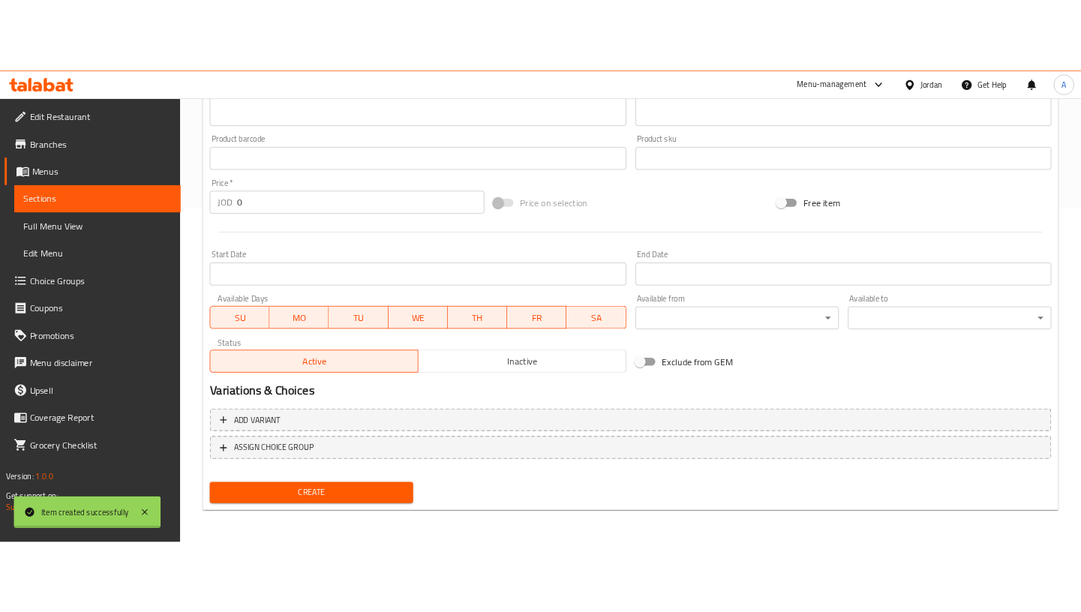
scroll to position [0, 0]
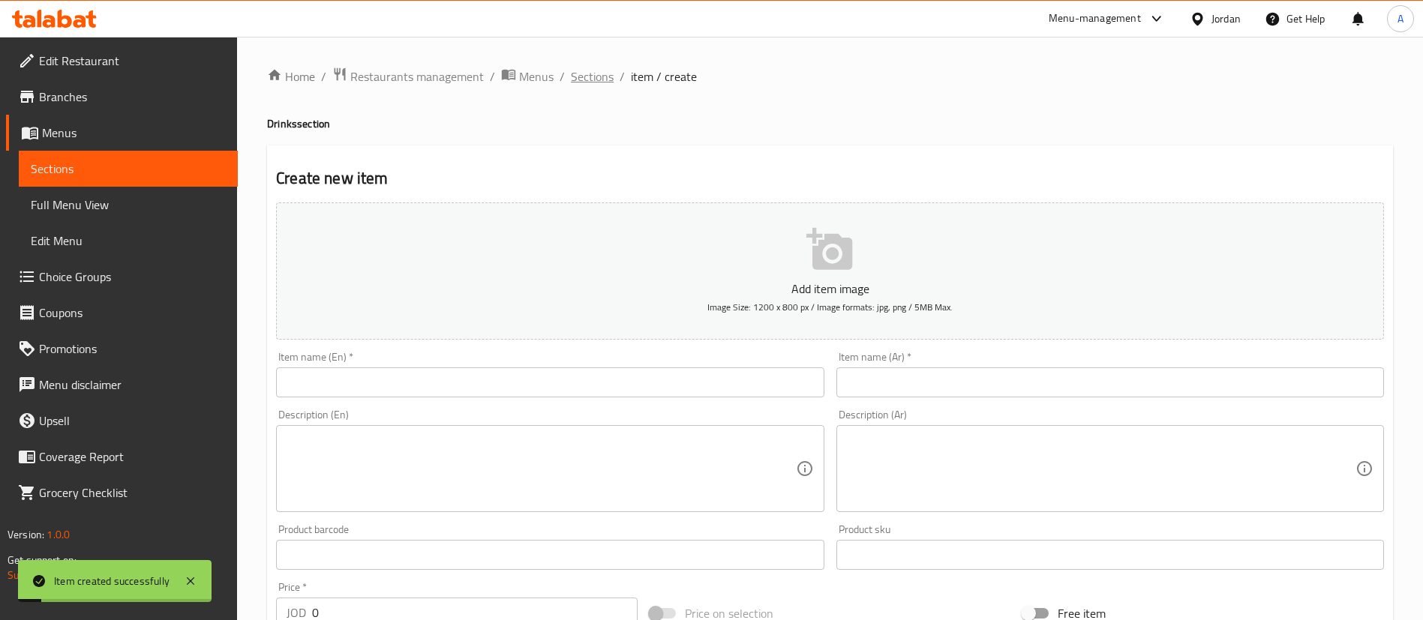
click at [587, 79] on span "Sections" at bounding box center [592, 77] width 43 height 18
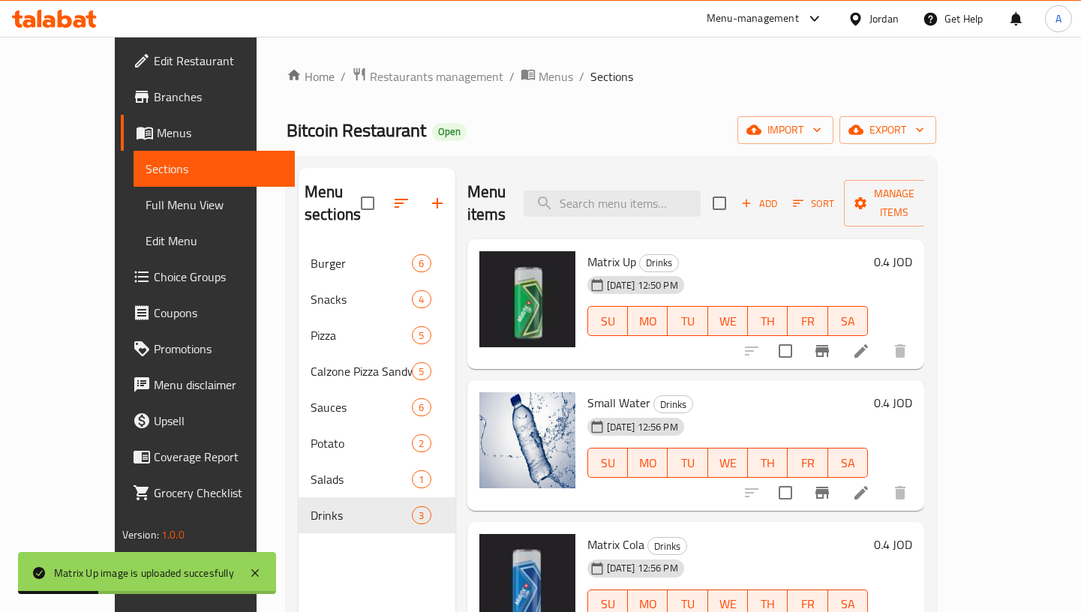
click at [838, 192] on button "Sort" at bounding box center [813, 203] width 49 height 23
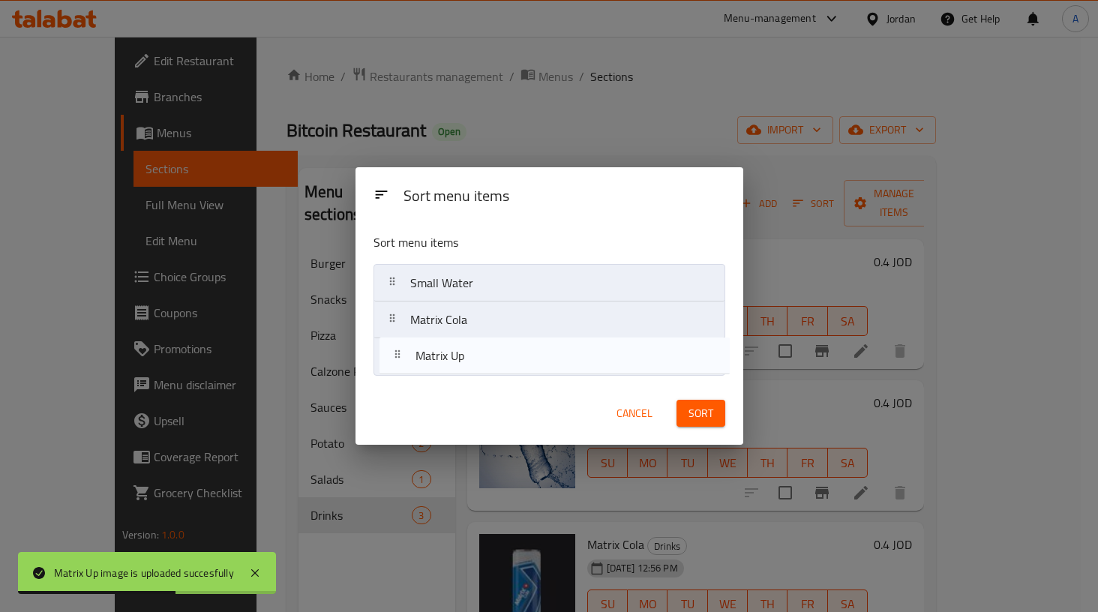
drag, startPoint x: 565, startPoint y: 295, endPoint x: 571, endPoint y: 367, distance: 72.3
click at [570, 367] on nav "Matrix Up Small Water Matrix Cola" at bounding box center [550, 320] width 352 height 112
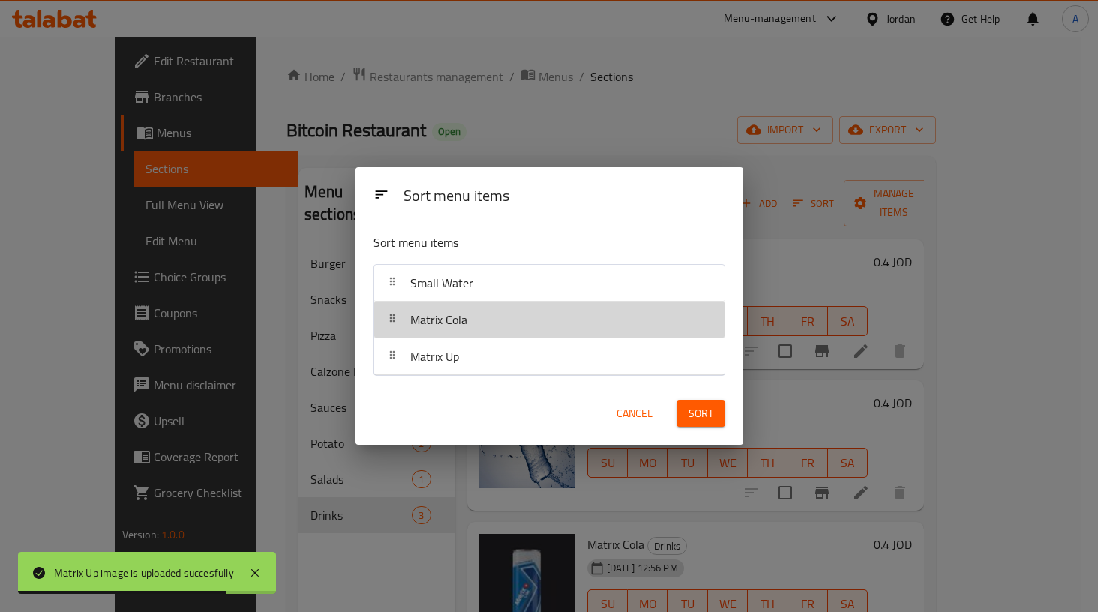
drag, startPoint x: 531, startPoint y: 331, endPoint x: 529, endPoint y: 311, distance: 19.6
click at [530, 287] on nav "Small Water Matrix Cola Matrix Up" at bounding box center [550, 320] width 352 height 112
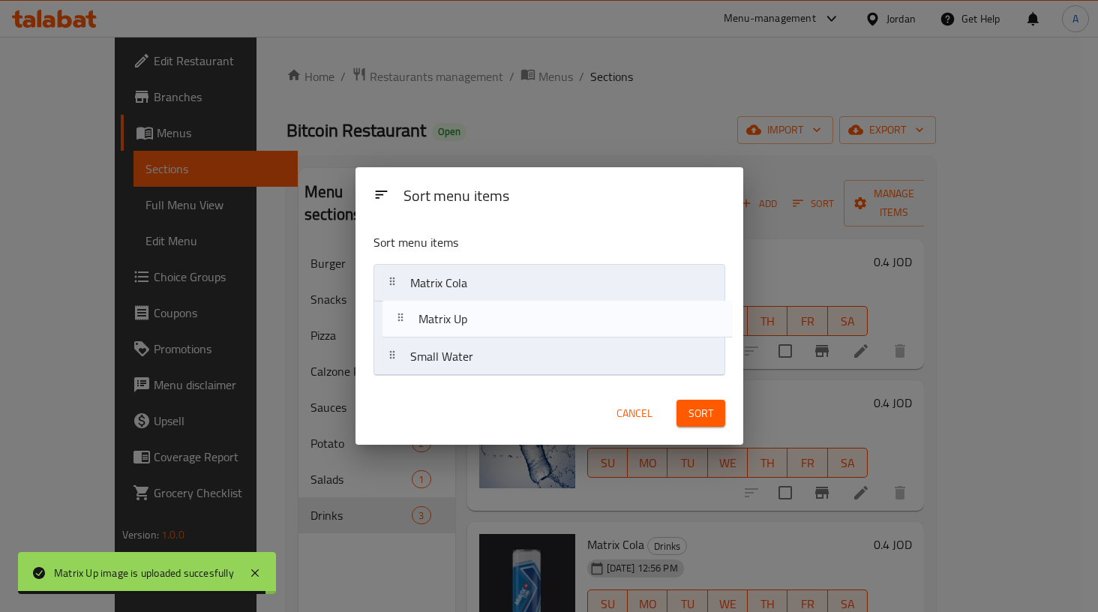
click at [533, 318] on nav "Matrix Cola Small Water Matrix Up" at bounding box center [550, 320] width 352 height 112
click at [689, 416] on span "Sort" at bounding box center [701, 413] width 25 height 19
